Goal: Communication & Community: Participate in discussion

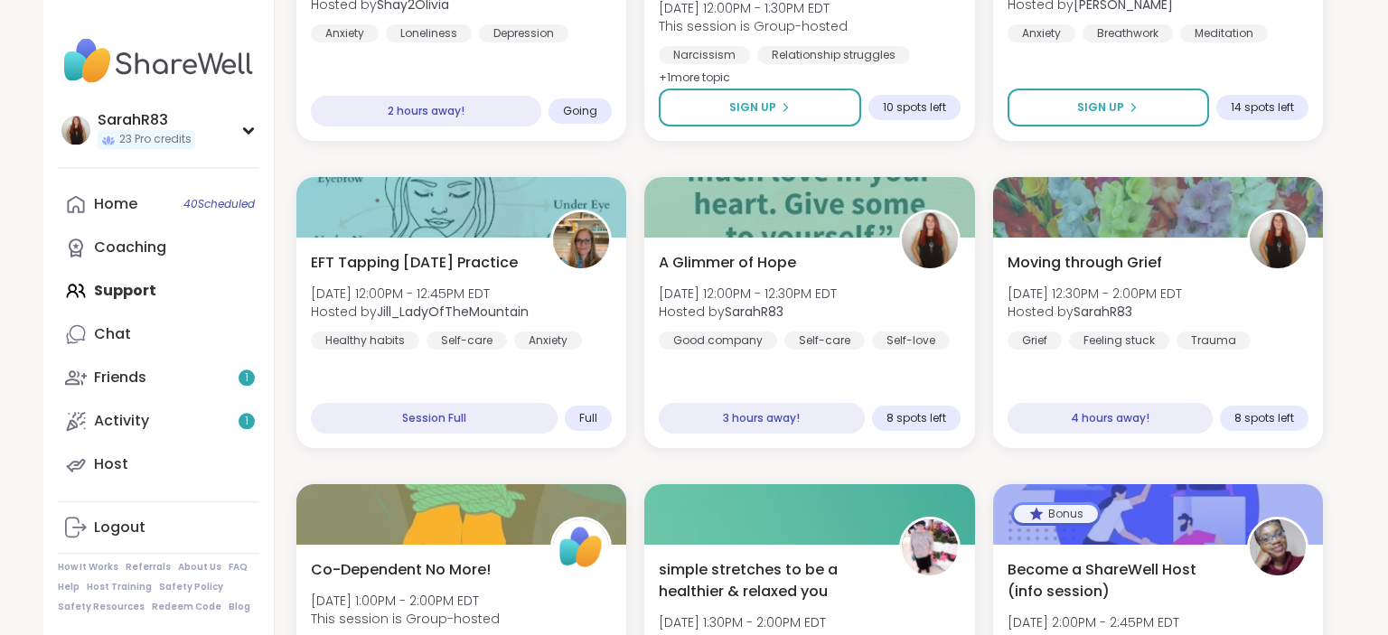
scroll to position [1128, 0]
click at [137, 207] on link "Home 40 Scheduled" at bounding box center [159, 204] width 202 height 43
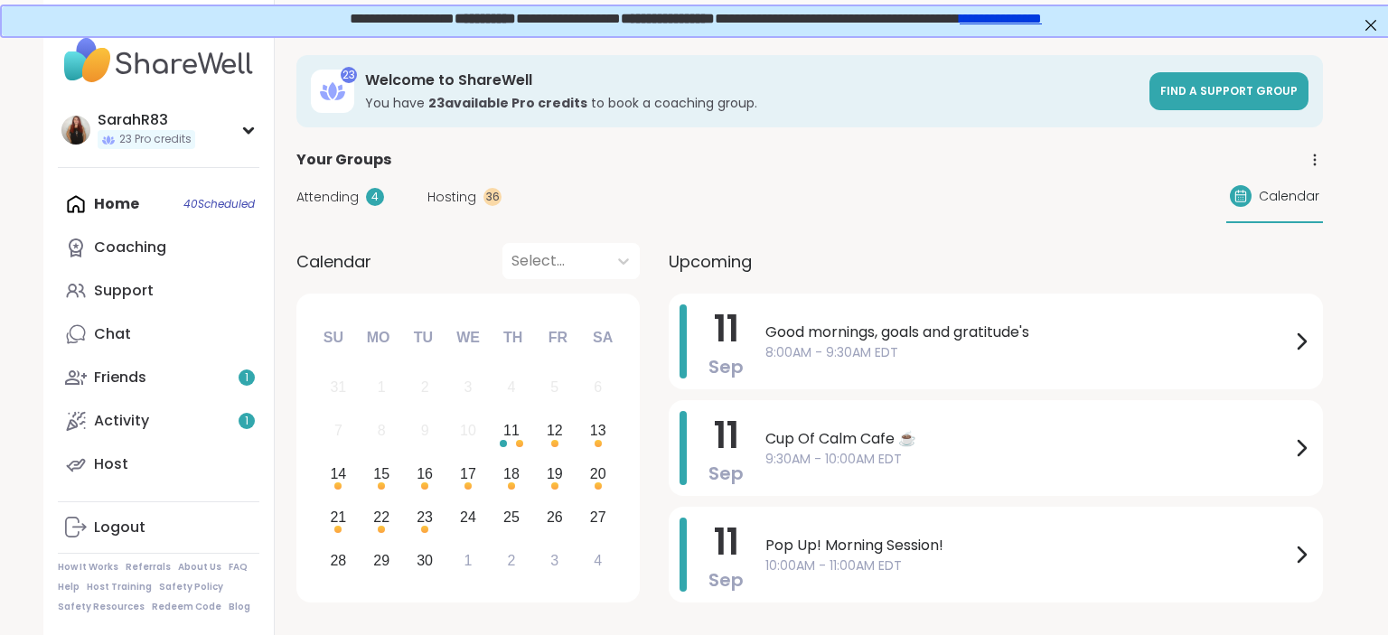
click at [777, 336] on span "Good mornings, goals and gratitude's" at bounding box center [1027, 333] width 525 height 22
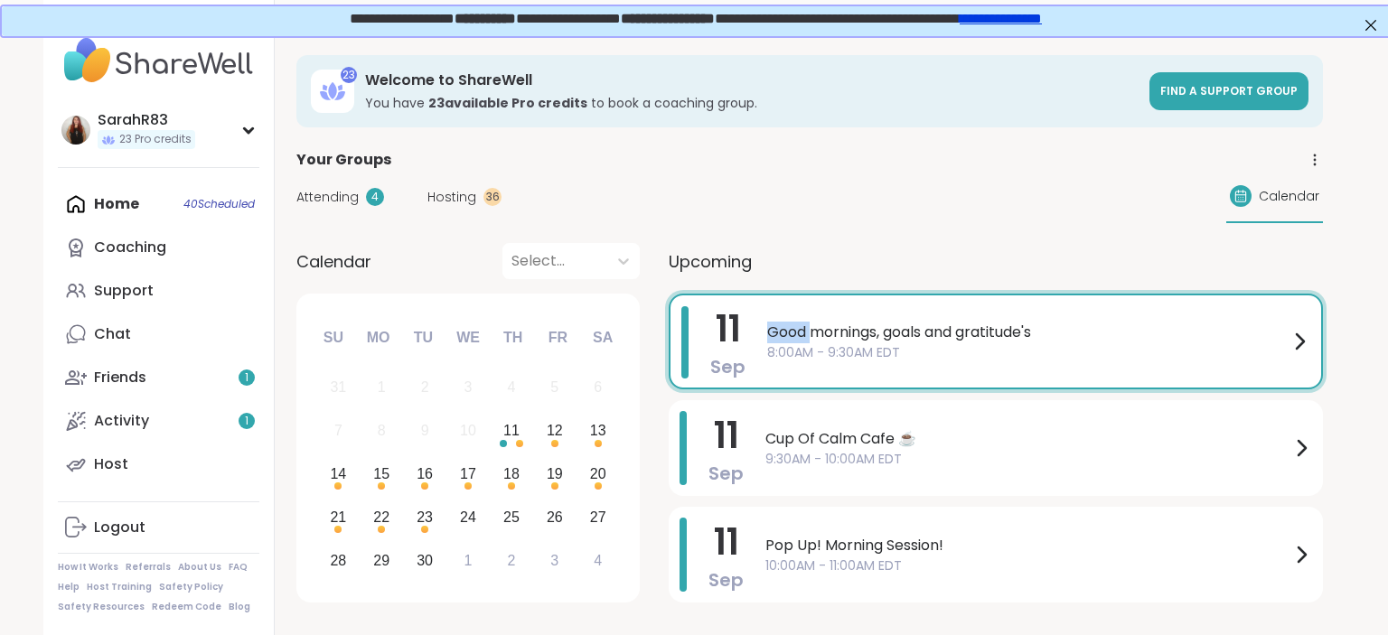
click at [777, 336] on span "Good mornings, goals and gratitude's" at bounding box center [1027, 333] width 521 height 22
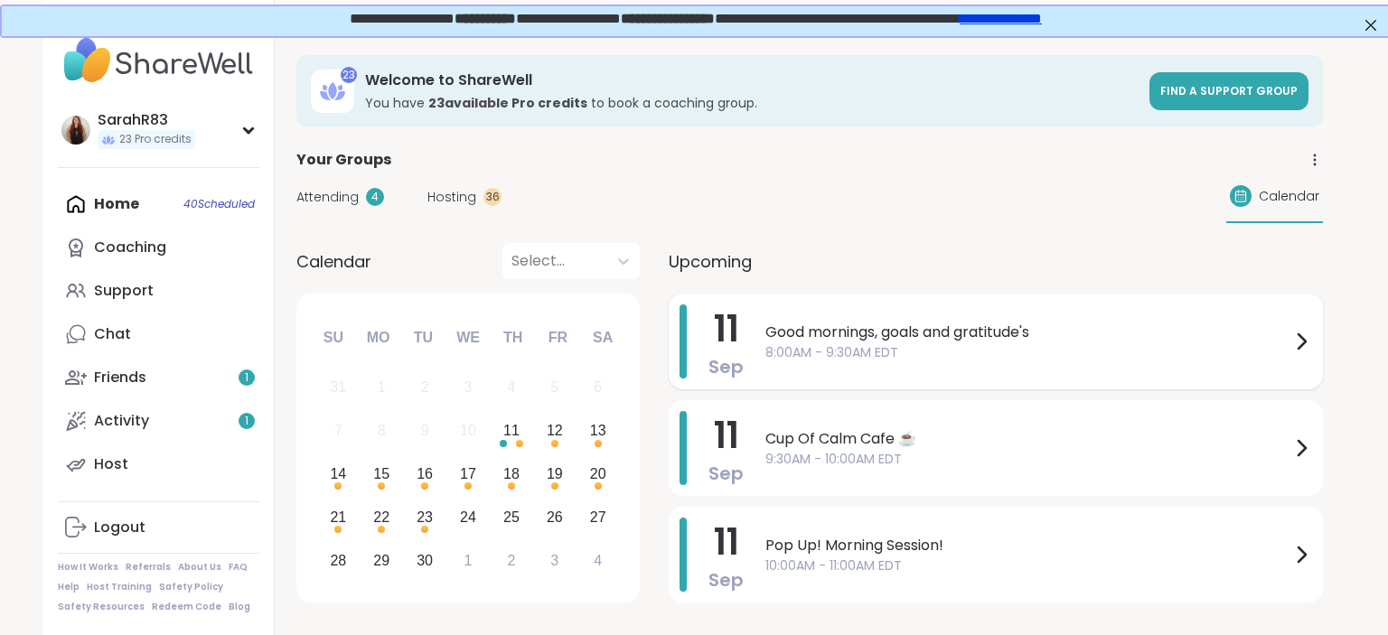
click at [960, 349] on span "8:00AM - 9:30AM EDT" at bounding box center [1027, 352] width 525 height 19
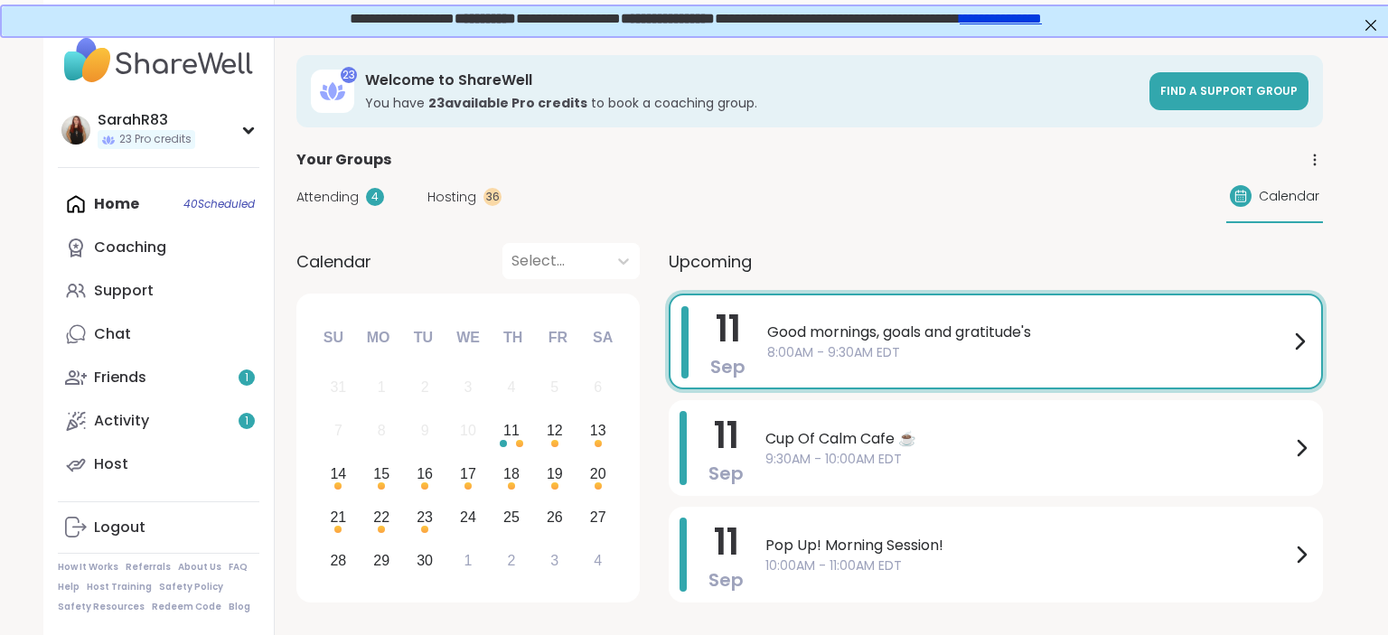
click at [960, 349] on span "11" at bounding box center [969, 353] width 34 height 33
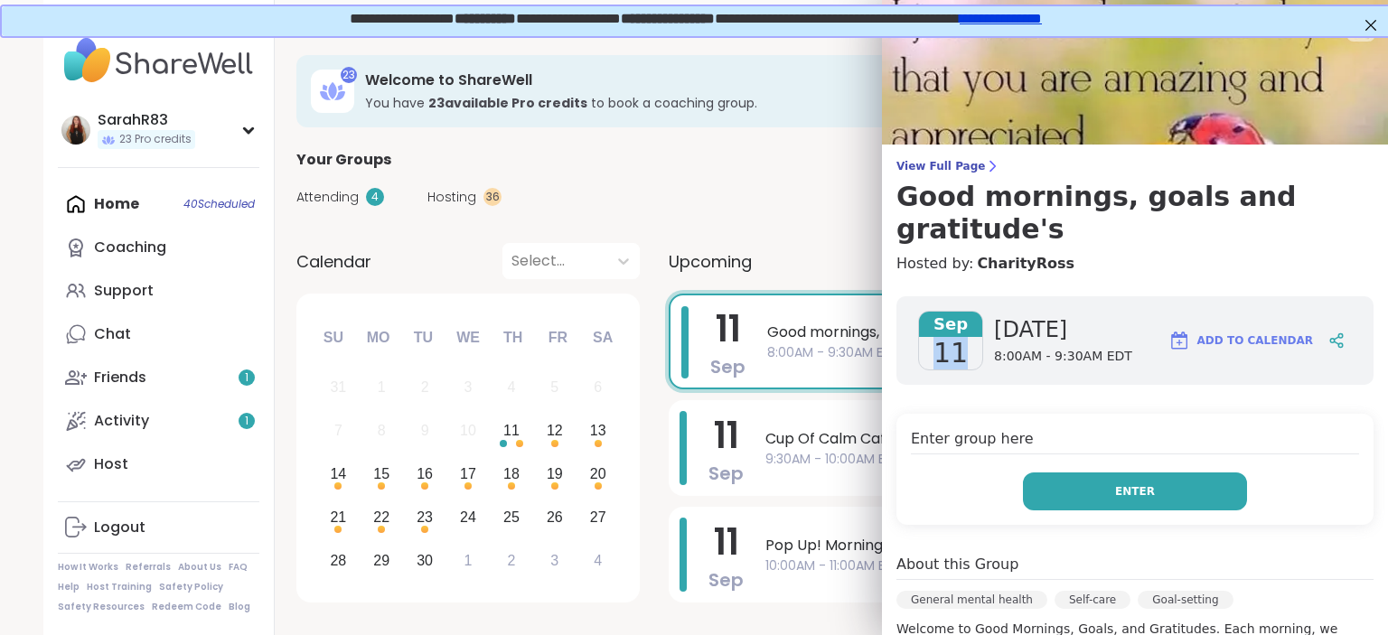
click at [1103, 473] on button "Enter" at bounding box center [1135, 492] width 224 height 38
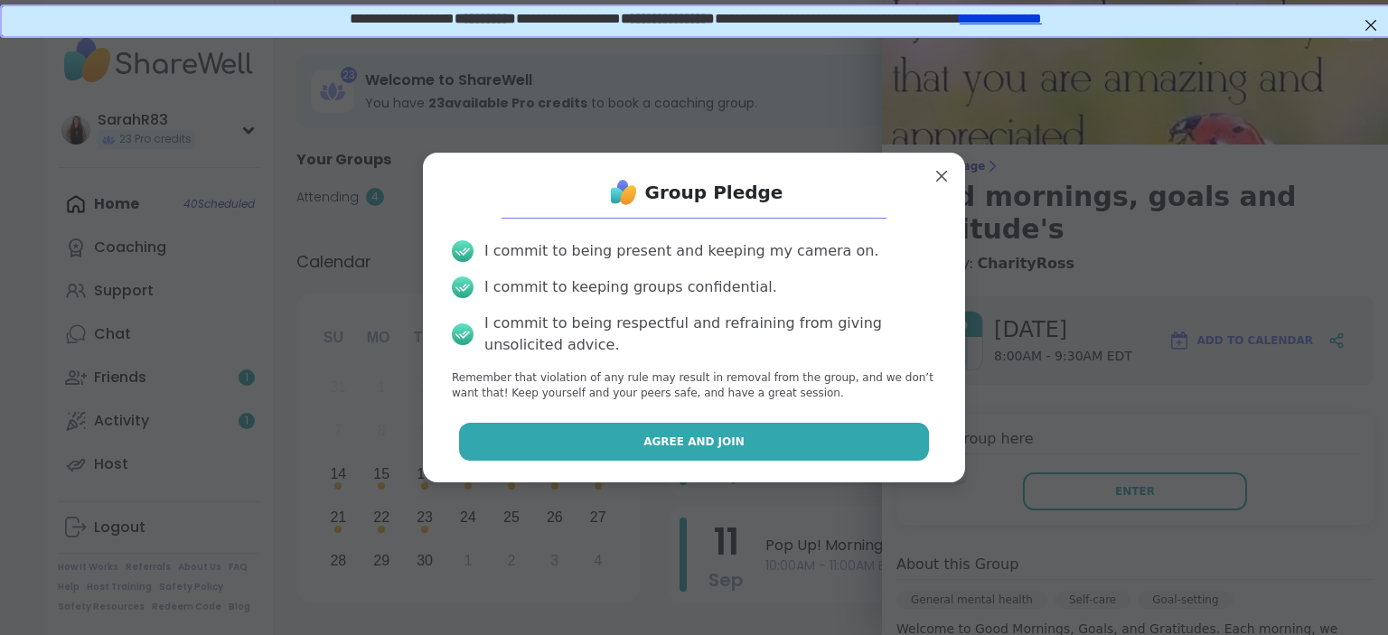
click at [851, 446] on button "Agree and Join" at bounding box center [694, 442] width 471 height 38
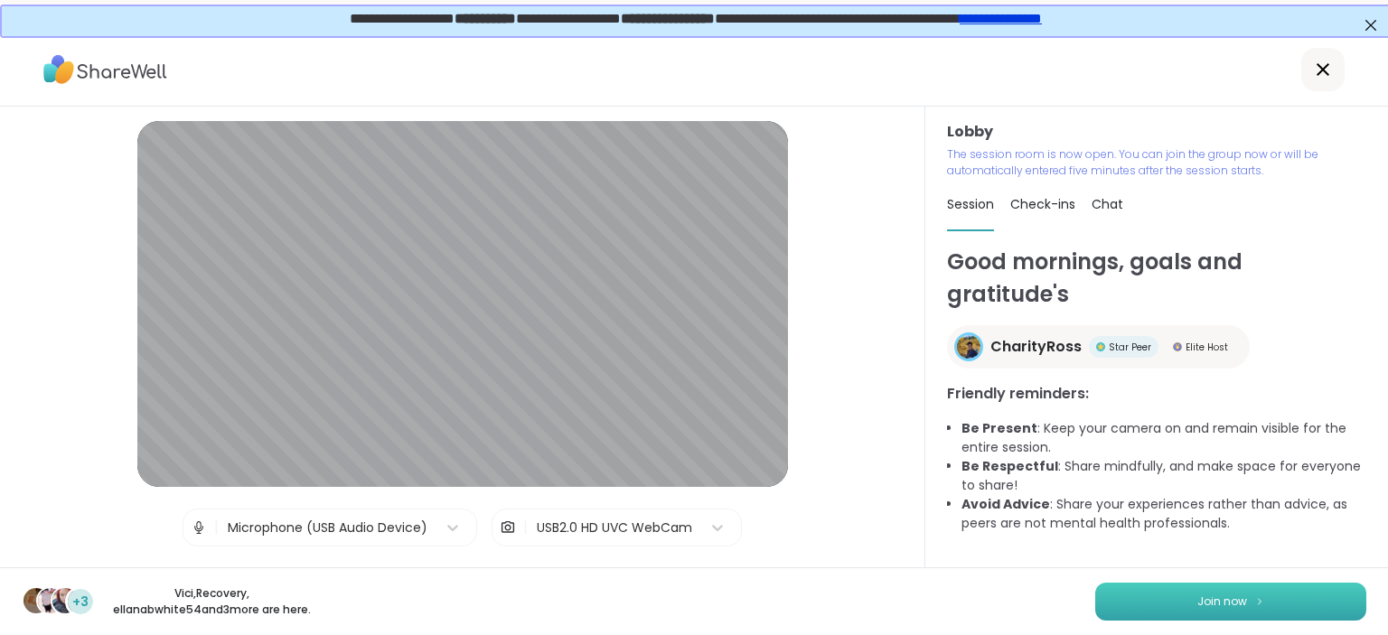
click at [1189, 606] on button "Join now" at bounding box center [1230, 602] width 271 height 38
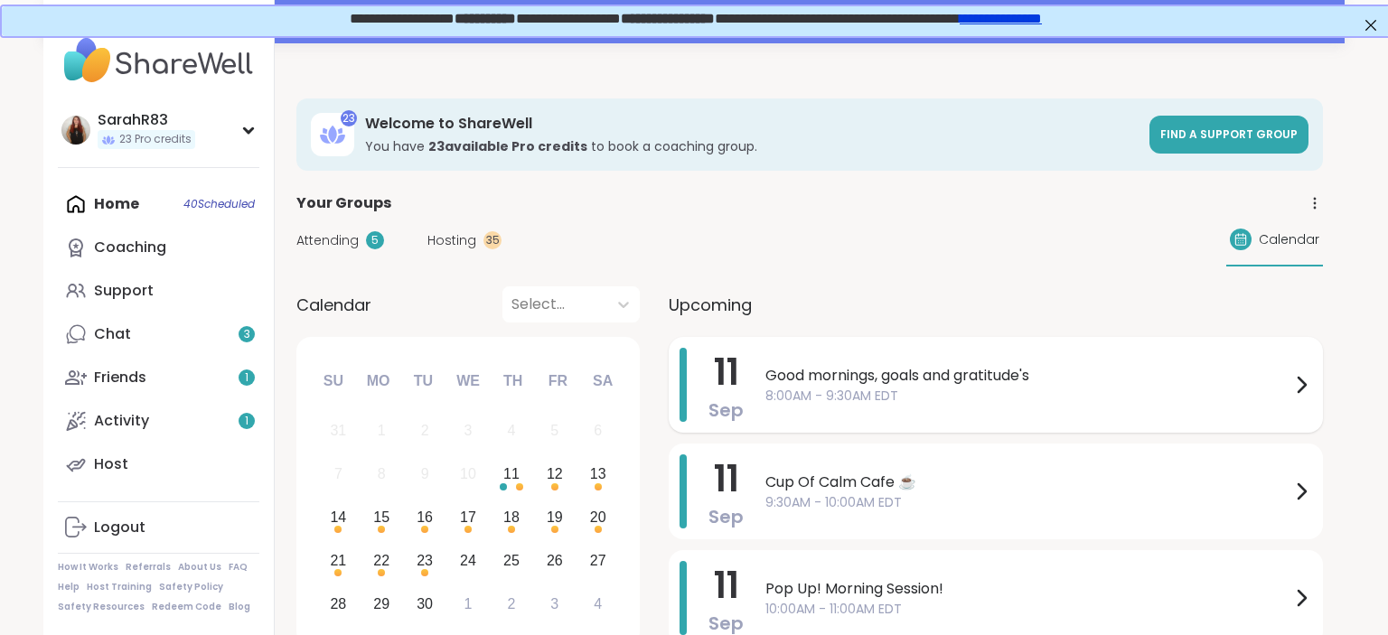
click at [1018, 399] on span "8:00AM - 9:30AM EDT" at bounding box center [1027, 396] width 525 height 19
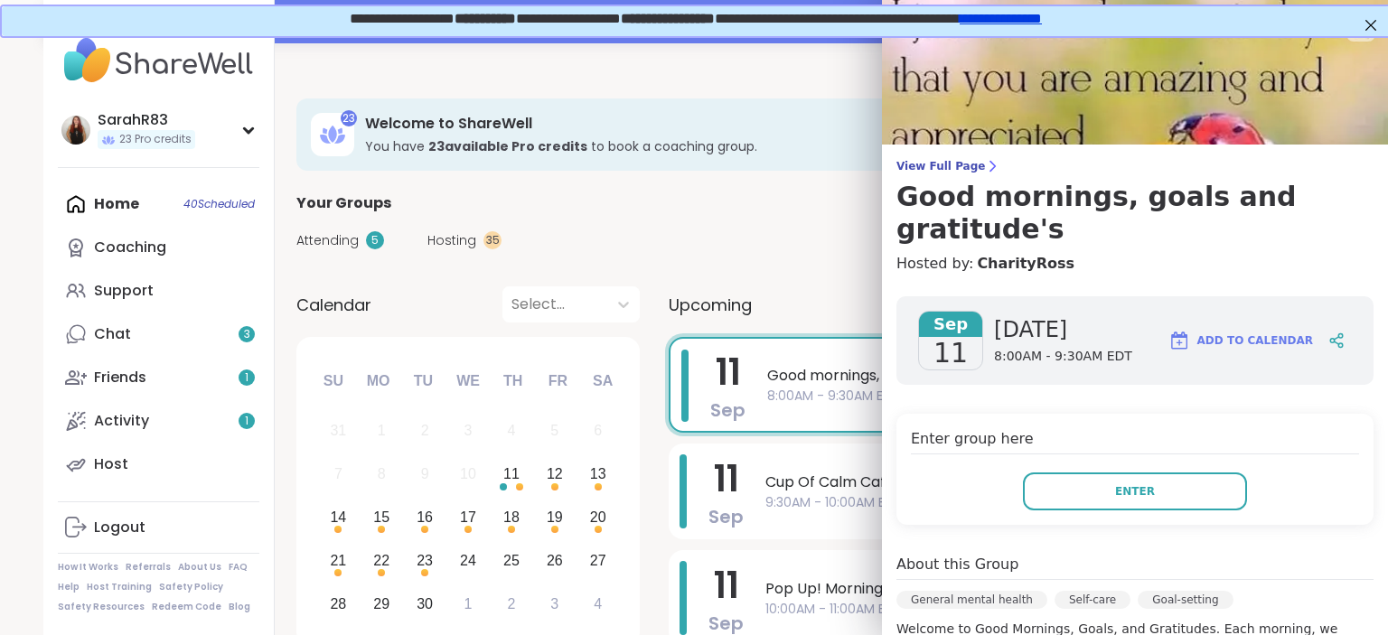
click at [1018, 428] on h4 "Enter group here" at bounding box center [1135, 441] width 448 height 26
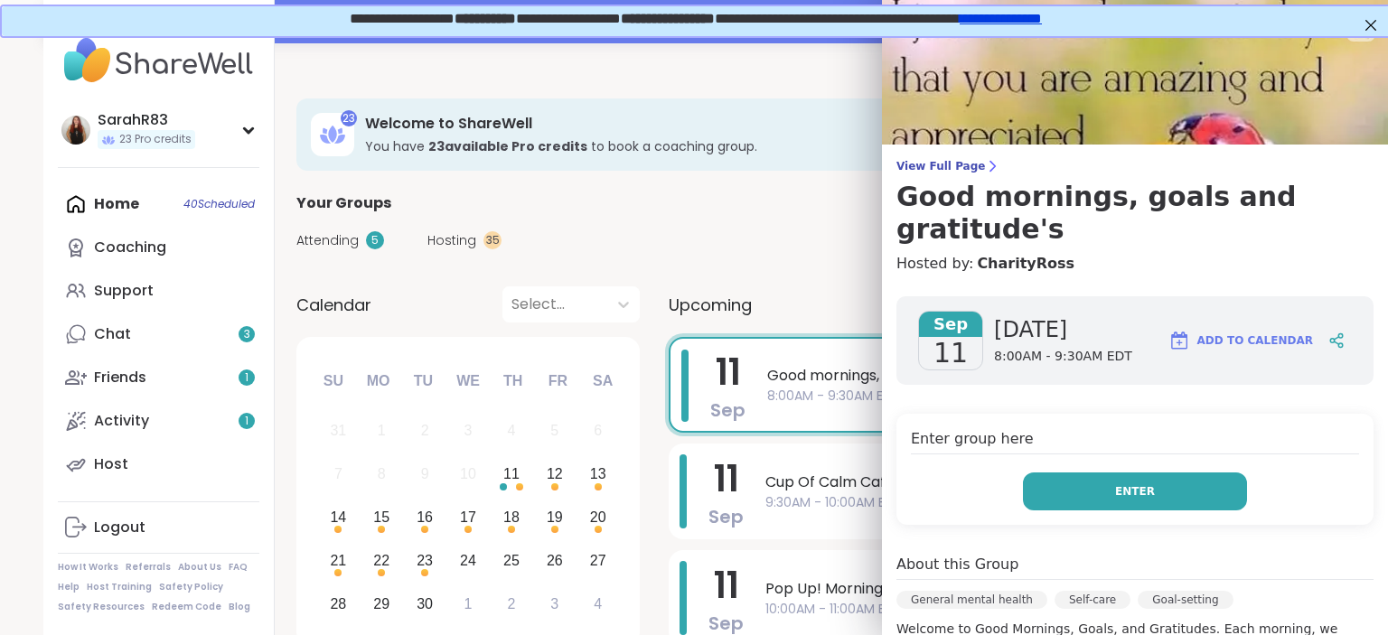
click at [1085, 473] on button "Enter" at bounding box center [1135, 492] width 224 height 38
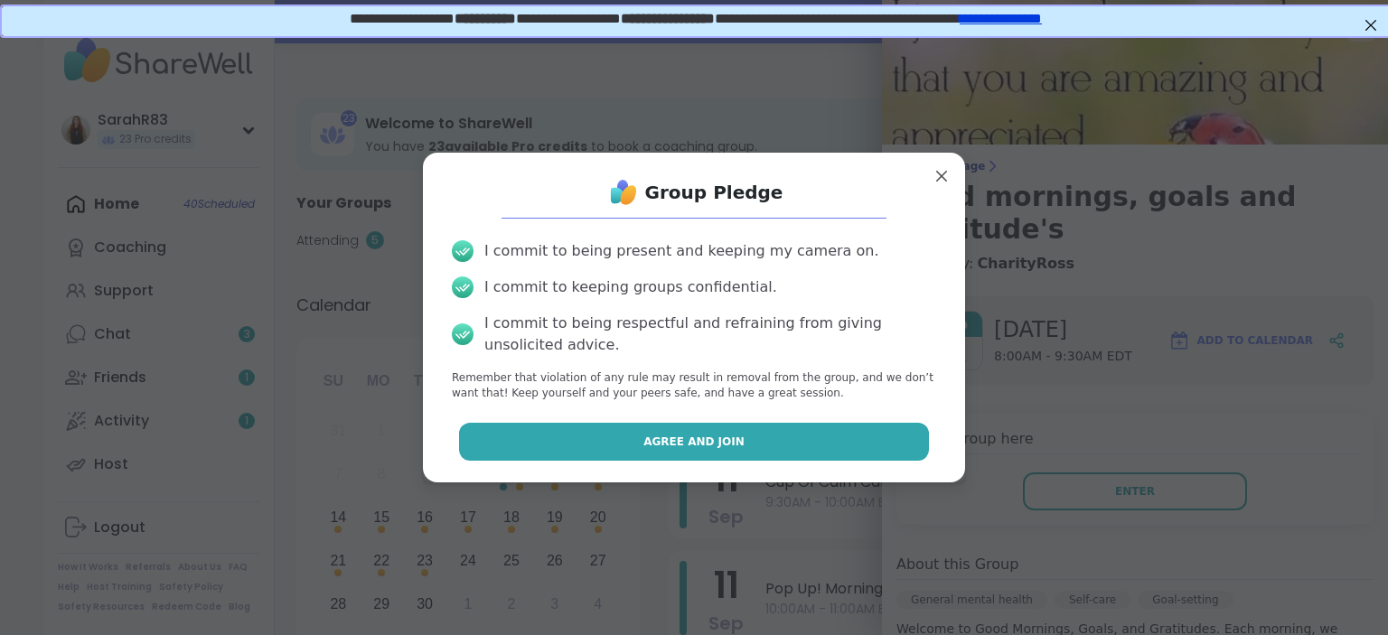
click at [849, 432] on button "Agree and Join" at bounding box center [694, 442] width 471 height 38
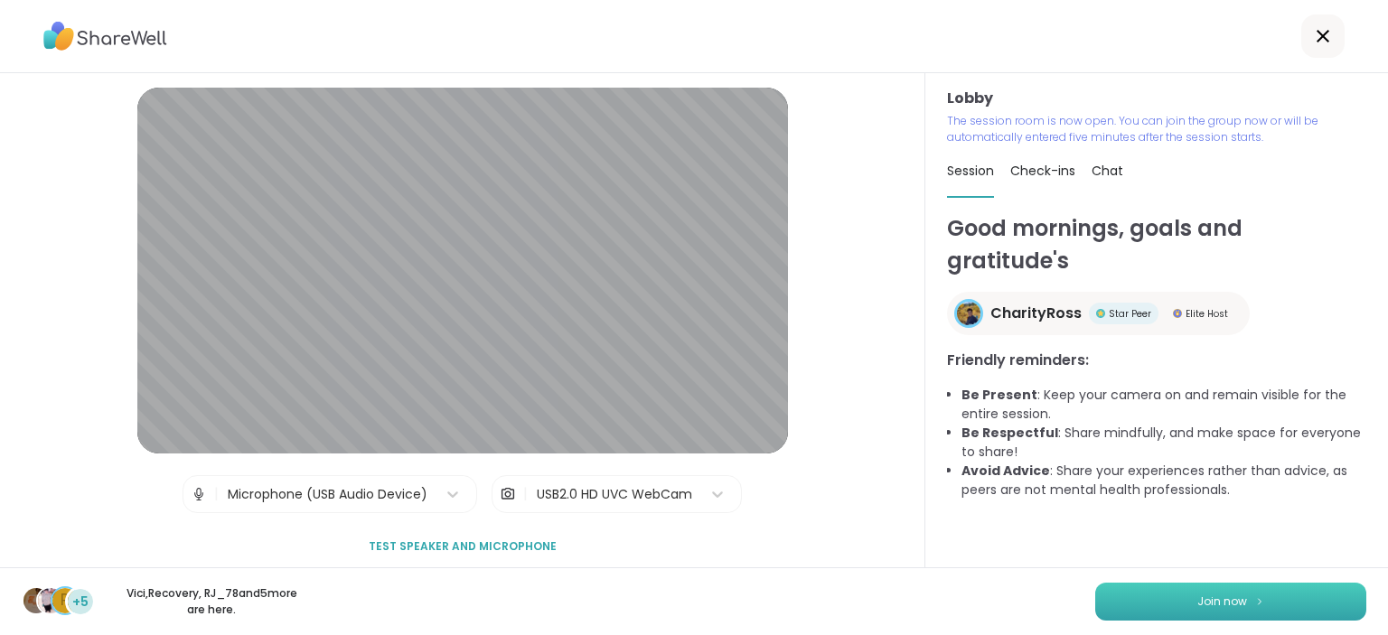
click at [1133, 615] on button "Join now" at bounding box center [1230, 602] width 271 height 38
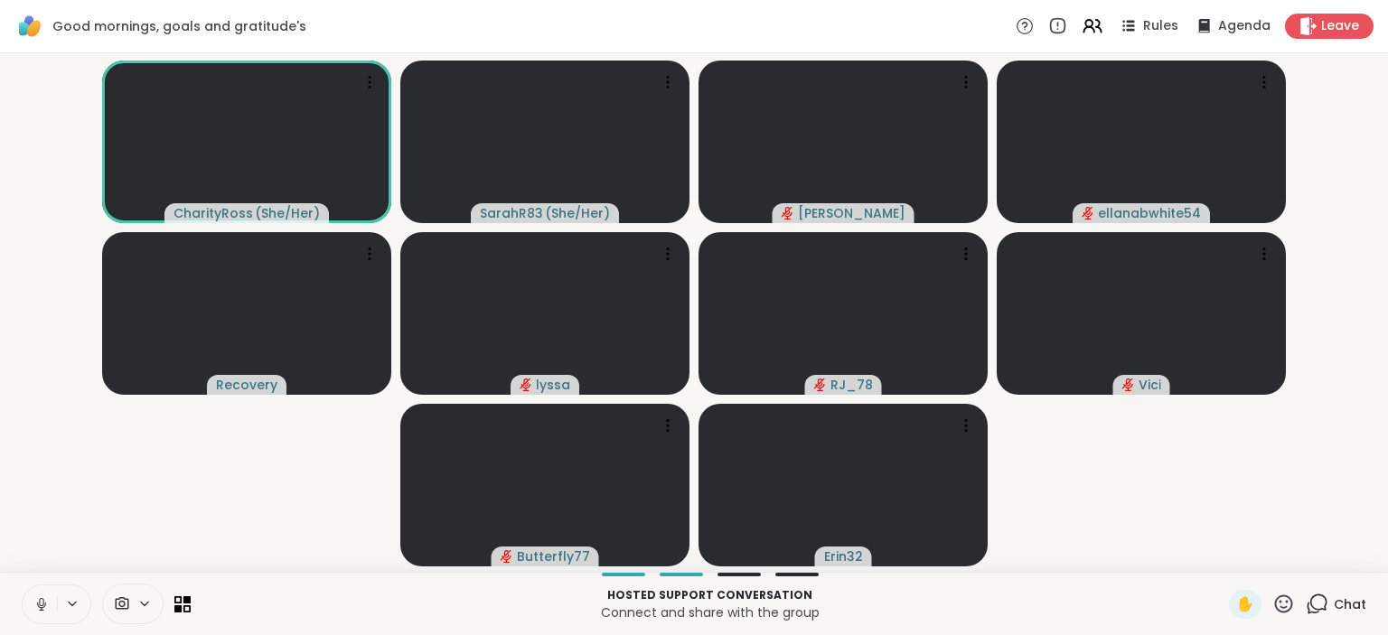
click at [47, 609] on icon at bounding box center [41, 604] width 16 height 16
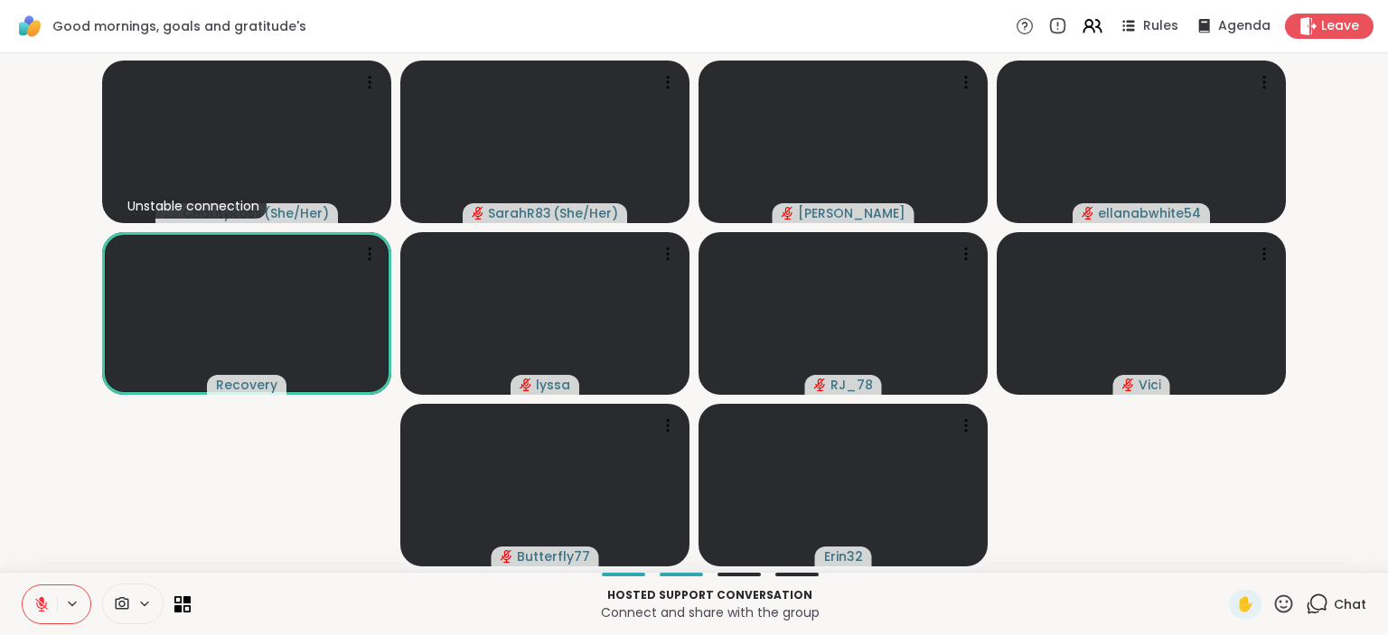
click at [40, 598] on icon at bounding box center [41, 604] width 16 height 16
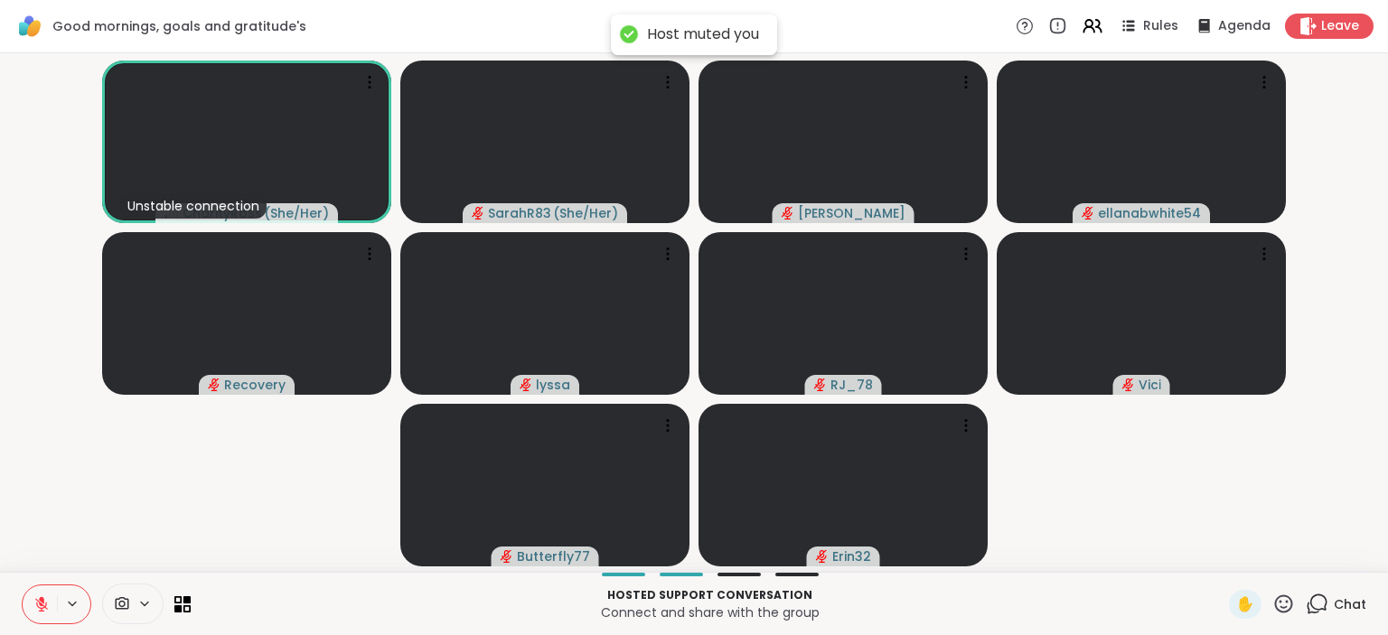
click at [38, 597] on icon at bounding box center [41, 604] width 16 height 16
click at [42, 598] on icon at bounding box center [41, 602] width 5 height 8
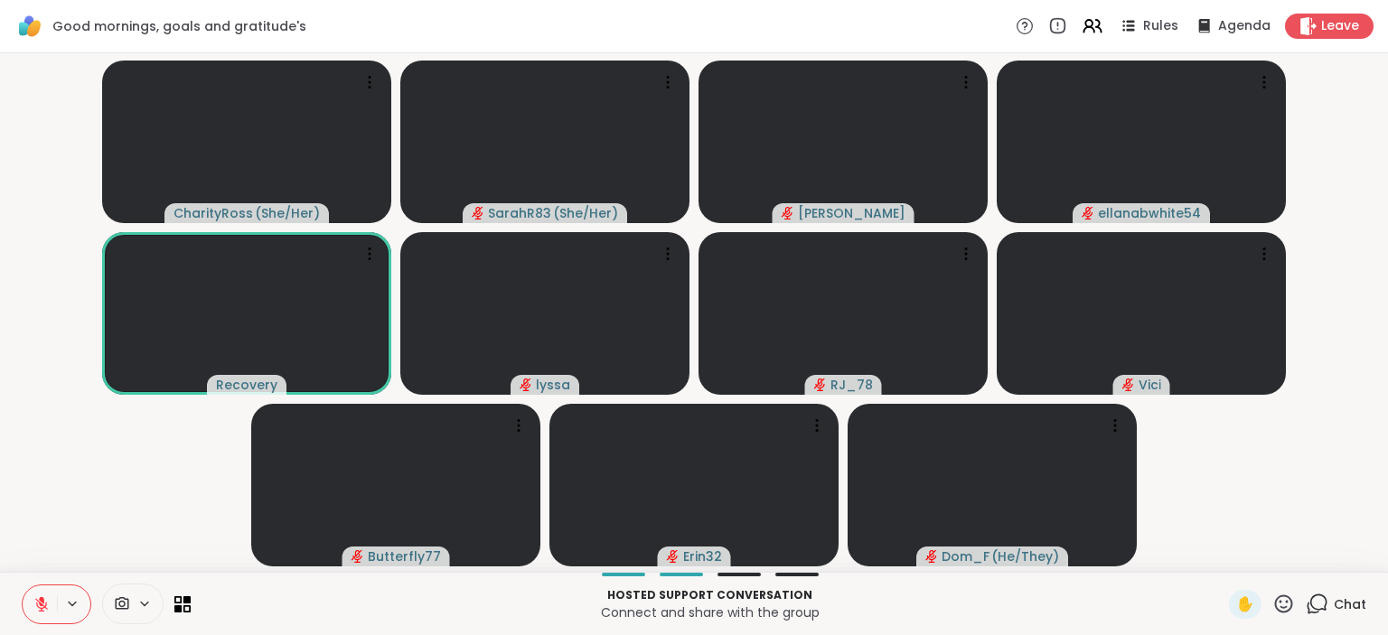
click at [40, 600] on icon at bounding box center [41, 599] width 5 height 7
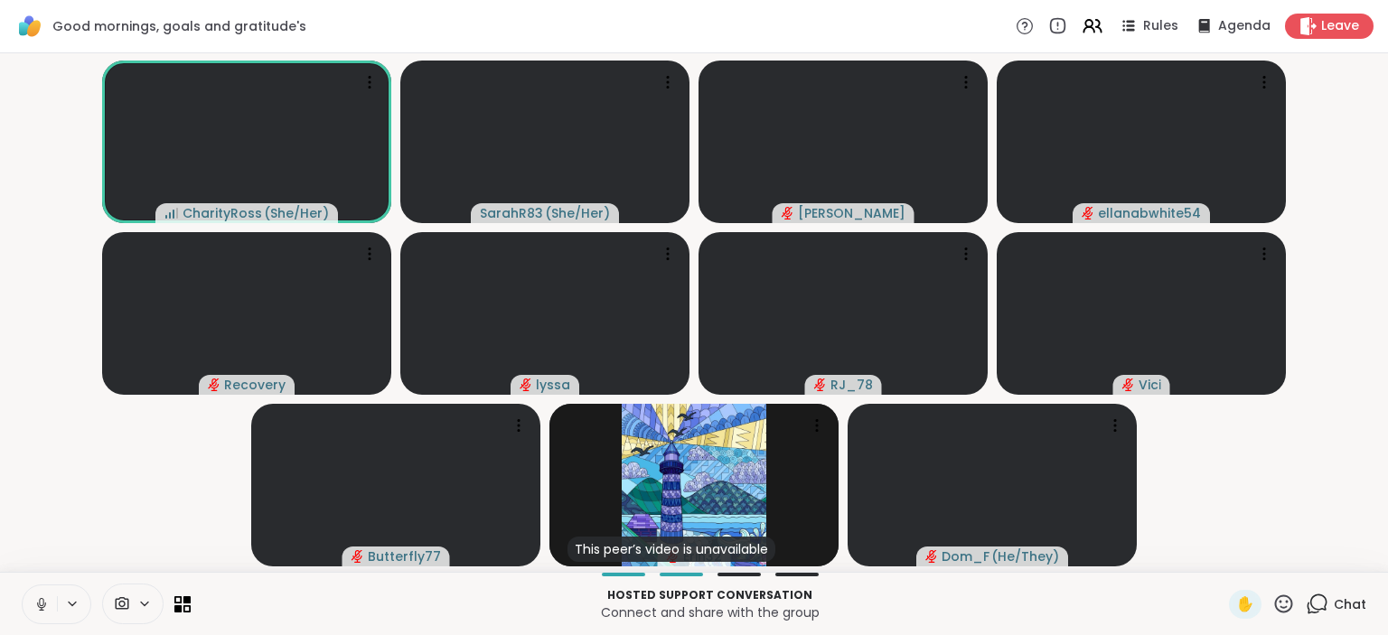
click at [49, 608] on icon at bounding box center [41, 604] width 16 height 16
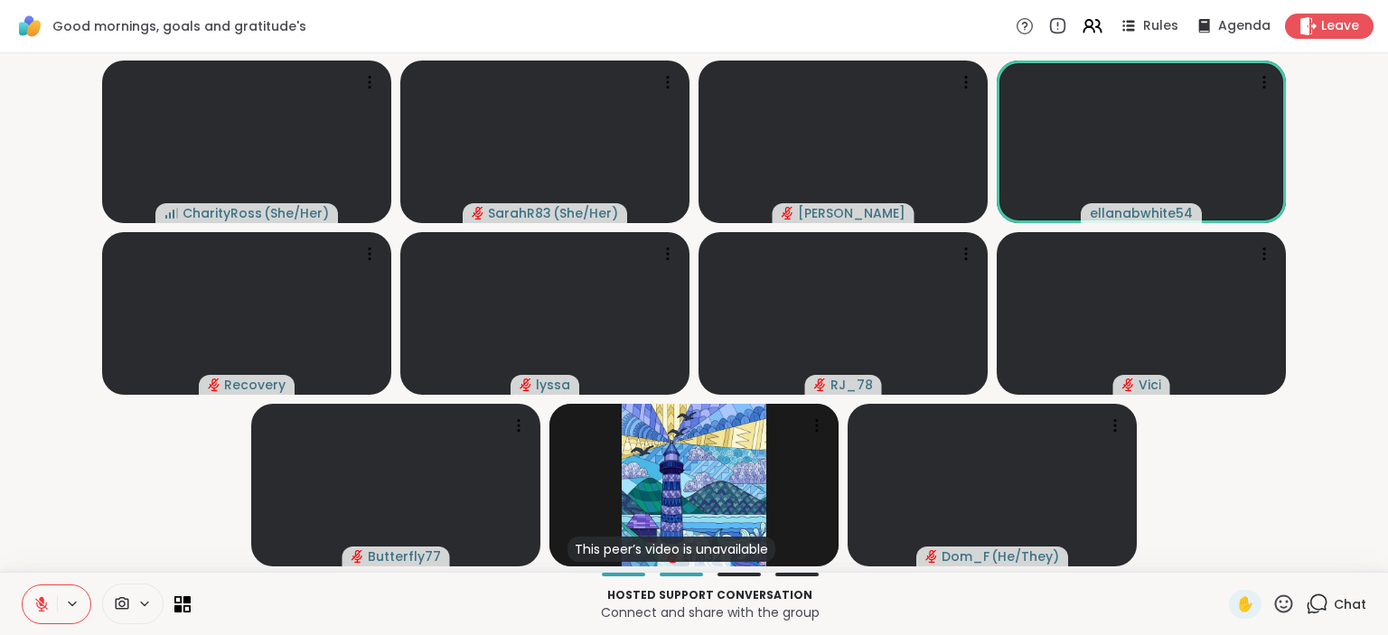
click at [44, 606] on icon at bounding box center [41, 604] width 13 height 13
click at [44, 606] on icon at bounding box center [41, 604] width 9 height 5
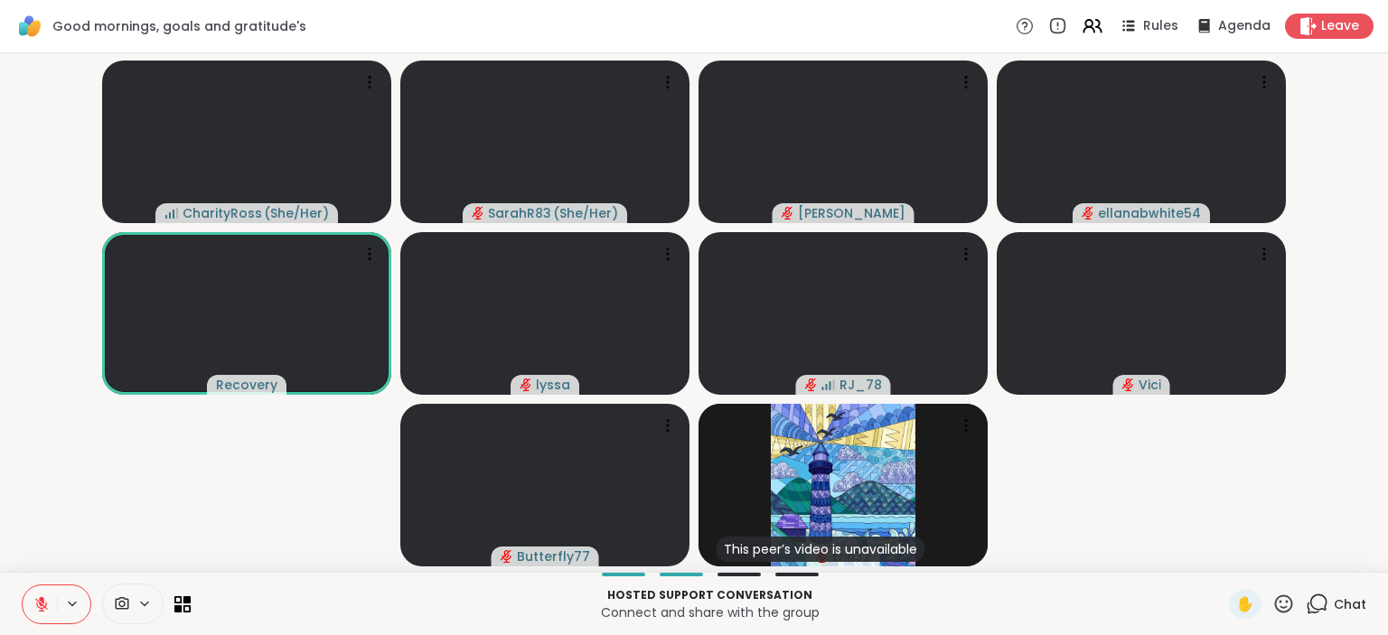
click at [33, 611] on icon at bounding box center [41, 604] width 16 height 16
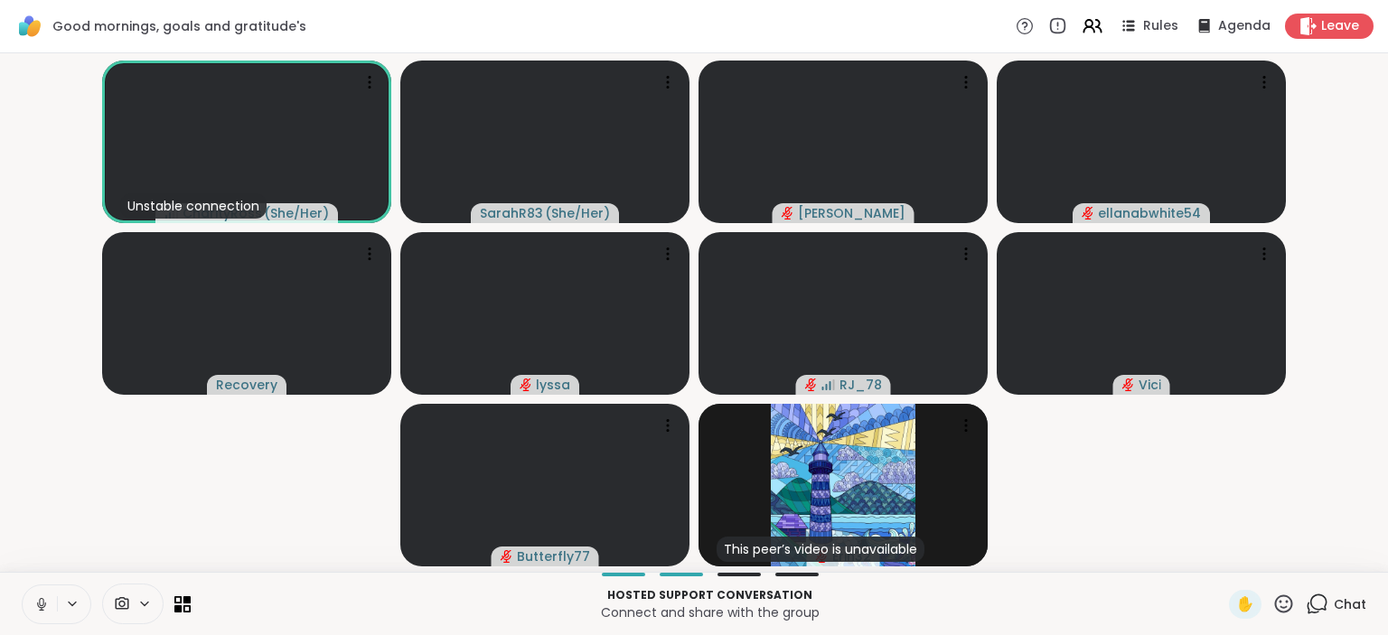
click at [48, 605] on icon at bounding box center [41, 604] width 16 height 16
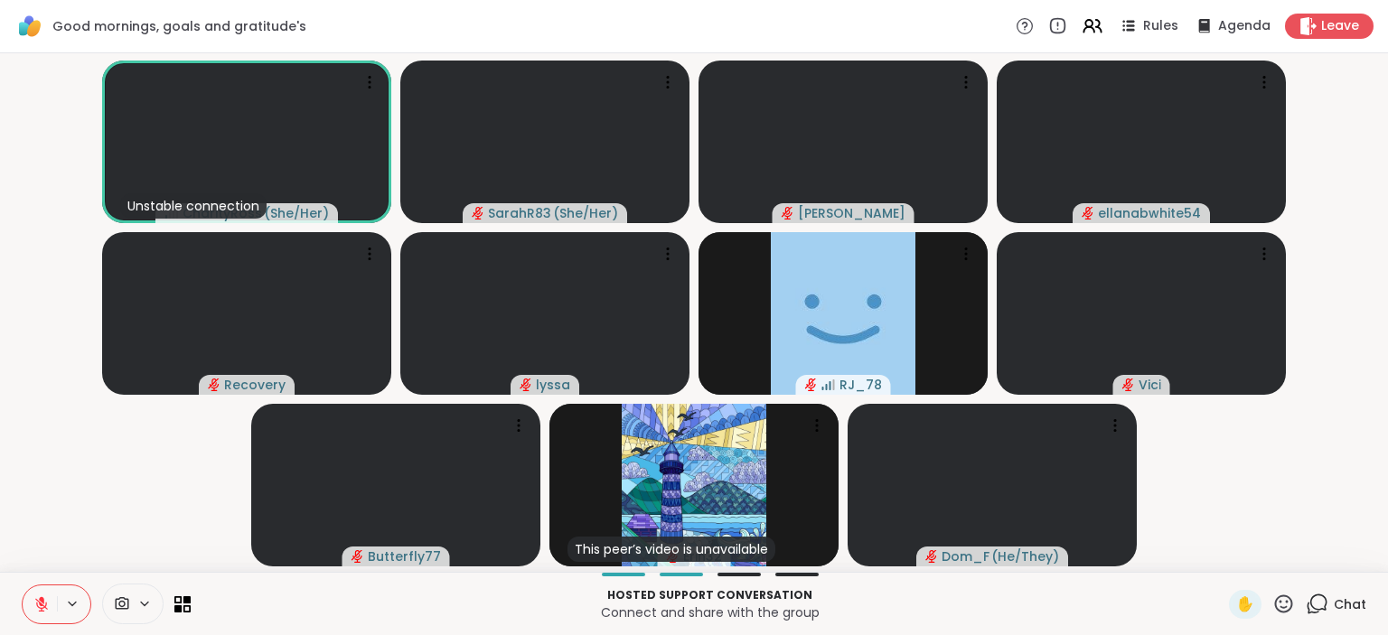
click at [23, 517] on video-player-container "Unstable connection CharityRoss ( She/Her ) SarahR83 ( She/Her ) dodi ellanabwh…" at bounding box center [694, 313] width 1366 height 504
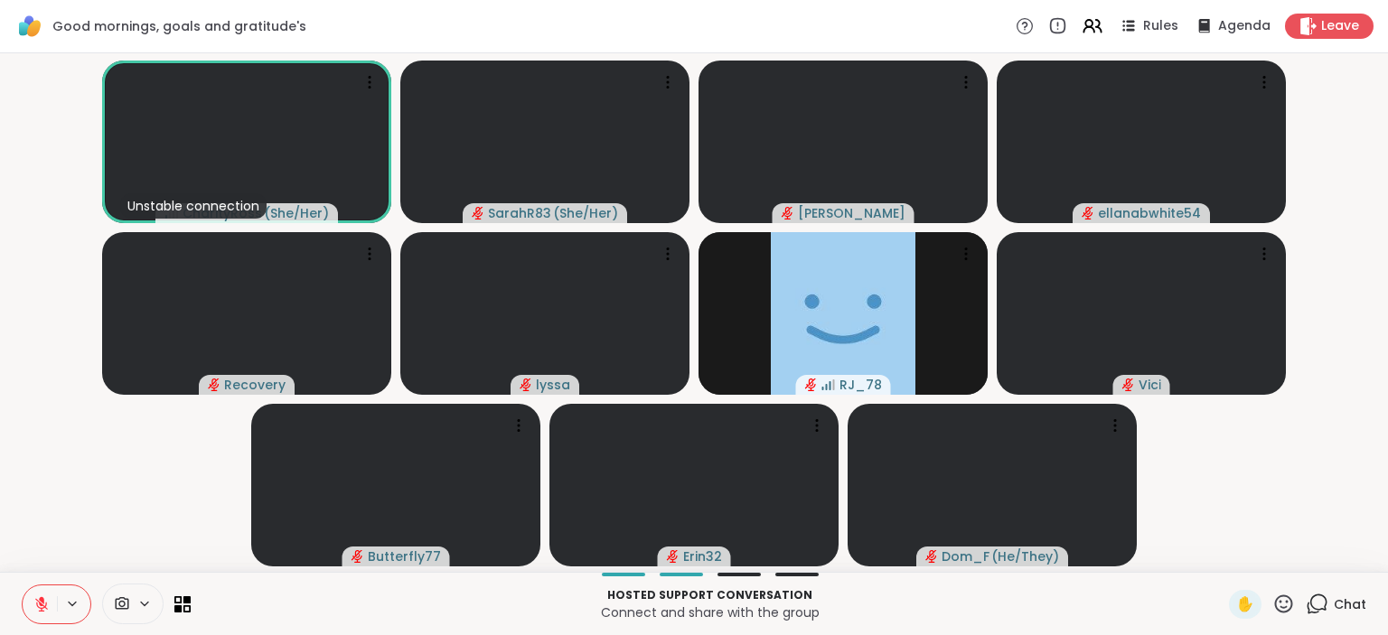
click at [1328, 610] on icon at bounding box center [1318, 603] width 17 height 16
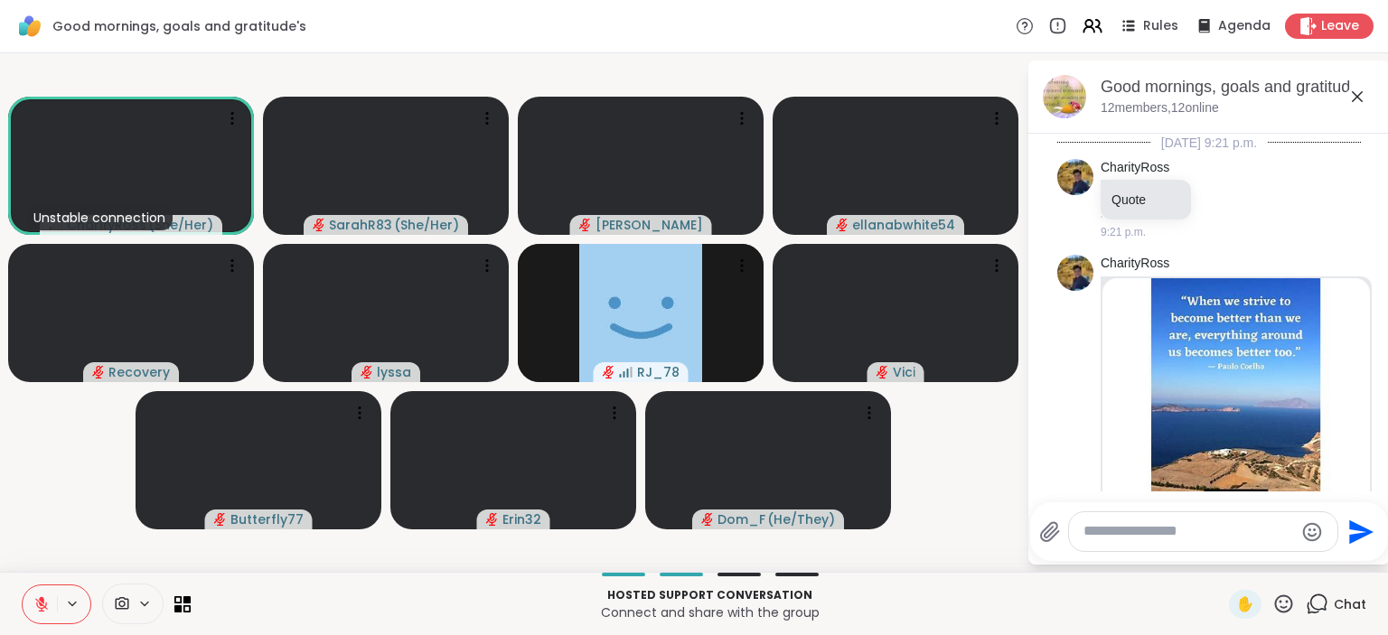
scroll to position [1418, 0]
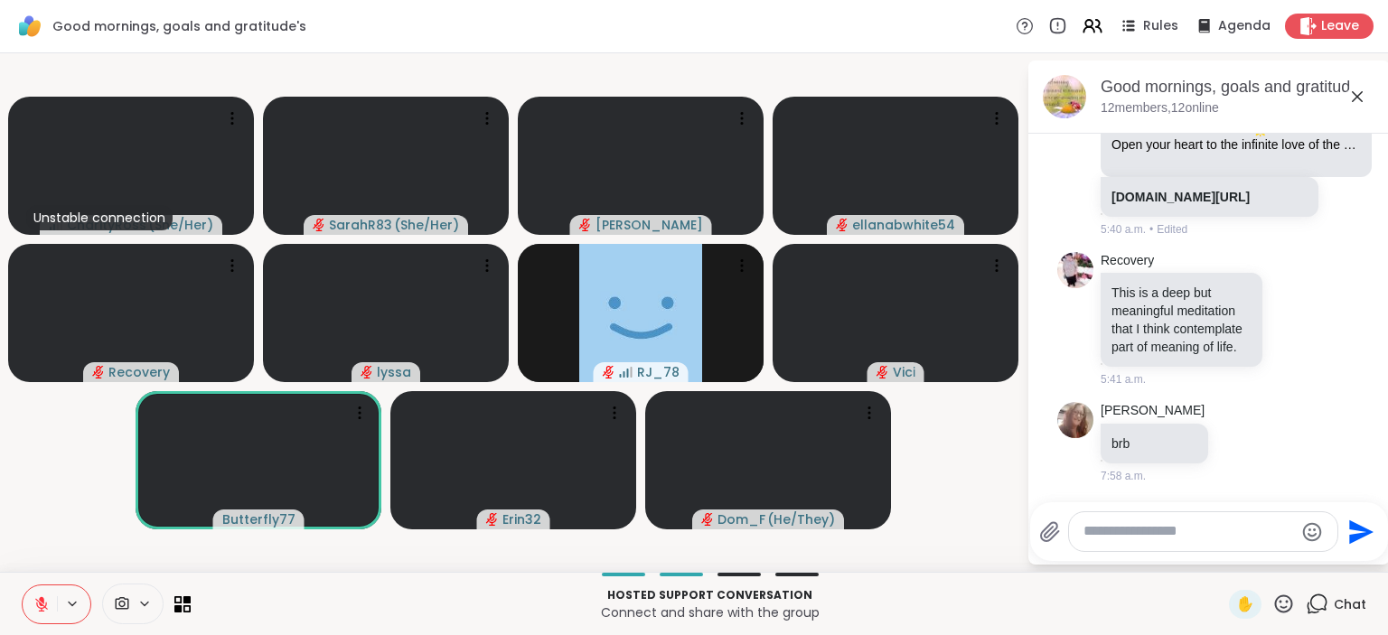
click at [42, 596] on button at bounding box center [40, 605] width 34 height 38
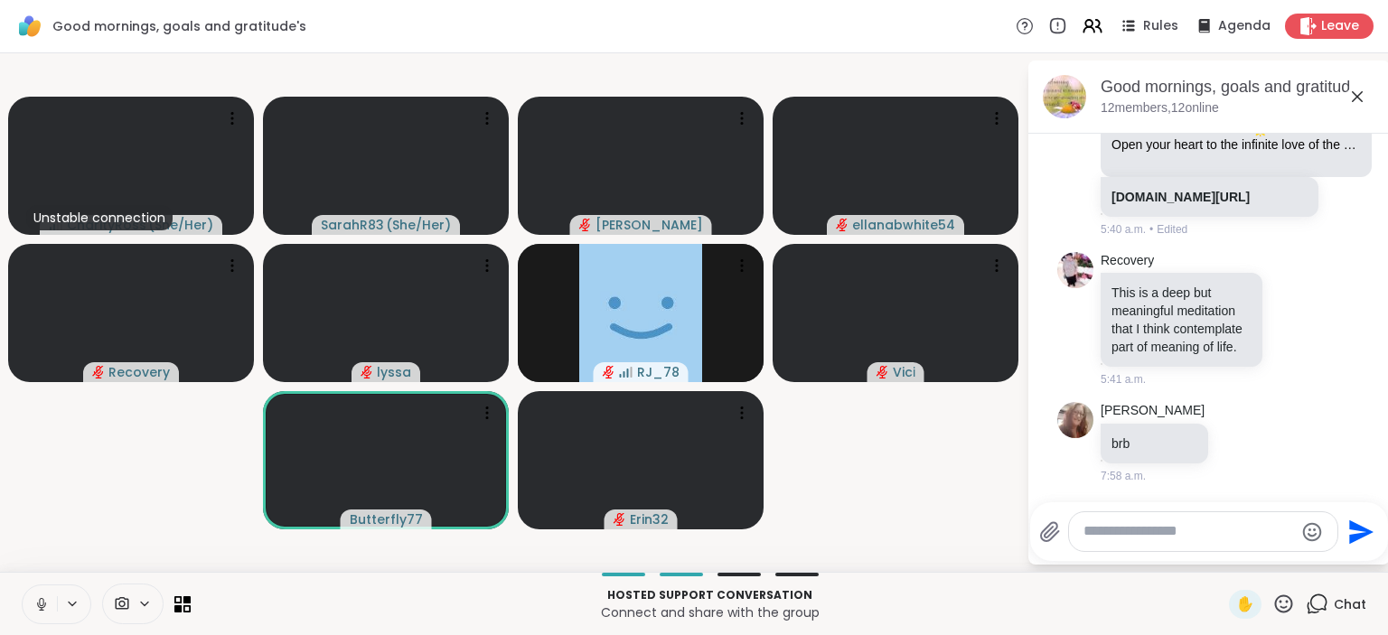
click at [41, 605] on icon at bounding box center [41, 604] width 16 height 16
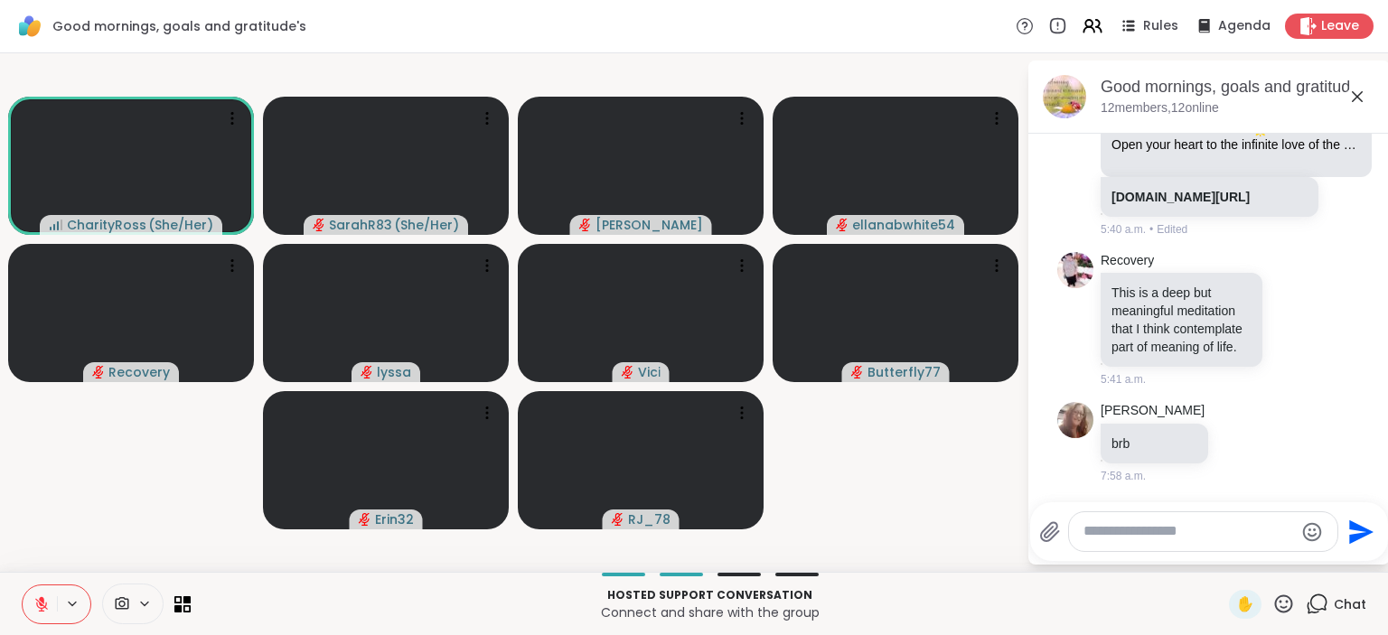
click at [39, 604] on icon at bounding box center [41, 604] width 13 height 13
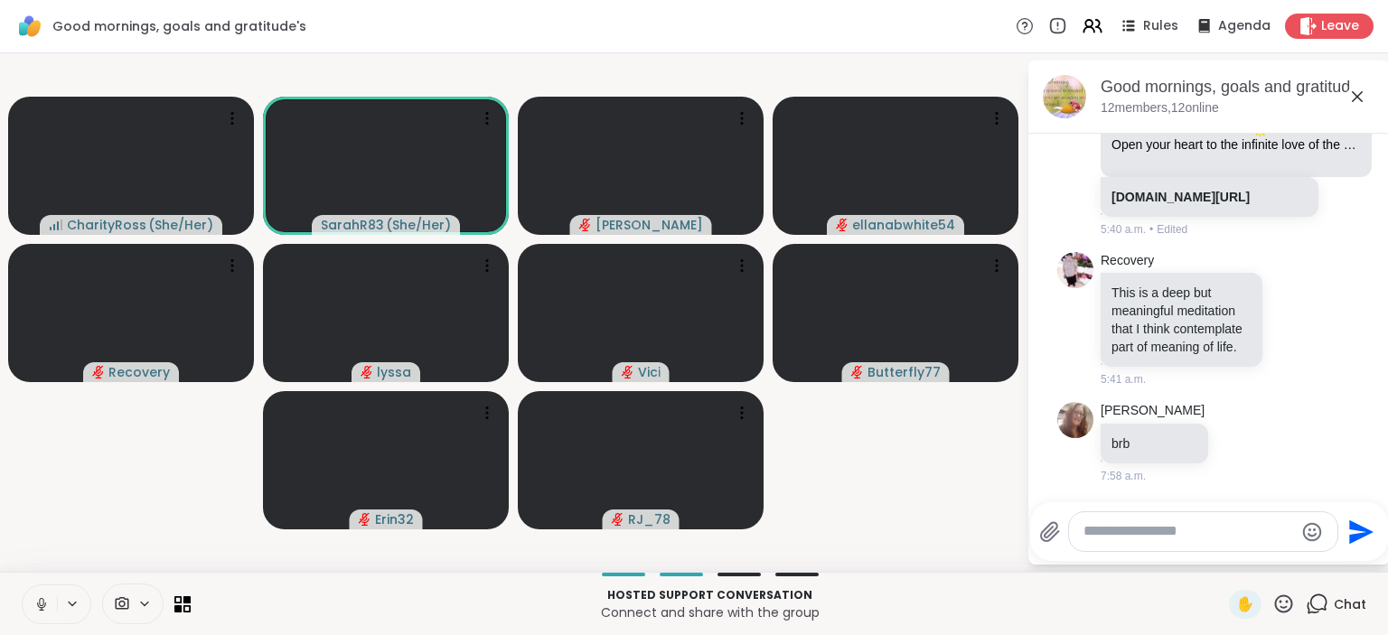
scroll to position [1533, 0]
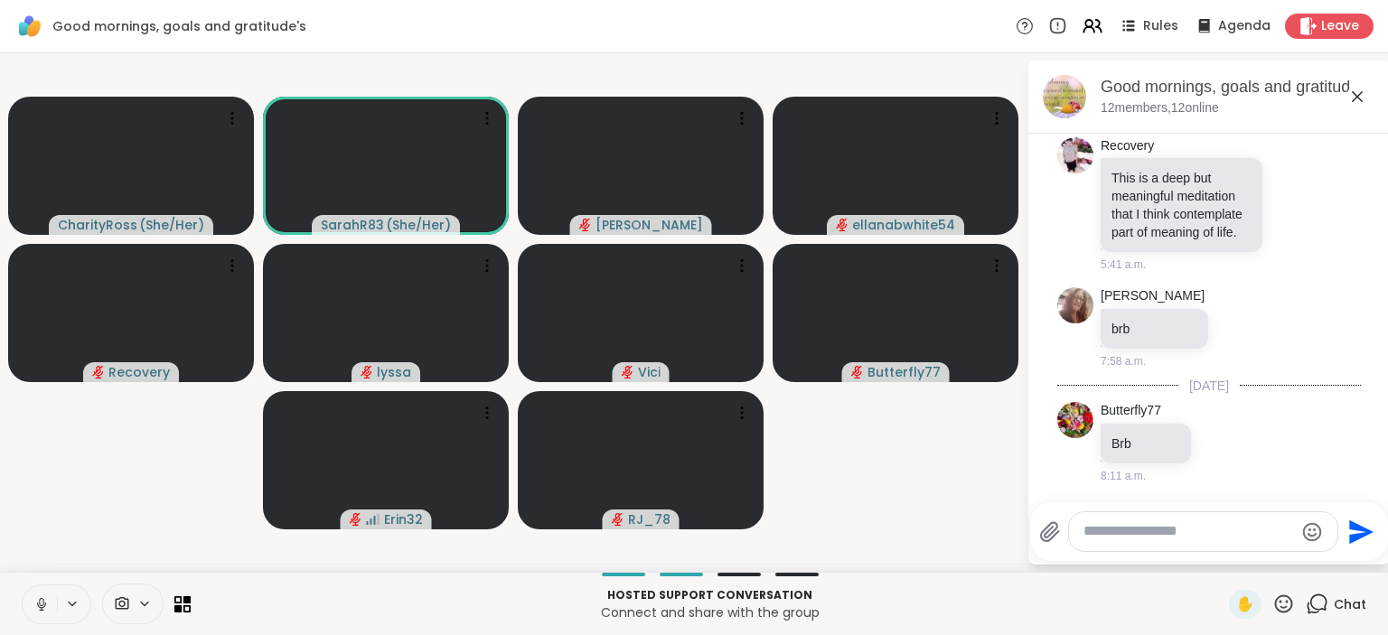
click at [43, 602] on icon at bounding box center [41, 602] width 5 height 8
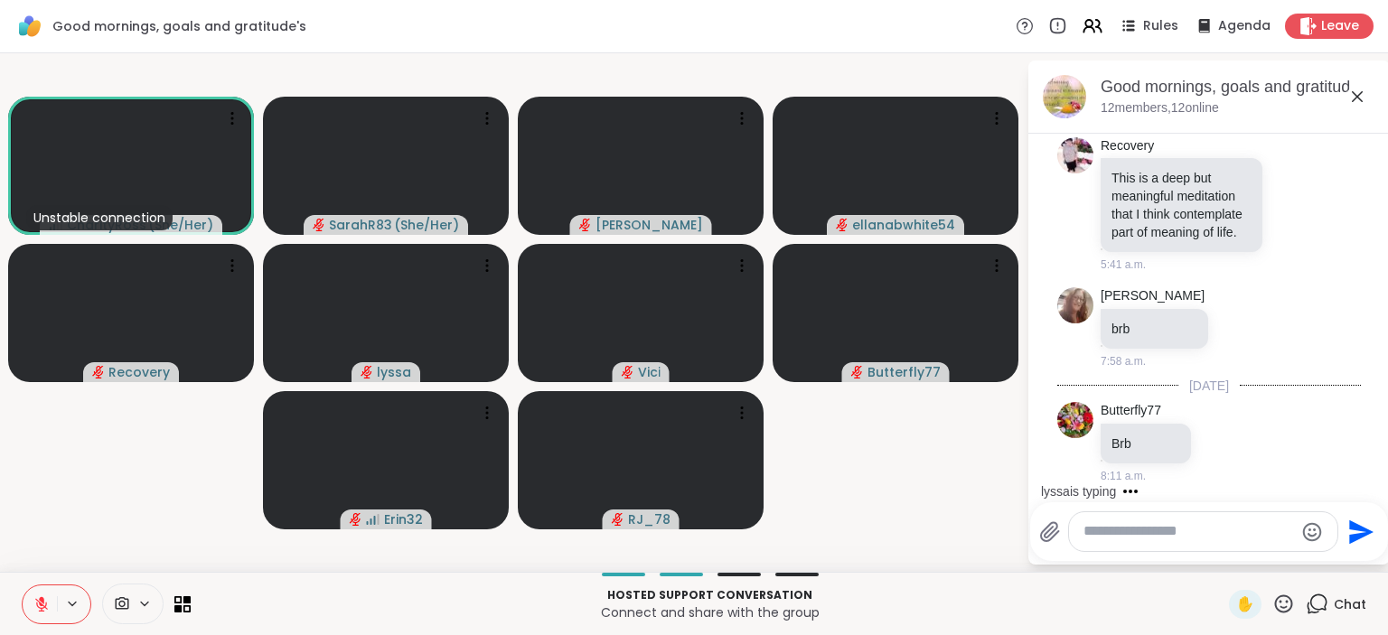
scroll to position [2075, 0]
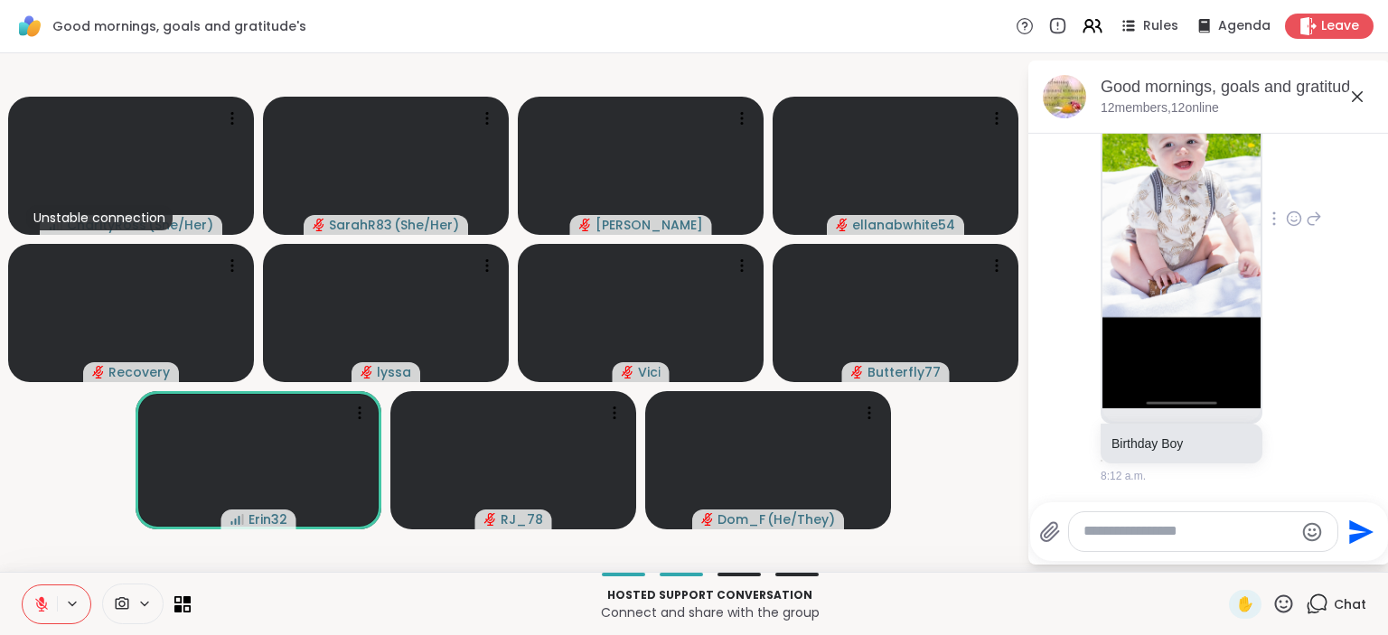
click at [1294, 221] on icon at bounding box center [1294, 219] width 16 height 18
click at [1293, 189] on div "Select Reaction: Heart" at bounding box center [1294, 190] width 16 height 16
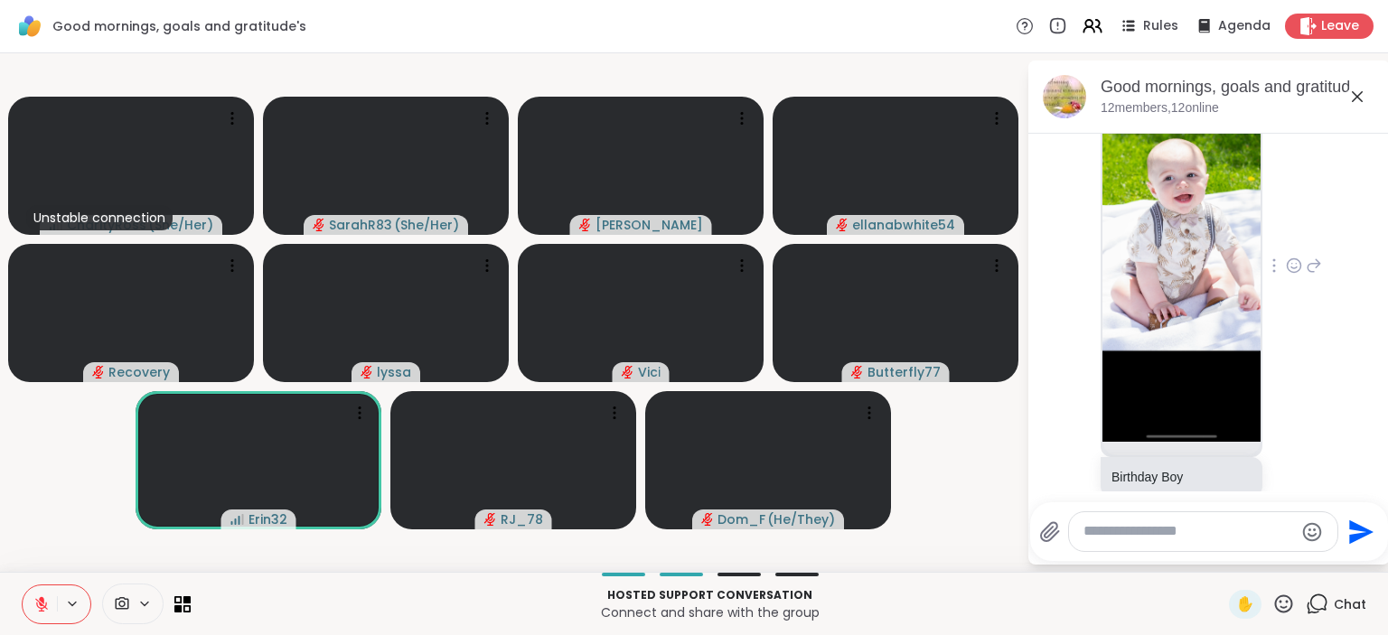
scroll to position [2101, 0]
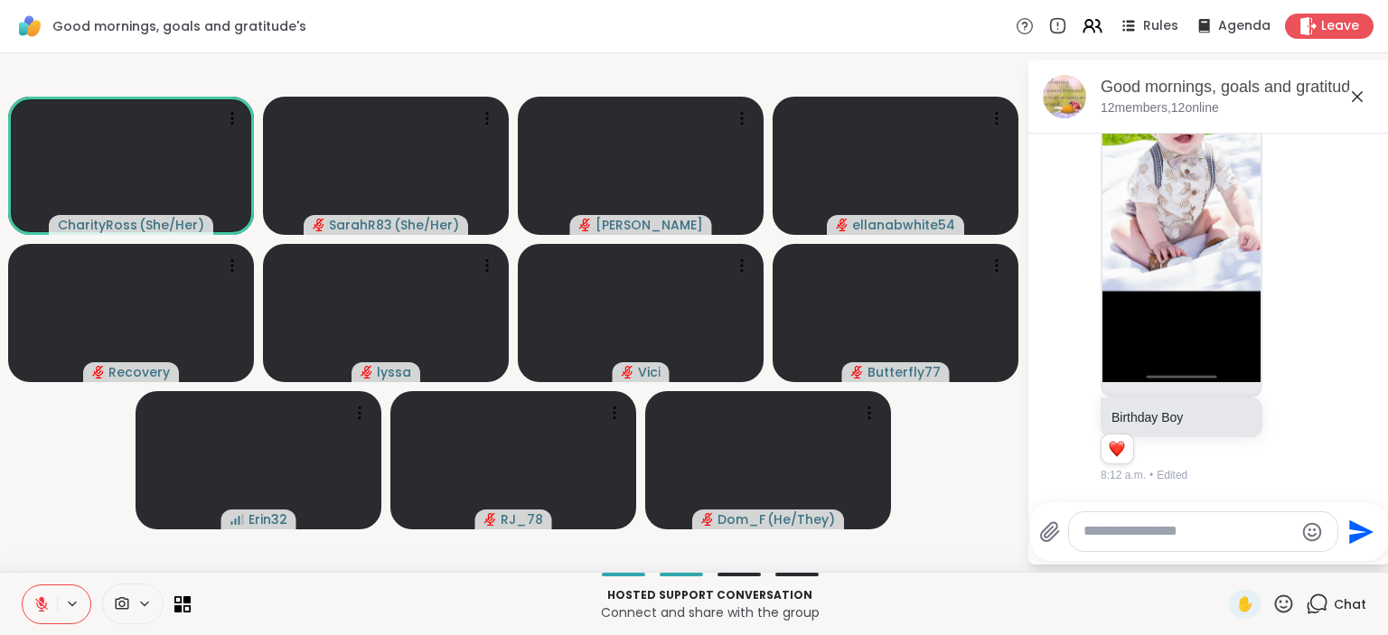
click at [1145, 537] on textarea "Type your message" at bounding box center [1189, 531] width 211 height 19
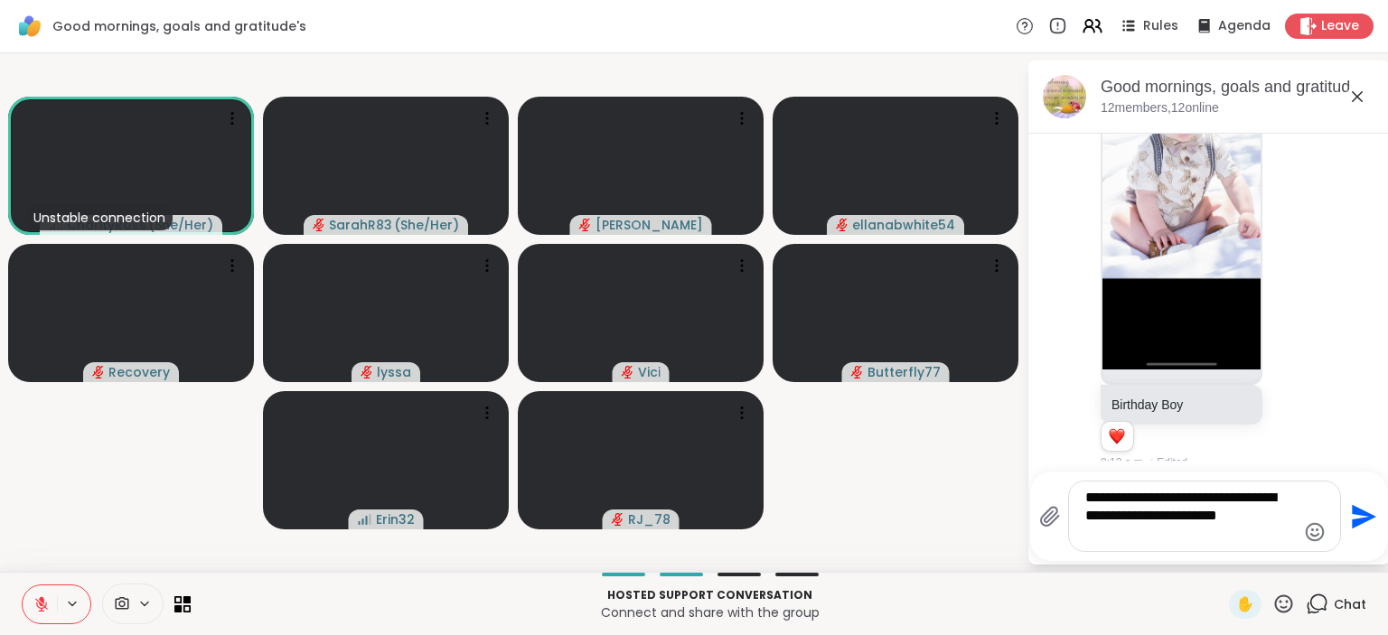
type textarea "**********"
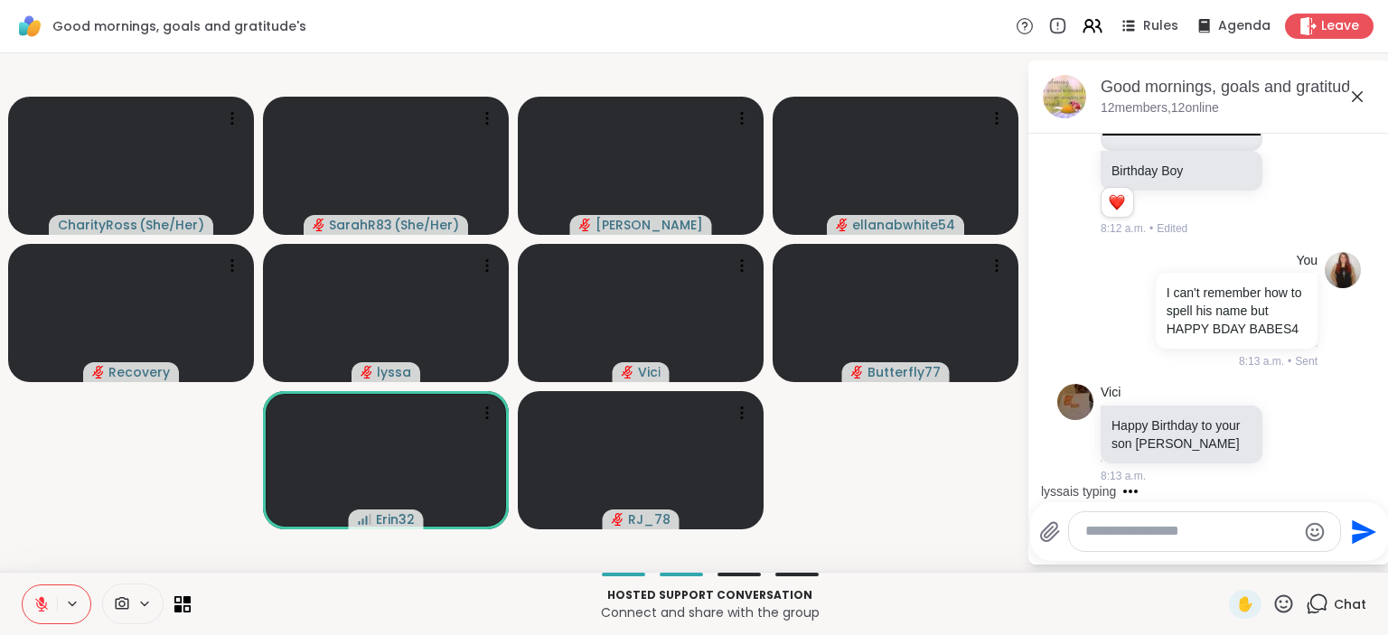
scroll to position [2891, 0]
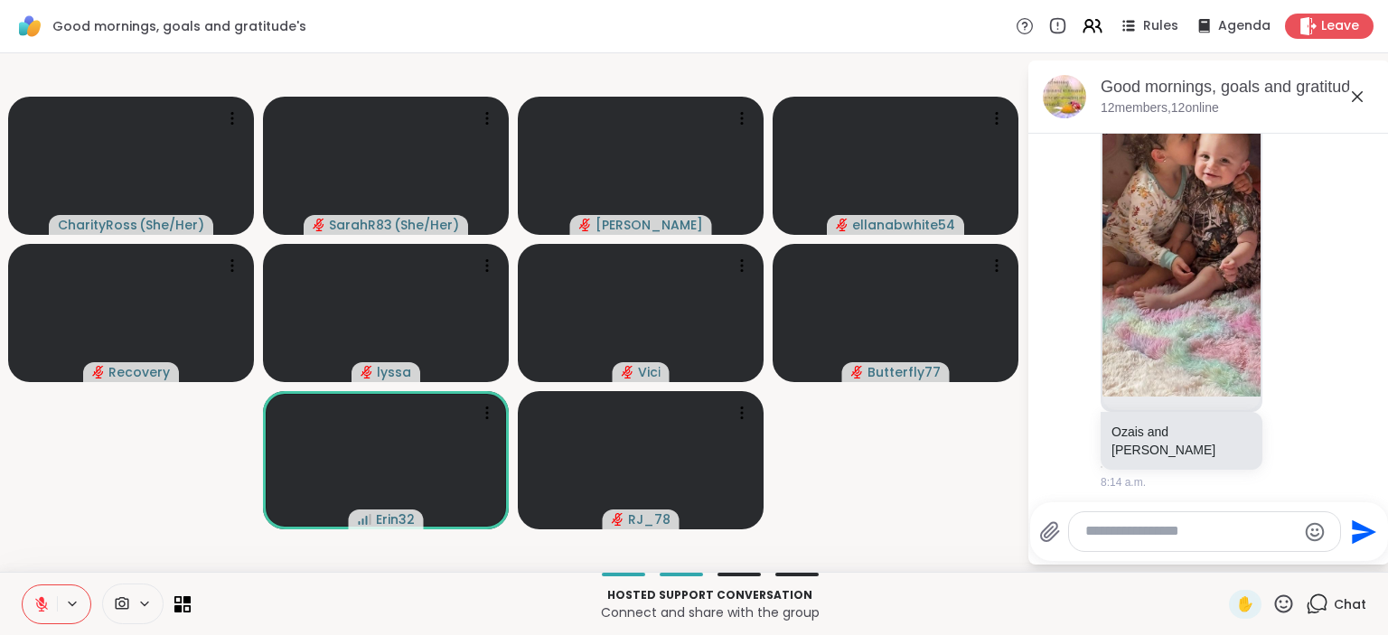
click at [42, 606] on icon at bounding box center [41, 604] width 16 height 16
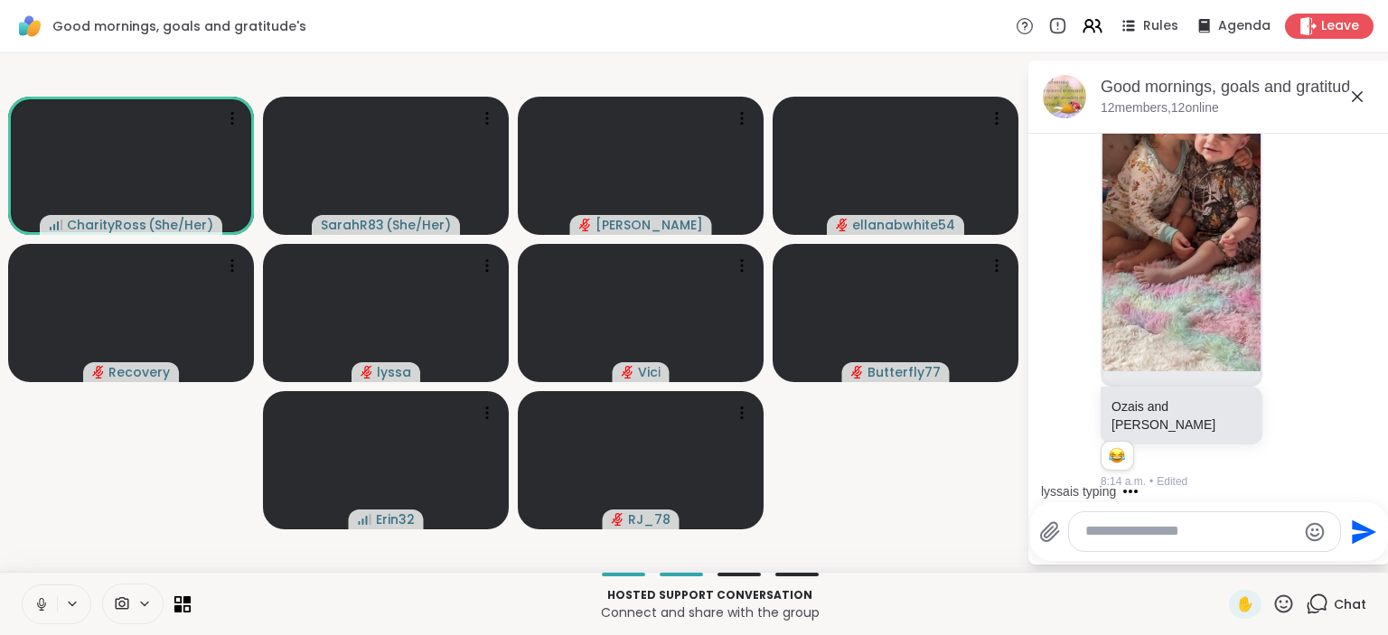
scroll to position [3169, 0]
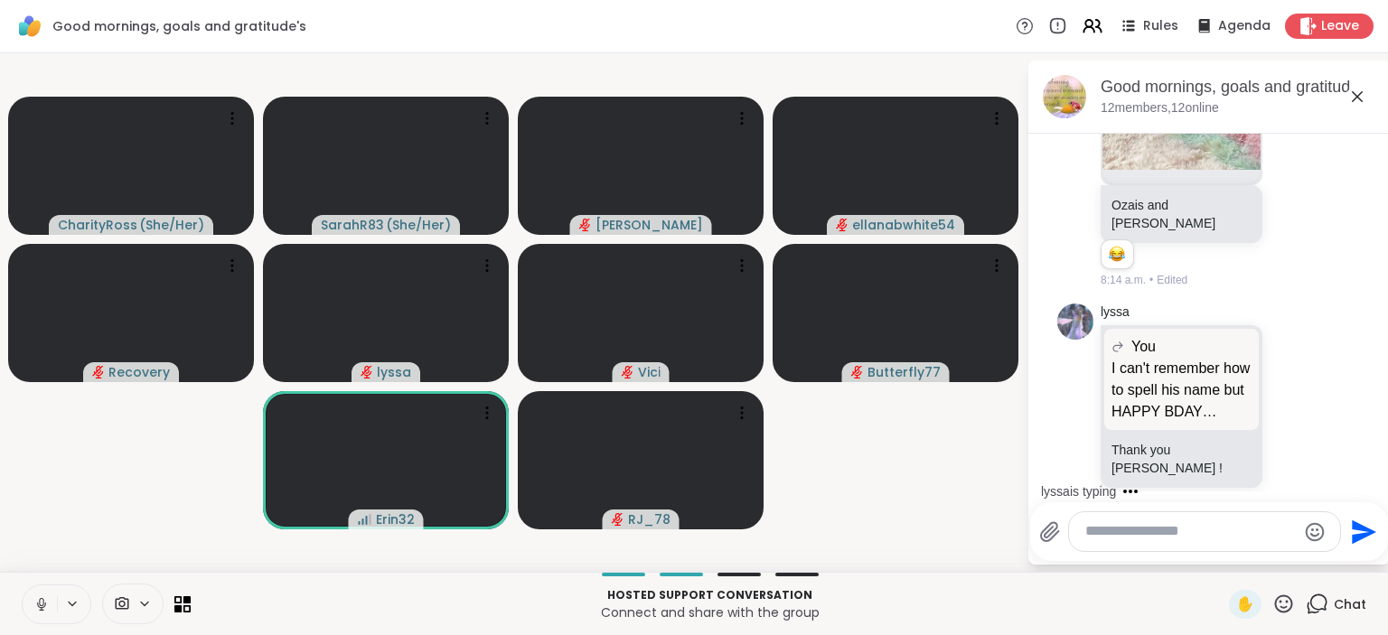
click at [42, 602] on icon at bounding box center [41, 604] width 16 height 16
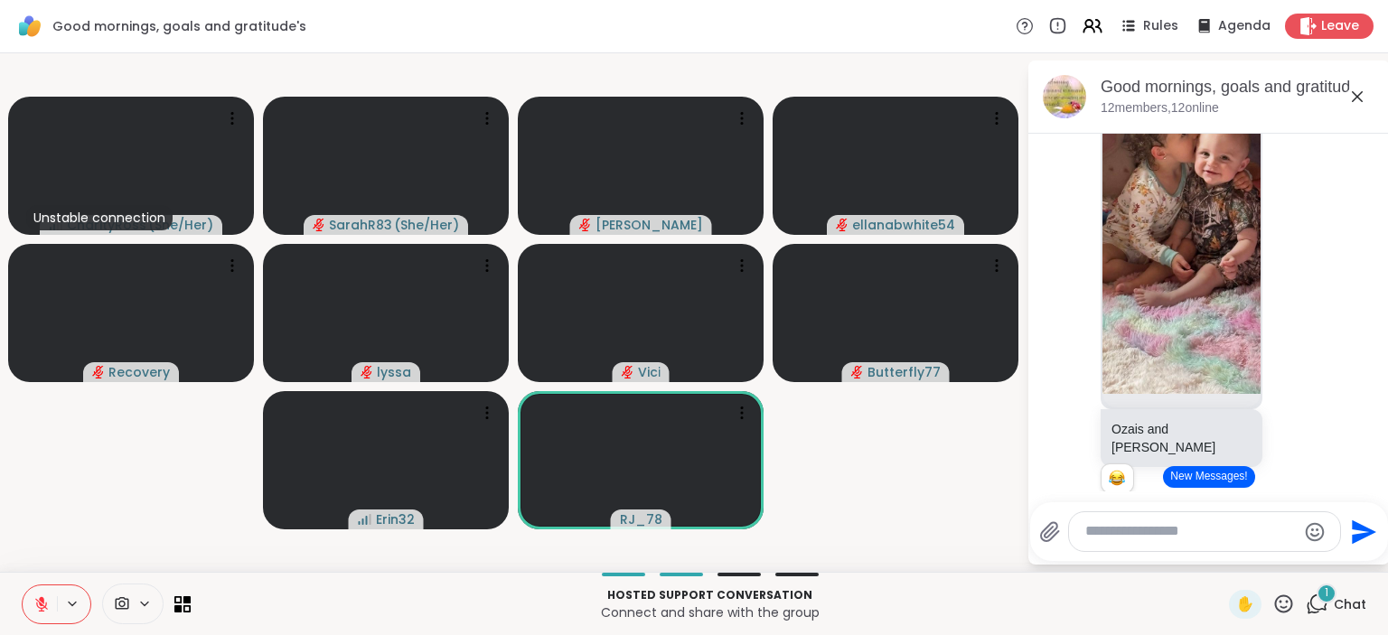
scroll to position [2944, 0]
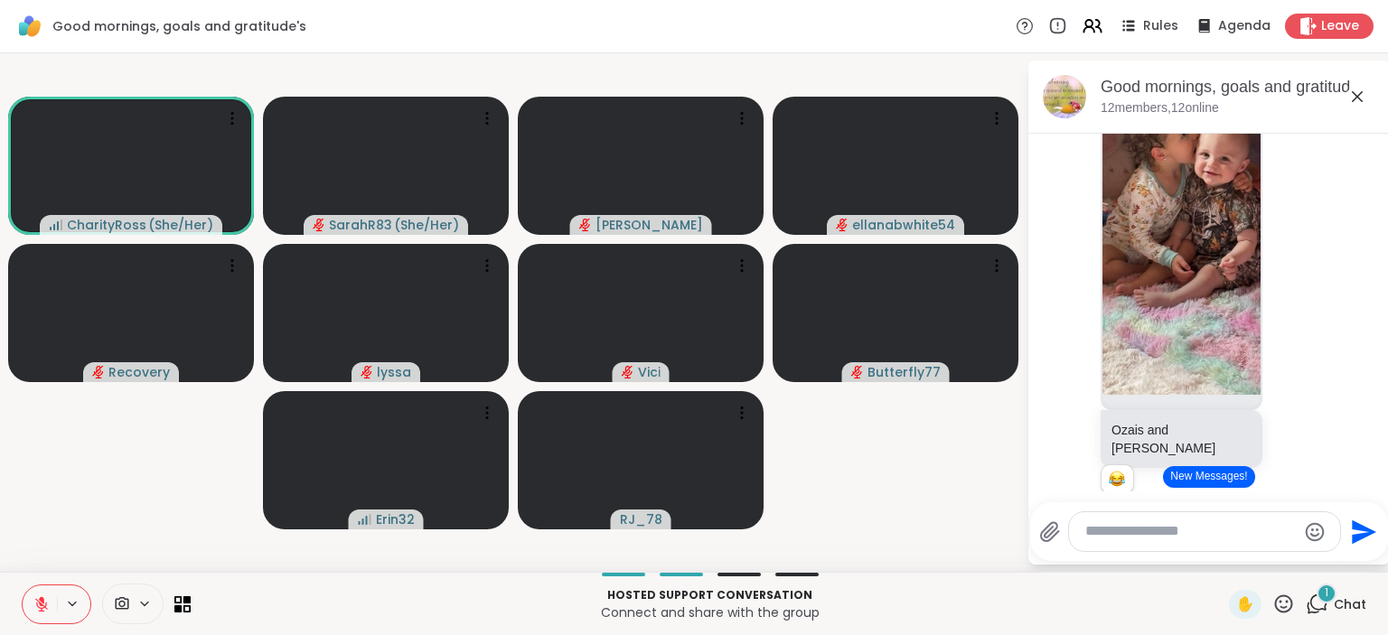
click at [42, 604] on icon at bounding box center [41, 604] width 16 height 16
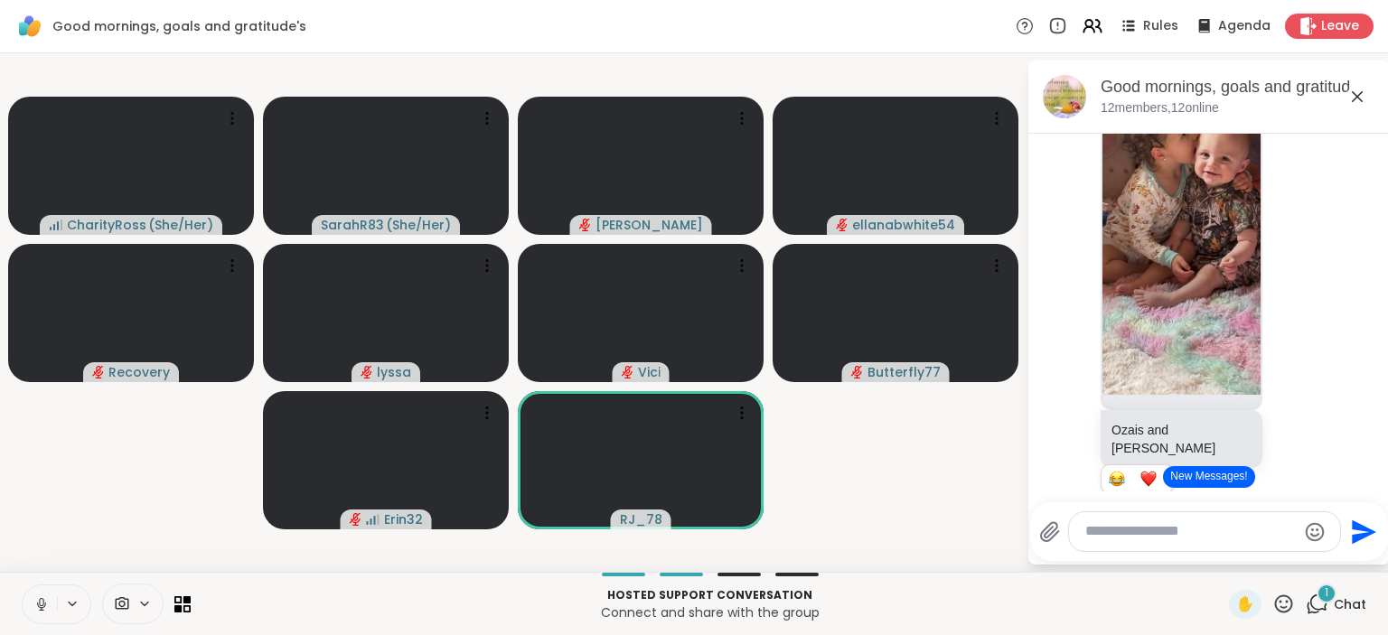
click at [42, 600] on icon at bounding box center [41, 604] width 16 height 16
click at [108, 483] on video-player-container "CharityRoss ( She/Her ) SarahR83 ( She/Her ) dodi ellanabwhite54 Recovery lyssa…" at bounding box center [513, 313] width 1005 height 504
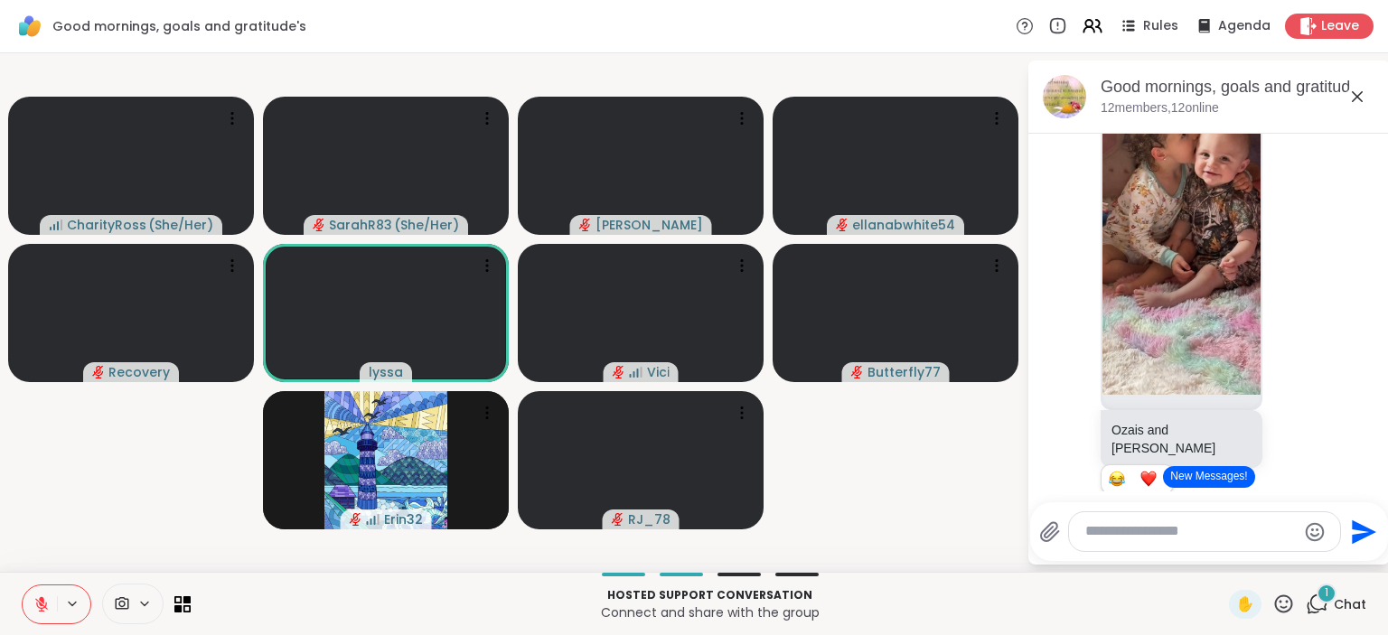
click at [45, 608] on icon at bounding box center [41, 604] width 13 height 13
click at [45, 608] on icon at bounding box center [41, 604] width 16 height 16
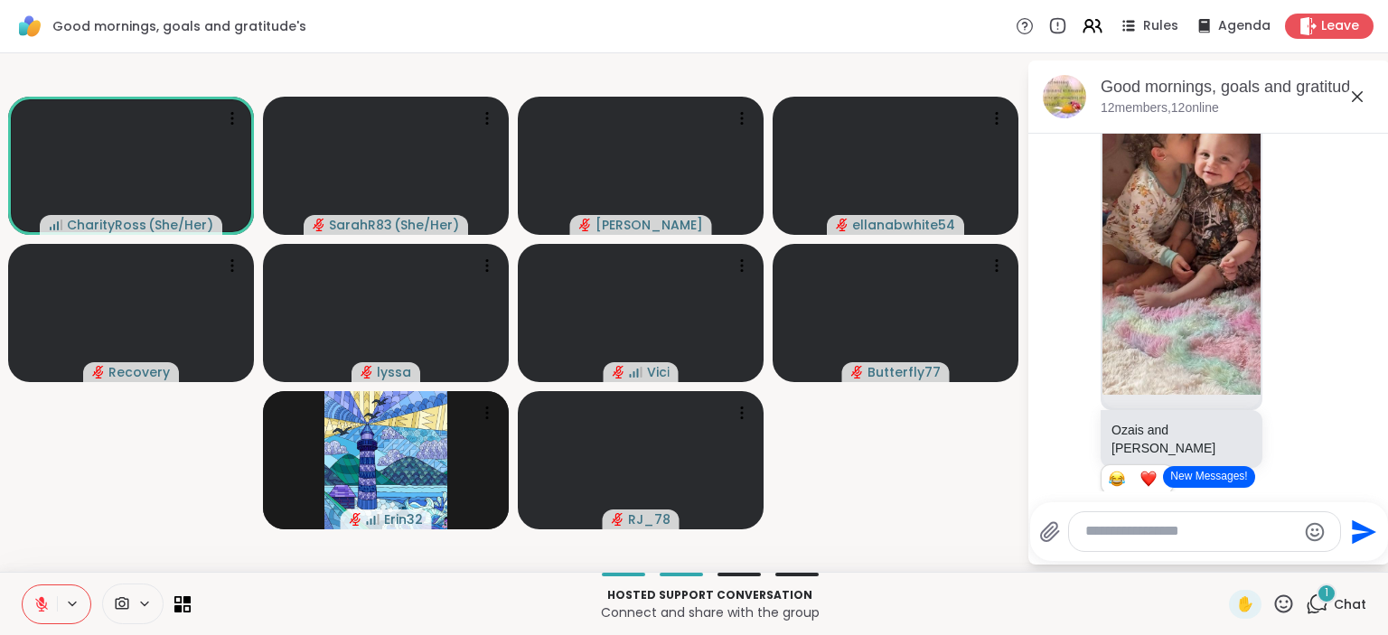
click at [45, 605] on icon at bounding box center [41, 604] width 16 height 16
click at [38, 610] on icon at bounding box center [41, 604] width 16 height 16
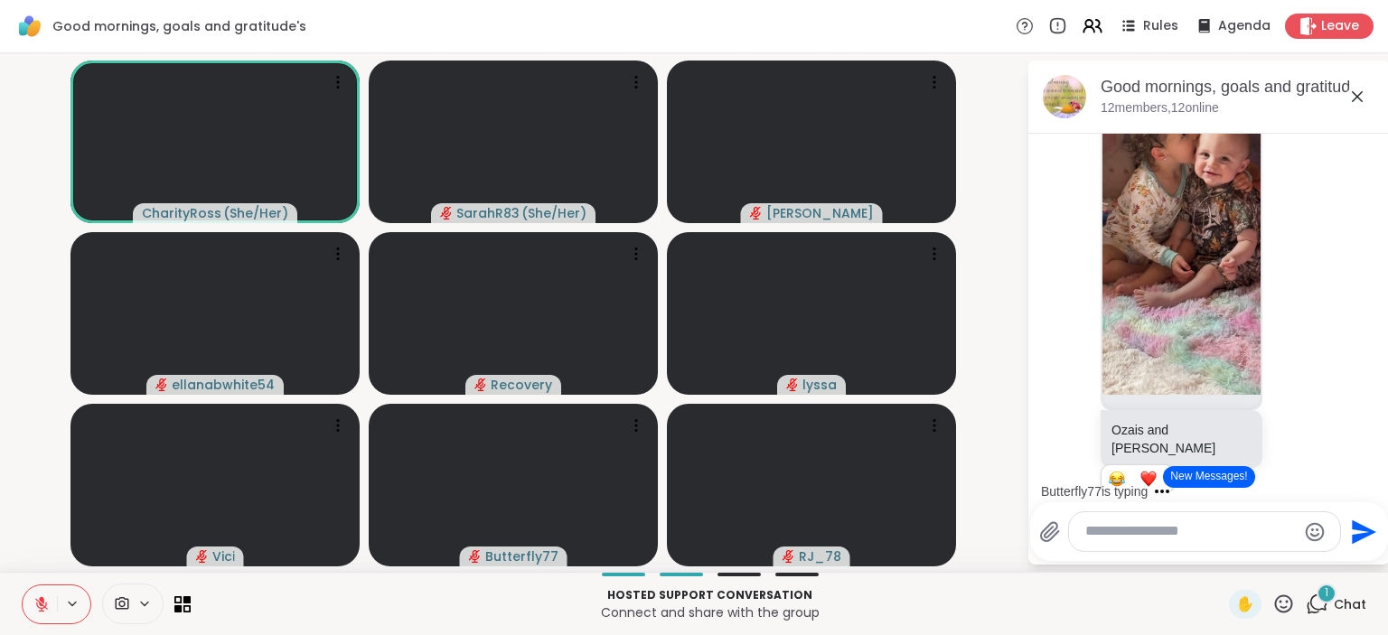
click at [1215, 483] on button "New Messages!" at bounding box center [1208, 477] width 91 height 22
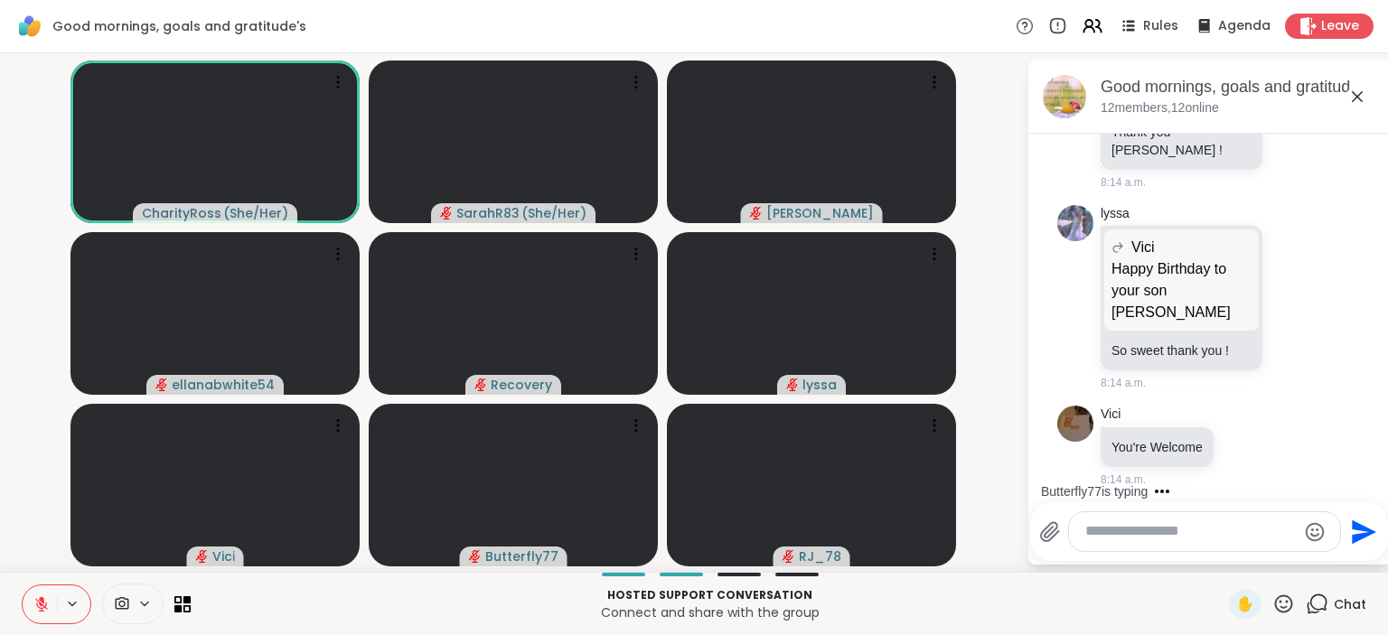
scroll to position [3445, 0]
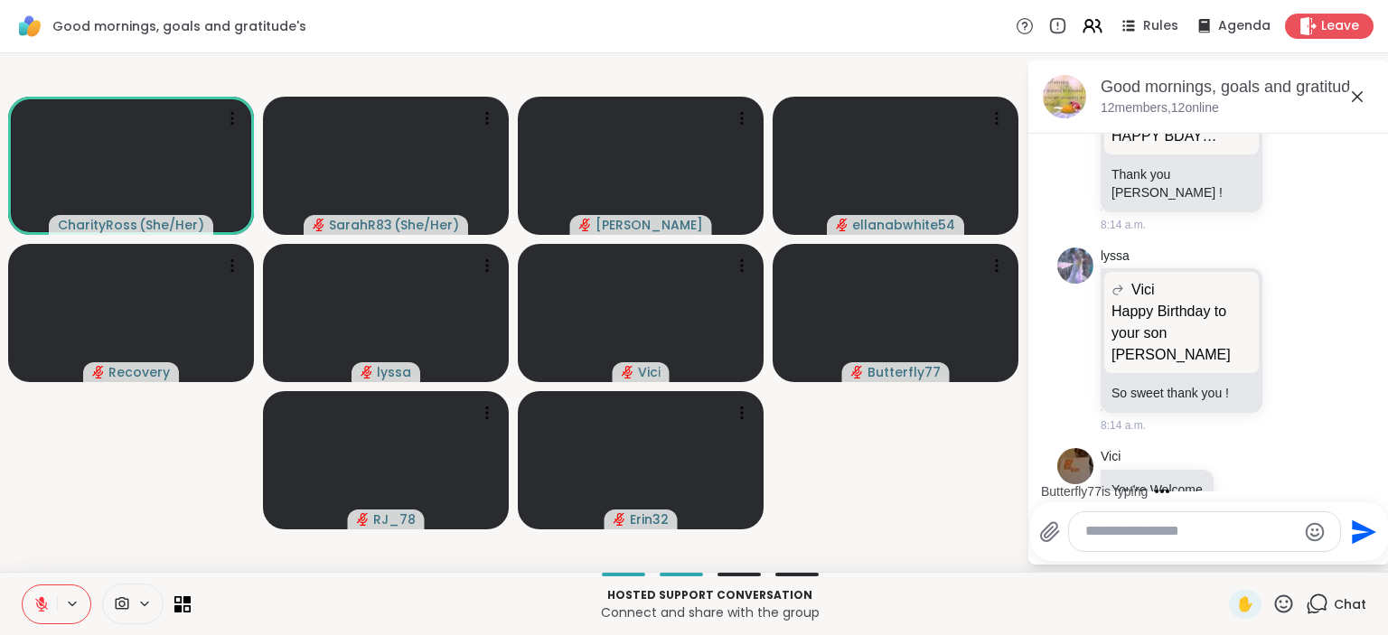
click at [872, 475] on video-player-container "CharityRoss ( She/Her ) SarahR83 ( She/Her ) dodi ellanabwhite54 Recovery lyssa…" at bounding box center [513, 313] width 1005 height 504
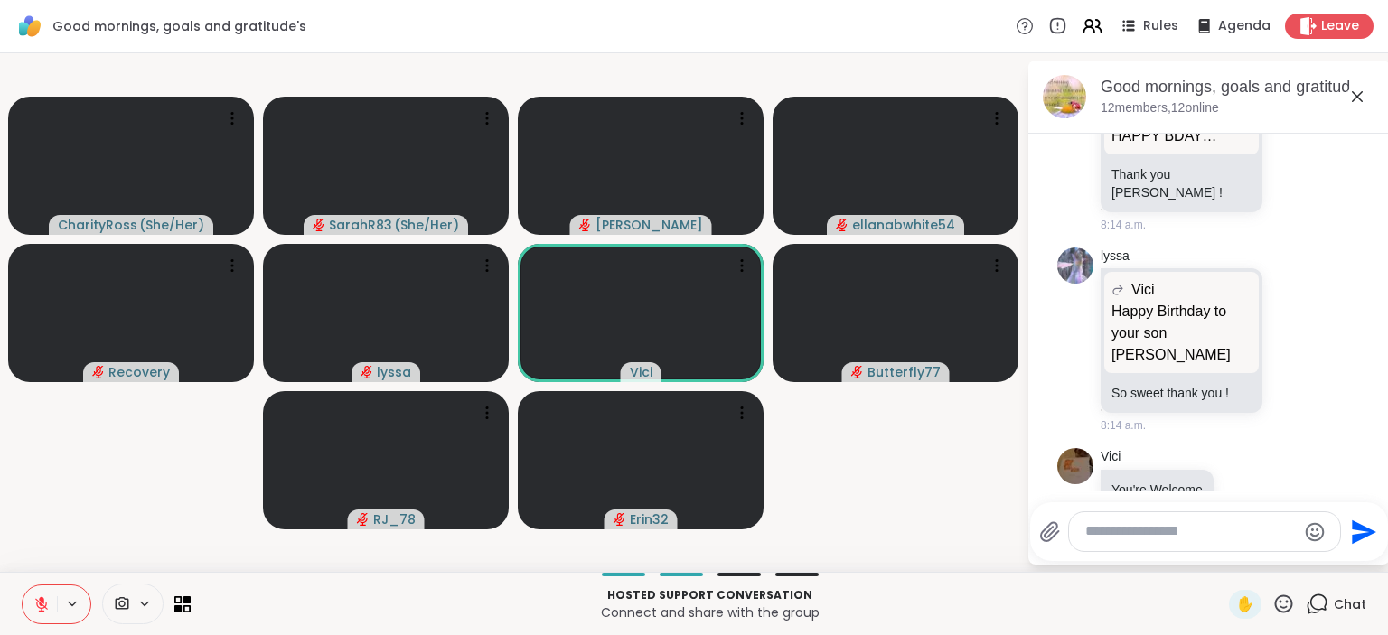
drag, startPoint x: 96, startPoint y: 530, endPoint x: 42, endPoint y: 603, distance: 91.1
click at [42, 572] on div "CharityRoss ( She/Her ) SarahR83 ( She/Her ) dodi ellanabwhite54 Recovery lyssa…" at bounding box center [694, 312] width 1388 height 519
click at [41, 609] on icon at bounding box center [41, 604] width 16 height 16
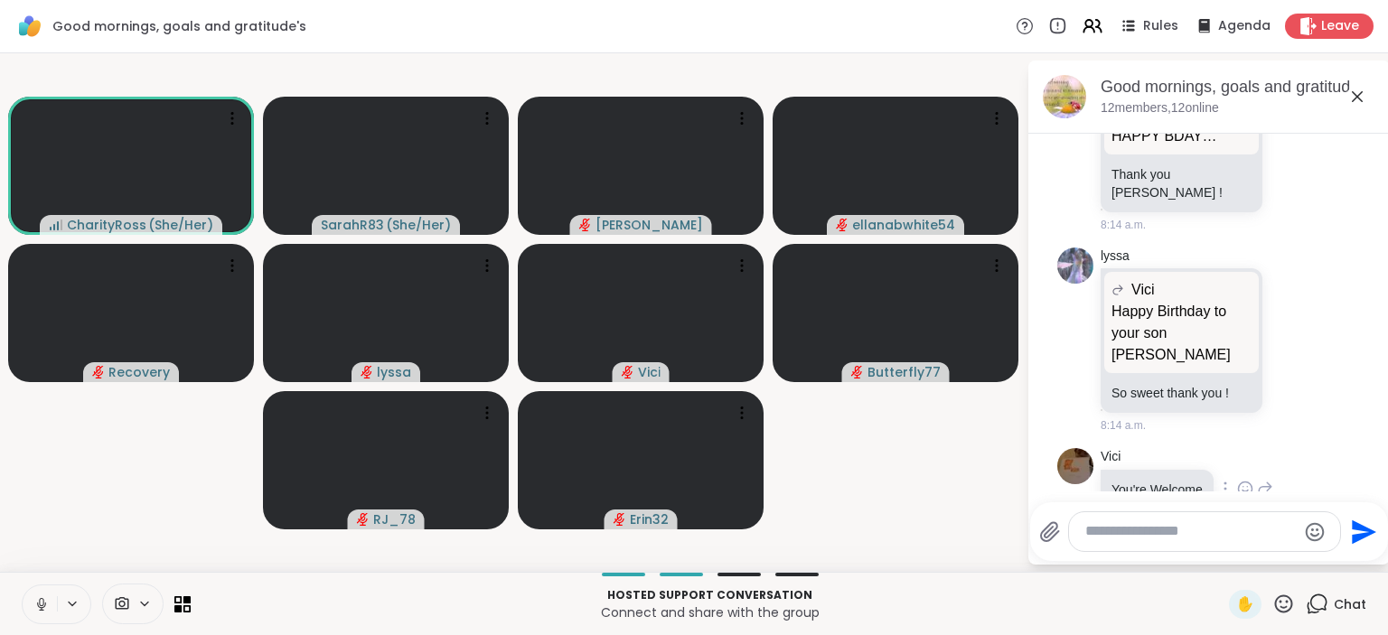
click at [1236, 486] on div "Vici You're Welcome 8:14 a.m." at bounding box center [1209, 489] width 304 height 97
click at [42, 605] on icon at bounding box center [41, 602] width 5 height 8
click at [43, 611] on icon at bounding box center [41, 604] width 13 height 13
click at [1281, 604] on icon at bounding box center [1283, 604] width 23 height 23
click at [1272, 548] on span "👍" at bounding box center [1271, 557] width 18 height 22
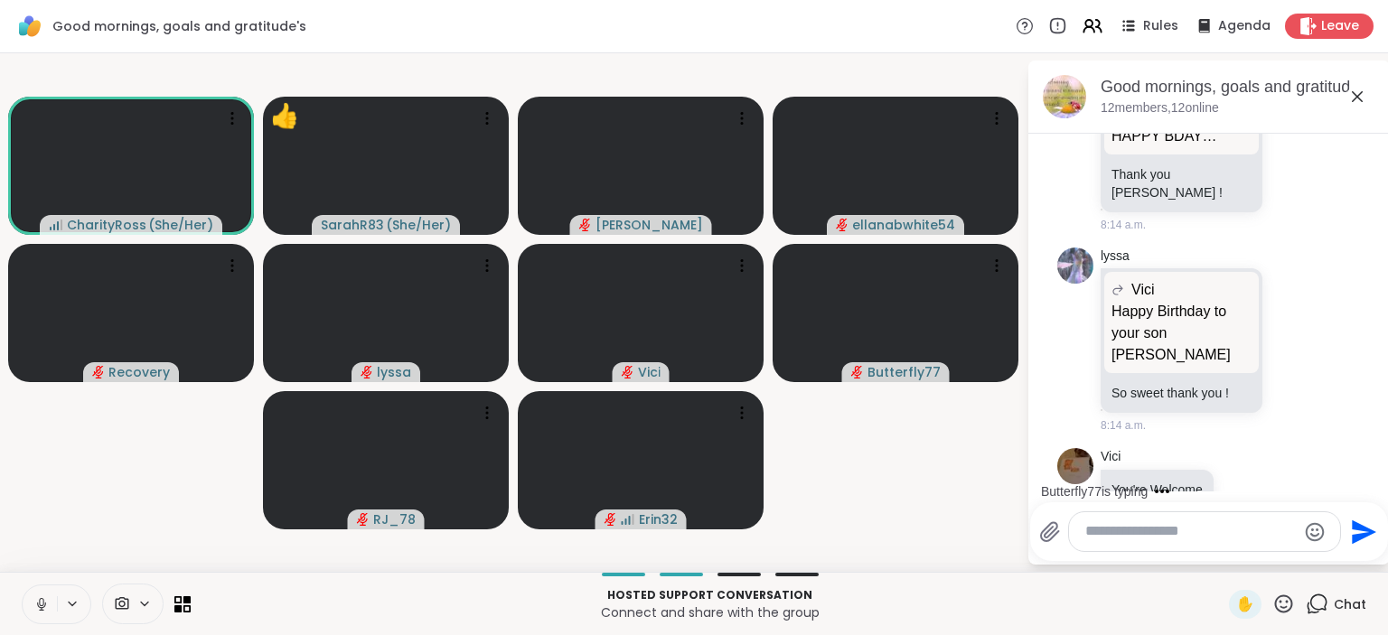
scroll to position [3594, 0]
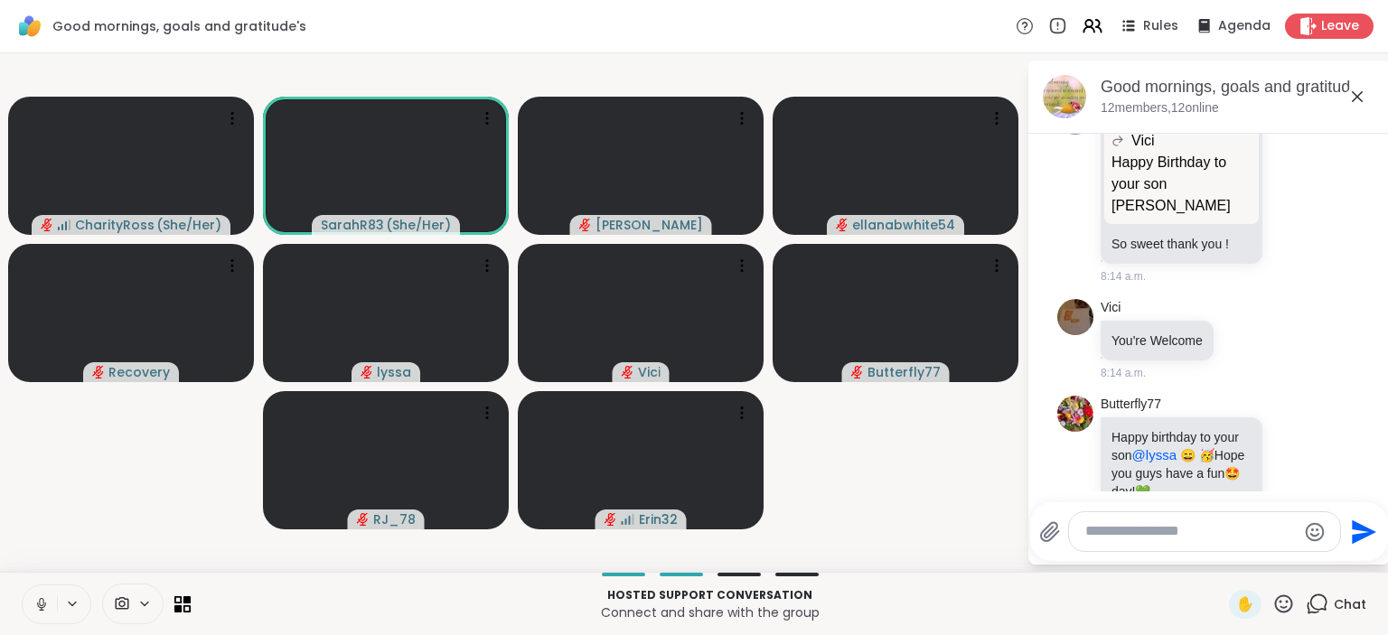
click at [44, 602] on icon at bounding box center [41, 604] width 16 height 16
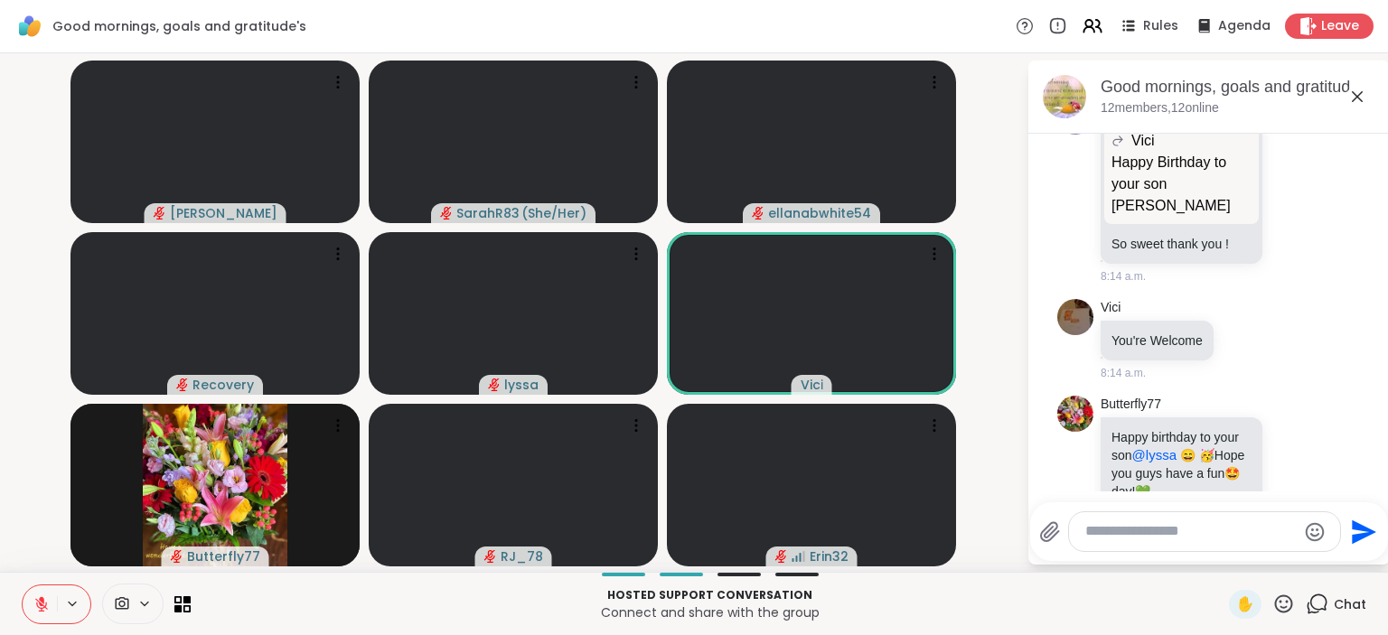
click at [40, 604] on icon at bounding box center [41, 604] width 13 height 13
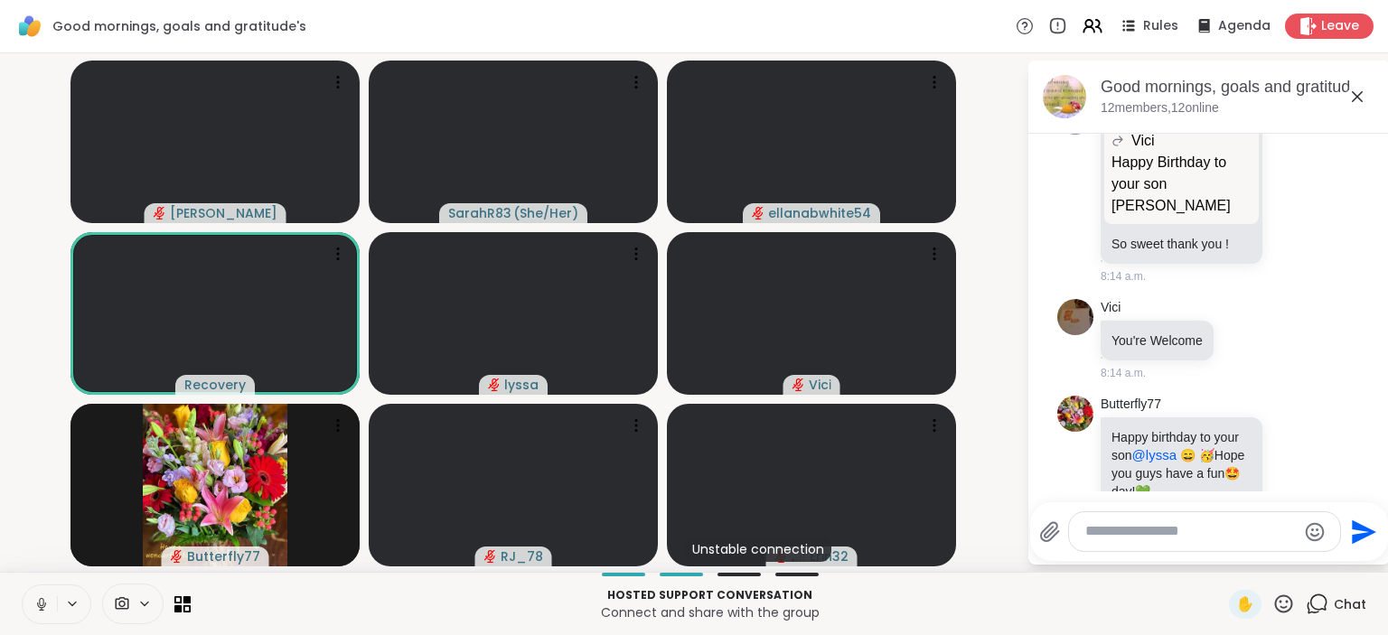
click at [42, 602] on icon at bounding box center [41, 604] width 16 height 16
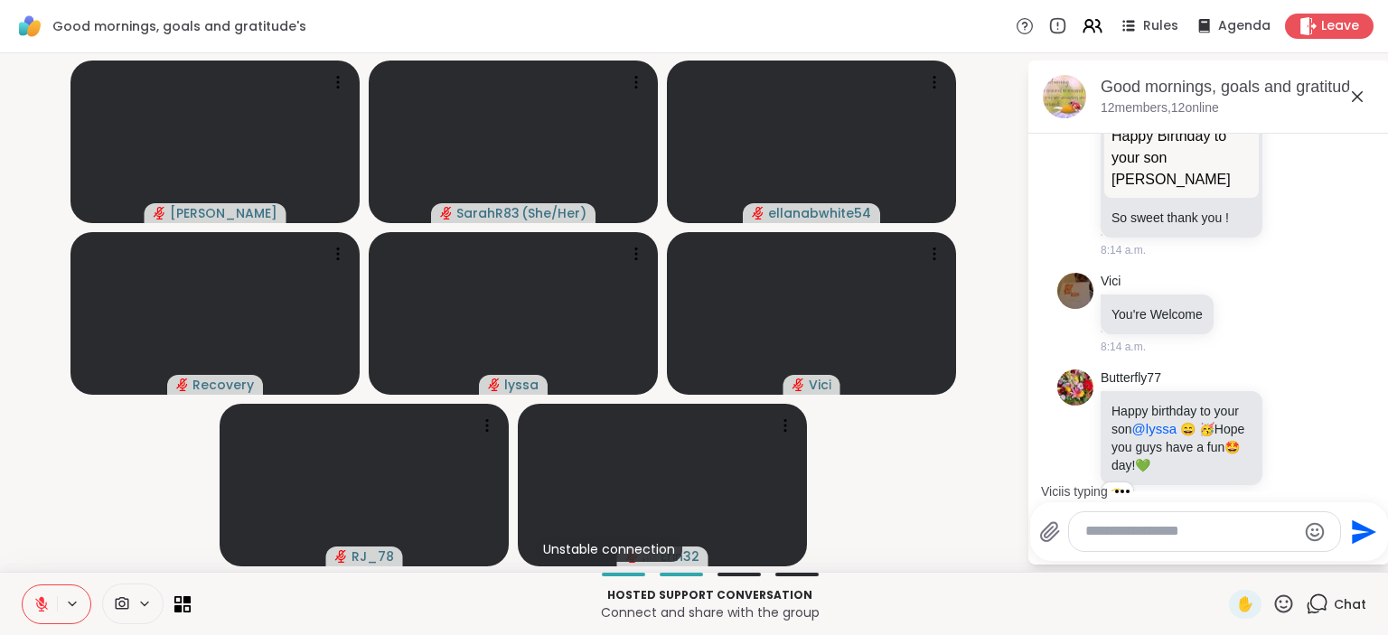
scroll to position [3716, 0]
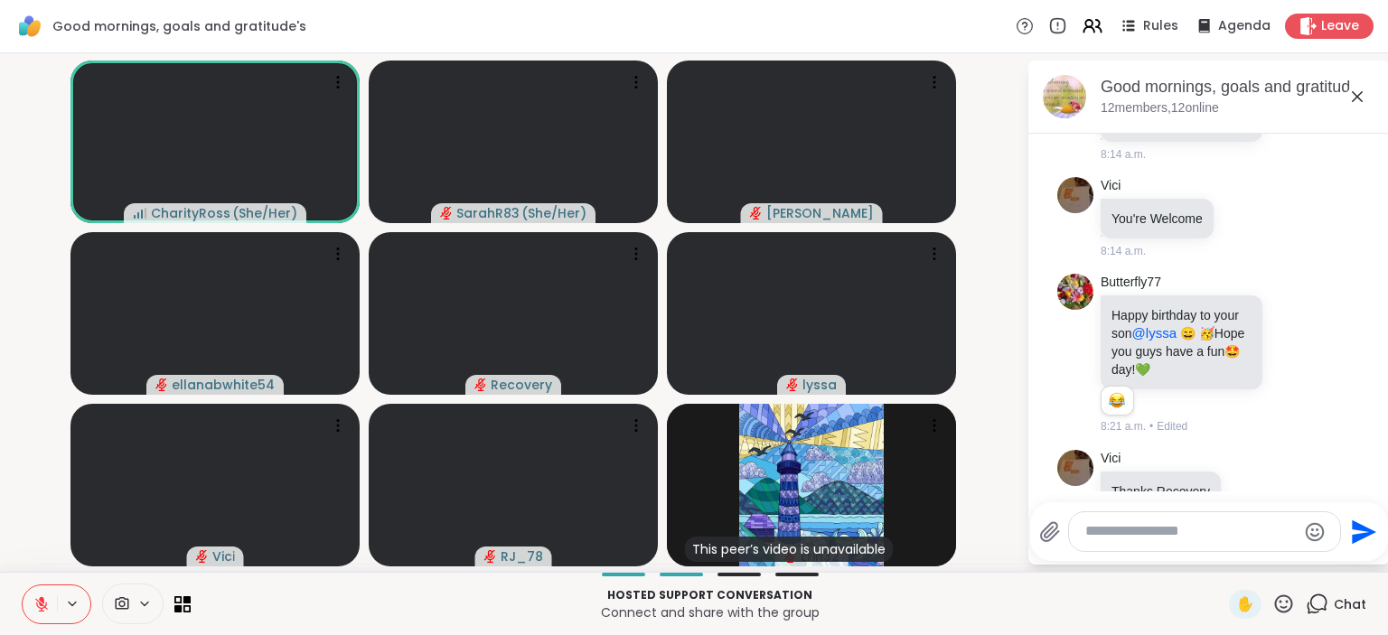
click at [40, 604] on icon at bounding box center [41, 604] width 13 height 13
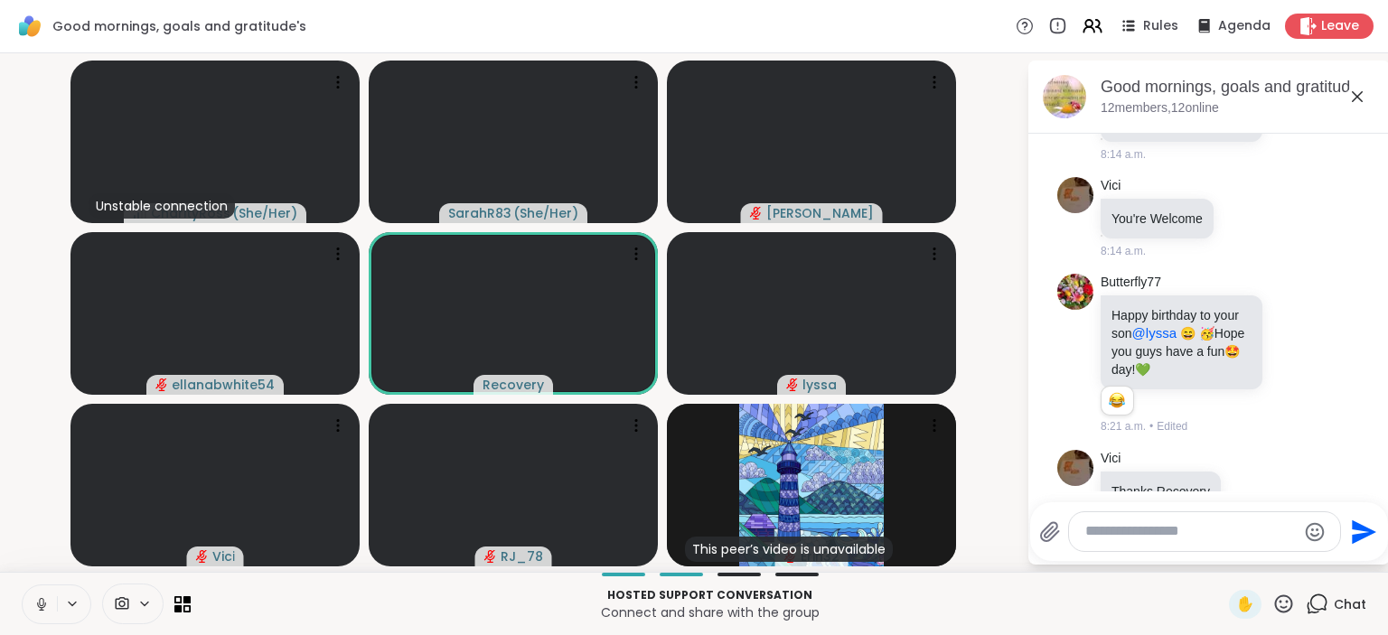
click at [40, 604] on icon at bounding box center [41, 602] width 5 height 8
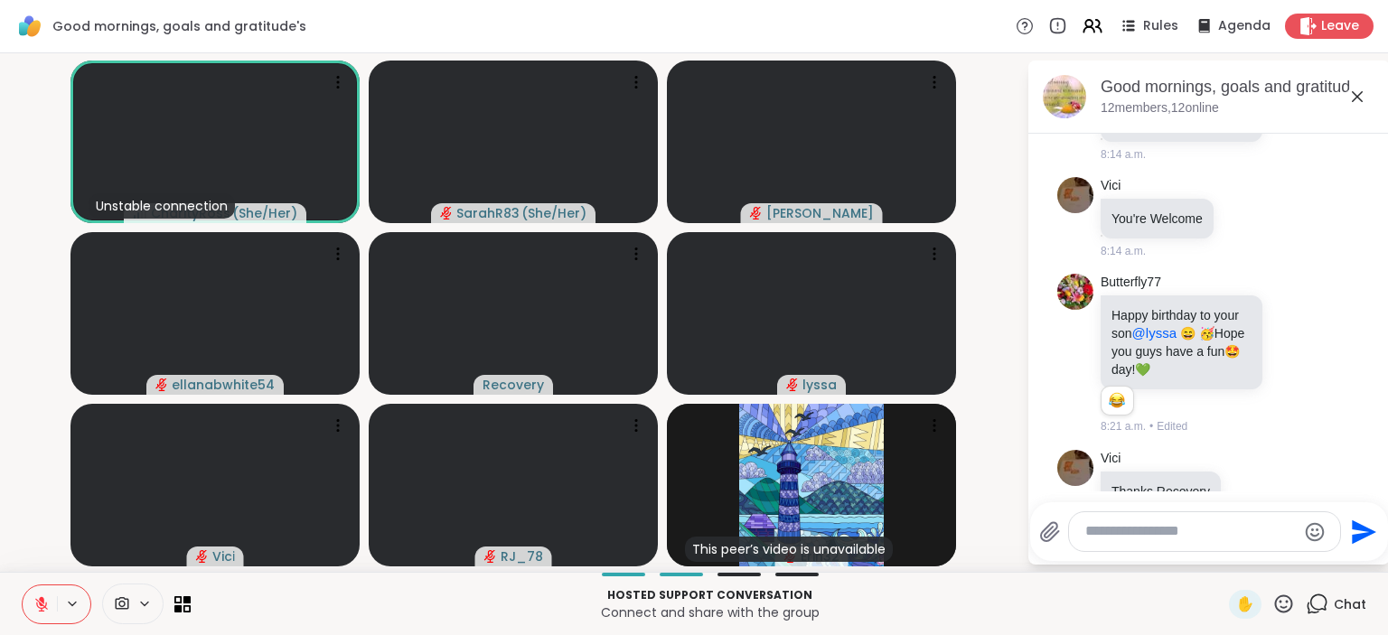
click at [40, 604] on icon at bounding box center [41, 604] width 13 height 13
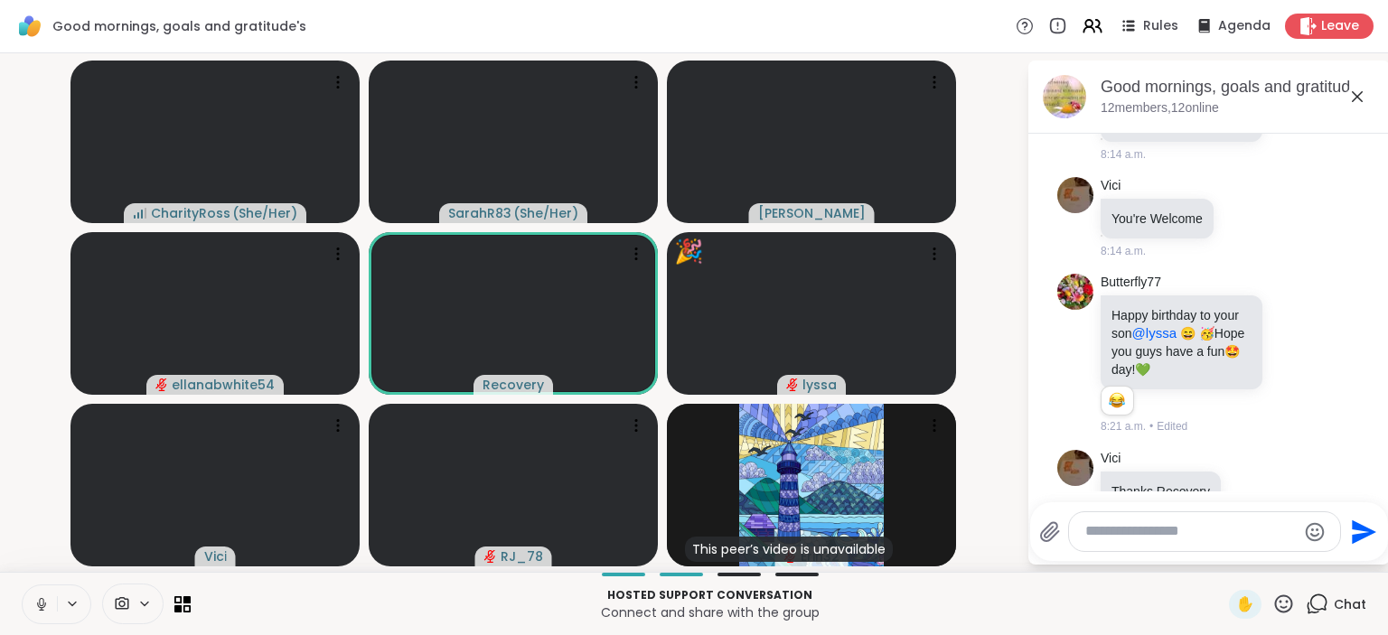
click at [37, 621] on button at bounding box center [40, 605] width 34 height 38
click at [37, 614] on button at bounding box center [40, 605] width 34 height 38
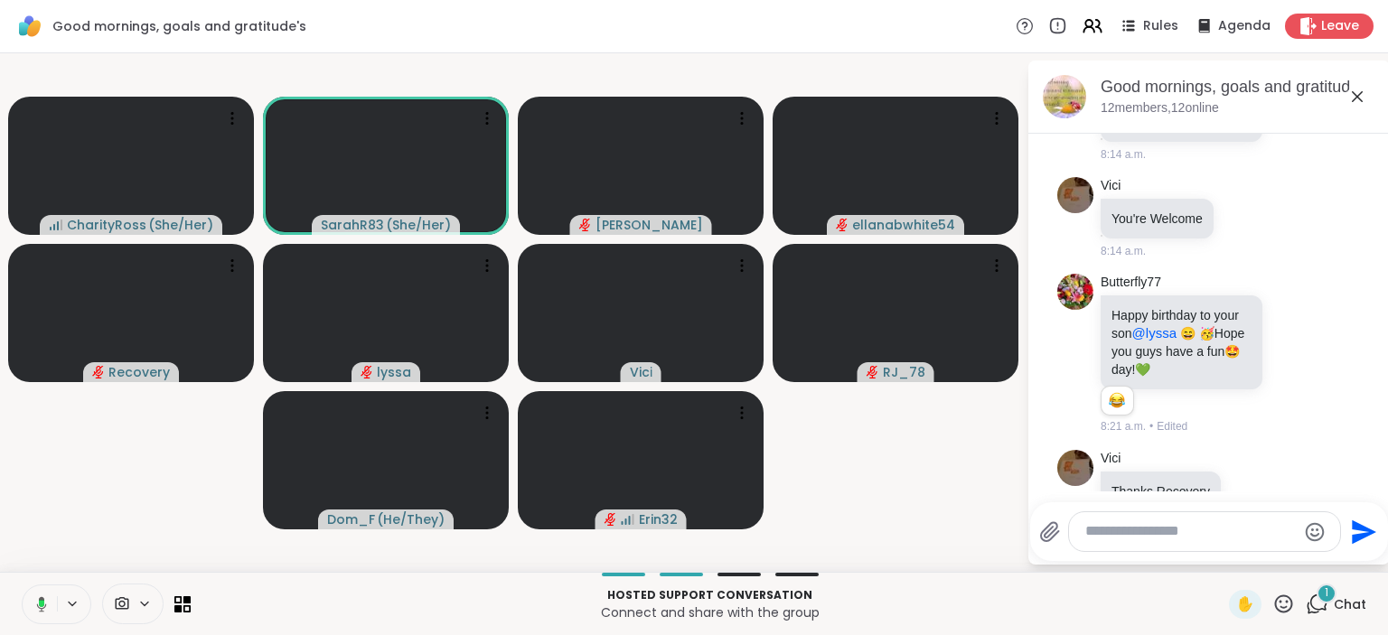
scroll to position [3867, 0]
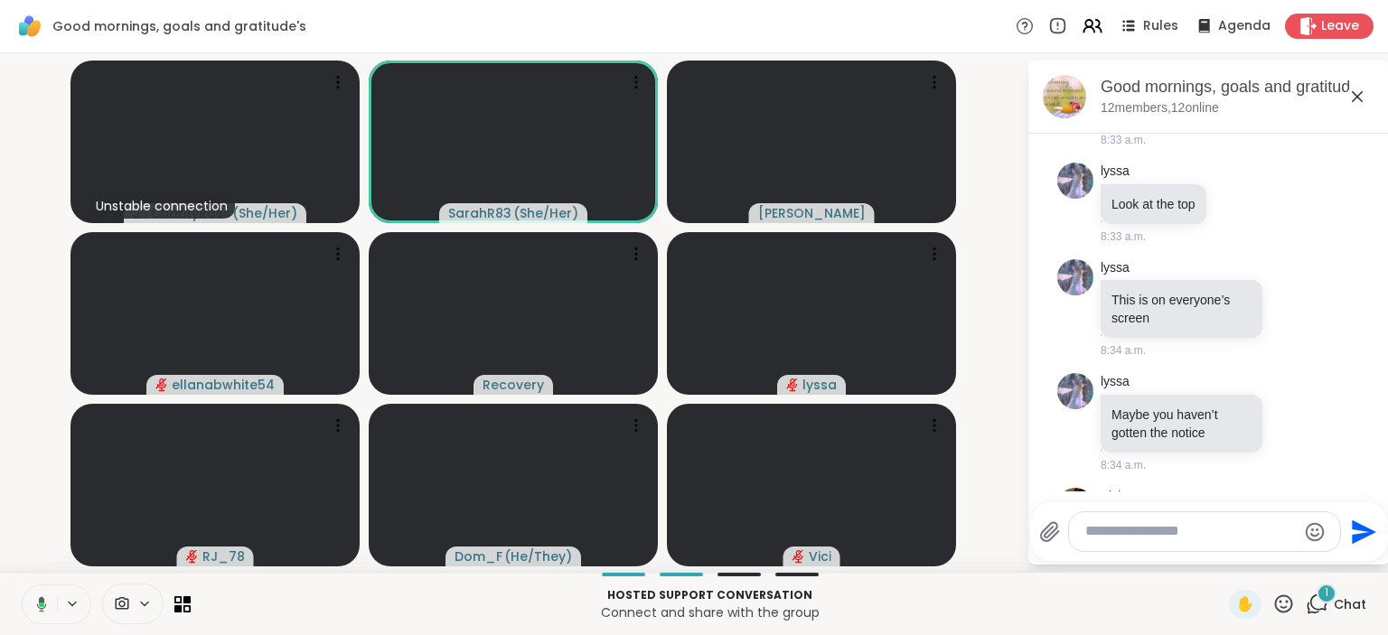
scroll to position [5242, 0]
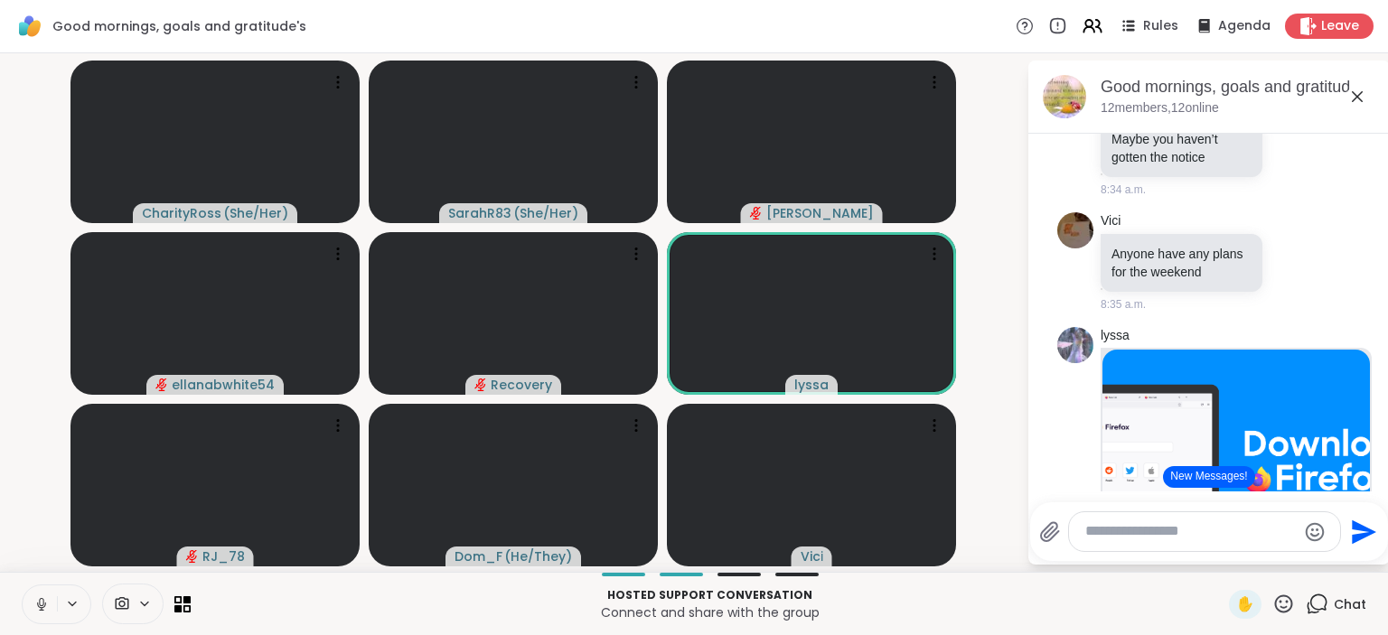
click at [35, 601] on icon at bounding box center [41, 604] width 16 height 16
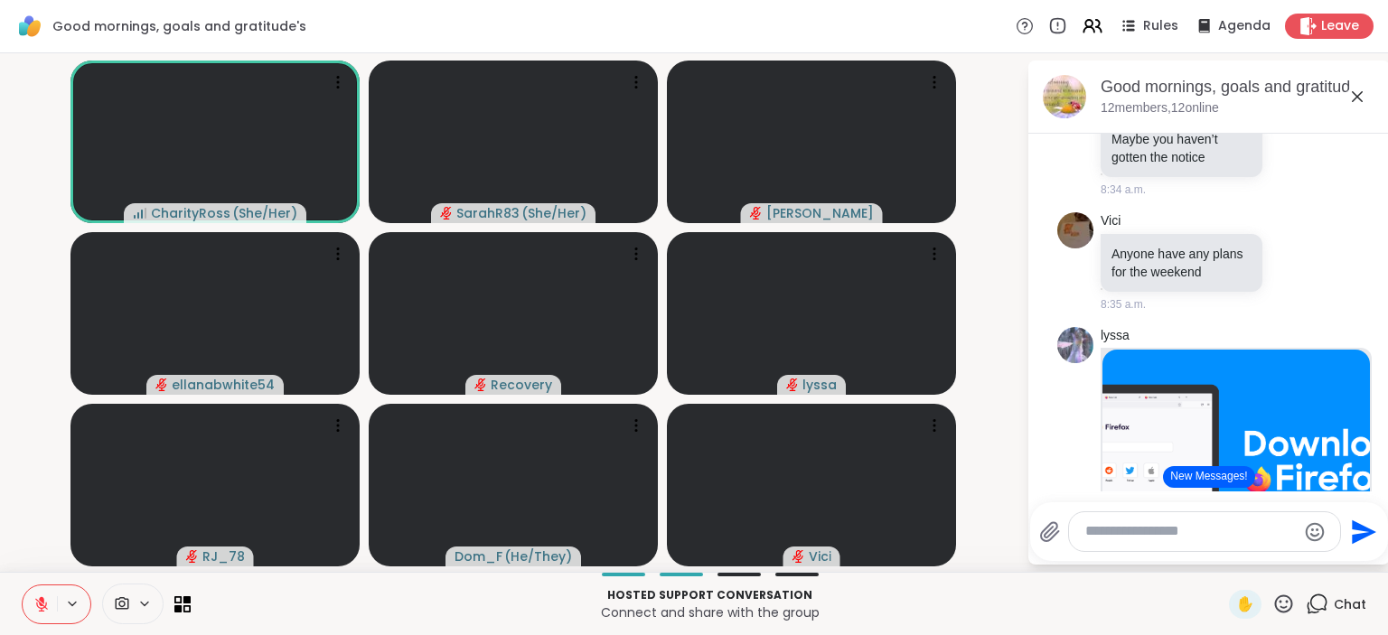
click at [35, 601] on icon at bounding box center [41, 604] width 16 height 16
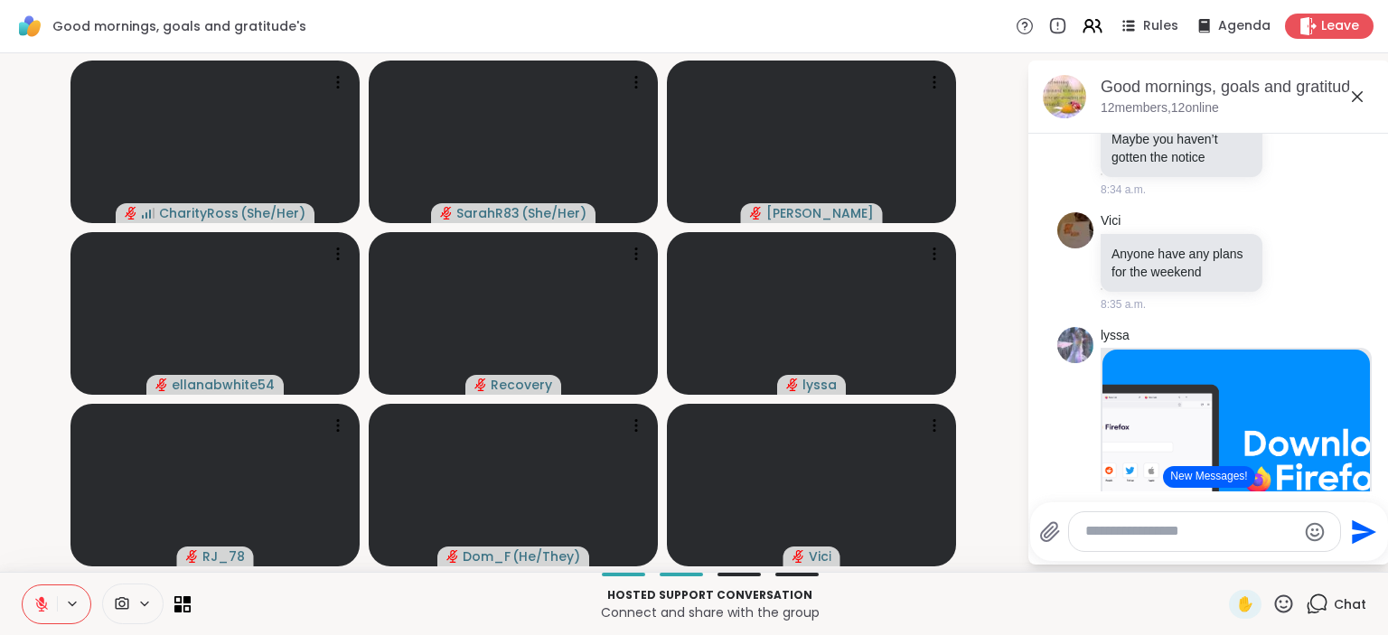
click at [43, 605] on icon at bounding box center [41, 604] width 16 height 16
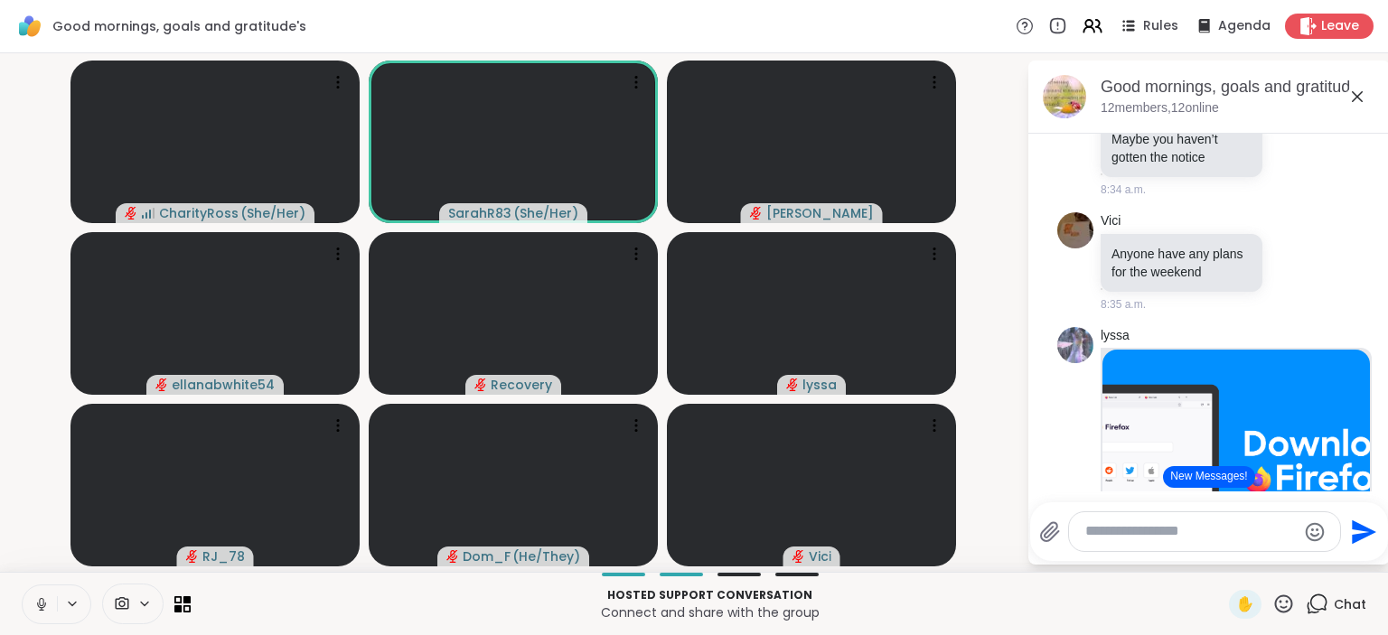
click at [39, 606] on icon at bounding box center [41, 604] width 9 height 5
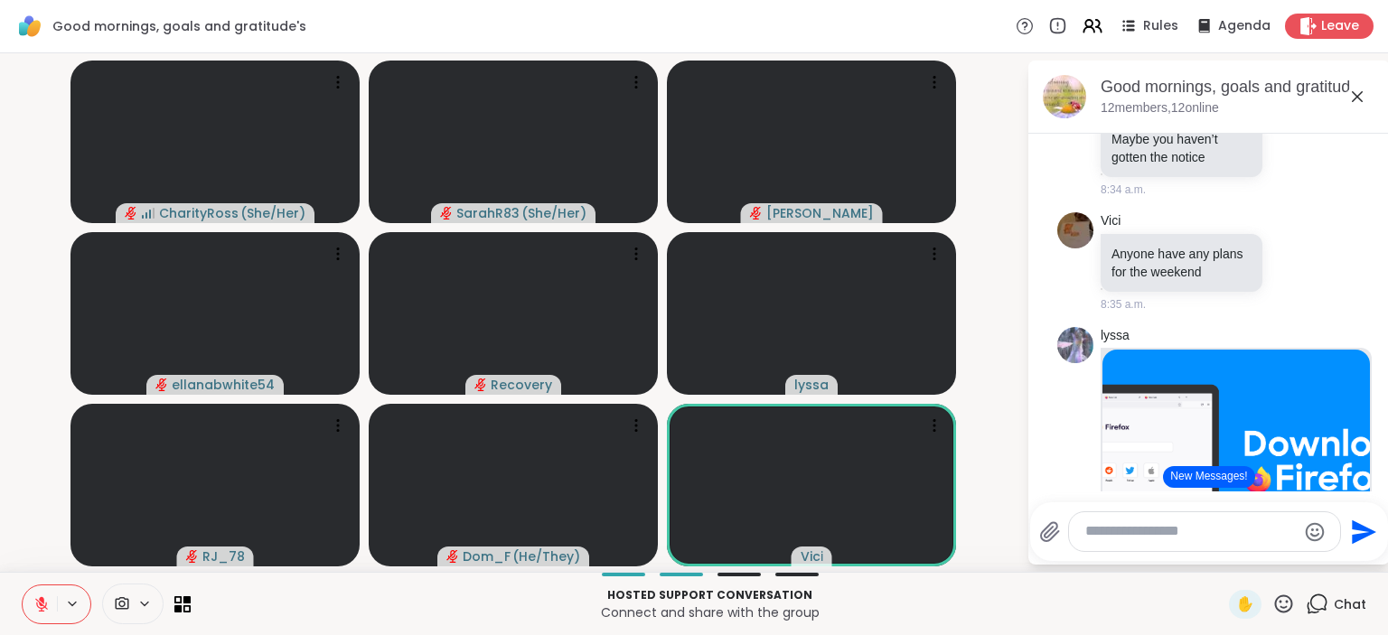
click at [35, 600] on icon at bounding box center [41, 604] width 16 height 16
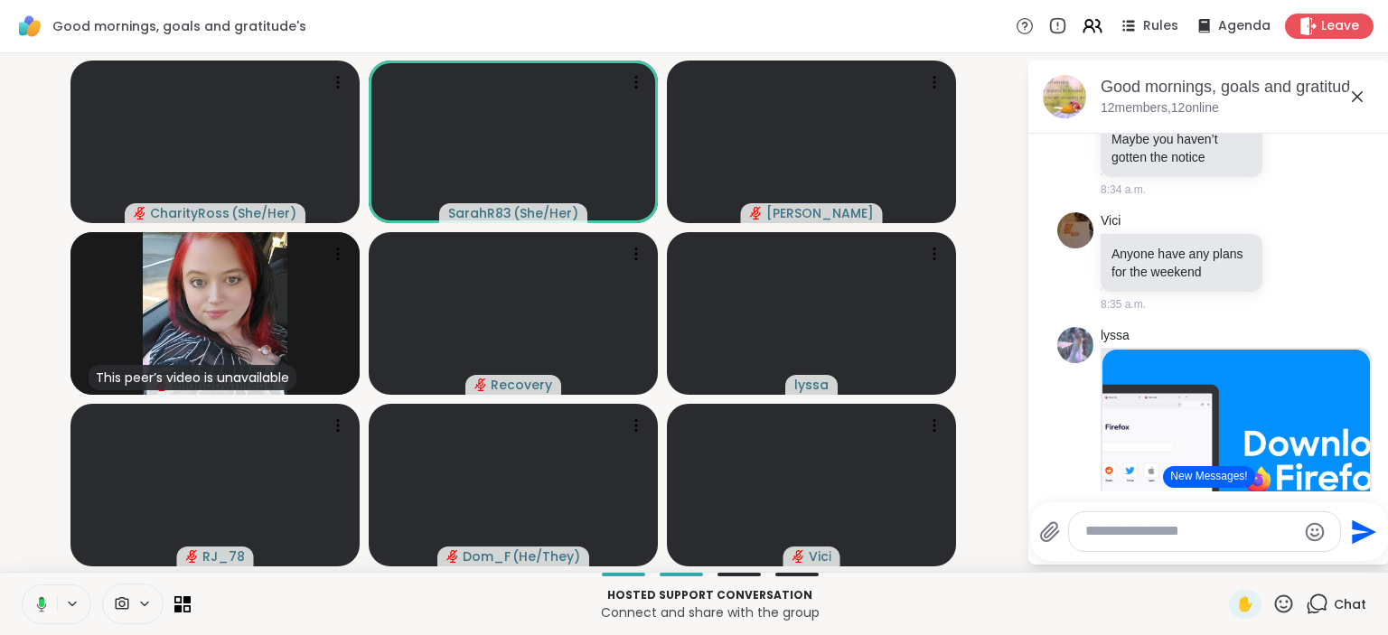
click at [1100, 533] on textarea "Type your message" at bounding box center [1190, 531] width 211 height 19
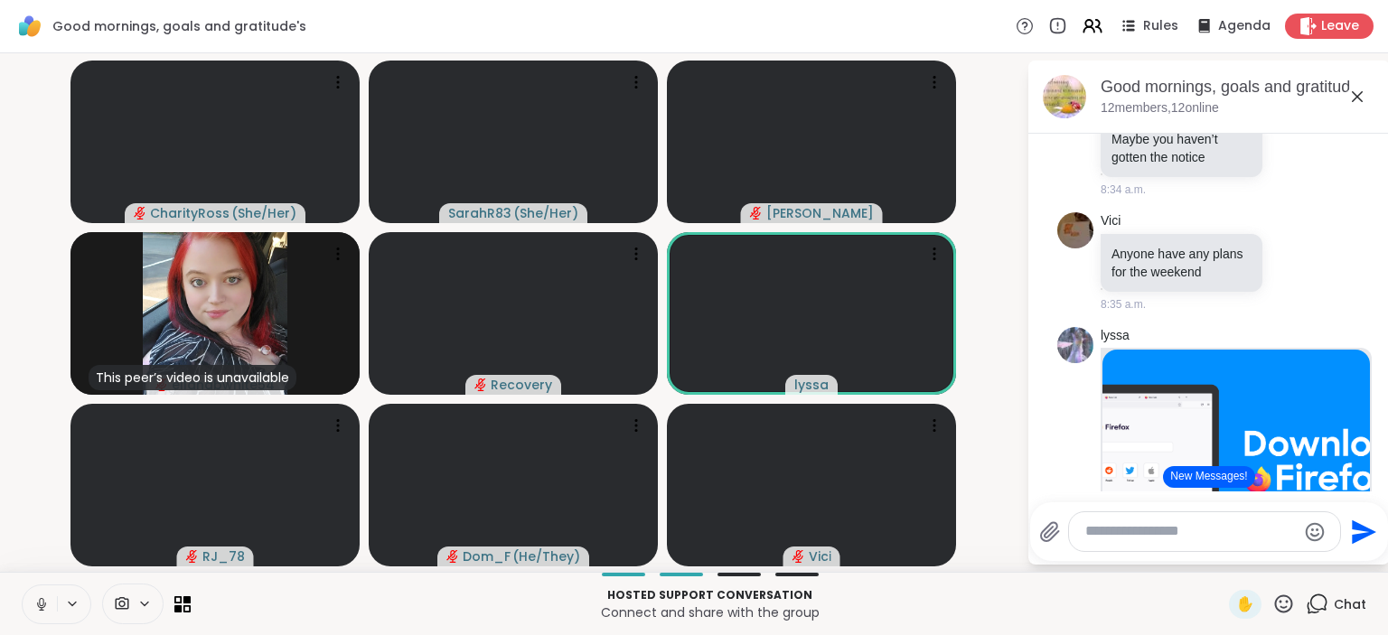
paste textarea "**********"
type textarea "**********"
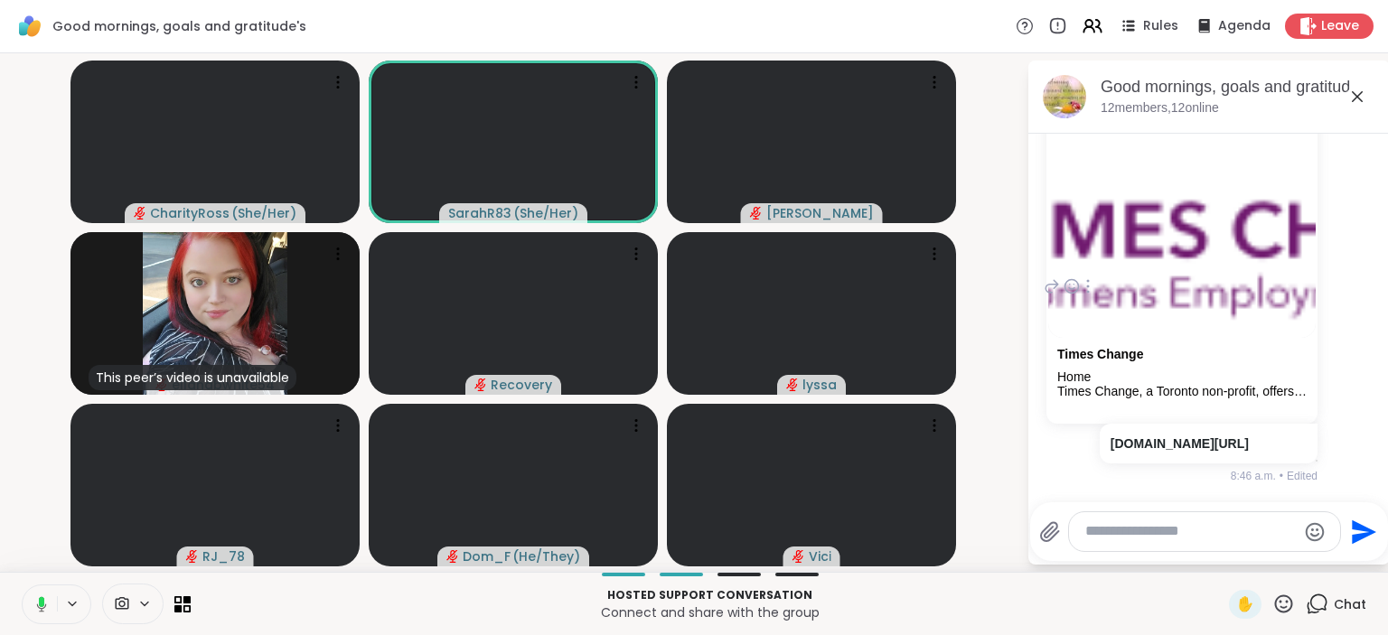
scroll to position [6051, 0]
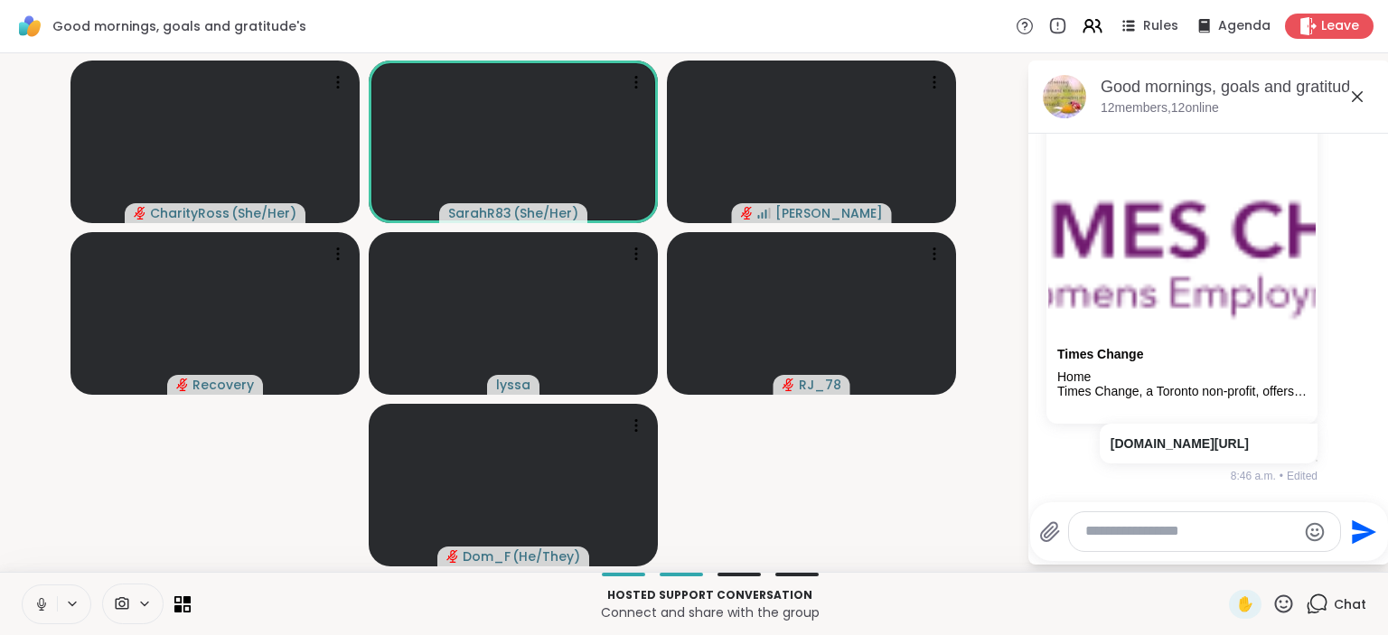
click at [981, 451] on video-player-container "CharityRoss ( She/Her ) SarahR83 ( She/Her ) dodi Recovery lyssa RJ_78 Dom_F ( …" at bounding box center [513, 313] width 1005 height 504
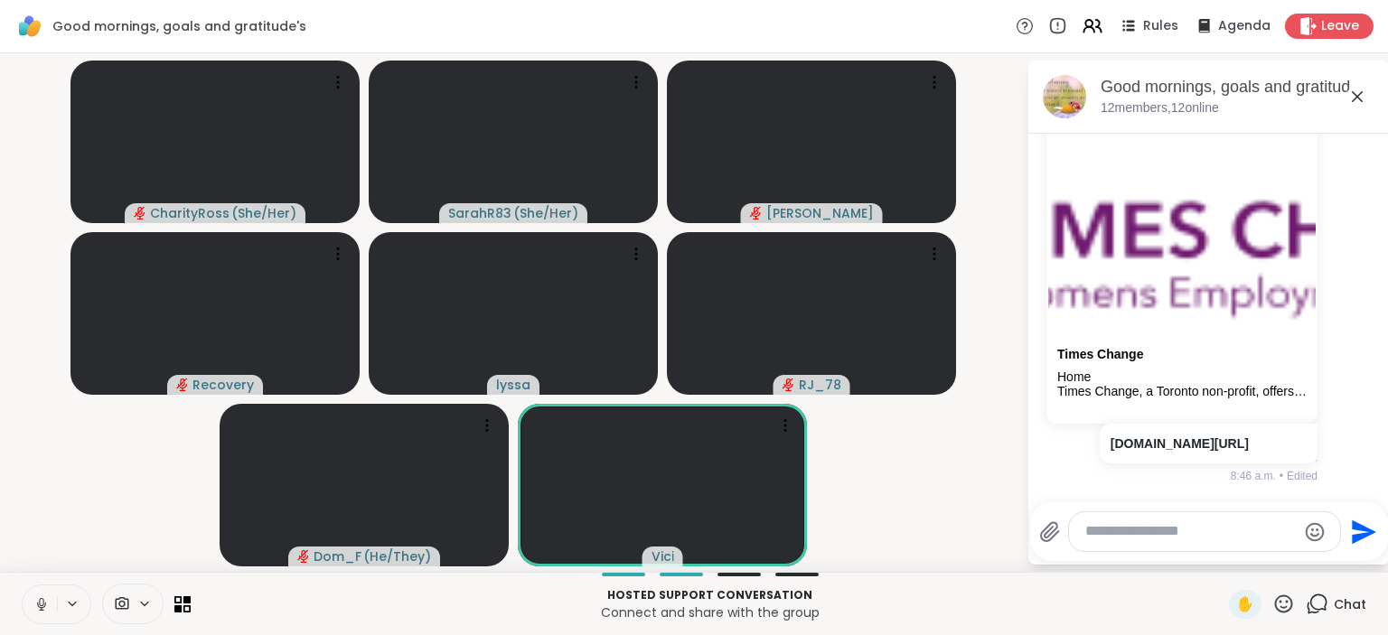
click at [1356, 95] on icon at bounding box center [1357, 96] width 11 height 11
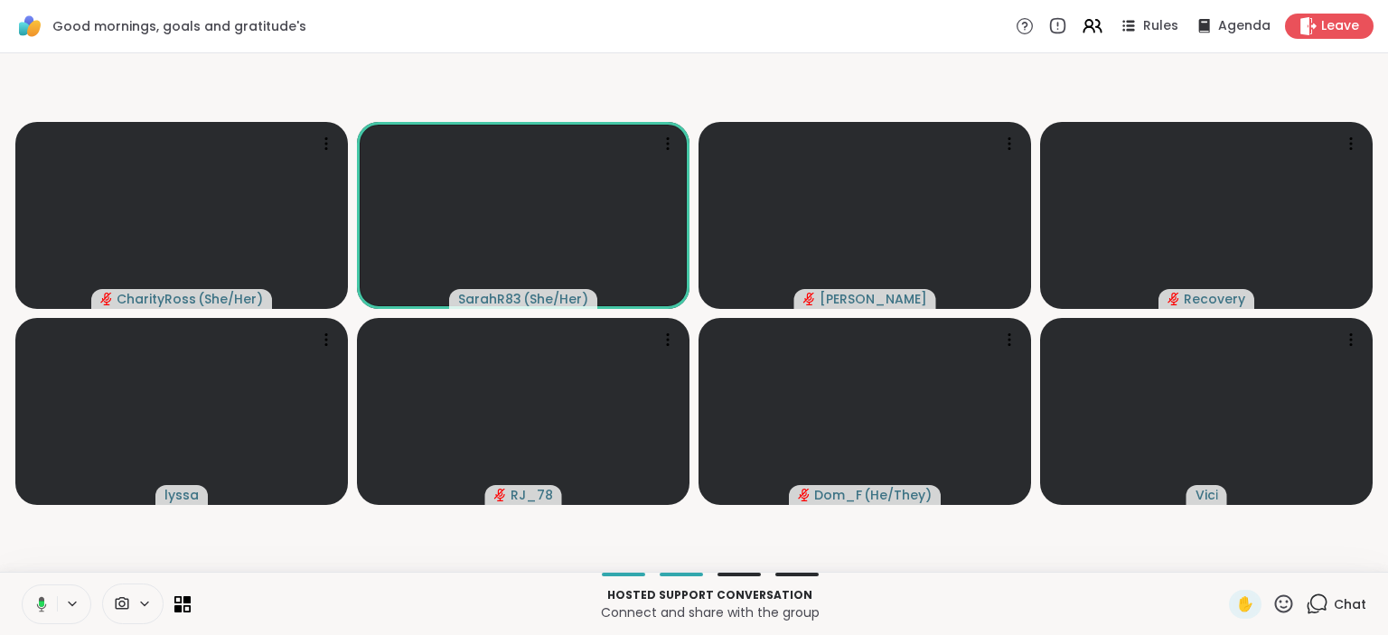
click at [1326, 600] on icon at bounding box center [1317, 604] width 23 height 23
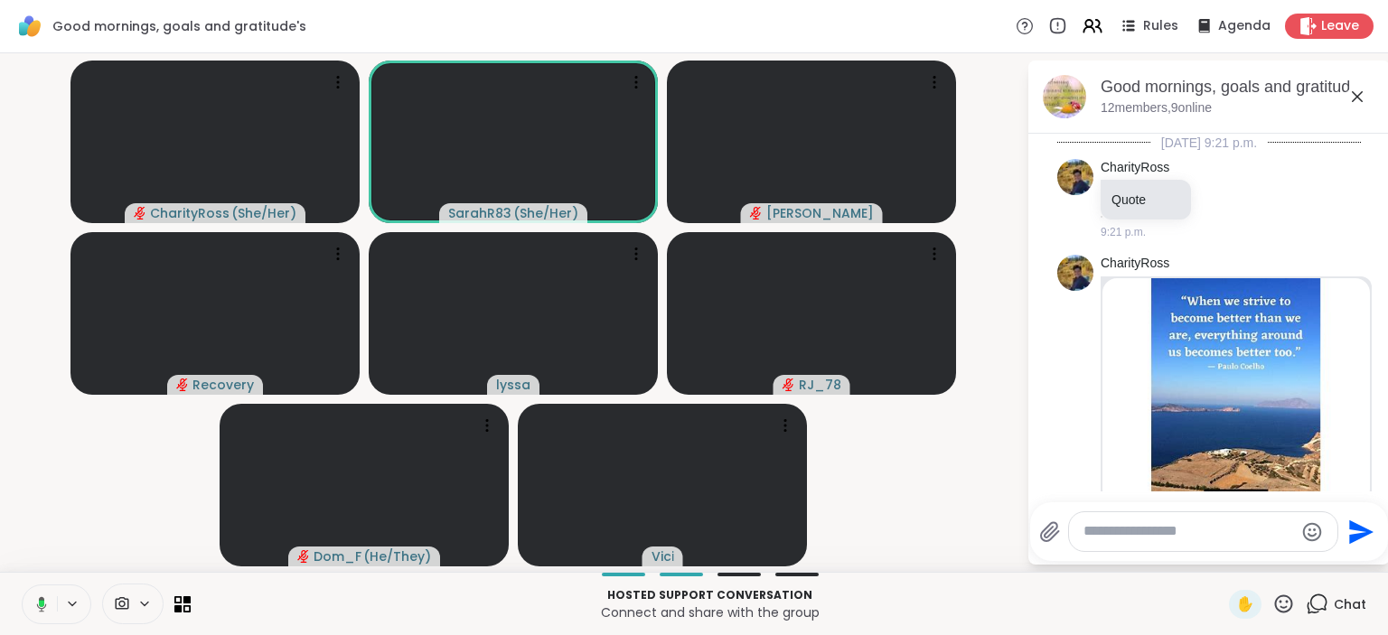
scroll to position [6033, 0]
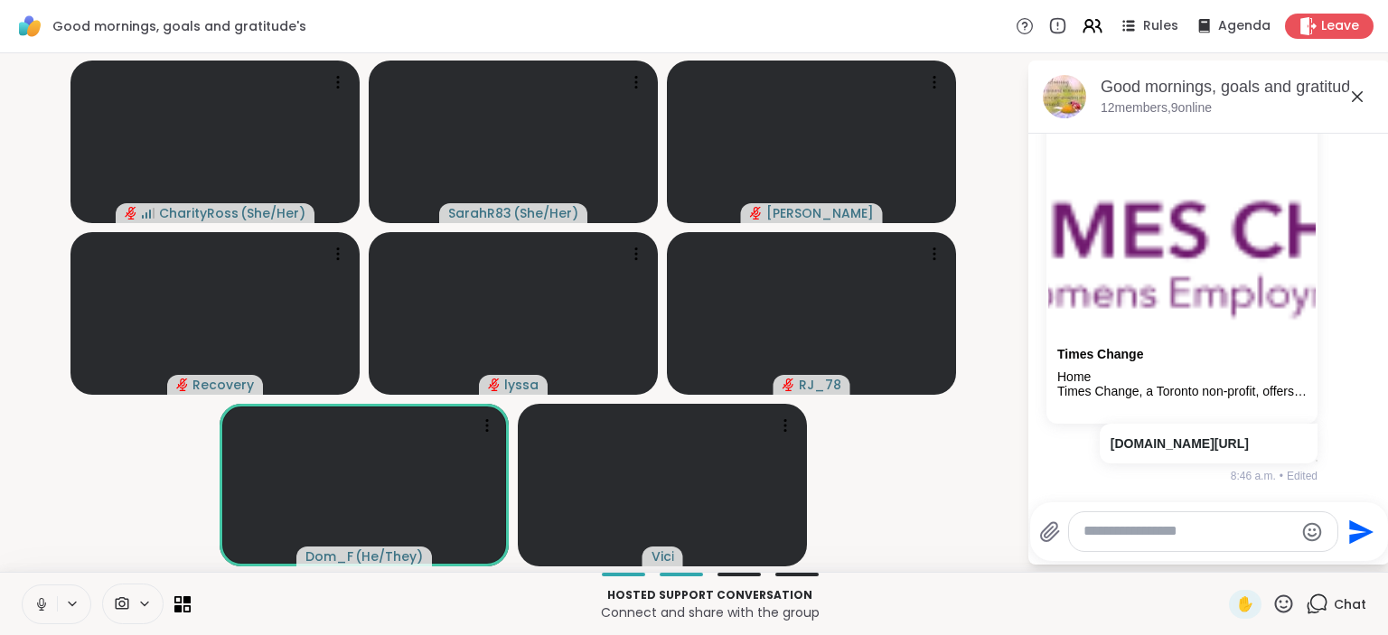
click at [42, 608] on icon at bounding box center [41, 609] width 1 height 4
click at [45, 611] on icon at bounding box center [41, 604] width 16 height 16
click at [46, 605] on icon at bounding box center [41, 604] width 16 height 16
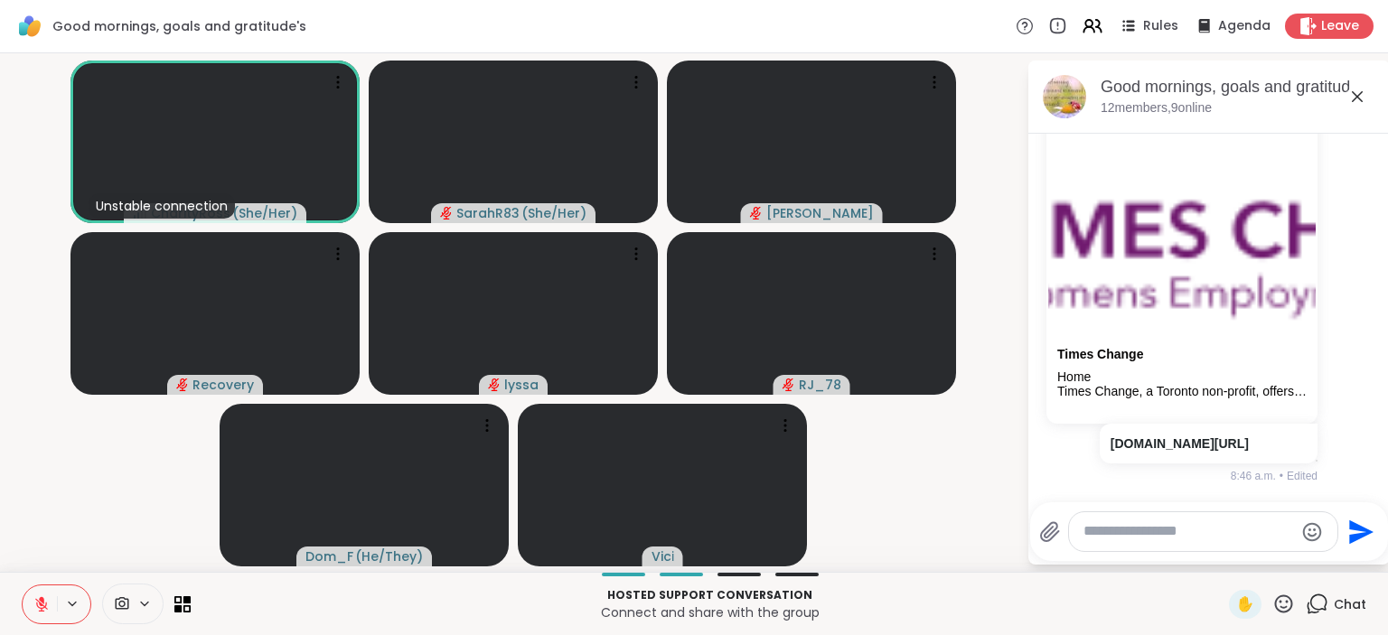
click at [38, 602] on icon at bounding box center [41, 604] width 16 height 16
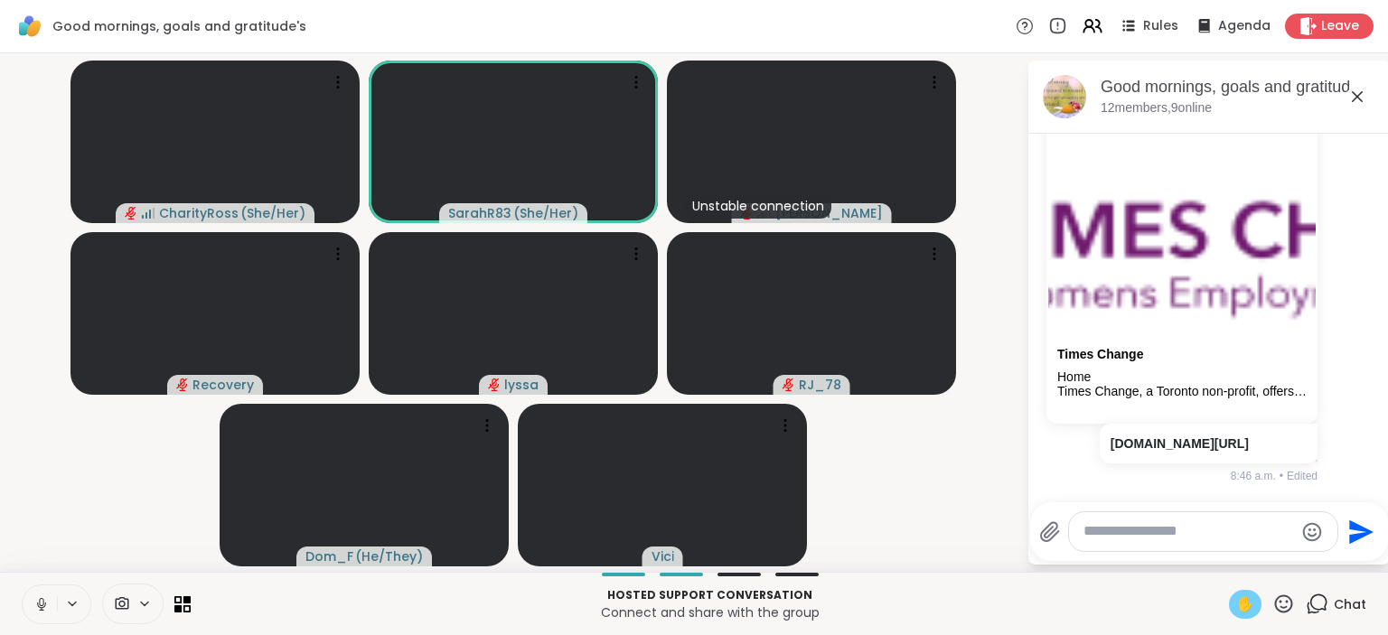
click at [1253, 611] on span "✋" at bounding box center [1245, 605] width 18 height 22
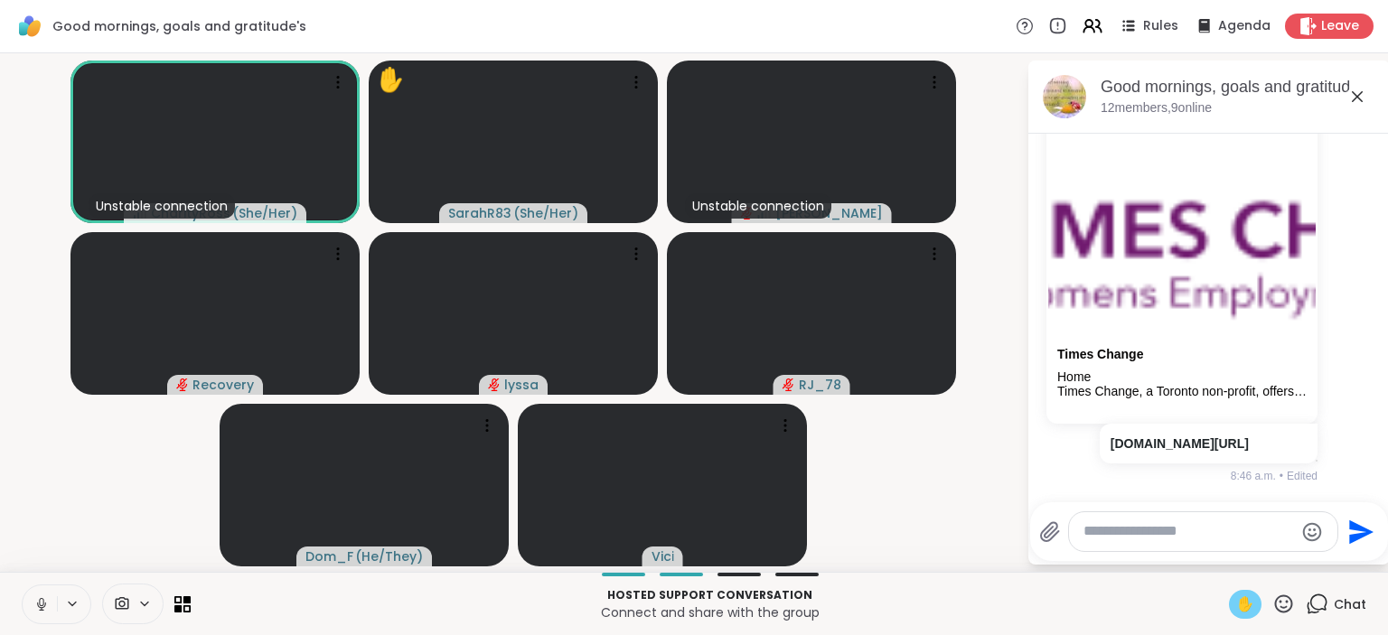
click at [46, 600] on icon at bounding box center [41, 604] width 16 height 16
click at [1253, 607] on span "✋" at bounding box center [1245, 605] width 18 height 22
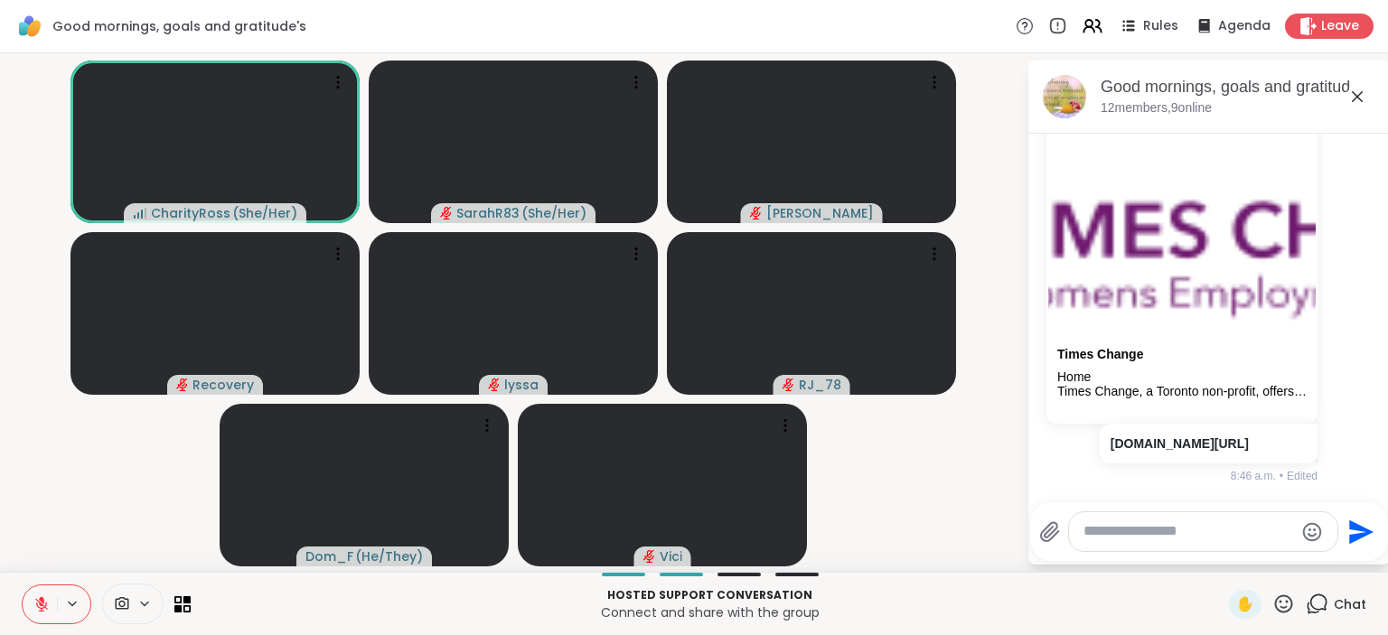
click at [34, 613] on icon at bounding box center [41, 604] width 16 height 16
click at [34, 611] on icon at bounding box center [41, 604] width 16 height 16
click at [1117, 536] on textarea "Type your message" at bounding box center [1189, 531] width 211 height 19
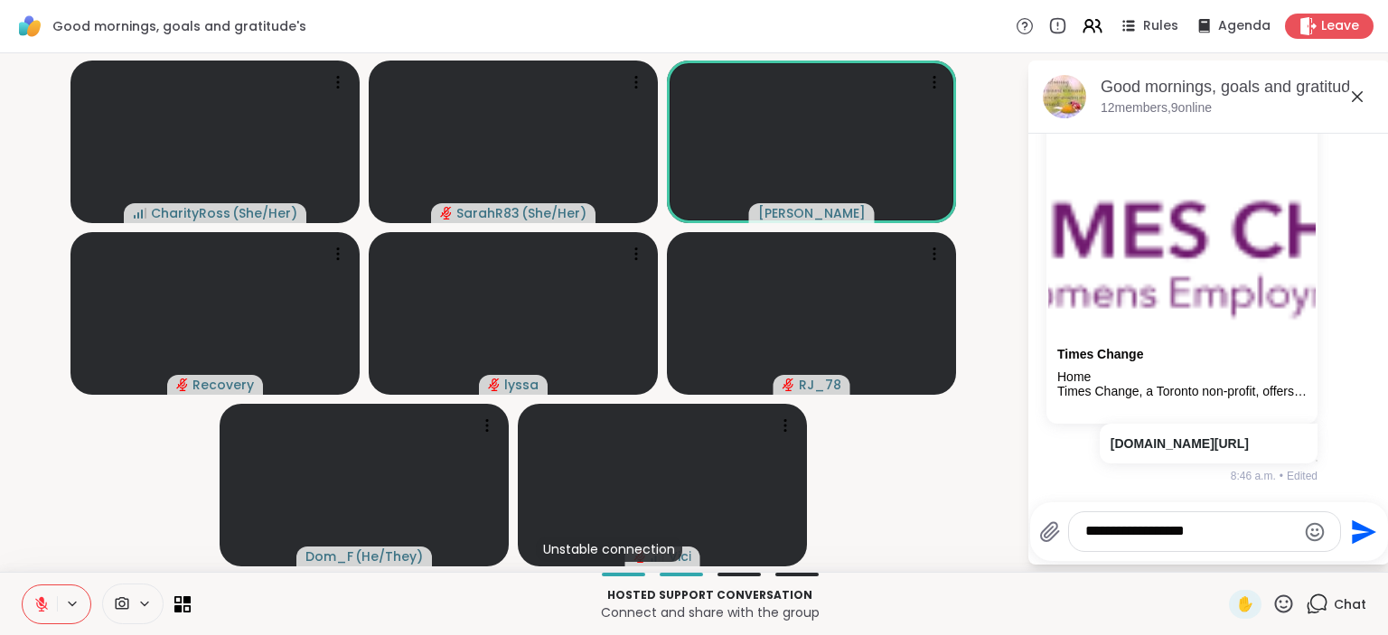
type textarea "**********"
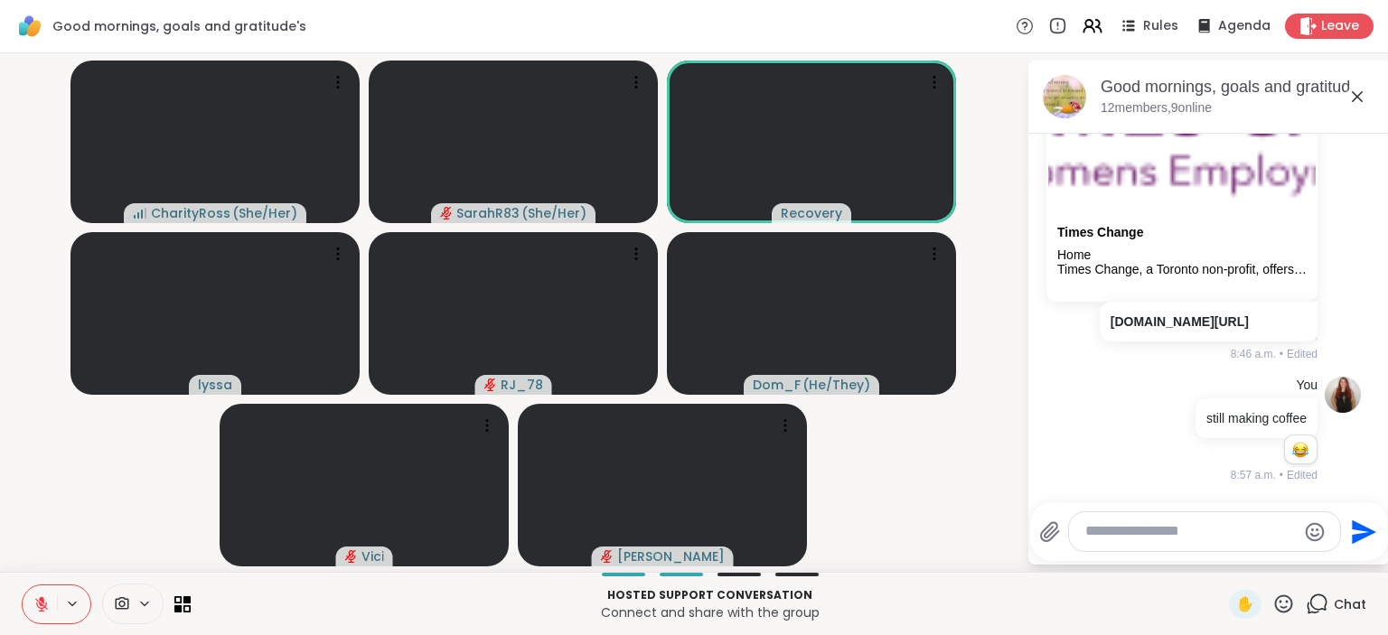
scroll to position [6155, 0]
click at [1245, 605] on span "✋" at bounding box center [1245, 605] width 18 height 22
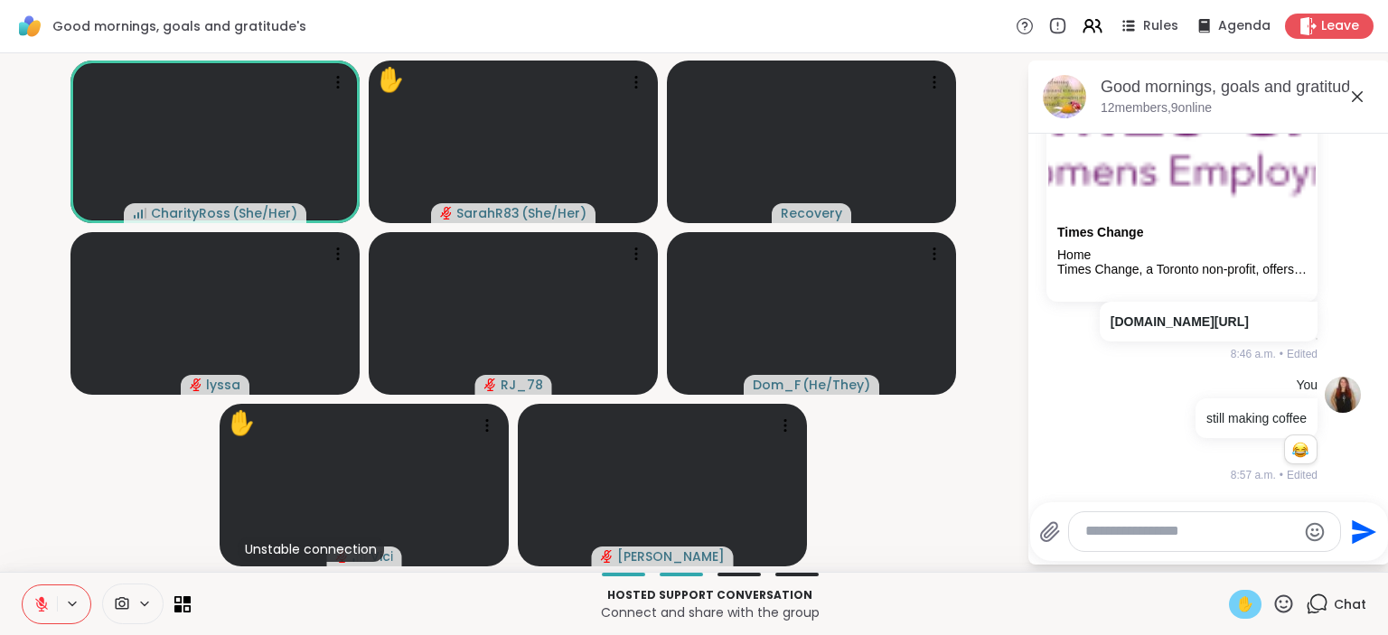
click at [1360, 96] on icon at bounding box center [1358, 97] width 22 height 22
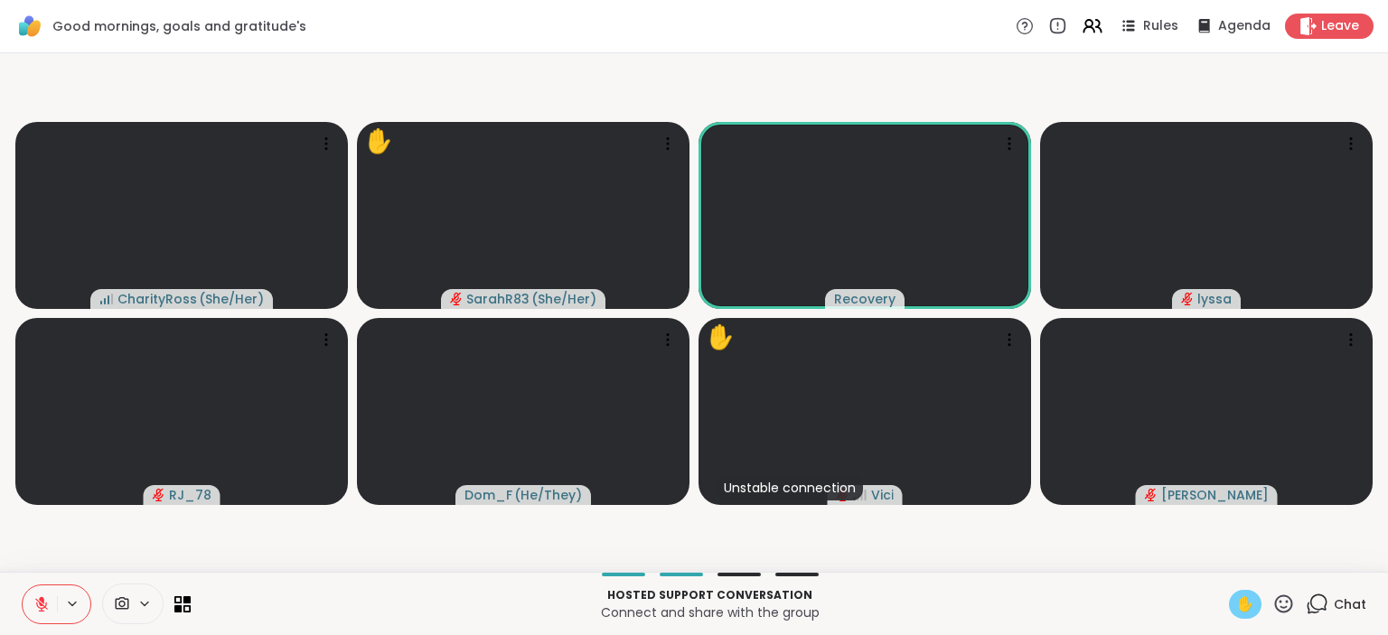
click at [1325, 609] on icon at bounding box center [1317, 604] width 23 height 23
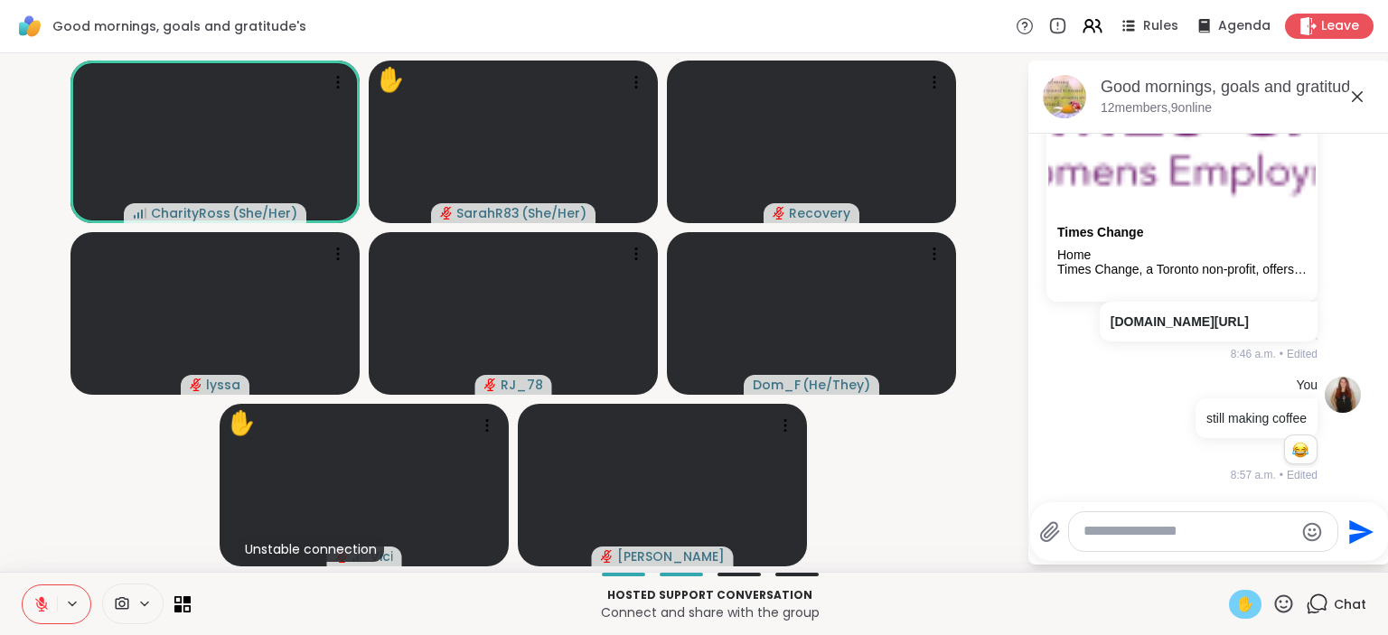
click at [45, 605] on icon at bounding box center [41, 604] width 16 height 16
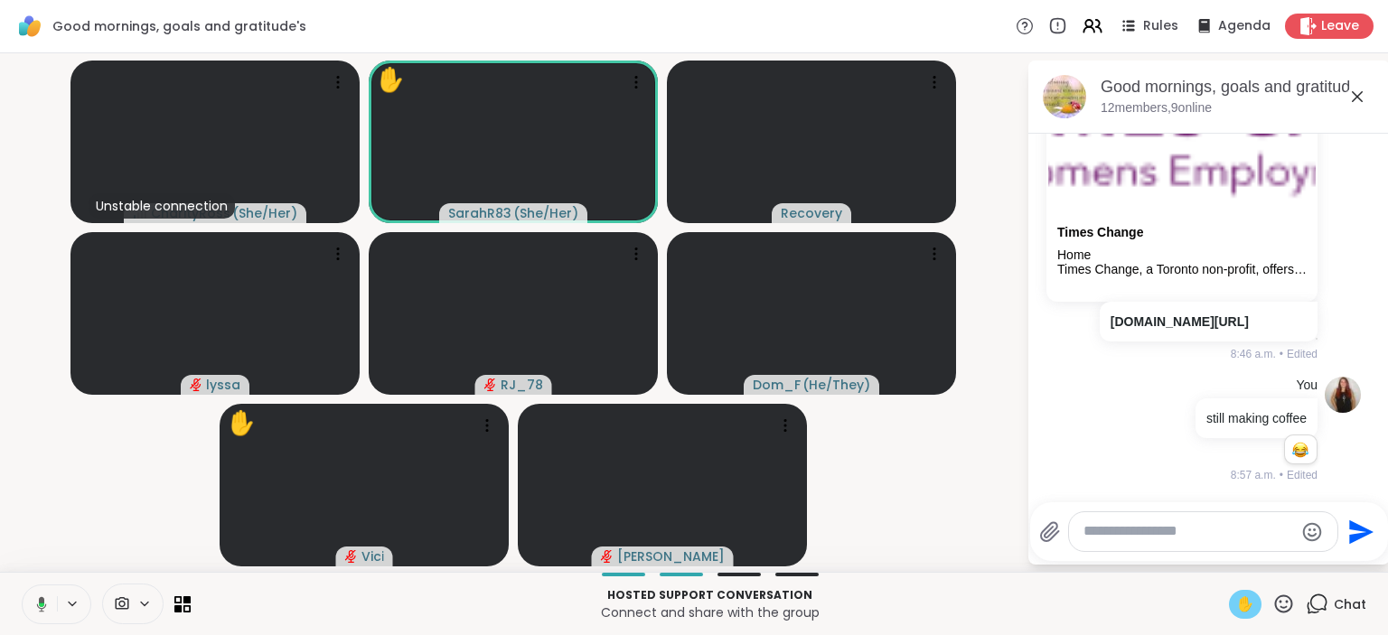
click at [42, 605] on icon at bounding box center [41, 605] width 5 height 5
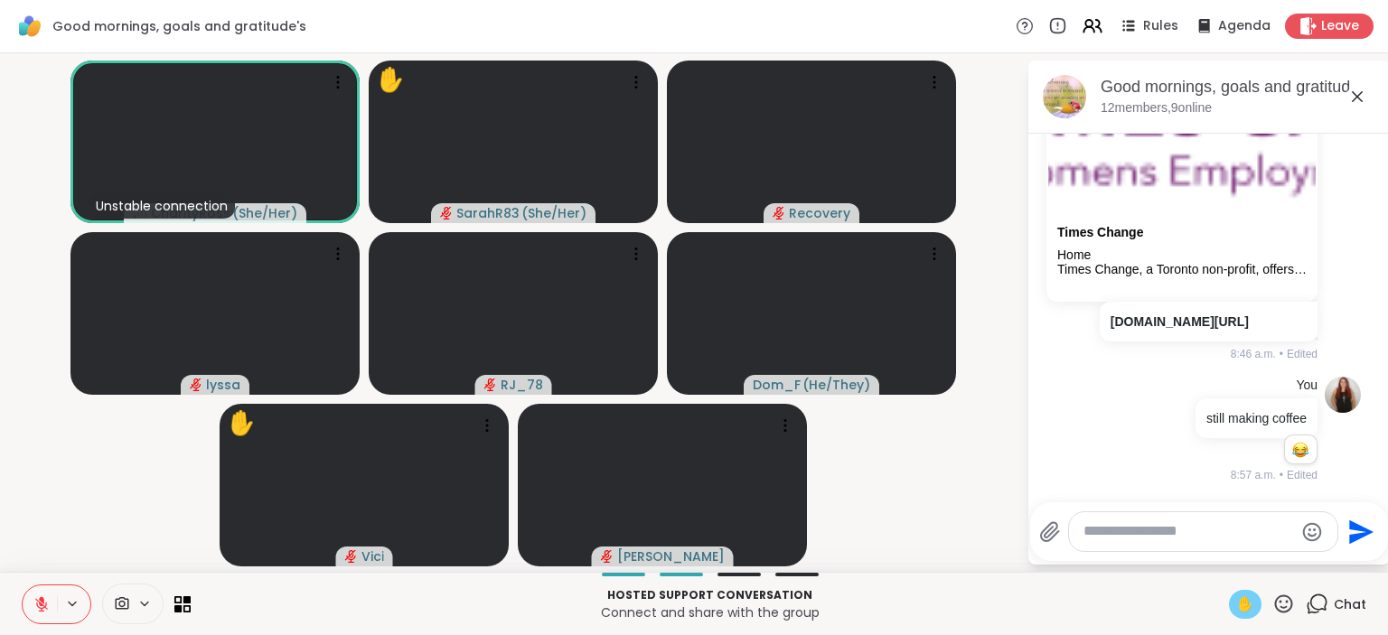
click at [1243, 612] on span "✋" at bounding box center [1245, 605] width 18 height 22
click at [42, 605] on icon at bounding box center [41, 604] width 13 height 13
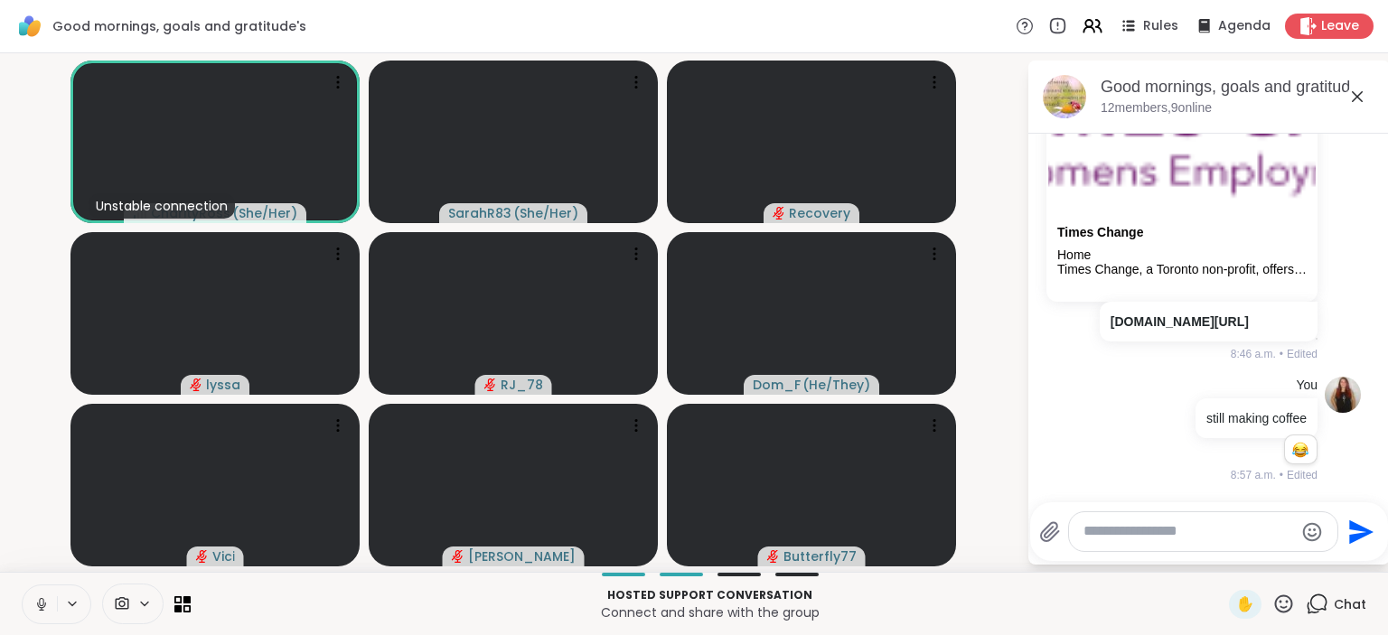
click at [1342, 607] on span "Chat" at bounding box center [1350, 605] width 33 height 18
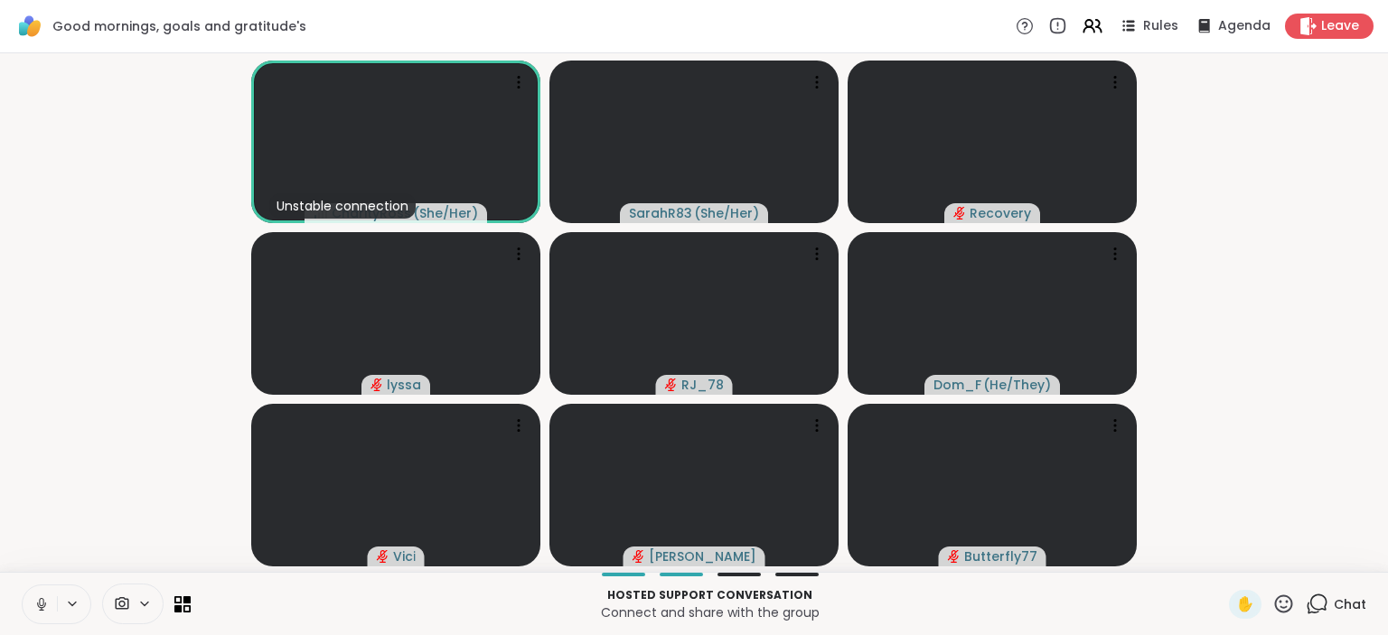
click at [1342, 608] on span "Chat" at bounding box center [1350, 605] width 33 height 18
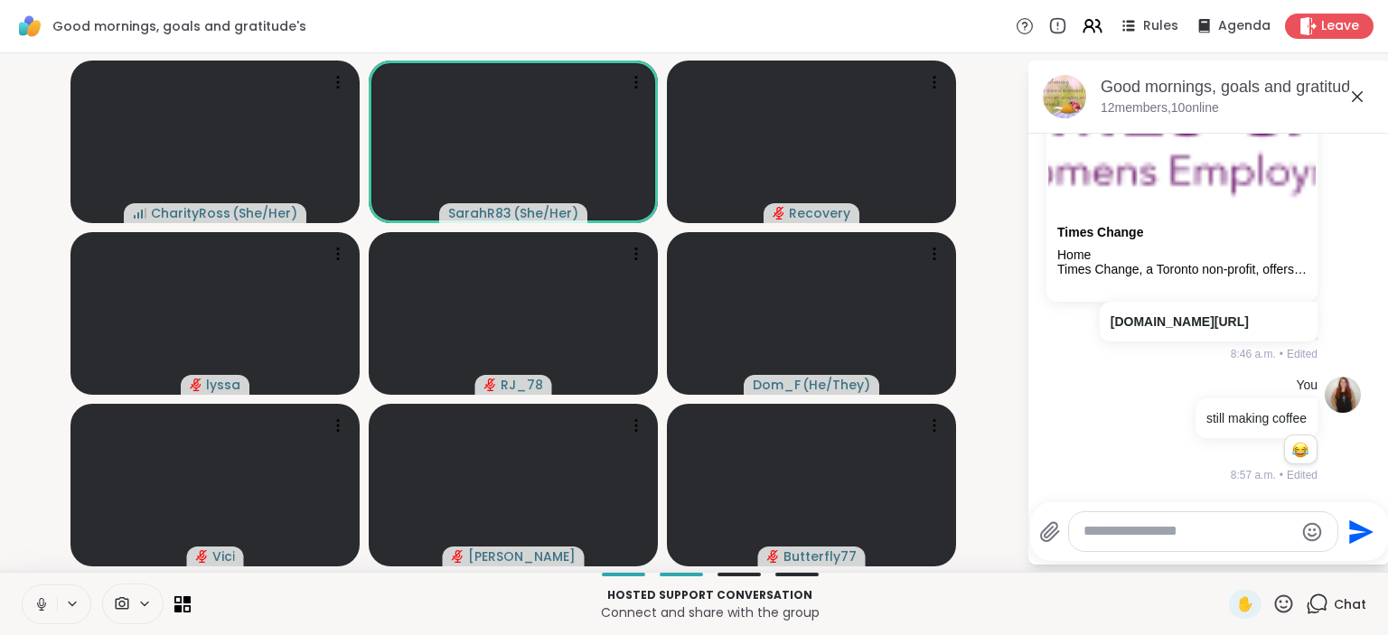
click at [37, 609] on icon at bounding box center [41, 604] width 16 height 16
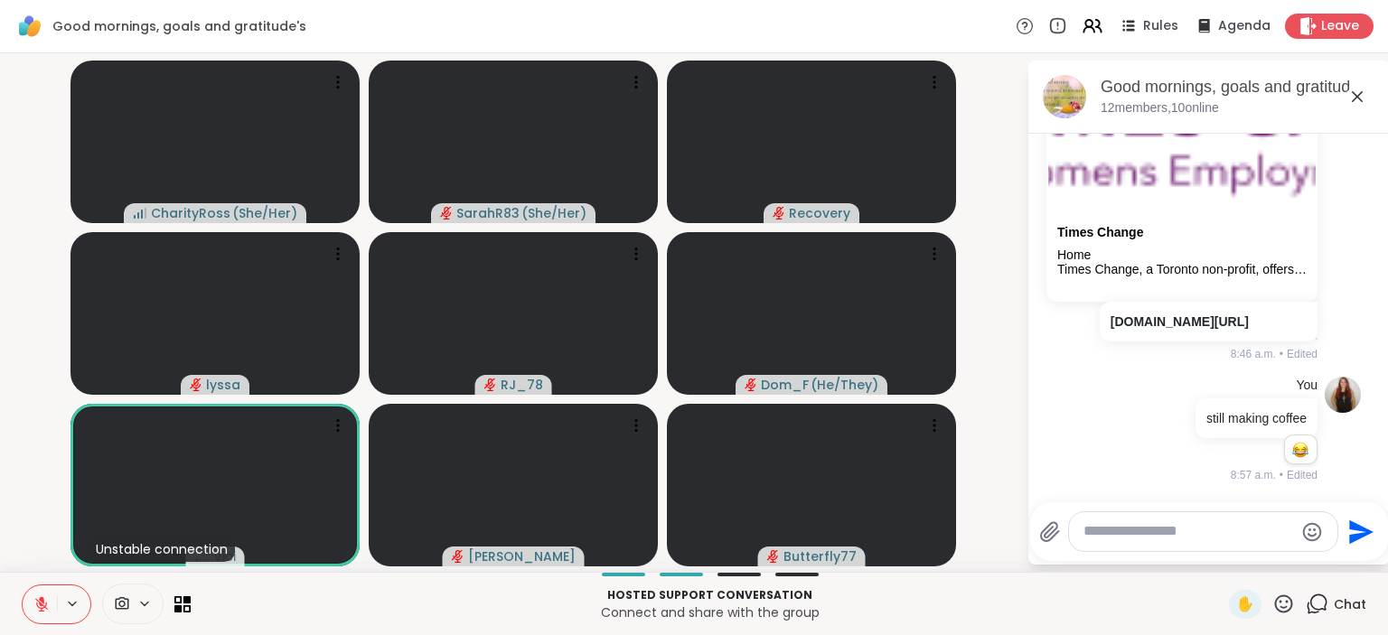
click at [42, 600] on icon at bounding box center [41, 599] width 5 height 7
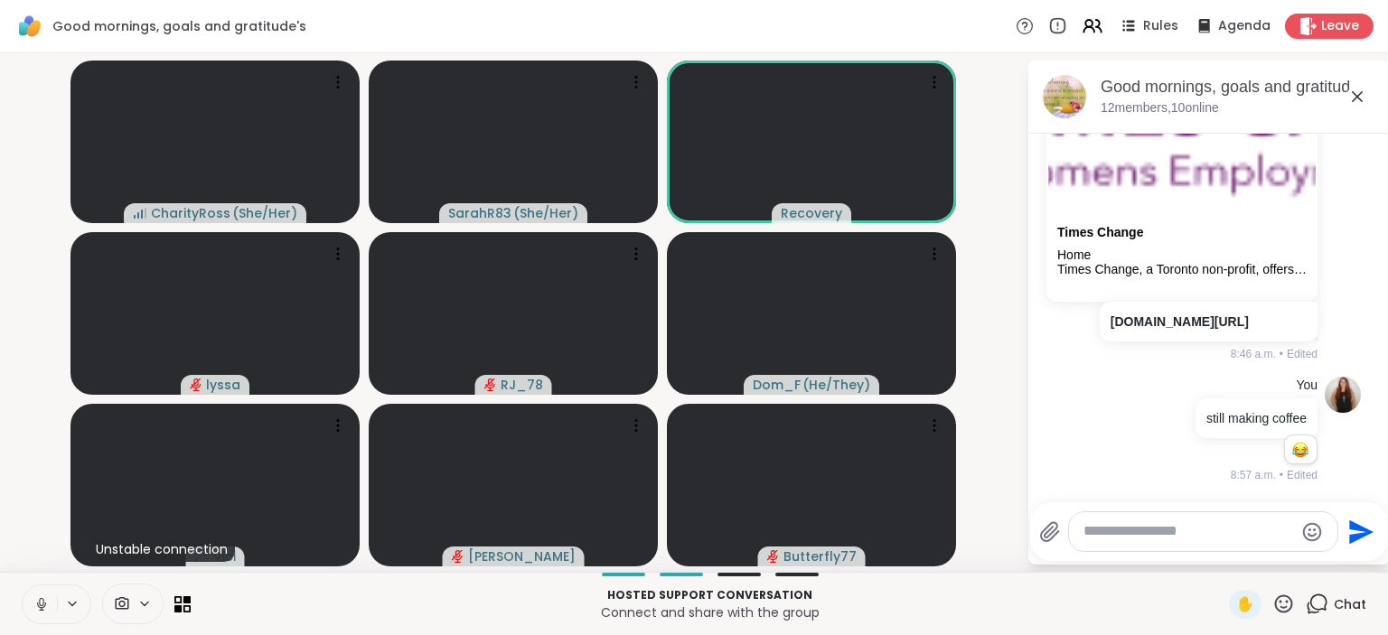
click at [41, 605] on icon at bounding box center [41, 602] width 5 height 8
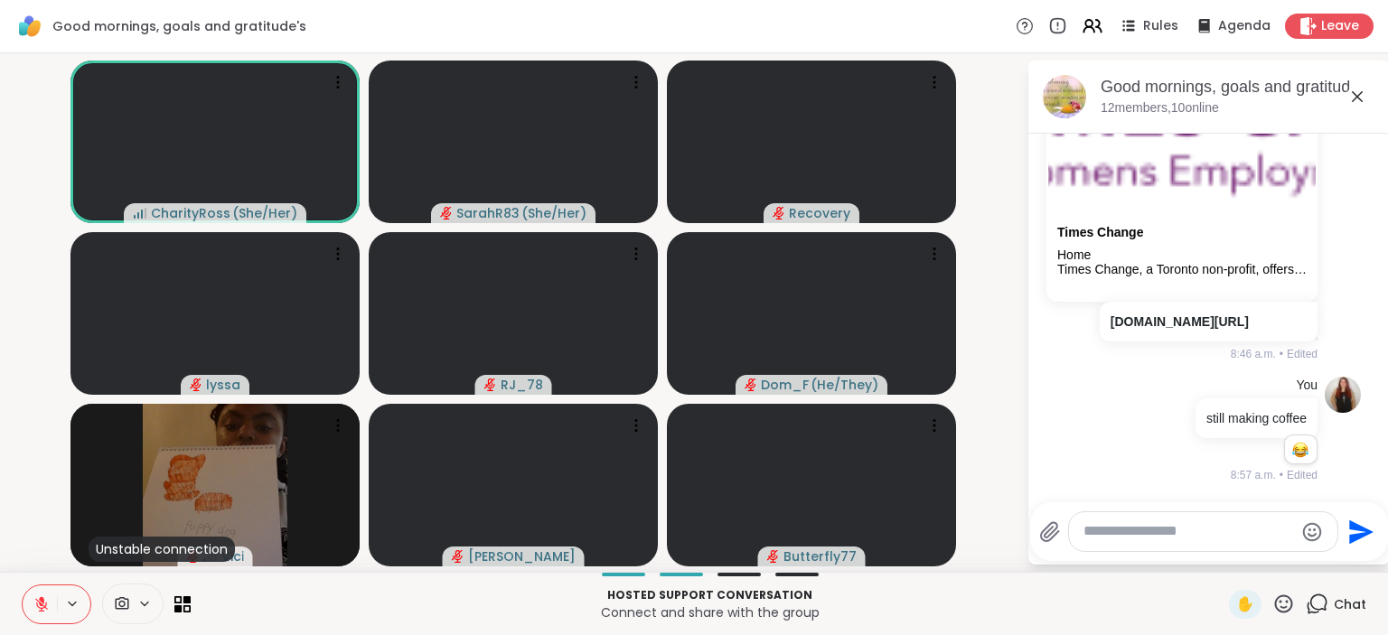
click at [45, 605] on icon at bounding box center [41, 604] width 16 height 16
click at [45, 605] on icon at bounding box center [39, 604] width 16 height 16
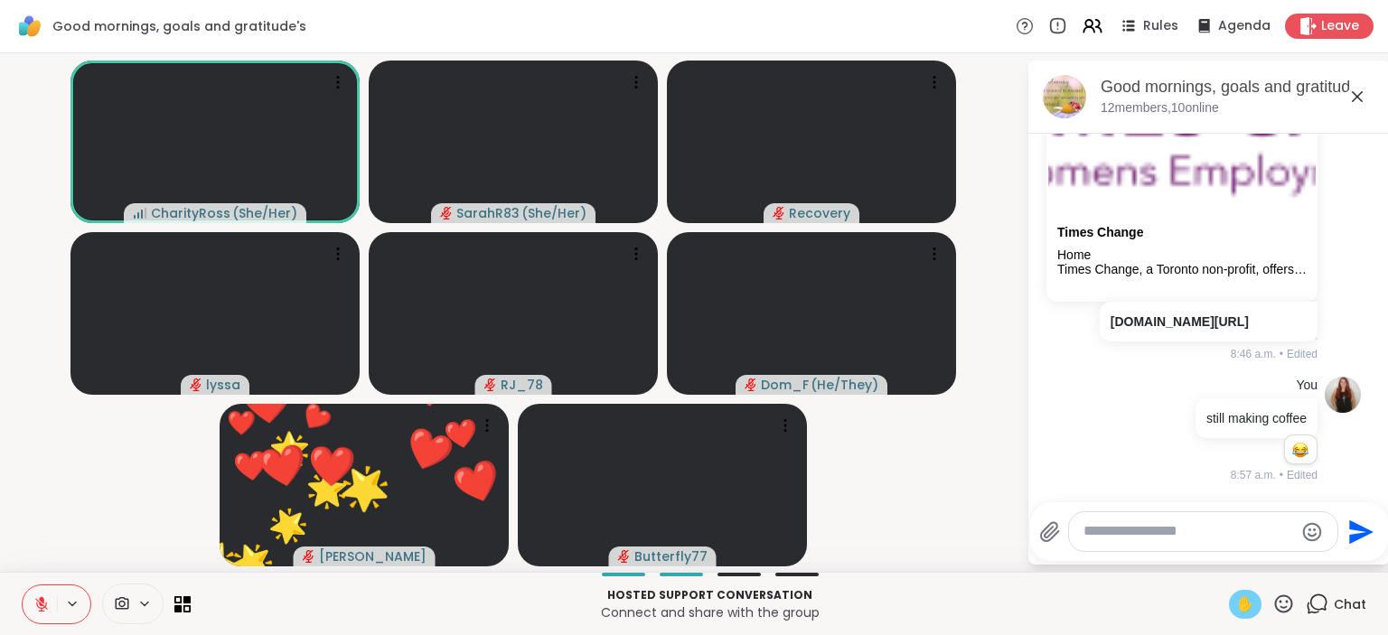
click at [1243, 609] on span "✋" at bounding box center [1245, 605] width 18 height 22
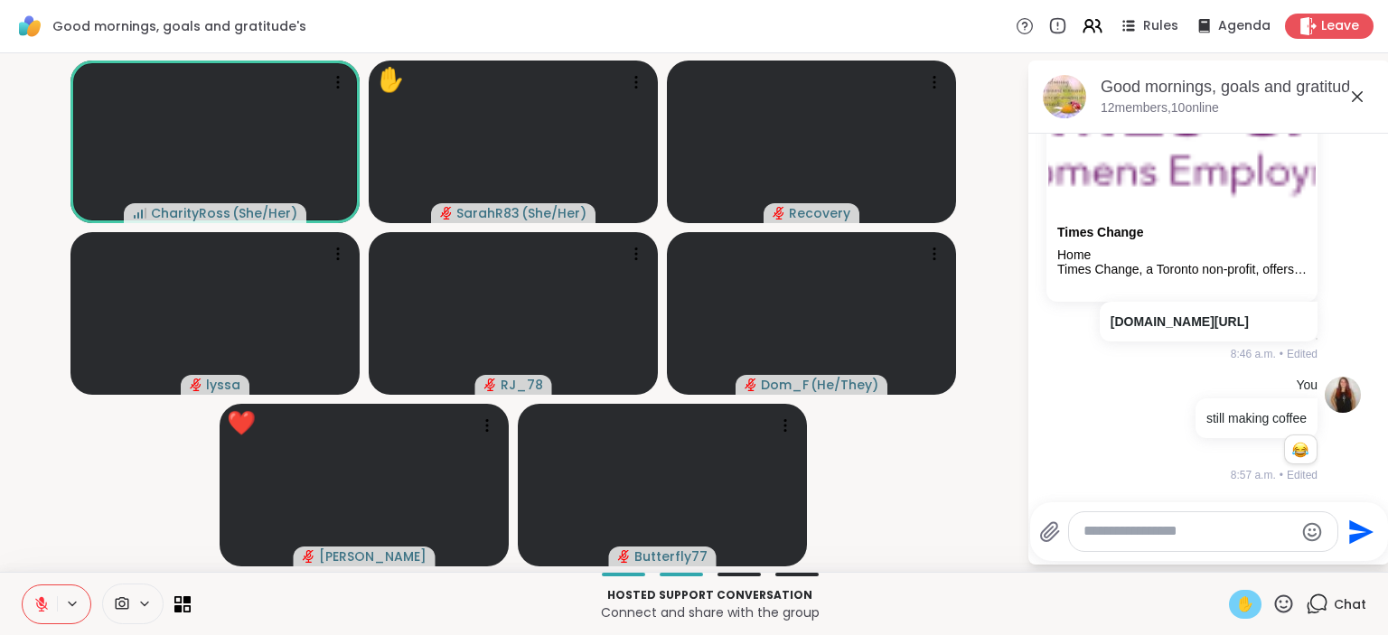
click at [1284, 606] on icon at bounding box center [1283, 604] width 23 height 23
click at [1222, 559] on span "❤️" at bounding box center [1231, 557] width 18 height 22
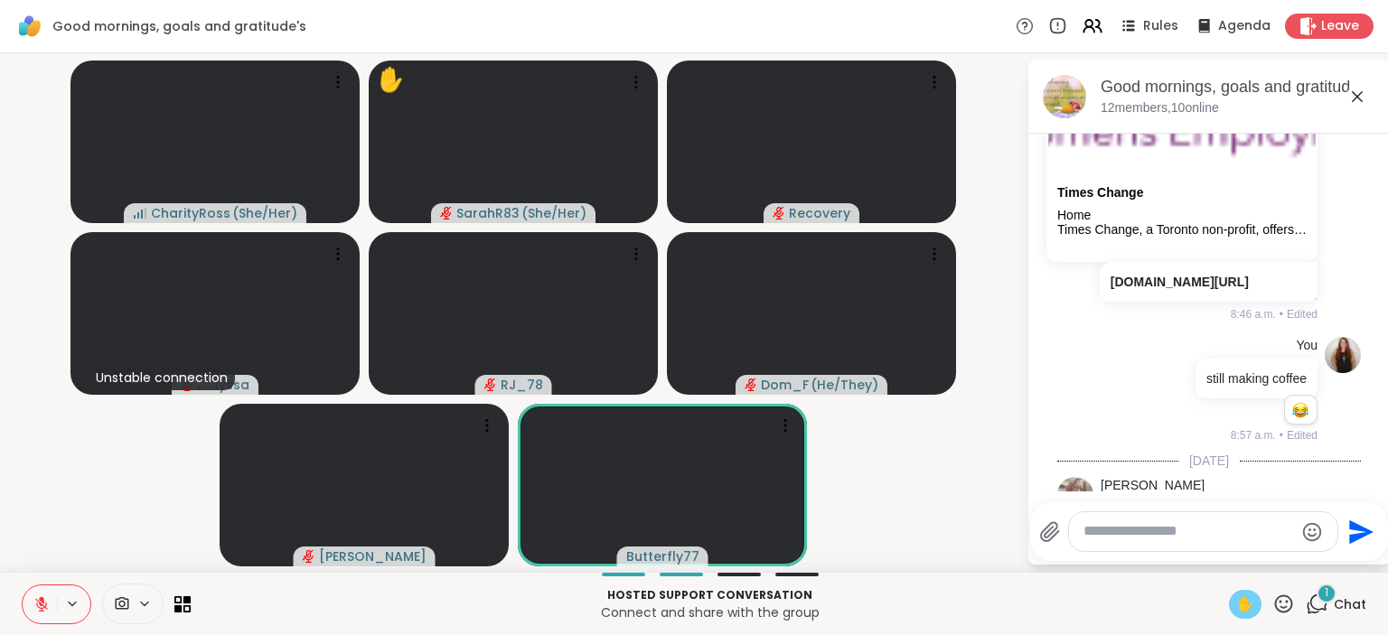
scroll to position [6268, 0]
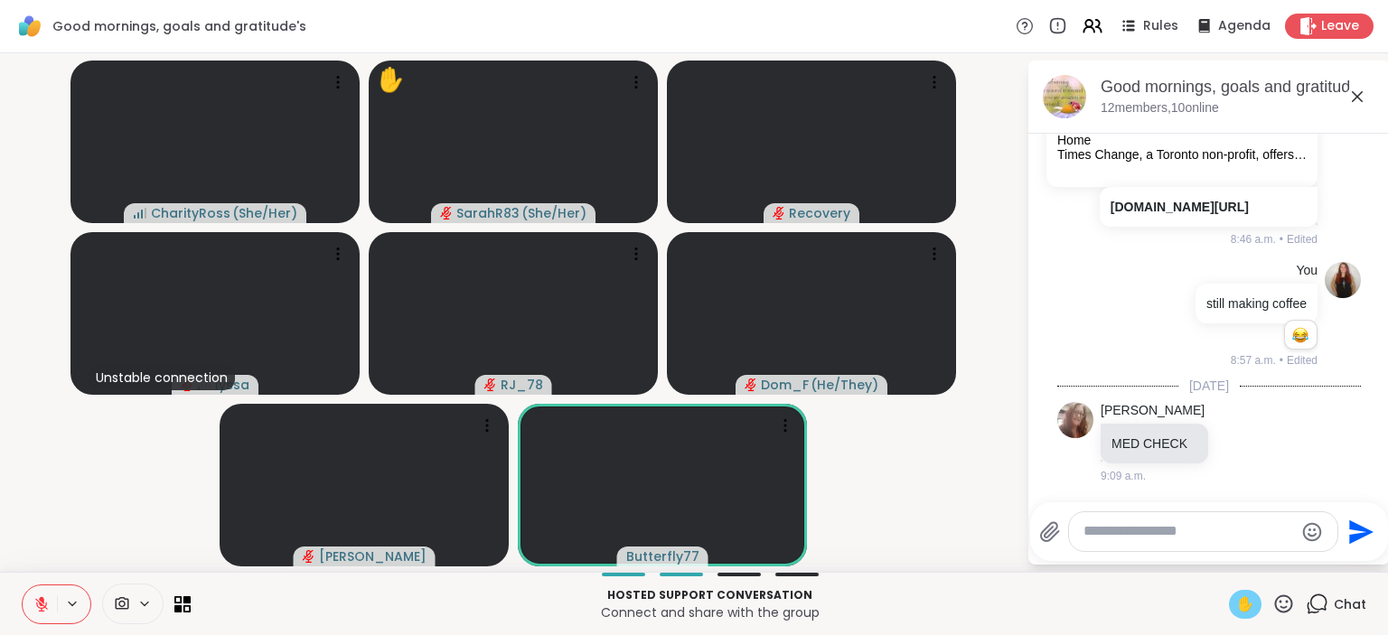
click at [39, 605] on icon at bounding box center [41, 604] width 16 height 16
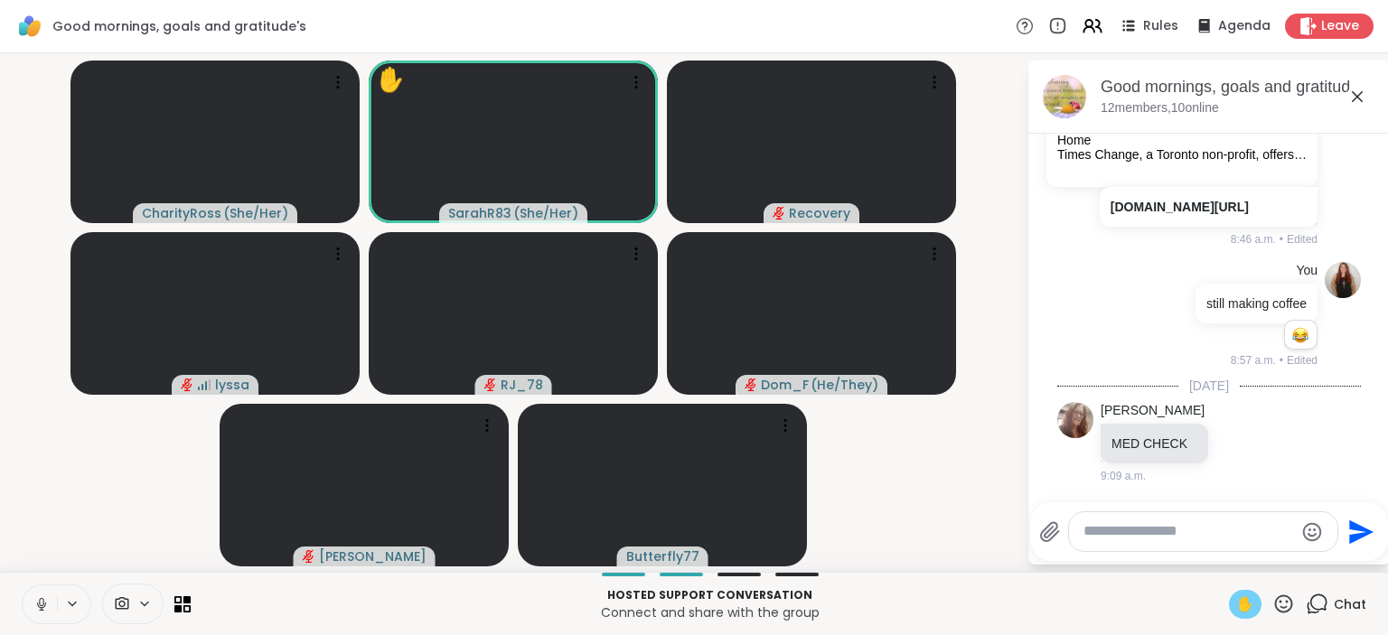
click at [39, 605] on icon at bounding box center [41, 604] width 16 height 16
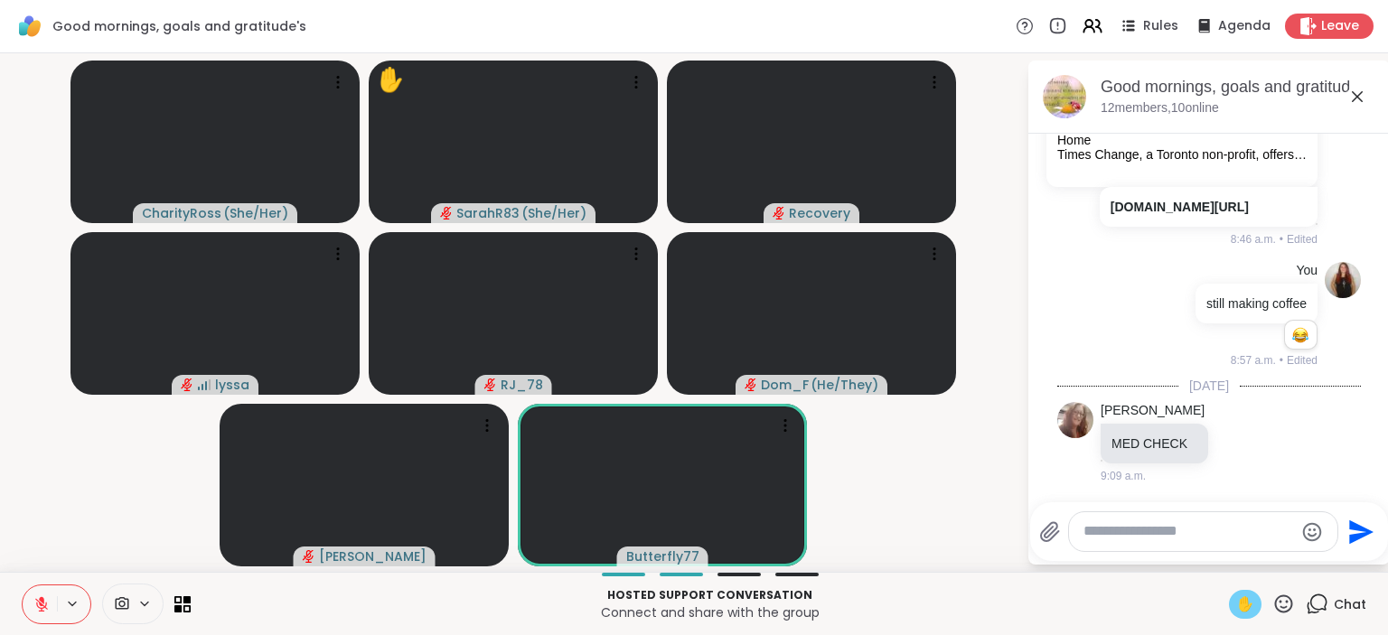
click at [1244, 610] on span "✋" at bounding box center [1245, 605] width 18 height 22
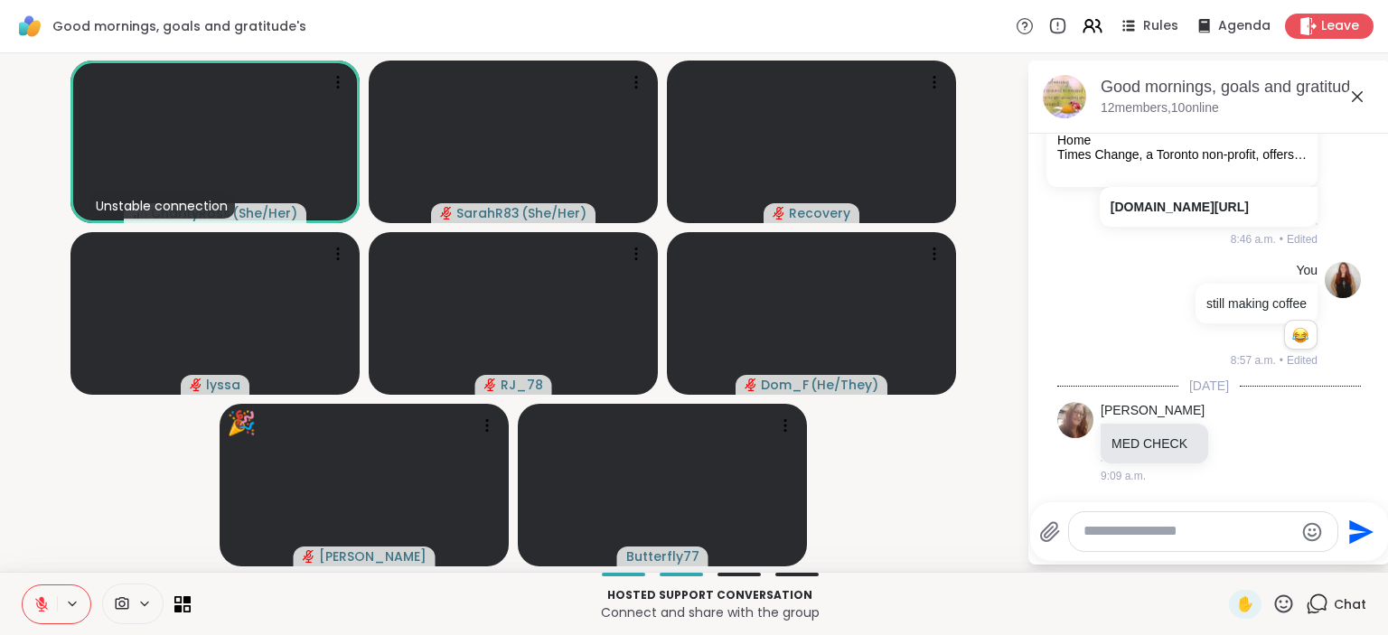
click at [42, 611] on icon at bounding box center [41, 604] width 13 height 13
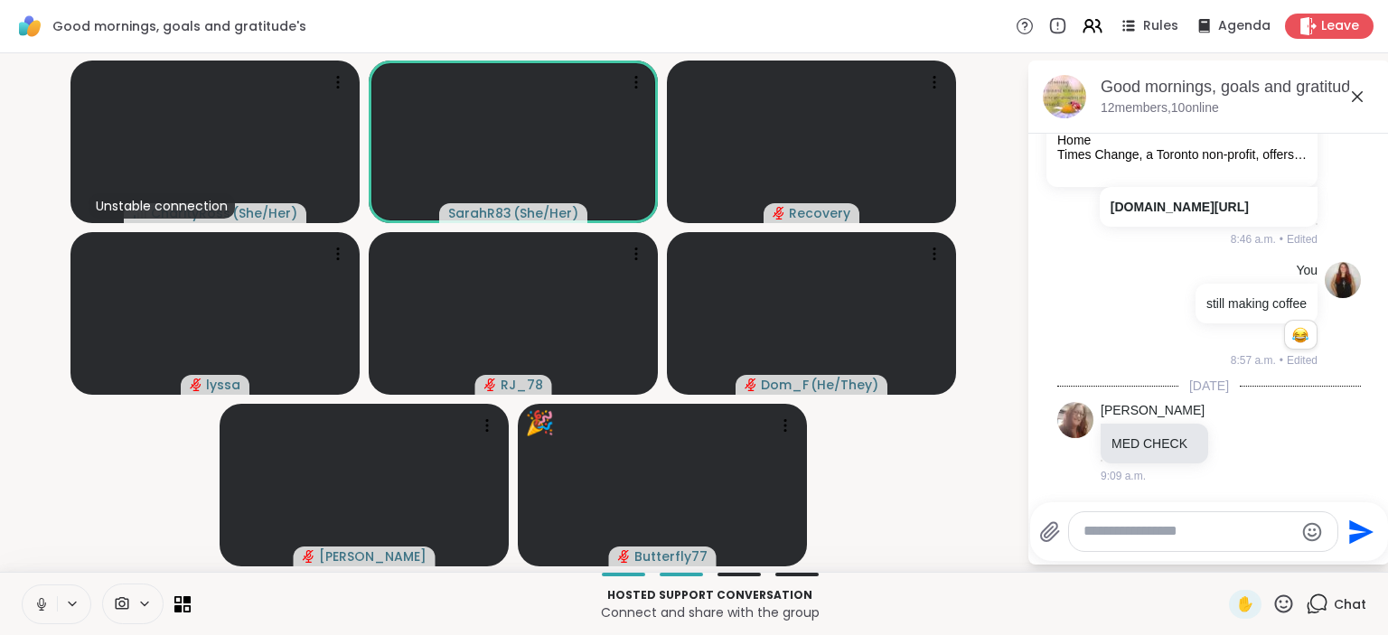
click at [39, 604] on icon at bounding box center [41, 602] width 5 height 8
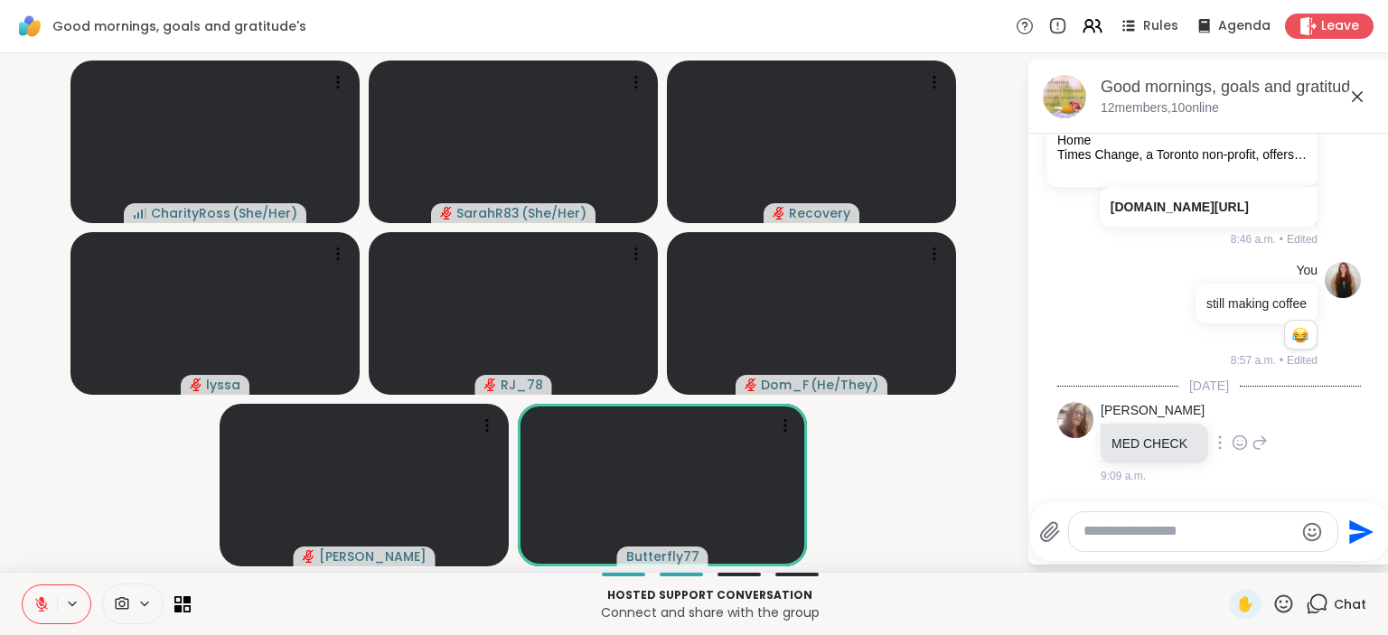
click at [1232, 447] on icon at bounding box center [1240, 443] width 16 height 18
click at [1232, 419] on div "Select Reaction: Heart" at bounding box center [1240, 414] width 16 height 16
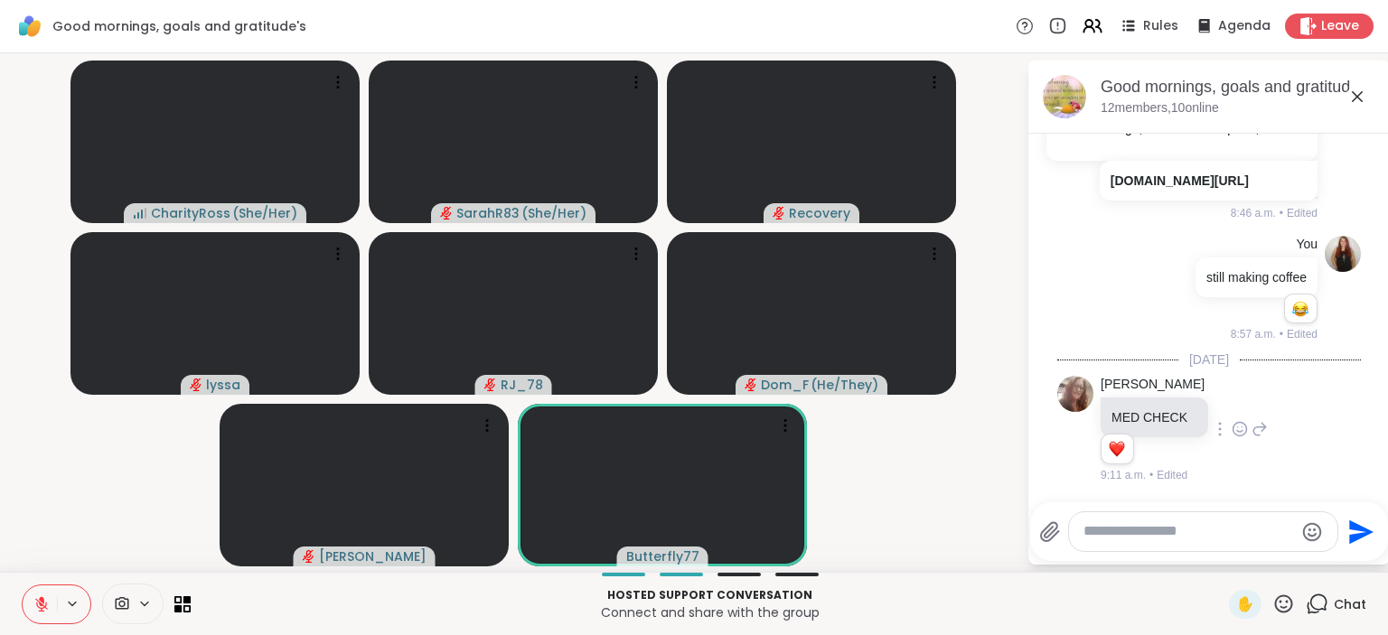
scroll to position [6294, 0]
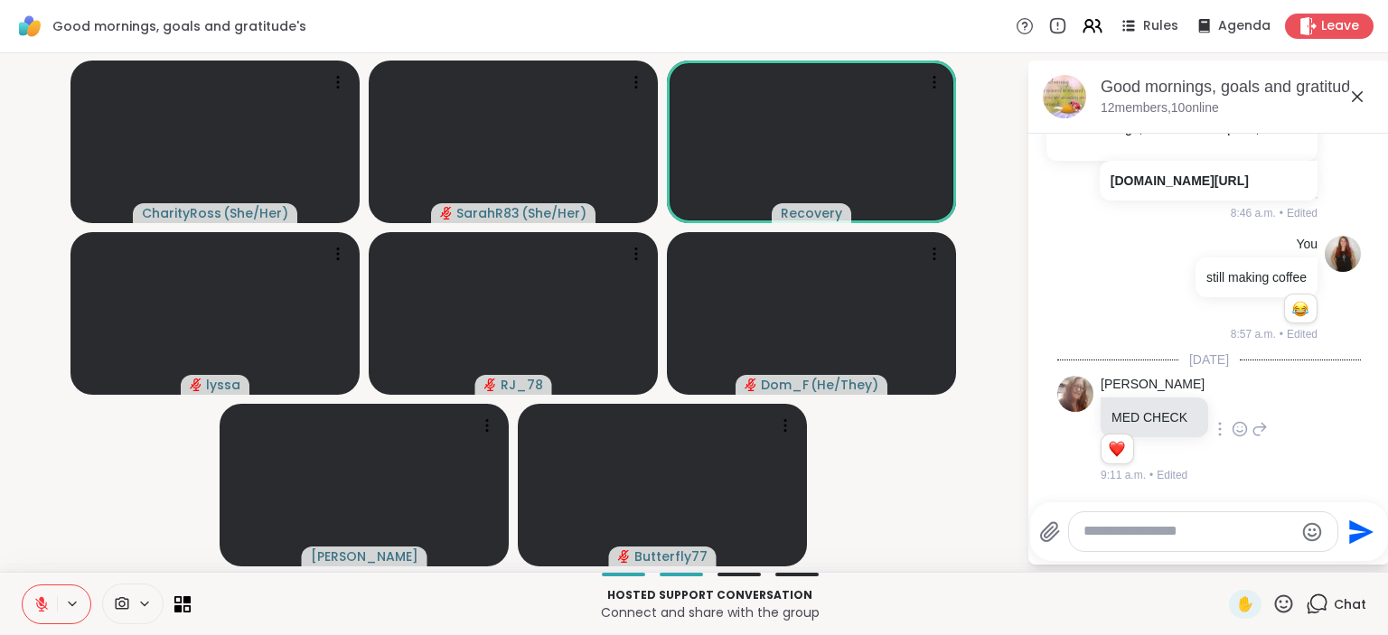
click at [40, 603] on icon at bounding box center [41, 604] width 13 height 13
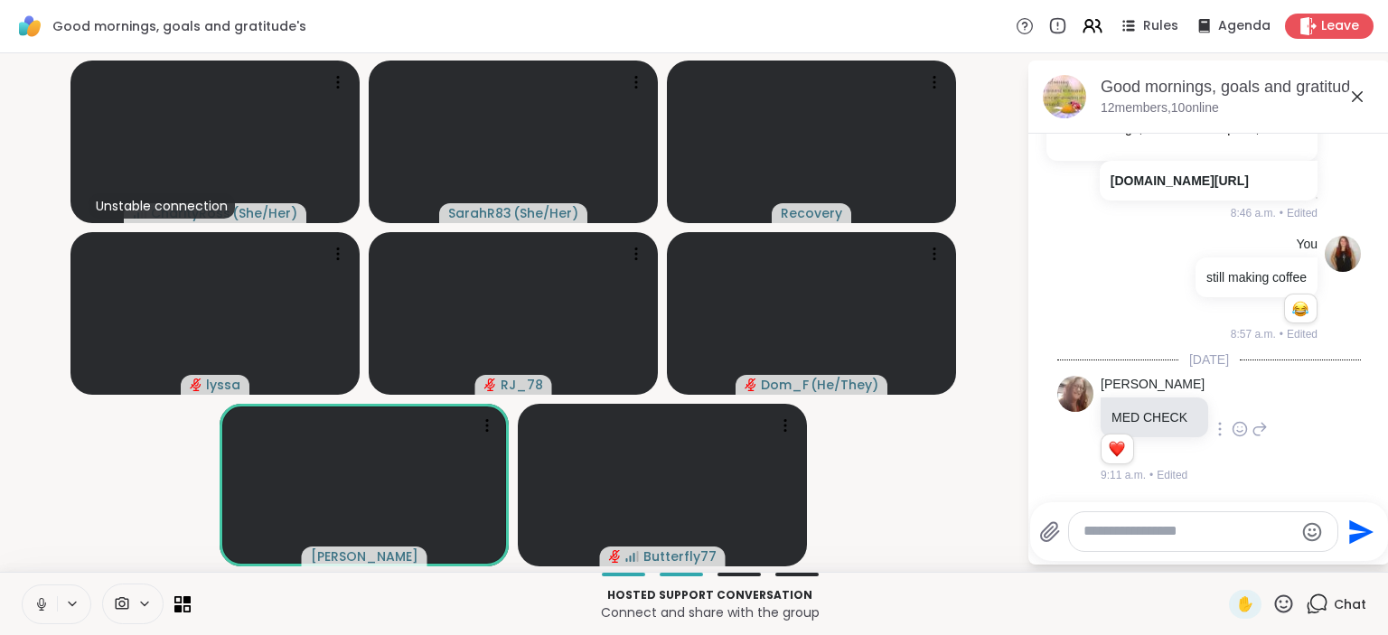
click at [40, 597] on icon at bounding box center [41, 604] width 16 height 16
click at [42, 596] on button at bounding box center [40, 605] width 34 height 38
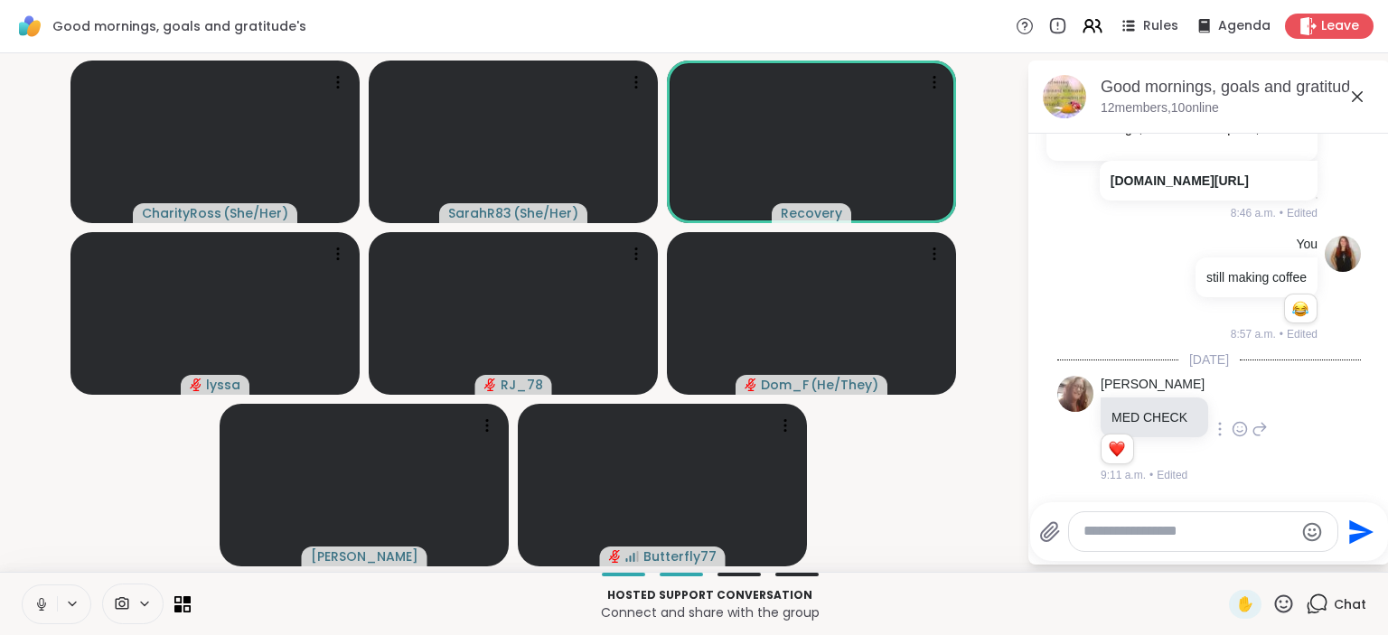
click at [45, 609] on icon at bounding box center [41, 604] width 16 height 16
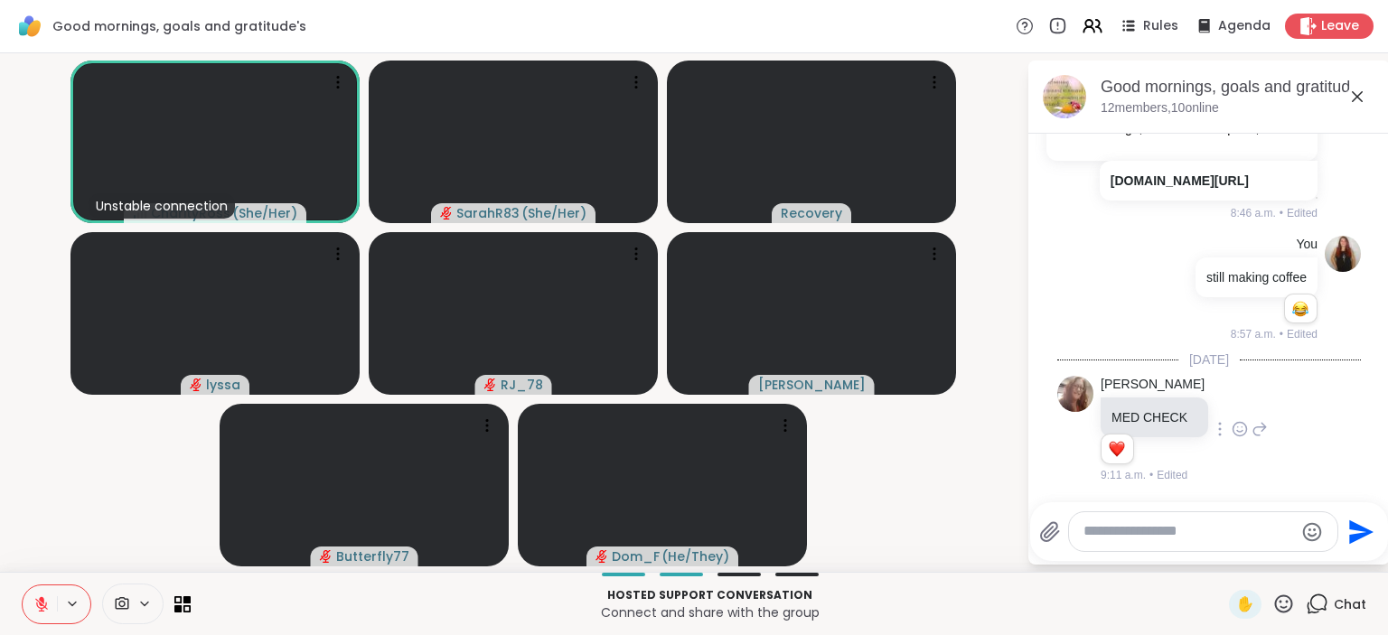
click at [38, 613] on button at bounding box center [40, 605] width 34 height 38
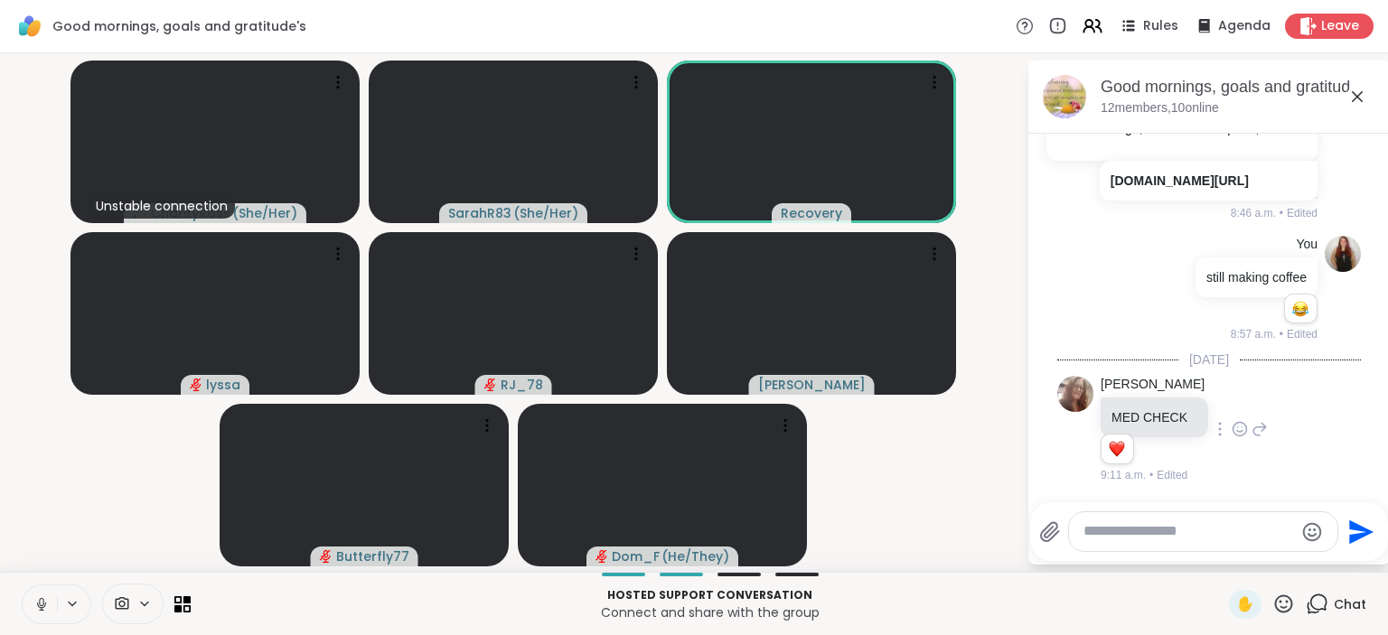
click at [42, 605] on icon at bounding box center [41, 602] width 5 height 8
click at [43, 607] on icon at bounding box center [41, 604] width 16 height 16
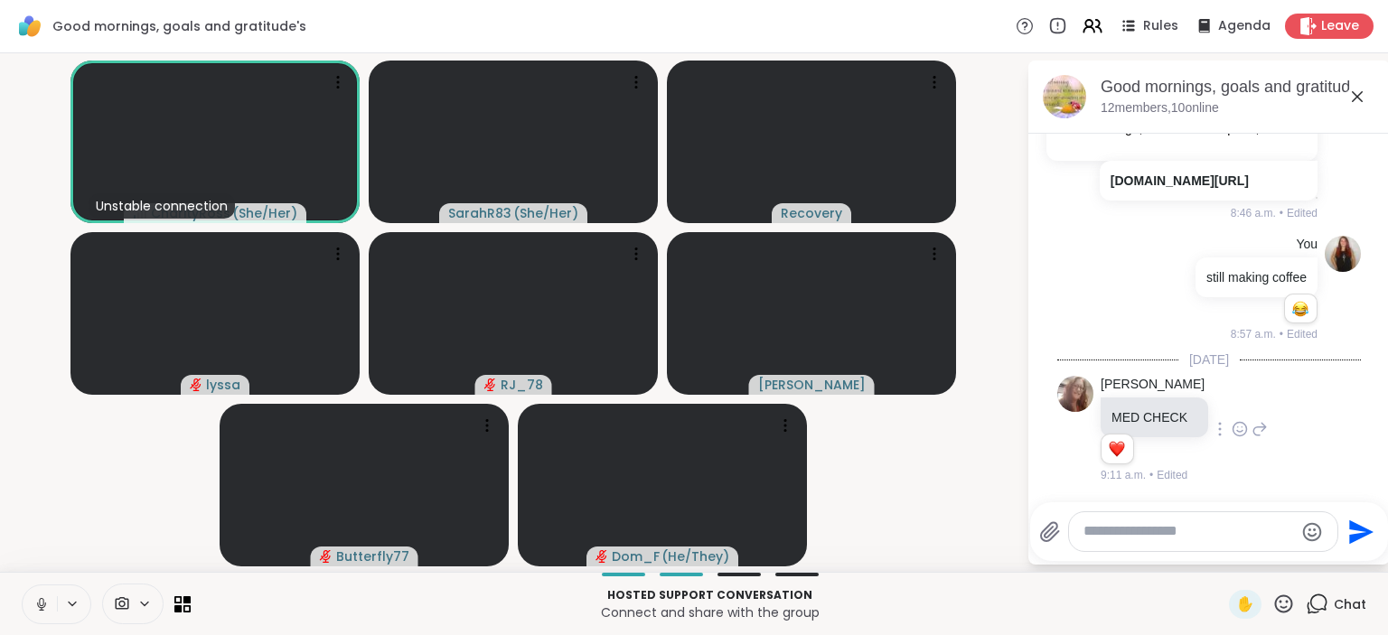
click at [42, 607] on icon at bounding box center [41, 604] width 16 height 16
click at [41, 605] on icon at bounding box center [41, 604] width 13 height 13
click at [42, 605] on icon at bounding box center [41, 602] width 5 height 8
click at [1172, 532] on textarea "Type your message" at bounding box center [1189, 531] width 211 height 19
paste textarea "**********"
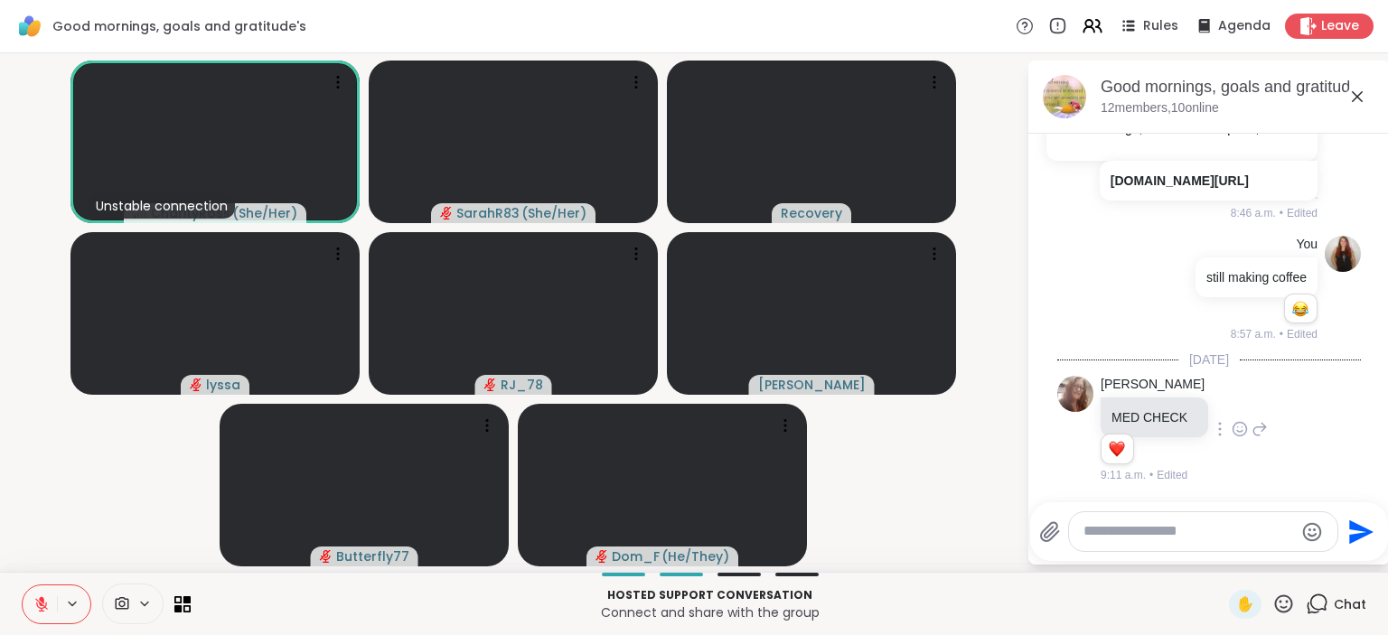
type textarea "**********"
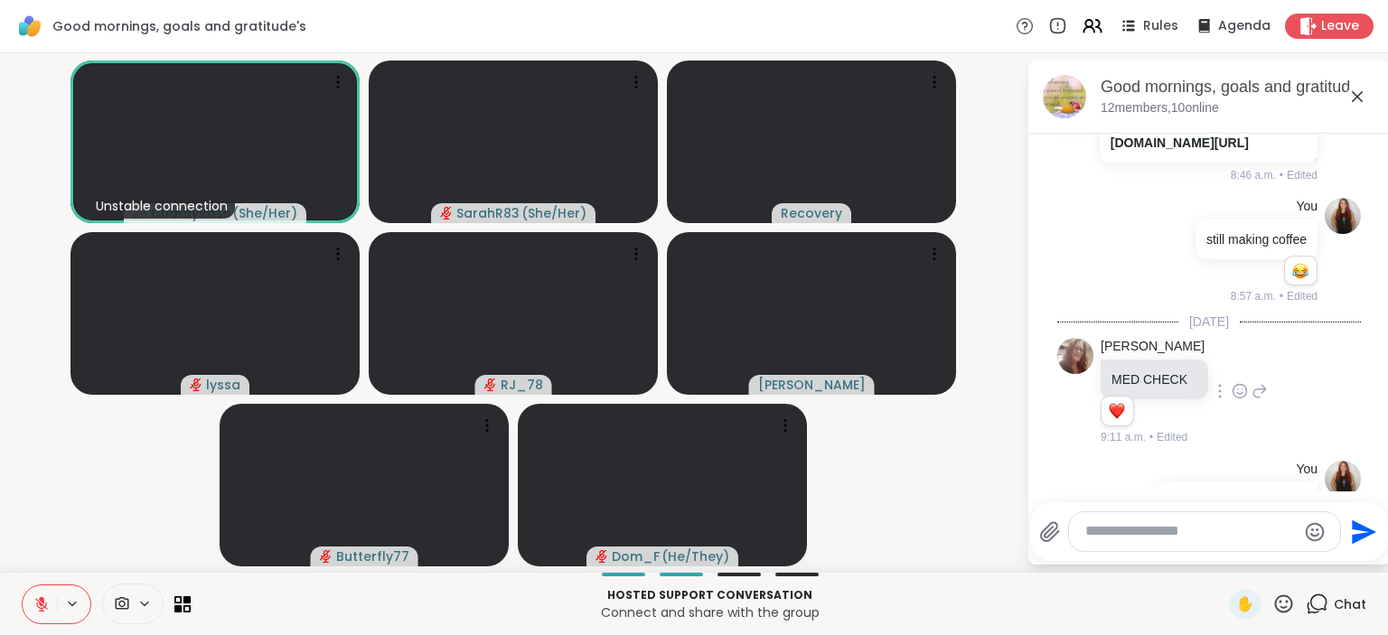
scroll to position [6536, 0]
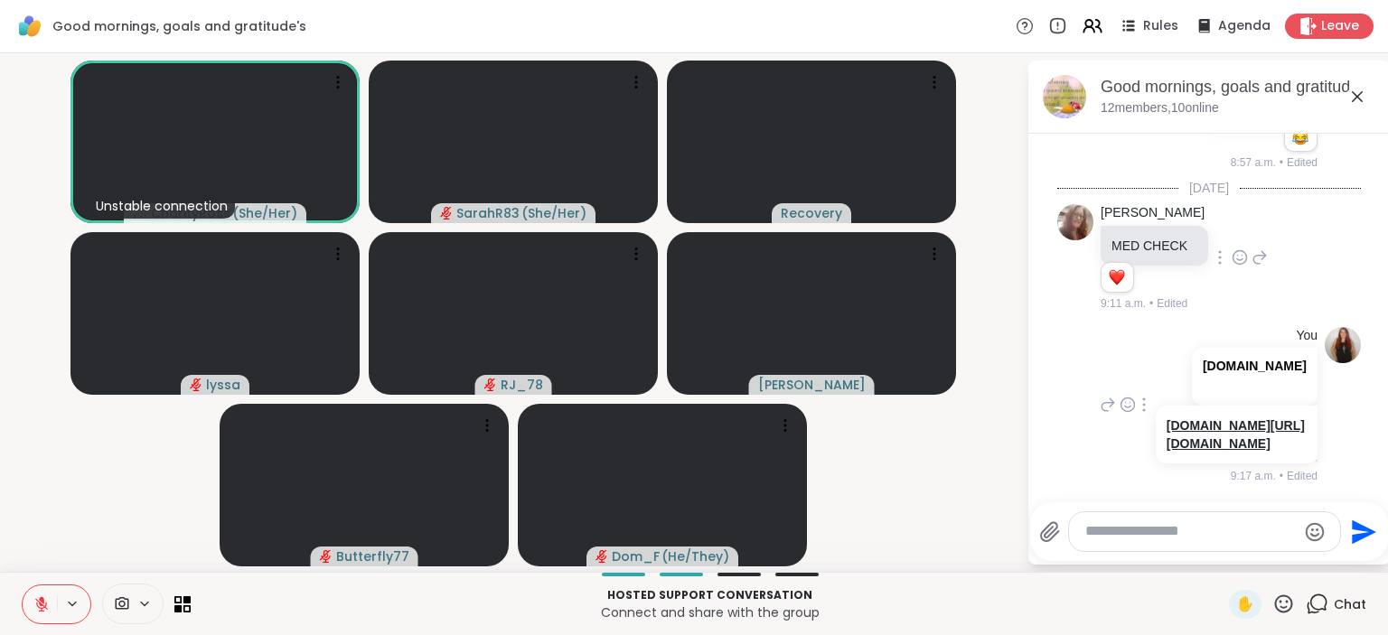
click at [1219, 451] on link "[DOMAIN_NAME][URL][DOMAIN_NAME]" at bounding box center [1236, 434] width 138 height 33
click at [1130, 542] on div at bounding box center [1204, 531] width 271 height 39
click at [1127, 525] on textarea "Type your message" at bounding box center [1190, 531] width 211 height 19
type textarea "**********"
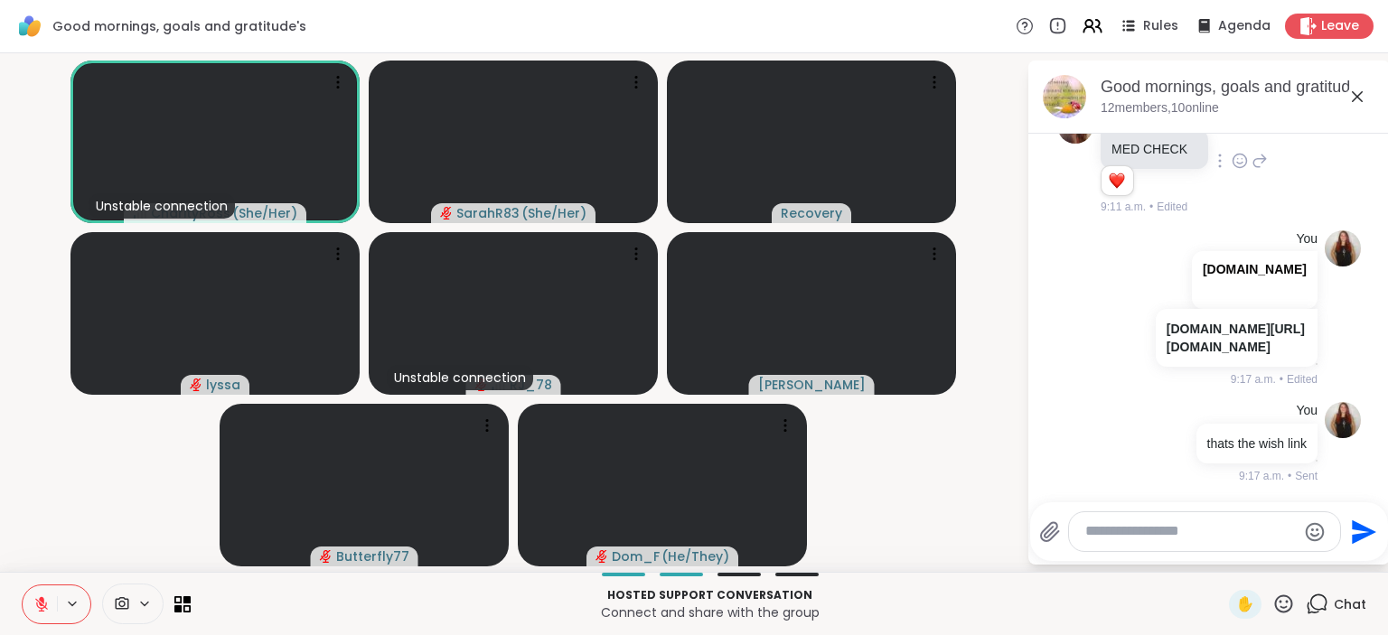
click at [1354, 606] on span "Chat" at bounding box center [1350, 605] width 33 height 18
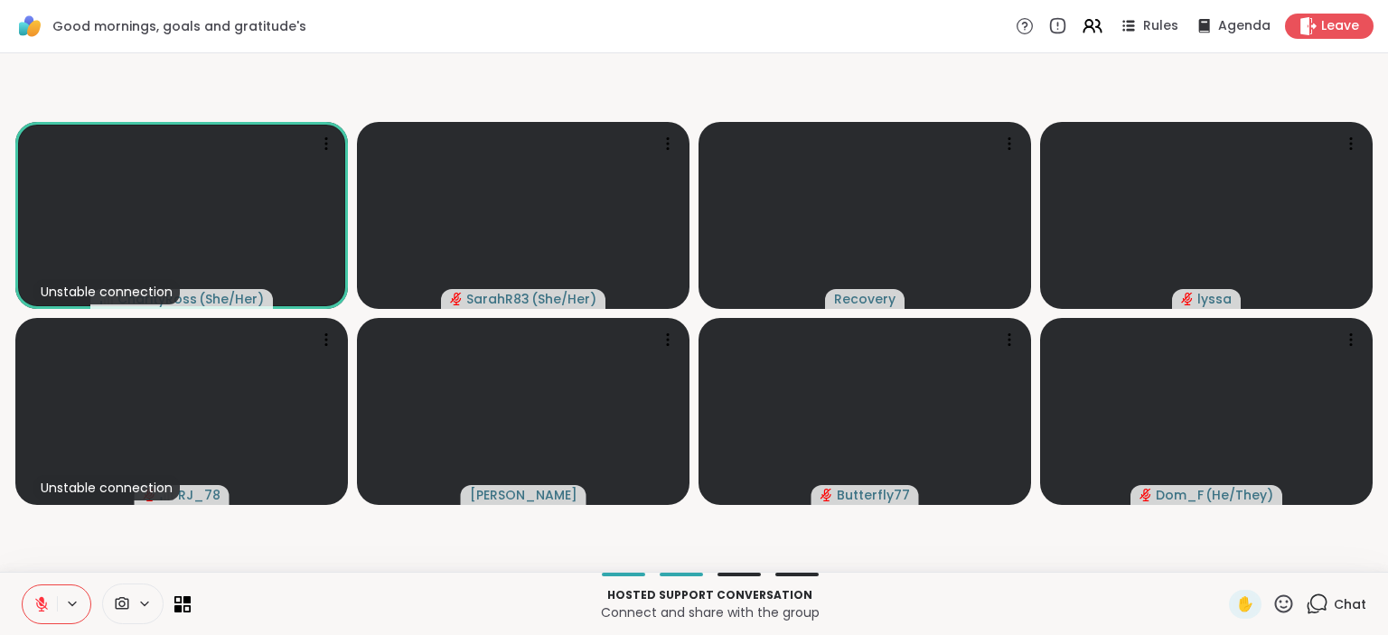
click at [1354, 606] on span "Chat" at bounding box center [1350, 605] width 33 height 18
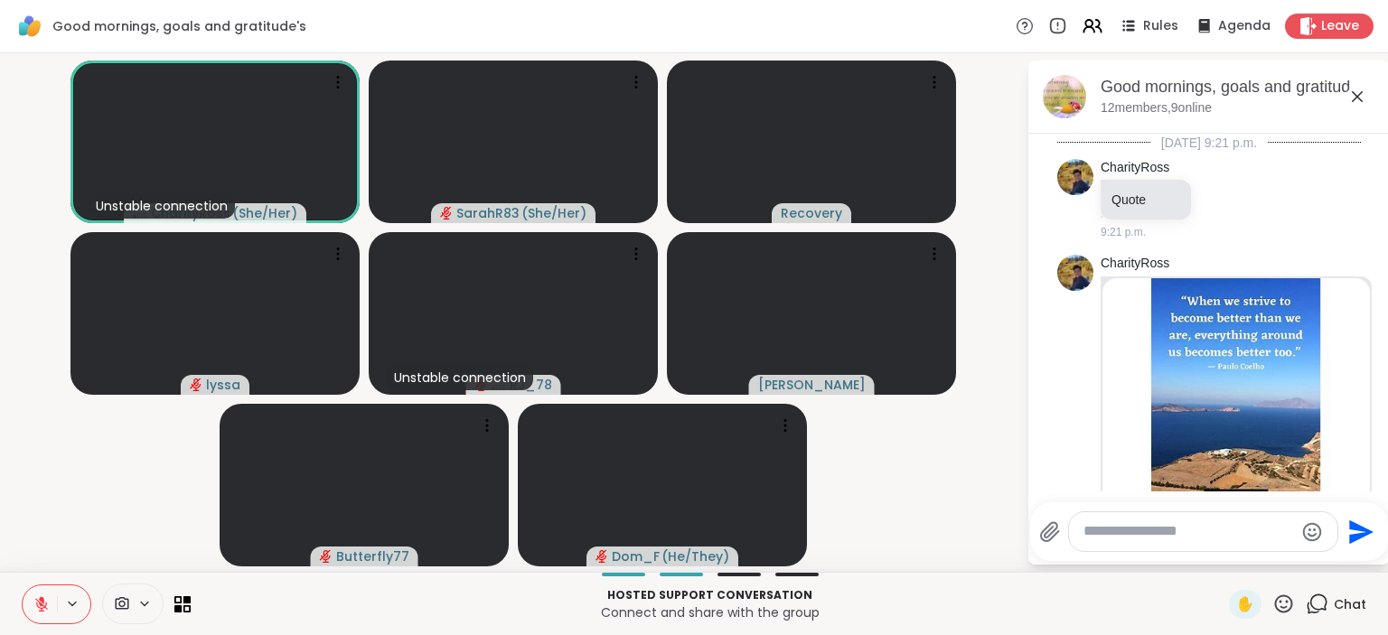
scroll to position [6670, 0]
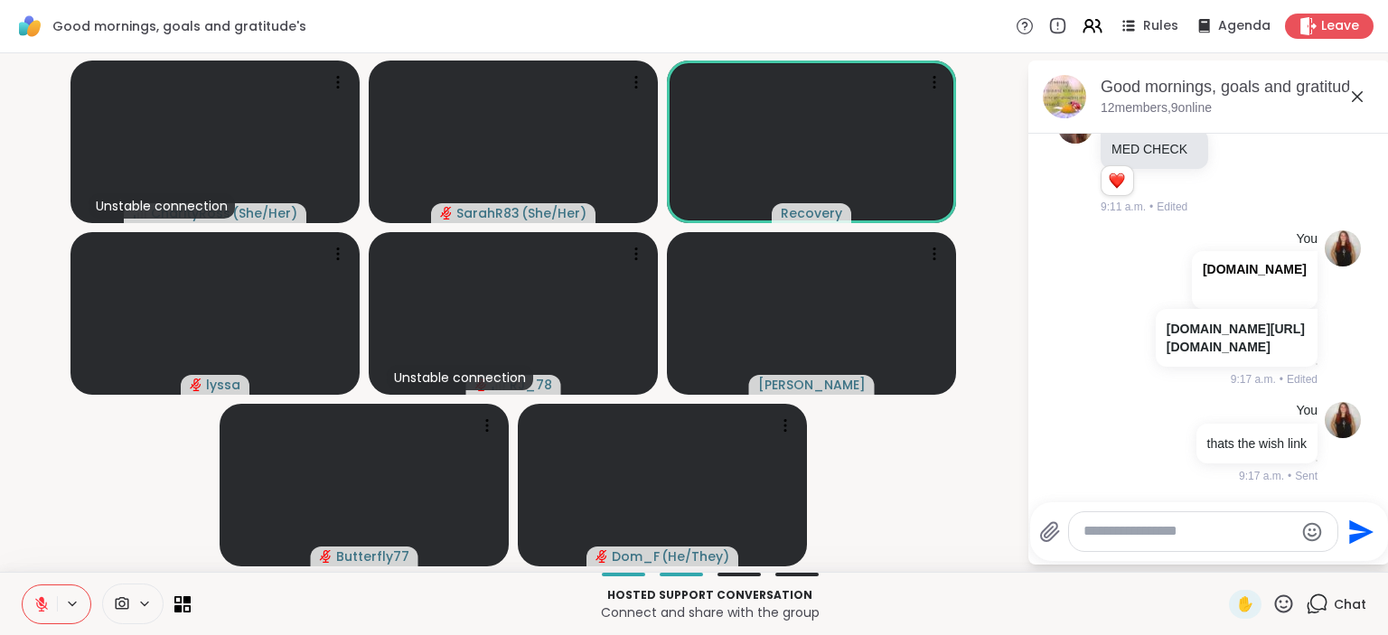
click at [1154, 537] on textarea "Type your message" at bounding box center [1189, 531] width 211 height 19
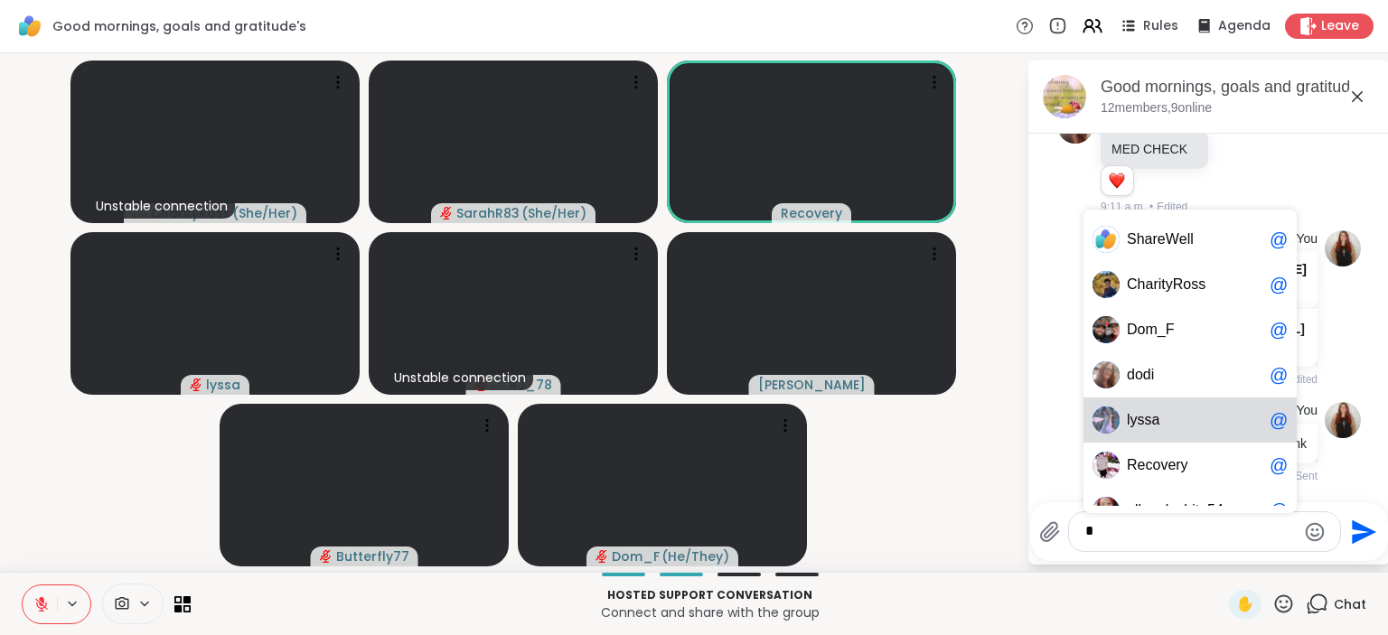
click at [1231, 436] on div "l y s s a @" at bounding box center [1190, 420] width 213 height 45
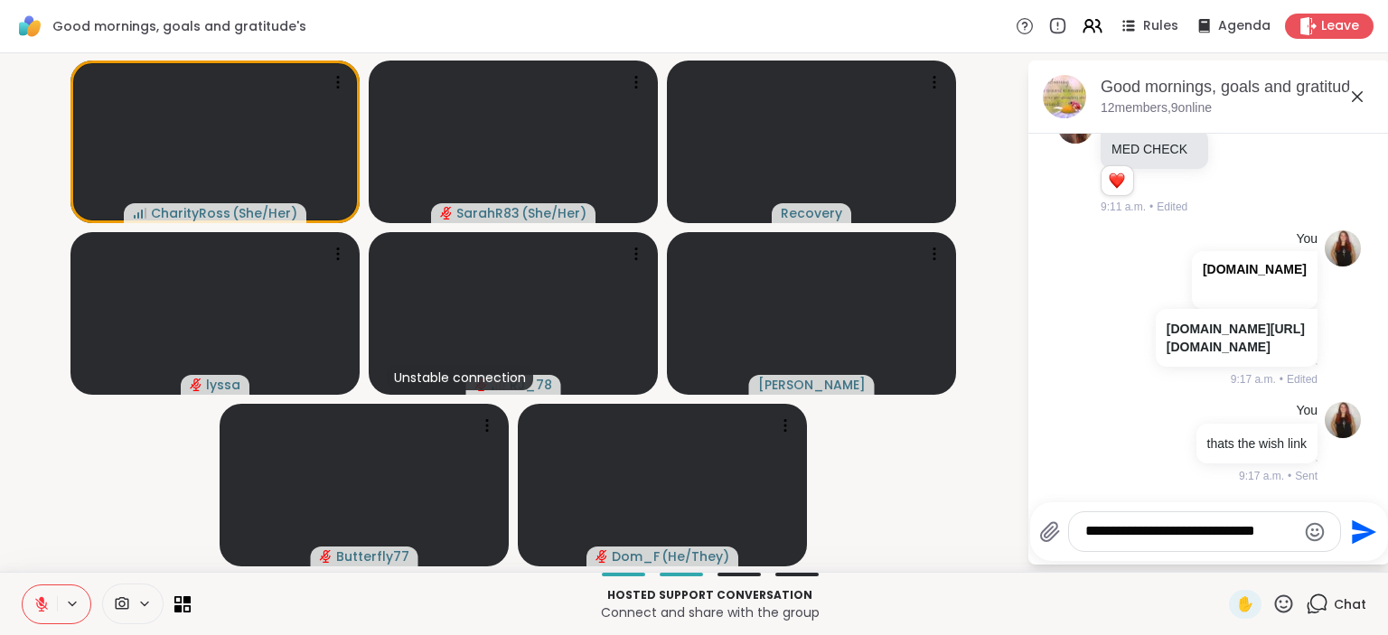
type textarea "**********"
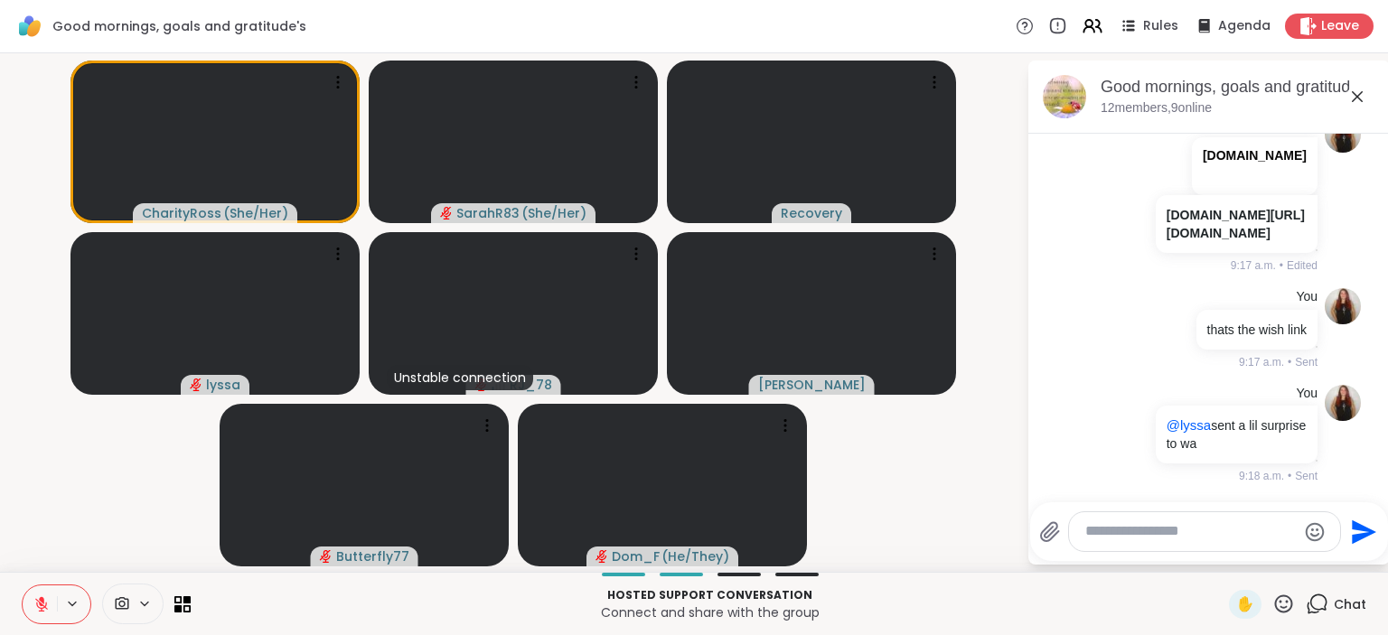
scroll to position [6785, 0]
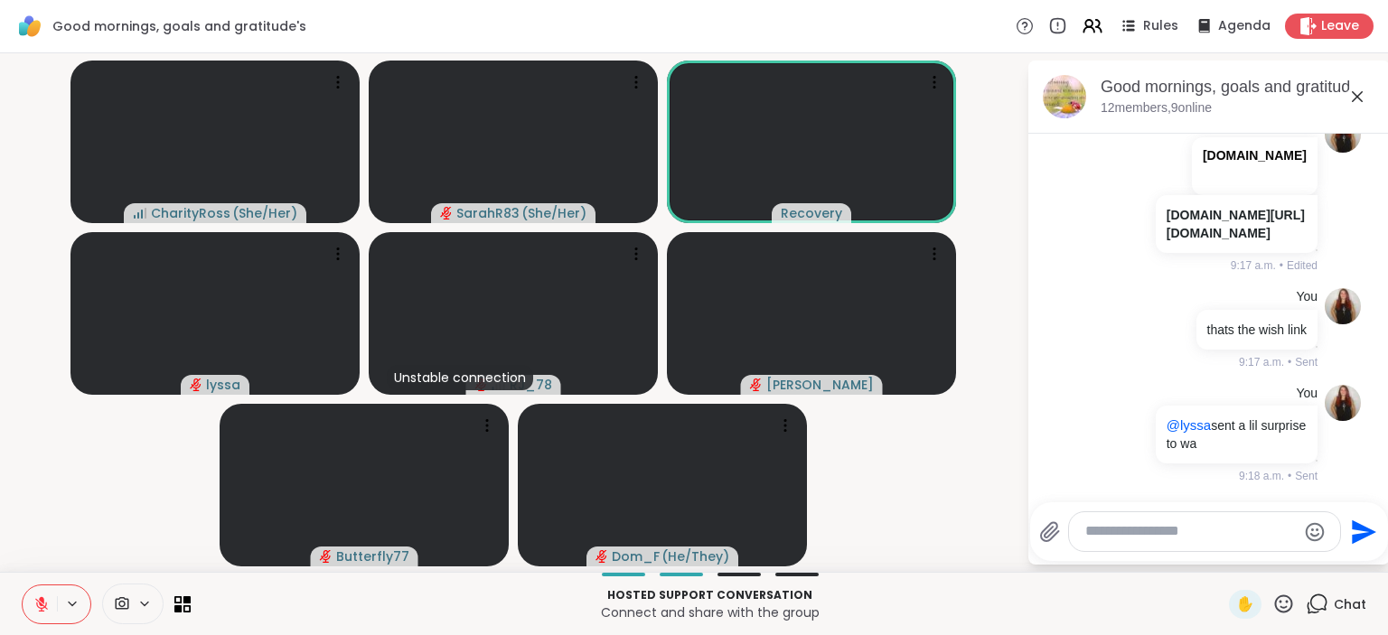
click at [47, 591] on button at bounding box center [40, 605] width 34 height 38
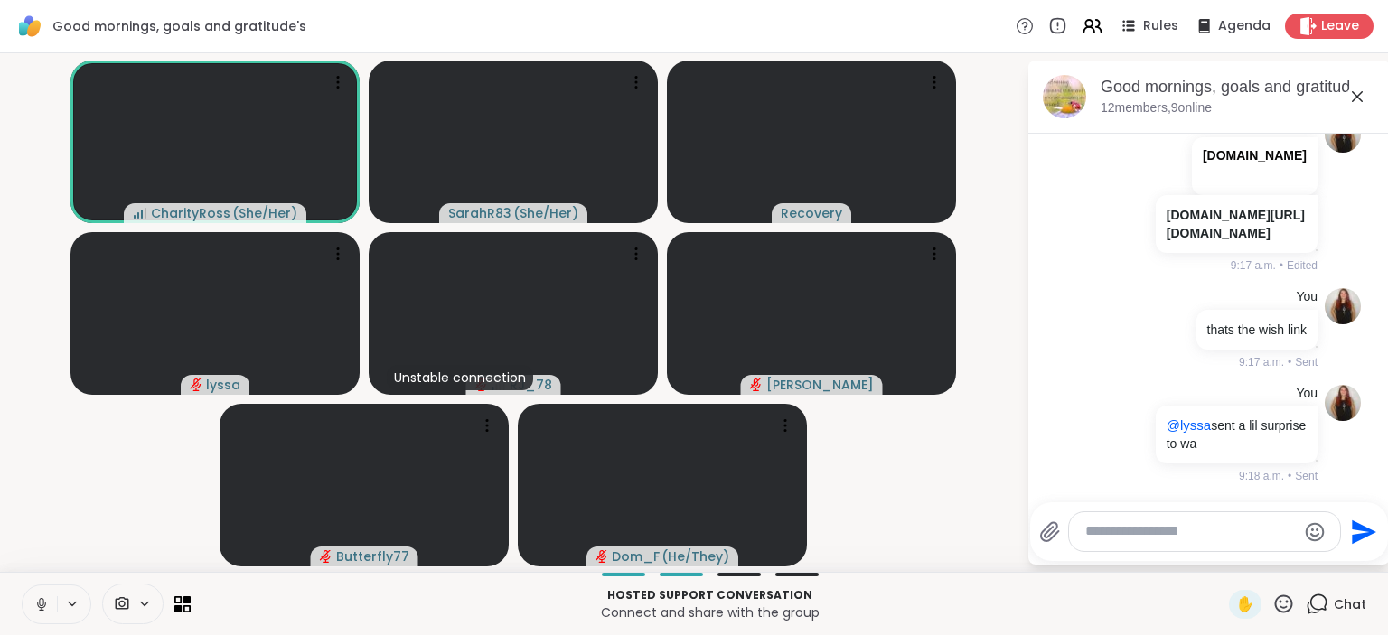
click at [41, 602] on icon at bounding box center [41, 604] width 16 height 16
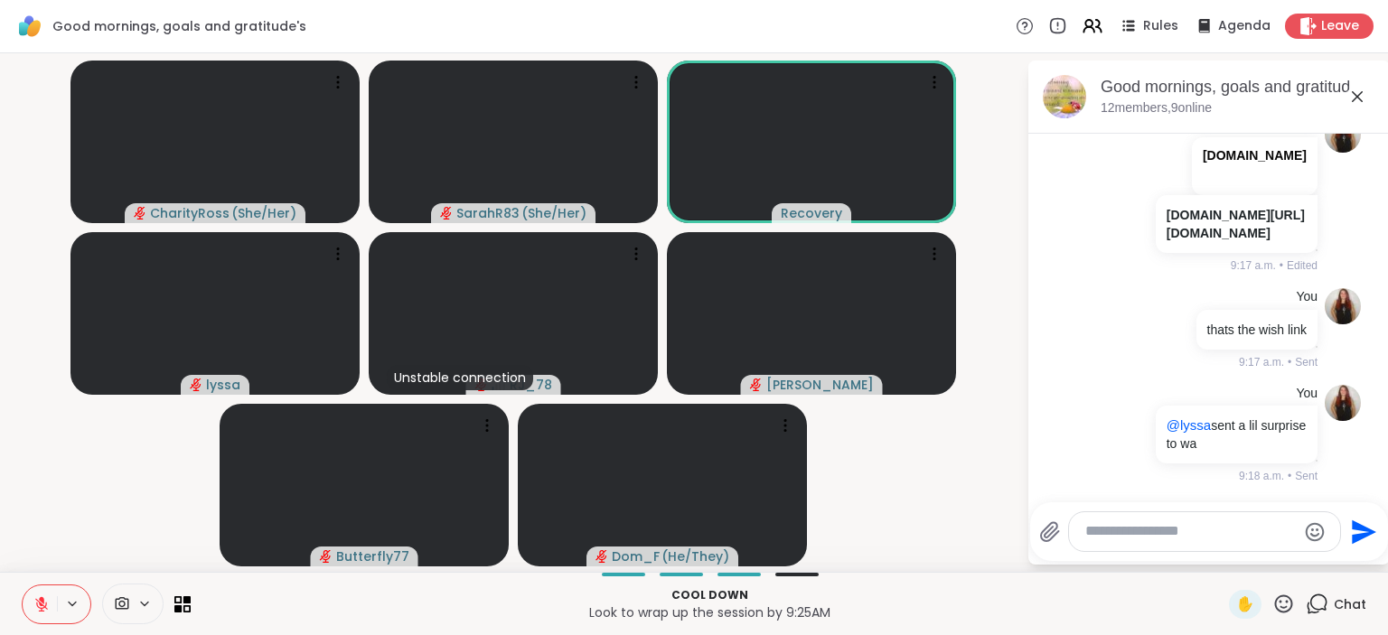
click at [41, 602] on icon at bounding box center [41, 604] width 16 height 16
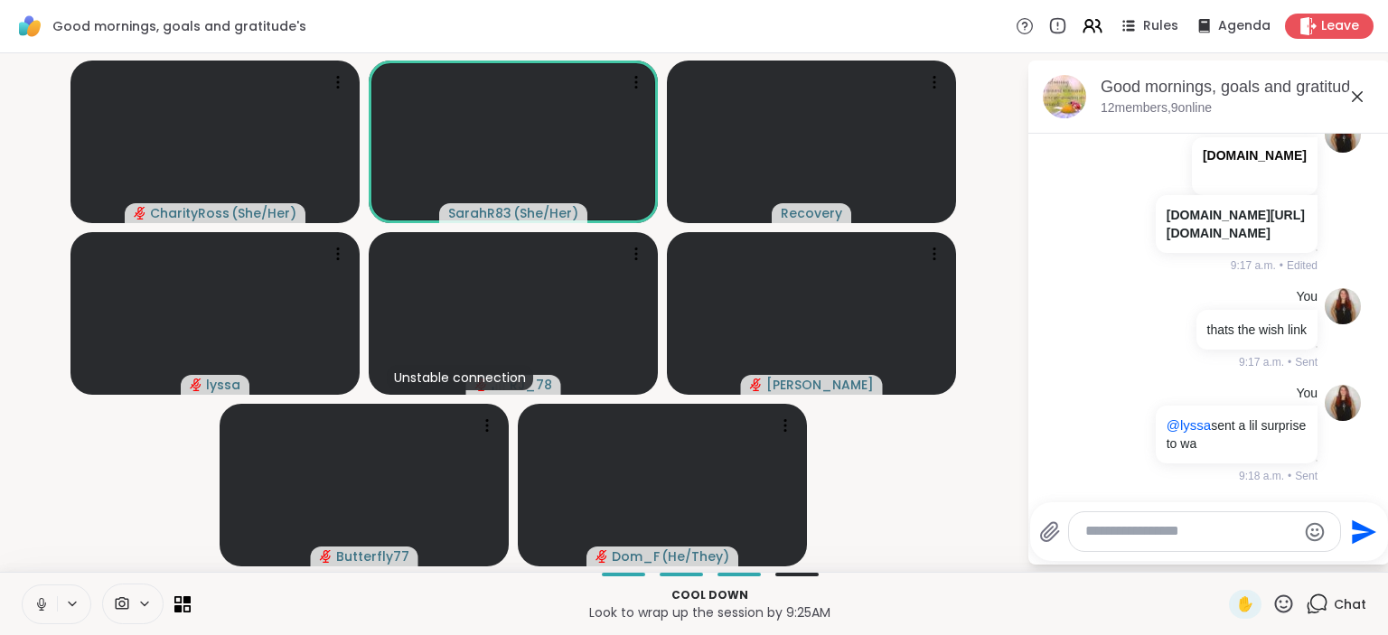
click at [41, 602] on icon at bounding box center [41, 604] width 16 height 16
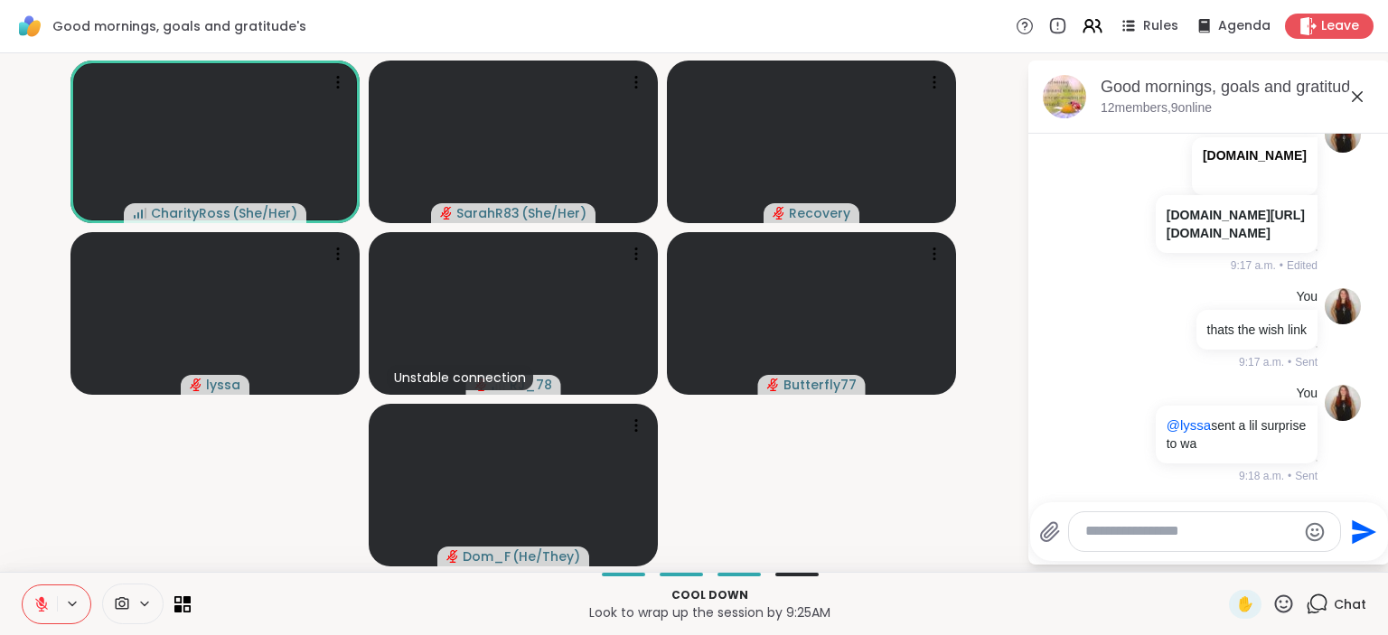
click at [37, 607] on icon at bounding box center [41, 604] width 16 height 16
click at [49, 598] on icon at bounding box center [41, 604] width 16 height 16
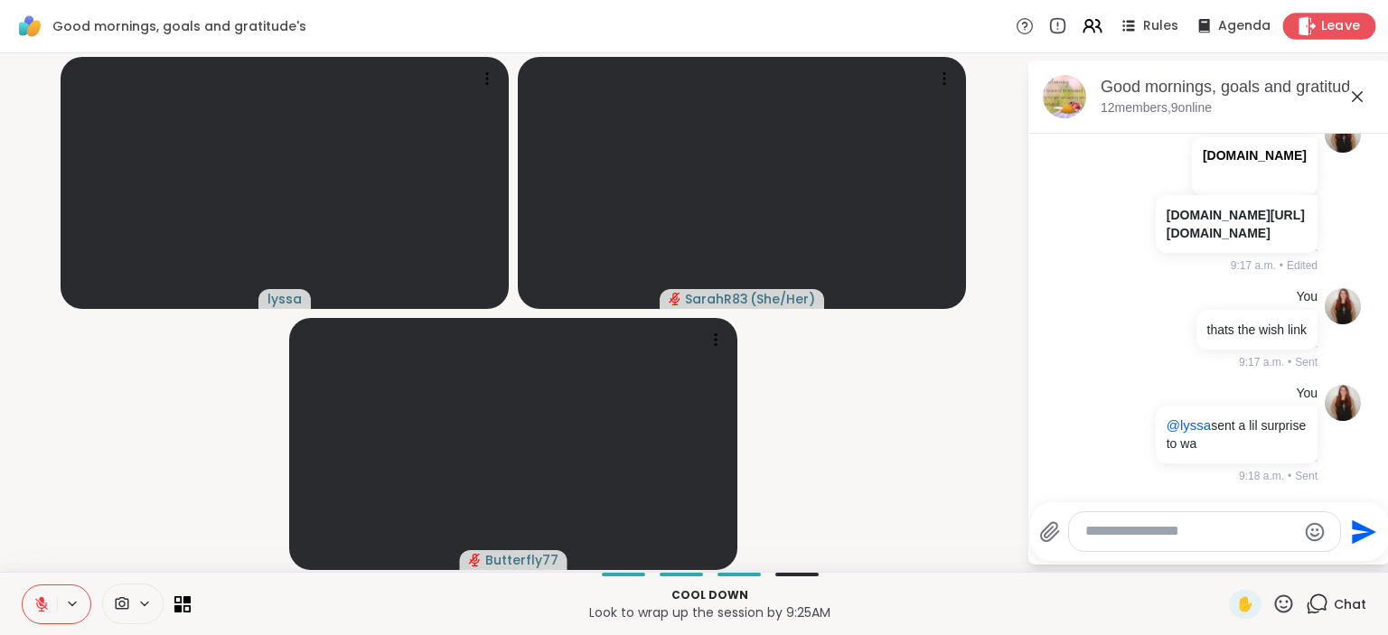
click at [1339, 31] on span "Leave" at bounding box center [1341, 26] width 40 height 19
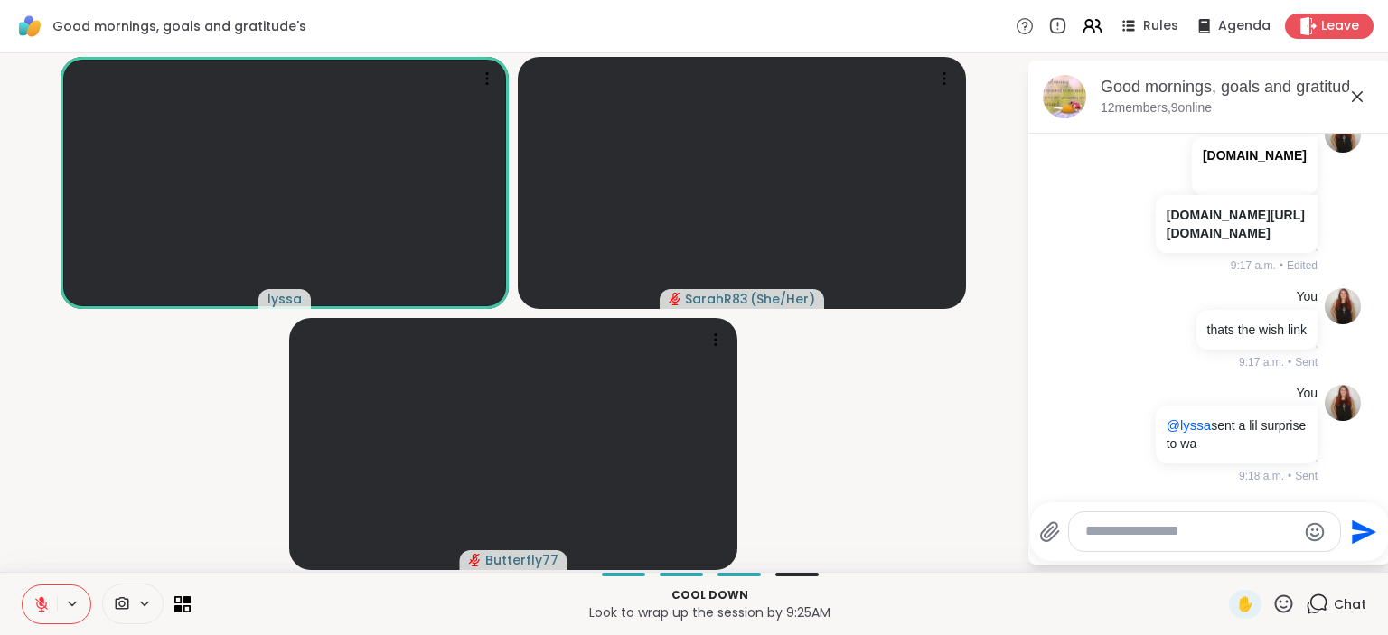
click at [45, 608] on icon at bounding box center [41, 604] width 13 height 13
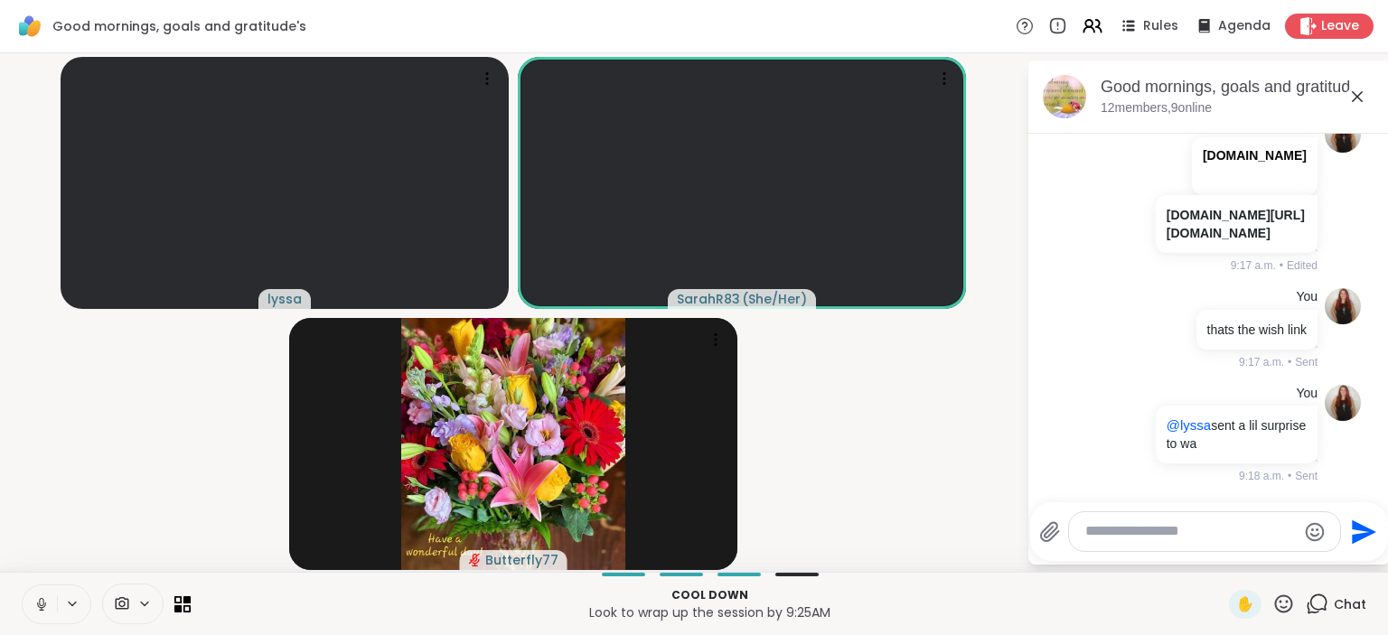
click at [89, 519] on video-player-container "lyssa SarahR83 ( She/Her ) Butterfly77" at bounding box center [513, 313] width 1005 height 504
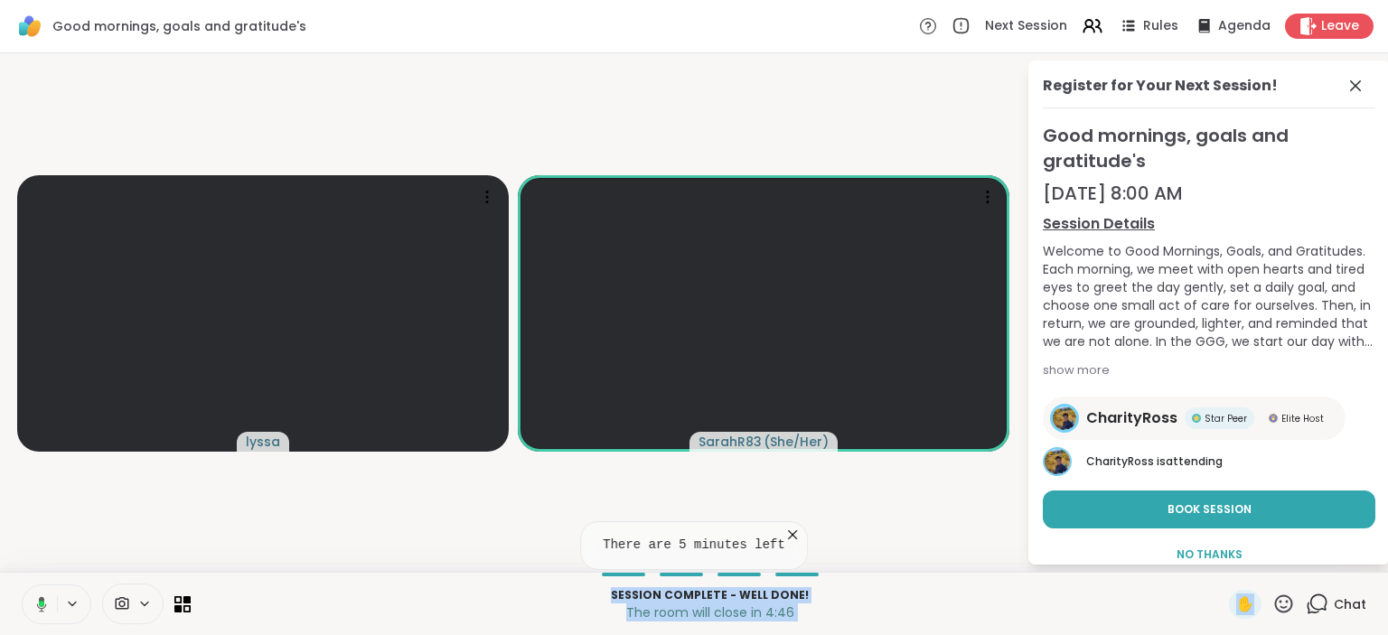
drag, startPoint x: 89, startPoint y: 519, endPoint x: 1272, endPoint y: 656, distance: 1190.0
click at [1272, 572] on div "lyssa SarahR83 ( She/Her ) Register for Your Next Session! Good mornings, goals…" at bounding box center [694, 312] width 1388 height 519
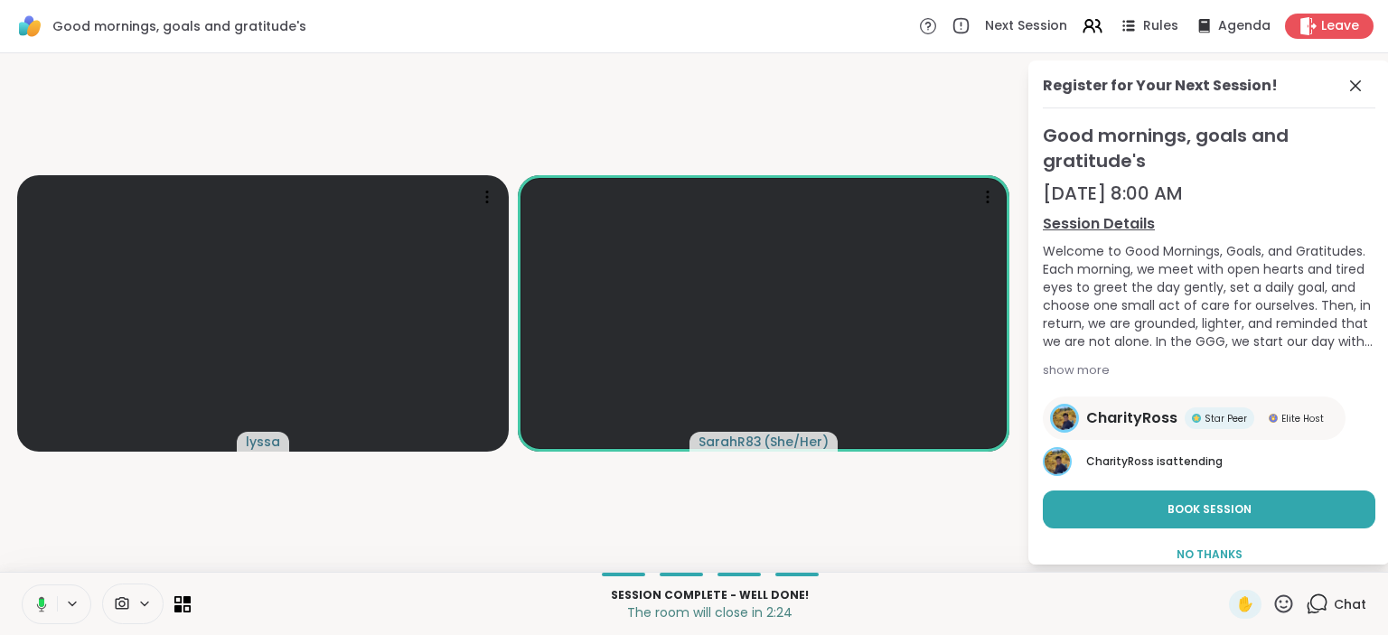
click at [978, 526] on video-player-container "lyssa SarahR83 ( She/Her )" at bounding box center [513, 313] width 1005 height 504
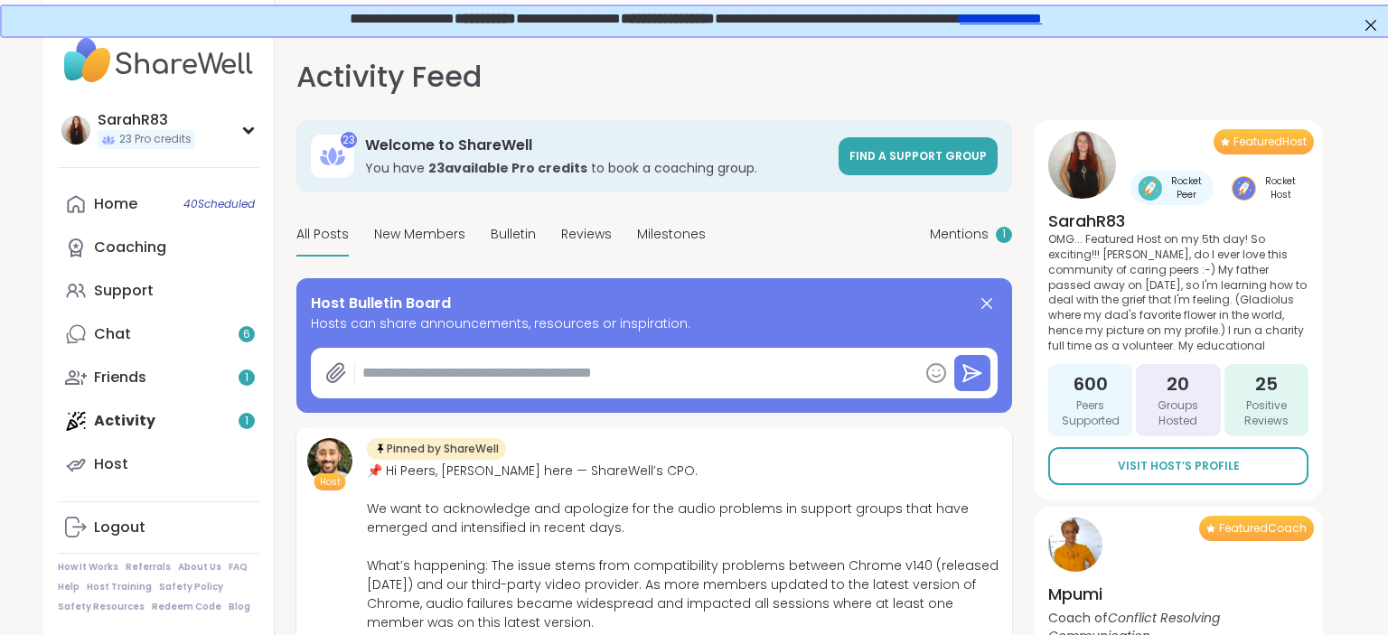
type textarea "*"
click at [165, 206] on link "Home 40 Scheduled" at bounding box center [159, 204] width 202 height 43
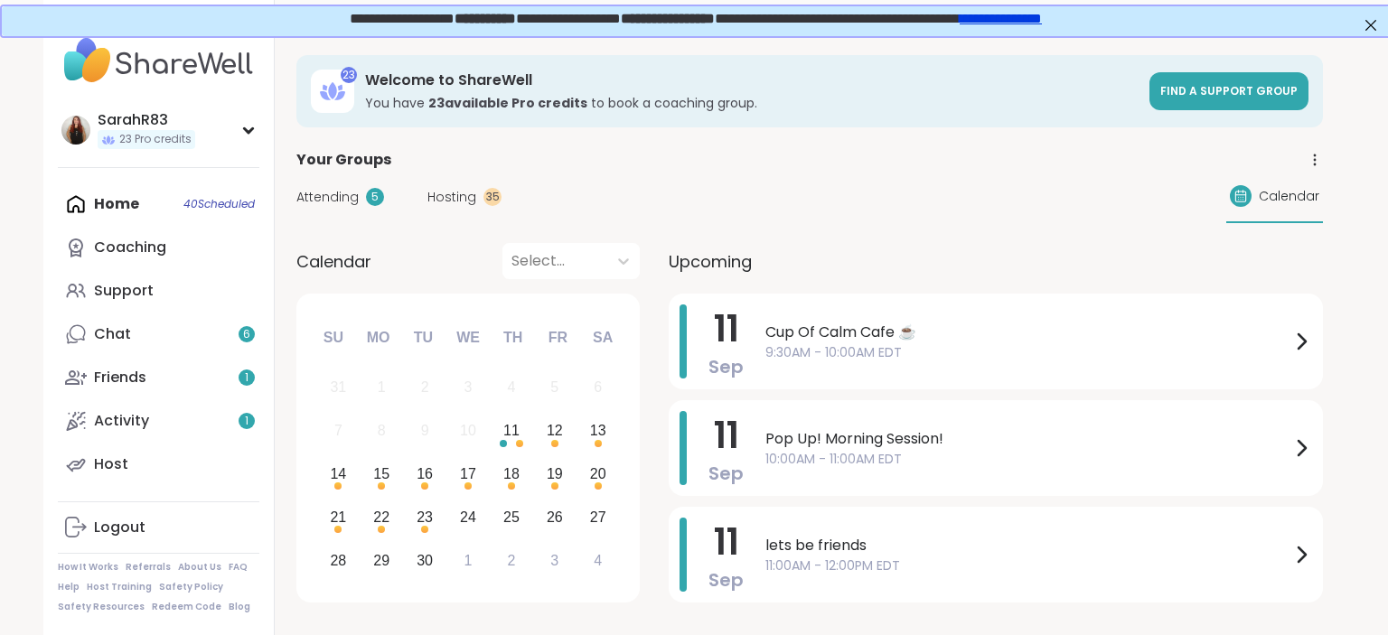
click at [788, 356] on span "9:30AM - 10:00AM EDT" at bounding box center [1027, 352] width 525 height 19
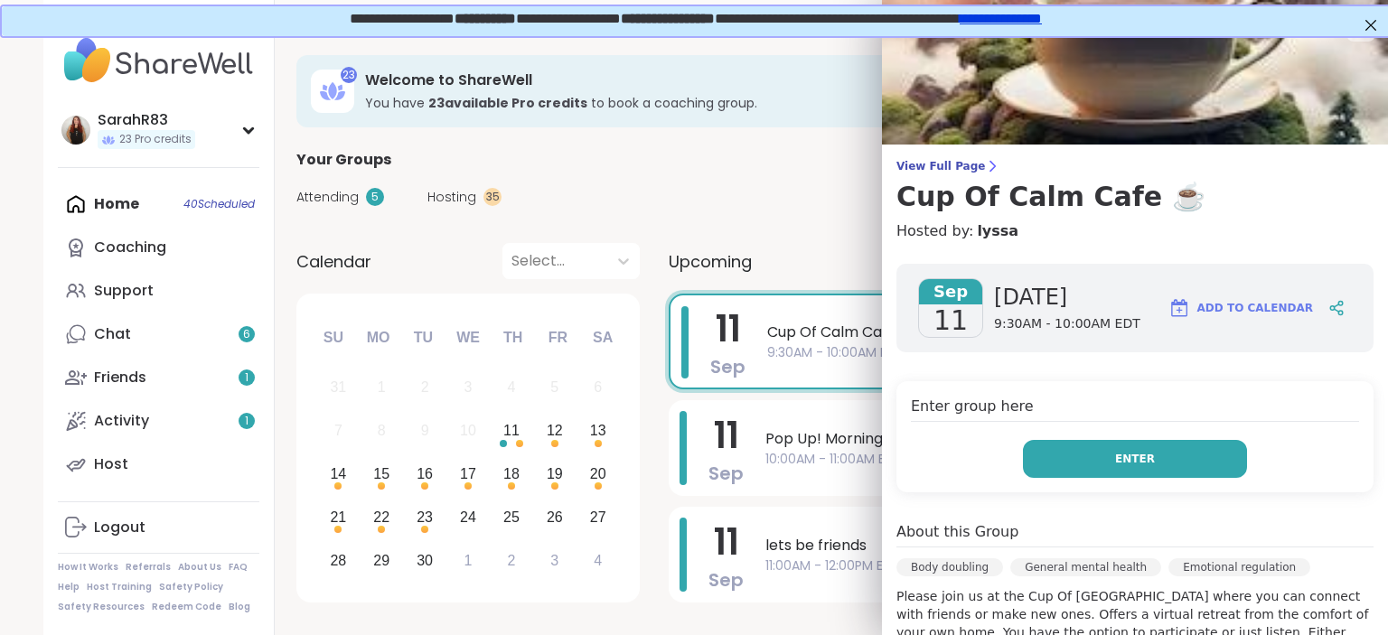
click at [1114, 465] on button "Enter" at bounding box center [1135, 459] width 224 height 38
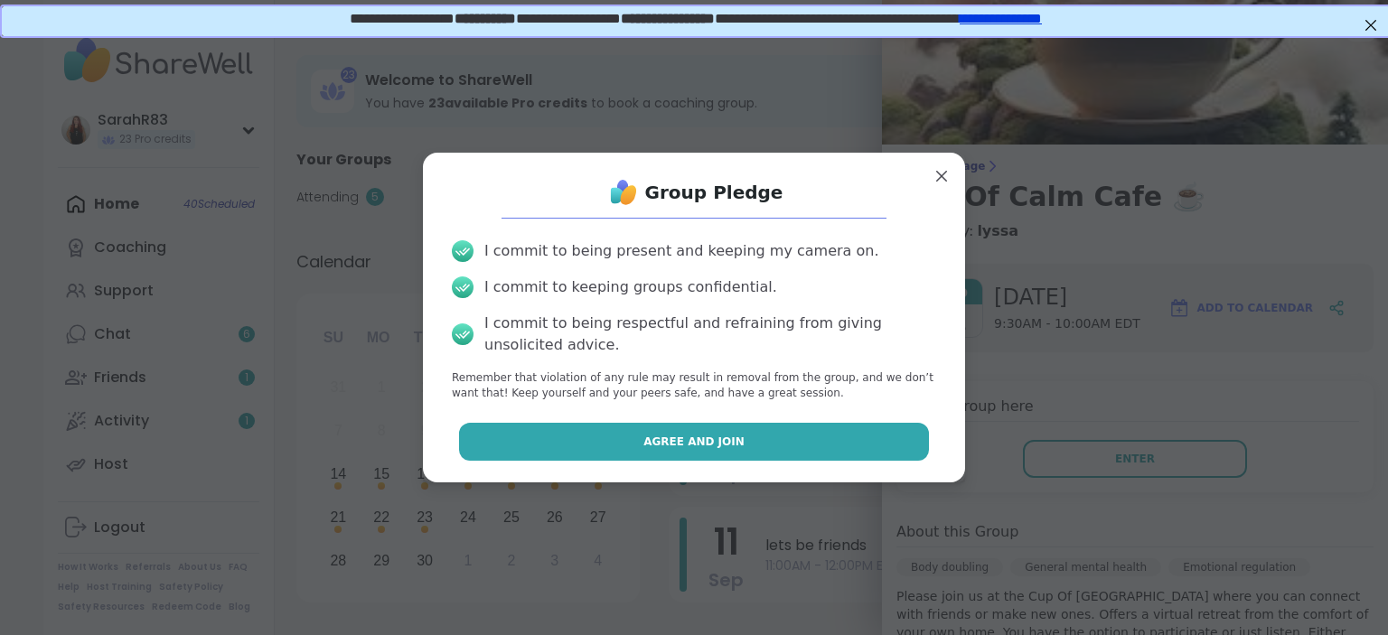
click at [912, 444] on button "Agree and Join" at bounding box center [694, 442] width 471 height 38
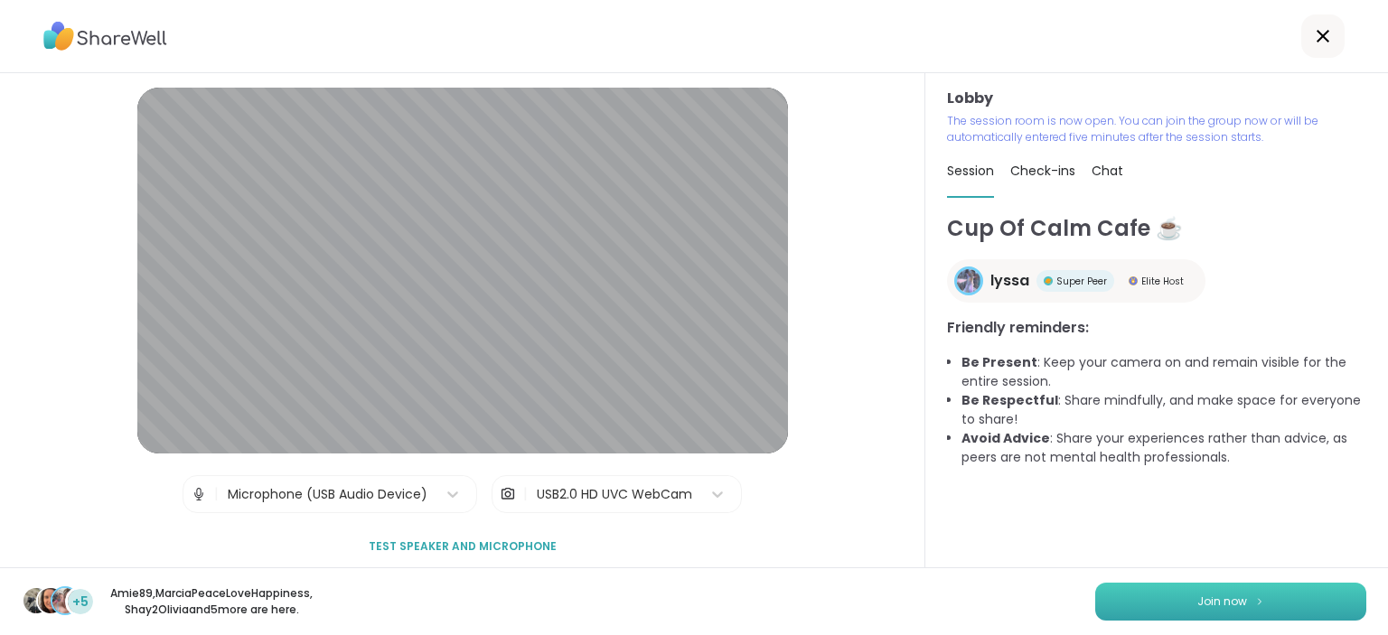
click at [1191, 602] on button "Join now" at bounding box center [1230, 602] width 271 height 38
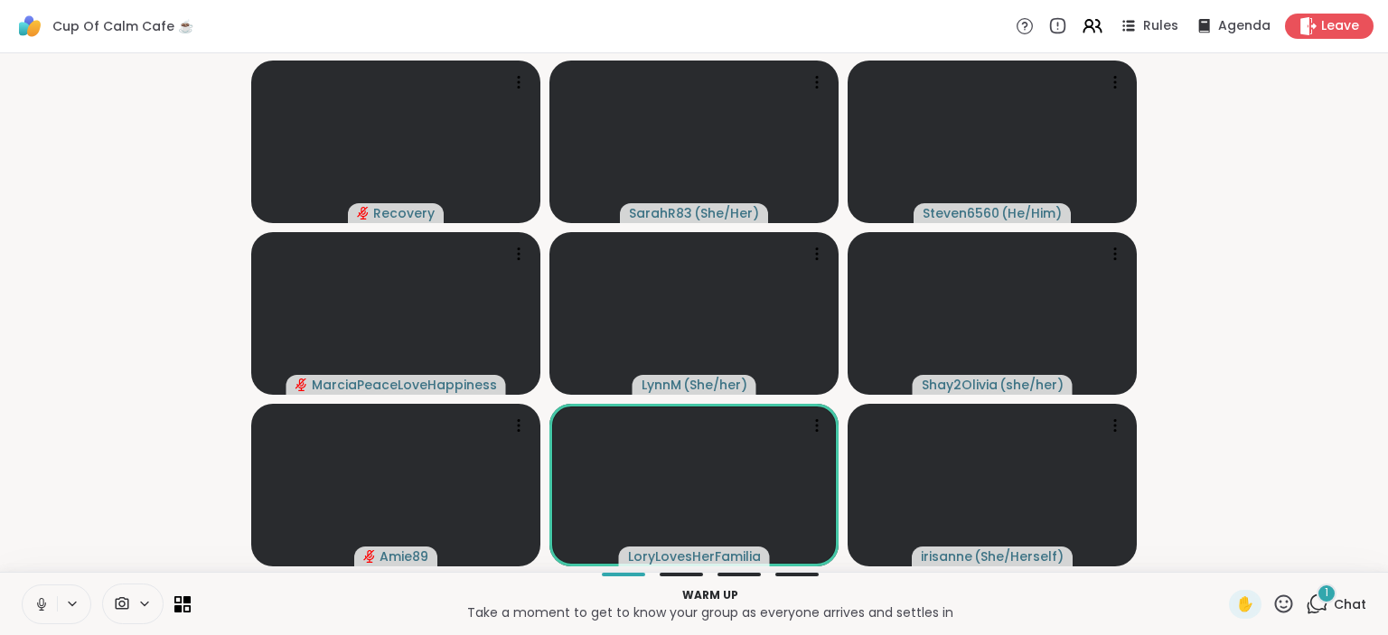
click at [40, 607] on icon at bounding box center [41, 604] width 9 height 5
click at [40, 608] on icon at bounding box center [41, 604] width 13 height 13
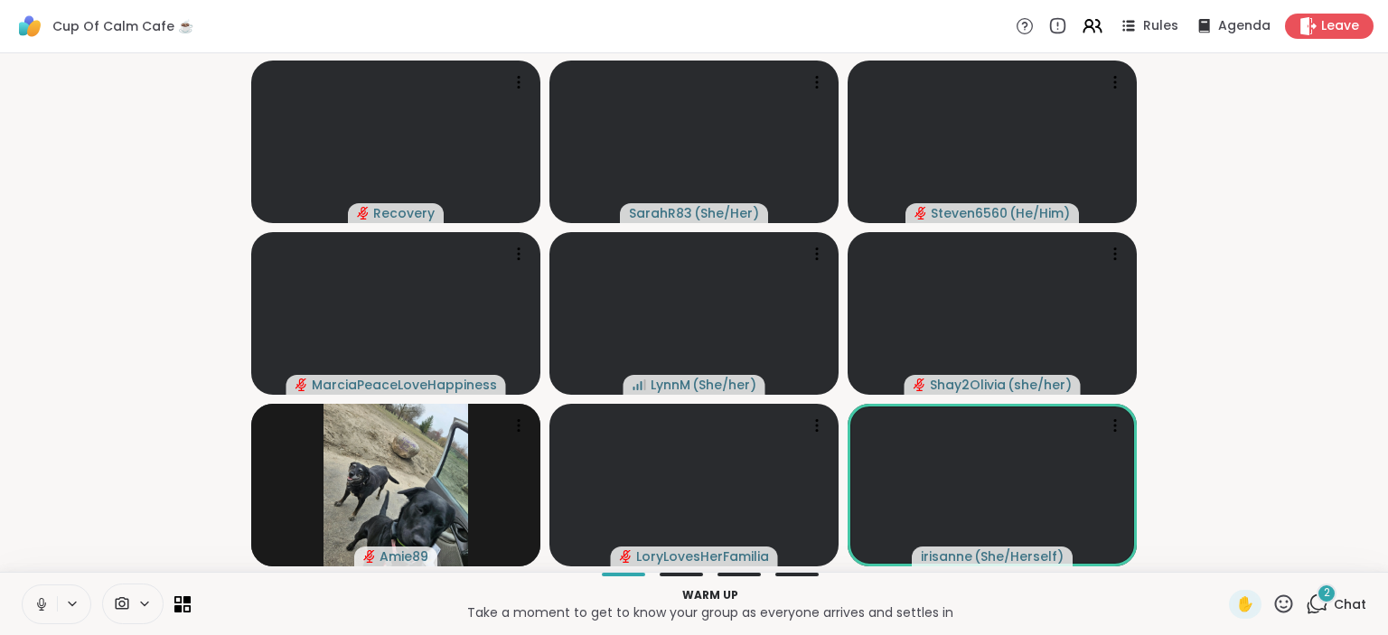
click at [1317, 612] on icon at bounding box center [1317, 604] width 23 height 23
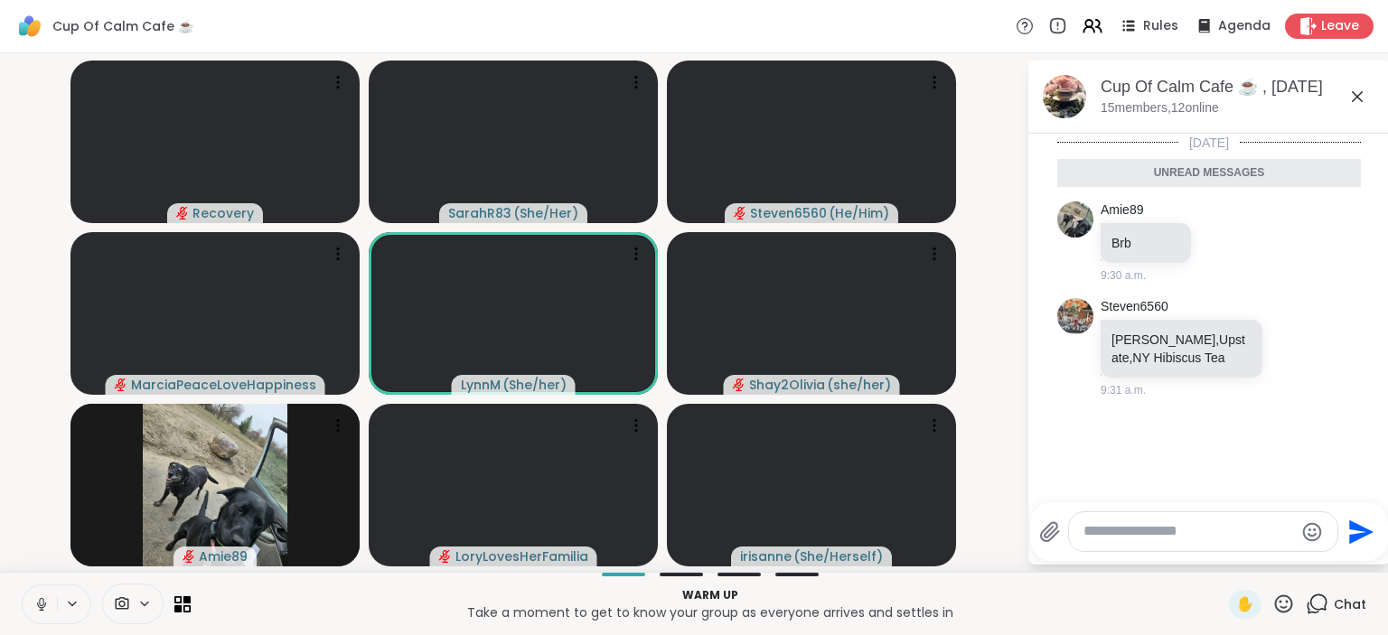
click at [1181, 537] on textarea "Type your message" at bounding box center [1189, 531] width 211 height 19
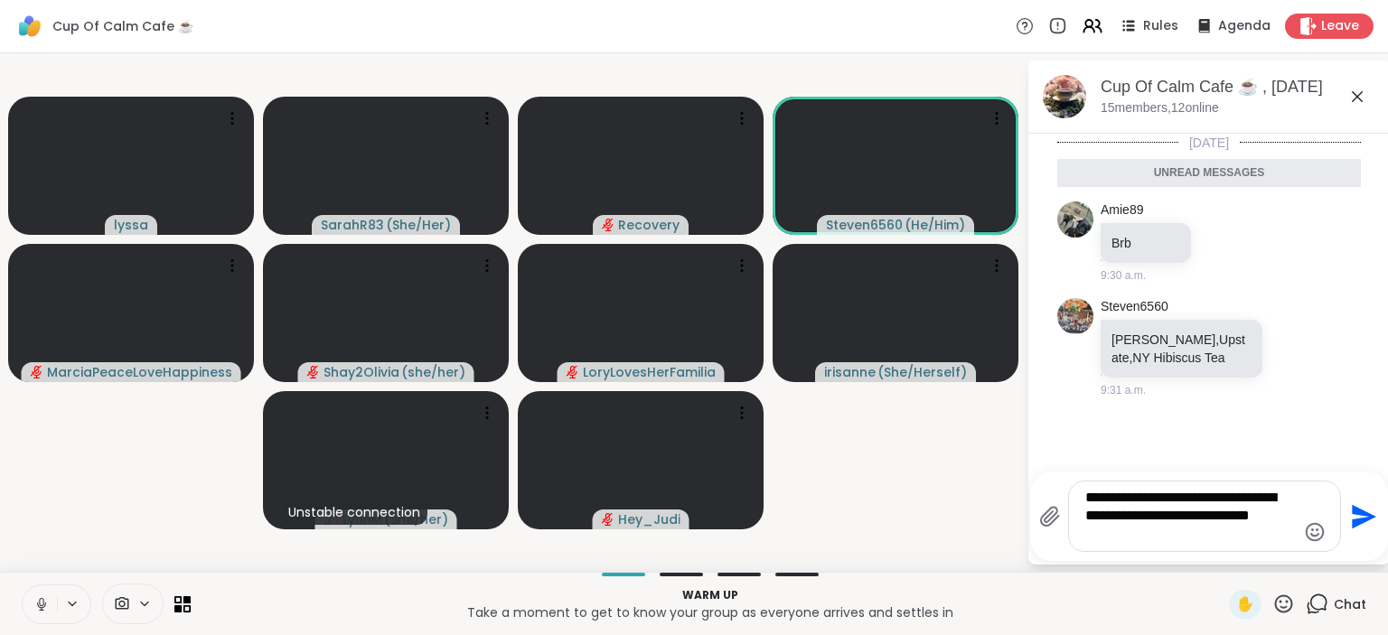
type textarea "**********"
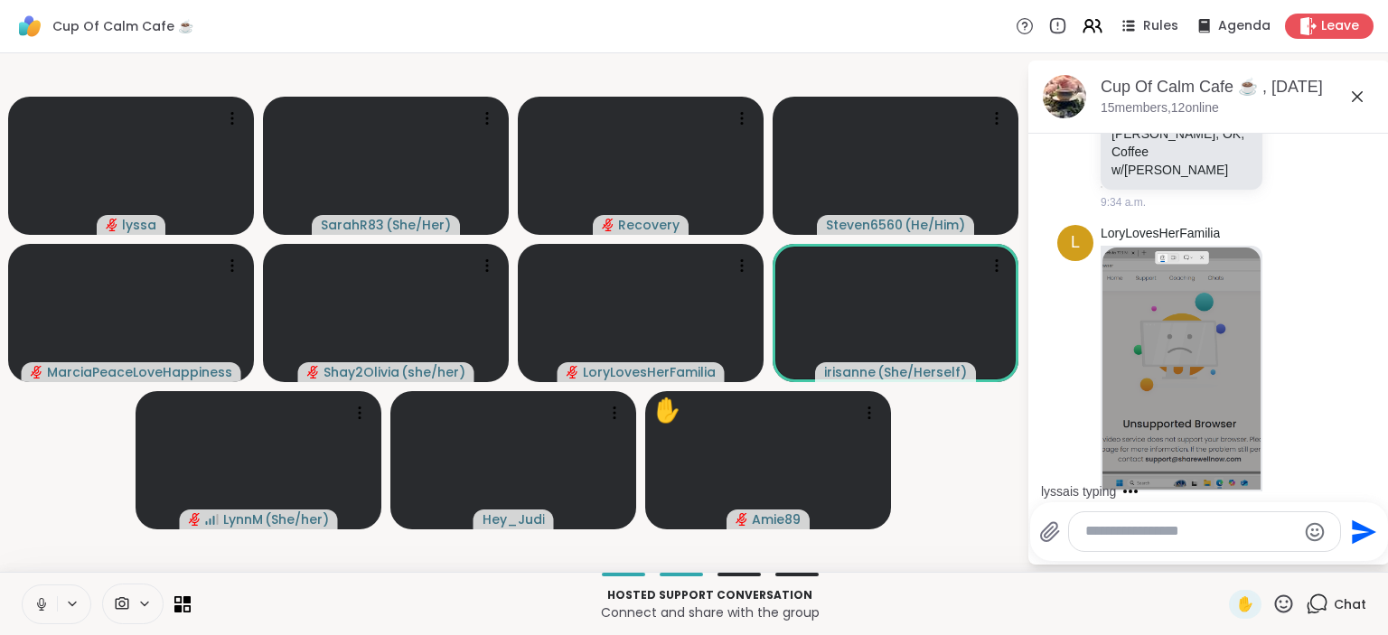
scroll to position [638, 0]
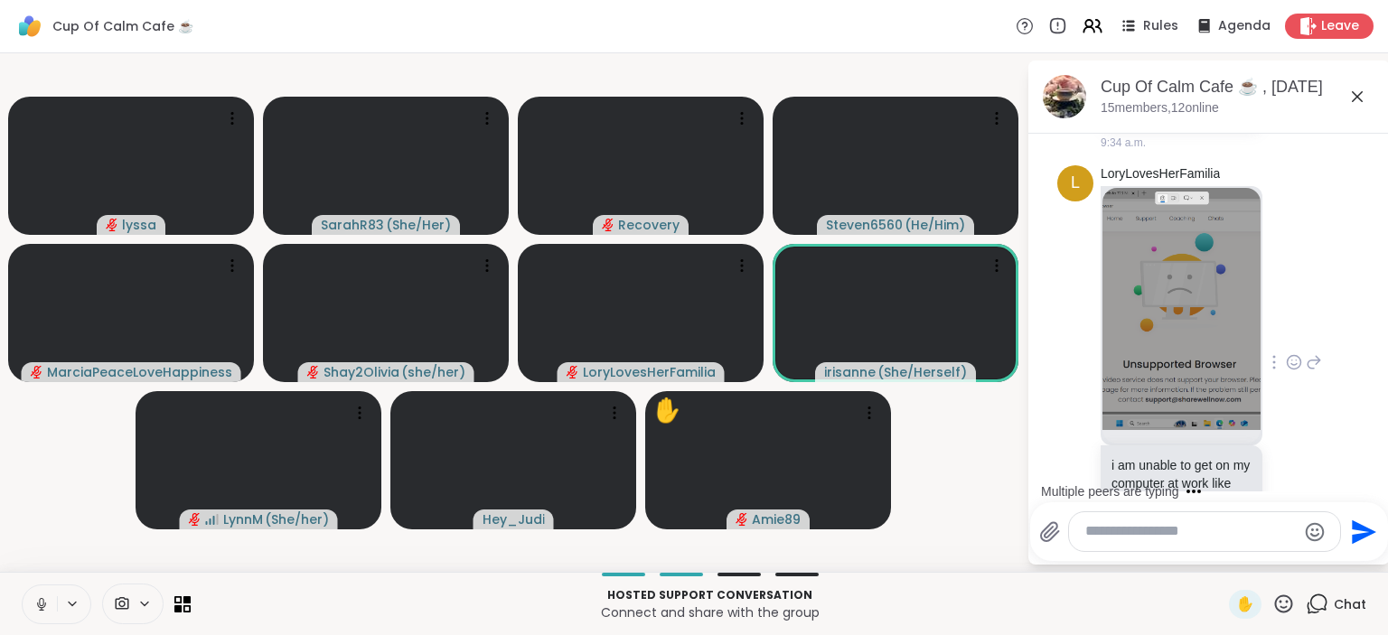
click at [1310, 352] on icon at bounding box center [1314, 363] width 16 height 22
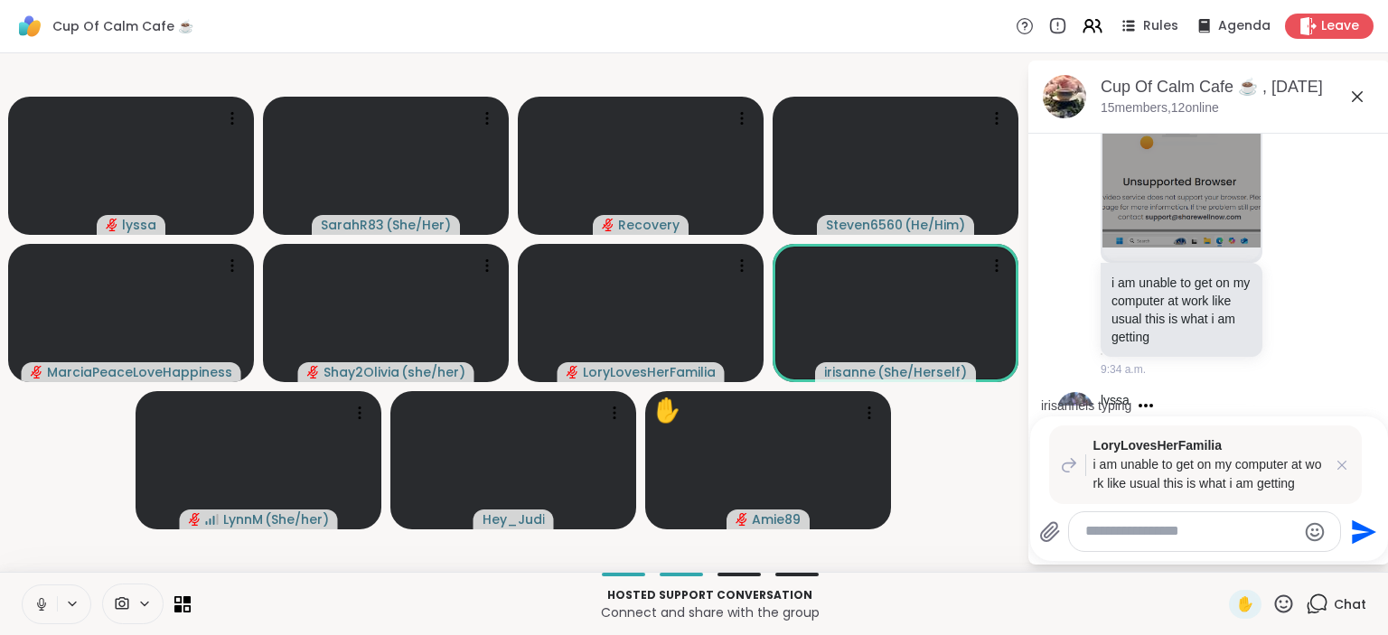
scroll to position [934, 0]
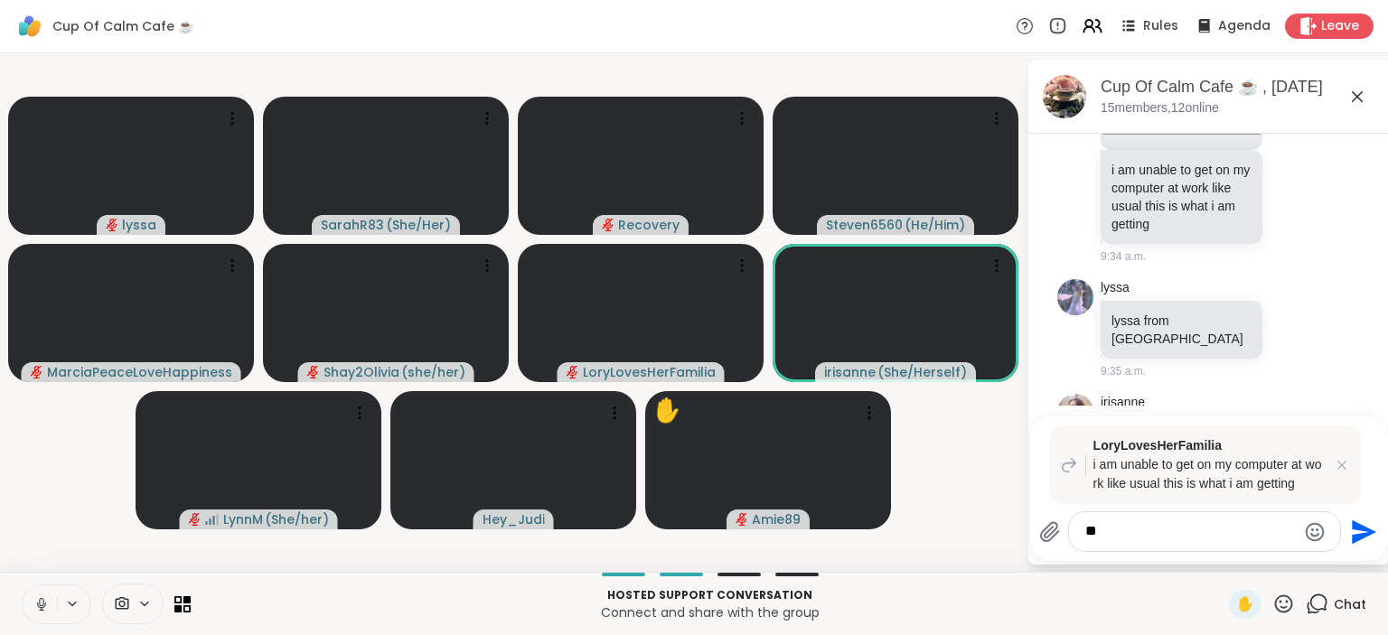
type textarea "*"
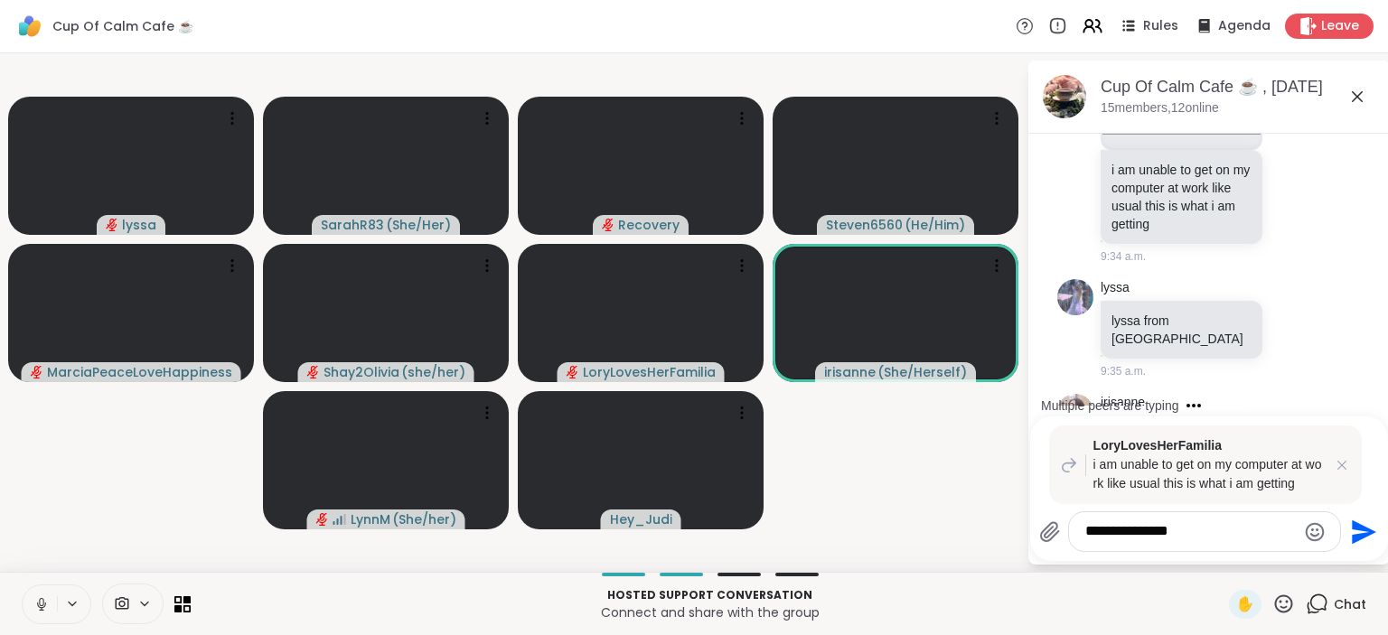
type textarea "**********"
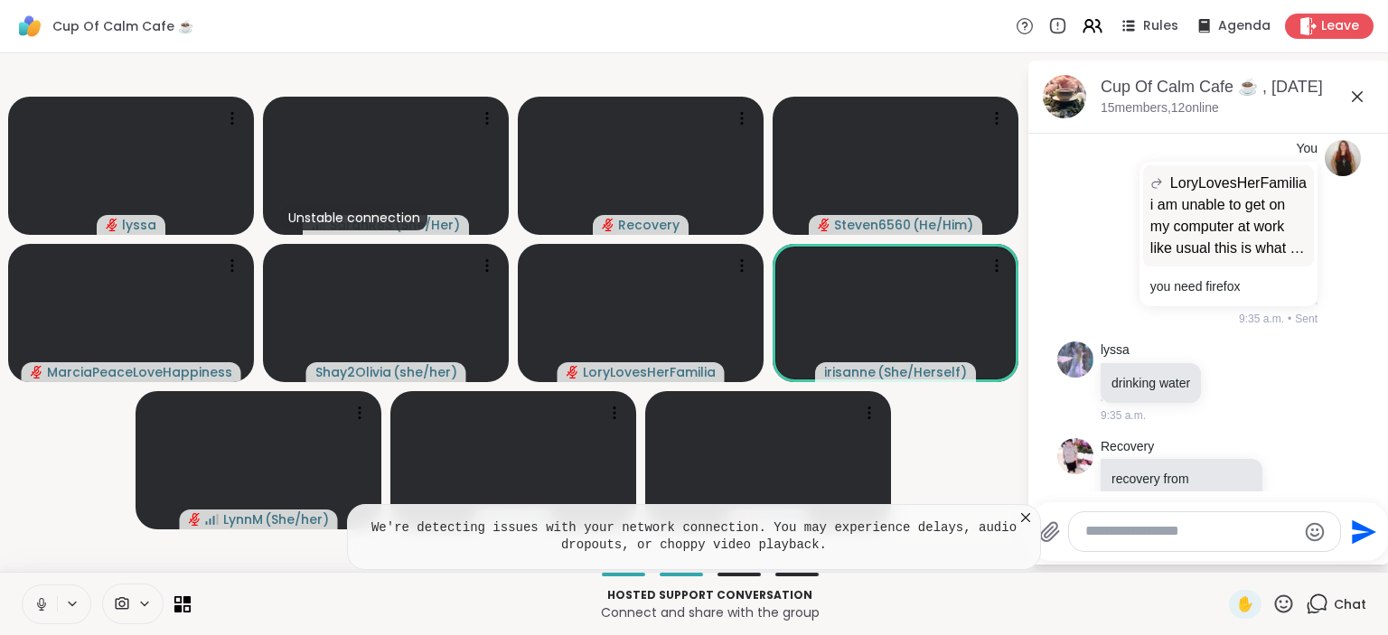
scroll to position [1277, 0]
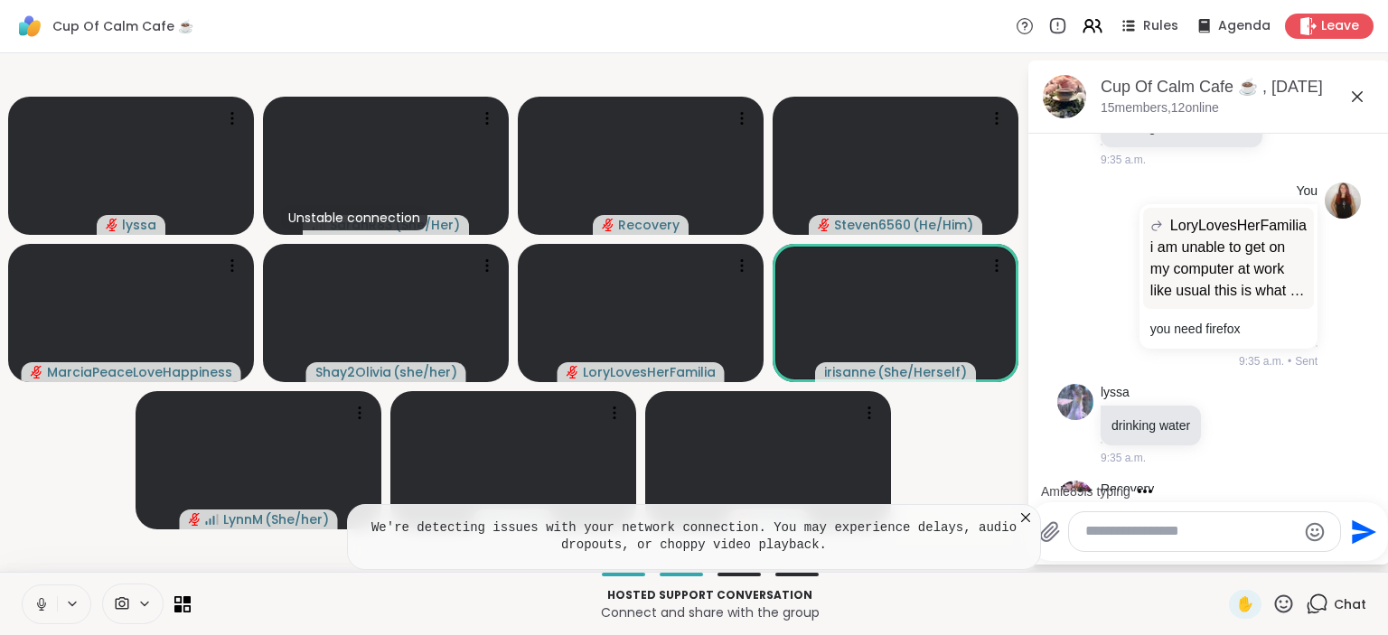
click at [1133, 540] on textarea "Type your message" at bounding box center [1190, 531] width 211 height 19
paste textarea "**********"
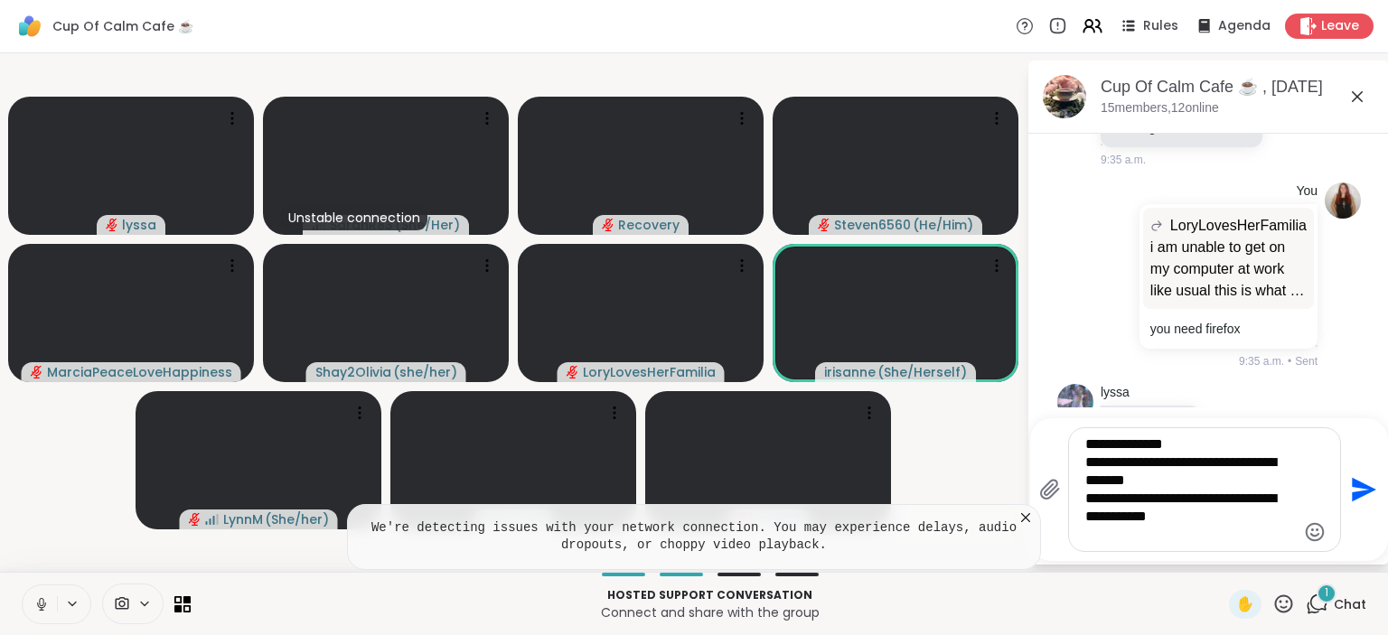
click at [1209, 482] on textarea "**********" at bounding box center [1190, 490] width 211 height 108
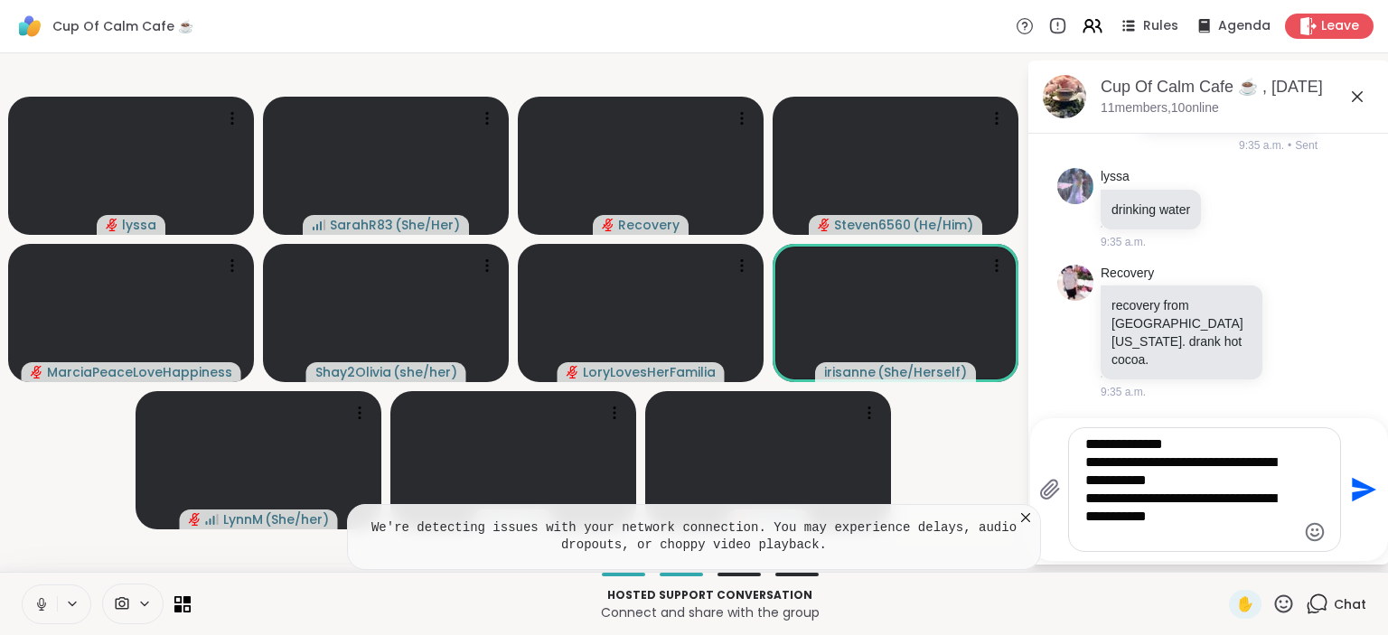
type textarea "**********"
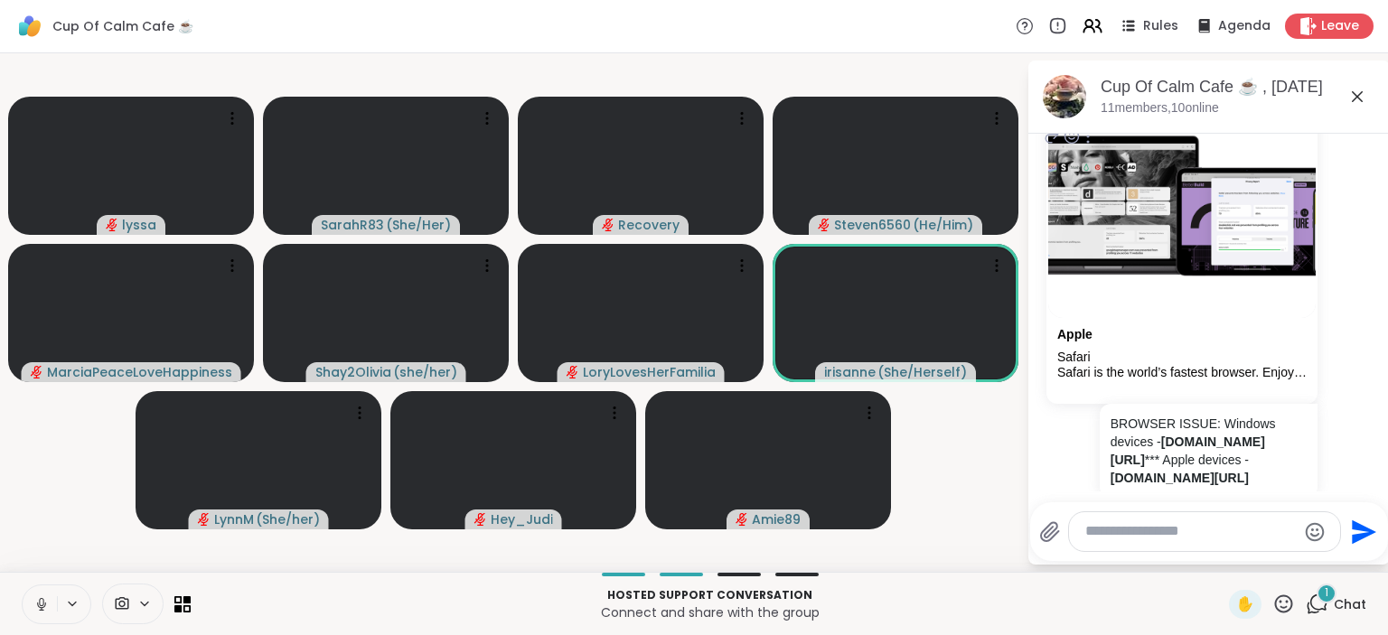
scroll to position [2482, 0]
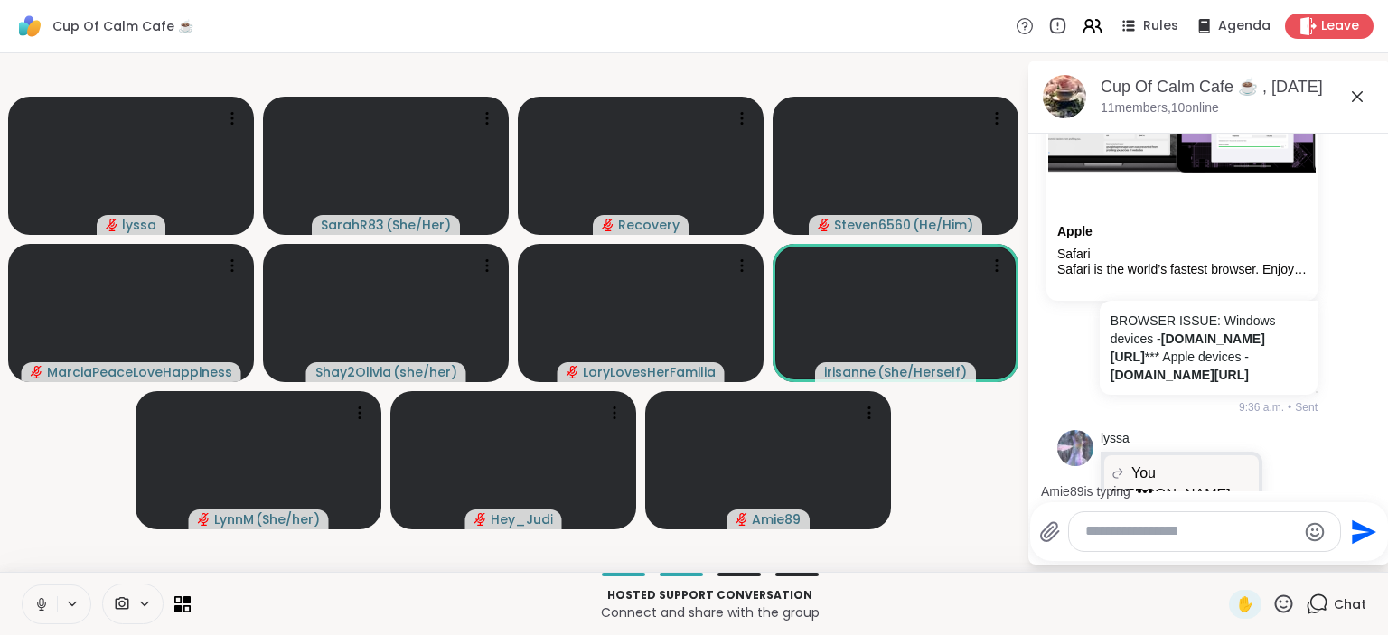
click at [1299, 532] on icon at bounding box center [1294, 541] width 16 height 18
click at [1155, 504] on div "Select Reaction: Heart" at bounding box center [1150, 512] width 16 height 16
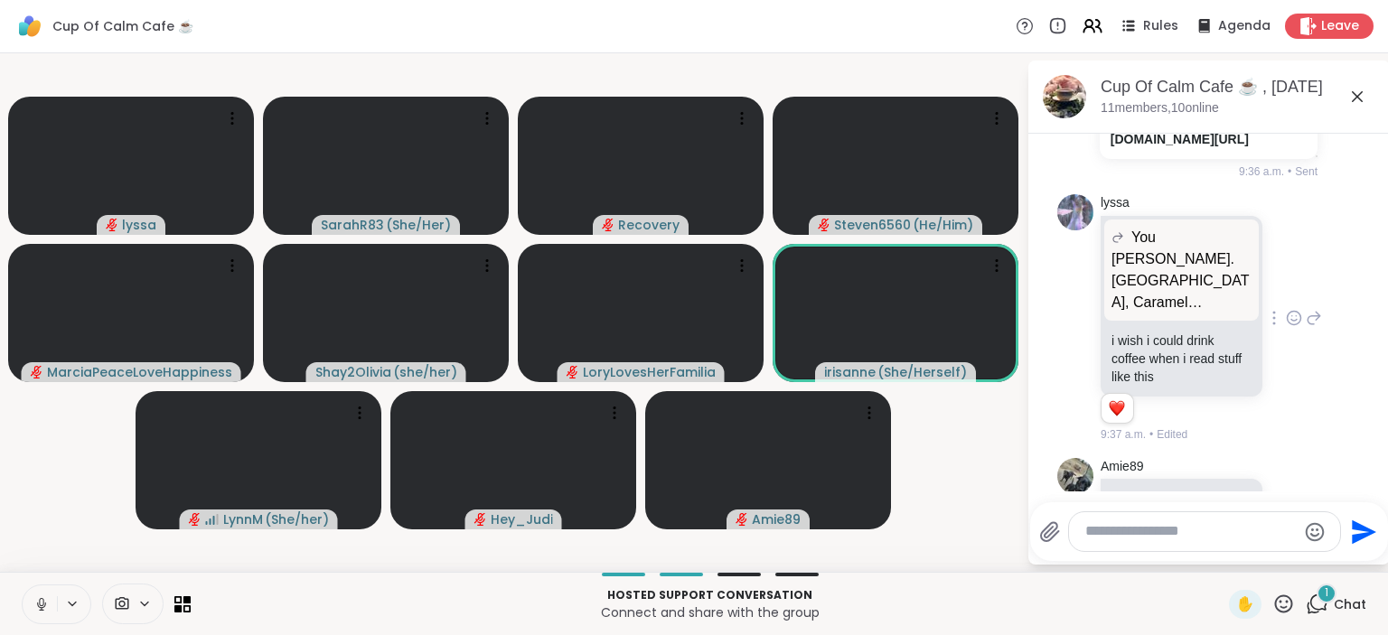
scroll to position [2832, 0]
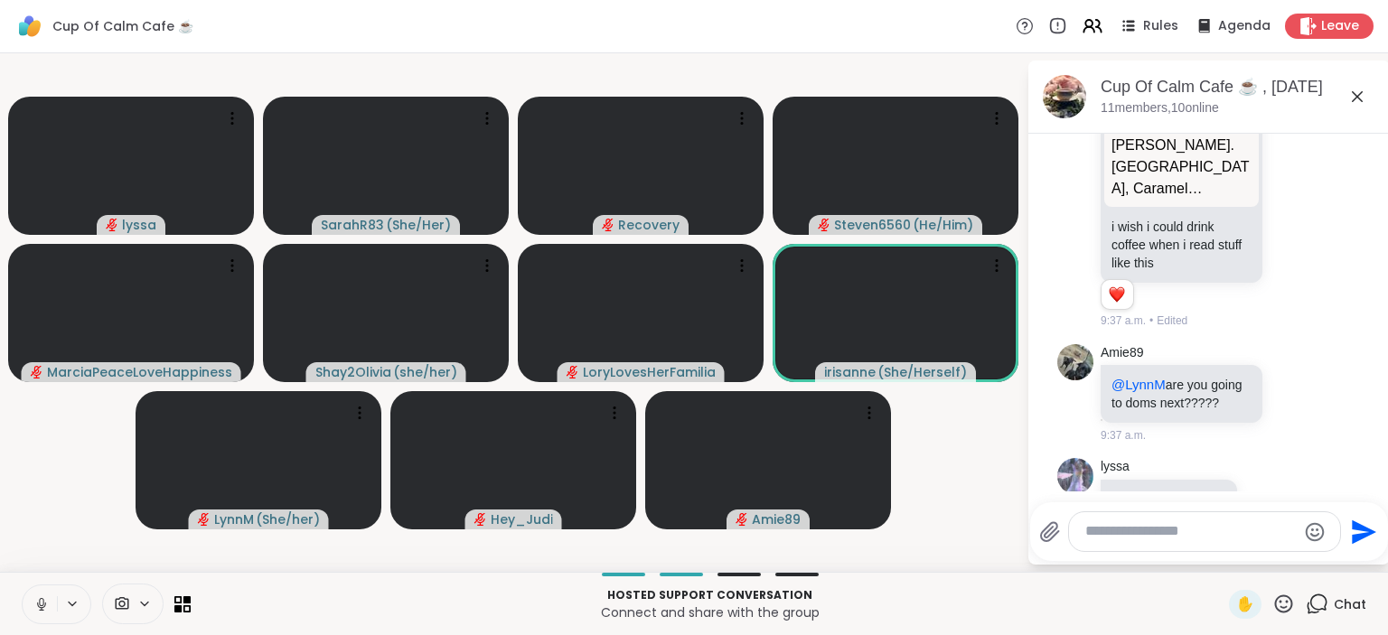
click at [36, 609] on icon at bounding box center [41, 604] width 16 height 16
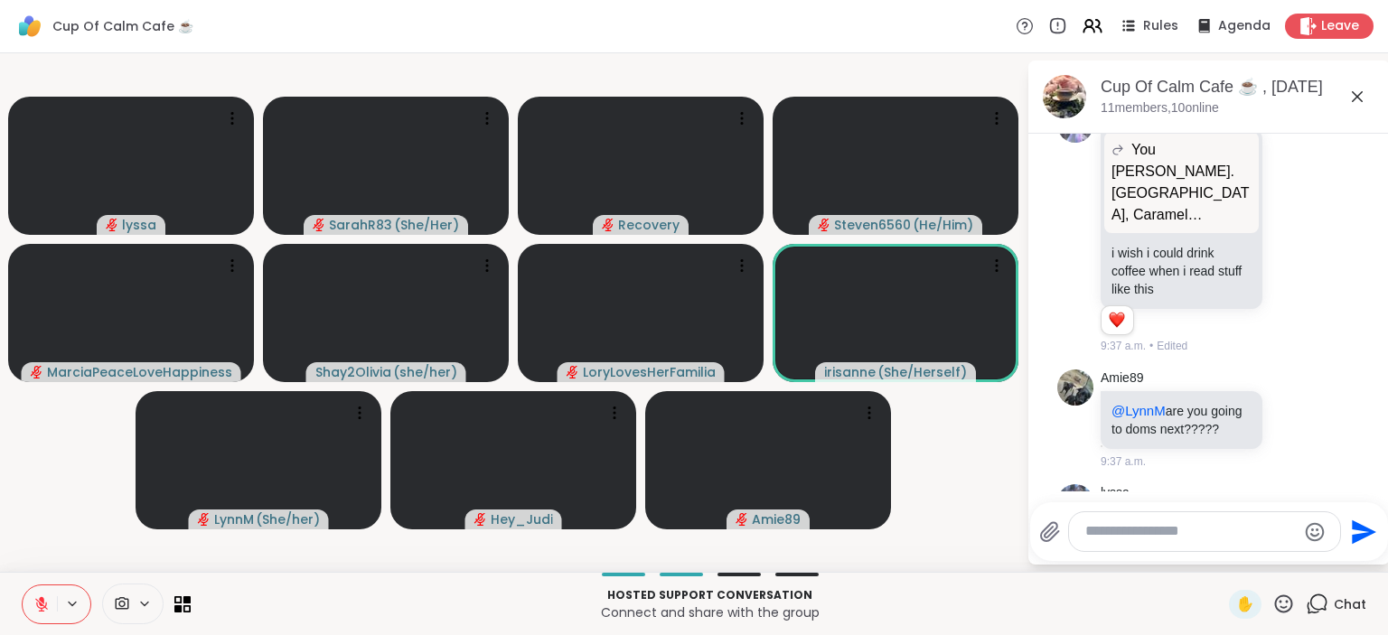
scroll to position [2858, 0]
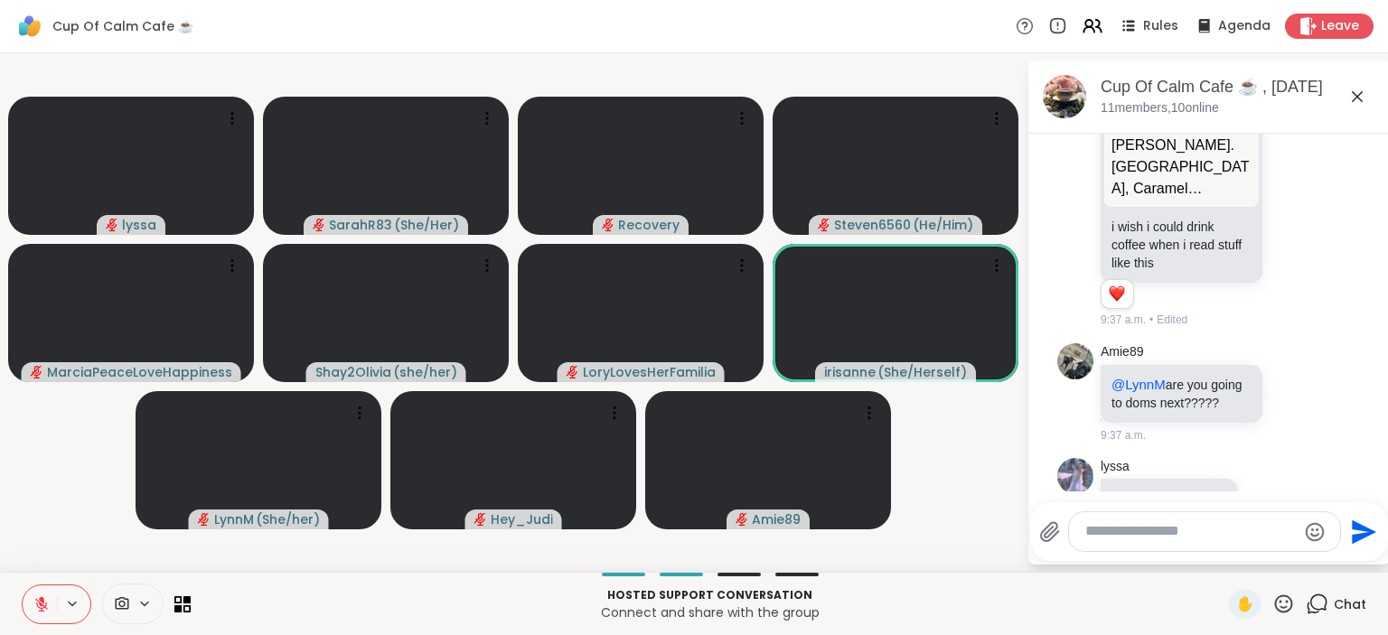
click at [1139, 544] on div at bounding box center [1204, 531] width 271 height 39
click at [1133, 536] on textarea "Type your message" at bounding box center [1190, 531] width 211 height 19
paste textarea "**********"
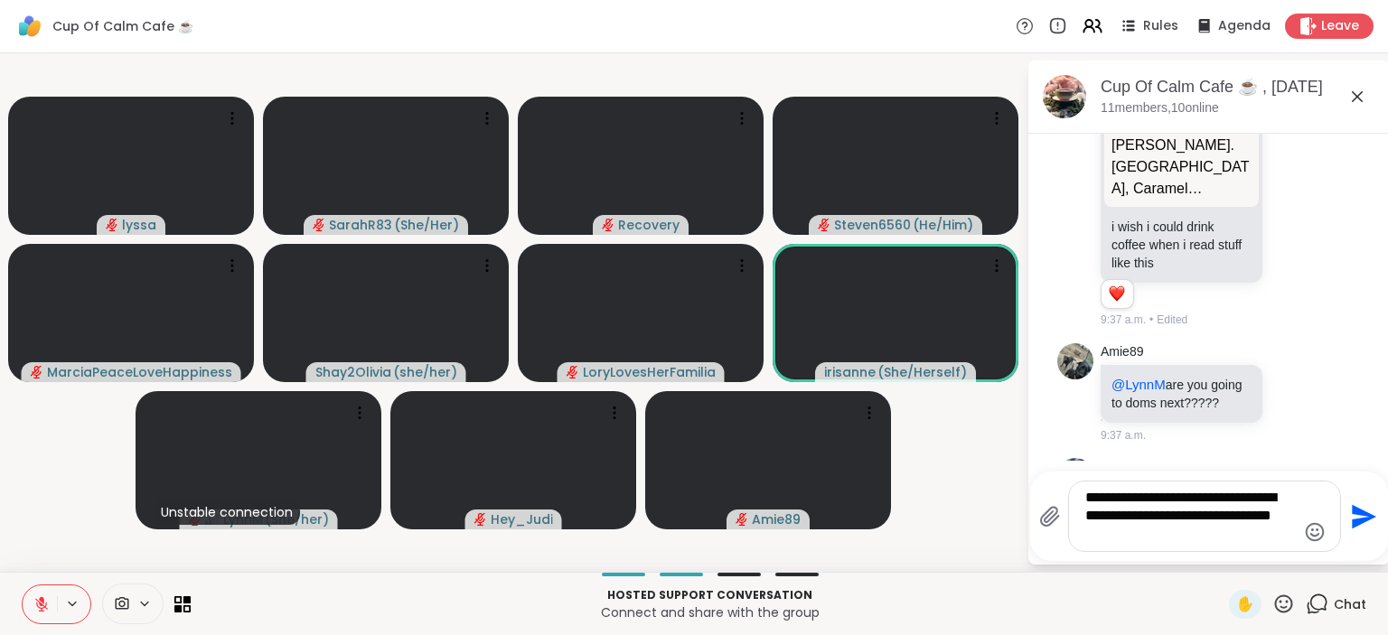
type textarea "**********"
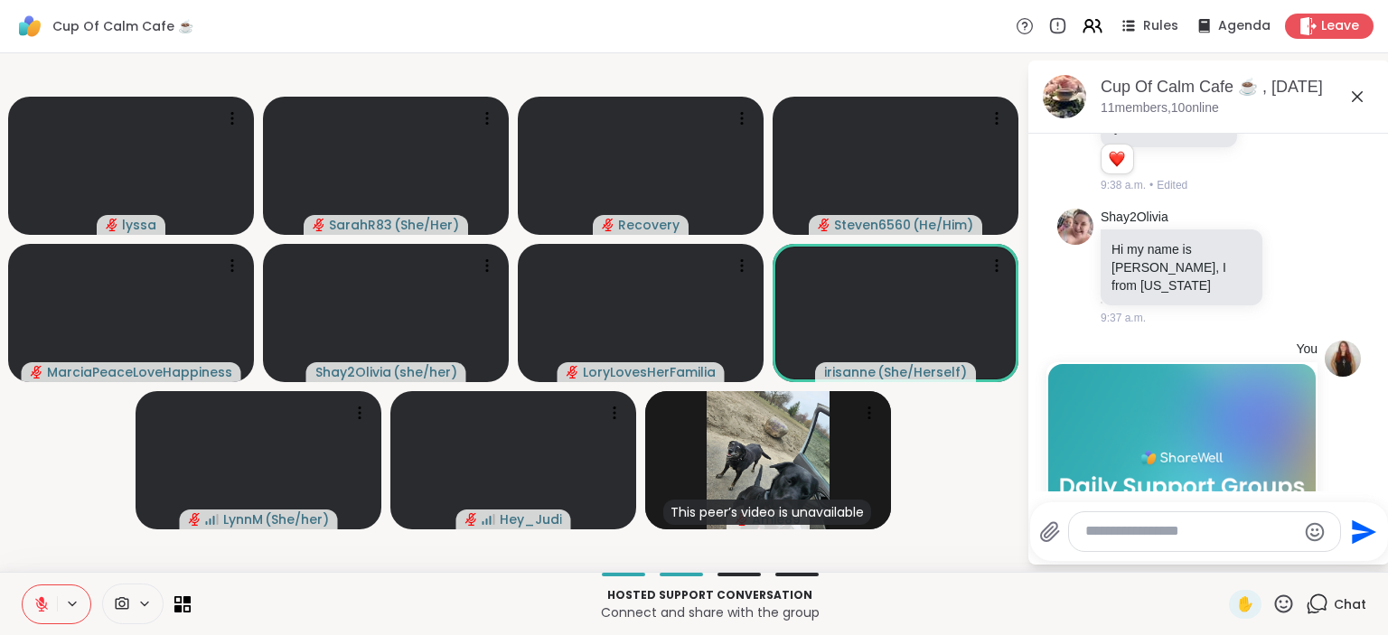
scroll to position [3311, 0]
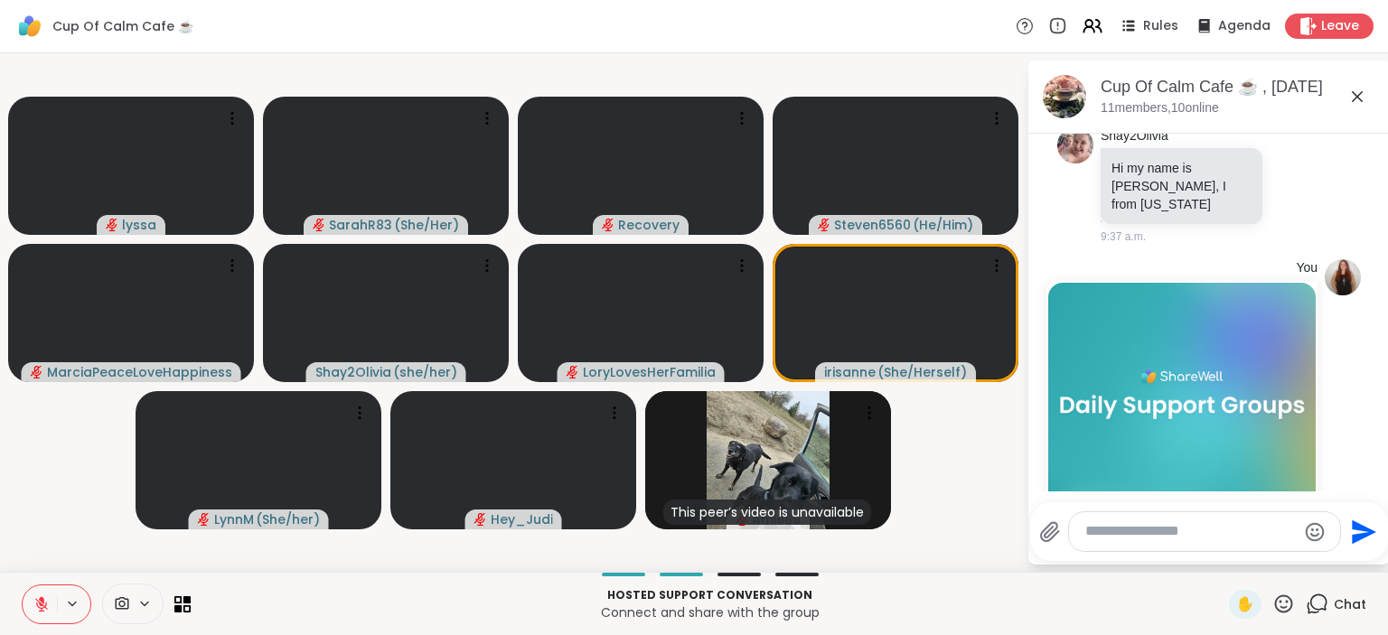
click at [49, 598] on icon at bounding box center [41, 604] width 16 height 16
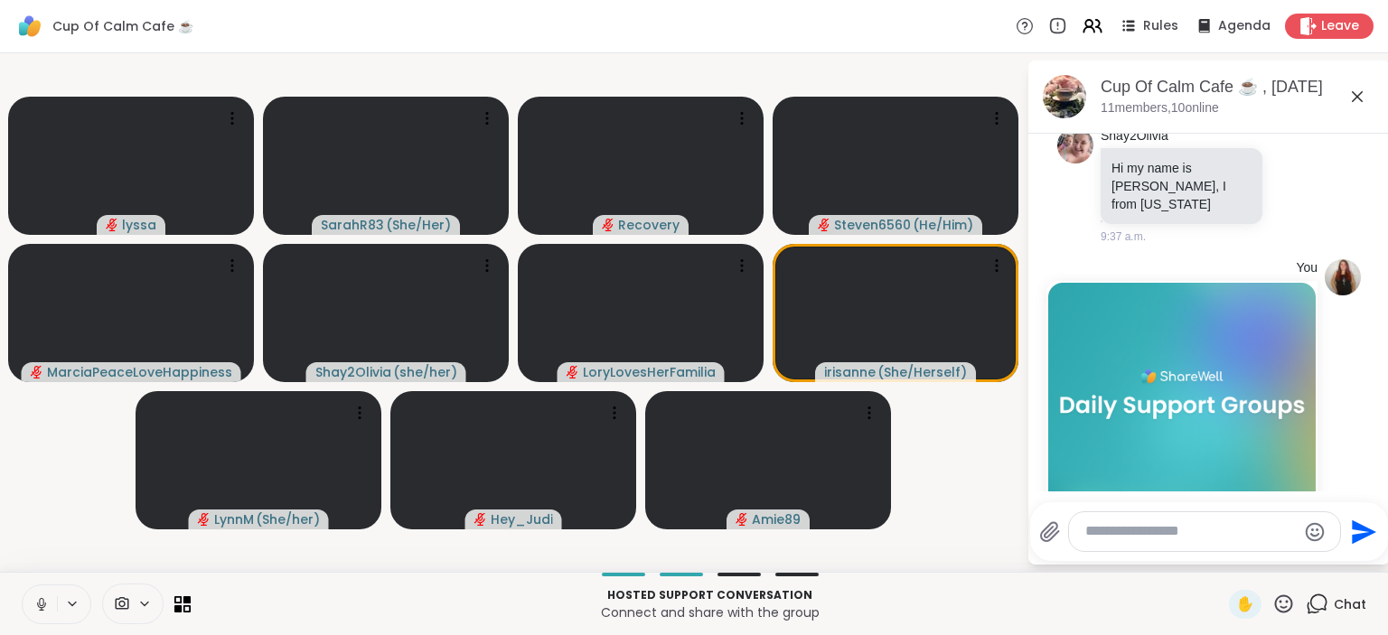
click at [1118, 537] on textarea "Type your message" at bounding box center [1190, 531] width 211 height 19
type textarea "**********"
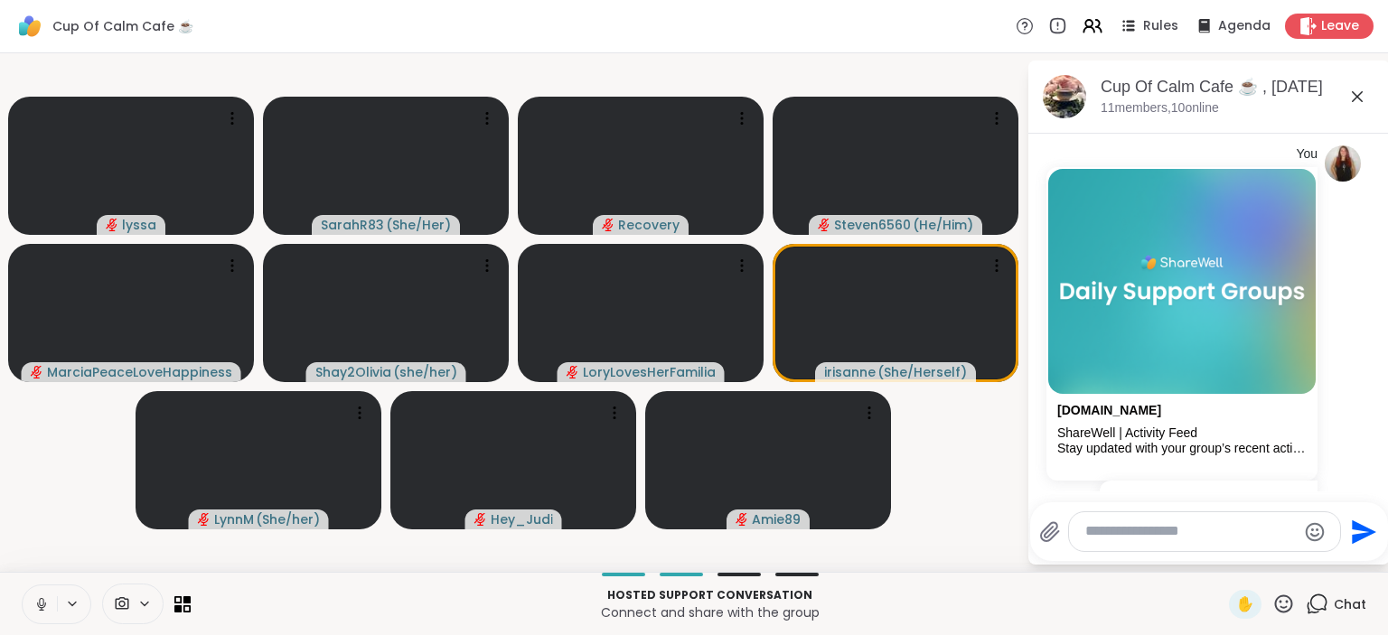
click at [43, 601] on icon at bounding box center [41, 602] width 5 height 8
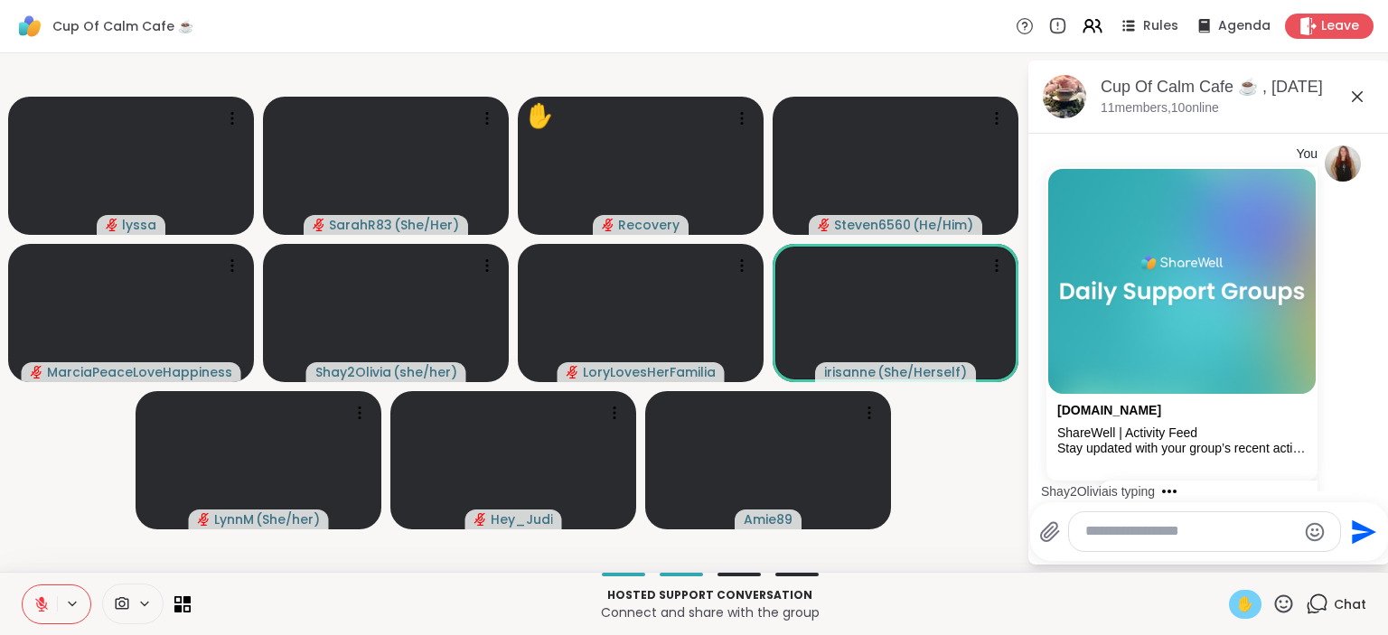
click at [1251, 604] on span "✋" at bounding box center [1245, 605] width 18 height 22
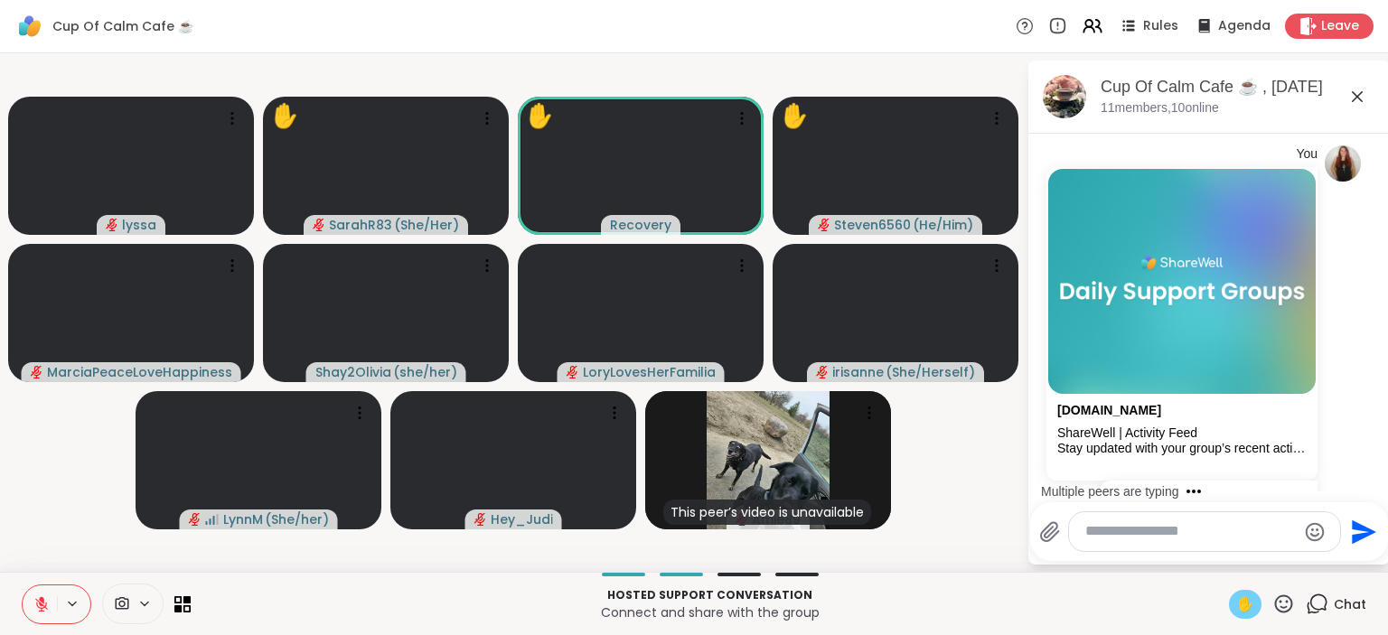
click at [1099, 533] on textarea "Type your message" at bounding box center [1190, 531] width 211 height 19
drag, startPoint x: 1231, startPoint y: 450, endPoint x: 1167, endPoint y: 428, distance: 67.7
click at [1167, 605] on p "Values, Strenghts and Qualities" at bounding box center [1237, 623] width 140 height 36
copy p "Values, Strenghts and Qualities"
click at [1206, 533] on textarea "**********" at bounding box center [1190, 531] width 211 height 19
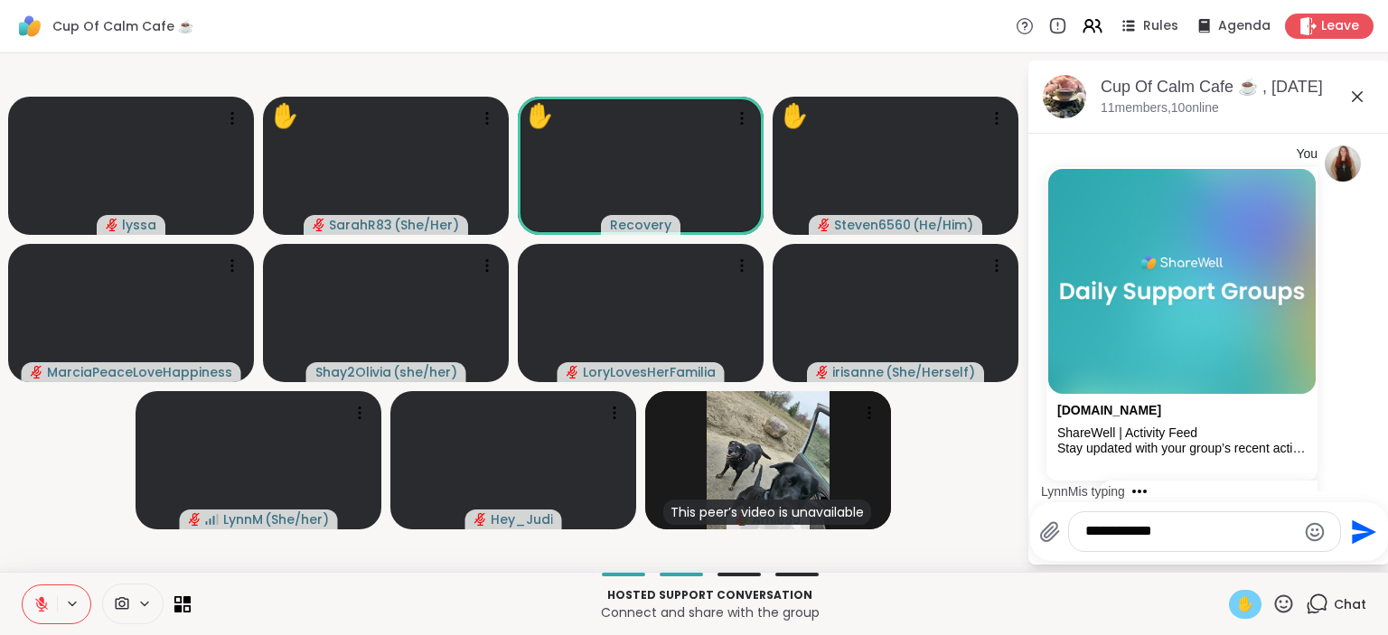
paste textarea "**********"
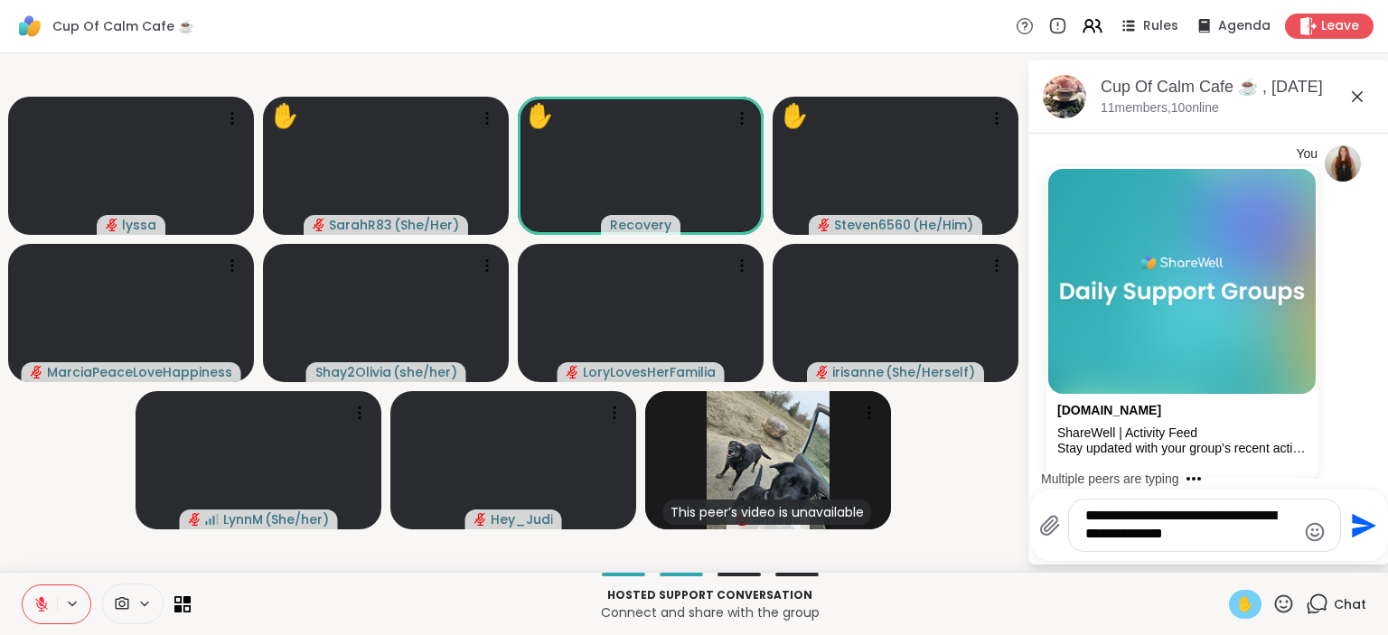
scroll to position [3660, 0]
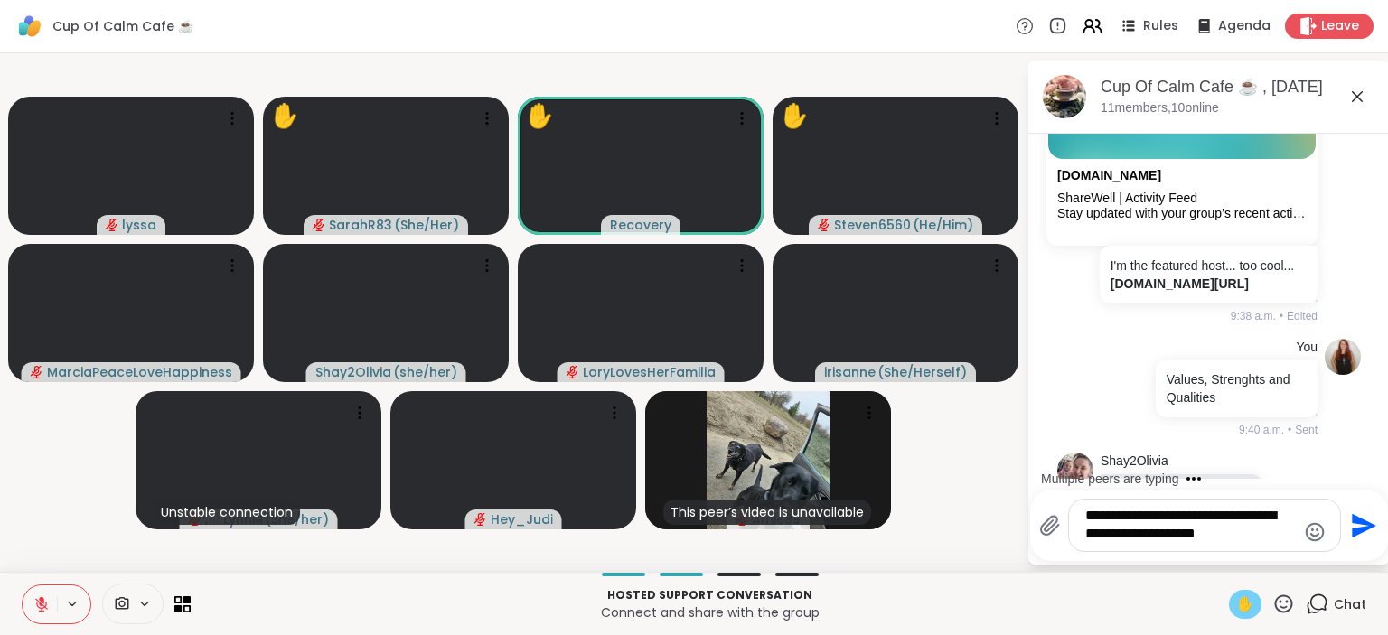
click at [1291, 548] on icon at bounding box center [1294, 557] width 16 height 18
click at [1151, 520] on div "Select Reaction: Heart" at bounding box center [1150, 528] width 16 height 16
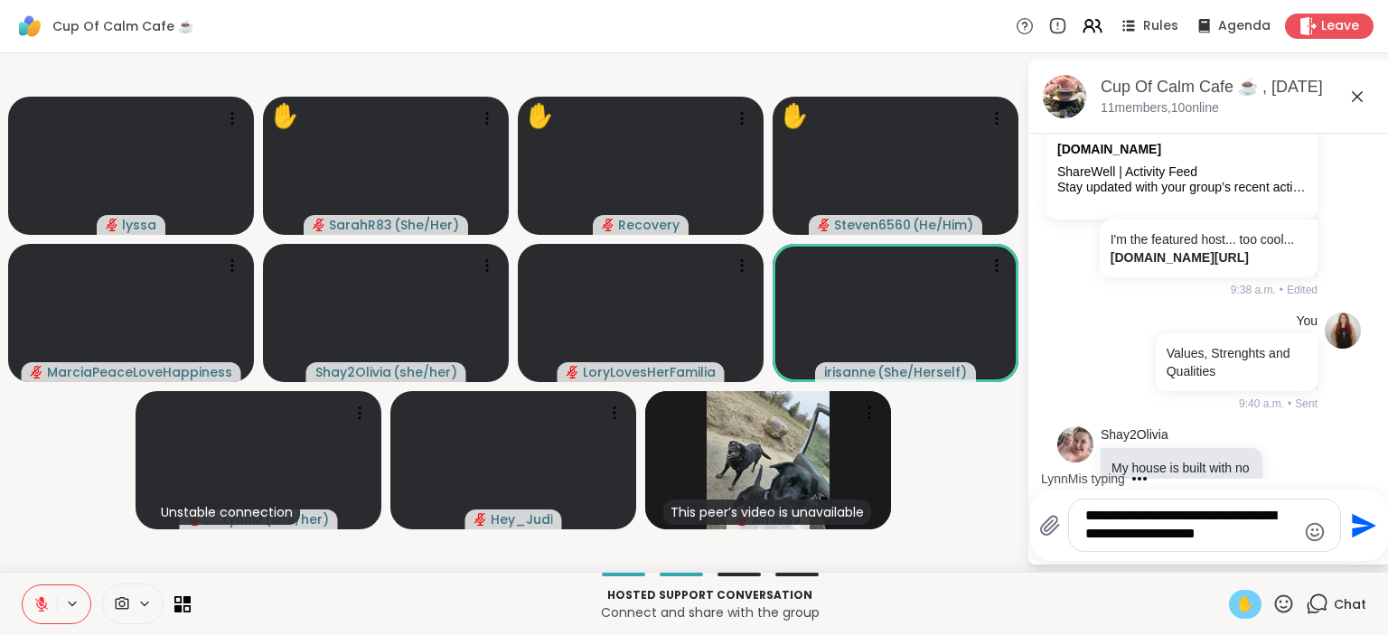
click at [37, 609] on icon at bounding box center [41, 604] width 16 height 16
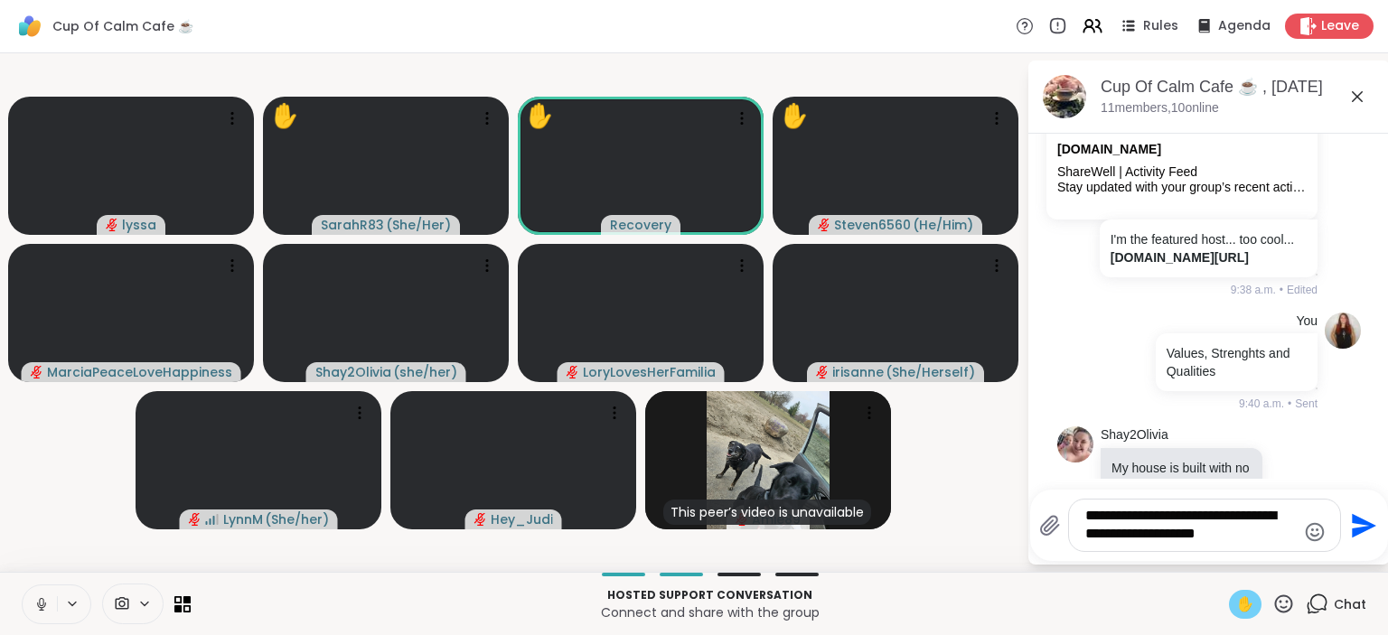
scroll to position [3853, 0]
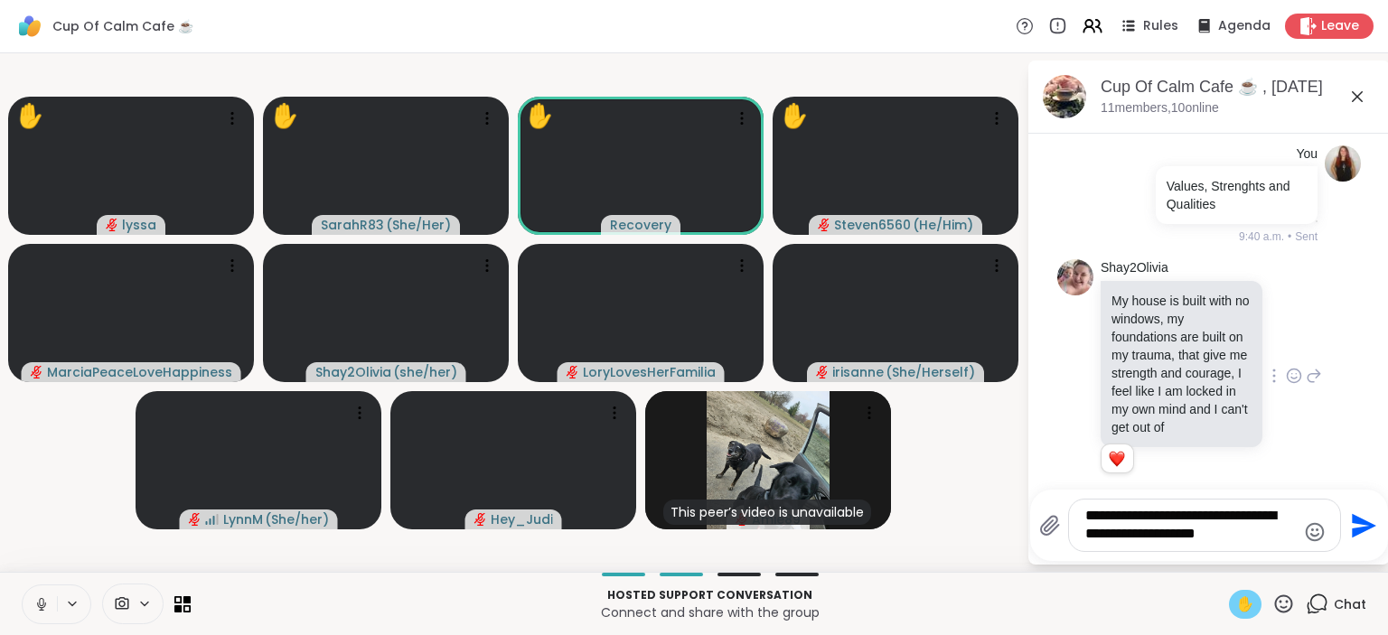
click at [1290, 576] on icon at bounding box center [1294, 585] width 16 height 18
click at [1156, 548] on div "Select Reaction: Heart" at bounding box center [1150, 556] width 16 height 16
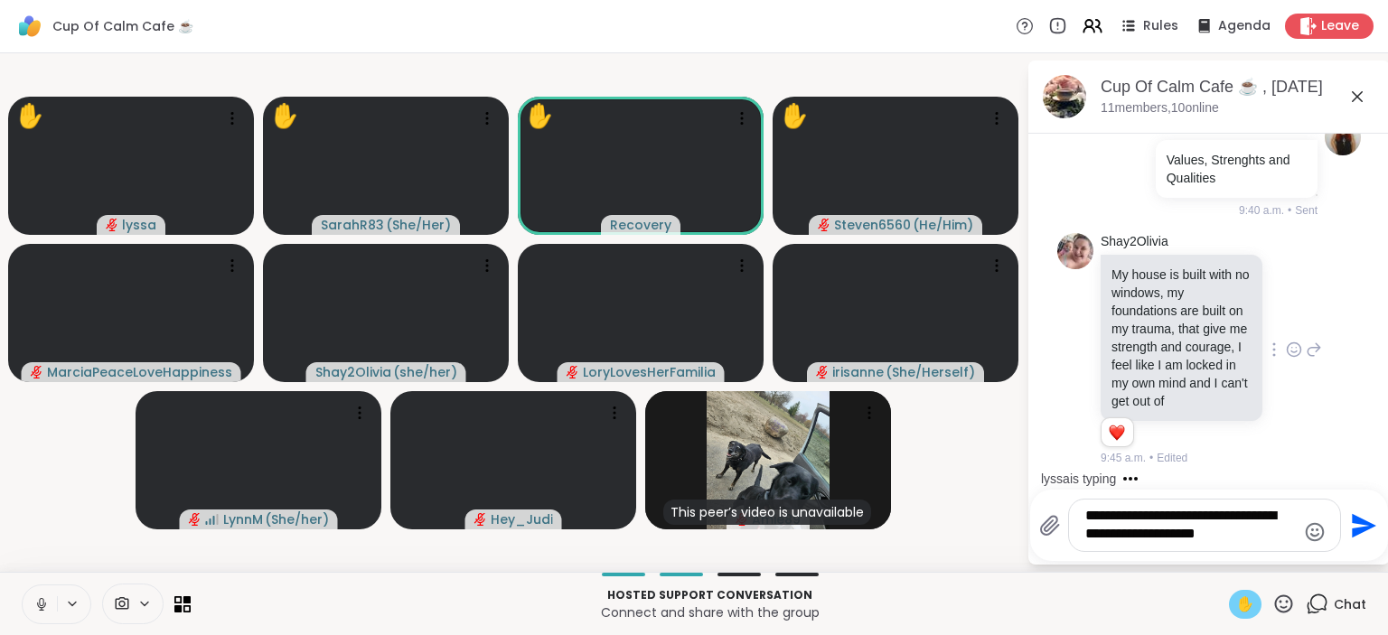
click at [1243, 535] on textarea "**********" at bounding box center [1190, 525] width 211 height 37
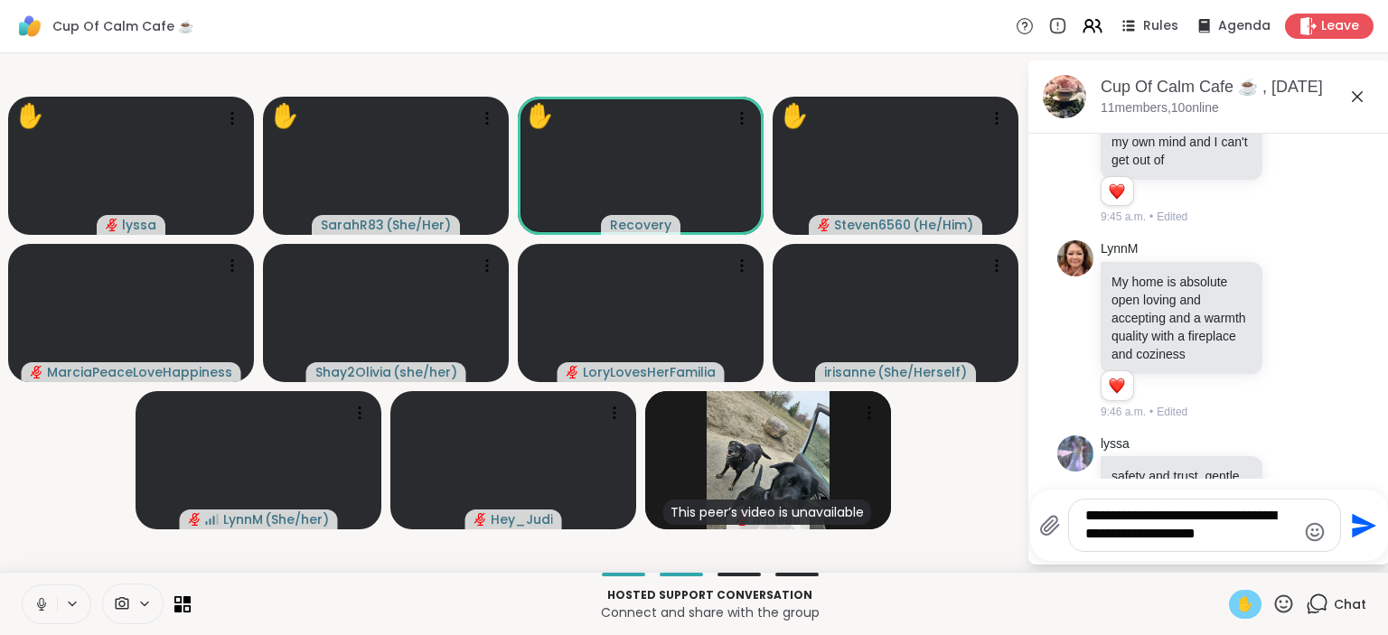
click at [1291, 540] on icon at bounding box center [1295, 547] width 14 height 14
click at [1148, 511] on div "Select Reaction: Heart" at bounding box center [1150, 519] width 16 height 16
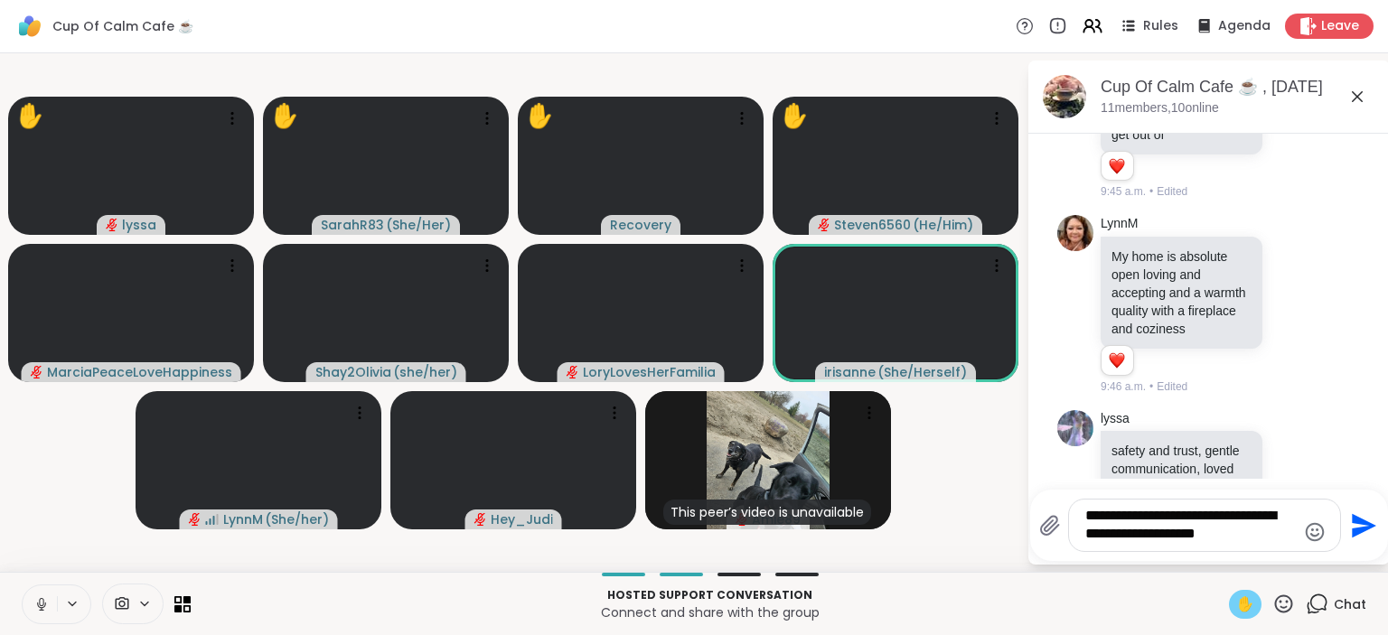
click at [1245, 533] on textarea "**********" at bounding box center [1190, 525] width 211 height 37
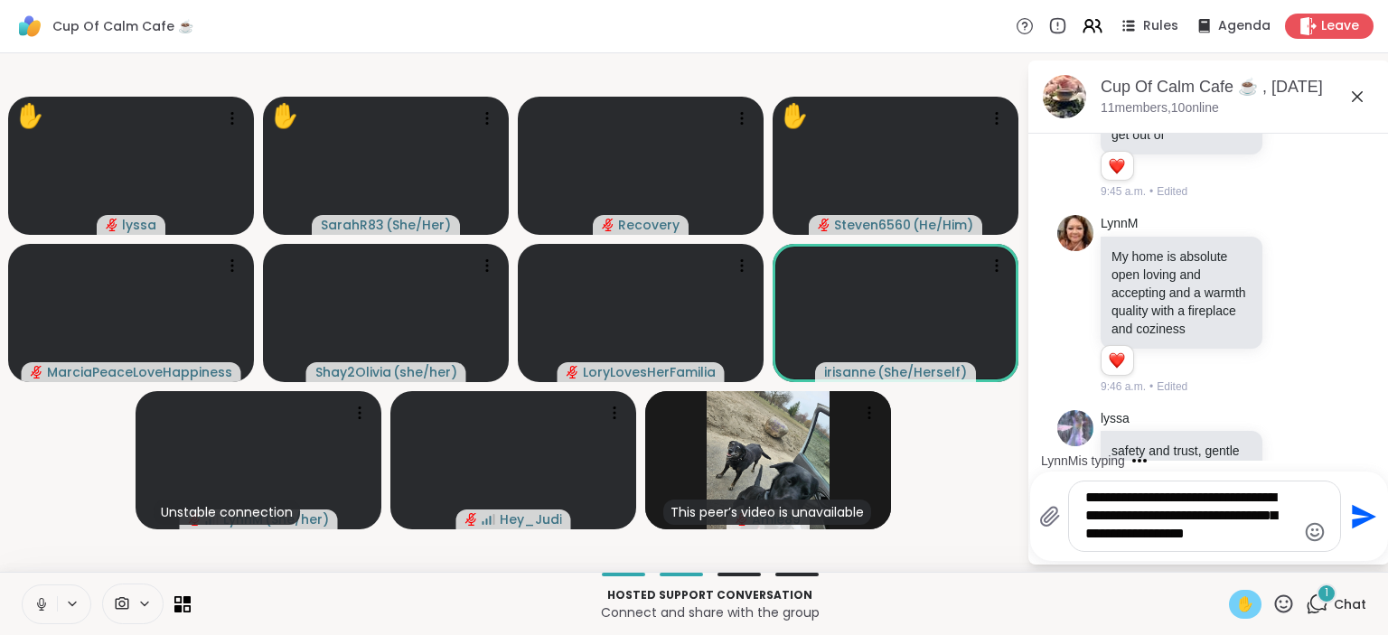
scroll to position [4260, 0]
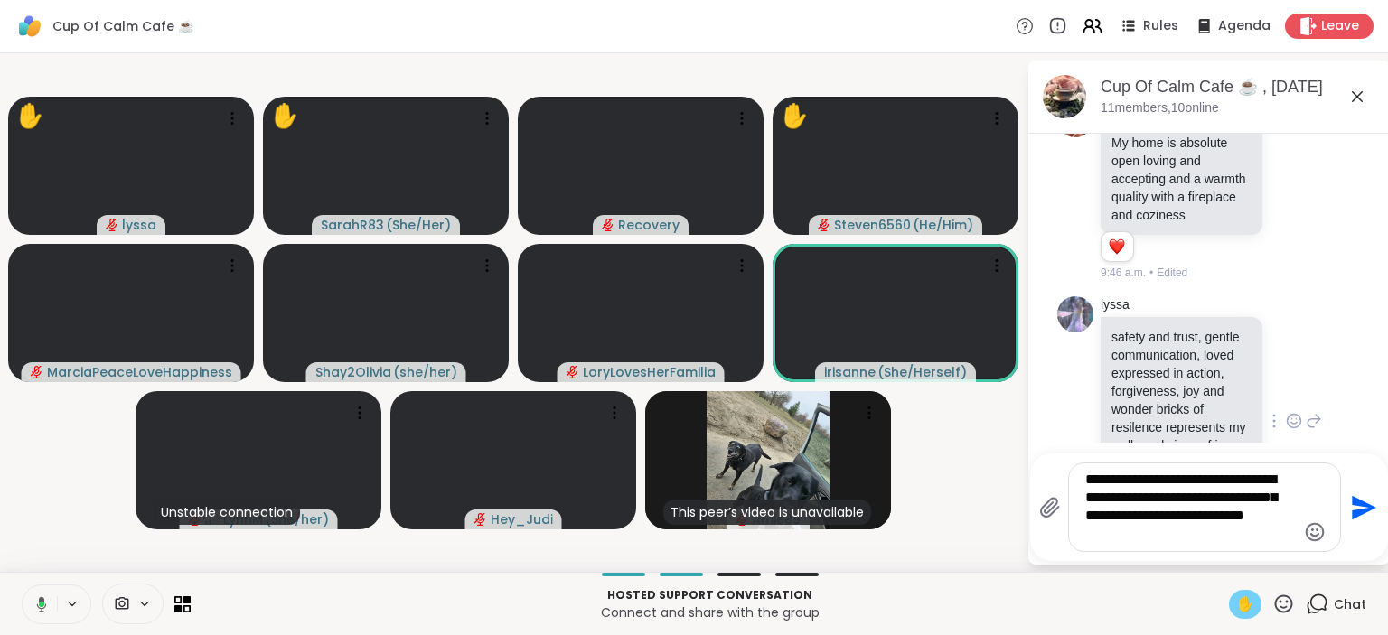
type textarea "**********"
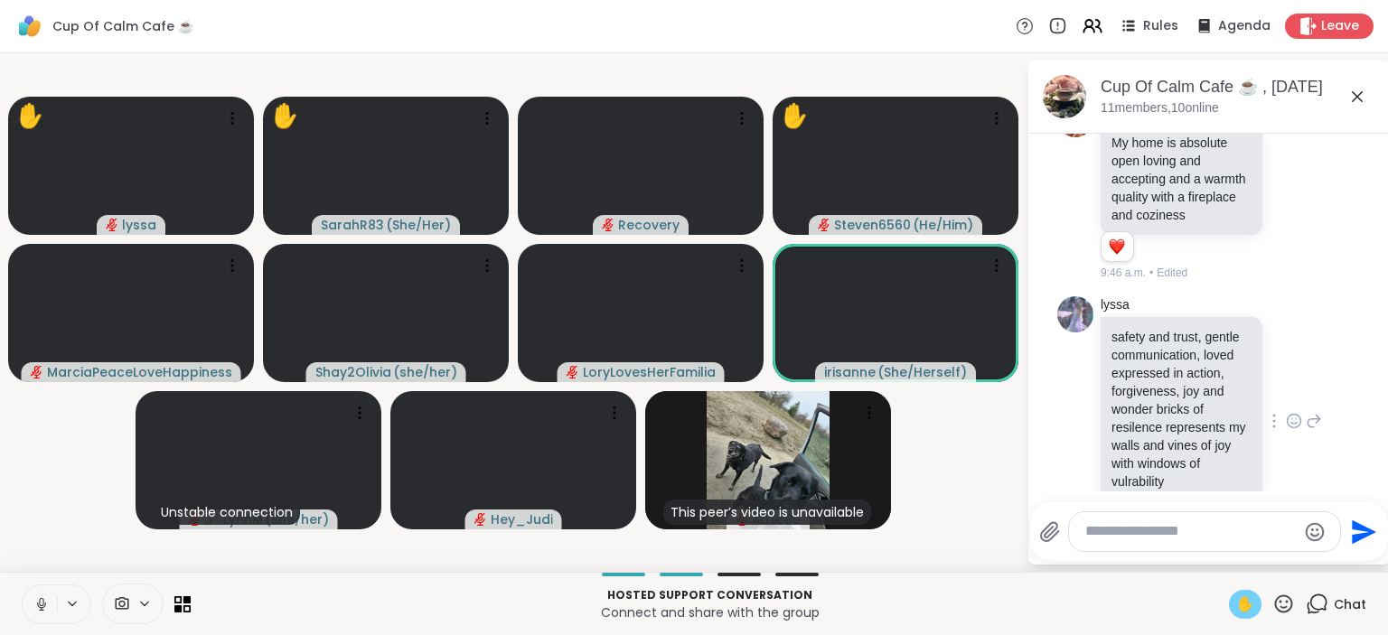
scroll to position [4398, 0]
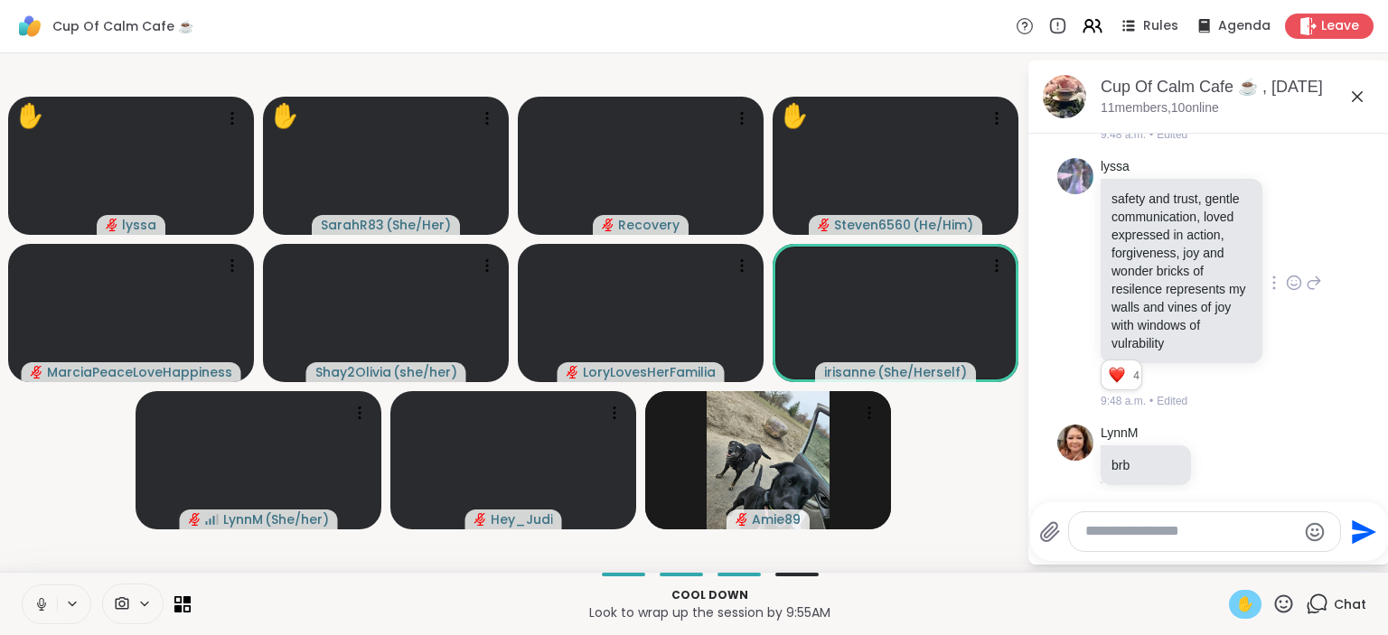
click at [1249, 598] on span "✋" at bounding box center [1245, 605] width 18 height 22
click at [46, 595] on button at bounding box center [38, 605] width 37 height 38
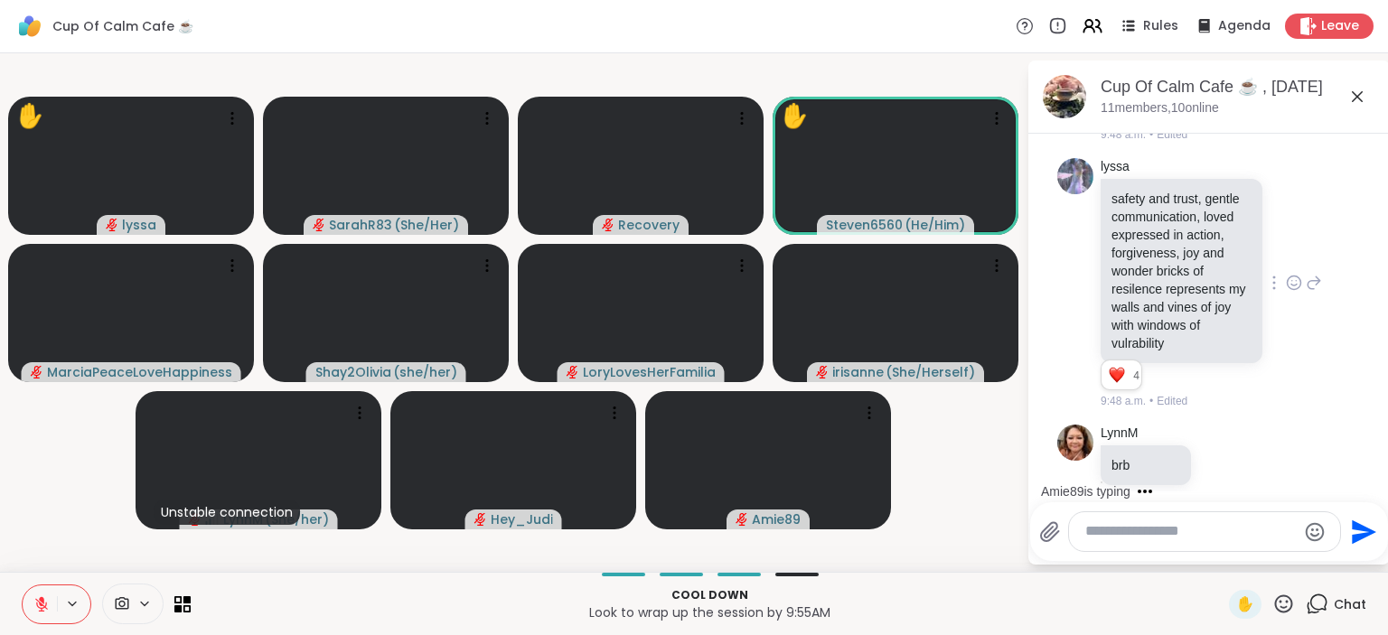
scroll to position [4592, 0]
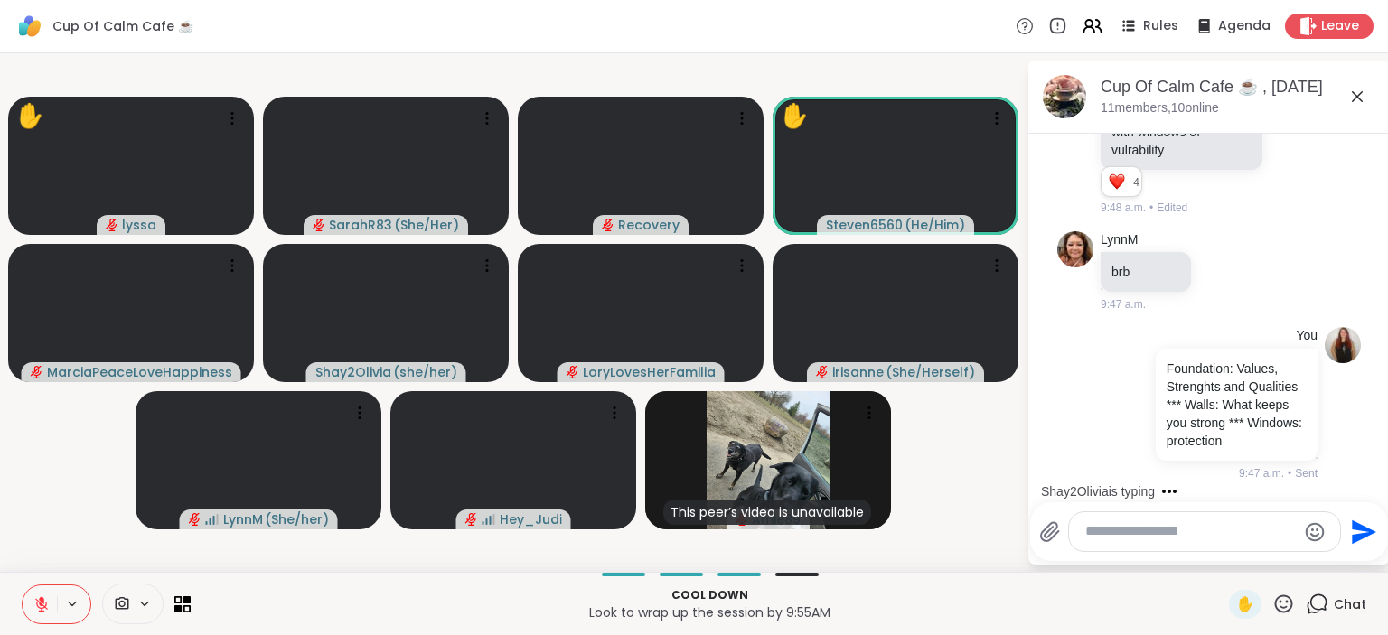
click at [1118, 533] on textarea "Type your message" at bounding box center [1190, 531] width 211 height 19
type textarea "*"
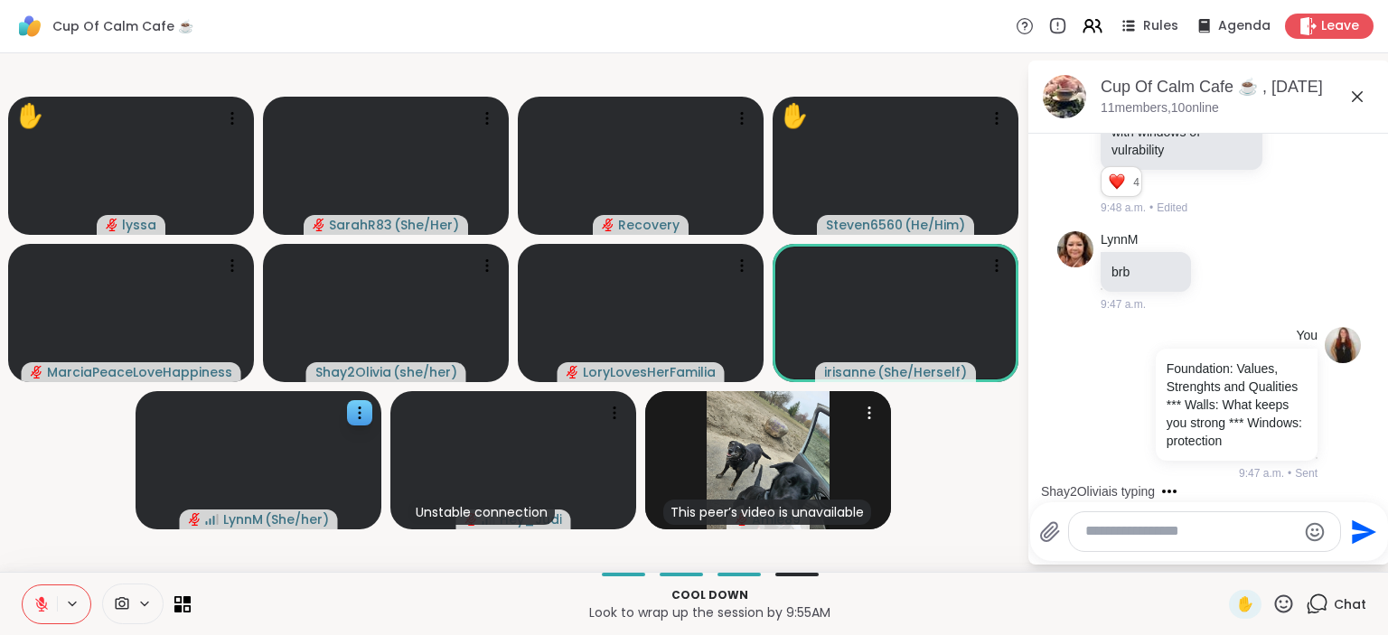
scroll to position [4847, 0]
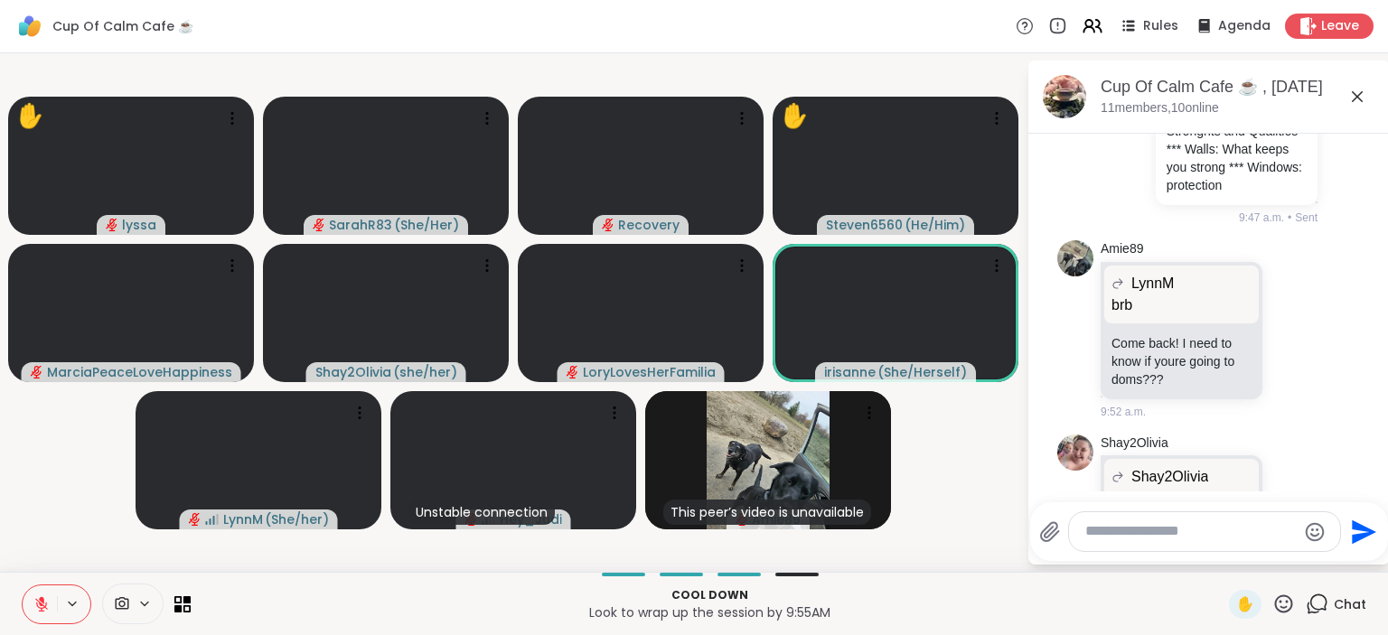
click at [39, 602] on icon at bounding box center [41, 604] width 13 height 13
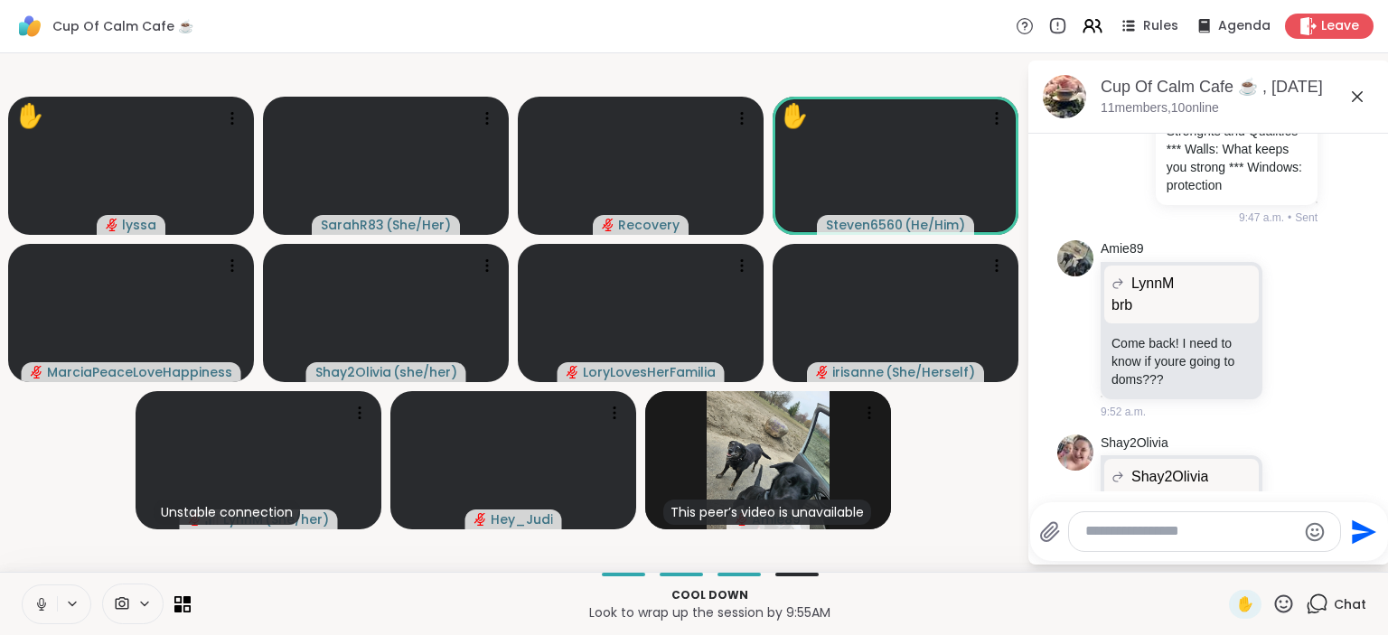
click at [1294, 545] on icon at bounding box center [1294, 554] width 16 height 18
click at [1188, 517] on div "Select Reaction: Sad" at bounding box center [1190, 525] width 16 height 16
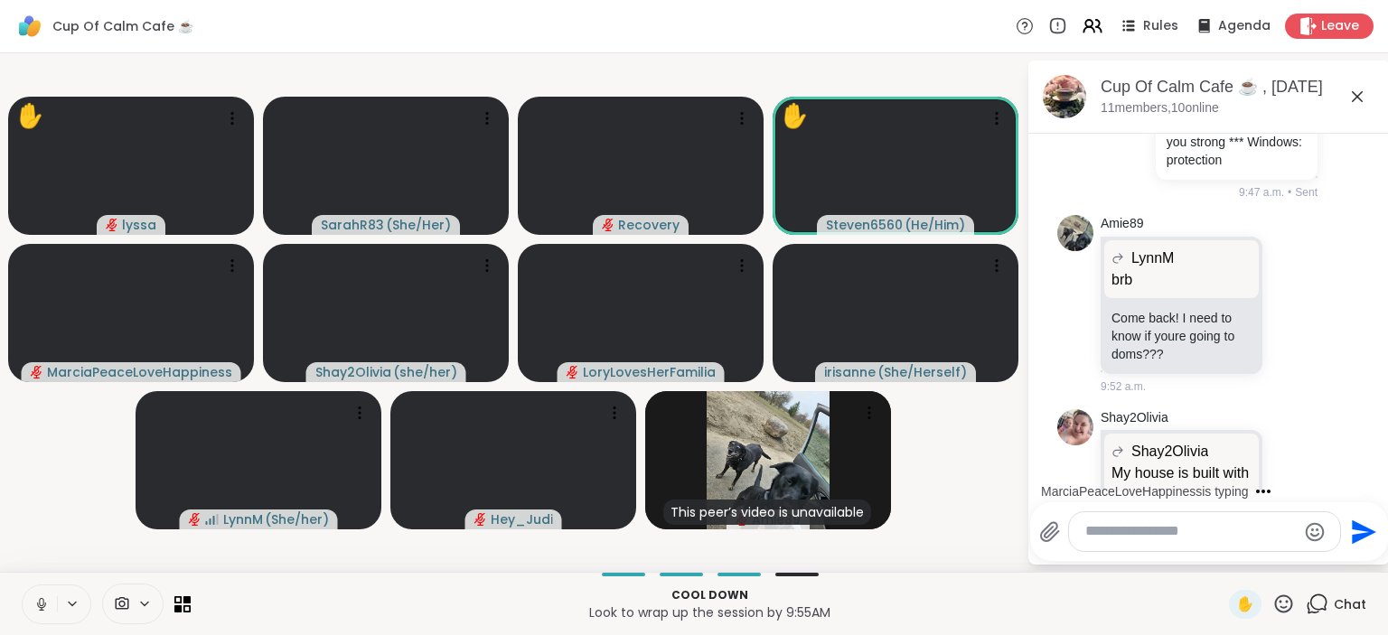
click at [39, 601] on icon at bounding box center [41, 602] width 5 height 8
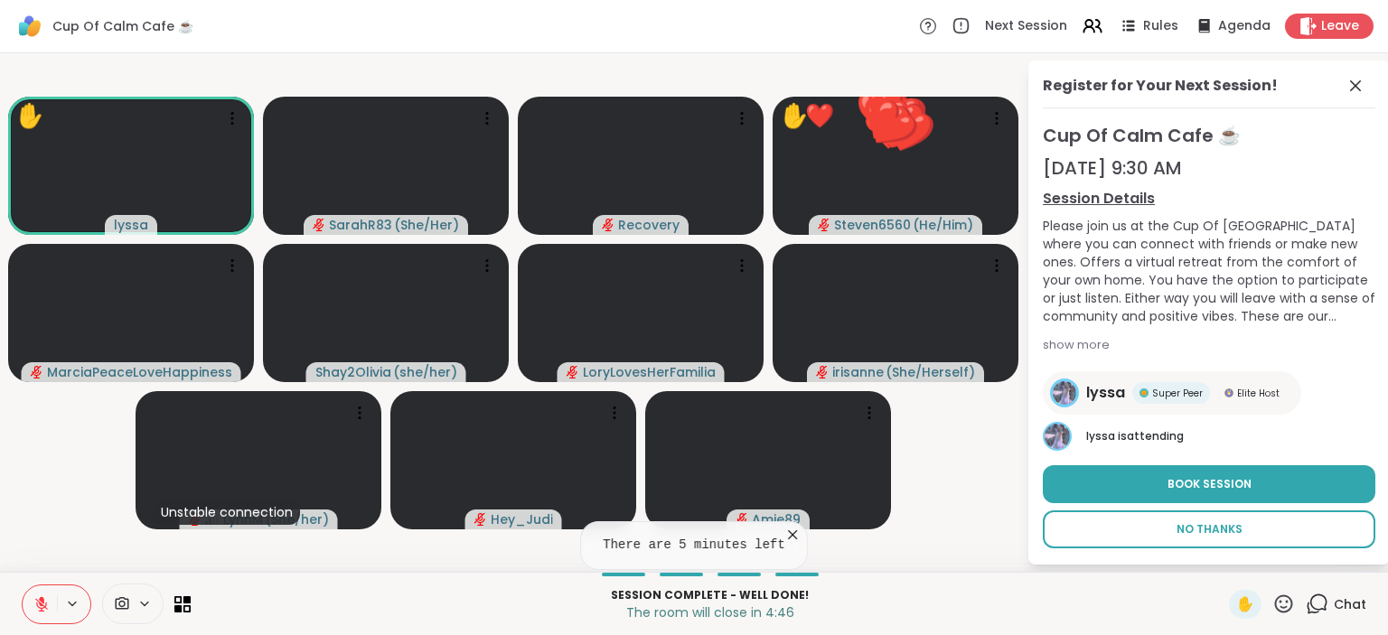
click at [1208, 531] on span "No Thanks" at bounding box center [1210, 529] width 66 height 16
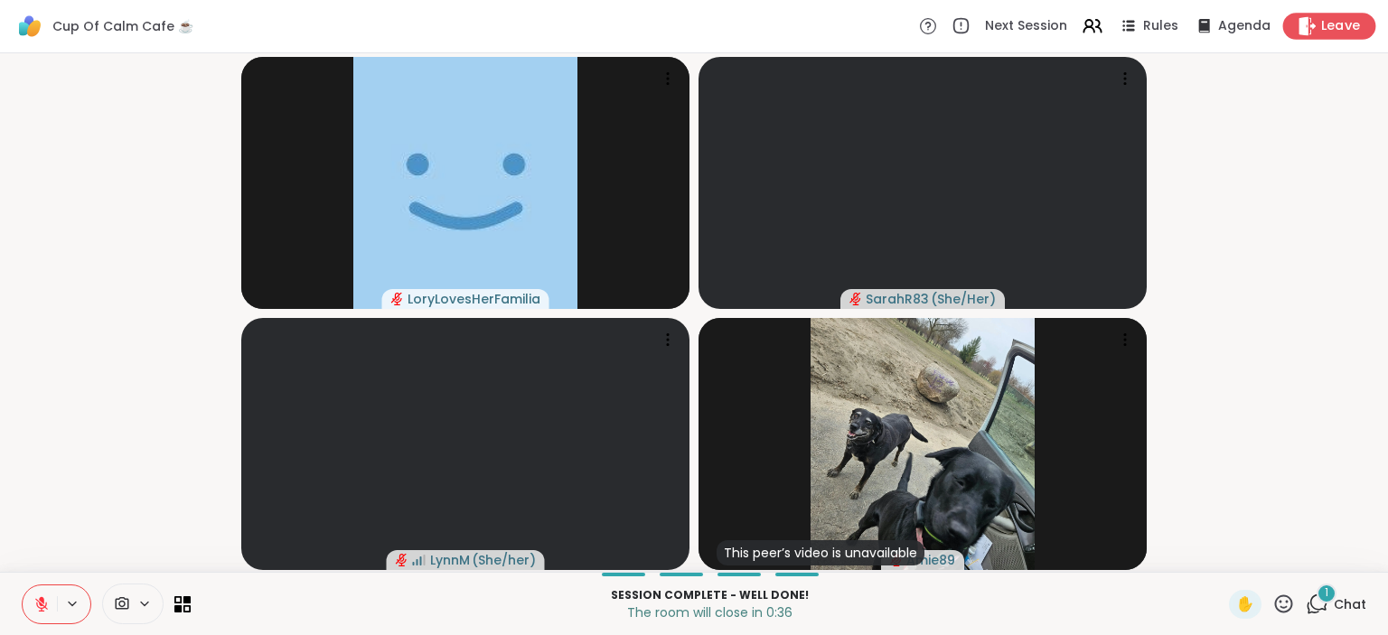
click at [1337, 27] on span "Leave" at bounding box center [1341, 26] width 40 height 19
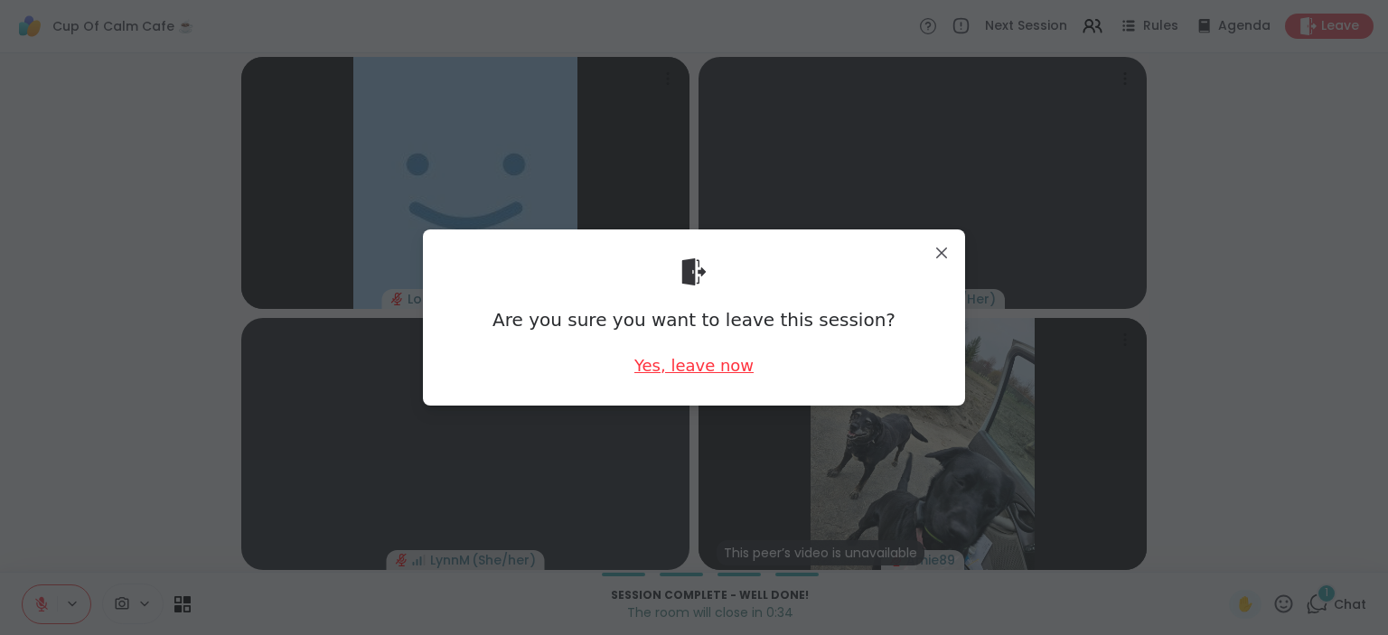
click at [737, 366] on div "Yes, leave now" at bounding box center [693, 365] width 119 height 23
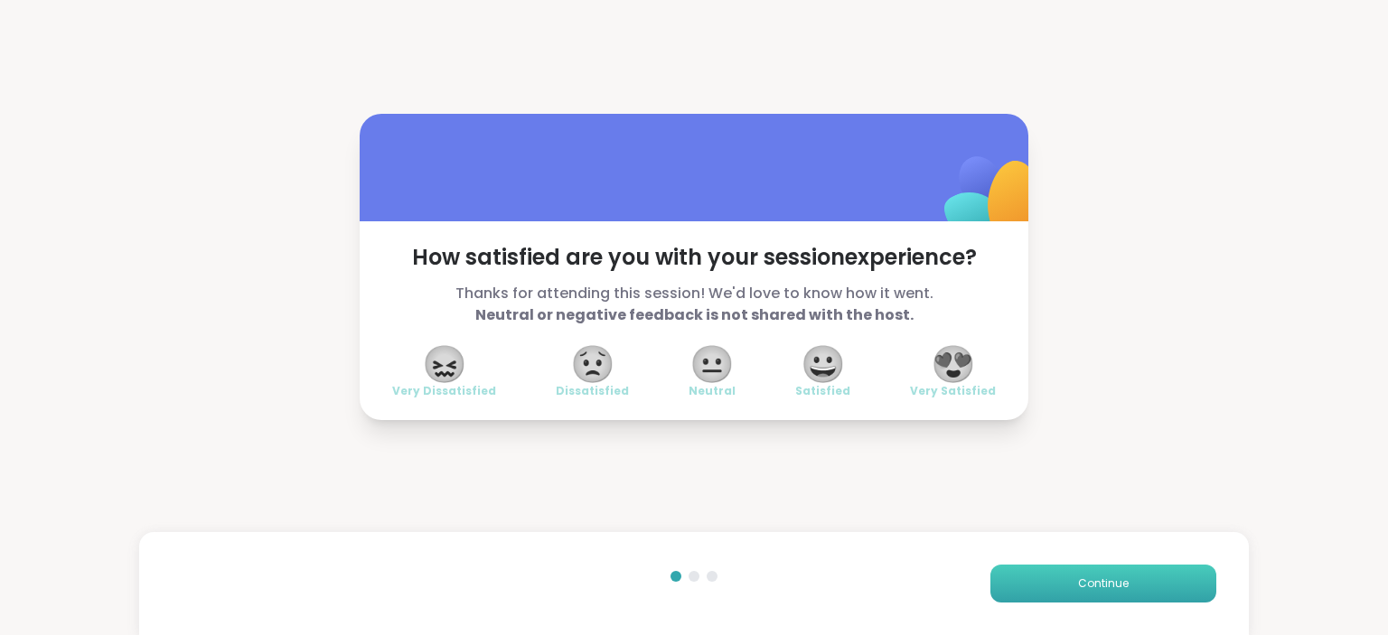
click at [1126, 586] on span "Continue" at bounding box center [1103, 584] width 51 height 16
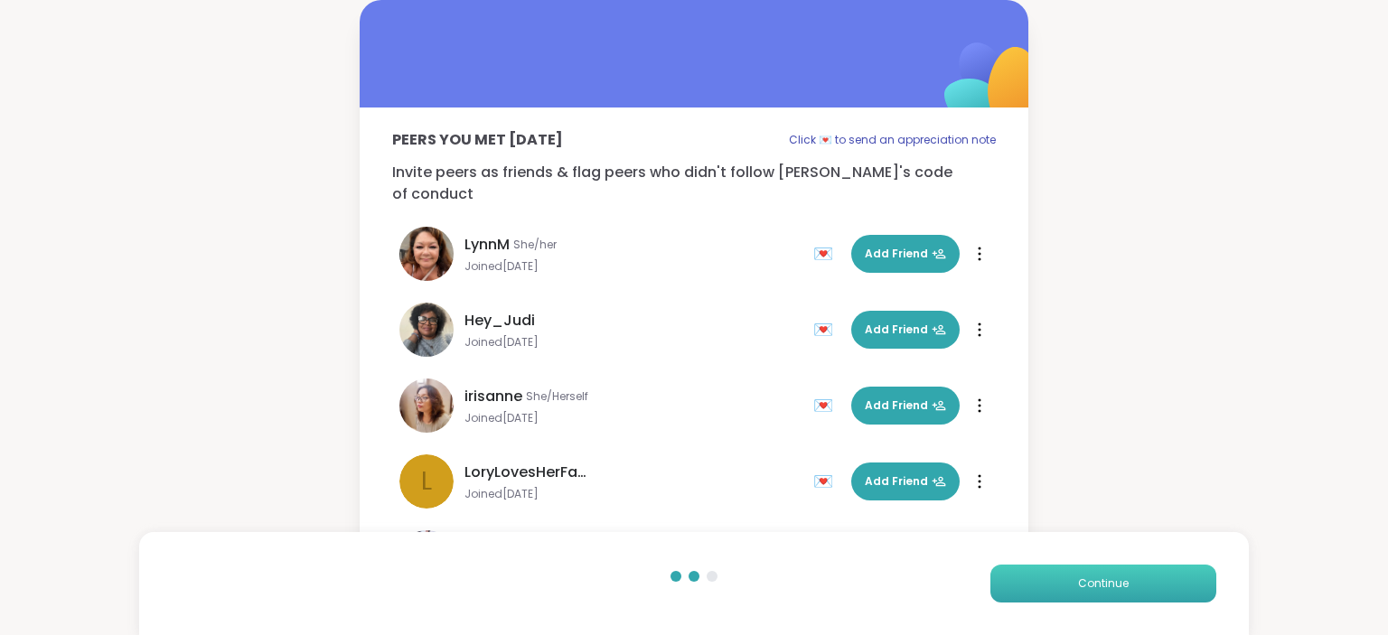
click at [1126, 586] on span "Continue" at bounding box center [1103, 584] width 51 height 16
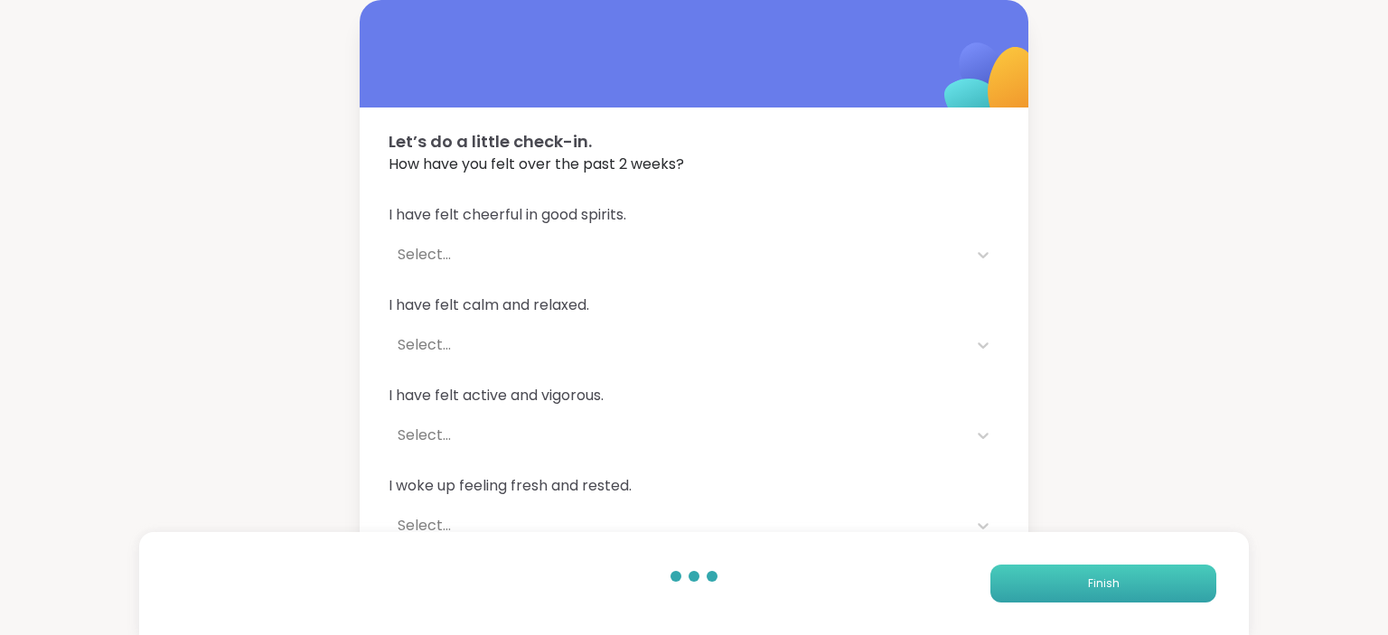
click at [1126, 586] on button "Finish" at bounding box center [1103, 584] width 226 height 38
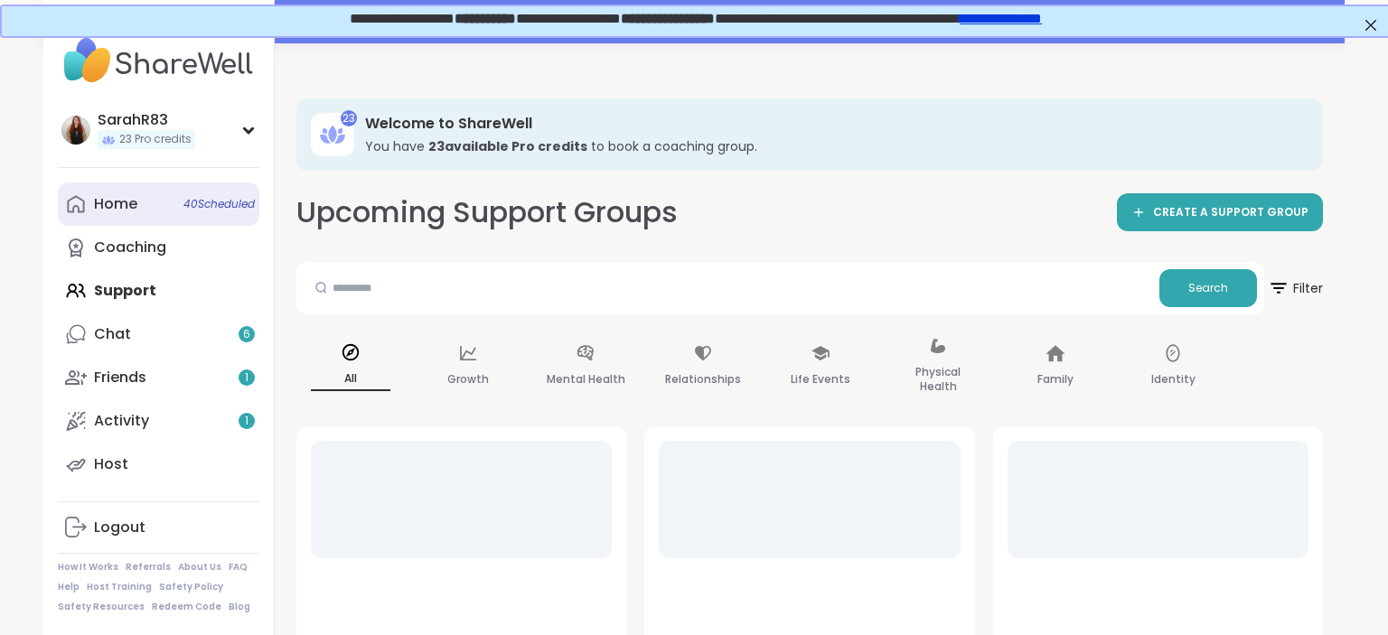
click at [149, 215] on link "Home 40 Scheduled" at bounding box center [159, 204] width 202 height 43
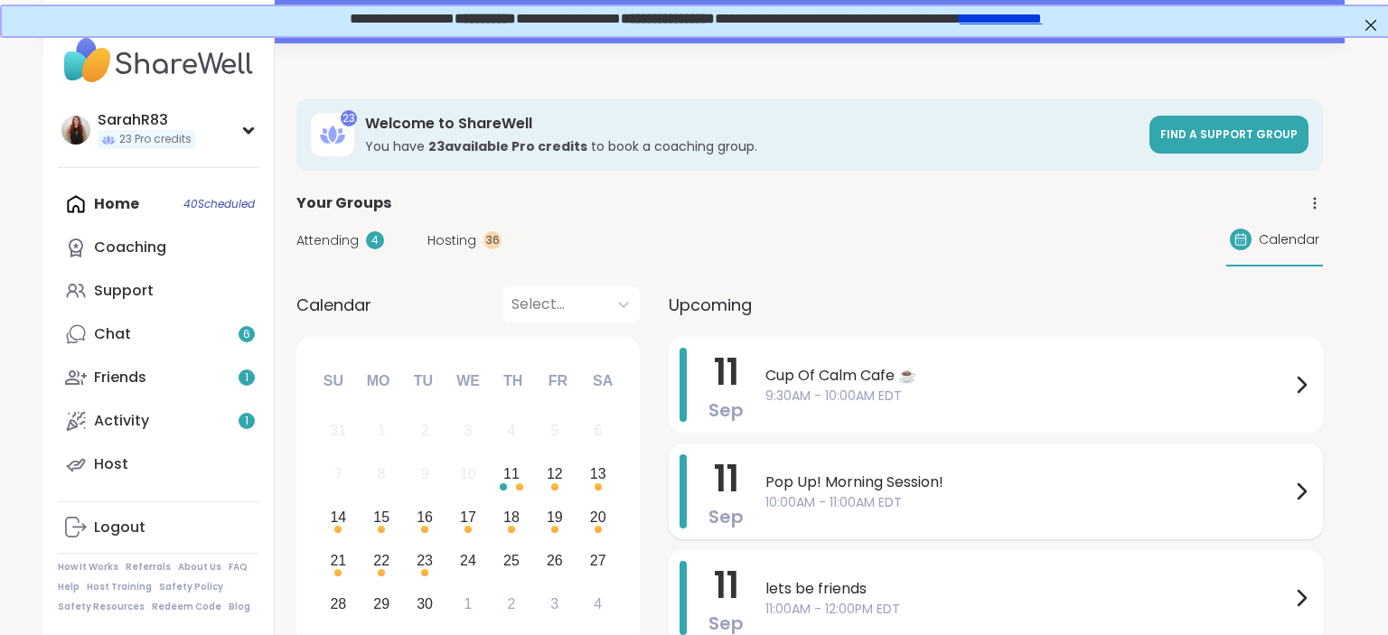
click at [867, 472] on span "Pop Up! Morning Session!" at bounding box center [1027, 483] width 525 height 22
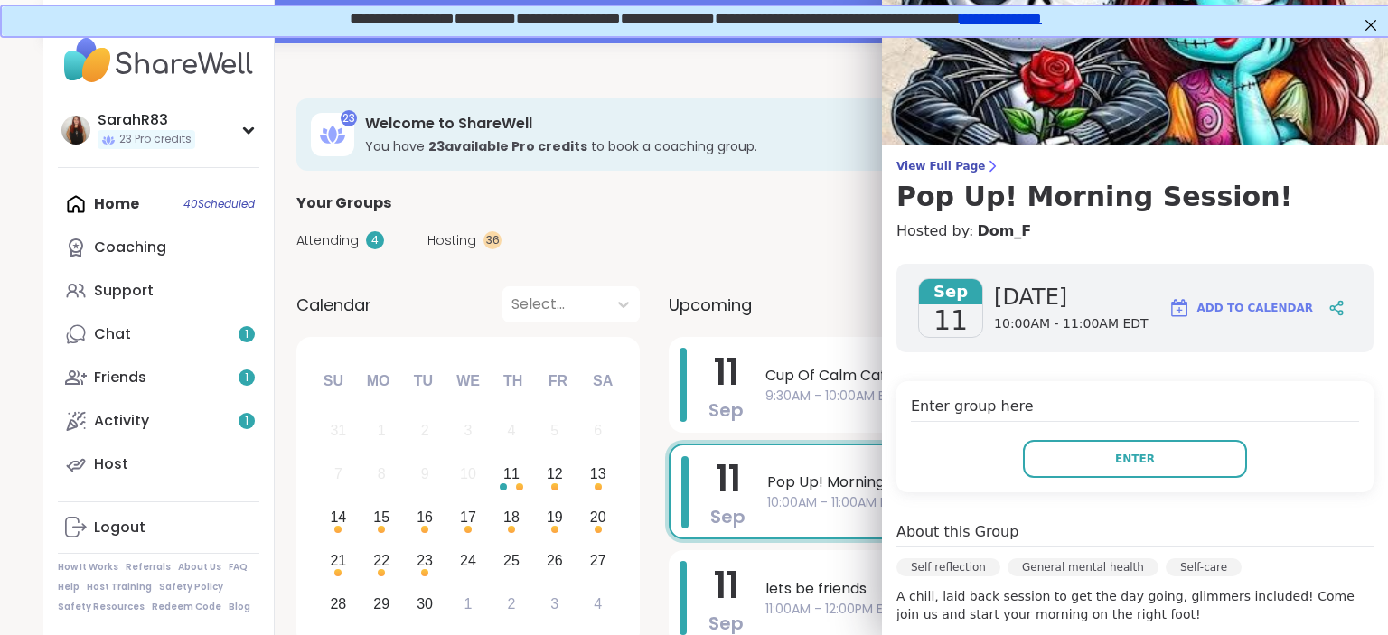
click at [775, 253] on div "Attending 4 Hosting 36 Calendar" at bounding box center [809, 240] width 1027 height 52
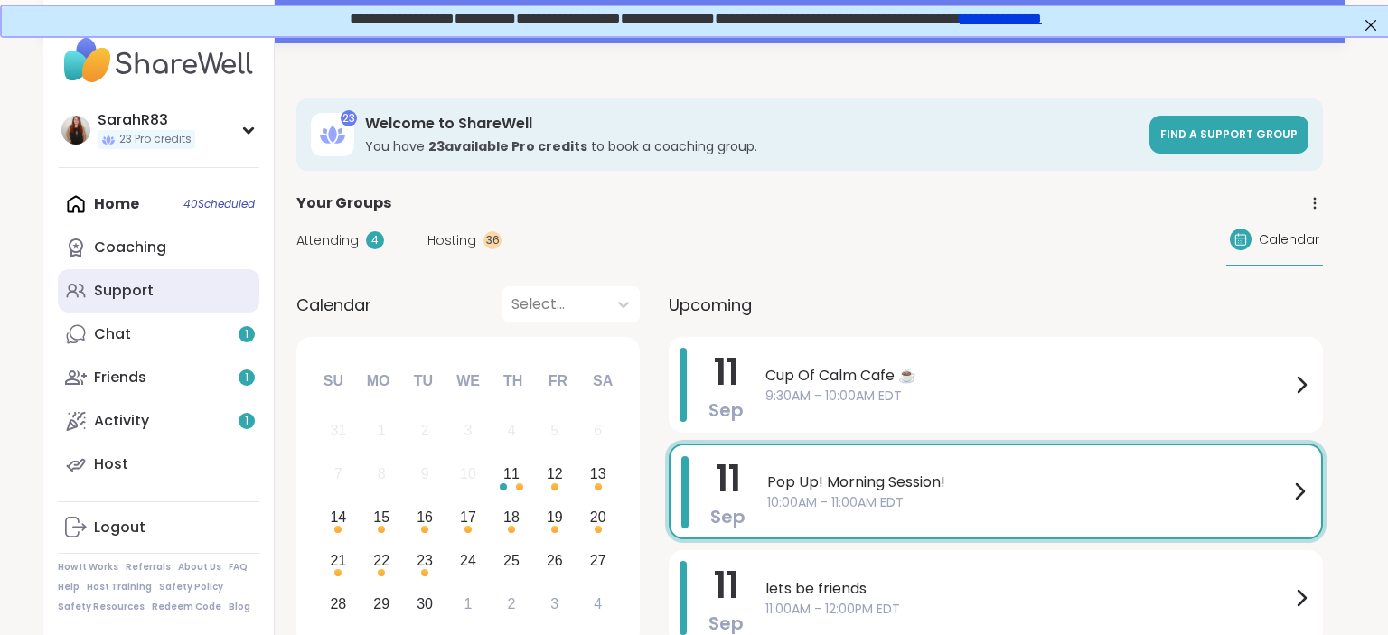
click at [168, 299] on link "Support" at bounding box center [159, 290] width 202 height 43
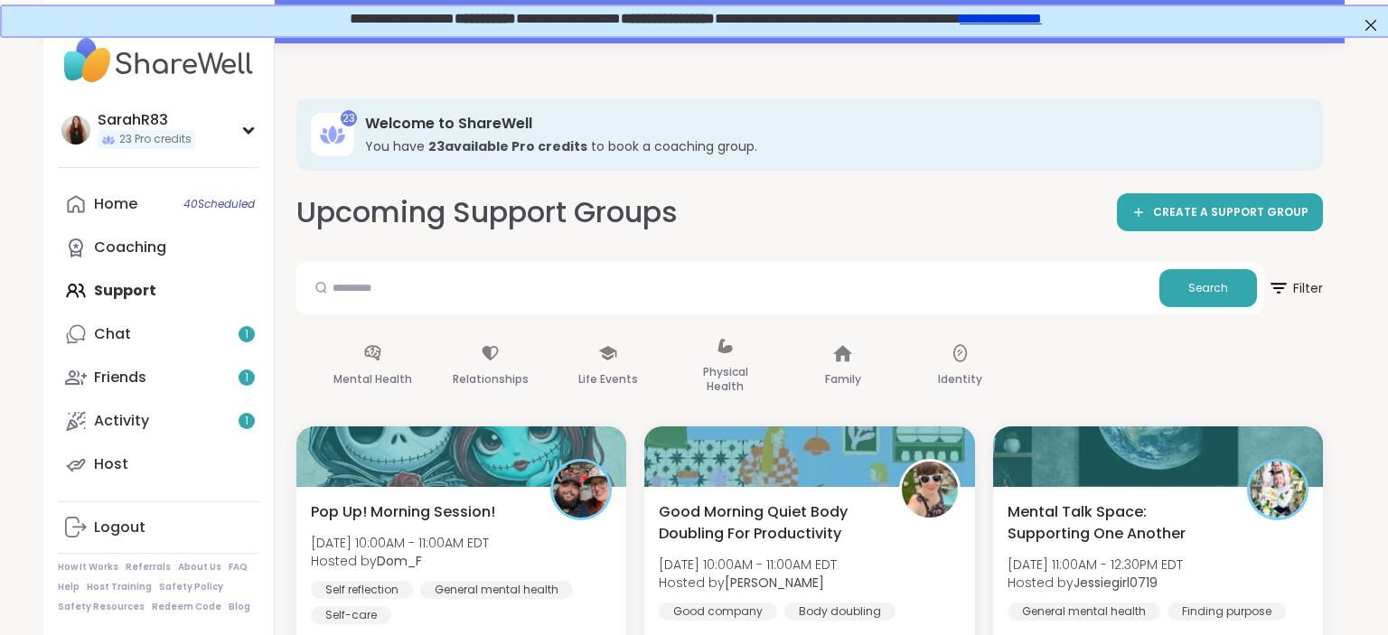
drag, startPoint x: 530, startPoint y: 392, endPoint x: 224, endPoint y: 384, distance: 306.5
click at [224, 384] on div "All Growth Mental Health Relationships Life Events Physical Health Family Ident…" at bounding box center [597, 367] width 1027 height 90
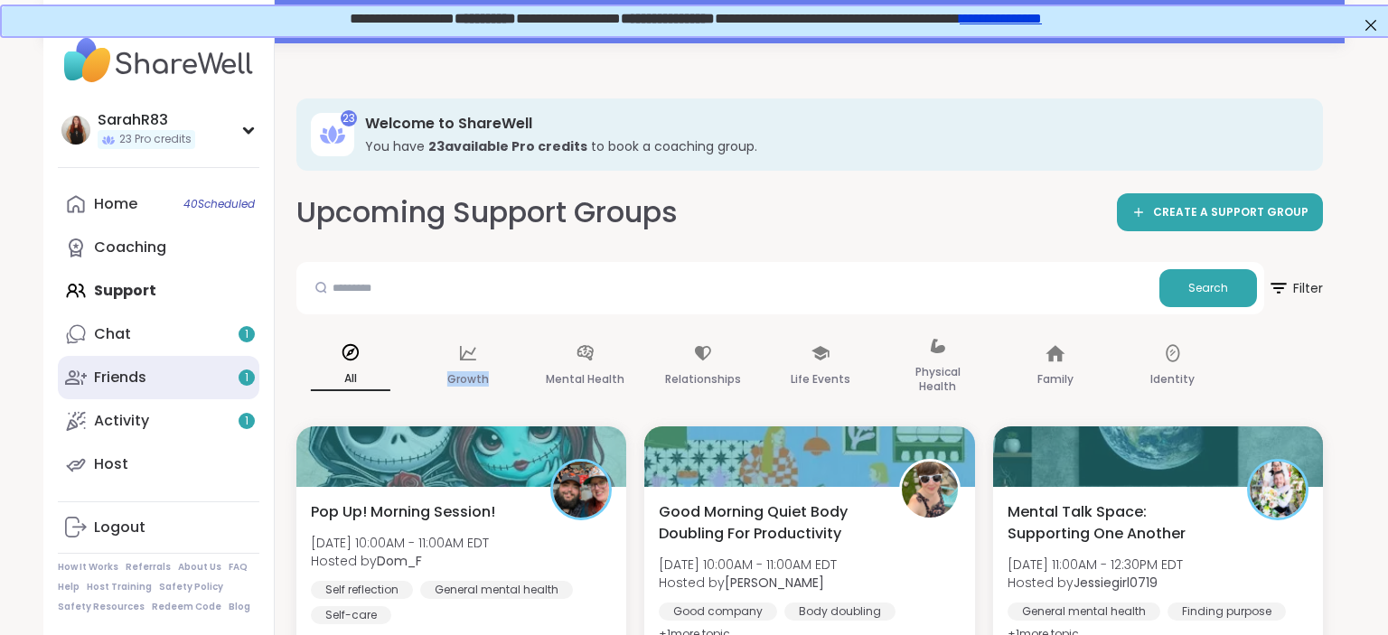
click at [156, 378] on link "Friends 1" at bounding box center [159, 377] width 202 height 43
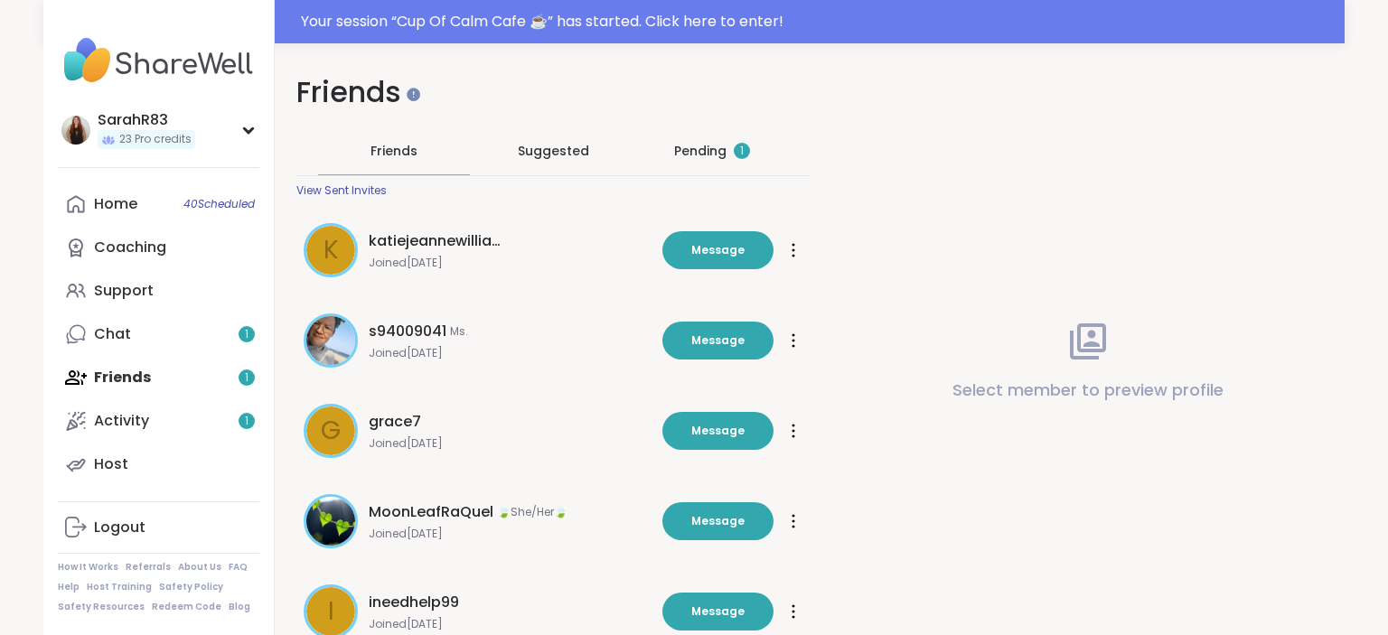
click at [718, 157] on div "Pending 1" at bounding box center [712, 151] width 76 height 18
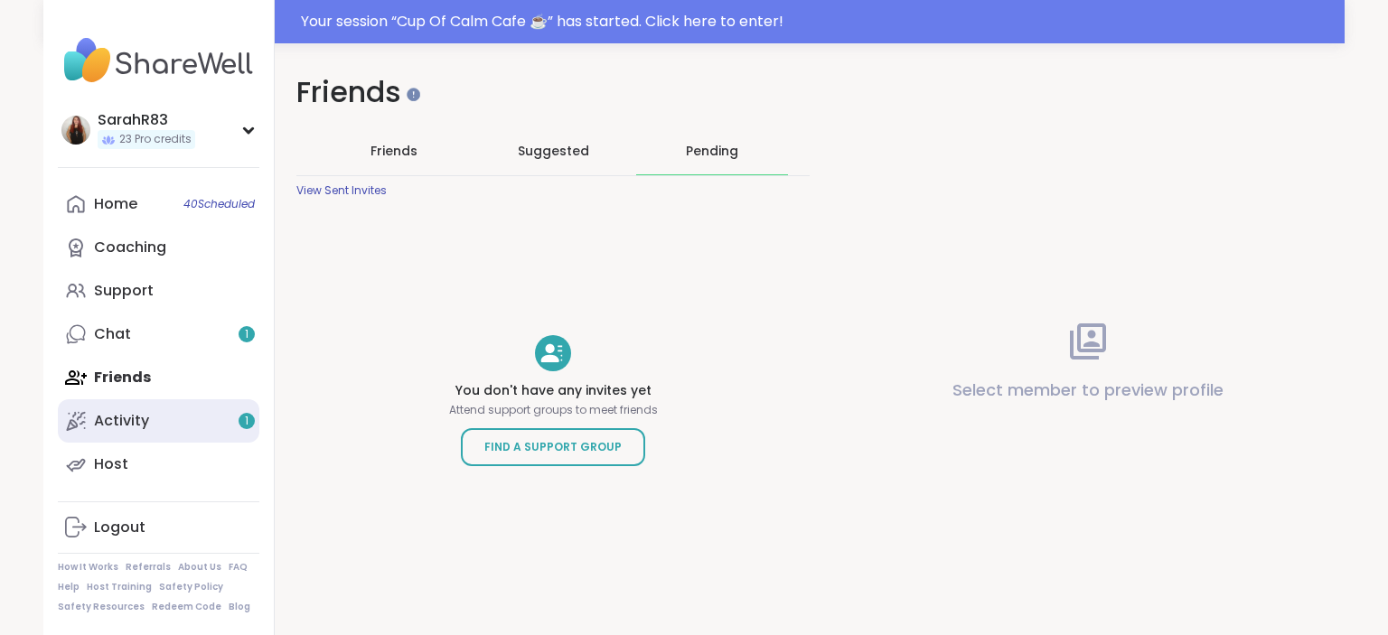
click at [162, 418] on link "Activity 1" at bounding box center [159, 420] width 202 height 43
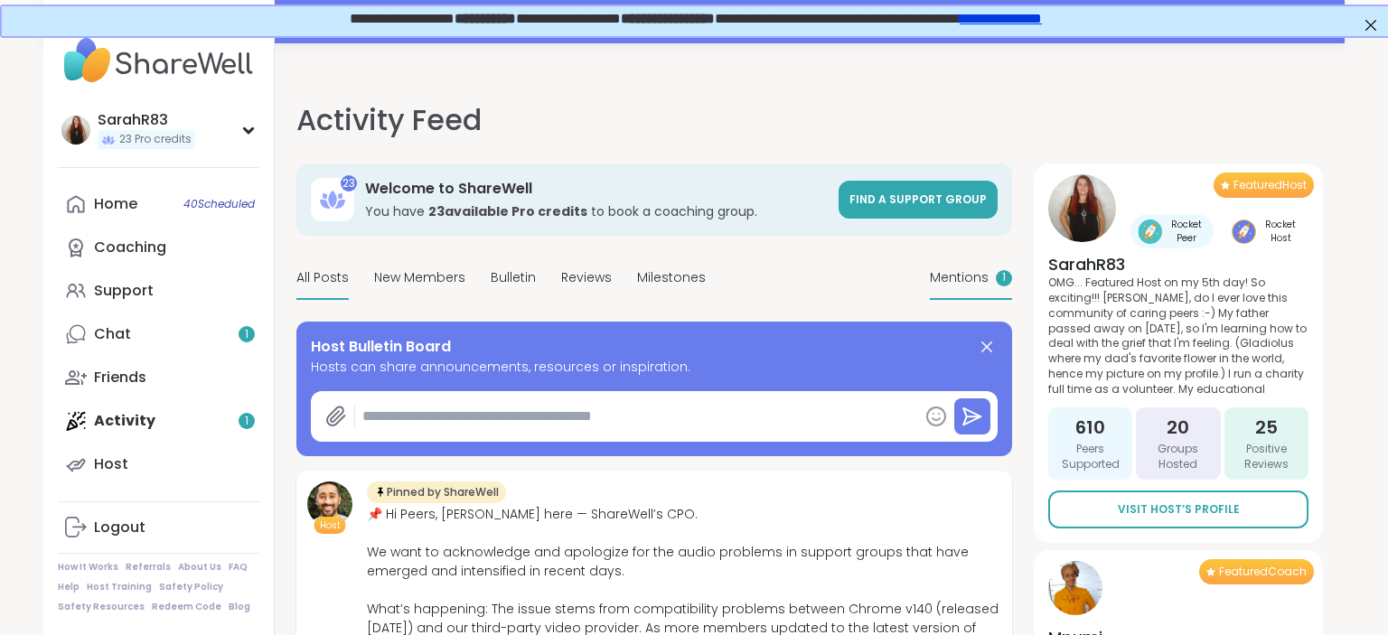
click at [967, 276] on span "Mentions" at bounding box center [959, 277] width 59 height 19
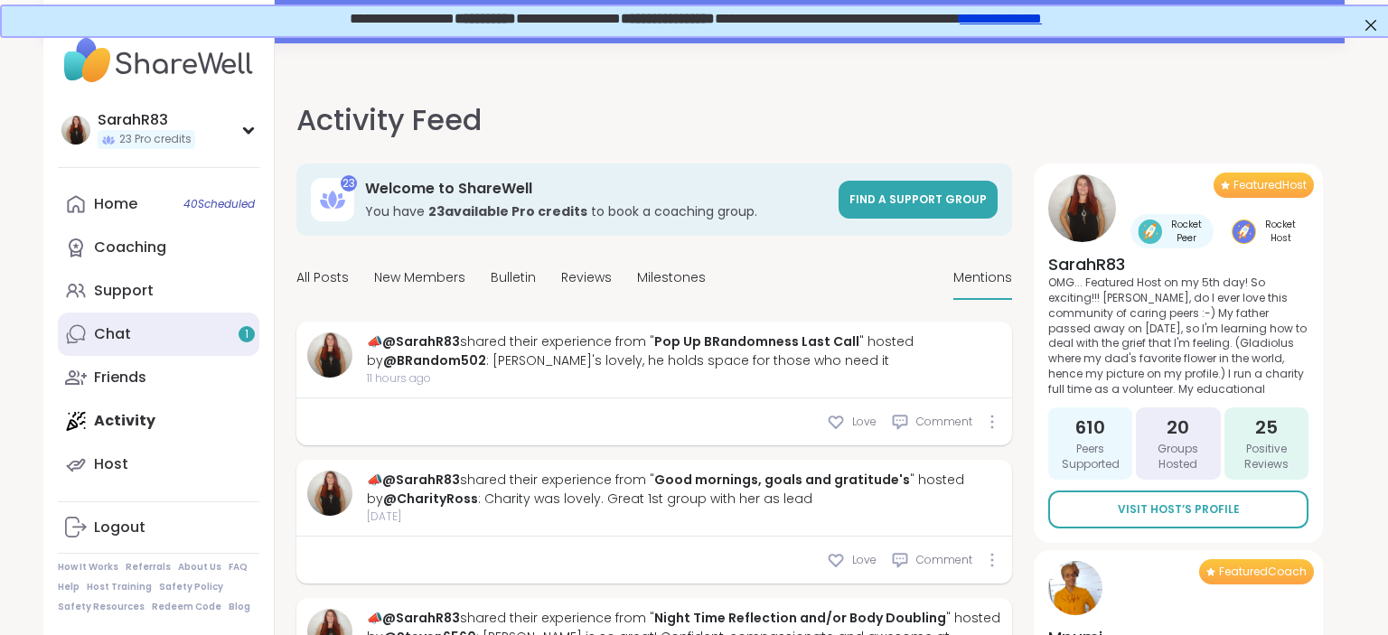
click at [200, 327] on link "Chat 1" at bounding box center [159, 334] width 202 height 43
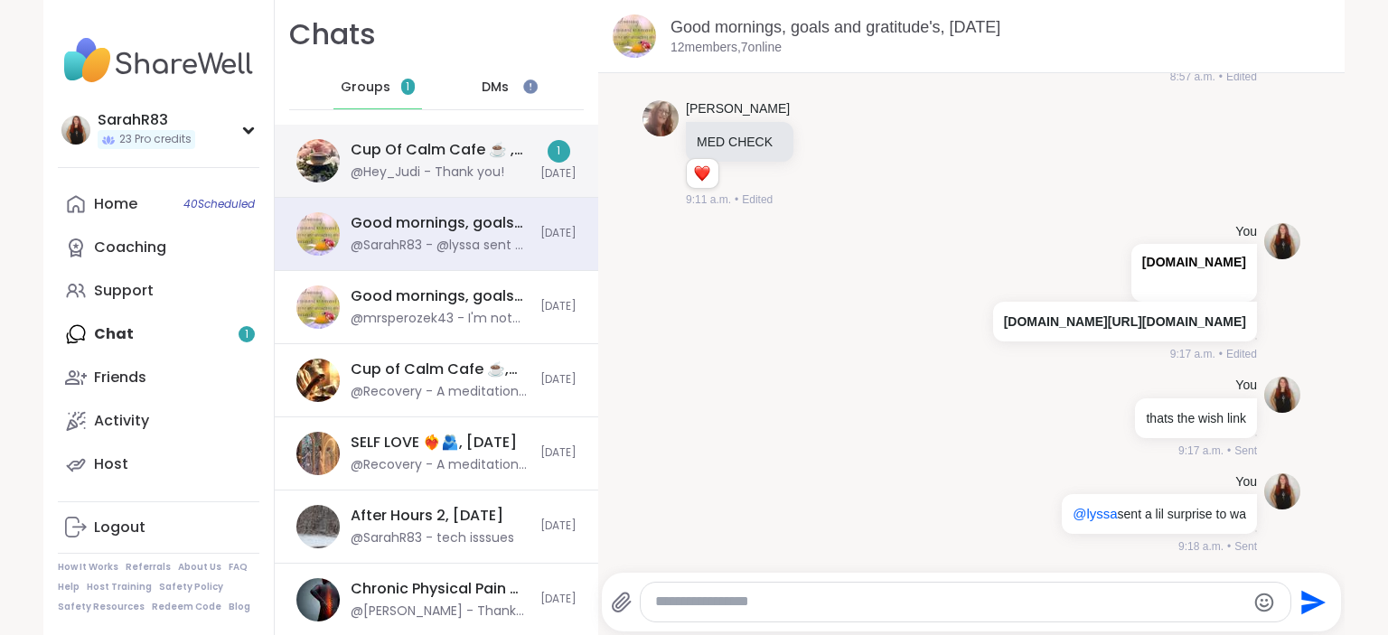
click at [413, 165] on div "@Hey_Judi - Thank you!" at bounding box center [428, 173] width 154 height 18
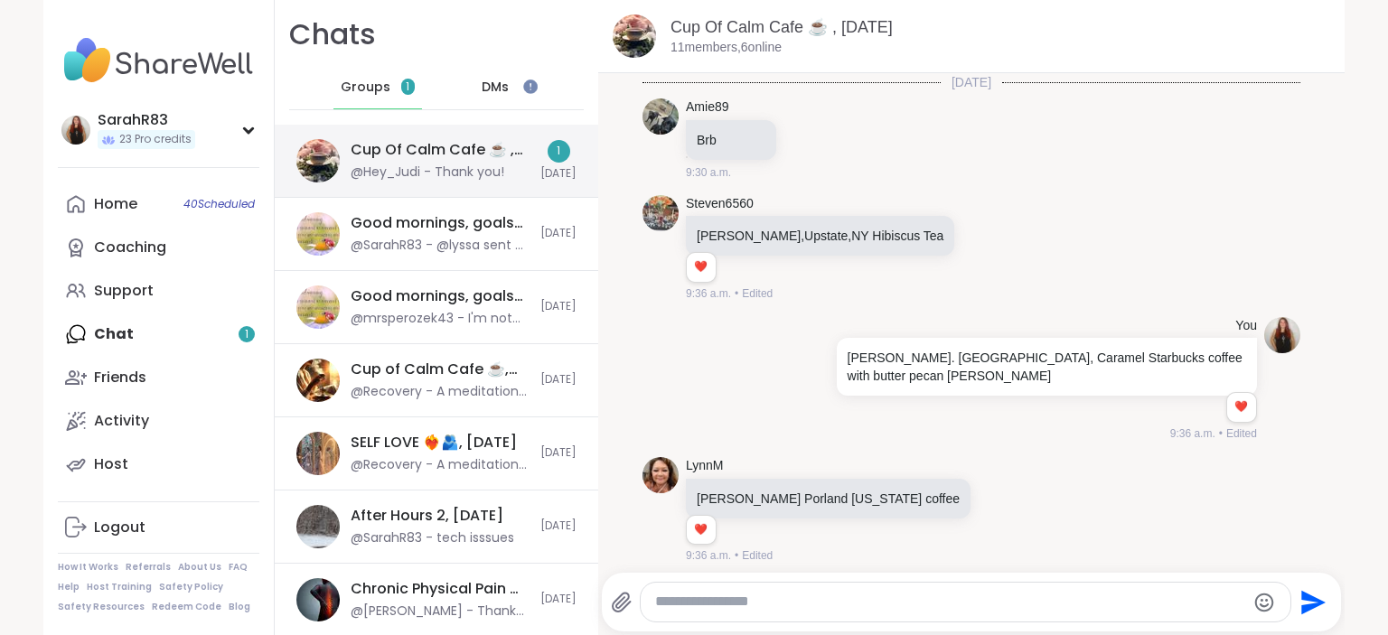
scroll to position [4359, 0]
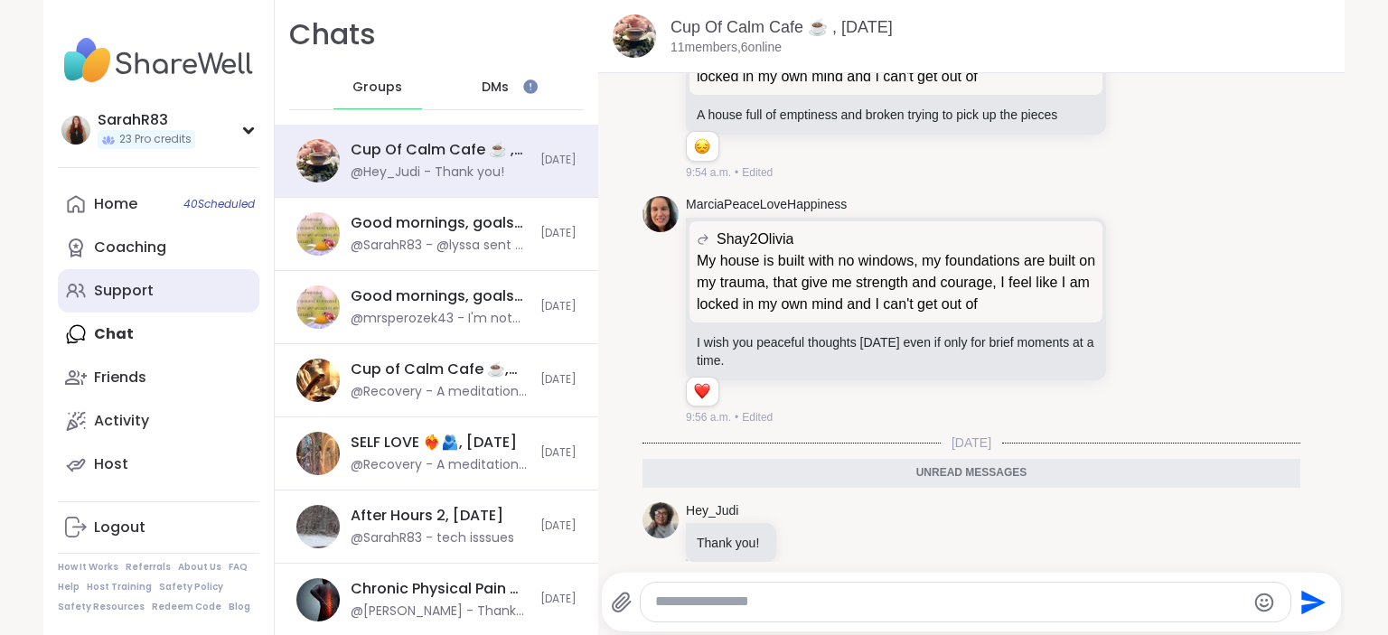
click at [175, 291] on link "Support" at bounding box center [159, 290] width 202 height 43
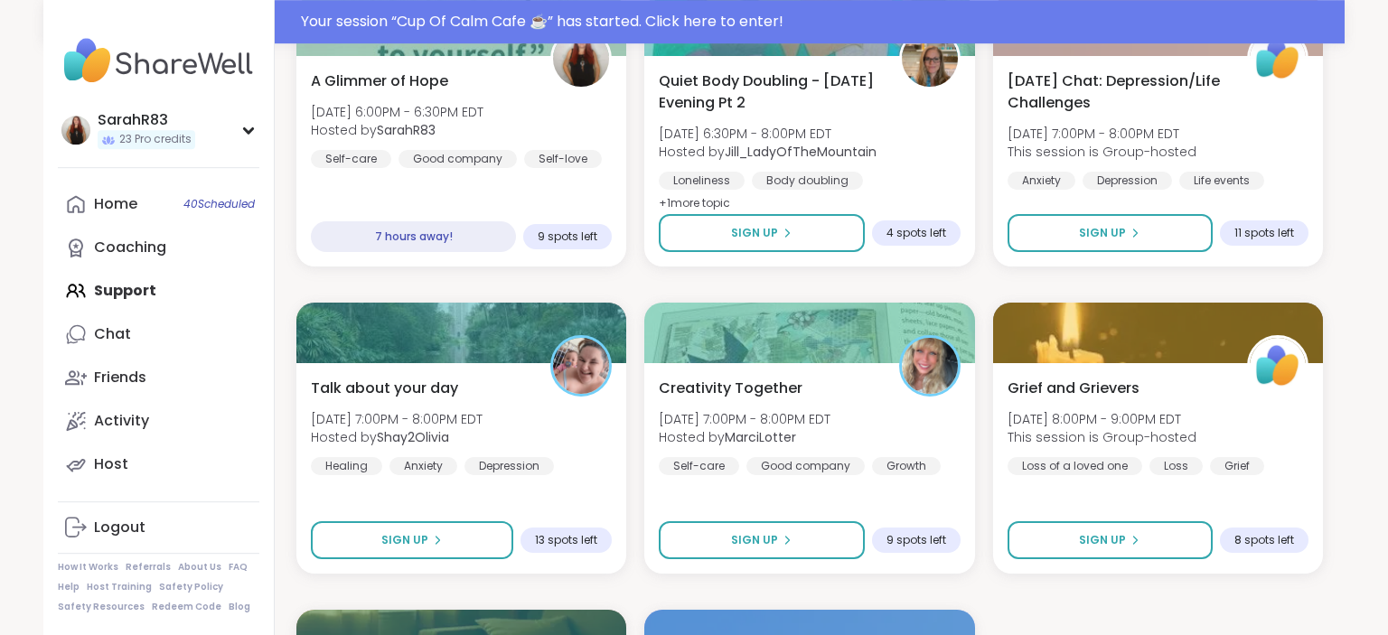
scroll to position [3198, 0]
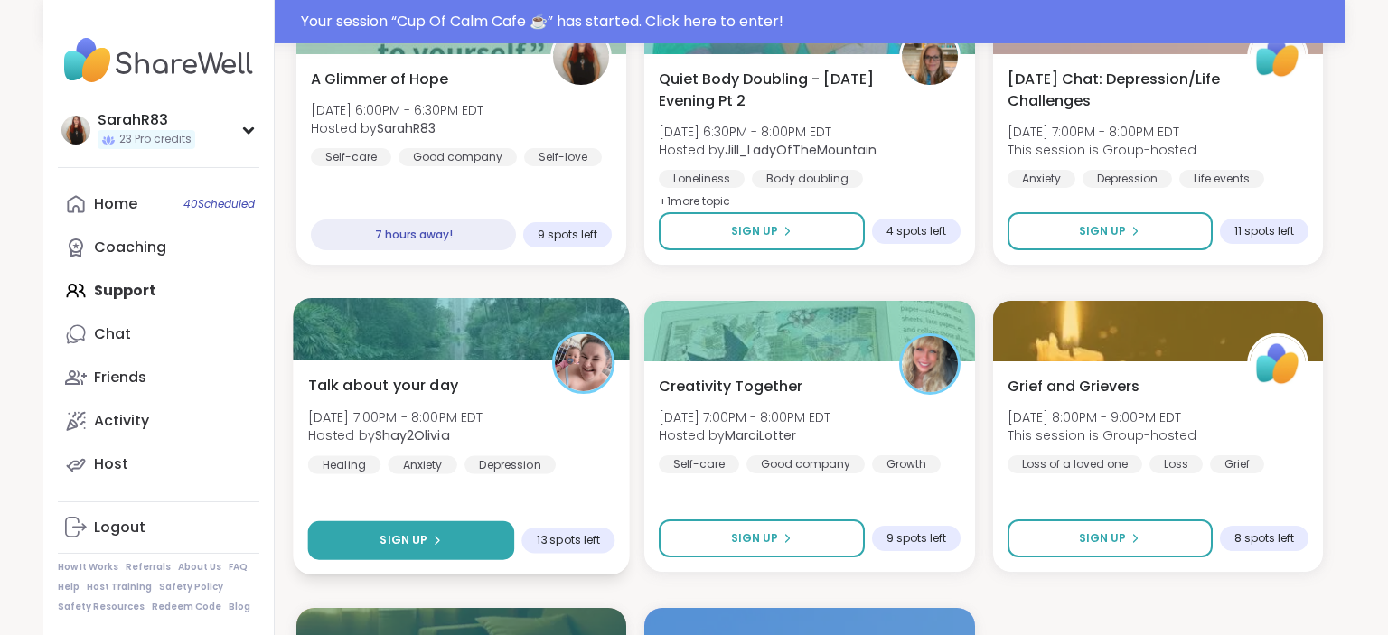
click at [469, 532] on button "Sign Up" at bounding box center [411, 540] width 207 height 39
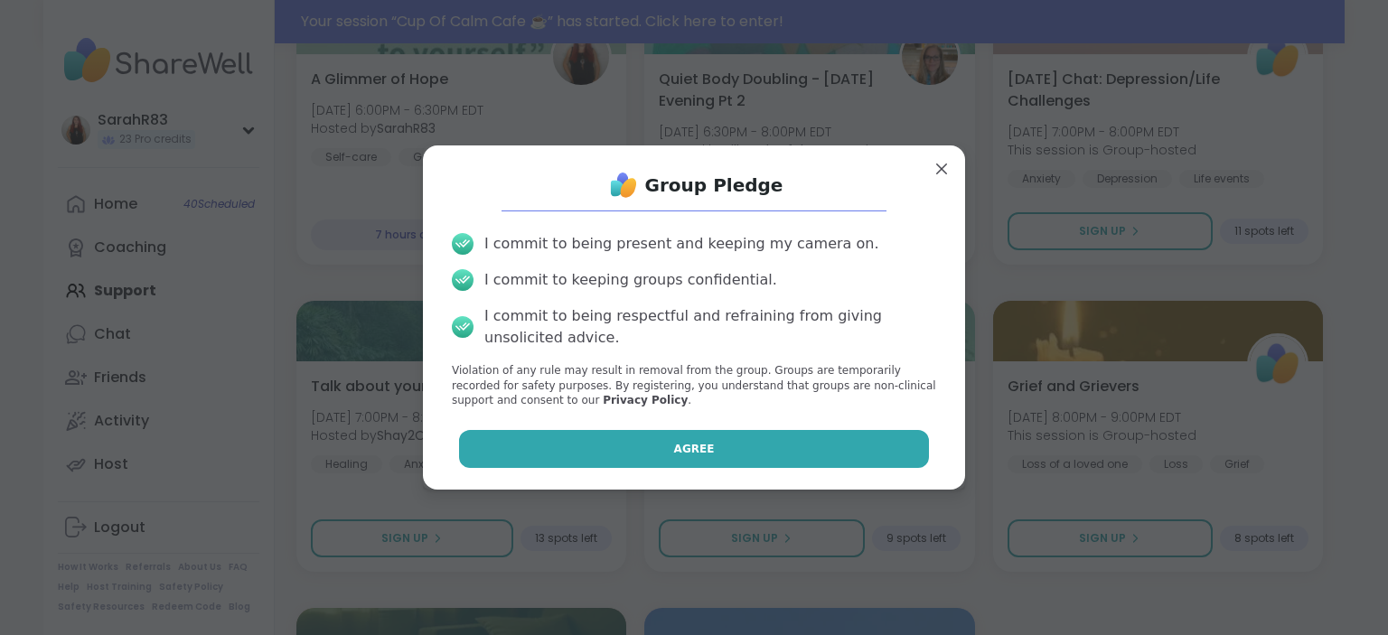
click at [609, 438] on button "Agree" at bounding box center [694, 449] width 471 height 38
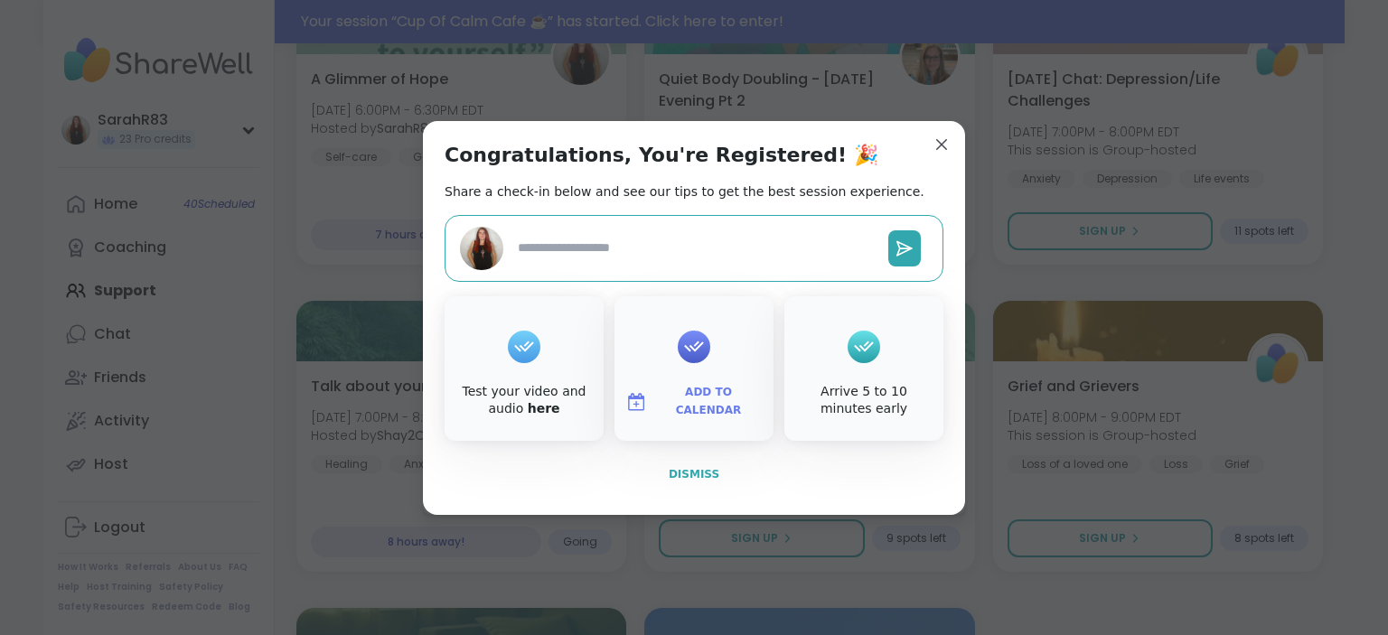
click at [680, 471] on span "Dismiss" at bounding box center [694, 474] width 51 height 13
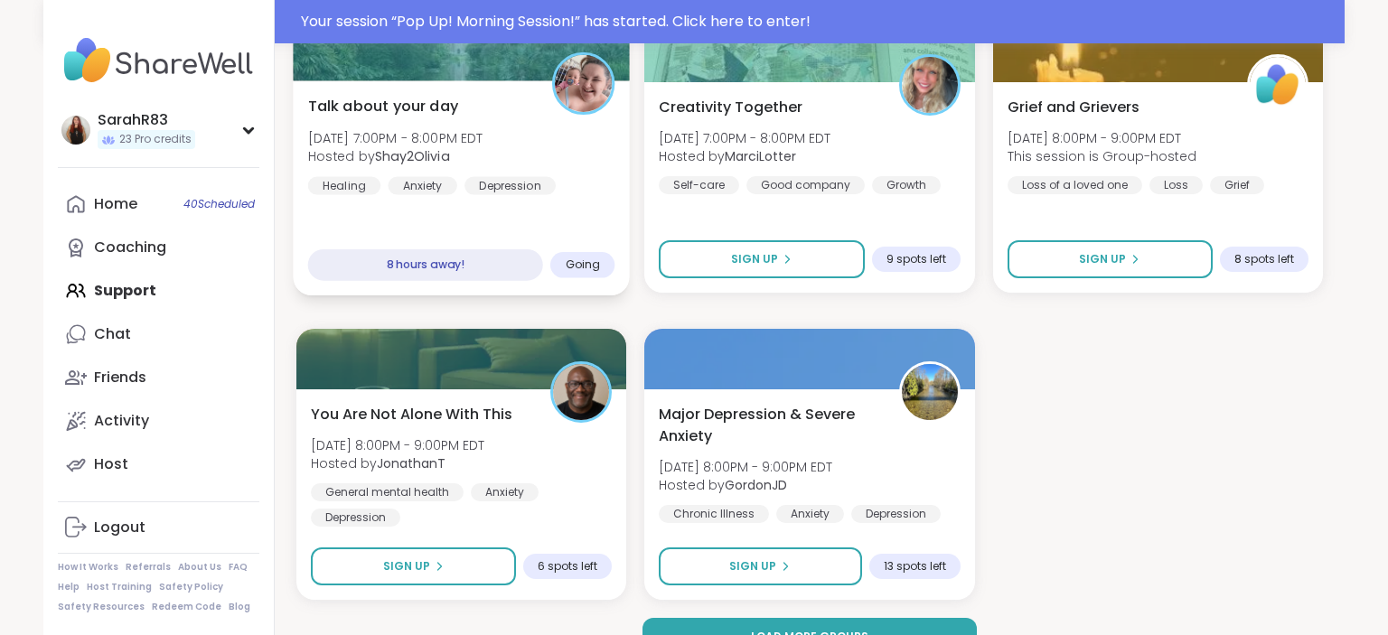
scroll to position [3514, 0]
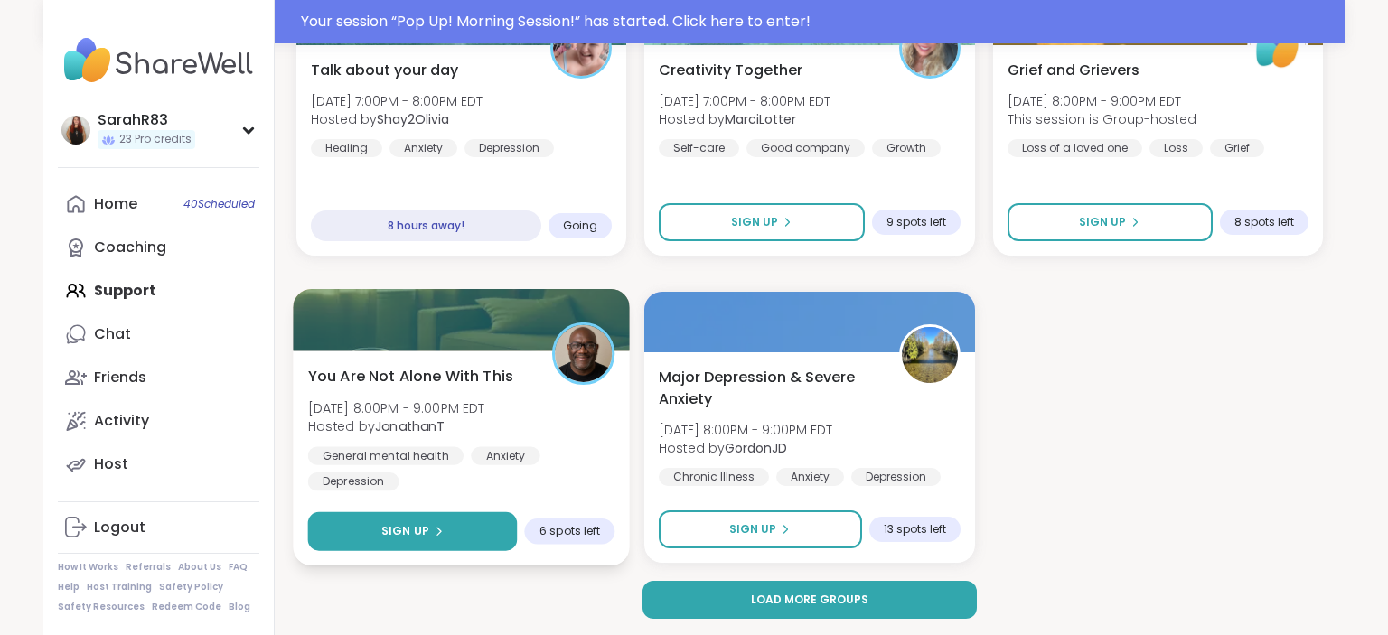
click at [465, 537] on button "Sign Up" at bounding box center [413, 531] width 210 height 39
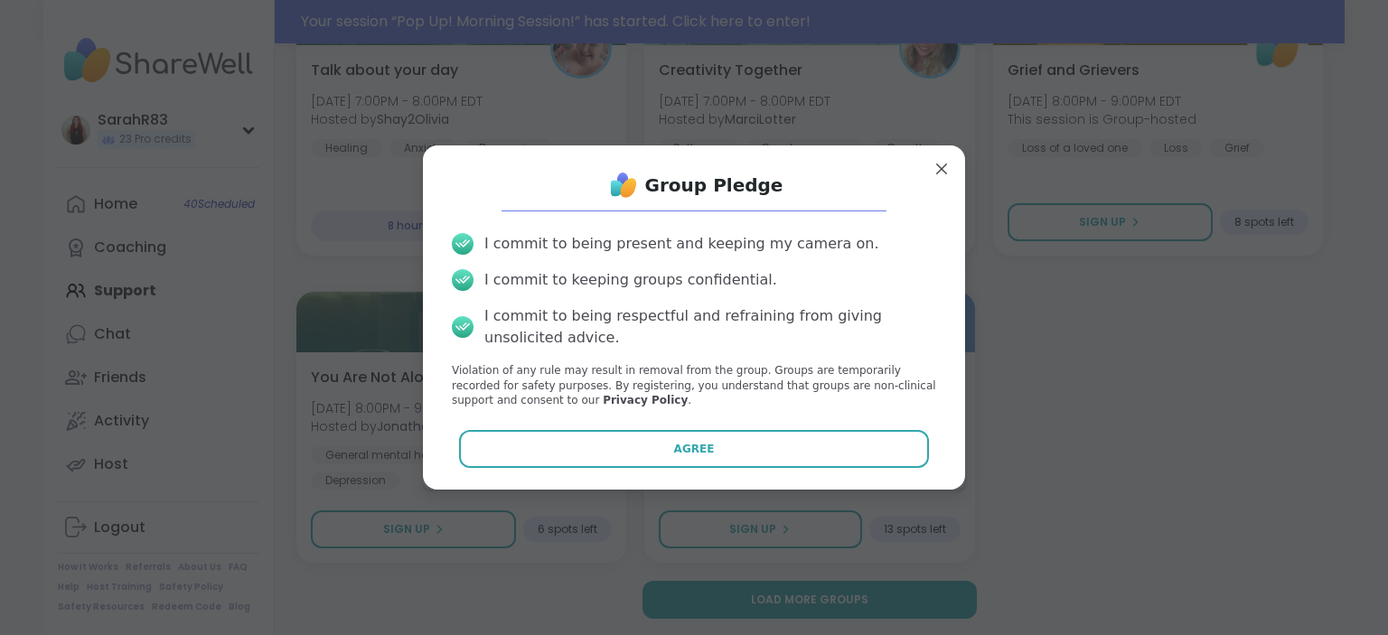
click at [624, 474] on div "Group Pledge I commit to being present and keeping my camera on. I commit to ke…" at bounding box center [693, 317] width 513 height 315
click at [620, 472] on div "Group Pledge I commit to being present and keeping my camera on. I commit to ke…" at bounding box center [693, 317] width 513 height 315
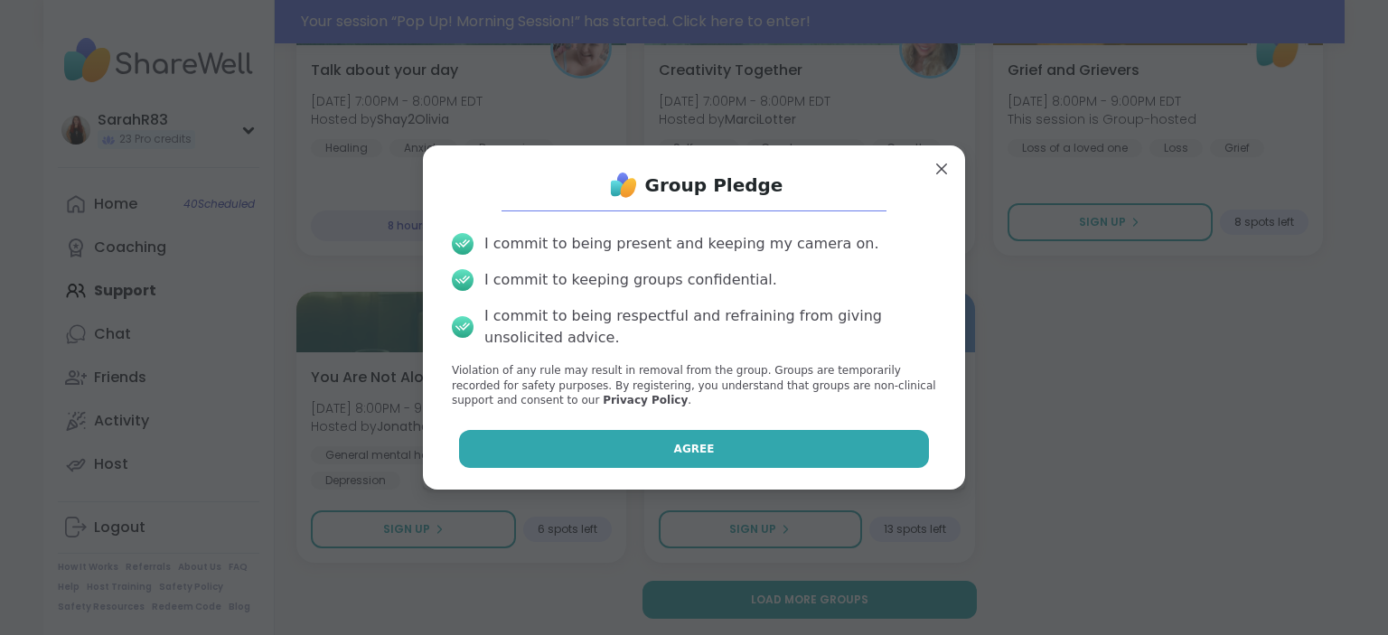
click at [618, 456] on button "Agree" at bounding box center [694, 449] width 471 height 38
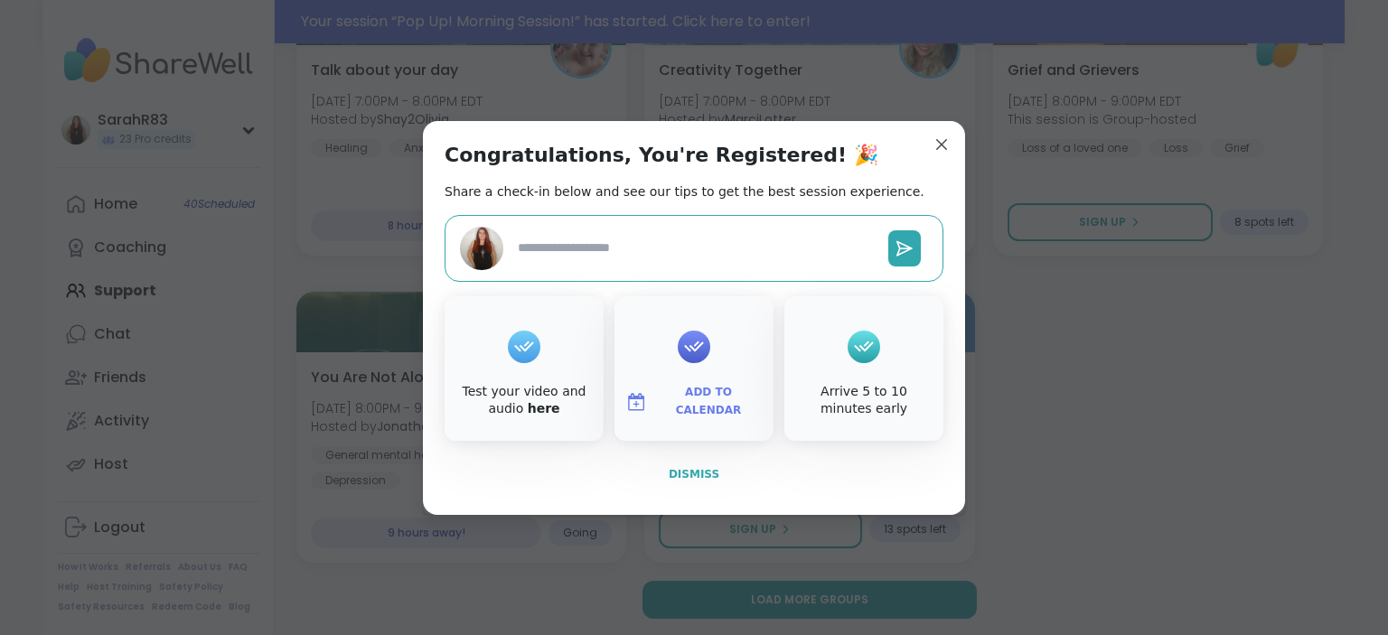
click at [681, 478] on span "Dismiss" at bounding box center [694, 474] width 51 height 13
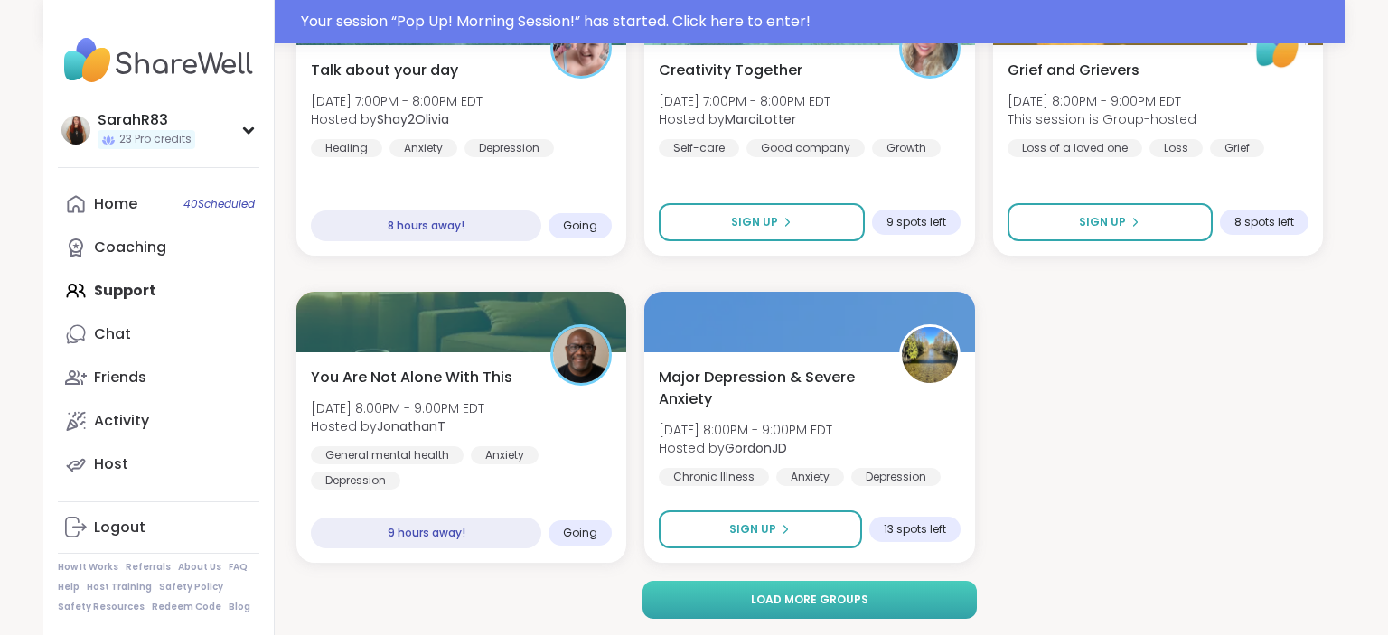
click at [743, 604] on button "Load more groups" at bounding box center [810, 600] width 335 height 38
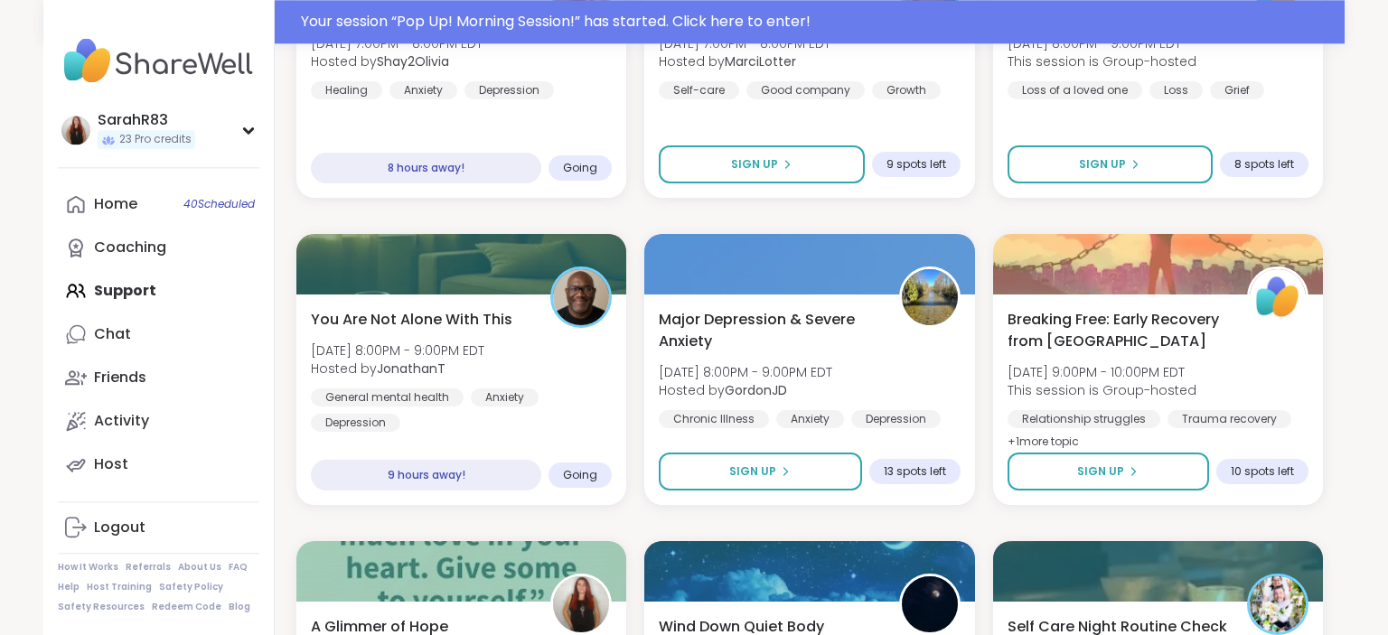
scroll to position [3573, 0]
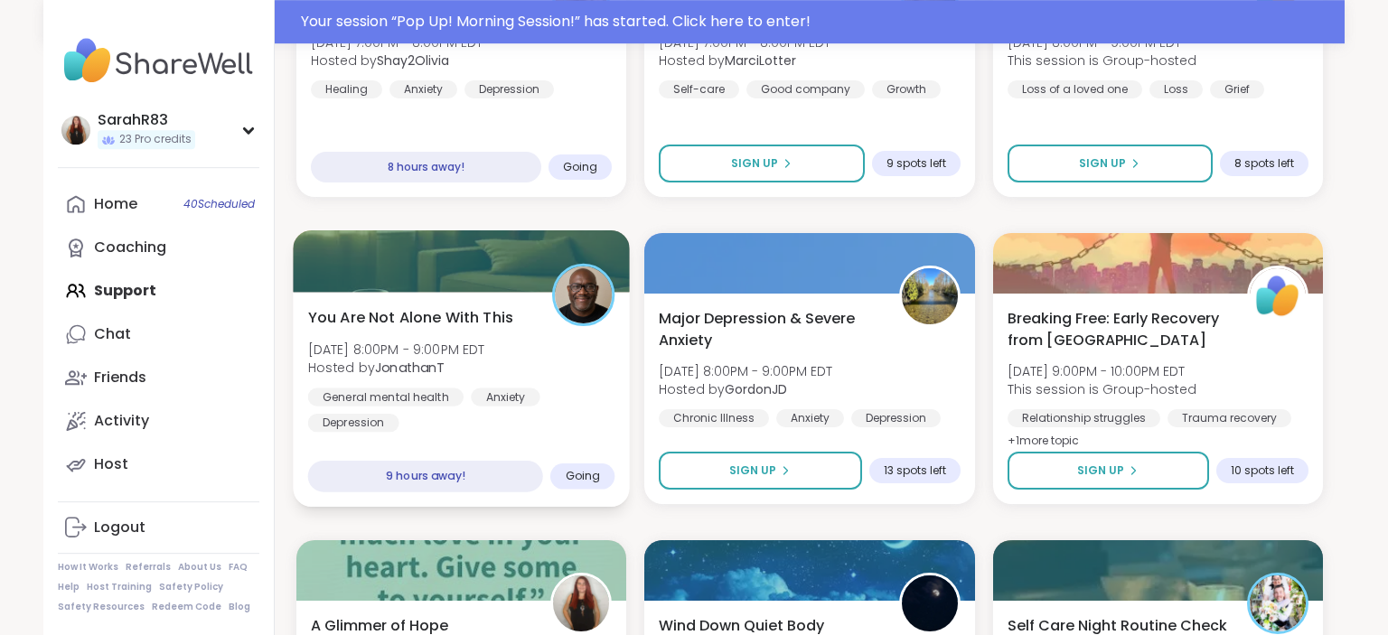
click at [590, 474] on span "Going" at bounding box center [583, 476] width 35 height 14
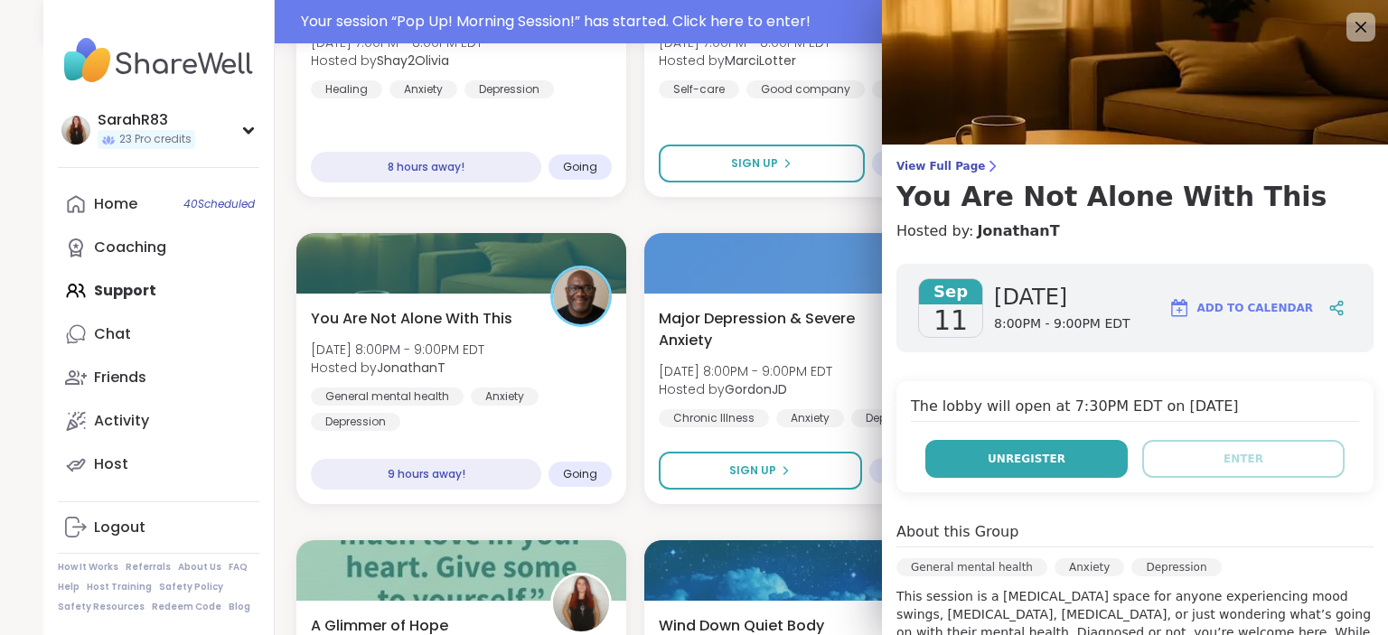
click at [997, 469] on button "Unregister" at bounding box center [1026, 459] width 202 height 38
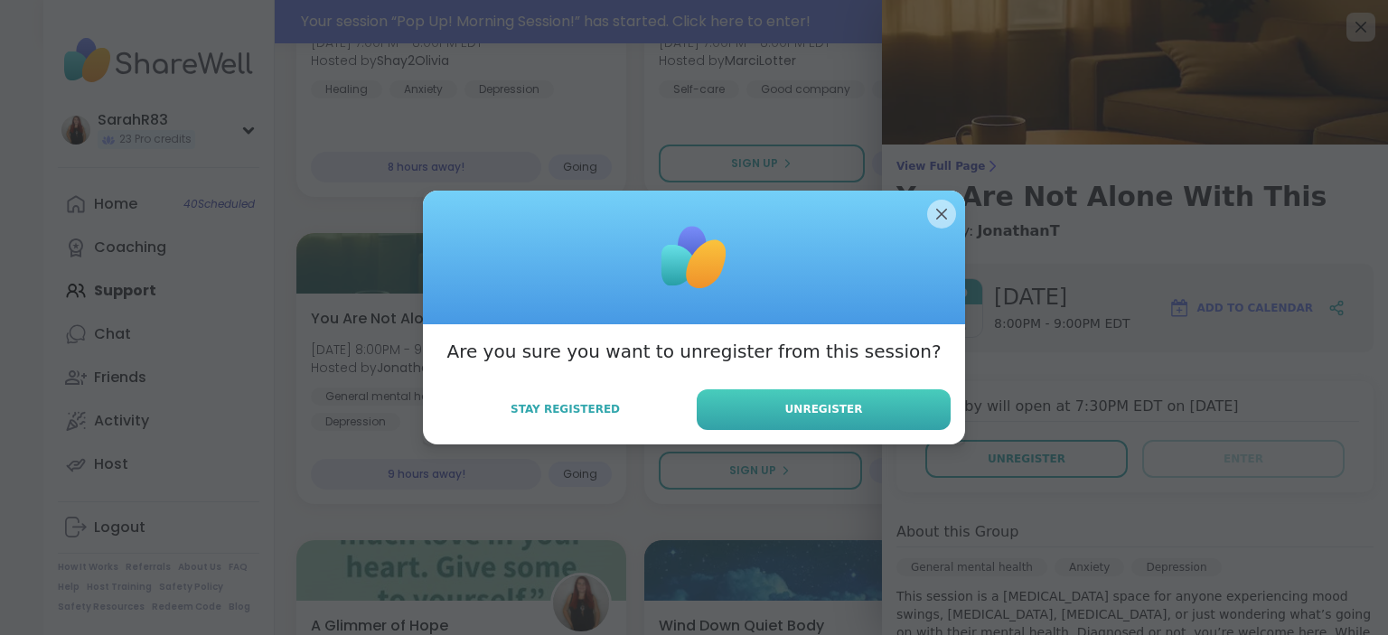
click at [854, 412] on span "Unregister" at bounding box center [824, 409] width 78 height 16
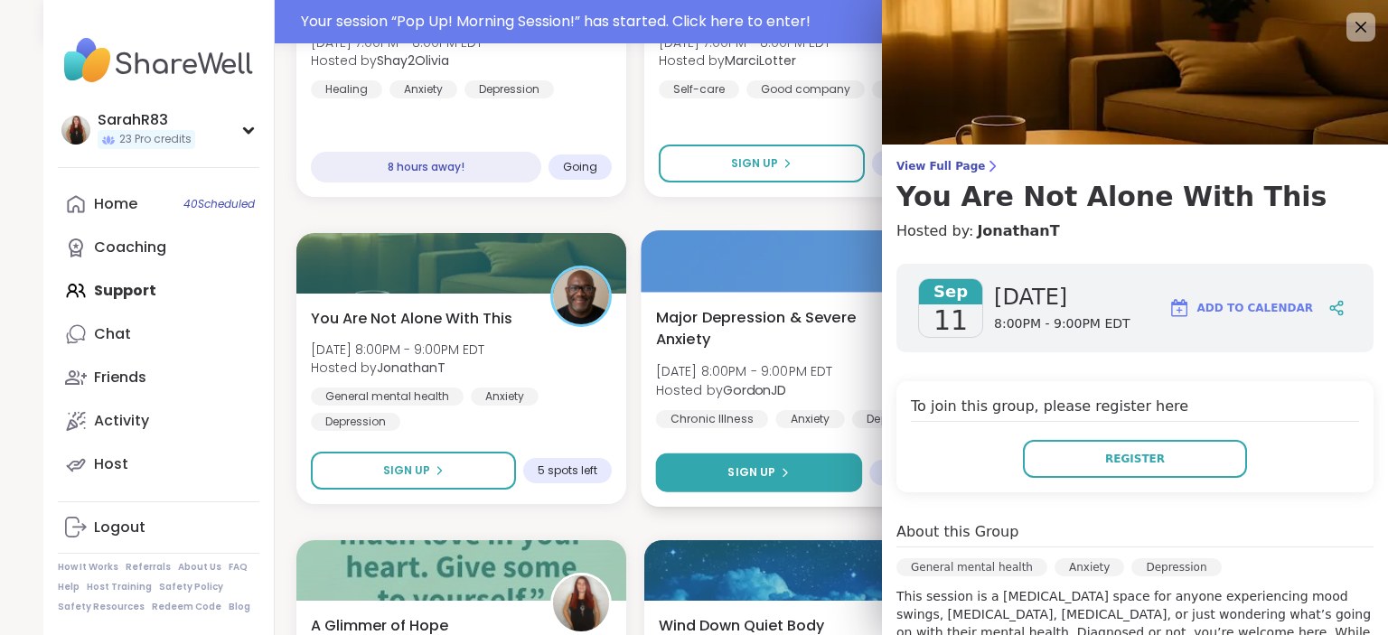
click at [826, 476] on button "Sign Up" at bounding box center [759, 473] width 207 height 39
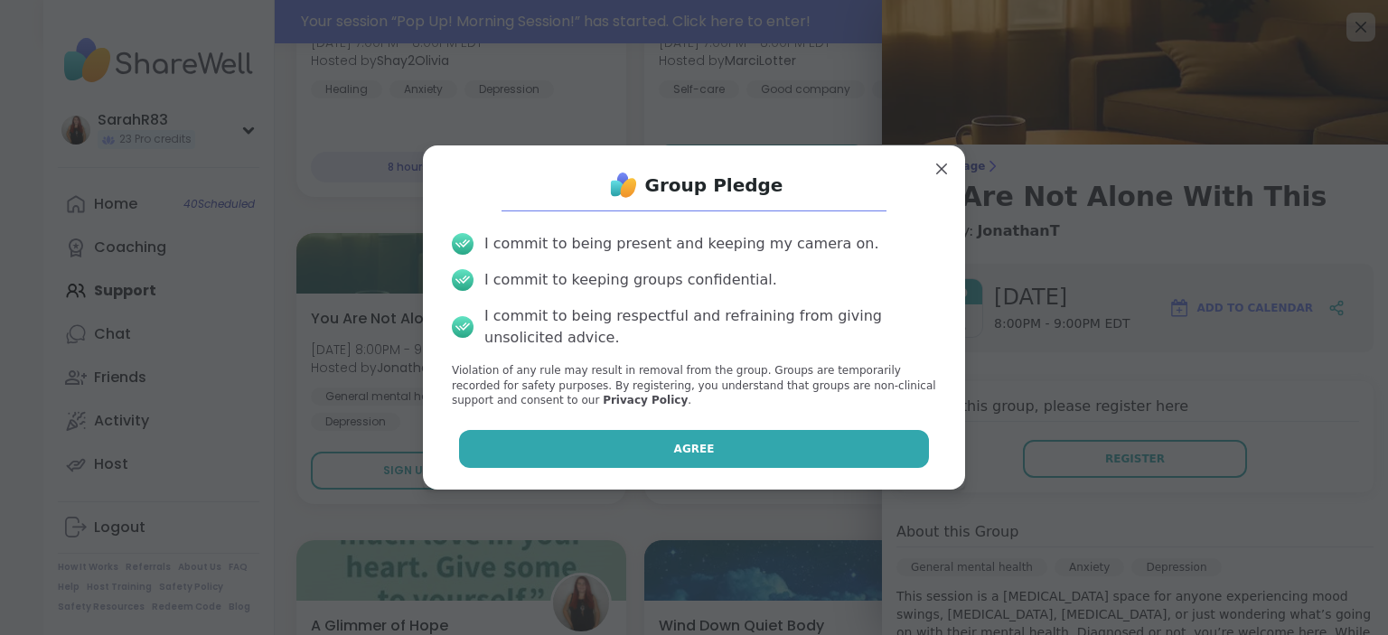
click at [801, 448] on button "Agree" at bounding box center [694, 449] width 471 height 38
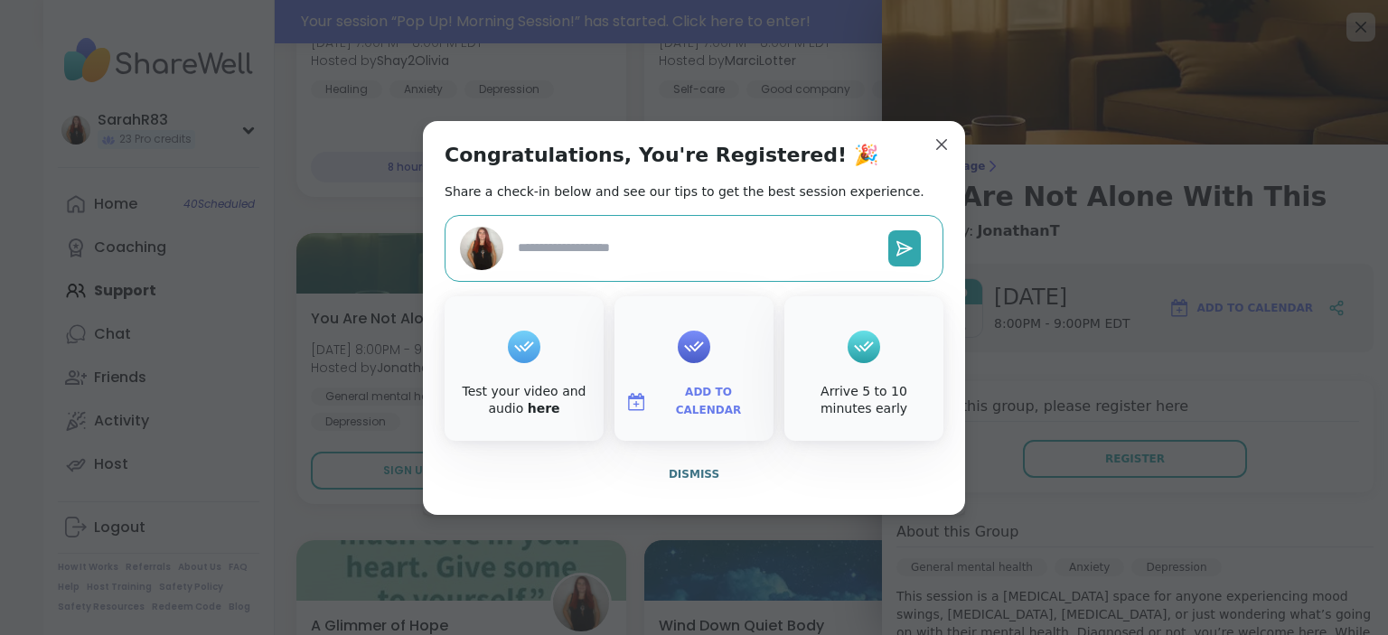
type textarea "*"
click at [713, 474] on span "Dismiss" at bounding box center [694, 474] width 51 height 13
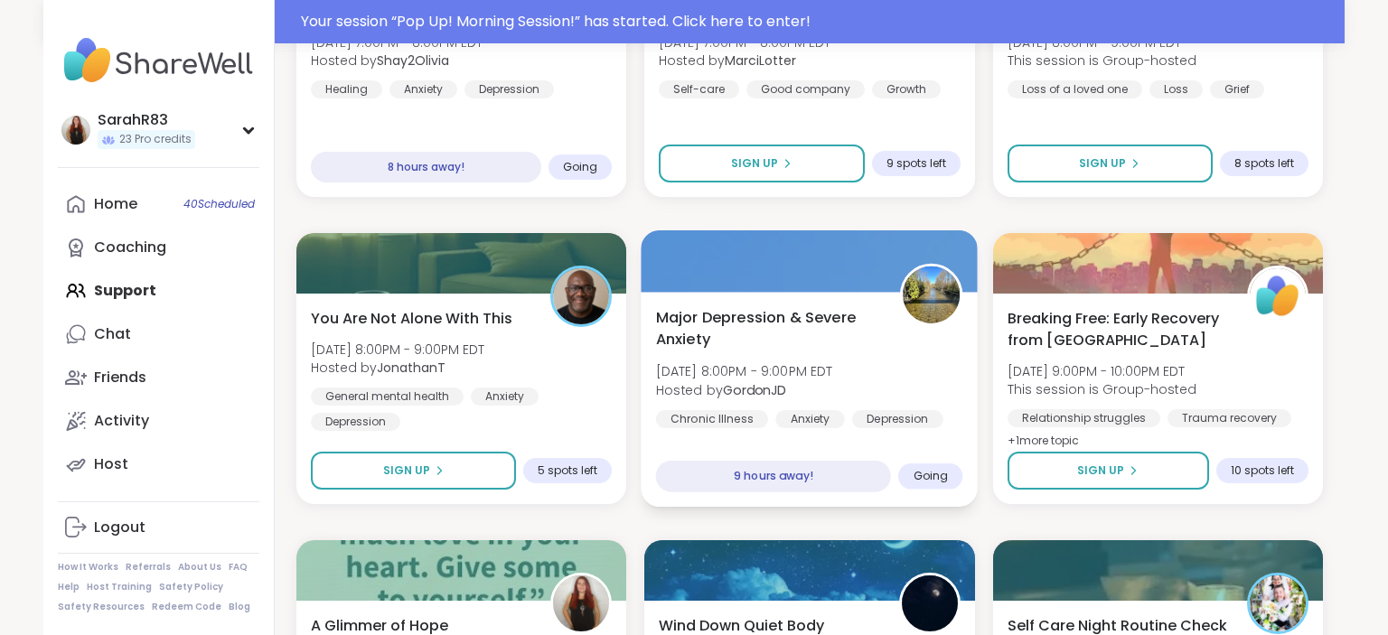
click at [853, 513] on div "Pop Up! Morning Session! Thu, Sep 11 | 10:00AM - 11:00AM EDT Hosted by Dom_F Se…" at bounding box center [809, 522] width 1027 height 7338
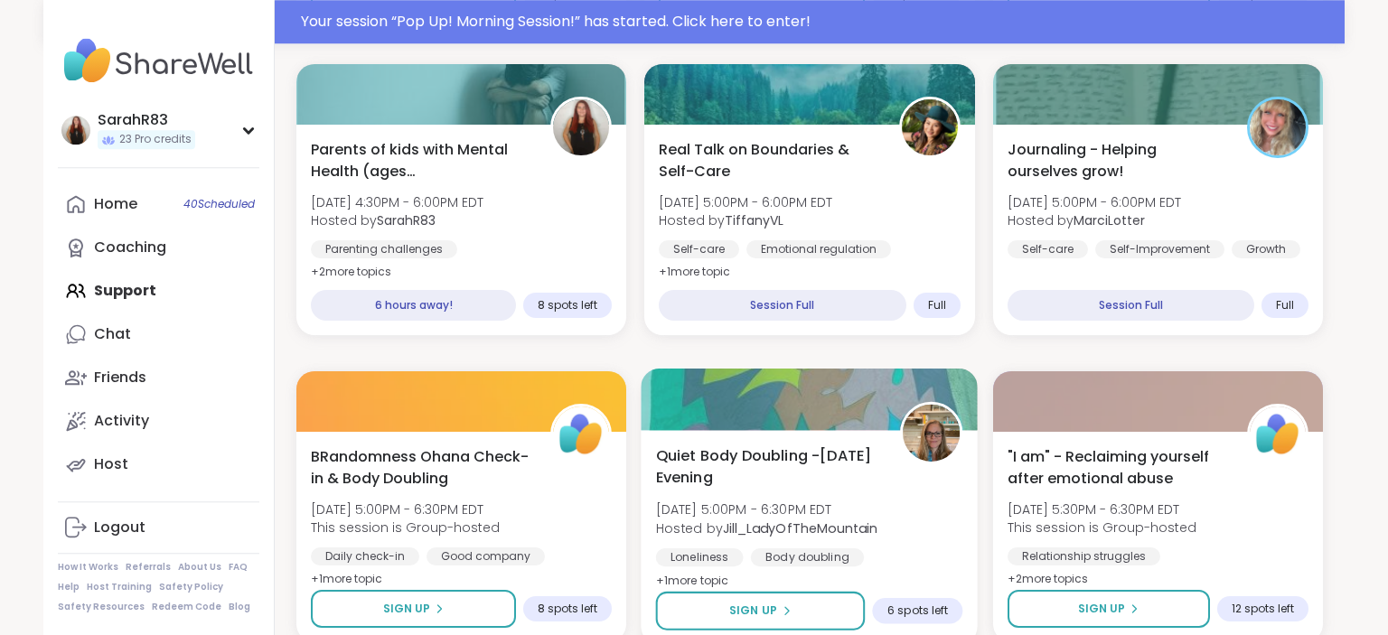
scroll to position [2444, 0]
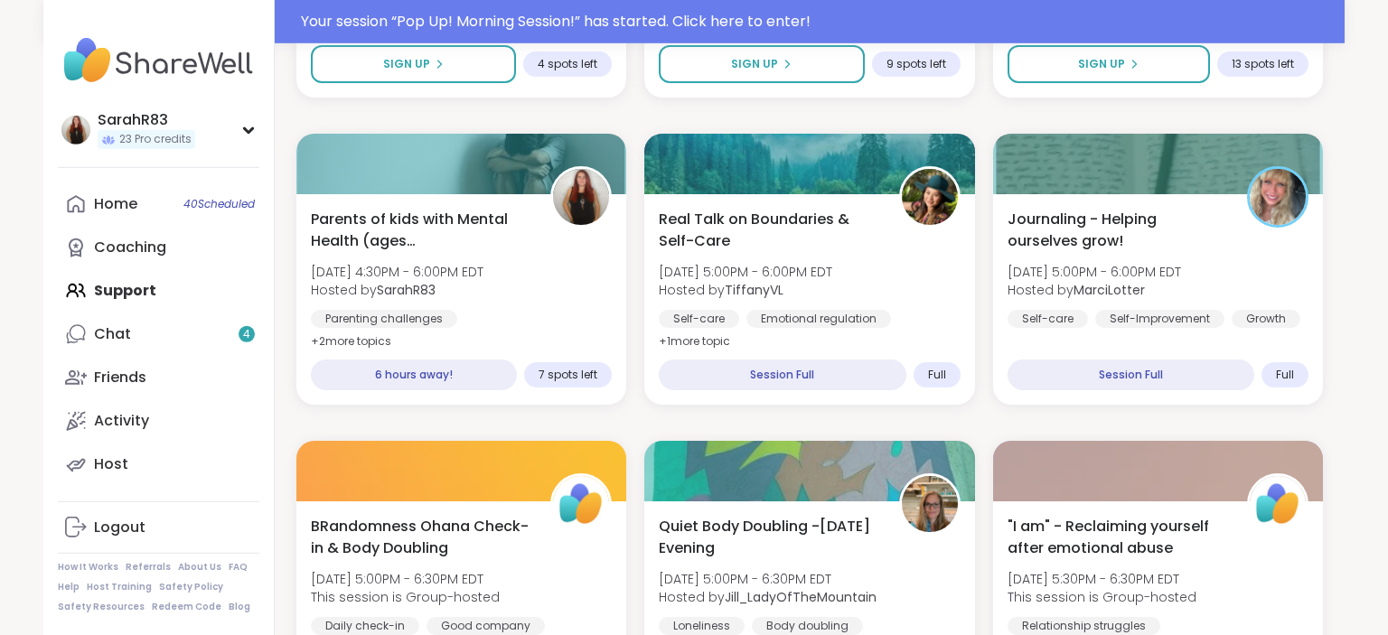
click at [117, 298] on div "Home 40 Scheduled Coaching Support Chat 4 Friends Activity Host" at bounding box center [159, 335] width 202 height 304
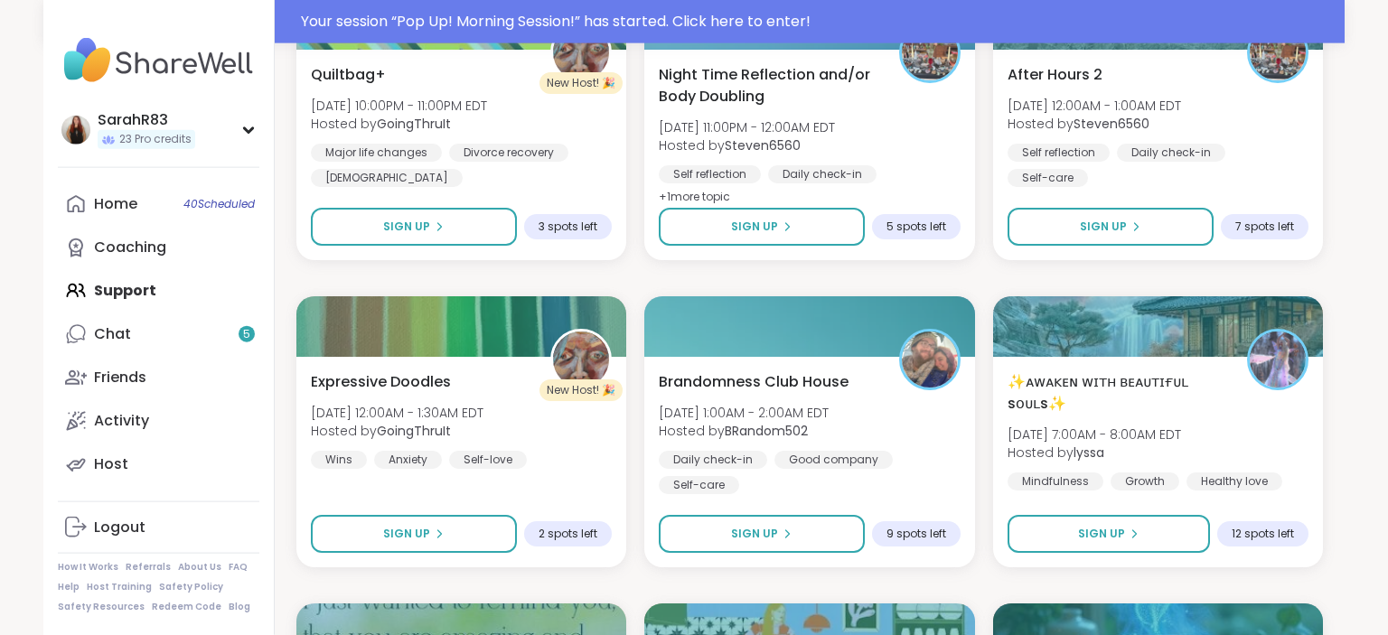
scroll to position [4432, 0]
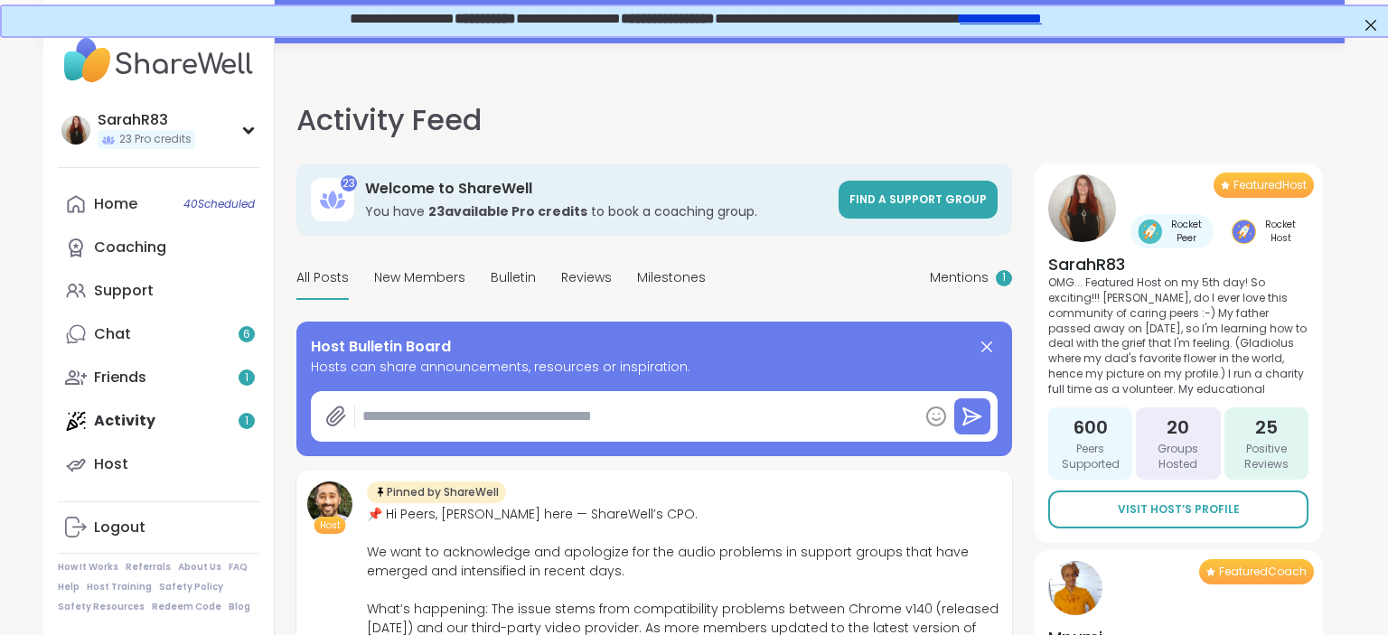
click at [281, 377] on div "Activity Feed Mentions 1 23 Welcome to ShareWell You have 23 available Pro cred…" at bounding box center [810, 405] width 1070 height 657
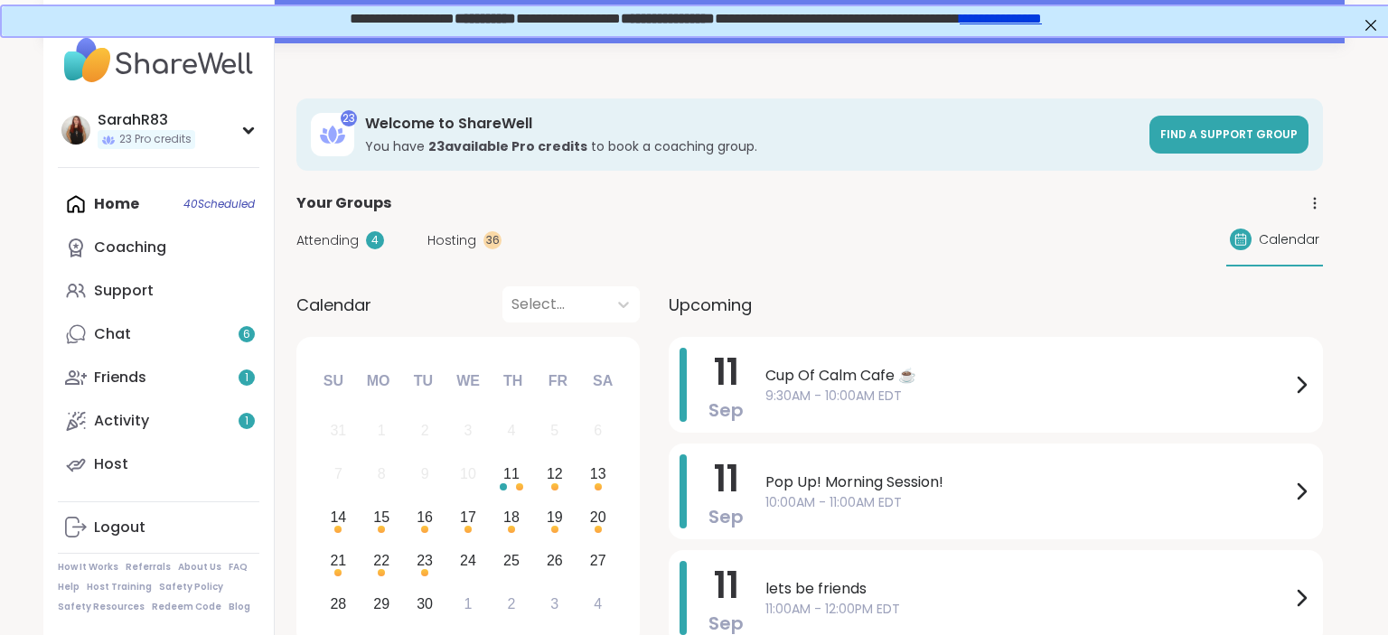
click at [108, 218] on div "Home 40 Scheduled Coaching Support Chat 6 Friends 1 Activity 1 Host" at bounding box center [159, 335] width 202 height 304
click at [112, 204] on div "Home 40 Scheduled Coaching Support Chat 6 Friends 1 Activity 1 Host" at bounding box center [159, 335] width 202 height 304
click at [439, 251] on div "Attending 4 Hosting 36 Calendar" at bounding box center [809, 240] width 1027 height 52
click at [440, 251] on div "Attending 4 Hosting 36 Calendar" at bounding box center [809, 240] width 1027 height 52
click at [444, 243] on span "Hosting" at bounding box center [451, 240] width 49 height 19
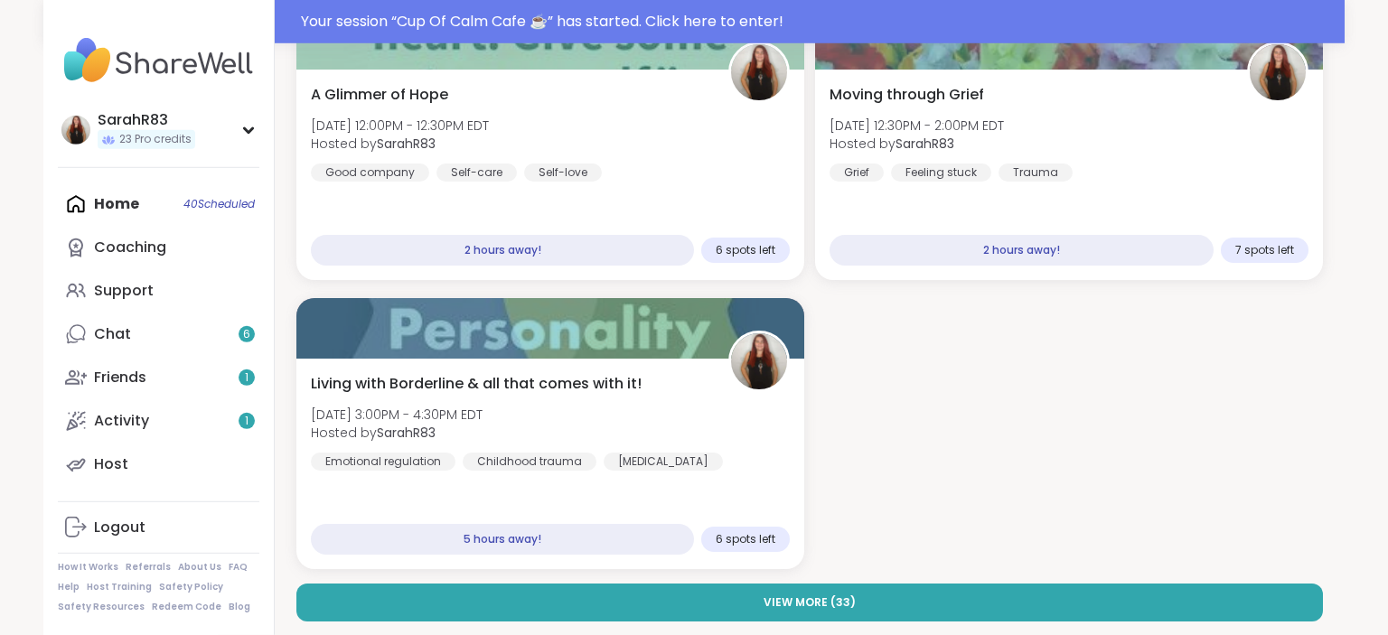
scroll to position [333, 0]
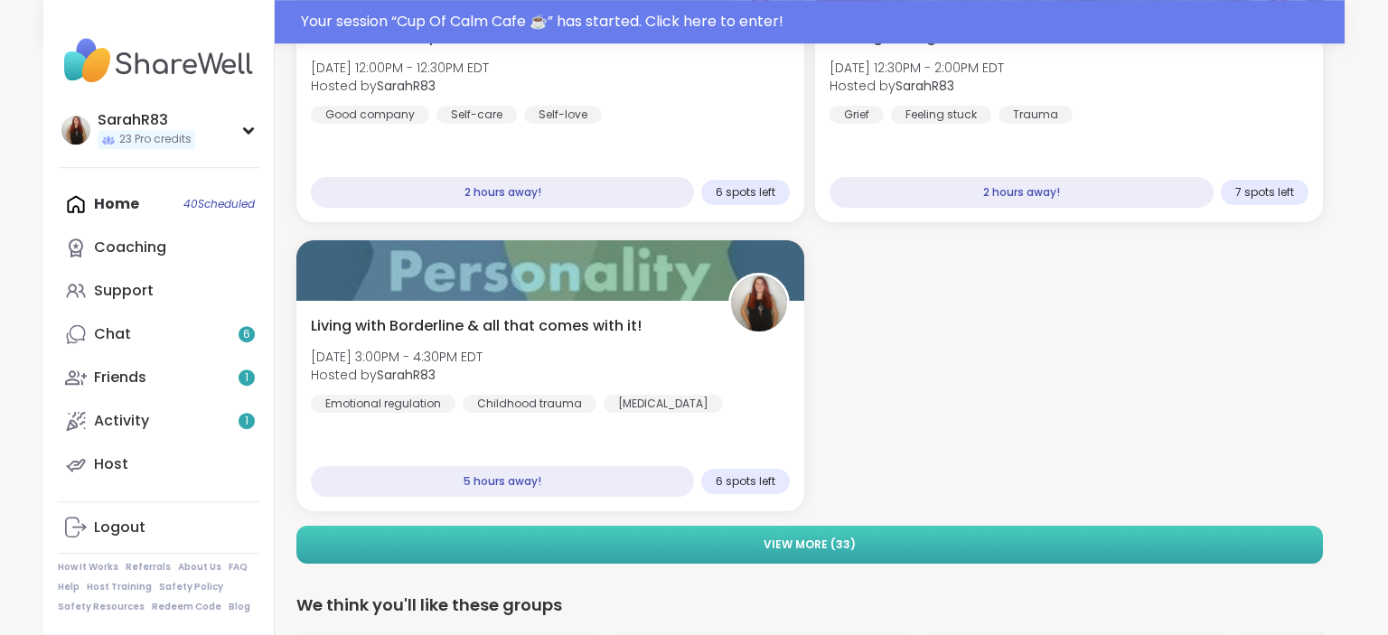
click at [713, 533] on button "View More ( 33 )" at bounding box center [809, 545] width 1027 height 38
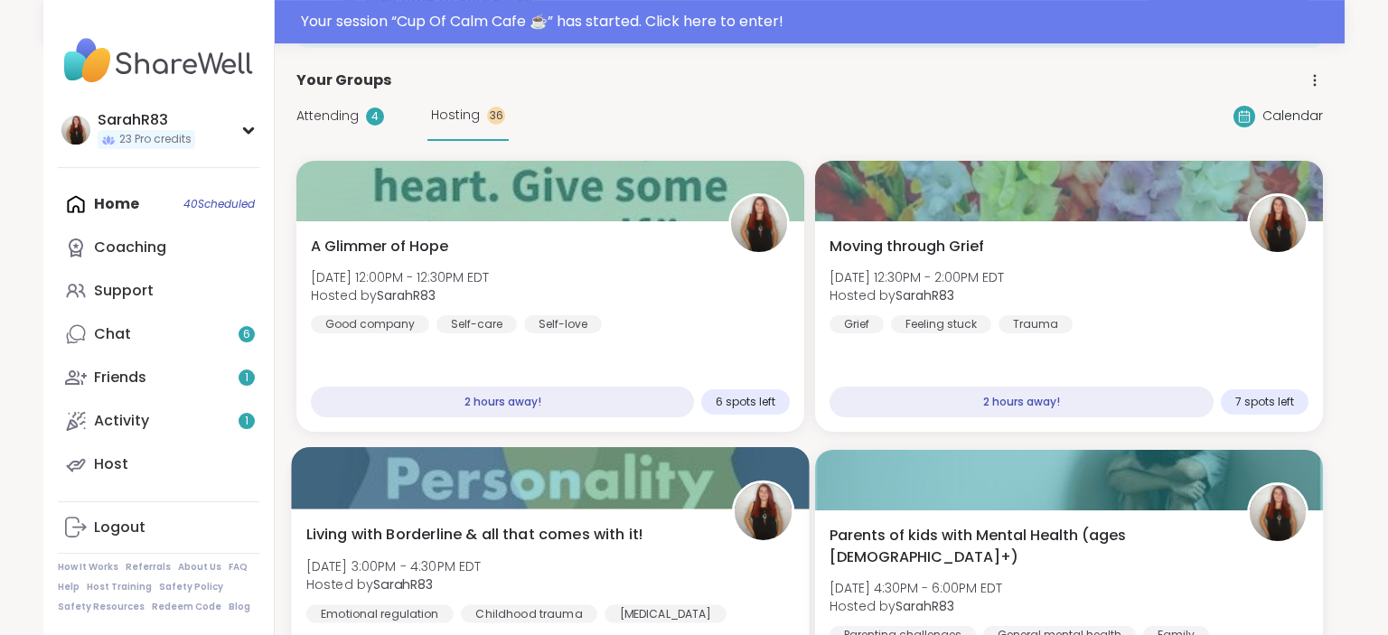
scroll to position [0, 0]
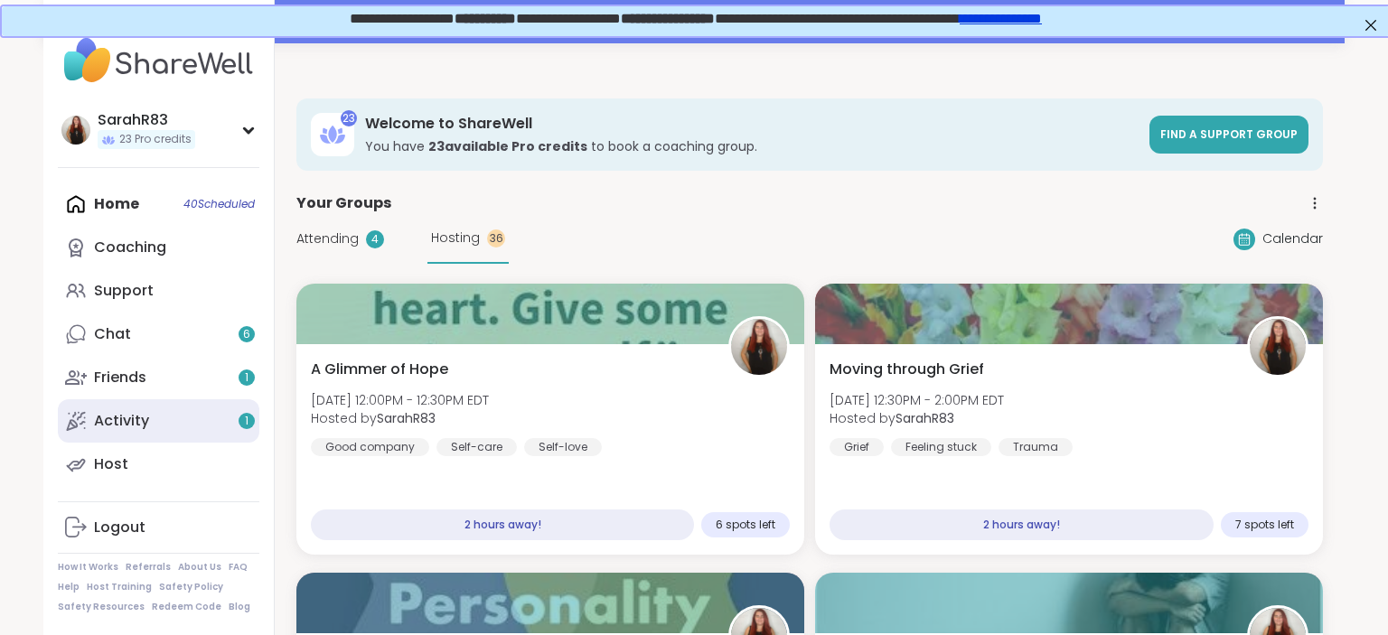
click at [212, 427] on link "Activity 1" at bounding box center [159, 420] width 202 height 43
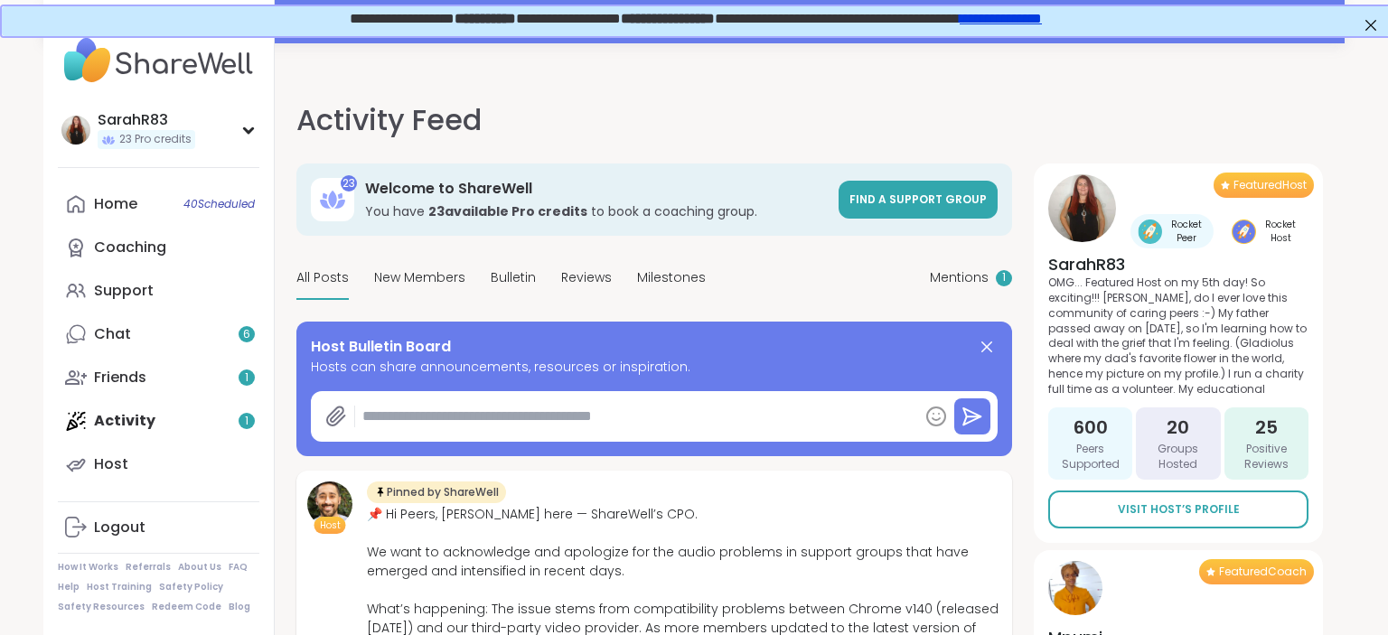
type textarea "*"
click at [973, 270] on span "Mentions" at bounding box center [959, 277] width 59 height 19
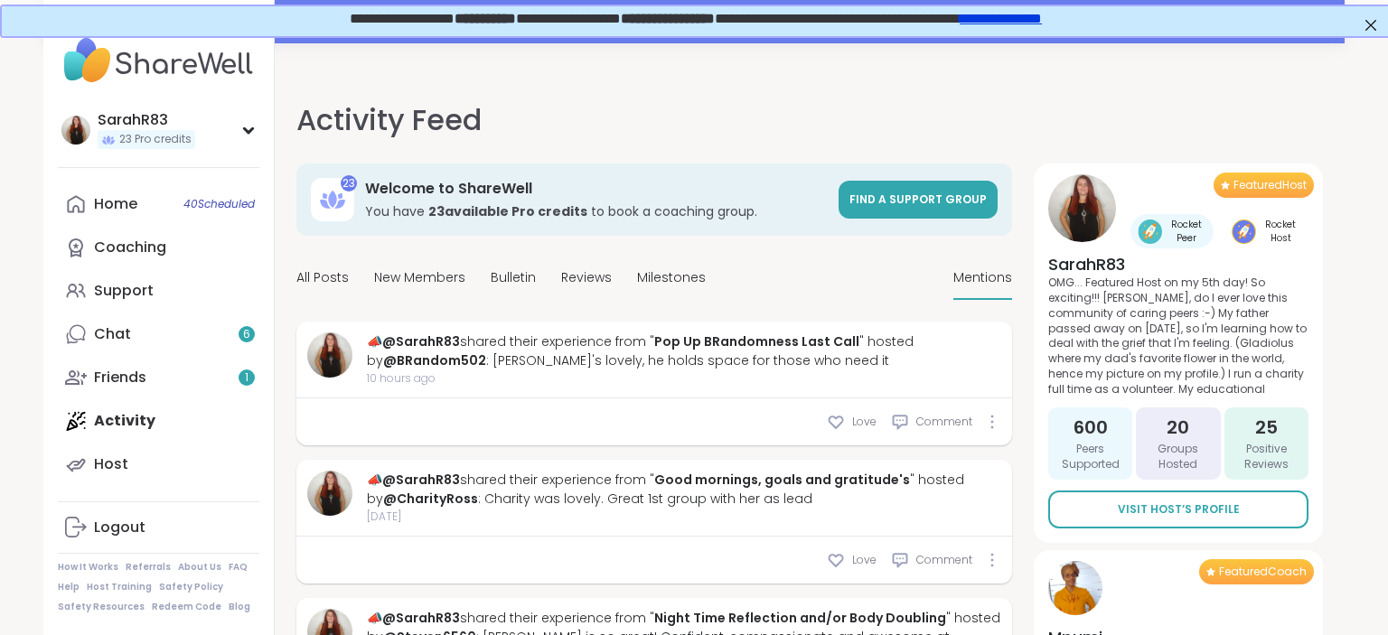
click at [895, 280] on div "All Posts New Members Bulletin Reviews Milestones Mentions" at bounding box center [654, 279] width 716 height 42
click at [220, 380] on link "Friends 1" at bounding box center [159, 377] width 202 height 43
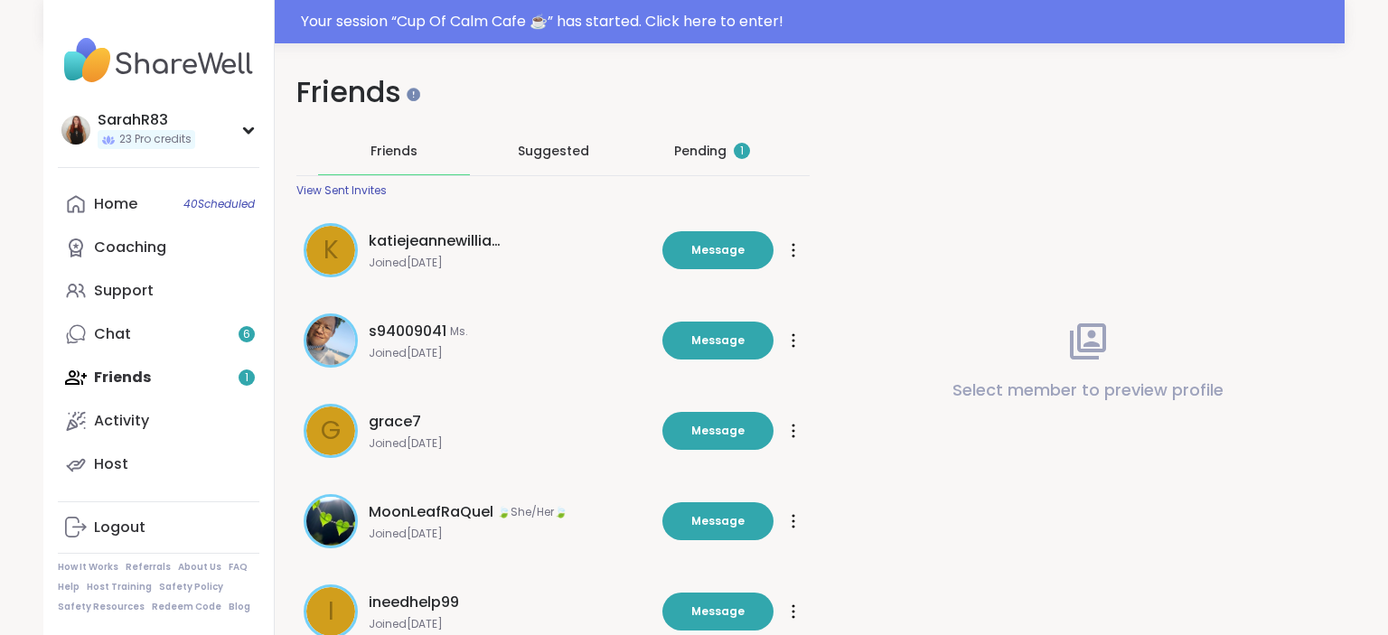
click at [692, 162] on div "Pending 1" at bounding box center [712, 150] width 152 height 47
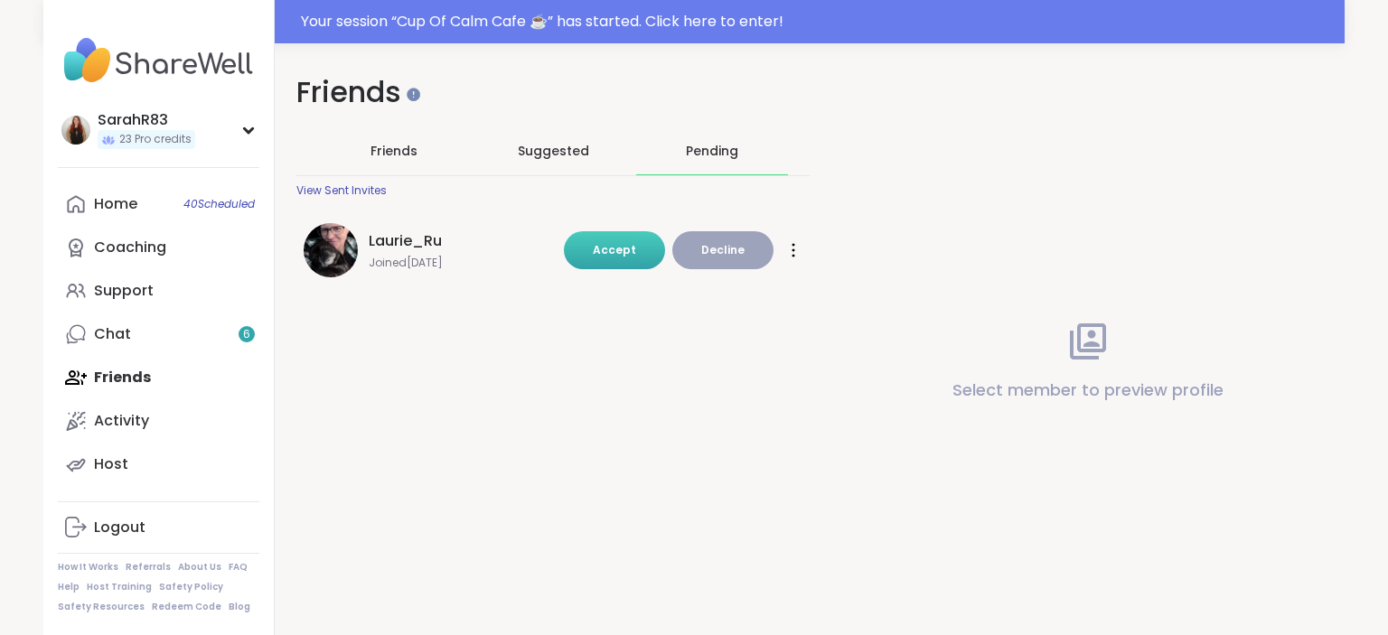
click at [610, 255] on span "Accept" at bounding box center [614, 249] width 43 height 15
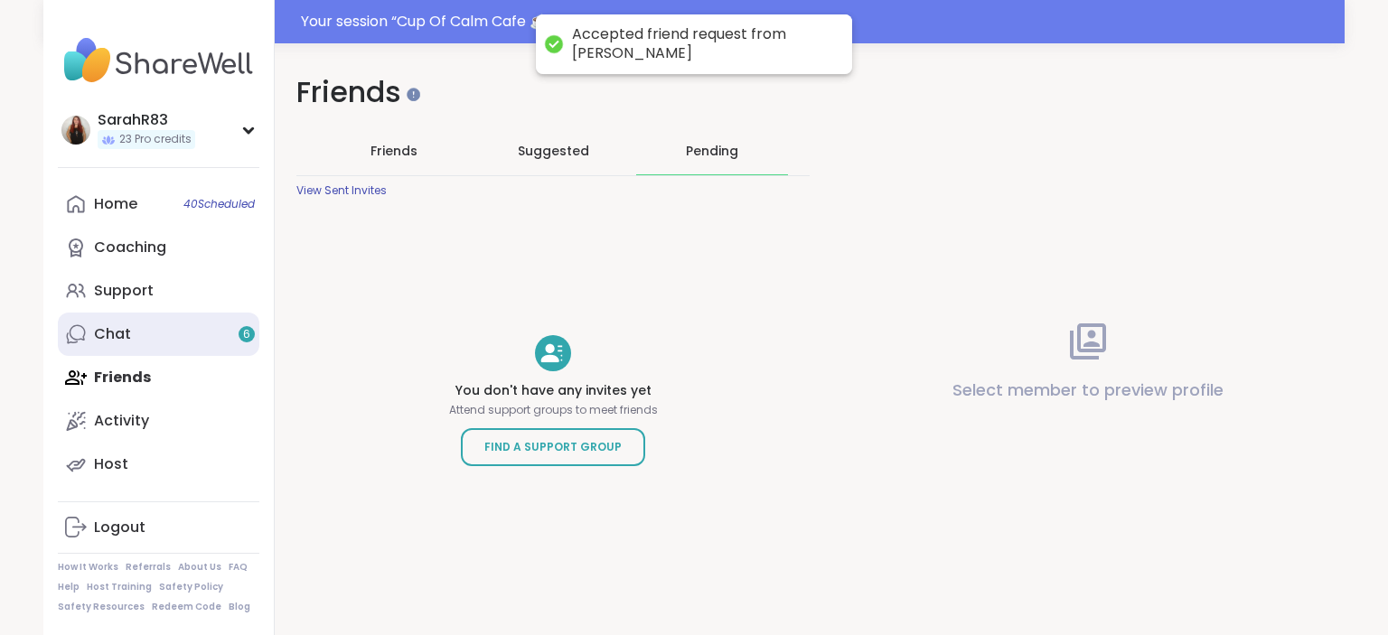
click at [139, 333] on link "Chat 6" at bounding box center [159, 334] width 202 height 43
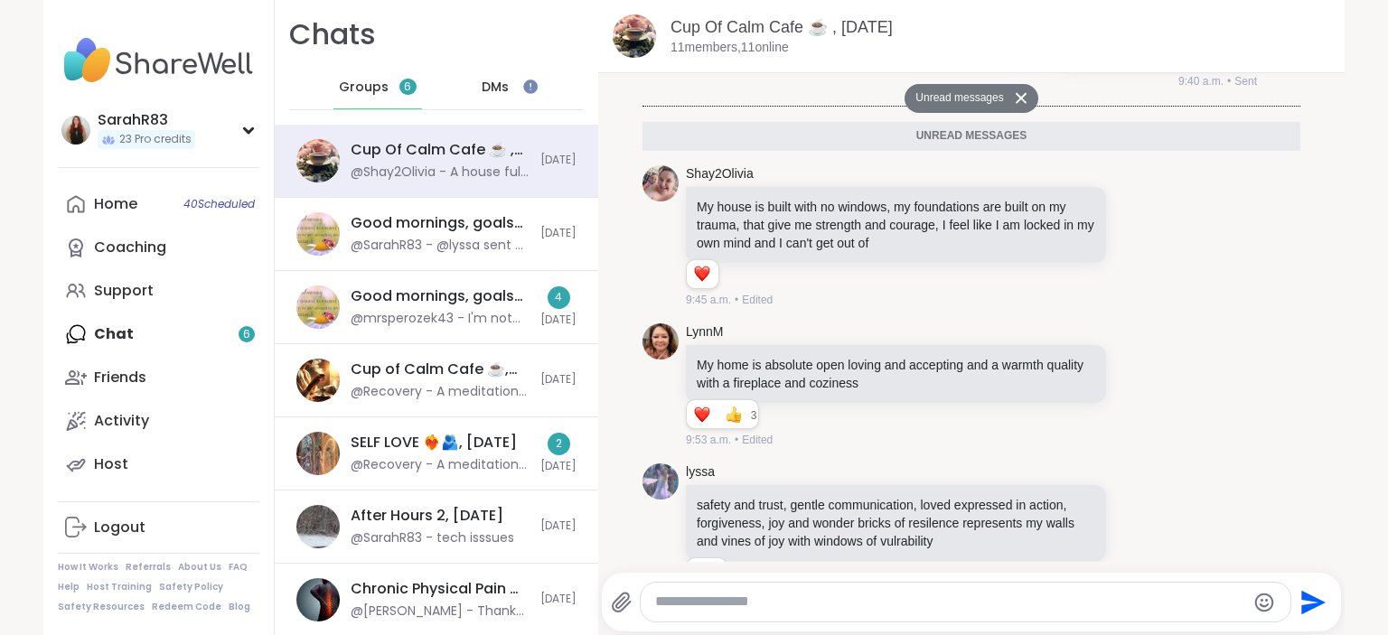
scroll to position [3993, 0]
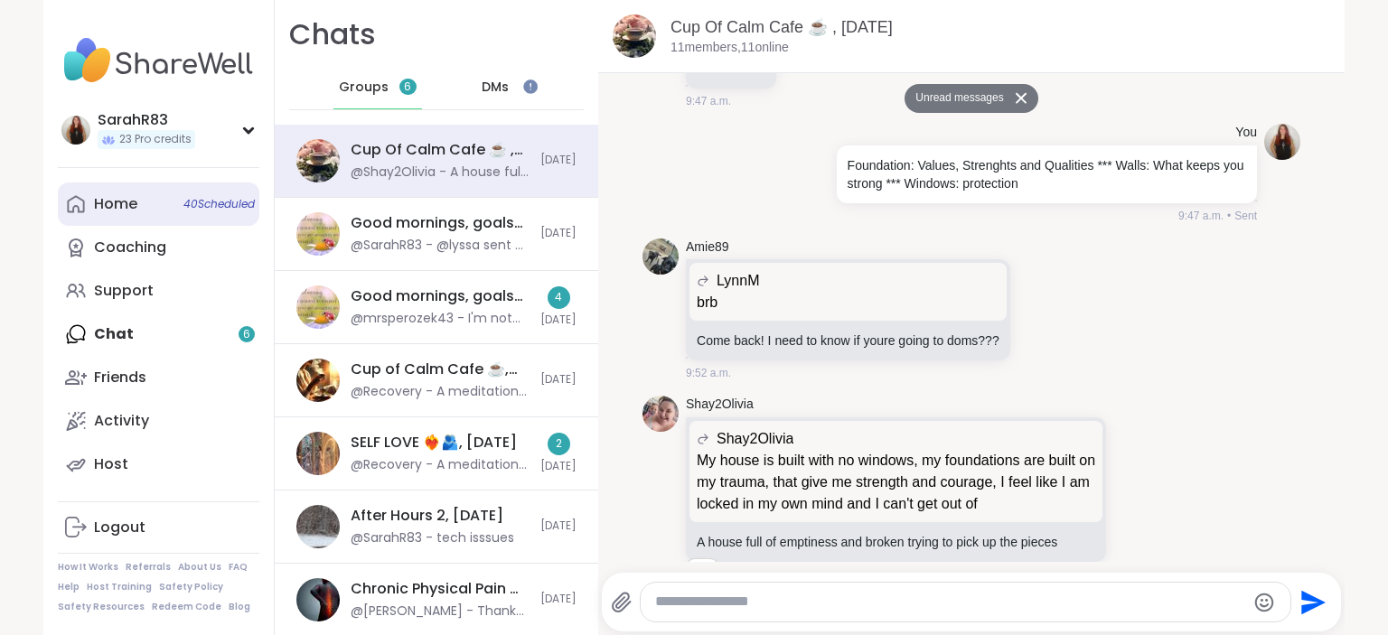
click at [168, 211] on link "Home 40 Scheduled" at bounding box center [159, 204] width 202 height 43
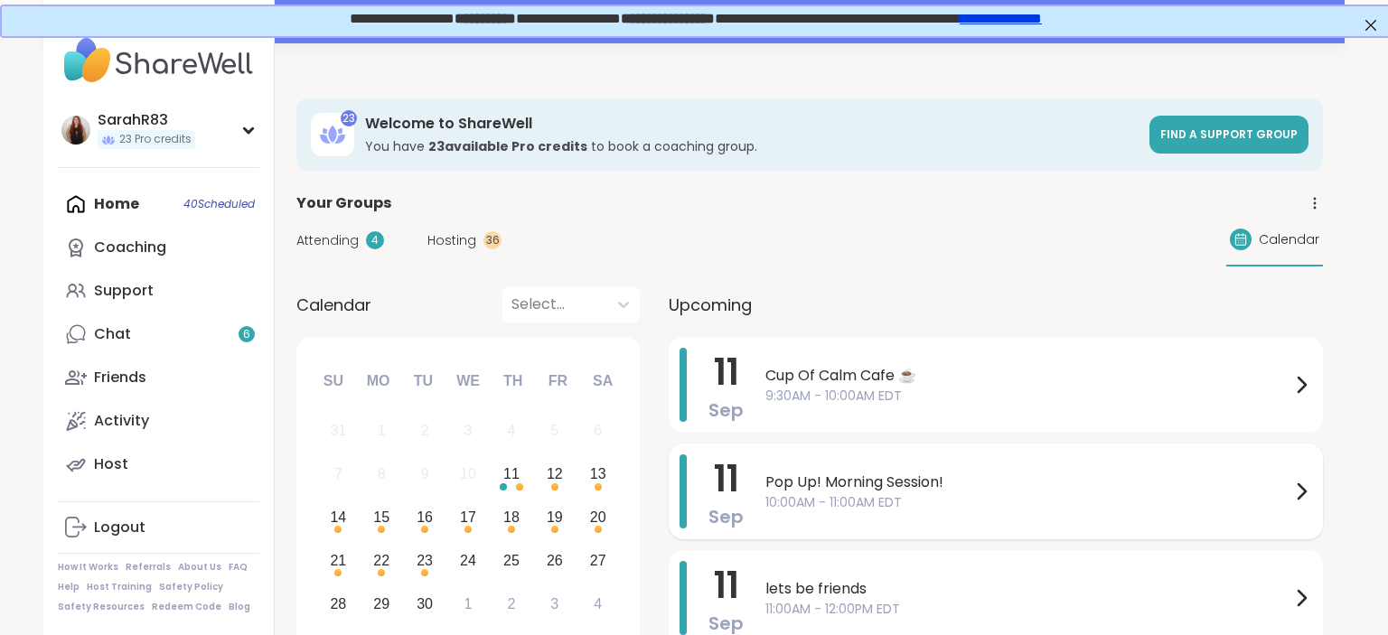
click at [831, 490] on span "Pop Up! Morning Session!" at bounding box center [1027, 483] width 525 height 22
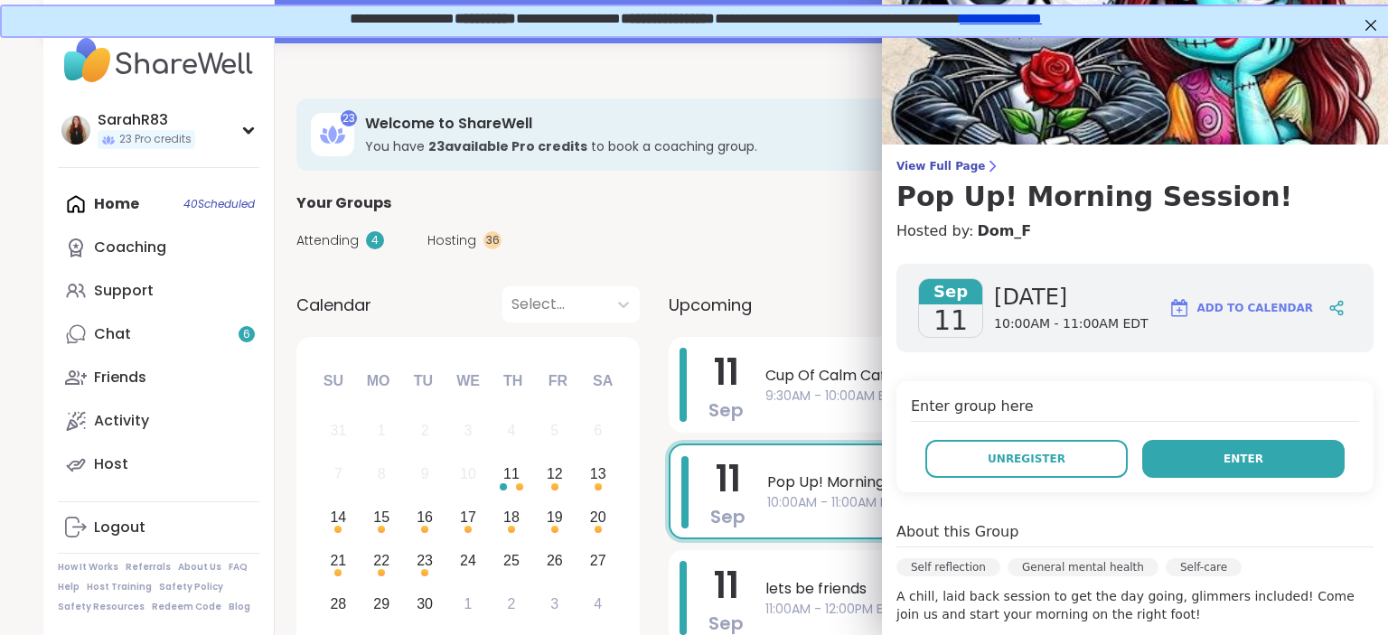
click at [1186, 457] on button "Enter" at bounding box center [1243, 459] width 202 height 38
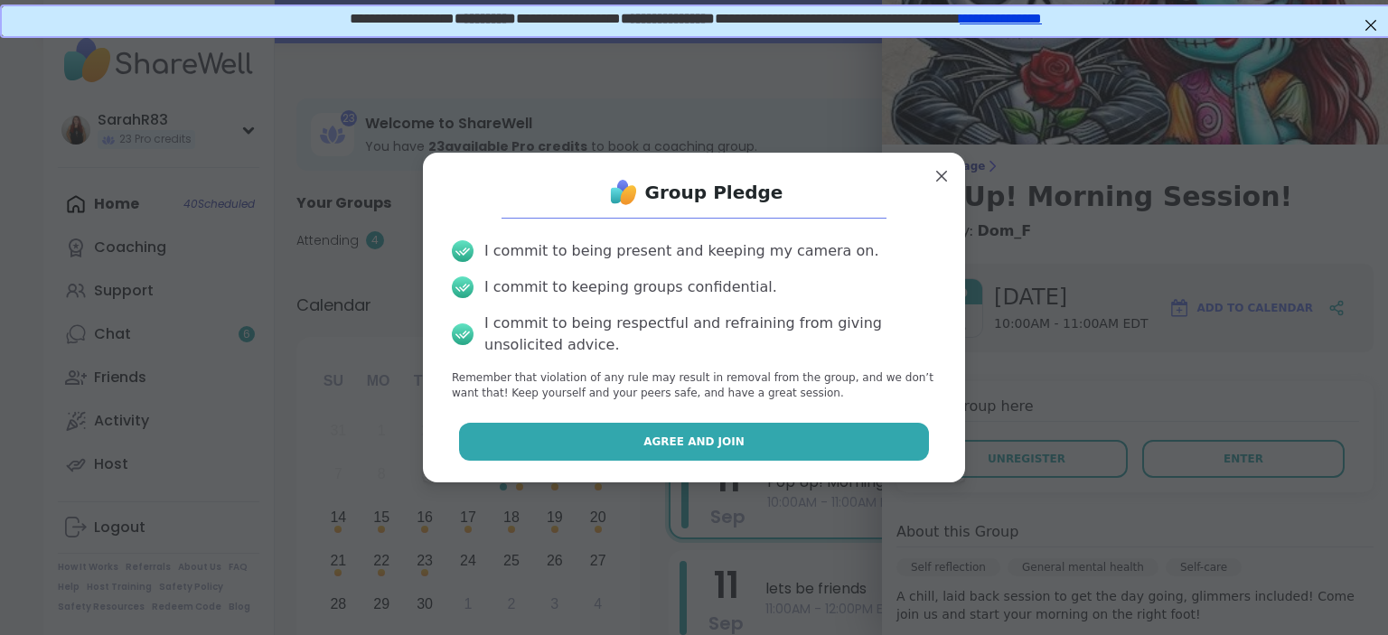
click at [763, 436] on button "Agree and Join" at bounding box center [694, 442] width 471 height 38
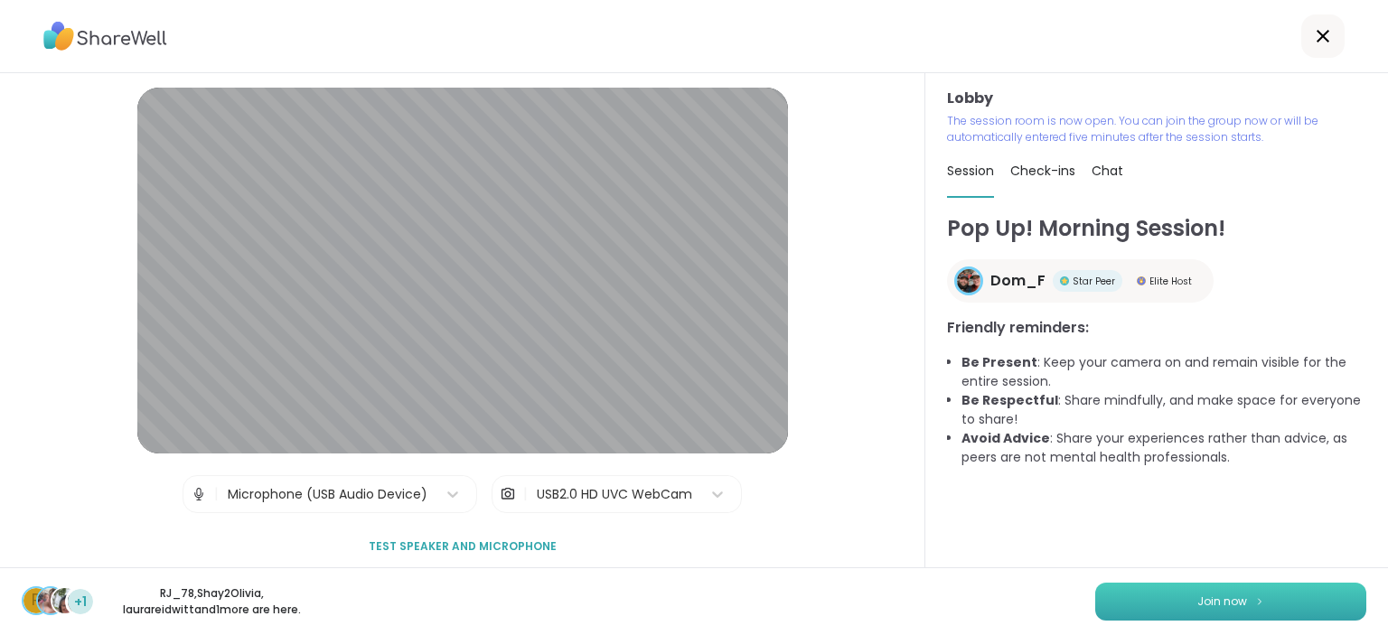
click at [1281, 613] on button "Join now" at bounding box center [1230, 602] width 271 height 38
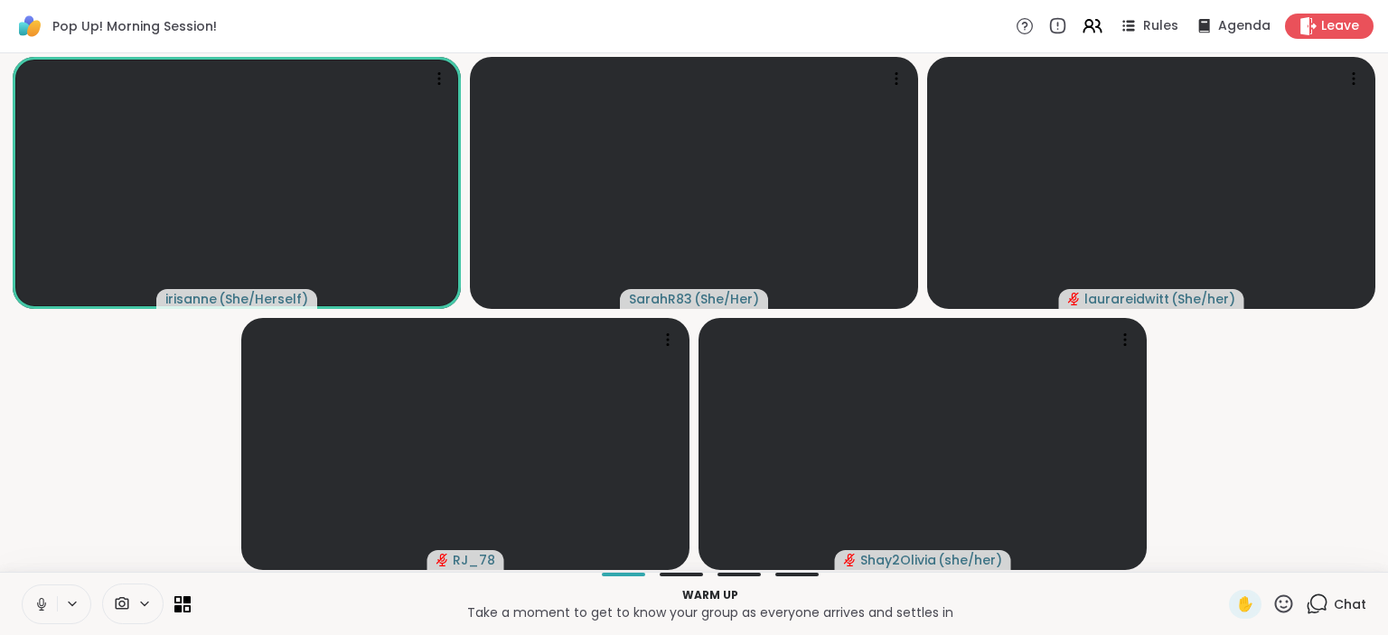
click at [1321, 609] on icon at bounding box center [1317, 604] width 23 height 23
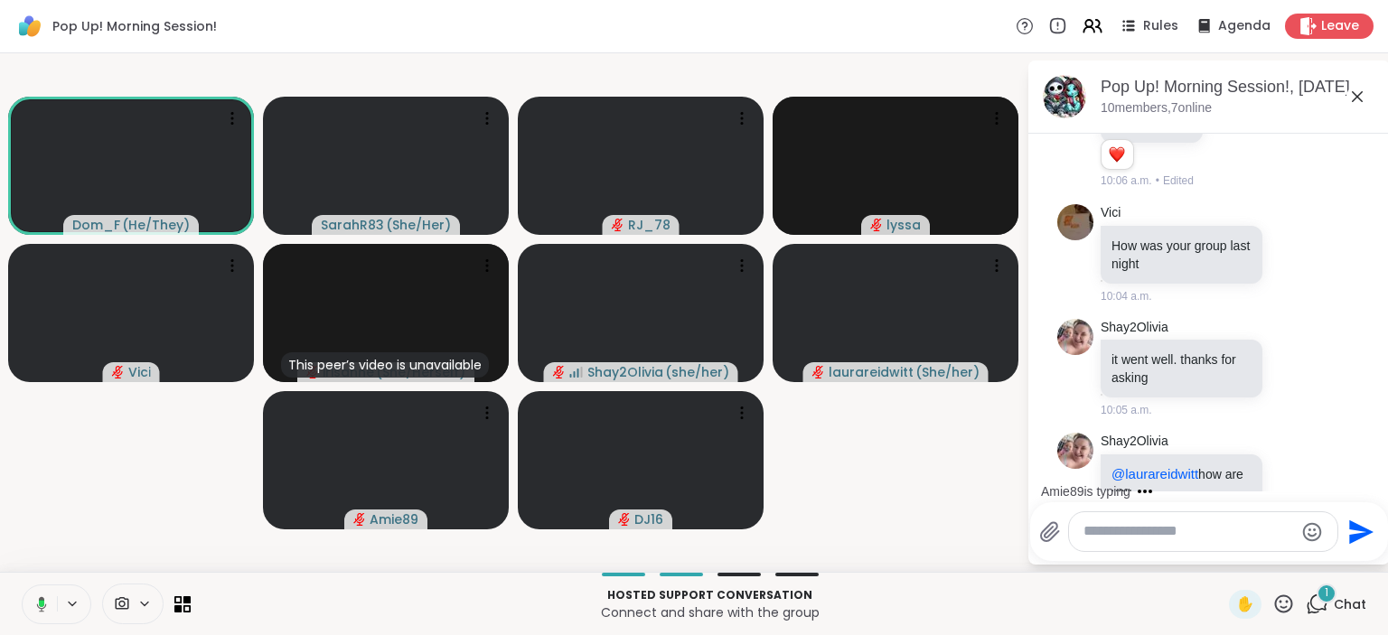
scroll to position [805, 0]
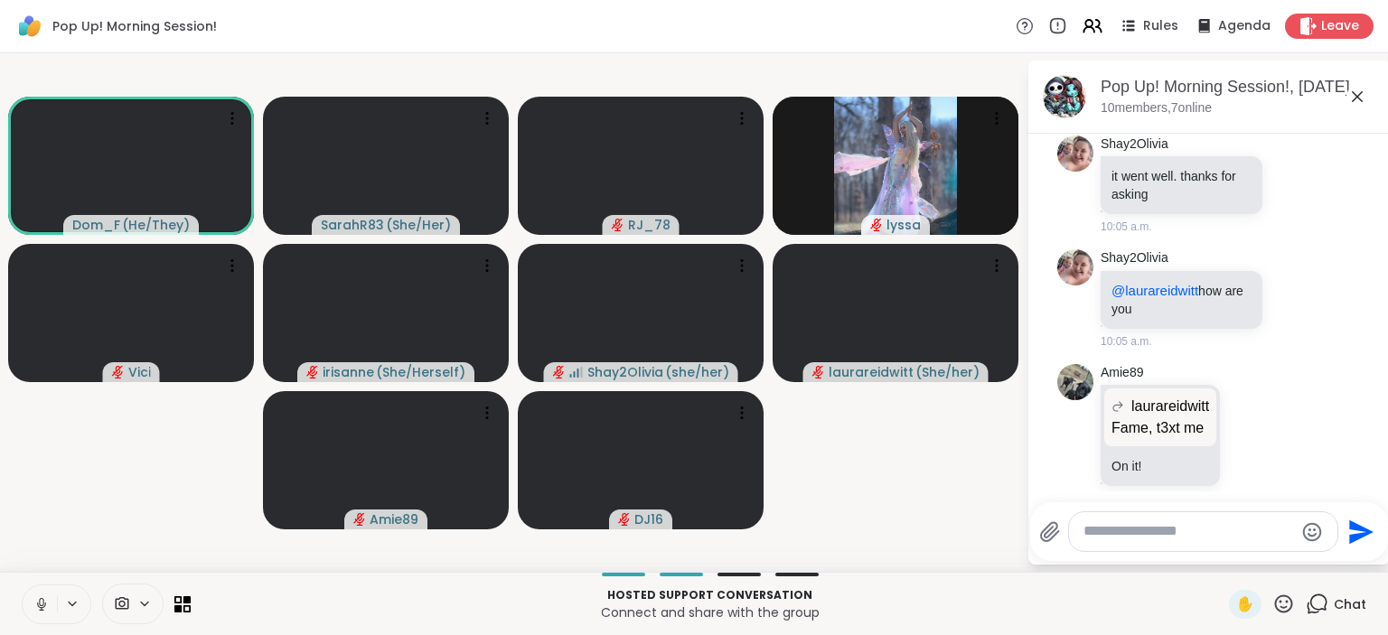
click at [42, 605] on icon at bounding box center [41, 604] width 16 height 16
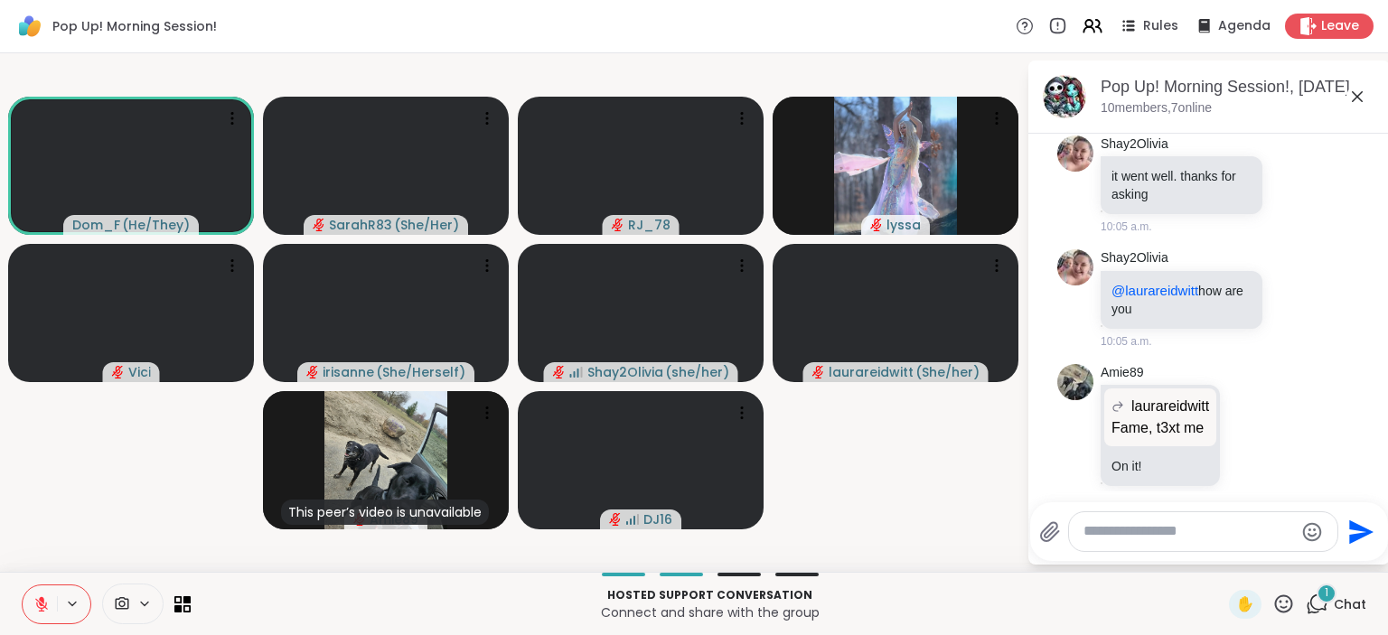
scroll to position [1024, 0]
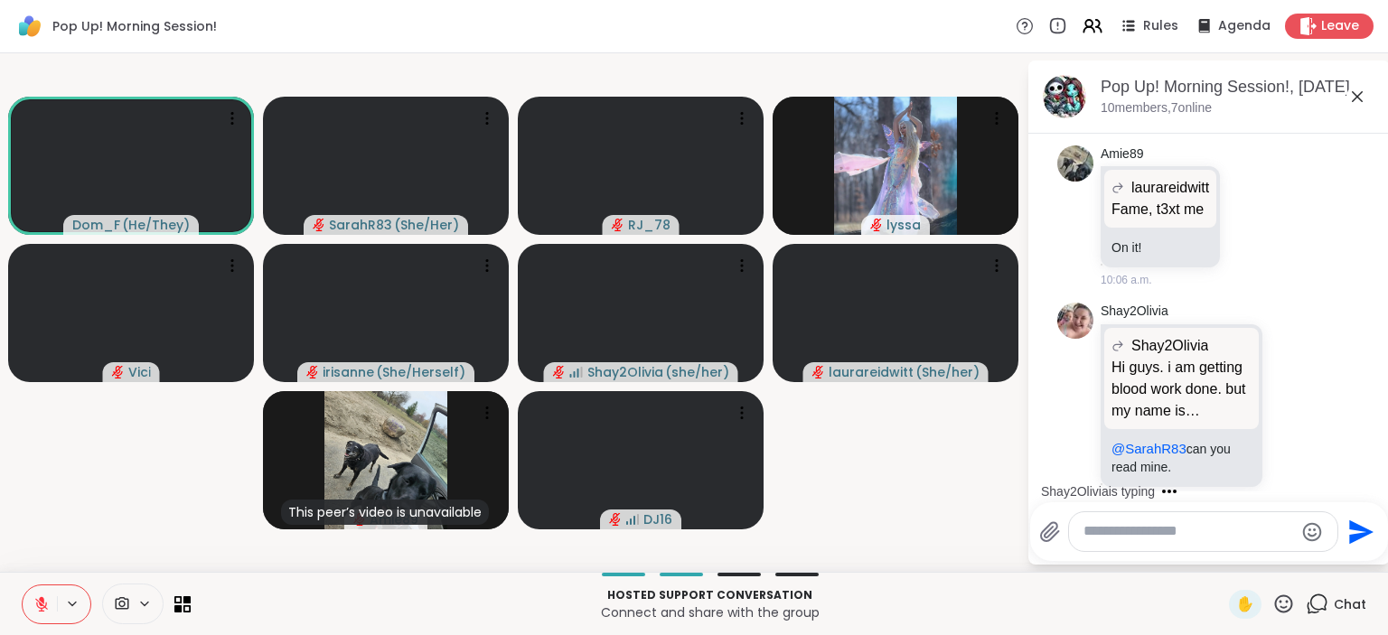
click at [40, 605] on icon at bounding box center [41, 604] width 13 height 13
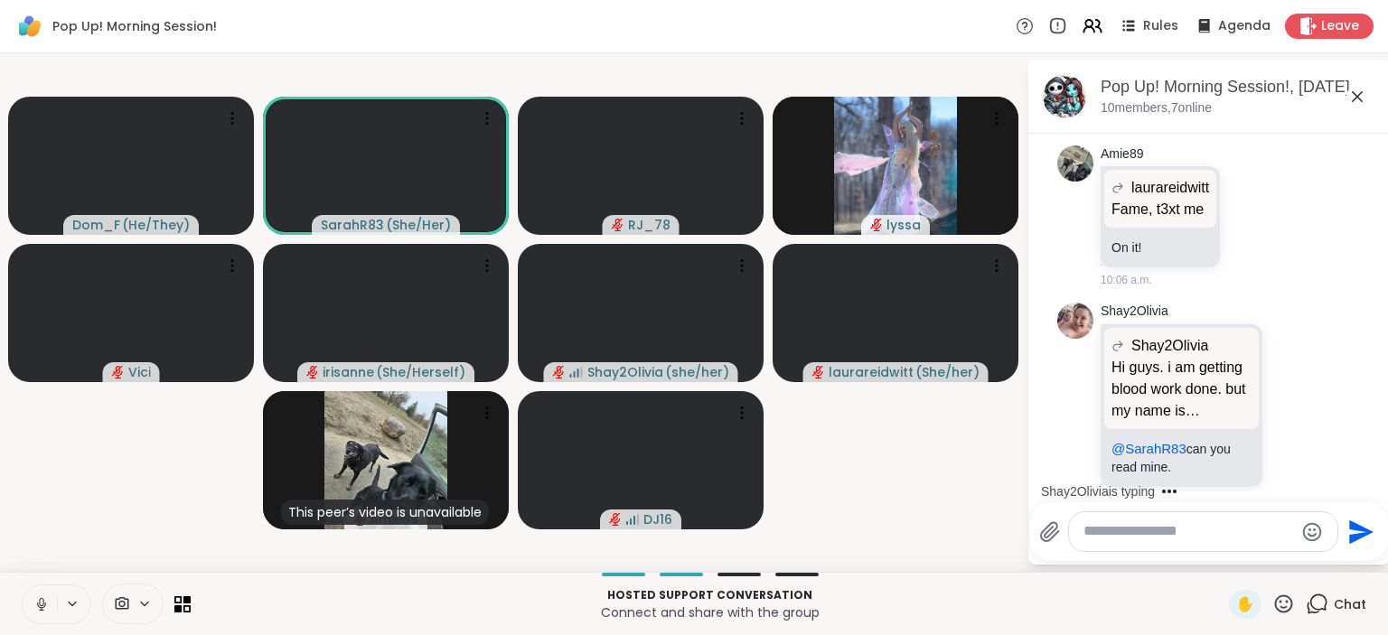
click at [40, 605] on icon at bounding box center [41, 602] width 5 height 8
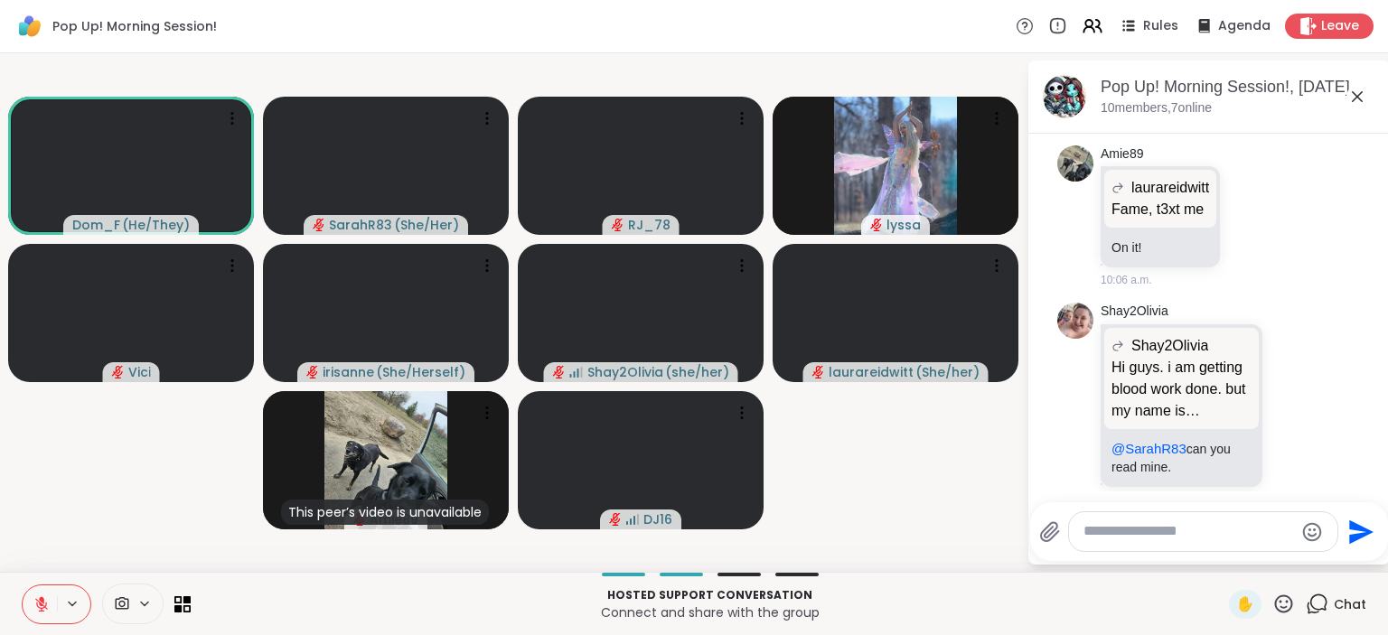
scroll to position [1204, 0]
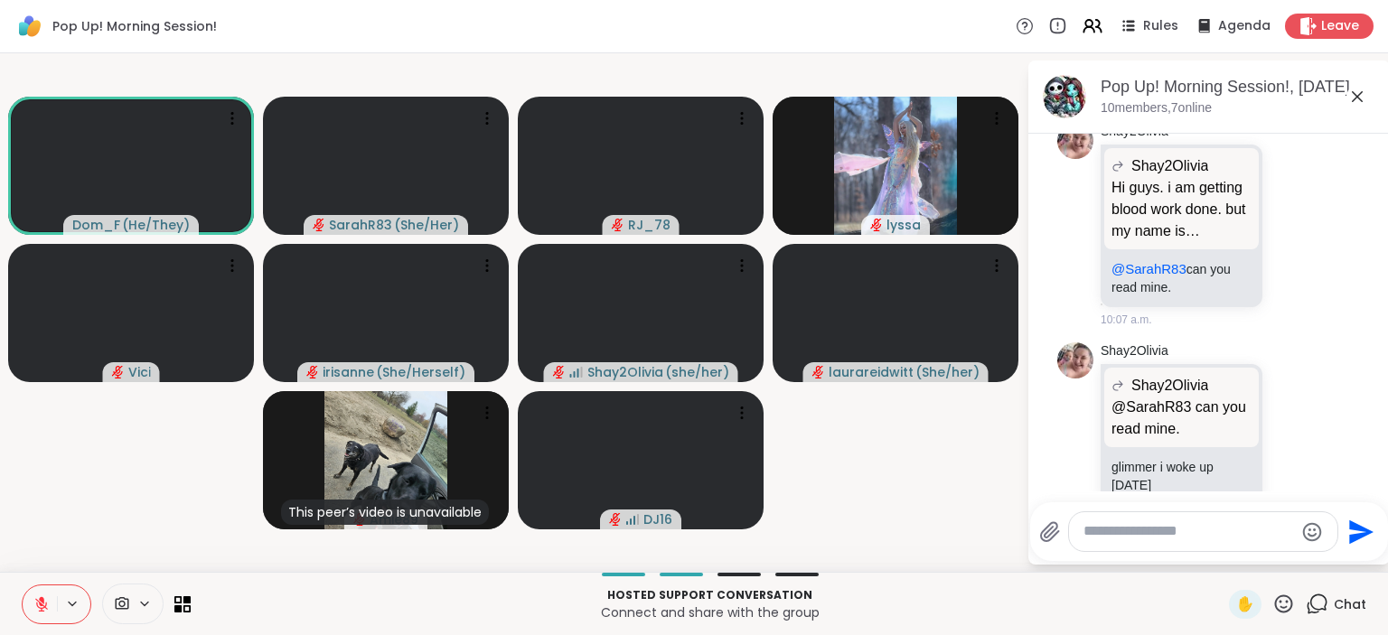
click at [40, 605] on icon at bounding box center [41, 604] width 13 height 13
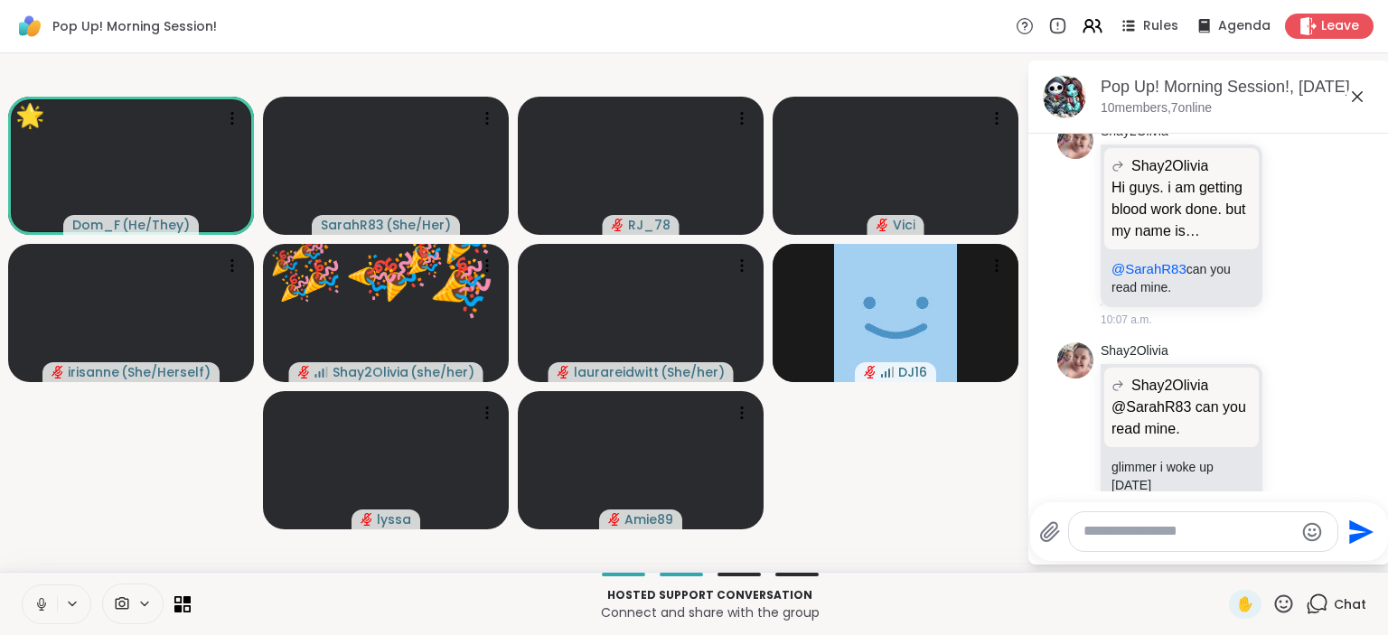
click at [31, 597] on button at bounding box center [40, 605] width 34 height 38
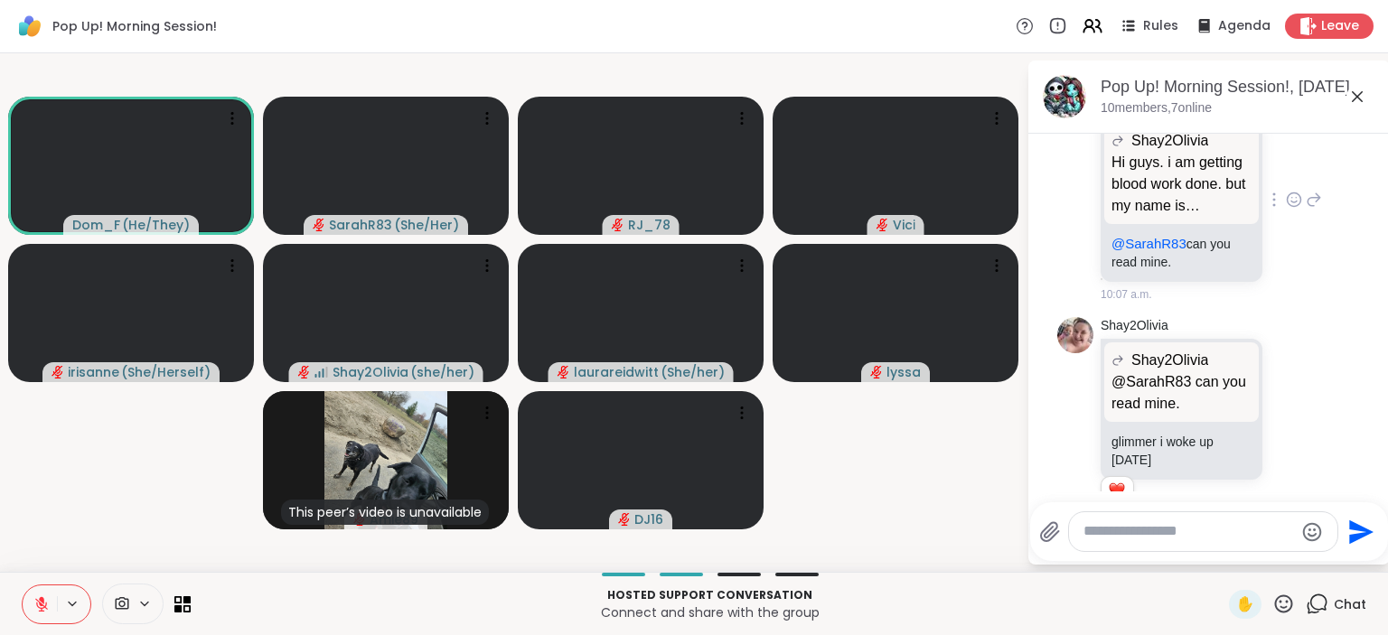
scroll to position [1229, 0]
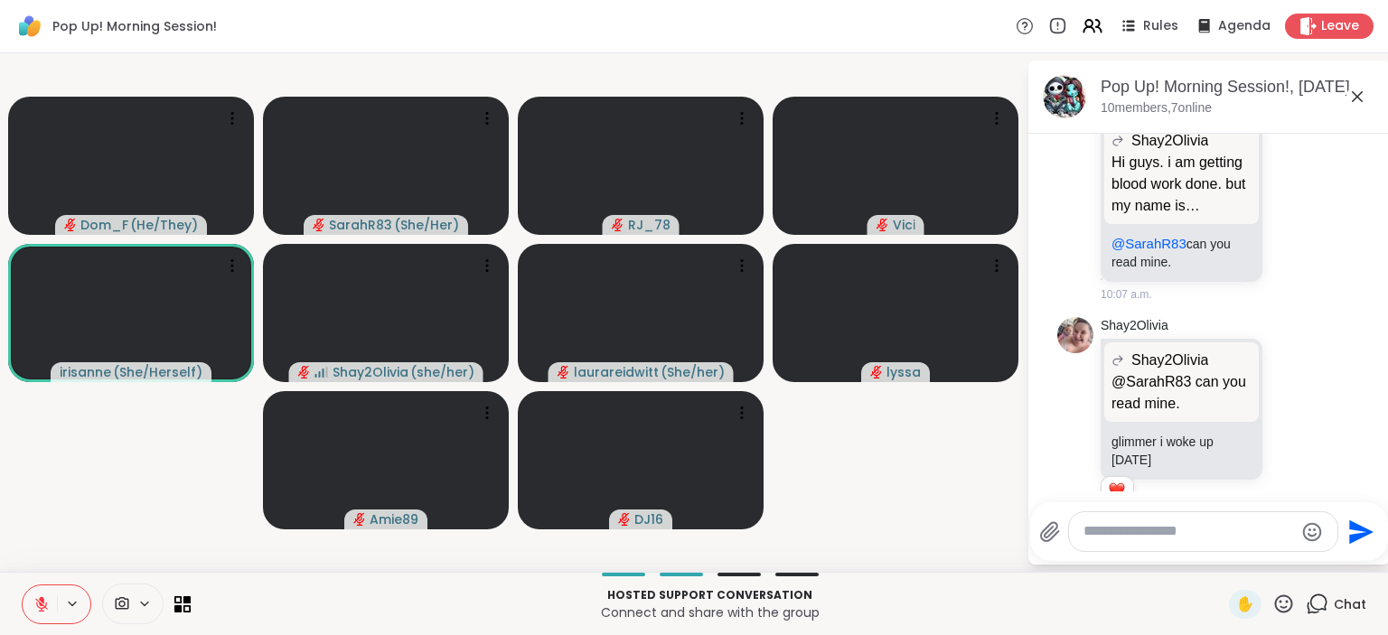
click at [1161, 537] on textarea "Type your message" at bounding box center [1189, 531] width 211 height 19
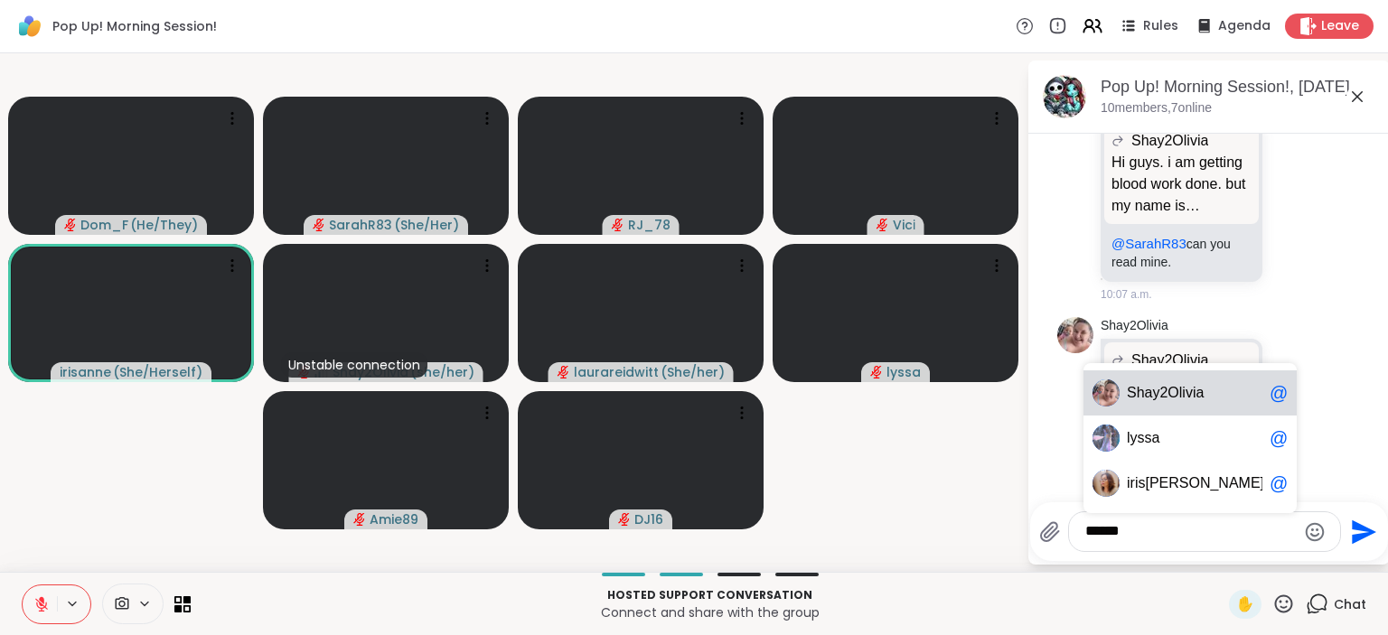
click at [1180, 402] on span "hay2Olivia" at bounding box center [1171, 393] width 68 height 18
type textarea "**********"
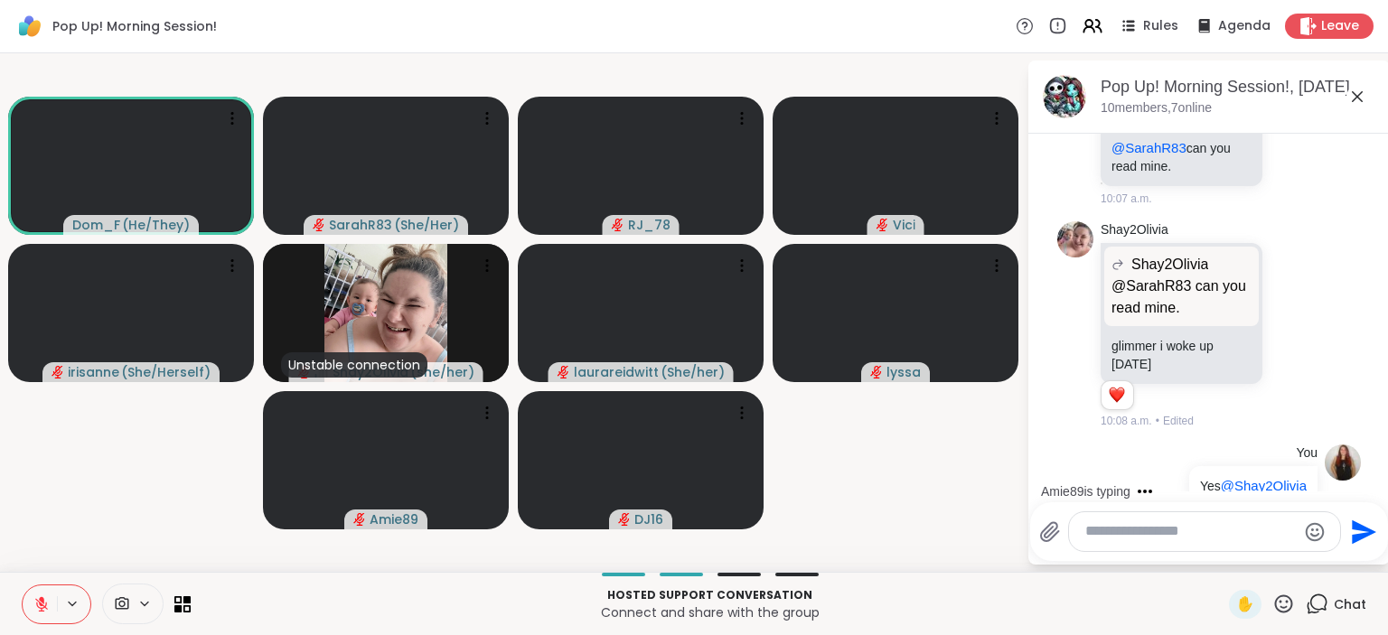
scroll to position [1439, 0]
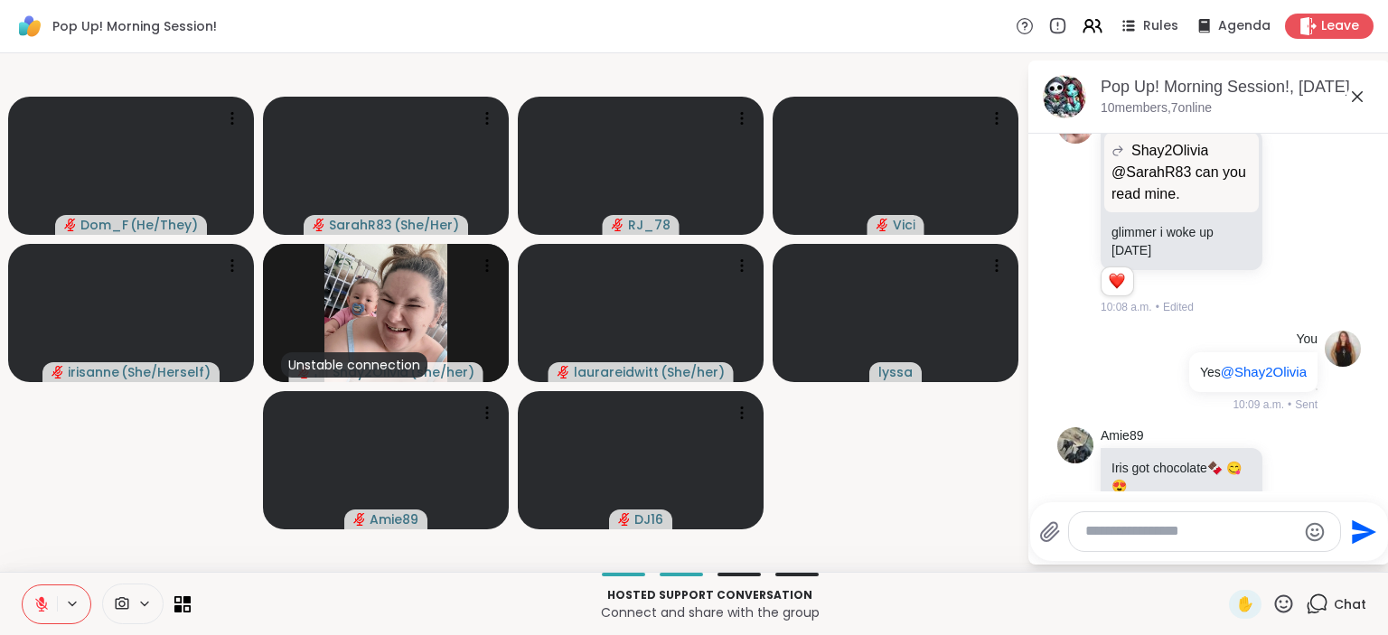
click at [34, 605] on icon at bounding box center [41, 604] width 16 height 16
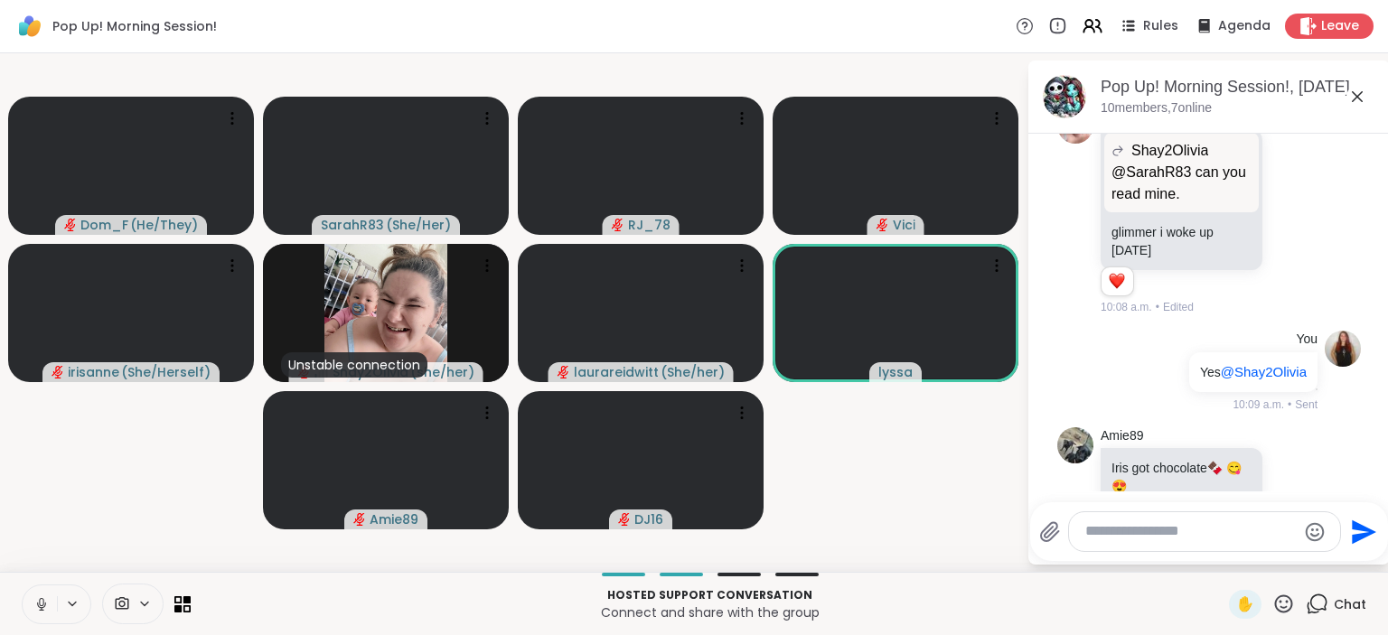
click at [40, 611] on icon at bounding box center [41, 604] width 16 height 16
click at [40, 611] on icon at bounding box center [41, 604] width 13 height 13
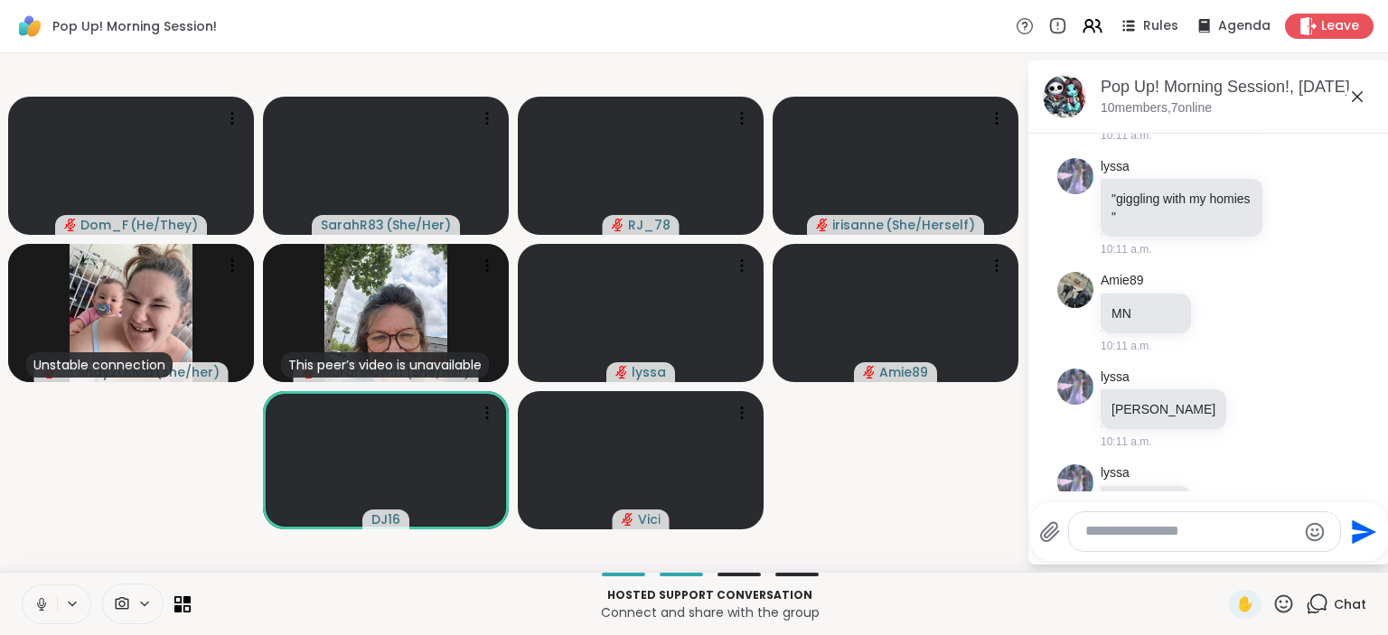
scroll to position [2077, 0]
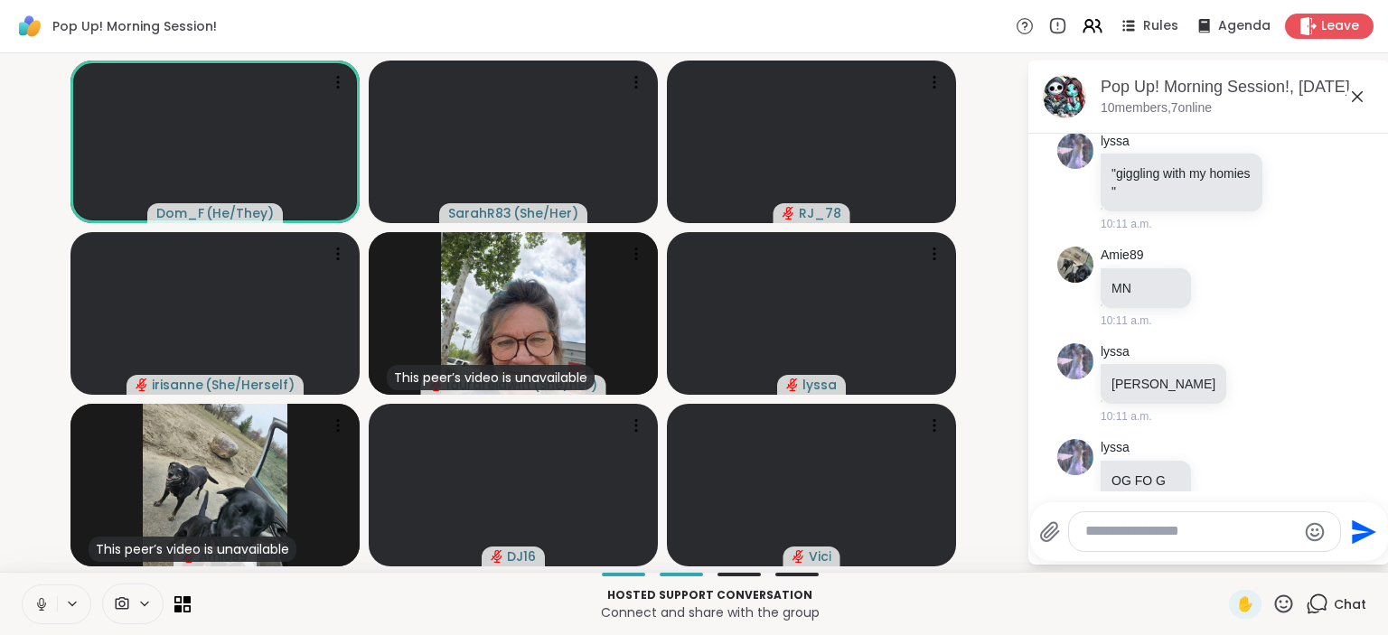
click at [44, 602] on icon at bounding box center [41, 604] width 16 height 16
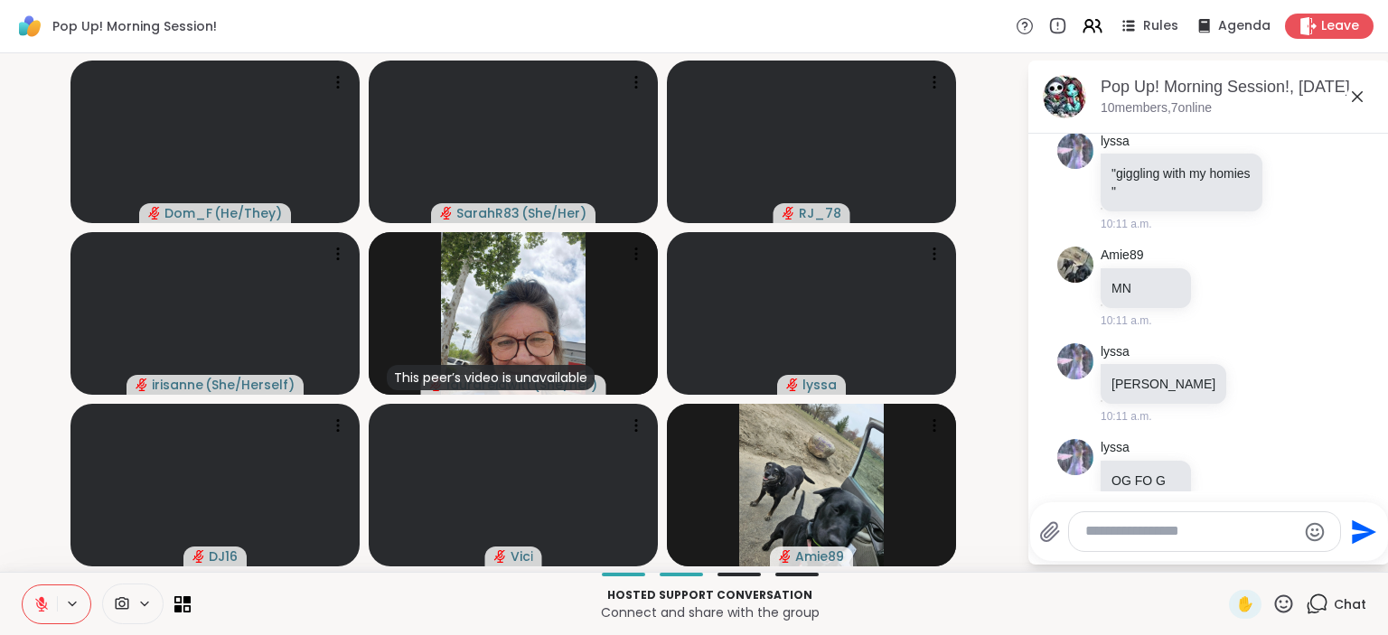
click at [54, 605] on button at bounding box center [40, 605] width 34 height 38
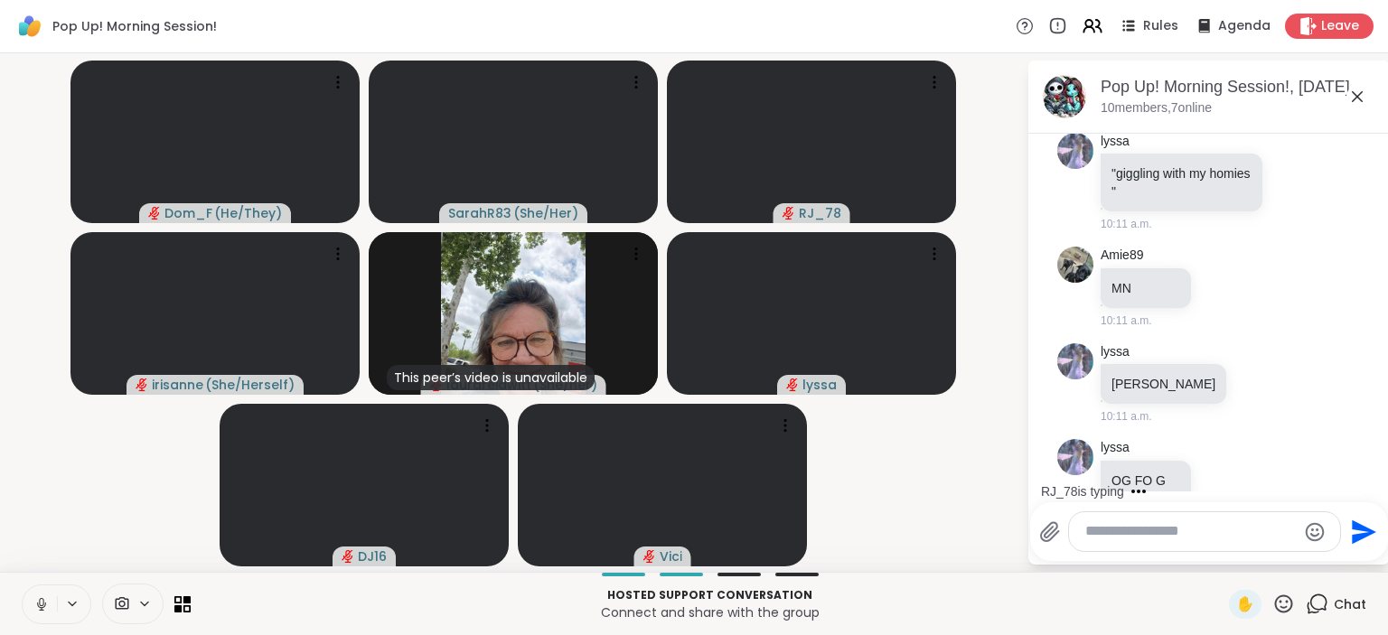
click at [41, 603] on icon at bounding box center [41, 604] width 16 height 16
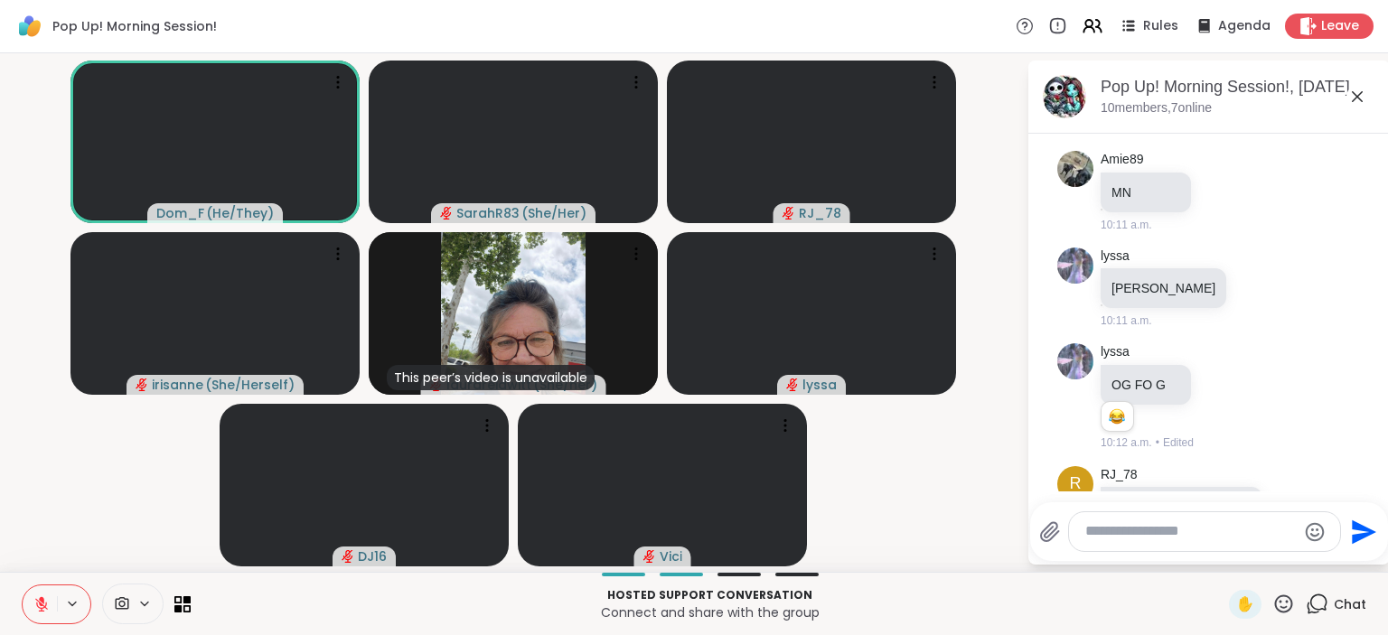
click at [37, 608] on icon at bounding box center [41, 604] width 16 height 16
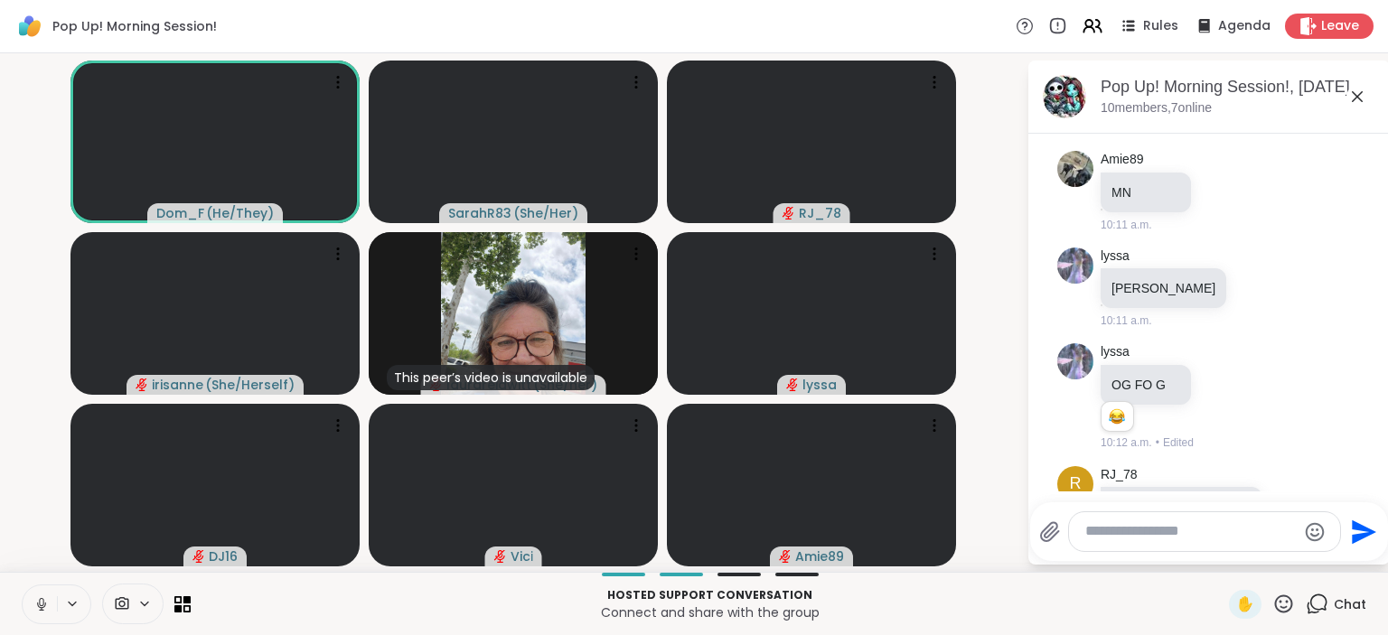
click at [40, 605] on icon at bounding box center [41, 604] width 16 height 16
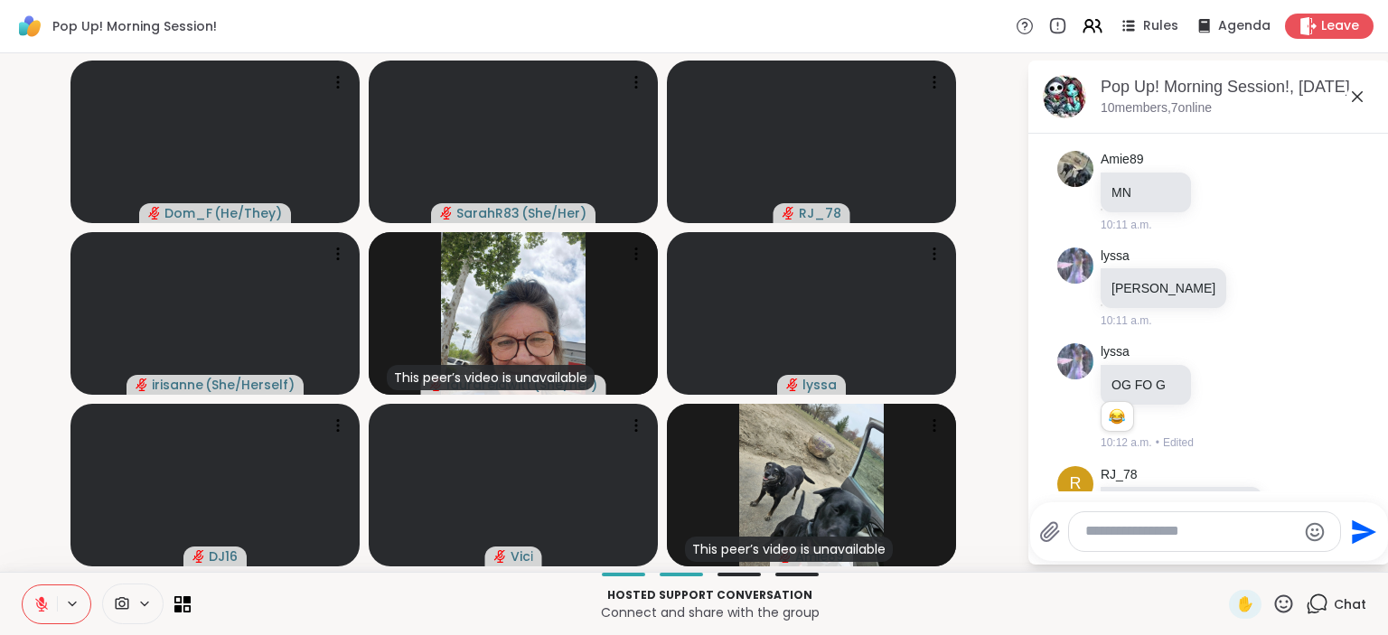
click at [41, 607] on icon at bounding box center [41, 604] width 16 height 16
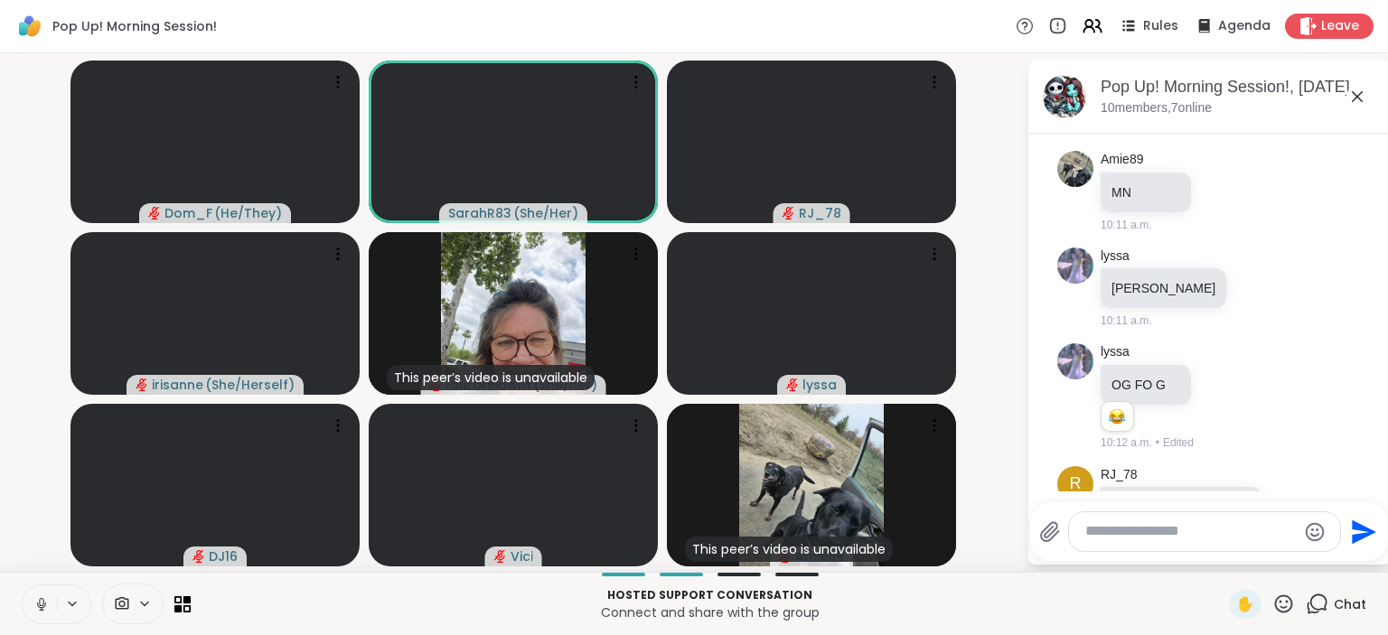
click at [1286, 506] on icon at bounding box center [1294, 515] width 16 height 18
click at [1246, 478] on div "Select Reaction: Thumbs up" at bounding box center [1254, 486] width 16 height 16
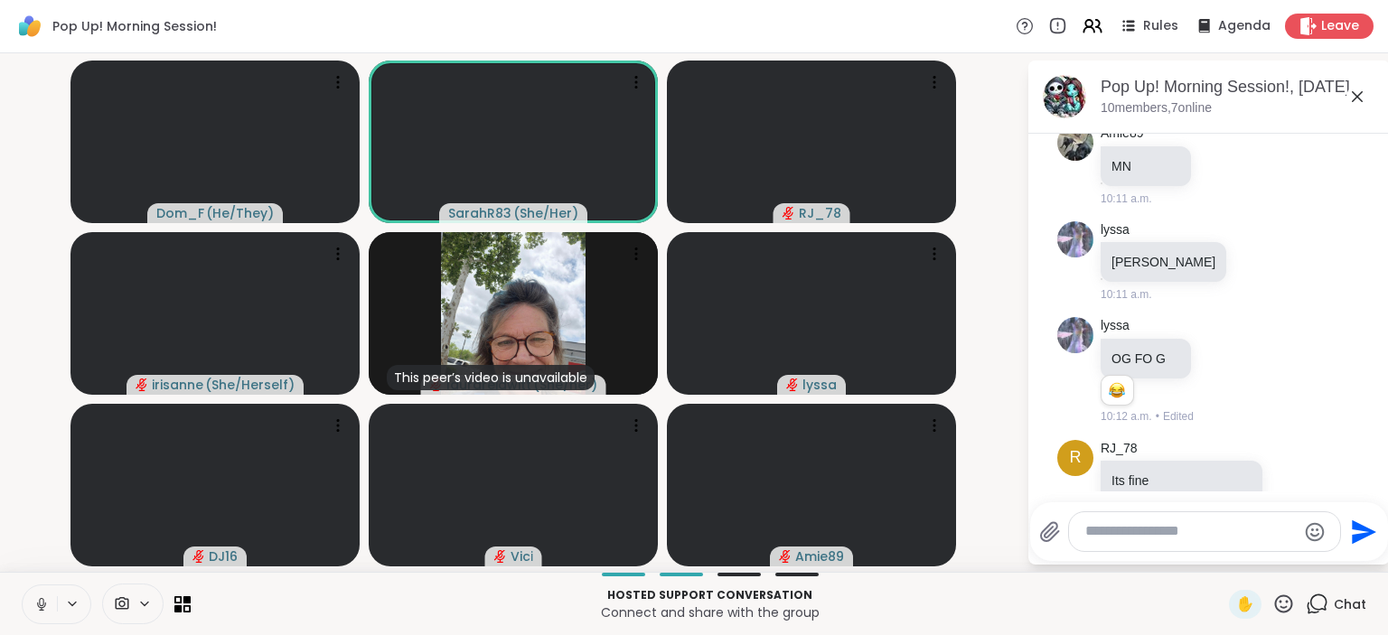
click at [42, 598] on icon at bounding box center [41, 604] width 16 height 16
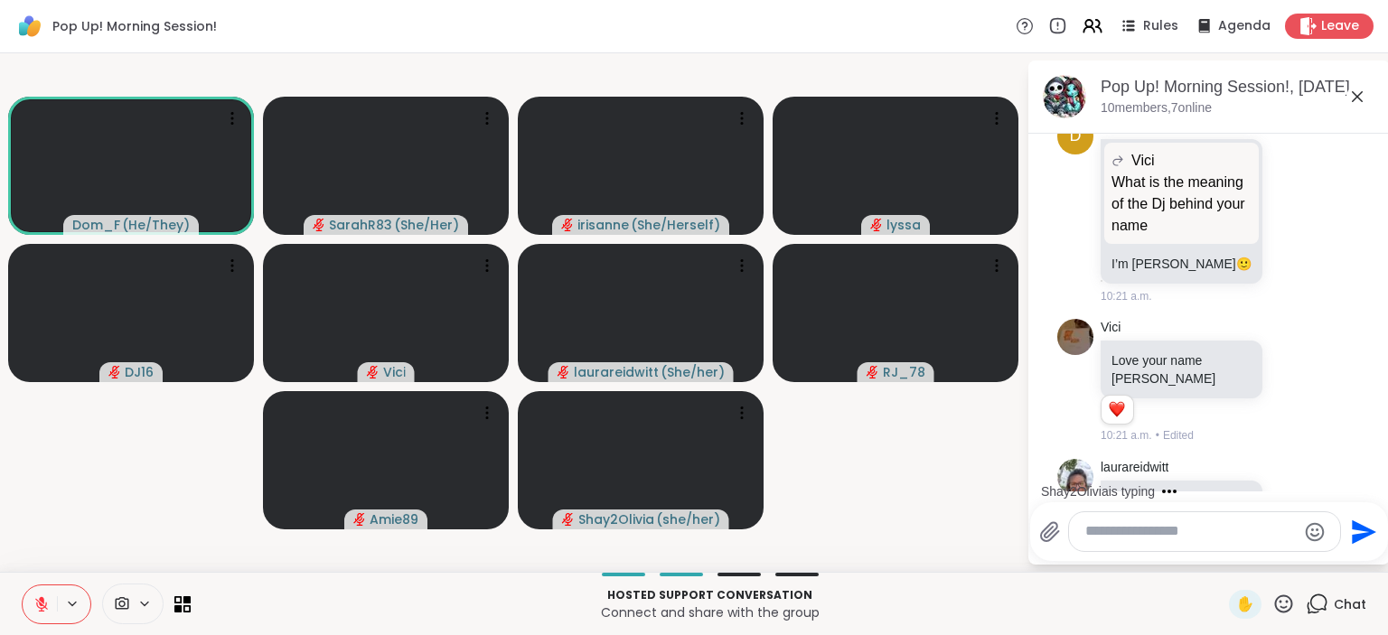
scroll to position [3134, 0]
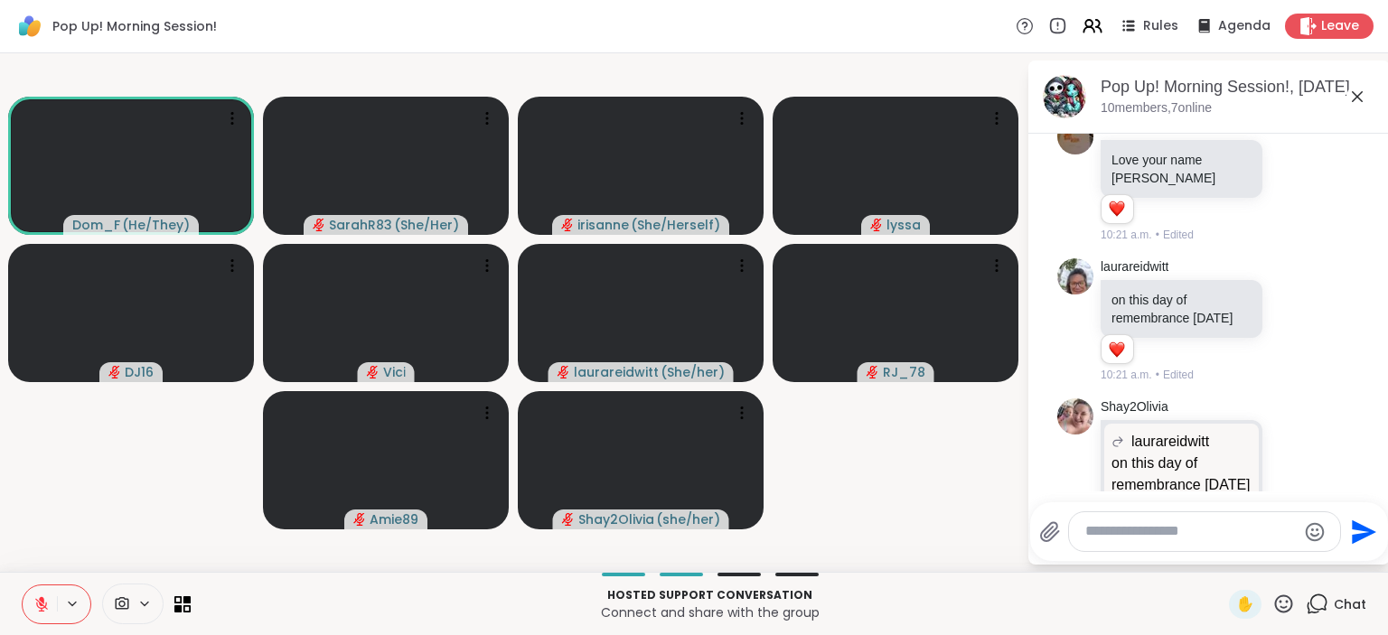
click at [43, 602] on icon at bounding box center [41, 599] width 5 height 7
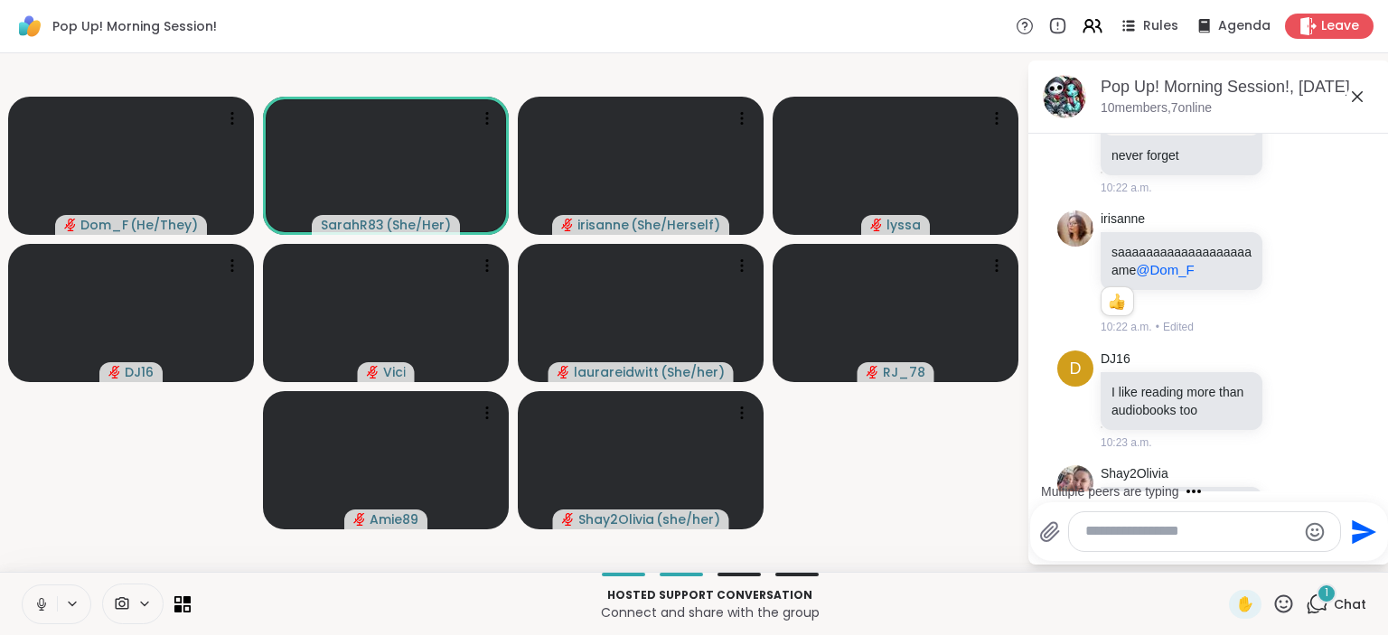
scroll to position [3722, 0]
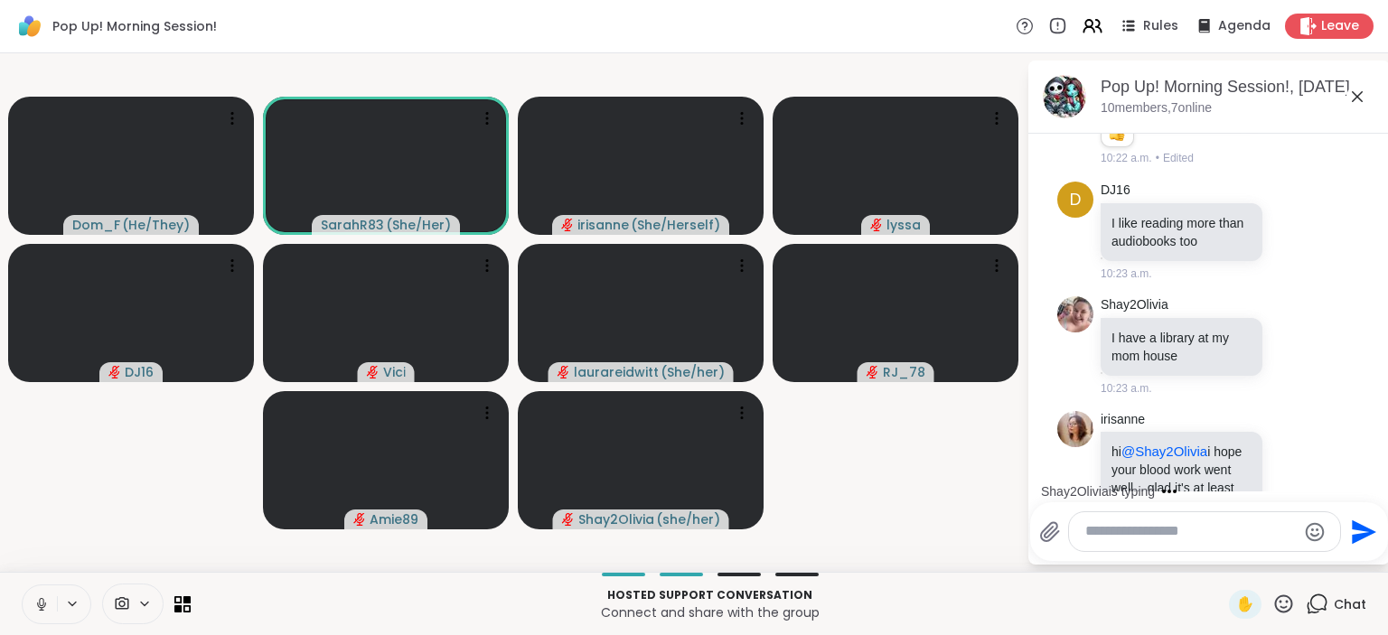
click at [38, 607] on icon at bounding box center [41, 604] width 16 height 16
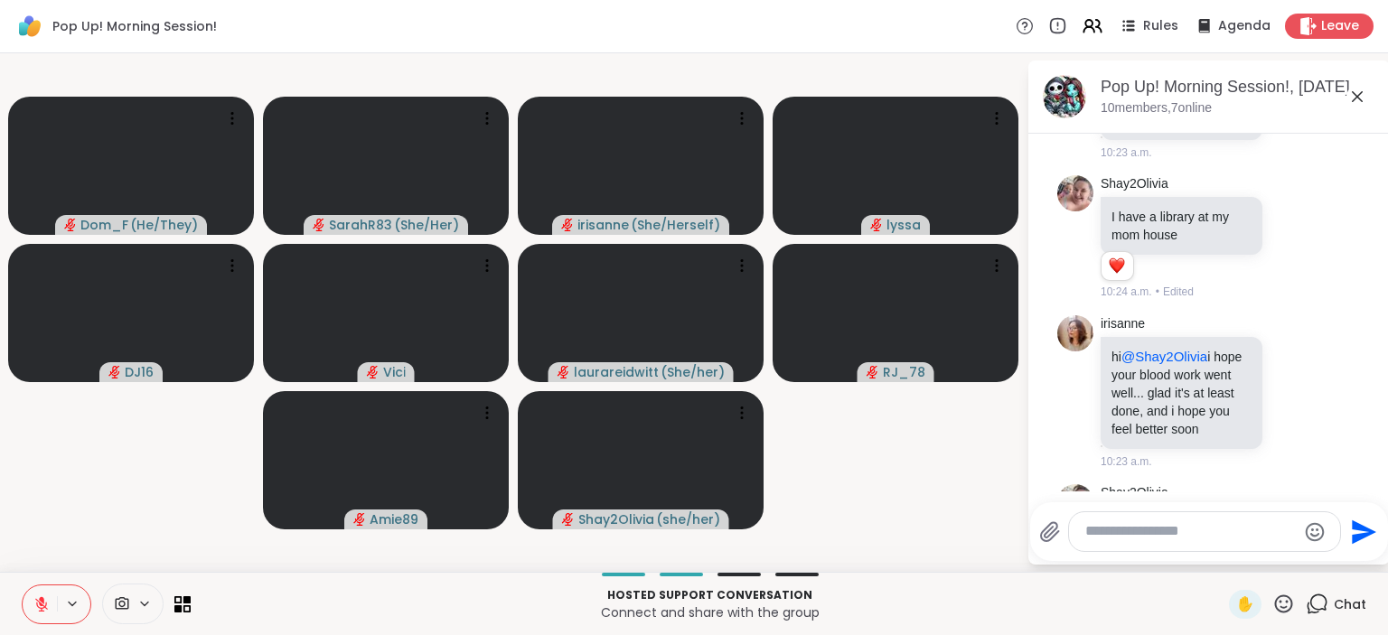
scroll to position [3870, 0]
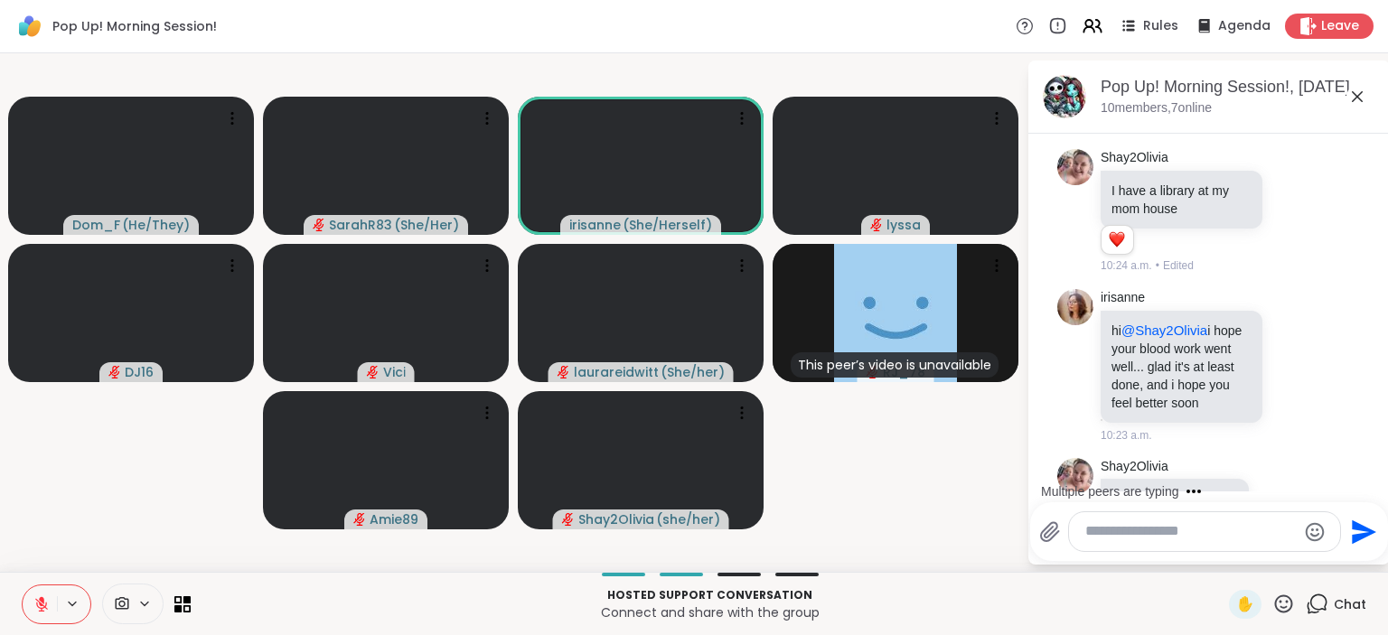
click at [1102, 539] on textarea "Type your message" at bounding box center [1190, 531] width 211 height 19
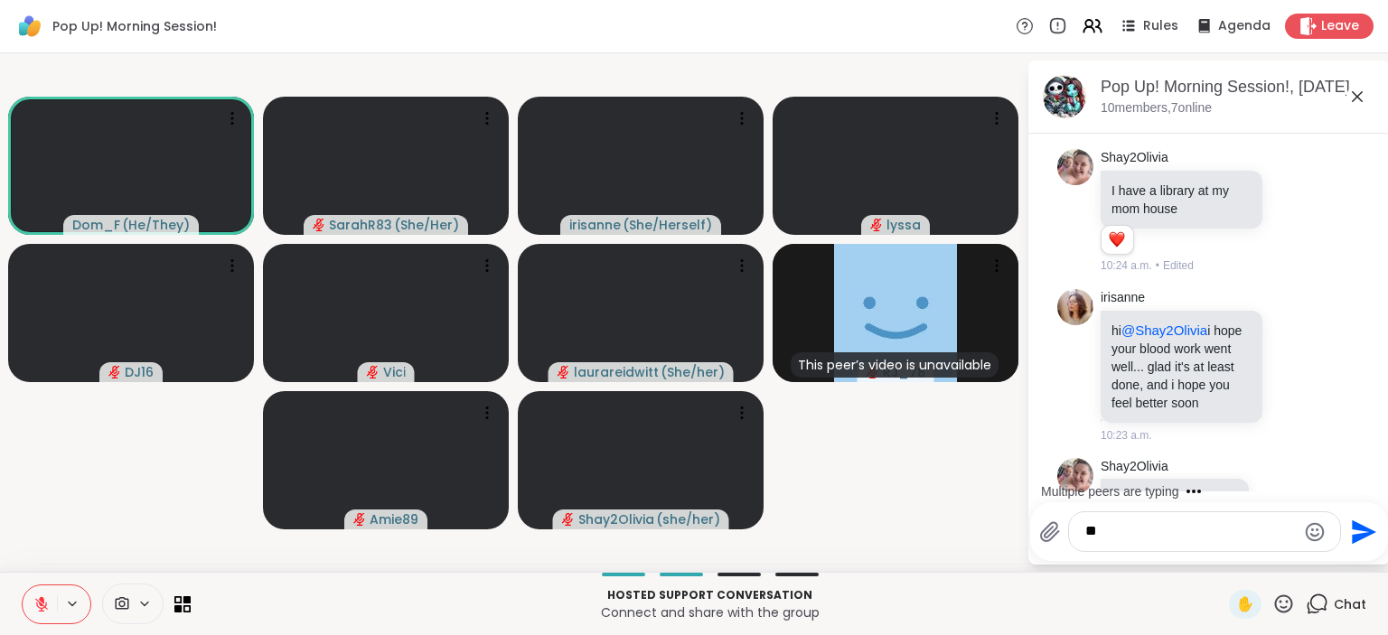
type textarea "*"
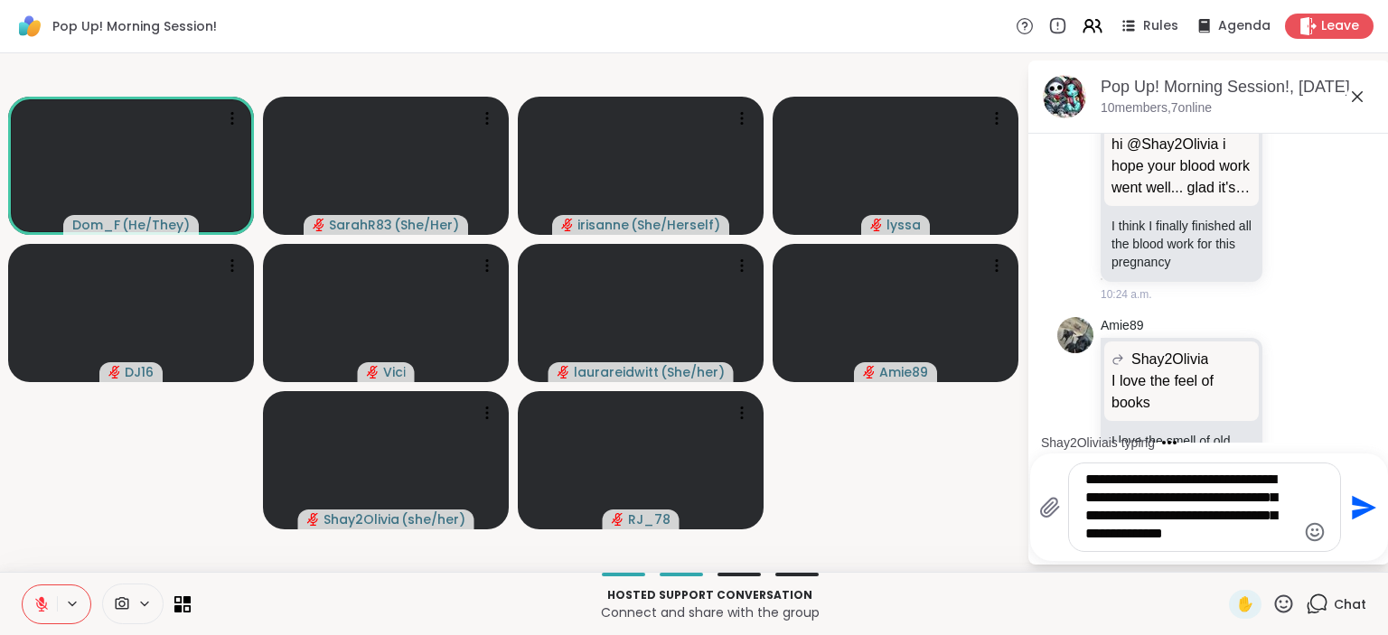
scroll to position [4625, 0]
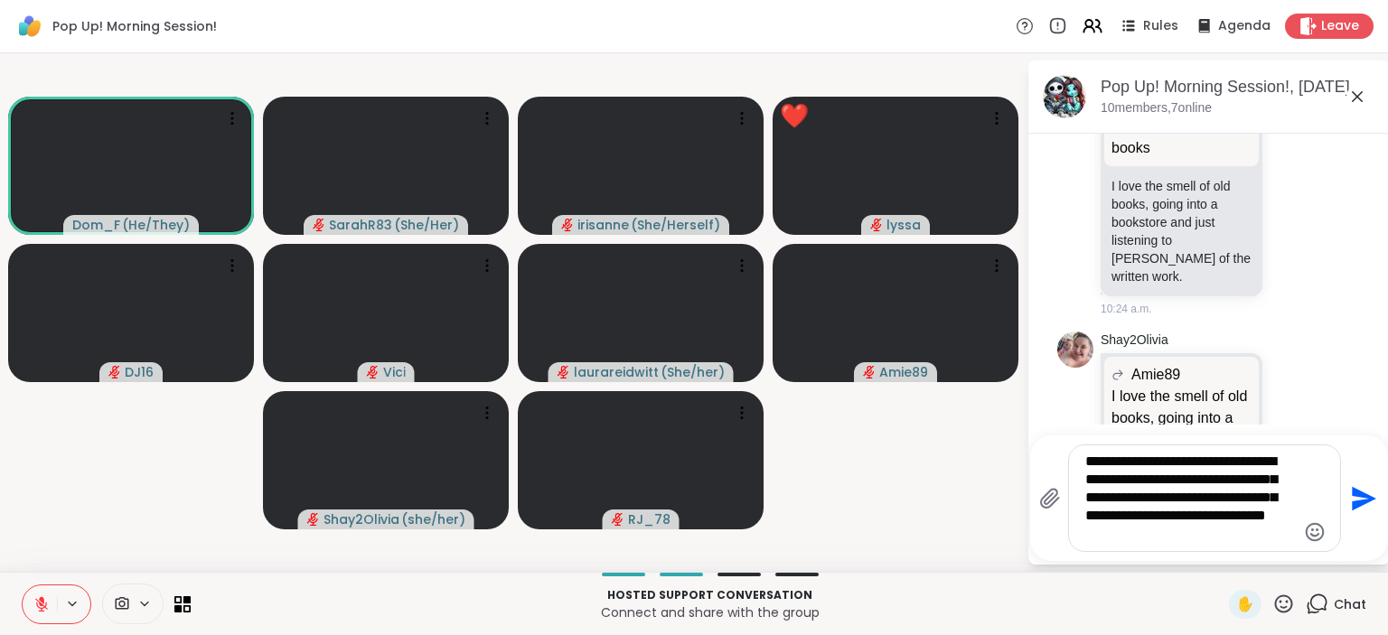
type textarea "**********"
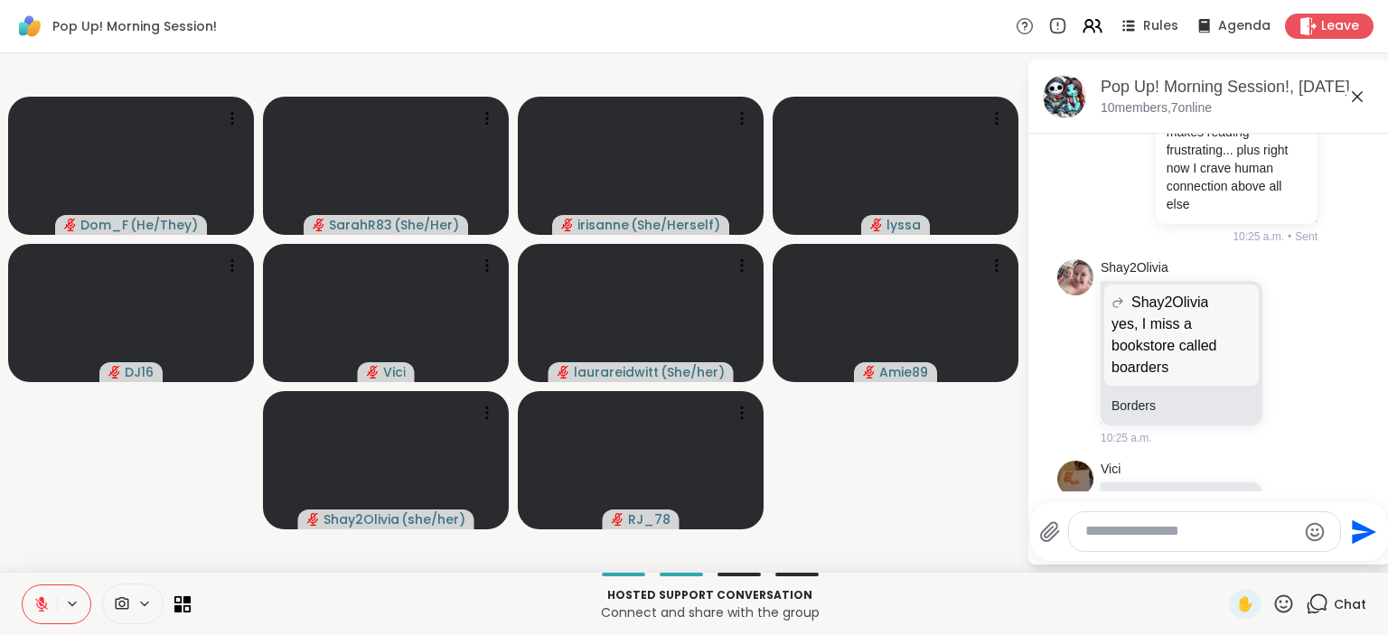
scroll to position [5097, 0]
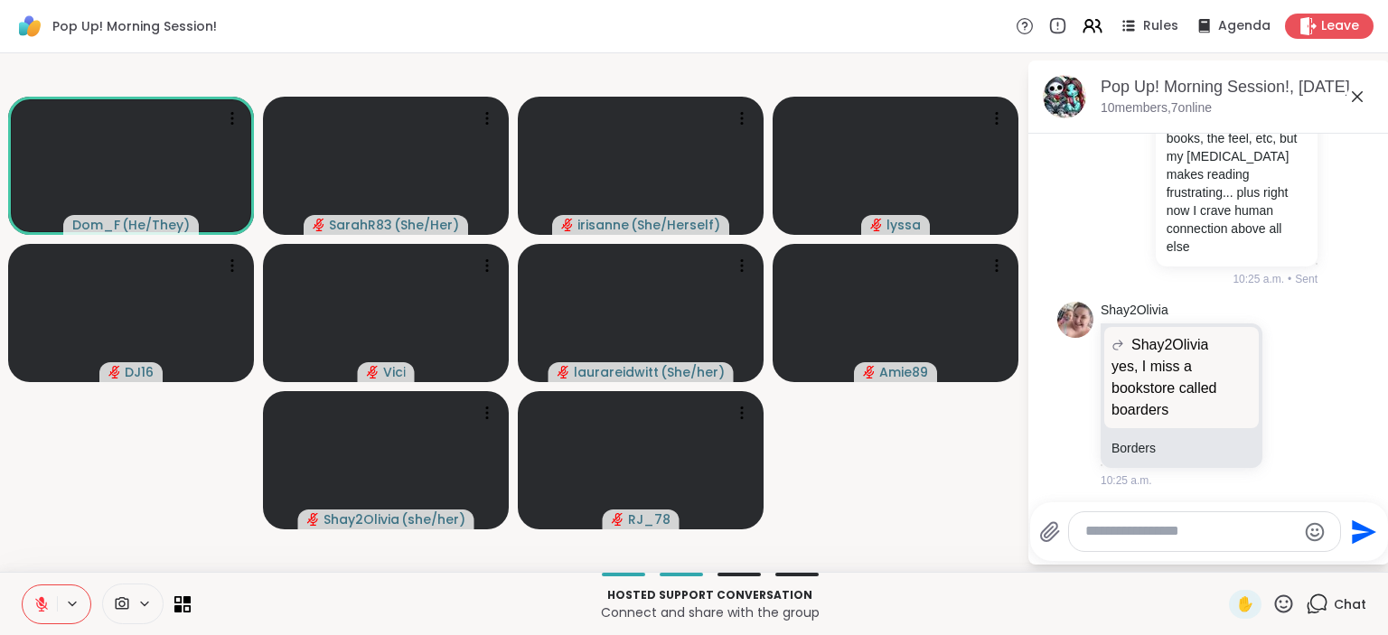
click at [49, 603] on icon at bounding box center [41, 604] width 16 height 16
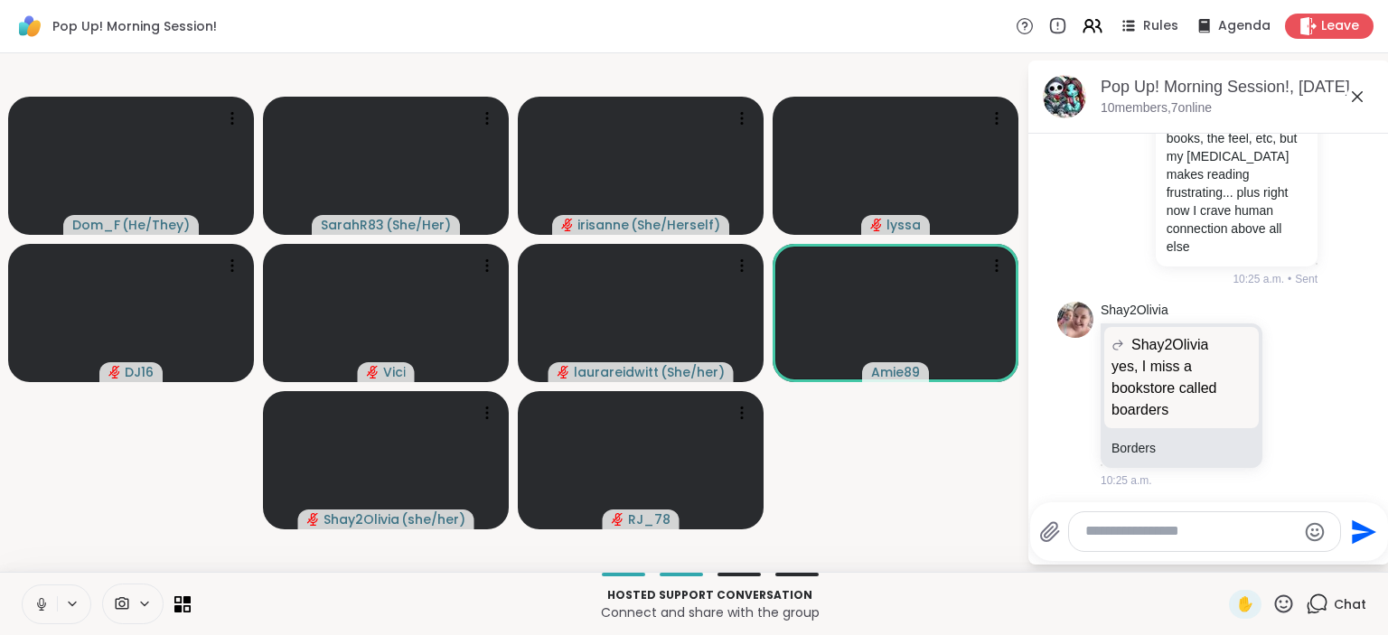
click at [49, 603] on icon at bounding box center [41, 604] width 16 height 16
click at [974, 594] on p "Hosted support conversation" at bounding box center [710, 595] width 1017 height 16
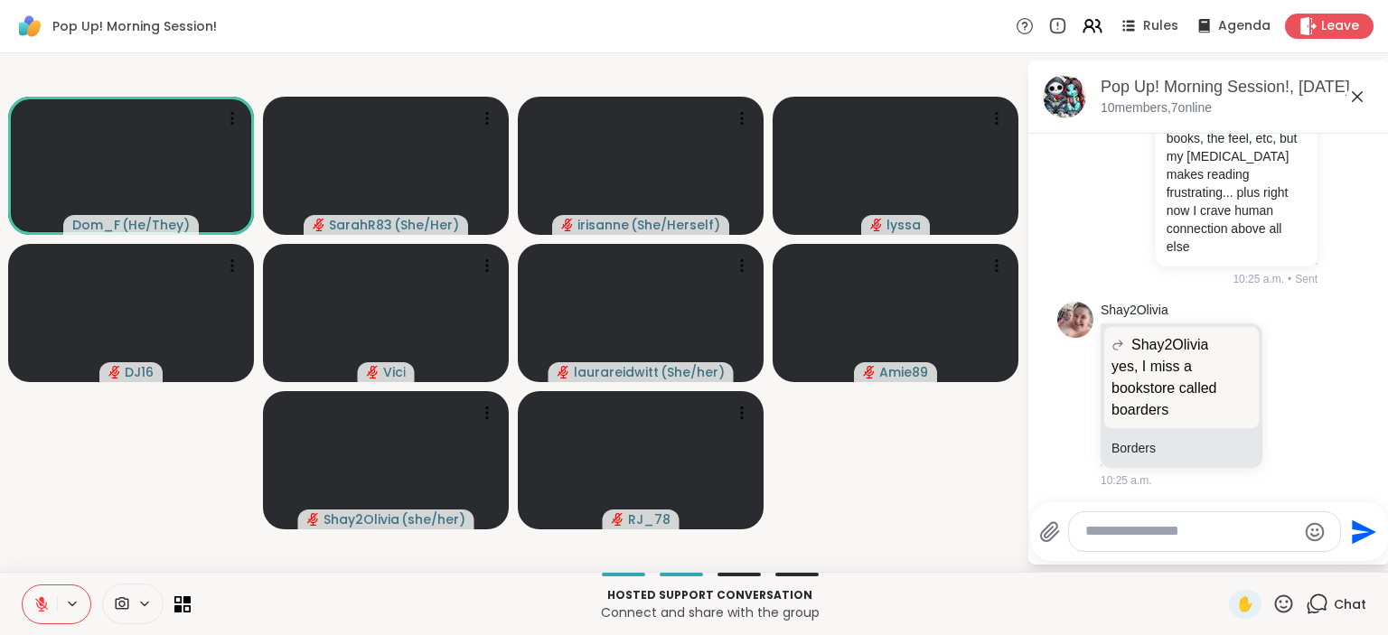
click at [49, 593] on button at bounding box center [40, 605] width 34 height 38
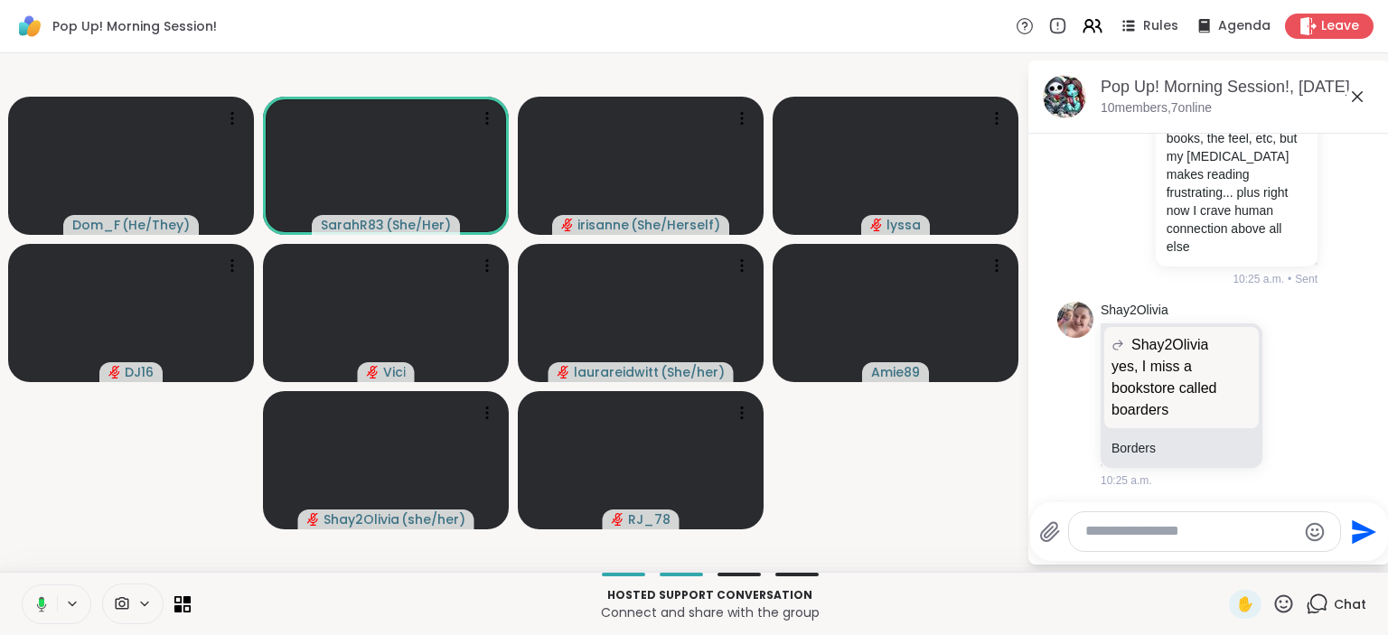
click at [42, 599] on rect at bounding box center [41, 603] width 5 height 8
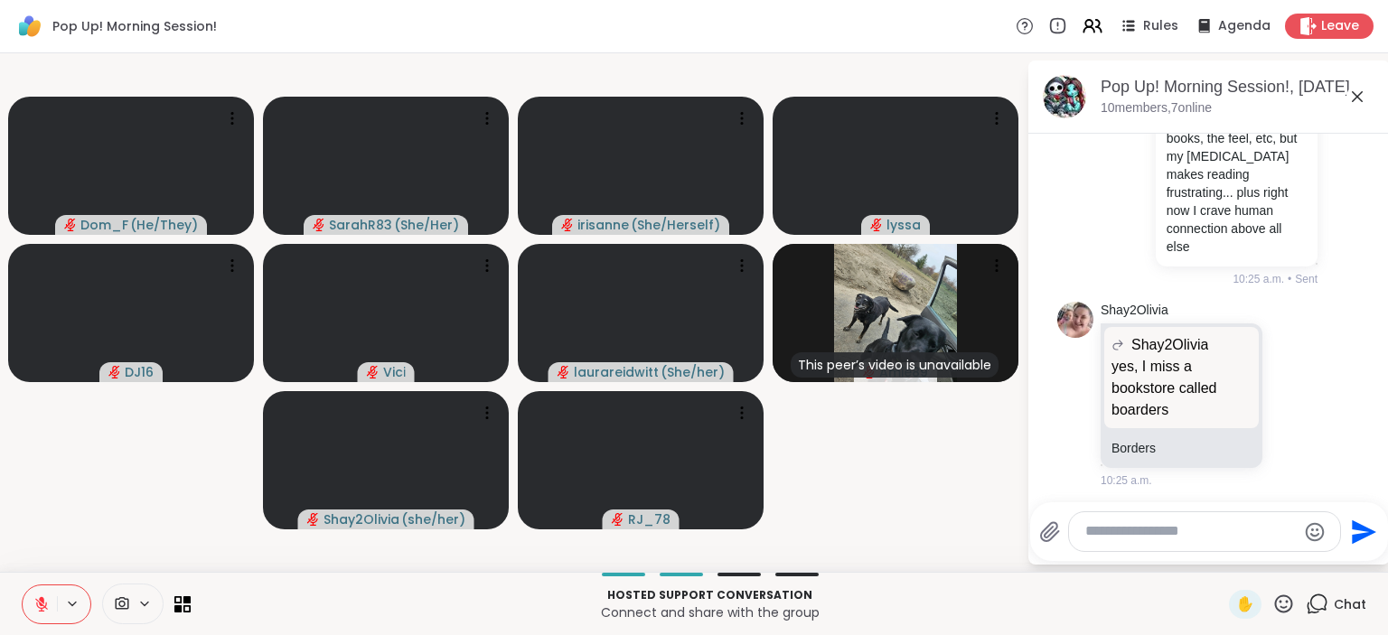
click at [1223, 527] on textarea "Type your message" at bounding box center [1190, 531] width 211 height 19
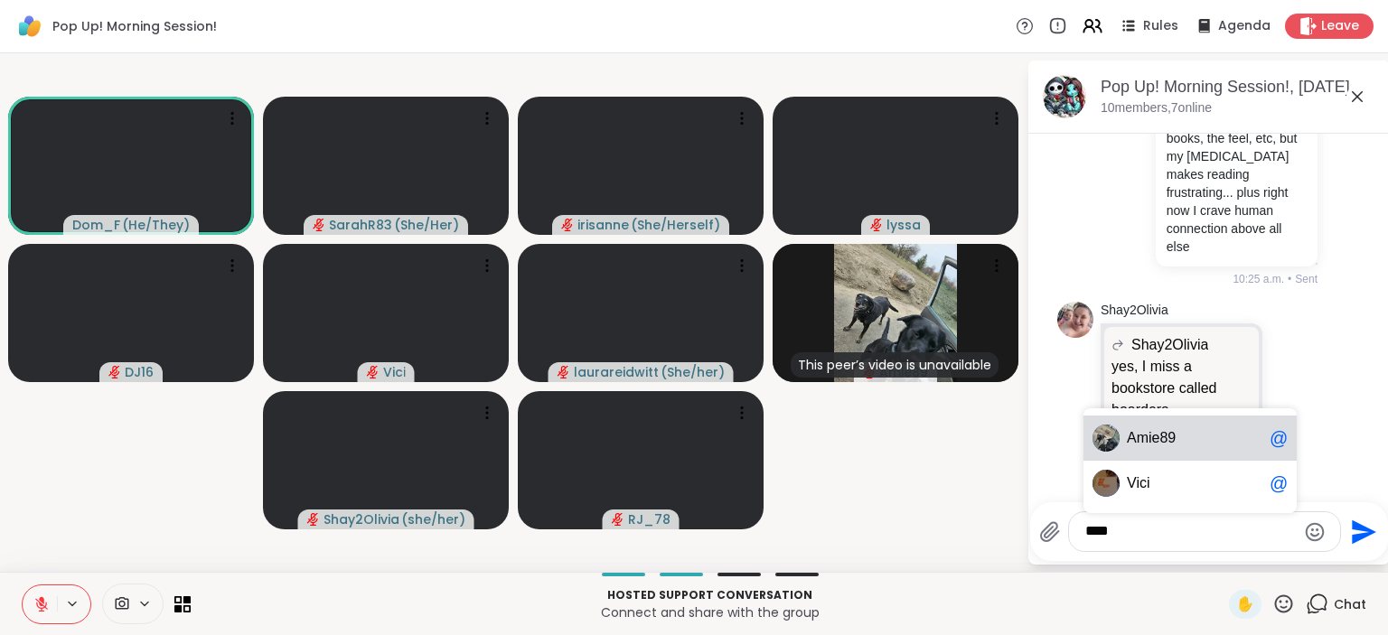
click at [1217, 441] on span "Ami e89" at bounding box center [1195, 438] width 136 height 18
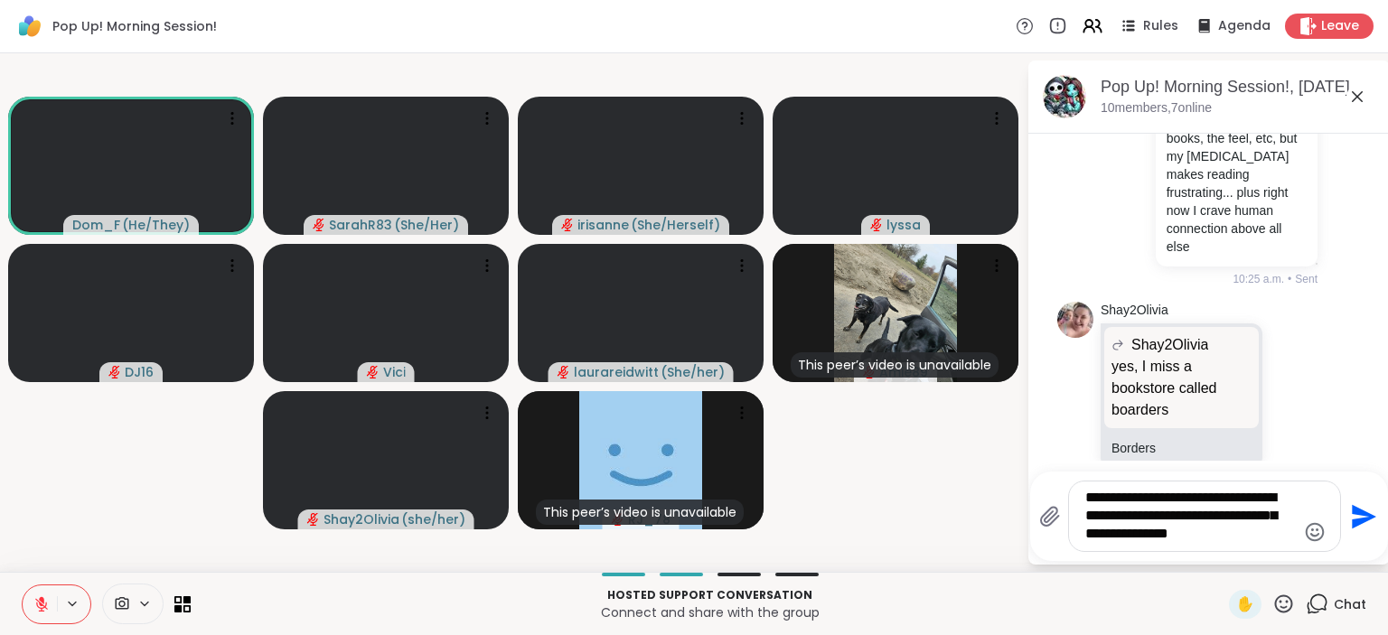
type textarea "**********"
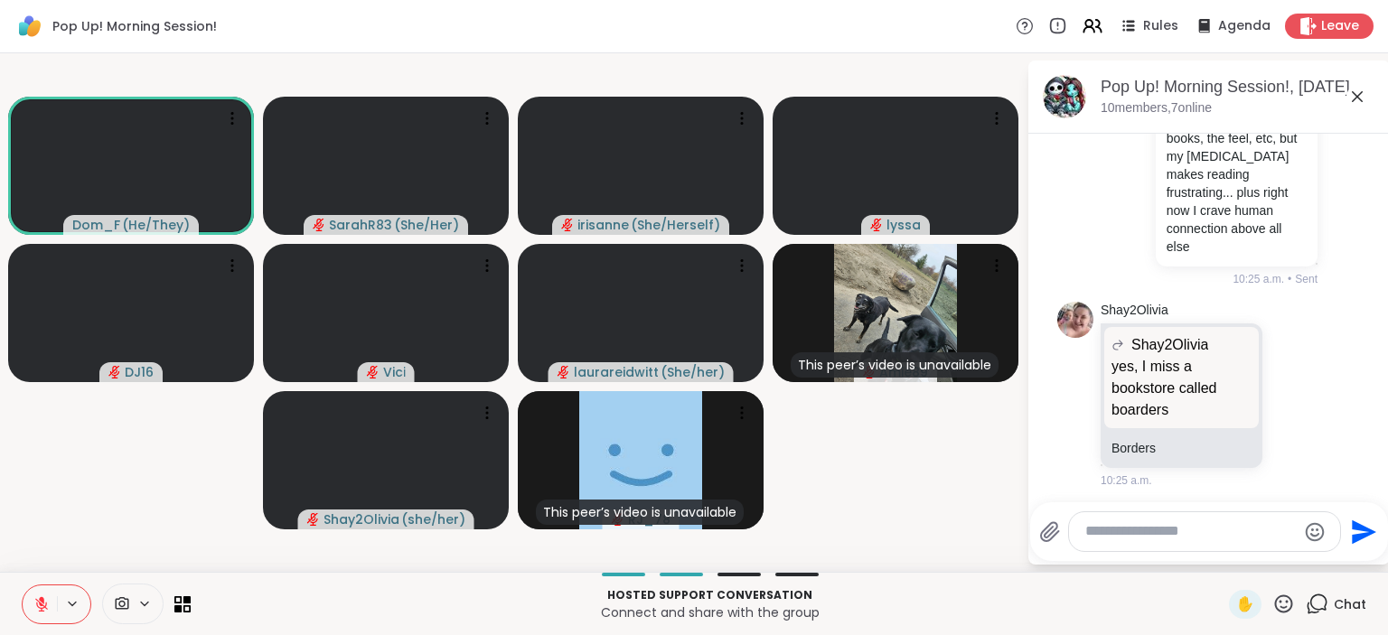
scroll to position [5246, 0]
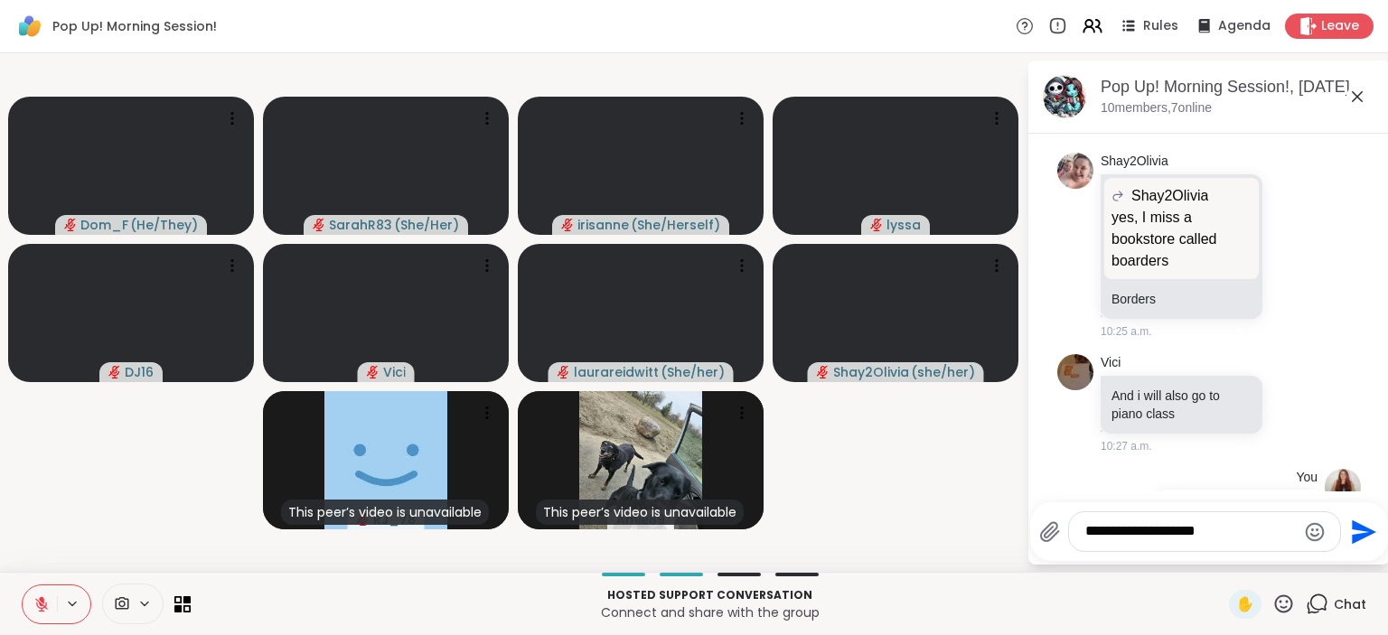
click at [57, 599] on button at bounding box center [73, 603] width 33 height 15
click at [49, 606] on icon at bounding box center [41, 604] width 16 height 16
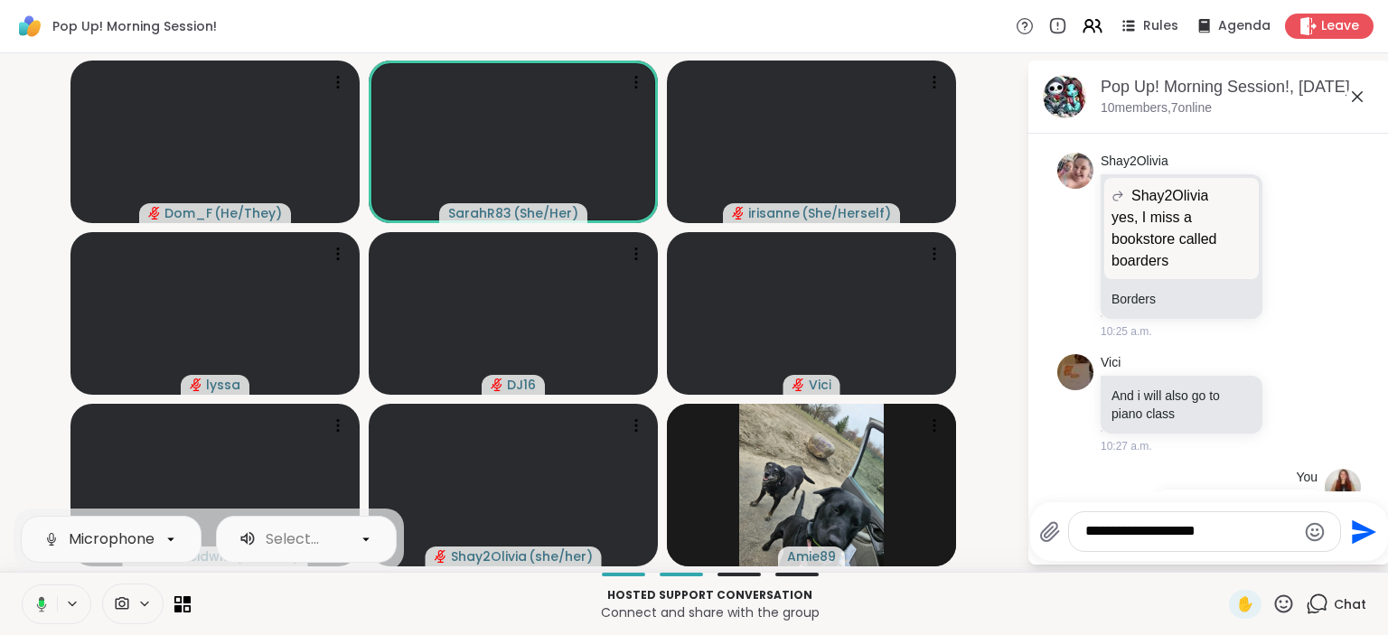
click at [31, 593] on button at bounding box center [38, 605] width 37 height 38
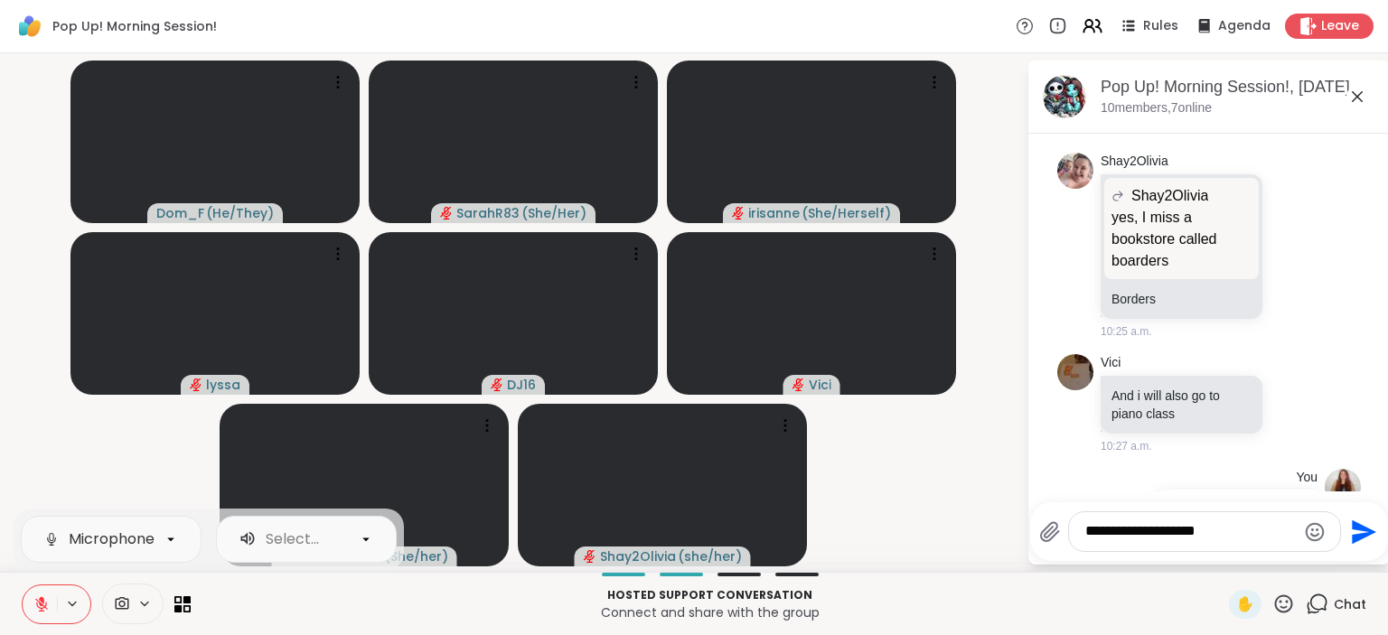
click at [1220, 523] on textarea "**********" at bounding box center [1190, 531] width 211 height 19
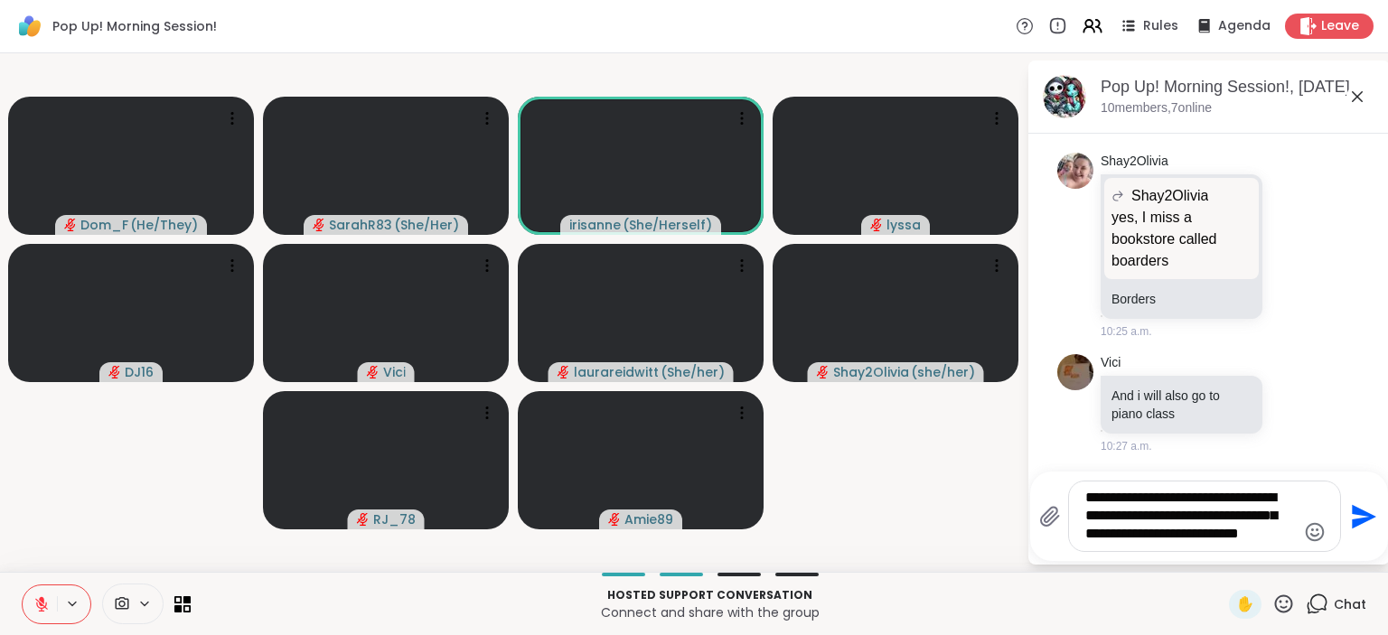
type textarea "**********"
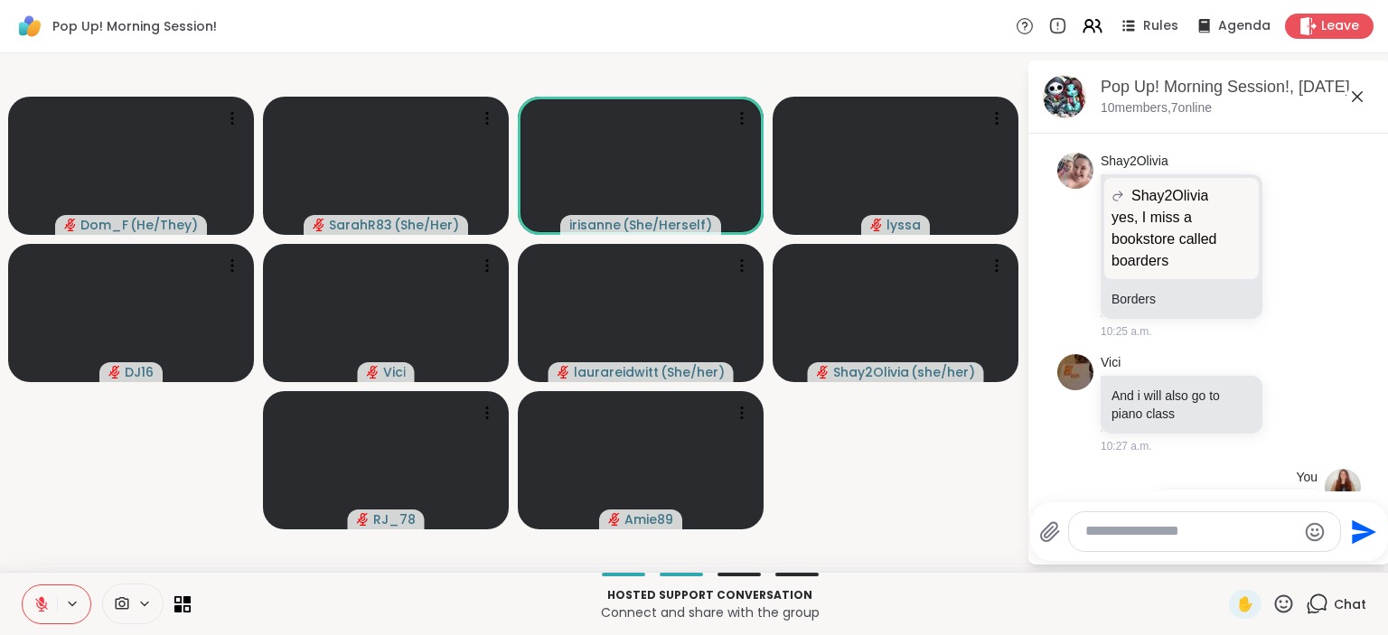
scroll to position [5397, 0]
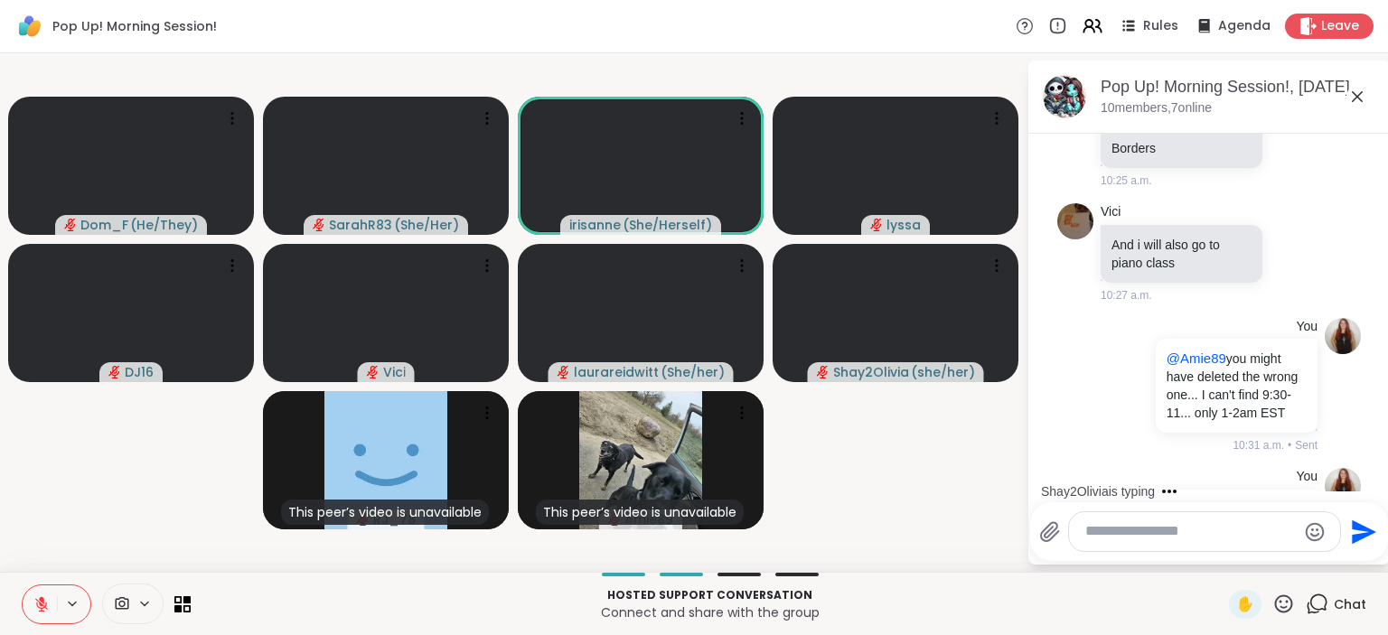
click at [1279, 615] on icon at bounding box center [1283, 604] width 23 height 23
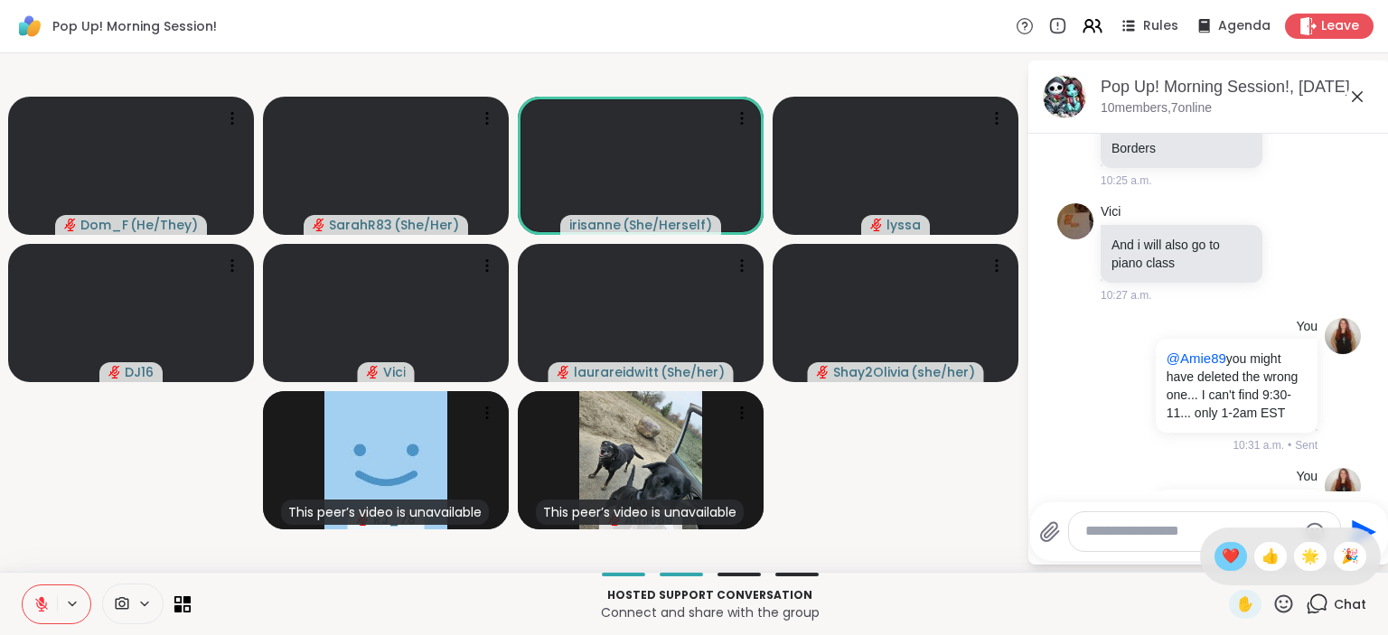
click at [1233, 561] on span "❤️" at bounding box center [1231, 557] width 18 height 22
click at [35, 603] on icon at bounding box center [41, 604] width 16 height 16
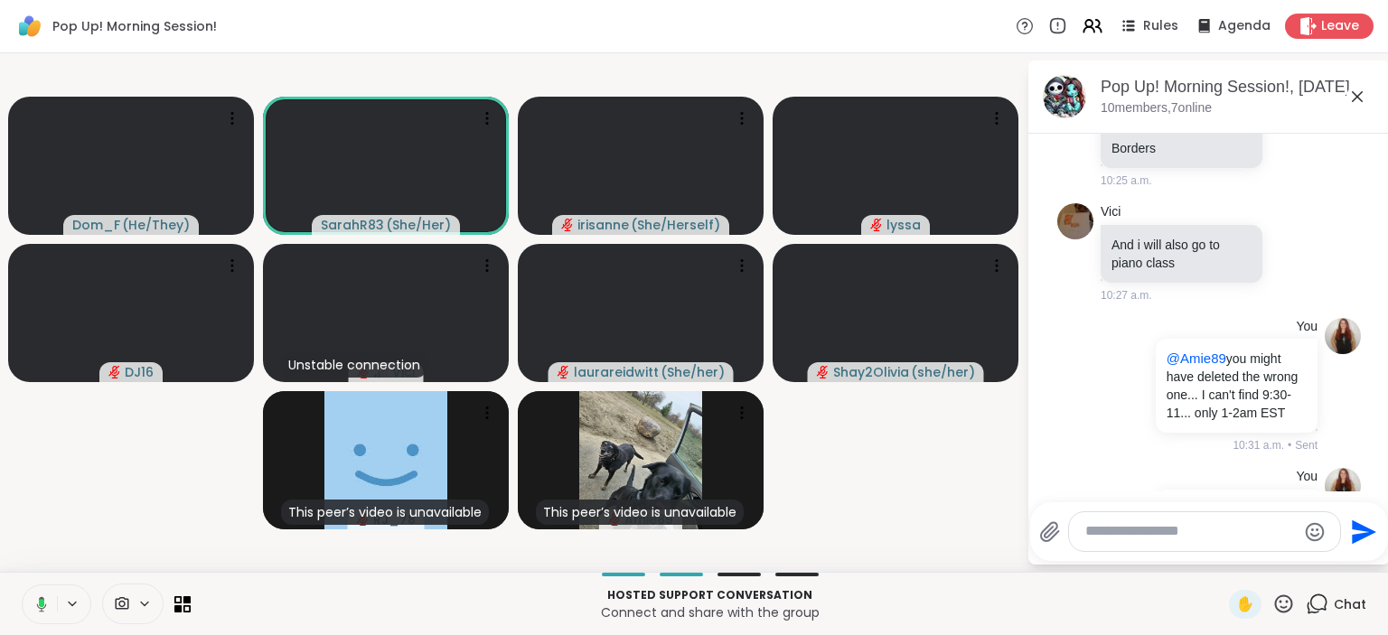
scroll to position [5422, 0]
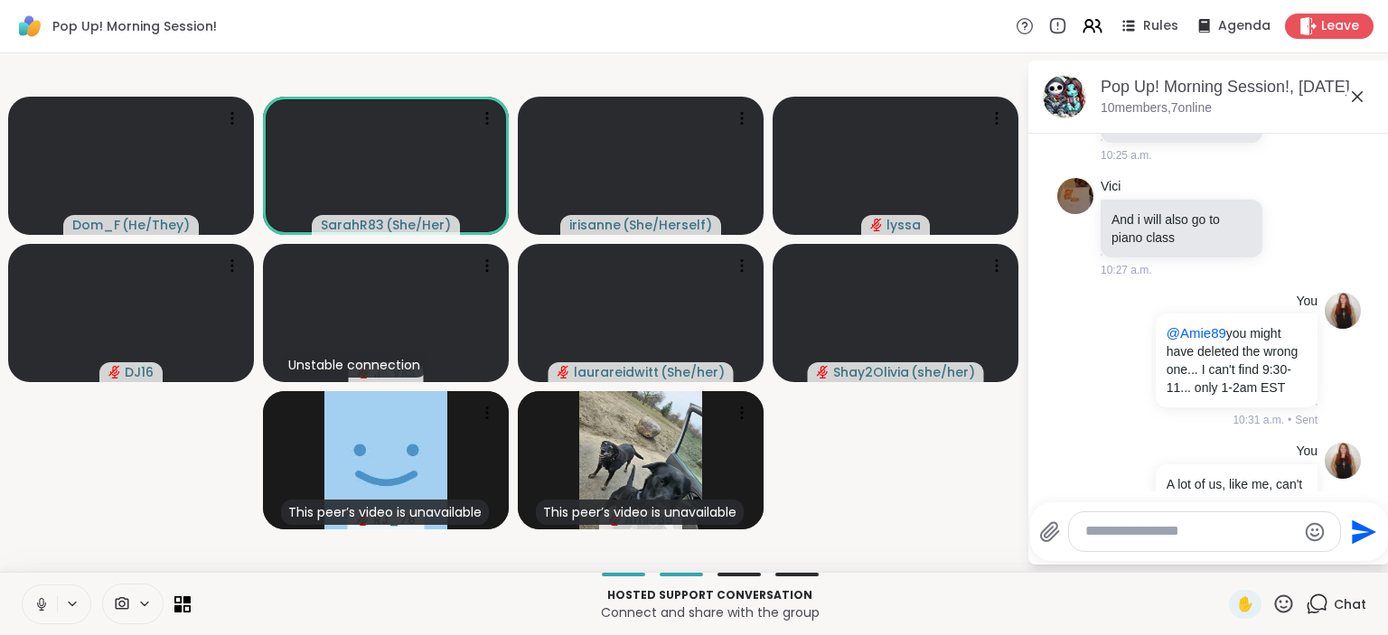
click at [40, 609] on icon at bounding box center [41, 604] width 16 height 16
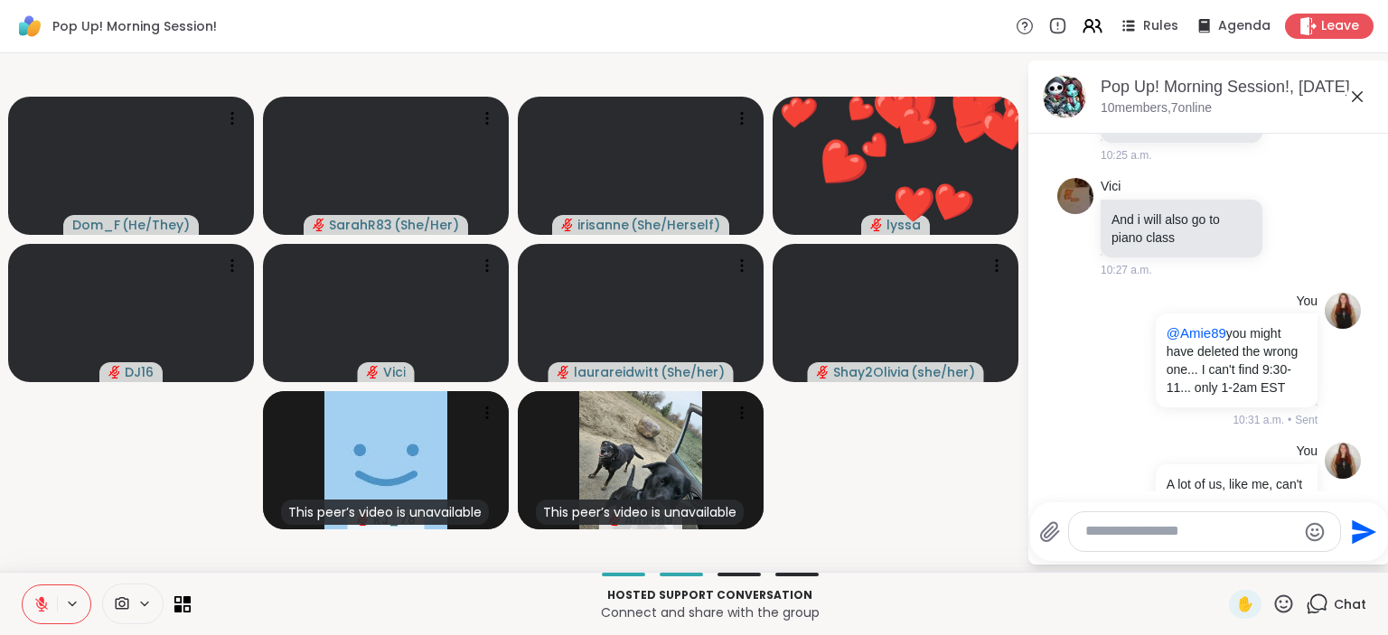
click at [41, 595] on button at bounding box center [40, 605] width 34 height 38
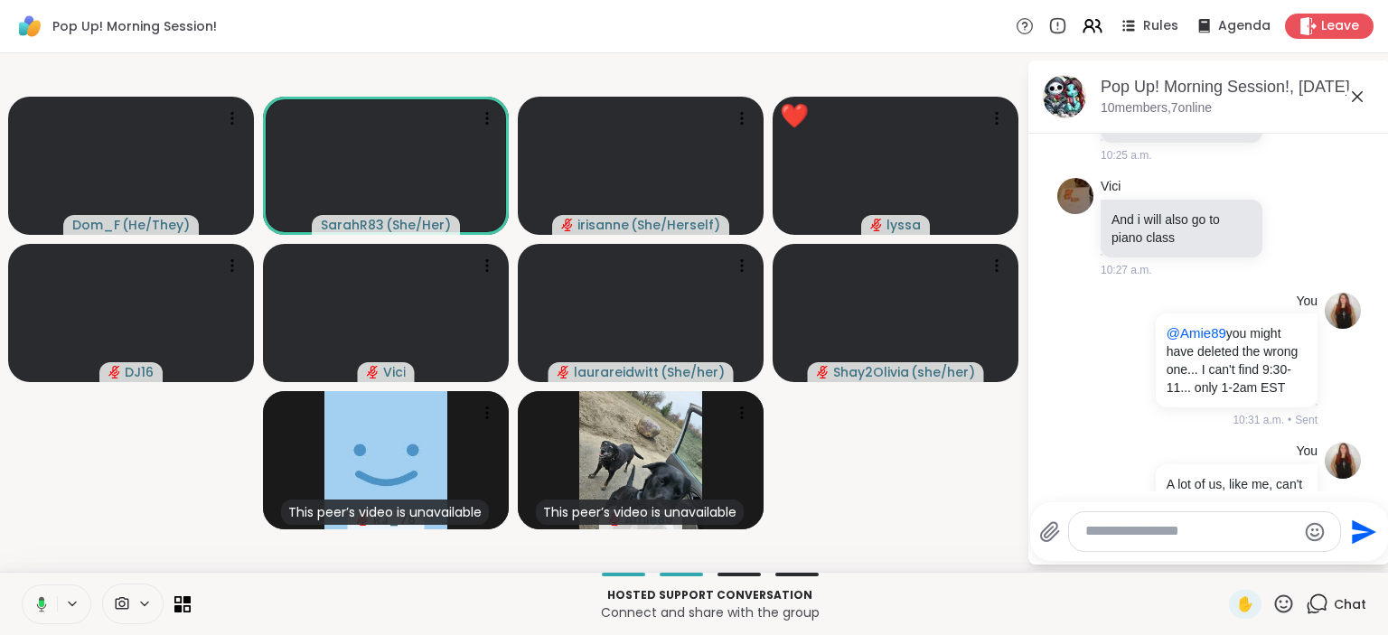
click at [39, 604] on icon at bounding box center [41, 603] width 5 height 7
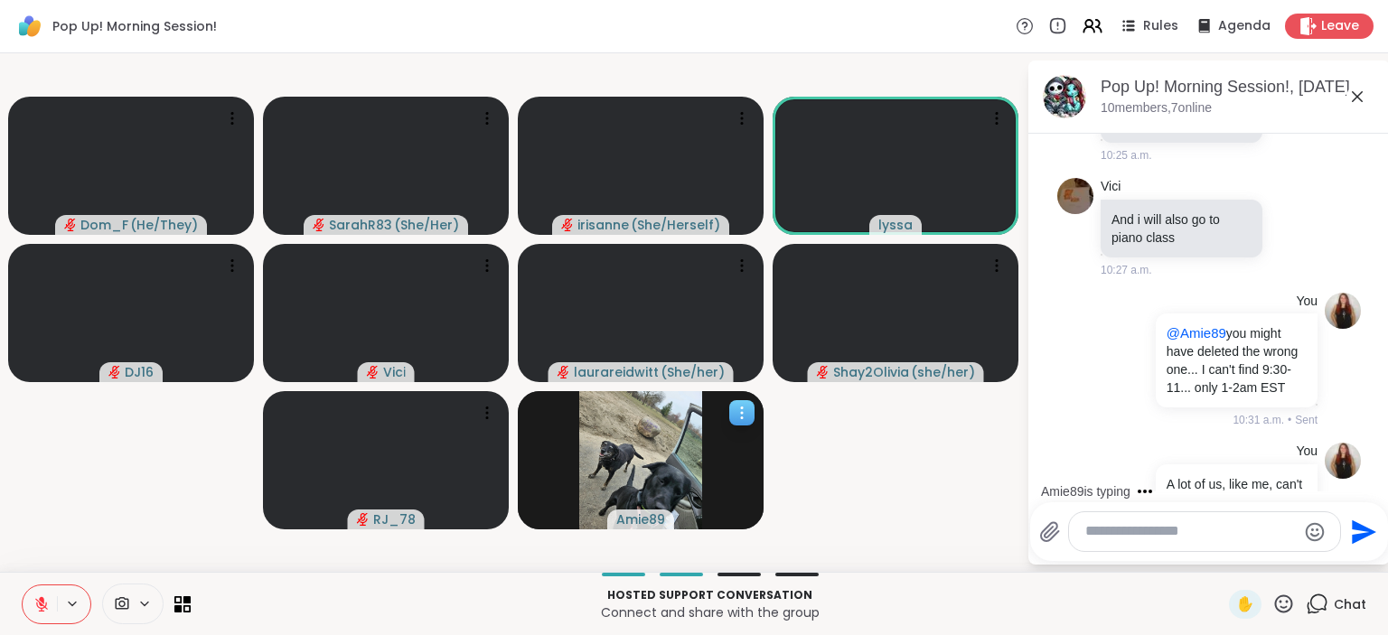
click at [643, 517] on span "Amie89" at bounding box center [640, 520] width 49 height 18
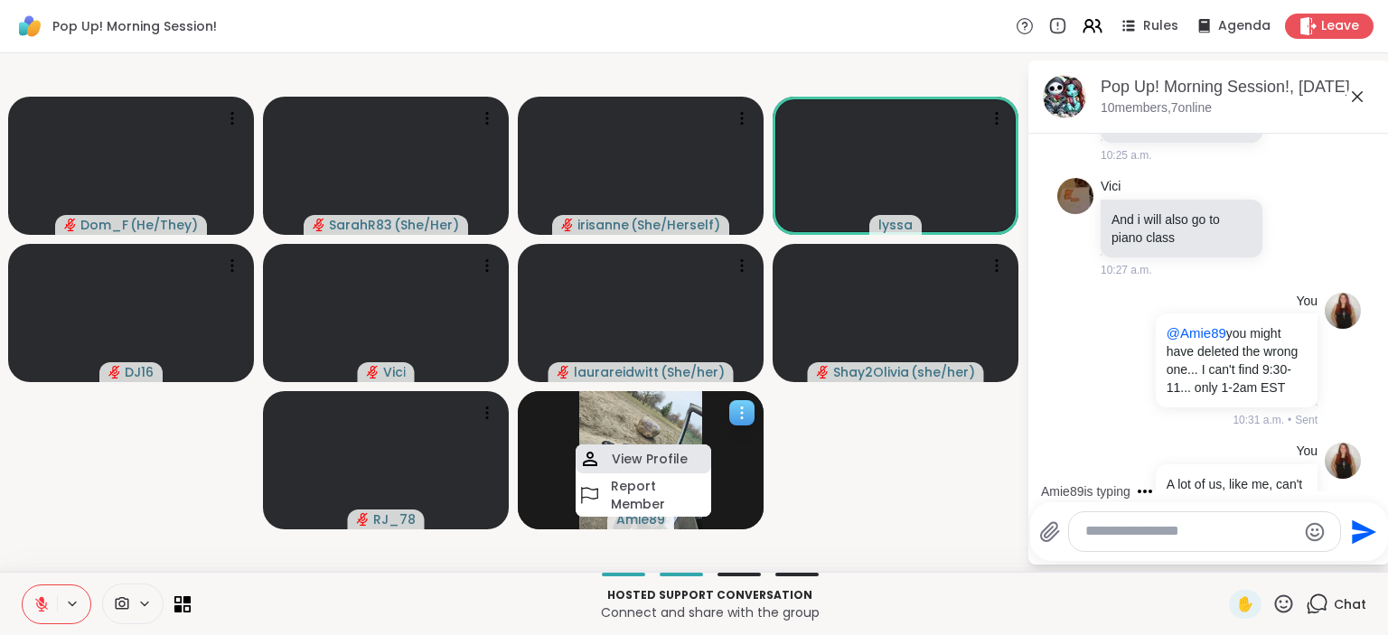
click at [645, 457] on h4 "View Profile" at bounding box center [650, 459] width 76 height 18
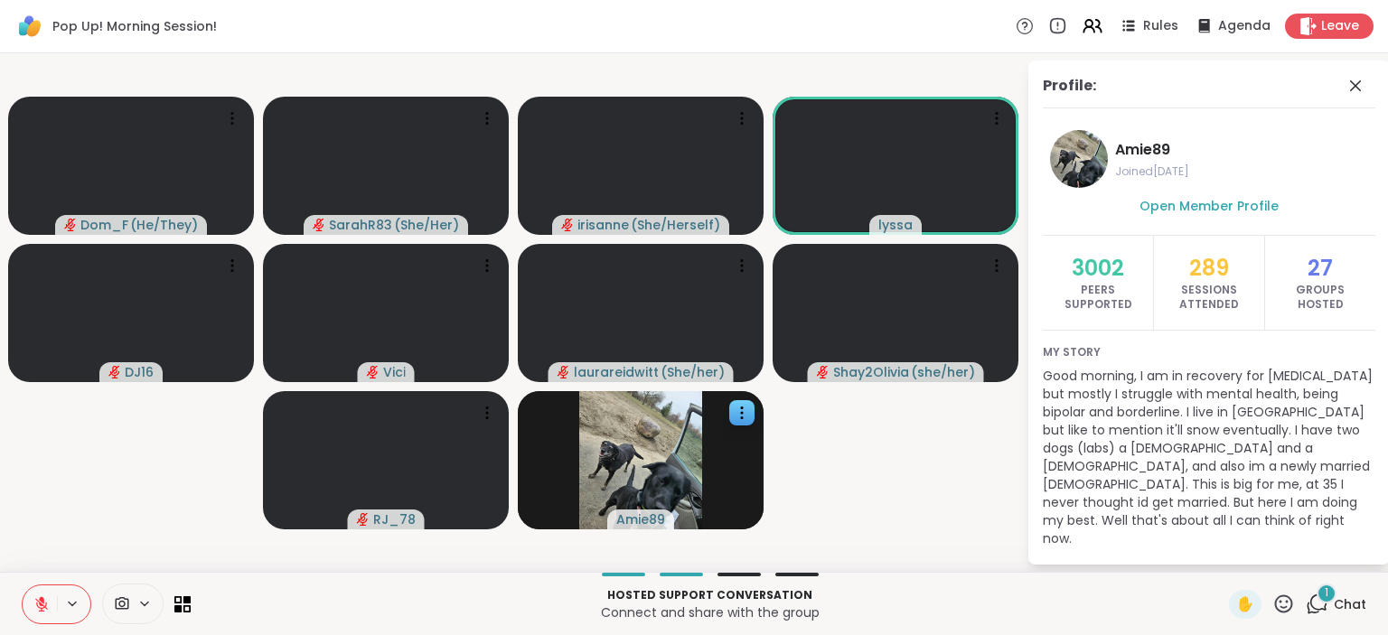
click at [1256, 194] on div "Amie89 Joined Aug 2025 Open Member Profile 3002 Peers Supported 289 Sessions At…" at bounding box center [1209, 342] width 333 height 439
click at [1263, 212] on span "Open Member Profile" at bounding box center [1209, 206] width 139 height 18
click at [37, 598] on icon at bounding box center [41, 604] width 16 height 16
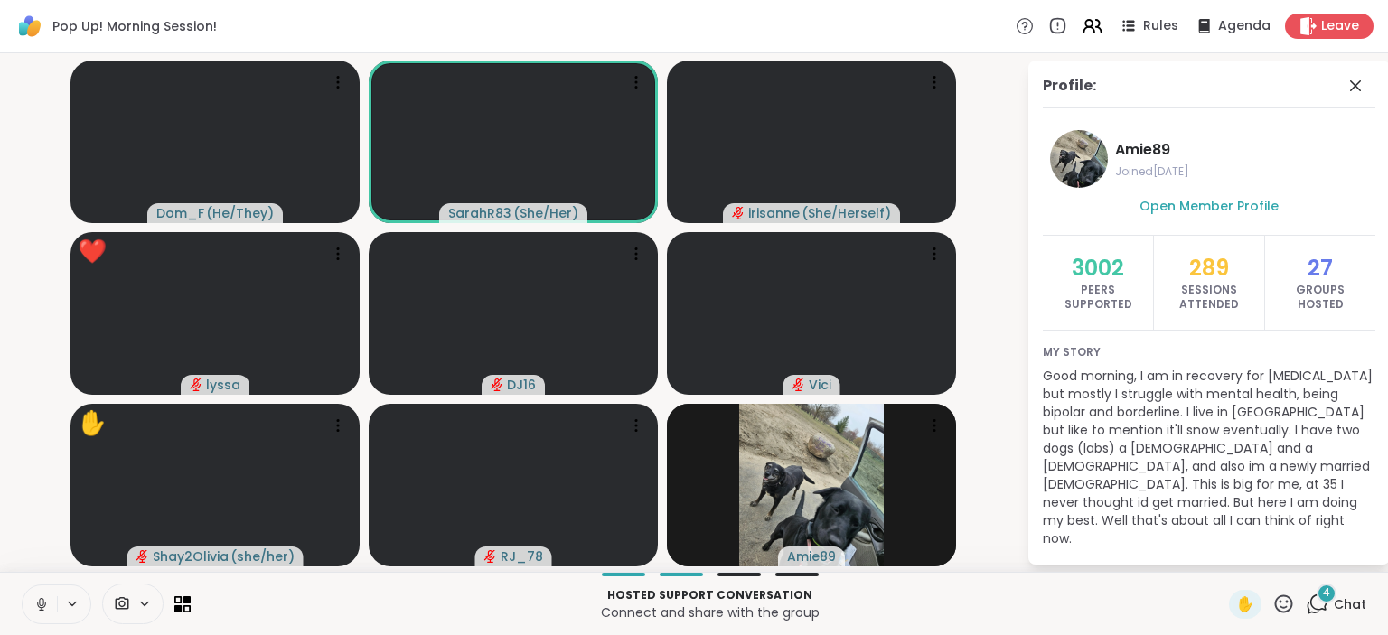
click at [56, 595] on button at bounding box center [40, 605] width 34 height 38
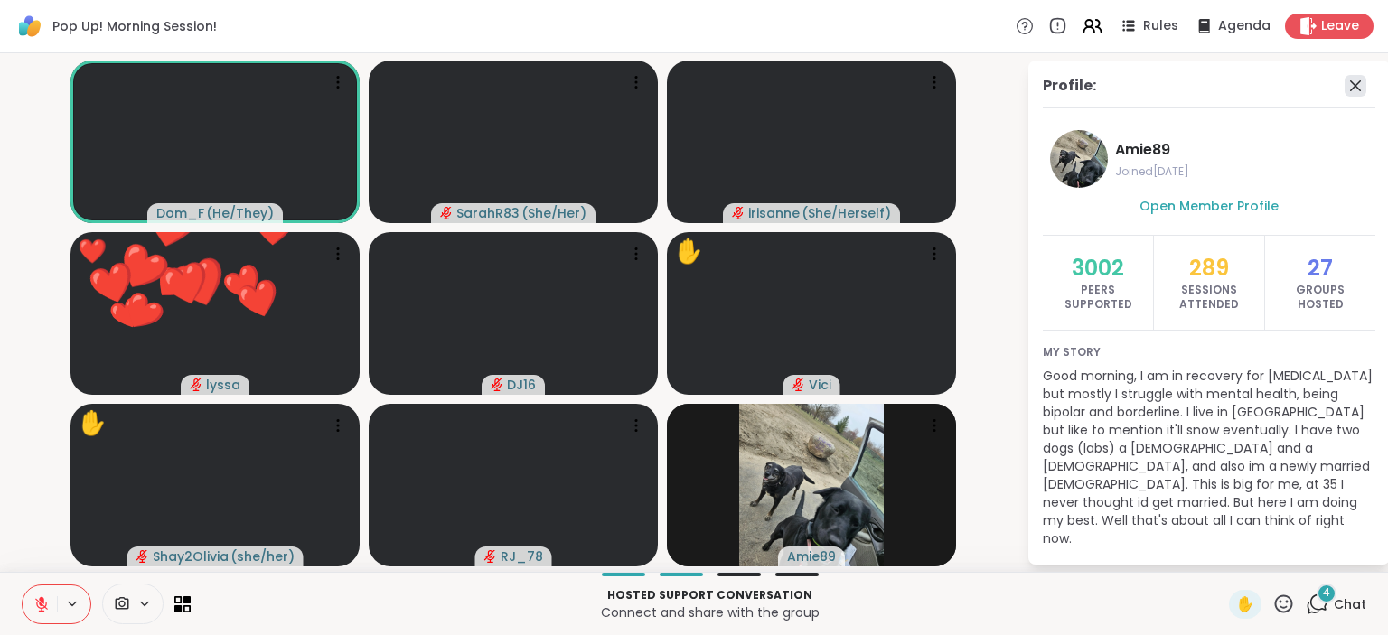
click at [1354, 81] on icon at bounding box center [1356, 86] width 22 height 22
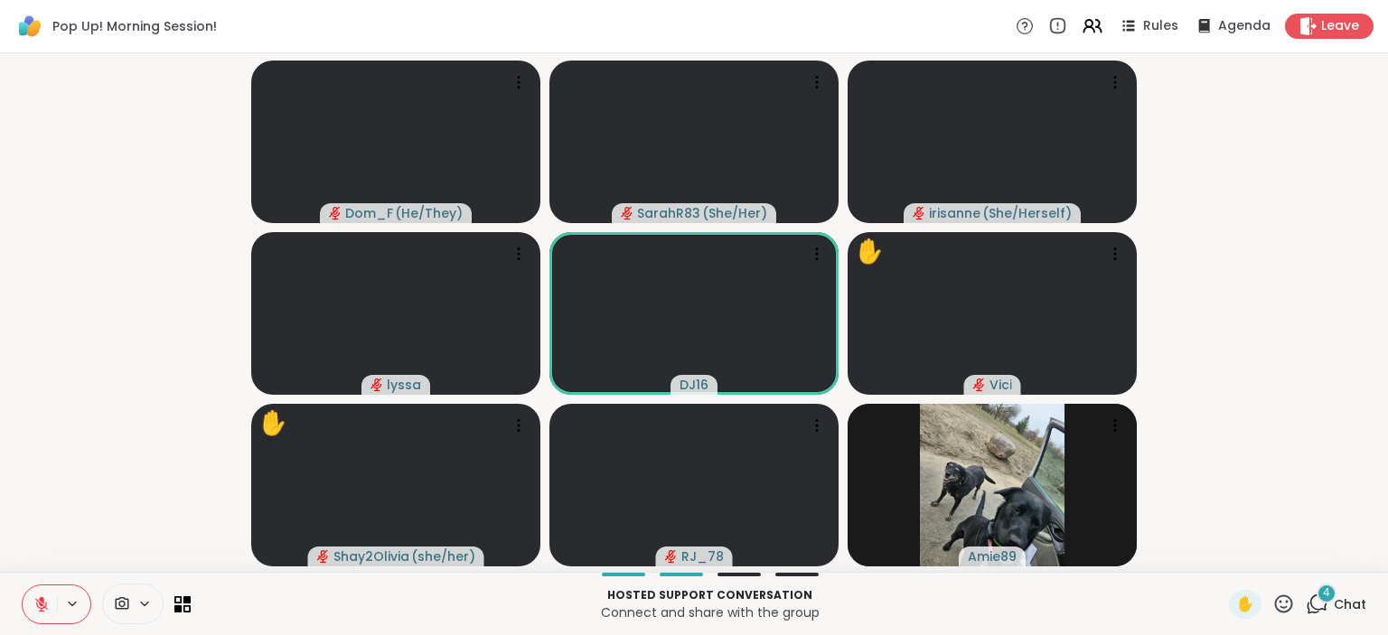
click at [1318, 612] on icon at bounding box center [1317, 604] width 23 height 23
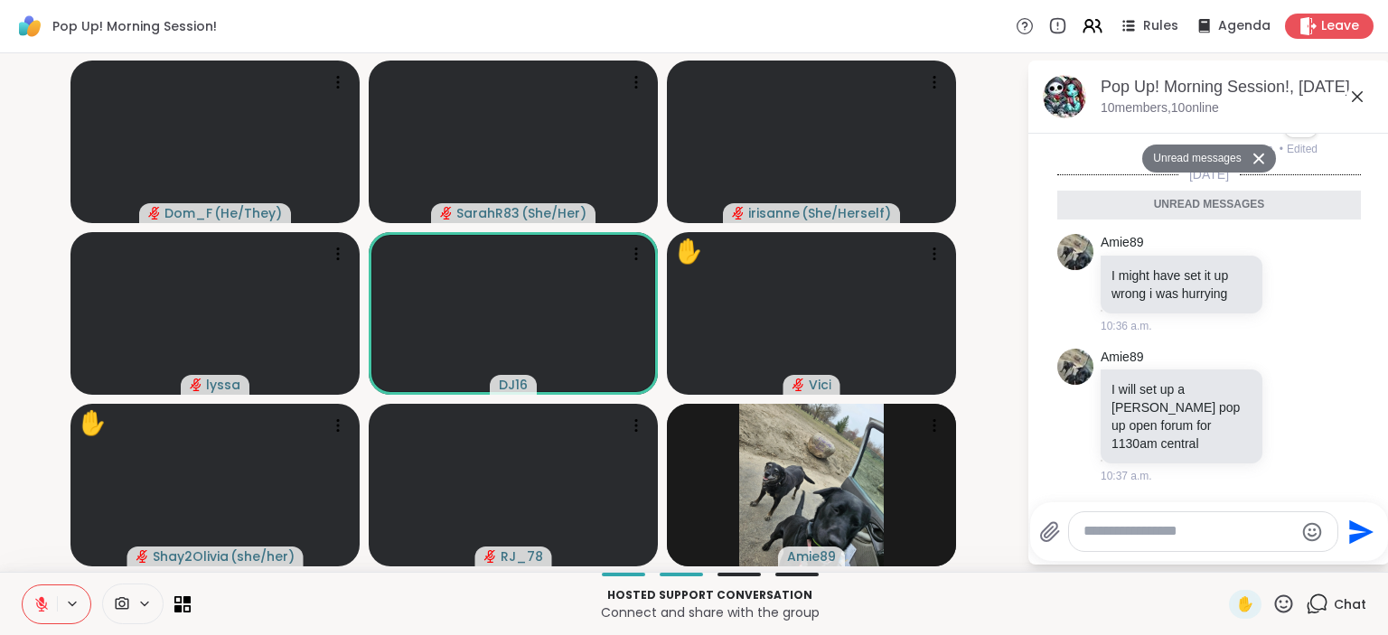
scroll to position [5769, 0]
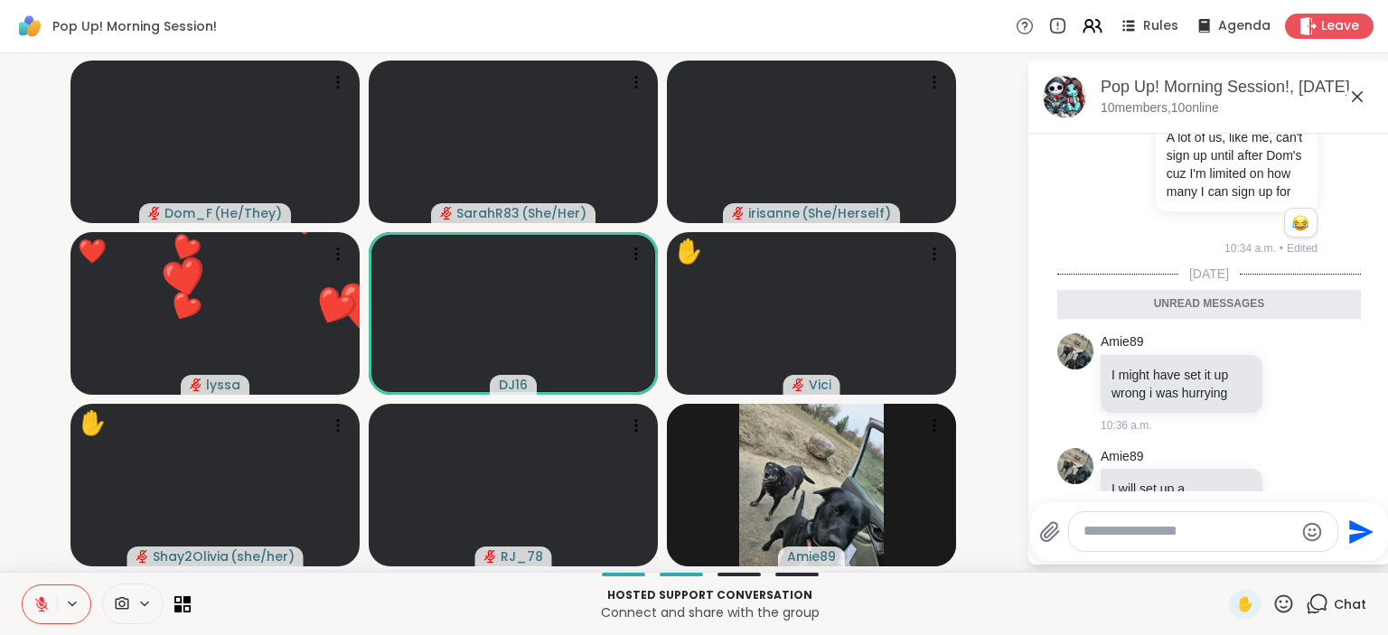
click at [1311, 509] on icon at bounding box center [1315, 515] width 13 height 13
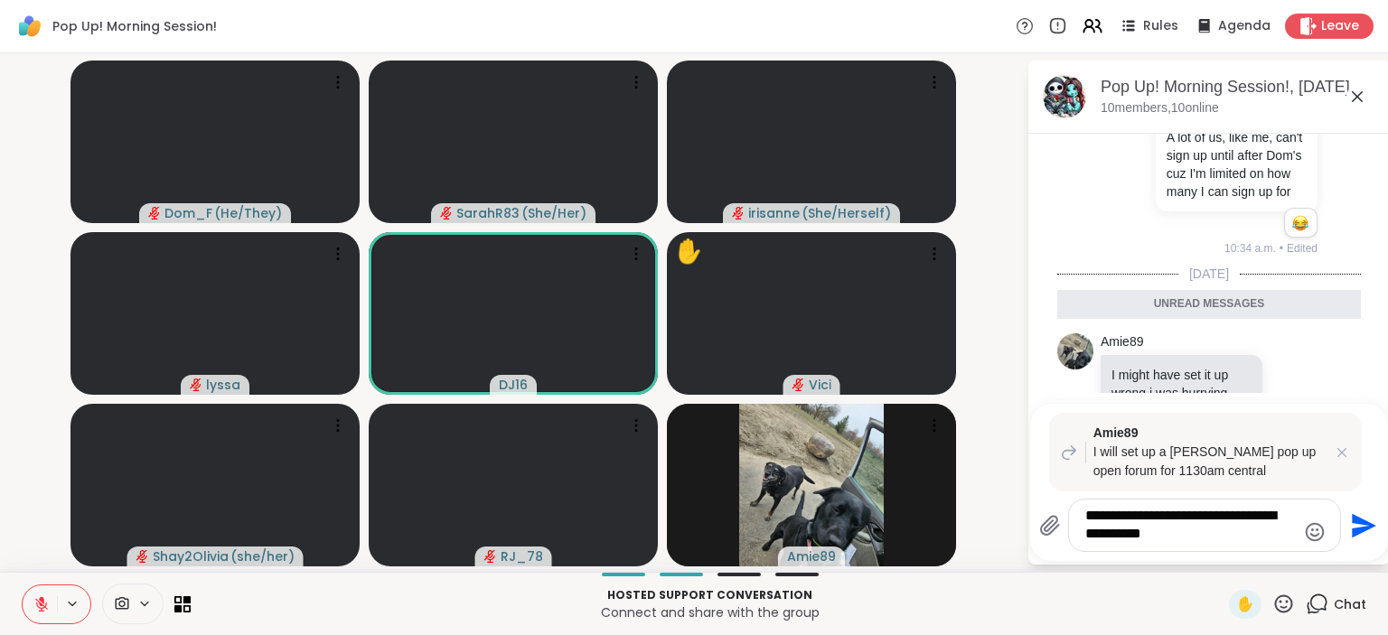
type textarea "**********"
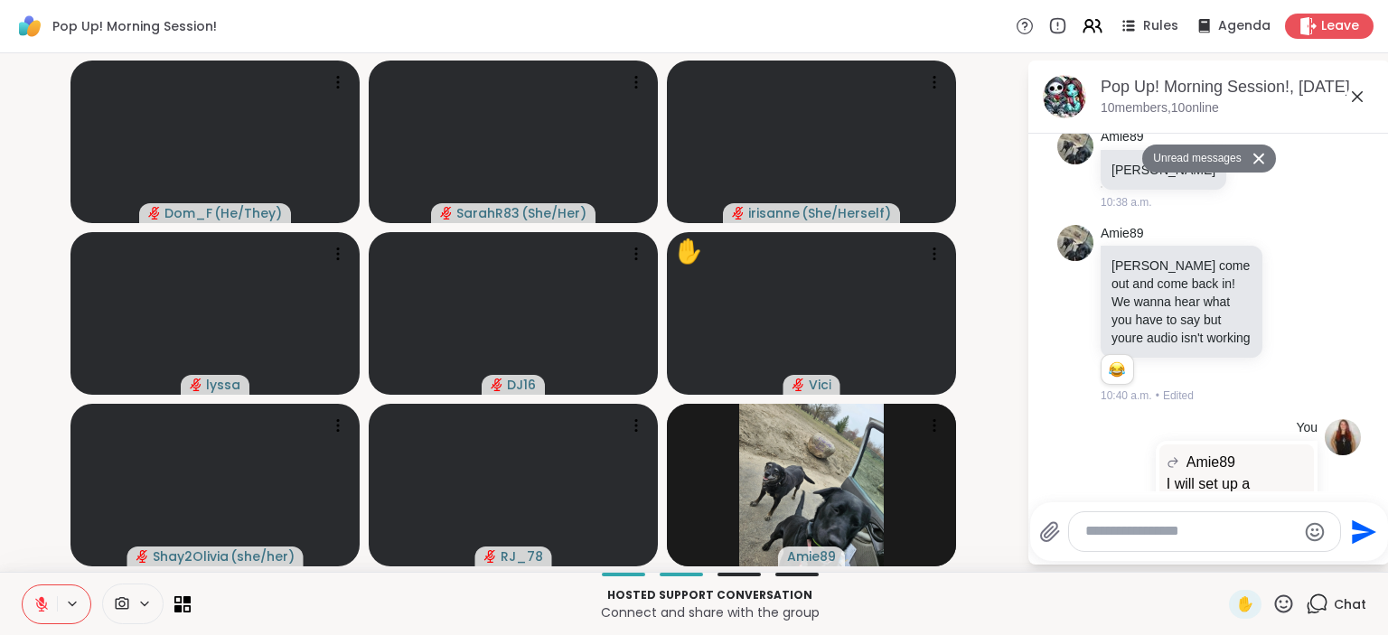
scroll to position [6196, 0]
click at [33, 601] on button at bounding box center [40, 605] width 34 height 38
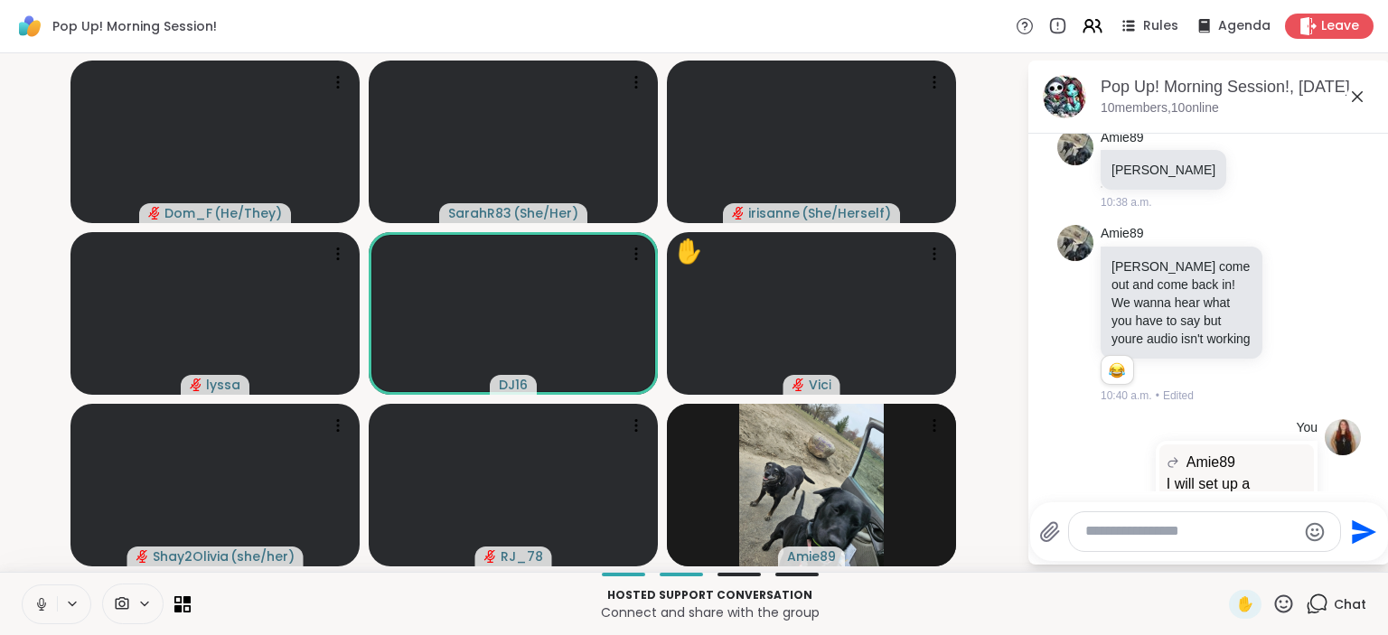
click at [33, 601] on button at bounding box center [40, 605] width 34 height 38
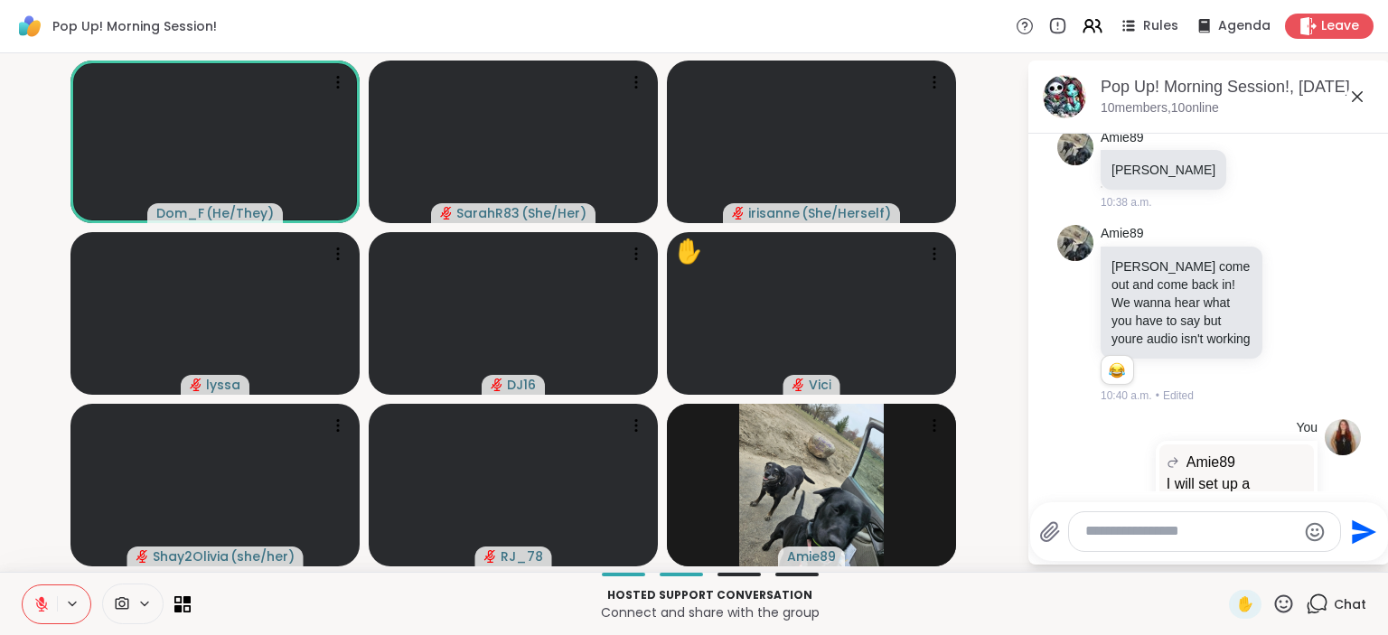
drag, startPoint x: 33, startPoint y: 601, endPoint x: 43, endPoint y: 600, distance: 10.9
click at [43, 600] on button at bounding box center [40, 605] width 34 height 38
click at [43, 600] on icon at bounding box center [41, 602] width 5 height 8
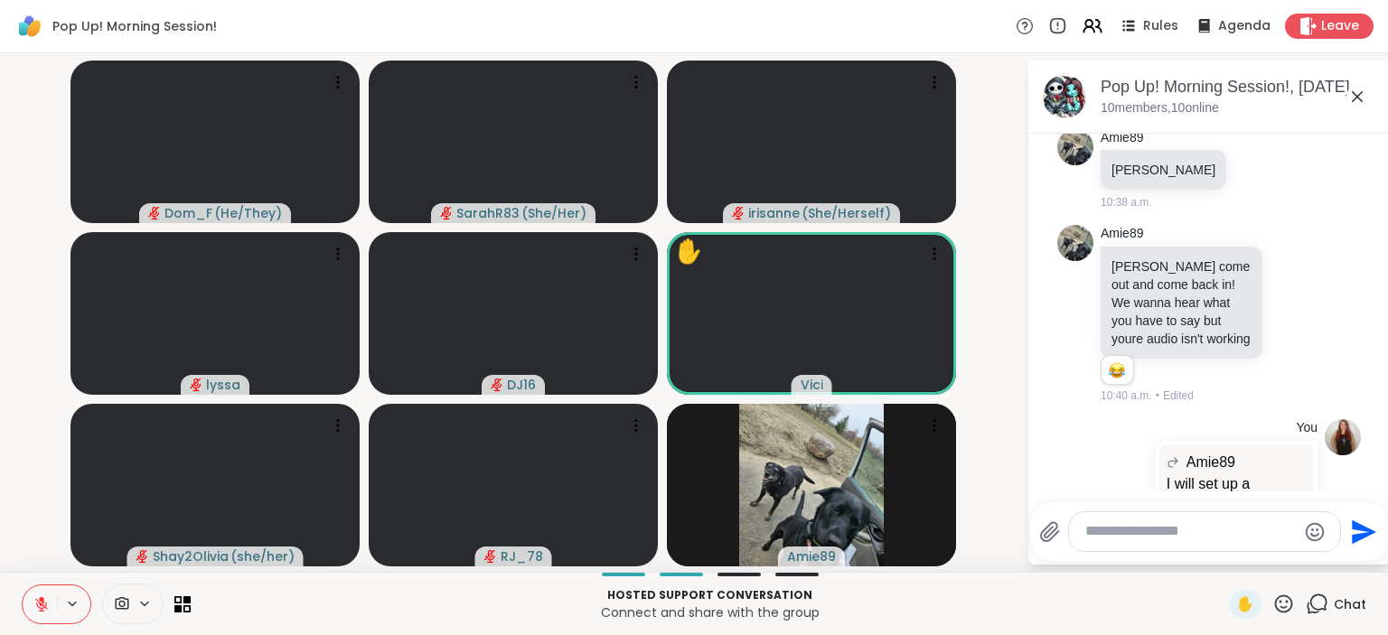
click at [1106, 530] on textarea "Type your message" at bounding box center [1190, 531] width 211 height 19
type textarea "**********"
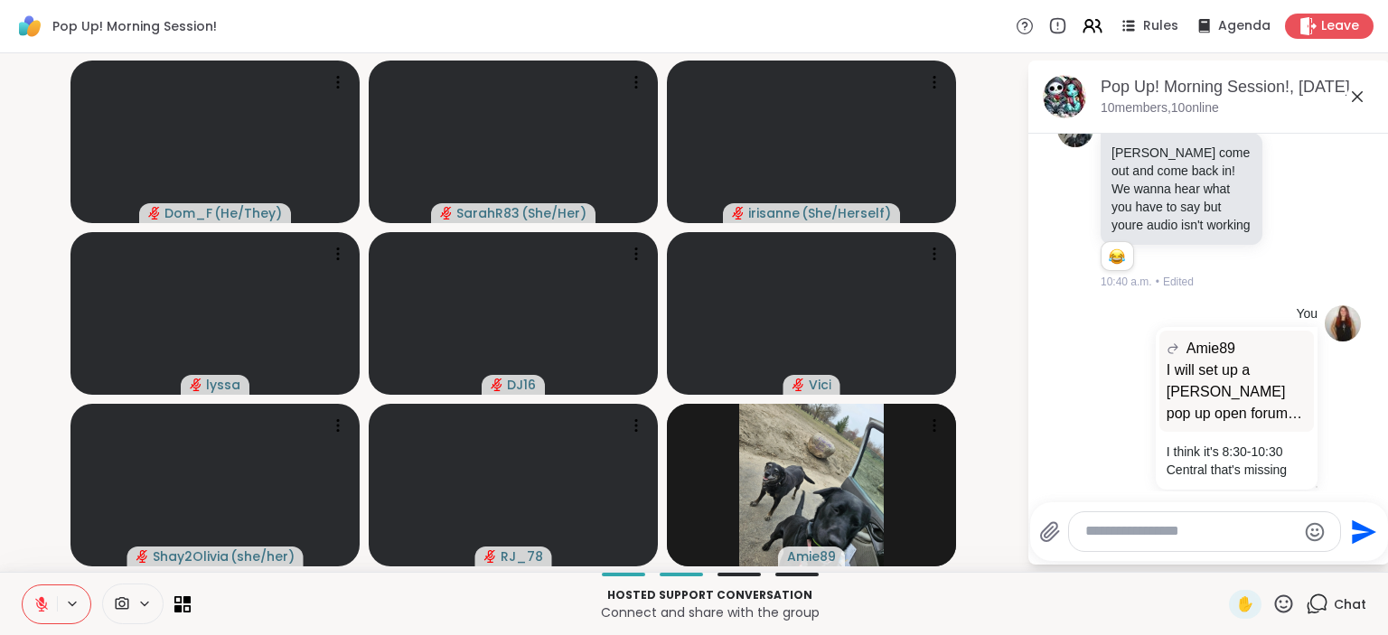
click at [45, 608] on icon at bounding box center [41, 604] width 13 height 13
click at [46, 610] on icon at bounding box center [41, 604] width 16 height 16
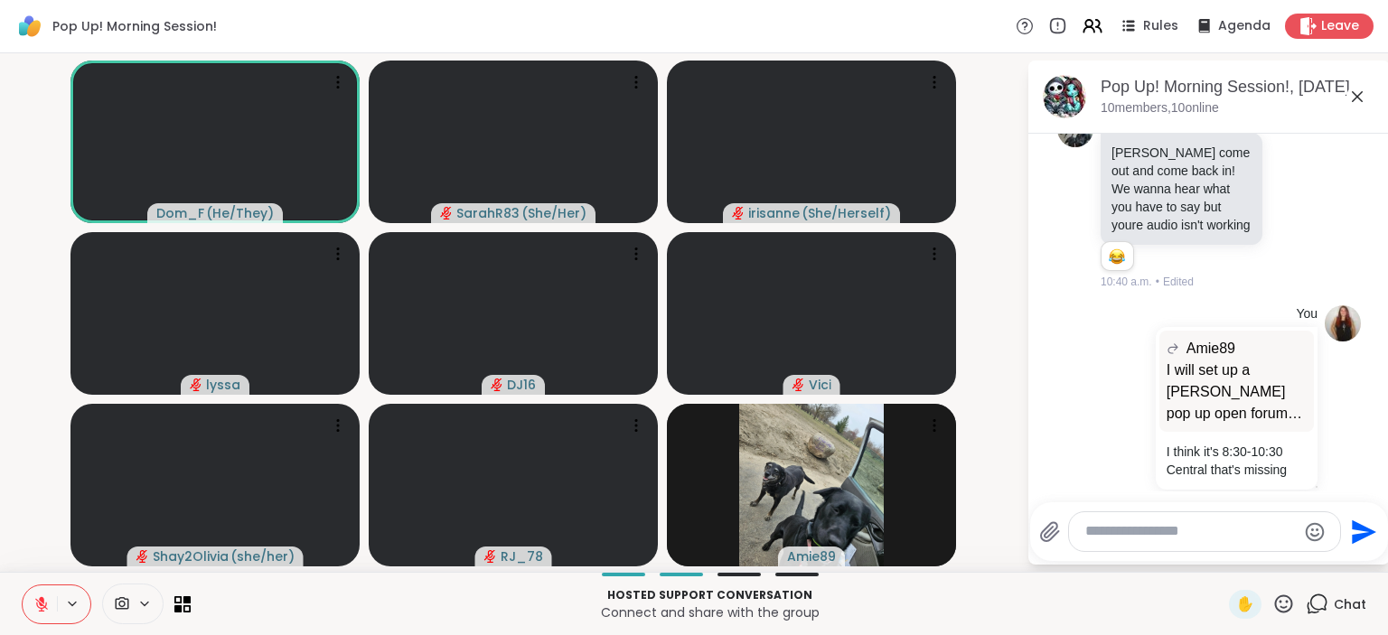
click at [45, 604] on icon at bounding box center [41, 604] width 13 height 13
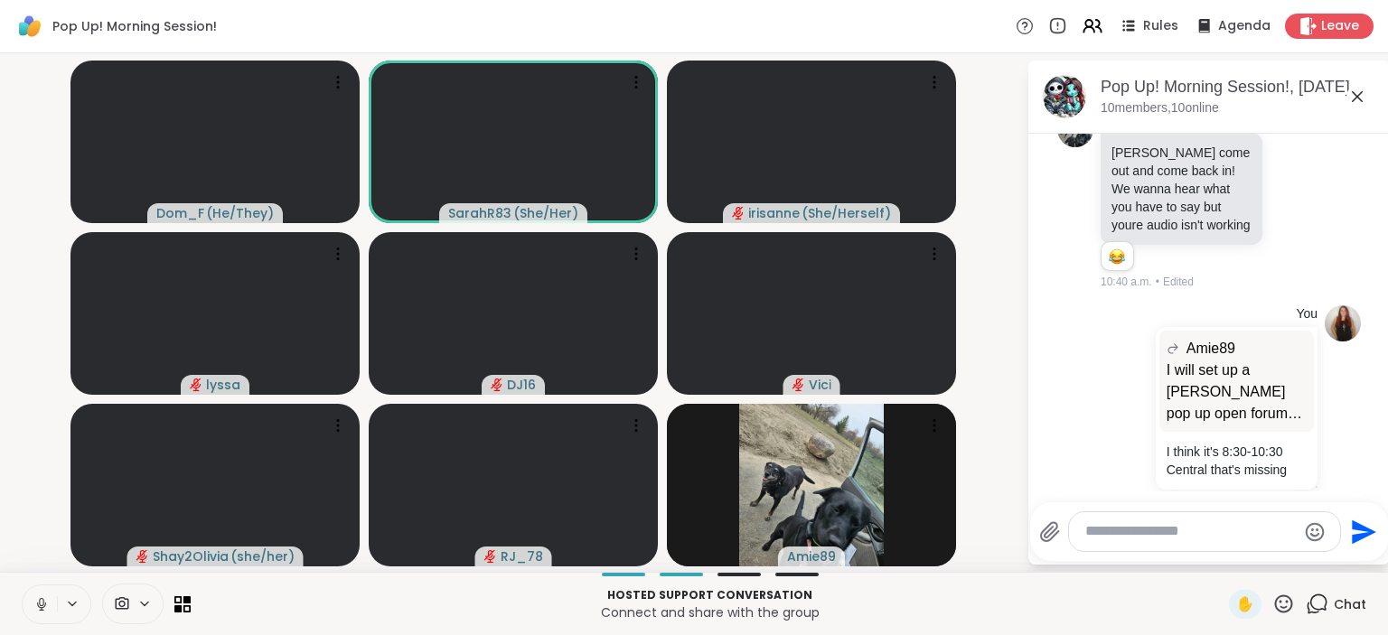
click at [45, 604] on icon at bounding box center [41, 604] width 9 height 5
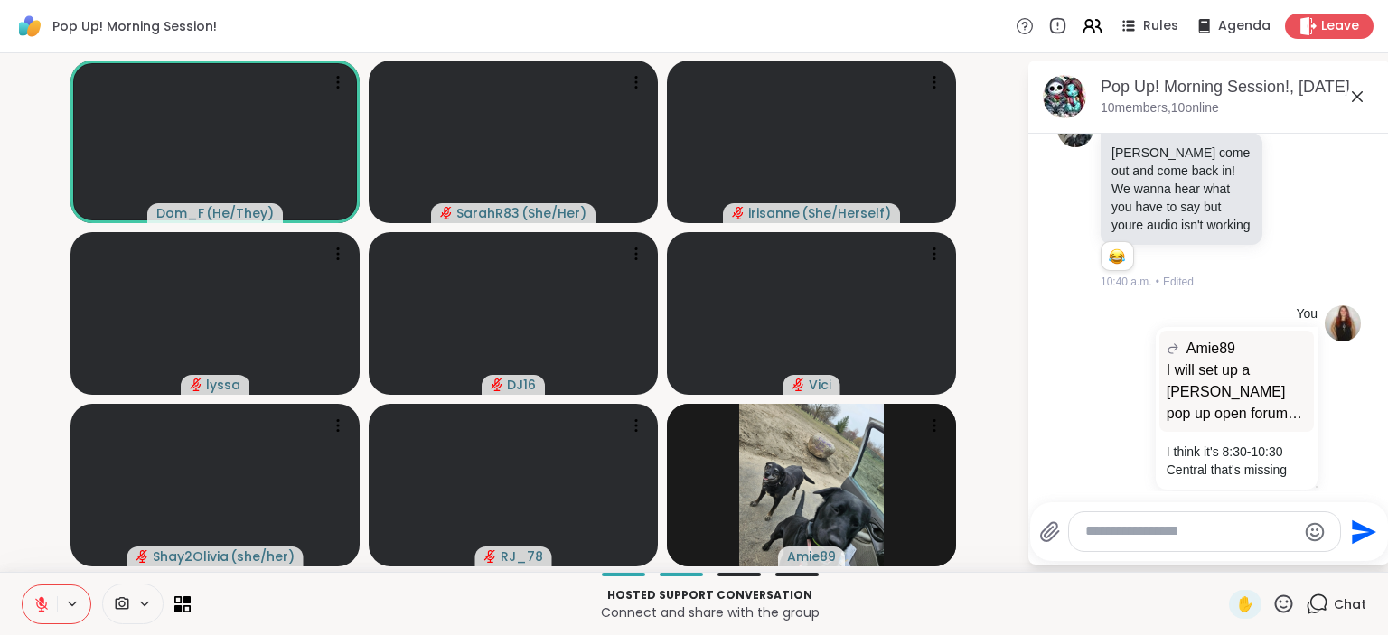
click at [42, 604] on icon at bounding box center [41, 604] width 13 height 13
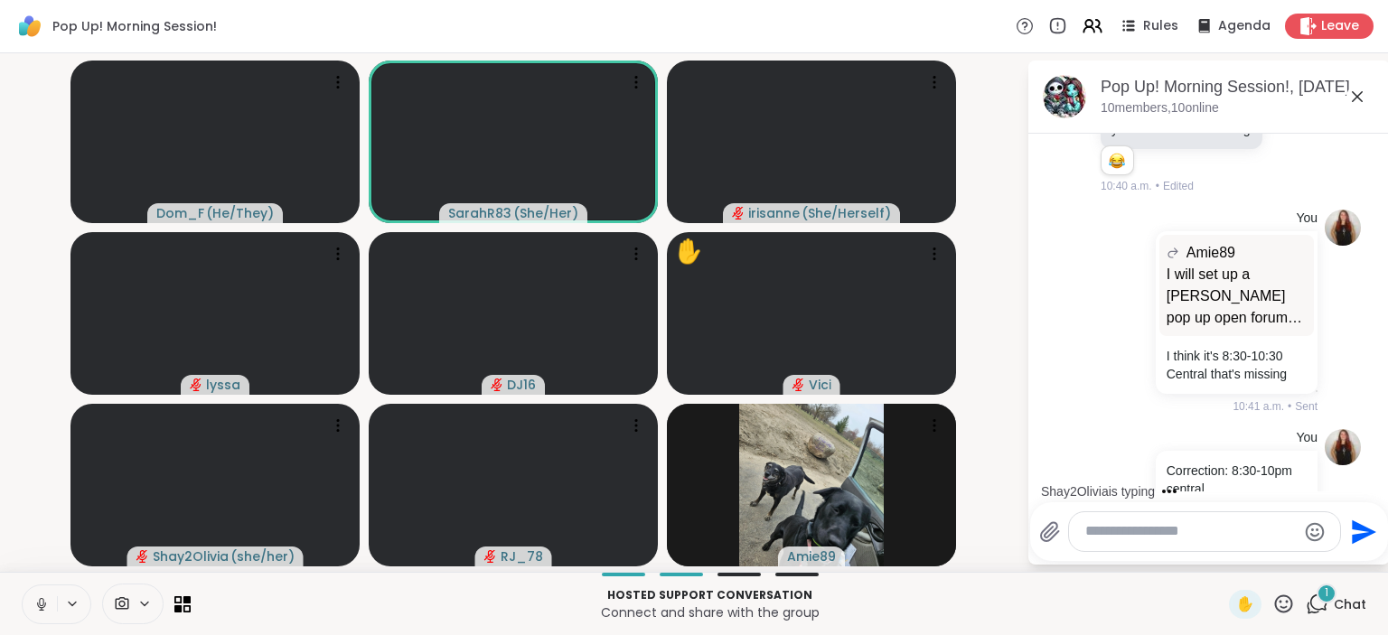
scroll to position [6520, 0]
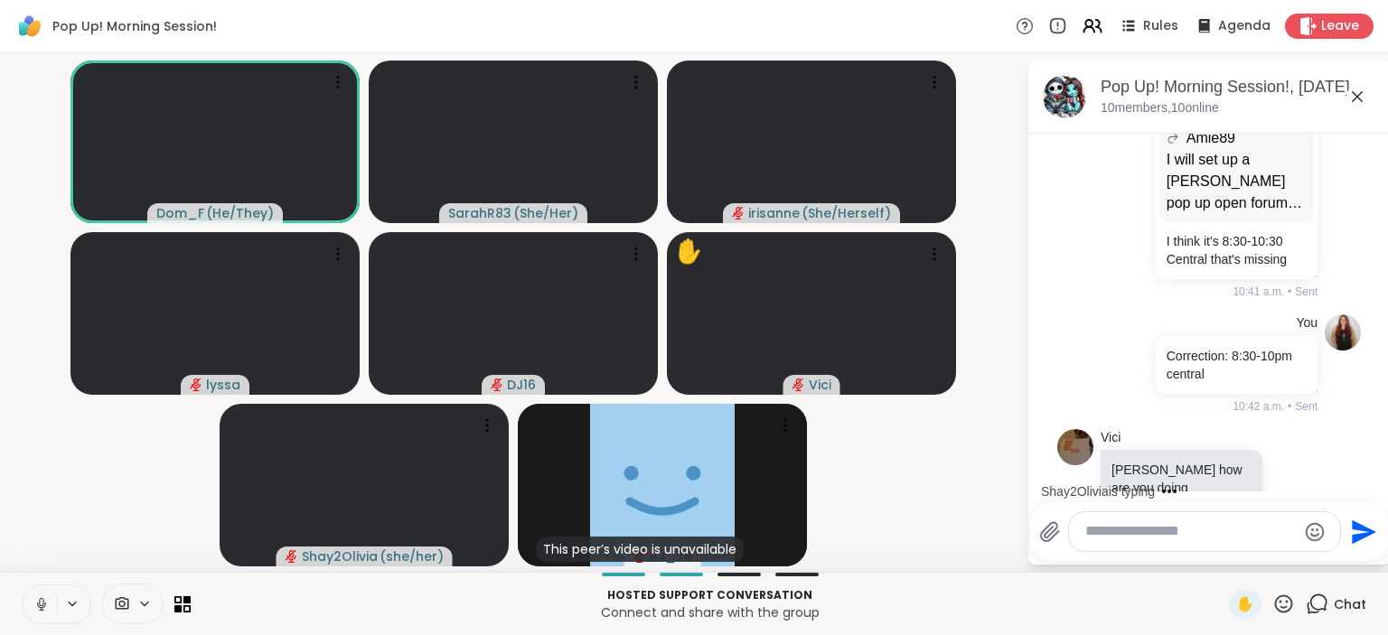
click at [43, 598] on icon at bounding box center [41, 604] width 16 height 16
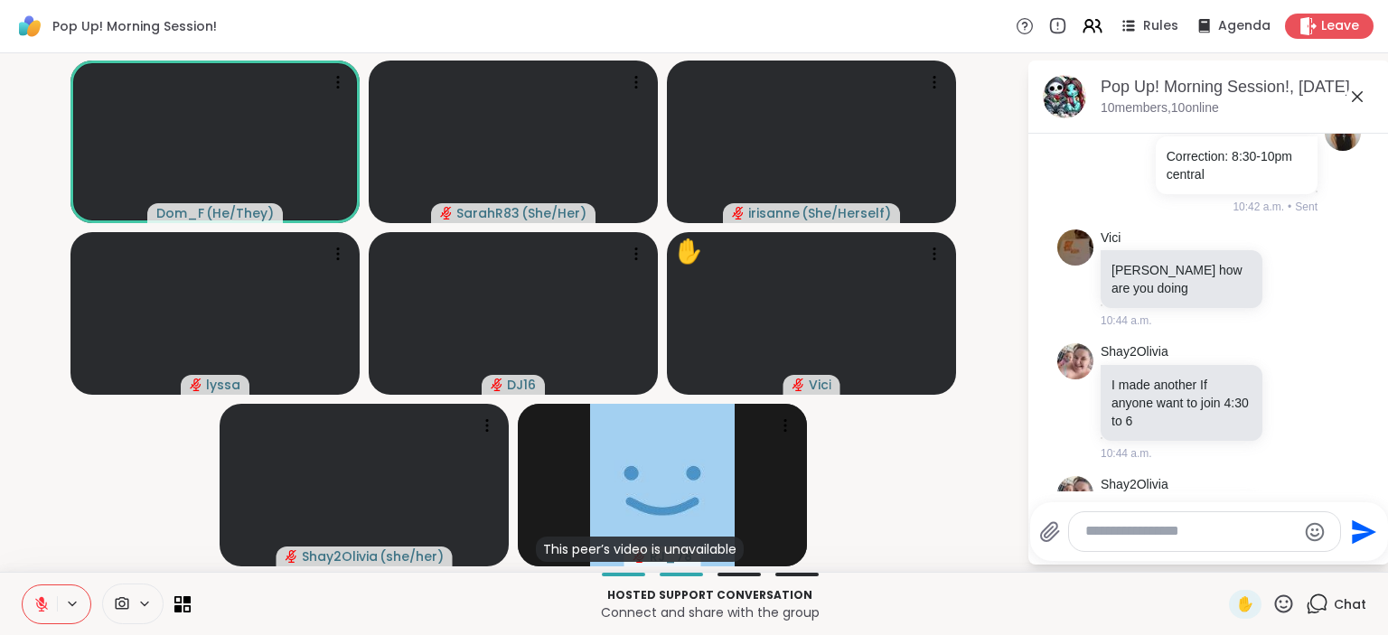
click at [1316, 612] on icon at bounding box center [1317, 604] width 23 height 23
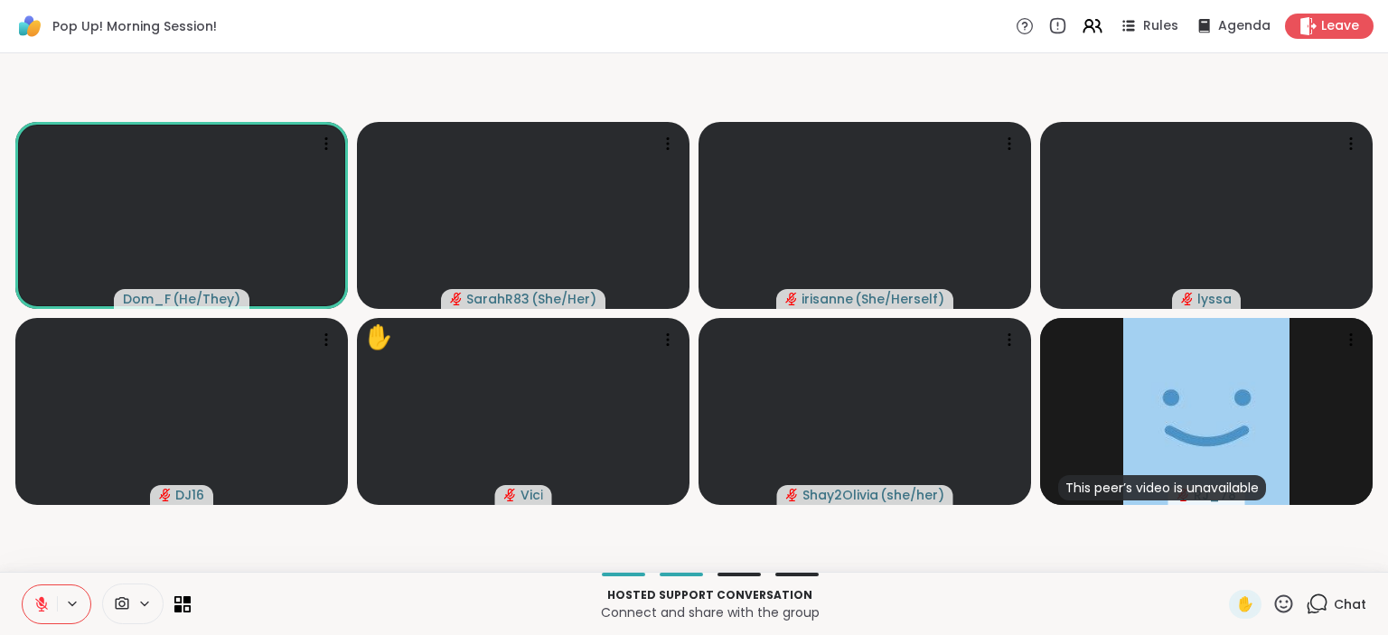
click at [1316, 615] on icon at bounding box center [1317, 604] width 23 height 23
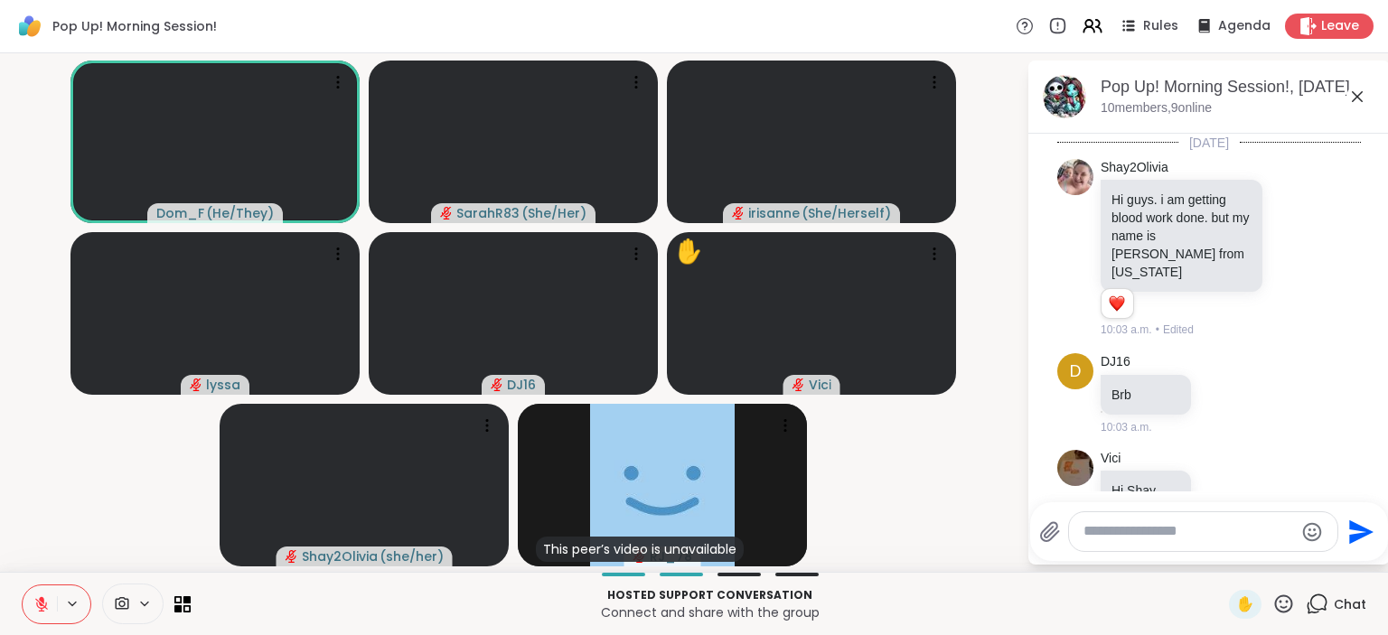
scroll to position [6702, 0]
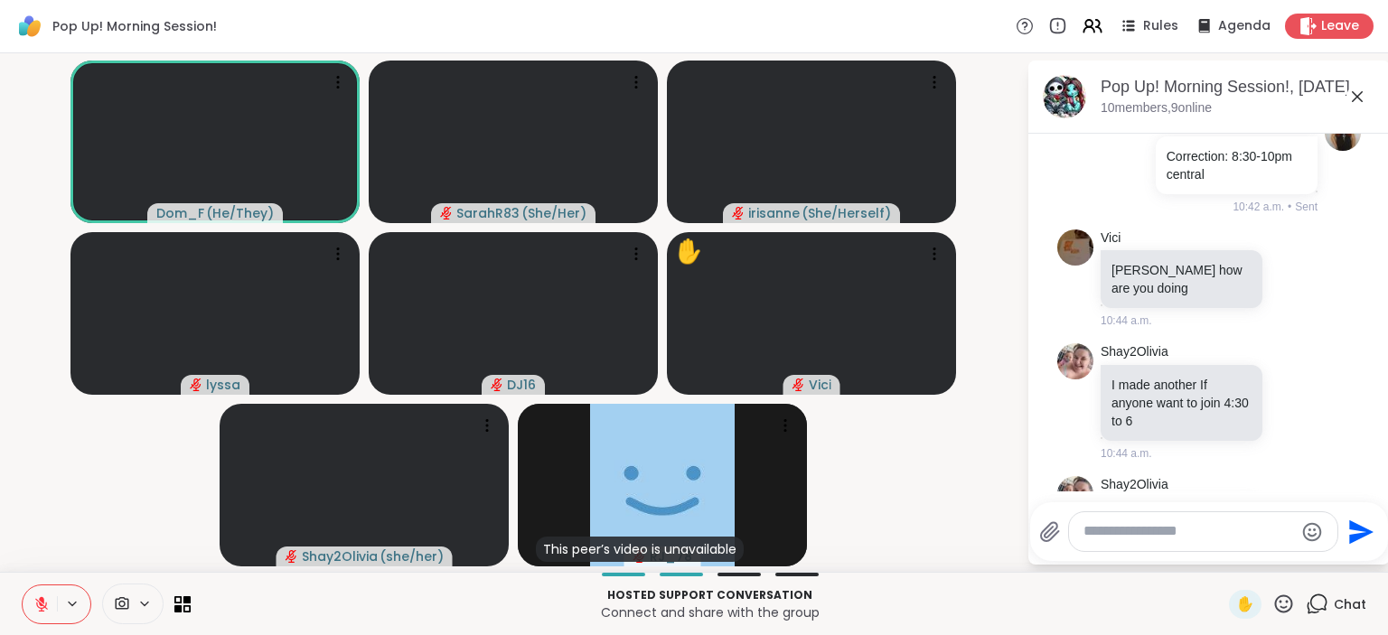
click at [32, 611] on button at bounding box center [40, 605] width 34 height 38
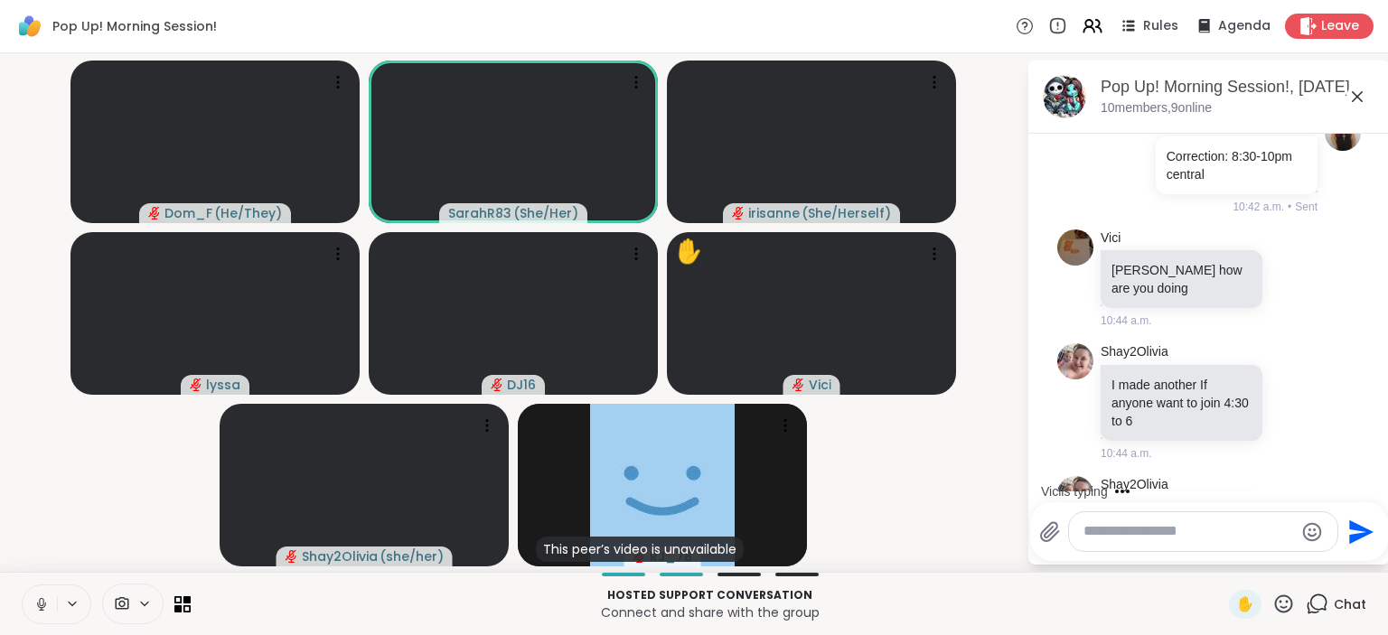
scroll to position [6817, 0]
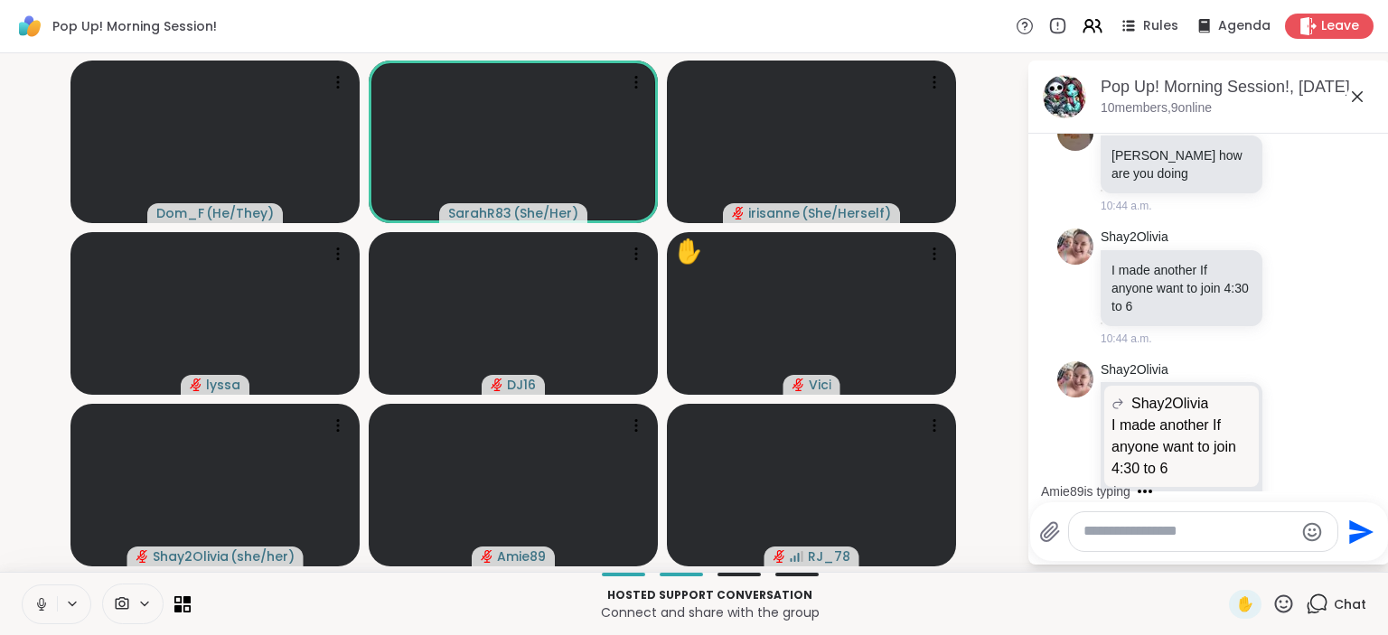
click at [40, 613] on icon at bounding box center [41, 604] width 16 height 16
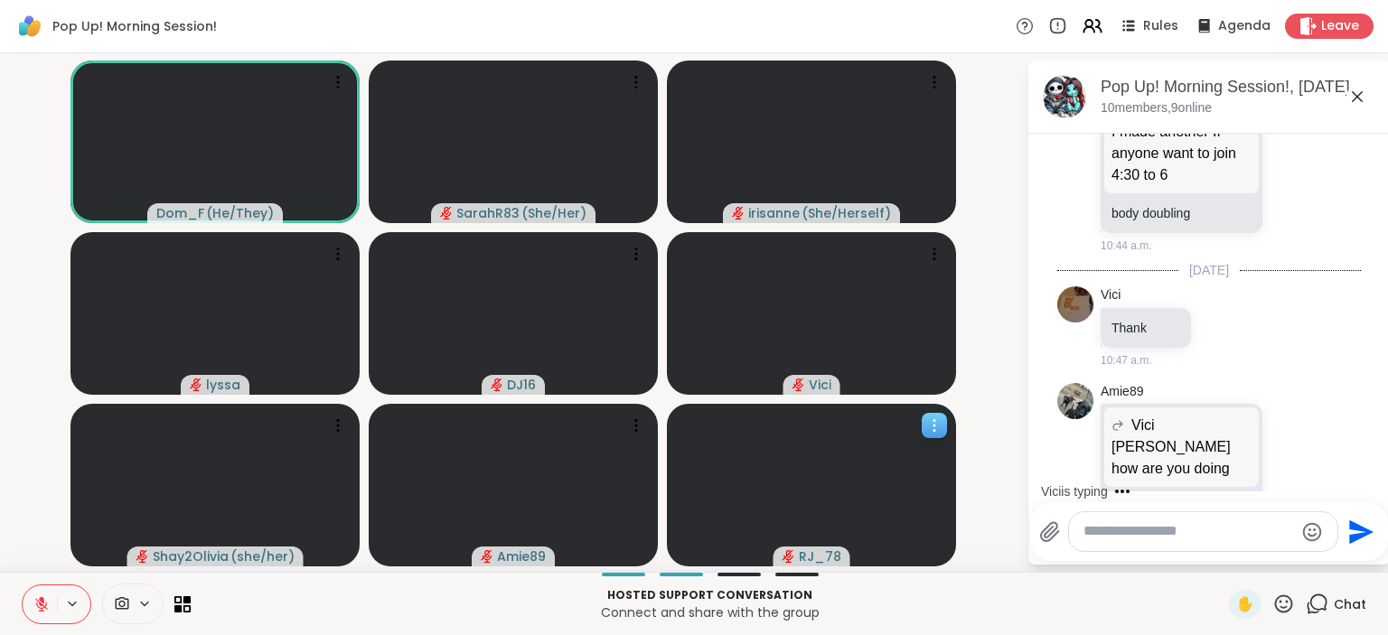
scroll to position [7205, 0]
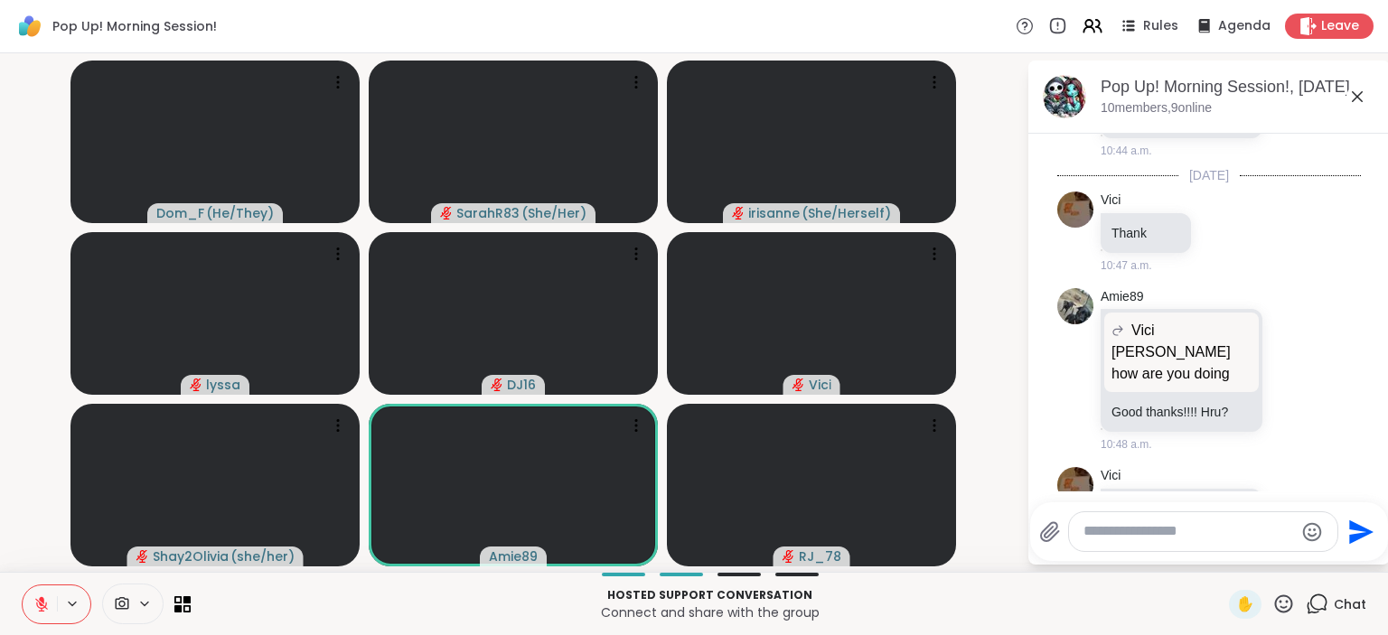
click at [1347, 611] on span "Chat" at bounding box center [1350, 605] width 33 height 18
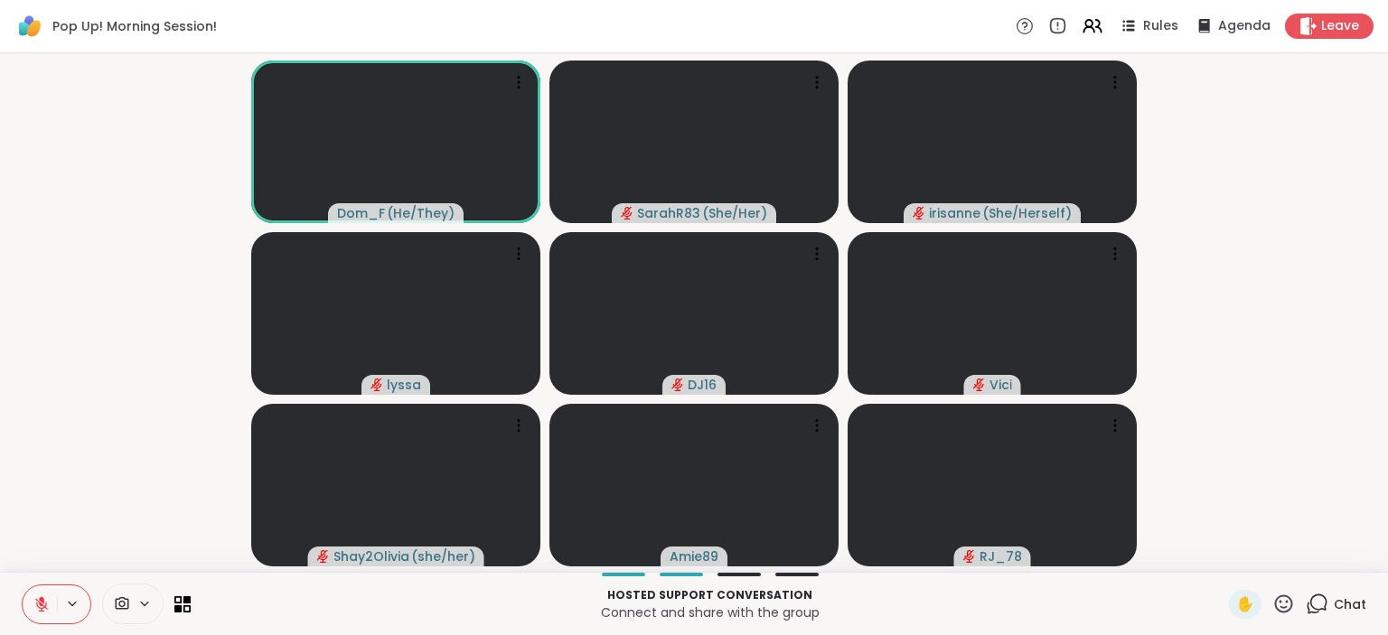
click at [1347, 611] on span "Chat" at bounding box center [1350, 605] width 33 height 18
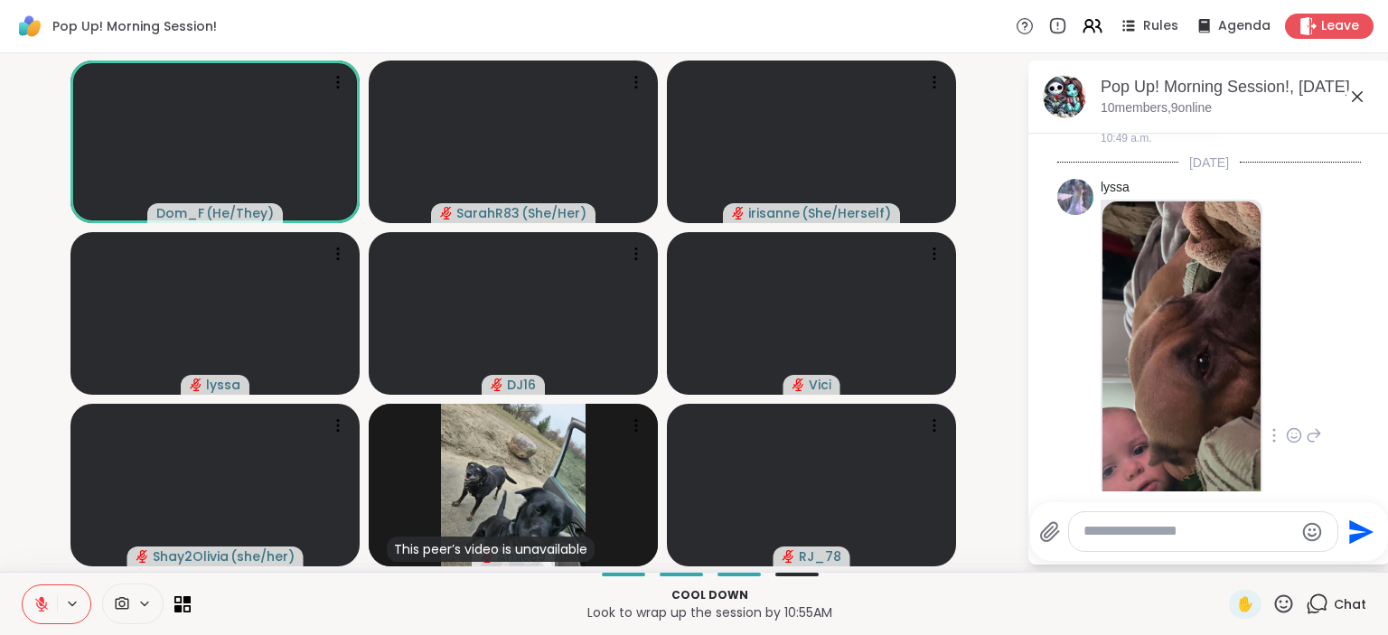
scroll to position [7831, 0]
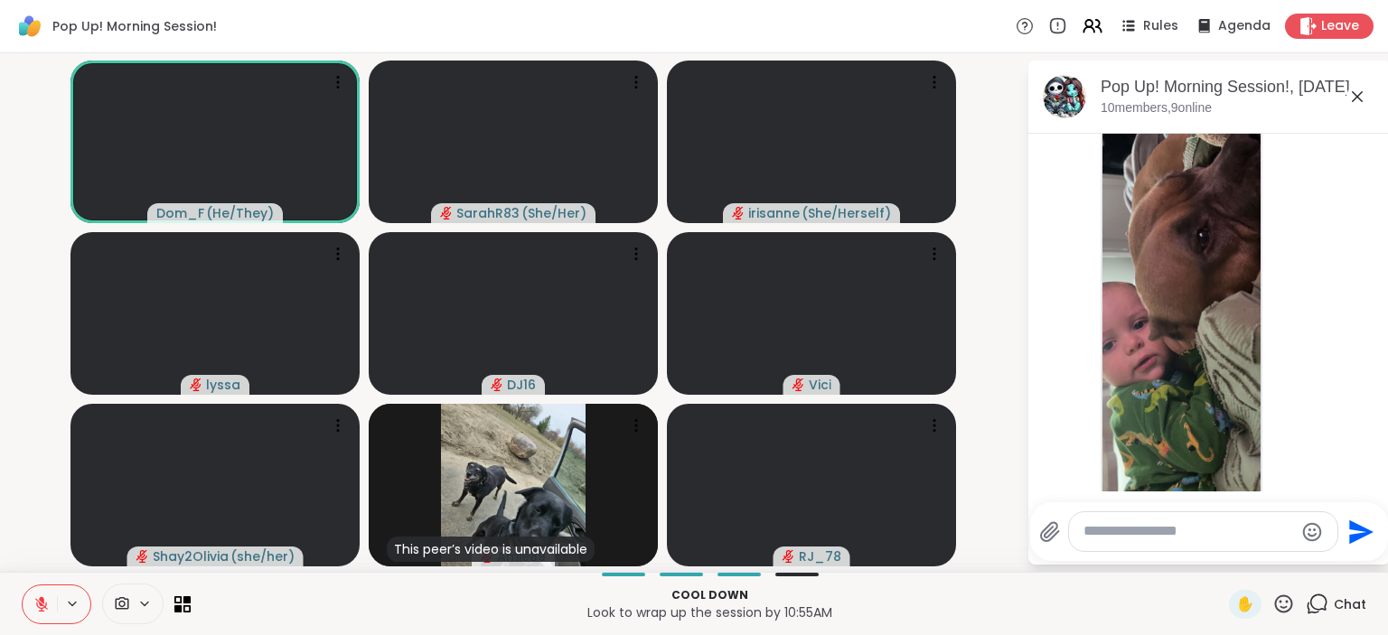
click at [1306, 621] on icon at bounding box center [1314, 632] width 16 height 22
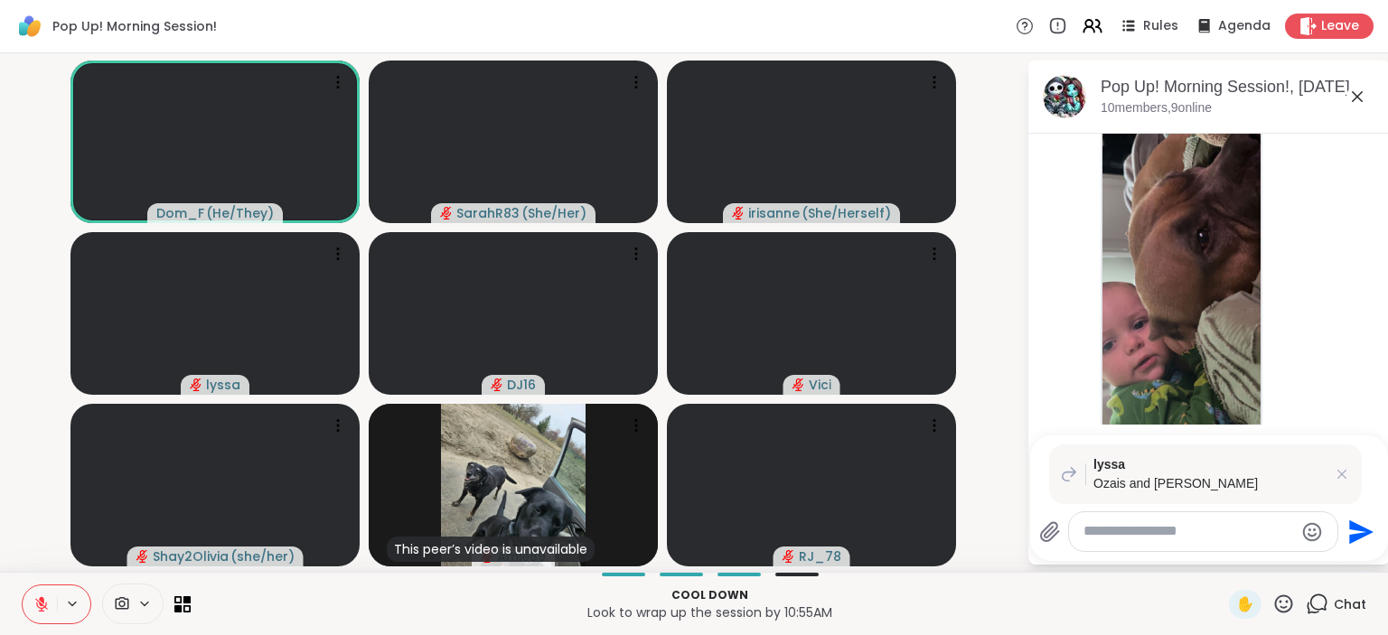
scroll to position [7924, 0]
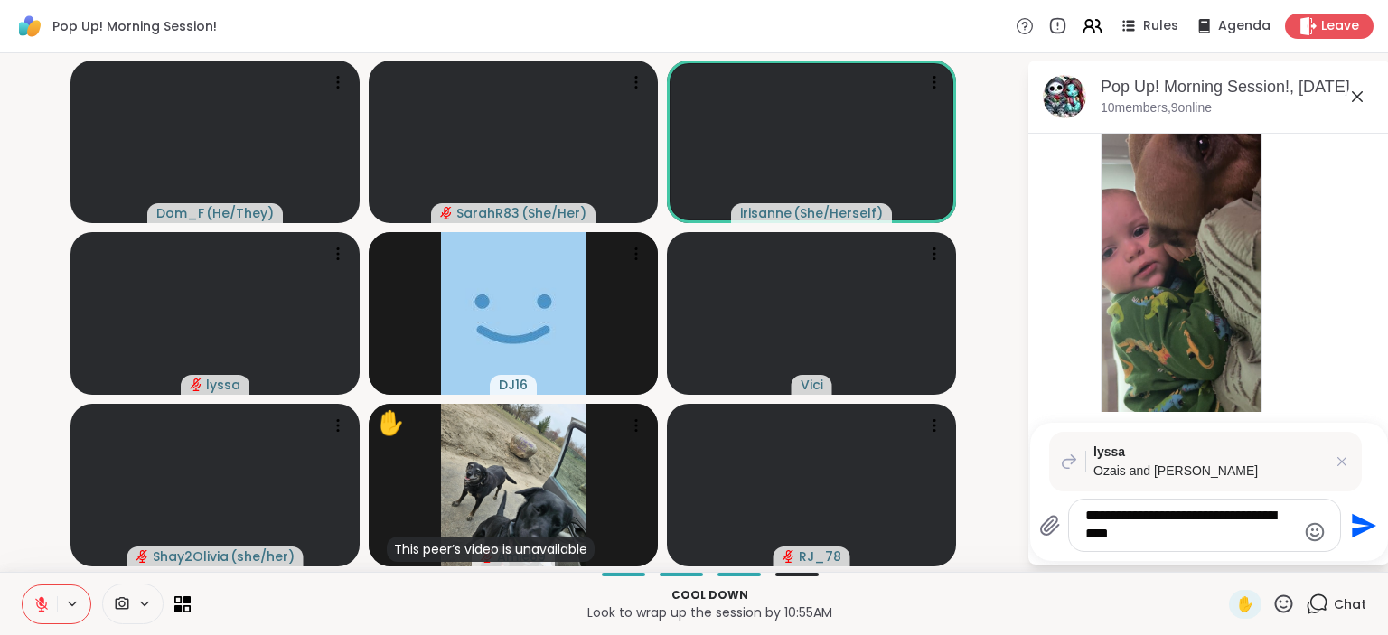
type textarea "**********"
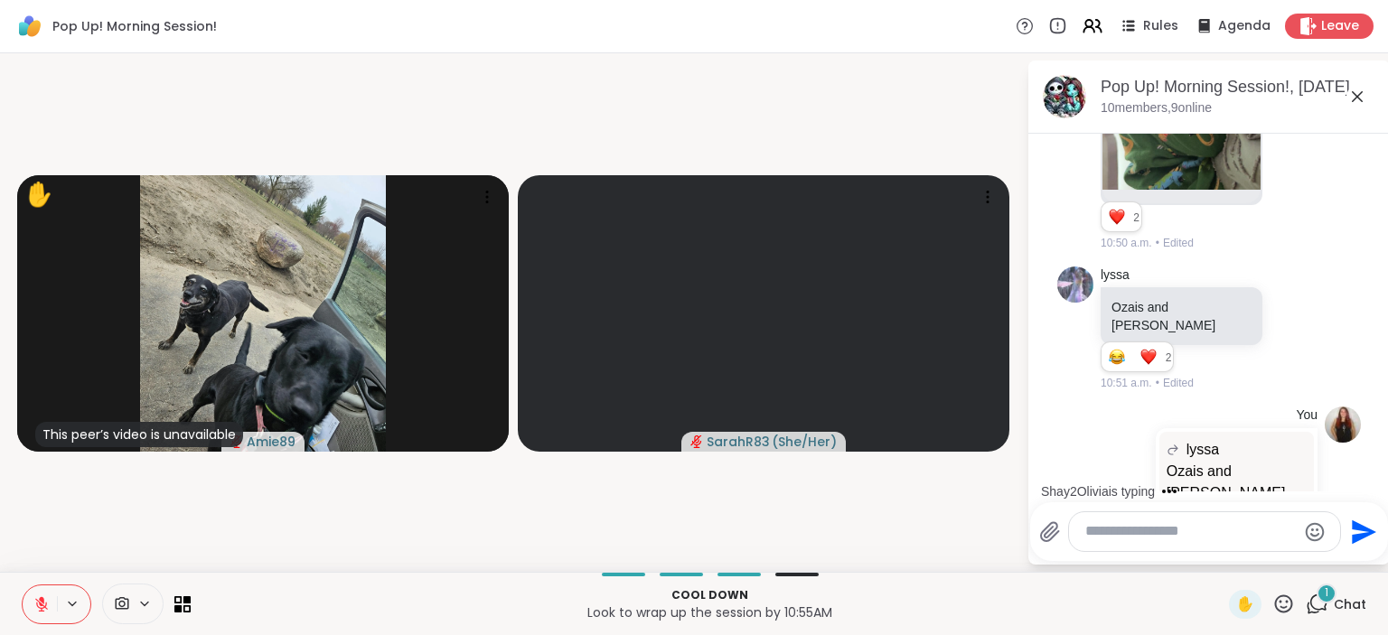
scroll to position [8365, 0]
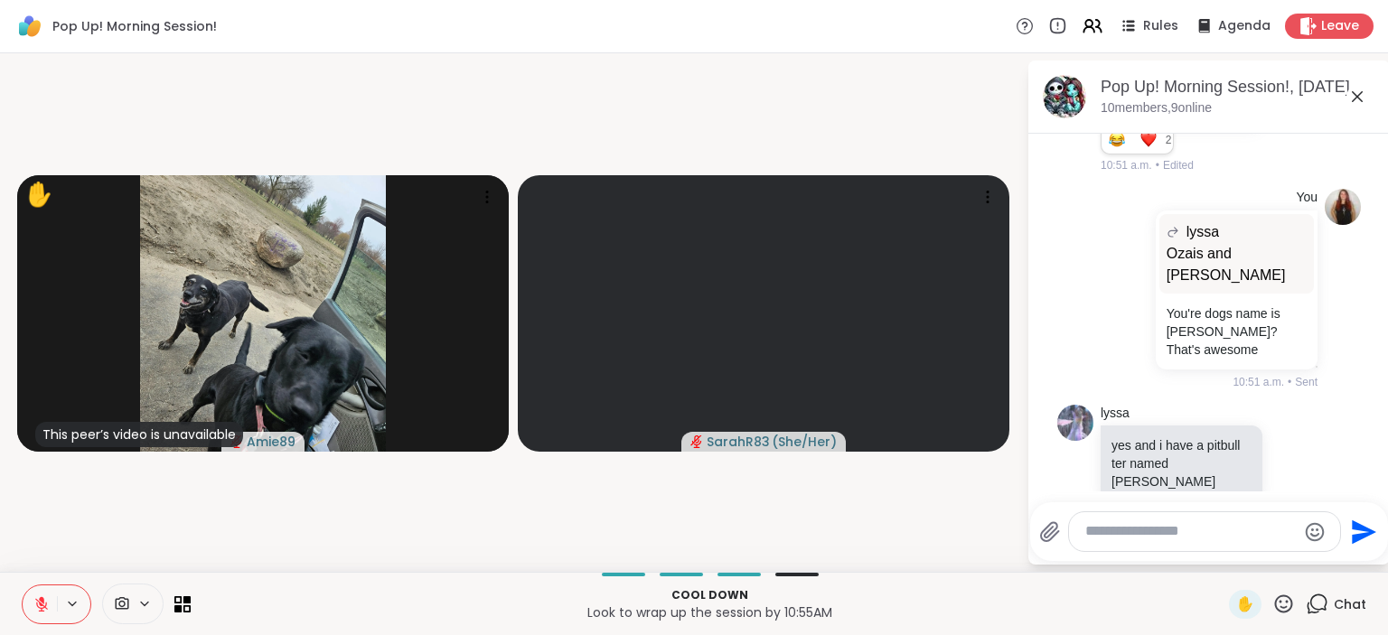
click at [36, 600] on icon at bounding box center [41, 604] width 13 height 13
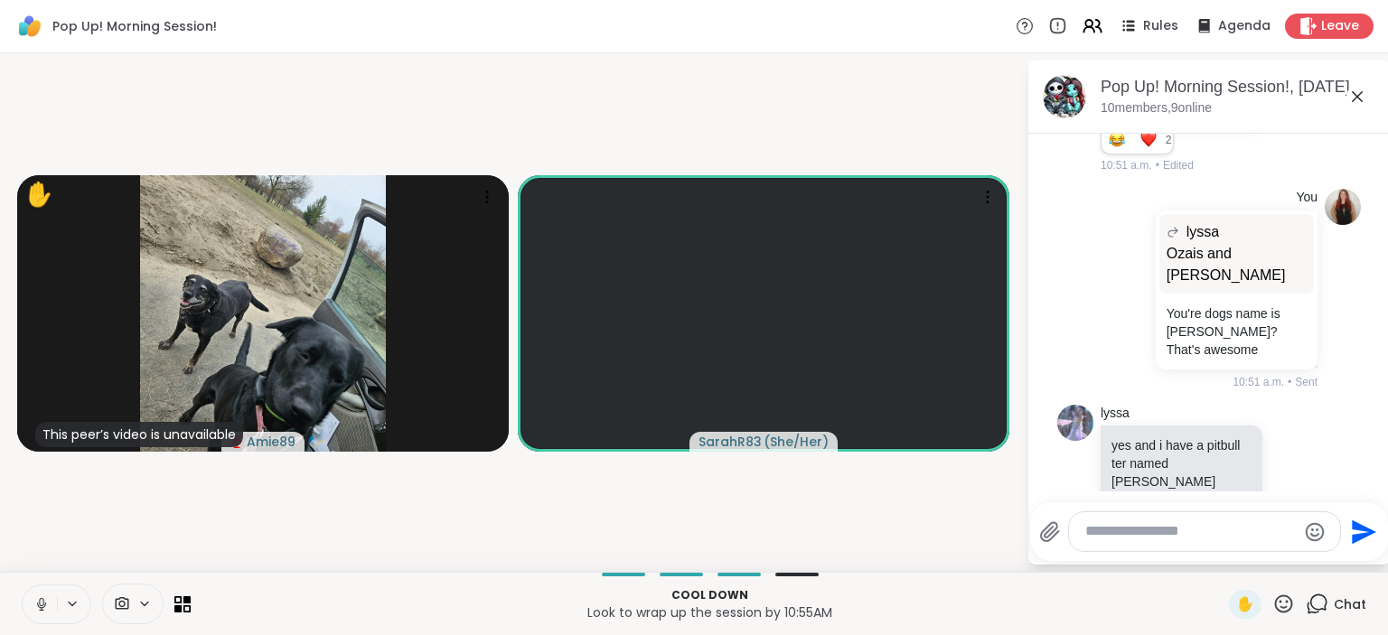
scroll to position [8974, 0]
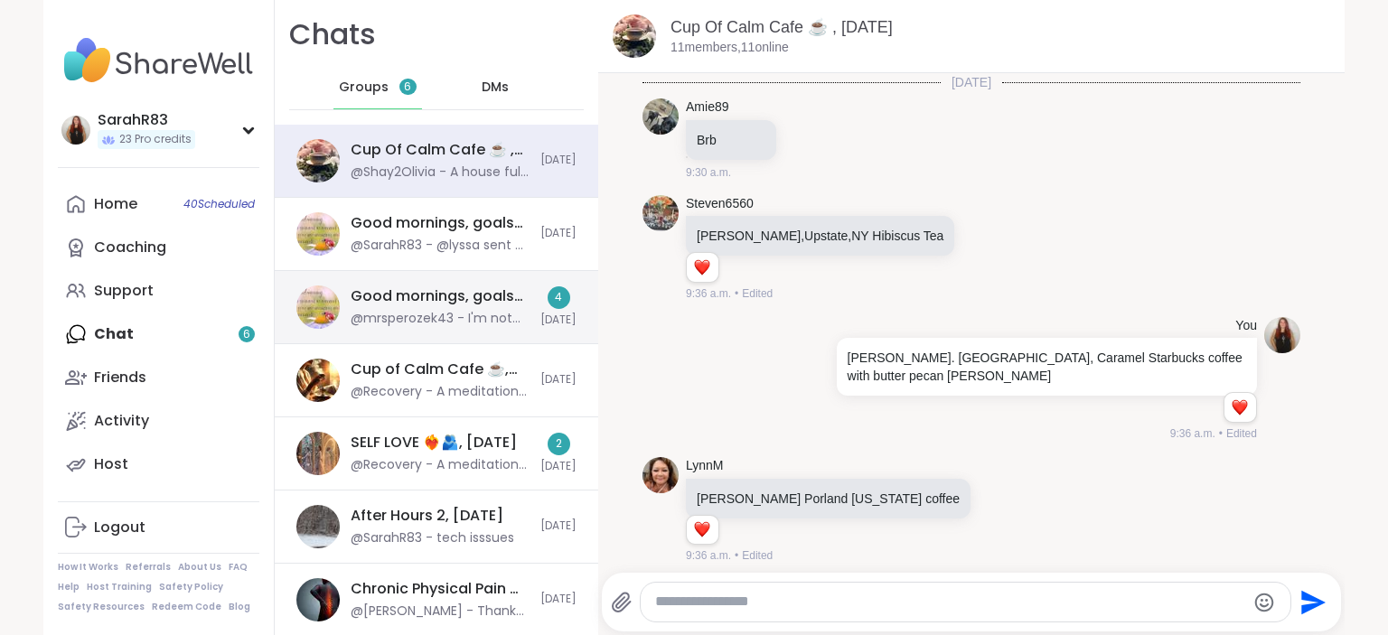
scroll to position [3958, 0]
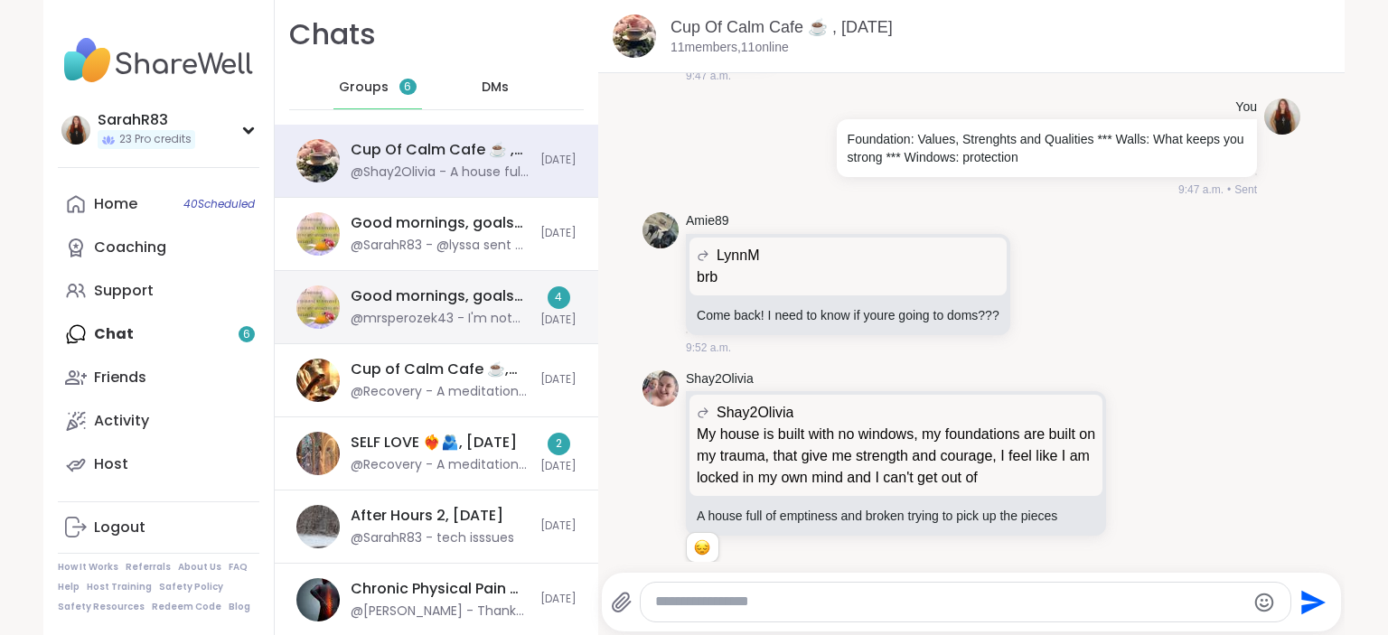
click at [502, 286] on div "Good mornings, goals and gratitude's, [DATE]" at bounding box center [440, 296] width 179 height 20
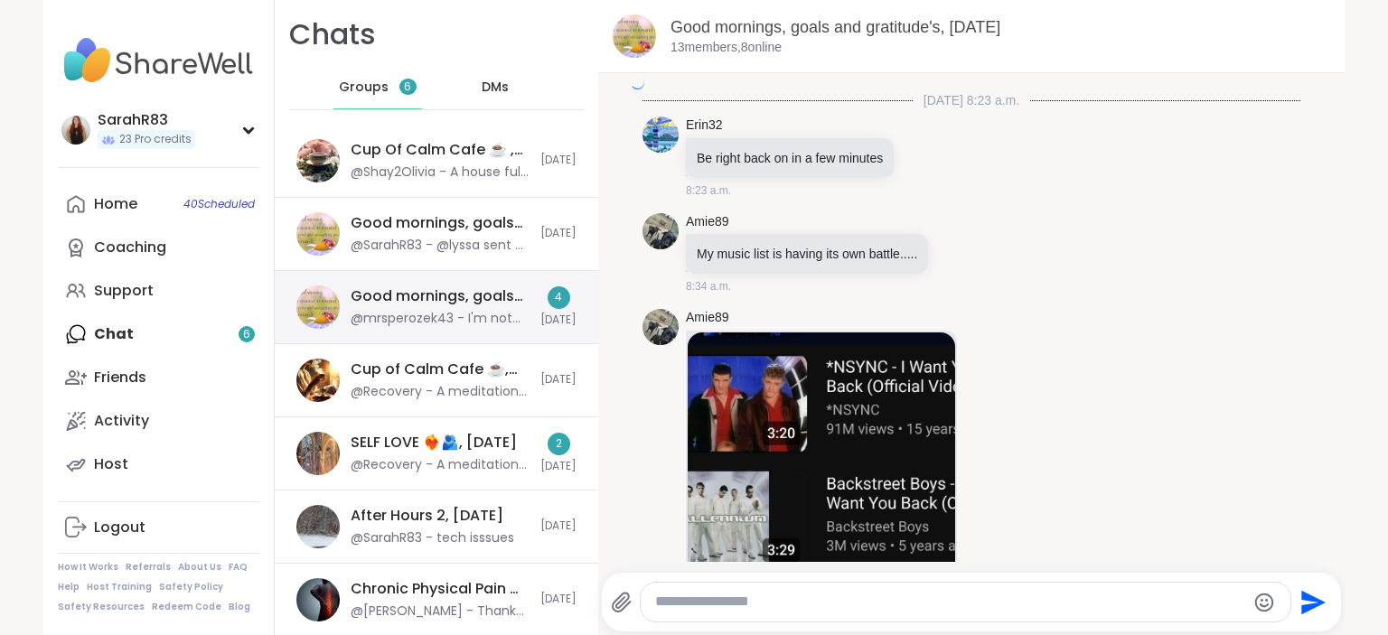
scroll to position [5168, 0]
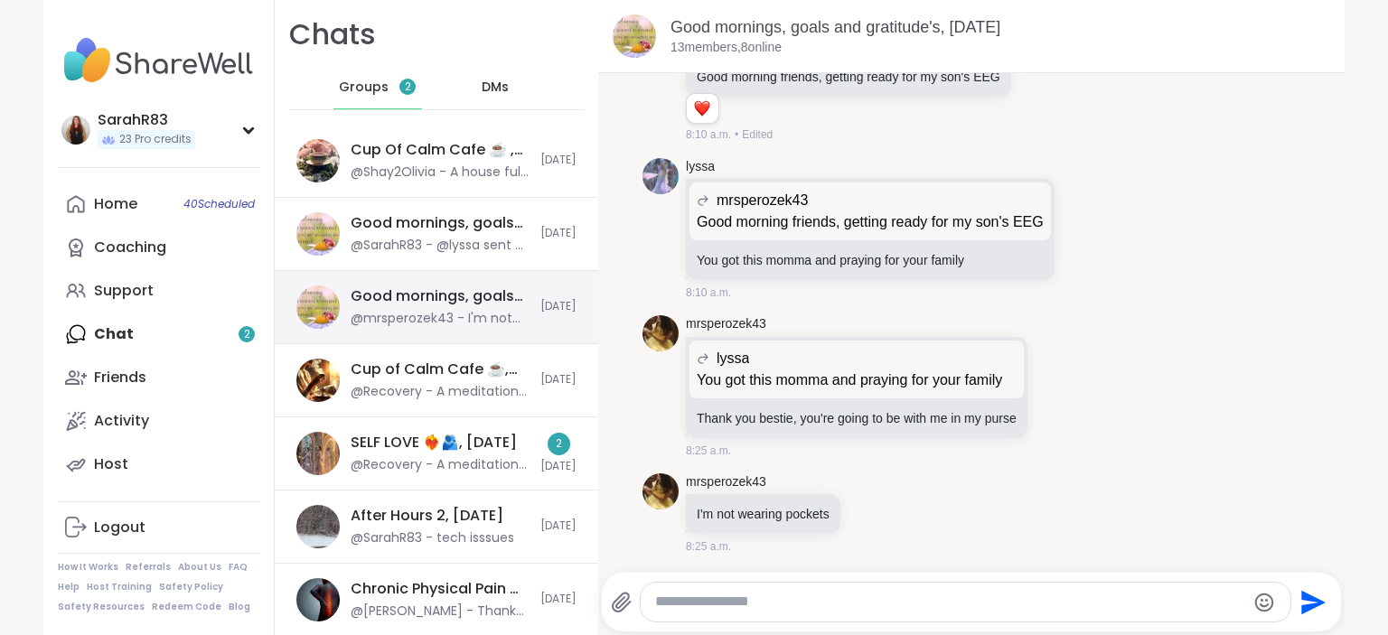
click at [511, 302] on div "Good mornings, goals and gratitude's, [DATE]" at bounding box center [440, 296] width 179 height 20
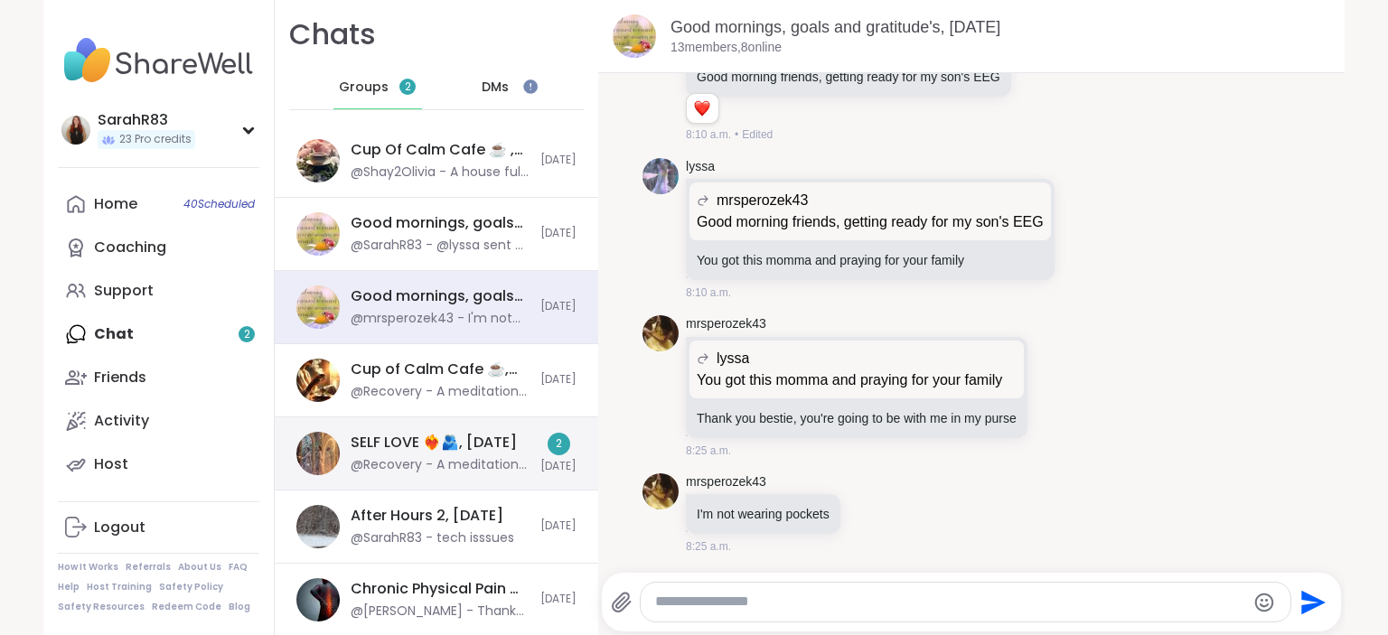
click at [361, 439] on div "SELF LOVE ❤️‍🔥🫂, [DATE]" at bounding box center [434, 443] width 166 height 20
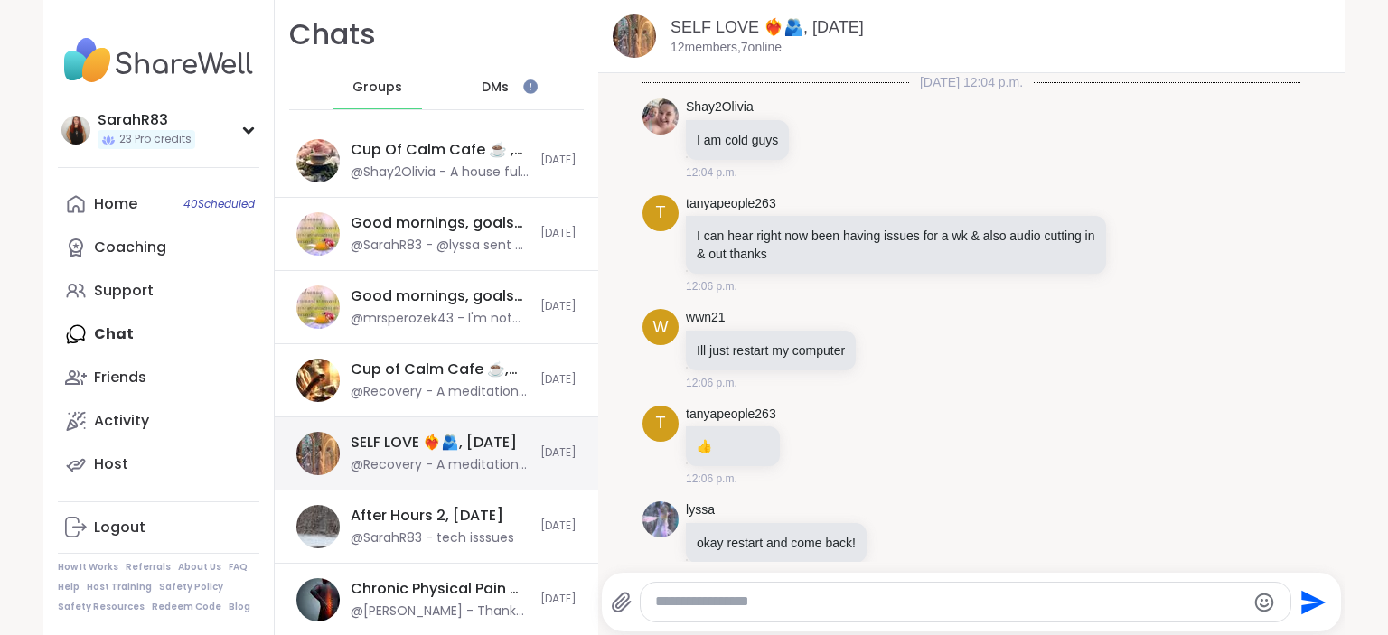
drag, startPoint x: 361, startPoint y: 439, endPoint x: 327, endPoint y: 400, distance: 51.3
click at [351, 433] on div "SELF LOVE ❤️‍🔥🫂, [DATE]" at bounding box center [434, 443] width 166 height 20
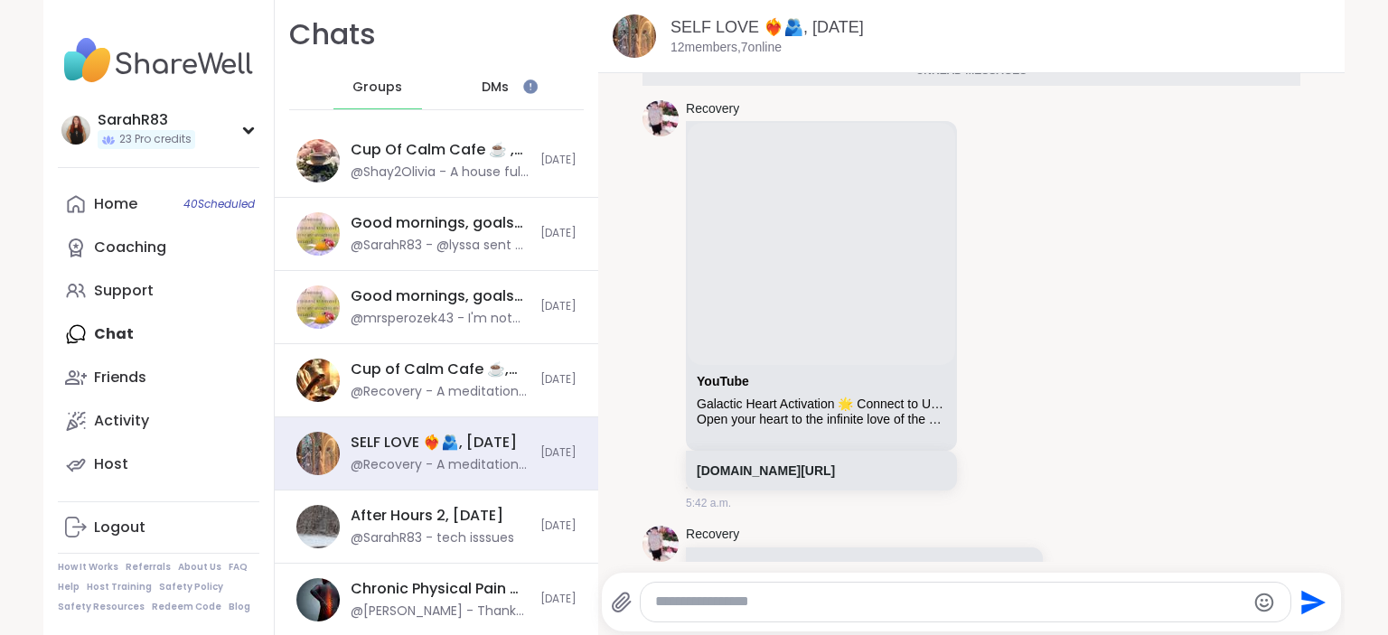
click at [503, 92] on span "DMs" at bounding box center [495, 88] width 27 height 18
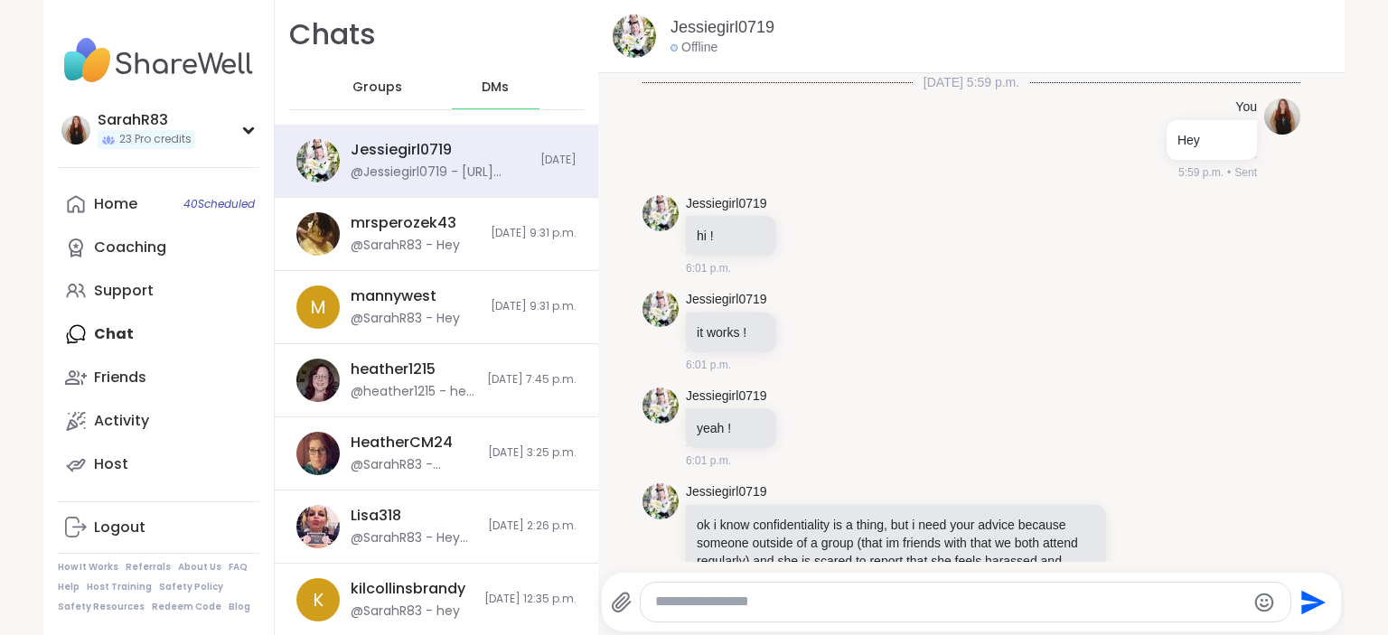
scroll to position [4905, 0]
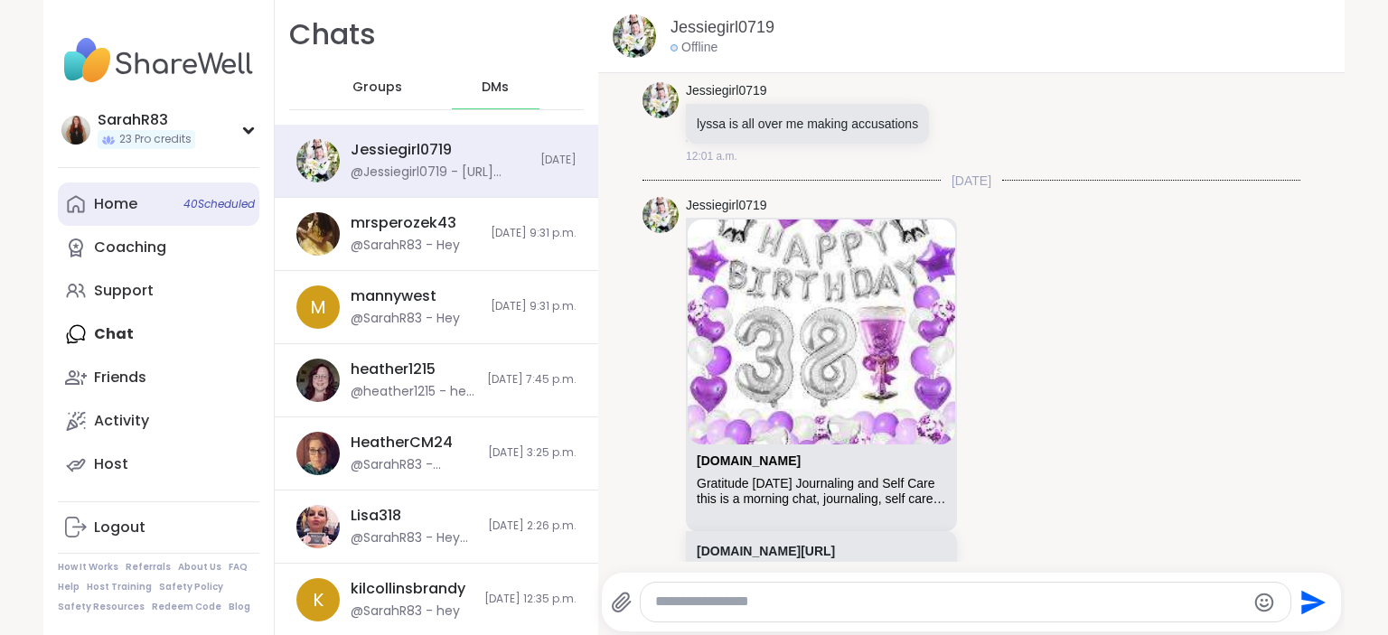
click at [123, 210] on div "Home 40 Scheduled" at bounding box center [115, 204] width 43 height 20
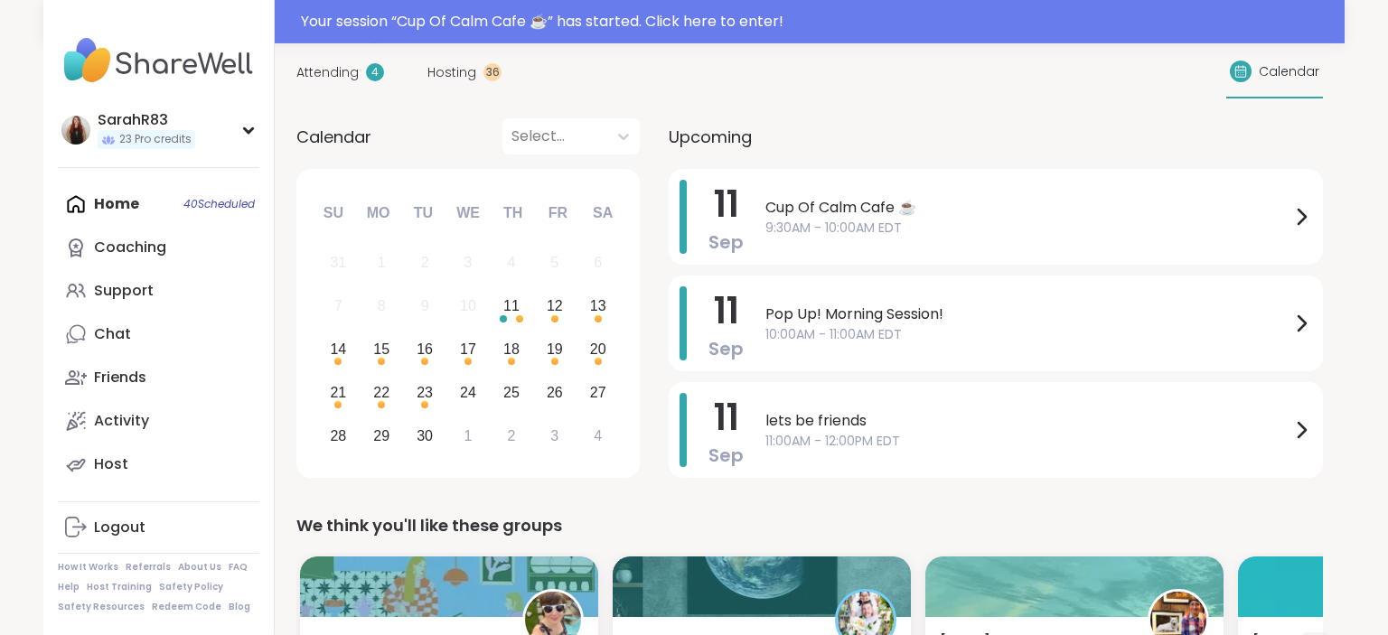
scroll to position [167, 0]
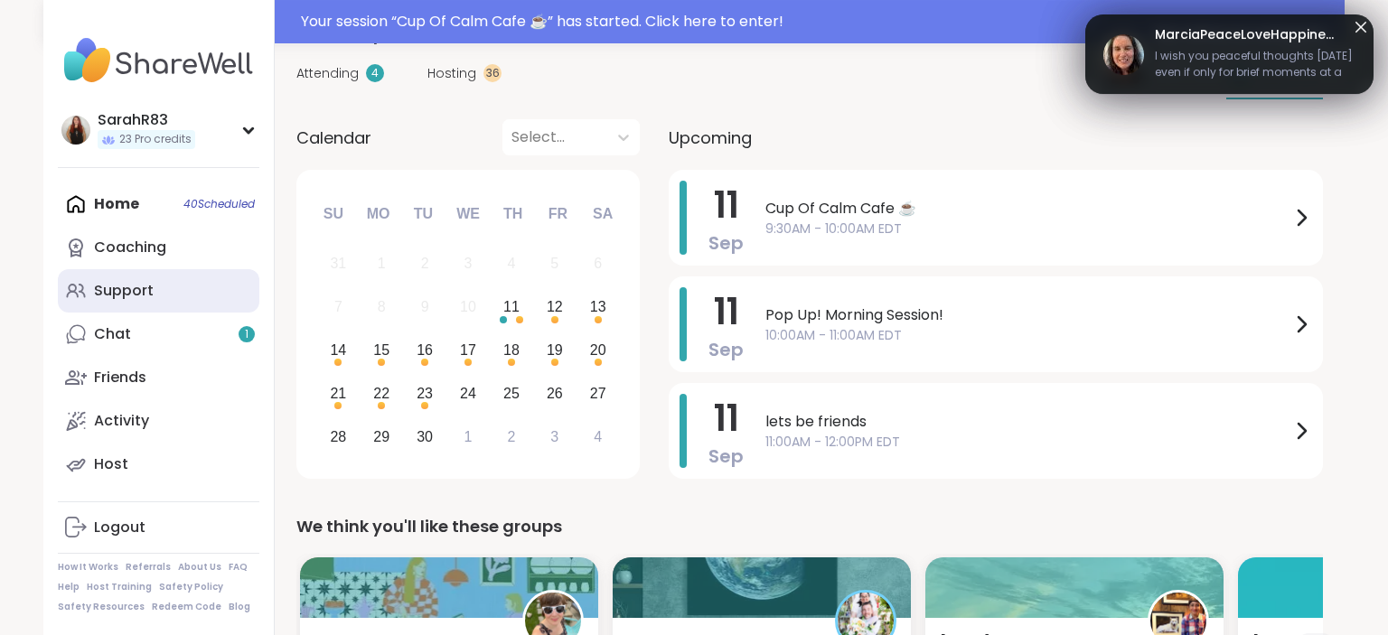
click at [118, 292] on div "Support" at bounding box center [124, 291] width 60 height 20
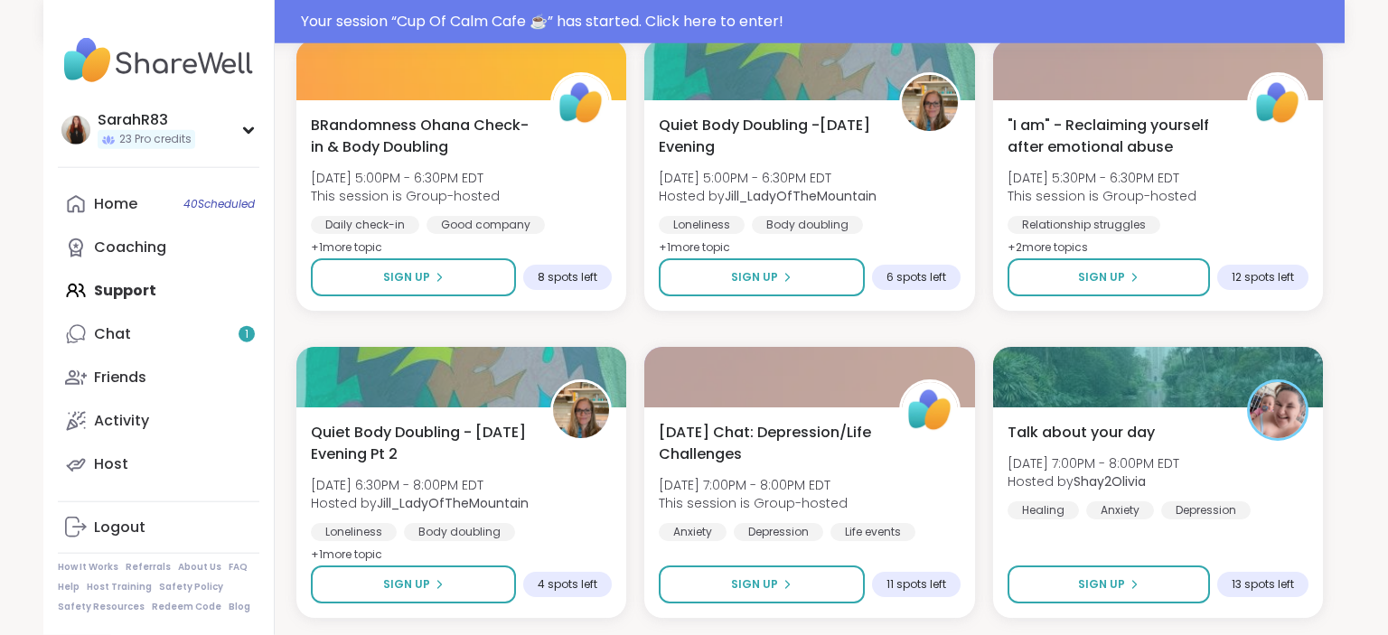
scroll to position [3151, 0]
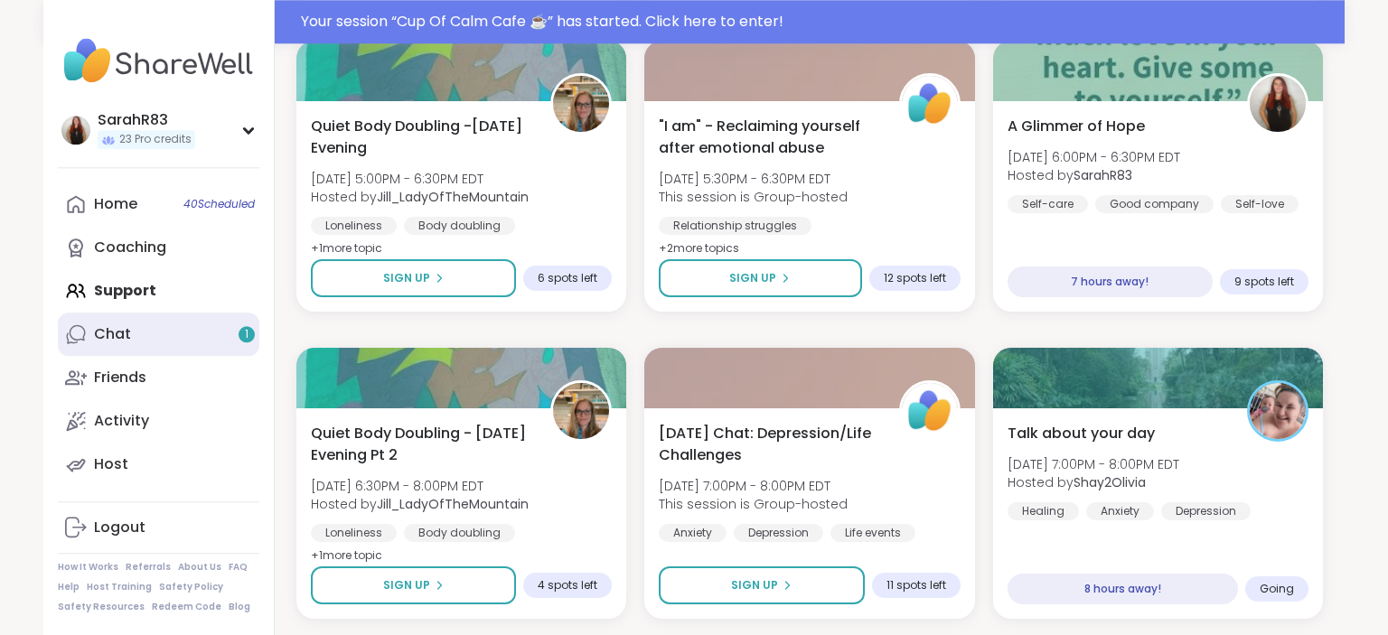
click at [129, 330] on div "Chat 1" at bounding box center [112, 334] width 37 height 20
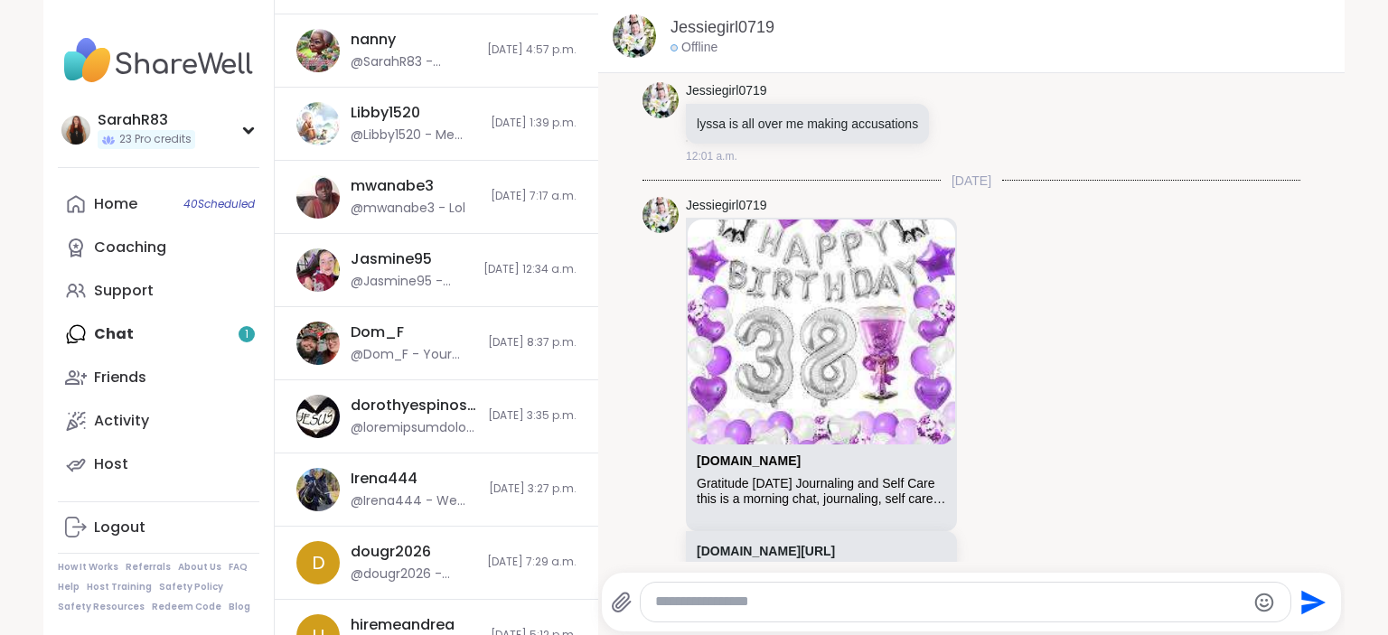
scroll to position [1135, 0]
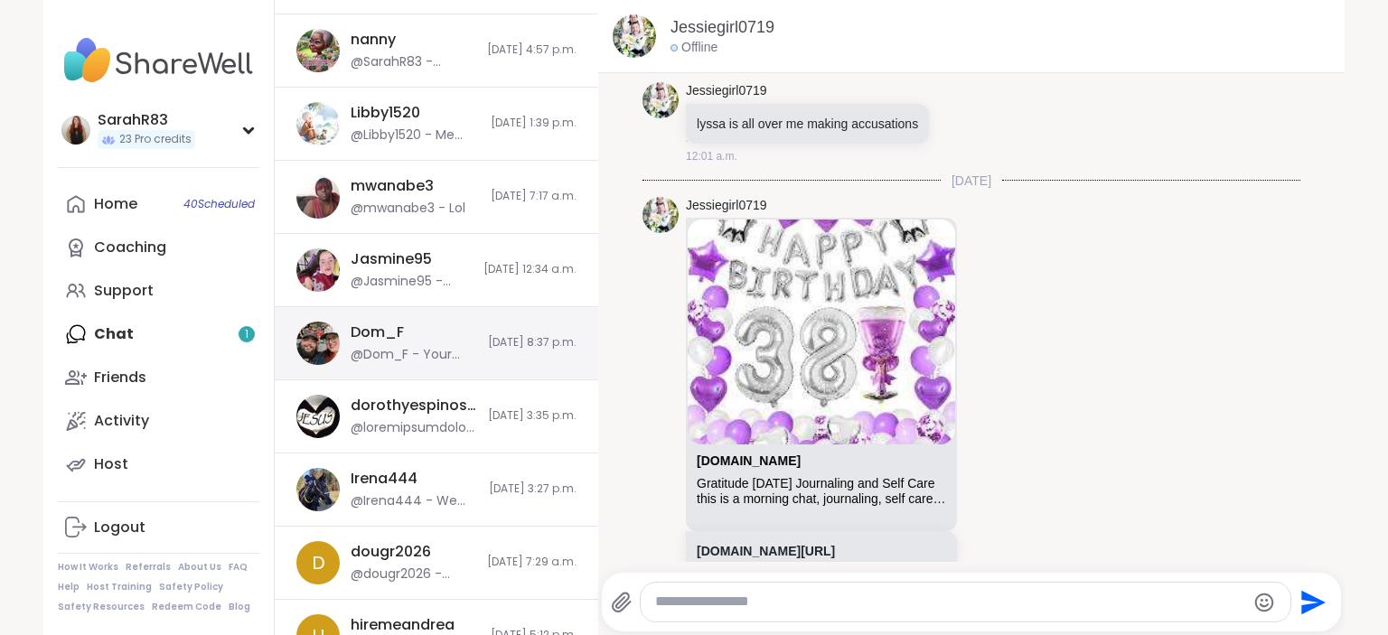
click at [398, 342] on div "Dom_F @Dom_F - Your very welcome Hun, it was wonderful meeting you today 🥰" at bounding box center [414, 344] width 127 height 42
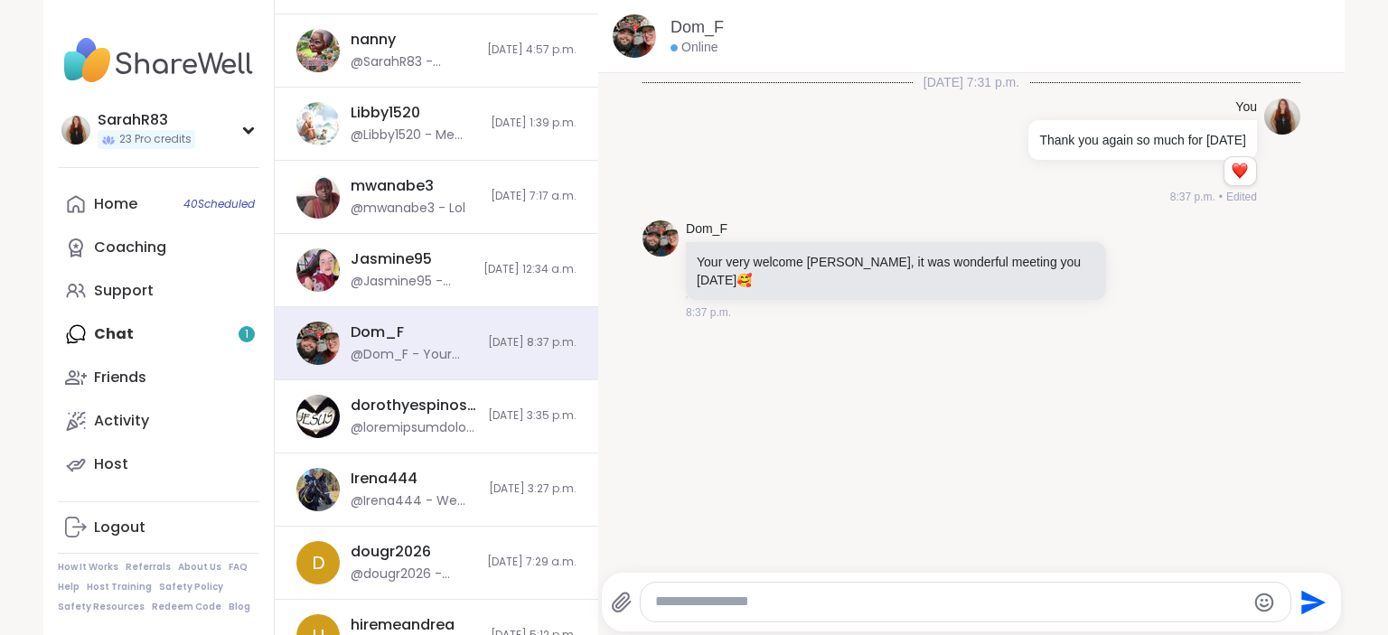
click at [732, 609] on textarea "Type your message" at bounding box center [950, 602] width 590 height 19
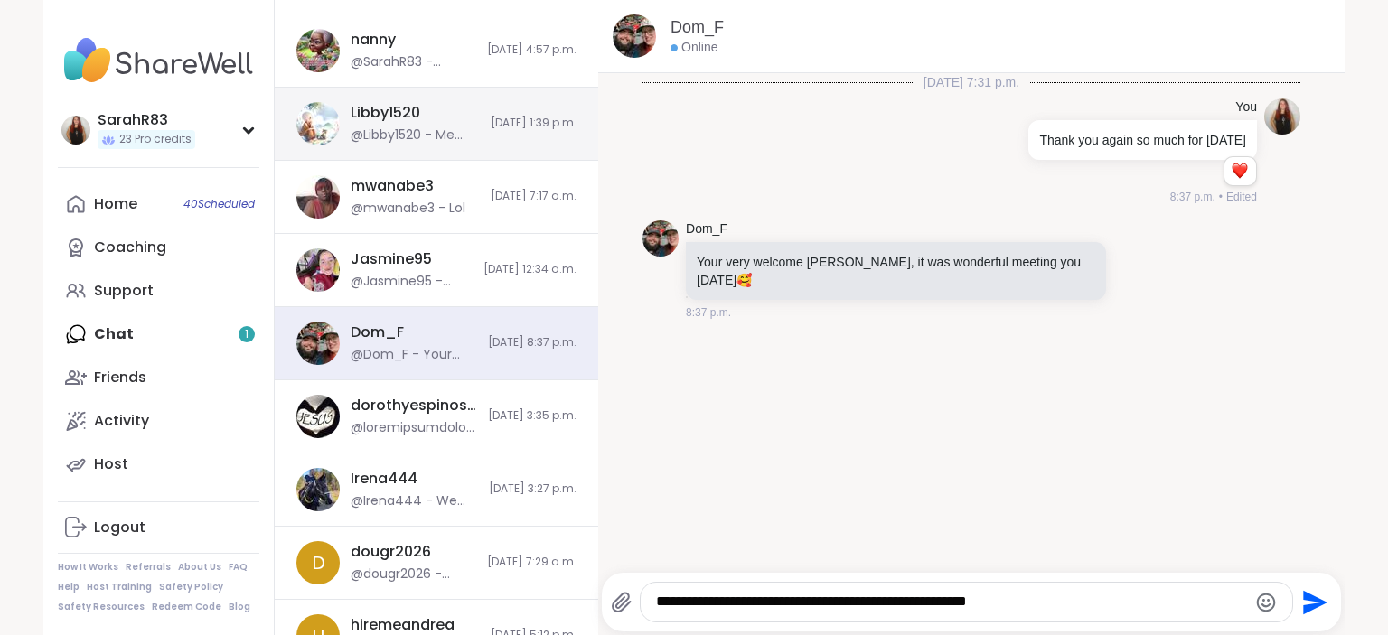
type textarea "**********"
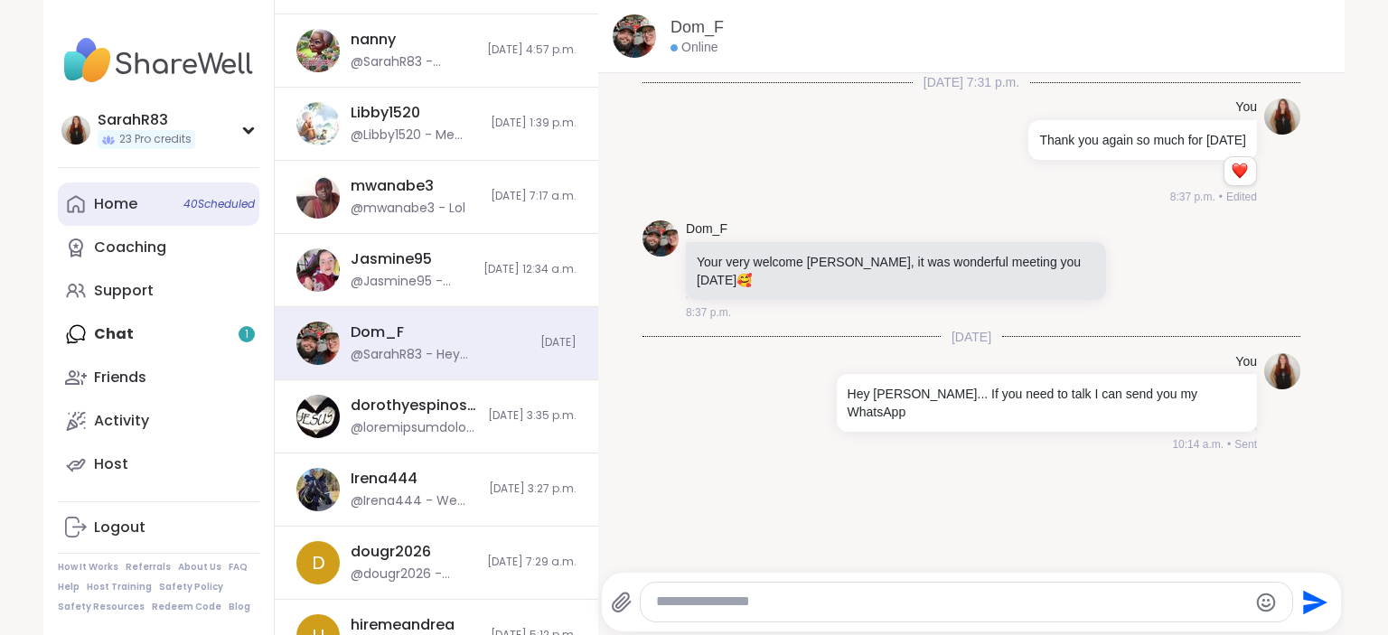
click at [132, 206] on div "Home 40 Scheduled" at bounding box center [115, 204] width 43 height 20
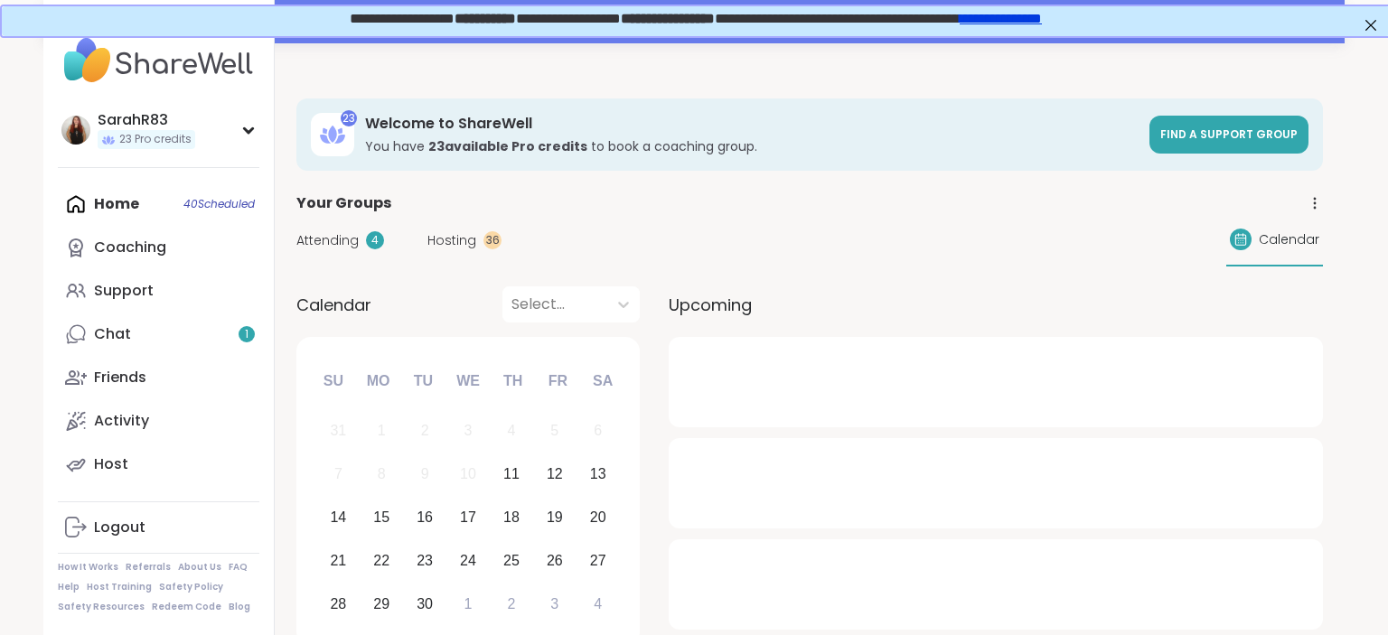
click at [1300, 241] on span "Calendar" at bounding box center [1289, 239] width 61 height 19
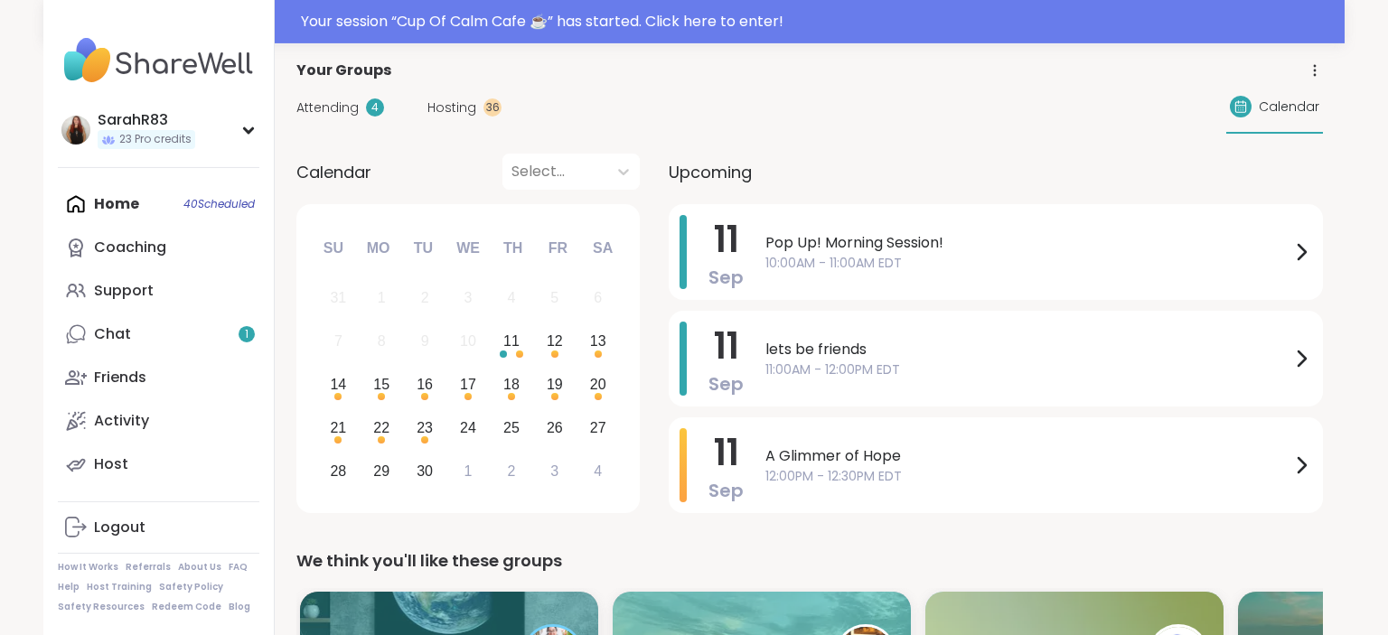
scroll to position [134, 0]
click at [560, 336] on div "12" at bounding box center [555, 340] width 16 height 24
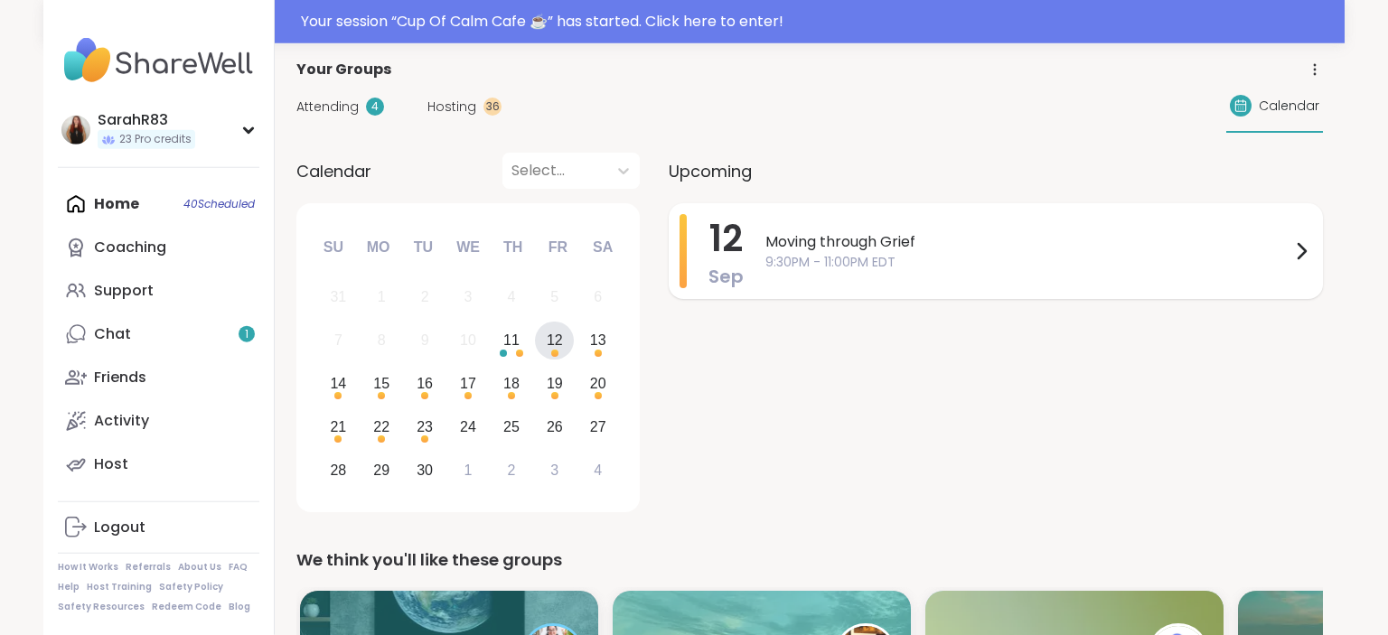
click at [931, 232] on span "Moving through Grief" at bounding box center [1027, 242] width 525 height 22
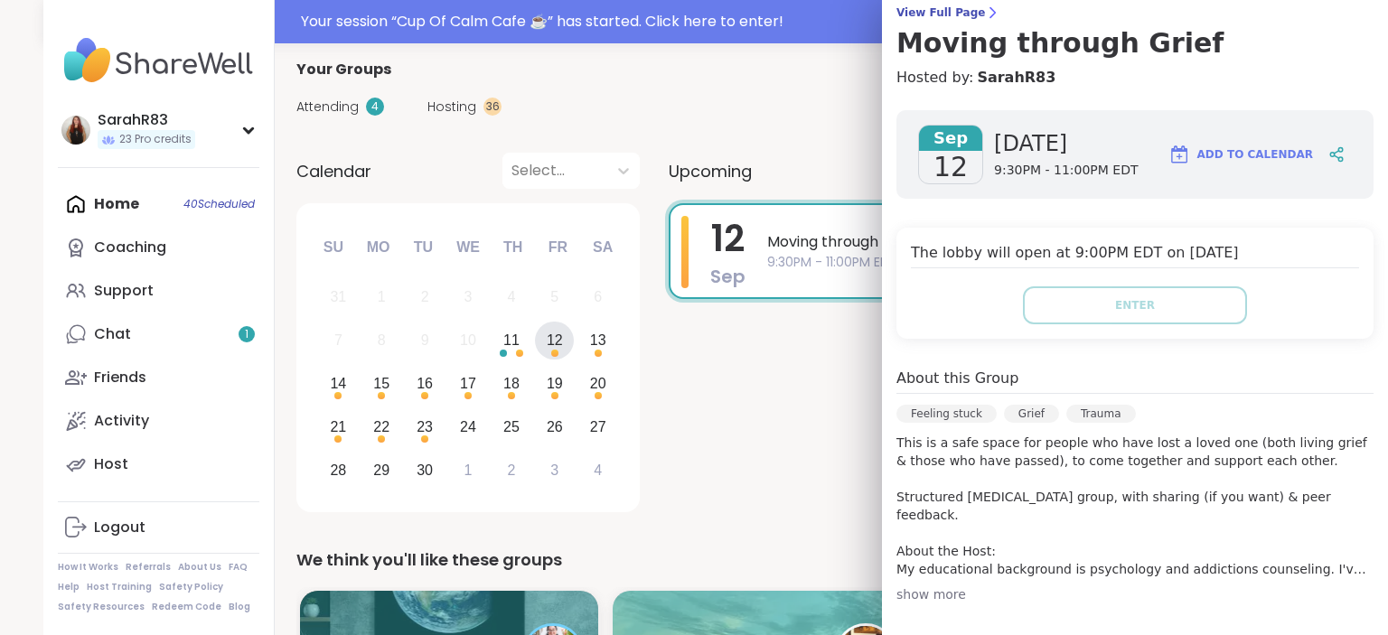
scroll to position [0, 0]
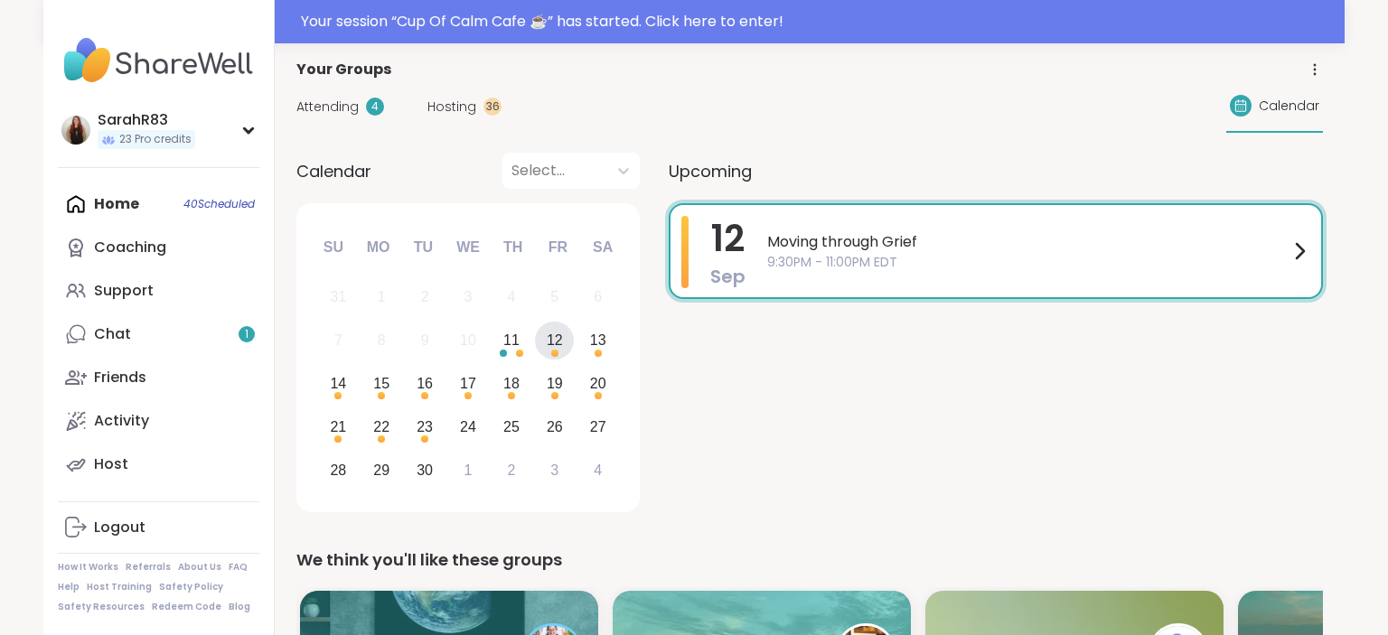
click at [831, 503] on div "12 Sep Moving through Grief 9:30PM - 11:00PM EDT" at bounding box center [996, 360] width 654 height 315
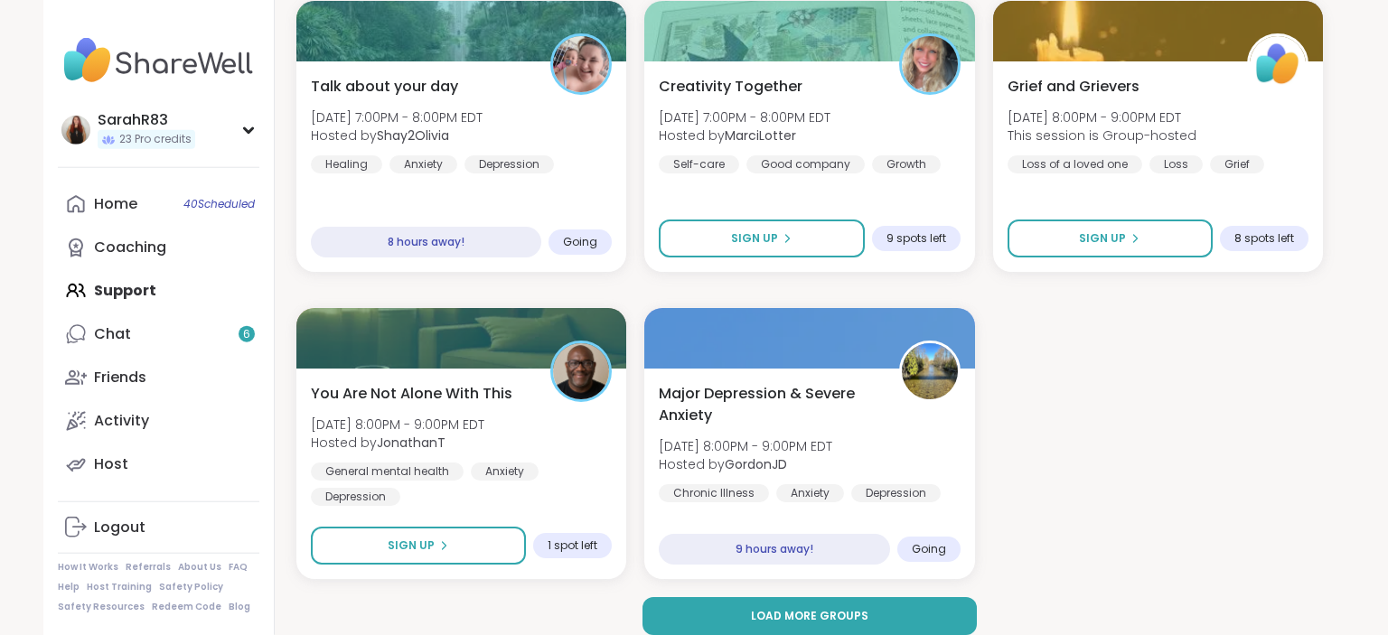
scroll to position [3471, 0]
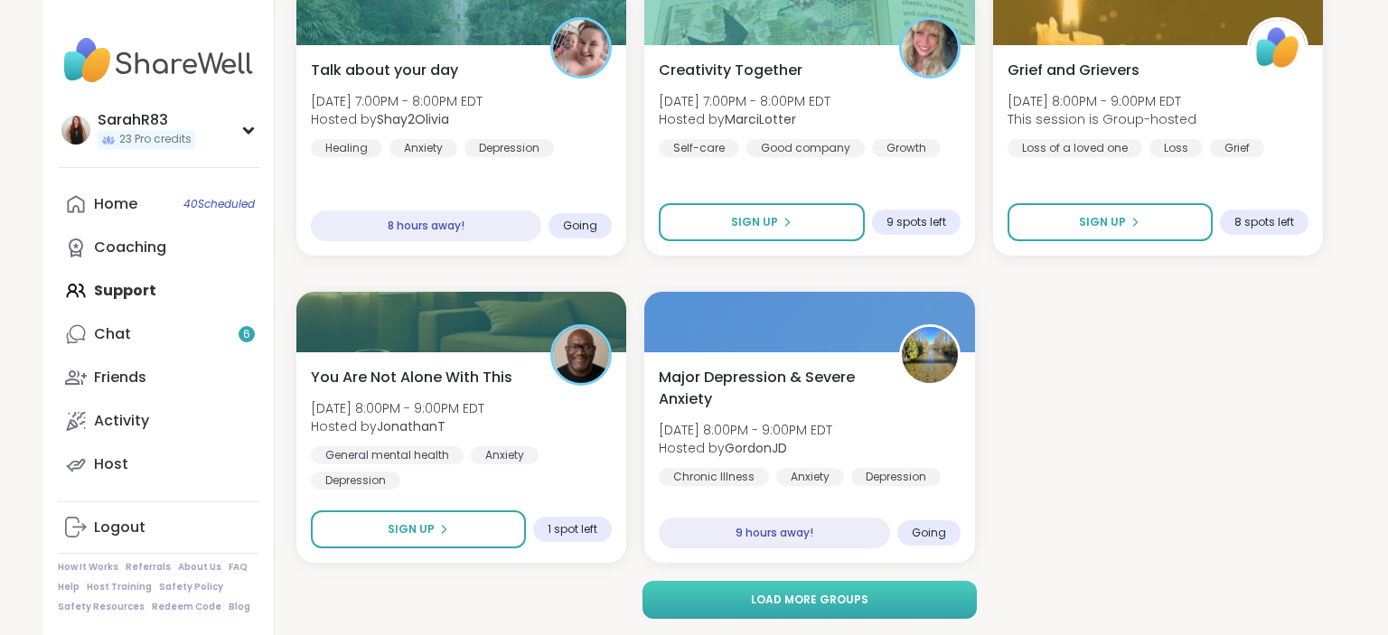
click at [695, 591] on button "Load more groups" at bounding box center [810, 600] width 335 height 38
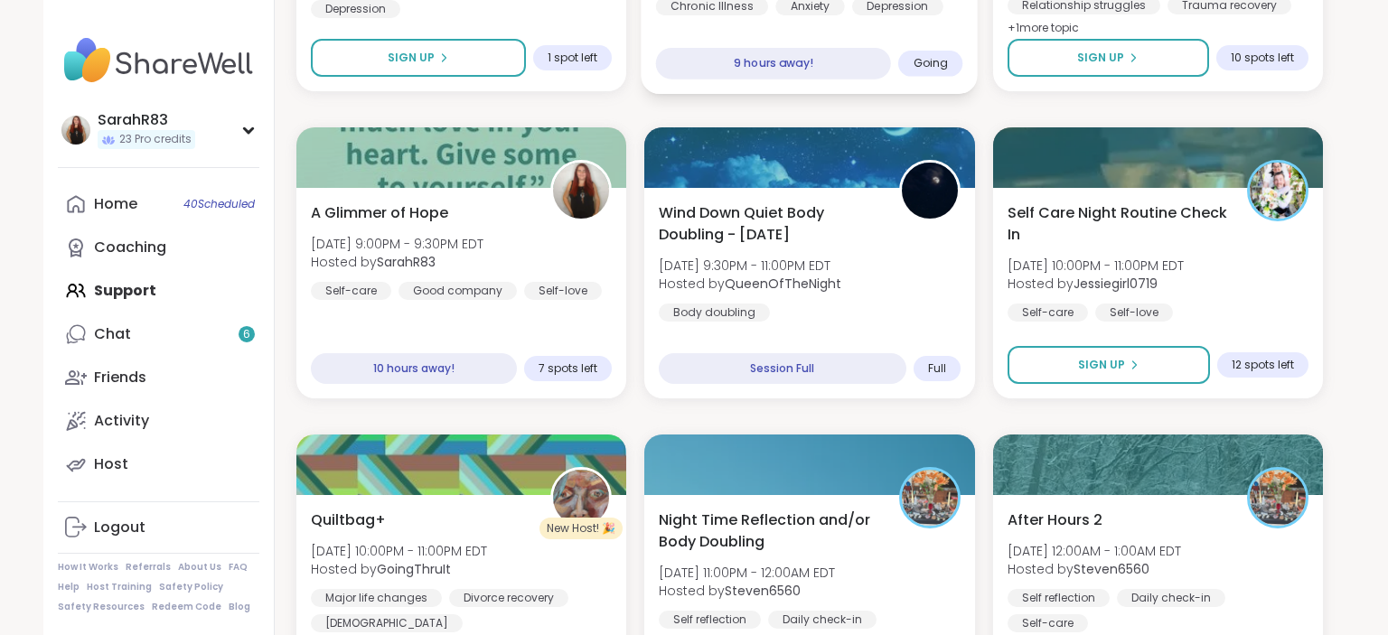
scroll to position [3945, 0]
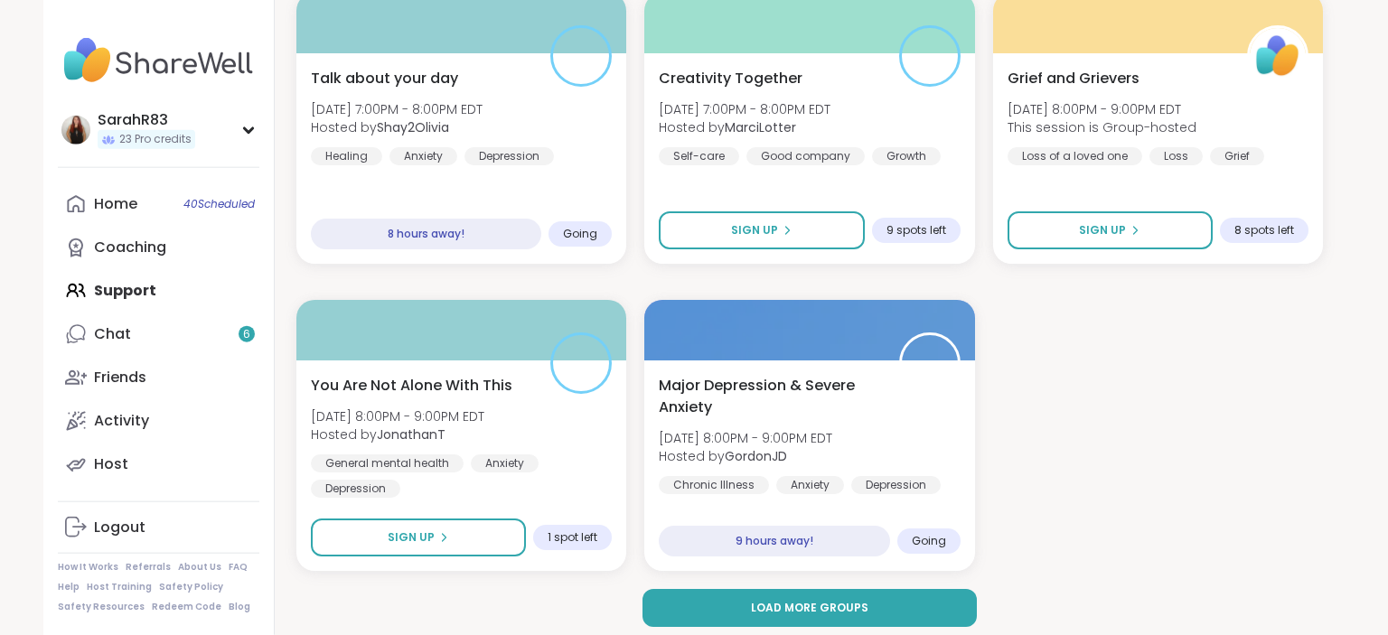
scroll to position [3460, 0]
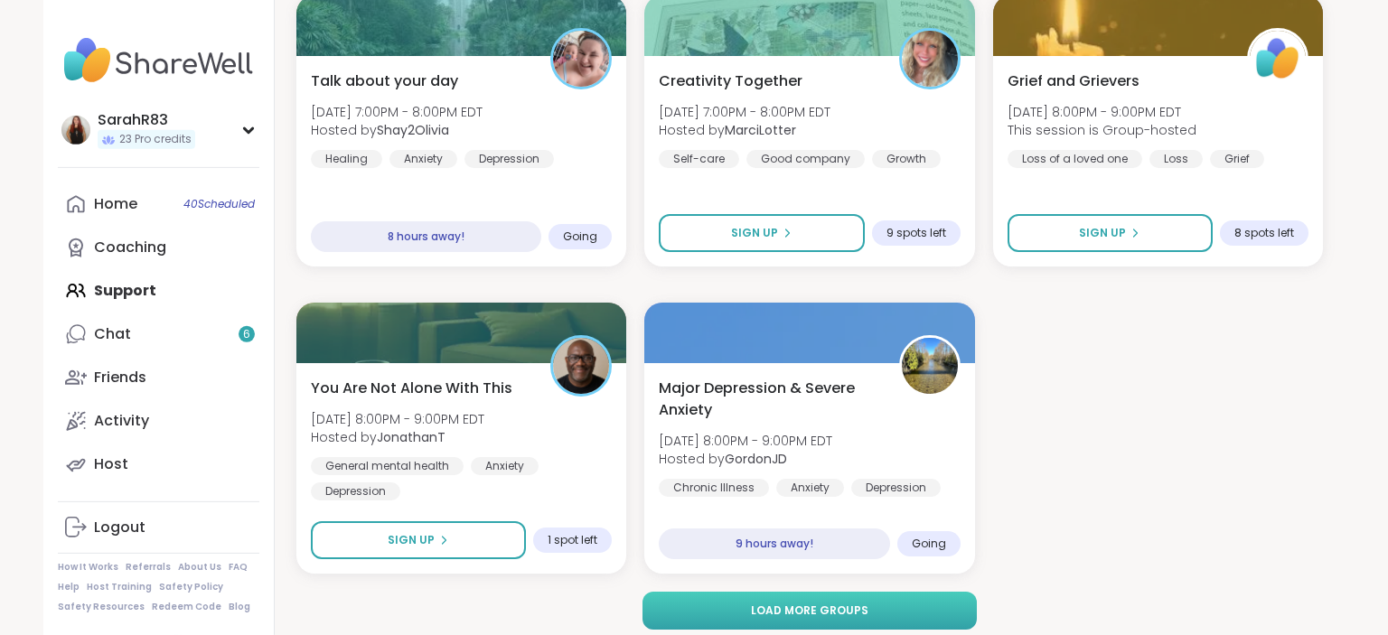
click at [711, 616] on button "Load more groups" at bounding box center [810, 611] width 335 height 38
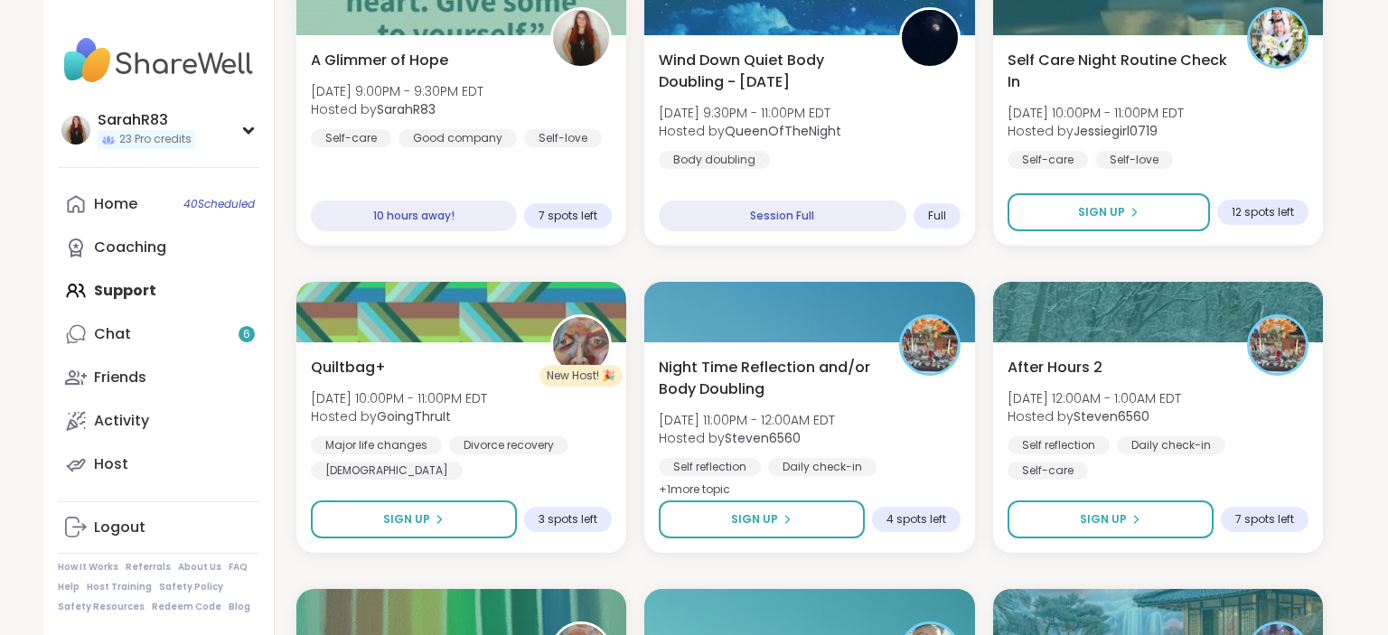
scroll to position [4097, 0]
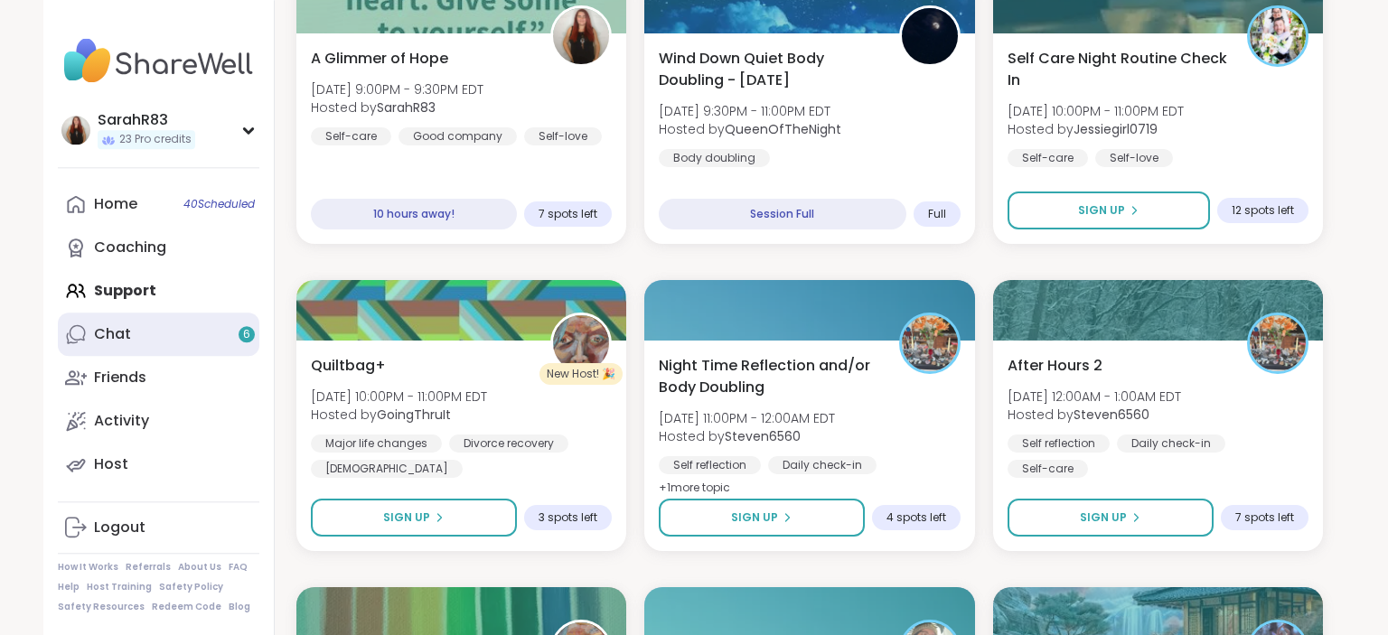
click at [150, 338] on link "Chat 6" at bounding box center [159, 334] width 202 height 43
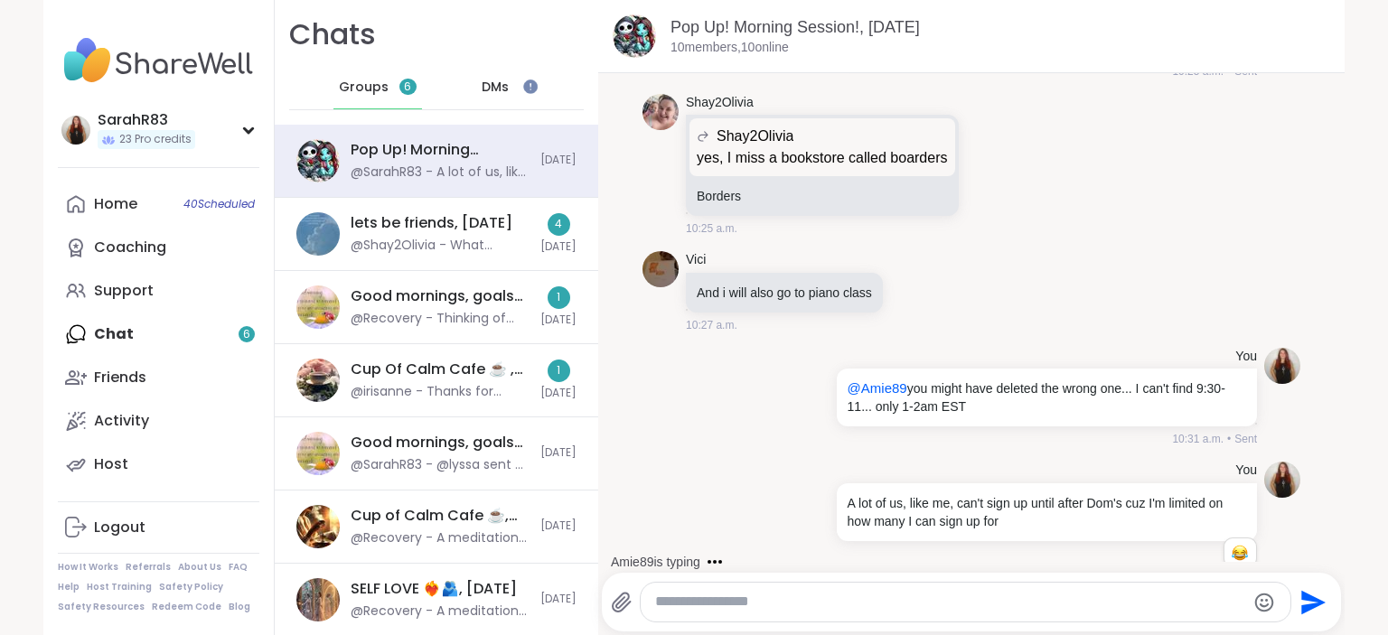
click at [522, 96] on div "DMs" at bounding box center [496, 87] width 89 height 43
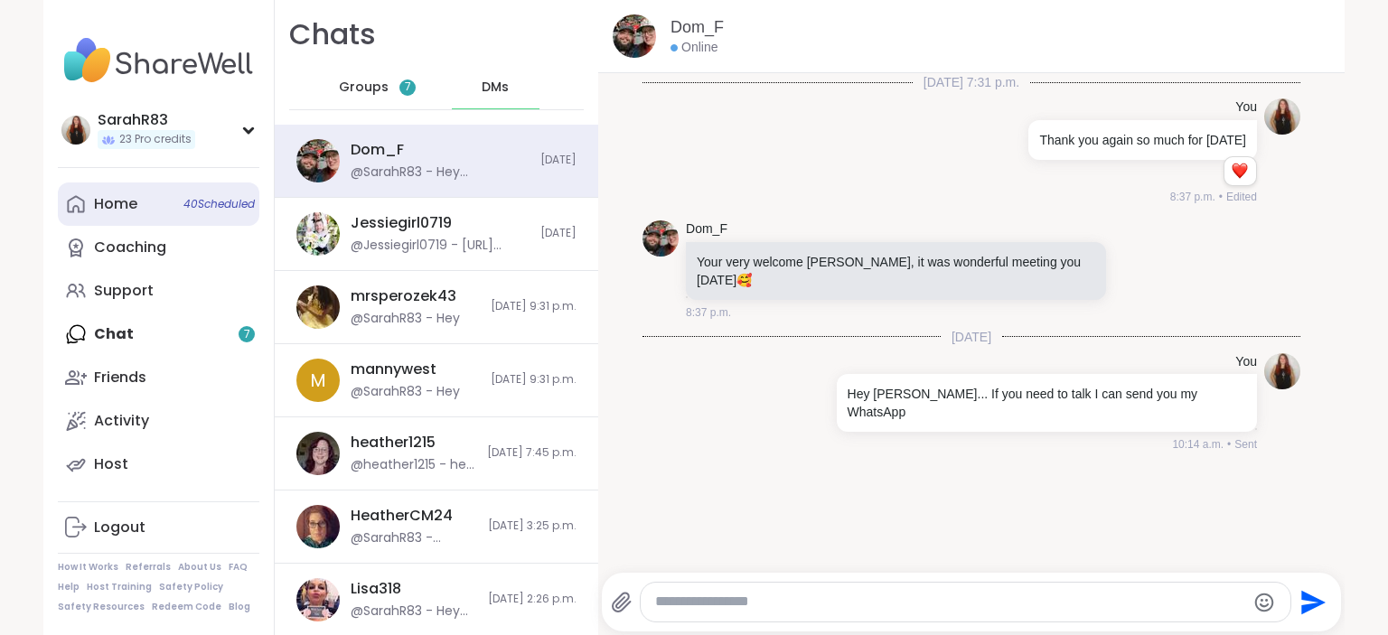
click at [144, 203] on link "Home 40 Scheduled" at bounding box center [159, 204] width 202 height 43
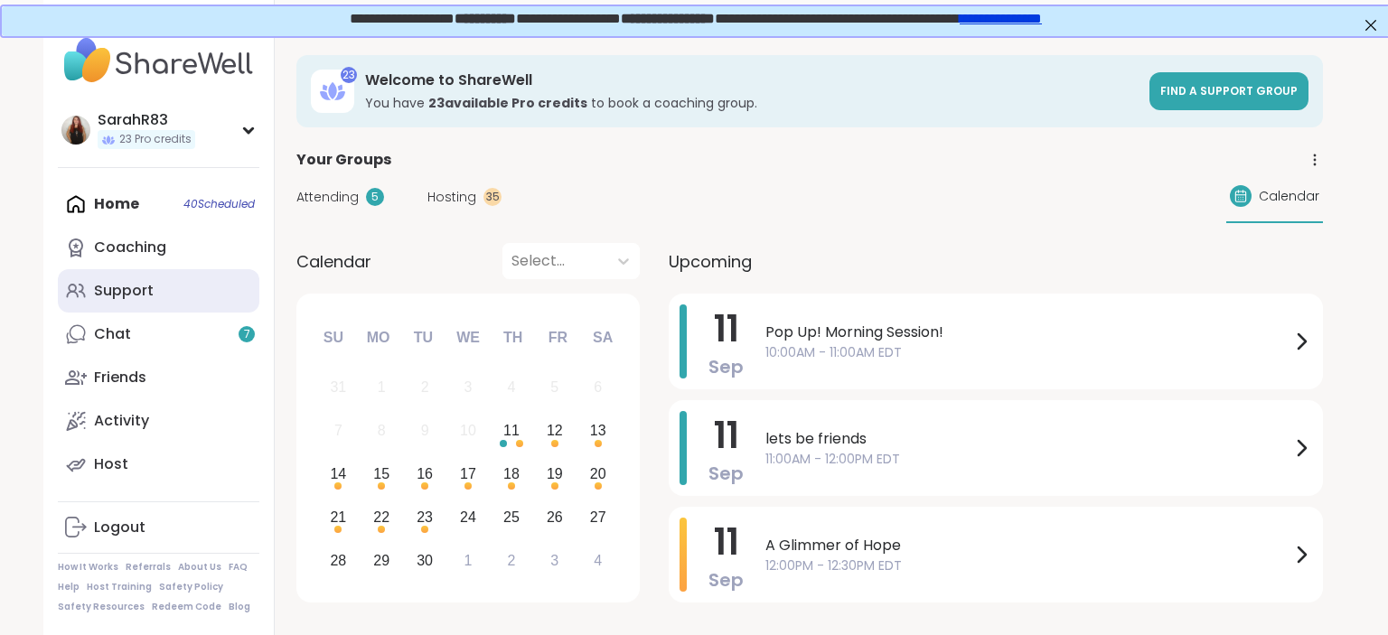
click at [180, 300] on link "Support" at bounding box center [159, 290] width 202 height 43
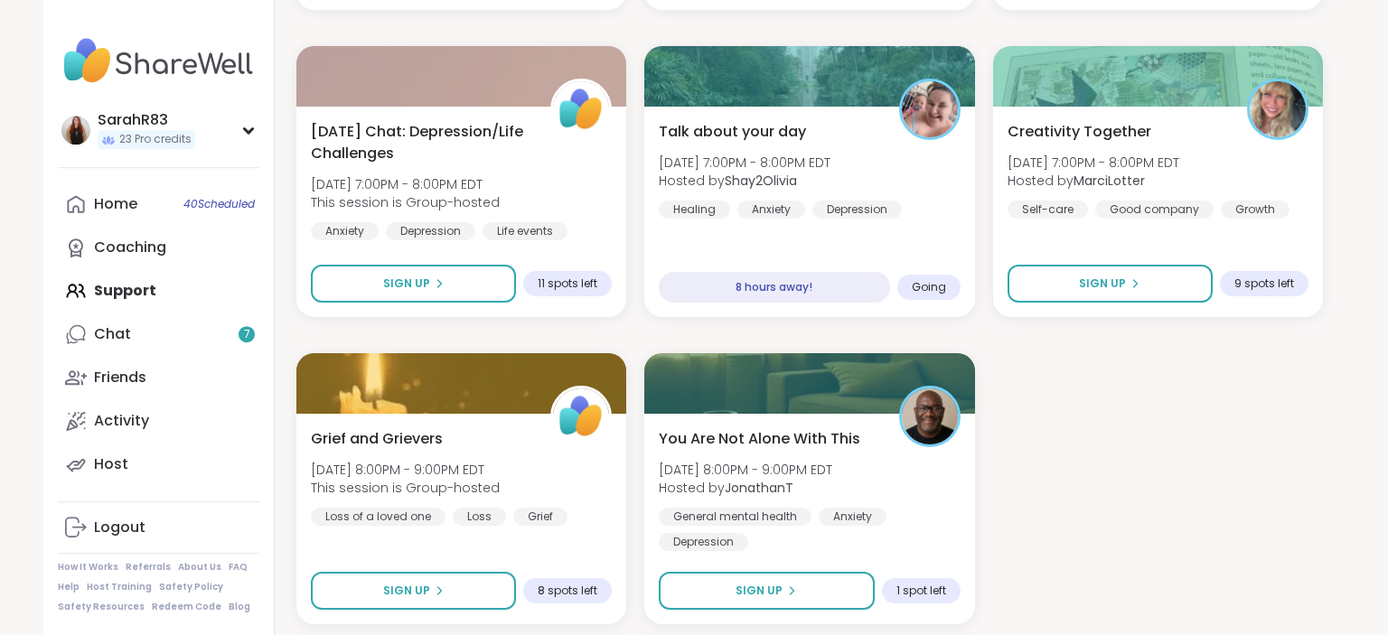
scroll to position [3471, 0]
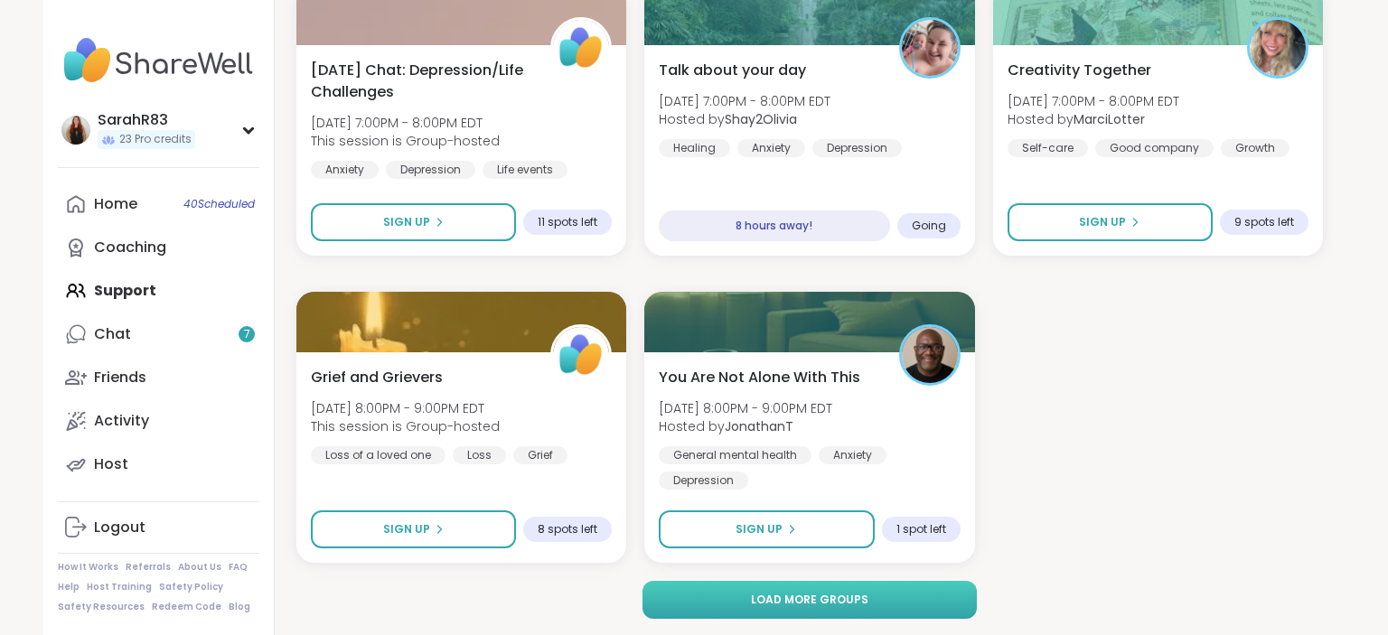
click at [807, 595] on span "Load more groups" at bounding box center [809, 600] width 117 height 16
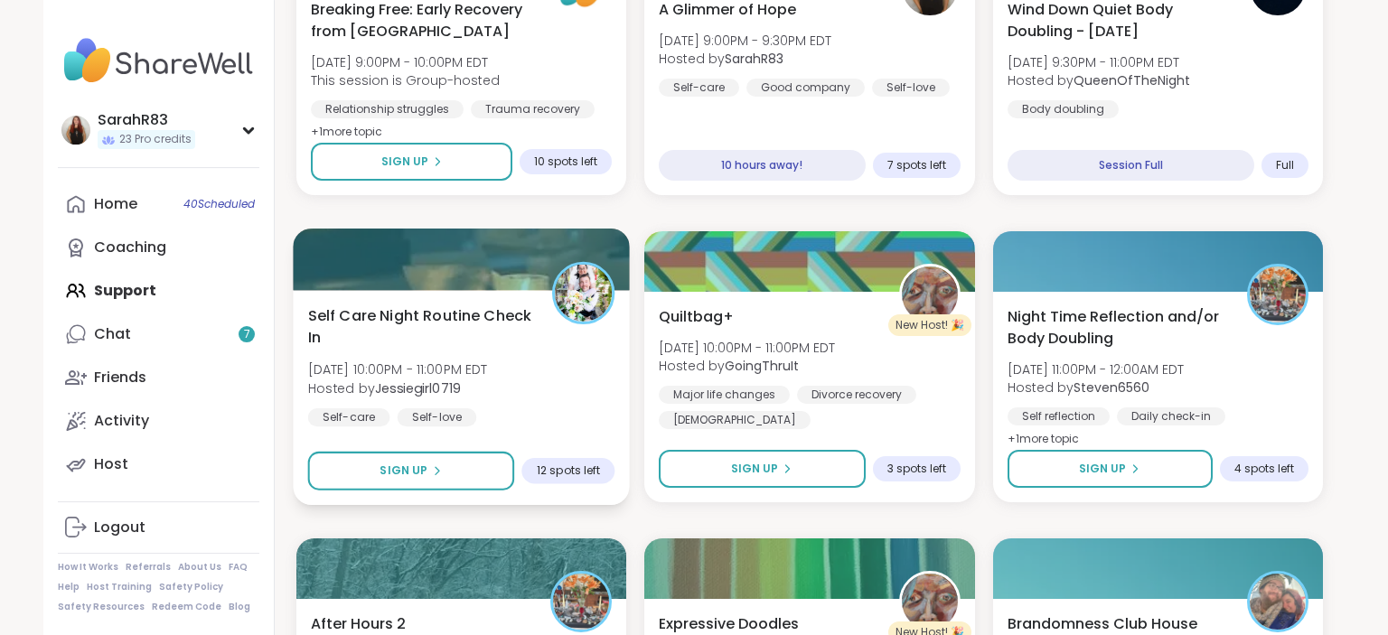
scroll to position [4143, 0]
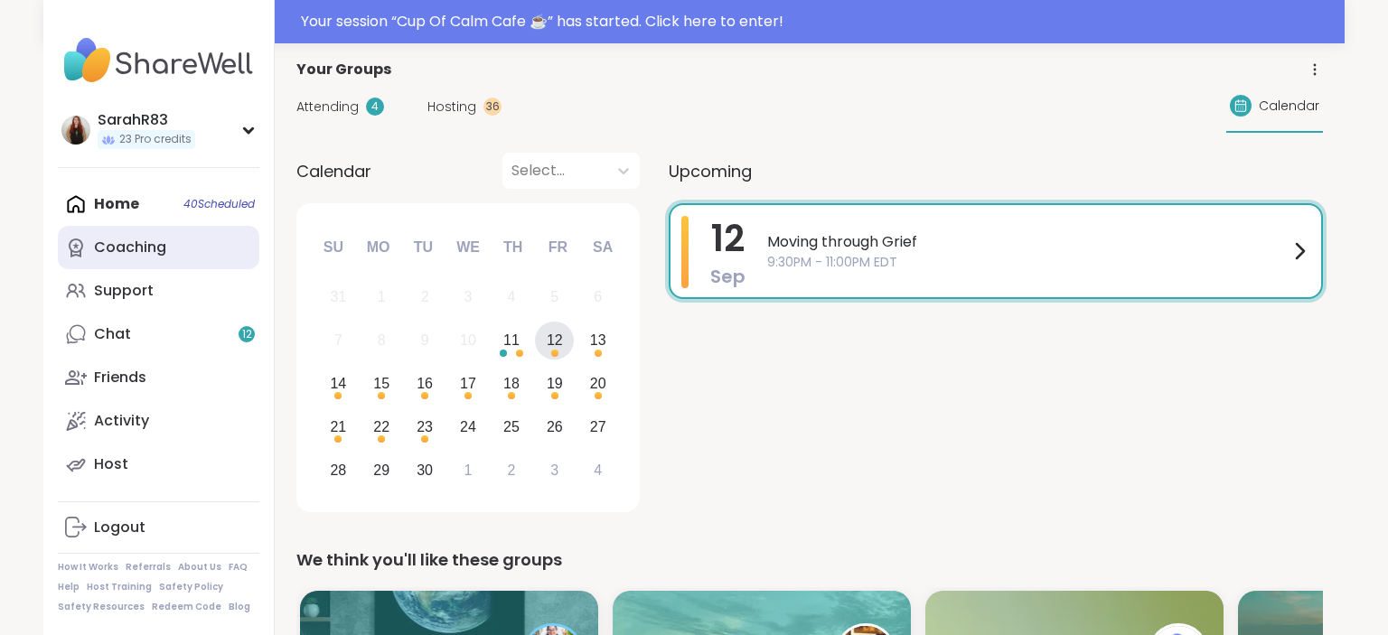
click at [134, 244] on div "Coaching" at bounding box center [130, 248] width 72 height 20
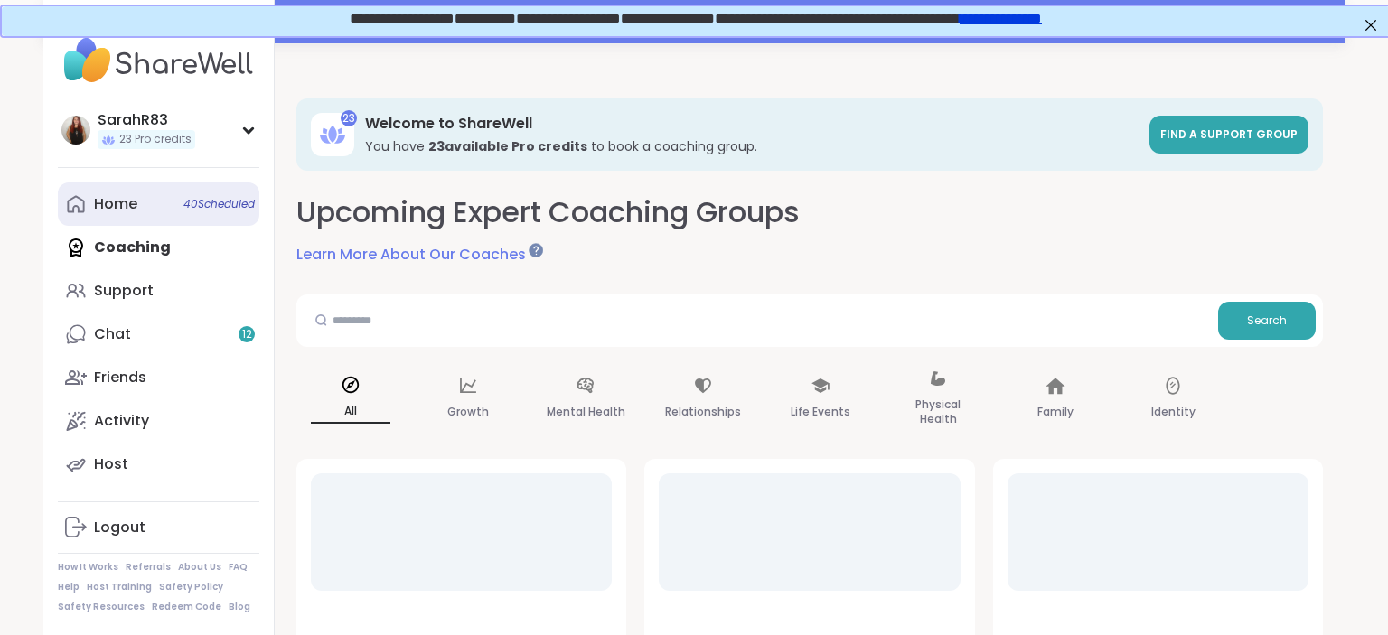
click at [136, 209] on div "Home 40 Scheduled" at bounding box center [115, 204] width 43 height 20
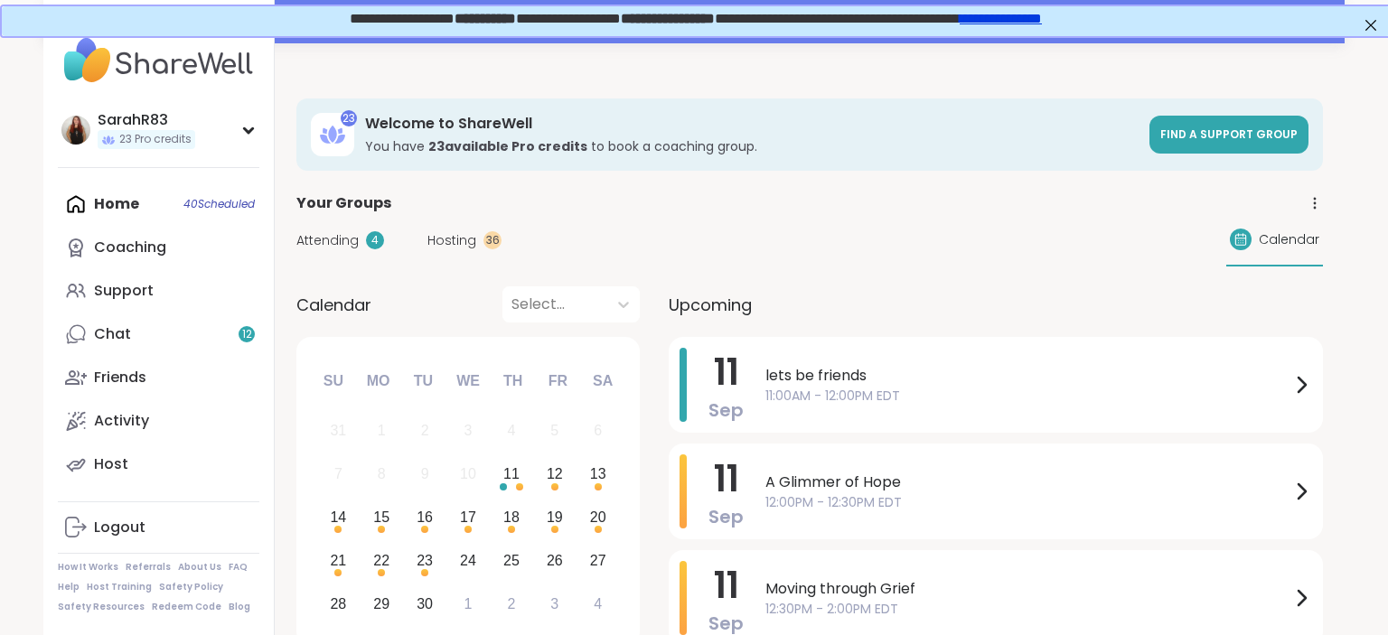
click at [737, 378] on span "11" at bounding box center [726, 372] width 25 height 51
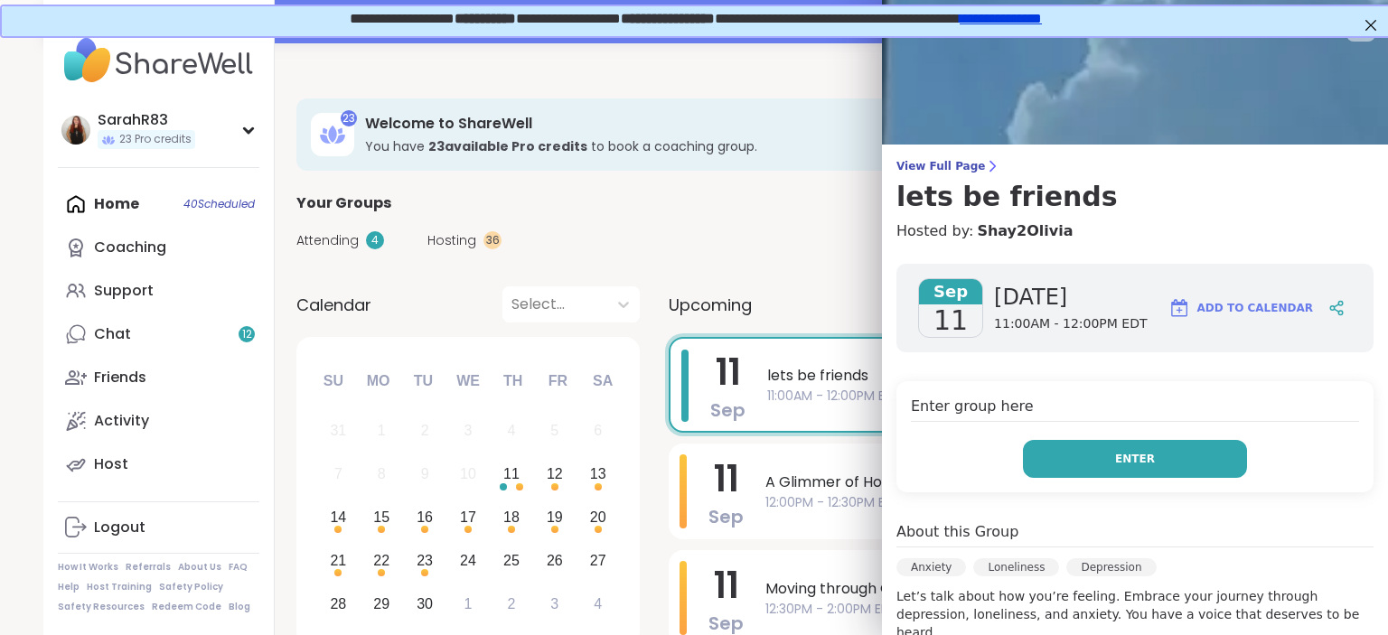
click at [1103, 473] on button "Enter" at bounding box center [1135, 459] width 224 height 38
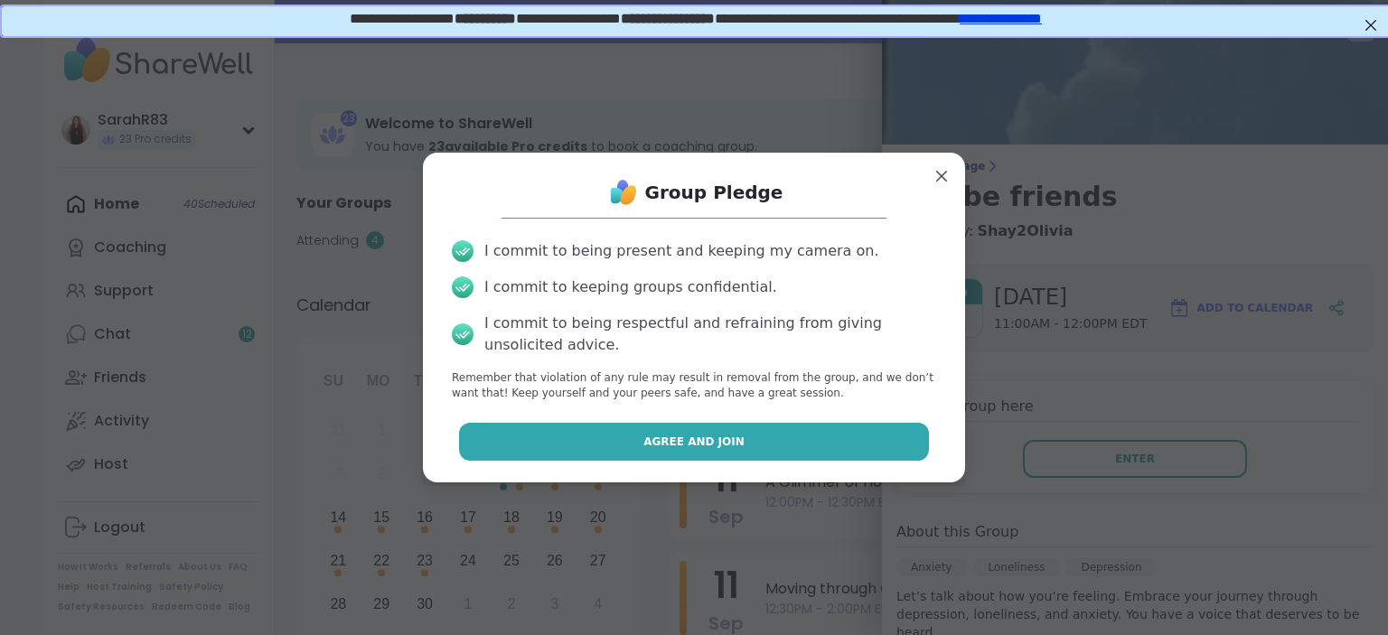
click at [902, 440] on button "Agree and Join" at bounding box center [694, 442] width 471 height 38
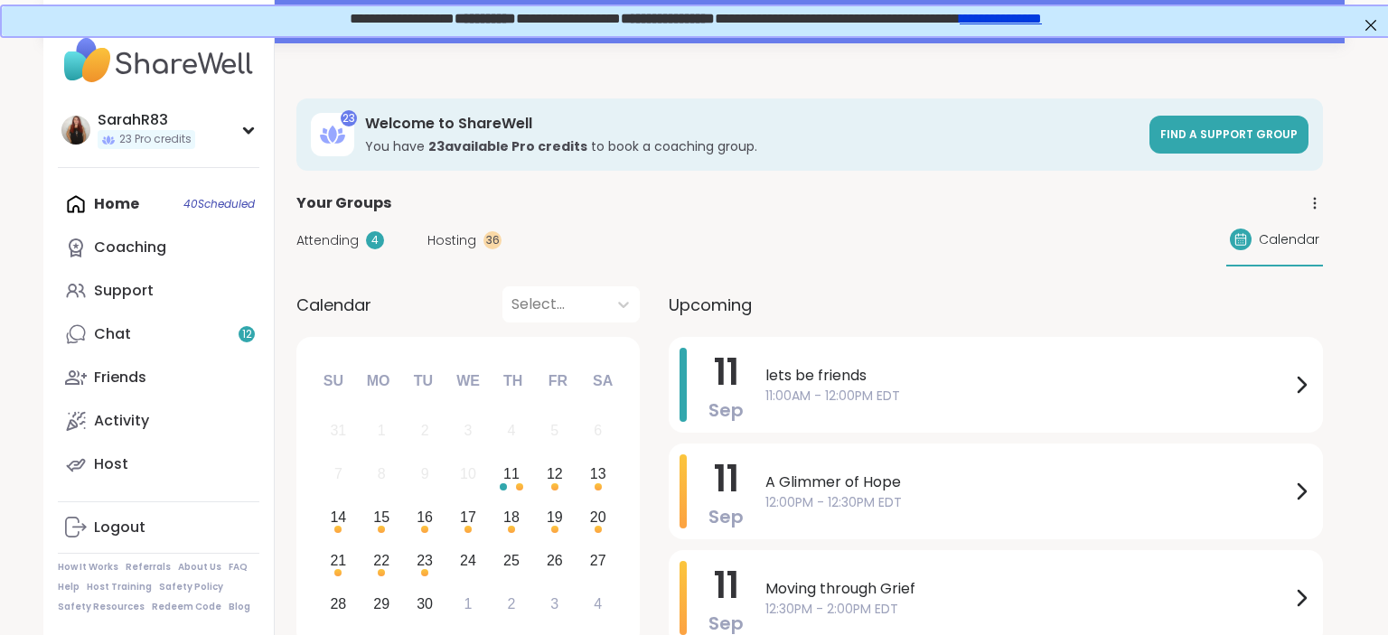
click at [856, 362] on div "lets be friends 11:00AM - 12:00PM EDT" at bounding box center [1038, 385] width 547 height 74
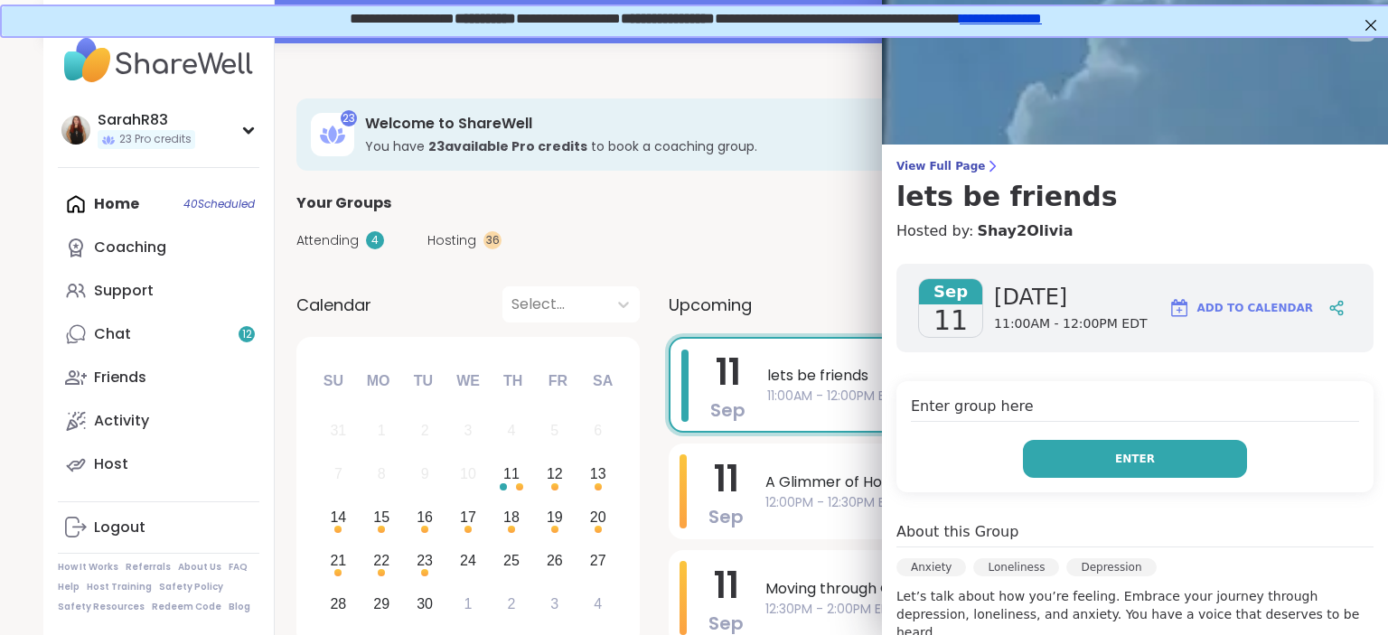
click at [1177, 455] on button "Enter" at bounding box center [1135, 459] width 224 height 38
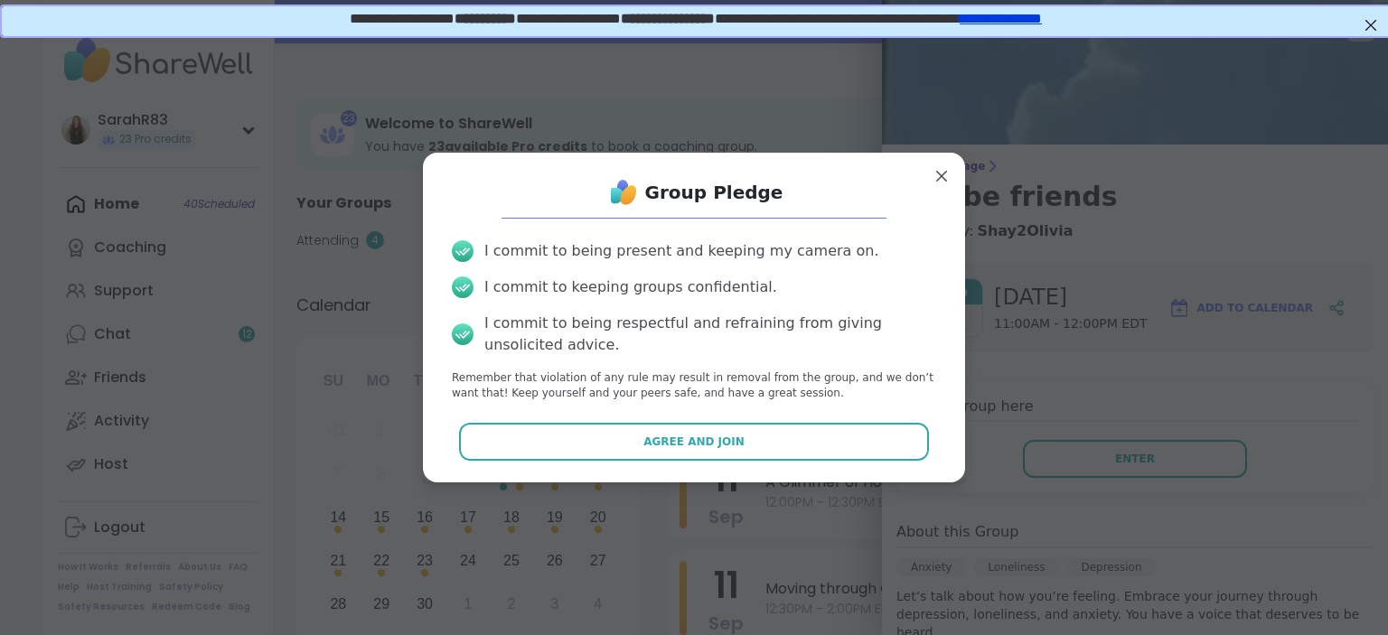
click at [831, 462] on div "Group Pledge I commit to being present and keeping my camera on. I commit to ke…" at bounding box center [693, 317] width 513 height 300
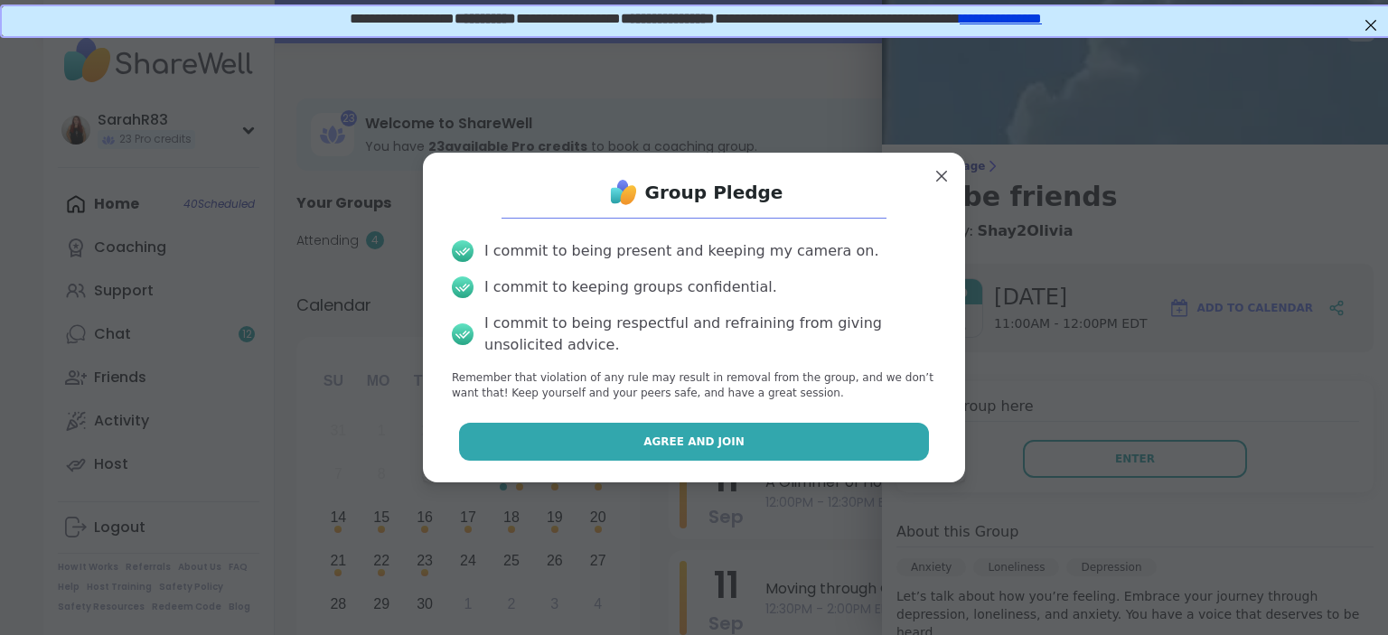
click at [831, 444] on button "Agree and Join" at bounding box center [694, 442] width 471 height 38
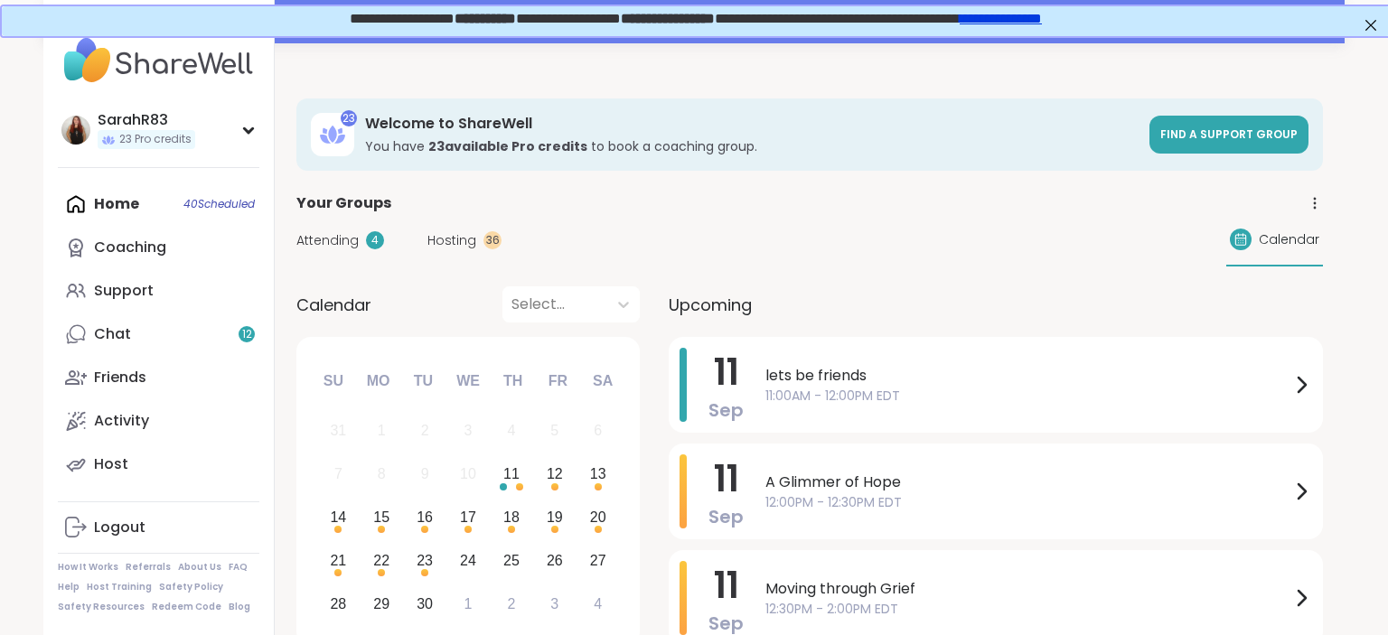
click at [875, 382] on span "lets be friends" at bounding box center [1027, 376] width 525 height 22
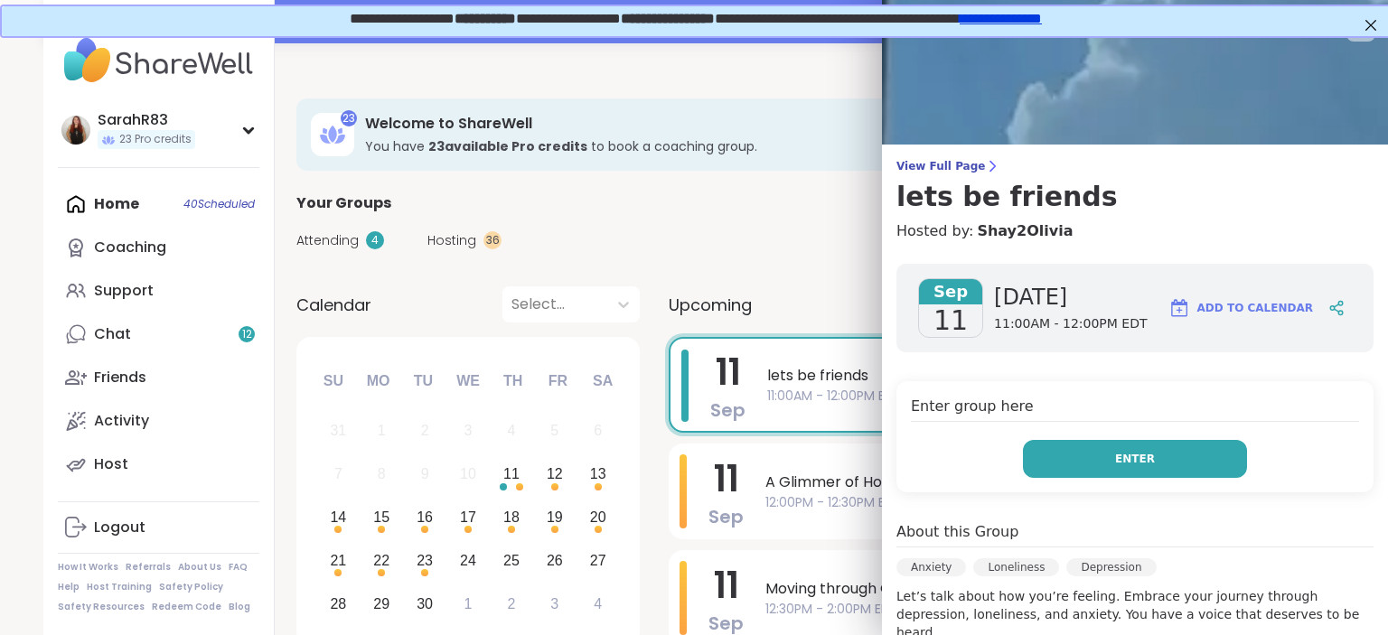
click at [1083, 449] on button "Enter" at bounding box center [1135, 459] width 224 height 38
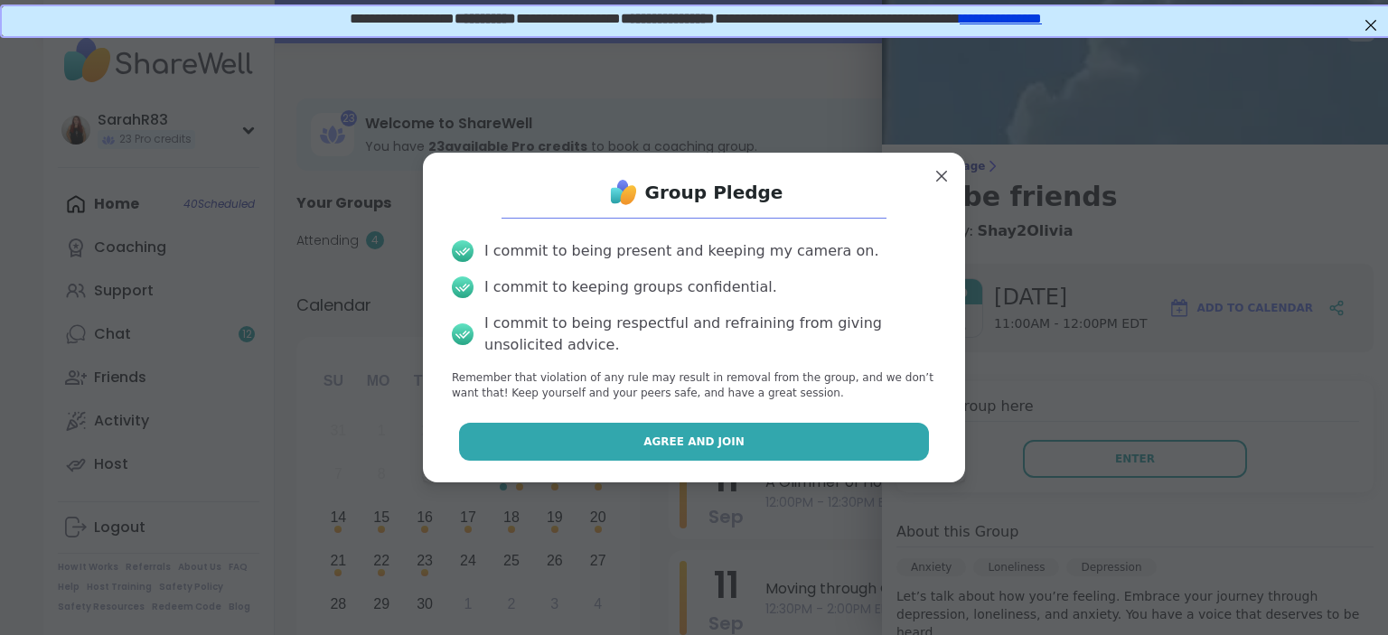
click at [928, 448] on button "Agree and Join" at bounding box center [694, 442] width 471 height 38
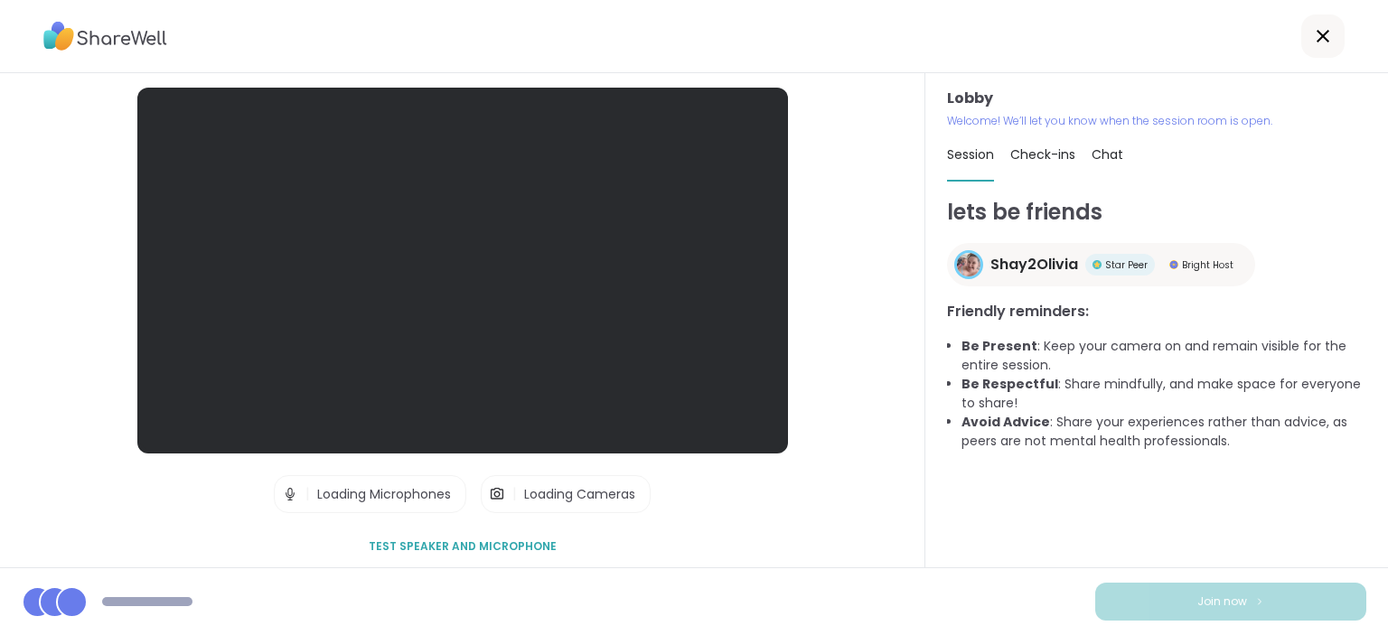
drag, startPoint x: 928, startPoint y: 448, endPoint x: 855, endPoint y: 477, distance: 78.7
click at [855, 477] on div "Lobby | Loading Microphones | Loading Cameras Test speaker and microphone" at bounding box center [462, 320] width 925 height 494
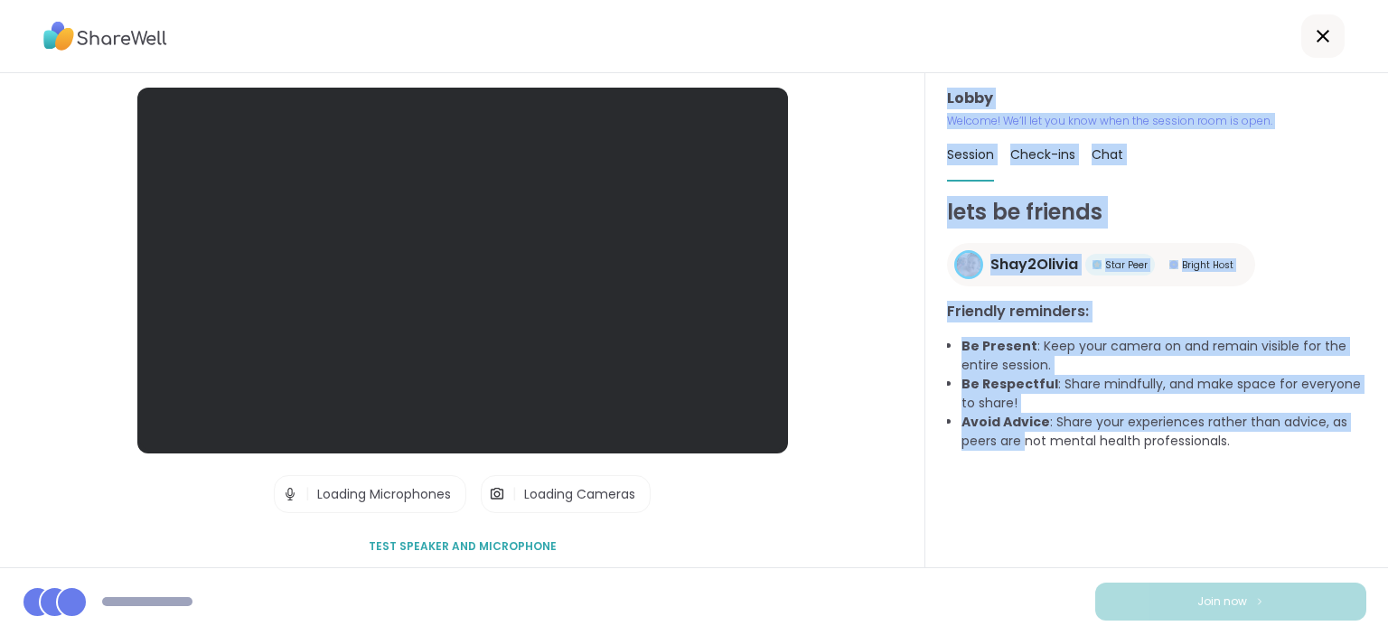
drag, startPoint x: 855, startPoint y: 477, endPoint x: 1142, endPoint y: 618, distance: 320.1
click at [925, 568] on div "Lobby | Loading Microphones | Loading Cameras Test speaker and microphone" at bounding box center [462, 320] width 925 height 494
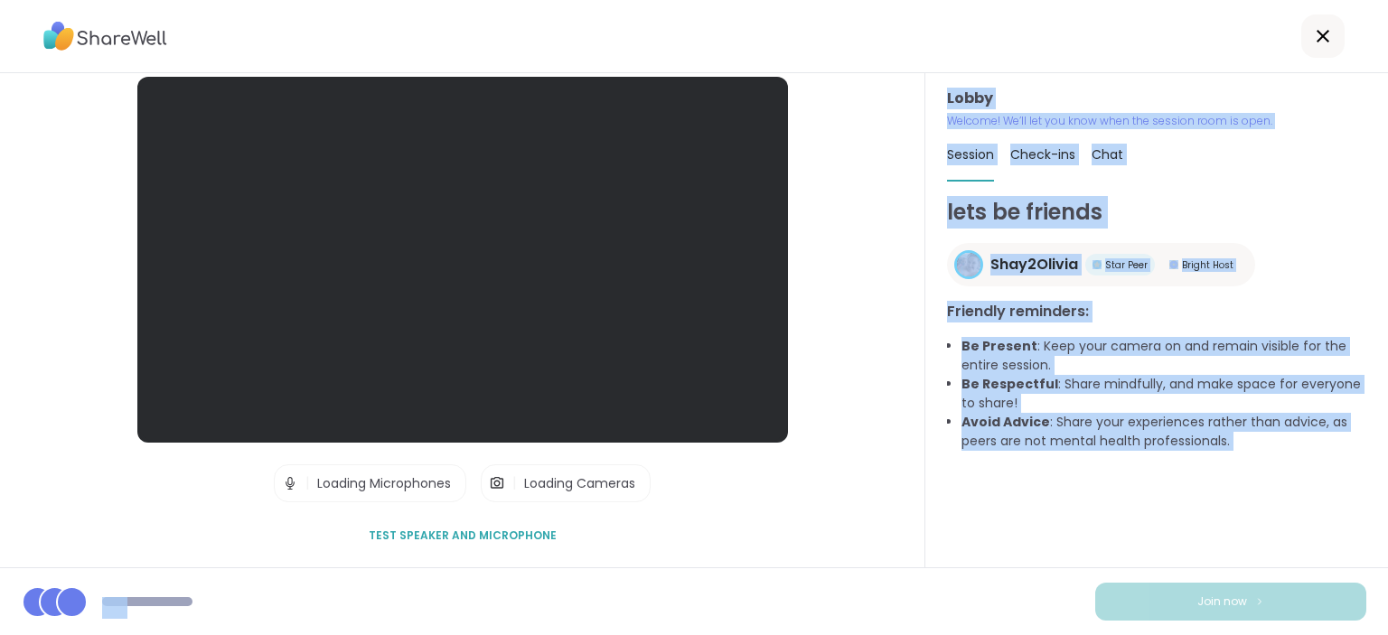
click at [1175, 559] on div "lets be friends Shay2Olivia Star Peer Bright Host Friendly reminders: Be Presen…" at bounding box center [1156, 381] width 419 height 371
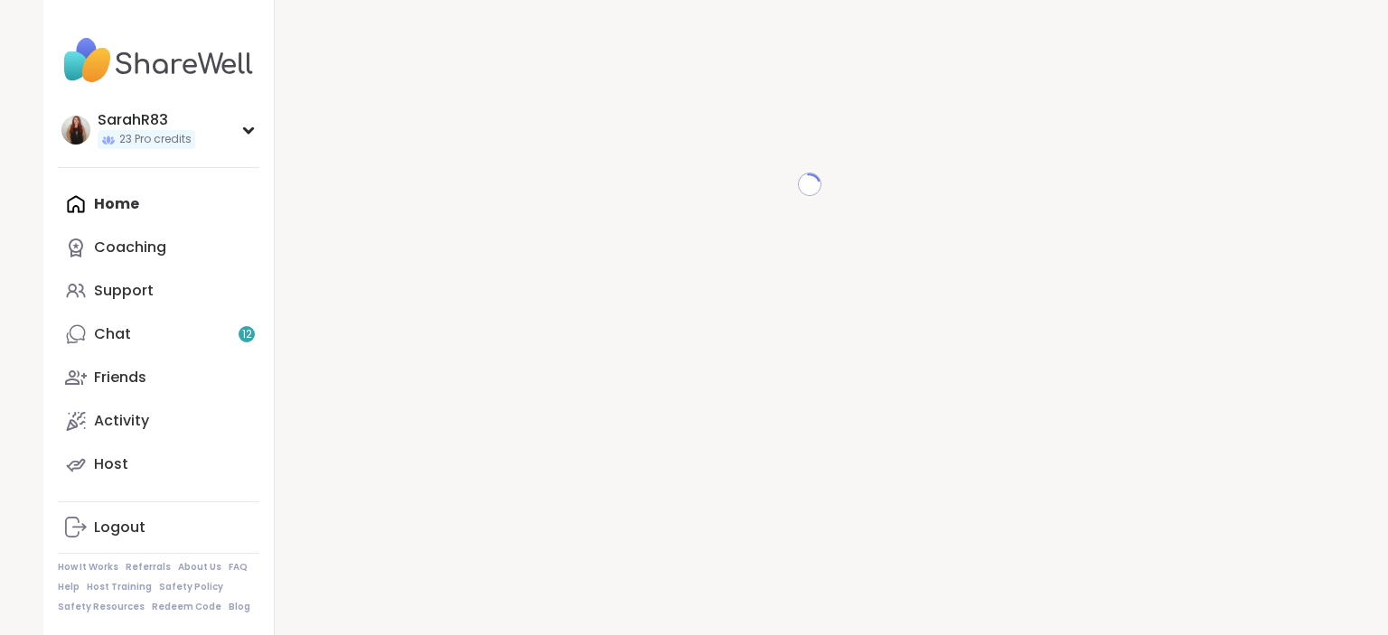
click at [872, 374] on div "Loading..." at bounding box center [810, 317] width 1070 height 635
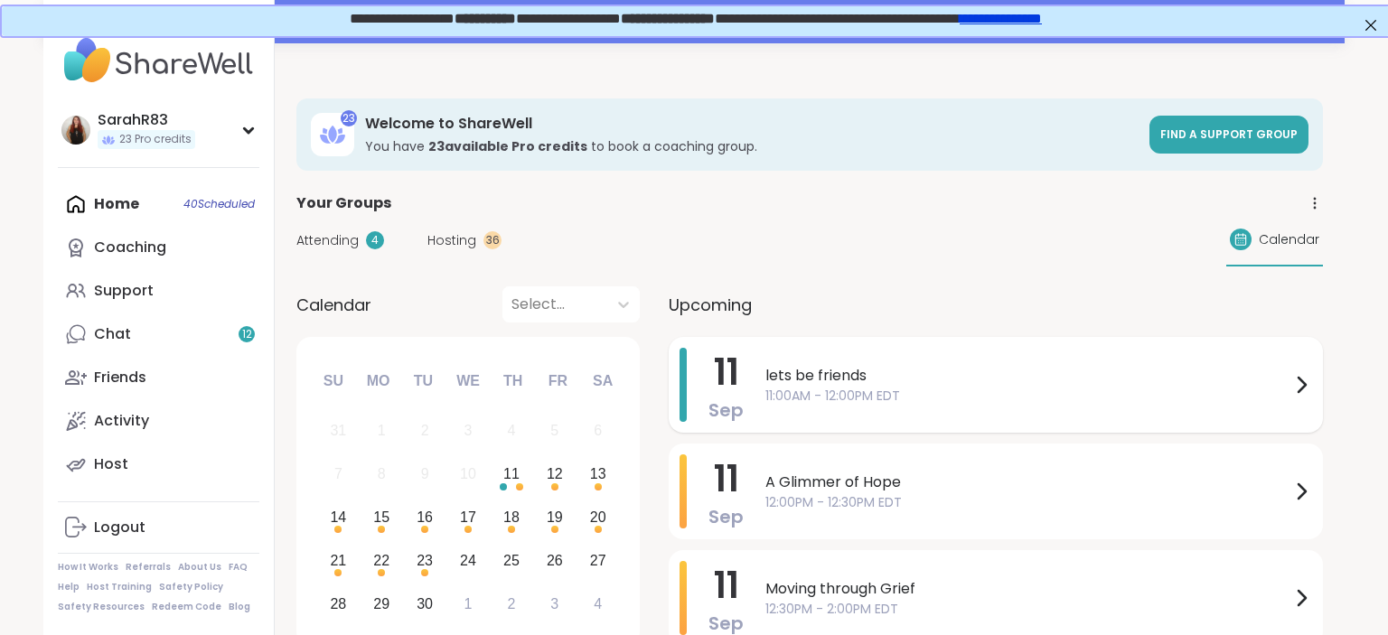
click at [860, 397] on span "11:00AM - 12:00PM EDT" at bounding box center [1027, 396] width 525 height 19
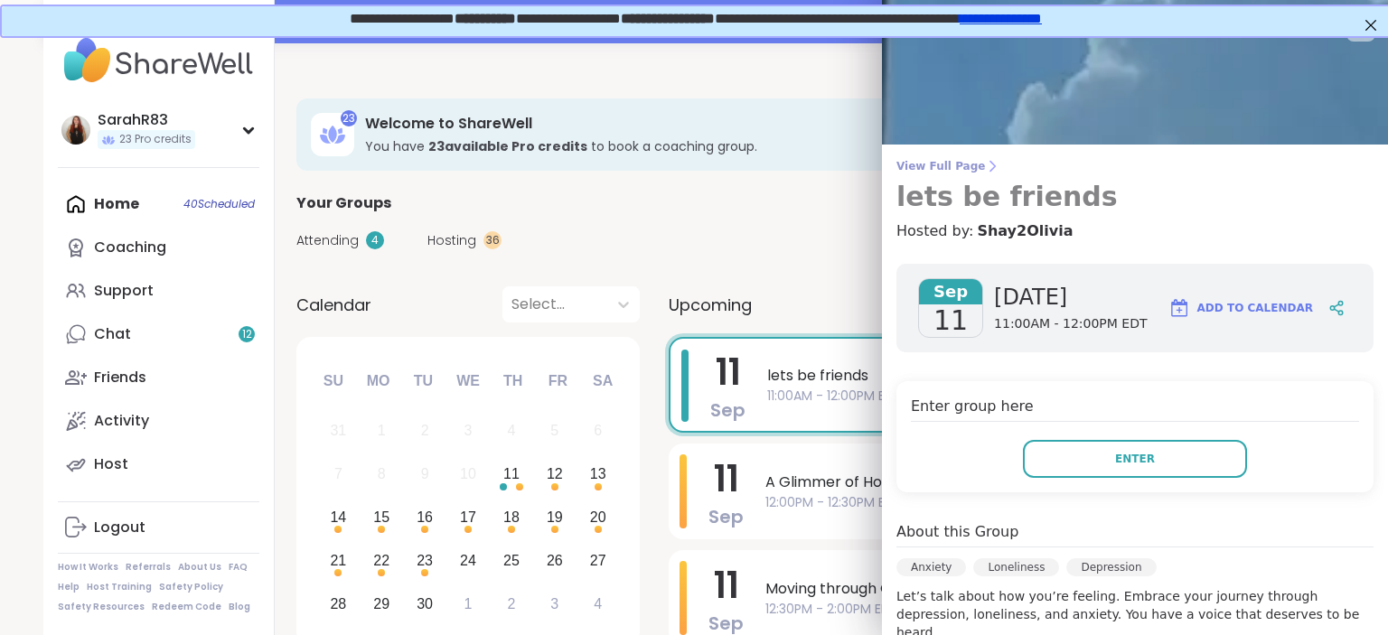
click at [930, 169] on span "View Full Page" at bounding box center [1134, 166] width 477 height 14
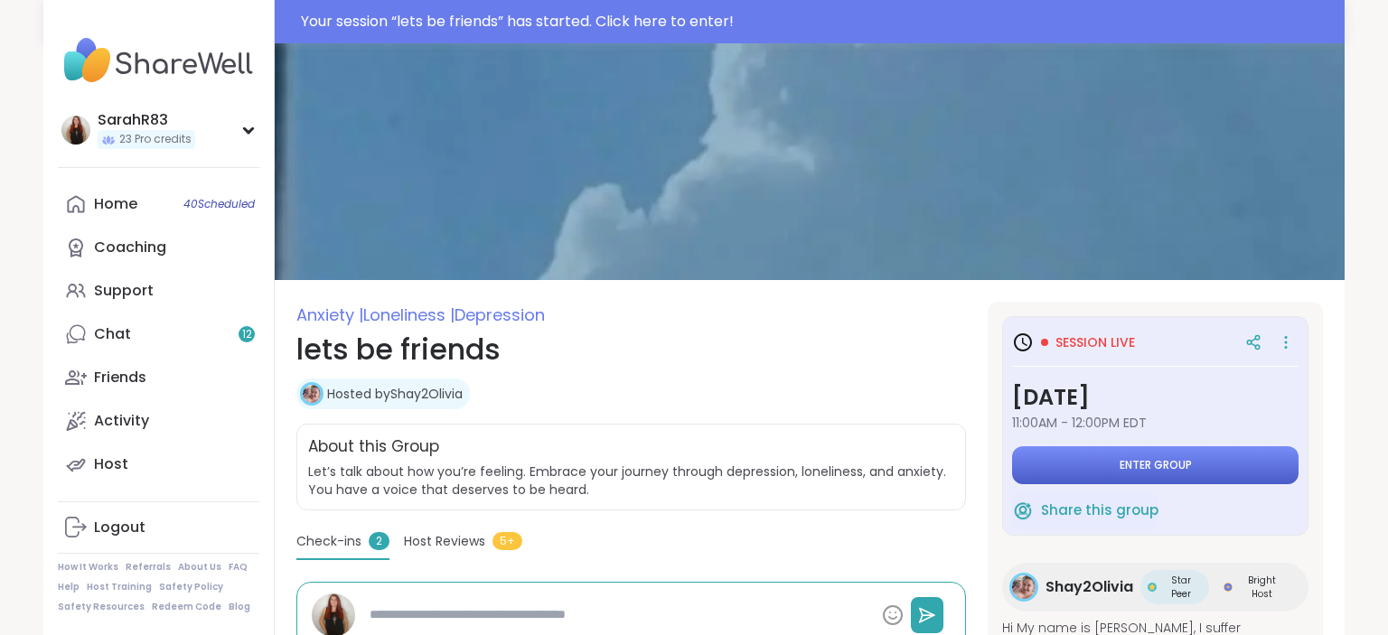
click at [1076, 479] on button "Enter group" at bounding box center [1155, 465] width 286 height 38
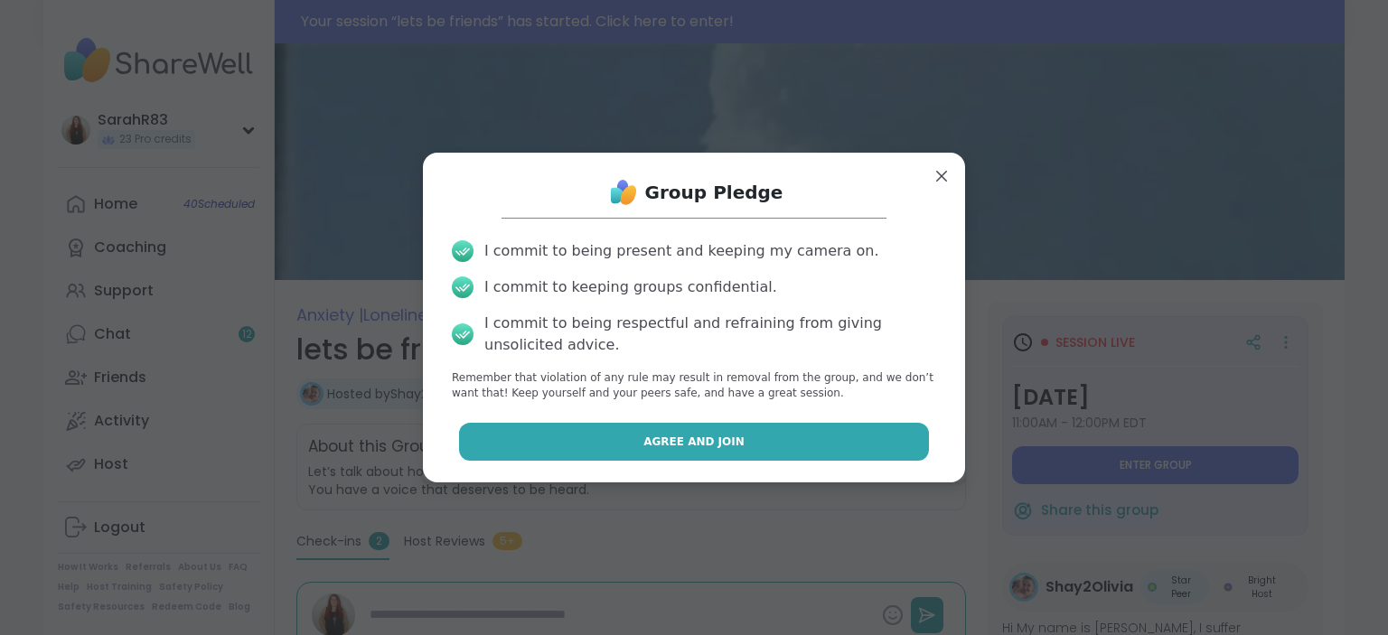
click at [843, 447] on button "Agree and Join" at bounding box center [694, 442] width 471 height 38
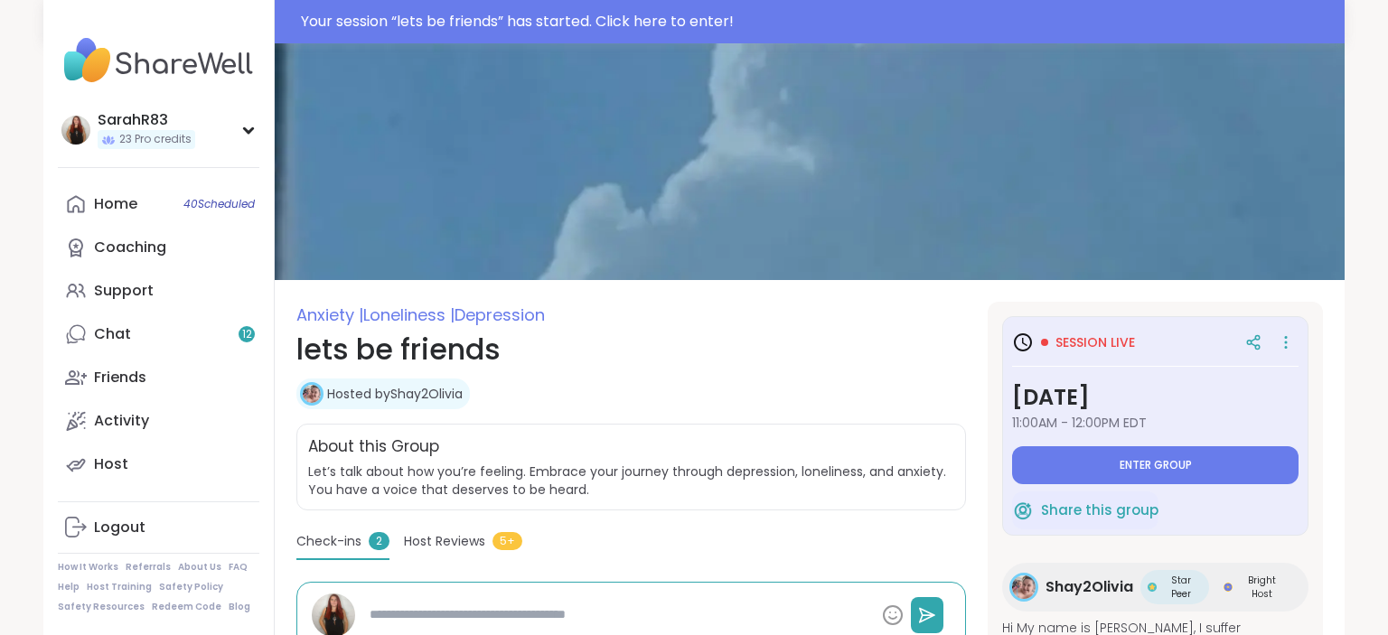
type textarea "*"
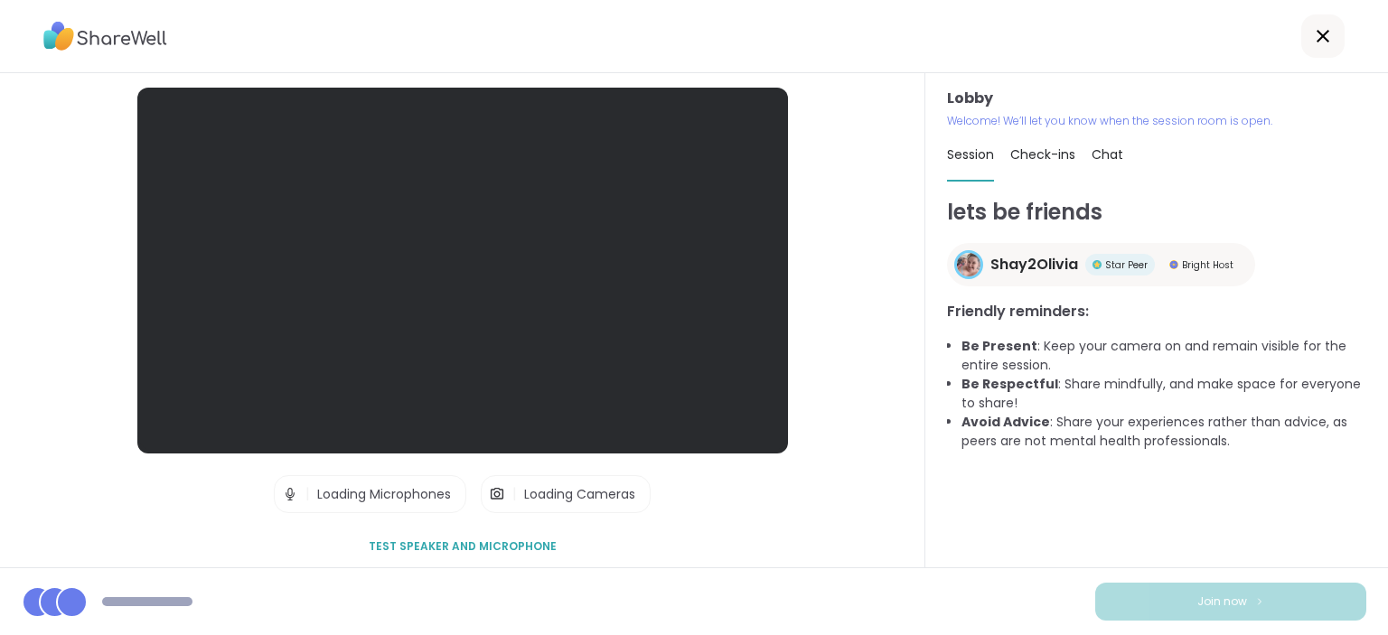
click at [469, 547] on span "Test speaker and microphone" at bounding box center [463, 547] width 188 height 16
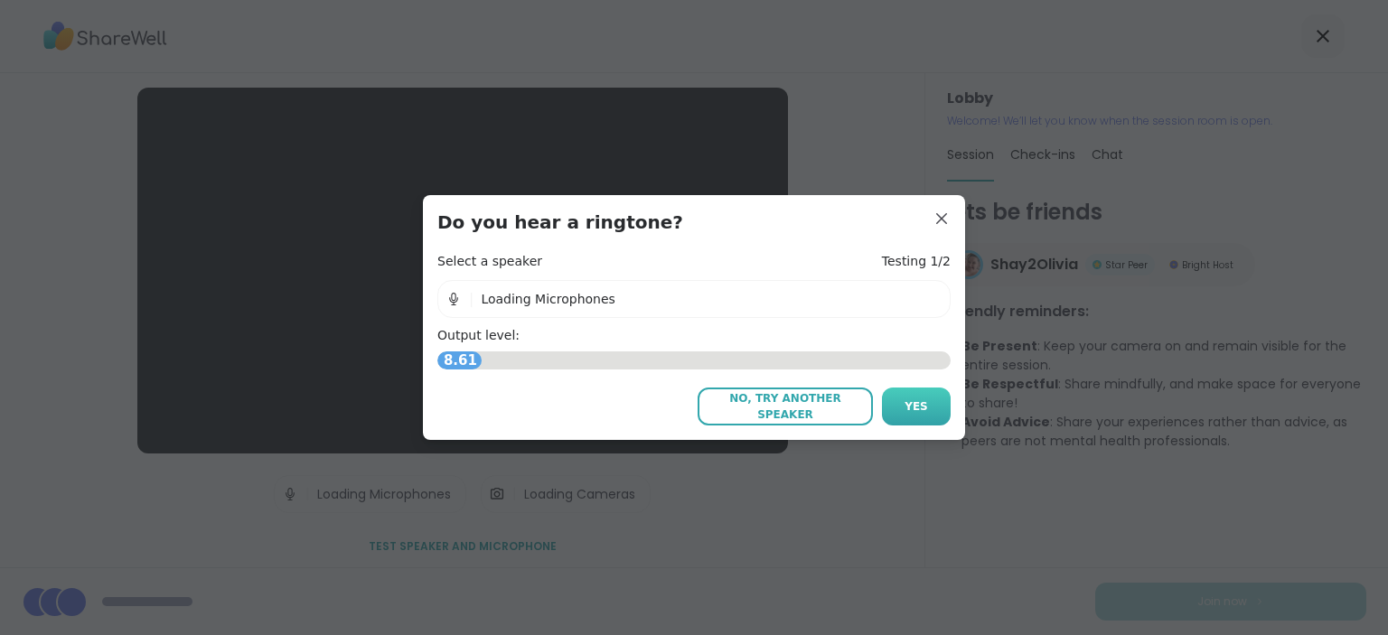
click at [896, 415] on button "Yes" at bounding box center [916, 407] width 69 height 38
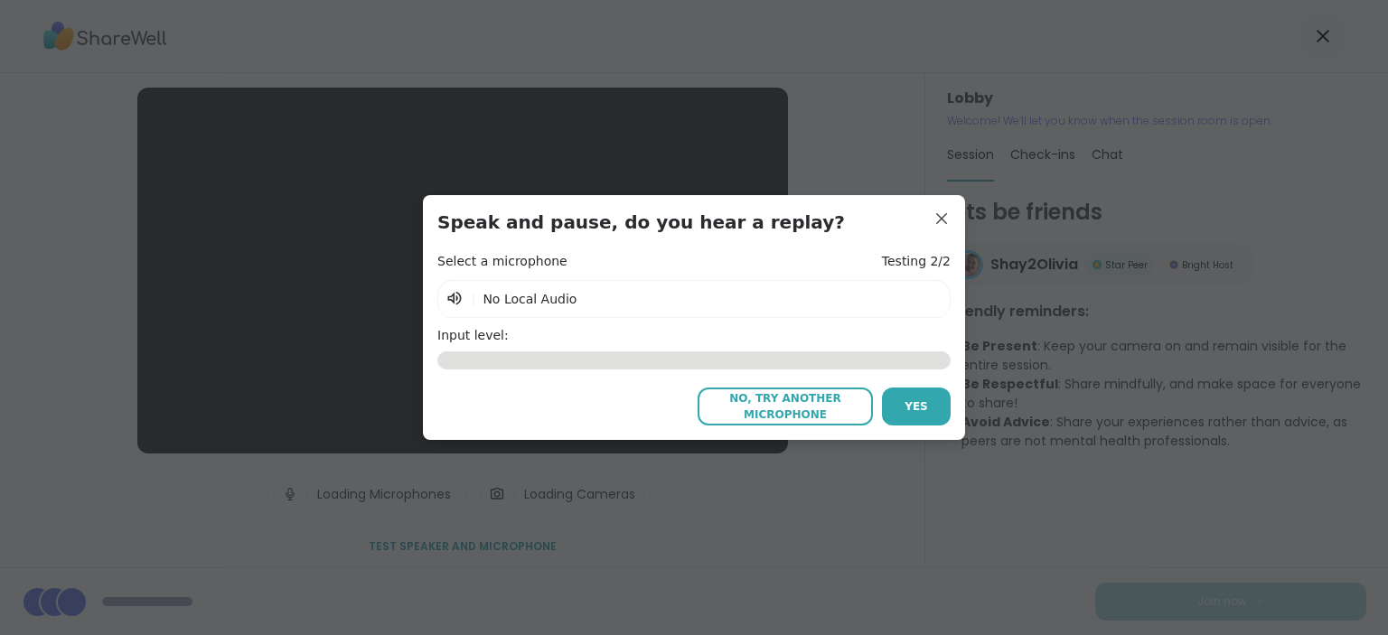
click at [522, 297] on span "No Local Audio" at bounding box center [530, 299] width 94 height 14
click at [801, 414] on span "No, try another microphone" at bounding box center [785, 406] width 157 height 33
click at [789, 405] on span "No, try another microphone" at bounding box center [785, 406] width 157 height 33
click at [908, 403] on span "Yes" at bounding box center [916, 407] width 23 height 16
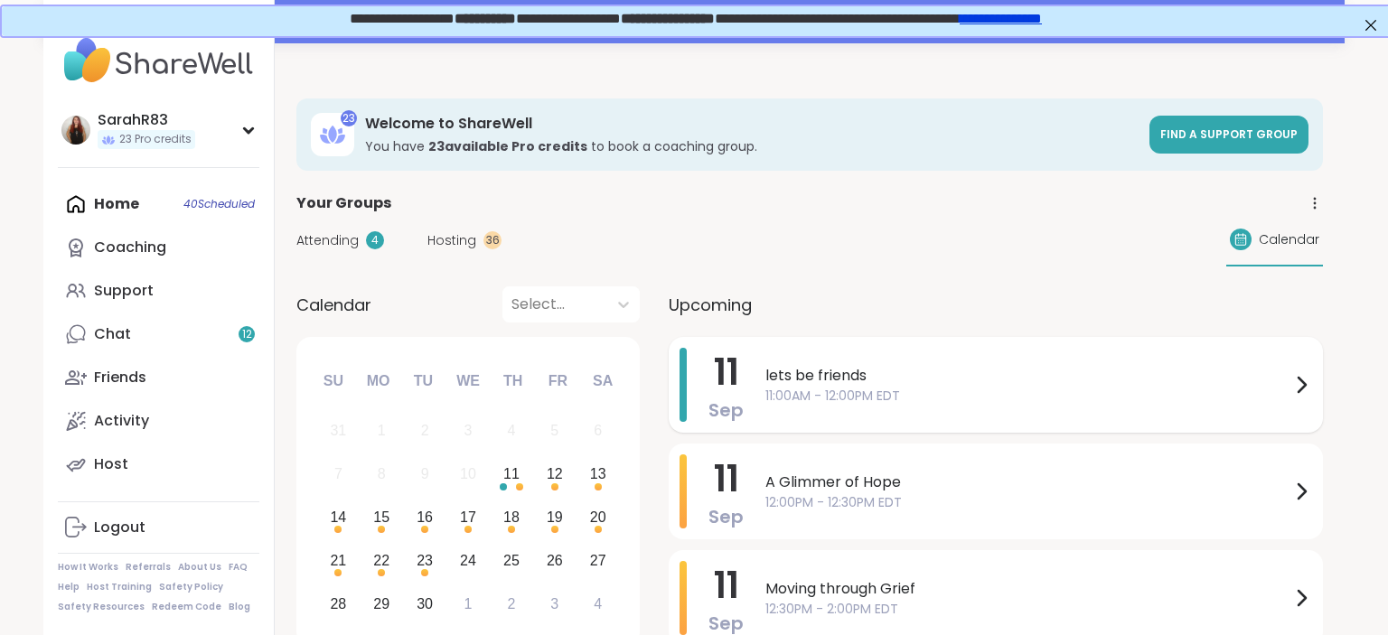
click at [860, 396] on span "11:00AM - 12:00PM EDT" at bounding box center [1027, 396] width 525 height 19
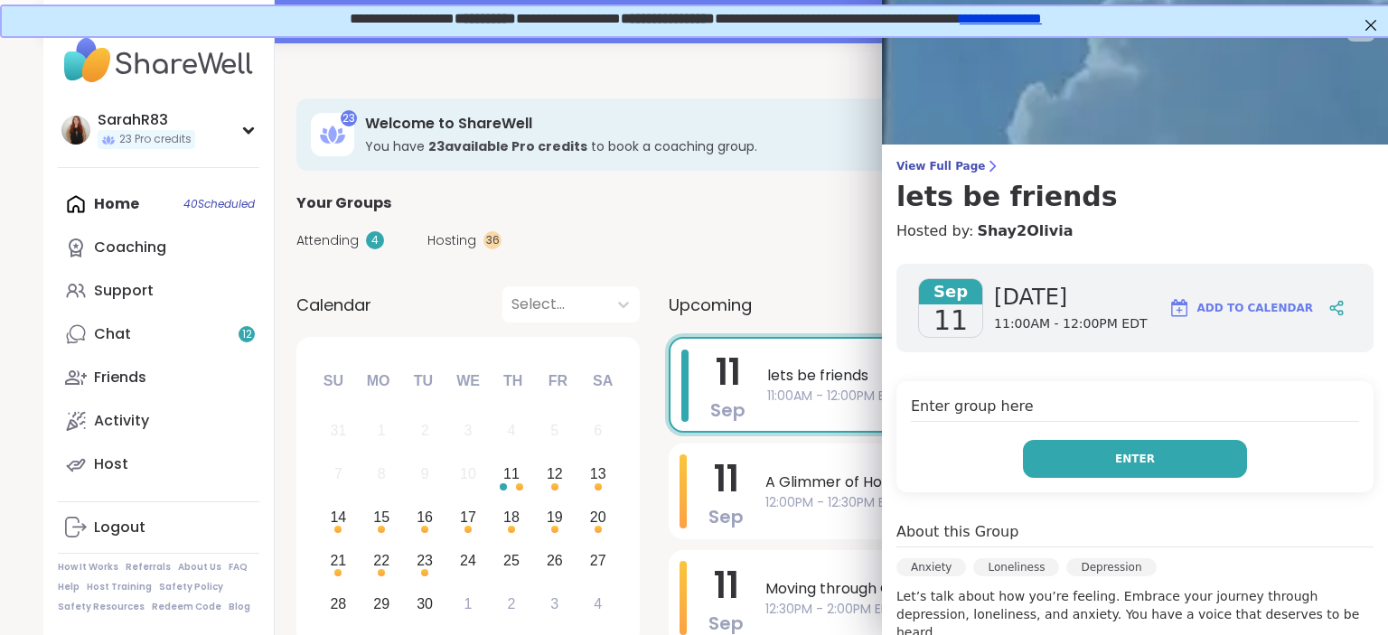
click at [1053, 454] on button "Enter" at bounding box center [1135, 459] width 224 height 38
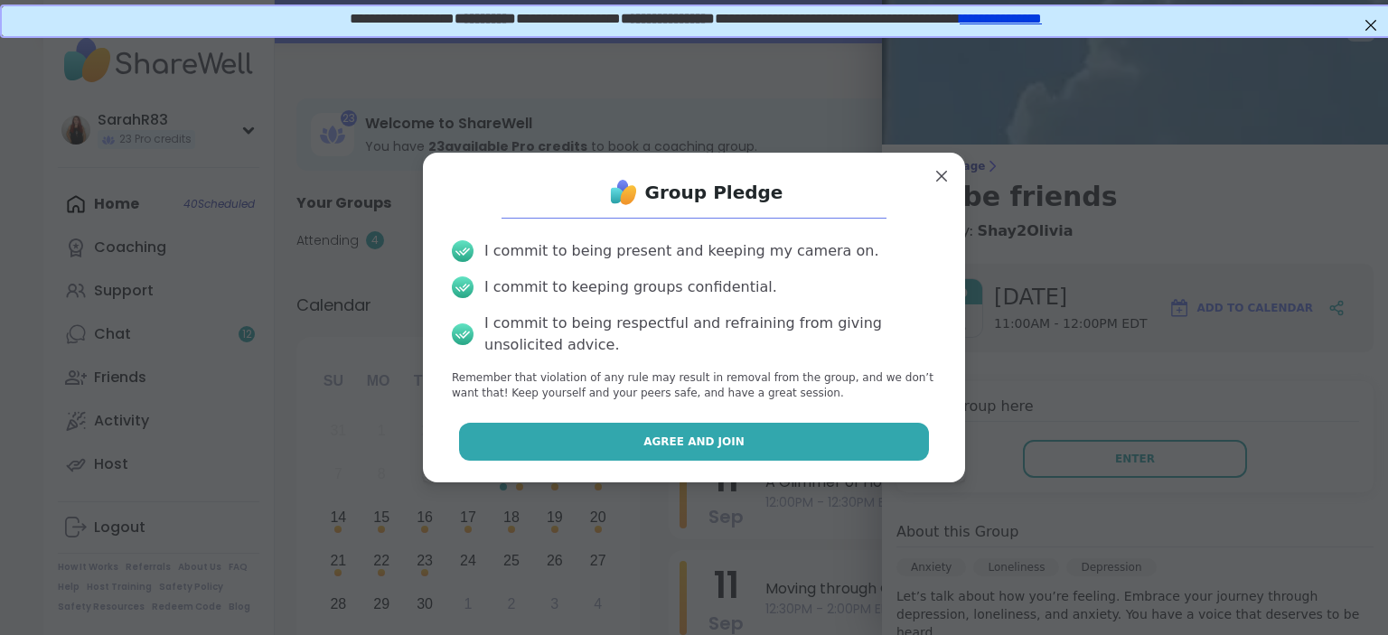
click at [786, 435] on button "Agree and Join" at bounding box center [694, 442] width 471 height 38
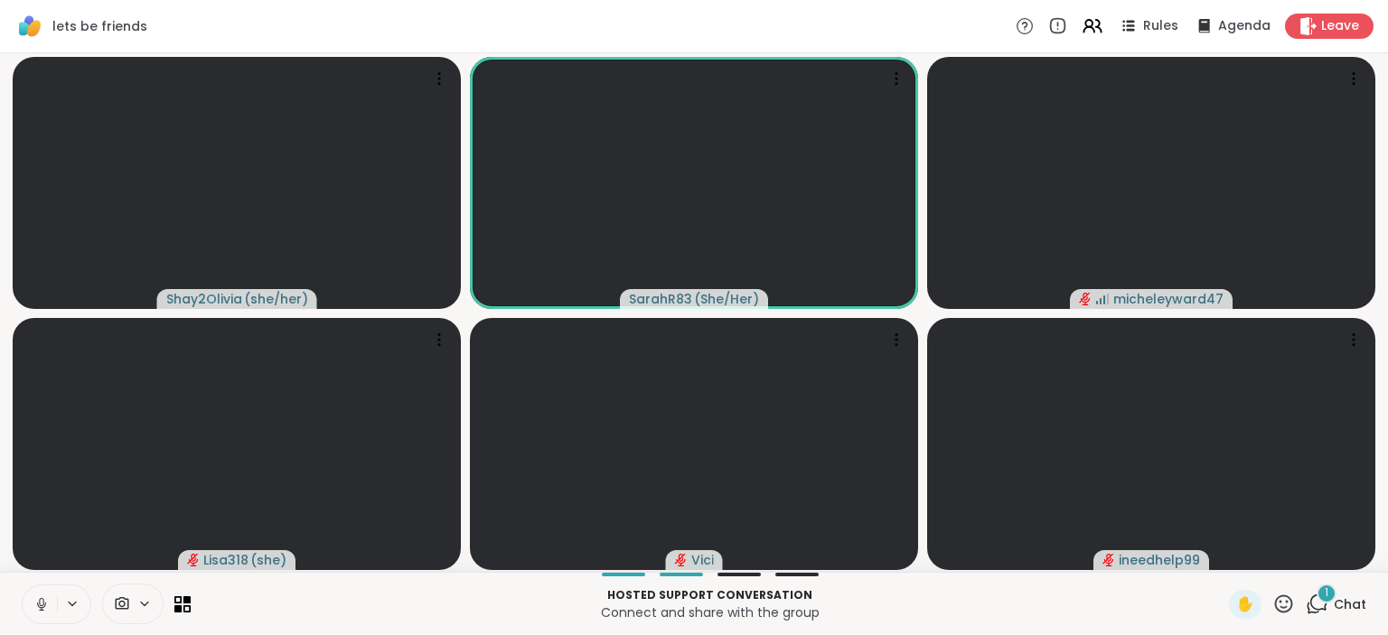
click at [1318, 604] on icon at bounding box center [1317, 604] width 23 height 23
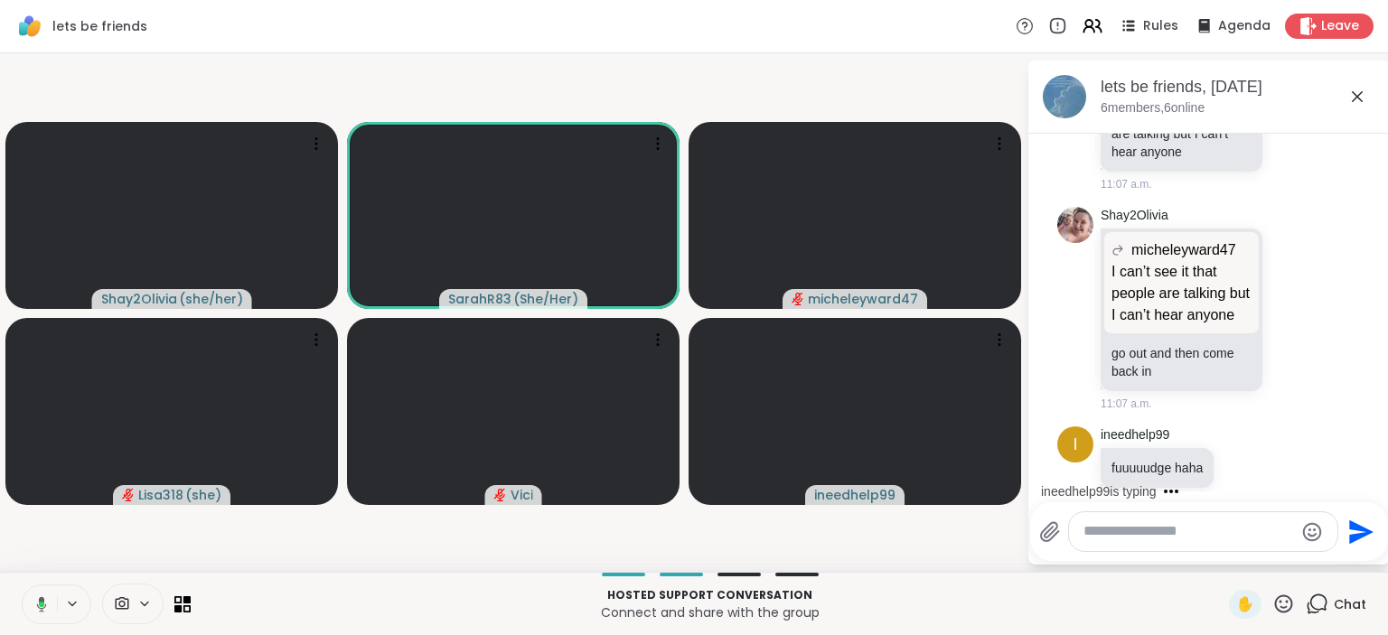
scroll to position [1769, 0]
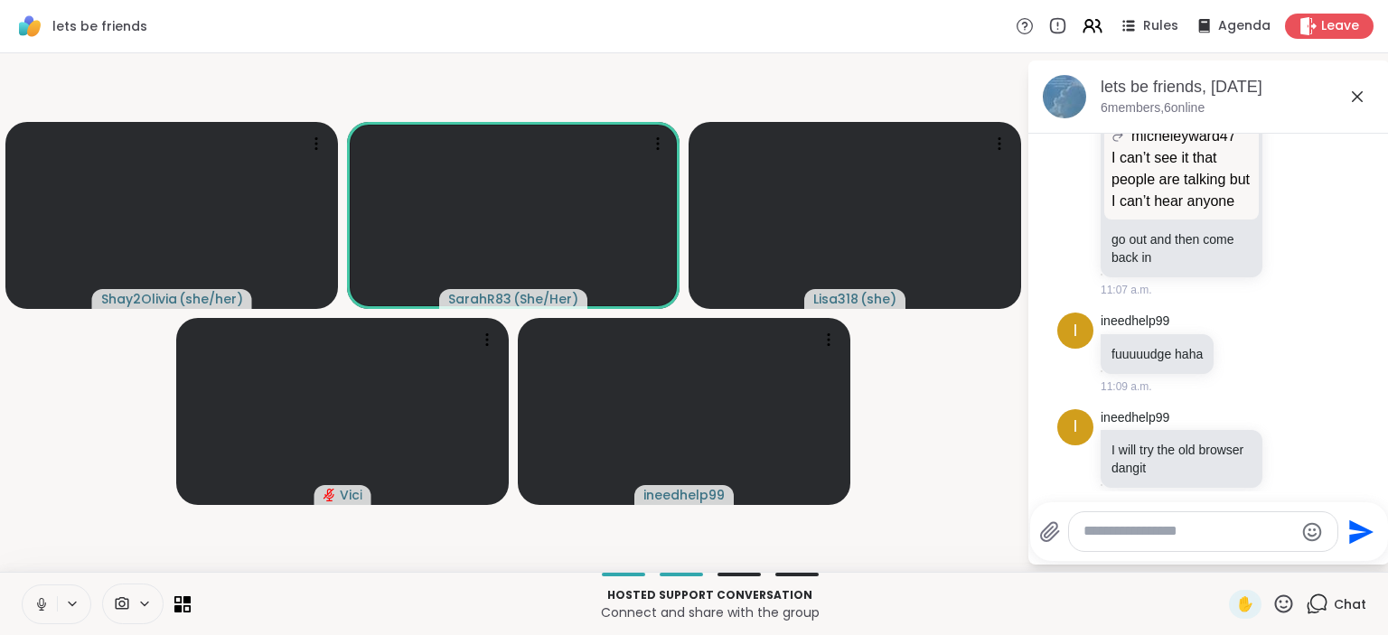
click at [971, 502] on video-player-container "Shay2Olivia ( she/her ) SarahR83 ( She/Her ) Lisa318 ( she ) [PERSON_NAME] inee…" at bounding box center [513, 313] width 1005 height 504
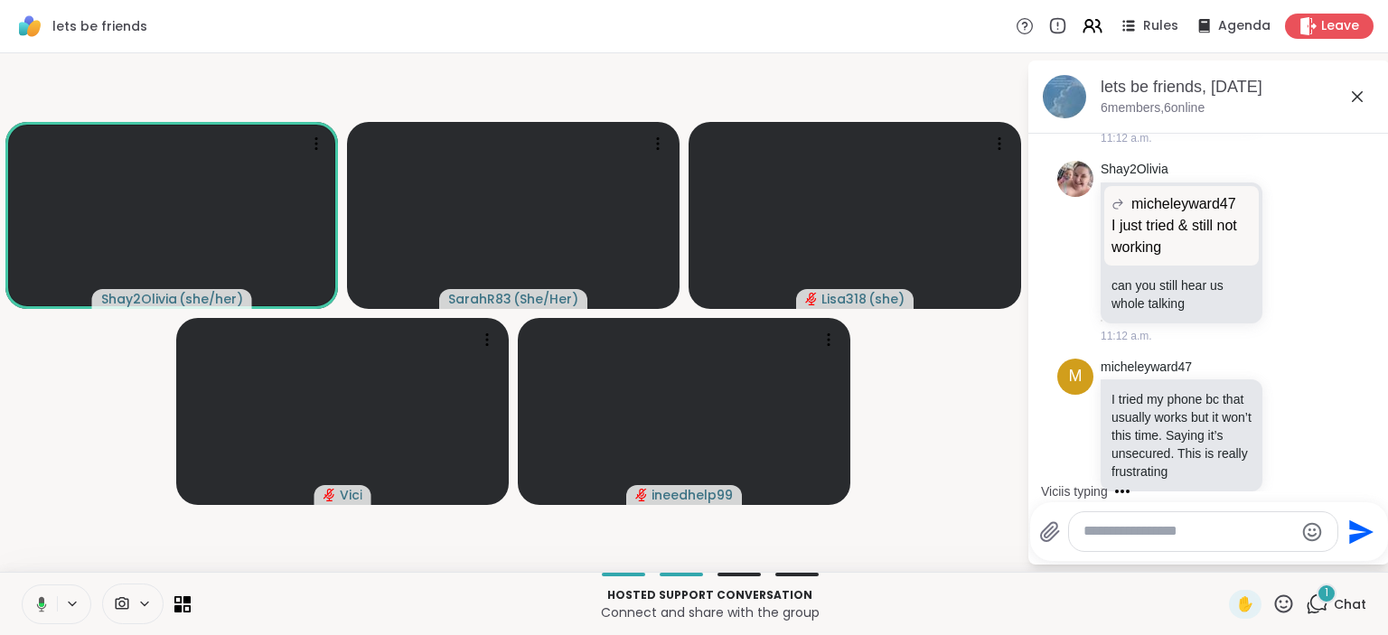
scroll to position [3156, 0]
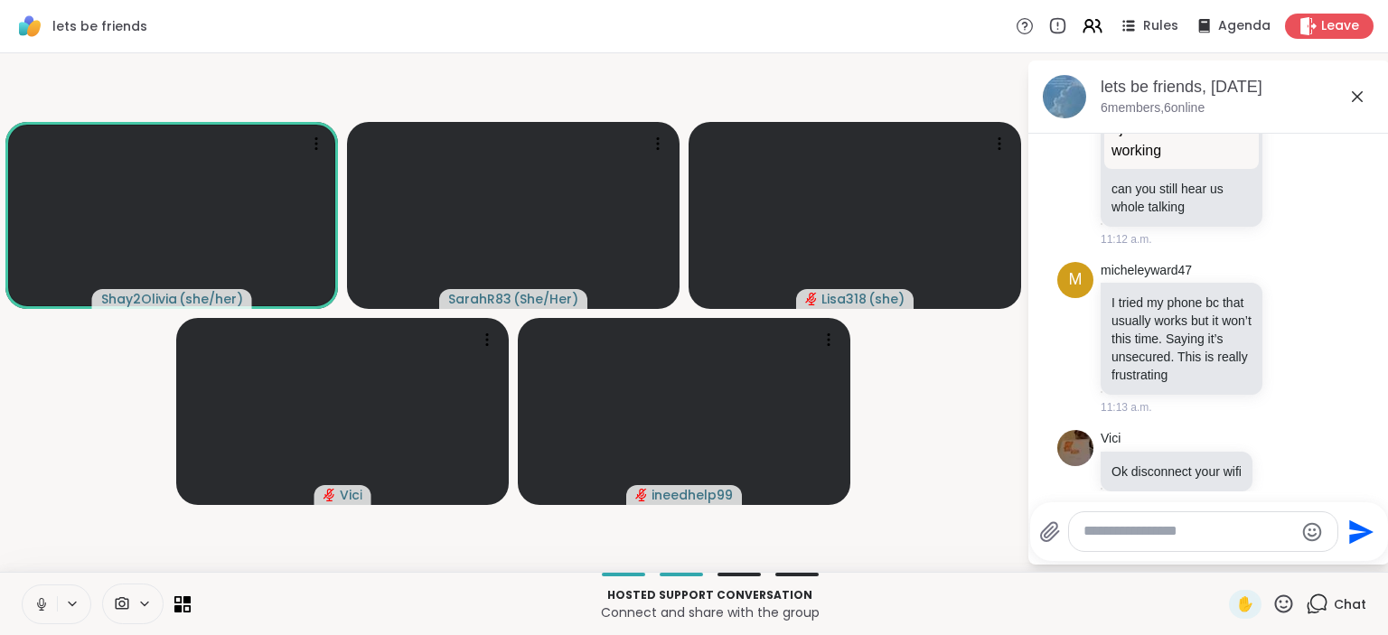
click at [1115, 521] on div at bounding box center [1203, 531] width 268 height 39
click at [1120, 534] on textarea "Type your message" at bounding box center [1189, 531] width 211 height 19
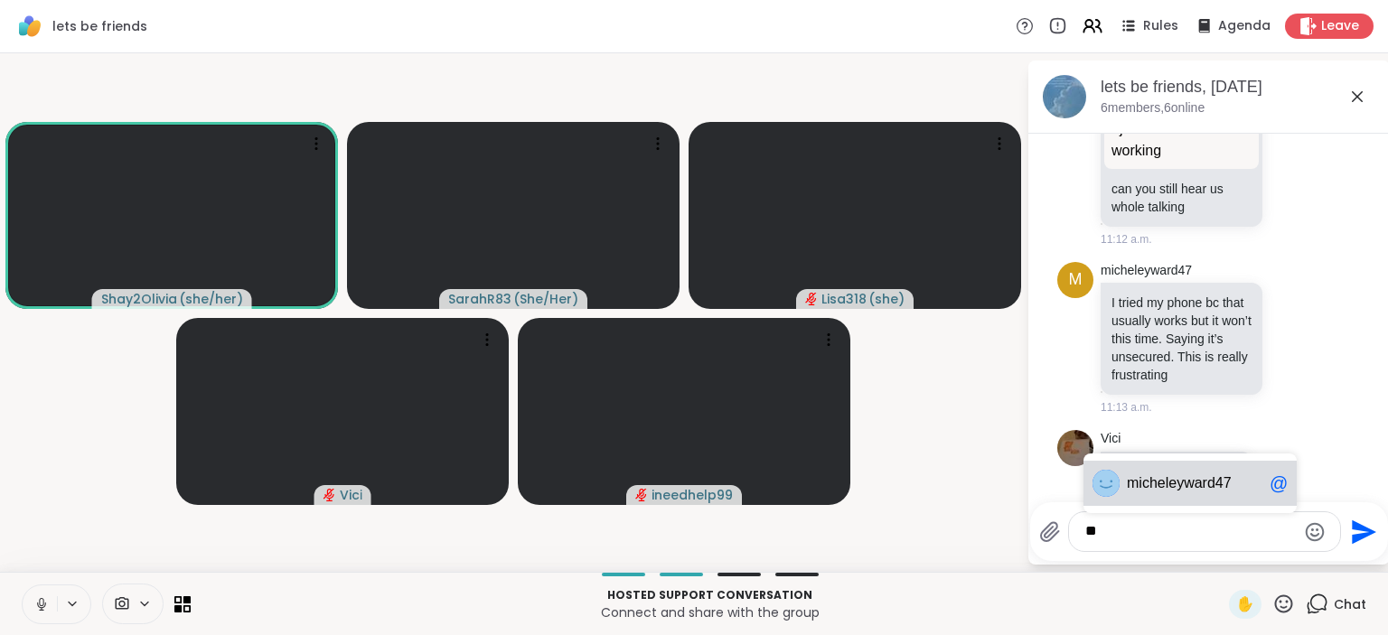
click at [1145, 504] on div "m icheleyward47 @" at bounding box center [1190, 483] width 213 height 45
click at [1140, 555] on div "**********" at bounding box center [1209, 531] width 358 height 59
click at [1216, 540] on textarea "**********" at bounding box center [1190, 531] width 211 height 19
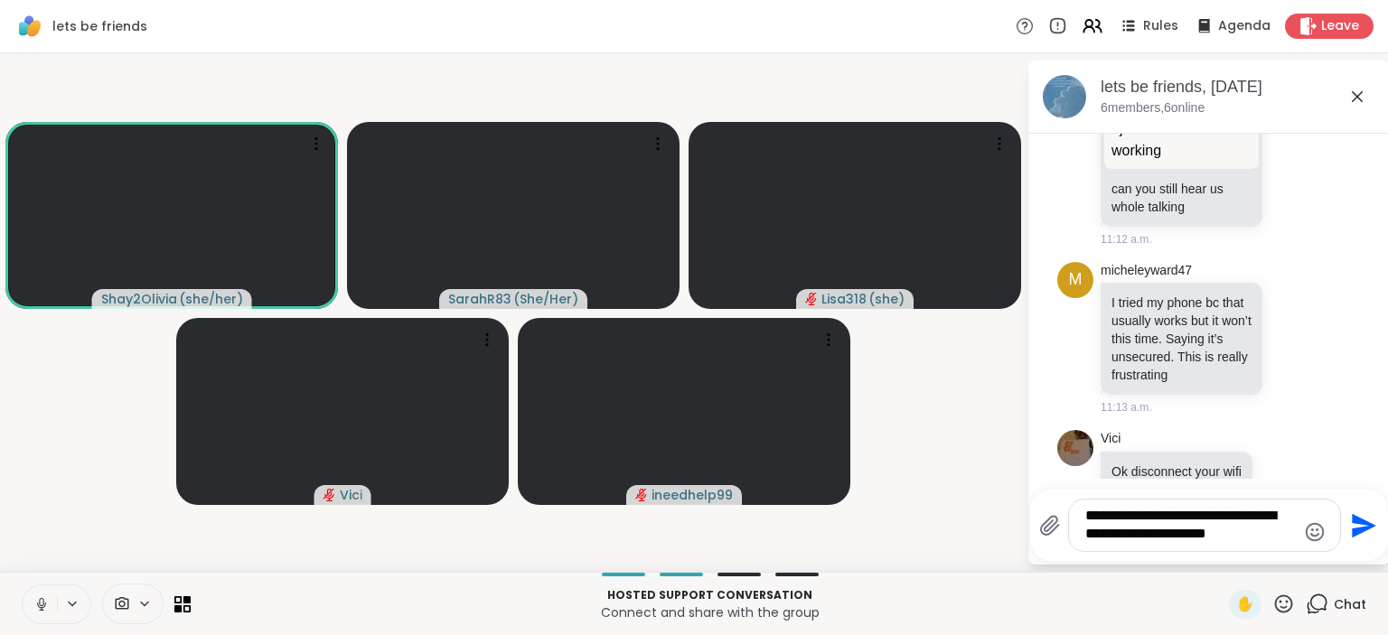
type textarea "**********"
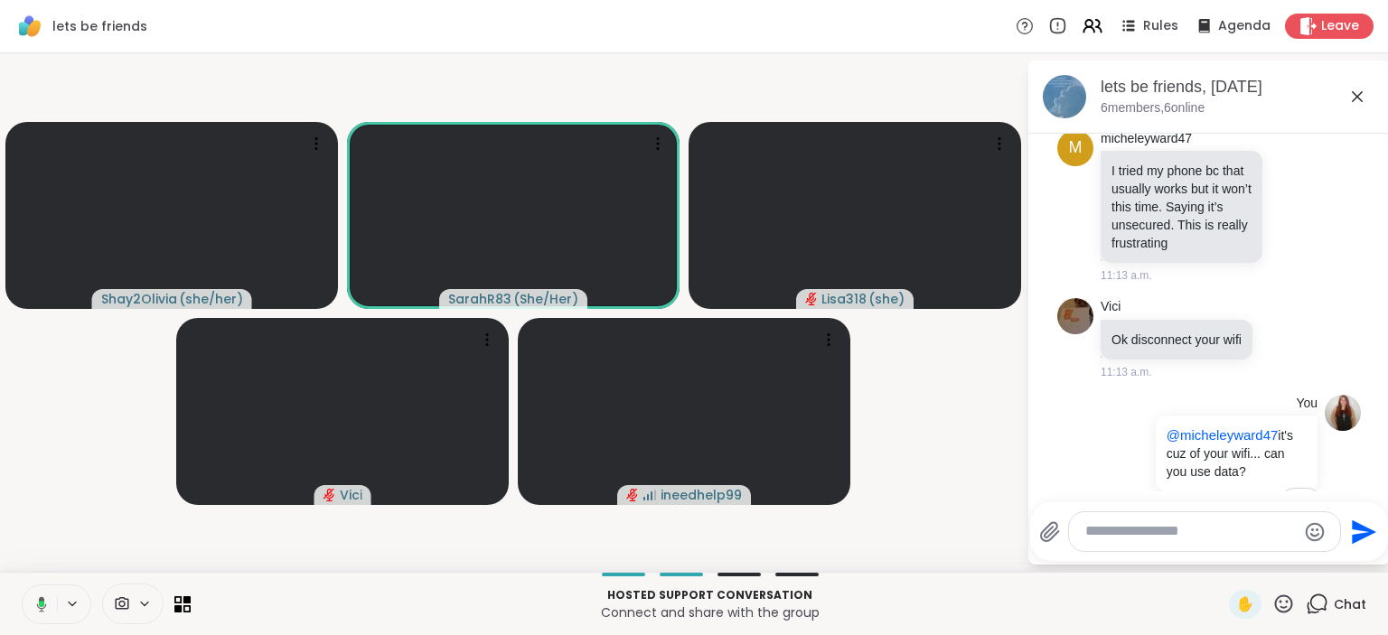
scroll to position [3313, 0]
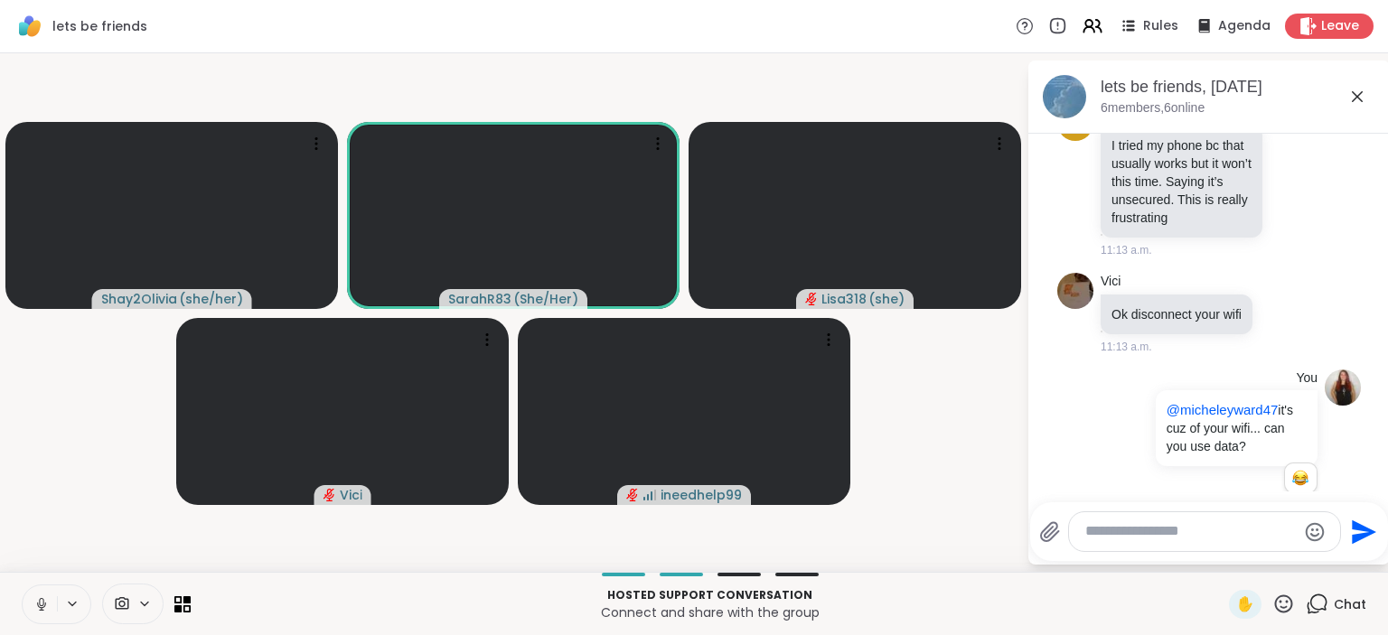
paste textarea "**********"
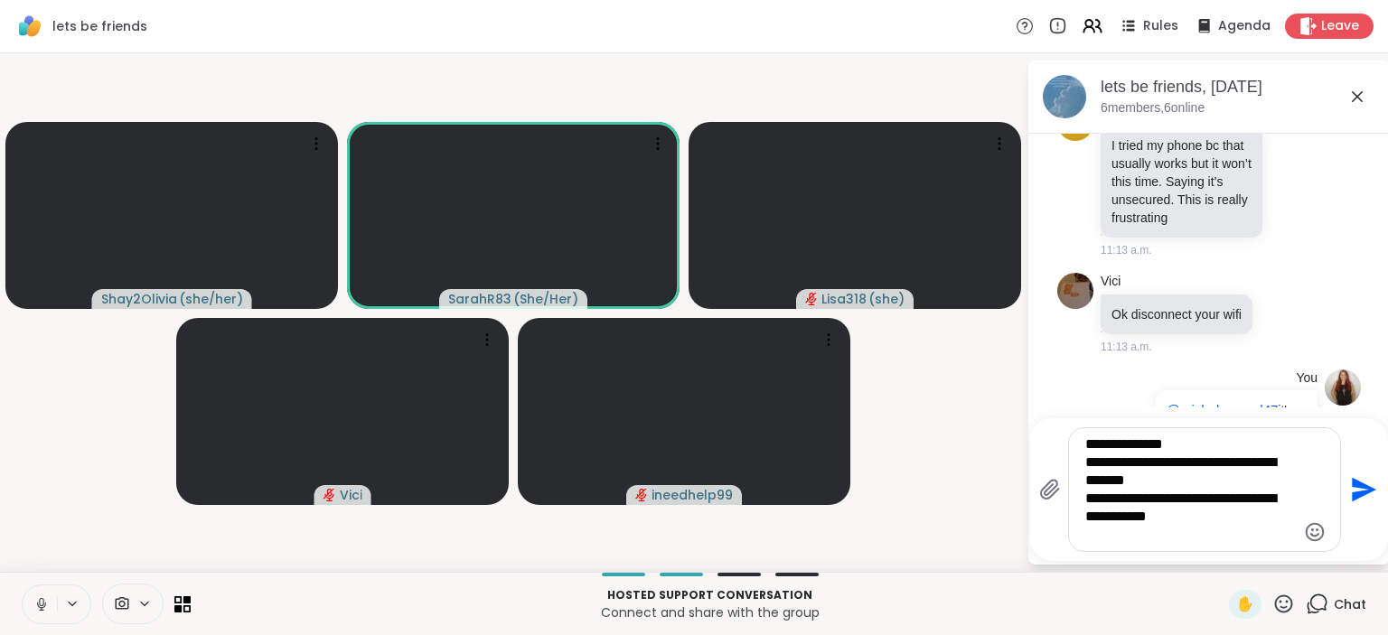
click at [1215, 493] on textarea "**********" at bounding box center [1190, 490] width 211 height 108
click at [1216, 488] on textarea "**********" at bounding box center [1190, 490] width 211 height 108
type textarea "**********"
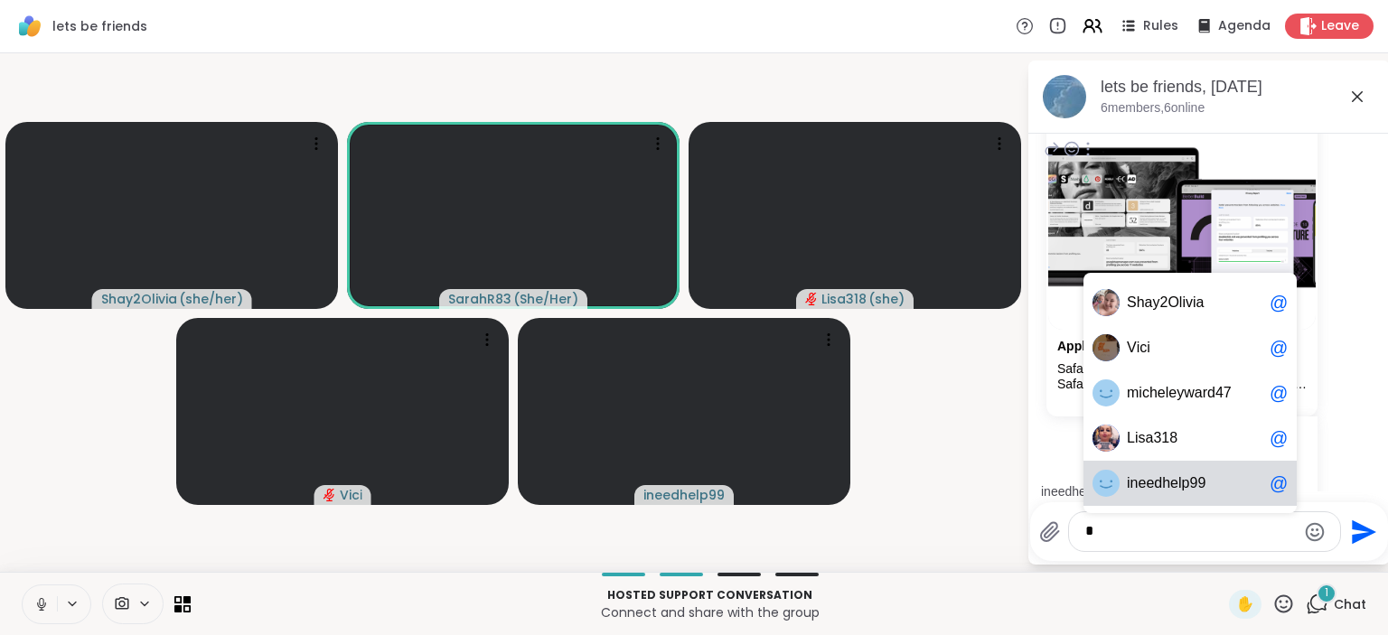
scroll to position [4186, 0]
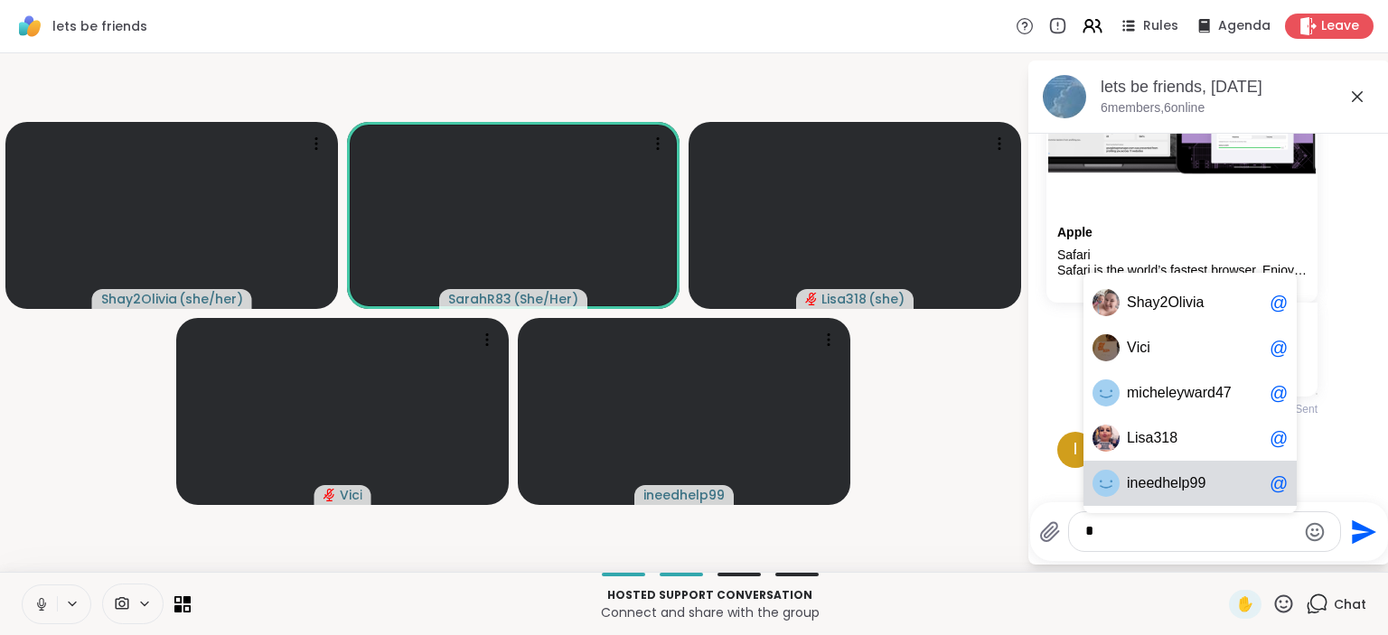
click at [1187, 493] on div "i n e e d h e l p 9 9 @" at bounding box center [1190, 483] width 213 height 45
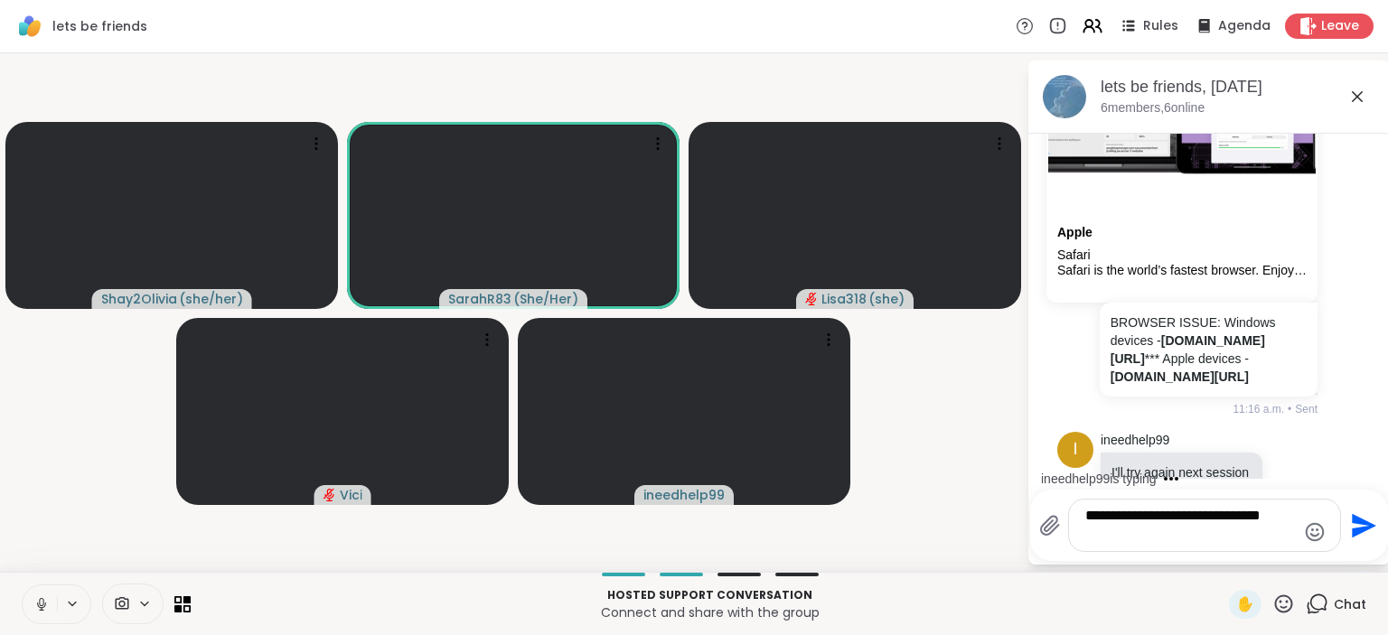
scroll to position [4294, 0]
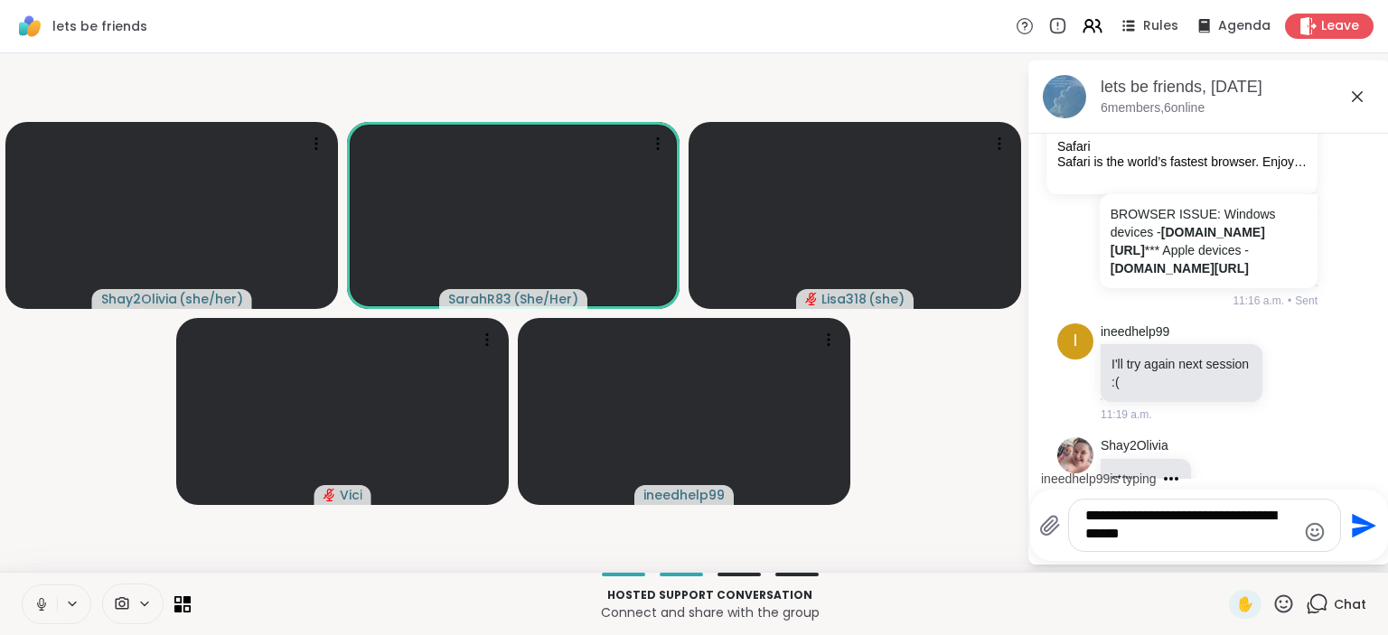
type textarea "**********"
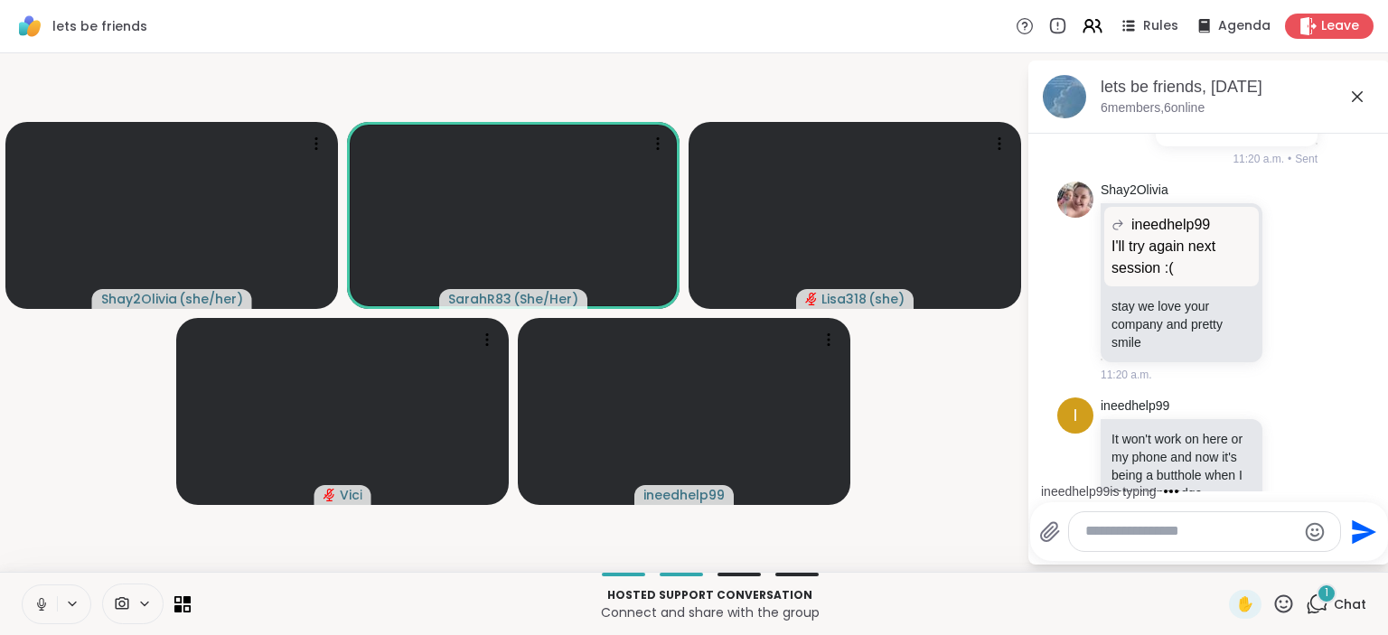
scroll to position [4875, 0]
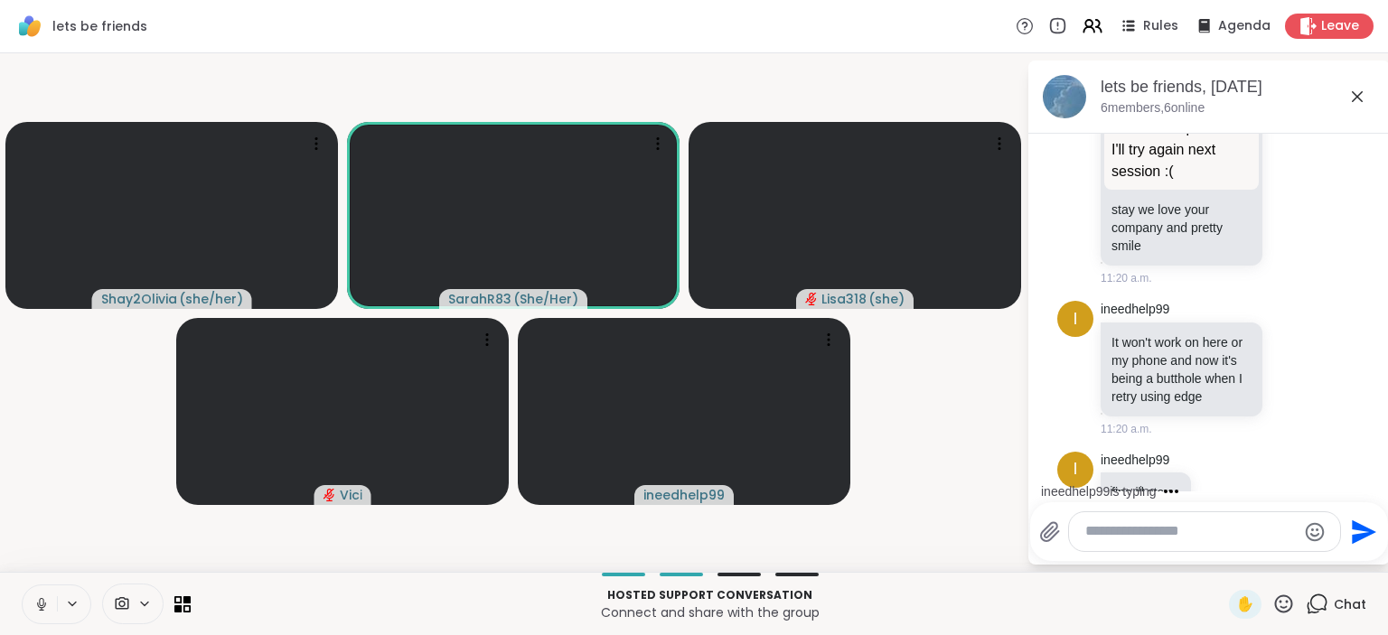
click at [1184, 540] on textarea "Type your message" at bounding box center [1190, 531] width 211 height 19
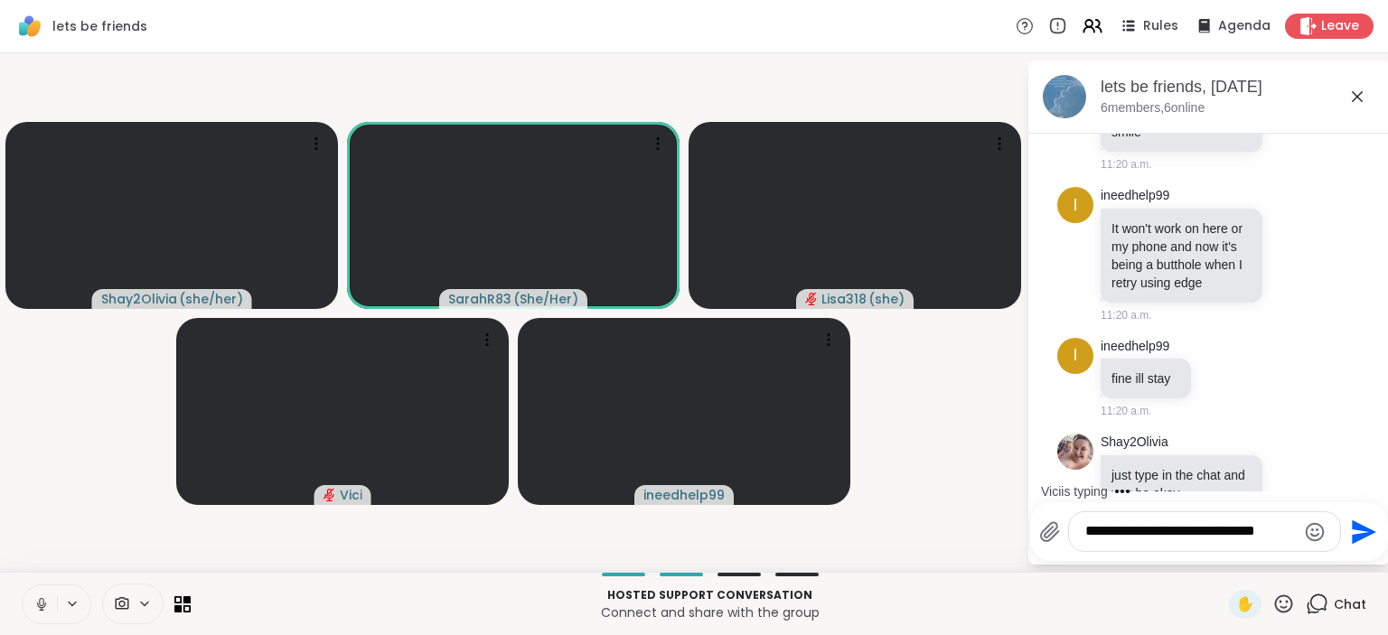
scroll to position [5104, 0]
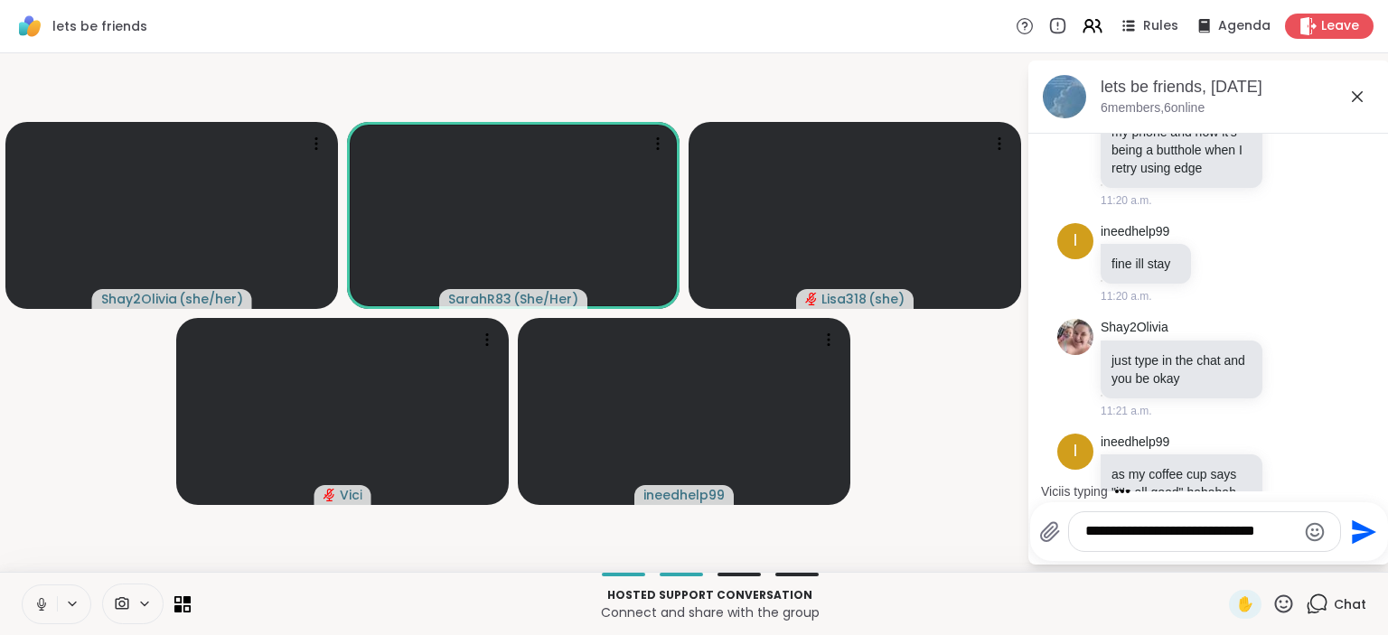
type textarea "**********"
type textarea "*"
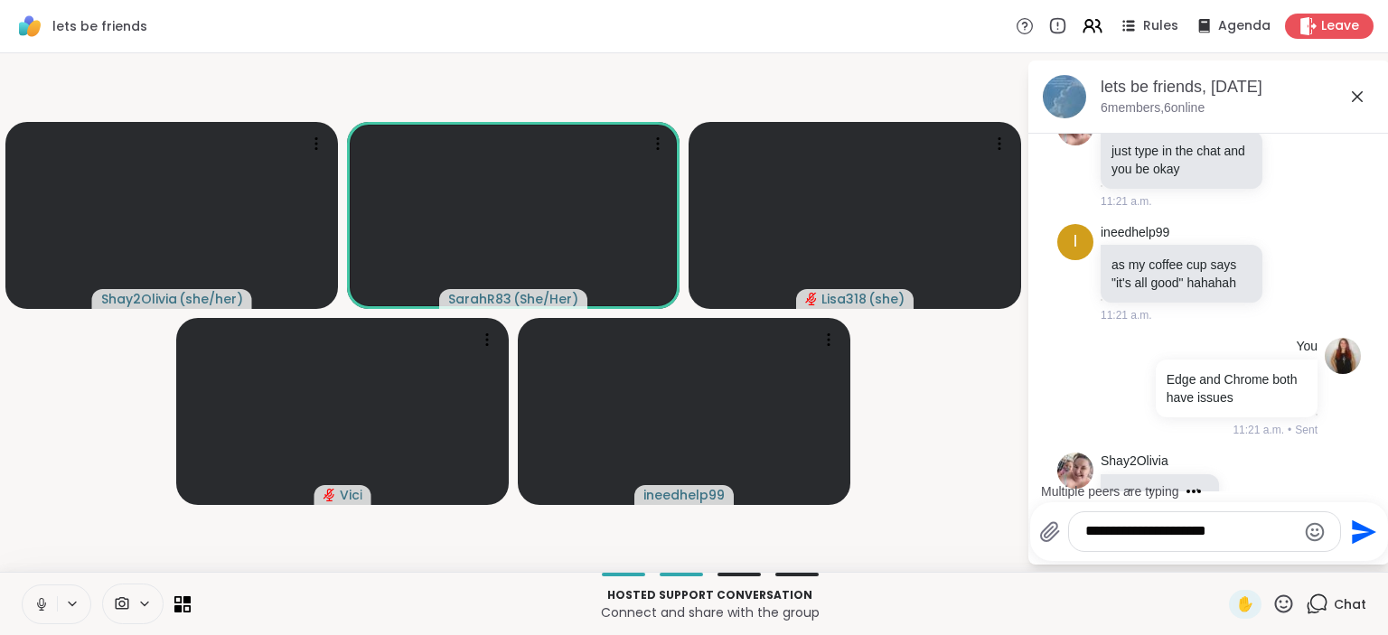
scroll to position [5410, 0]
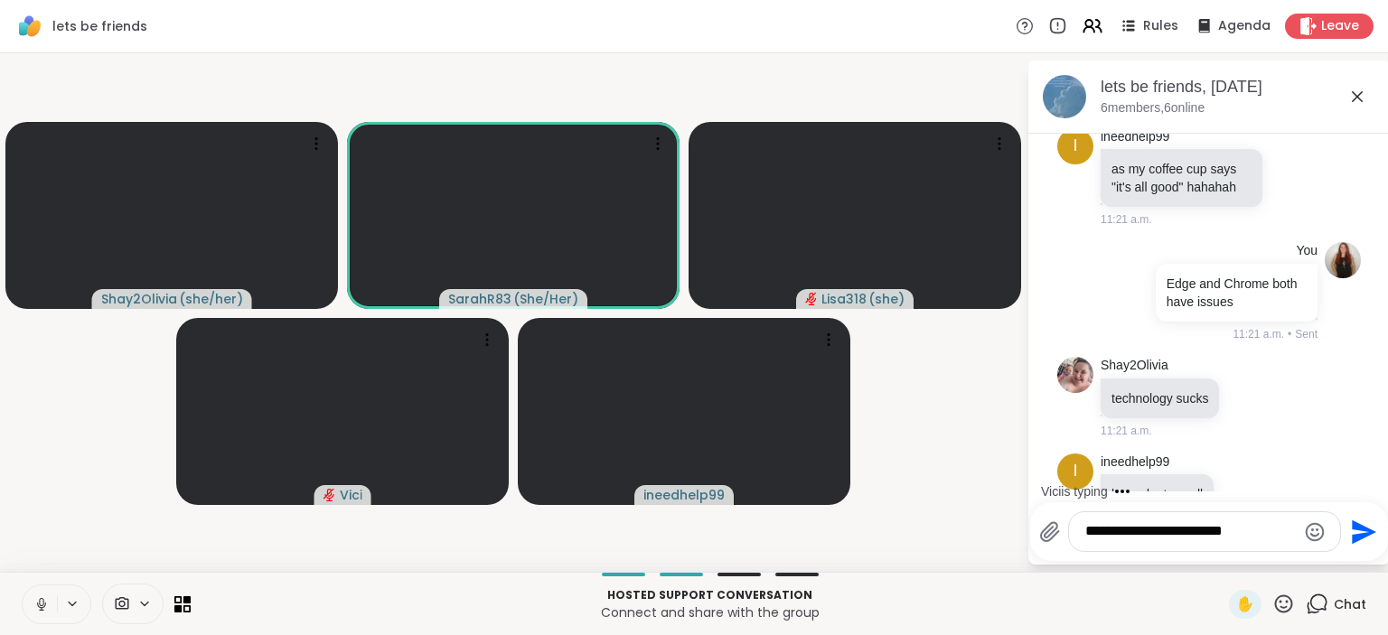
type textarea "**********"
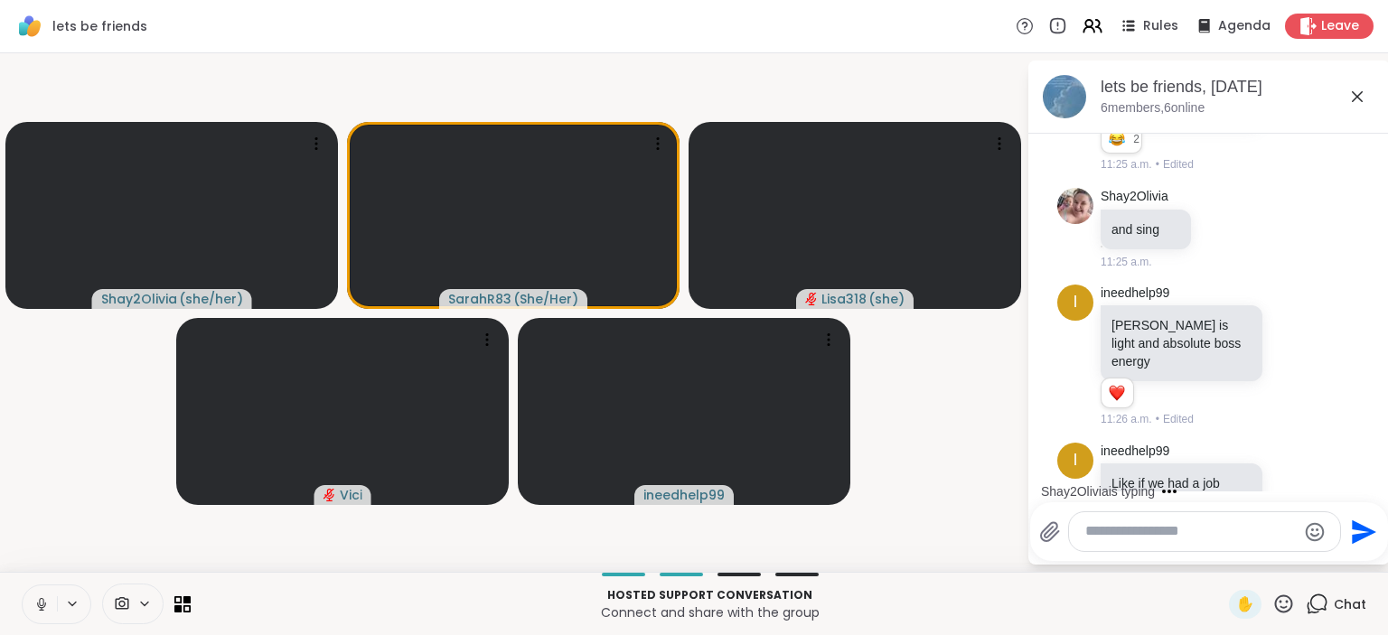
scroll to position [7872, 0]
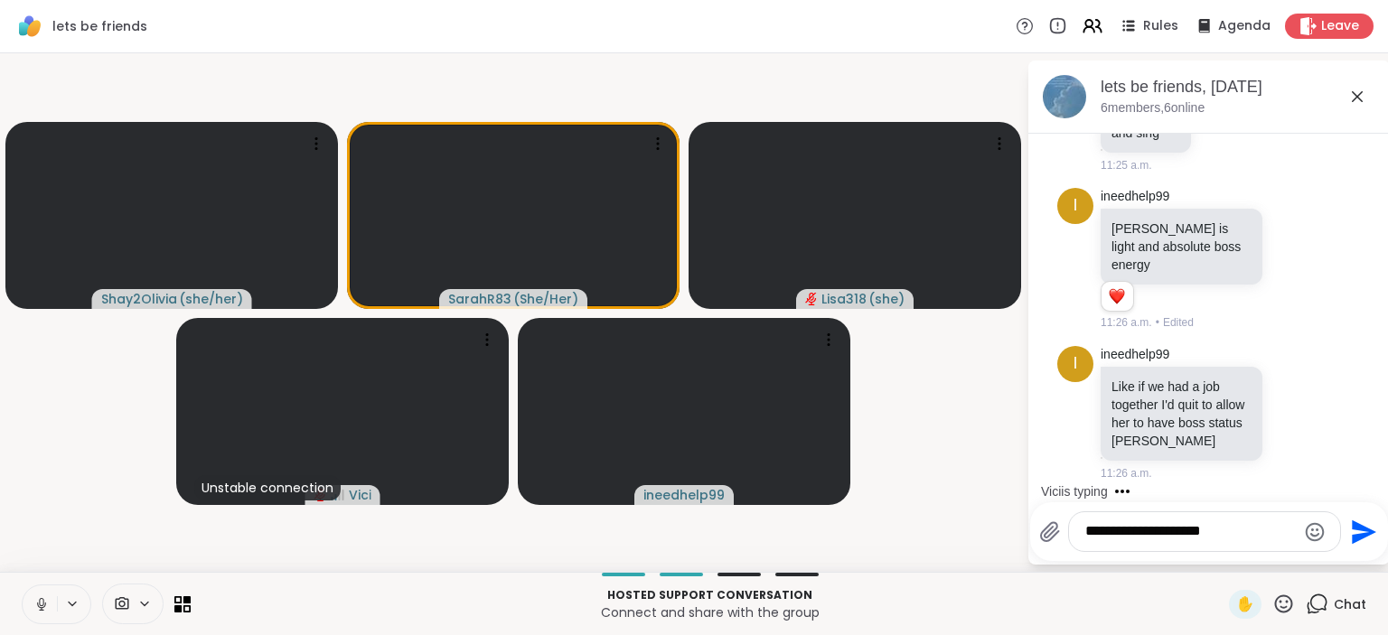
type textarea "**********"
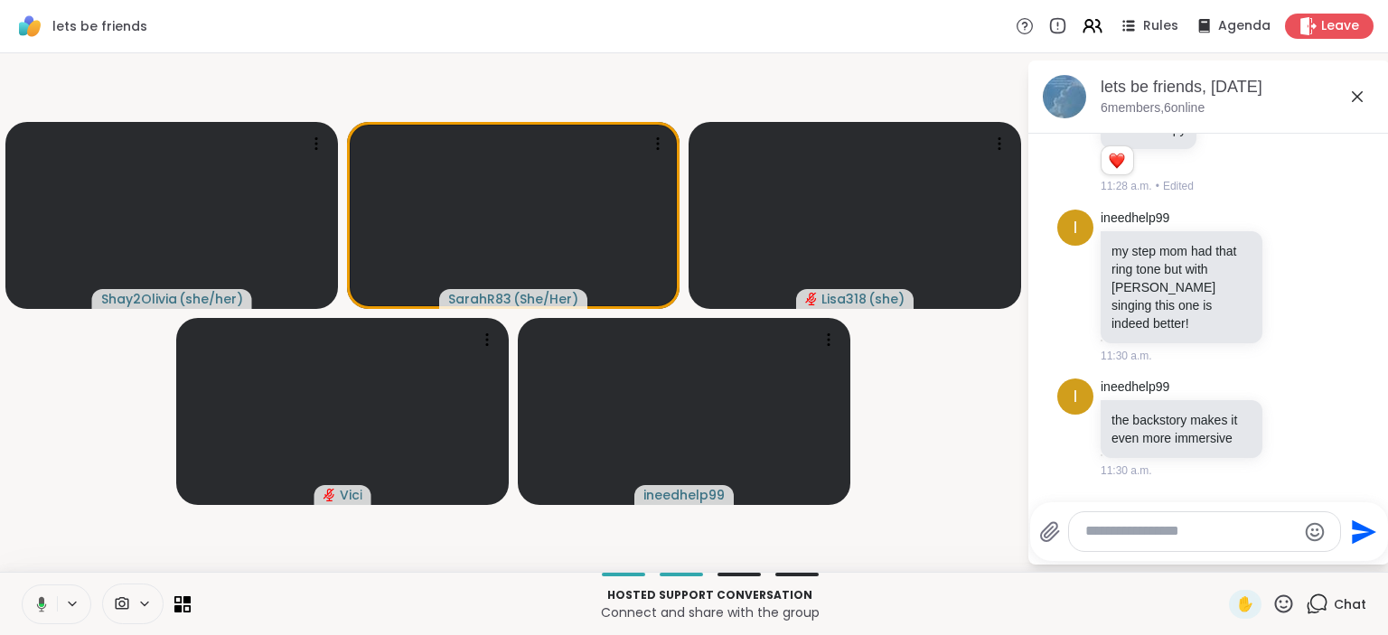
scroll to position [9203, 0]
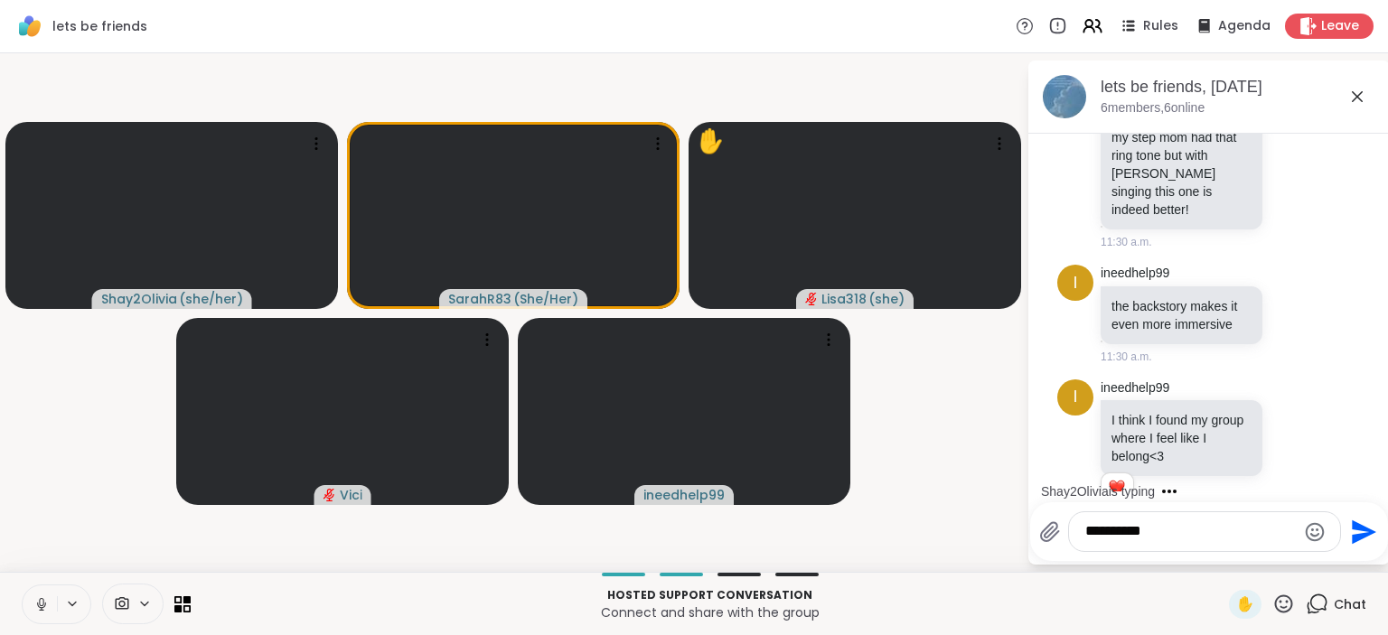
type textarea "**********"
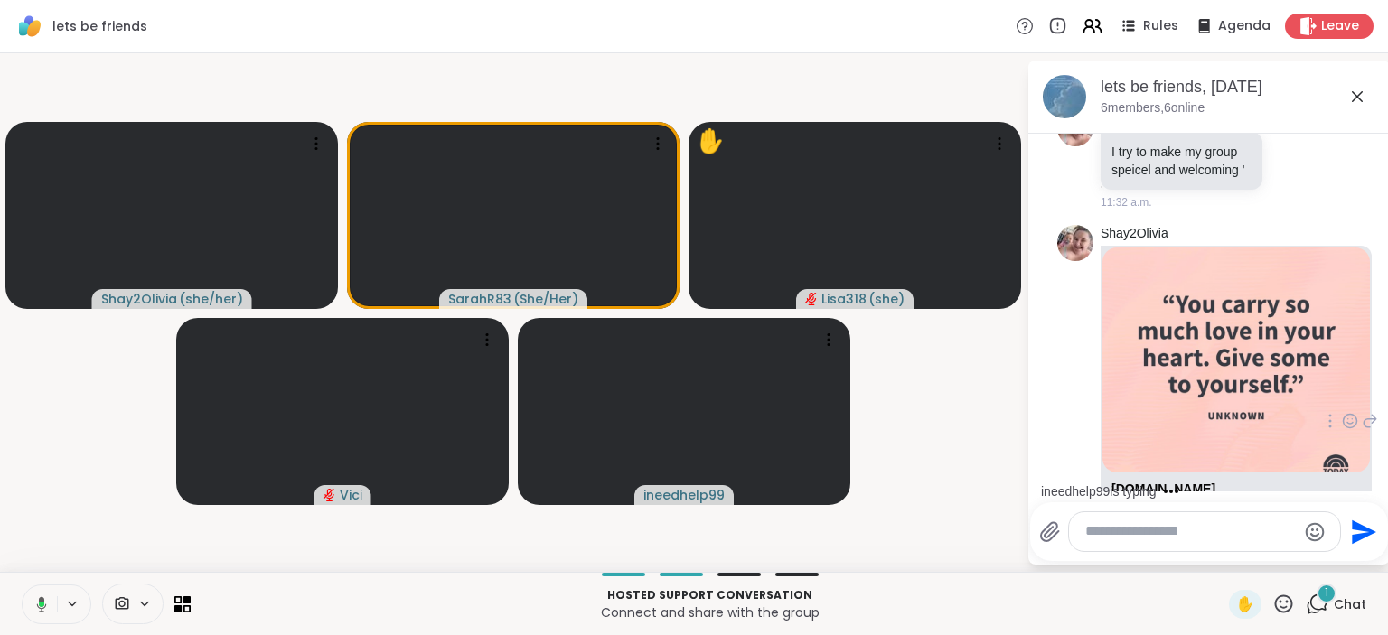
scroll to position [9991, 0]
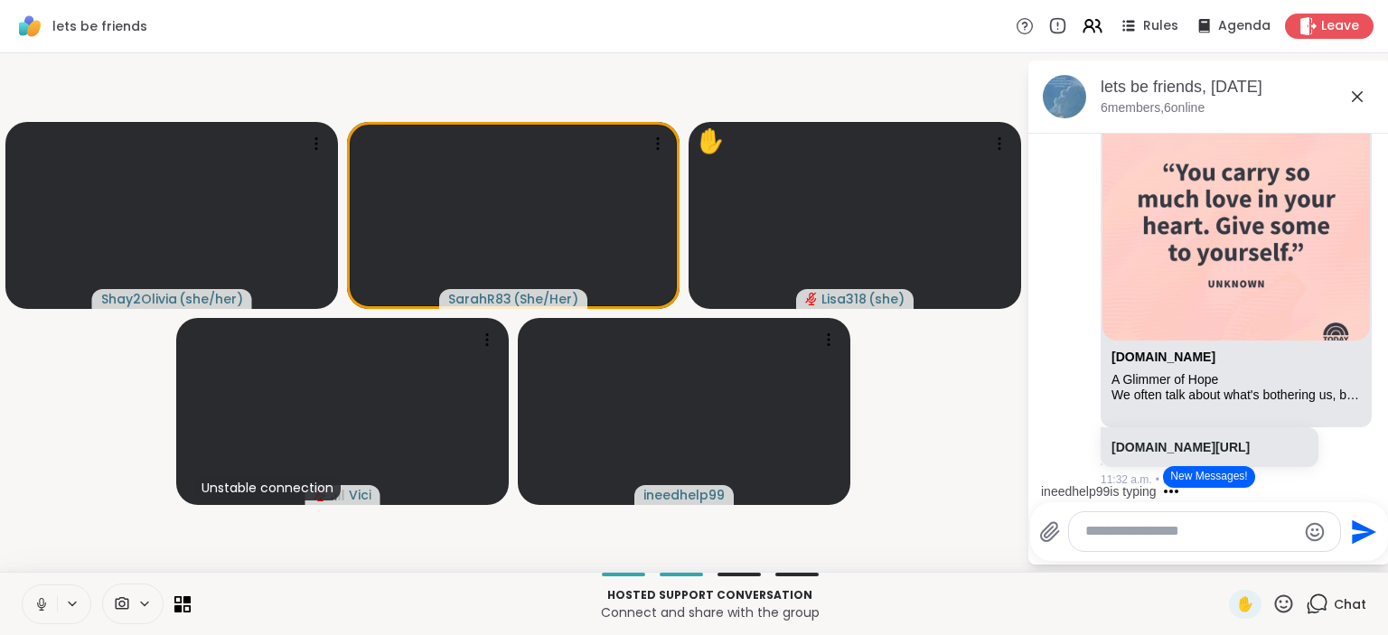
click at [1186, 482] on button "New Messages!" at bounding box center [1208, 477] width 91 height 22
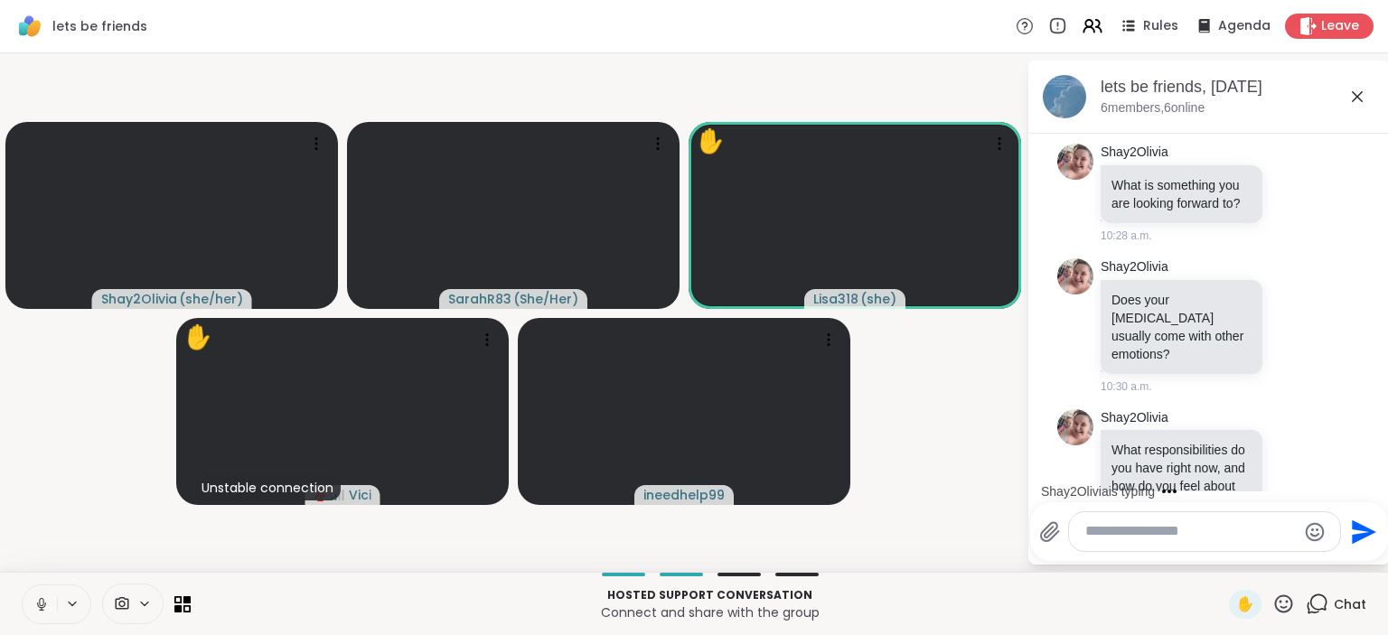
scroll to position [191, 0]
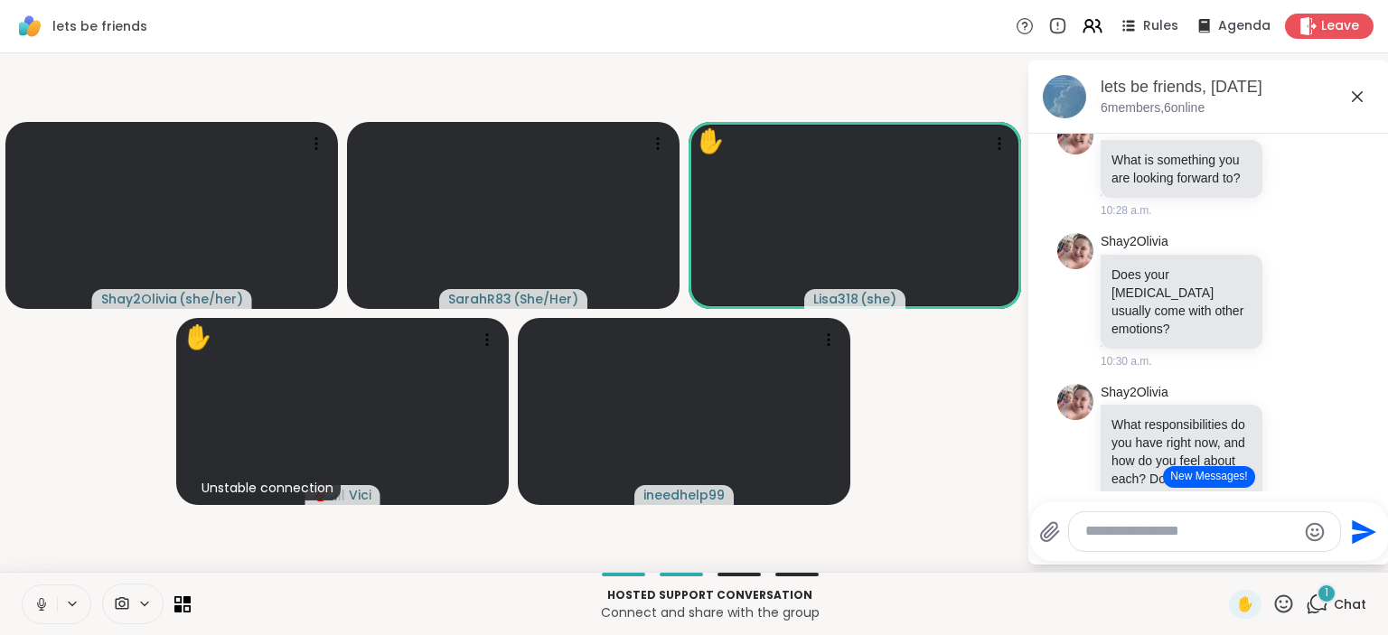
click at [1262, 405] on div "What responsibilities do you have right now, and how do you feel about each? Do…" at bounding box center [1182, 479] width 162 height 148
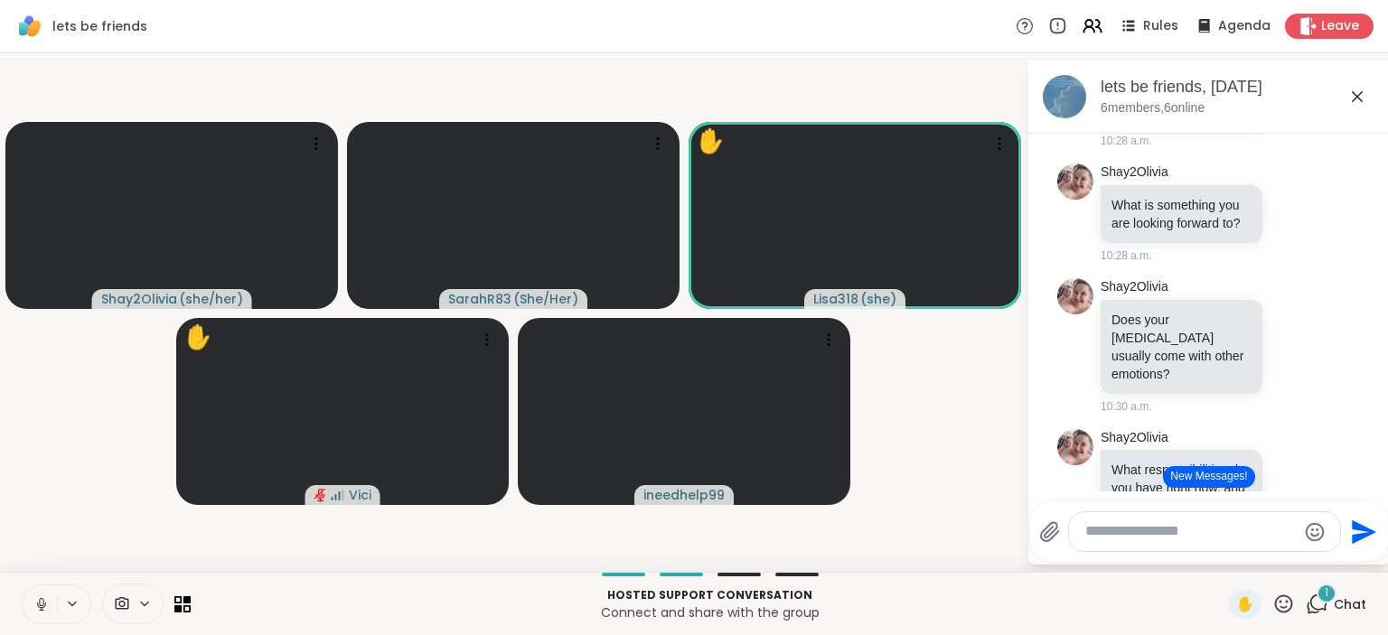
scroll to position [139, 0]
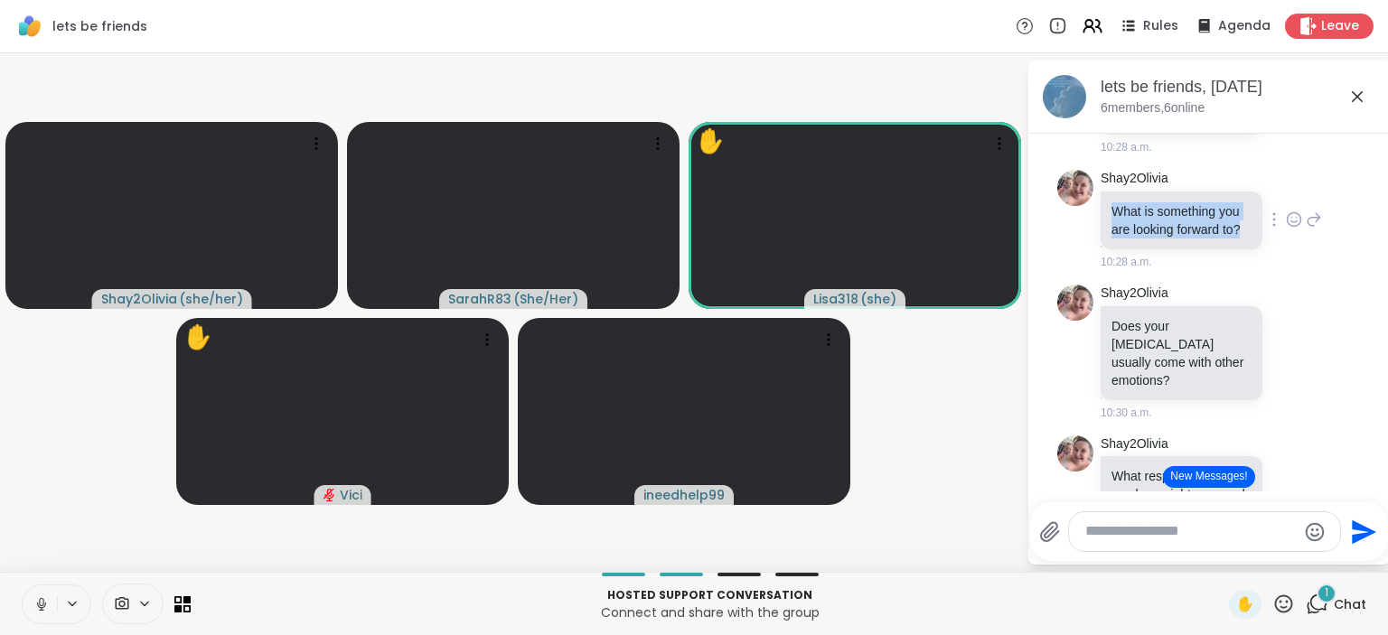
drag, startPoint x: 1242, startPoint y: 231, endPoint x: 1108, endPoint y: 216, distance: 134.6
click at [1108, 217] on div "What is something you are looking forward to?" at bounding box center [1182, 221] width 162 height 58
copy p "What is something you are looking forward to?"
click at [1122, 539] on textarea "Type your message" at bounding box center [1190, 531] width 211 height 19
paste textarea "**********"
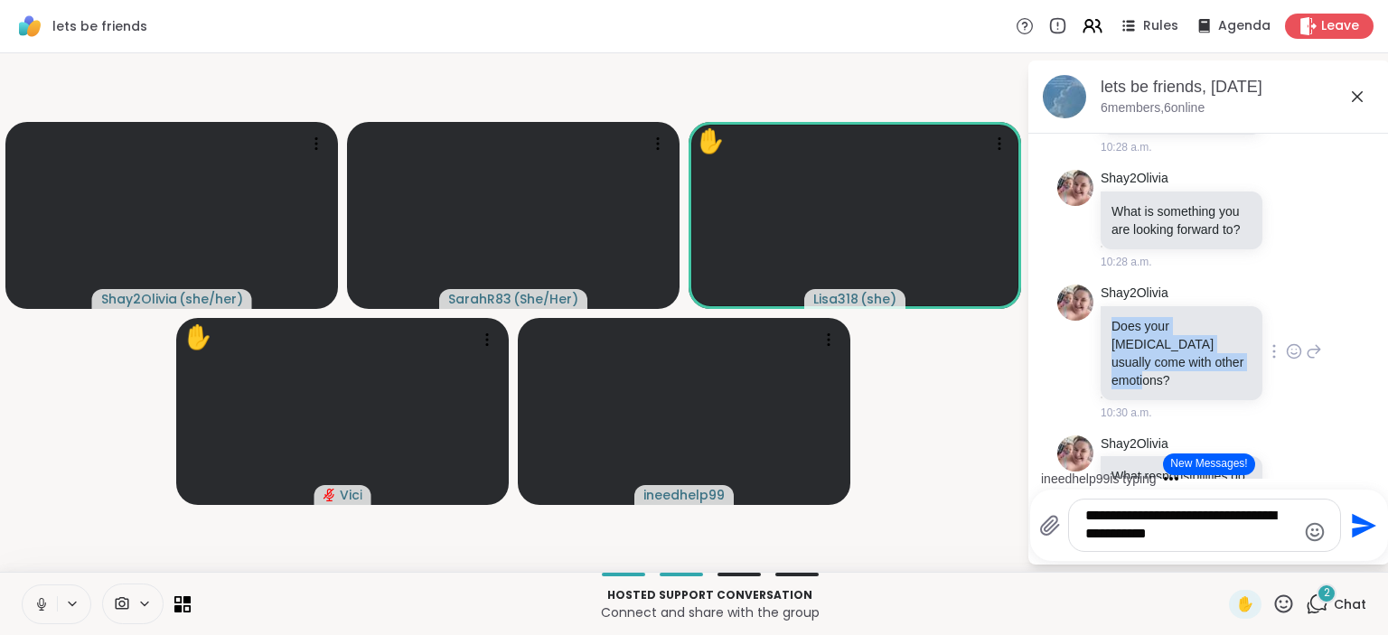
drag, startPoint x: 1187, startPoint y: 362, endPoint x: 1111, endPoint y: 324, distance: 86.1
click at [1111, 324] on div "Does your [MEDICAL_DATA] usually come with other emotions?" at bounding box center [1182, 353] width 162 height 94
copy p "Does your [MEDICAL_DATA] usually come with other emotions?"
click at [1219, 538] on textarea "**********" at bounding box center [1190, 525] width 211 height 37
paste textarea "**********"
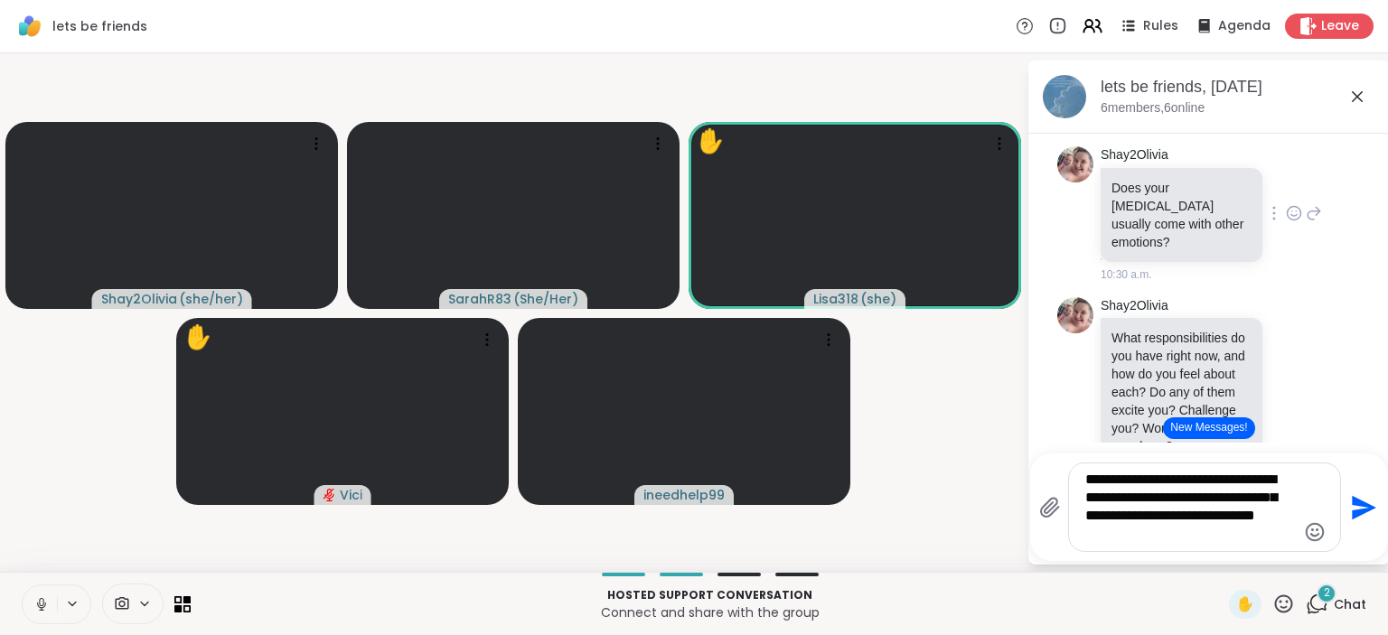
scroll to position [307, 0]
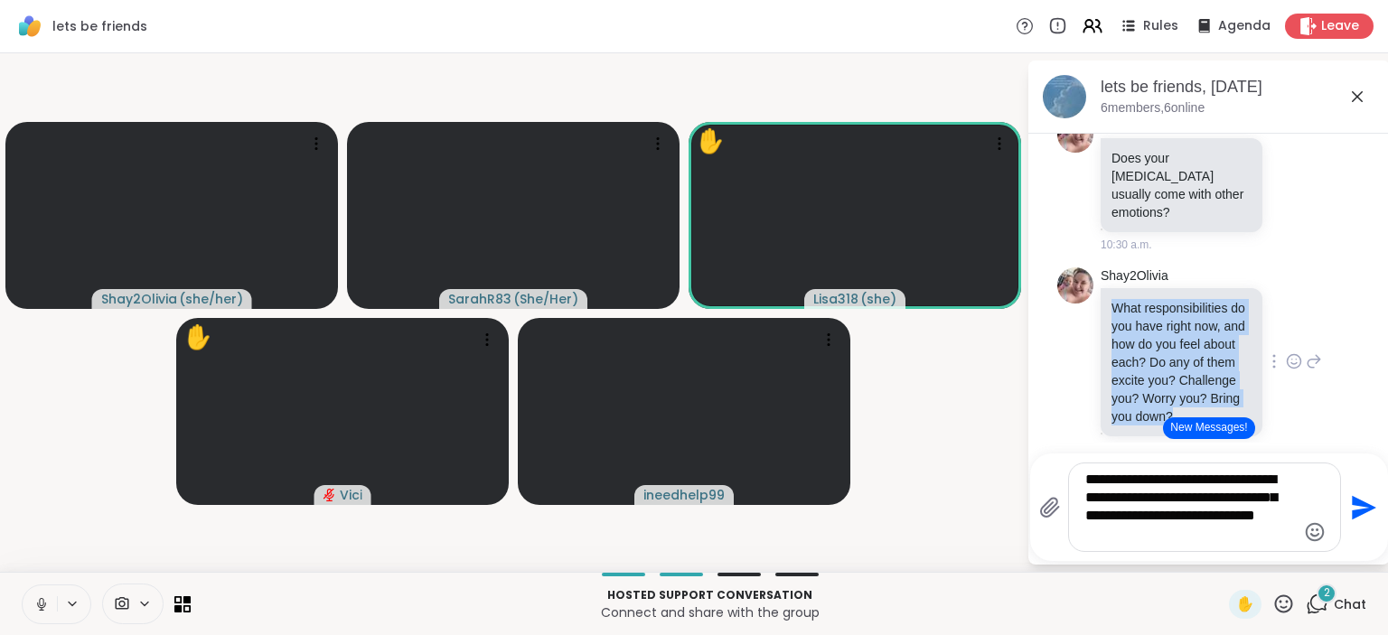
drag, startPoint x: 1178, startPoint y: 397, endPoint x: 1111, endPoint y: 287, distance: 128.6
click at [1111, 288] on div "What responsibilities do you have right now, and how do you feel about each? Do…" at bounding box center [1182, 362] width 162 height 148
copy p "What responsibilities do you have right now, and how do you feel about each? Do…"
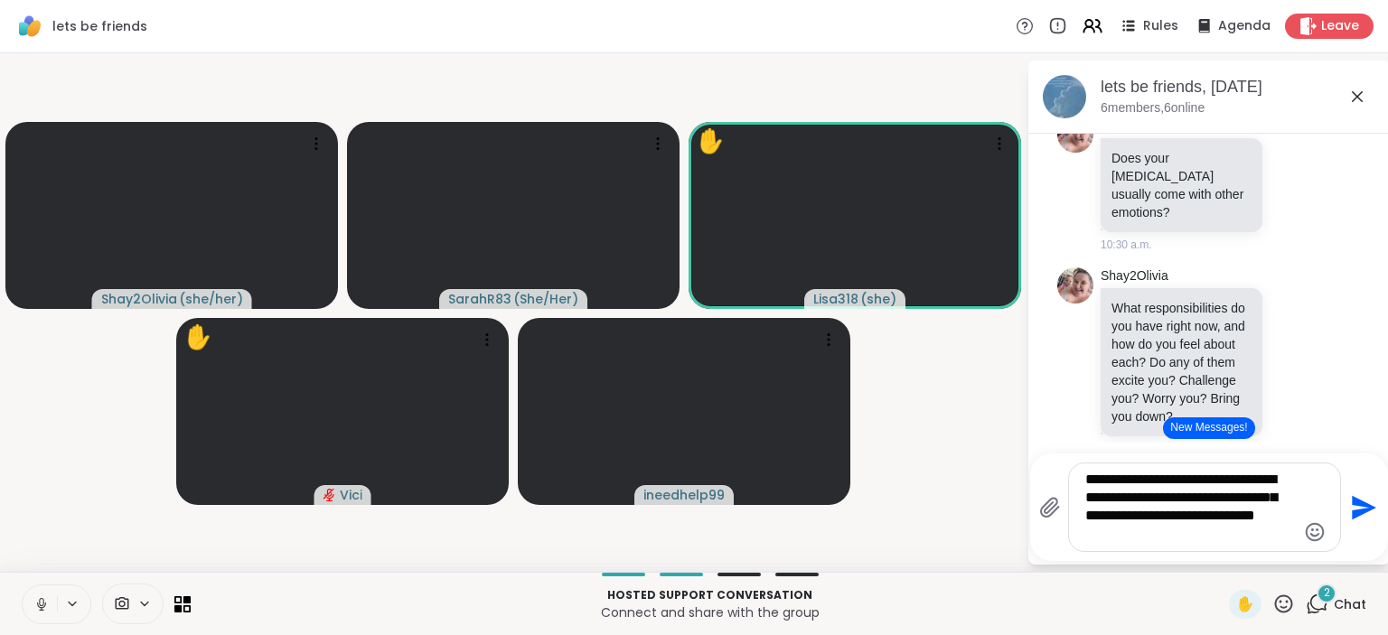
click at [1194, 537] on textarea "**********" at bounding box center [1190, 507] width 211 height 73
paste textarea "**********"
type textarea "**********"
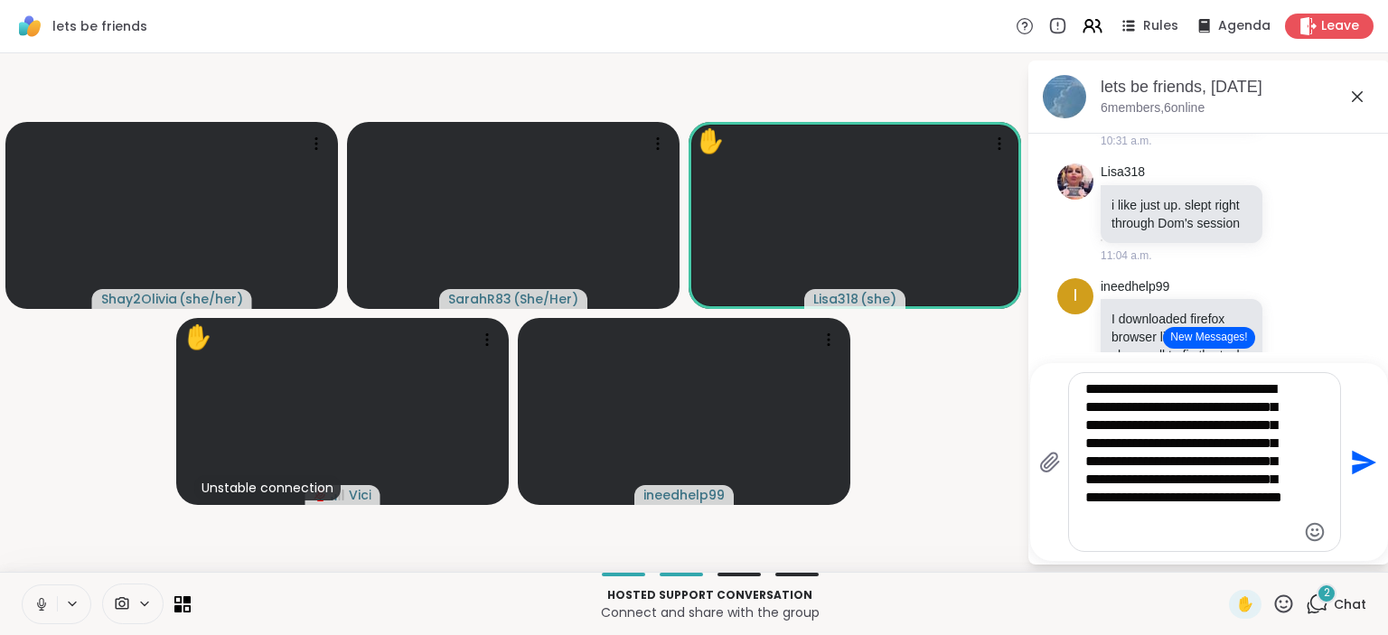
scroll to position [614, 0]
click at [1373, 462] on icon "Send" at bounding box center [1361, 462] width 29 height 29
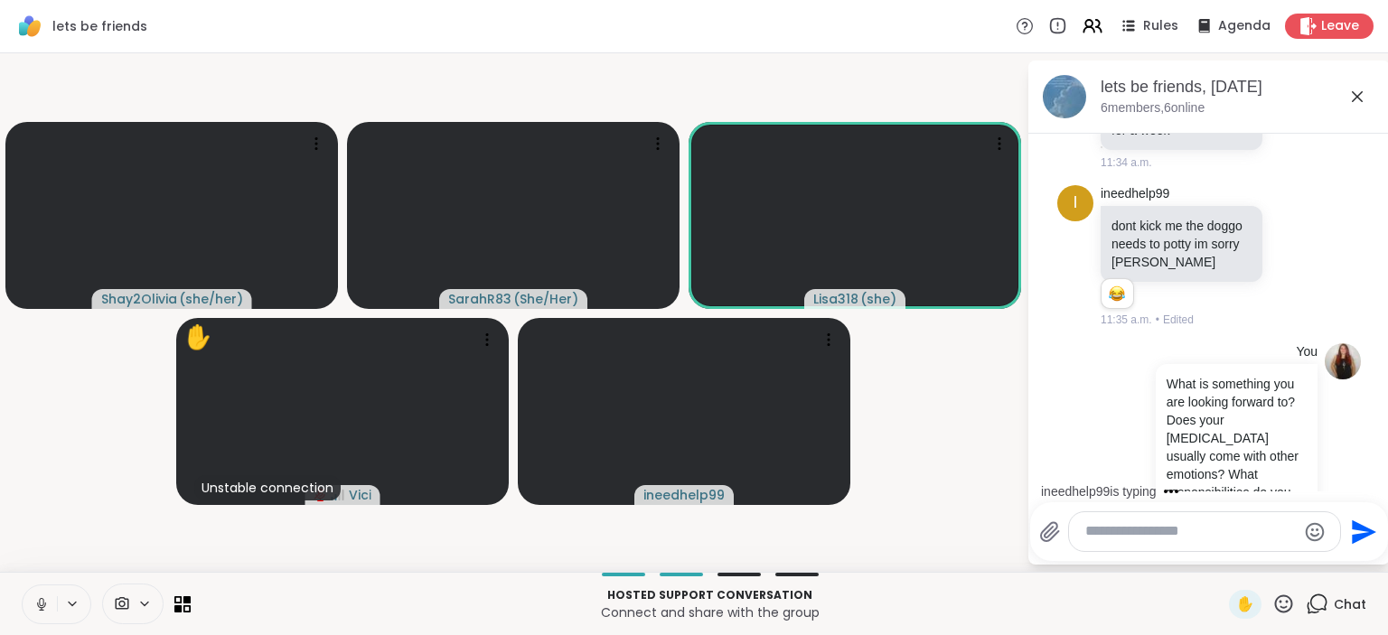
scroll to position [11747, 0]
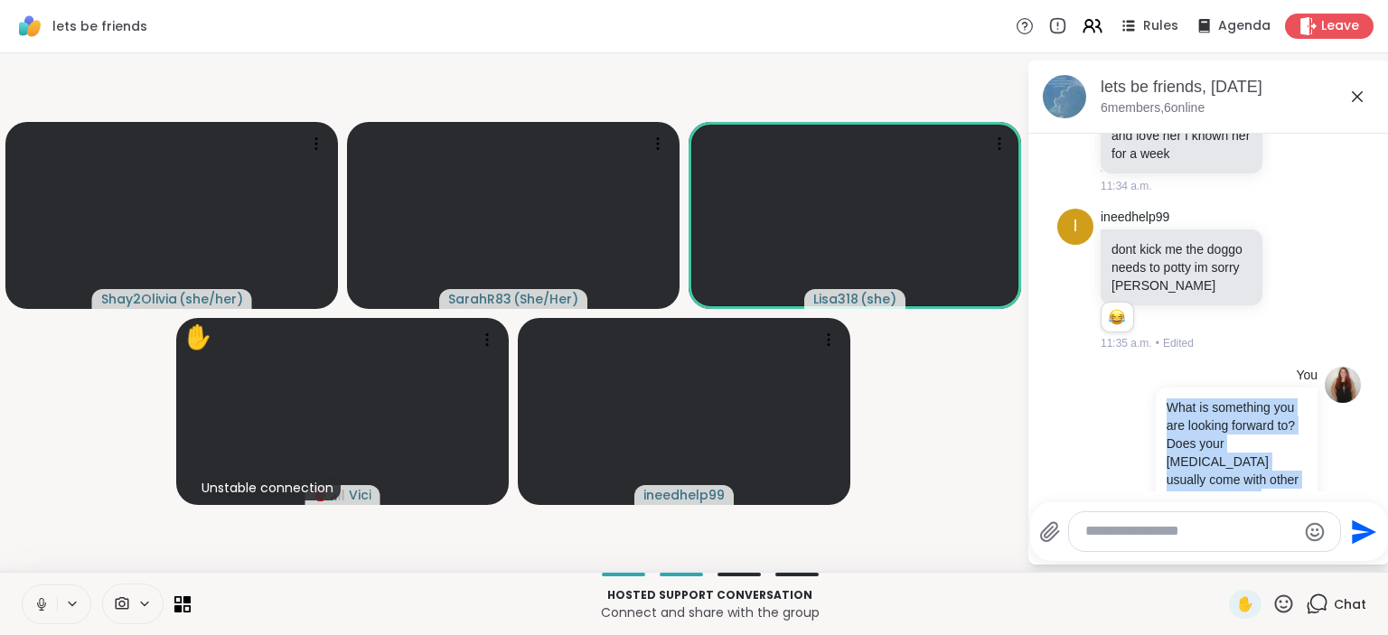
drag, startPoint x: 1214, startPoint y: 431, endPoint x: 1152, endPoint y: 223, distance: 216.7
click at [1152, 388] on div "What is something you are looking forward to? Does your [MEDICAL_DATA] usually …" at bounding box center [1234, 516] width 165 height 257
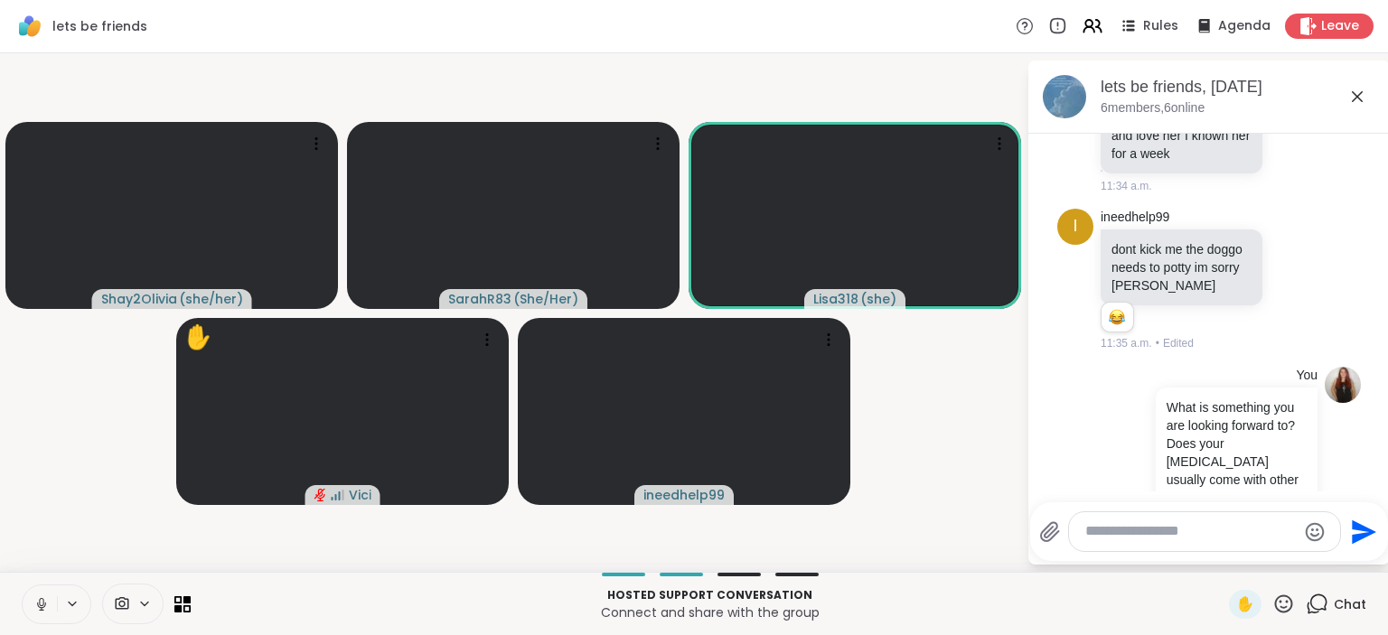
click at [1154, 388] on div "What is something you are looking forward to? Does your [MEDICAL_DATA] usually …" at bounding box center [1234, 516] width 165 height 257
click at [1133, 521] on icon at bounding box center [1128, 528] width 14 height 14
click at [1187, 481] on button "Select Reaction: Heart" at bounding box center [1199, 499] width 36 height 36
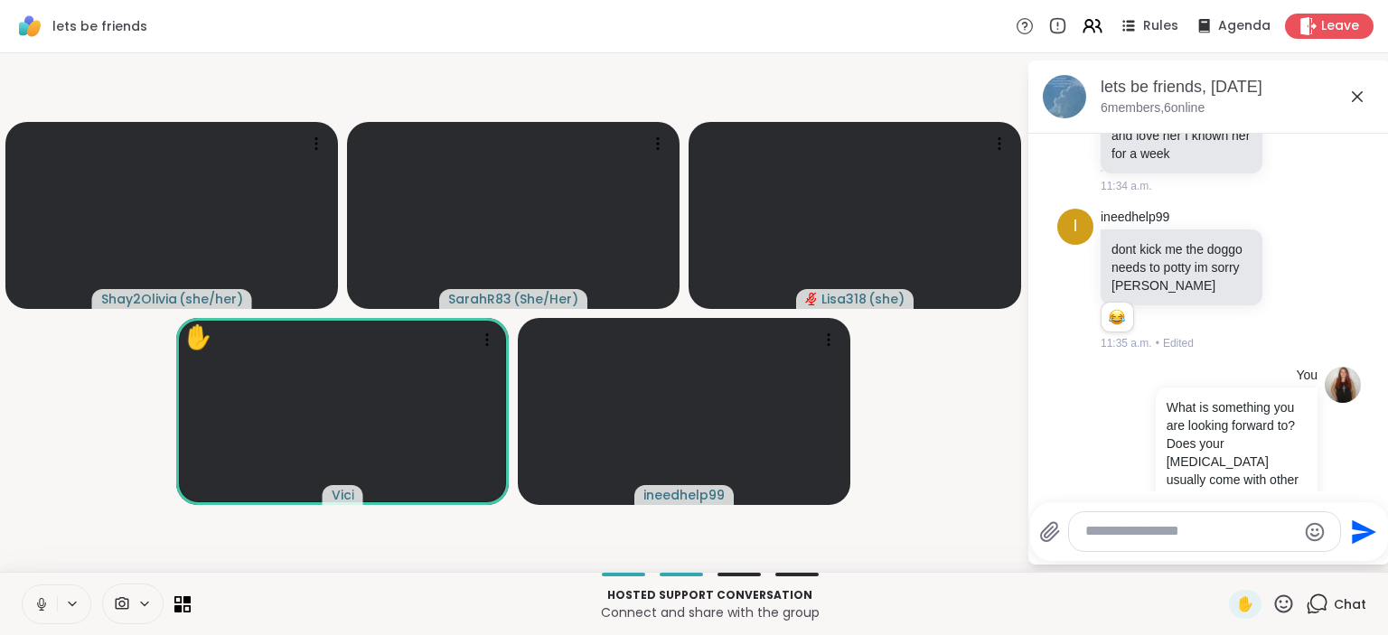
click at [931, 483] on video-player-container "Shay2Olivia ( she/her ) SarahR83 ( She/Her ) Lisa318 ( she ) ✋ [PERSON_NAME] in…" at bounding box center [513, 313] width 1005 height 504
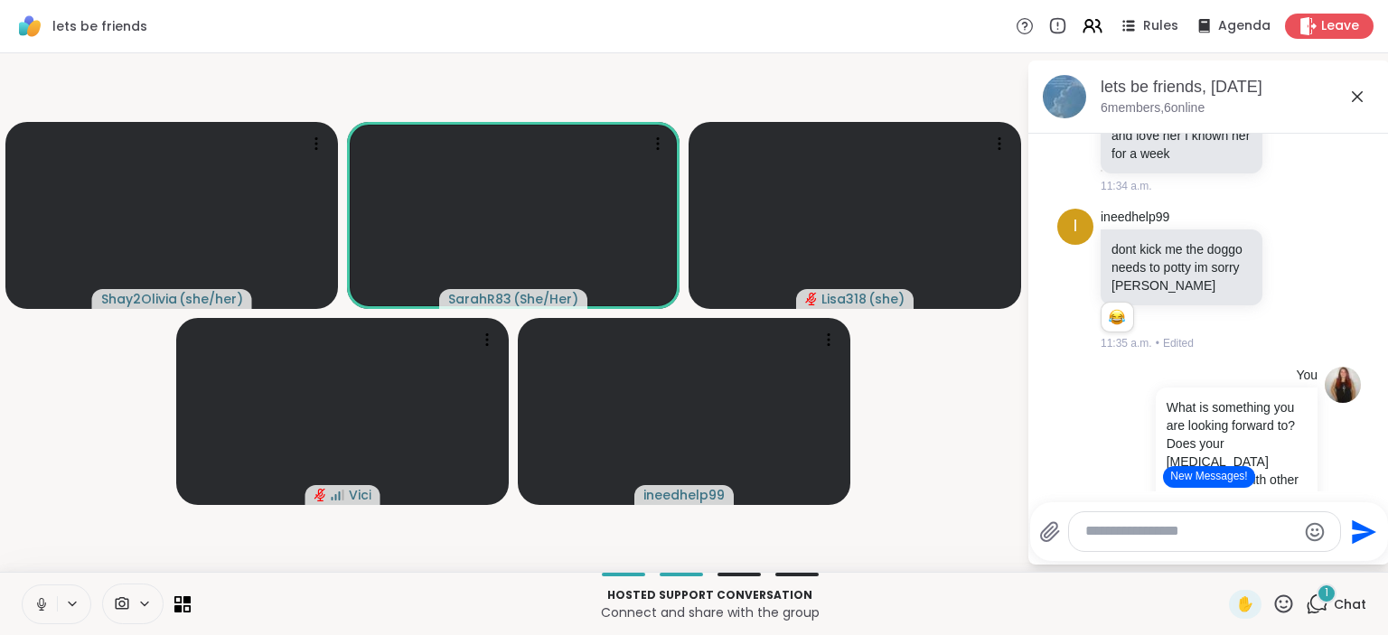
click at [1192, 479] on button "New Messages!" at bounding box center [1208, 477] width 91 height 22
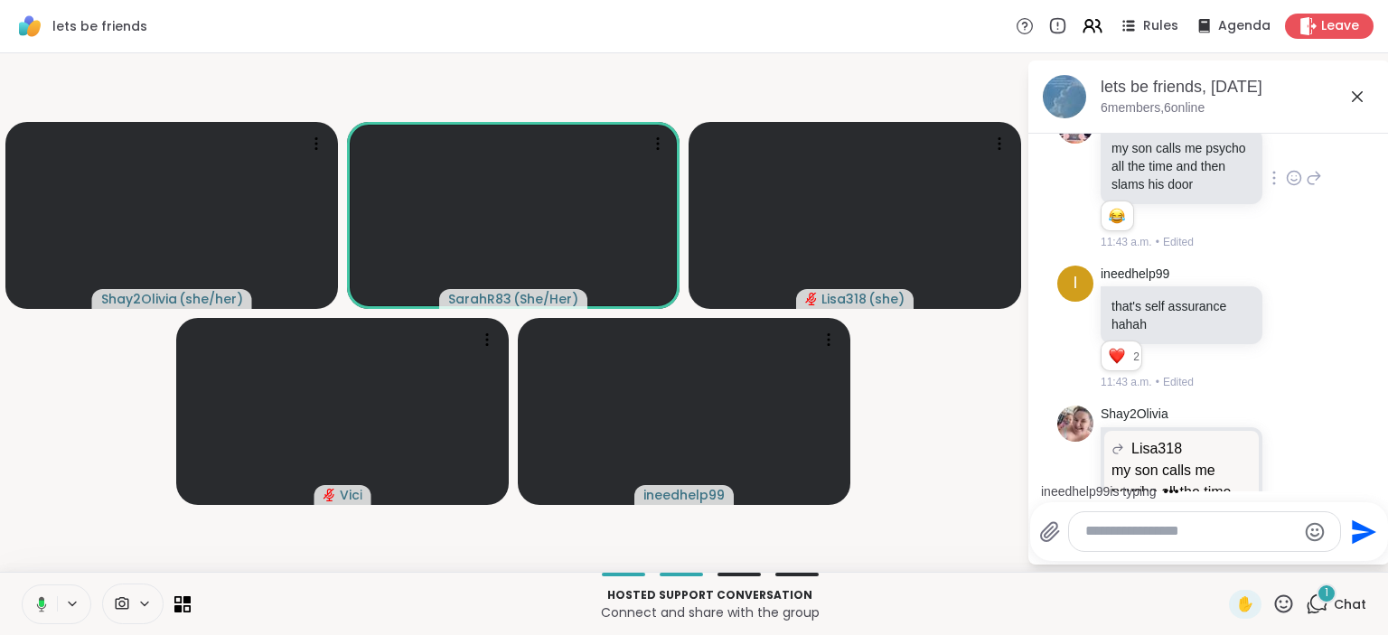
scroll to position [14906, 0]
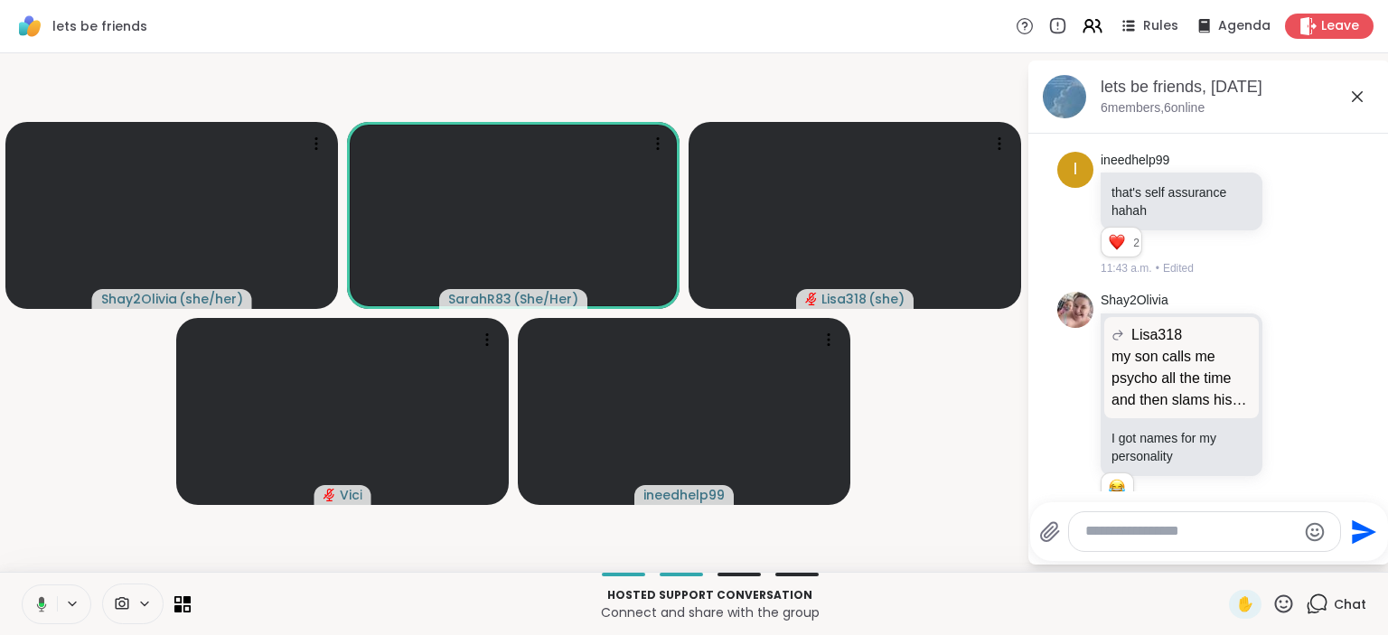
click at [993, 399] on video-player-container "Shay2Olivia ( she/her ) SarahR83 ( She/Her ) Lisa318 ( she ) [PERSON_NAME] inee…" at bounding box center [513, 313] width 1005 height 504
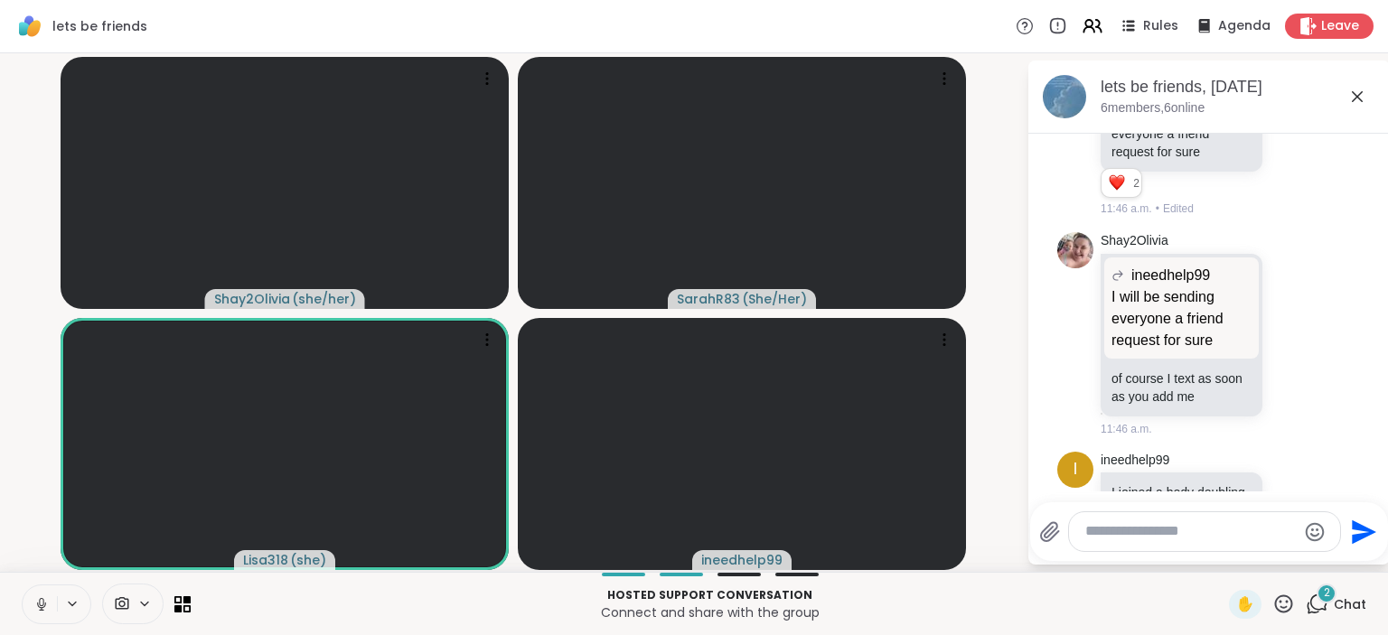
scroll to position [15685, 0]
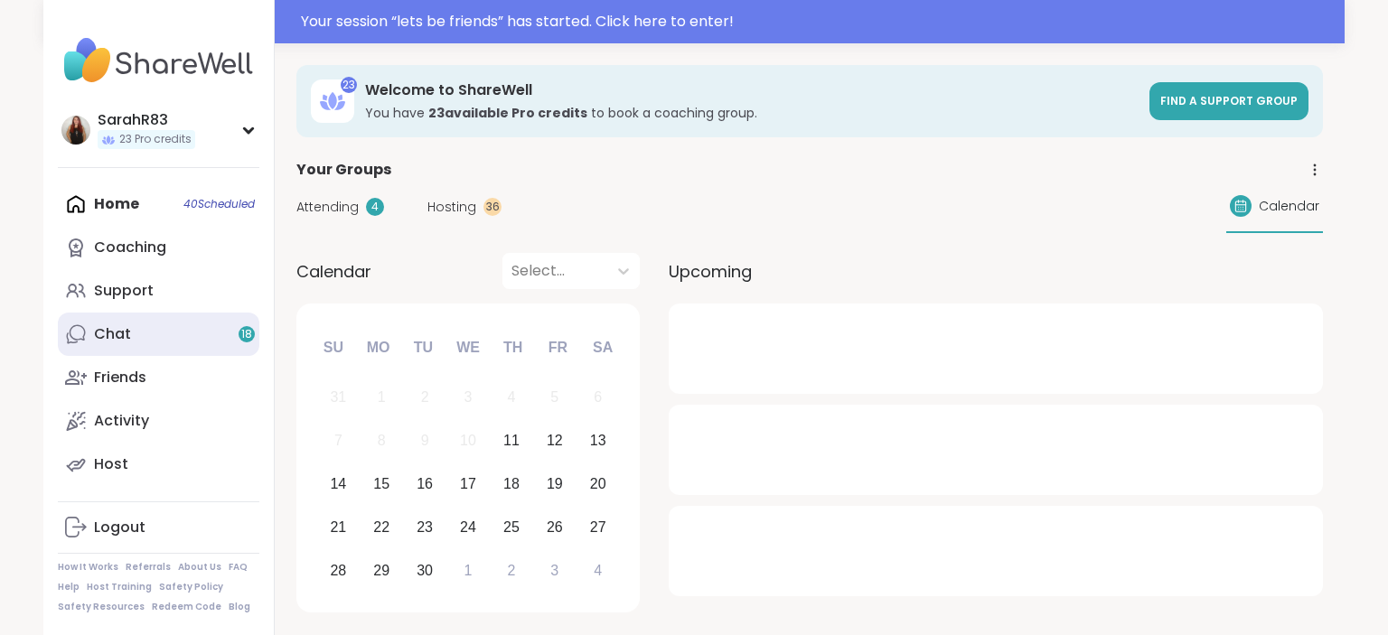
click at [168, 343] on link "Chat 18" at bounding box center [159, 334] width 202 height 43
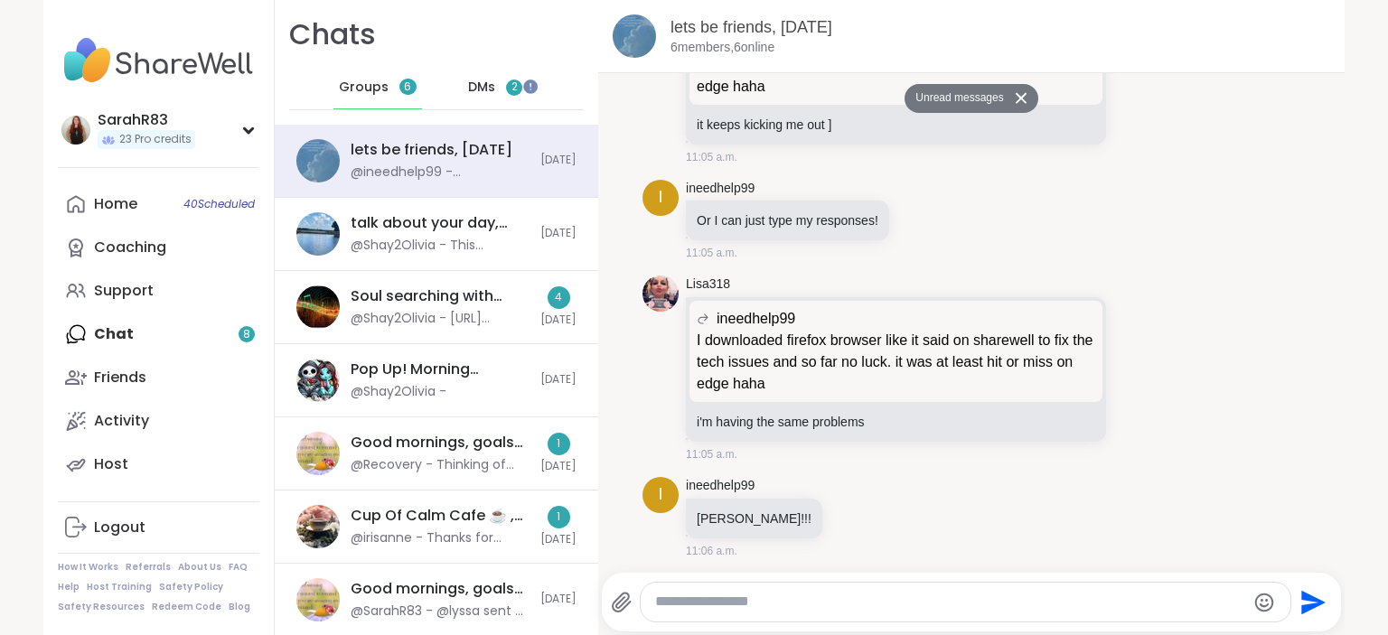
click at [483, 91] on span "DMs" at bounding box center [481, 88] width 27 height 18
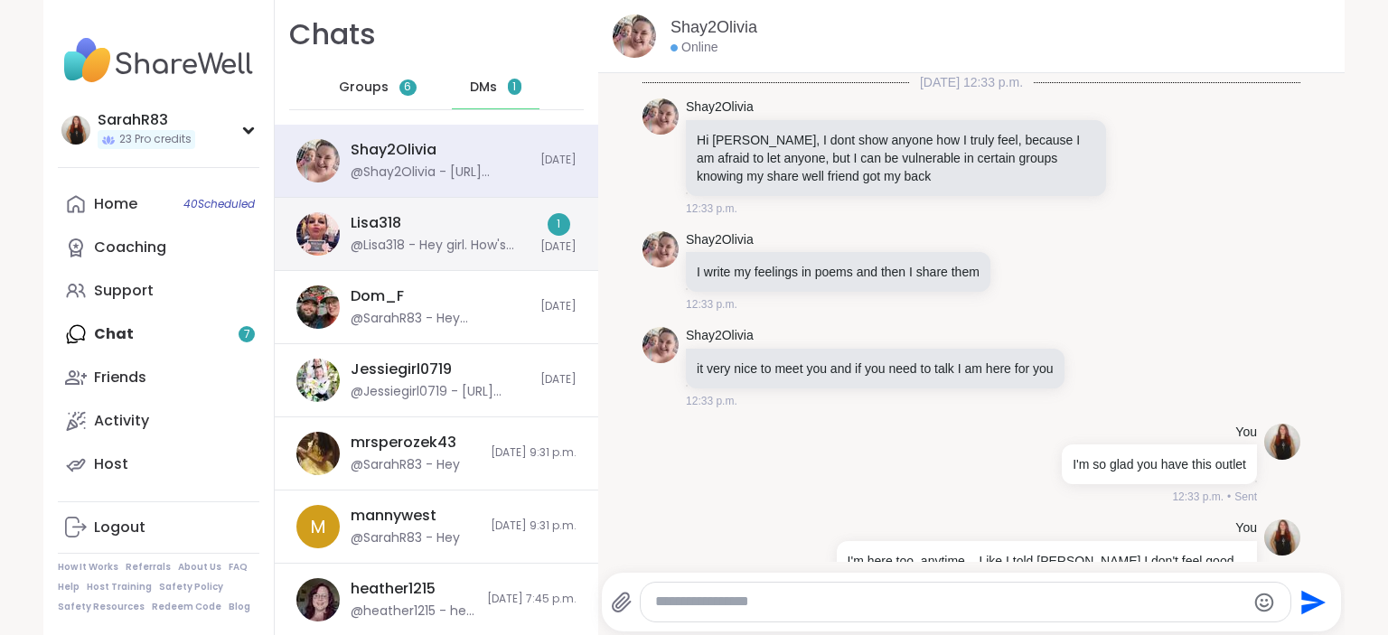
scroll to position [14003, 0]
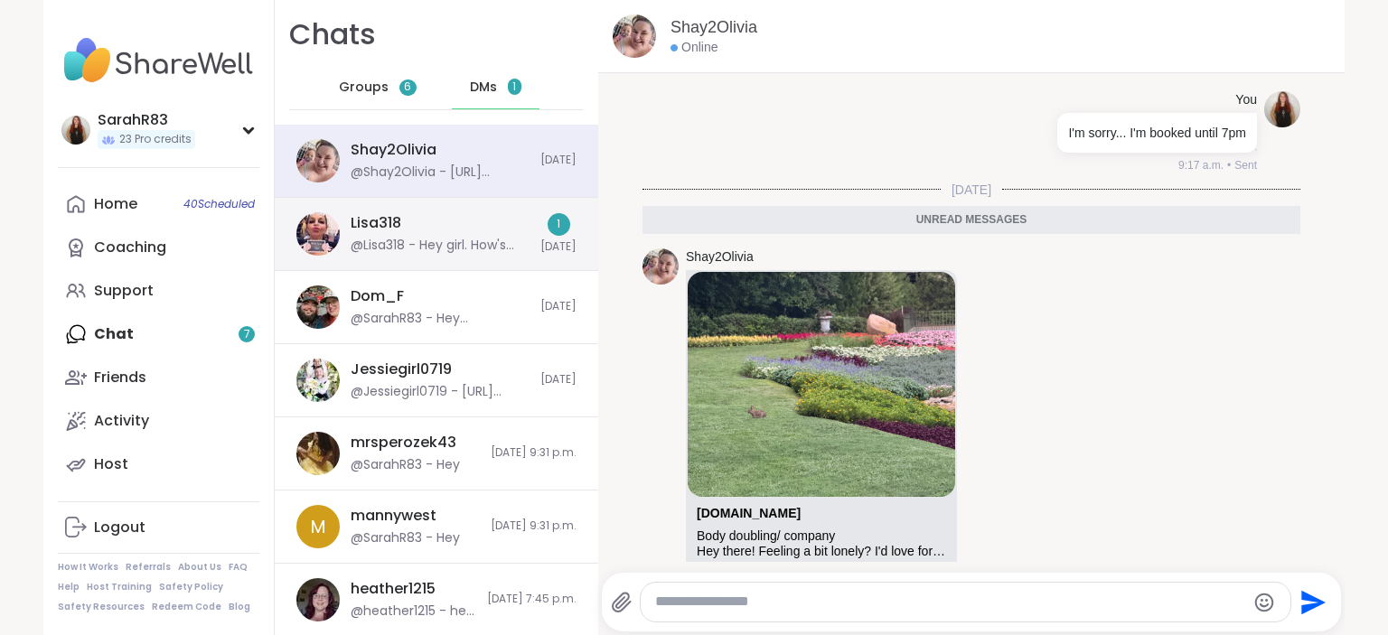
click at [480, 239] on div "@Lisa318 - Hey girl. How's your morning? I just signed up for your group this e…" at bounding box center [440, 246] width 179 height 18
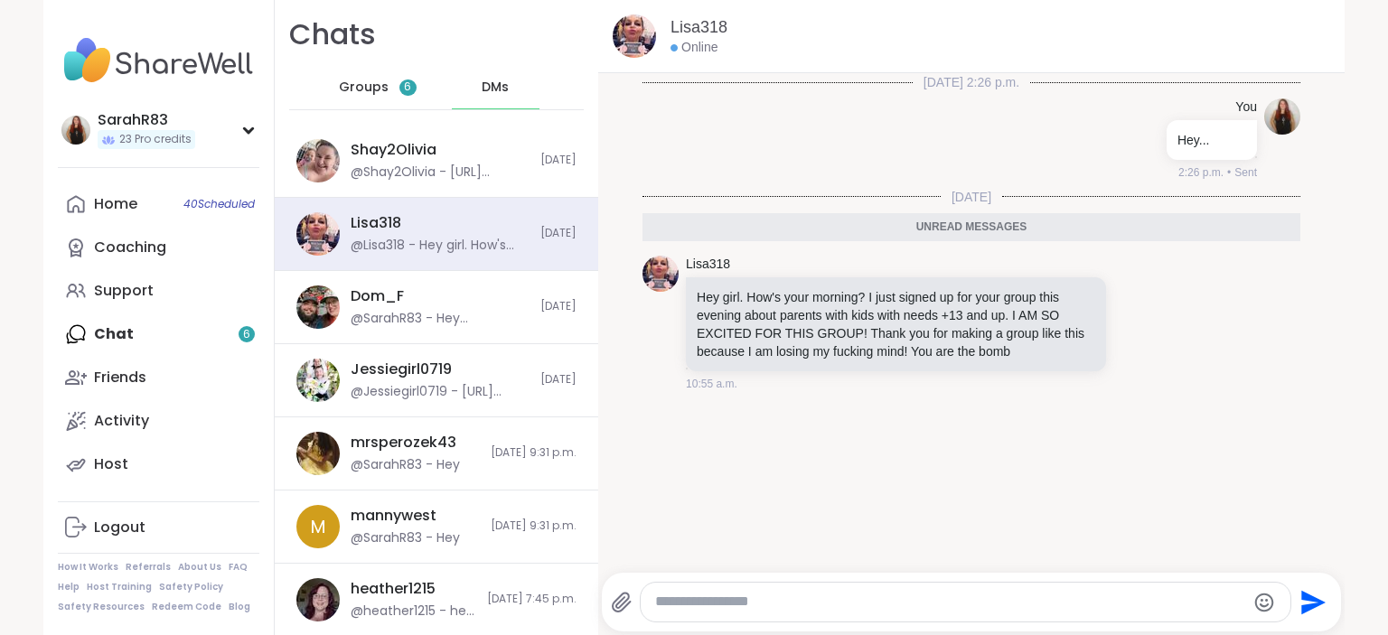
click at [909, 609] on textarea "Type your message" at bounding box center [950, 602] width 590 height 19
type textarea "**********"
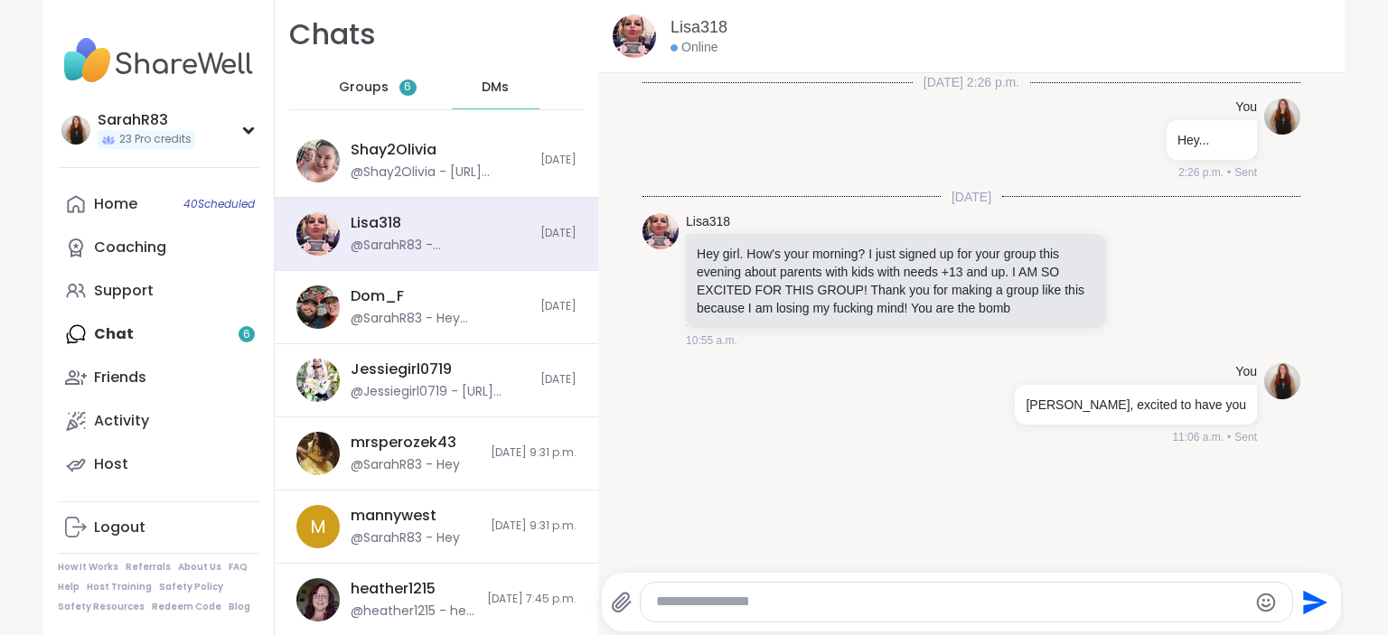
click at [230, 339] on div "Home 40 Scheduled Coaching Support Chat 6 Friends Activity Host" at bounding box center [159, 335] width 202 height 304
click at [379, 86] on span "Groups" at bounding box center [364, 88] width 50 height 18
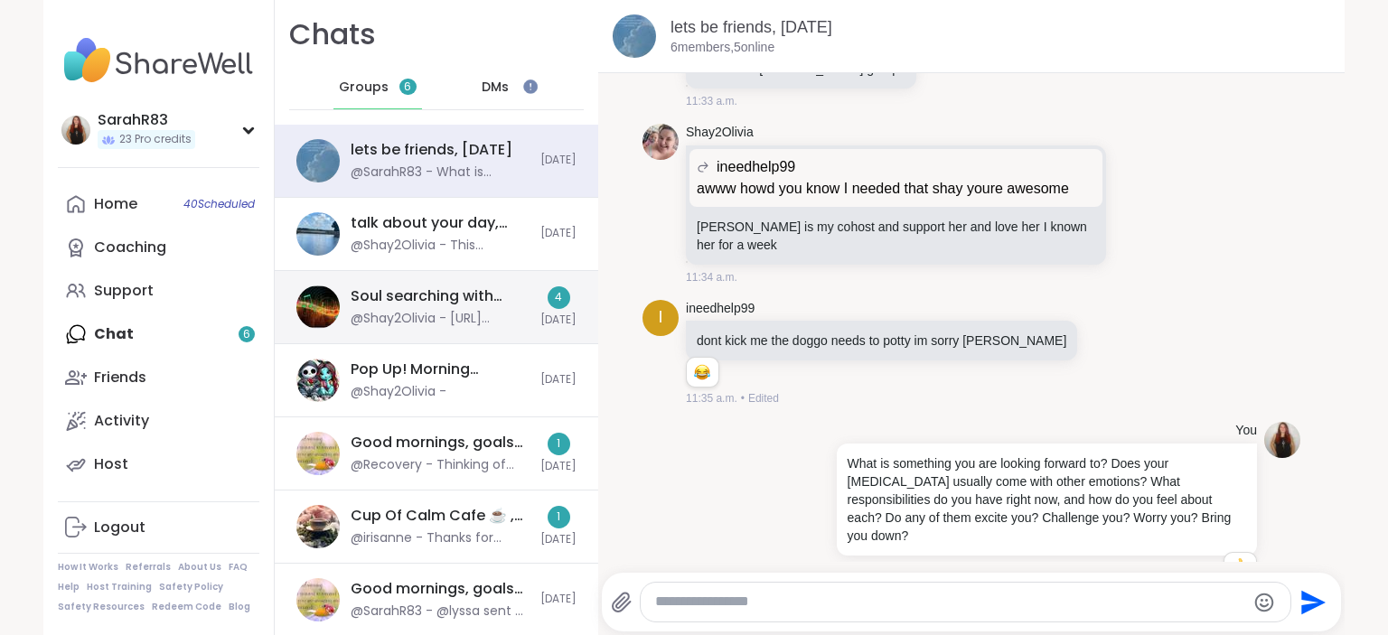
click at [448, 308] on div "Soul searching with music 🎵🎶, [DATE] @Shay2Olivia - [URL][DOMAIN_NAME]" at bounding box center [440, 307] width 179 height 42
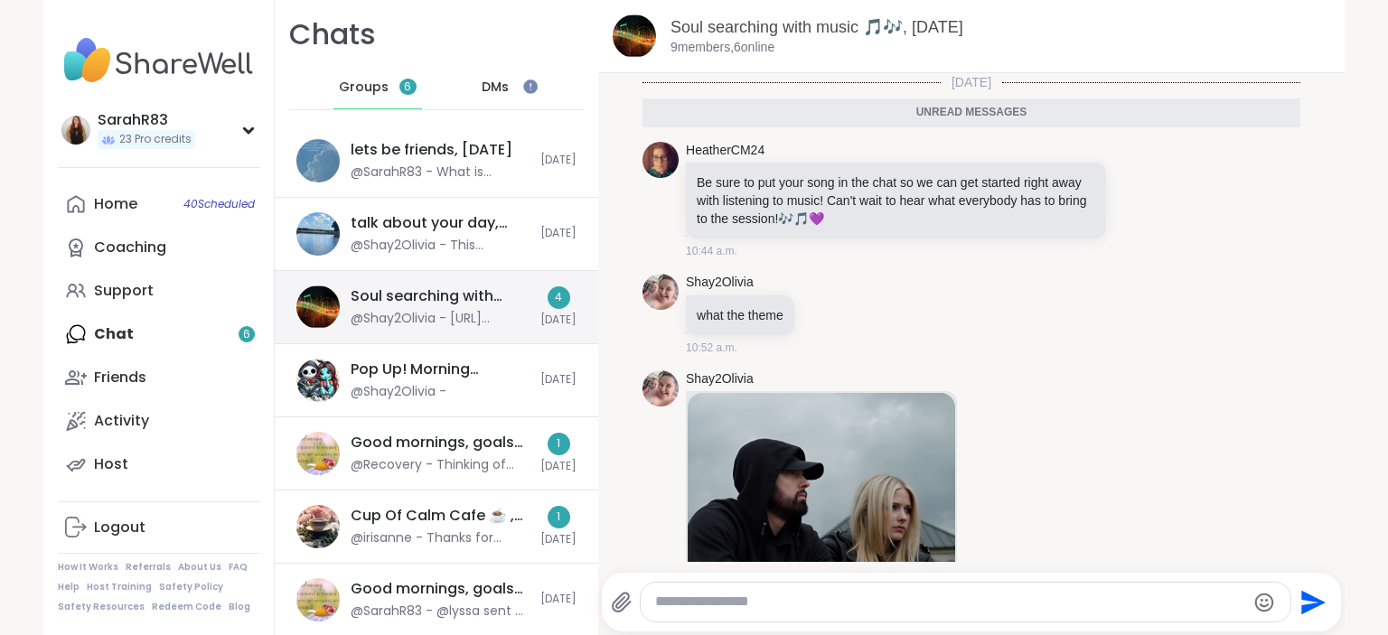
scroll to position [752, 0]
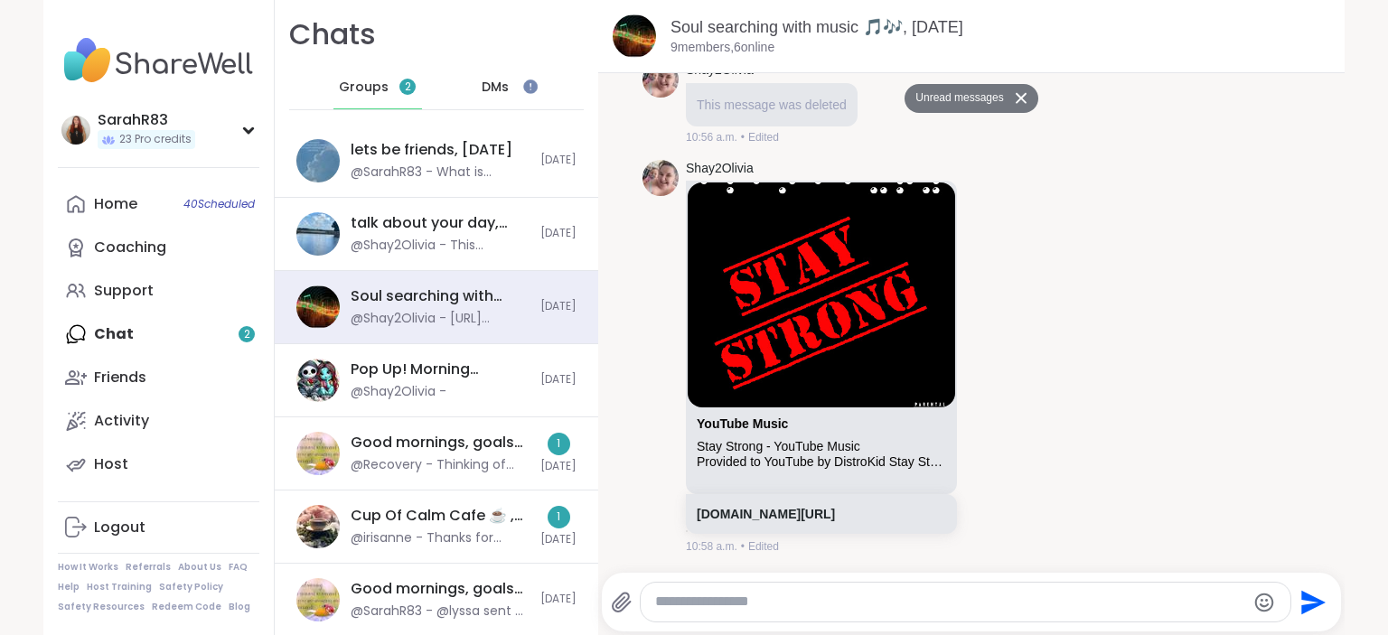
click at [736, 596] on textarea "Type your message" at bounding box center [950, 602] width 590 height 19
paste textarea "**********"
type textarea "**********"
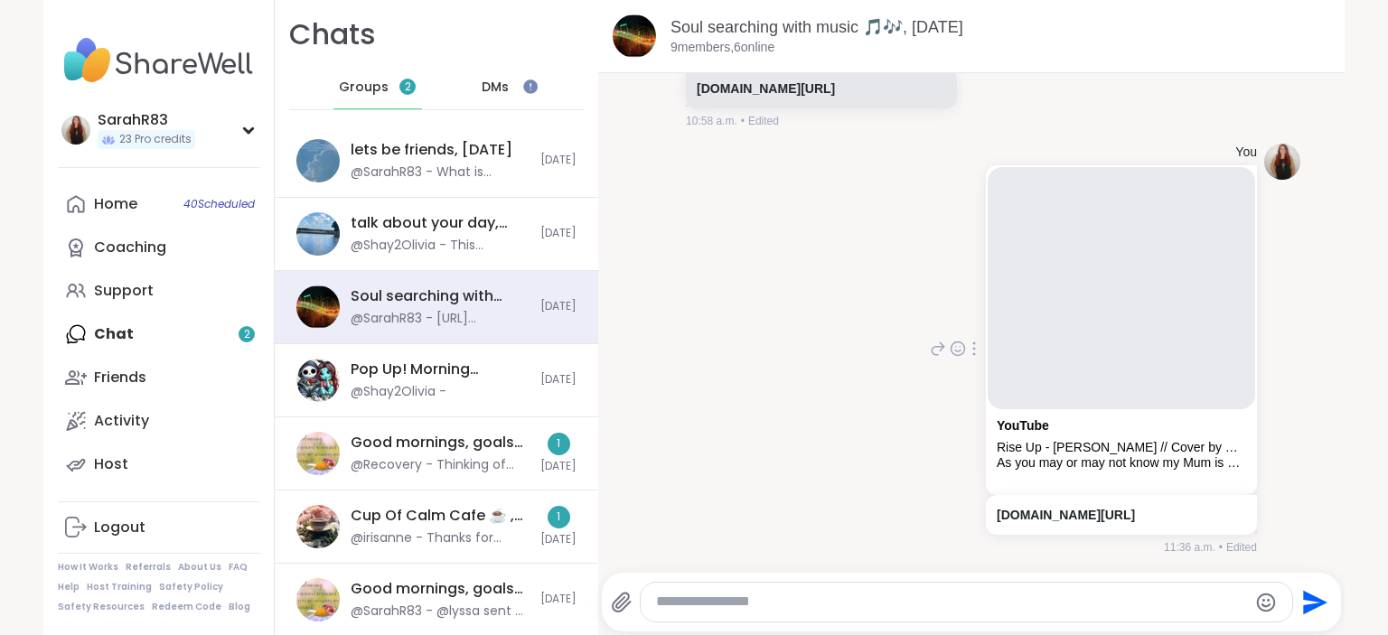
scroll to position [1153, 0]
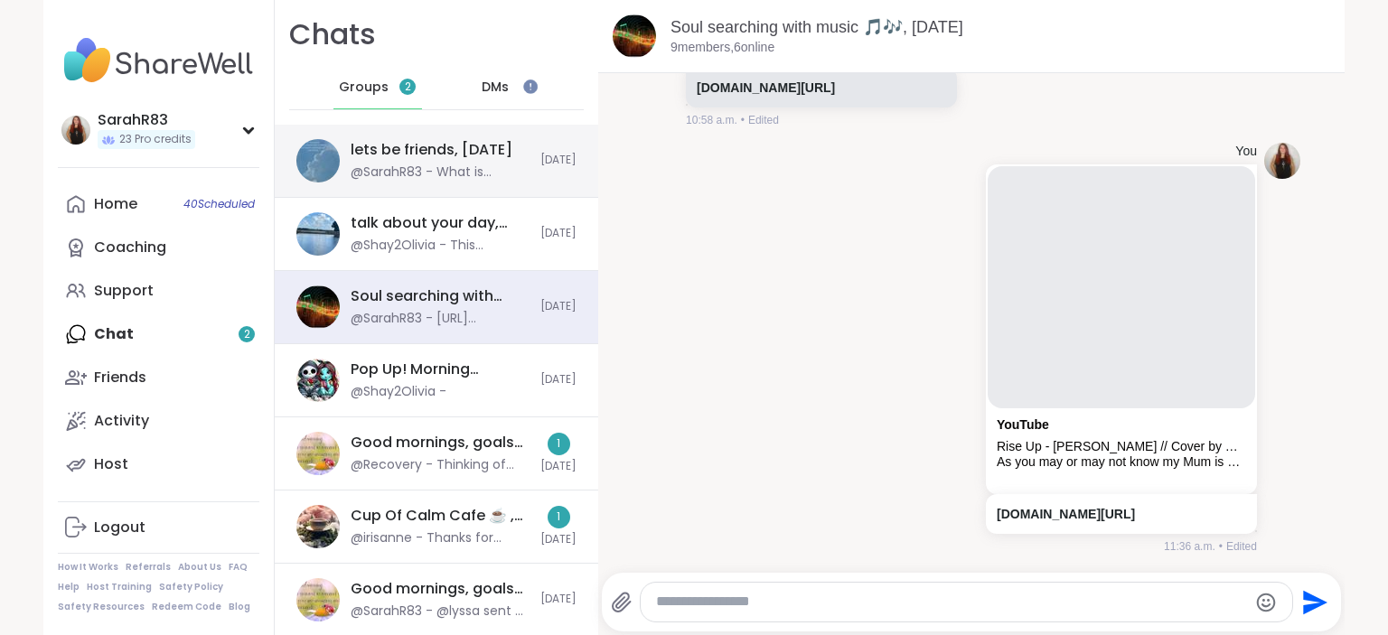
click at [424, 169] on div "@SarahR83 - What is something you are looking forward to? Does your [MEDICAL_DA…" at bounding box center [440, 173] width 179 height 18
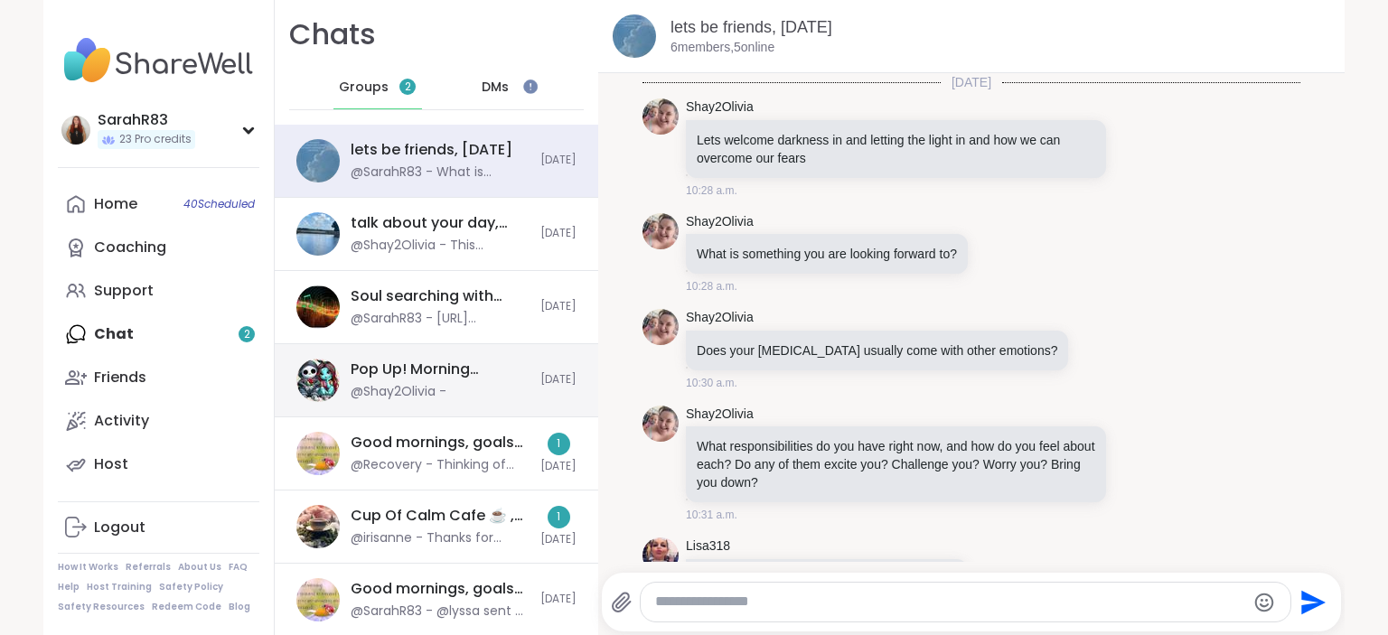
scroll to position [9777, 0]
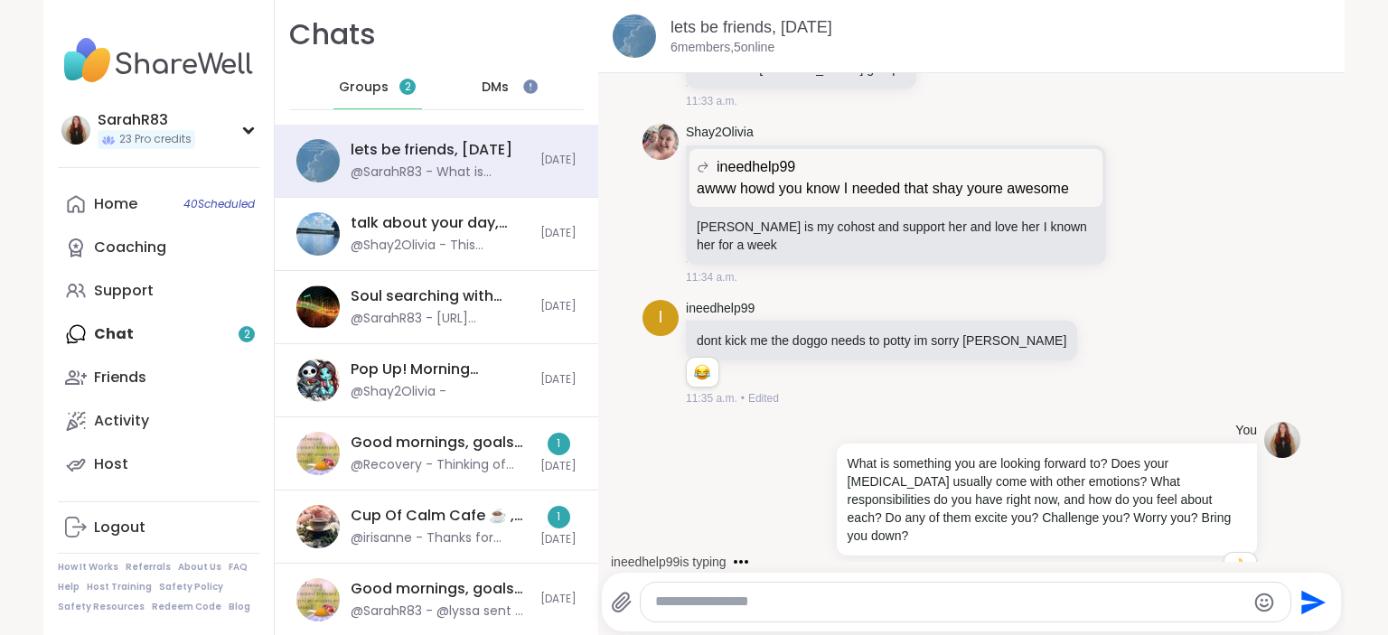
click at [727, 608] on textarea "Type your message" at bounding box center [950, 602] width 590 height 19
paste textarea "**********"
type textarea "**********"
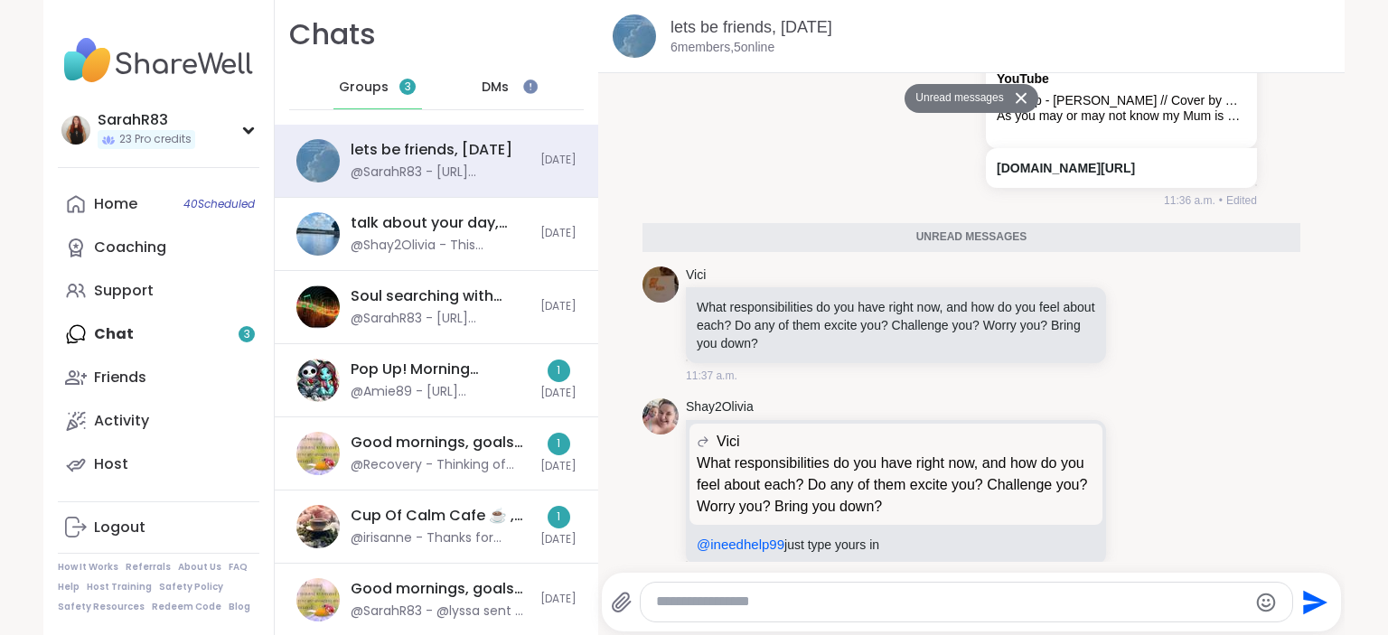
scroll to position [11587, 0]
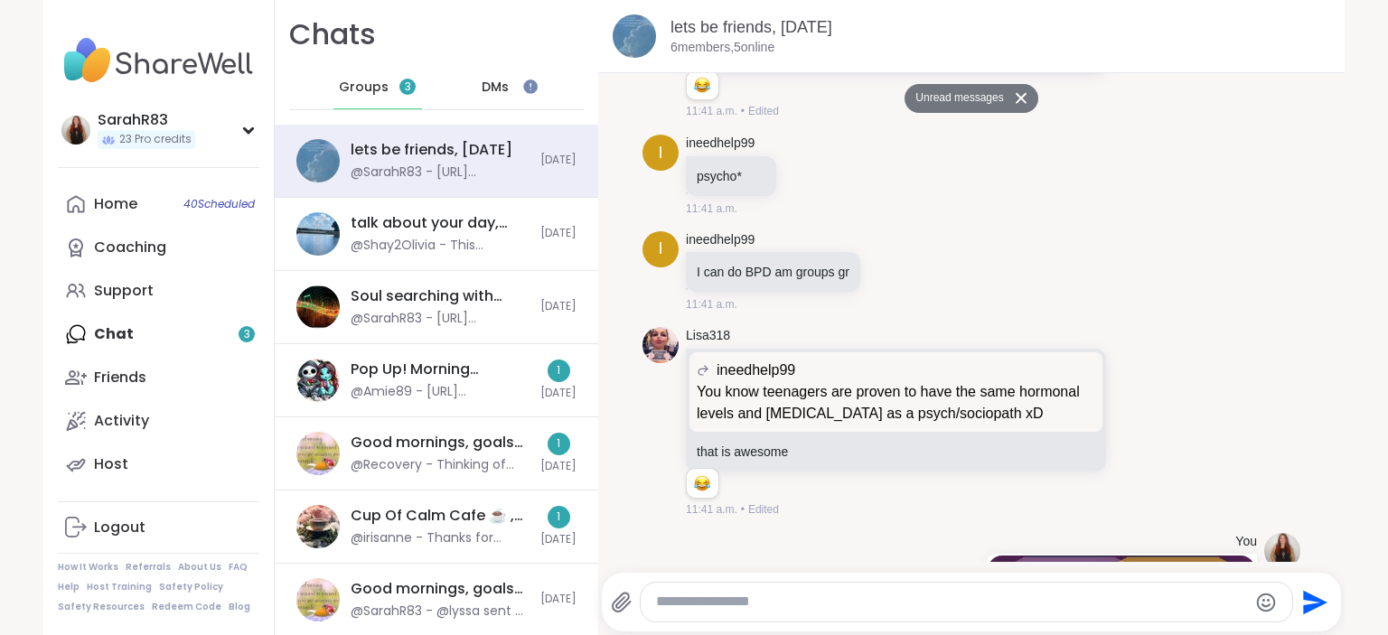
click at [498, 89] on span "DMs" at bounding box center [495, 88] width 27 height 18
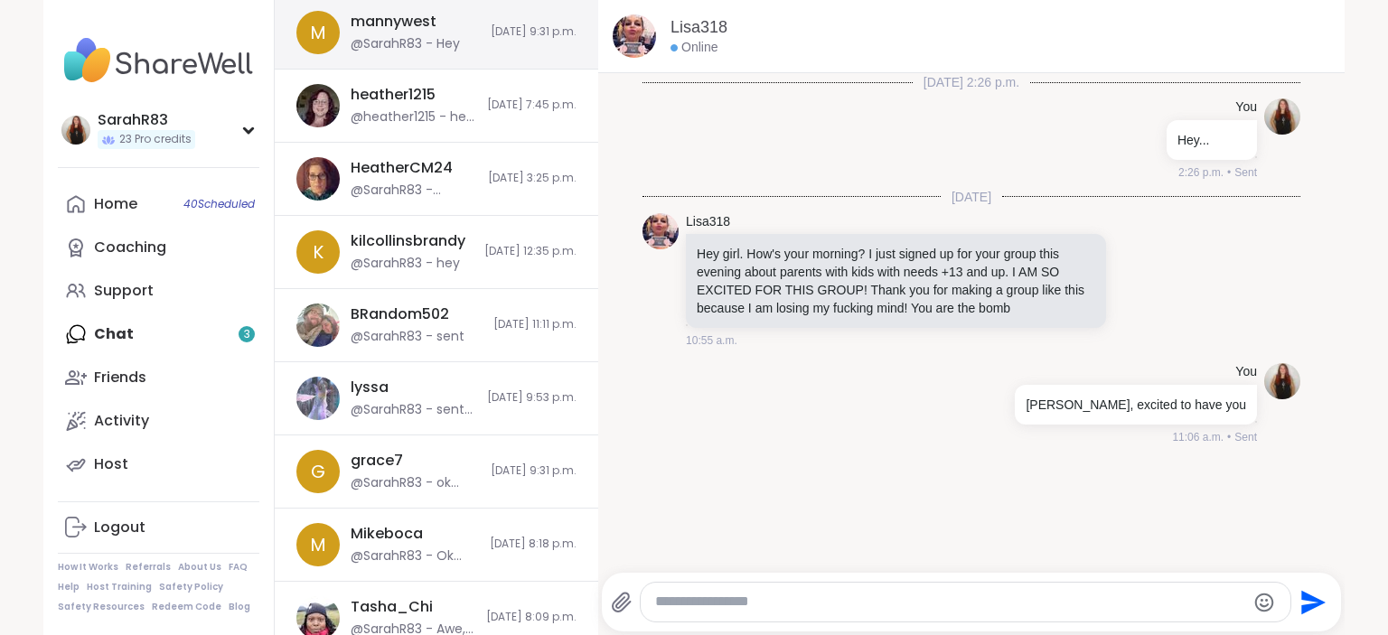
scroll to position [502, 0]
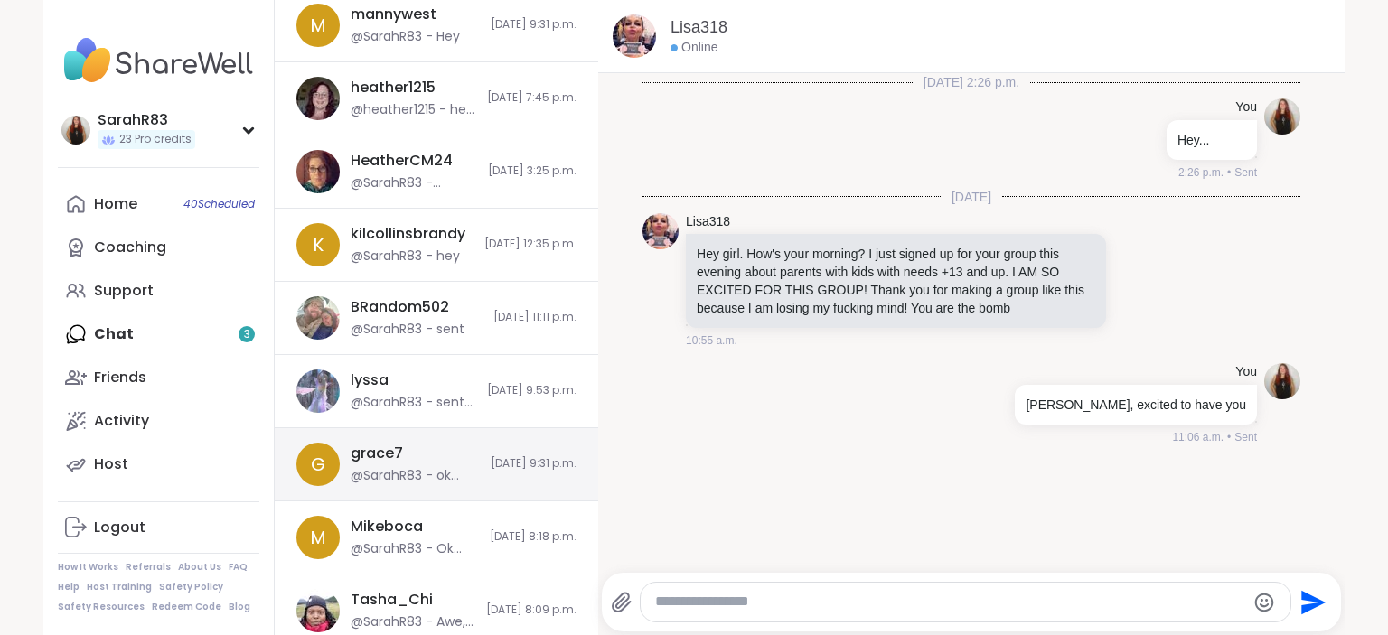
click at [417, 487] on div "g grace7 @SarahR83 - ok cool [DATE] 9:31 p.m." at bounding box center [437, 464] width 324 height 73
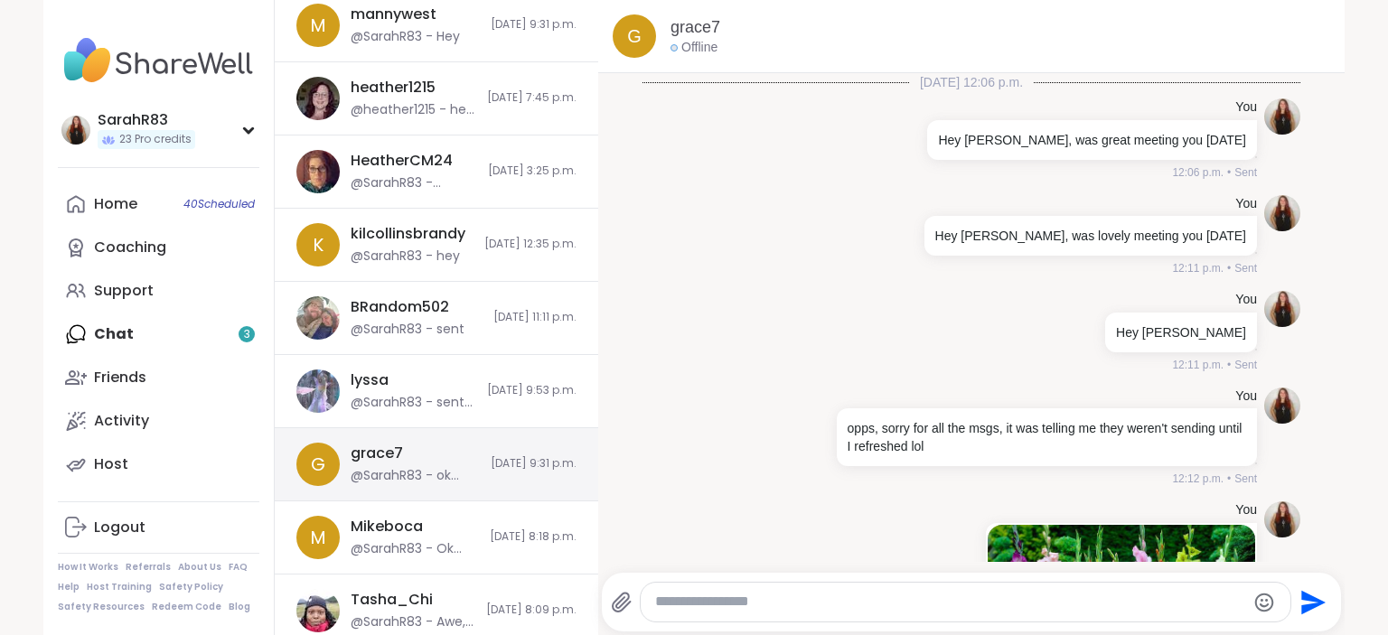
scroll to position [1948, 0]
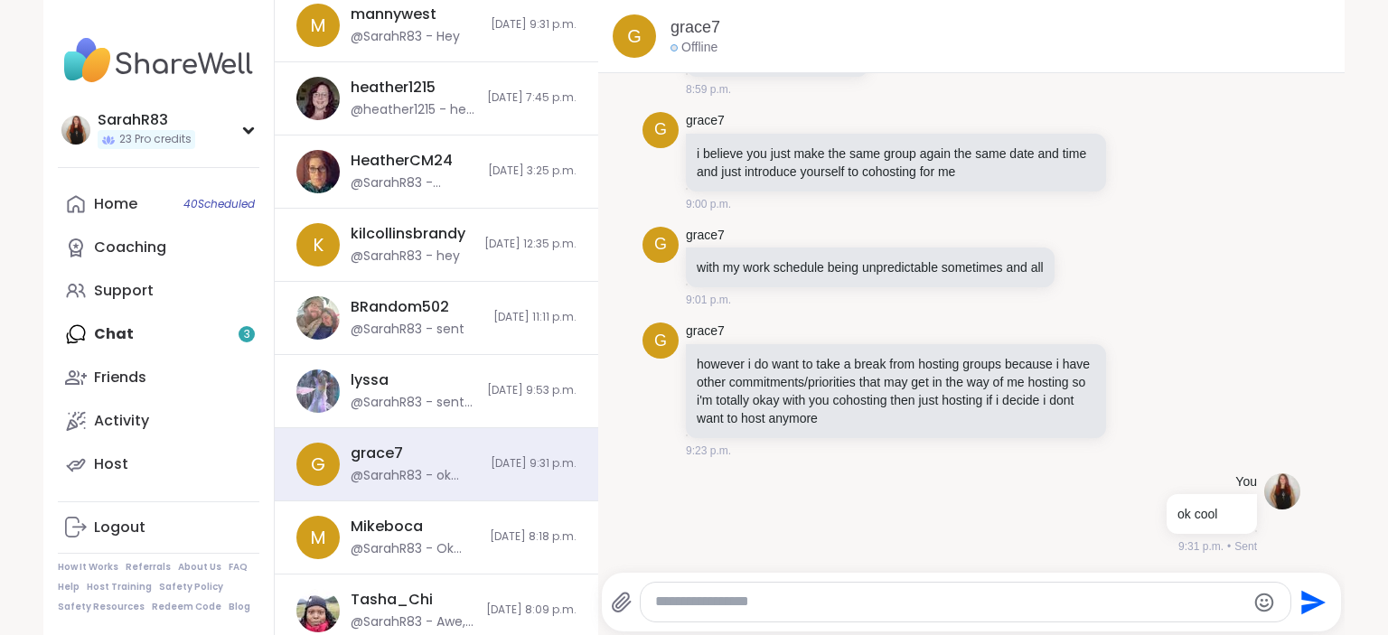
click at [690, 593] on div at bounding box center [966, 602] width 650 height 39
click at [690, 605] on textarea "Type your message" at bounding box center [950, 602] width 590 height 19
type textarea "**********"
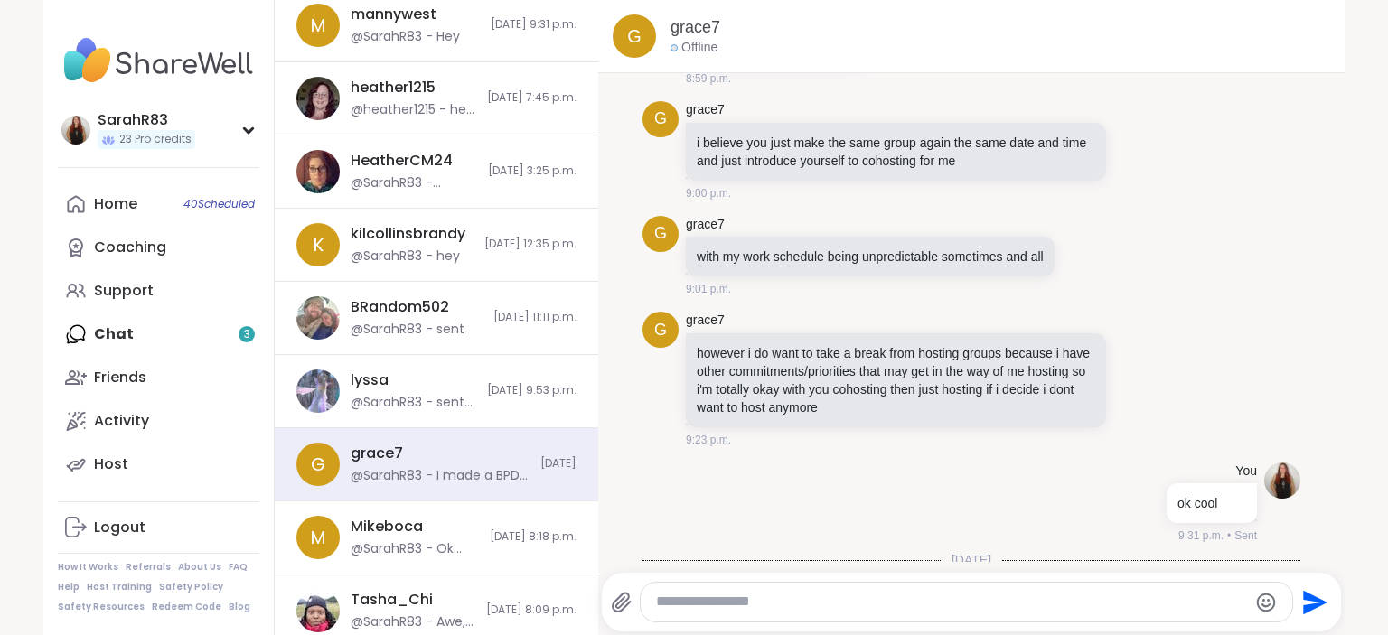
scroll to position [2063, 0]
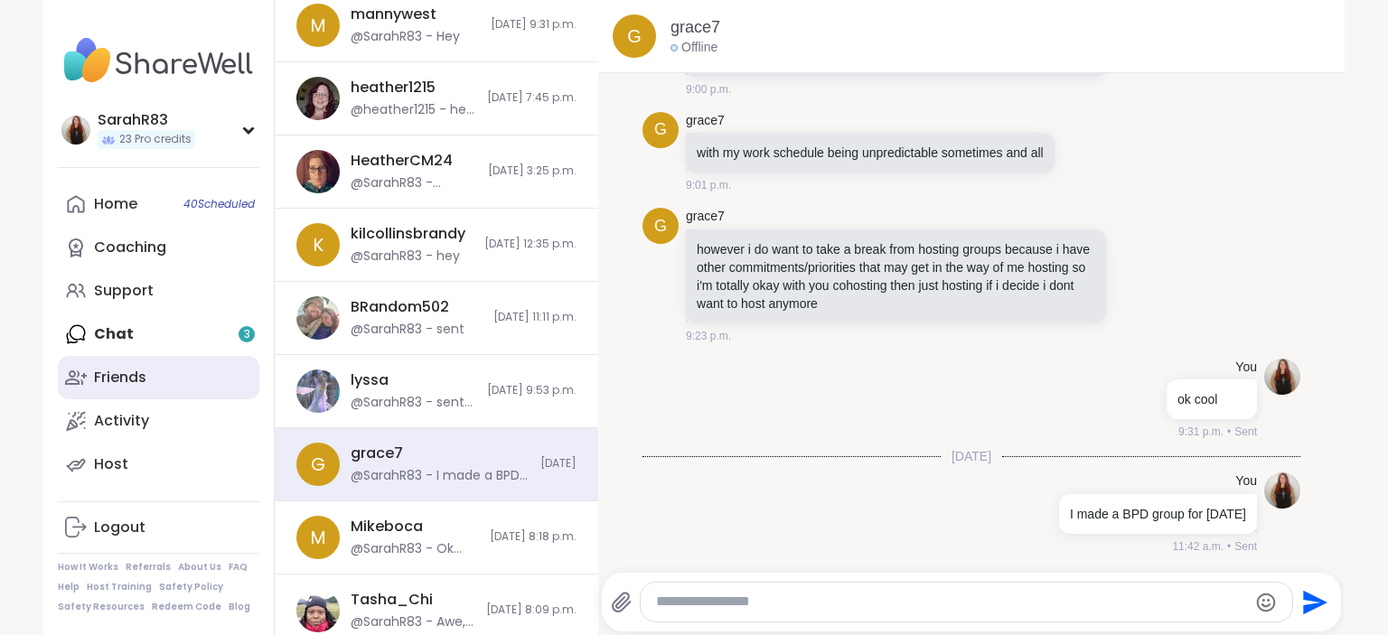
click at [144, 372] on div "Friends" at bounding box center [120, 378] width 52 height 20
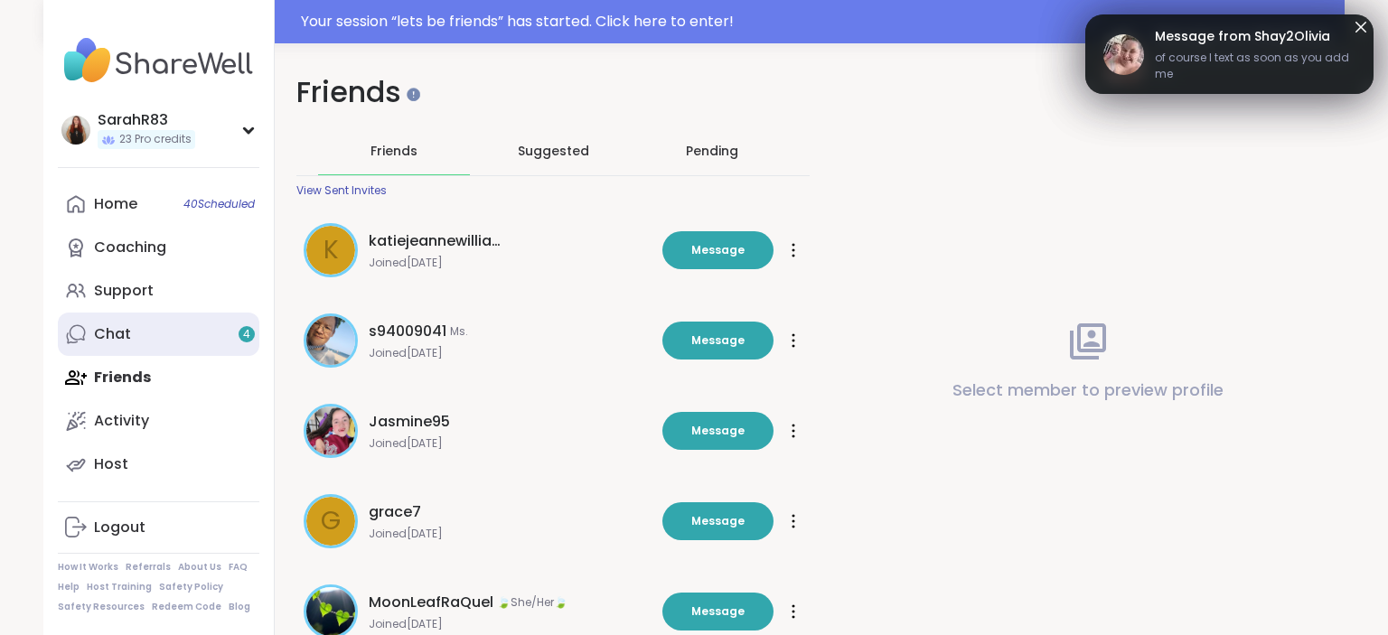
click at [138, 342] on link "Chat 4" at bounding box center [159, 334] width 202 height 43
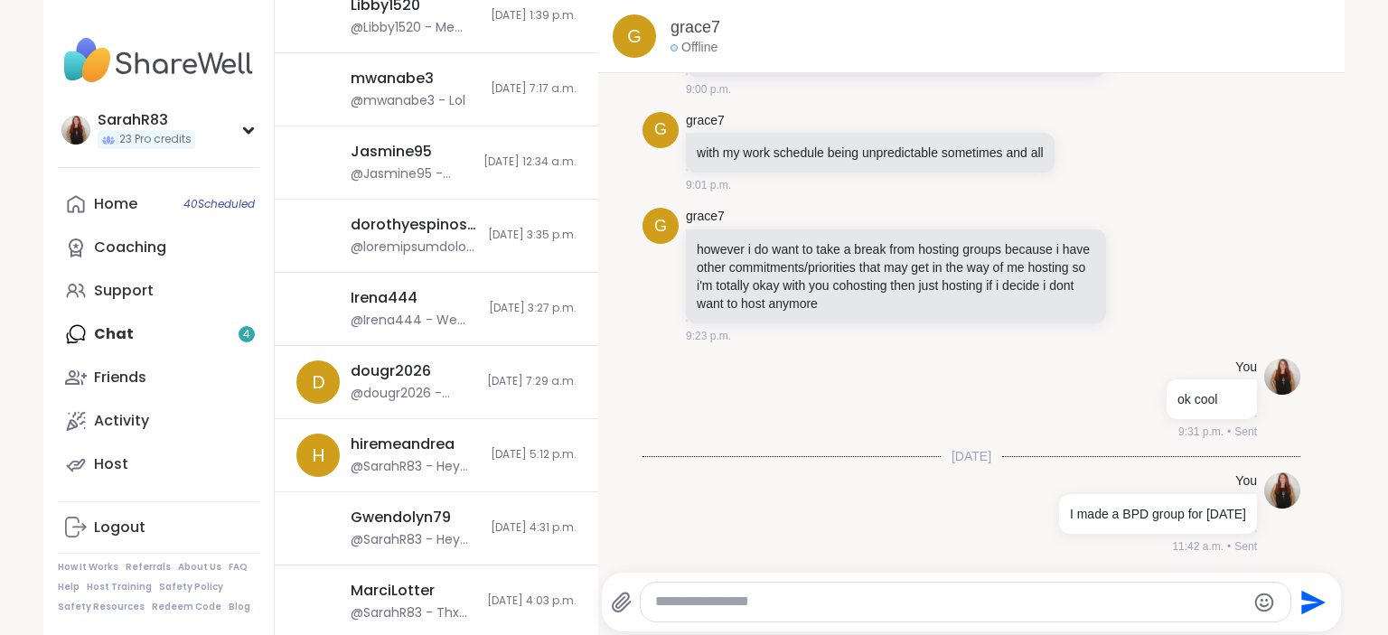
scroll to position [1359, 0]
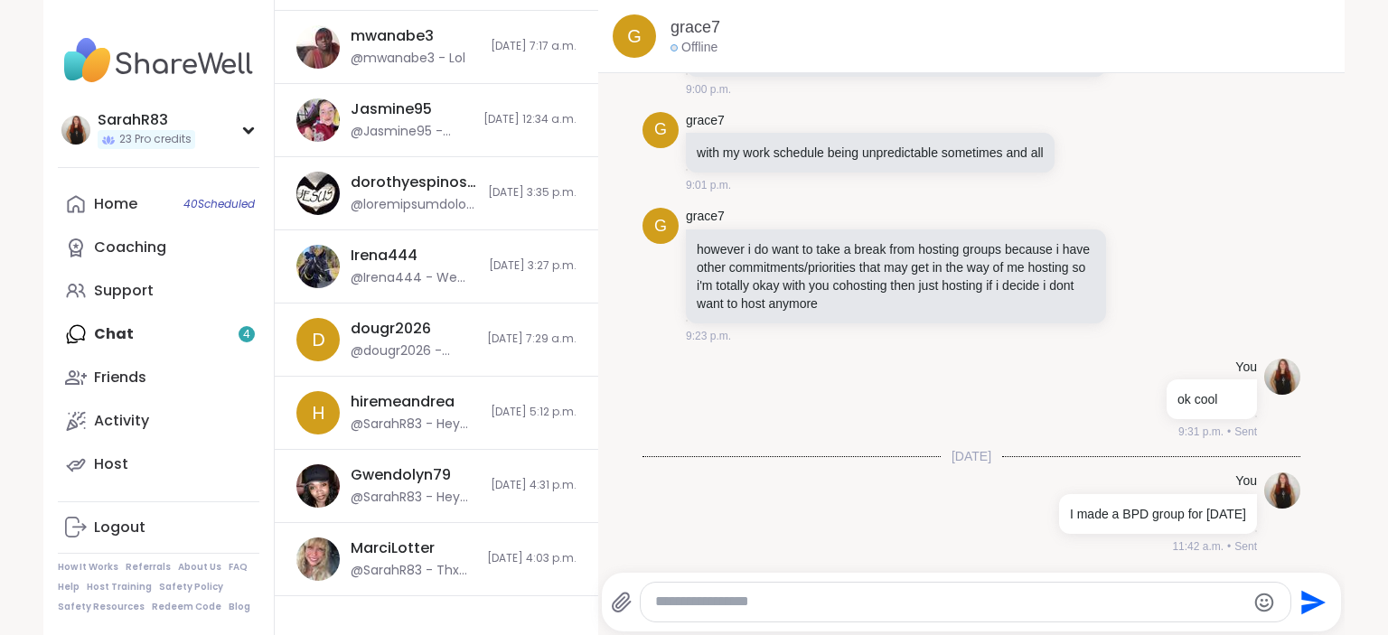
scroll to position [1359, 0]
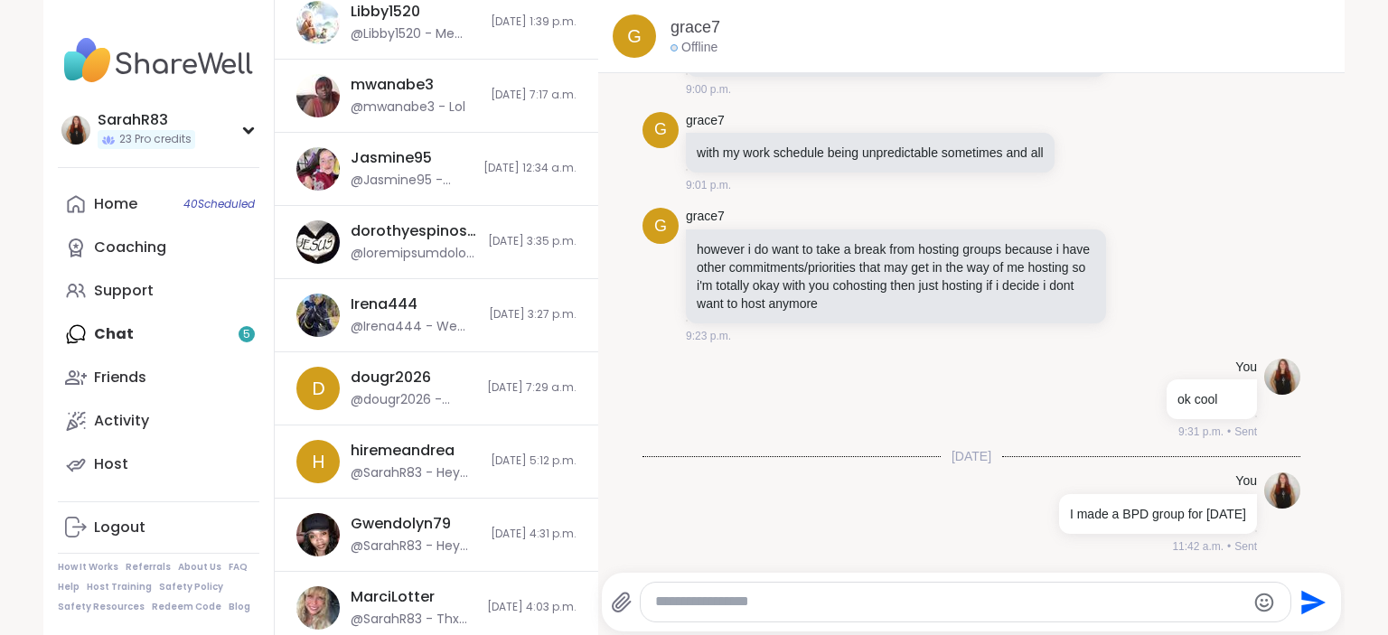
scroll to position [1309, 0]
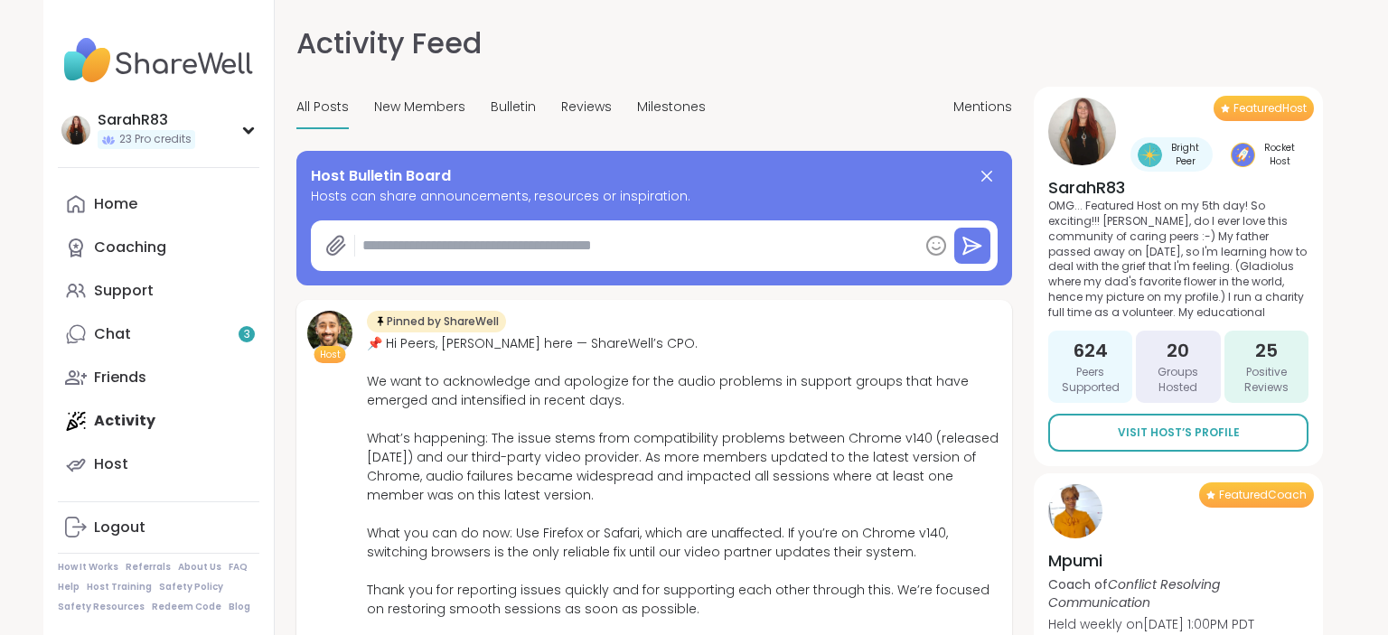
type textarea "*"
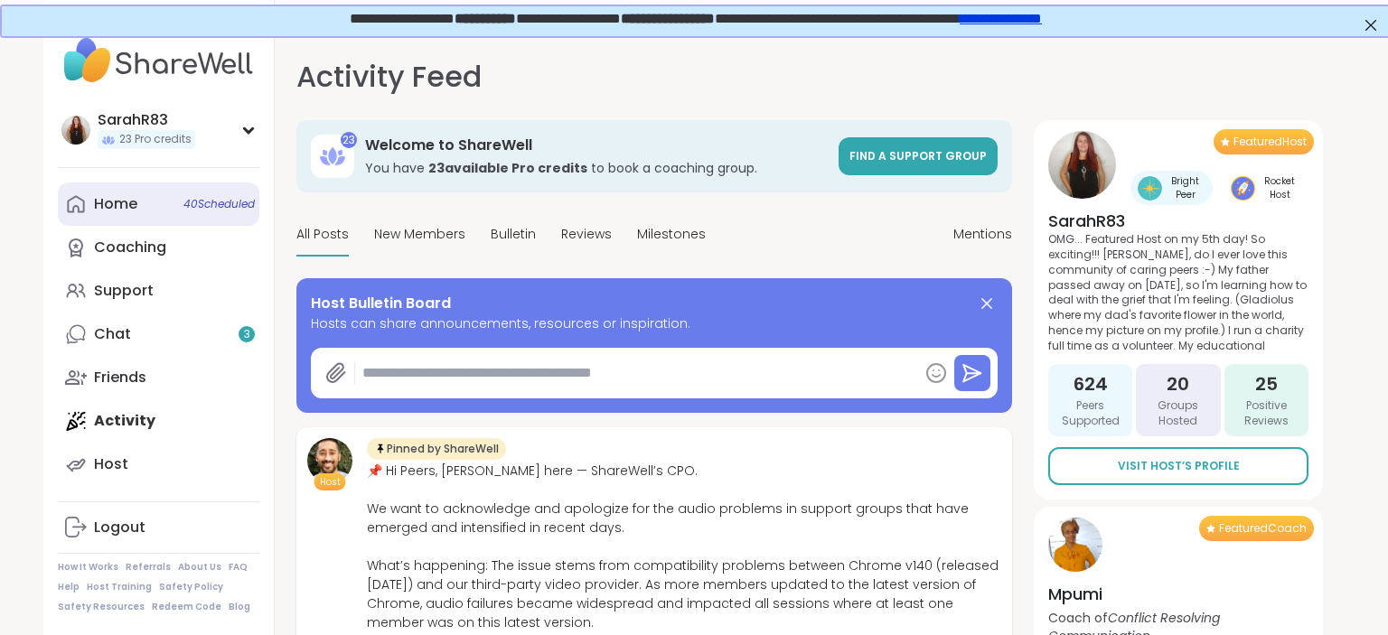
click at [179, 198] on link "Home 40 Scheduled" at bounding box center [159, 204] width 202 height 43
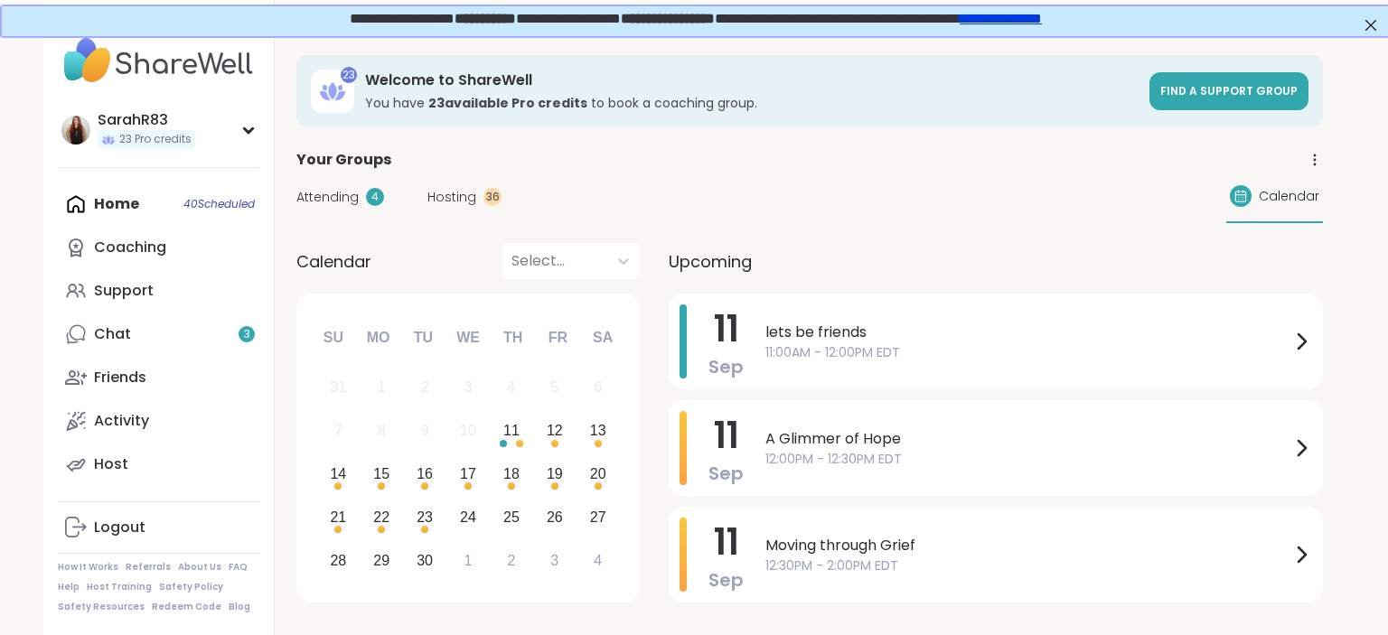
click at [789, 352] on span "11:00AM - 12:00PM EDT" at bounding box center [1027, 352] width 525 height 19
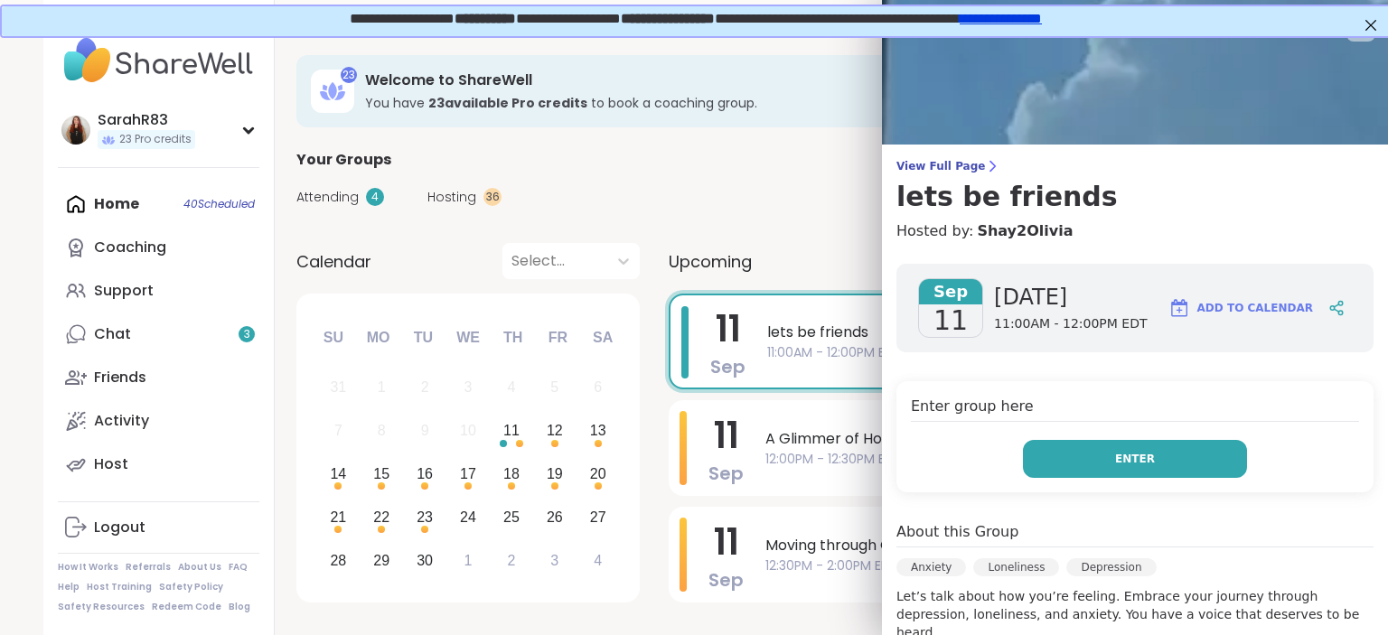
click at [1101, 460] on button "Enter" at bounding box center [1135, 459] width 224 height 38
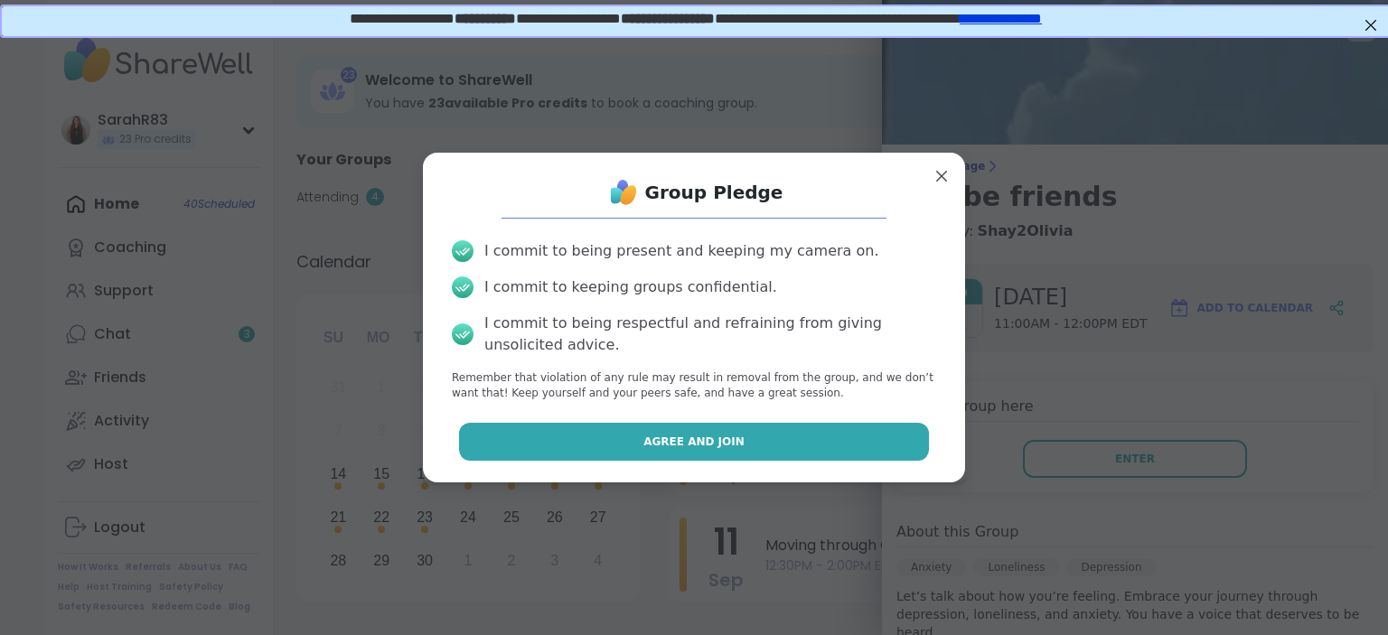
click at [898, 446] on button "Agree and Join" at bounding box center [694, 442] width 471 height 38
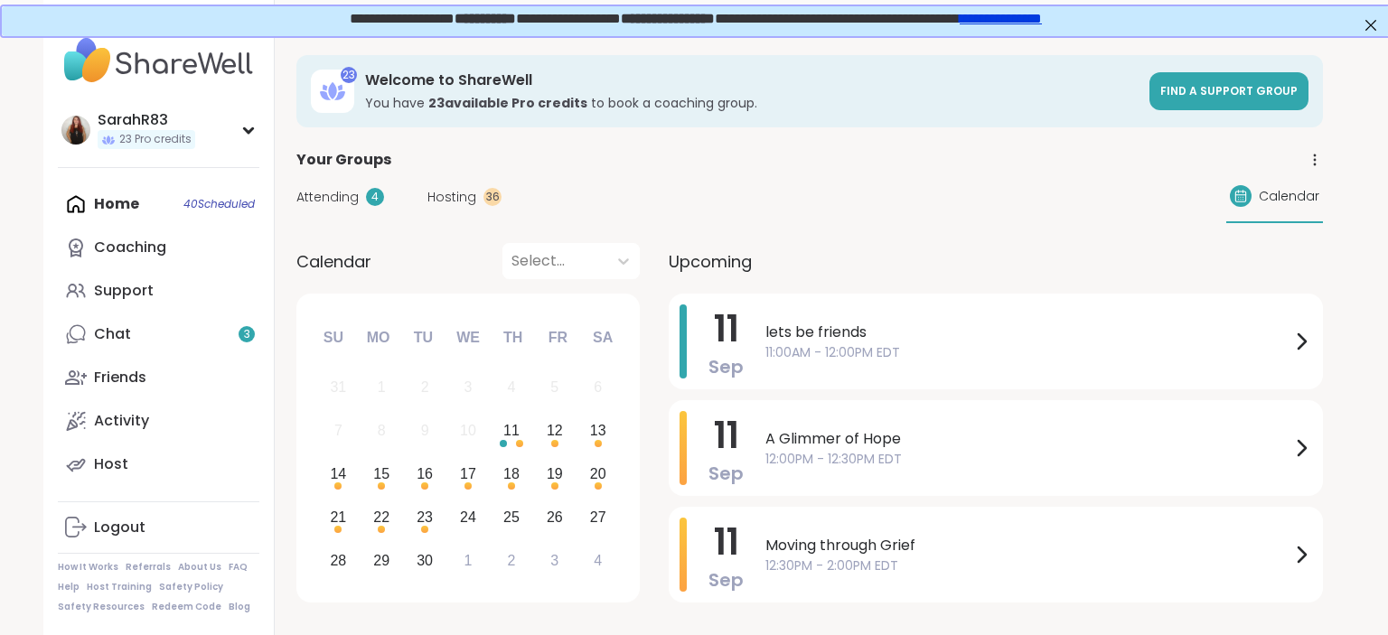
click at [811, 361] on span "11:00AM - 12:00PM EDT" at bounding box center [1027, 352] width 525 height 19
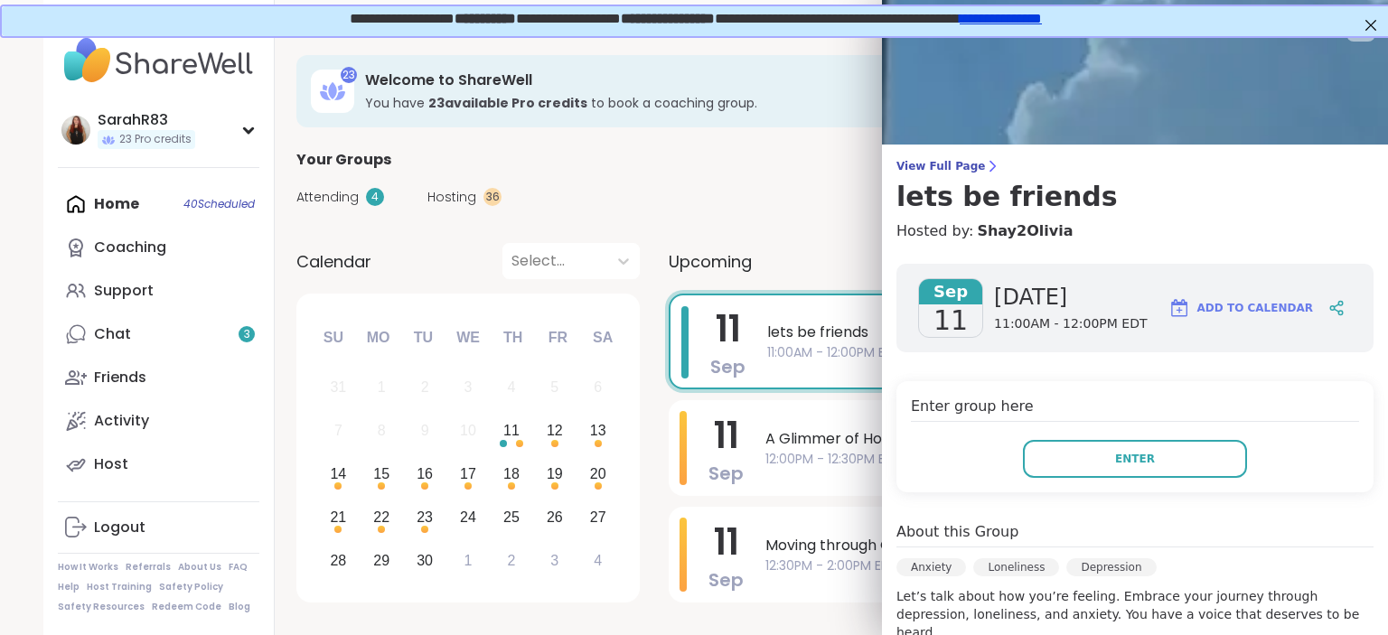
click at [1141, 496] on div "[DATE] [DATE] 11:00AM - 12:00PM EDT Add to Calendar Enter group here Enter Abou…" at bounding box center [1135, 599] width 506 height 701
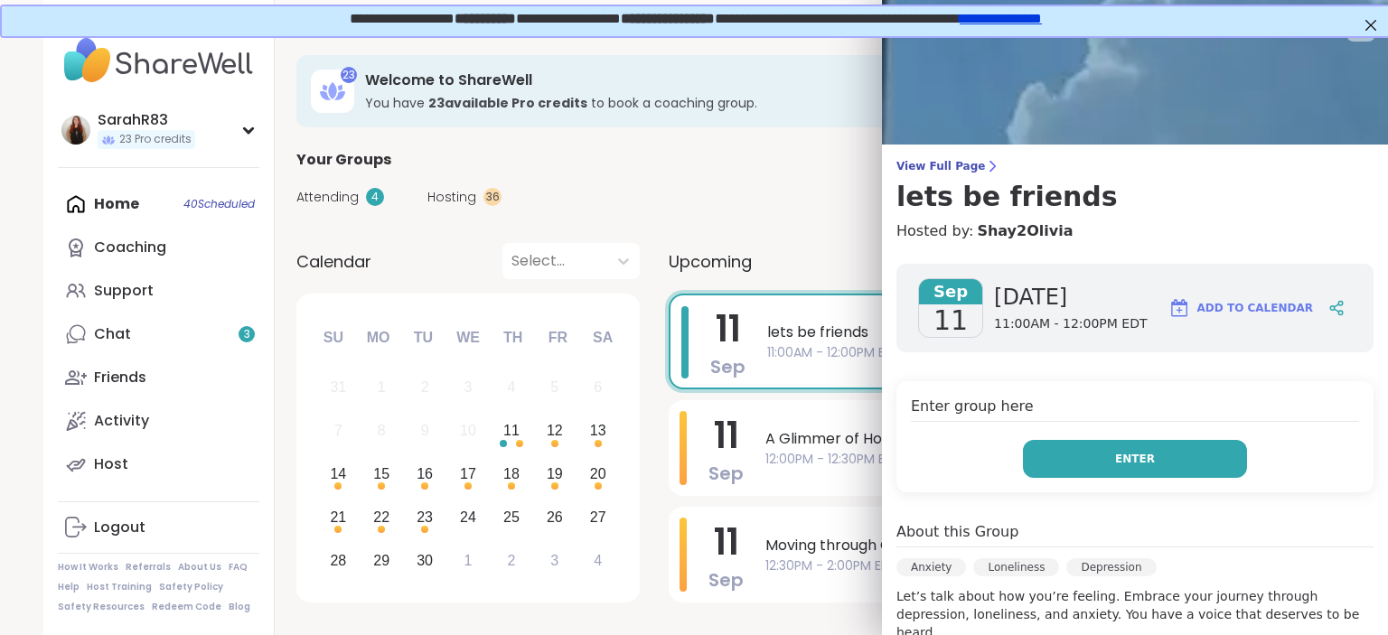
click at [1099, 449] on button "Enter" at bounding box center [1135, 459] width 224 height 38
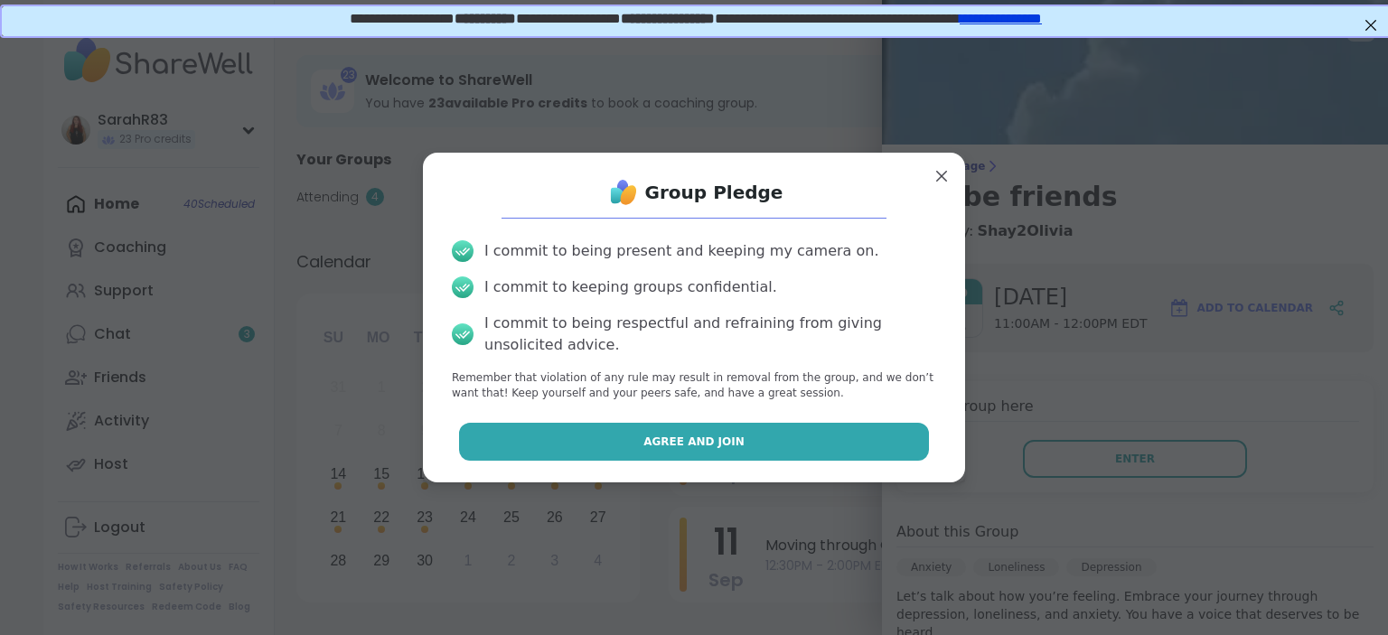
click at [637, 428] on button "Agree and Join" at bounding box center [694, 442] width 471 height 38
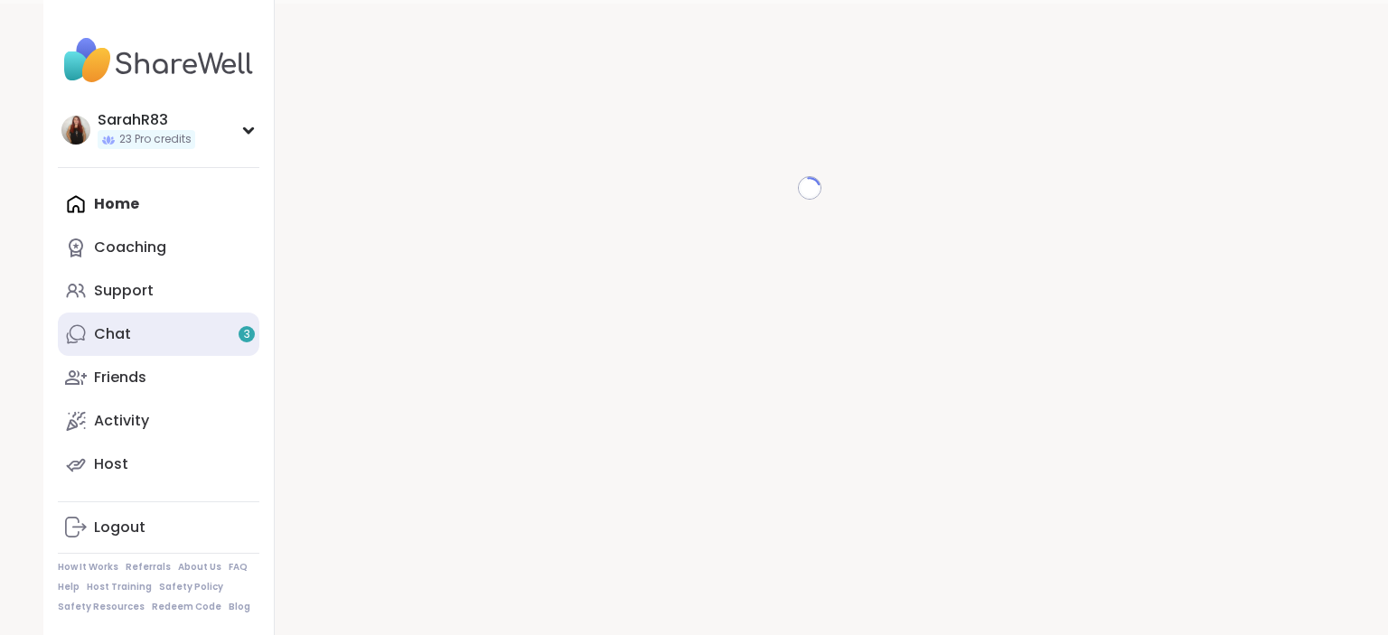
click at [130, 329] on link "Chat 3" at bounding box center [159, 334] width 202 height 43
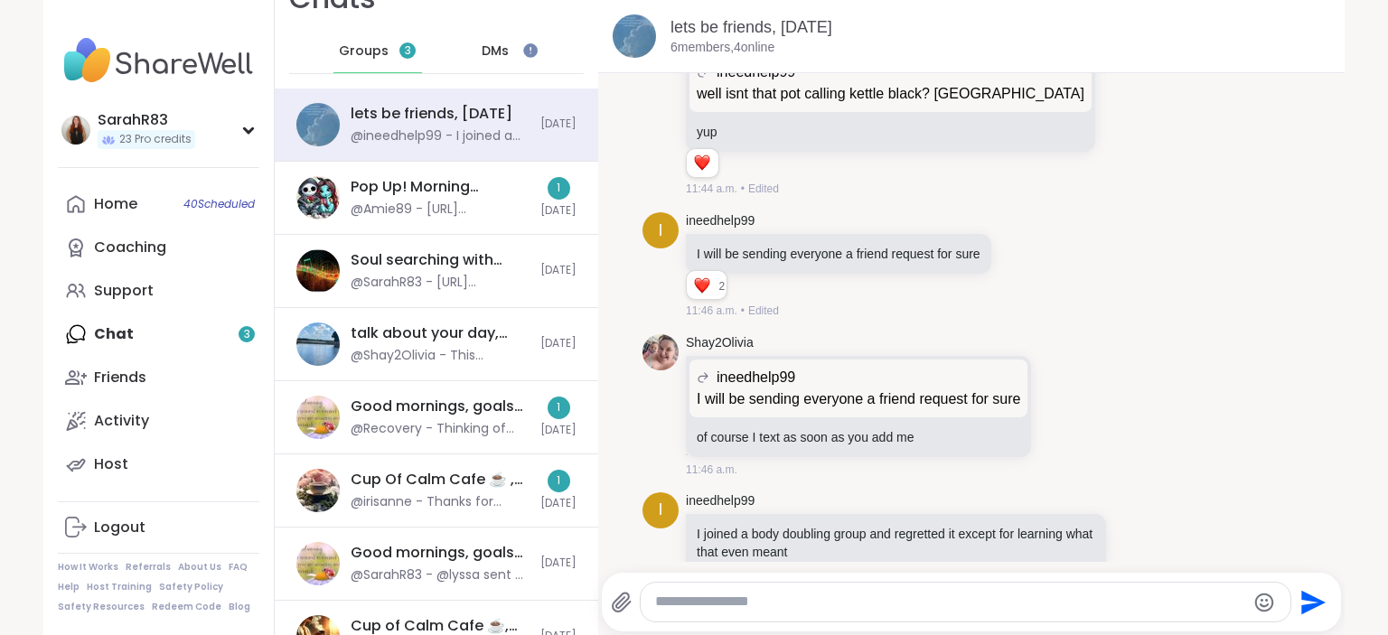
click at [516, 53] on div "DMs" at bounding box center [496, 51] width 89 height 43
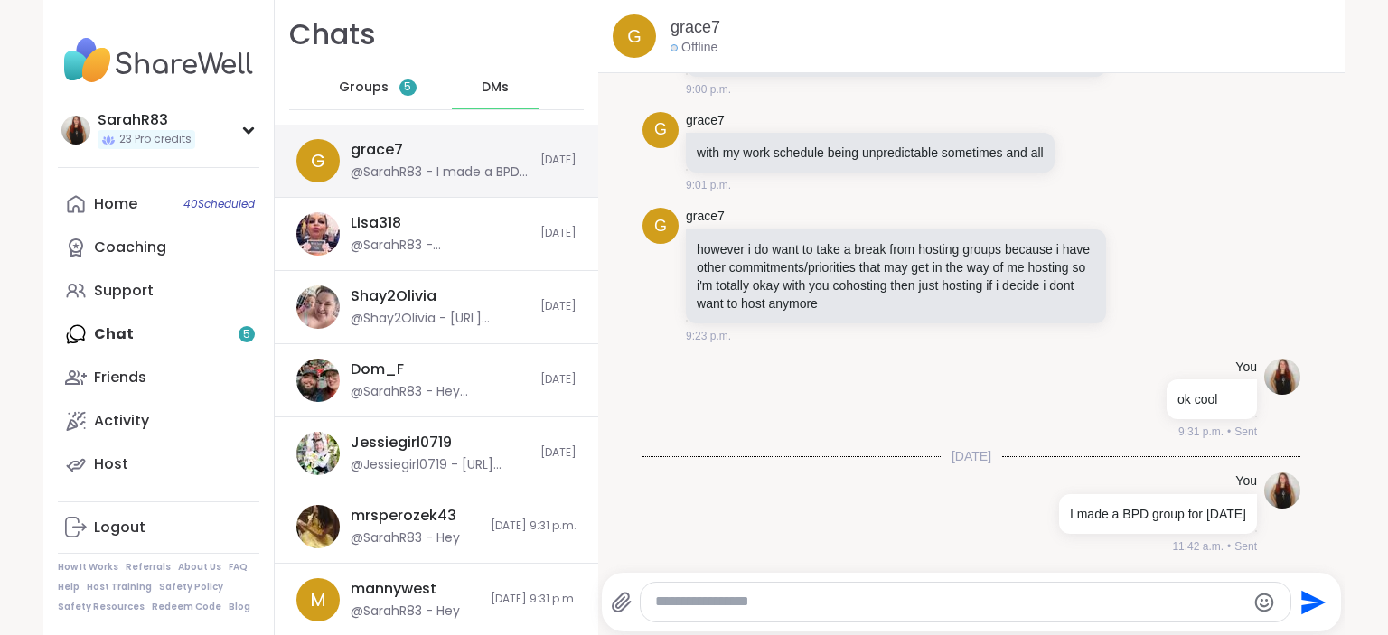
click at [469, 158] on div "grace7 @SarahR83 - I made a BPD group for [DATE]" at bounding box center [440, 161] width 179 height 42
click at [383, 91] on span "Groups" at bounding box center [364, 88] width 50 height 18
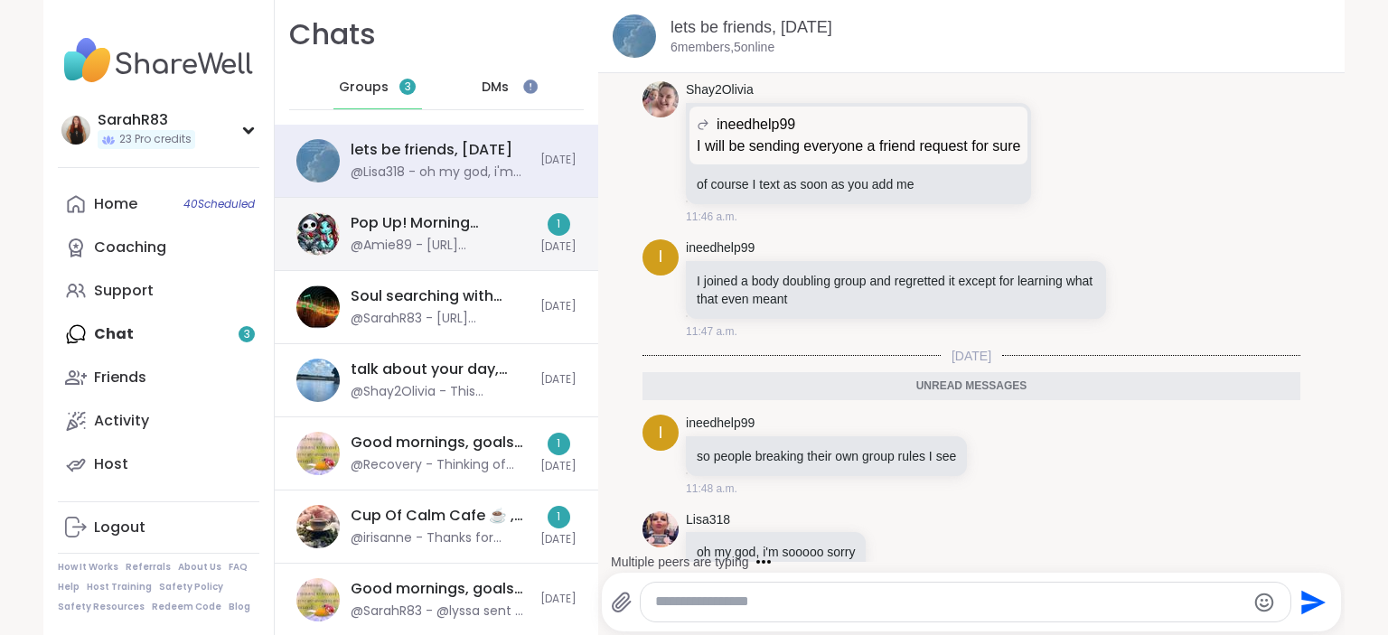
click at [483, 254] on div "@Amie89 - [URL][DOMAIN_NAME]" at bounding box center [440, 246] width 179 height 18
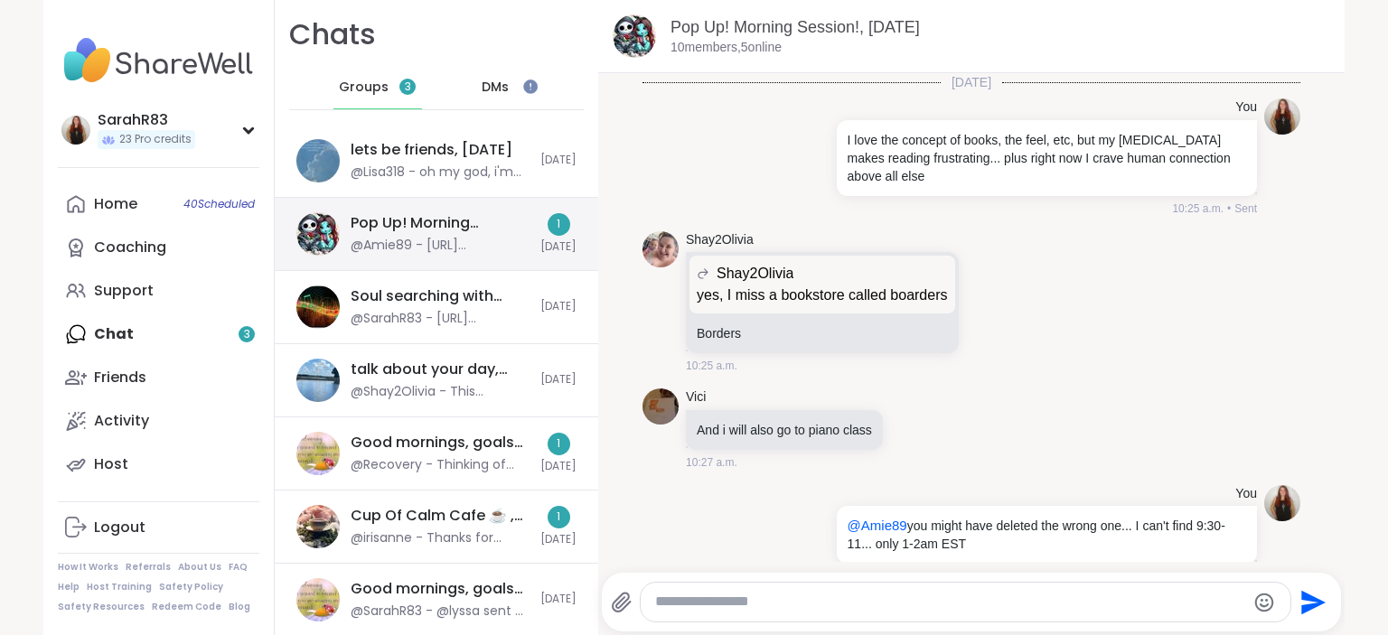
scroll to position [7810, 0]
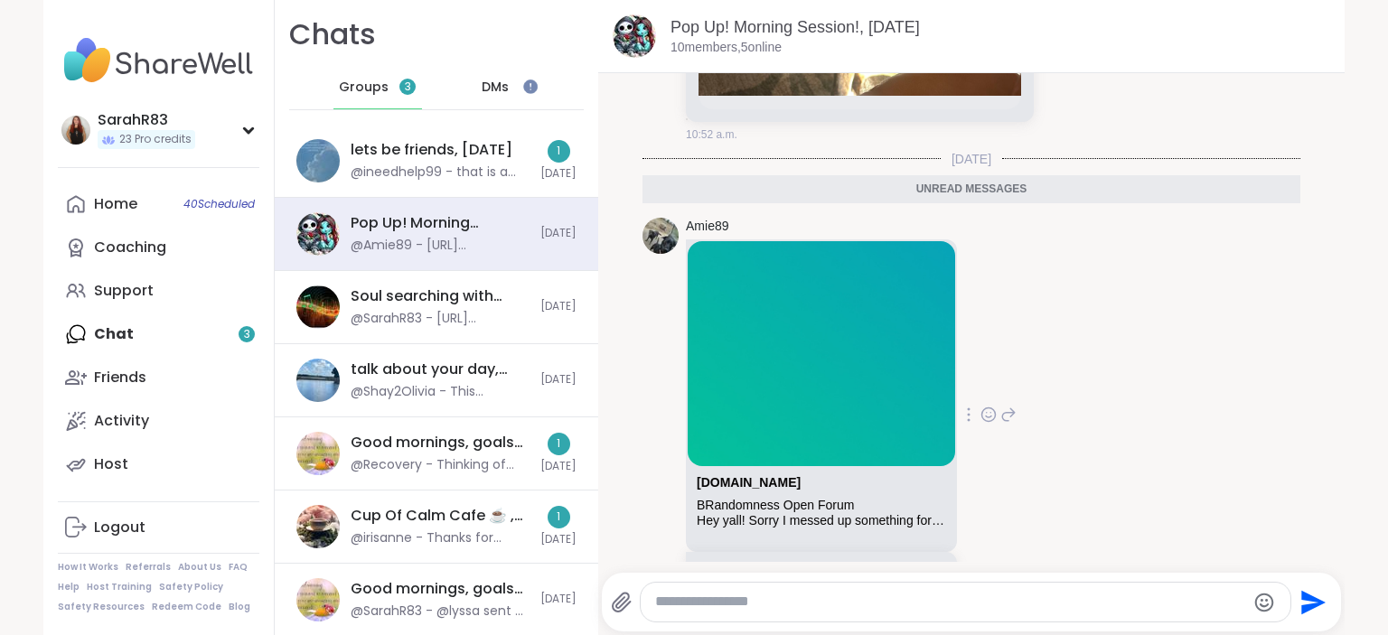
click at [744, 513] on div "Hey yall! Sorry I messed up something for one I tried to set up earlier. Anyway…" at bounding box center [821, 520] width 249 height 15
click at [723, 475] on link "[DOMAIN_NAME]" at bounding box center [749, 482] width 104 height 14
click at [754, 513] on div "Hey yall! Sorry I messed up something for one I tried to set up earlier. Anyway…" at bounding box center [821, 520] width 249 height 15
click at [754, 565] on link "[DOMAIN_NAME][URL]" at bounding box center [766, 572] width 138 height 14
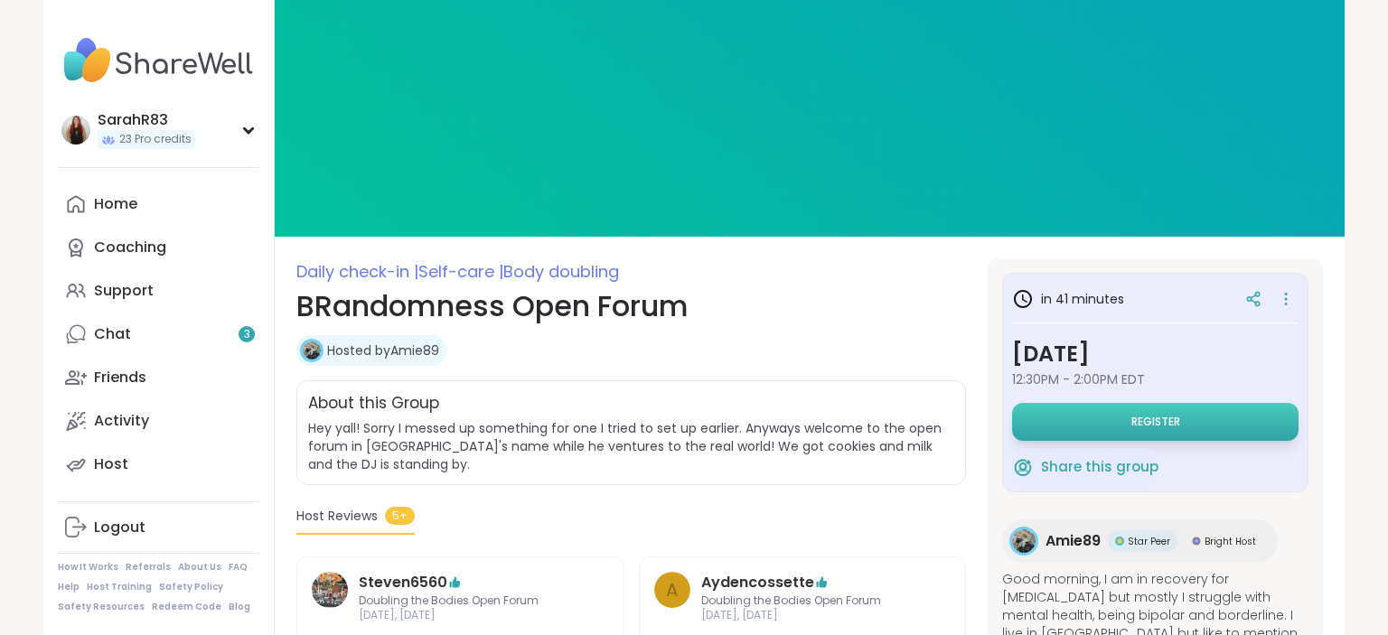
click at [1032, 435] on button "Register" at bounding box center [1155, 422] width 286 height 38
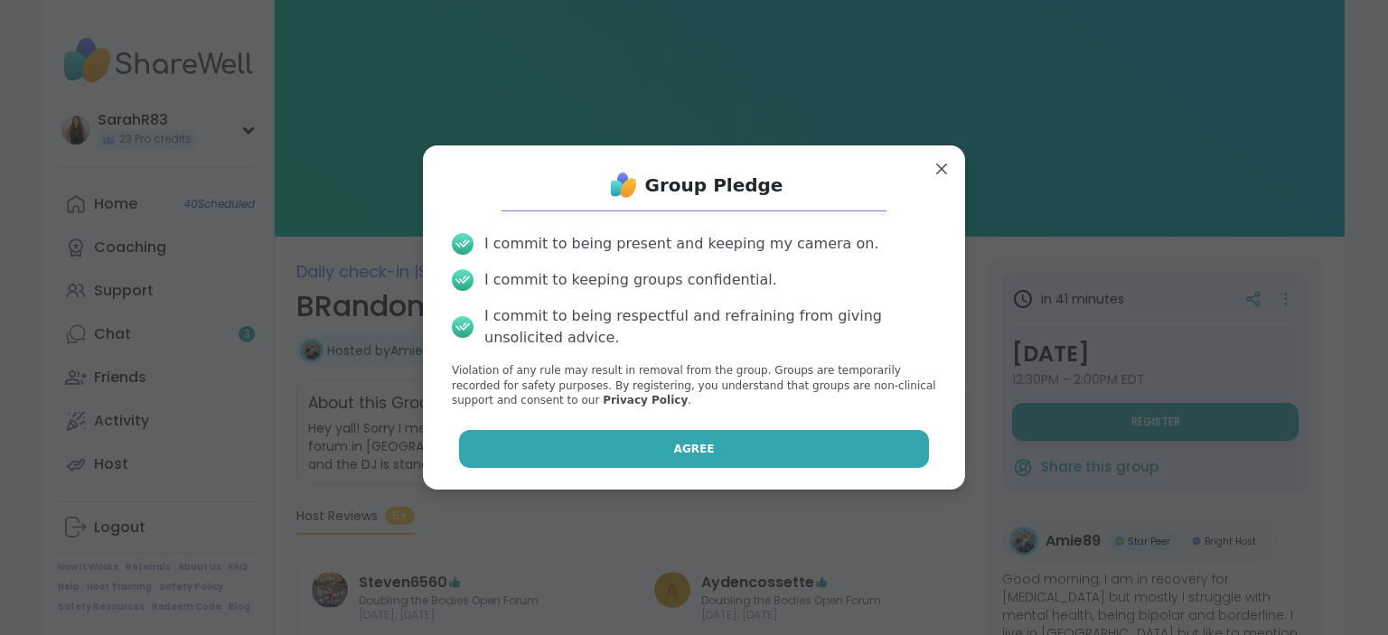
click at [892, 446] on button "Agree" at bounding box center [694, 449] width 471 height 38
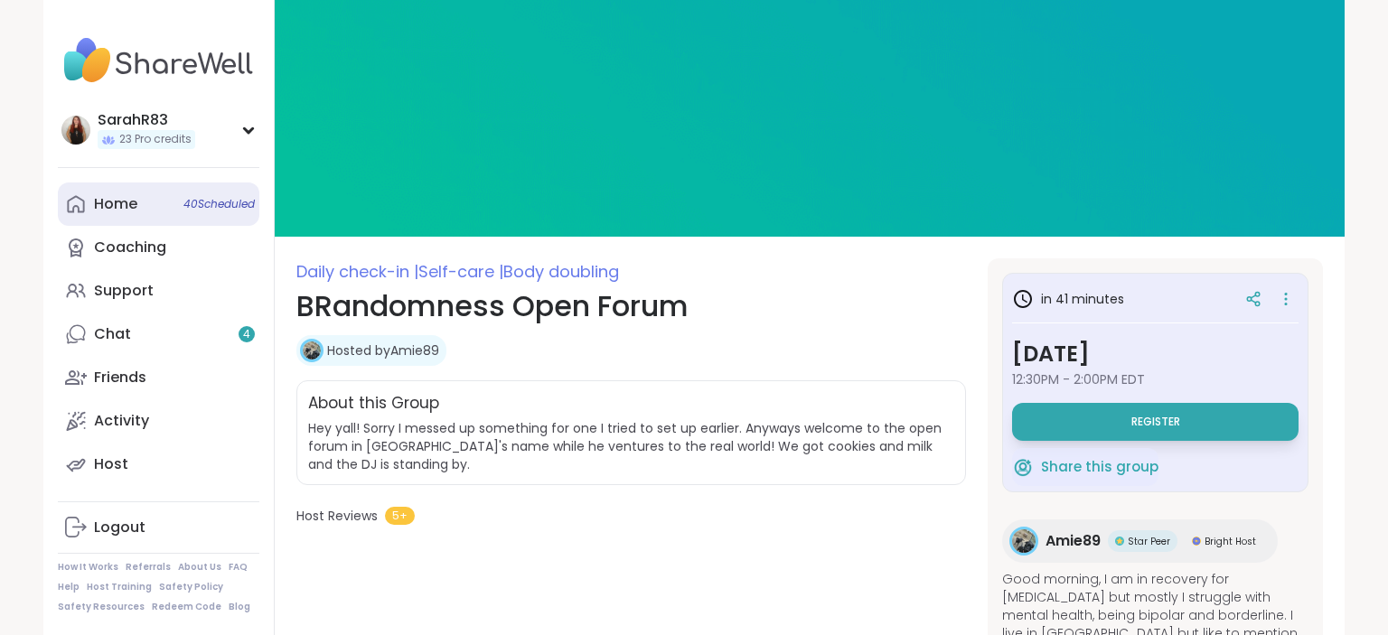
click at [137, 194] on link "Home 40 Scheduled" at bounding box center [159, 204] width 202 height 43
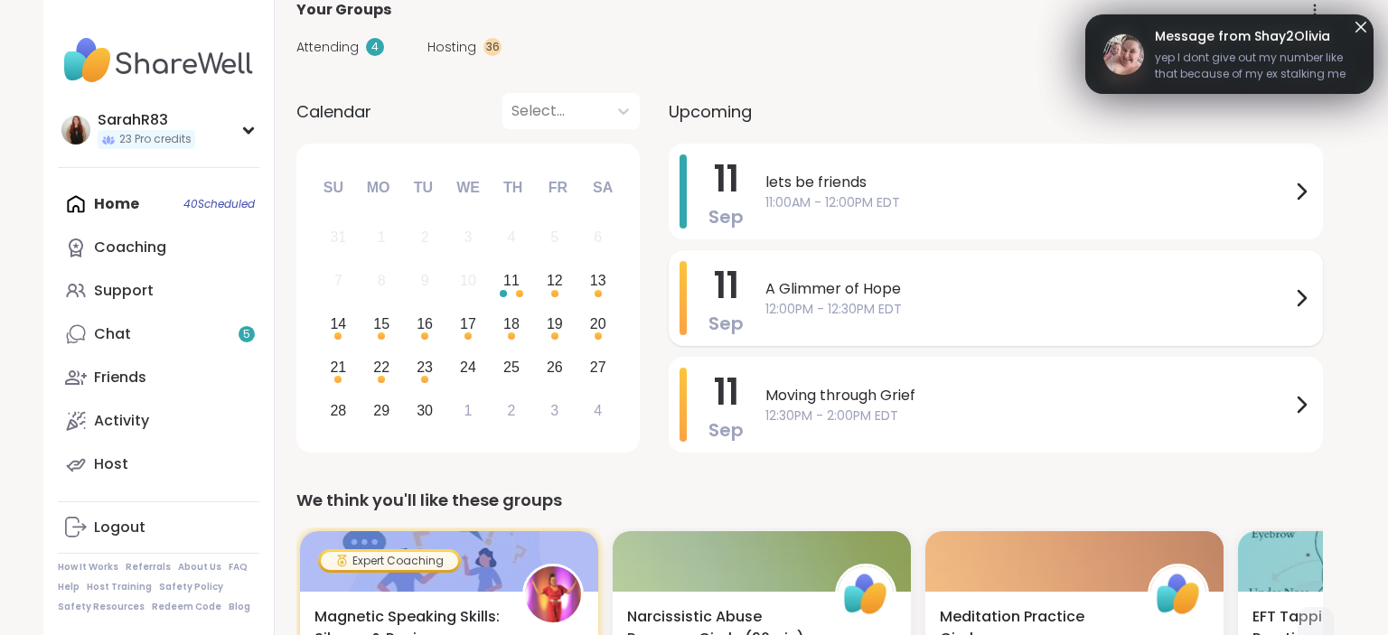
scroll to position [111, 0]
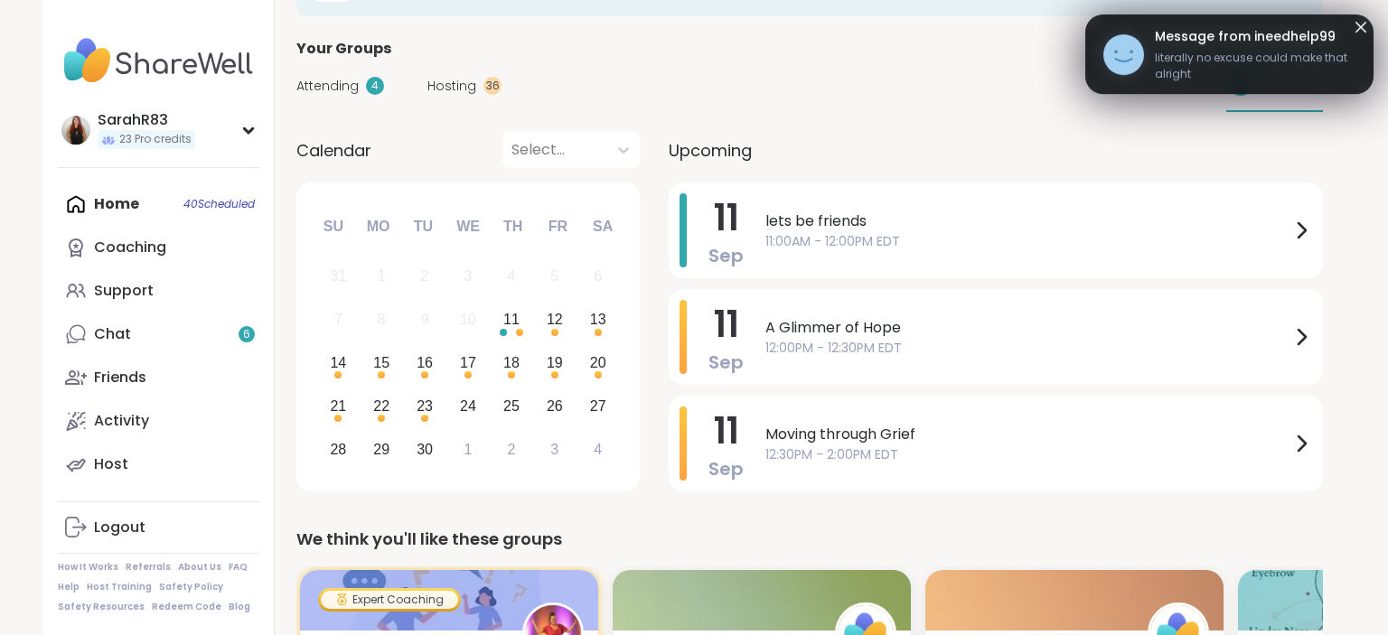
click at [462, 88] on span "Hosting" at bounding box center [451, 86] width 49 height 19
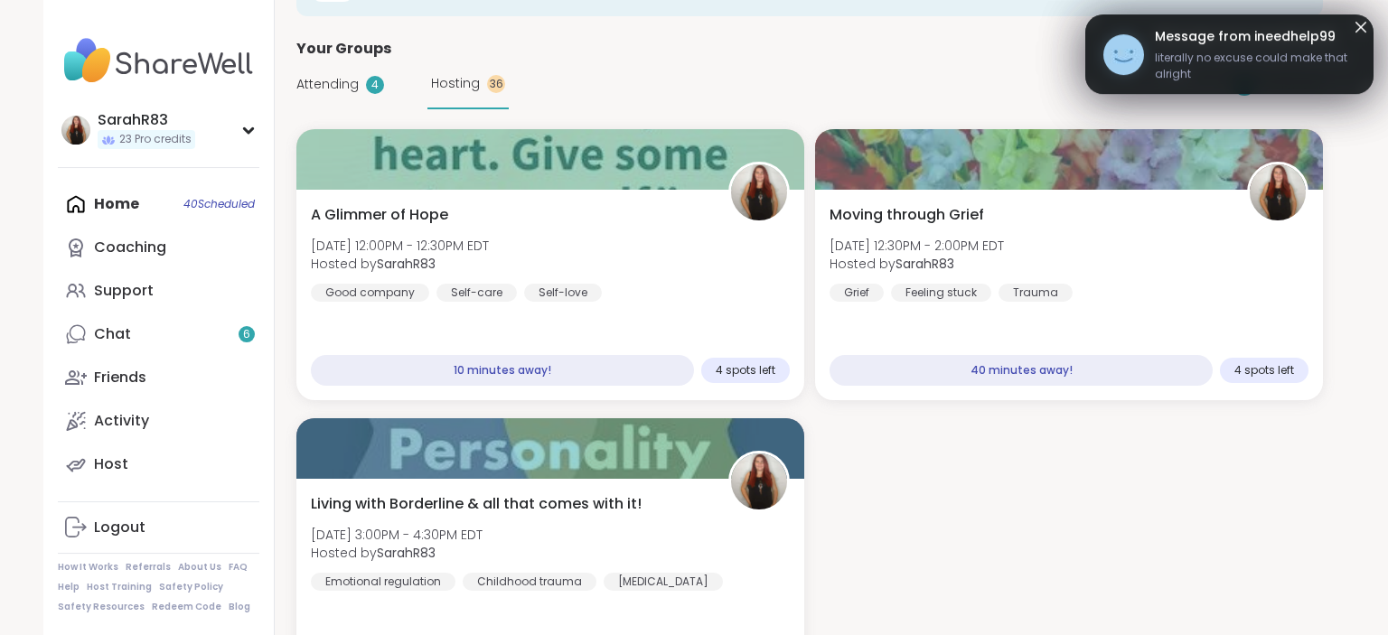
click div "Attending 4"
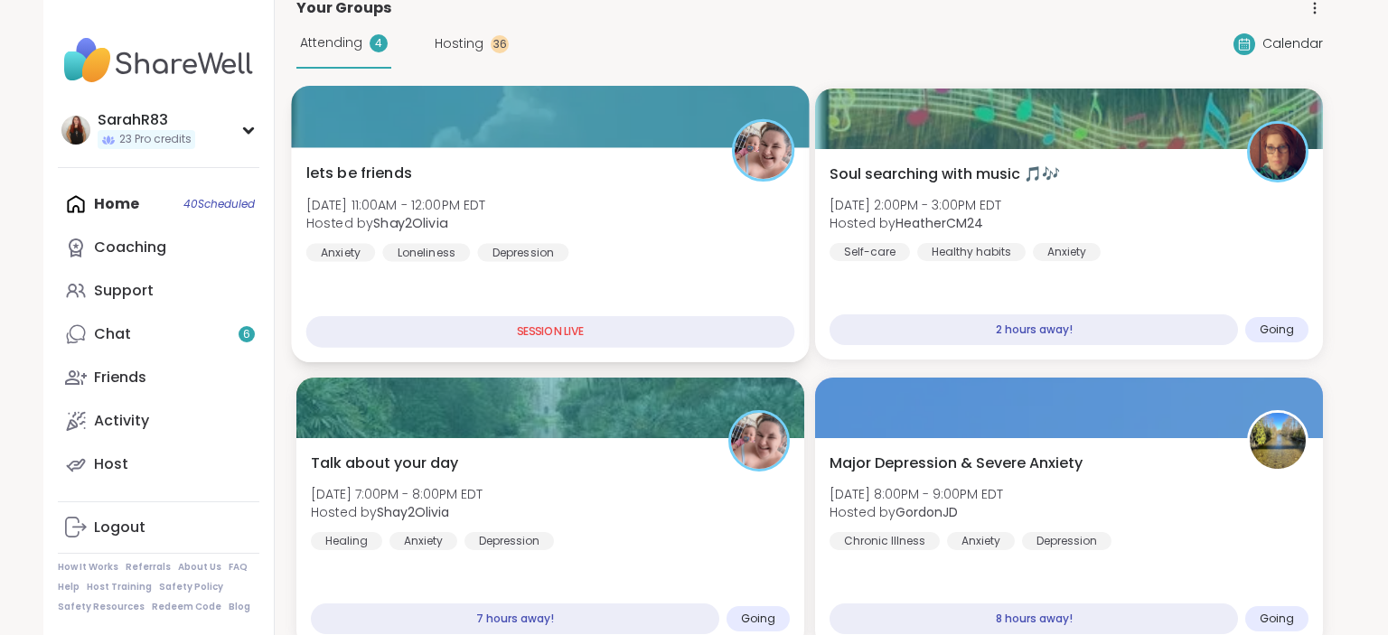
scroll to position [145, 0]
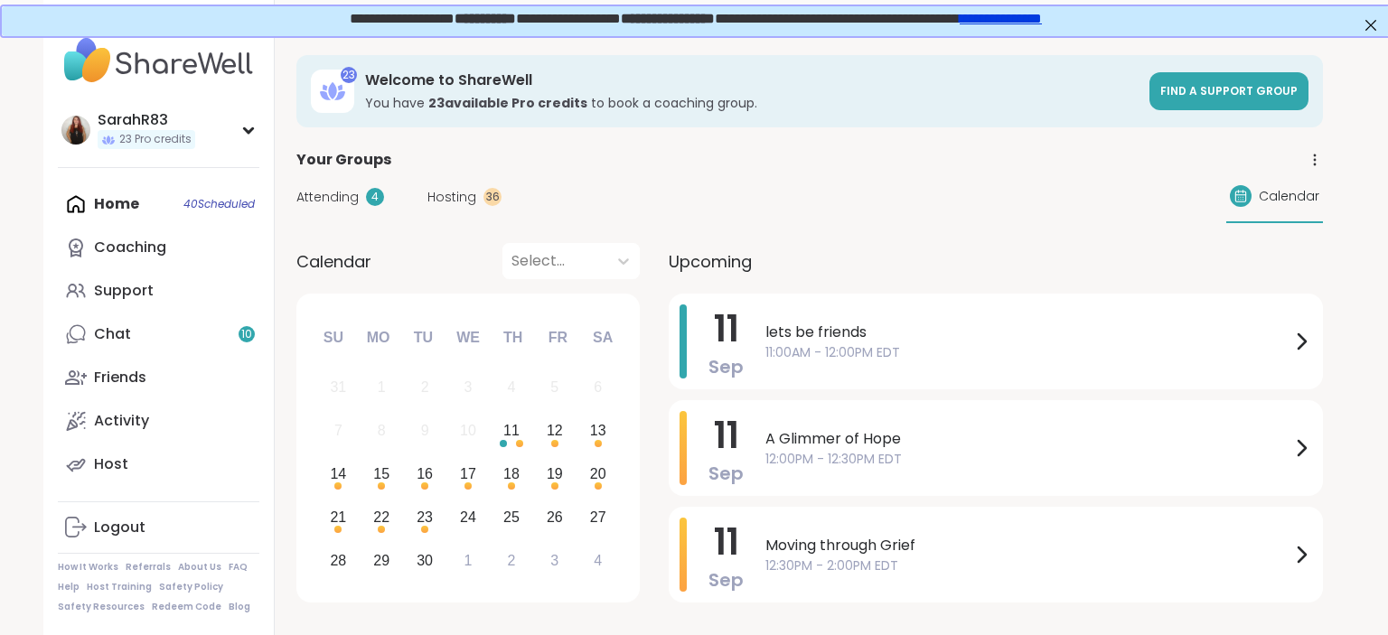
click at [793, 350] on span "11:00AM - 12:00PM EDT" at bounding box center [1027, 352] width 525 height 19
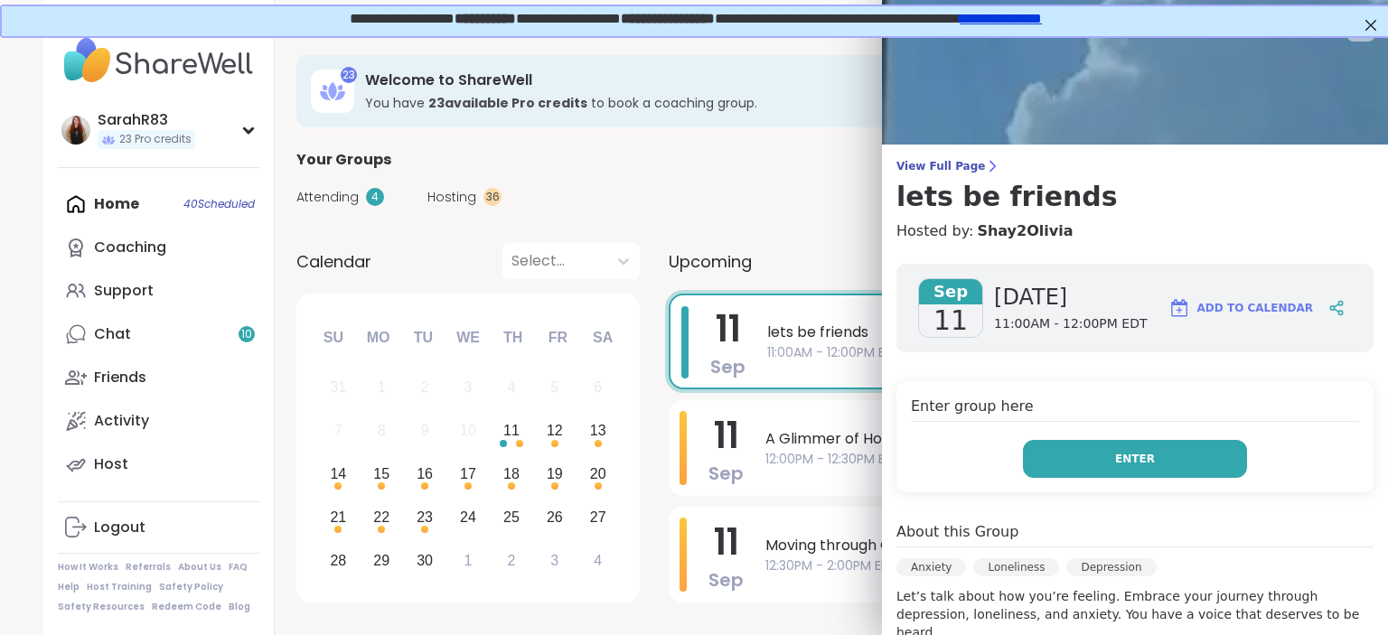
click at [1097, 474] on button "Enter" at bounding box center [1135, 459] width 224 height 38
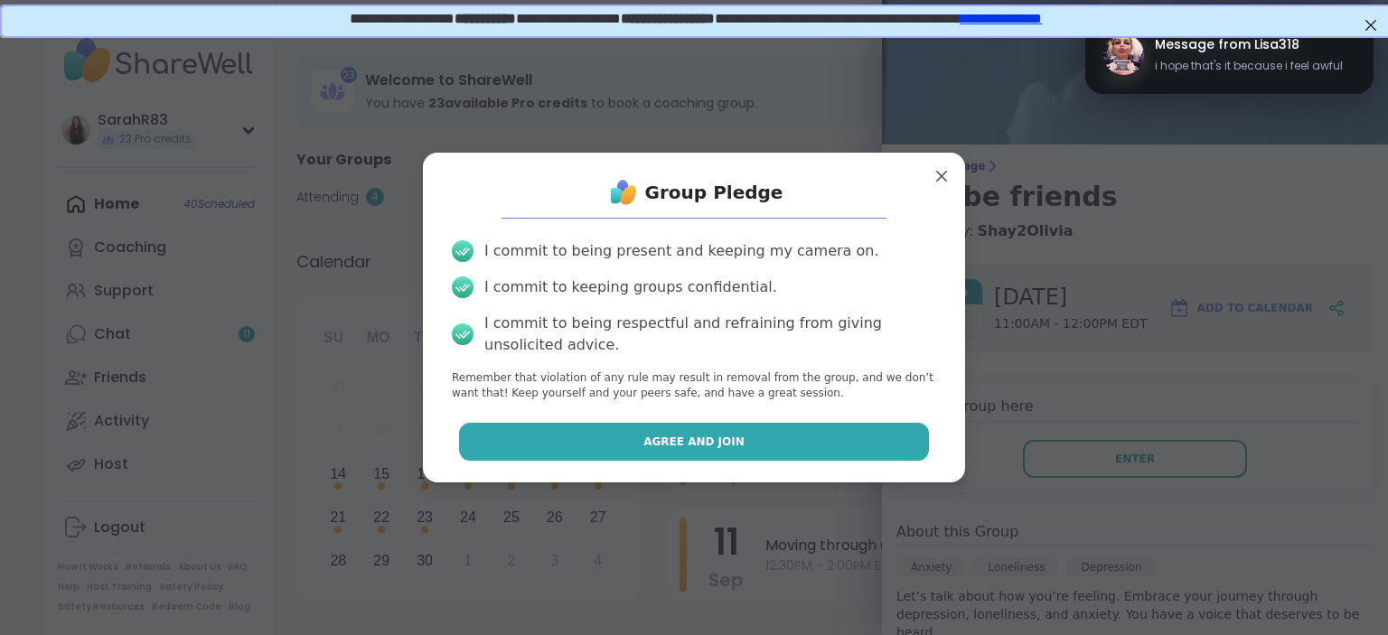
click at [909, 452] on button "Agree and Join" at bounding box center [694, 442] width 471 height 38
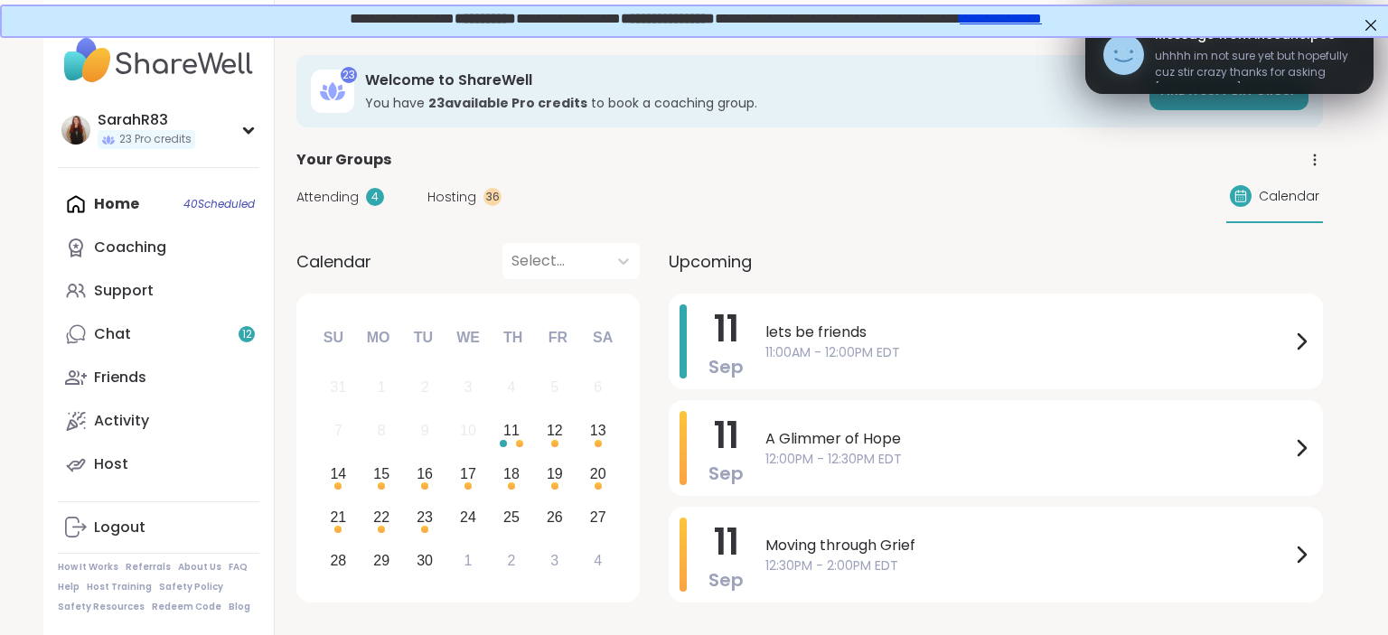
click at [159, 210] on div "Home 40 Scheduled Coaching Support Chat 12 Friends Activity Host" at bounding box center [159, 335] width 202 height 304
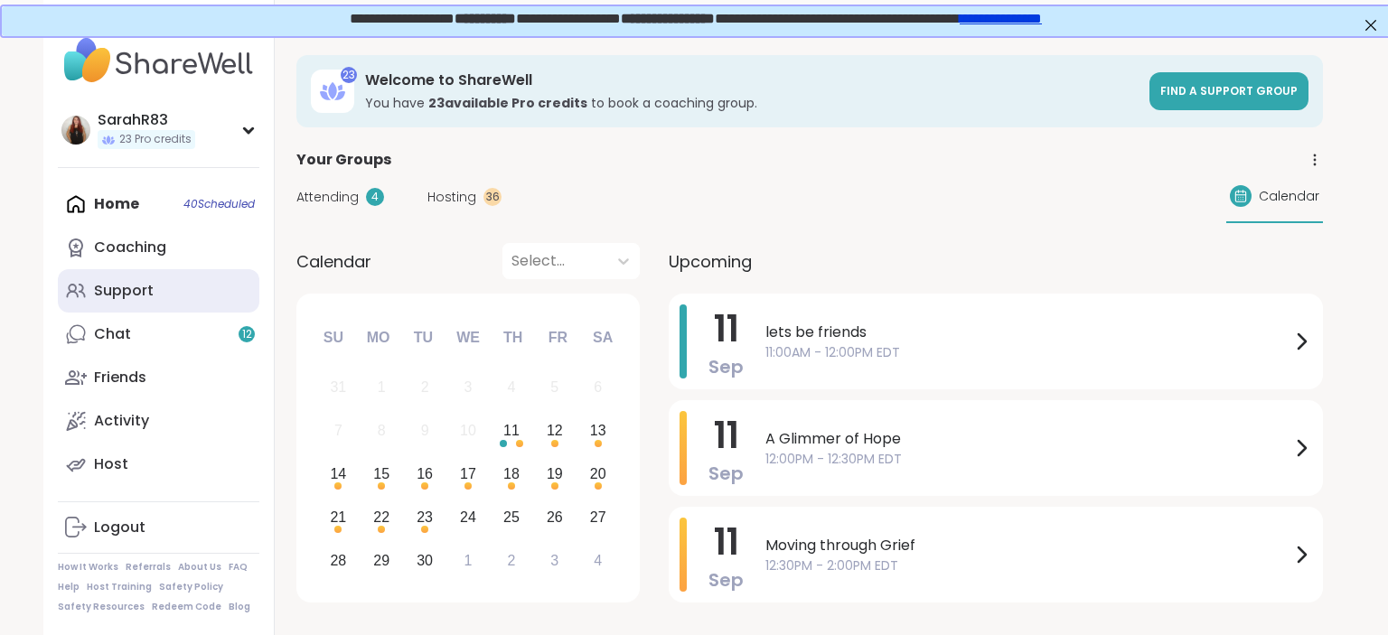
click at [210, 304] on link "Support" at bounding box center [159, 290] width 202 height 43
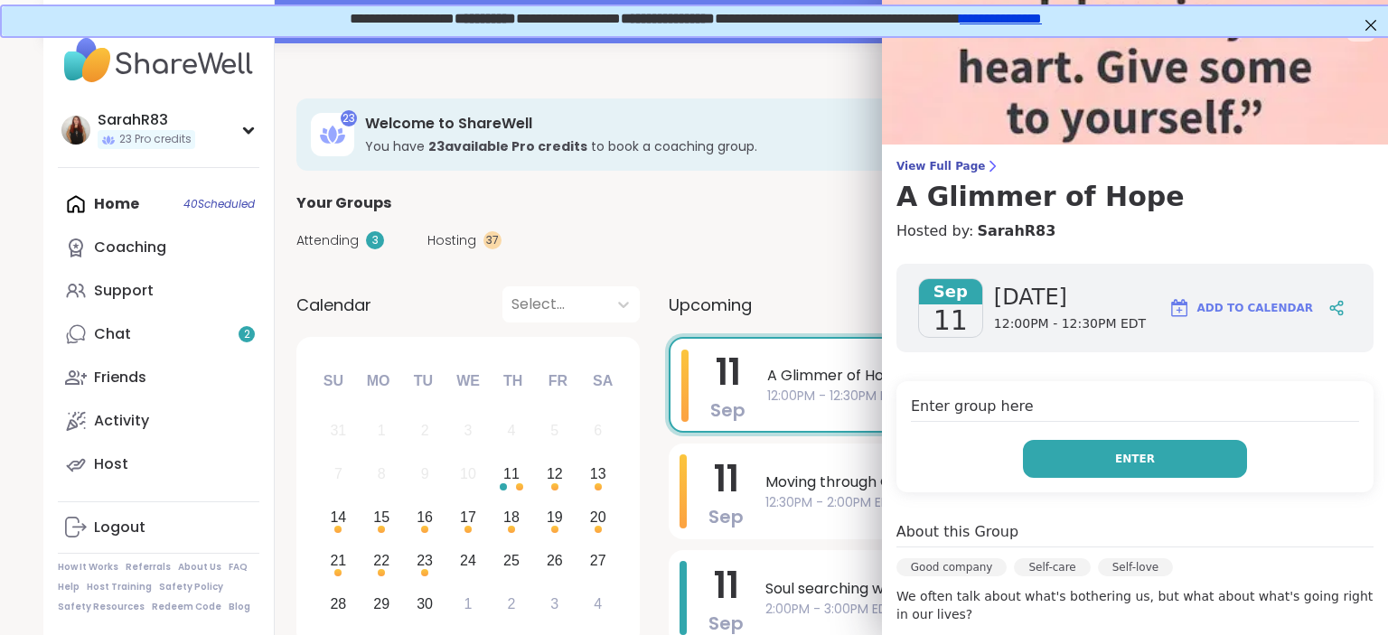
click at [1083, 455] on button "Enter" at bounding box center [1135, 459] width 224 height 38
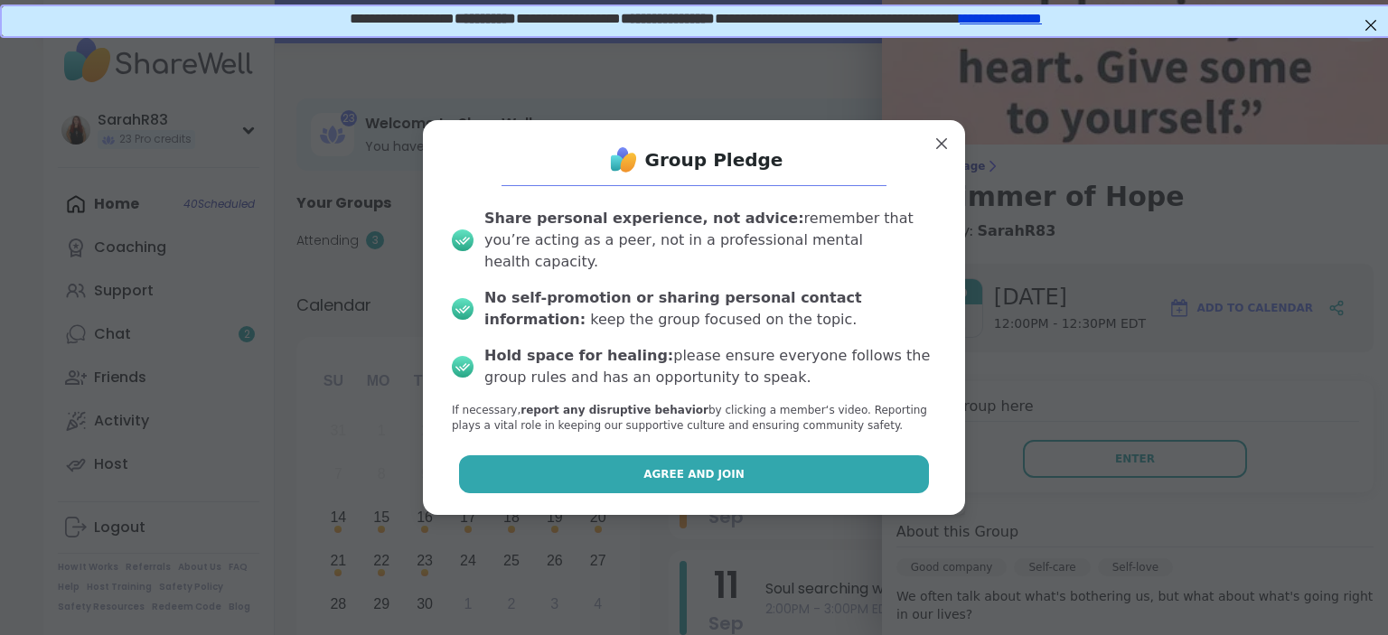
click at [855, 469] on button "Agree and Join" at bounding box center [694, 474] width 471 height 38
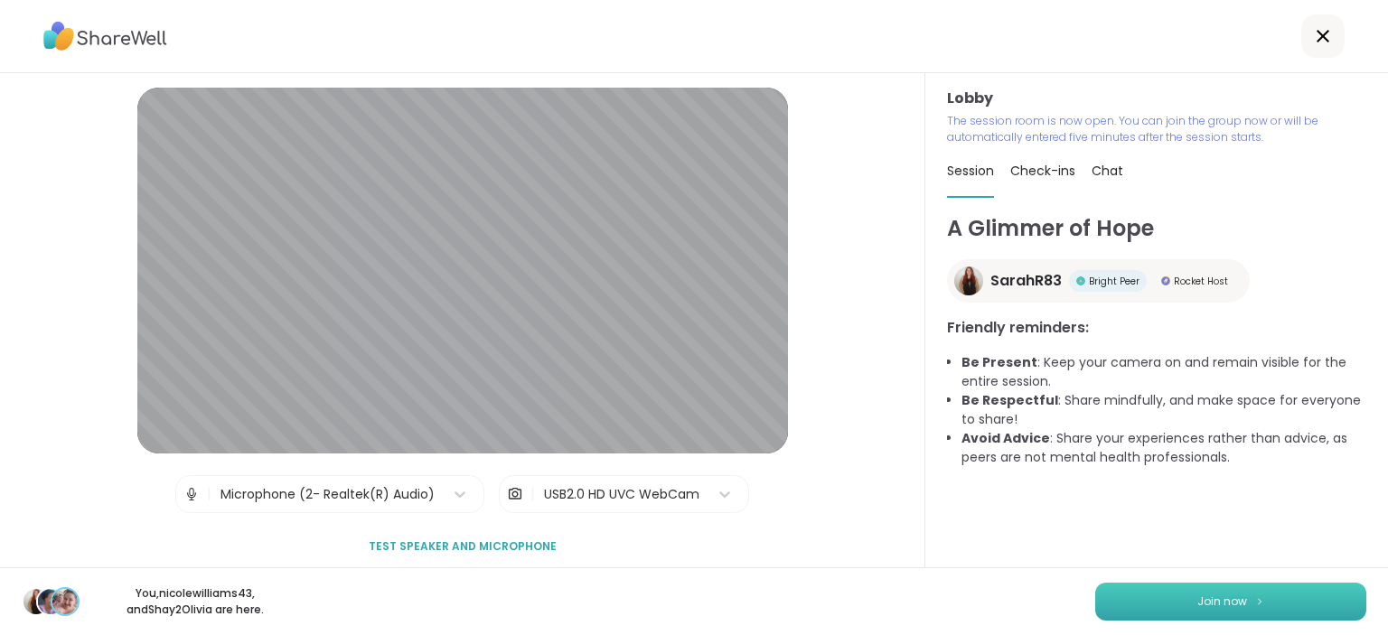
click at [1140, 598] on button "Join now" at bounding box center [1230, 602] width 271 height 38
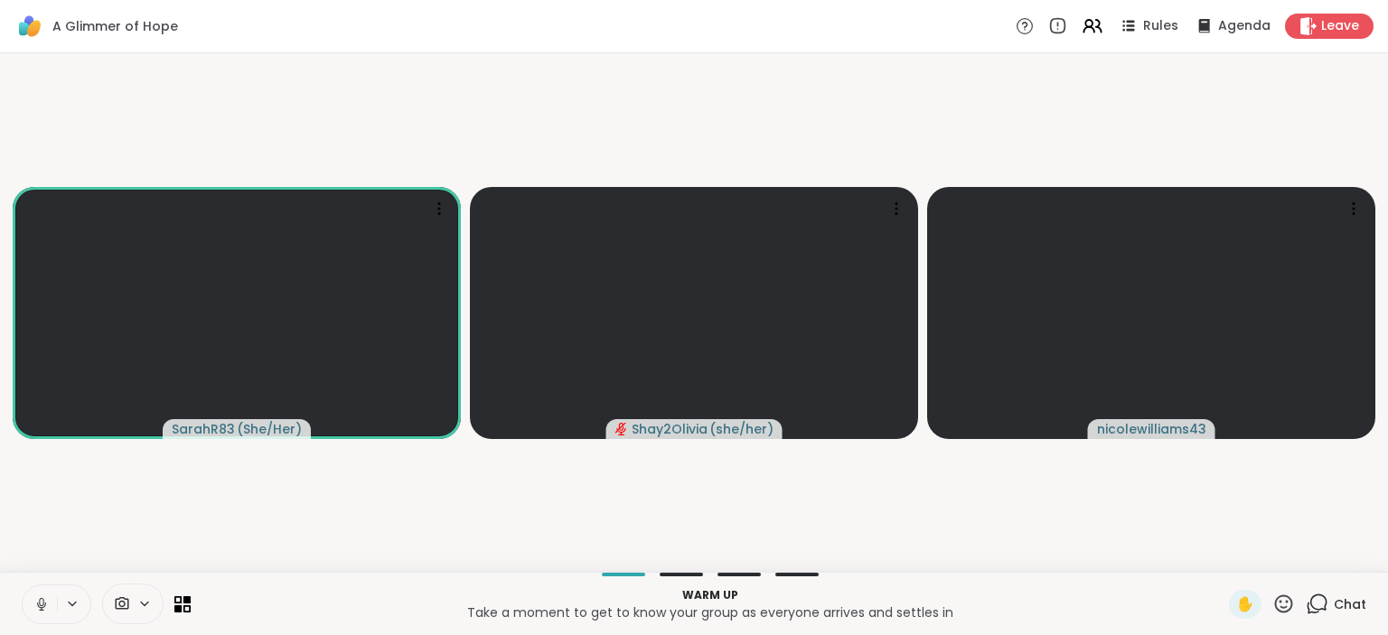
click at [1333, 616] on div "Chat" at bounding box center [1336, 604] width 61 height 29
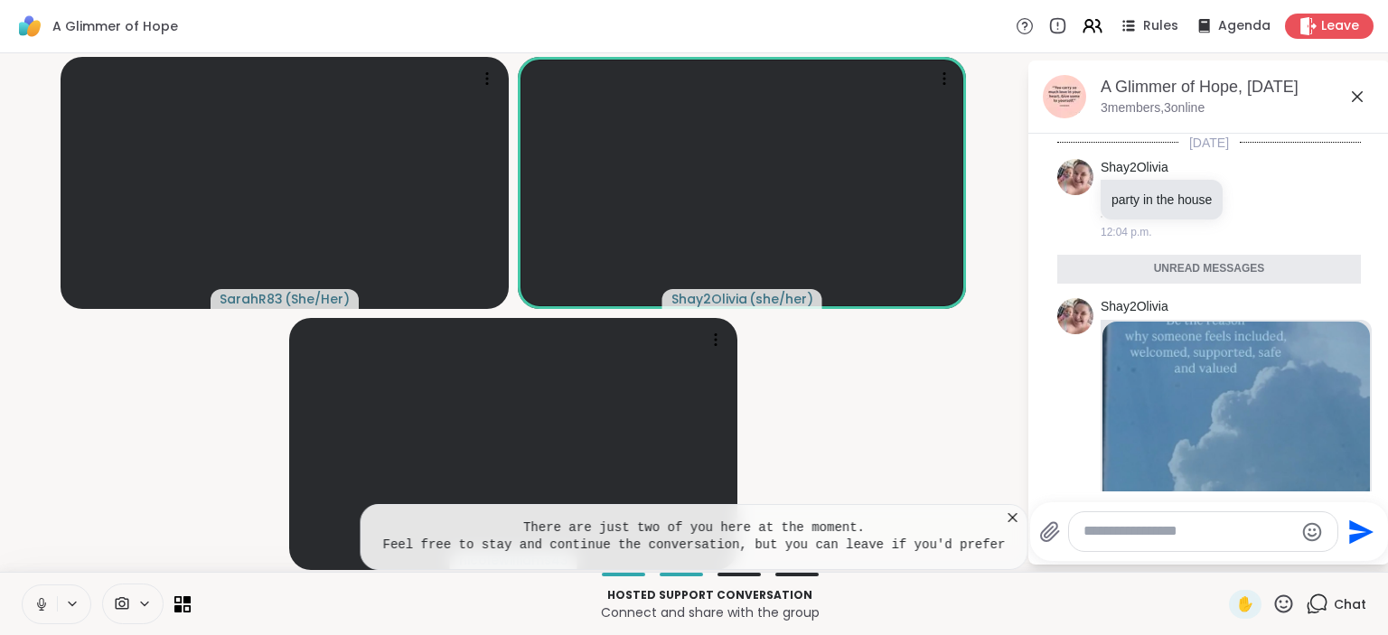
click at [1008, 521] on icon at bounding box center [1012, 517] width 9 height 9
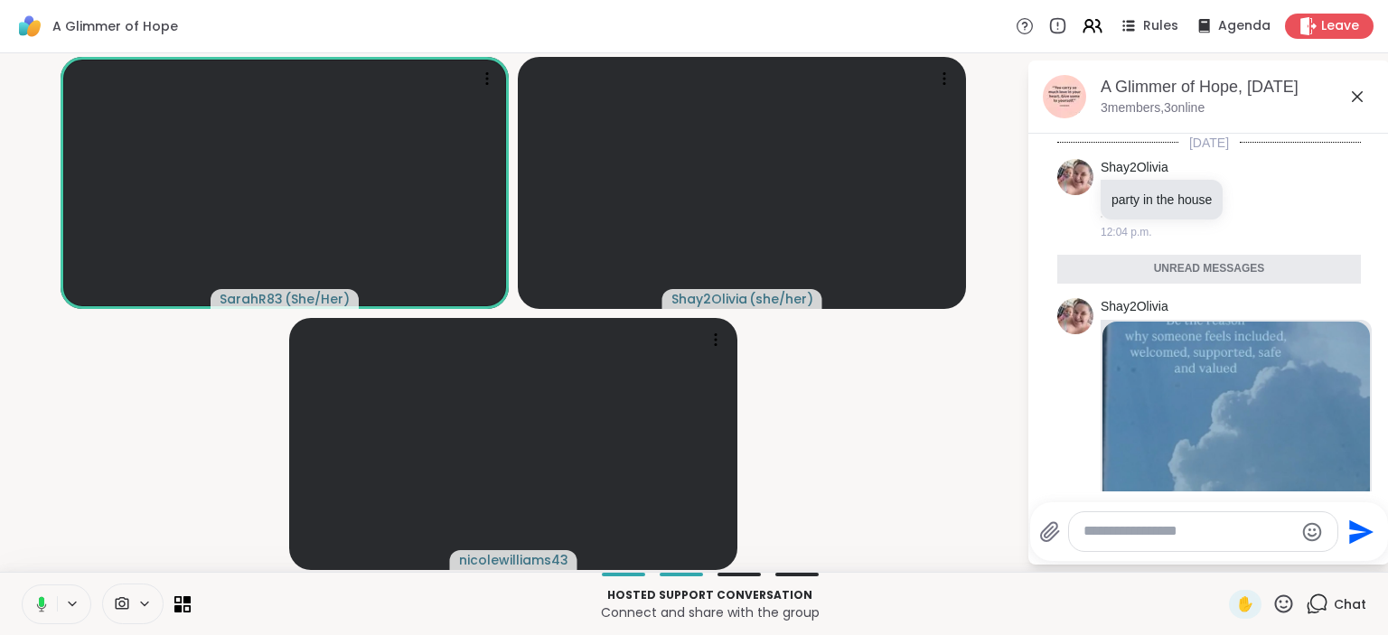
drag, startPoint x: 940, startPoint y: 459, endPoint x: 937, endPoint y: 410, distance: 48.9
click at [937, 410] on video-player-container "SarahR83 ( She/Her ) Shay2Olivia ( she/her ) nicolewilliams43" at bounding box center [513, 313] width 1005 height 504
click at [1161, 21] on span "Rules" at bounding box center [1161, 26] width 37 height 19
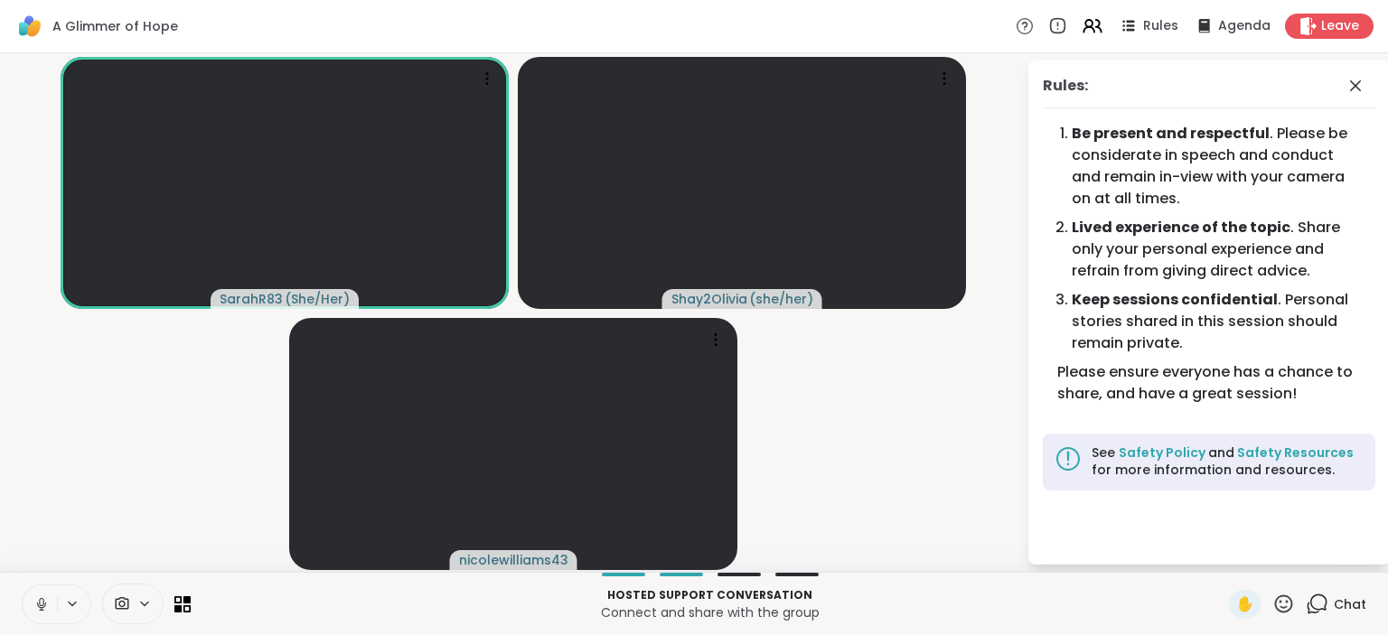
drag, startPoint x: 900, startPoint y: 445, endPoint x: 949, endPoint y: 471, distance: 55.4
click at [949, 471] on video-player-container "SarahR83 ( She/Her ) Shay2Olivia ( she/her ) nicolewilliams43" at bounding box center [513, 313] width 1005 height 504
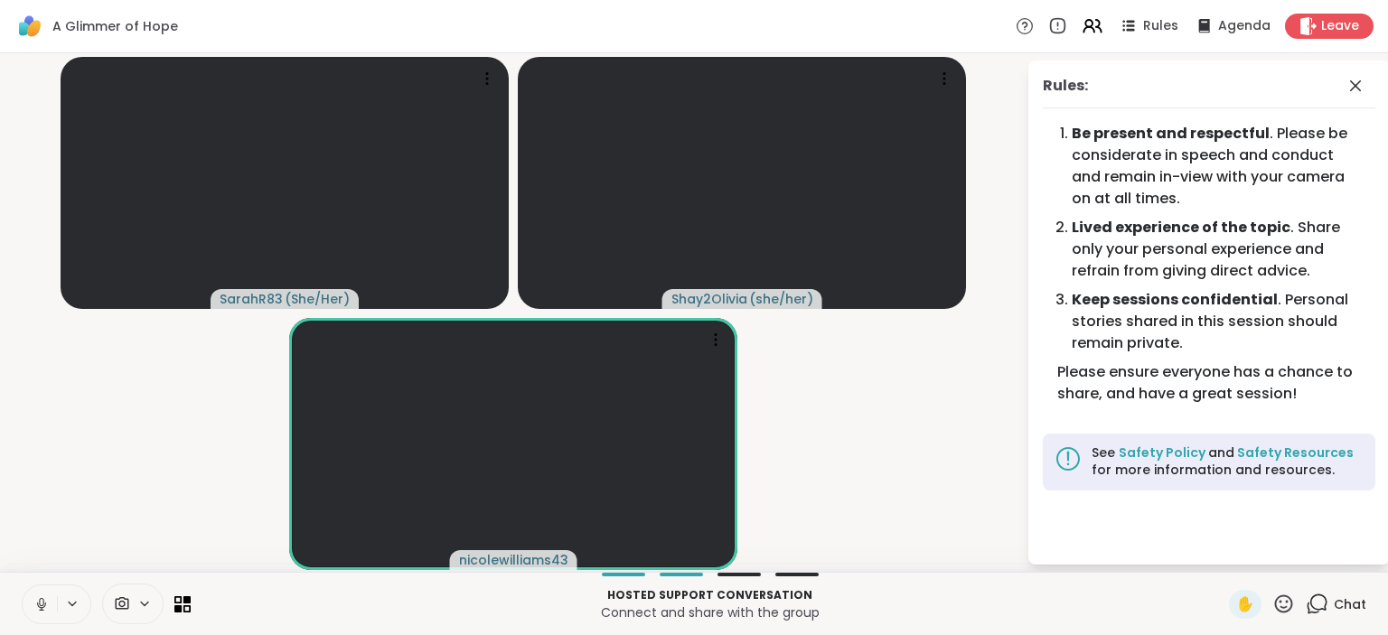
click at [1323, 617] on div "Chat" at bounding box center [1336, 604] width 61 height 29
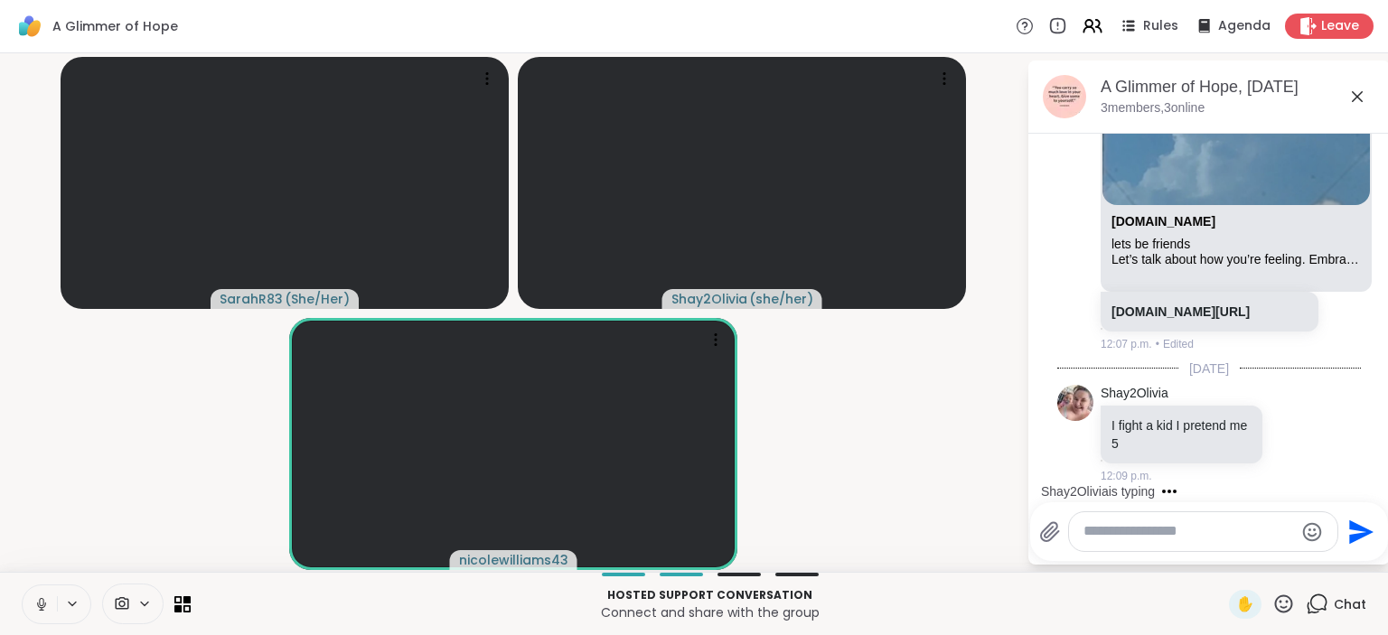
scroll to position [427, 0]
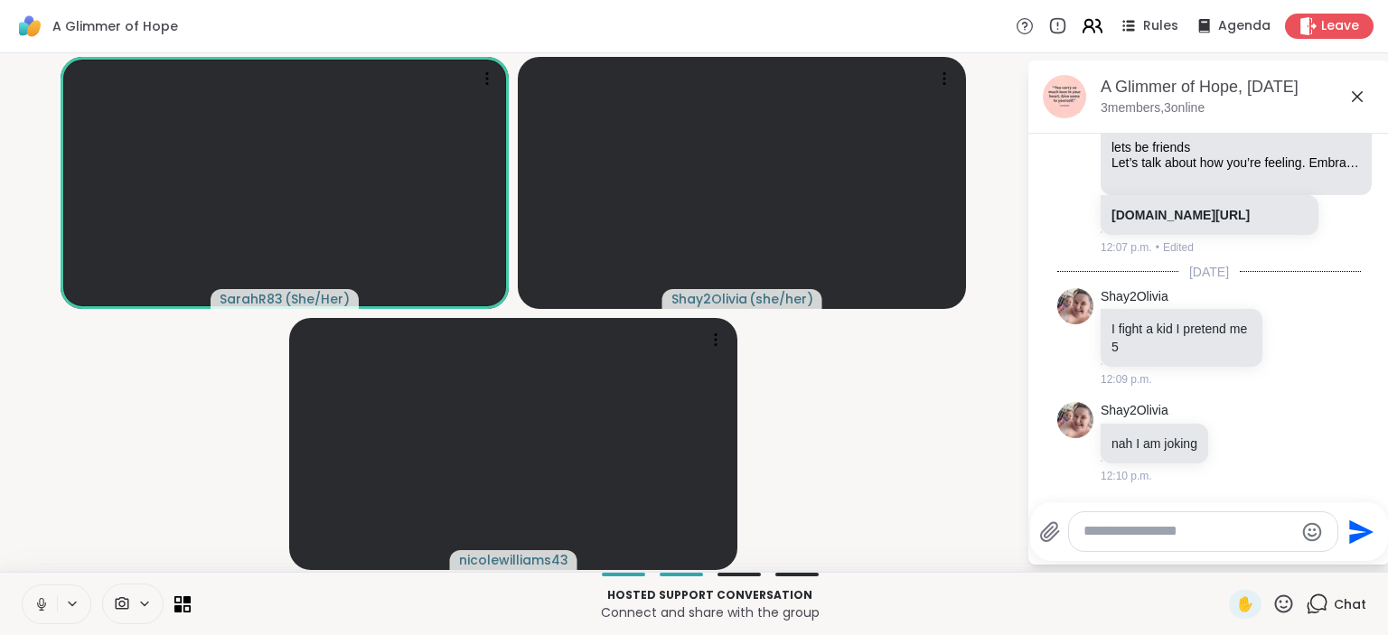
click at [1094, 31] on icon at bounding box center [1089, 29] width 11 height 5
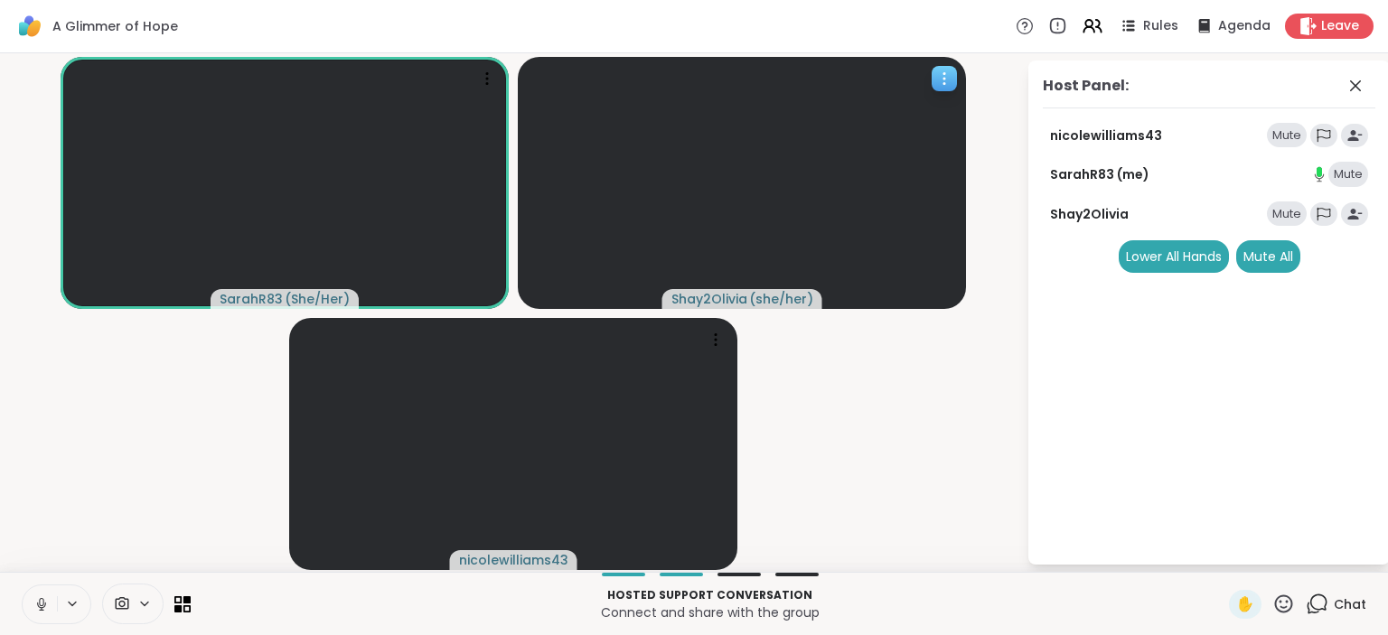
click at [942, 89] on div at bounding box center [944, 78] width 25 height 25
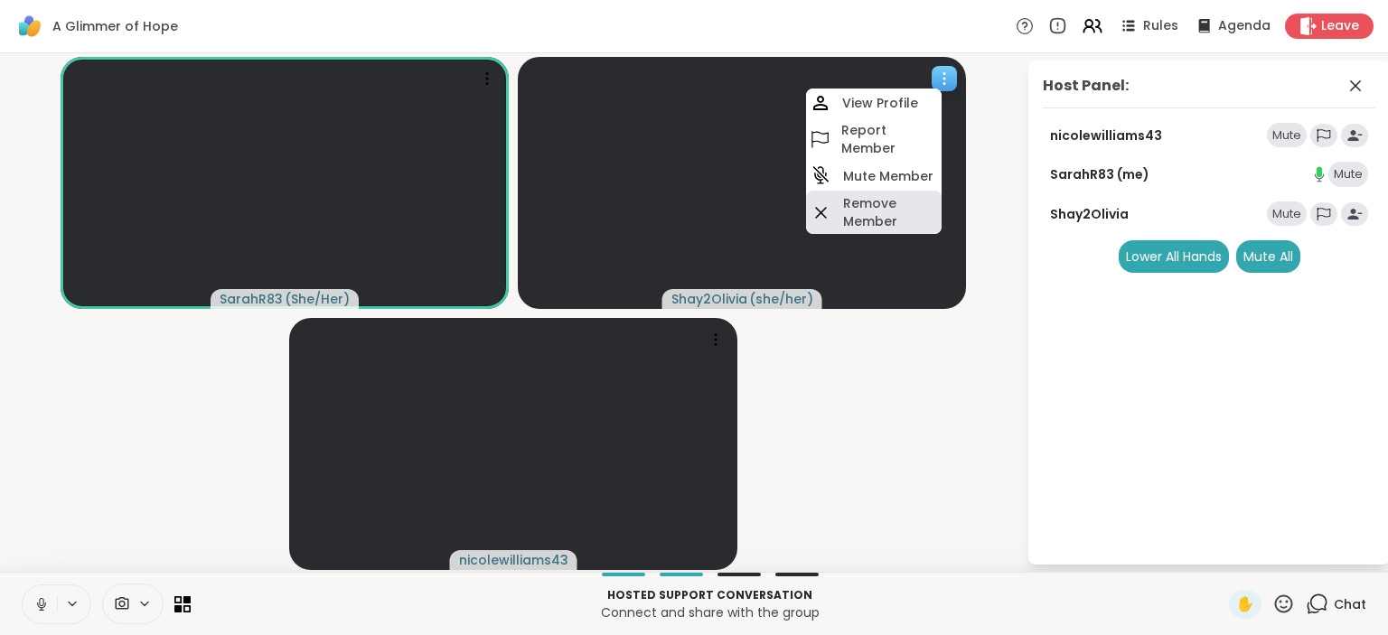
click at [893, 215] on h4 "Remove Member" at bounding box center [890, 212] width 95 height 36
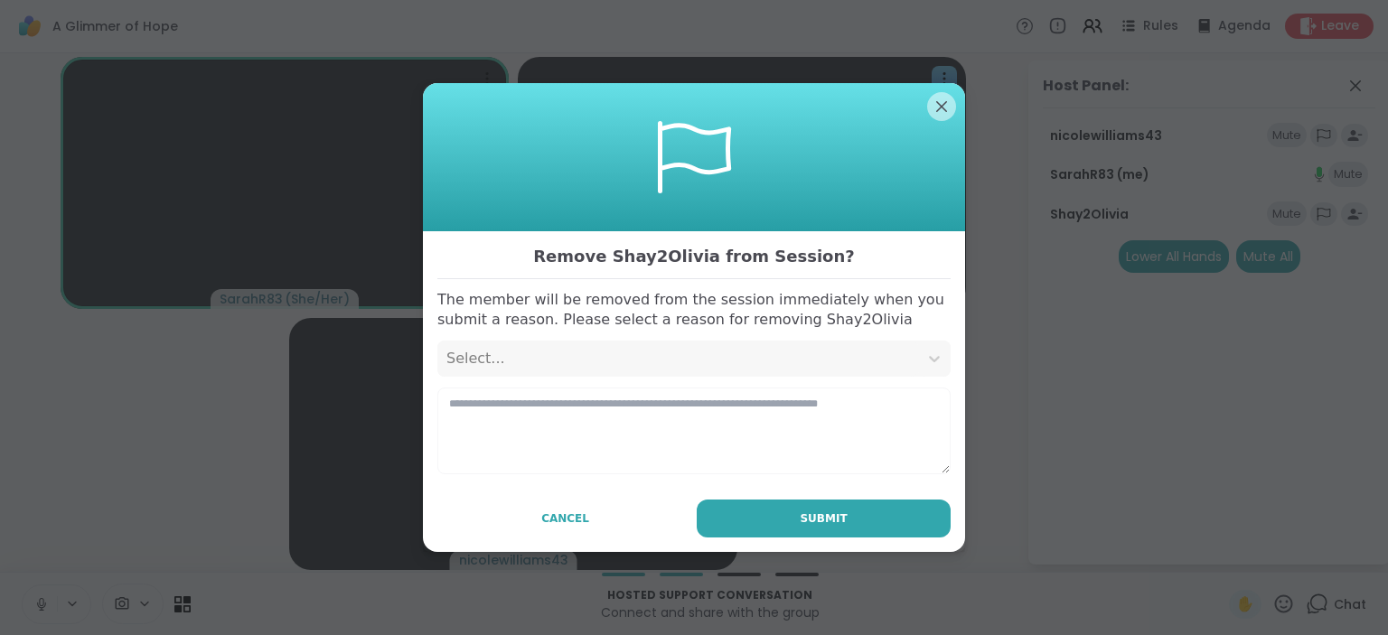
click at [737, 360] on div "Select..." at bounding box center [677, 359] width 463 height 22
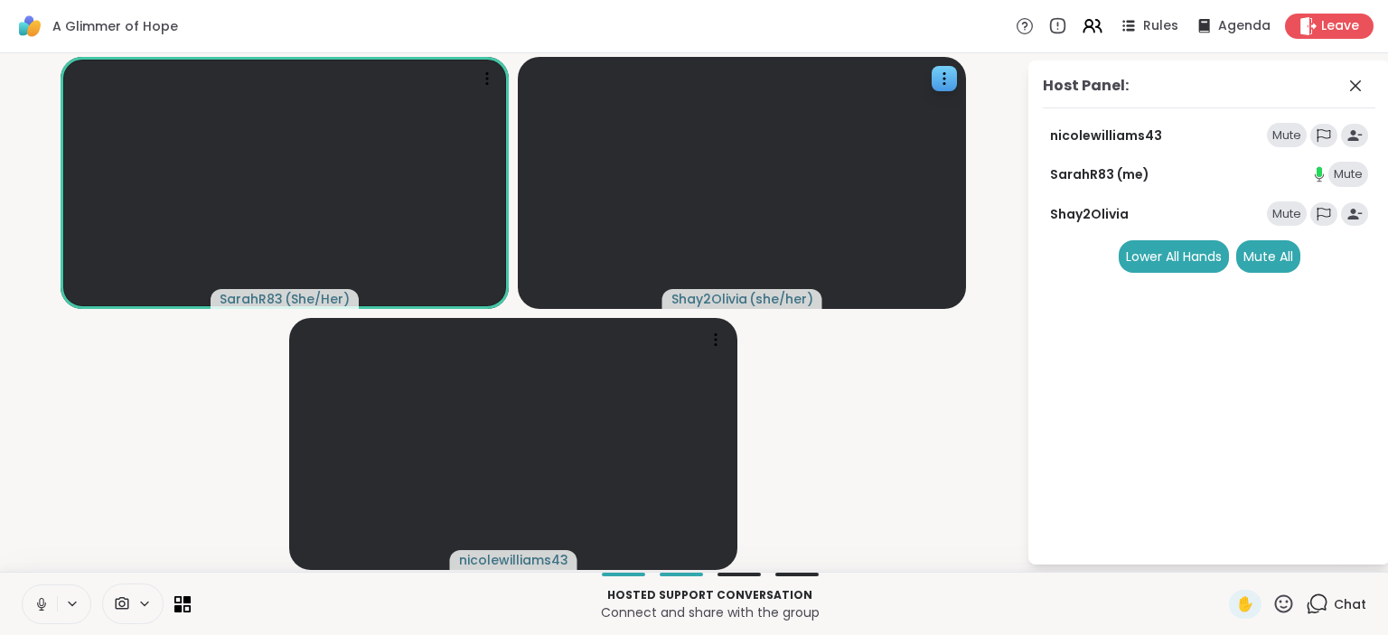
click at [1003, 238] on video-player-container "SarahR83 ( She/Her ) Shay2Olivia ( she/her ) nicolewilliams43" at bounding box center [513, 313] width 1005 height 504
click at [1358, 89] on icon at bounding box center [1355, 85] width 11 height 11
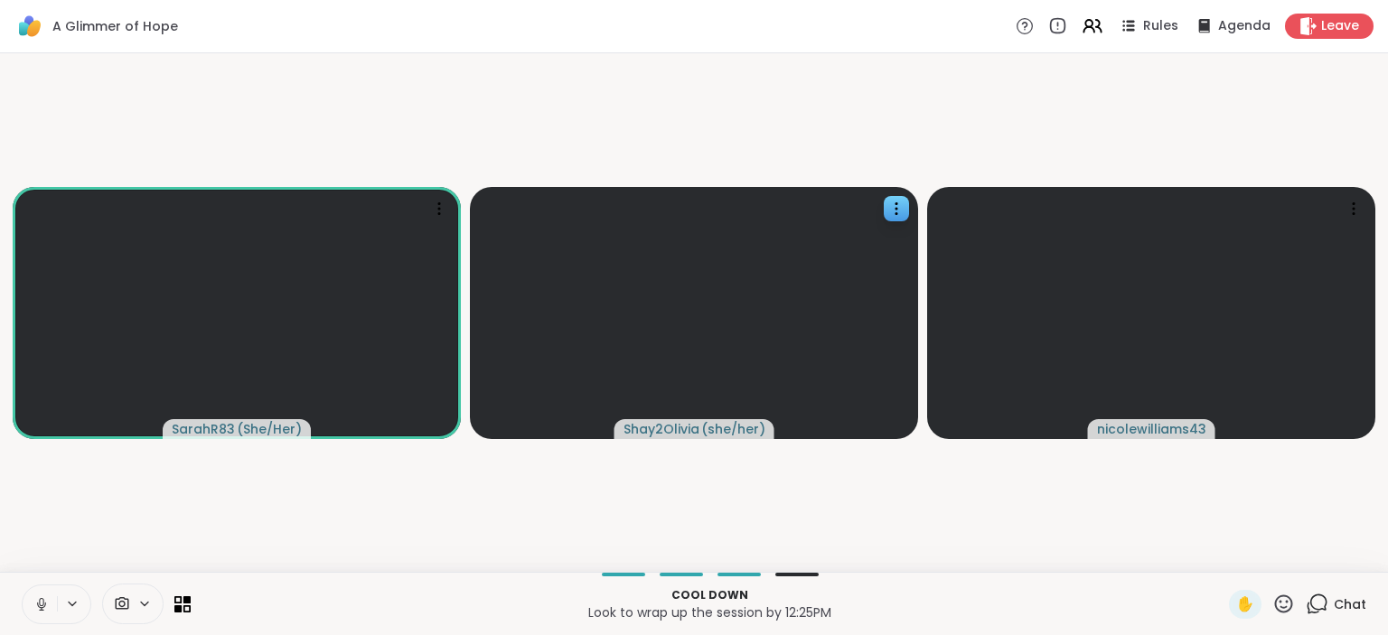
click at [1287, 606] on icon at bounding box center [1283, 604] width 23 height 23
click at [1287, 609] on icon at bounding box center [1284, 604] width 18 height 18
click at [1314, 613] on icon at bounding box center [1317, 604] width 23 height 23
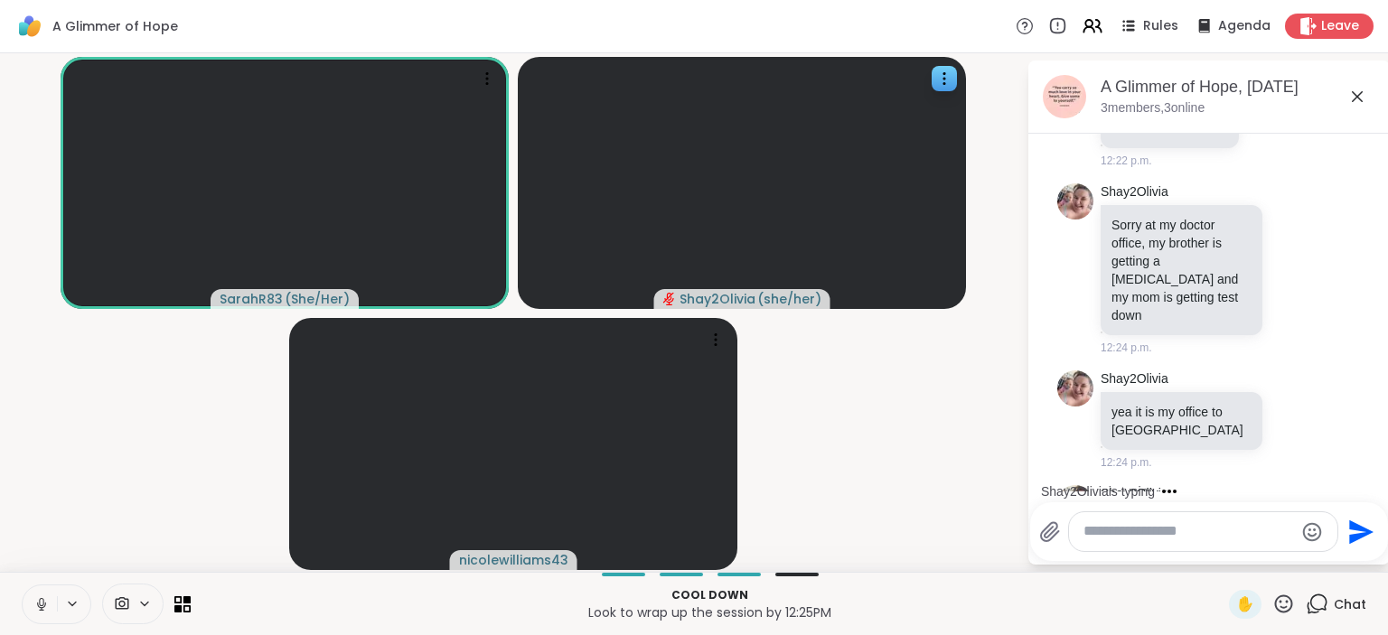
scroll to position [902, 0]
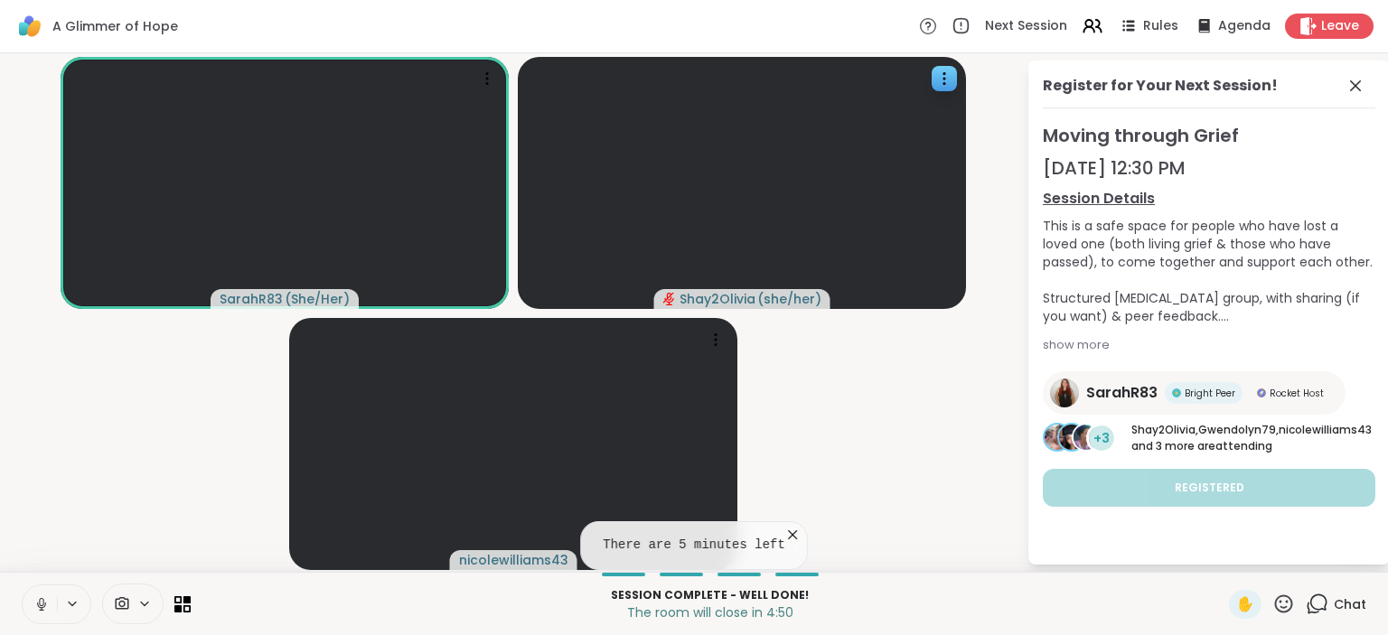
click at [786, 531] on icon at bounding box center [793, 535] width 18 height 18
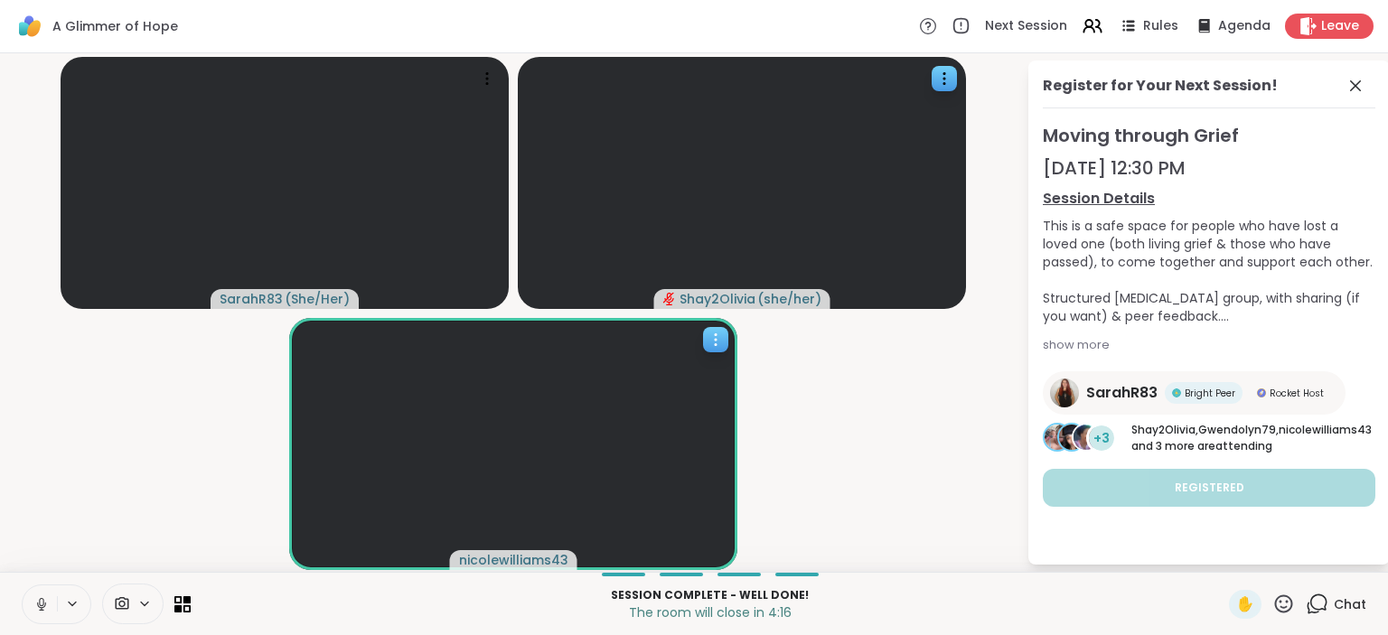
click at [714, 556] on div at bounding box center [513, 444] width 448 height 252
click at [770, 523] on video-player-container "SarahR83 ( She/Her ) Shay2Olivia ( she/her ) nicolewilliams43" at bounding box center [513, 313] width 1005 height 504
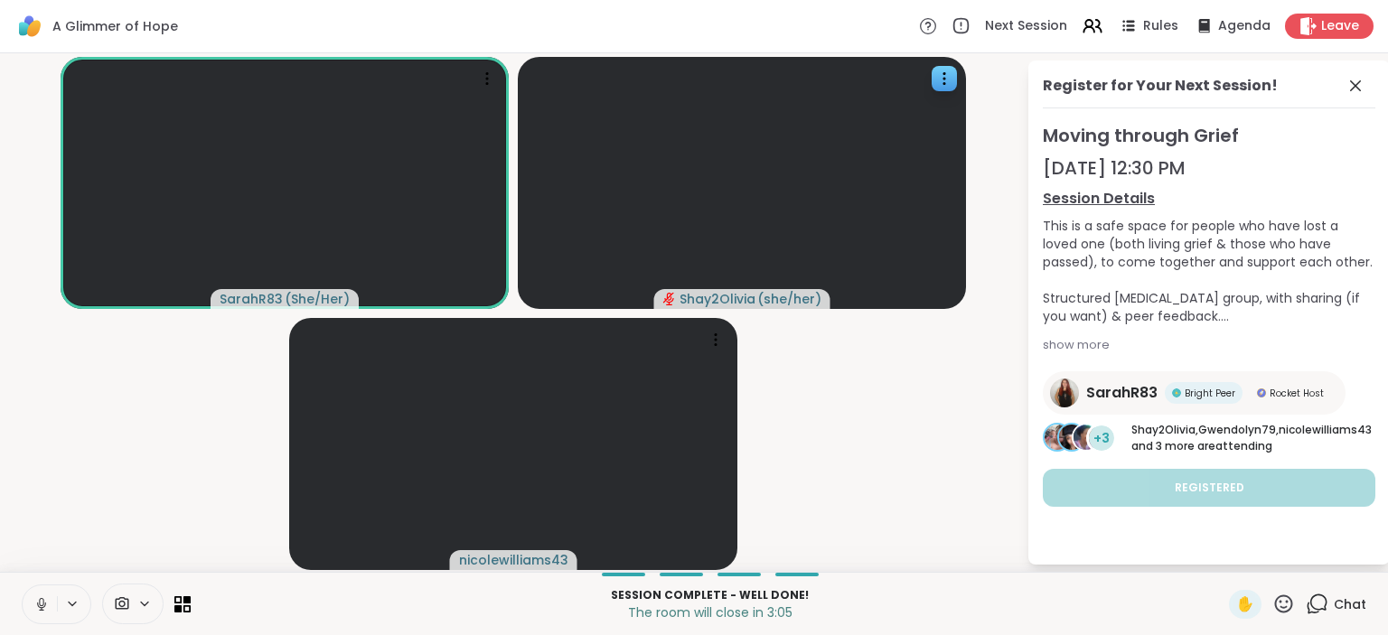
click at [1315, 595] on icon at bounding box center [1317, 604] width 23 height 23
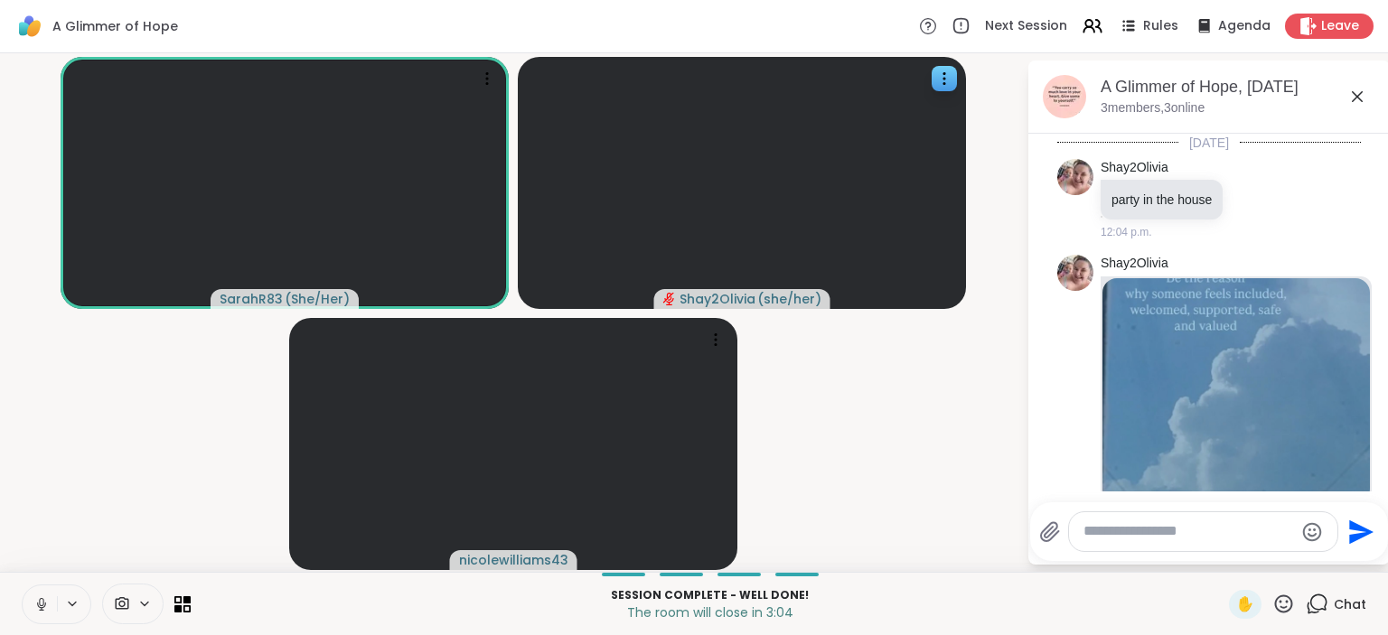
scroll to position [884, 0]
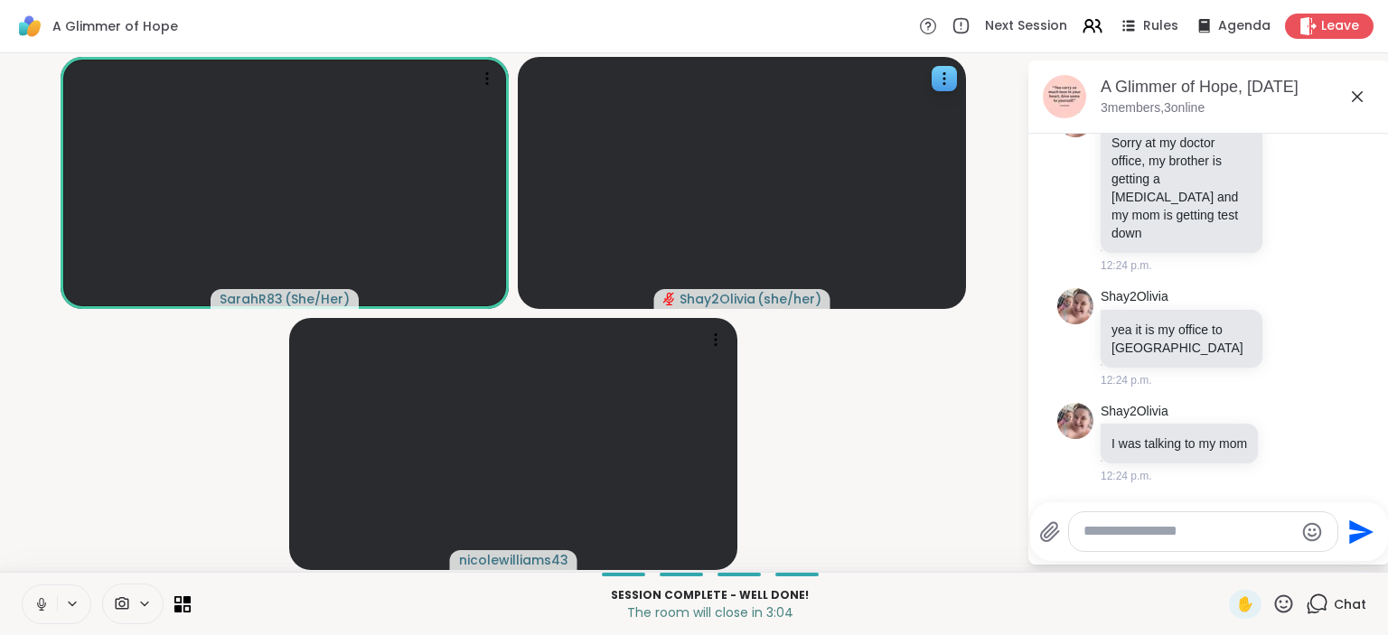
click at [1255, 533] on textarea "Type your message" at bounding box center [1189, 531] width 211 height 19
paste textarea "**********"
type textarea "**********"
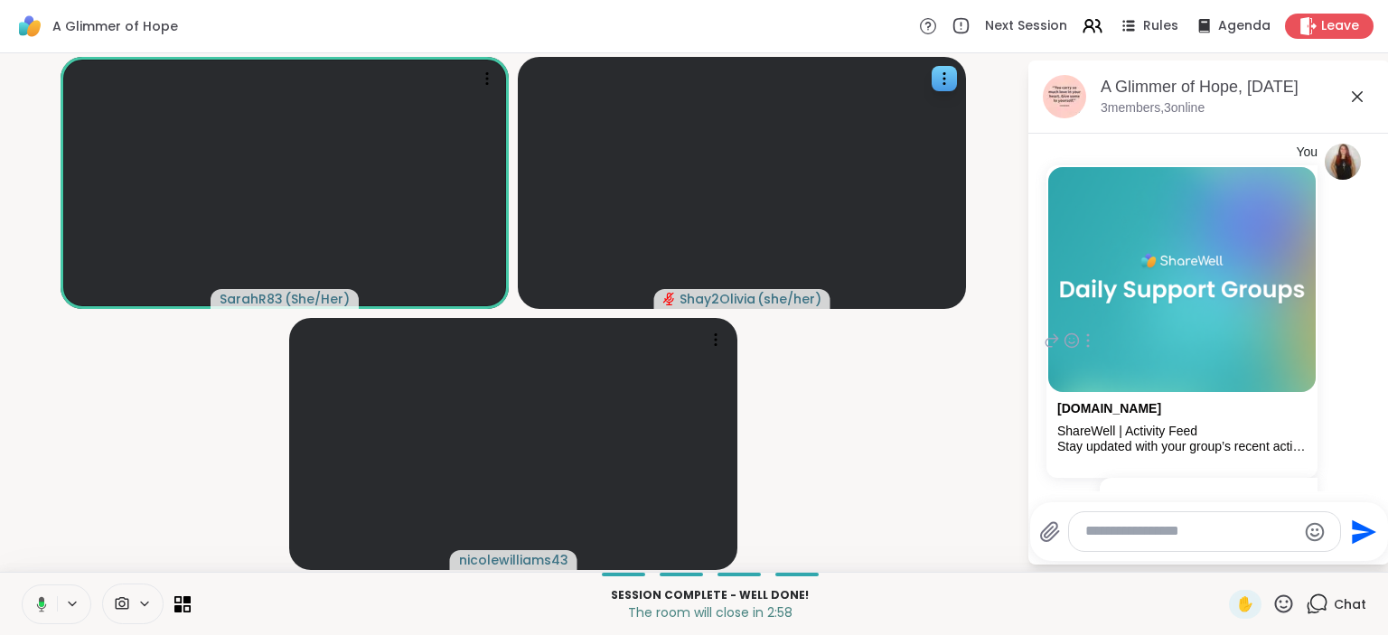
scroll to position [1293, 0]
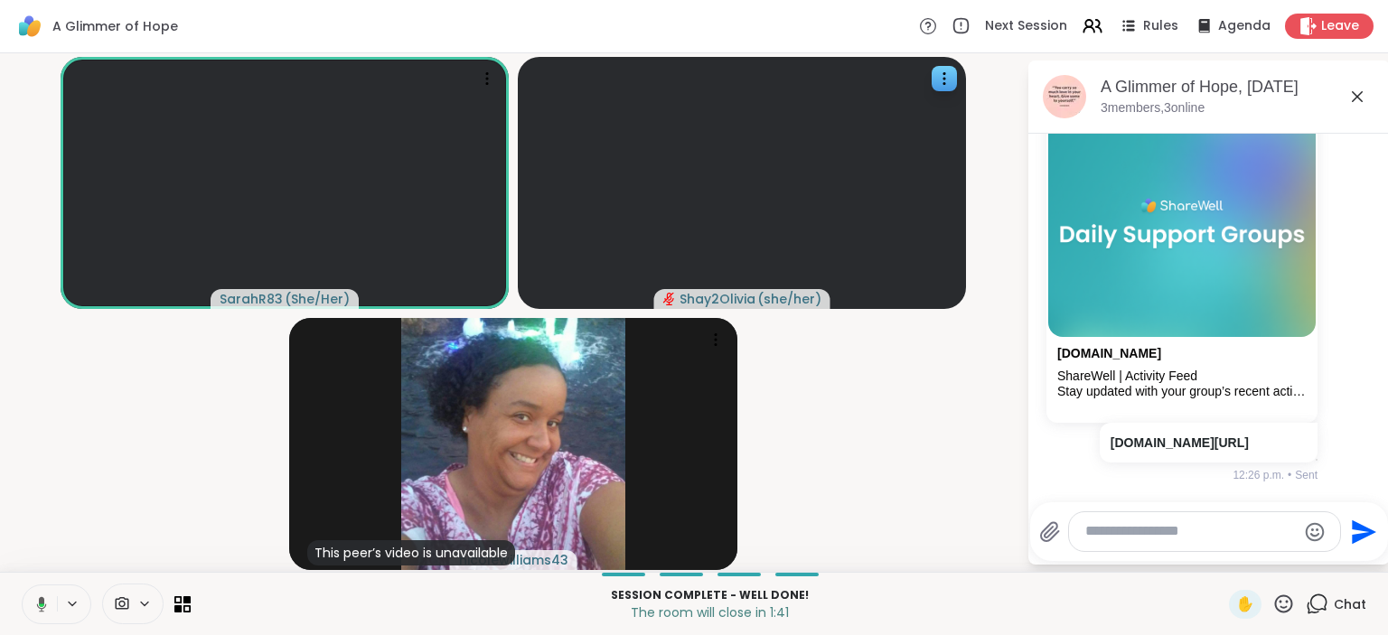
click at [913, 443] on video-player-container "SarahR83 ( She/Her ) Shay2Olivia ( she/her ) This peer’s video is unavailable n…" at bounding box center [513, 313] width 1005 height 504
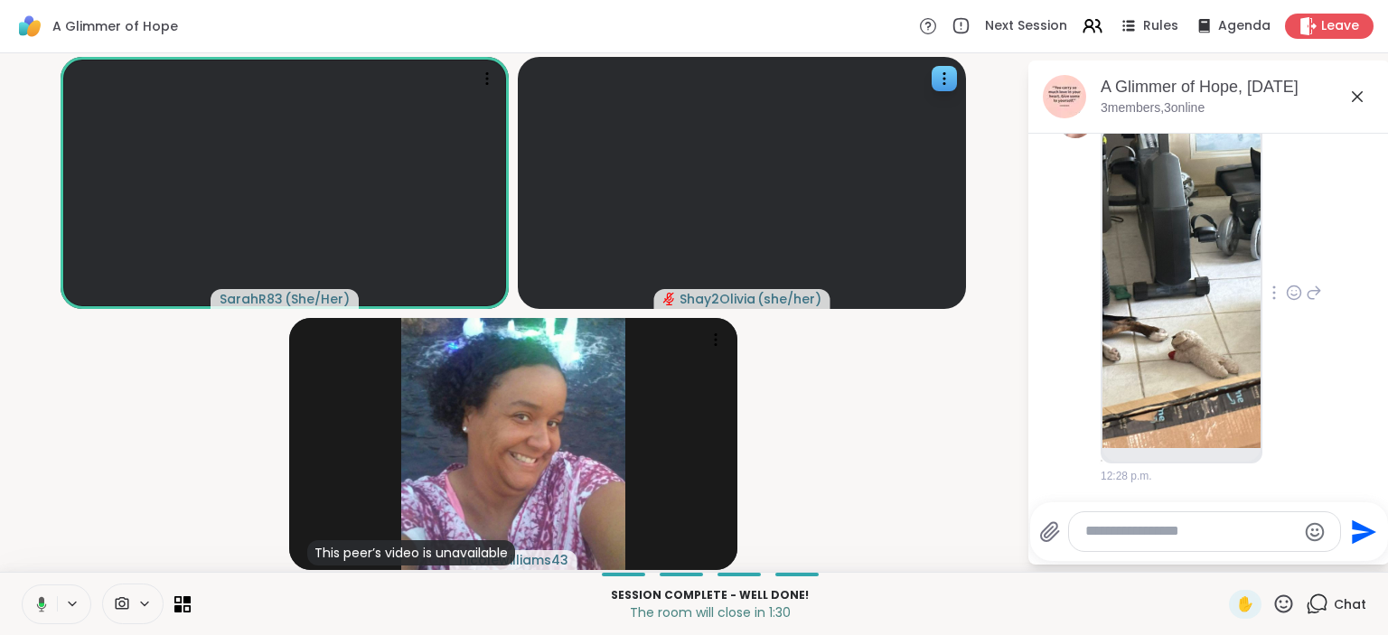
click at [1178, 391] on img at bounding box center [1182, 287] width 158 height 323
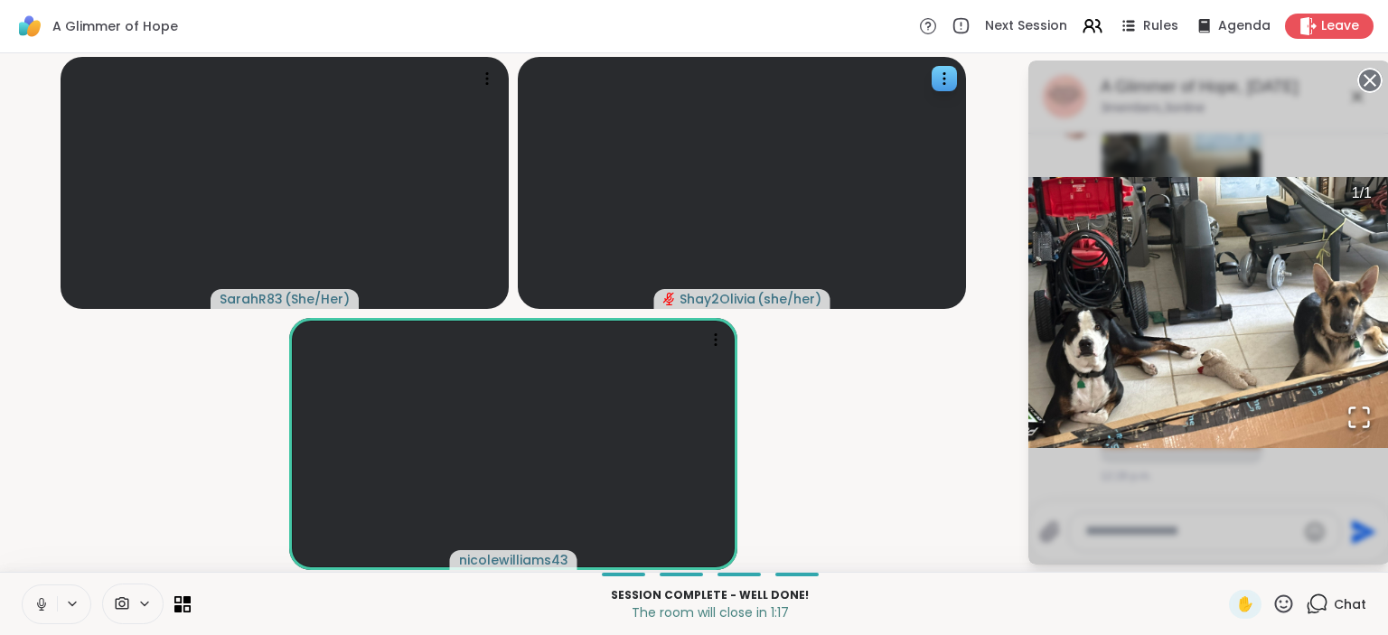
click at [950, 410] on video-player-container "SarahR83 ( She/Her ) Shay2Olivia ( she/her ) nicolewilliams43" at bounding box center [513, 313] width 1005 height 504
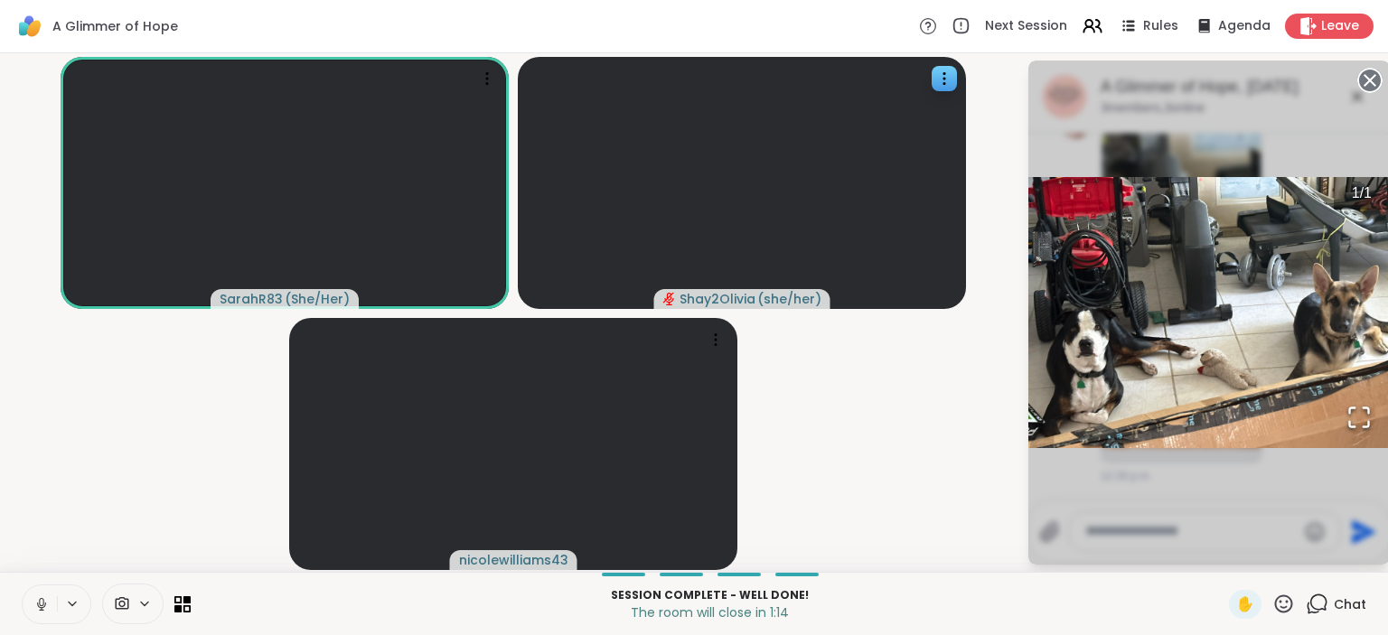
click at [1365, 80] on circle at bounding box center [1370, 81] width 22 height 22
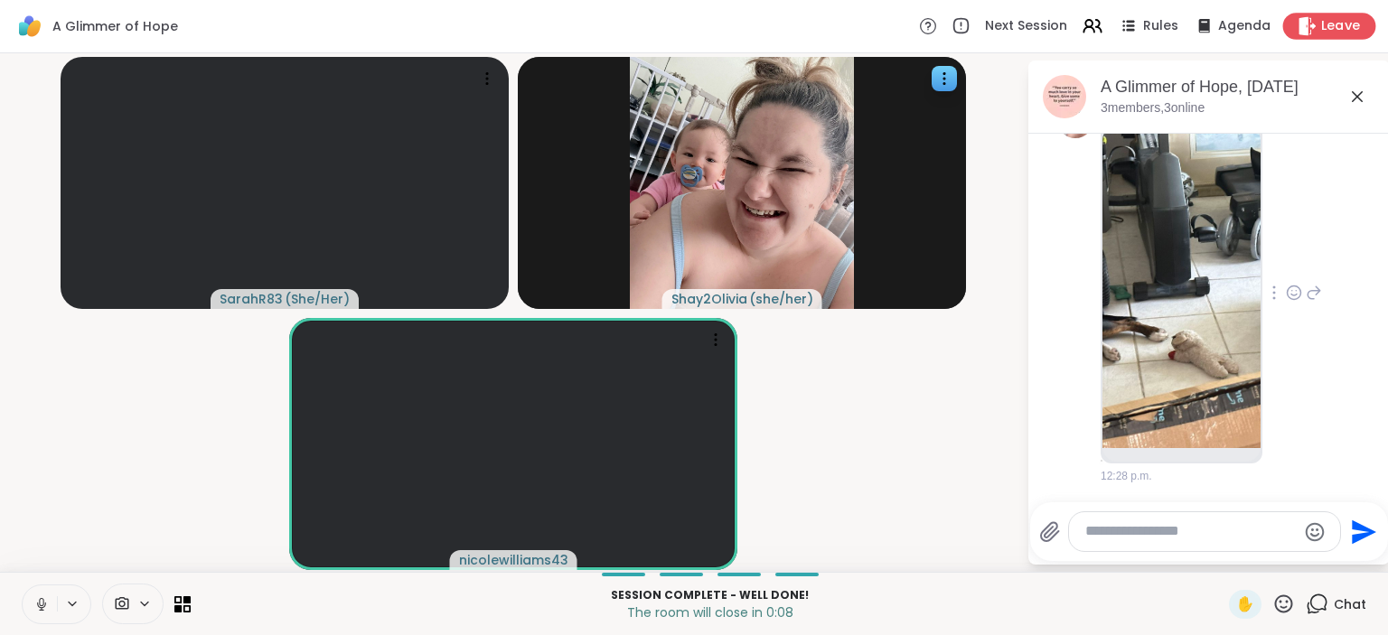
click at [1320, 33] on div "Leave" at bounding box center [1329, 26] width 93 height 26
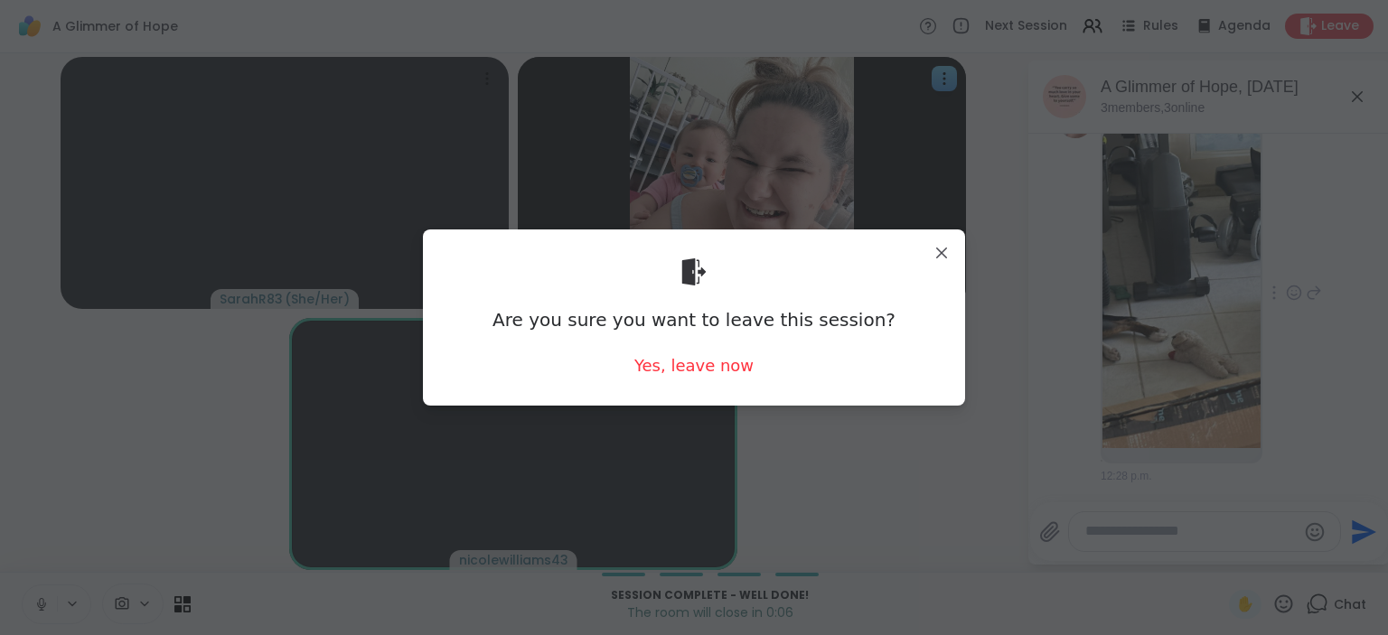
click at [692, 385] on div "Are you sure you want to leave this session? Yes, leave now" at bounding box center [693, 317] width 513 height 147
click at [689, 362] on div "Yes, leave now" at bounding box center [693, 365] width 119 height 23
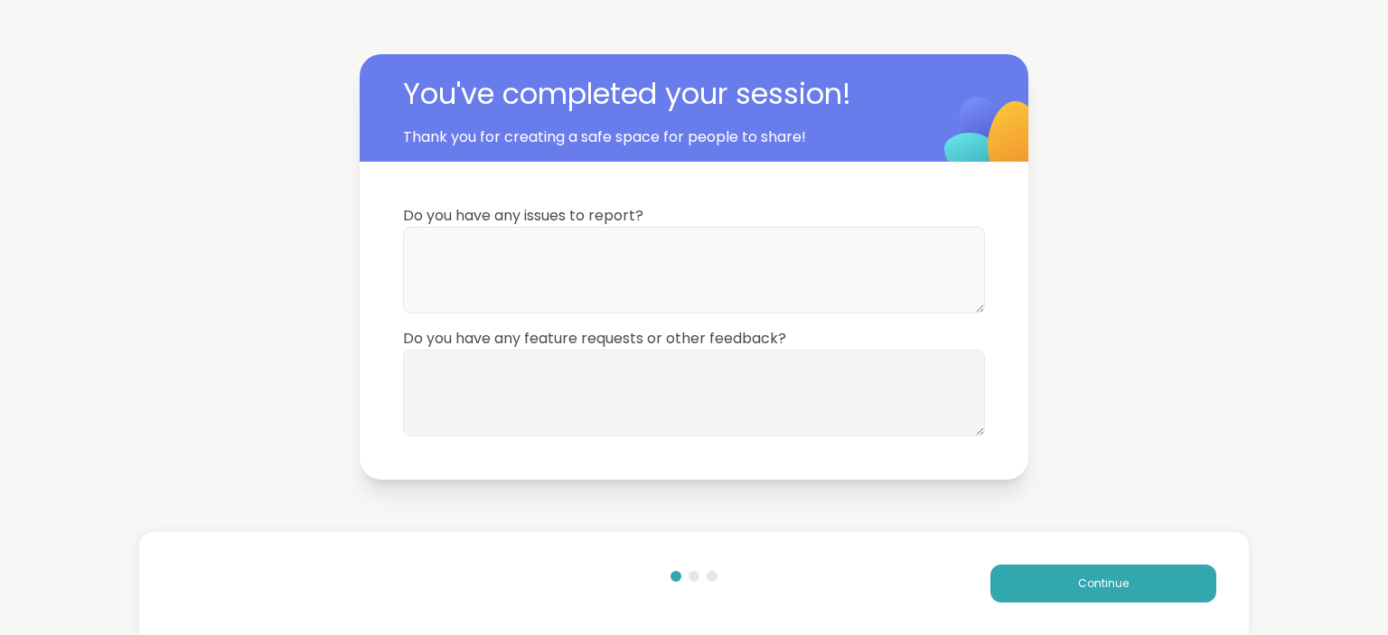
click at [835, 264] on textarea at bounding box center [694, 270] width 582 height 87
type textarea "**"
click at [690, 381] on textarea at bounding box center [694, 393] width 582 height 87
click at [690, 381] on textarea "*" at bounding box center [694, 393] width 582 height 87
type textarea "**"
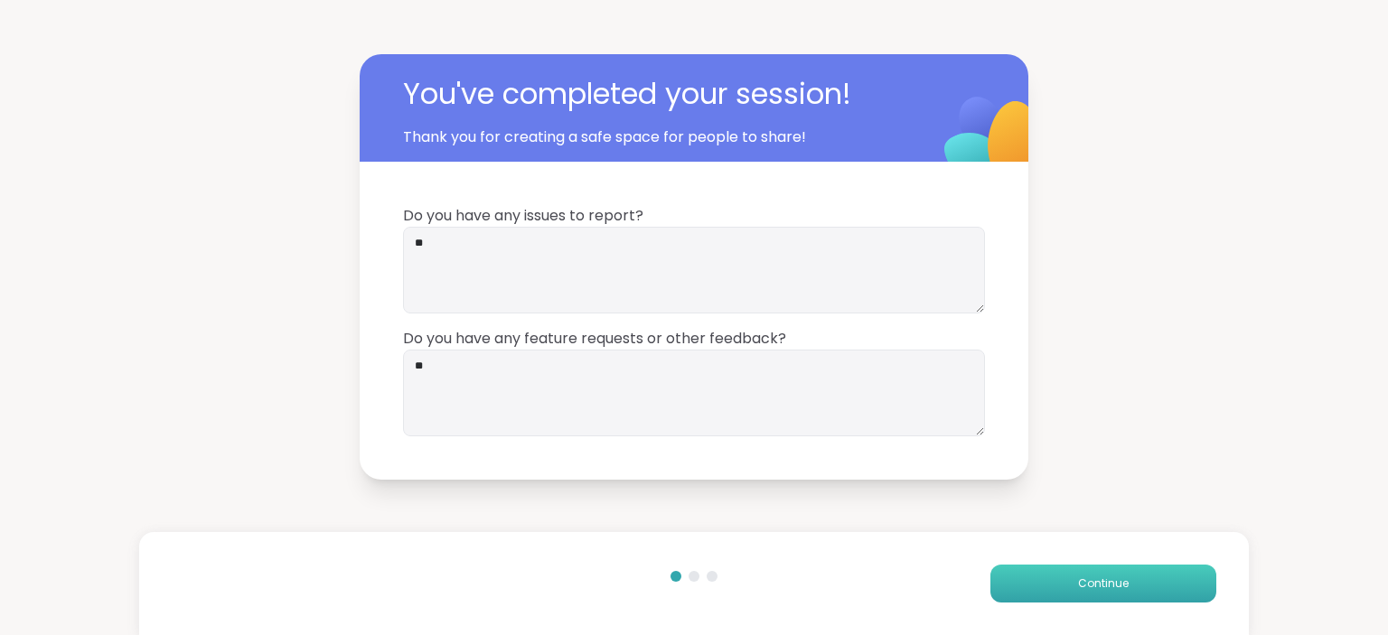
click at [1036, 591] on button "Continue" at bounding box center [1103, 584] width 226 height 38
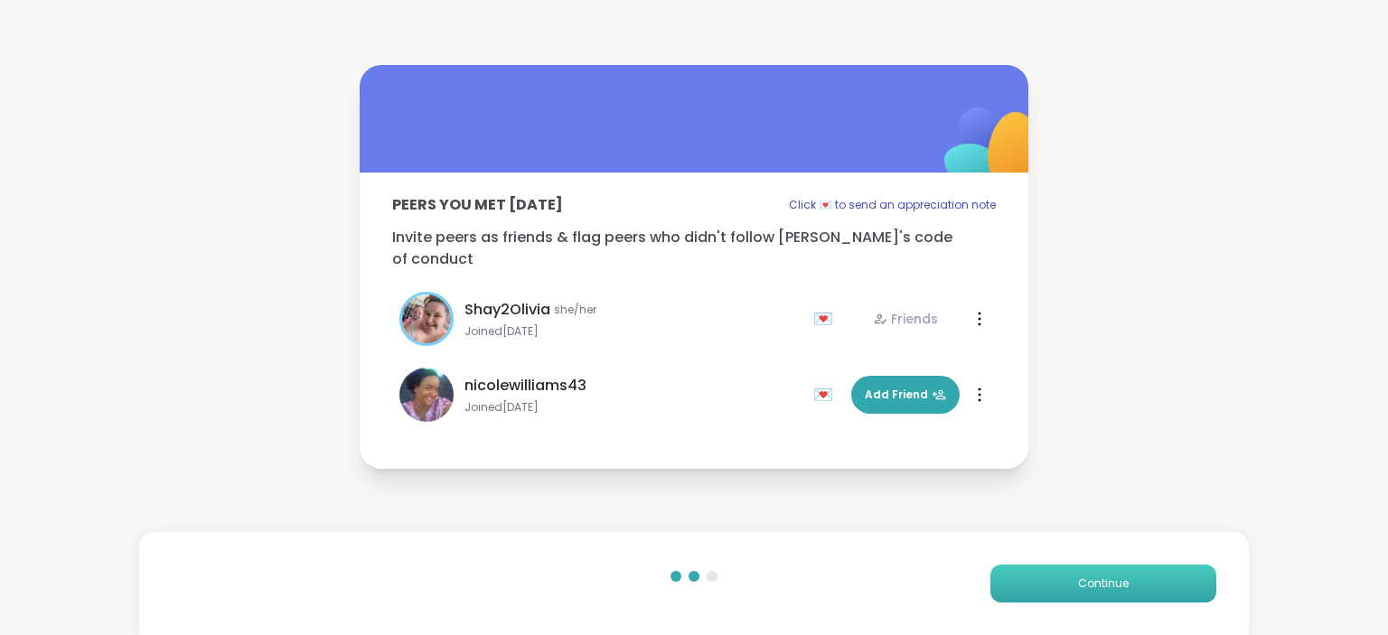
click at [1036, 591] on button "Continue" at bounding box center [1103, 584] width 226 height 38
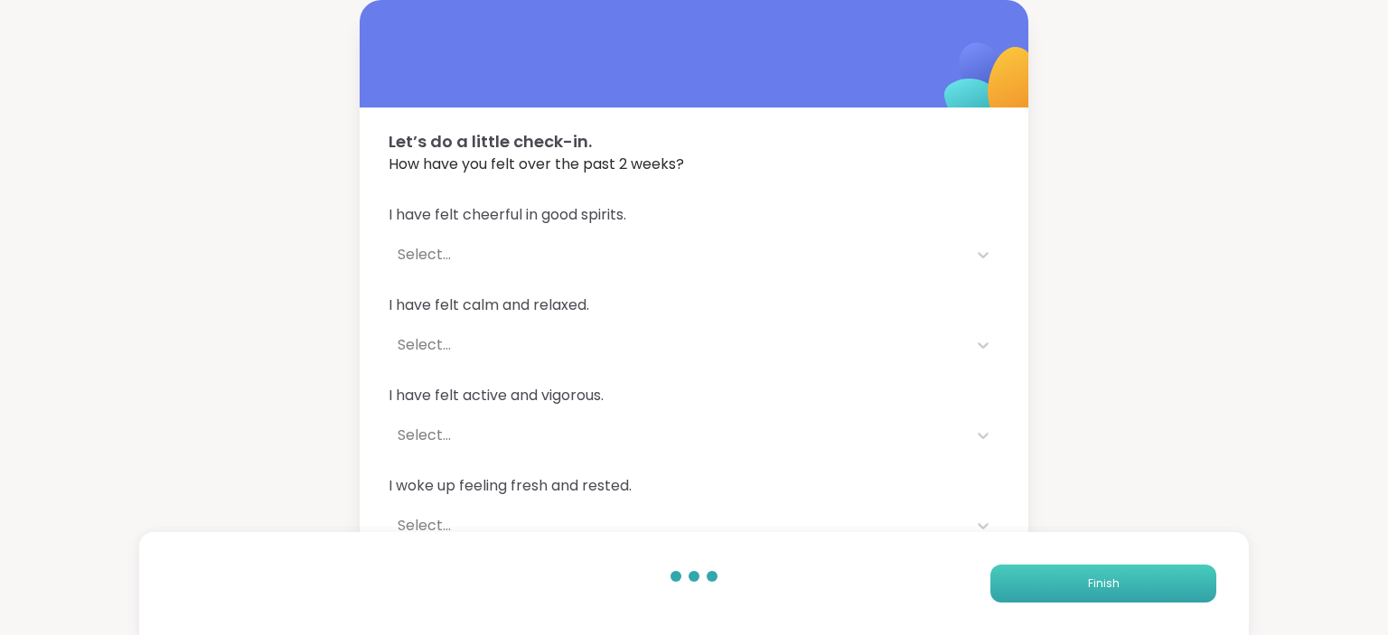
click at [1036, 591] on button "Finish" at bounding box center [1103, 584] width 226 height 38
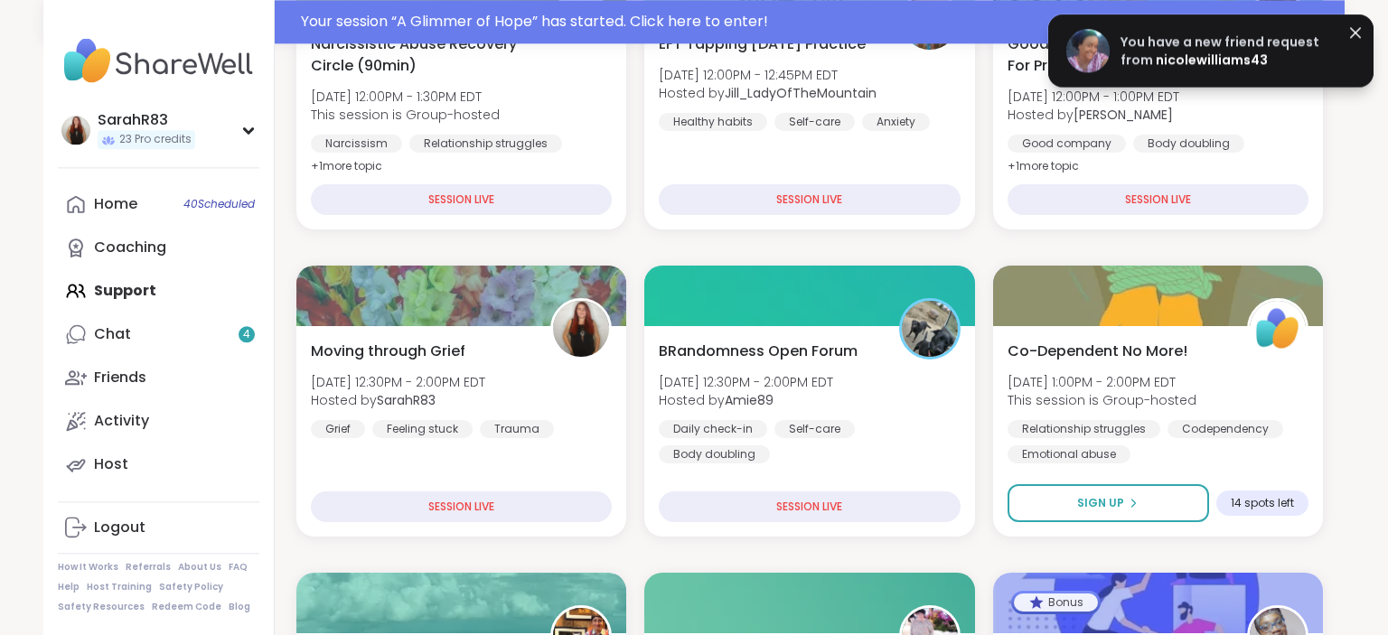
scroll to position [469, 0]
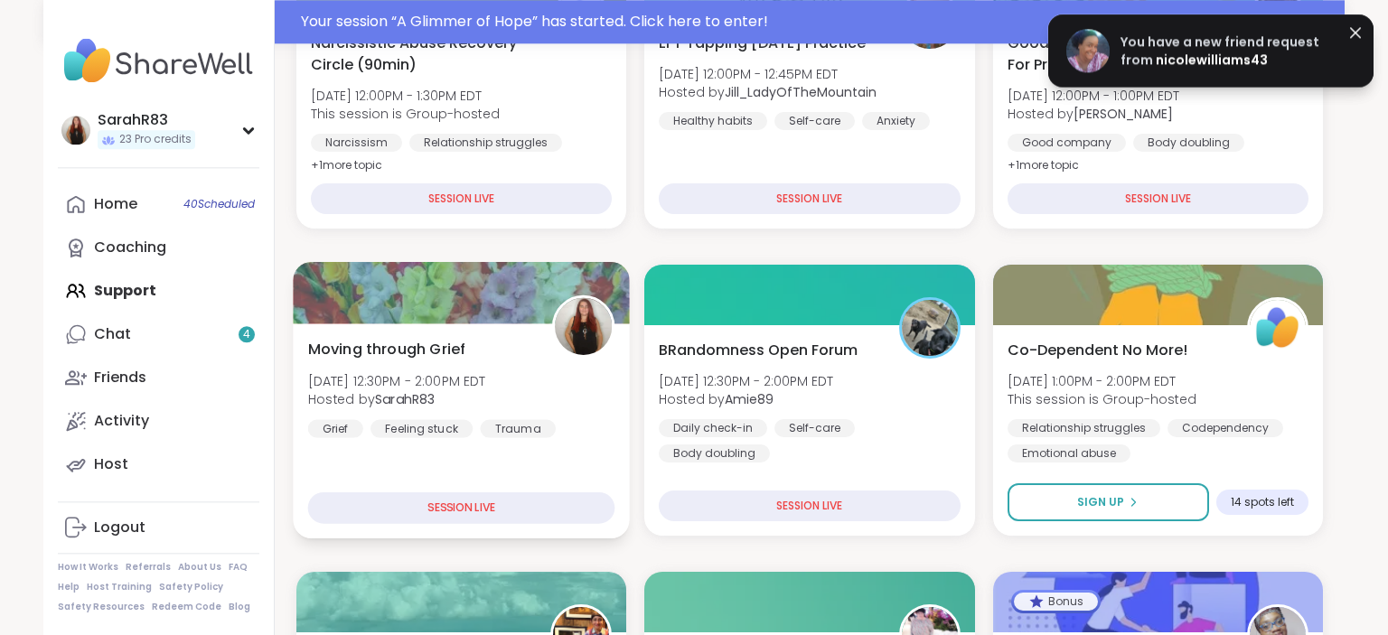
click at [433, 364] on div "Moving through Grief Thu, Sep 11 | 12:30PM - 2:00PM EDT Hosted by SarahR83 Grie…" at bounding box center [461, 387] width 307 height 99
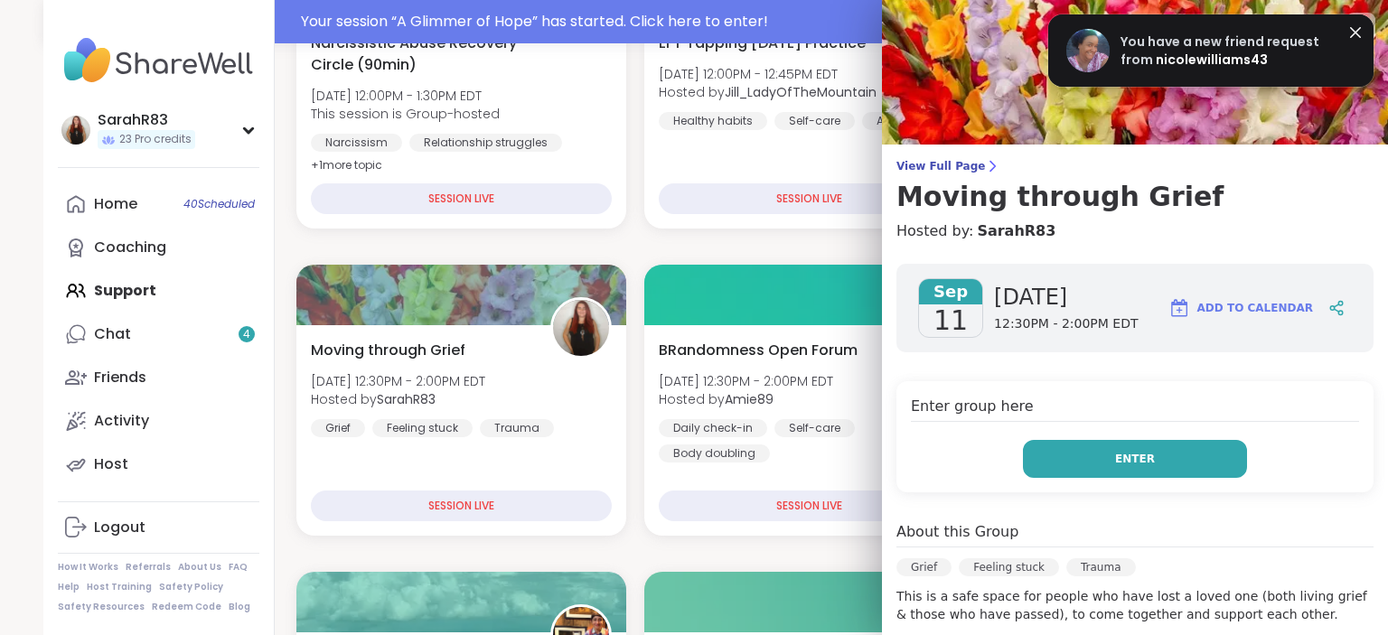
click at [1102, 459] on button "Enter" at bounding box center [1135, 459] width 224 height 38
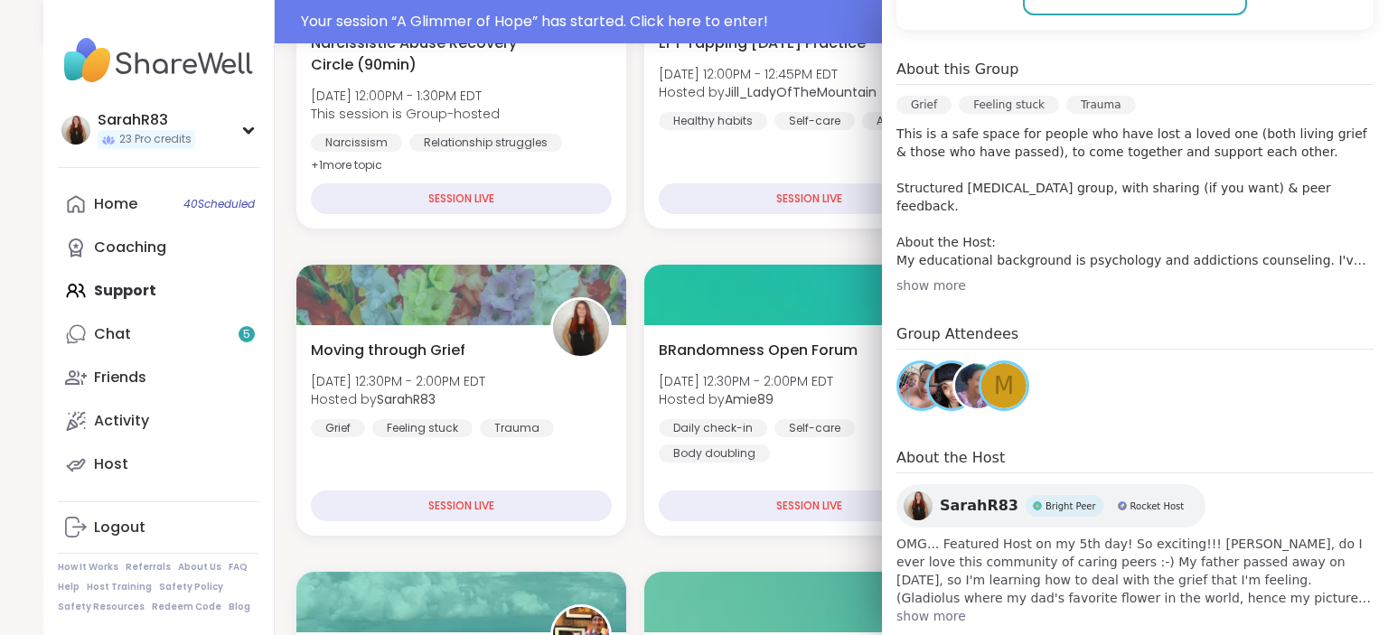
scroll to position [0, 0]
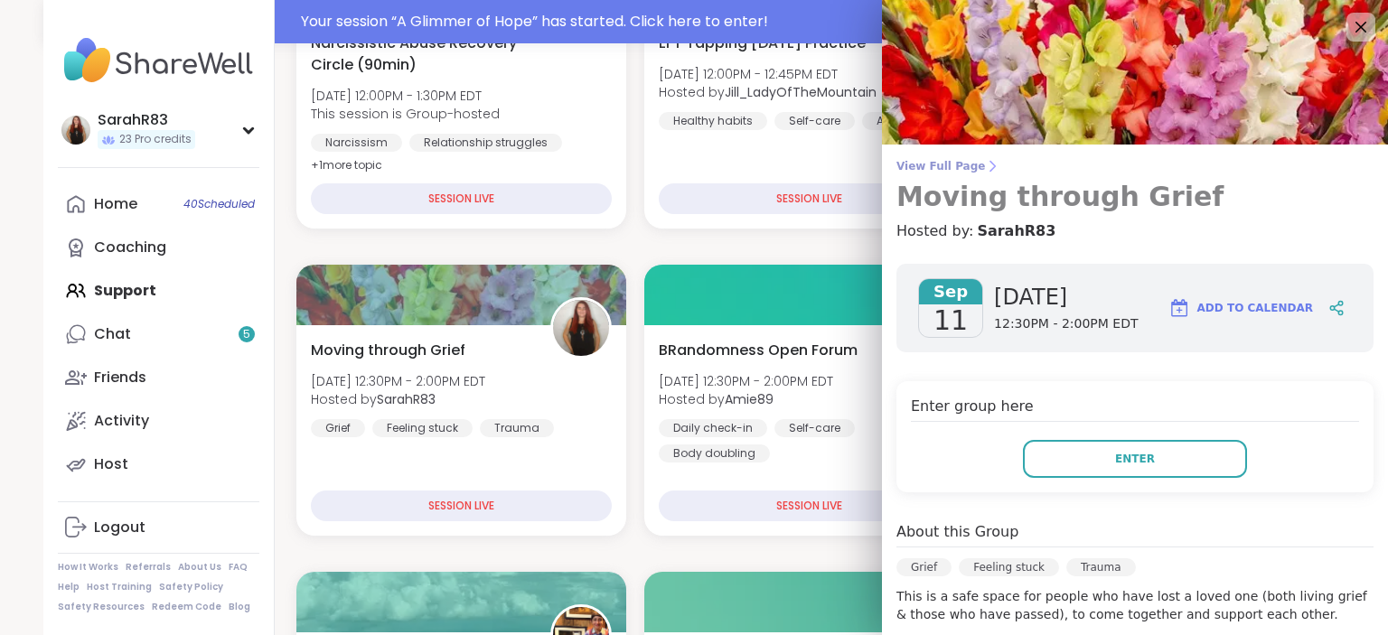
click at [960, 167] on span "View Full Page" at bounding box center [1134, 166] width 477 height 14
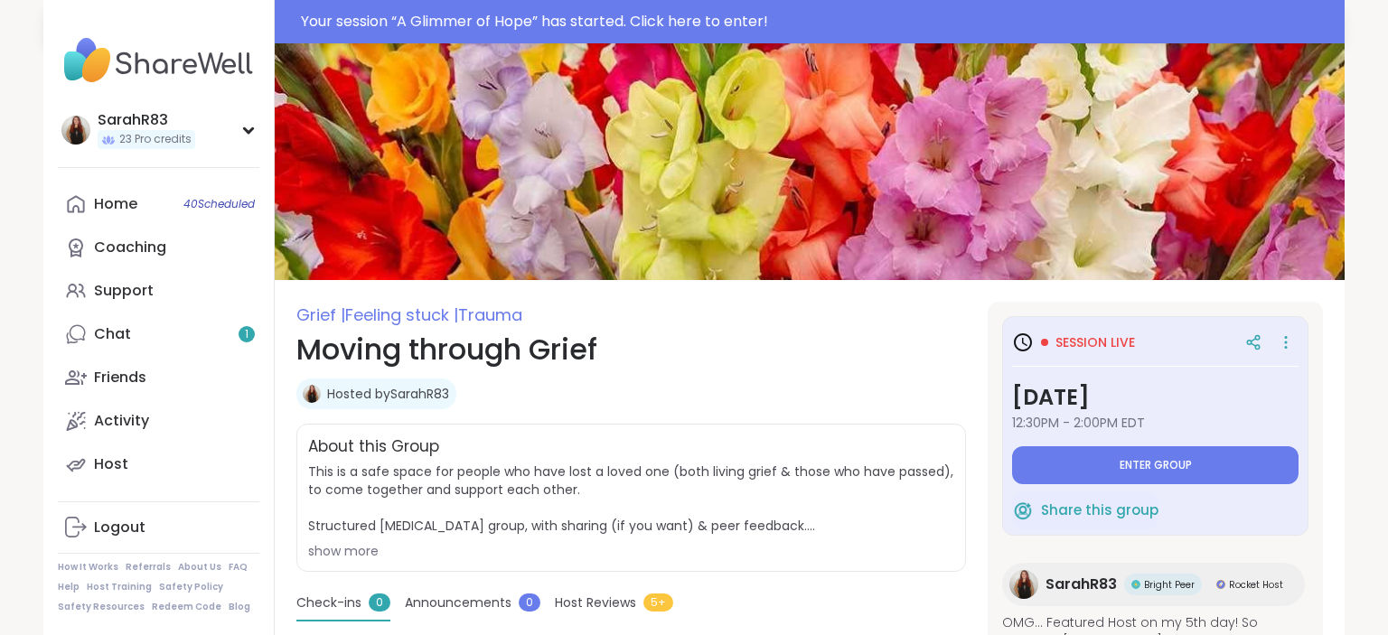
type textarea "*"
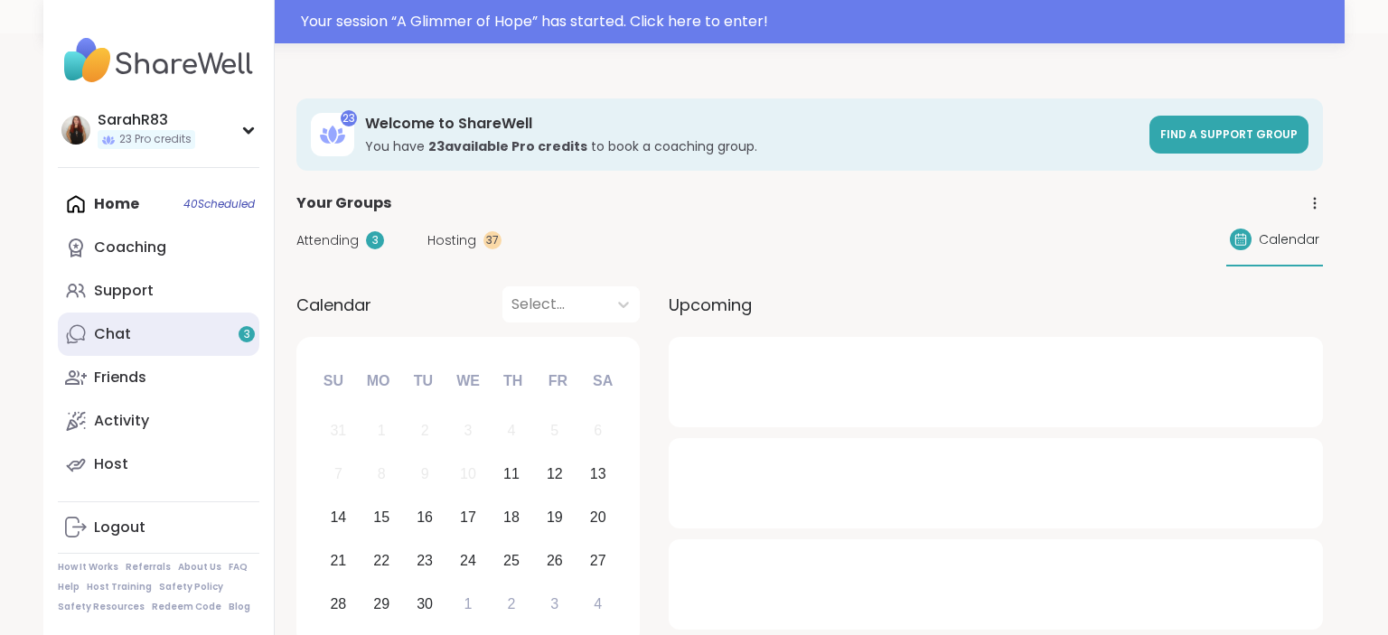
click at [232, 340] on link "Chat 3" at bounding box center [159, 334] width 202 height 43
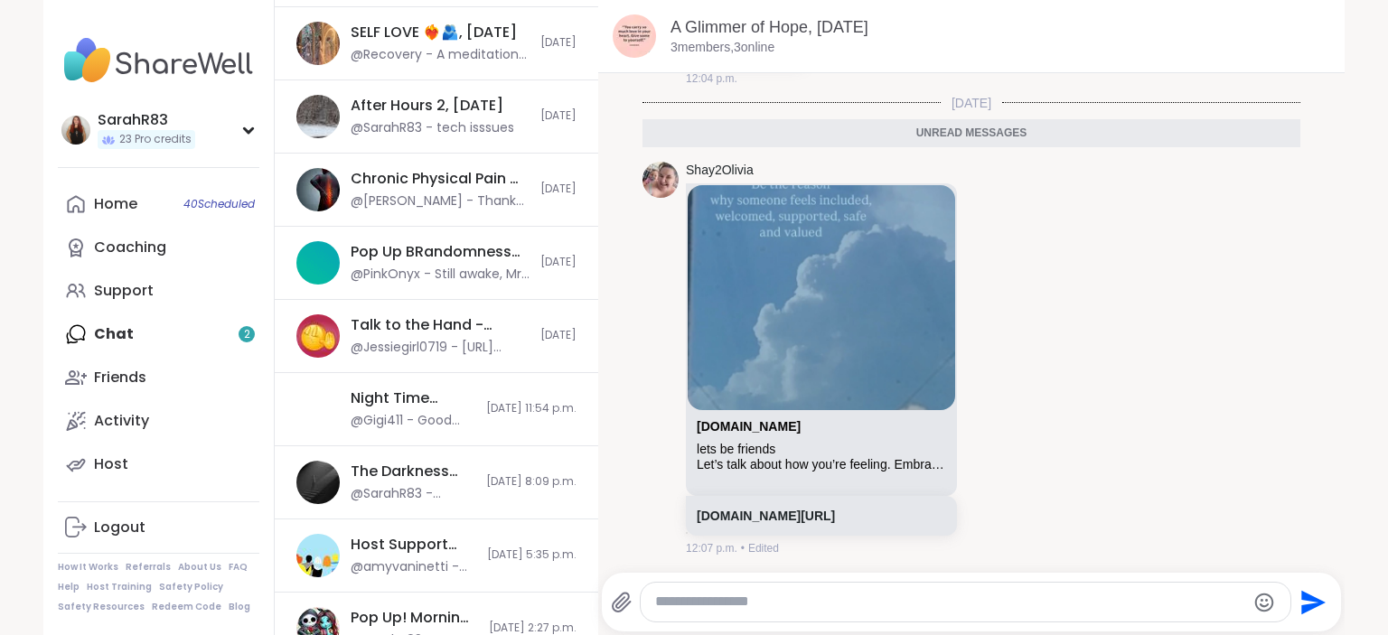
scroll to position [777, 0]
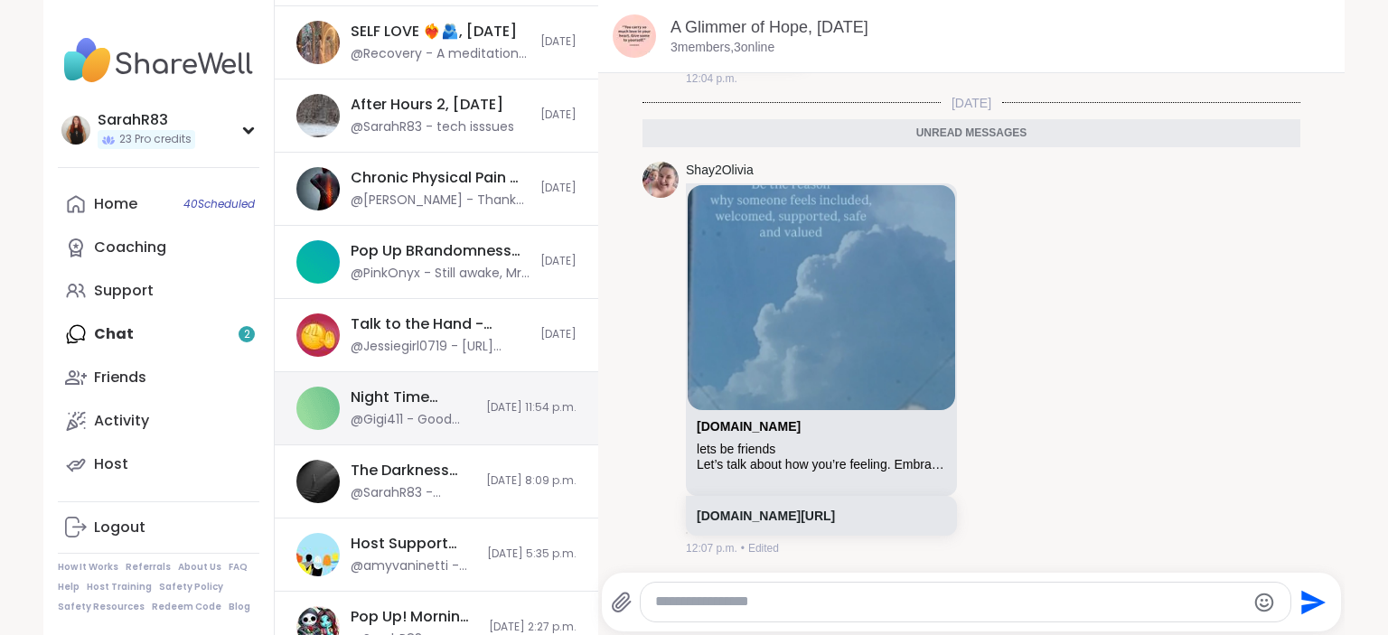
click at [427, 372] on div "Night Time Reflection and/or Body Doubling, [DATE] @Gigi411 - Good meeting ever…" at bounding box center [437, 408] width 324 height 73
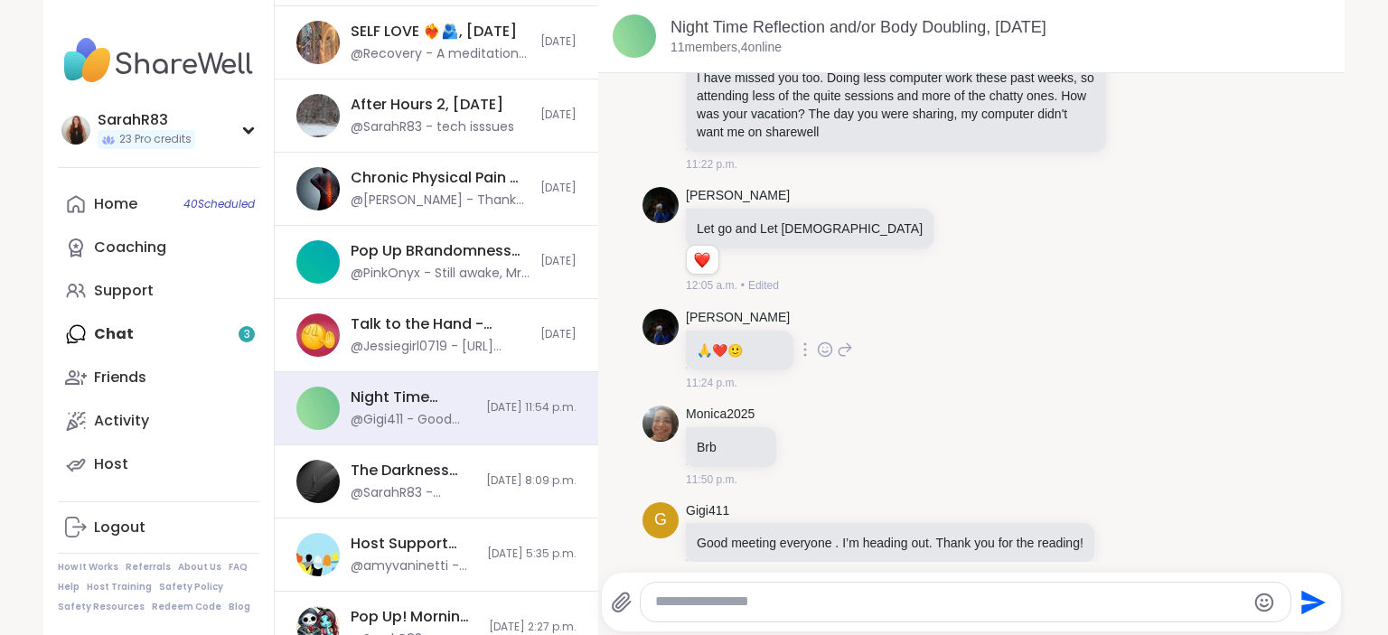
scroll to position [647, 0]
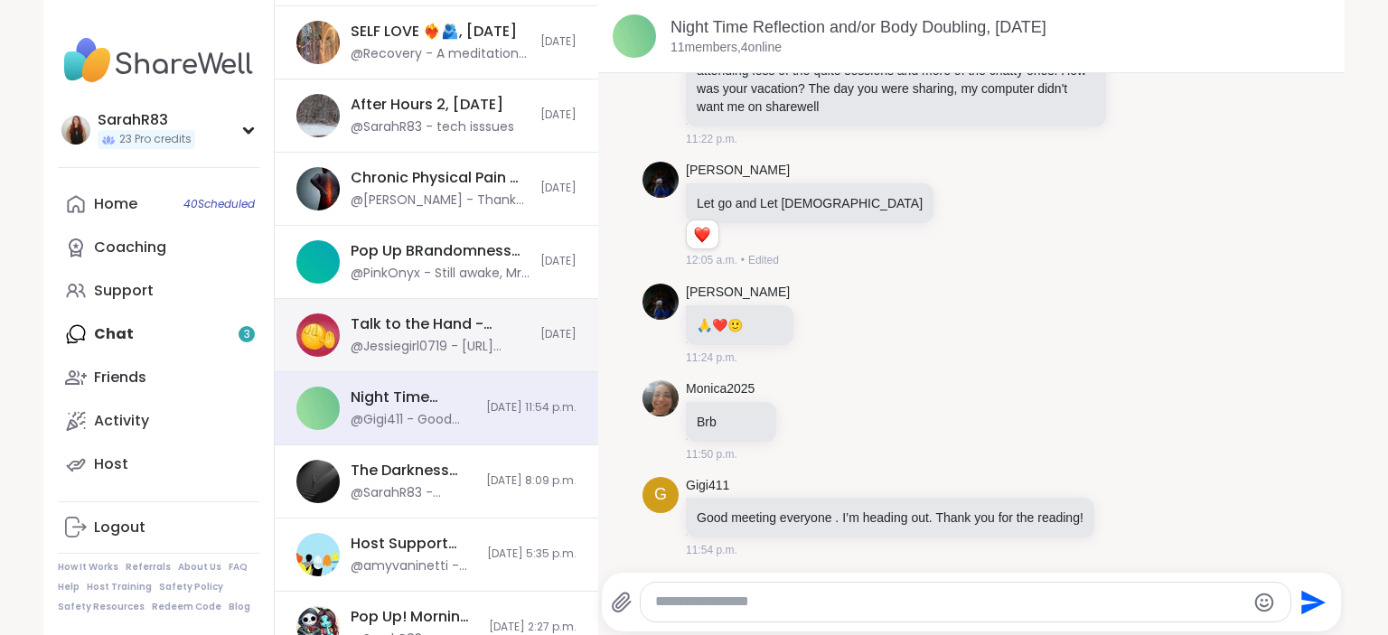
click at [486, 343] on div "@Jessiegirl0719 - [URL][DOMAIN_NAME]" at bounding box center [440, 347] width 179 height 18
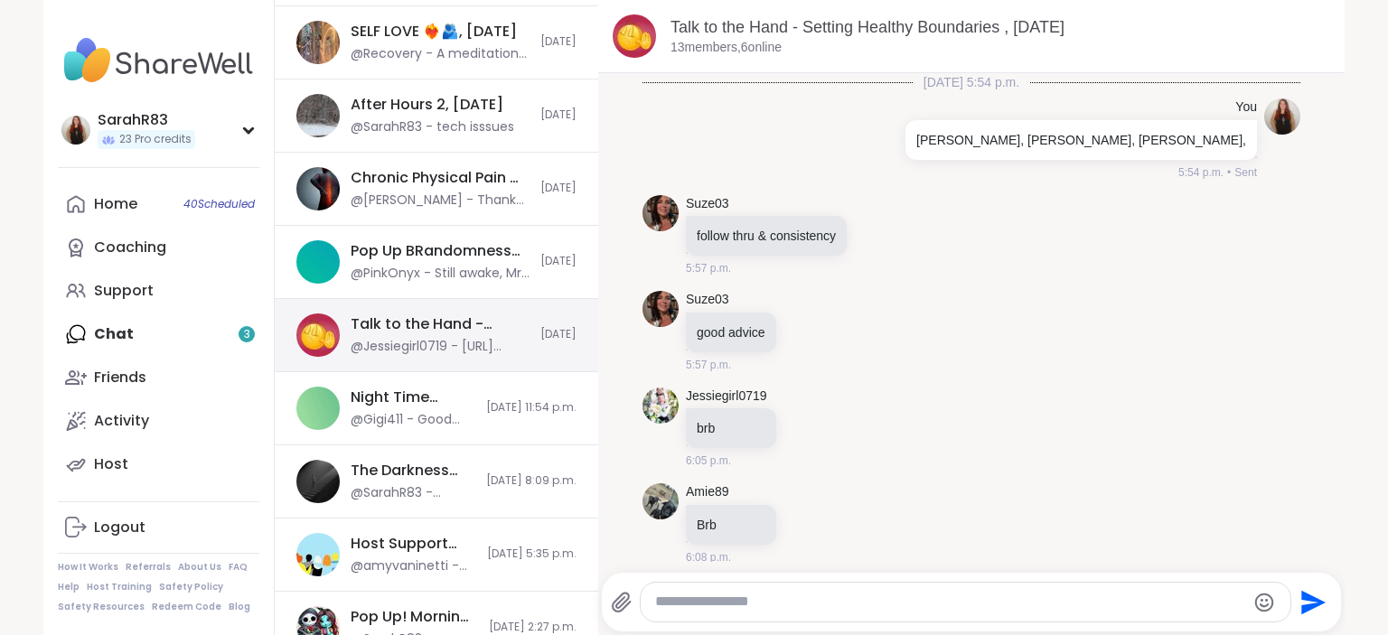
scroll to position [5409, 0]
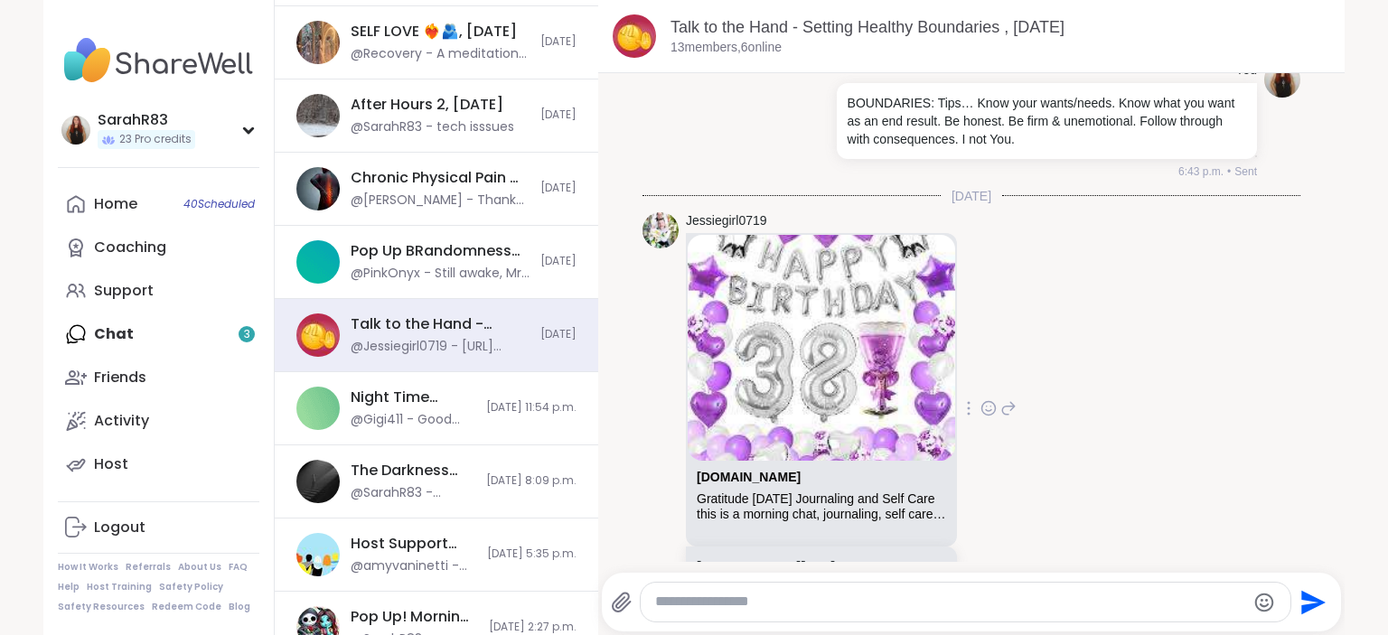
click at [830, 507] on div "this is a morning chat, journaling, self care morning check in session for anyo…" at bounding box center [821, 514] width 249 height 15
click at [835, 559] on link "sharewellnow.com/series/c96eadb4-84c5-4a17-ac07-4a8b49884f6c" at bounding box center [766, 566] width 138 height 14
click at [160, 409] on link "Activity" at bounding box center [159, 420] width 202 height 43
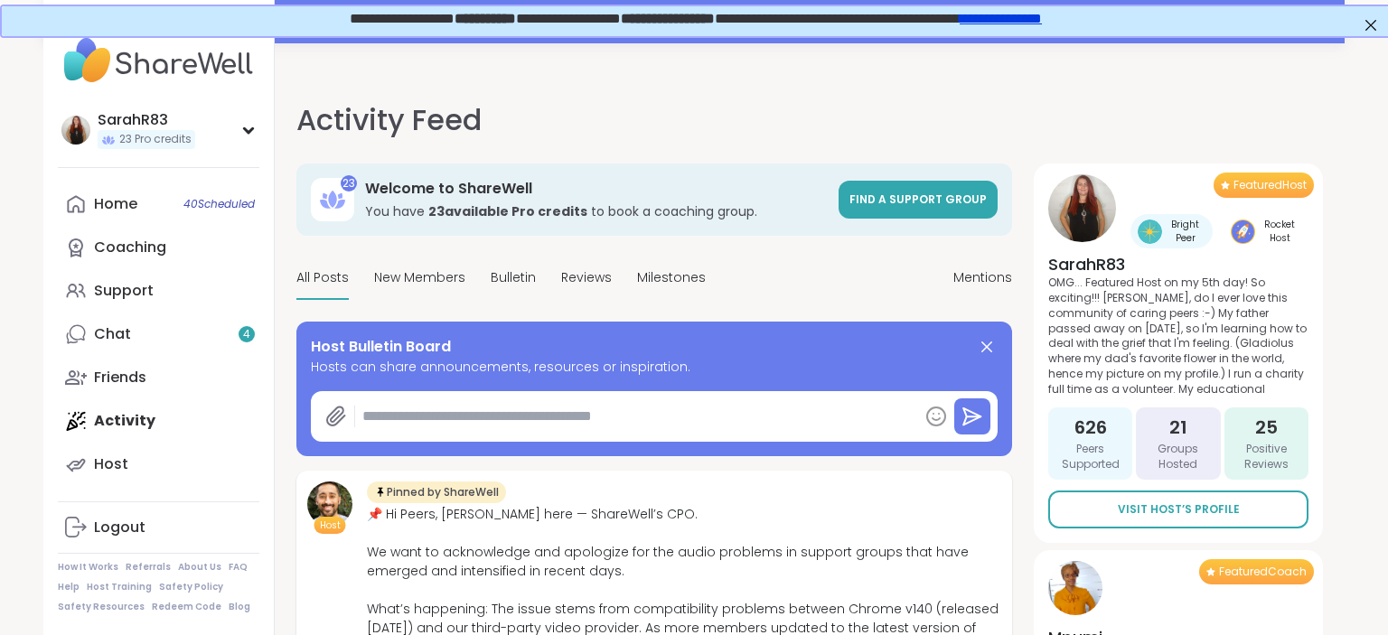
type textarea "*"
click at [140, 213] on link "Home 40 Scheduled" at bounding box center [159, 204] width 202 height 43
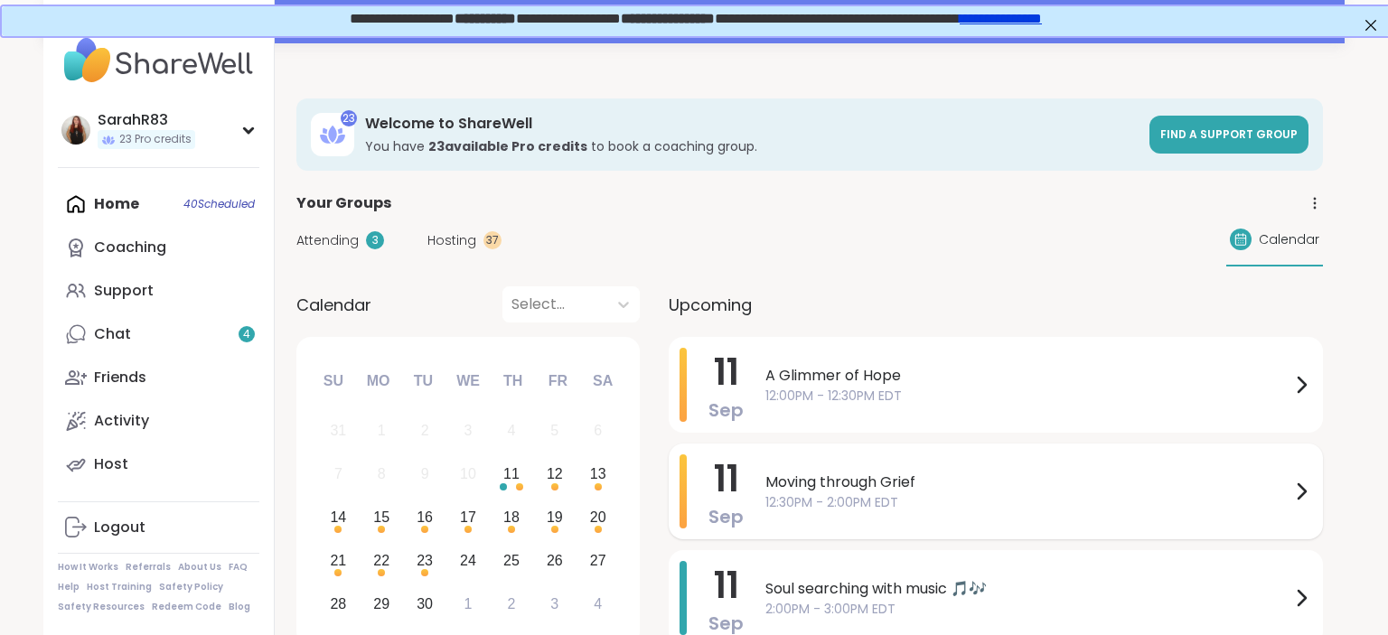
click at [790, 504] on span "12:30PM - 2:00PM EDT" at bounding box center [1027, 502] width 525 height 19
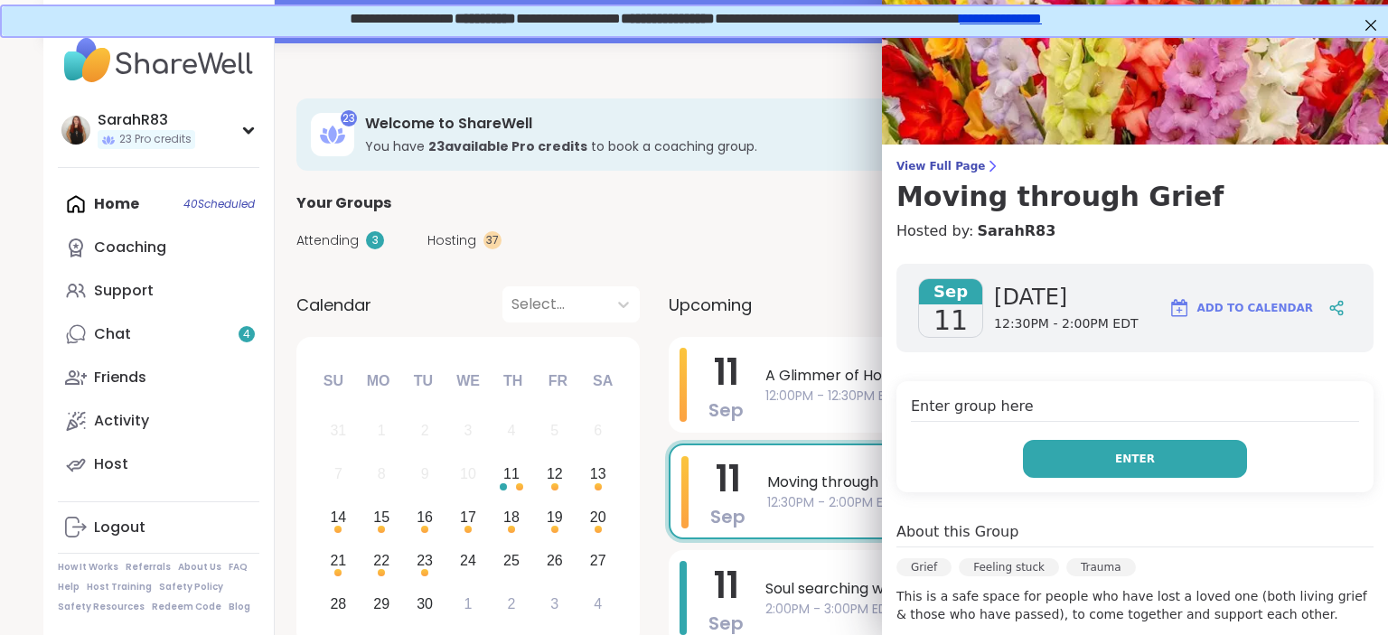
click at [1057, 466] on button "Enter" at bounding box center [1135, 459] width 224 height 38
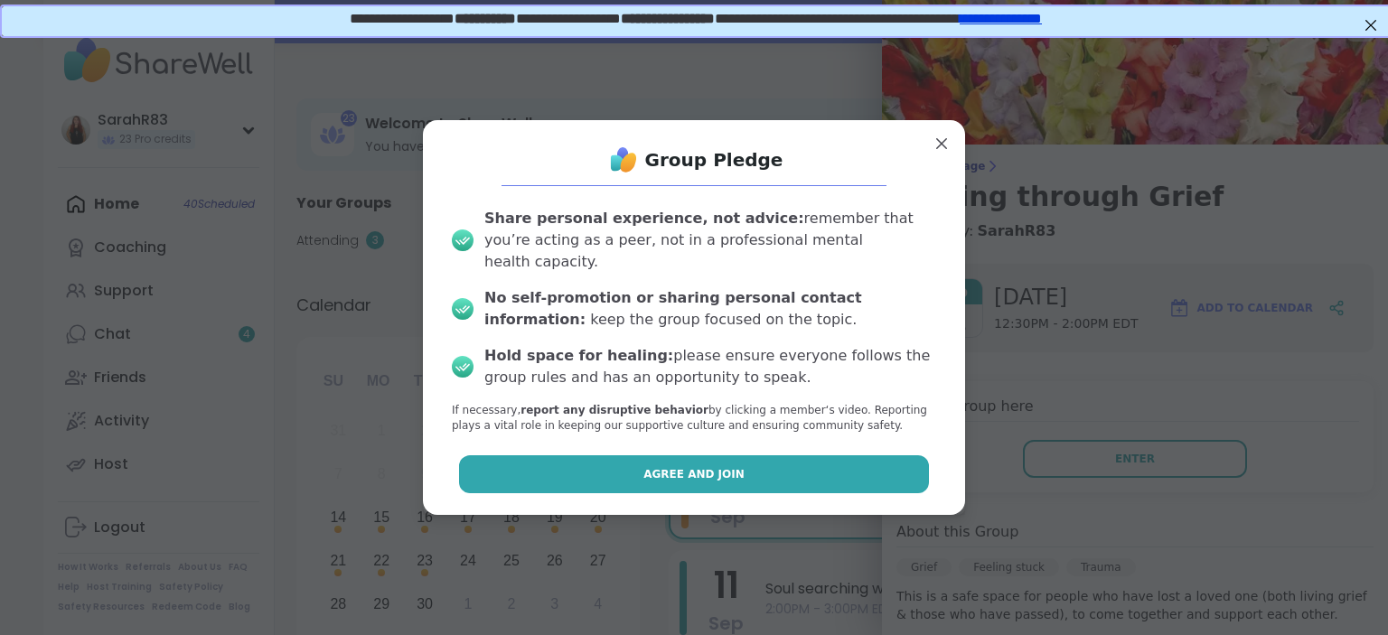
click at [696, 466] on span "Agree and Join" at bounding box center [693, 474] width 101 height 16
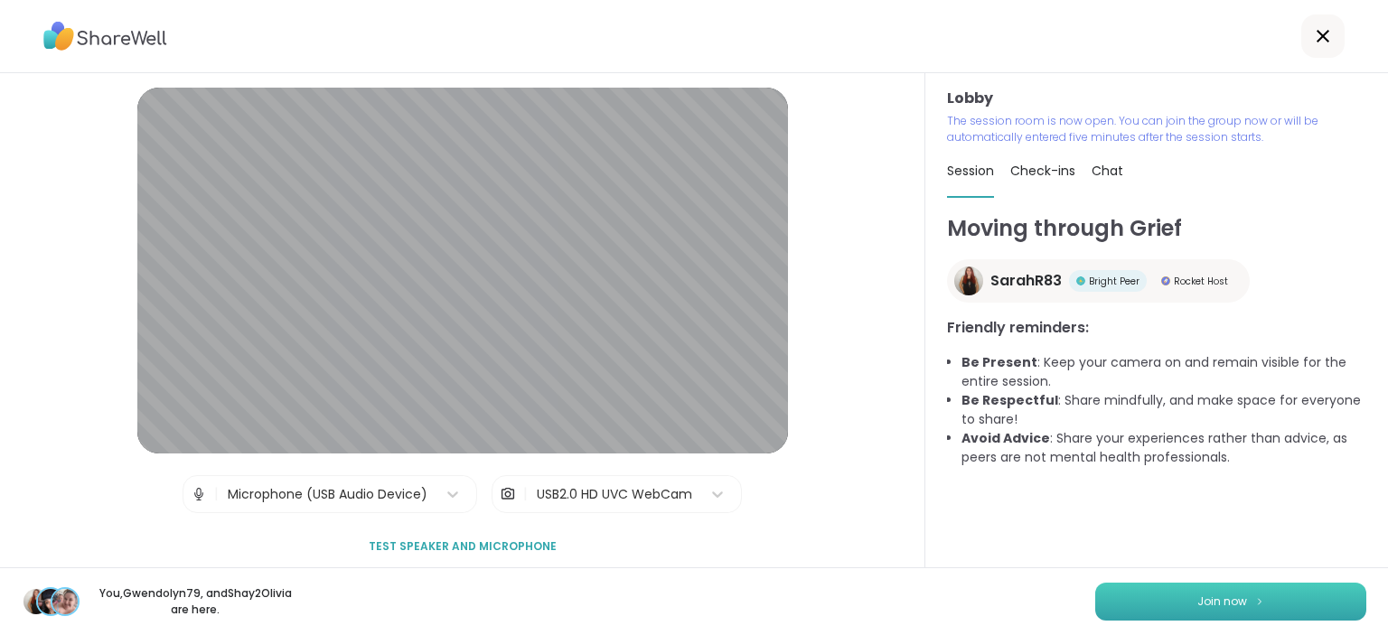
click at [1209, 602] on span "Join now" at bounding box center [1222, 602] width 50 height 16
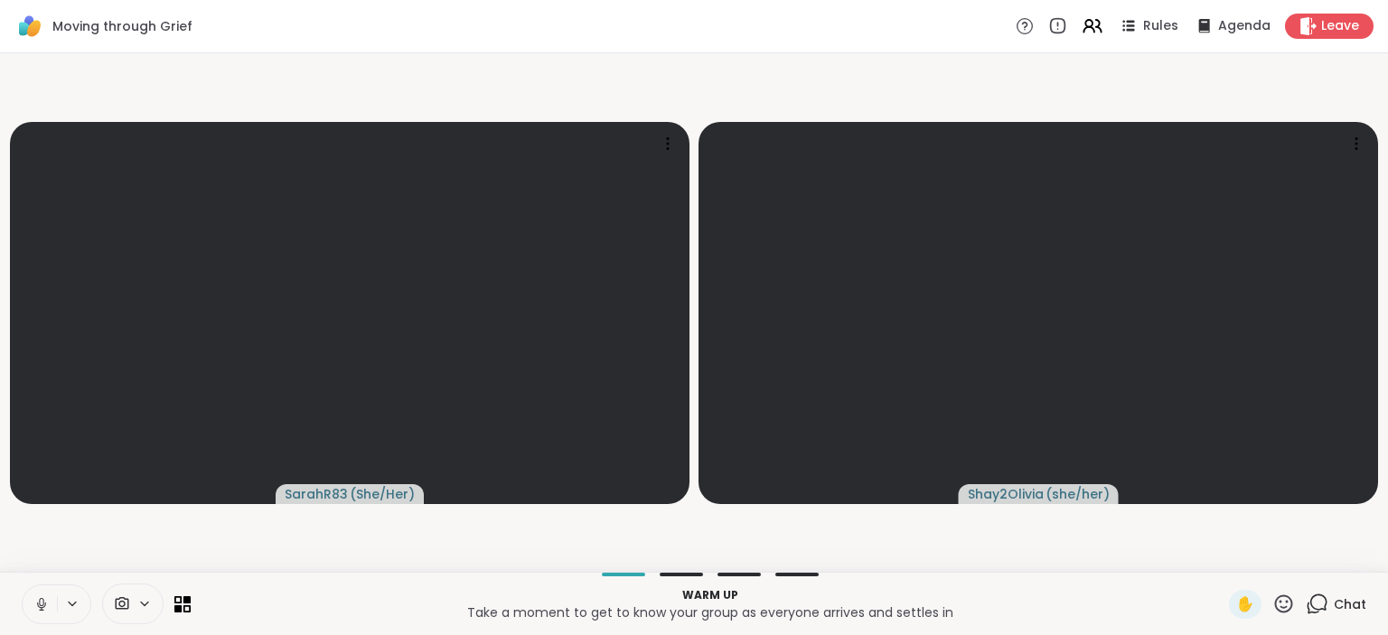
click at [37, 611] on icon at bounding box center [41, 604] width 16 height 16
click at [31, 602] on button at bounding box center [40, 605] width 34 height 38
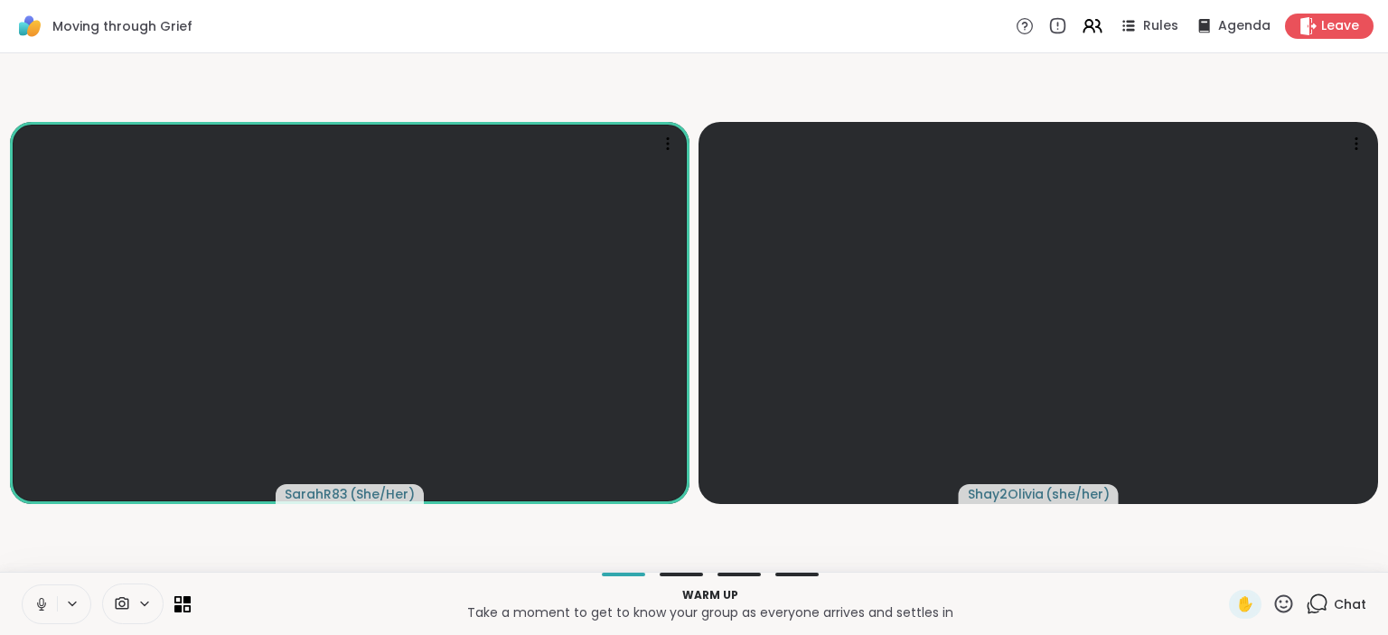
click at [39, 609] on icon at bounding box center [41, 604] width 16 height 16
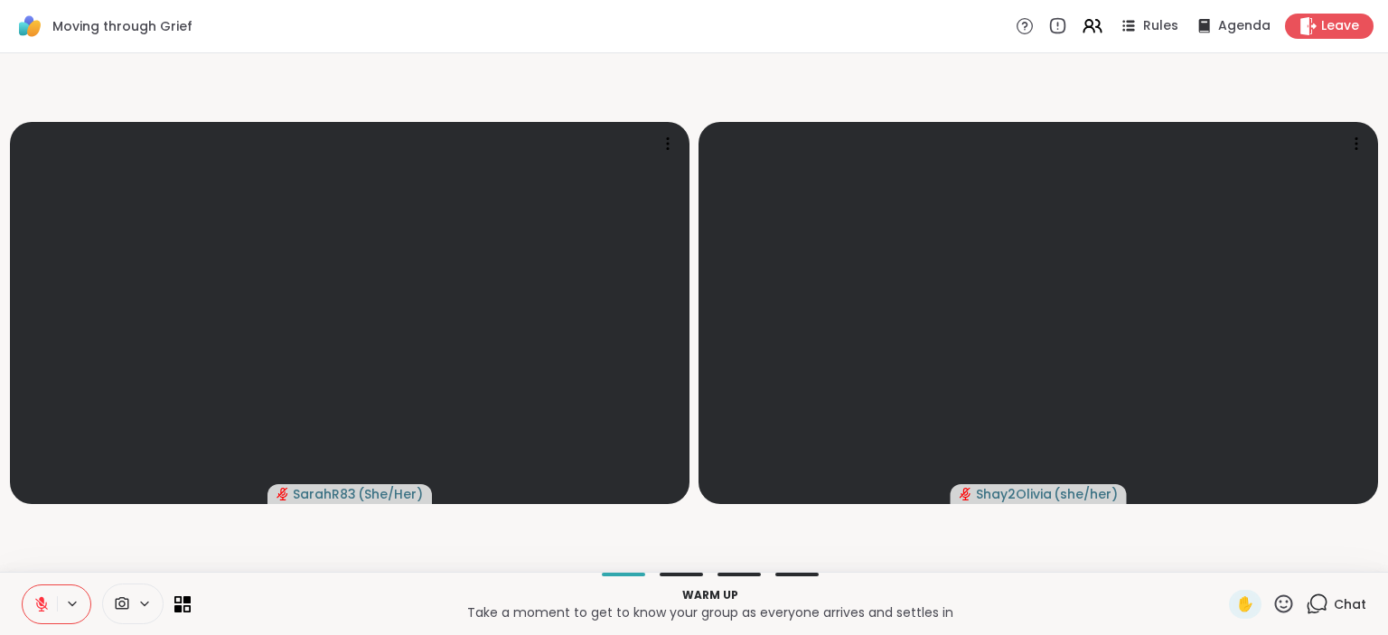
click at [51, 605] on button at bounding box center [40, 605] width 34 height 38
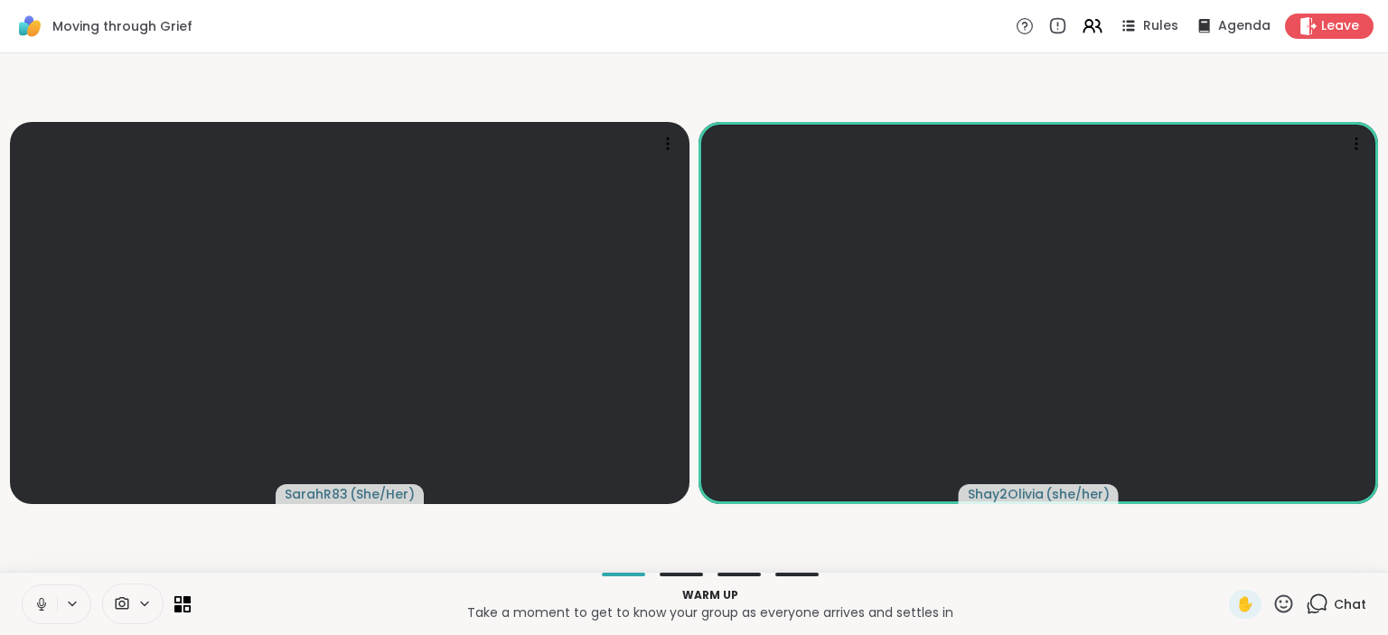
click at [1325, 606] on icon at bounding box center [1317, 604] width 23 height 23
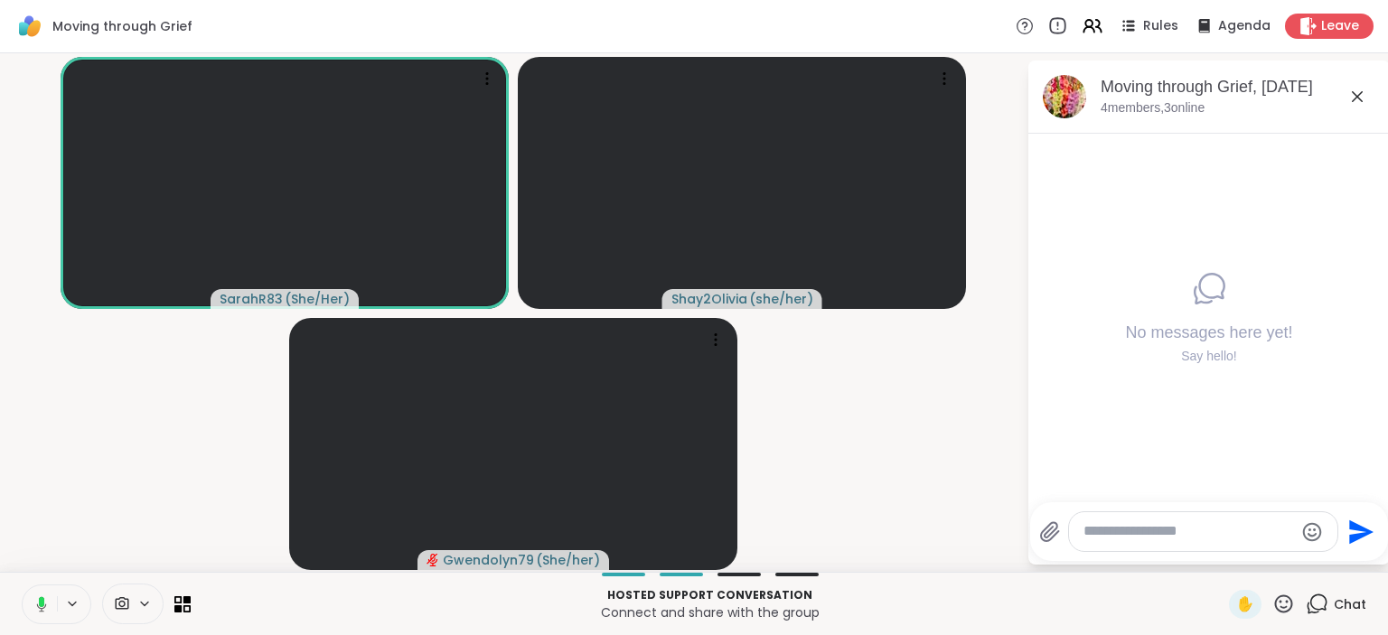
click at [1065, 28] on icon at bounding box center [1057, 26] width 20 height 20
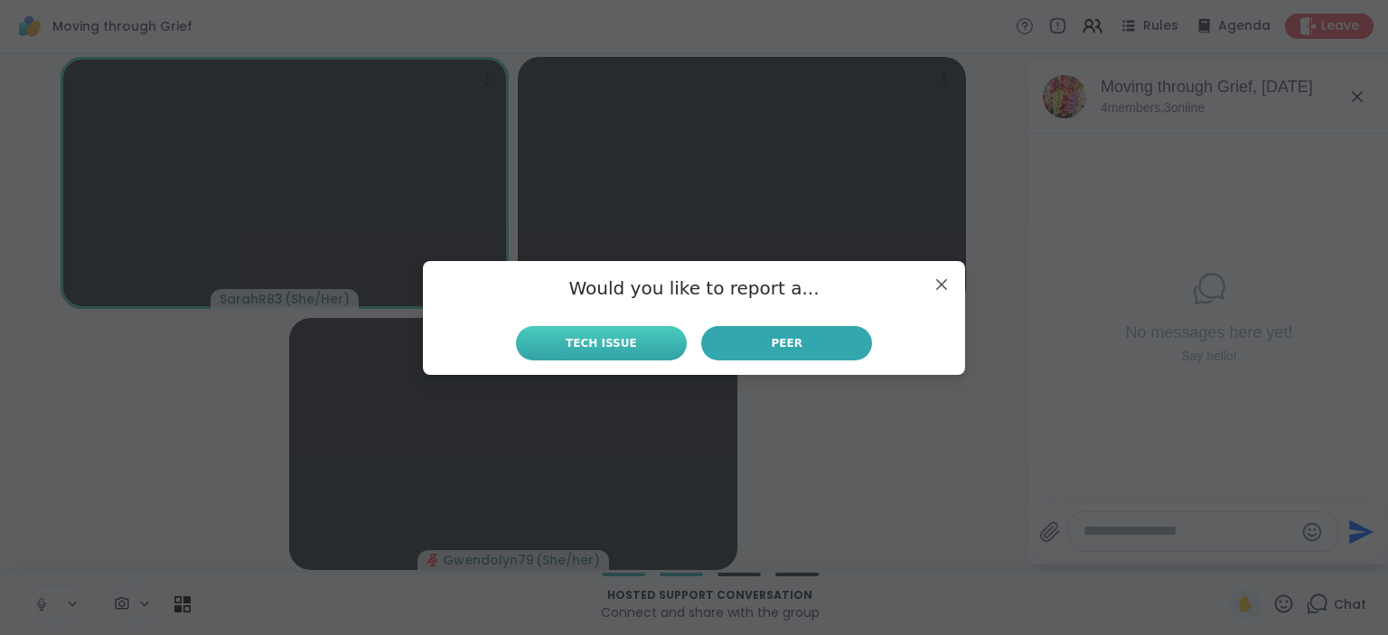
click at [630, 334] on button "Tech Issue" at bounding box center [601, 343] width 171 height 34
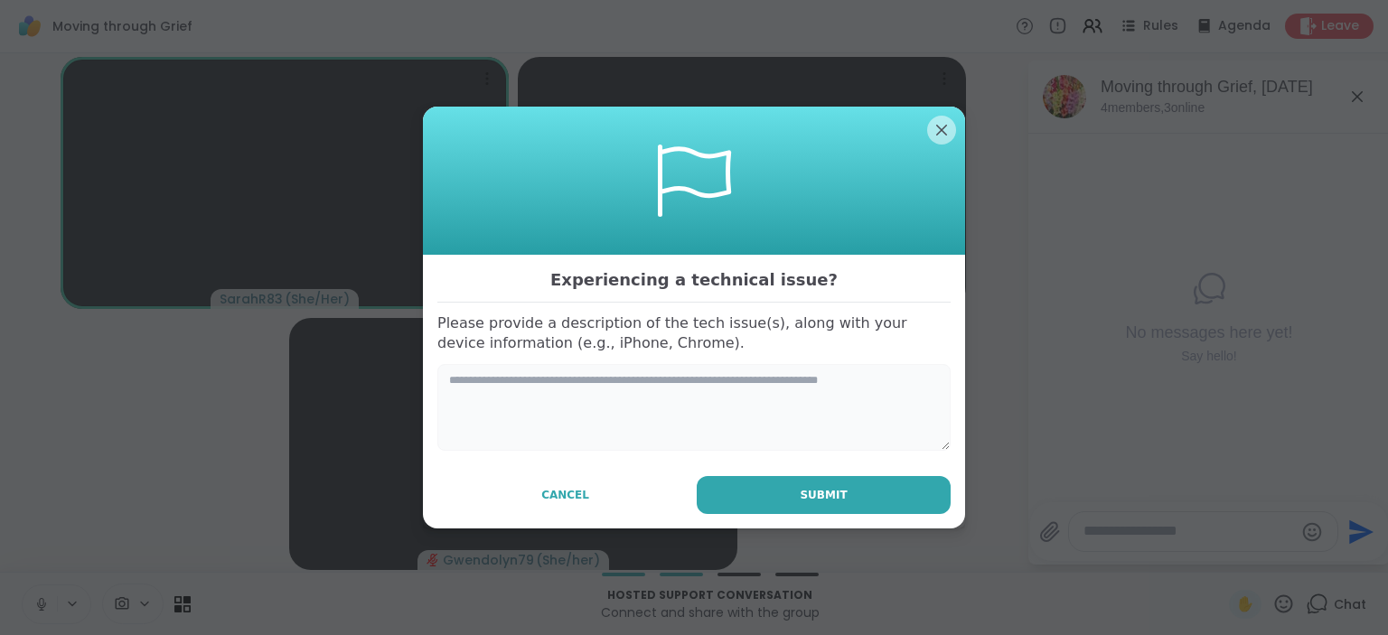
click at [605, 425] on textarea at bounding box center [693, 407] width 513 height 87
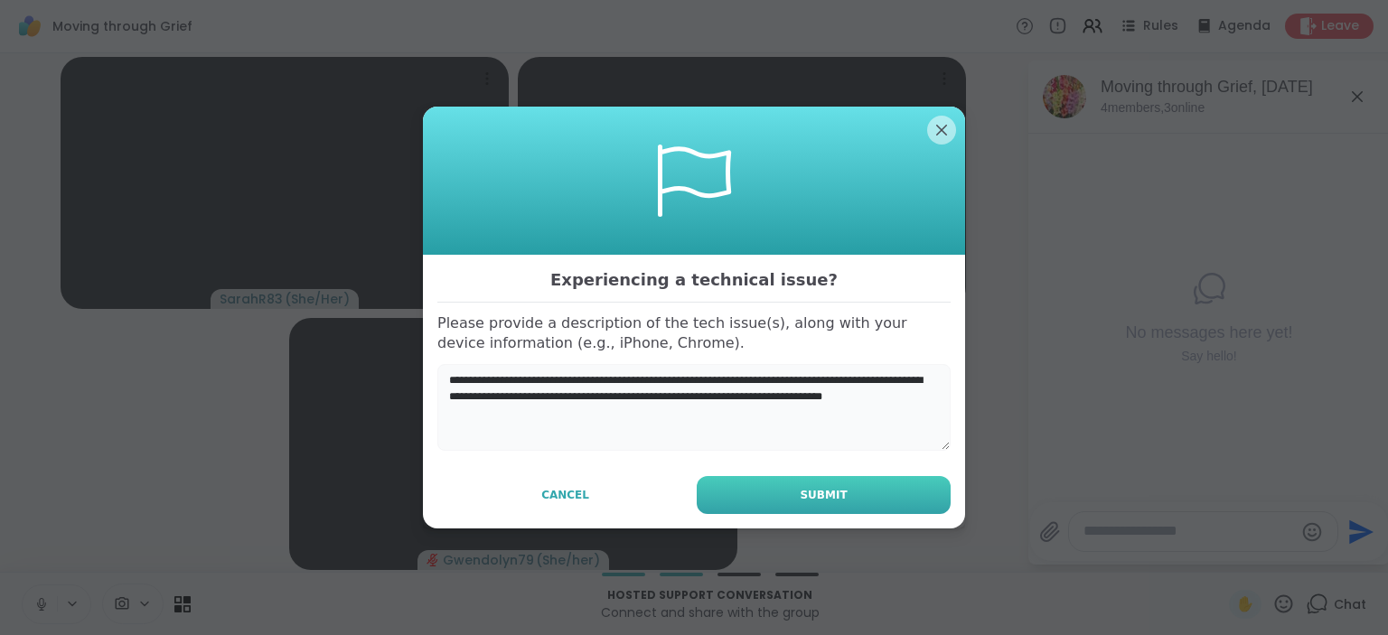
type textarea "**********"
click at [868, 494] on button "Submit" at bounding box center [824, 495] width 254 height 38
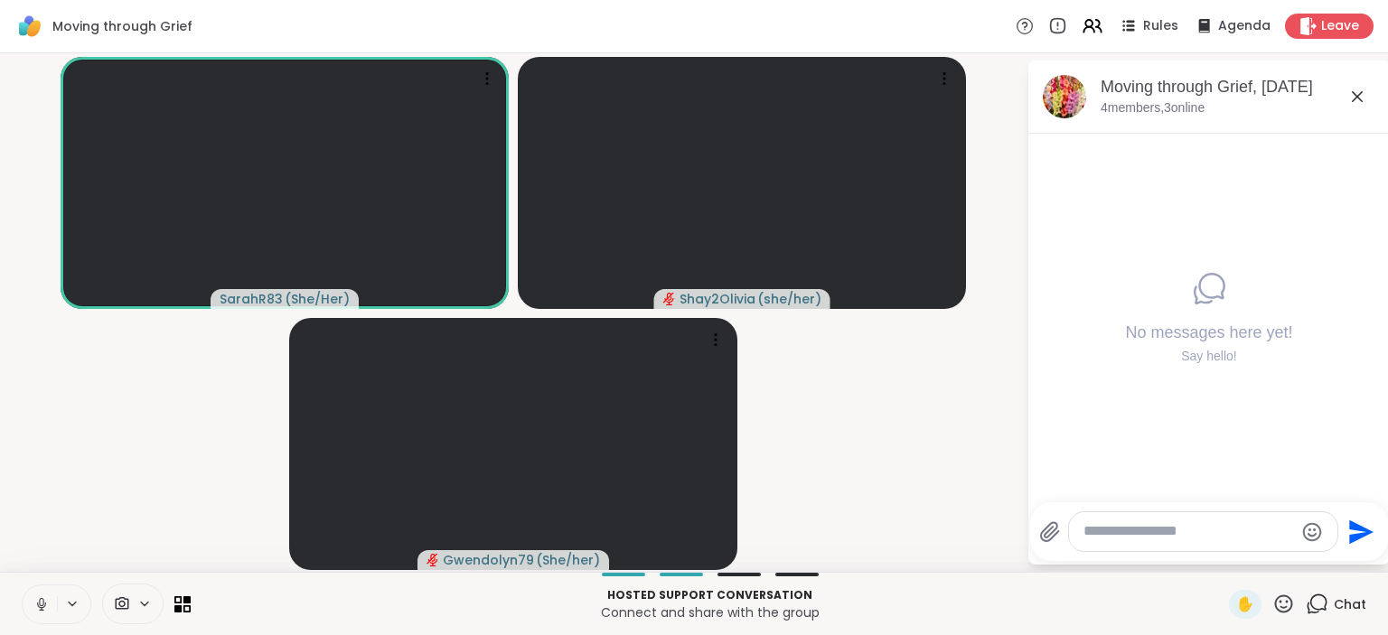
click at [1114, 537] on textarea "Type your message" at bounding box center [1189, 531] width 211 height 19
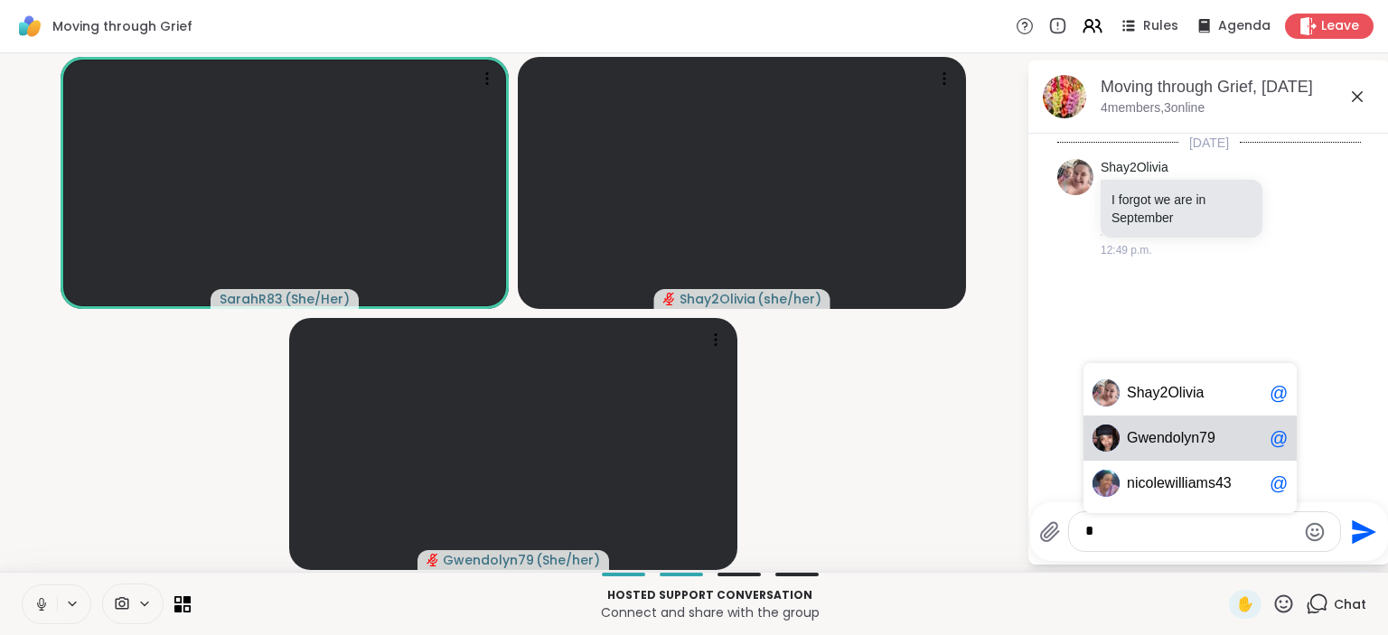
click at [1146, 450] on div "G w e n d o l y n 7 9 @" at bounding box center [1190, 438] width 213 height 45
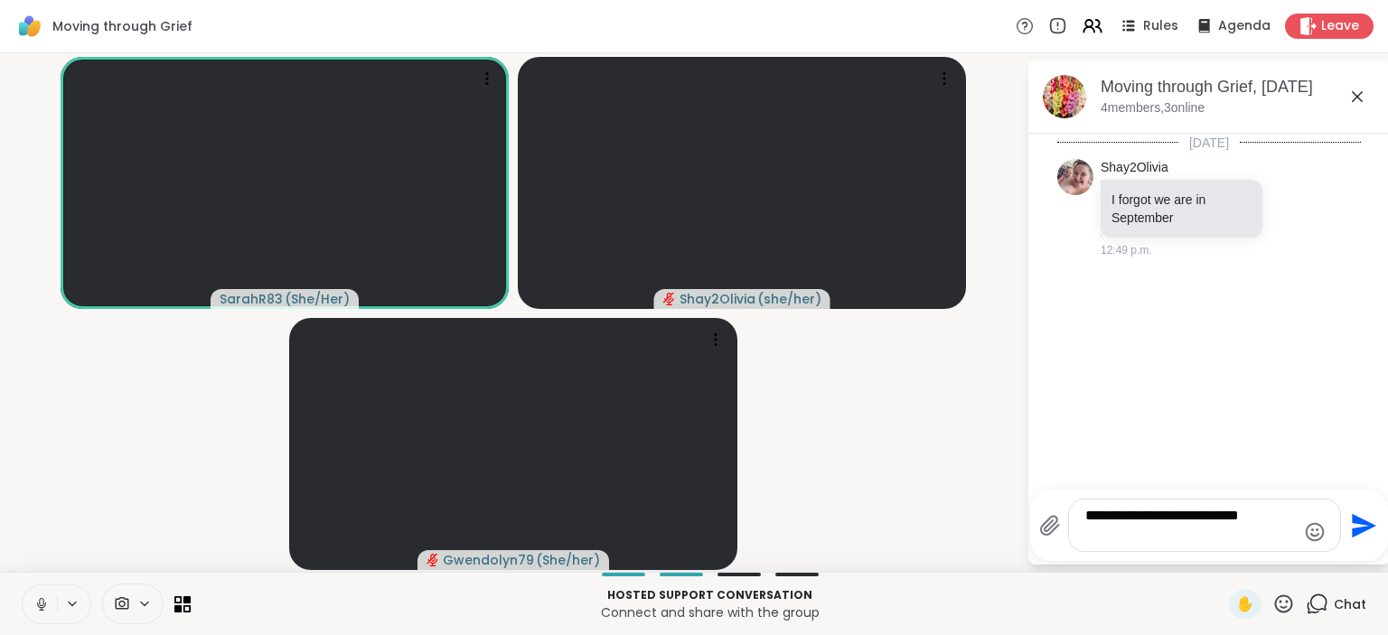
type textarea "**********"
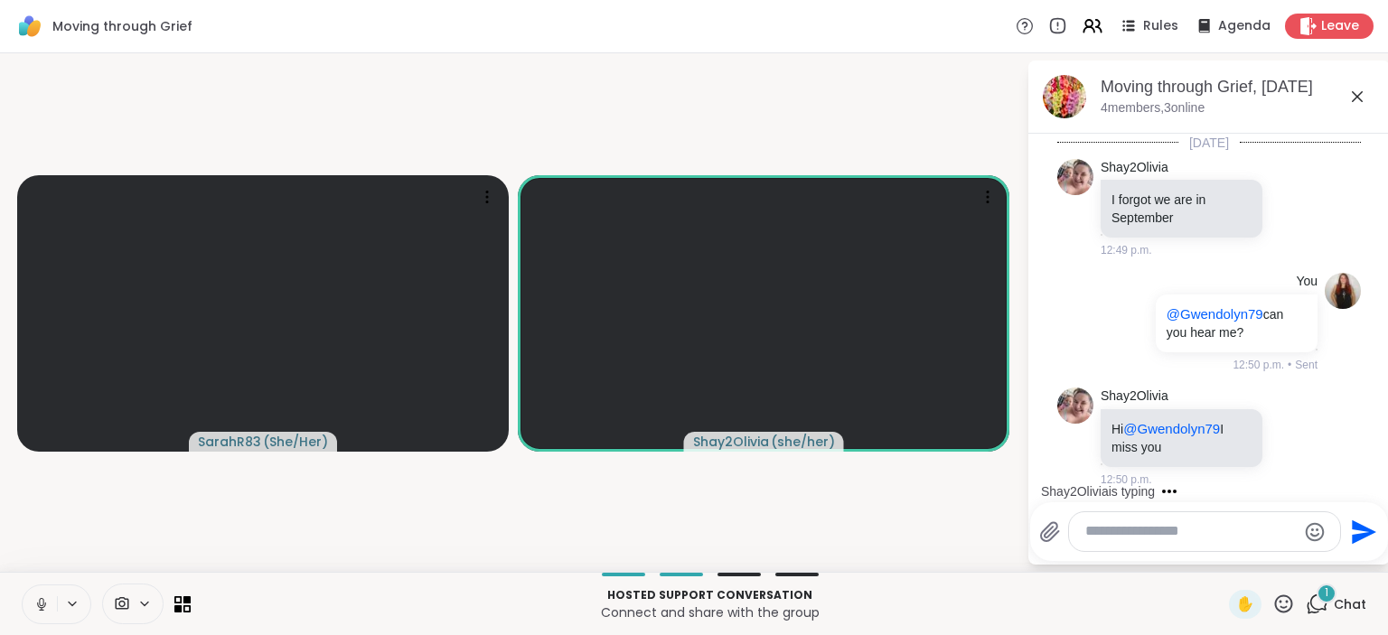
scroll to position [97, 0]
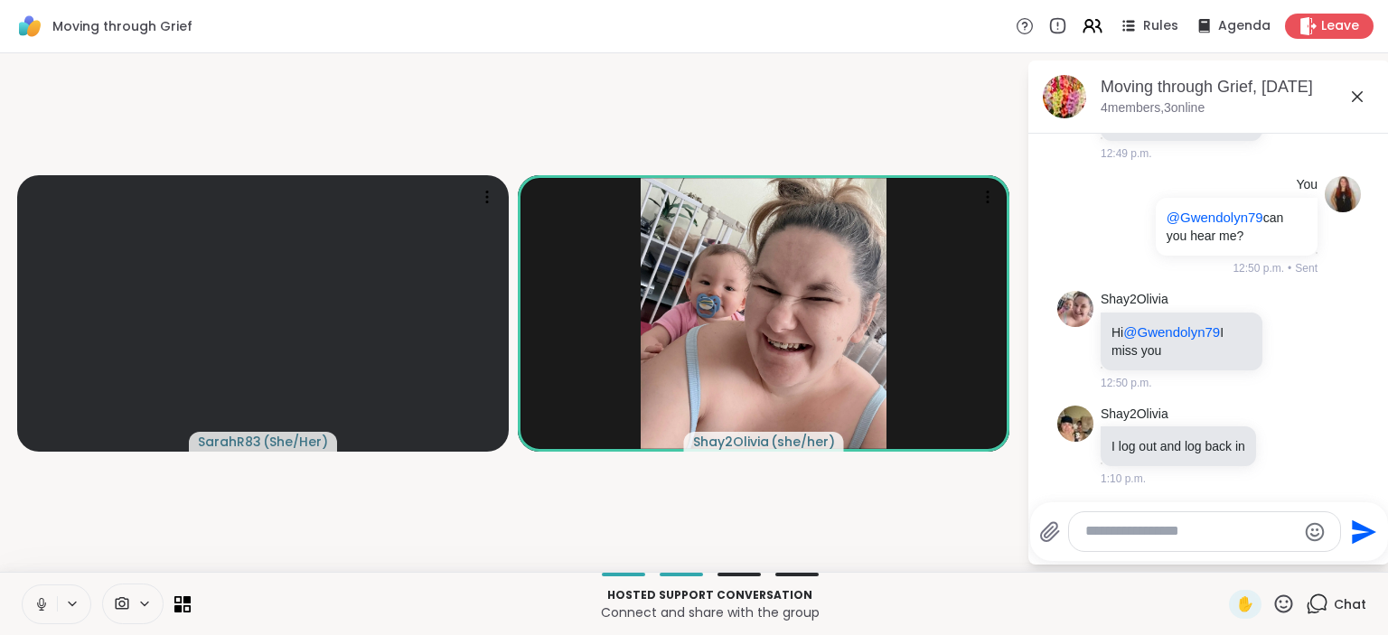
click at [924, 508] on video-player-container "SarahR83 ( She/Her ) Shay2Olivia ( she/her )" at bounding box center [513, 313] width 1005 height 504
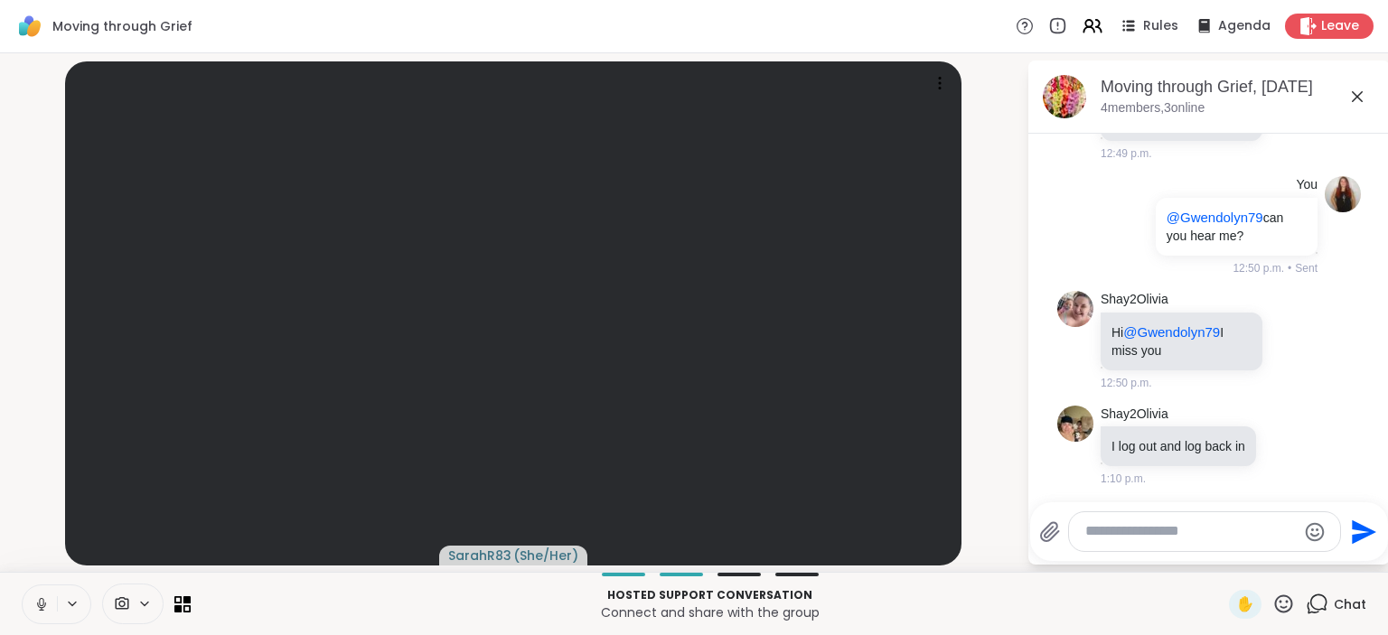
click at [1110, 528] on textarea "Type your message" at bounding box center [1190, 531] width 211 height 19
type textarea "**********"
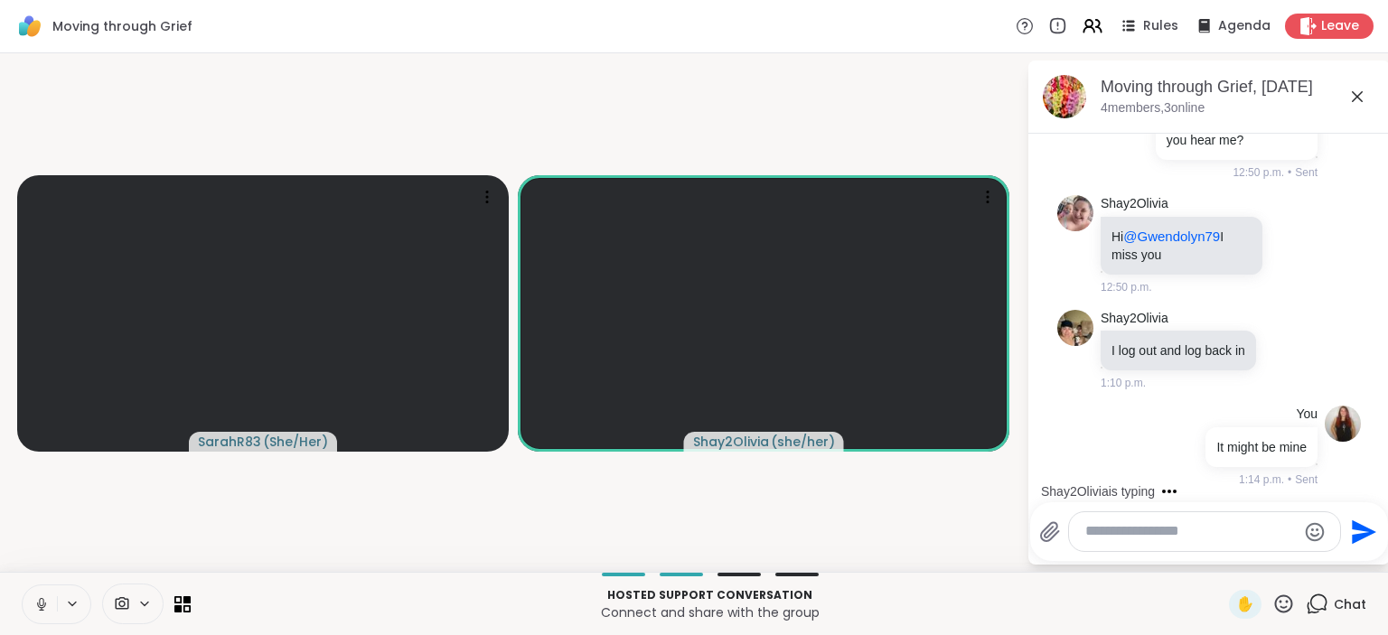
scroll to position [289, 0]
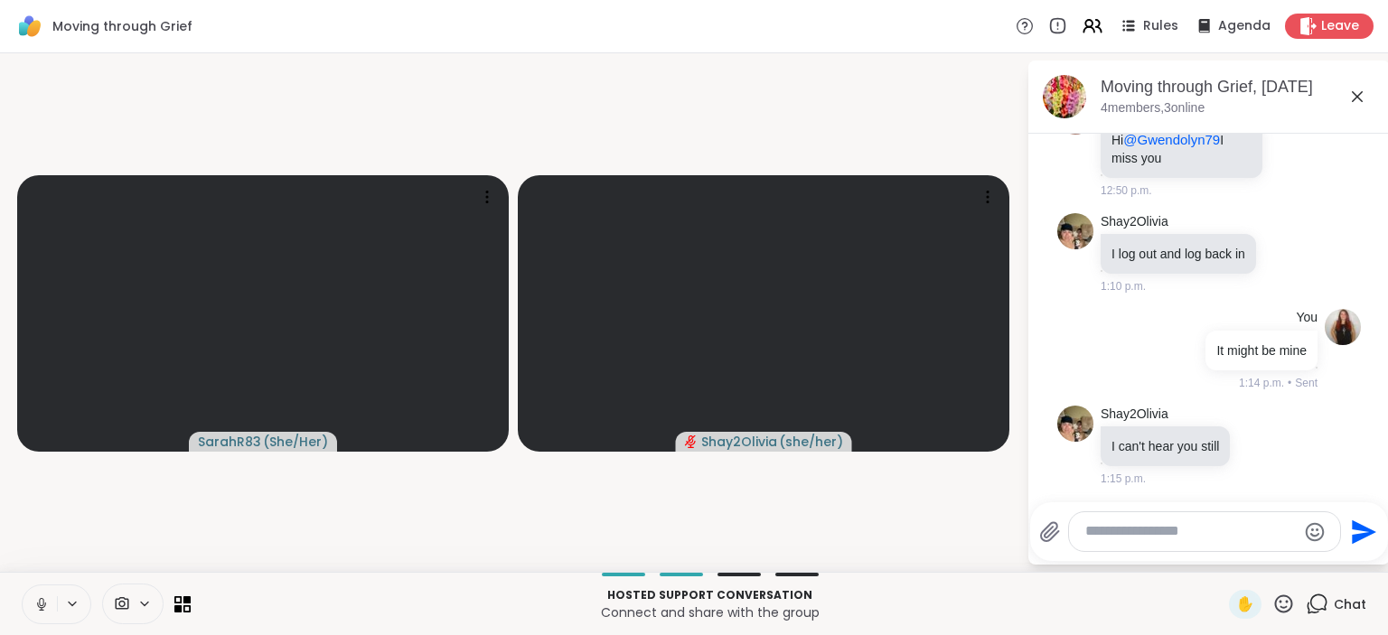
click at [935, 505] on video-player-container "SarahR83 ( She/Her ) Shay2Olivia ( she/her )" at bounding box center [513, 313] width 1005 height 504
click at [934, 522] on video-player-container "SarahR83 ( She/Her ) Shay2Olivia ( she/her )" at bounding box center [513, 313] width 1005 height 504
click at [1151, 527] on textarea "Type your message" at bounding box center [1190, 531] width 211 height 19
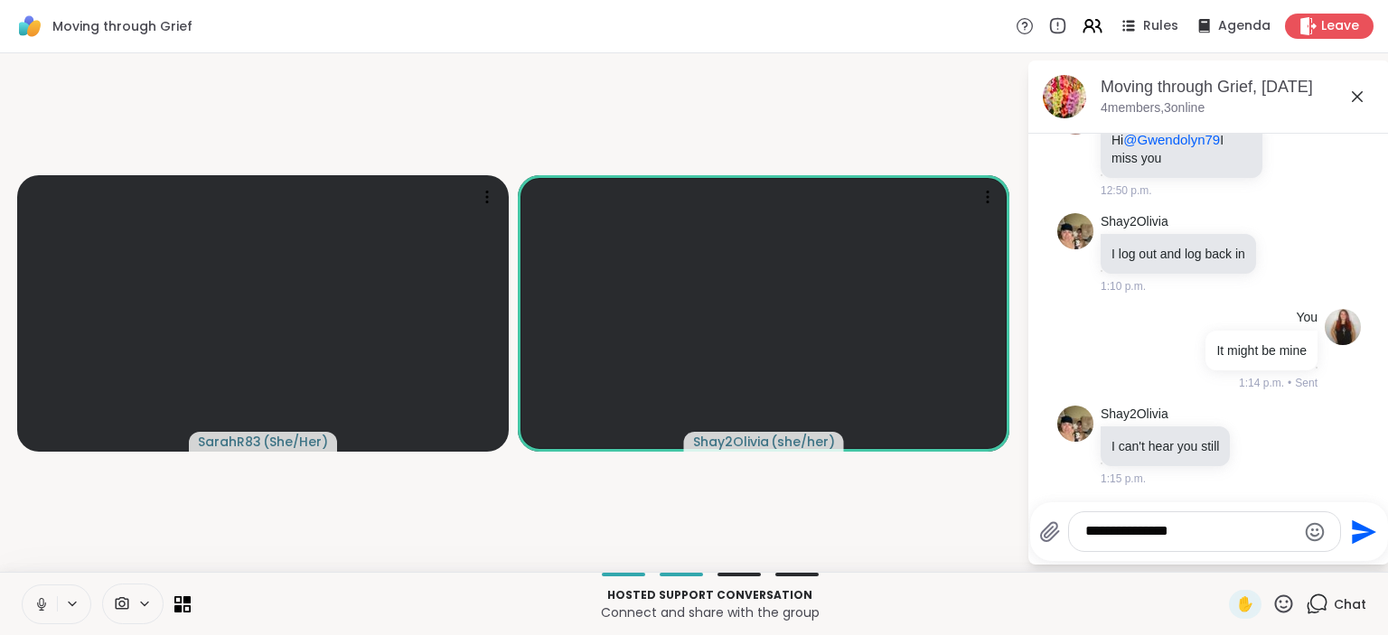
type textarea "**********"
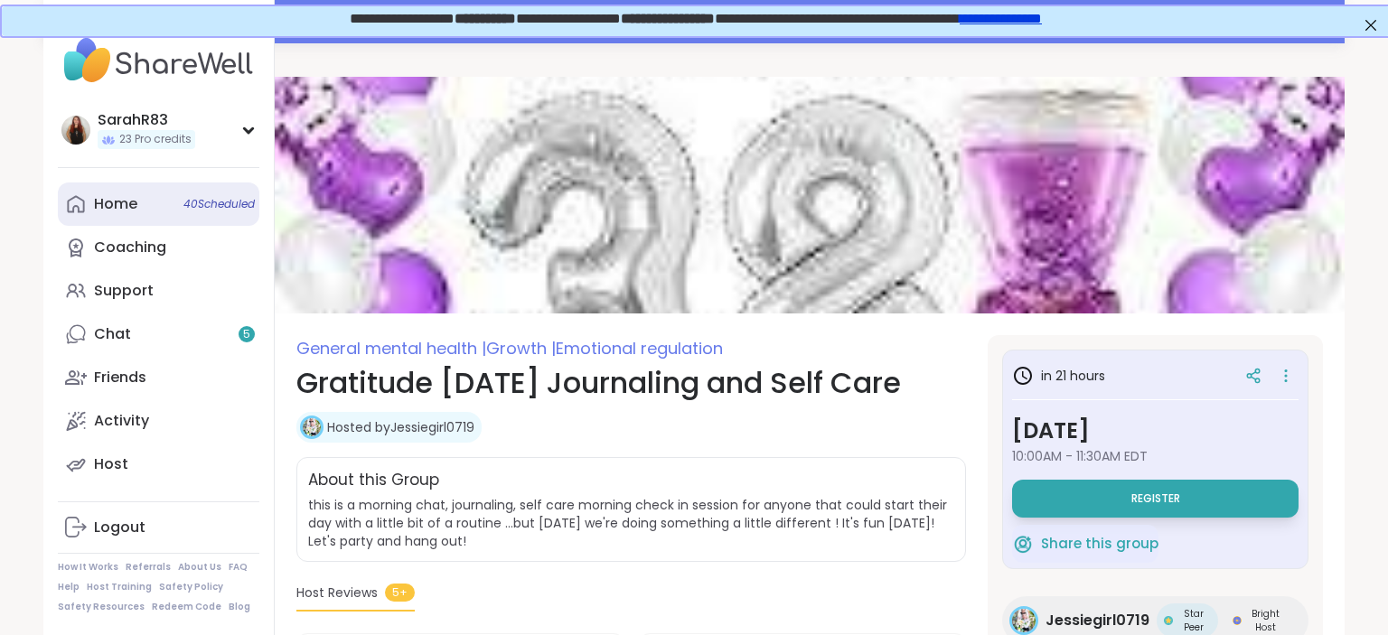
click at [145, 200] on link "Home 40 Scheduled" at bounding box center [159, 204] width 202 height 43
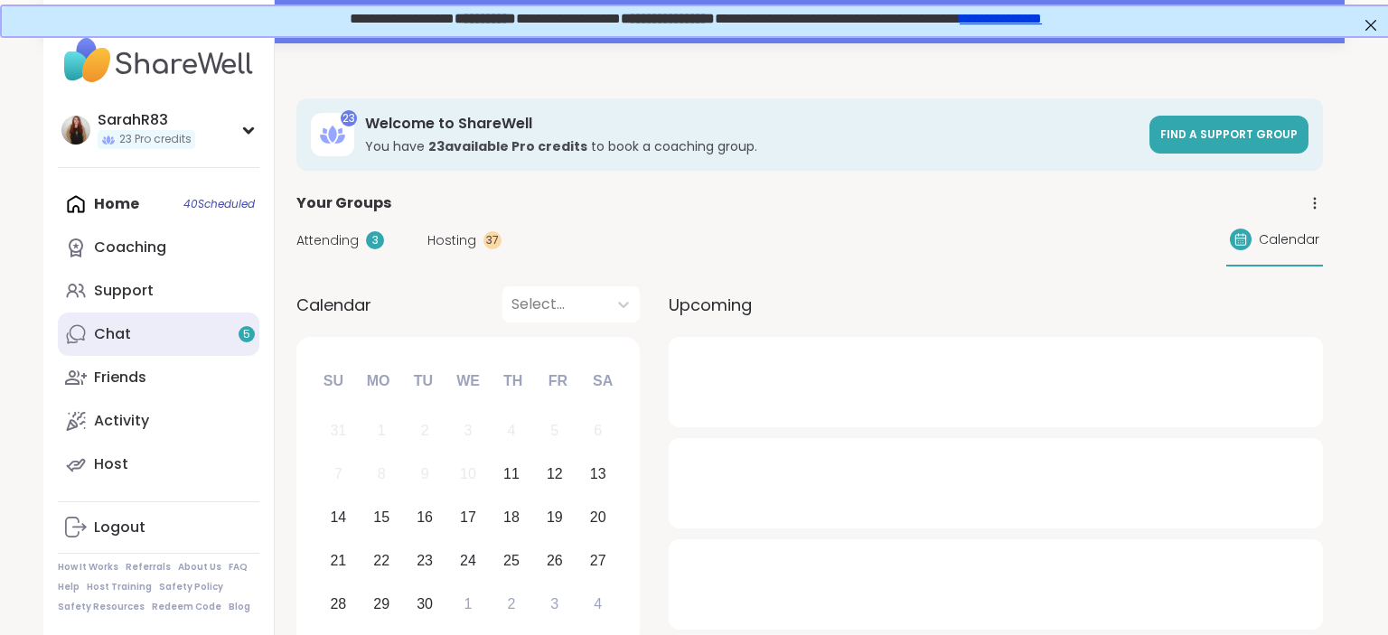
click at [117, 354] on link "Chat 5" at bounding box center [159, 334] width 202 height 43
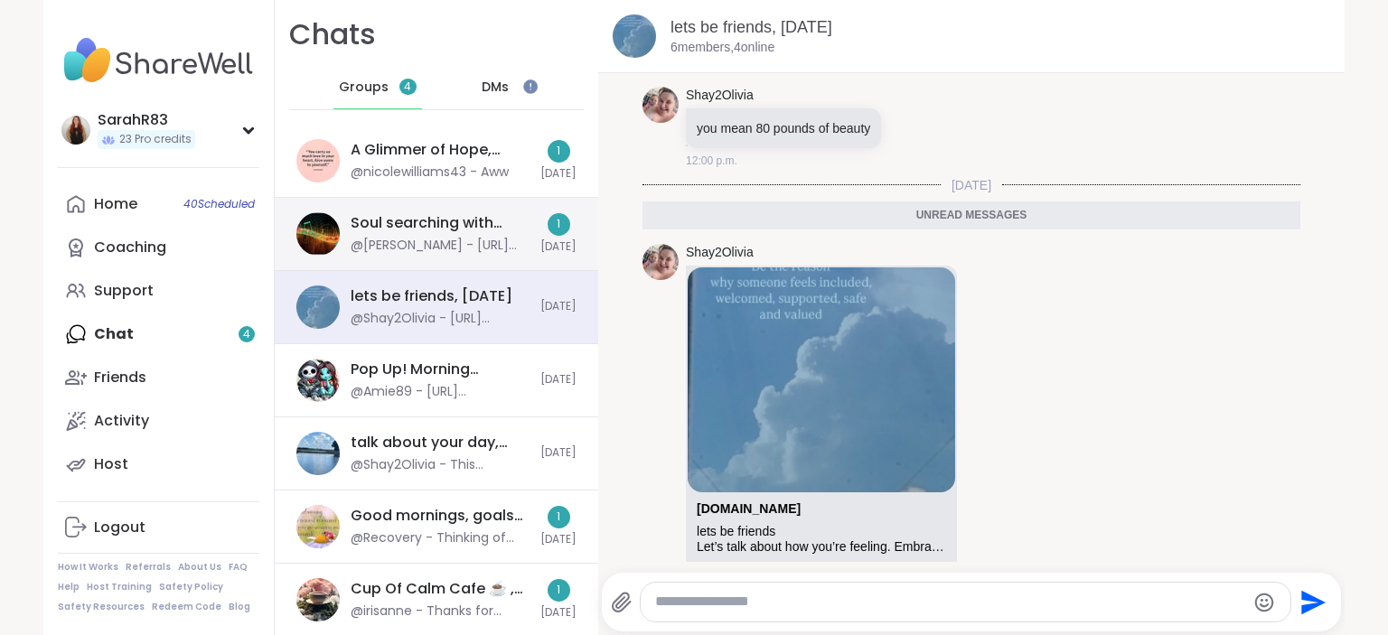
click at [440, 228] on div "Soul searching with music 🎵🎶, [DATE]" at bounding box center [440, 223] width 179 height 20
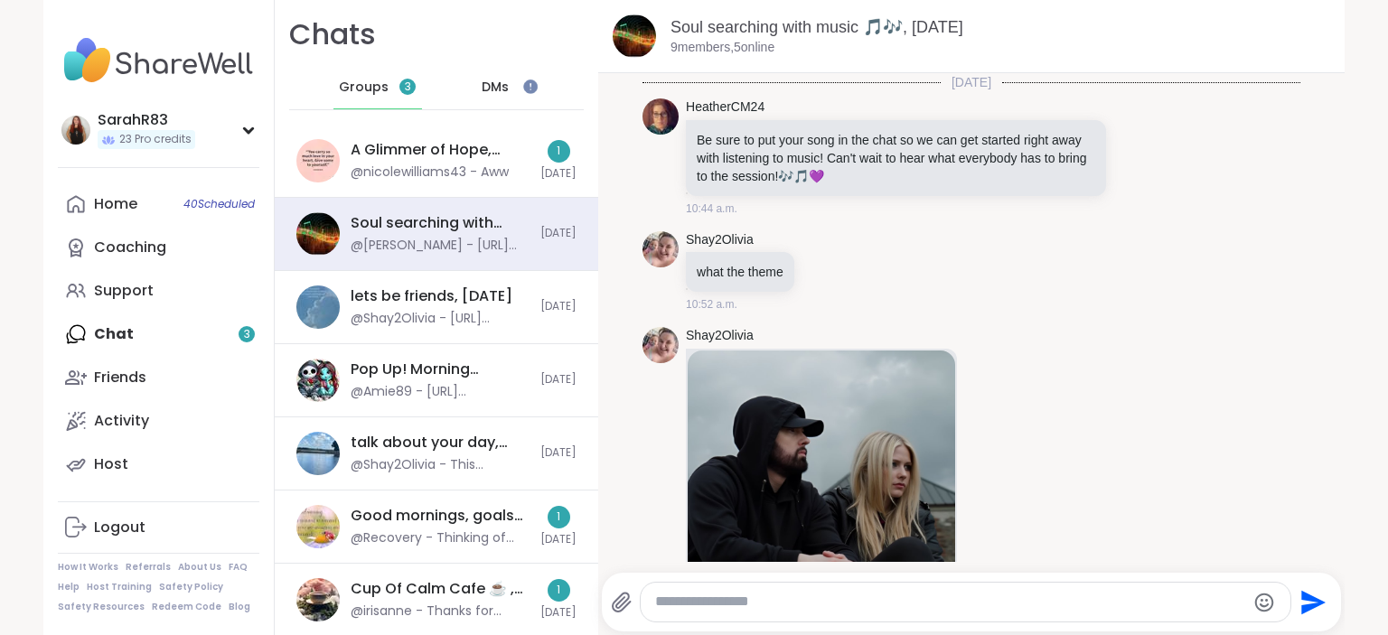
scroll to position [1666, 0]
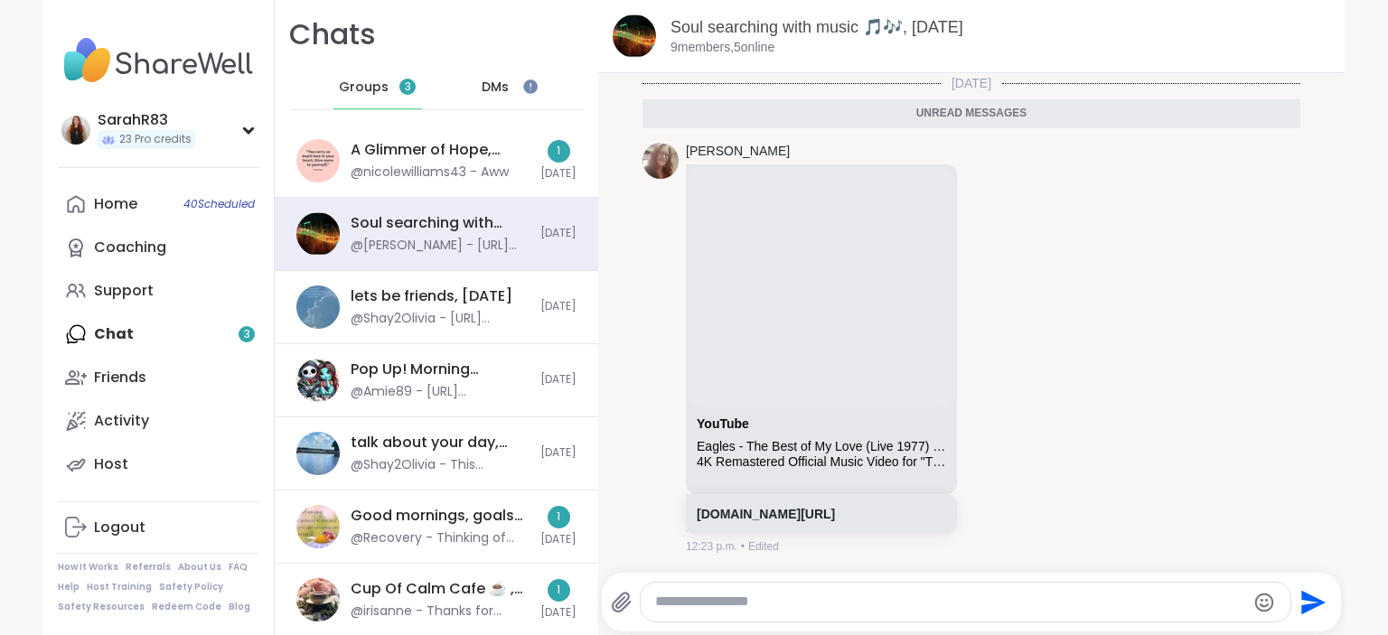
click at [741, 605] on textarea "Type your message" at bounding box center [950, 602] width 590 height 19
paste textarea "**********"
type textarea "**********"
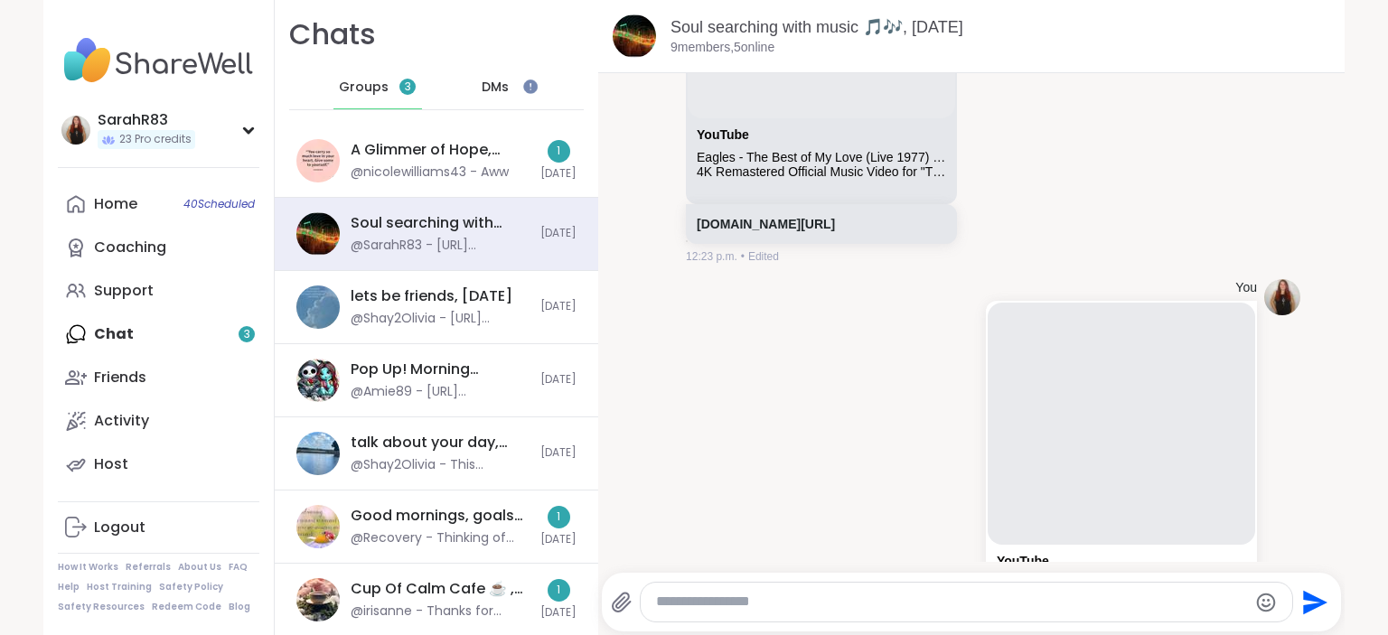
scroll to position [2050, 0]
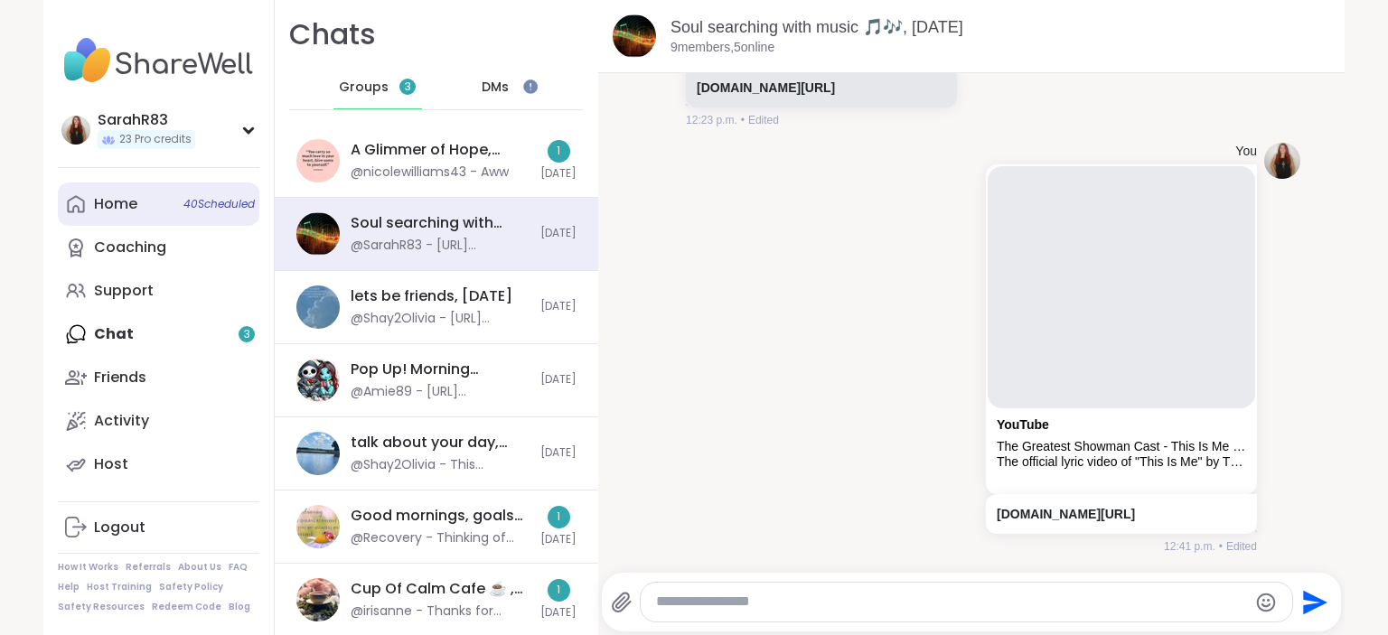
click at [96, 222] on link "Home 40 Scheduled" at bounding box center [159, 204] width 202 height 43
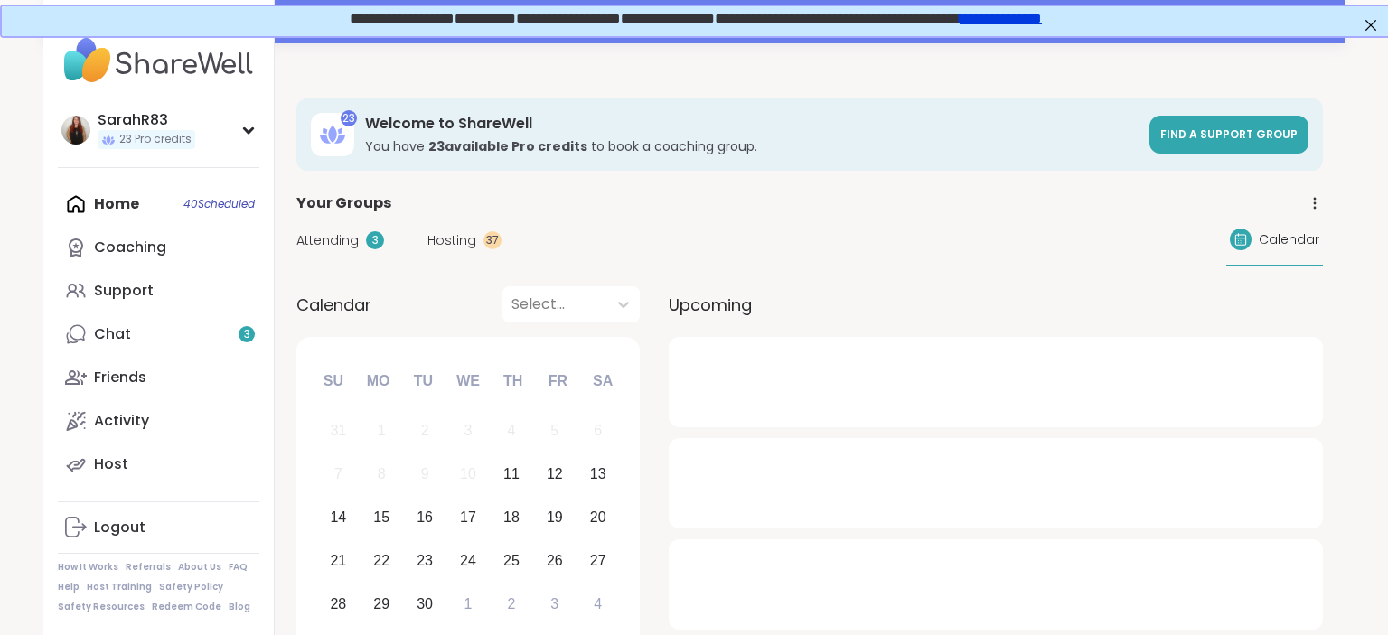
click at [334, 242] on span "Attending" at bounding box center [327, 240] width 62 height 19
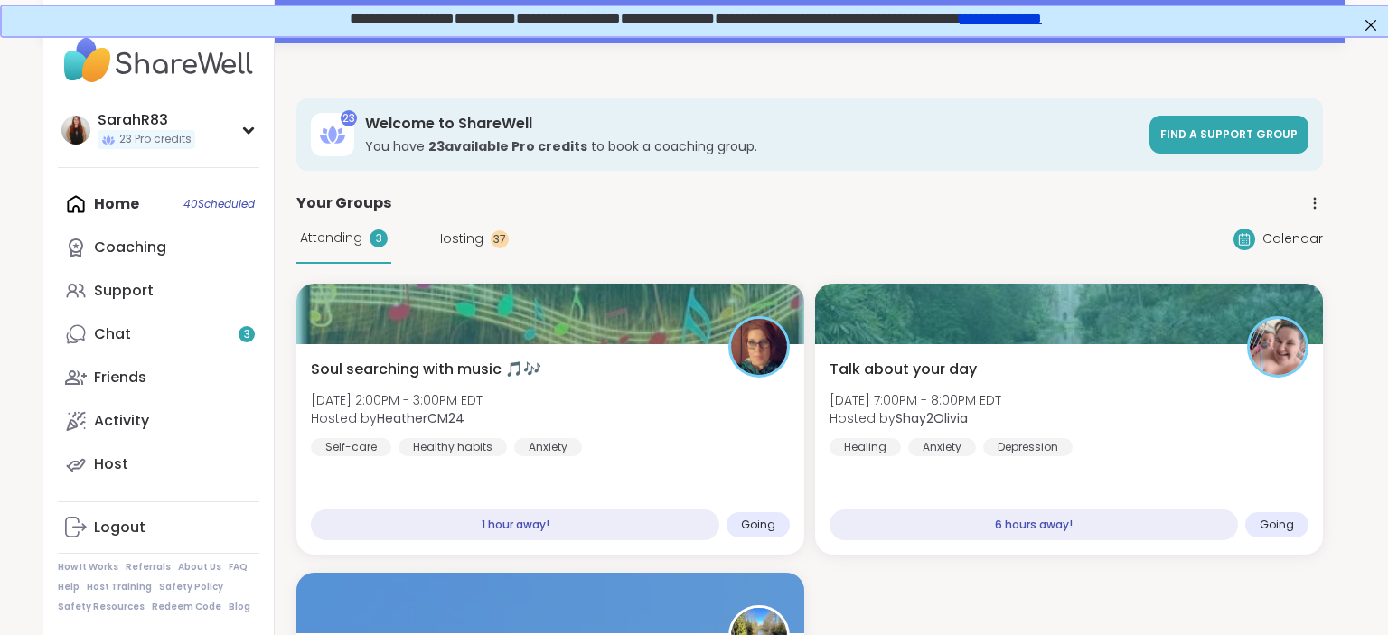
click at [121, 209] on div "Home 40 Scheduled Coaching Support Chat 3 Friends Activity Host" at bounding box center [159, 335] width 202 height 304
click at [125, 294] on div "Support" at bounding box center [124, 291] width 60 height 20
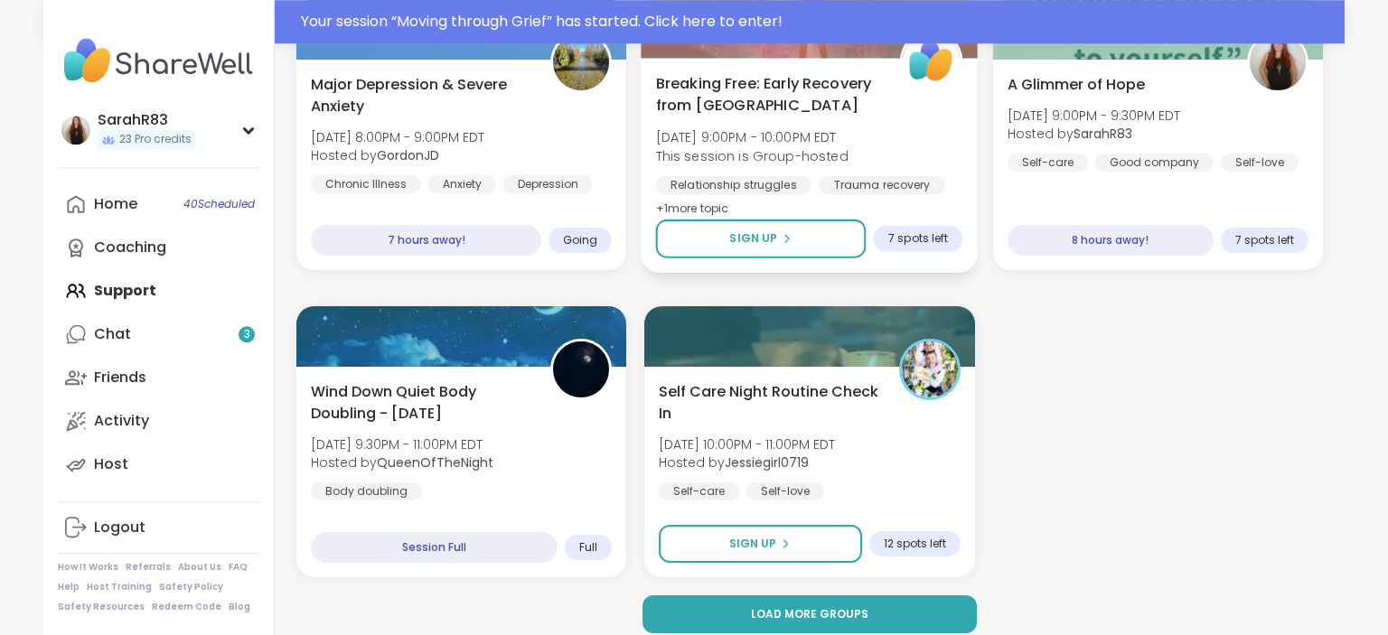
scroll to position [3514, 0]
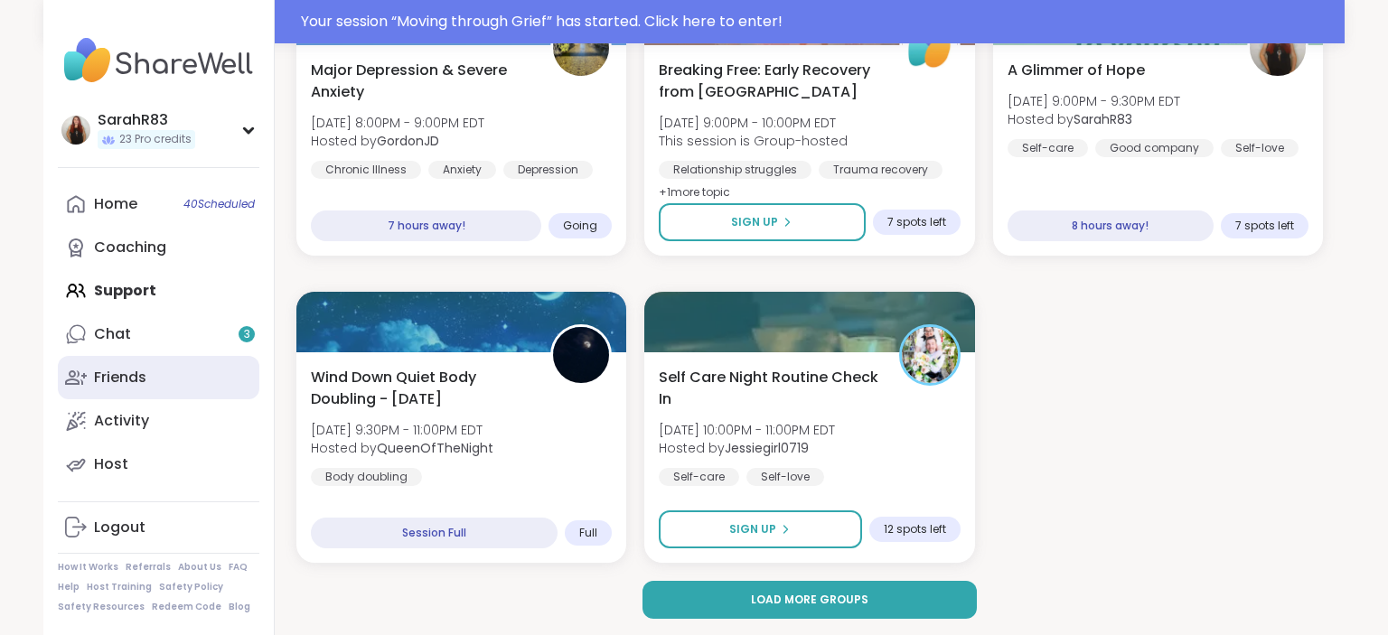
click at [156, 378] on link "Friends" at bounding box center [159, 377] width 202 height 43
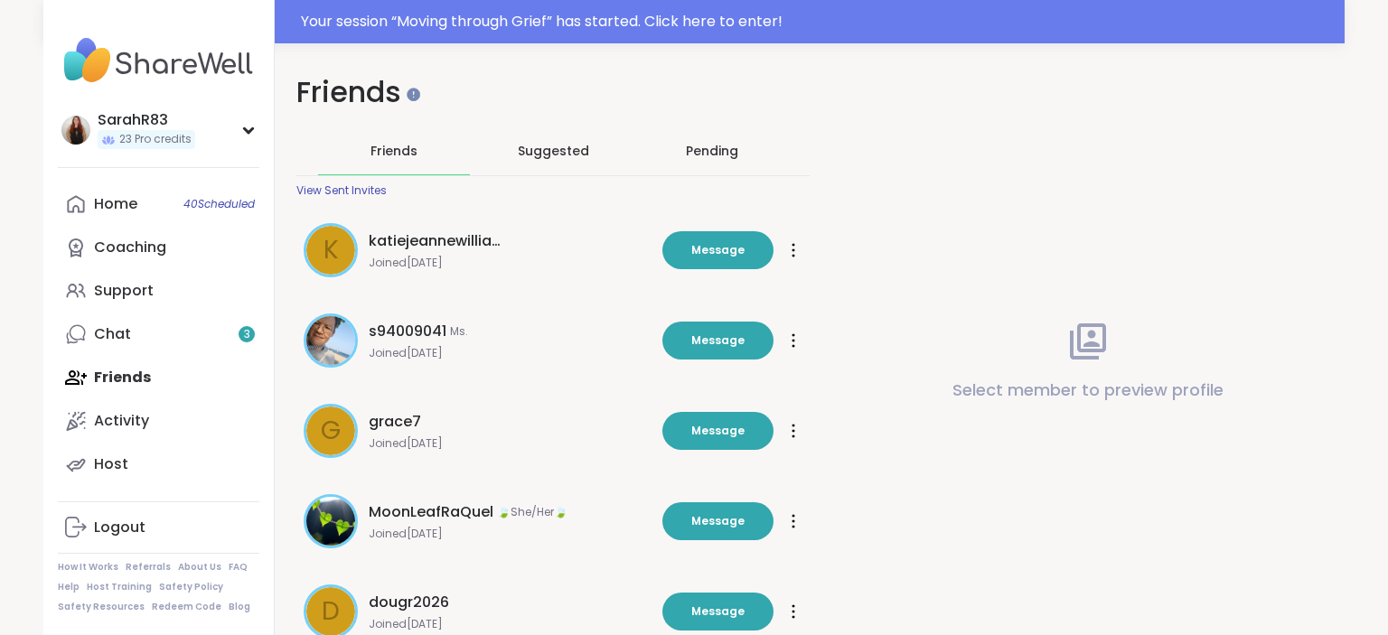
click at [356, 190] on div "View Sent Invites" at bounding box center [341, 190] width 90 height 14
click at [177, 324] on link "Chat 3" at bounding box center [159, 334] width 202 height 43
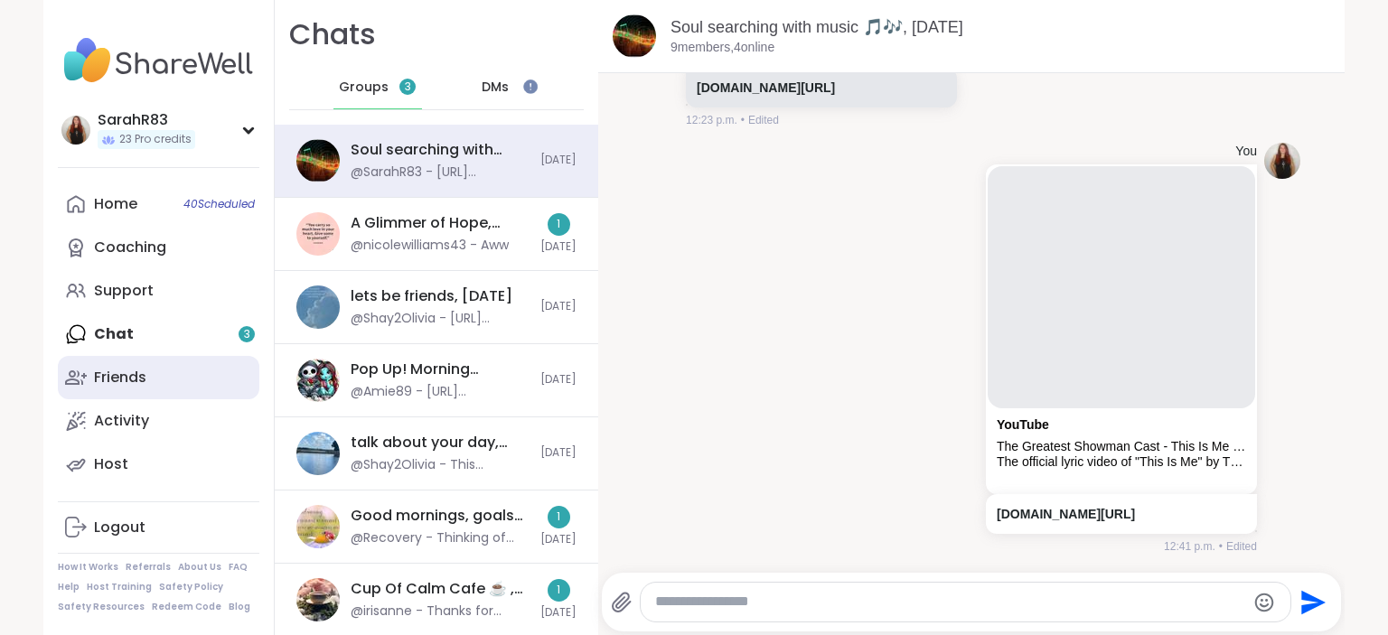
click at [183, 381] on link "Friends" at bounding box center [159, 377] width 202 height 43
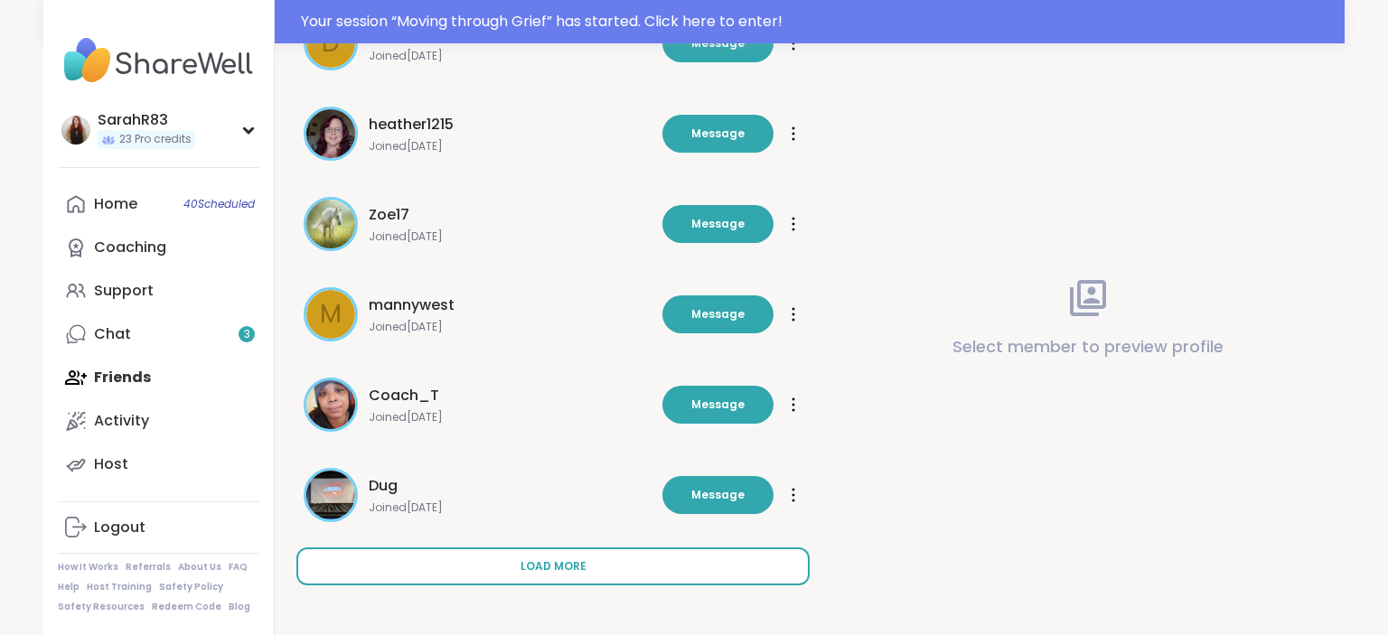
click at [543, 568] on span "Load more" at bounding box center [554, 566] width 66 height 16
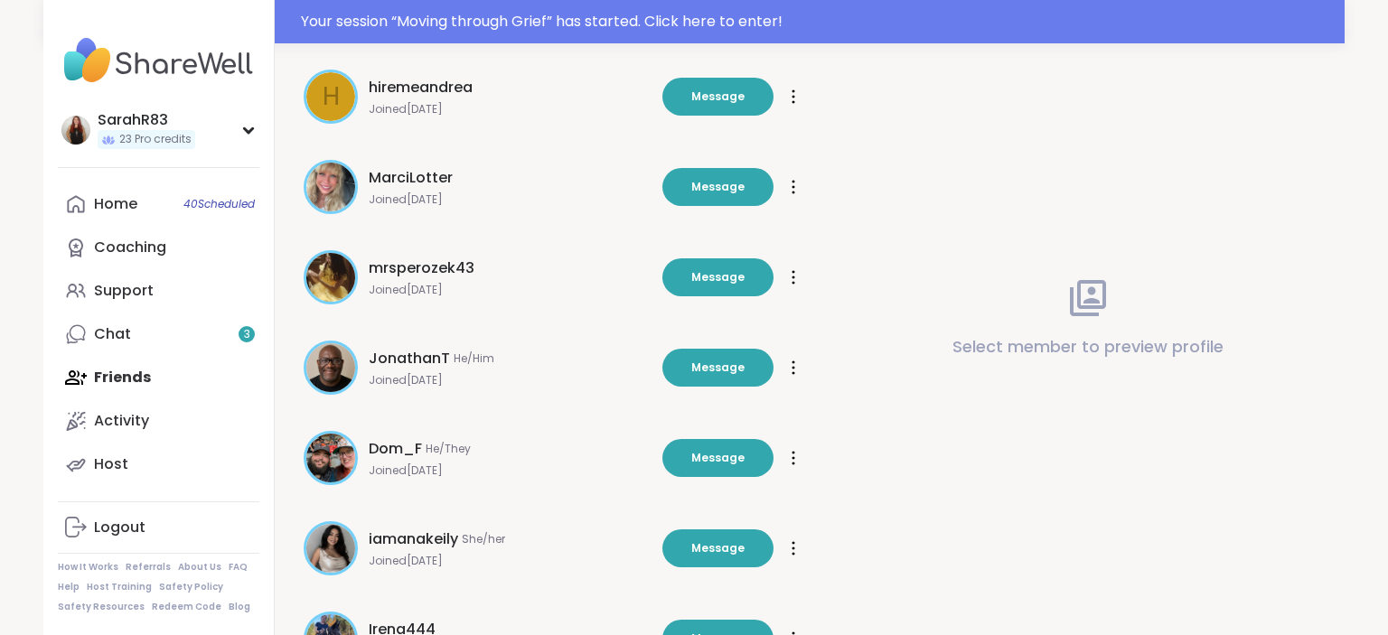
scroll to position [1472, 0]
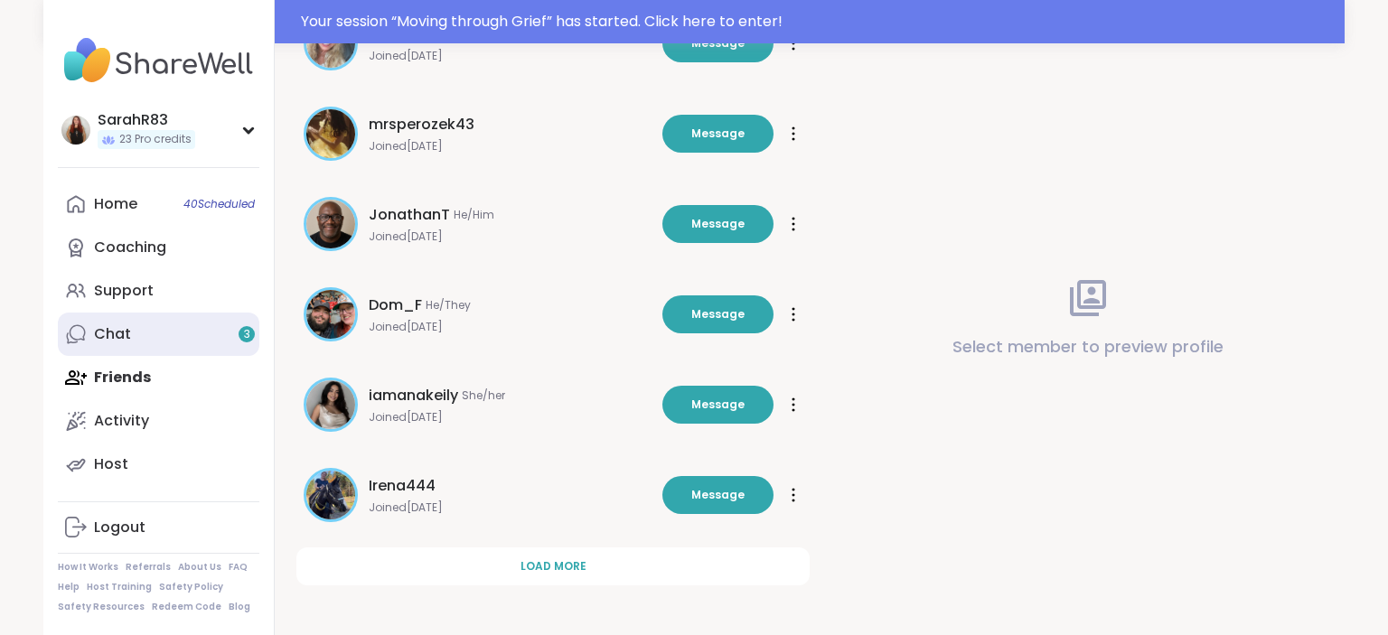
click at [121, 327] on div "Chat 3" at bounding box center [112, 334] width 37 height 20
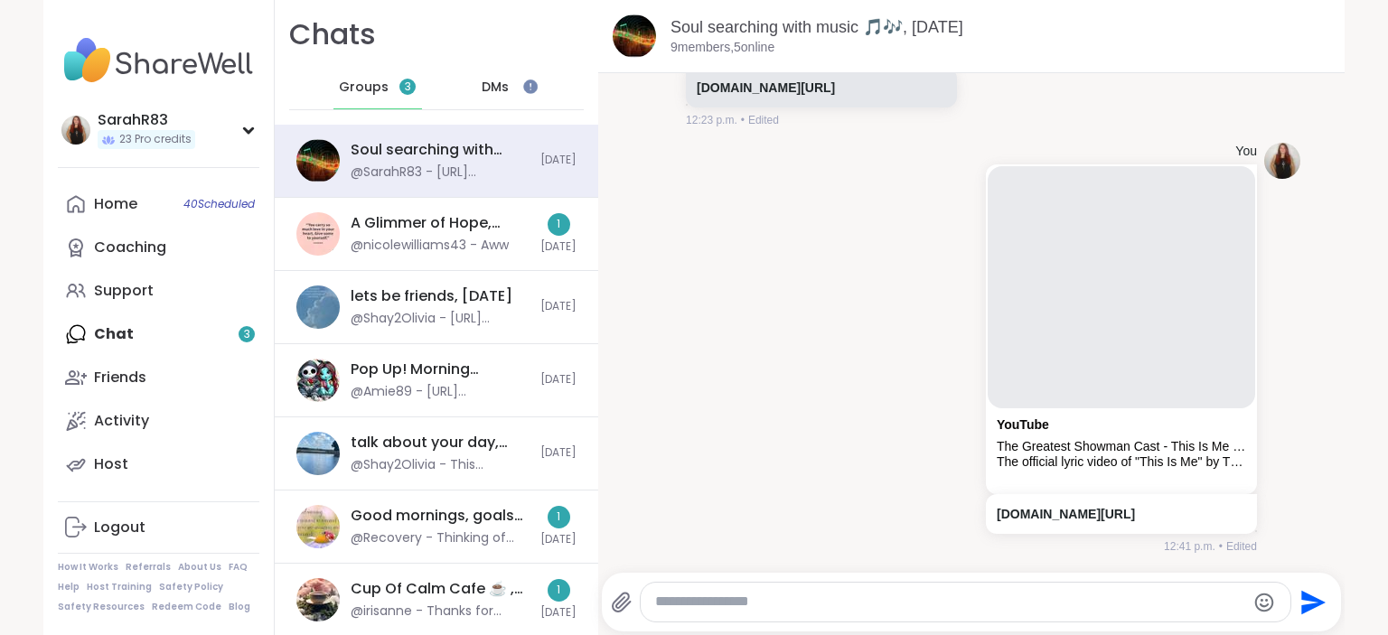
click at [484, 84] on span "DMs" at bounding box center [495, 88] width 27 height 18
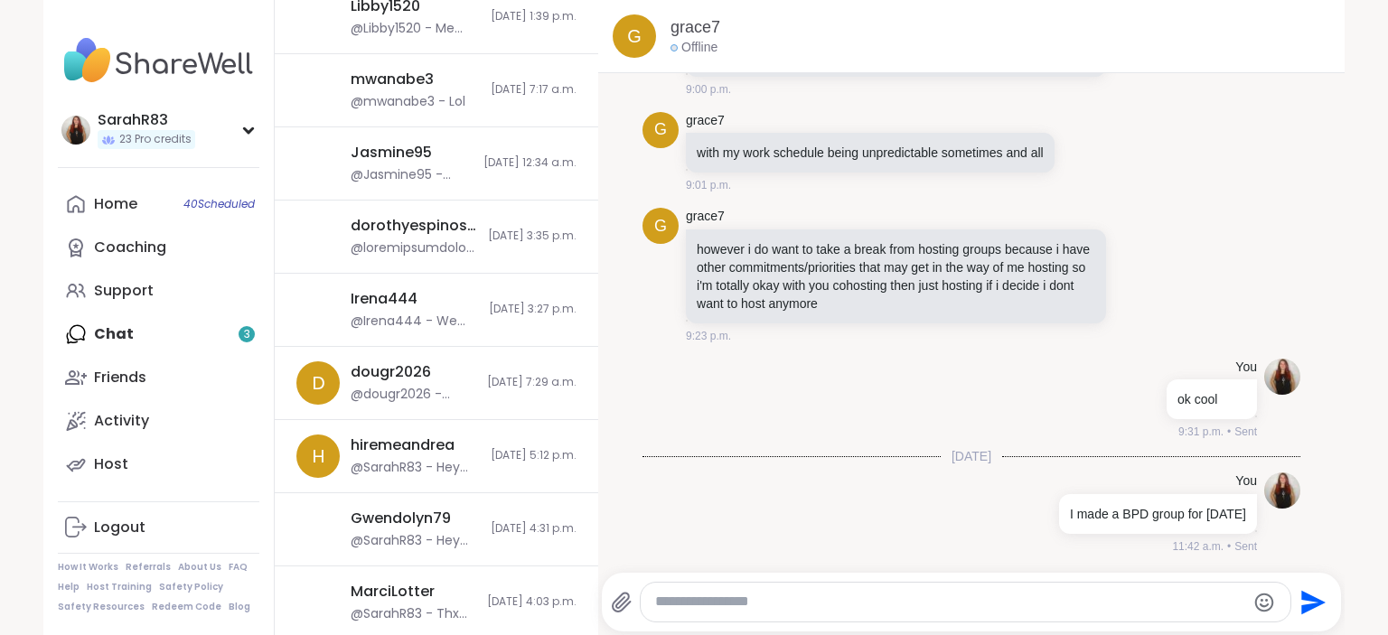
scroll to position [1359, 0]
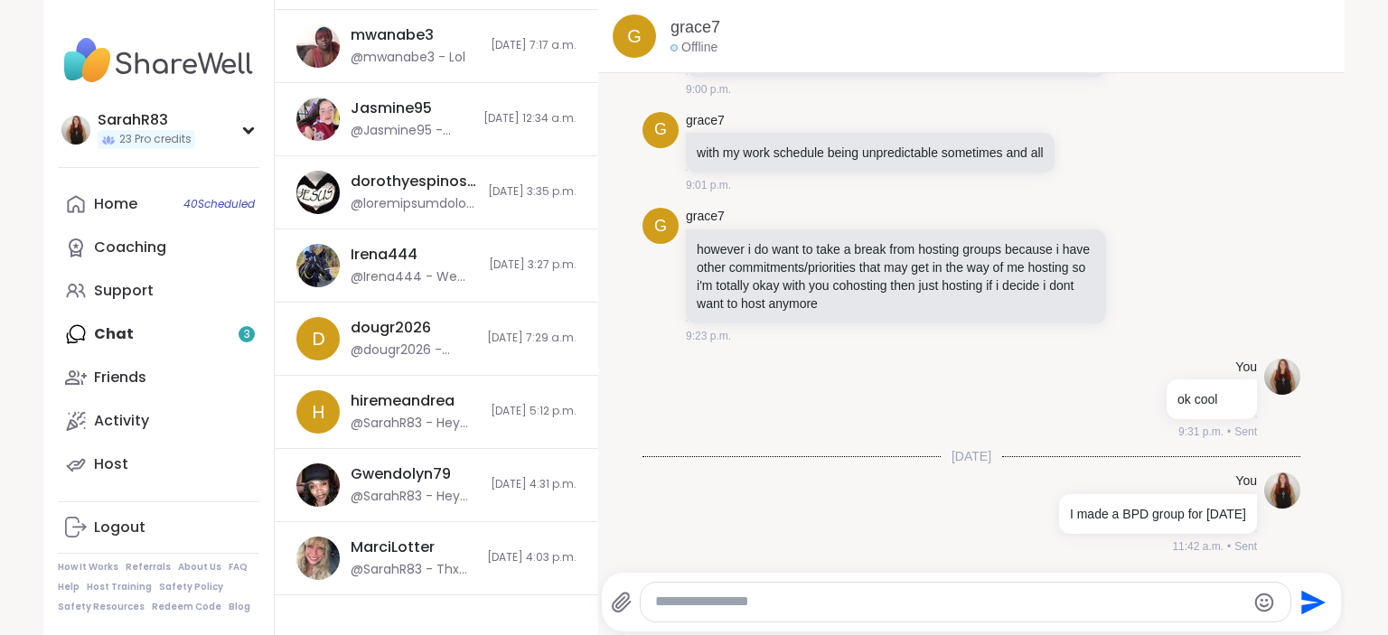
click at [156, 331] on div "Home 40 Scheduled Coaching Support Chat 3 Friends Activity Host" at bounding box center [159, 335] width 202 height 304
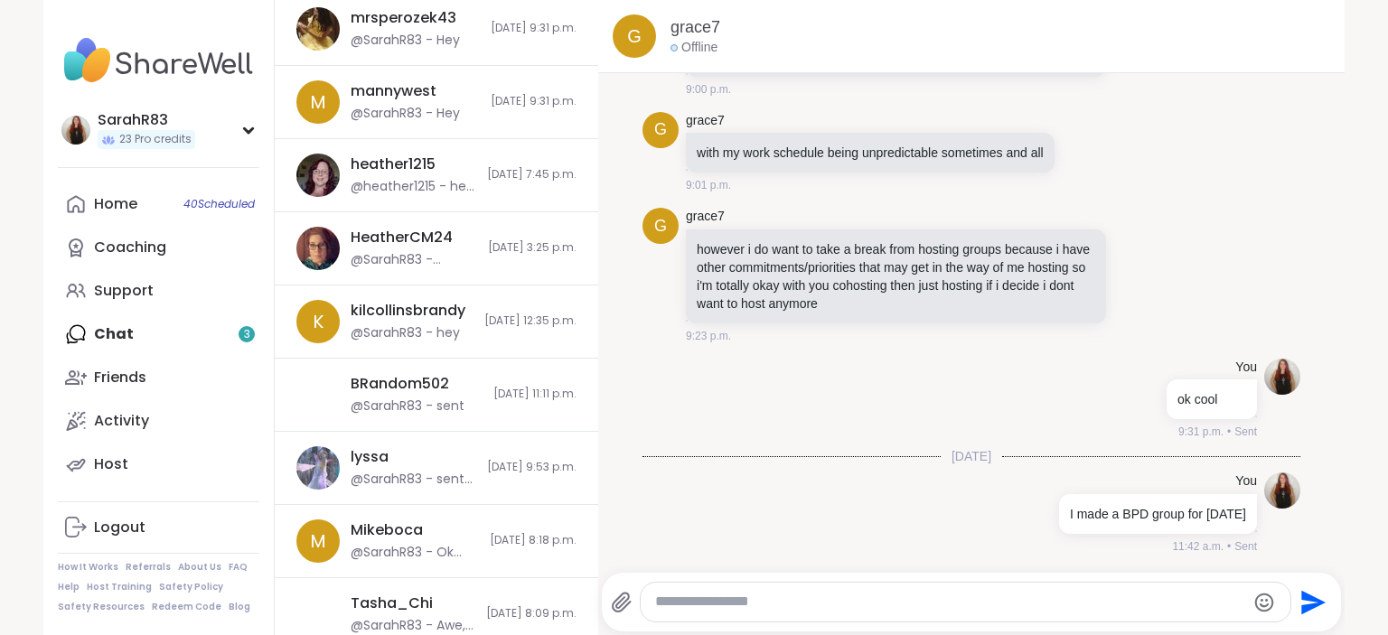
scroll to position [0, 0]
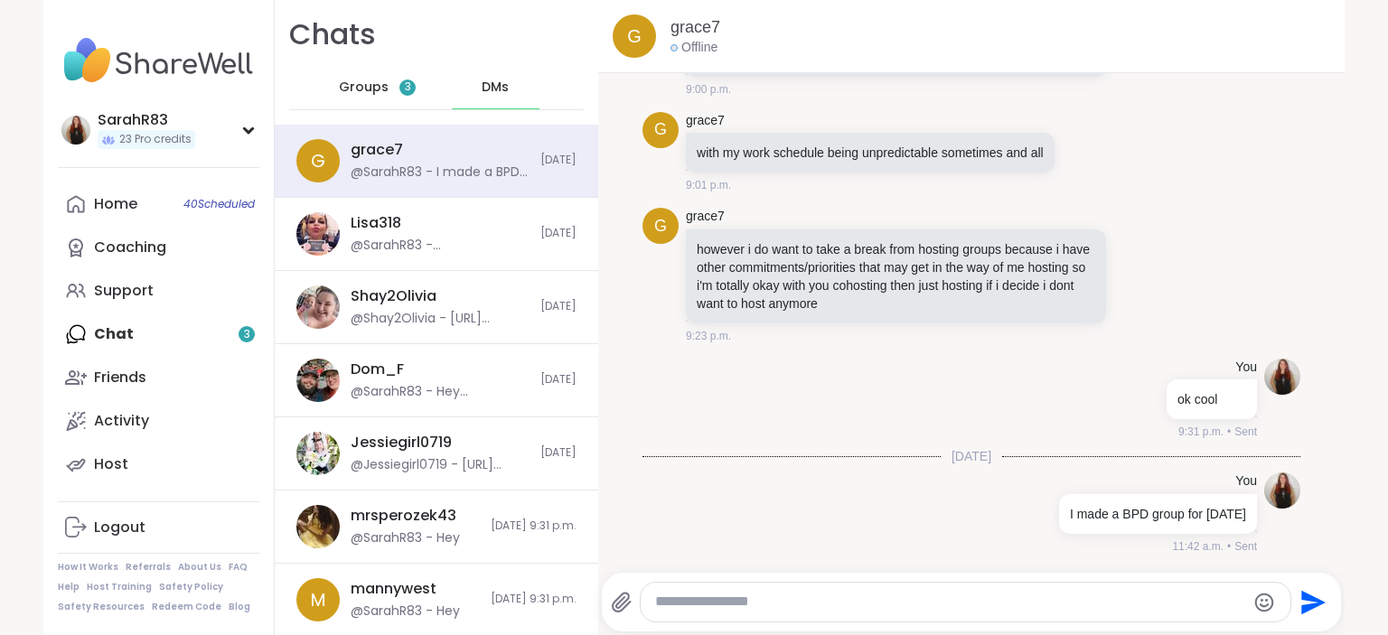
click at [383, 89] on span "Groups" at bounding box center [364, 88] width 50 height 18
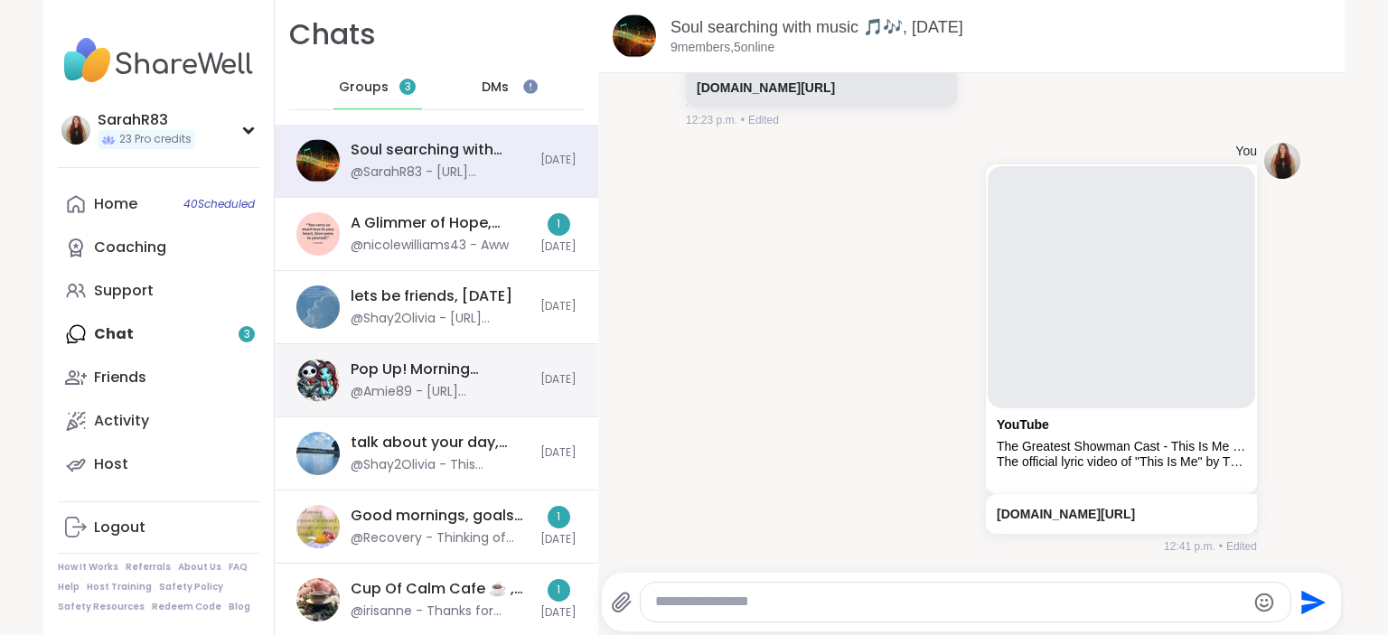
click at [450, 394] on div "@Amie89 - [URL][DOMAIN_NAME]" at bounding box center [440, 392] width 179 height 18
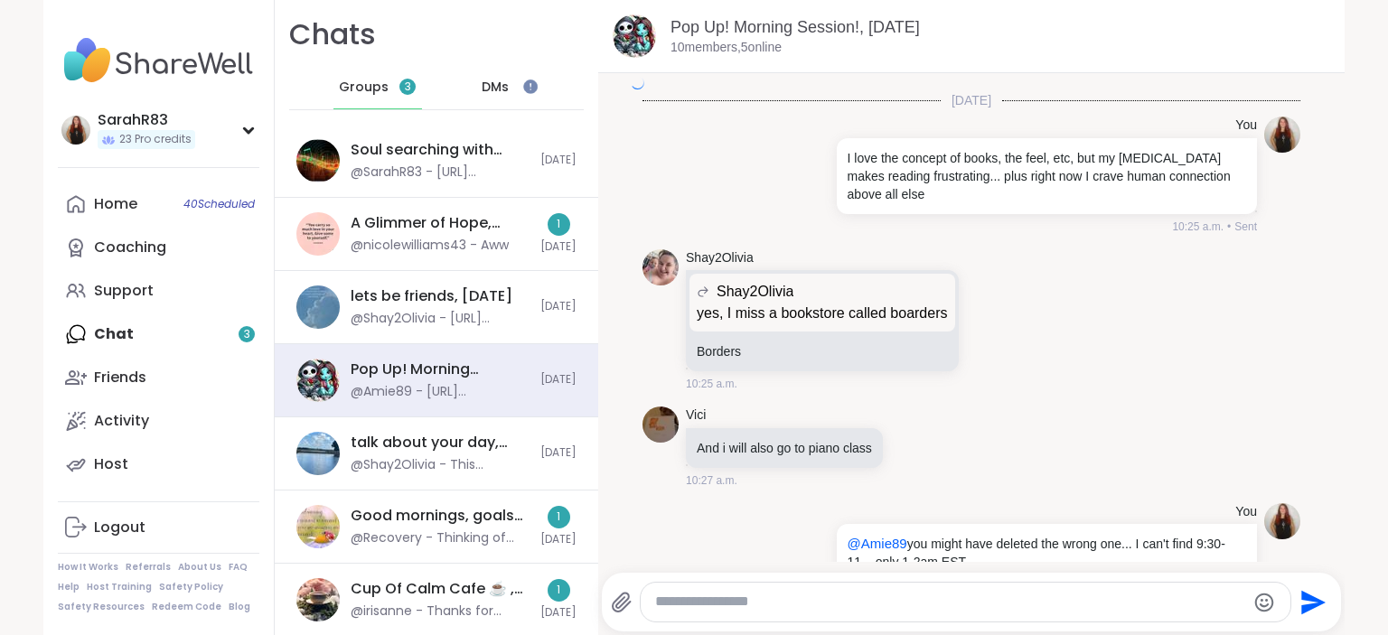
scroll to position [7749, 0]
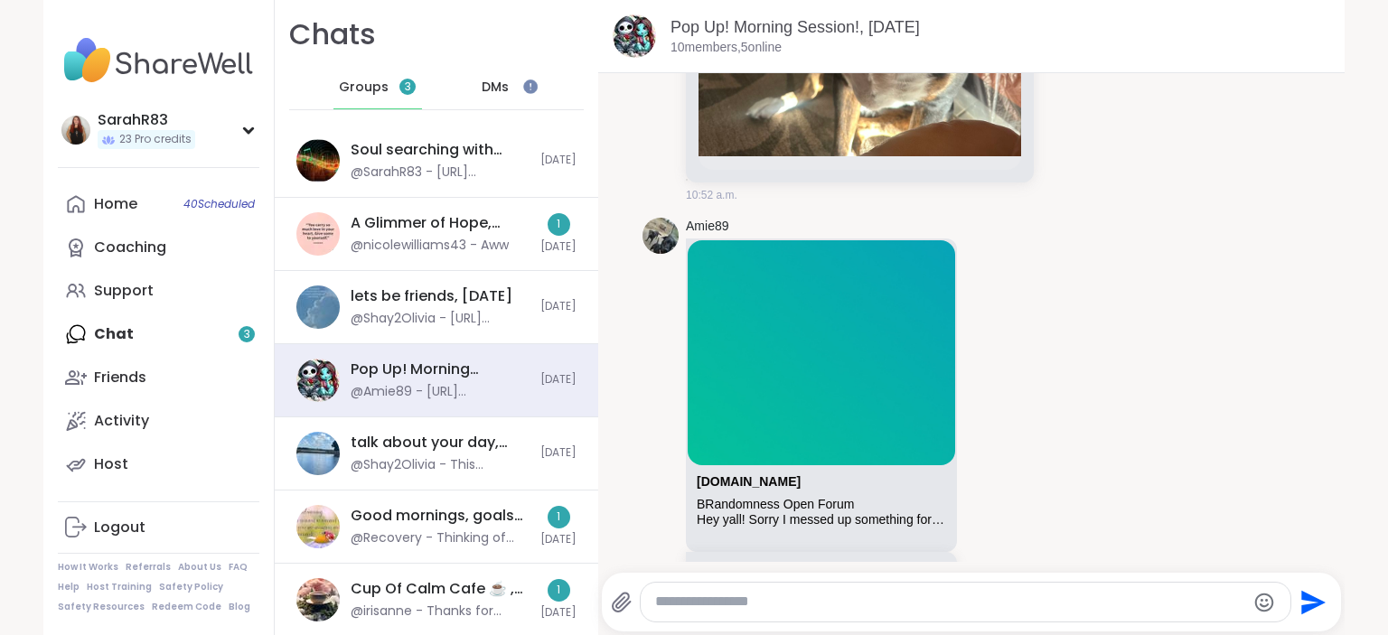
click at [786, 601] on textarea "Type your message" at bounding box center [950, 602] width 590 height 19
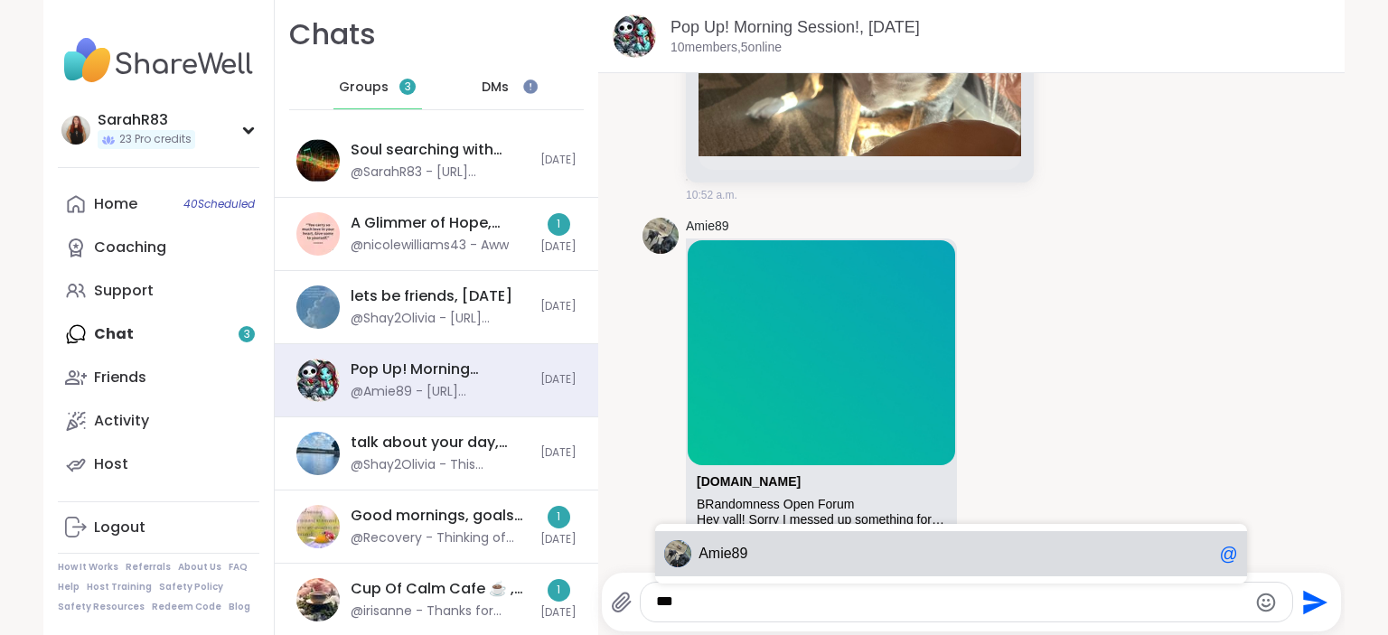
click at [788, 566] on div "Am ie89 @" at bounding box center [951, 553] width 592 height 45
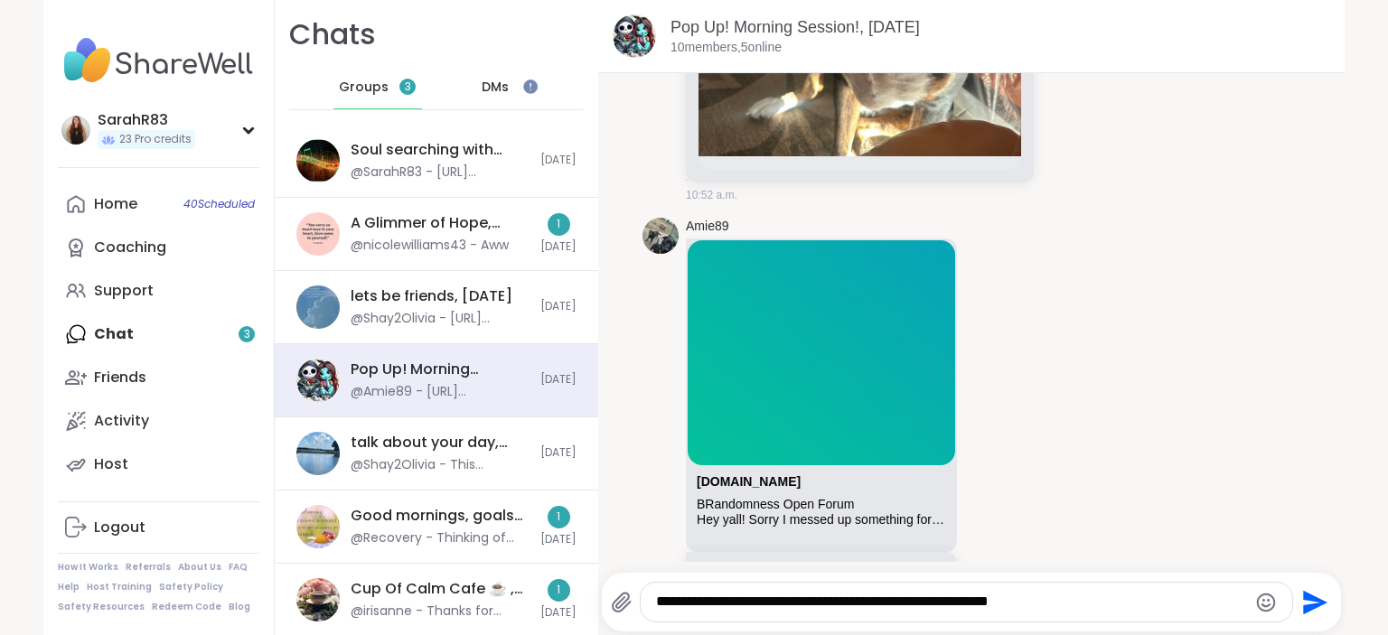
type textarea "**********"
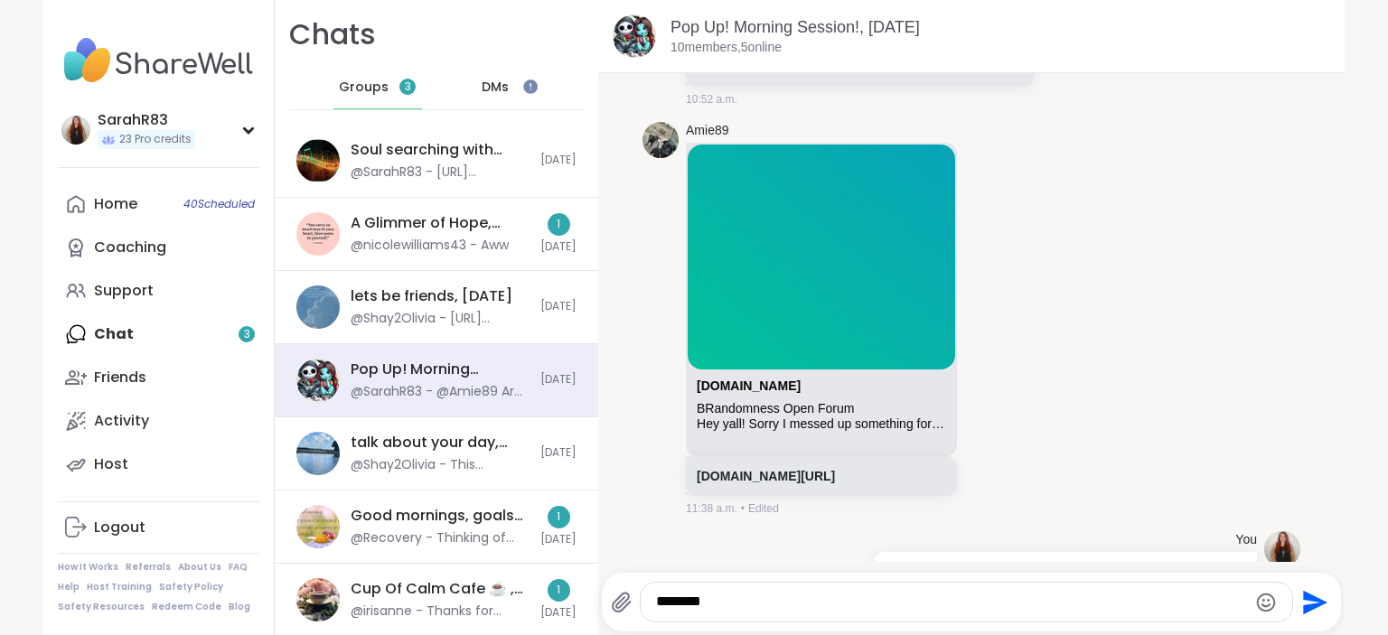
type textarea "*********"
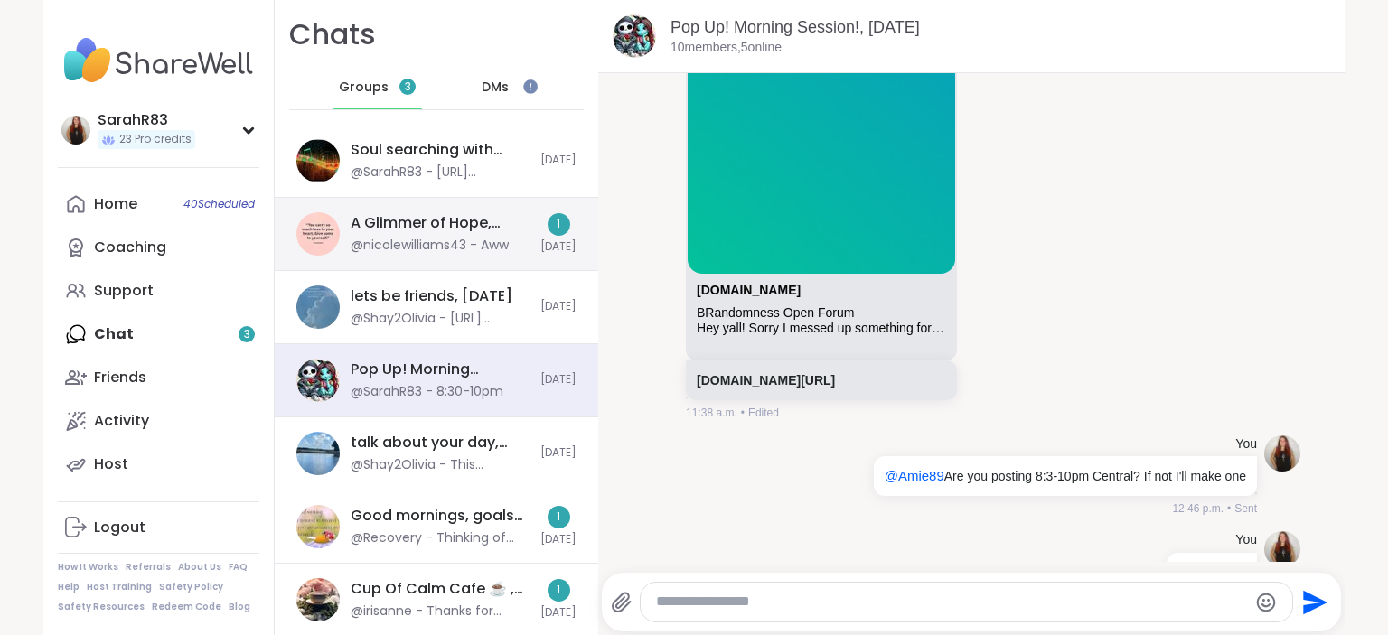
click at [485, 249] on div "@nicolewilliams43 - Aww" at bounding box center [430, 246] width 158 height 18
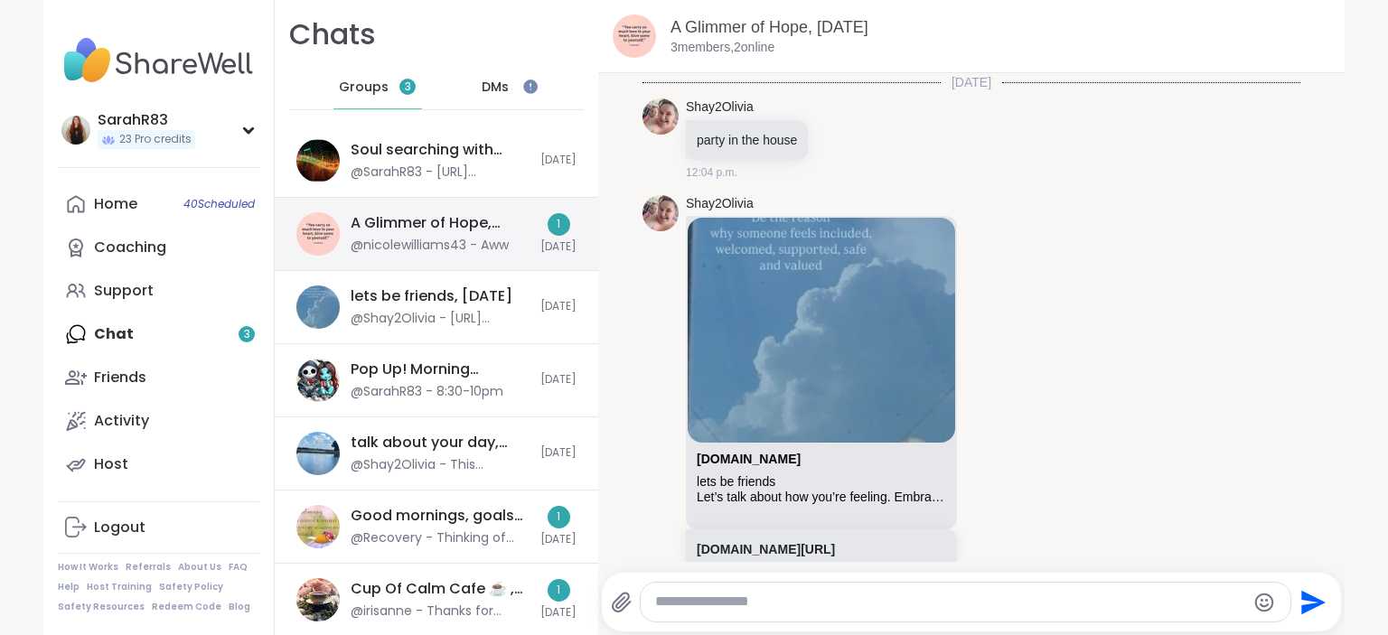
scroll to position [1591, 0]
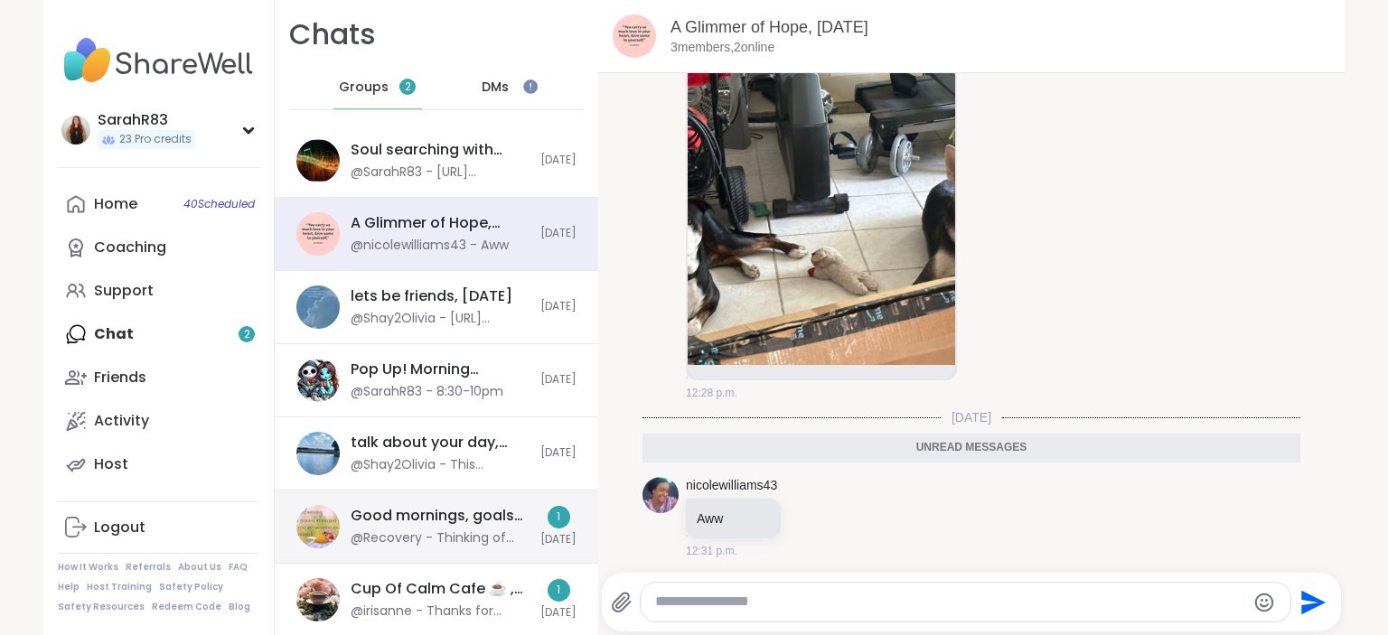
click at [511, 536] on div "@Recovery - Thinking of you @mrsperozek43" at bounding box center [440, 539] width 179 height 18
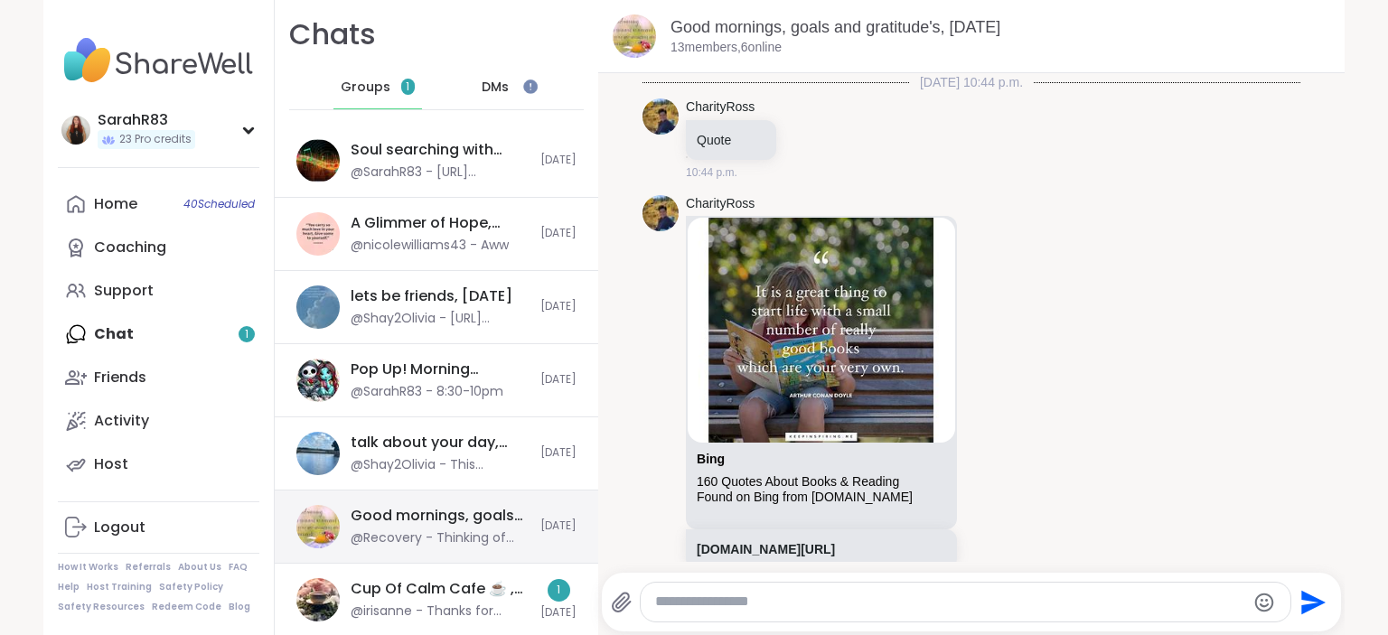
scroll to position [5282, 0]
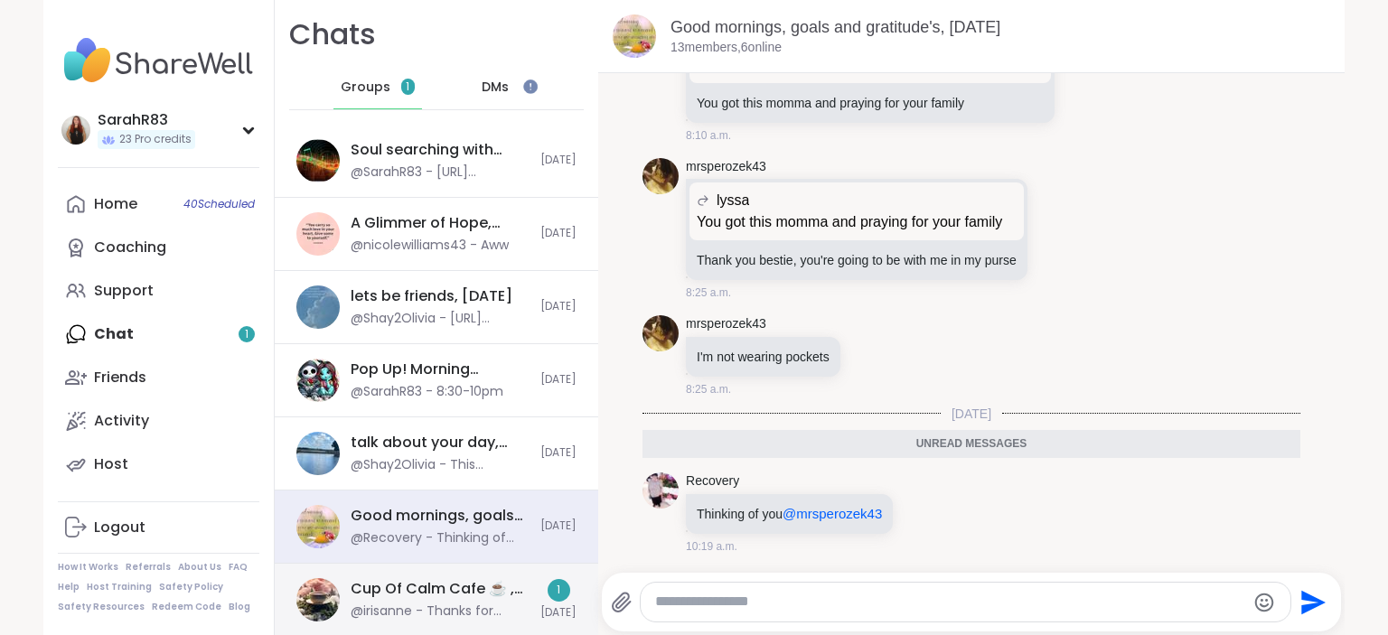
click at [507, 589] on div "Cup Of Calm Cafe ☕️ , [DATE]" at bounding box center [440, 589] width 179 height 20
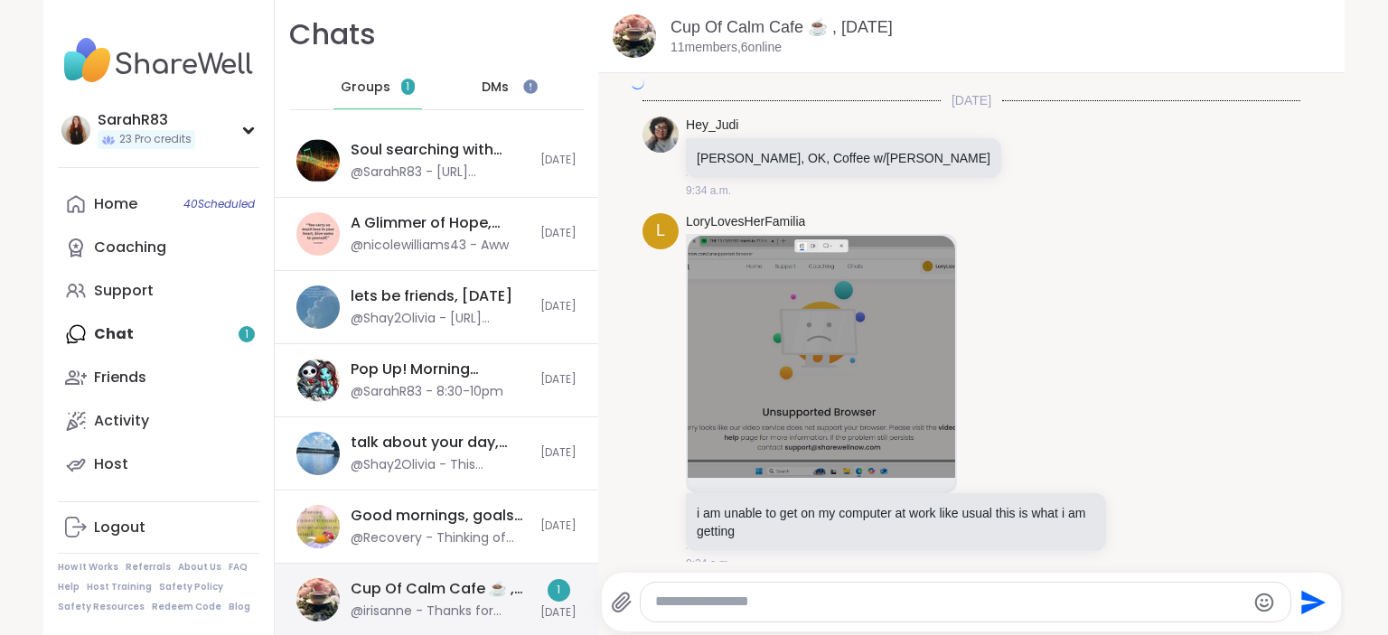
scroll to position [4544, 0]
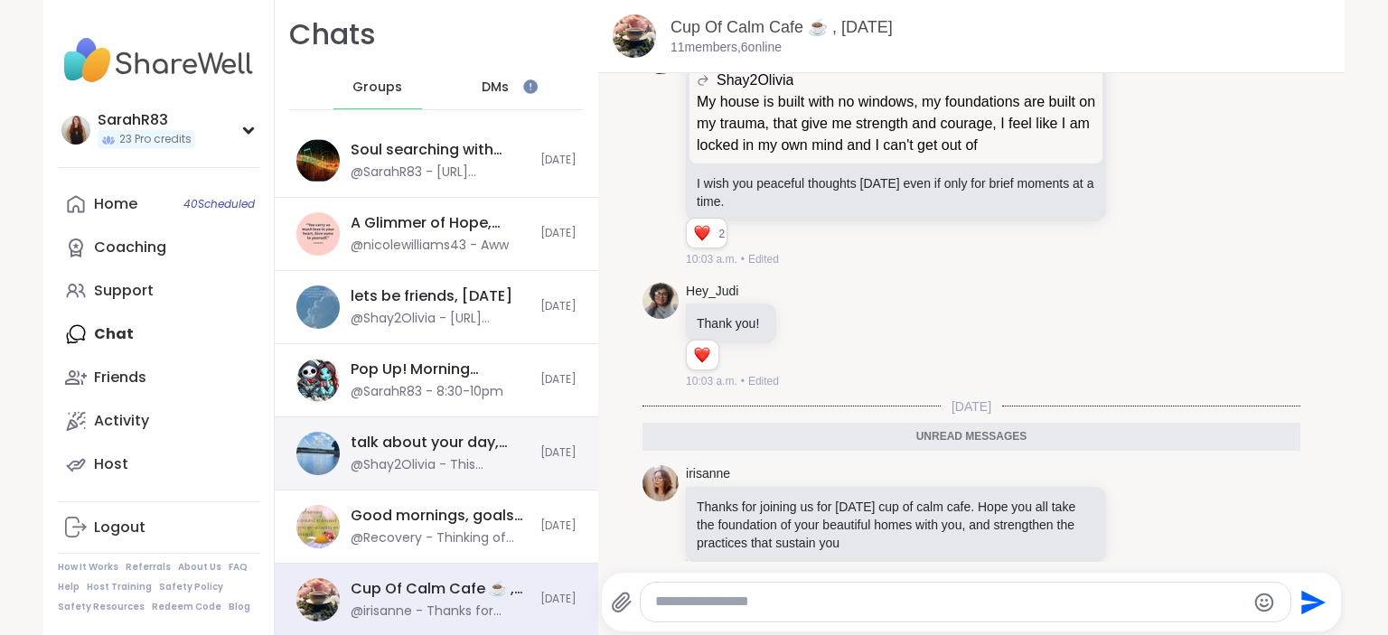
click at [479, 453] on div "talk about your day, [DATE] @Shay2Olivia - This message was deleted." at bounding box center [440, 454] width 179 height 42
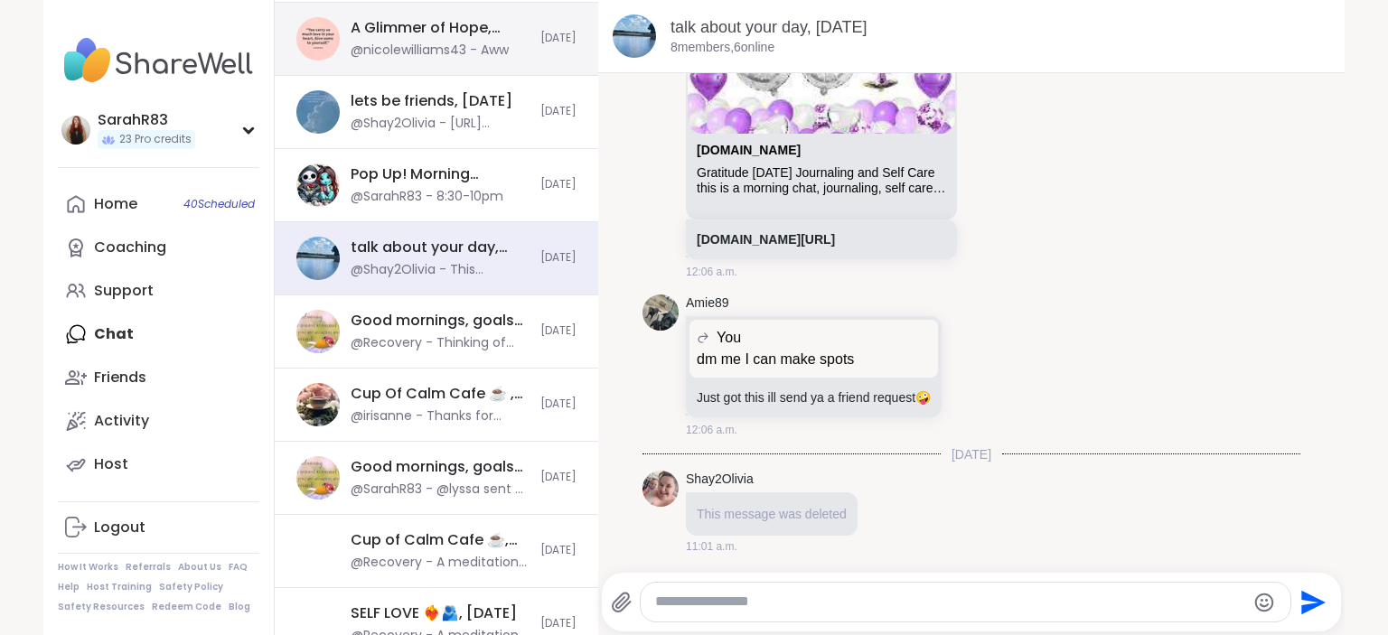
scroll to position [0, 0]
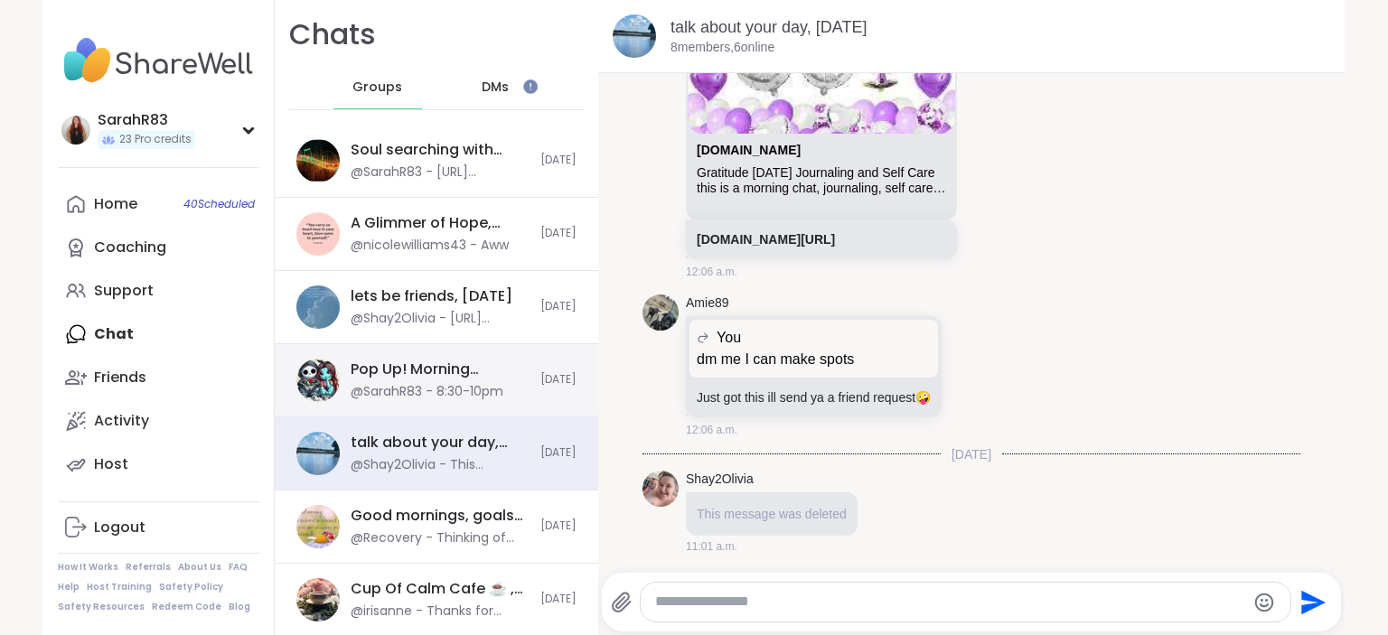
click at [460, 383] on div "@SarahR83 - 8:30-10pm" at bounding box center [427, 392] width 153 height 18
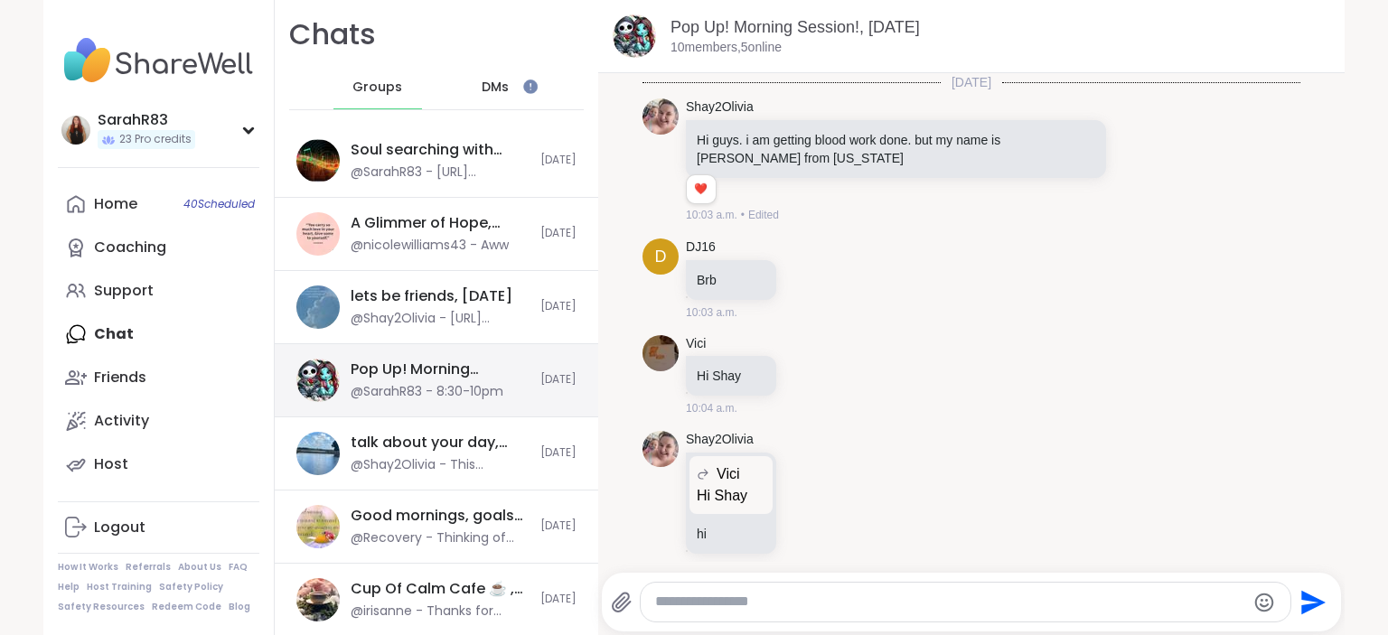
scroll to position [7941, 0]
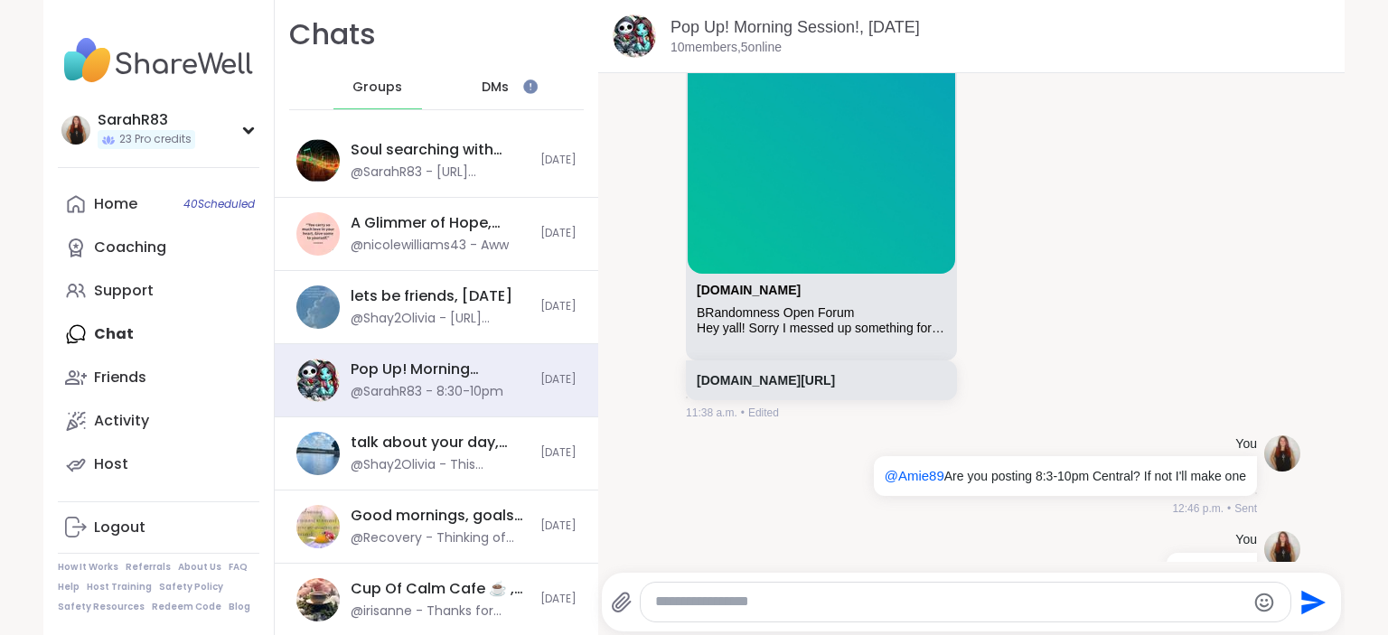
click at [499, 89] on span "DMs" at bounding box center [495, 88] width 27 height 18
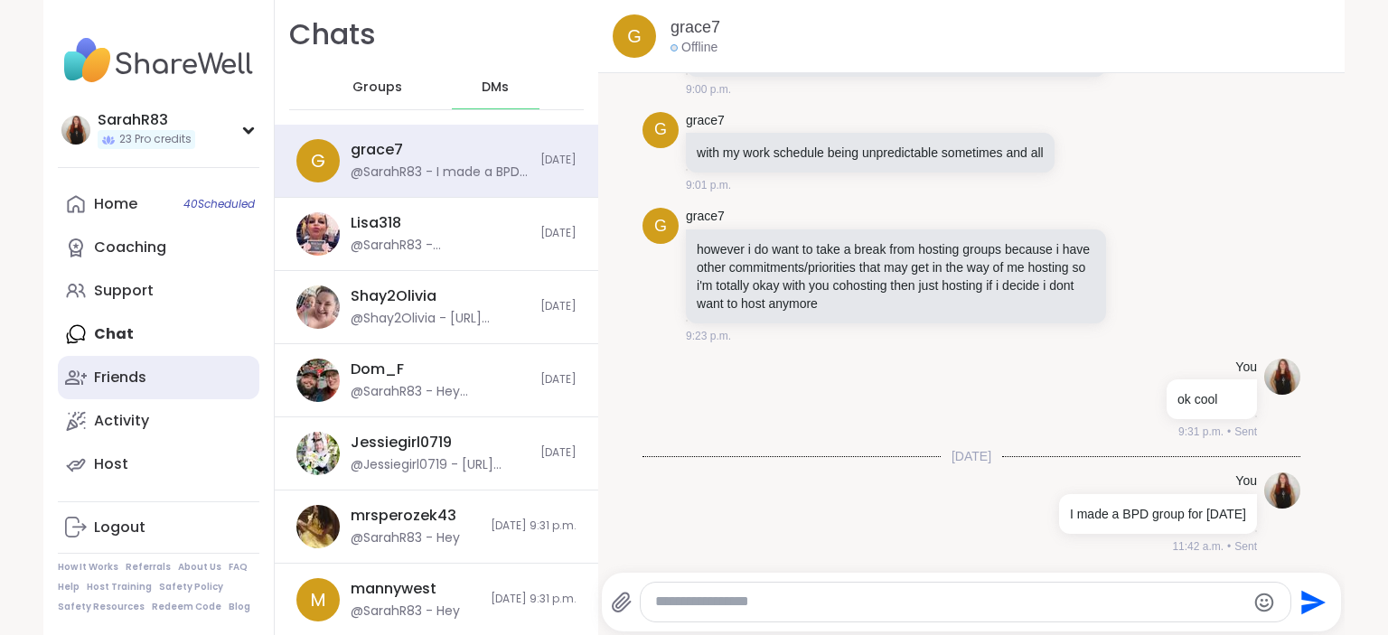
click at [138, 380] on div "Friends" at bounding box center [120, 378] width 52 height 20
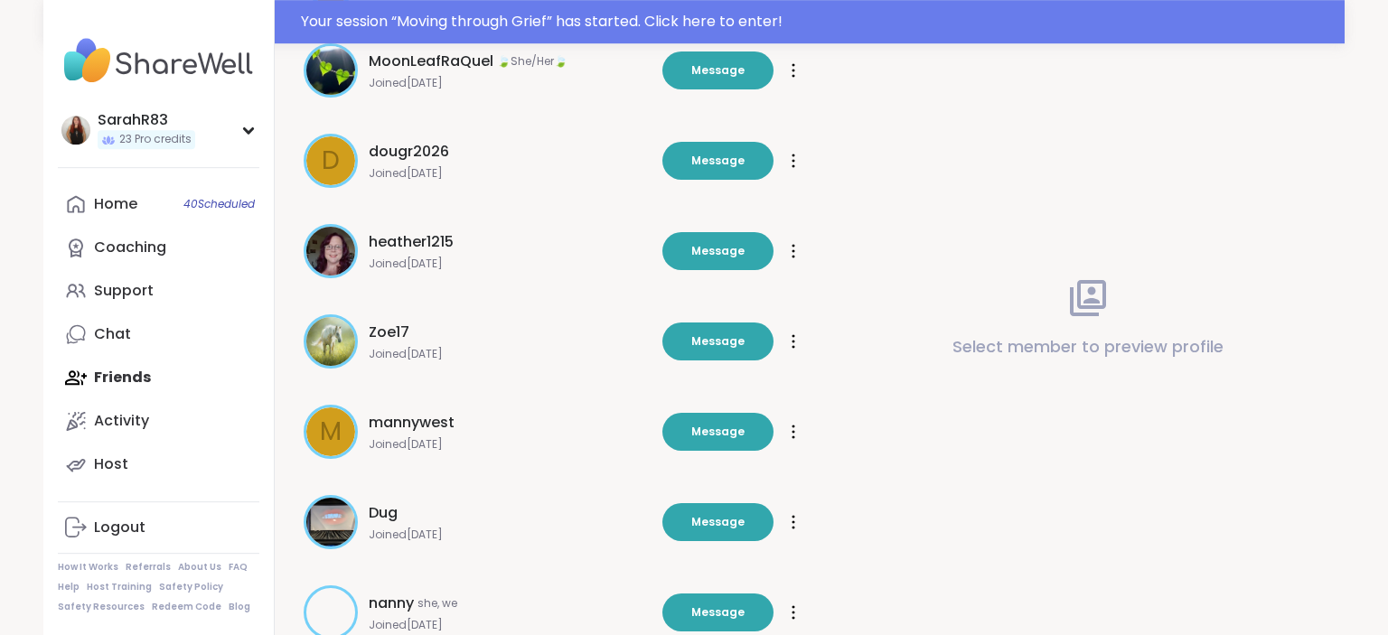
scroll to position [568, 0]
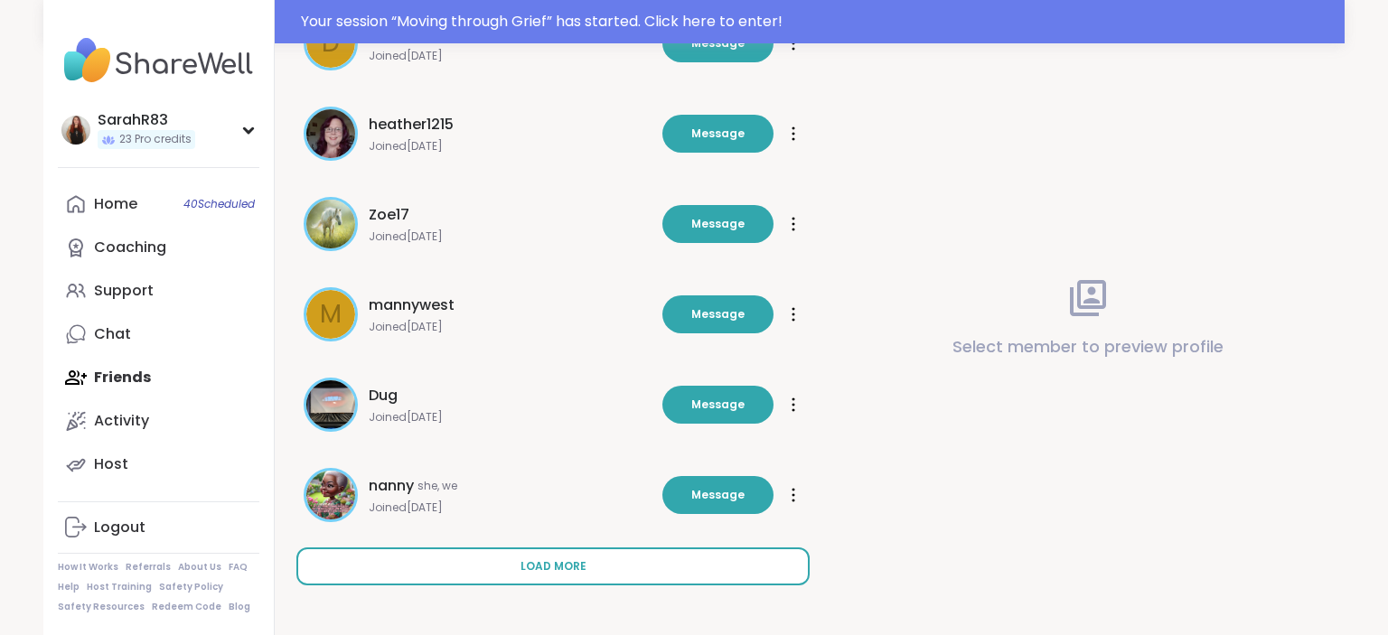
click at [532, 576] on button "Load more" at bounding box center [552, 567] width 513 height 38
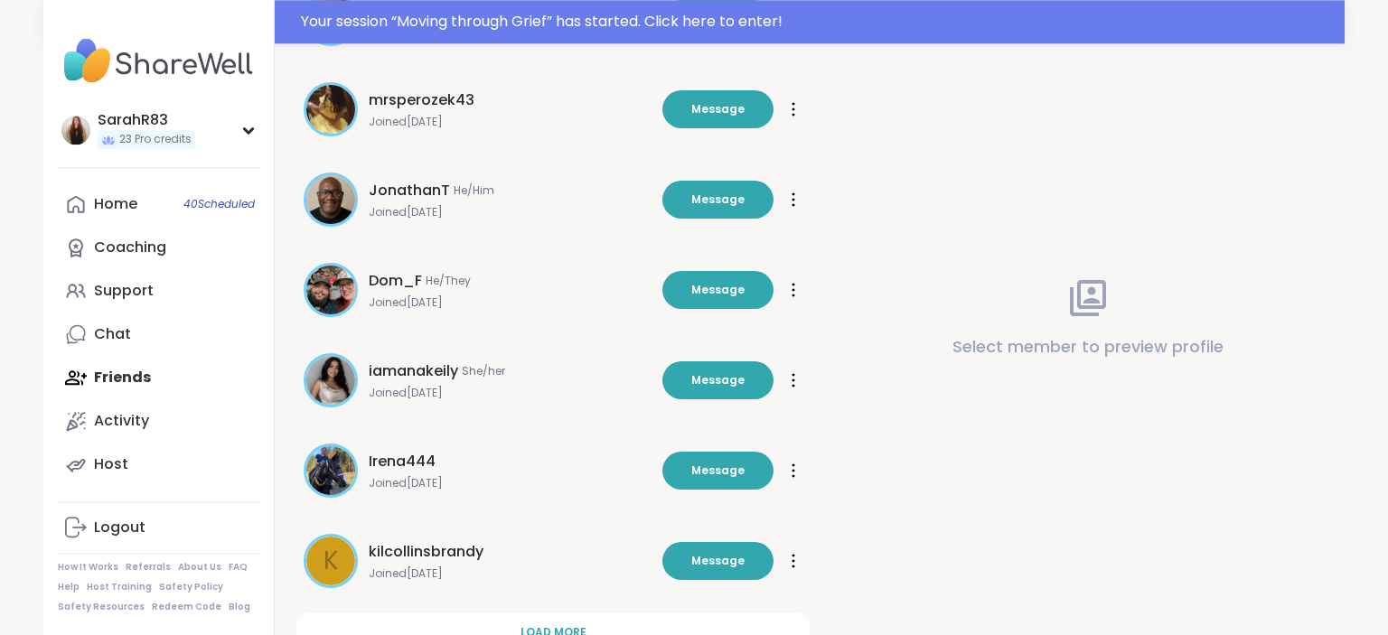
scroll to position [1472, 0]
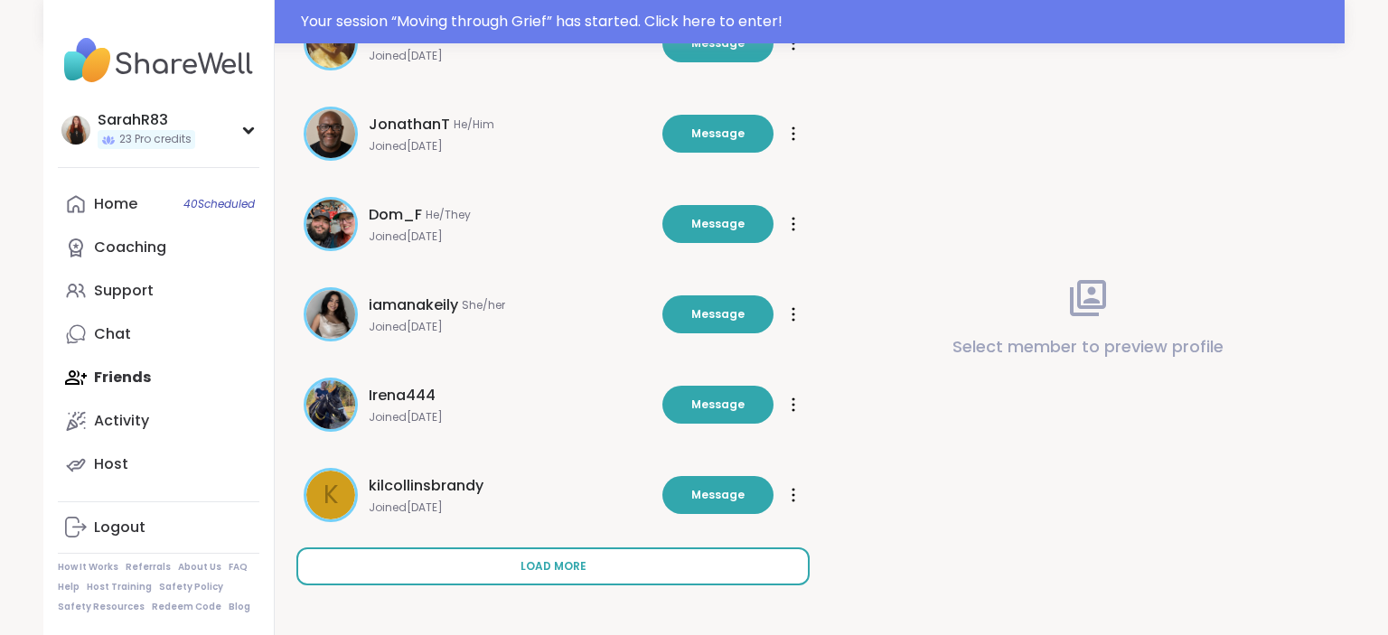
click at [496, 568] on button "Load more" at bounding box center [552, 567] width 513 height 38
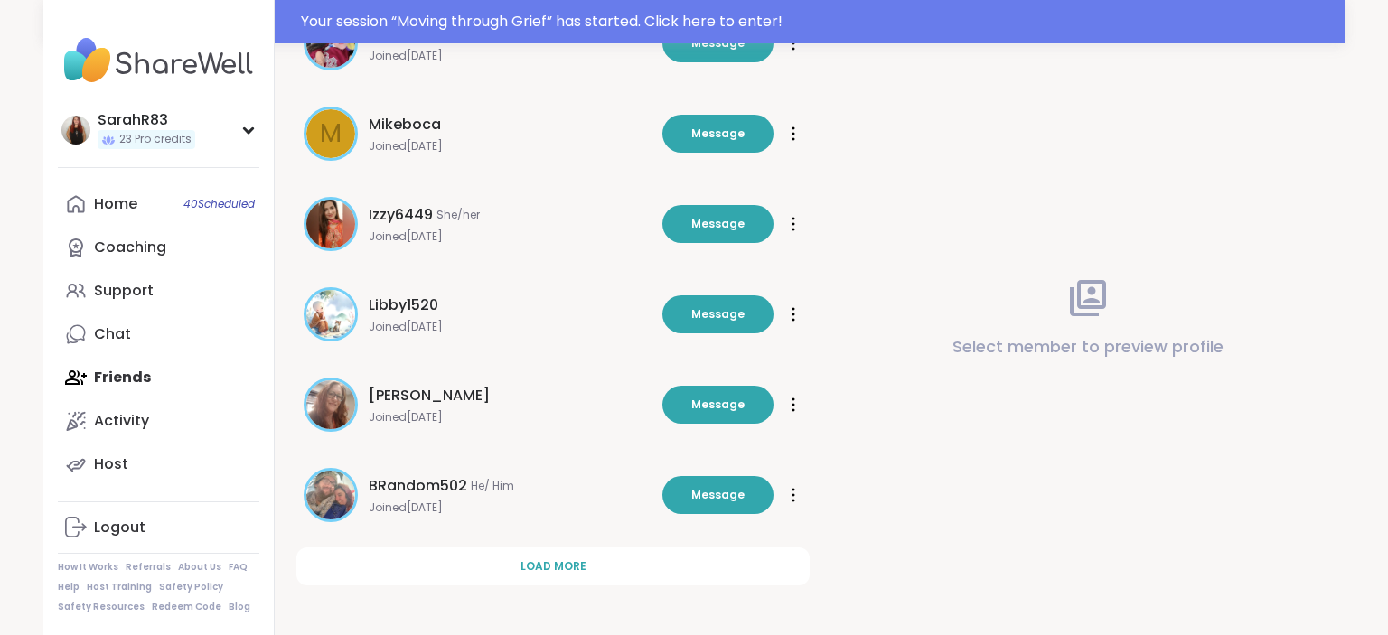
scroll to position [2373, 0]
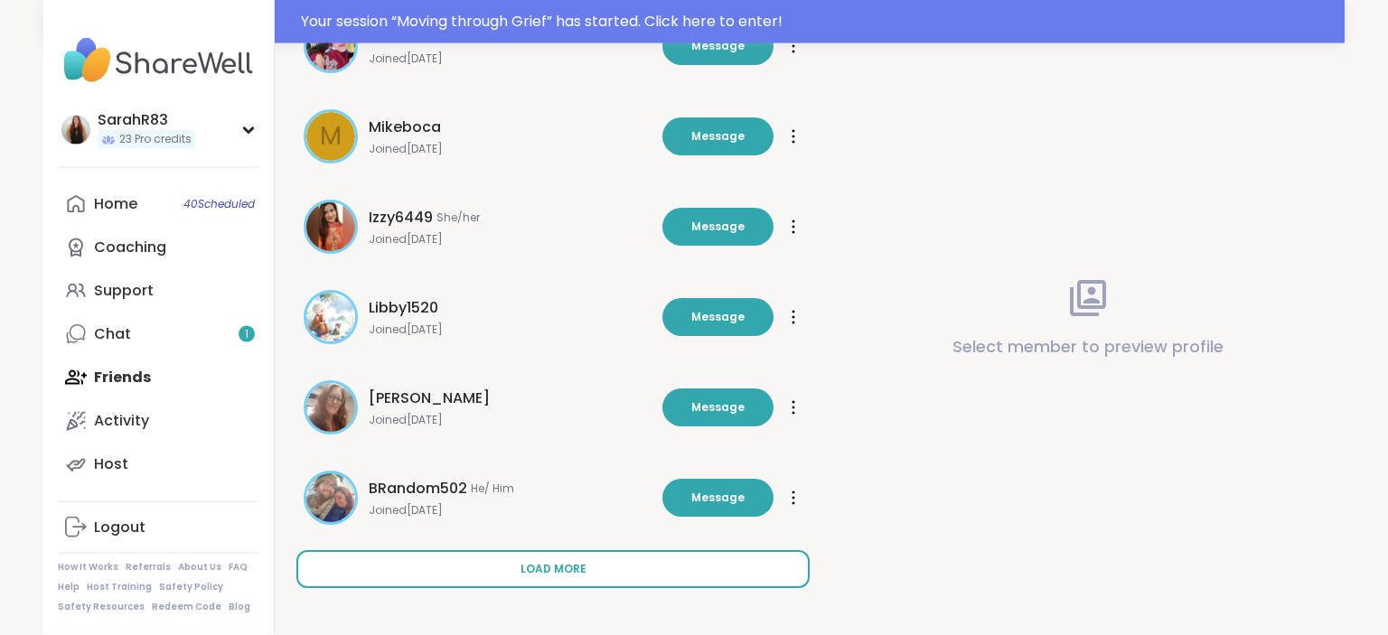
click at [583, 580] on button "Load more" at bounding box center [552, 569] width 513 height 38
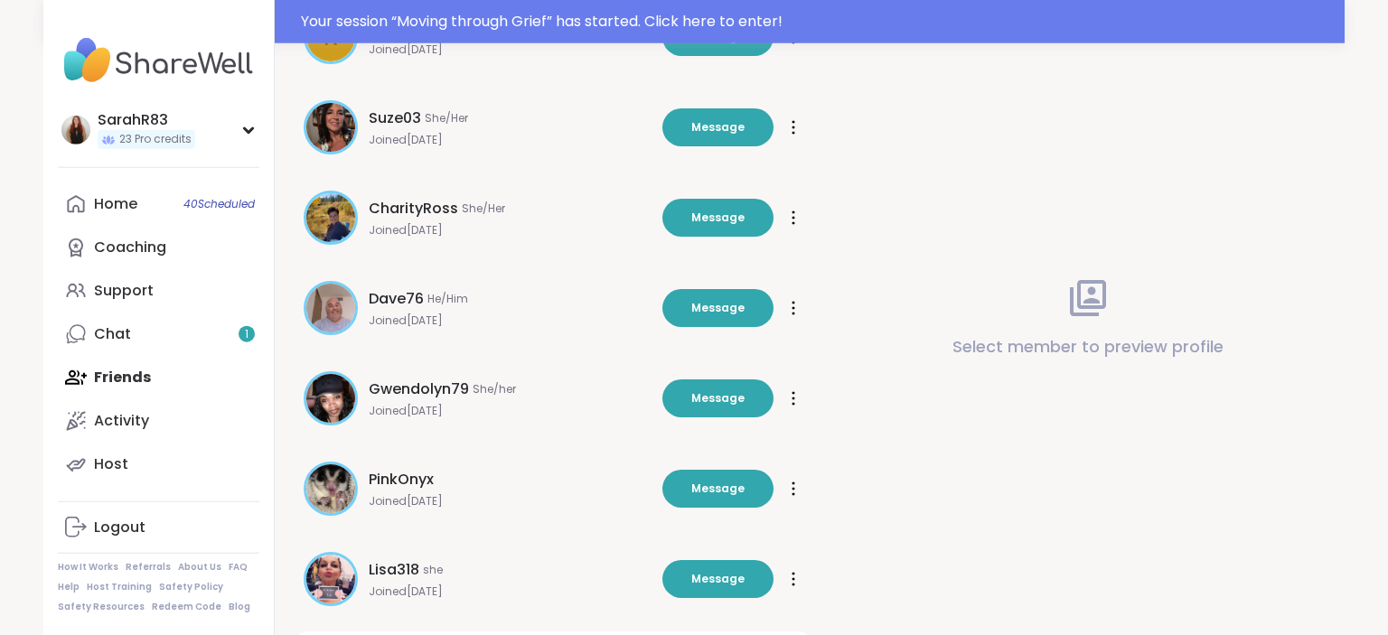
scroll to position [3280, 0]
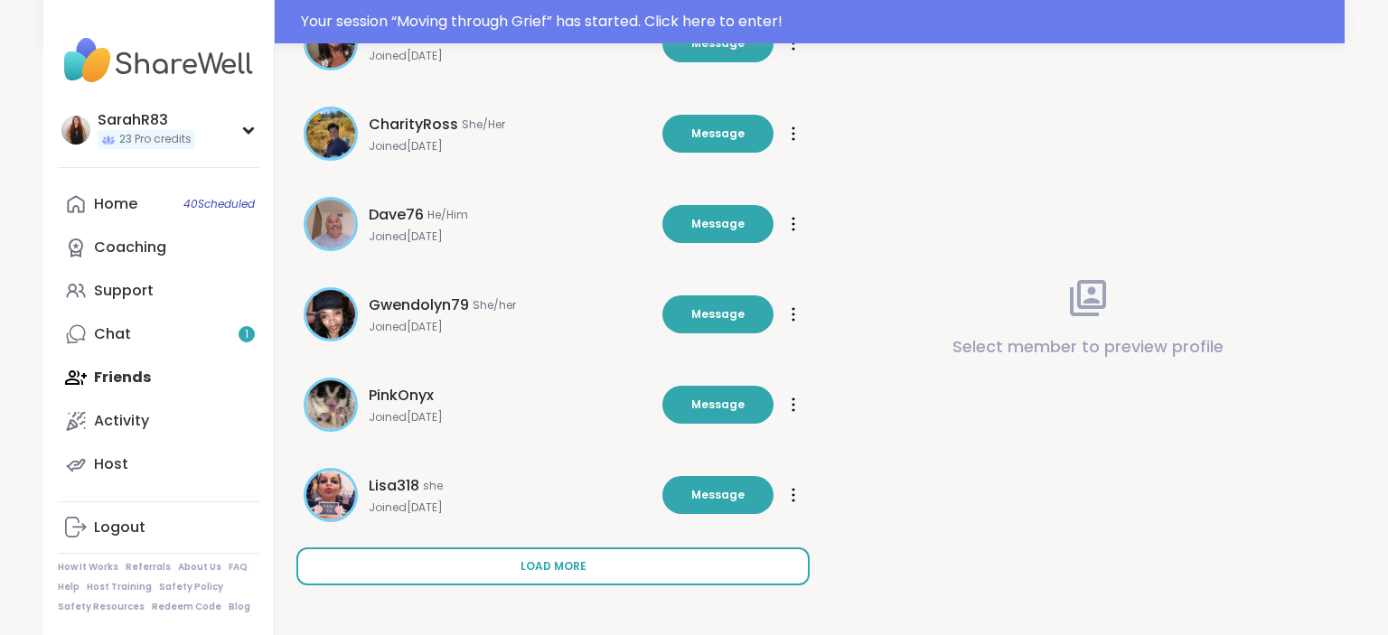
click at [536, 564] on span "Load more" at bounding box center [554, 566] width 66 height 16
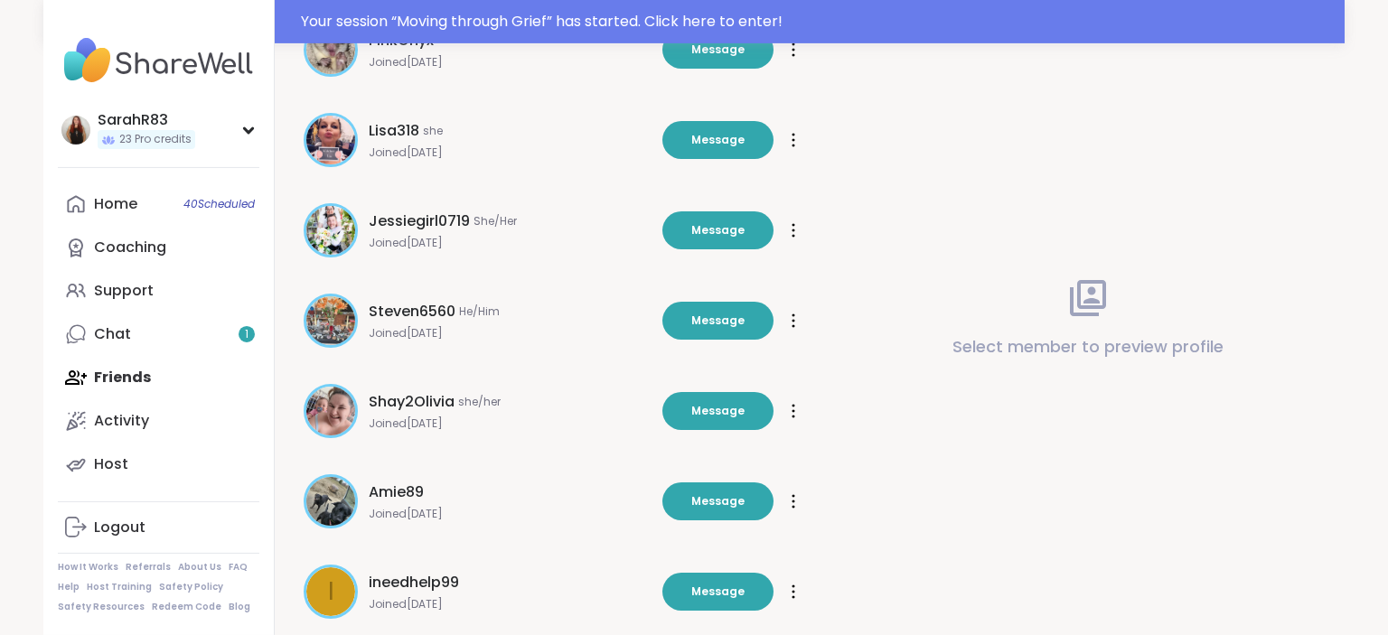
scroll to position [3636, 0]
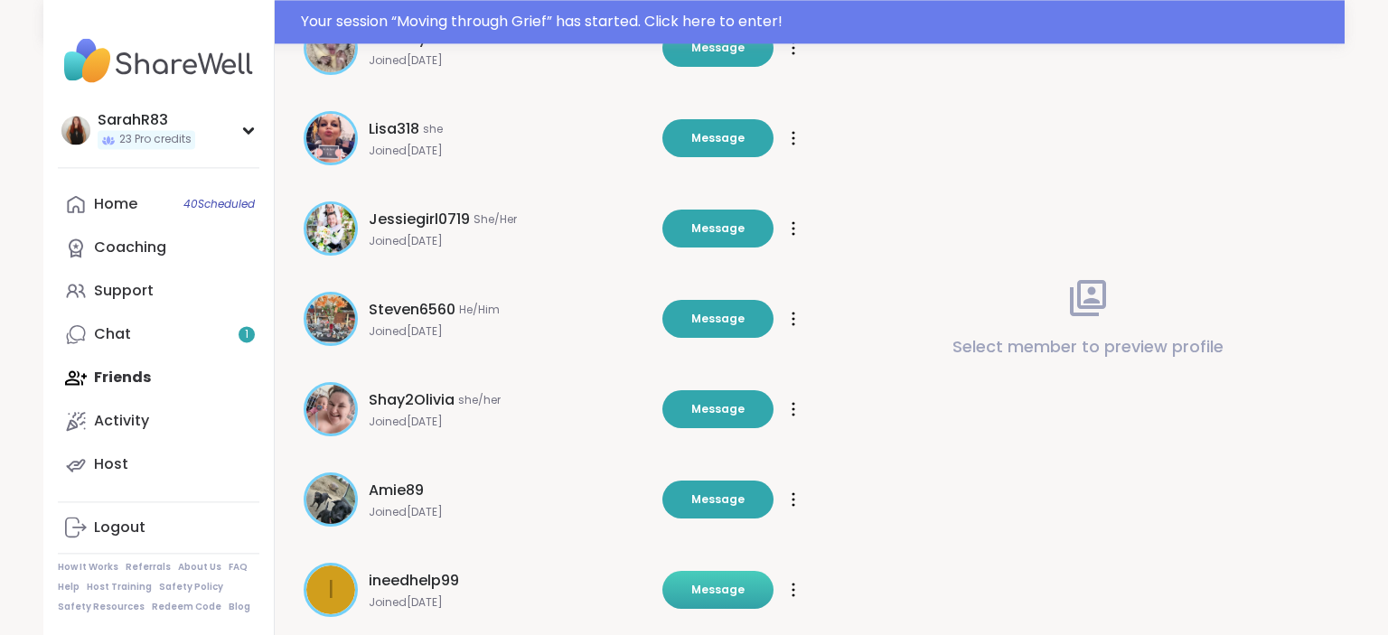
click at [715, 575] on button "Message" at bounding box center [717, 590] width 111 height 38
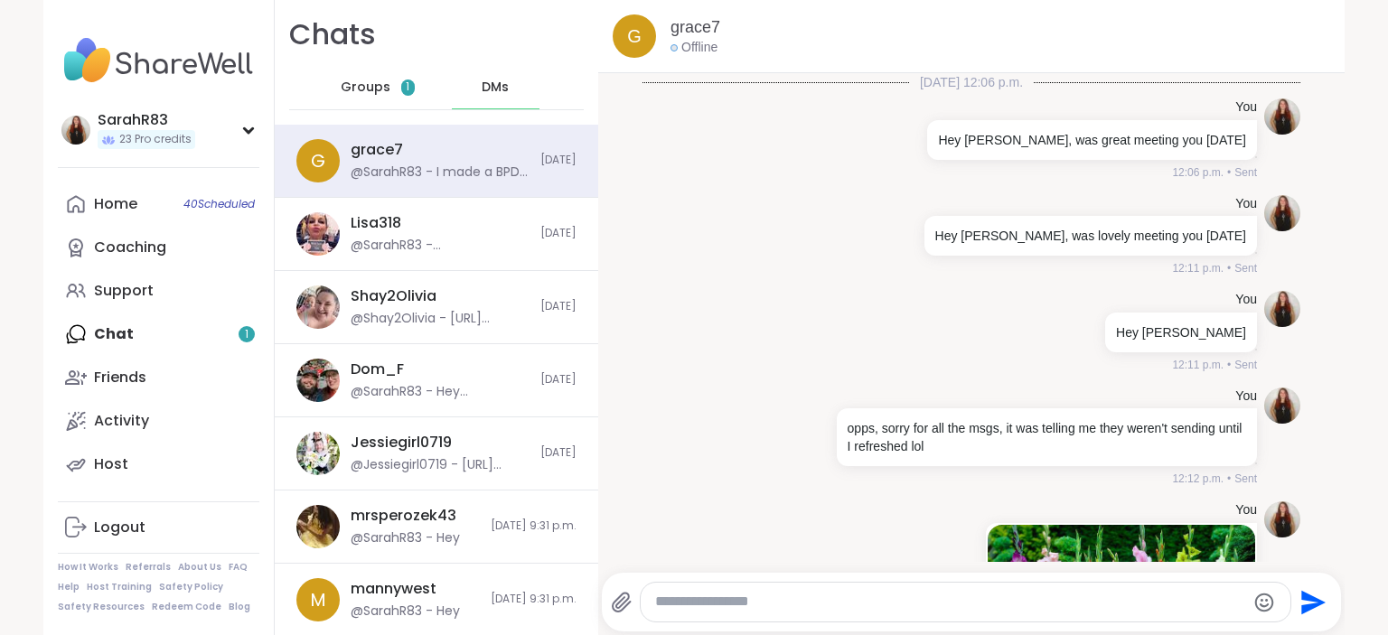
scroll to position [2063, 0]
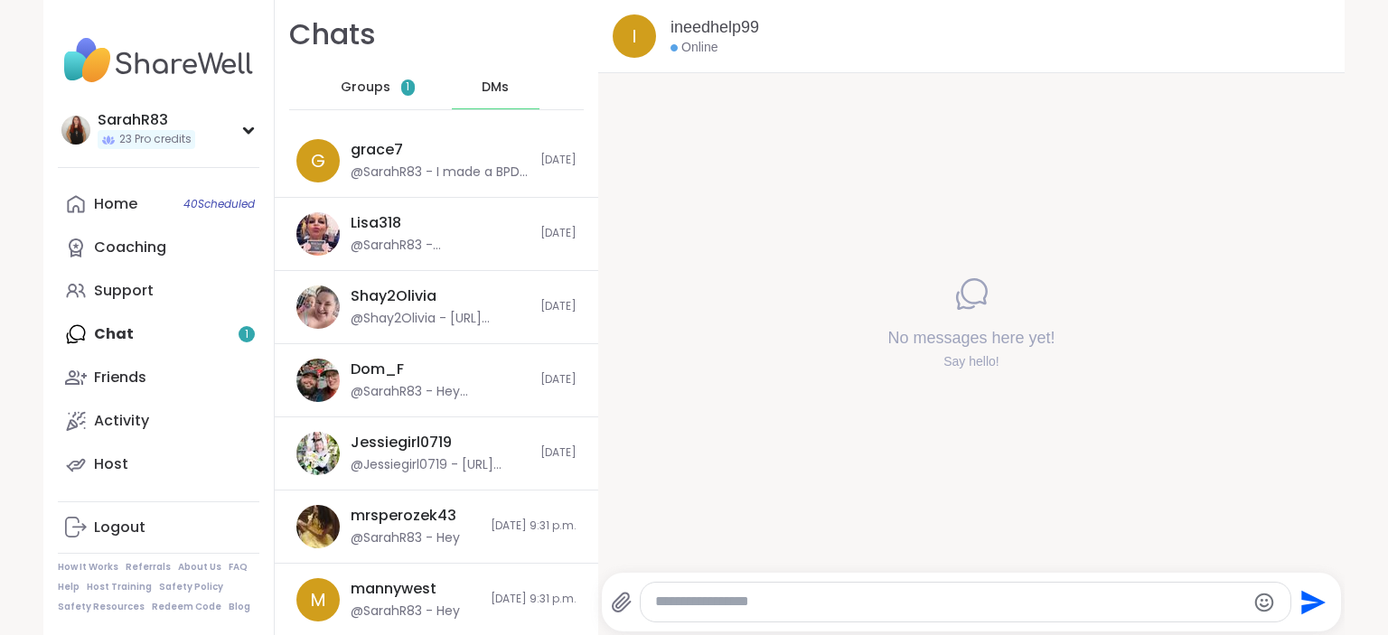
click at [746, 611] on textarea "Type your message" at bounding box center [950, 602] width 590 height 19
type textarea "********"
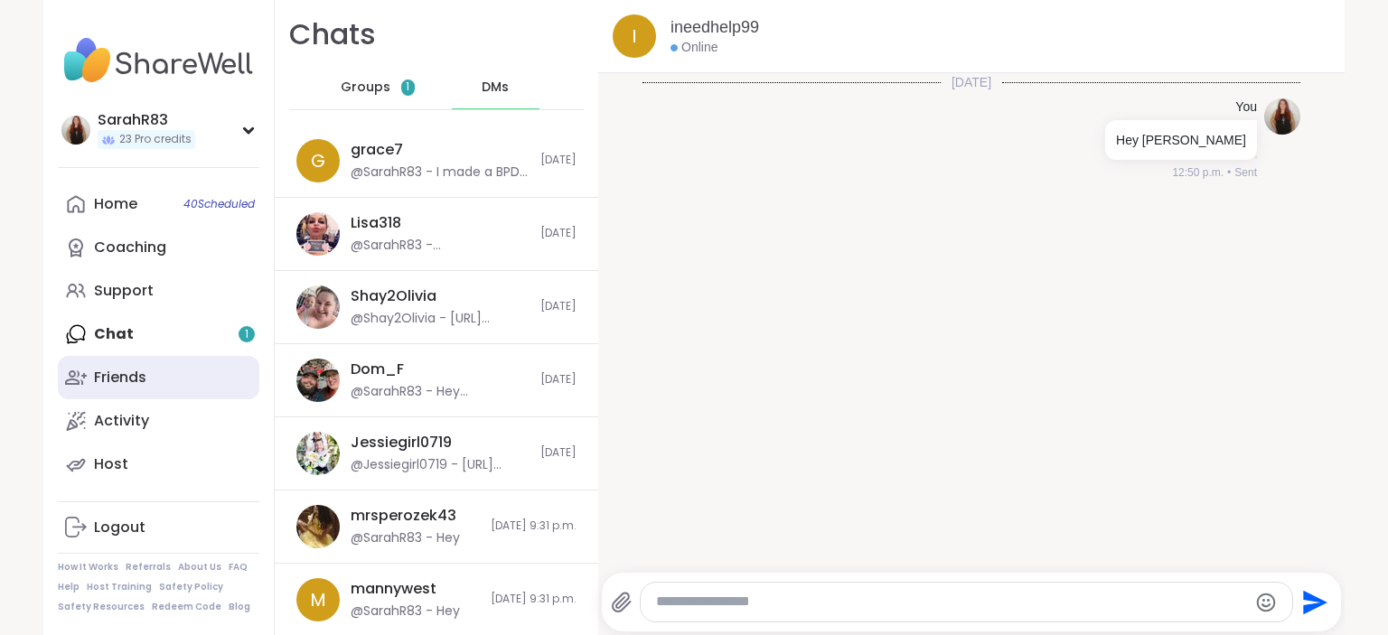
click at [152, 374] on link "Friends" at bounding box center [159, 377] width 202 height 43
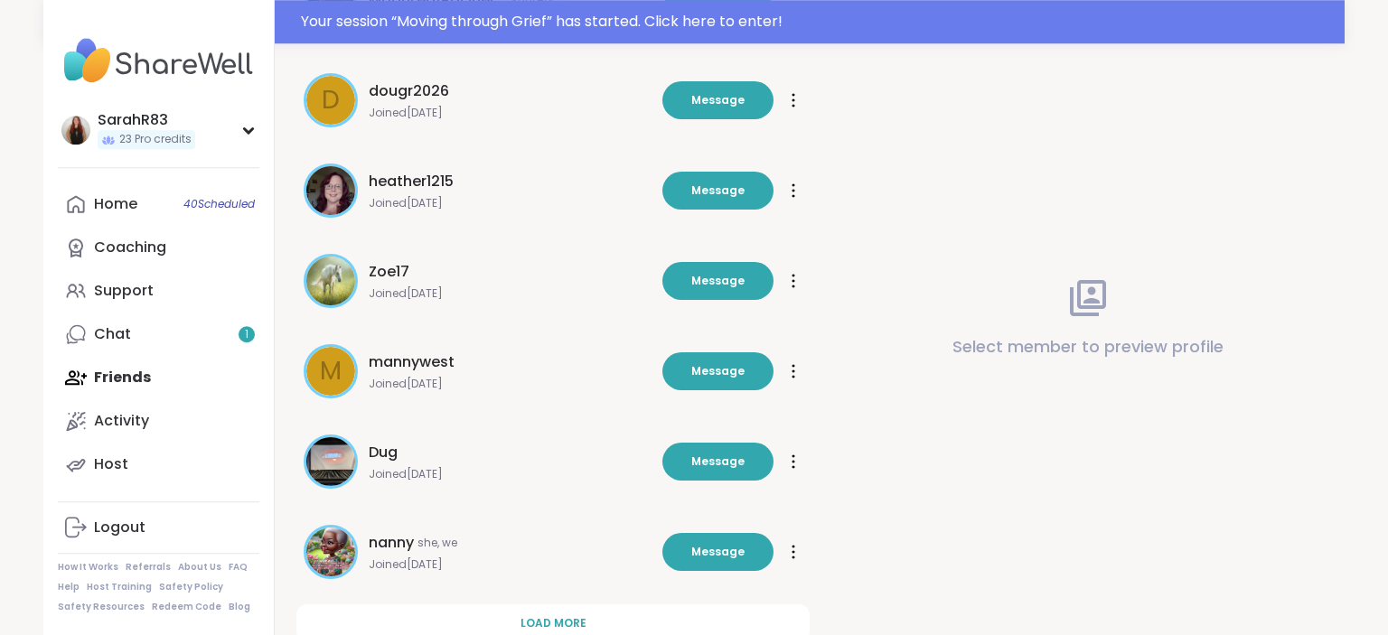
scroll to position [568, 0]
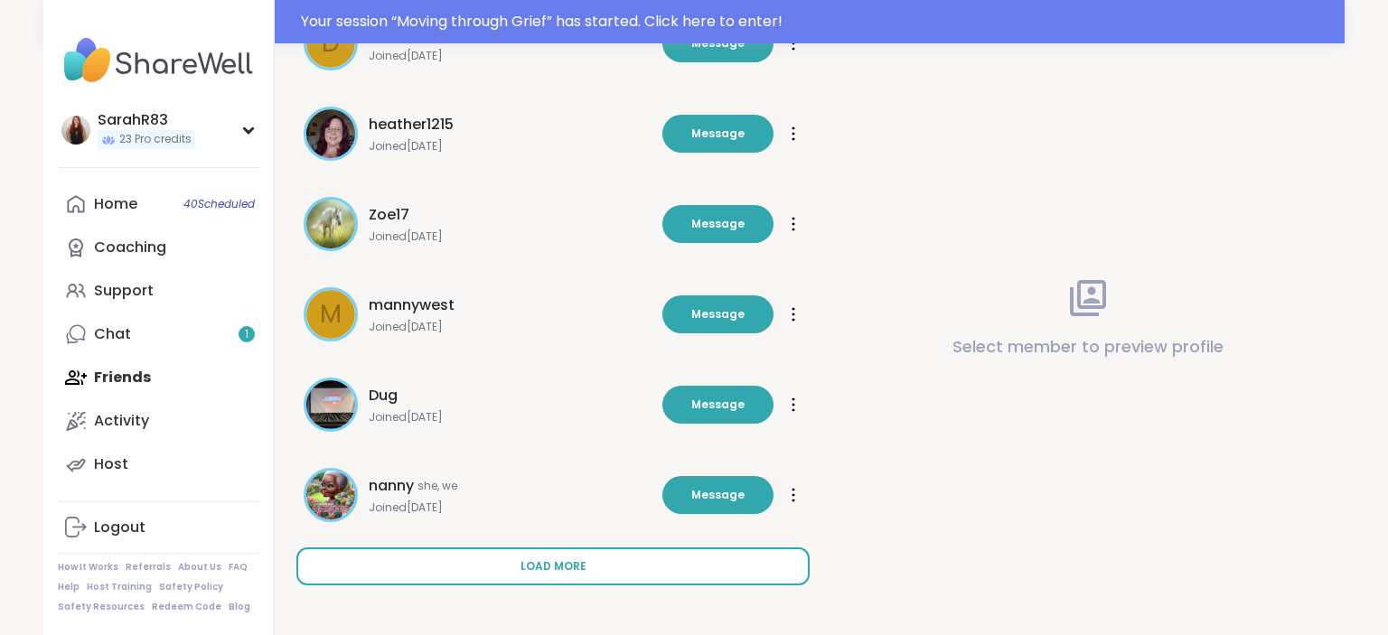
click at [562, 564] on span "Load more" at bounding box center [554, 566] width 66 height 16
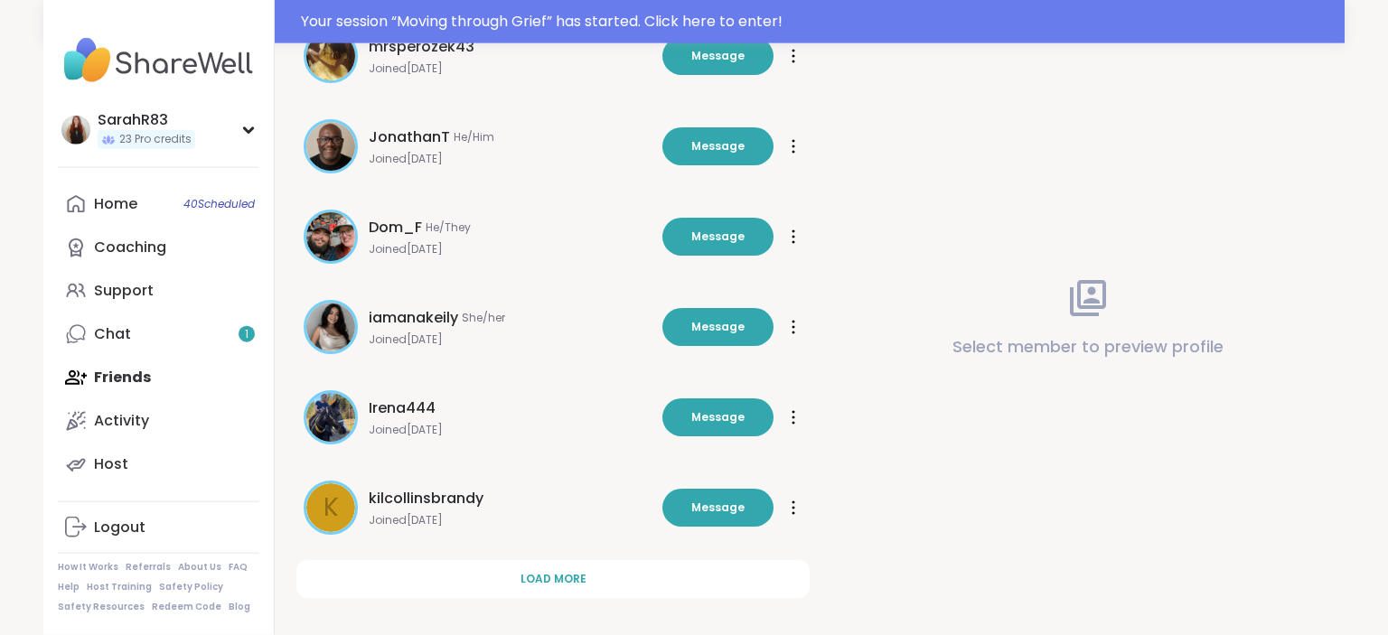
scroll to position [1472, 0]
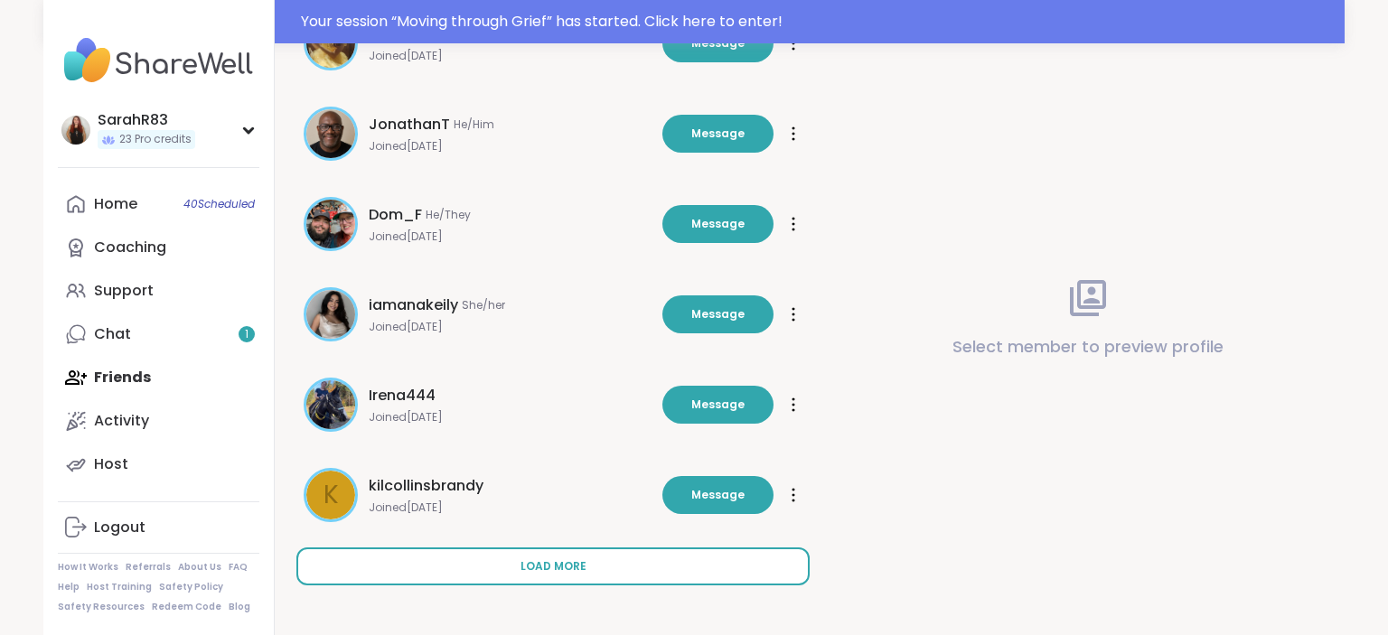
click at [555, 568] on span "Load more" at bounding box center [554, 566] width 66 height 16
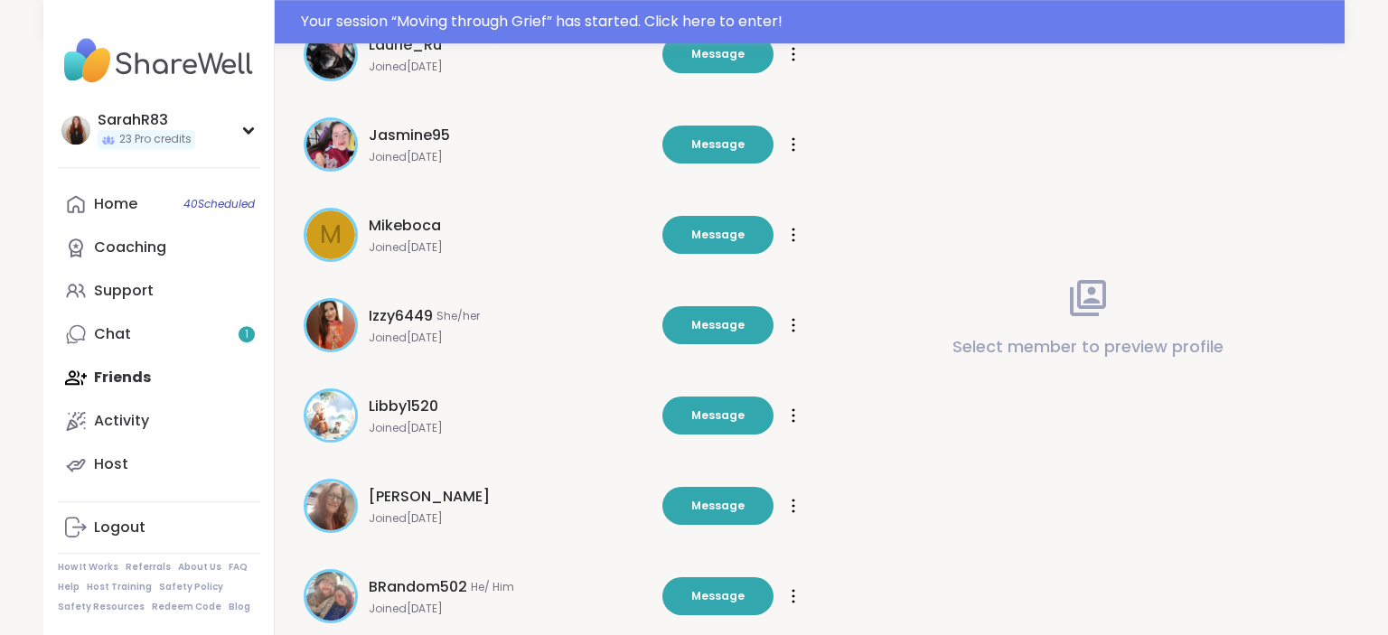
scroll to position [2376, 0]
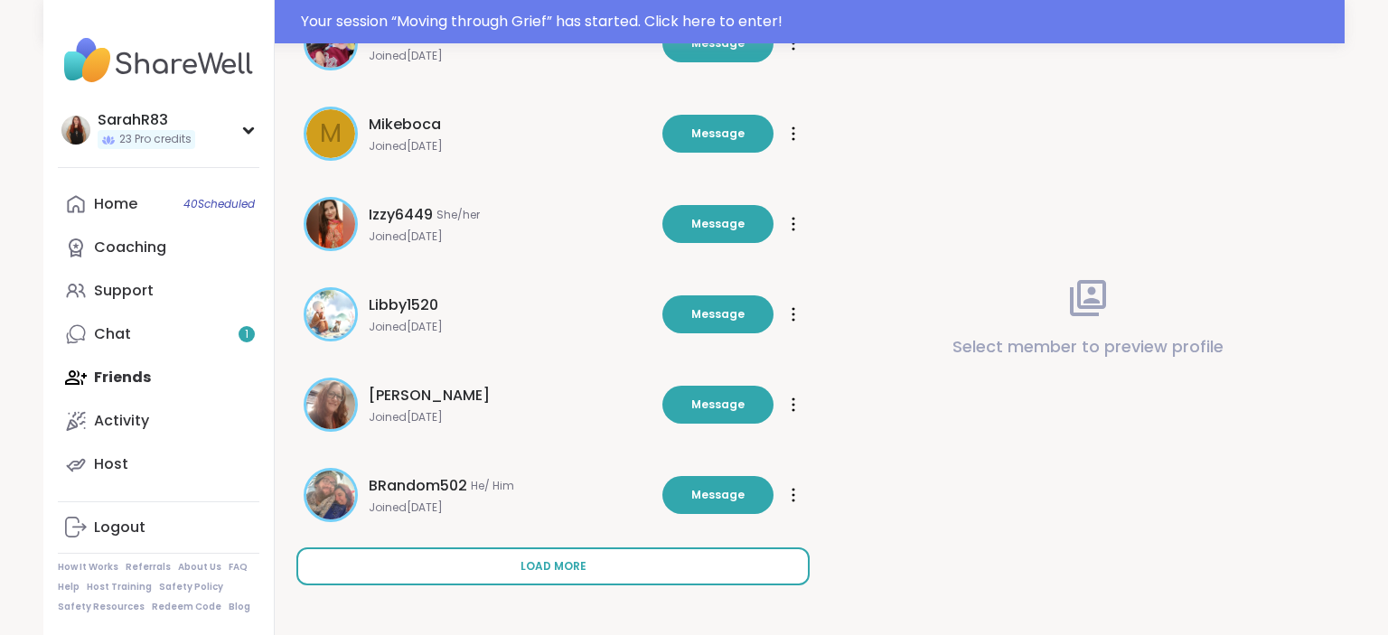
click at [569, 567] on span "Load more" at bounding box center [554, 566] width 66 height 16
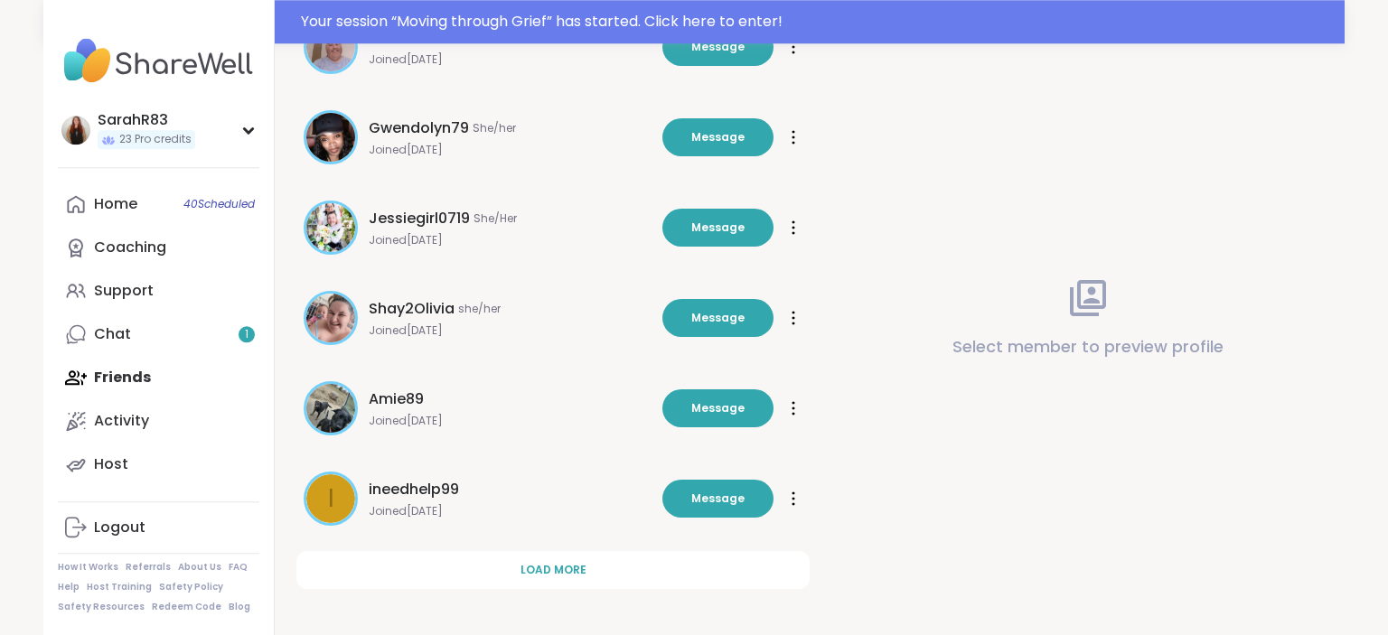
scroll to position [3280, 0]
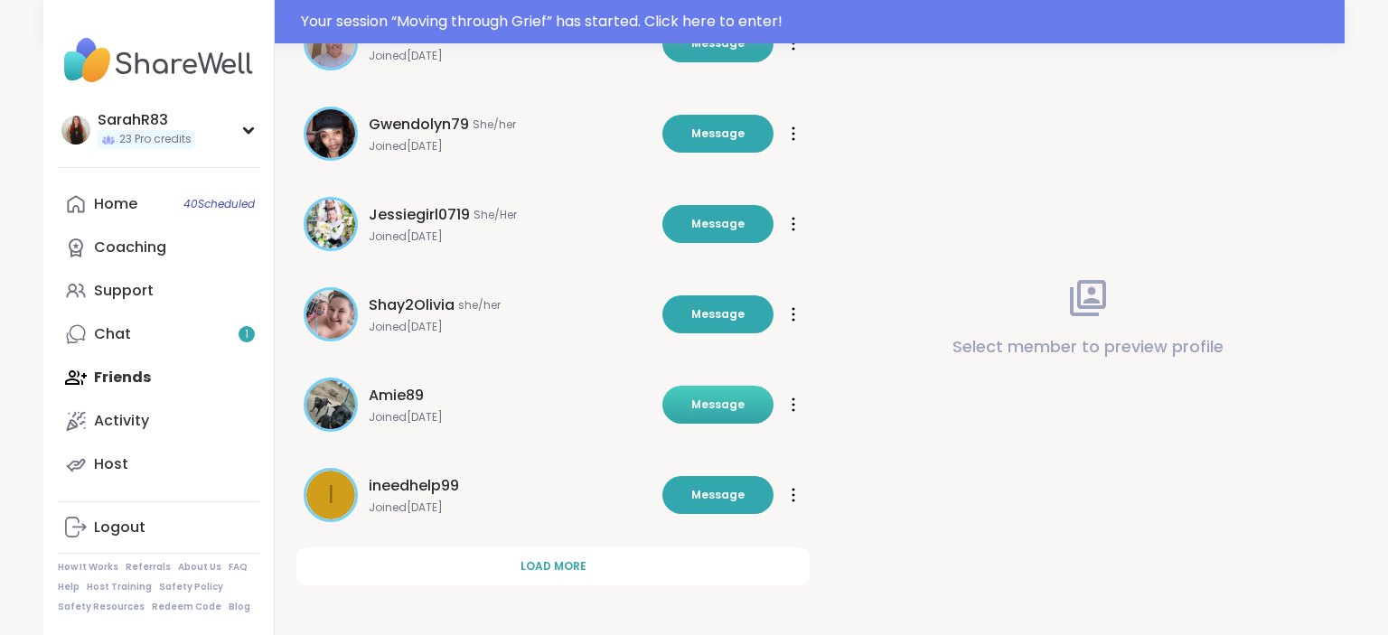
click at [732, 420] on button "Message" at bounding box center [717, 405] width 111 height 38
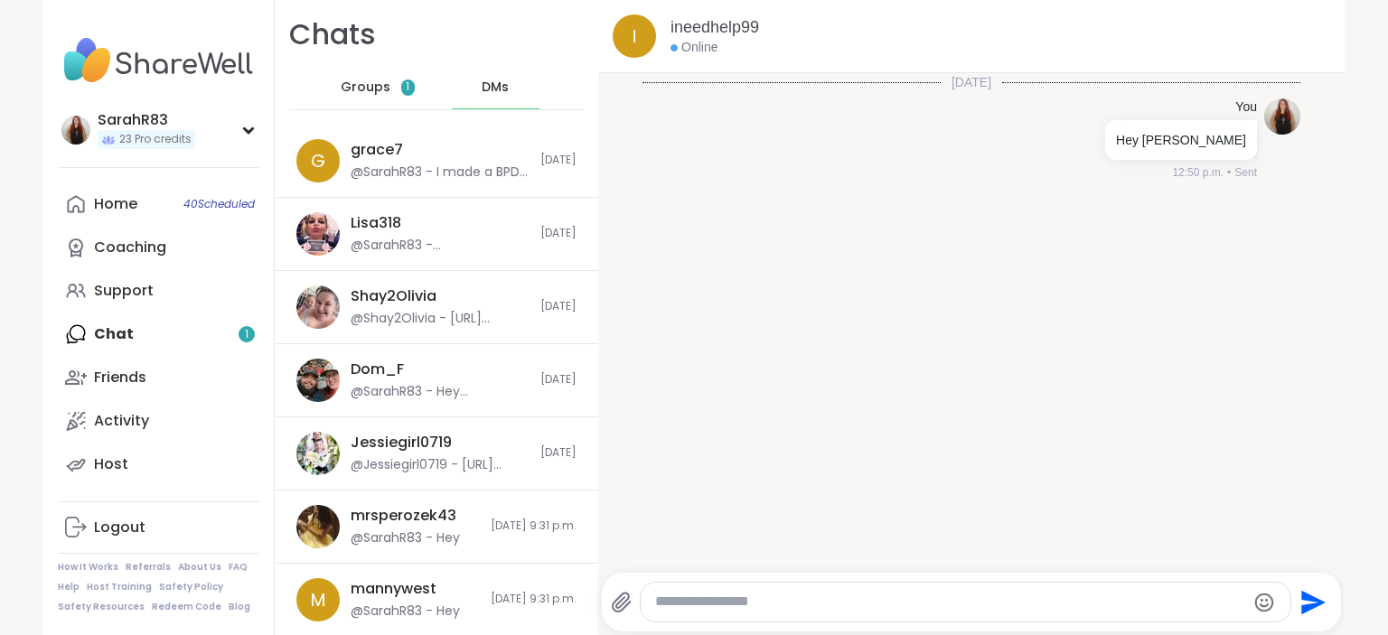
click at [688, 598] on textarea "Type your message" at bounding box center [950, 602] width 590 height 19
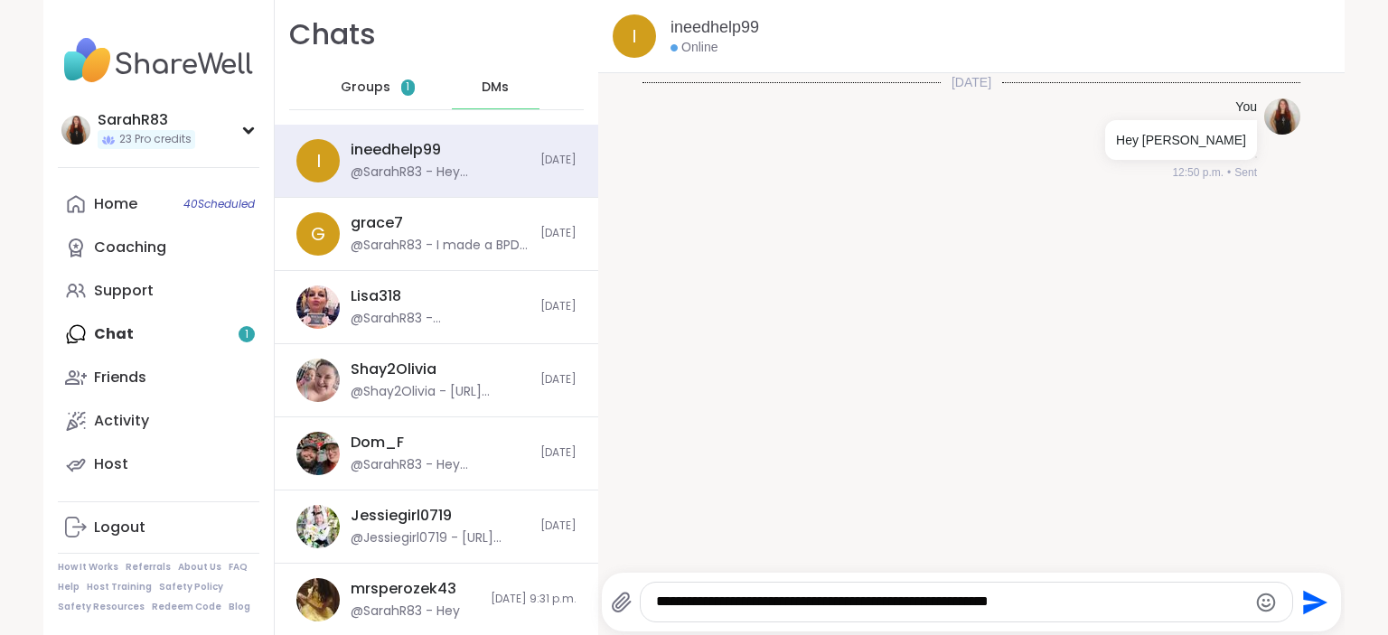
type textarea "**********"
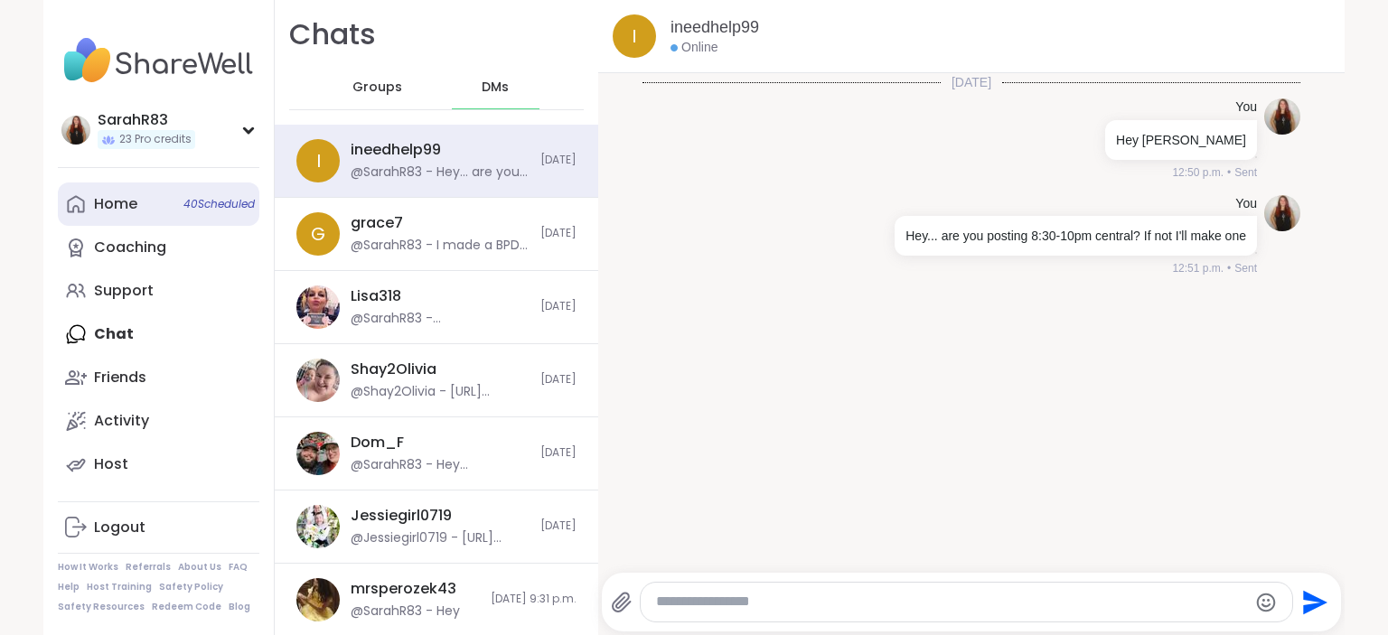
click at [168, 211] on link "Home 40 Scheduled" at bounding box center [159, 204] width 202 height 43
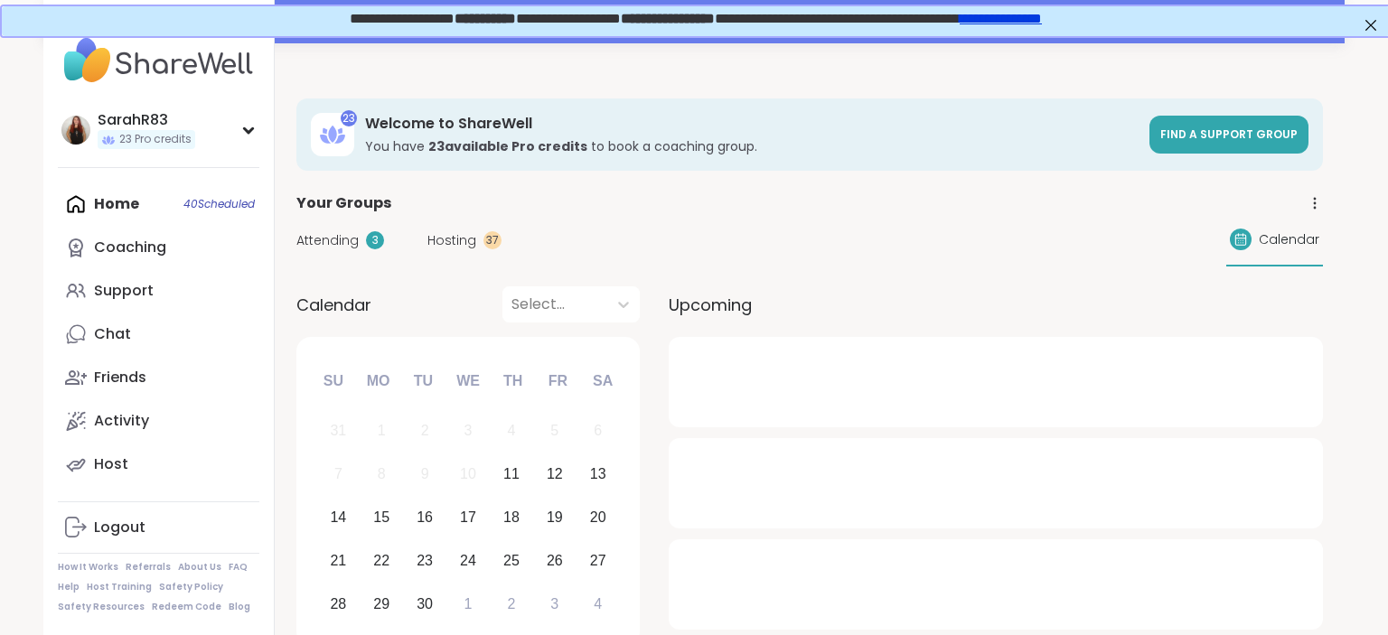
click at [450, 240] on span "Hosting" at bounding box center [451, 240] width 49 height 19
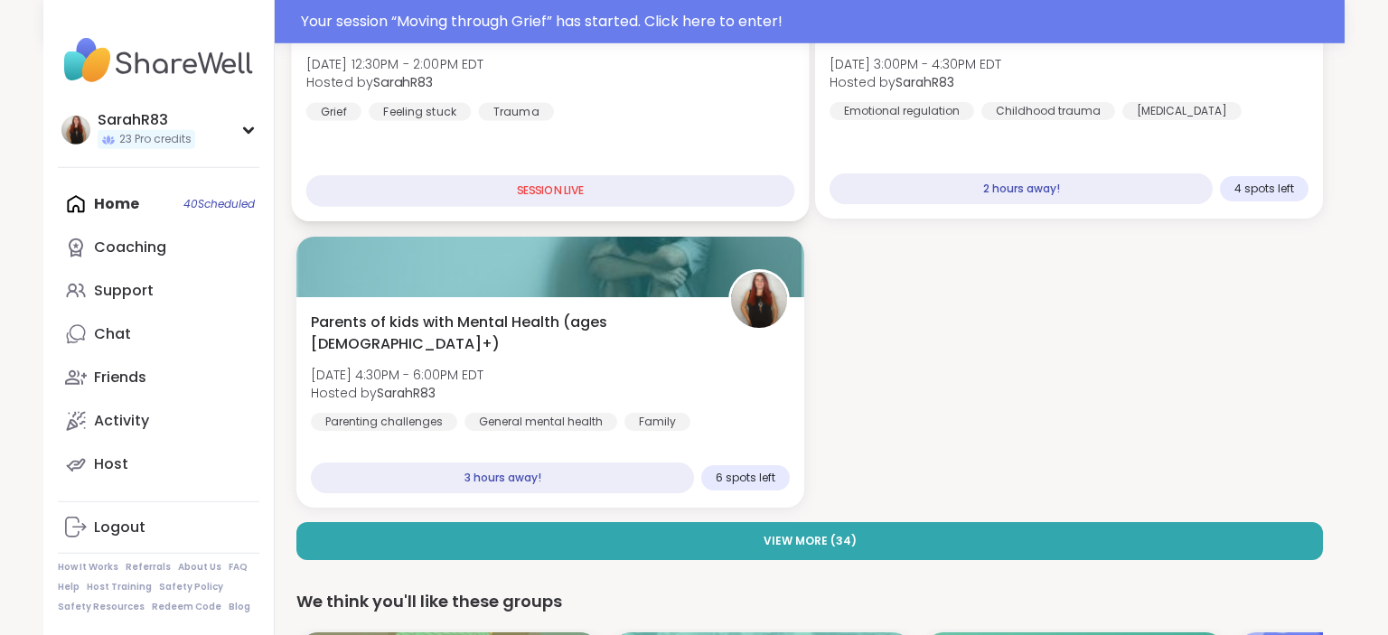
scroll to position [345, 0]
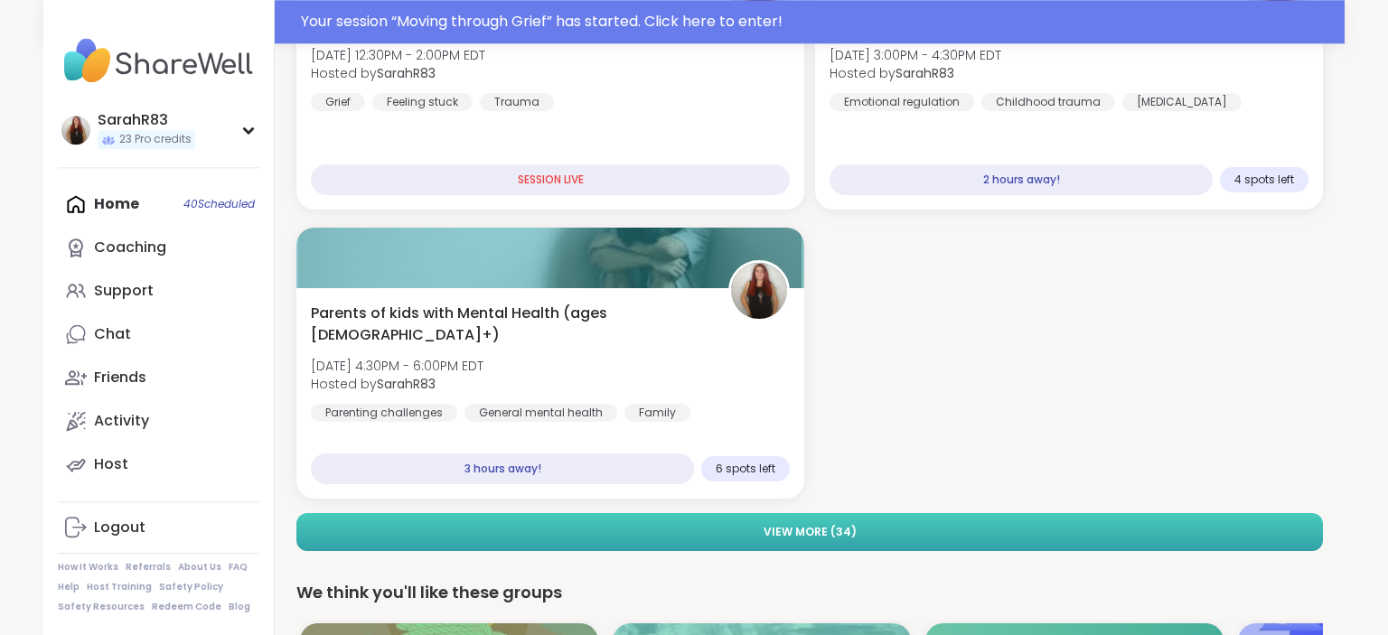
click at [663, 531] on button "View More ( 34 )" at bounding box center [809, 532] width 1027 height 38
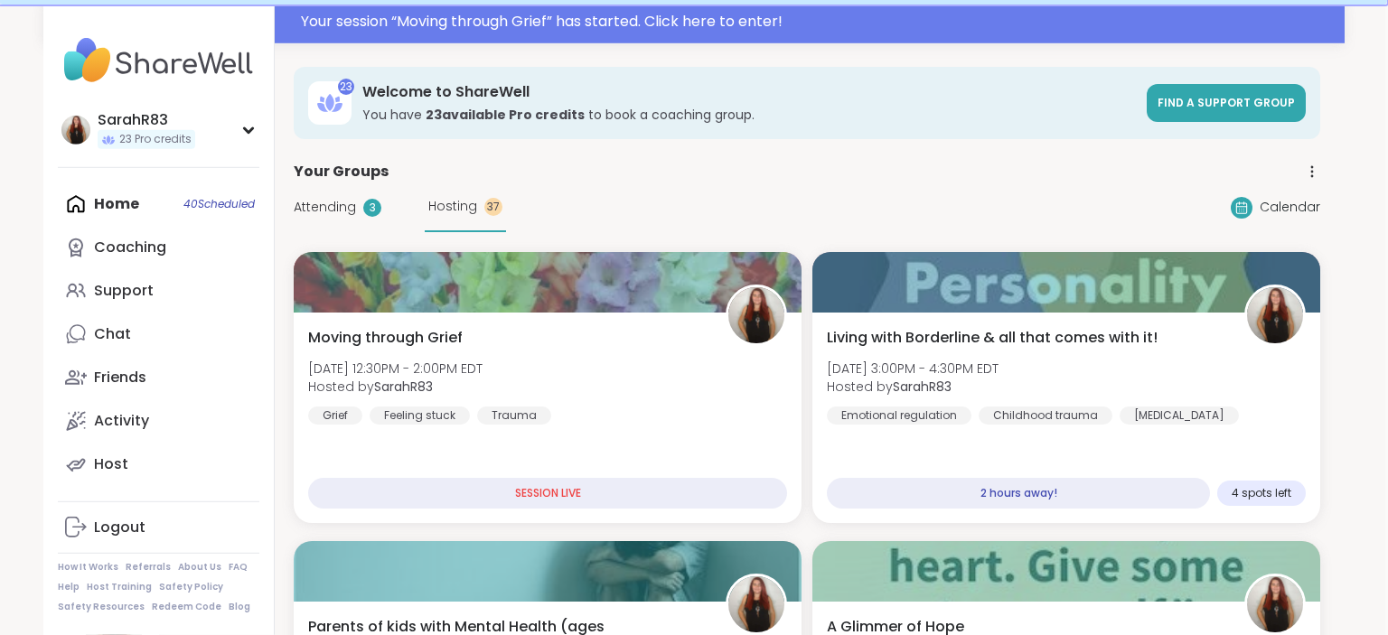
scroll to position [47, 3]
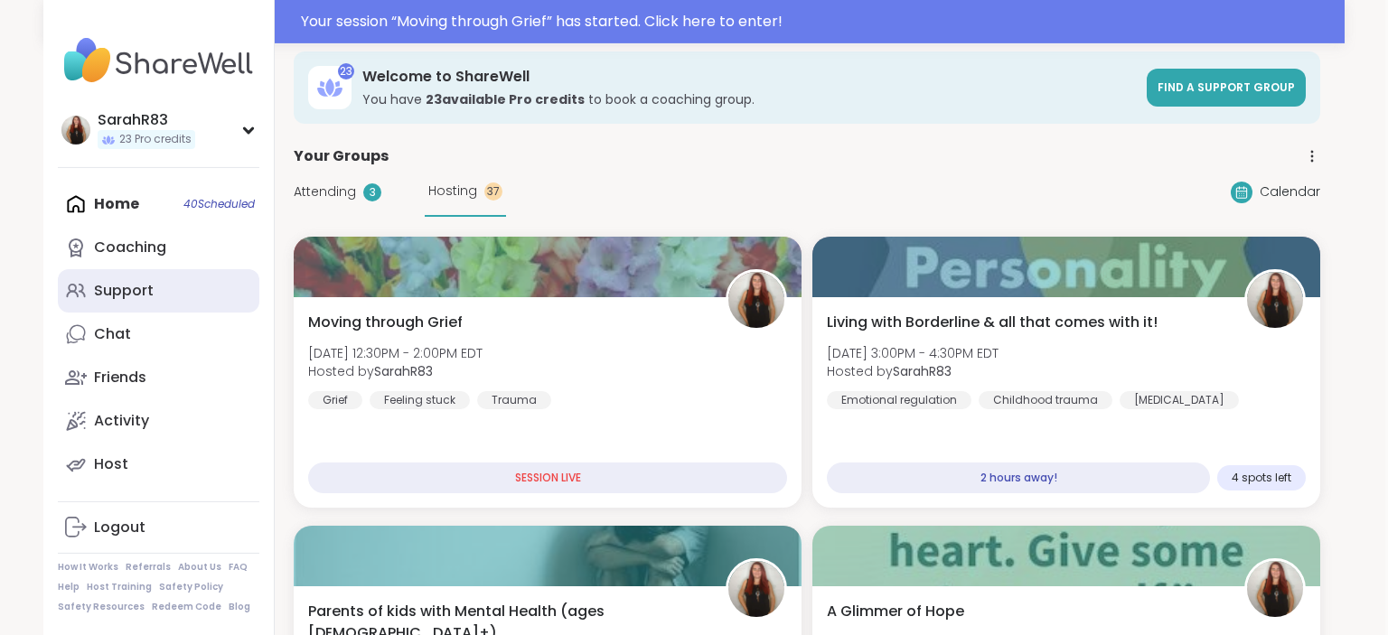
click at [153, 276] on link "Support" at bounding box center [159, 290] width 202 height 43
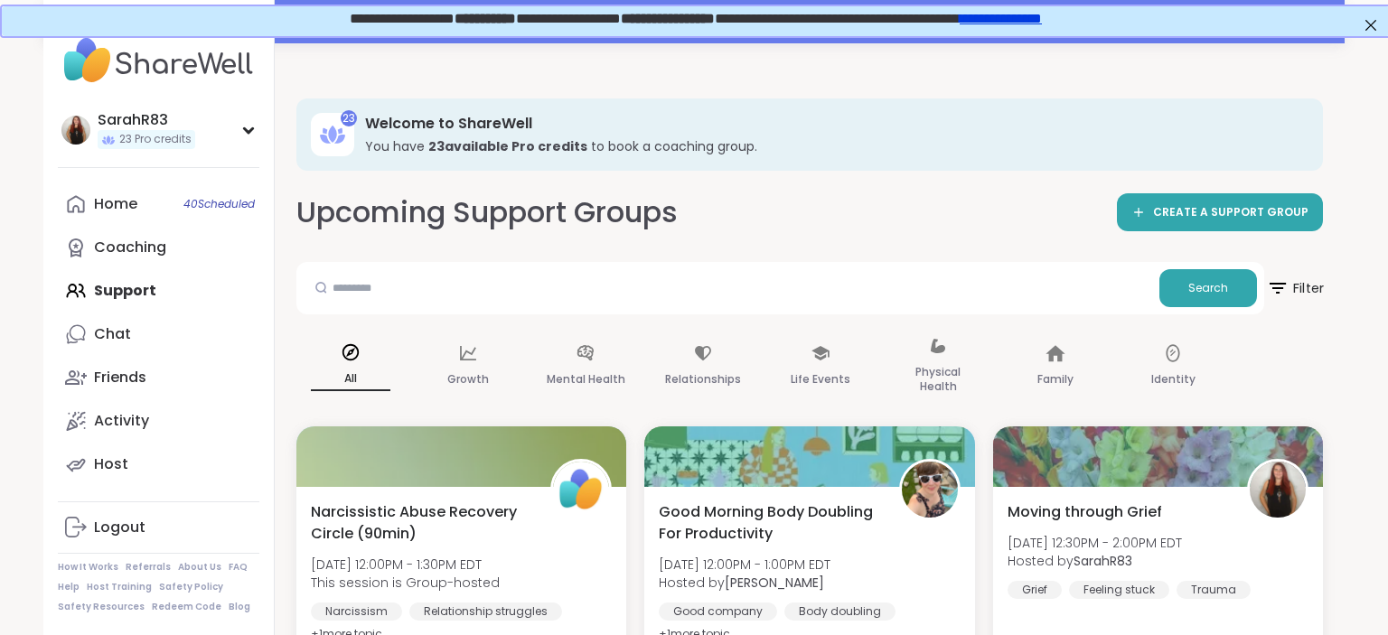
click at [1286, 290] on icon at bounding box center [1277, 288] width 23 height 23
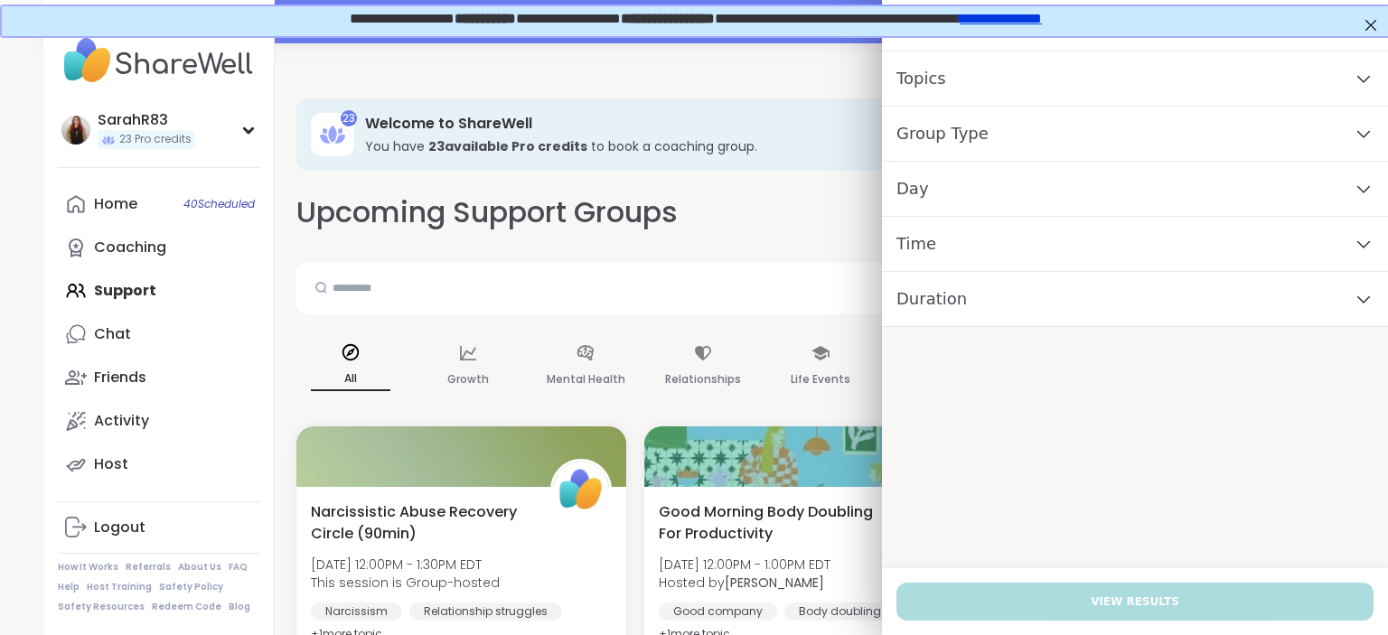
click at [1008, 188] on div "Day" at bounding box center [1135, 189] width 506 height 55
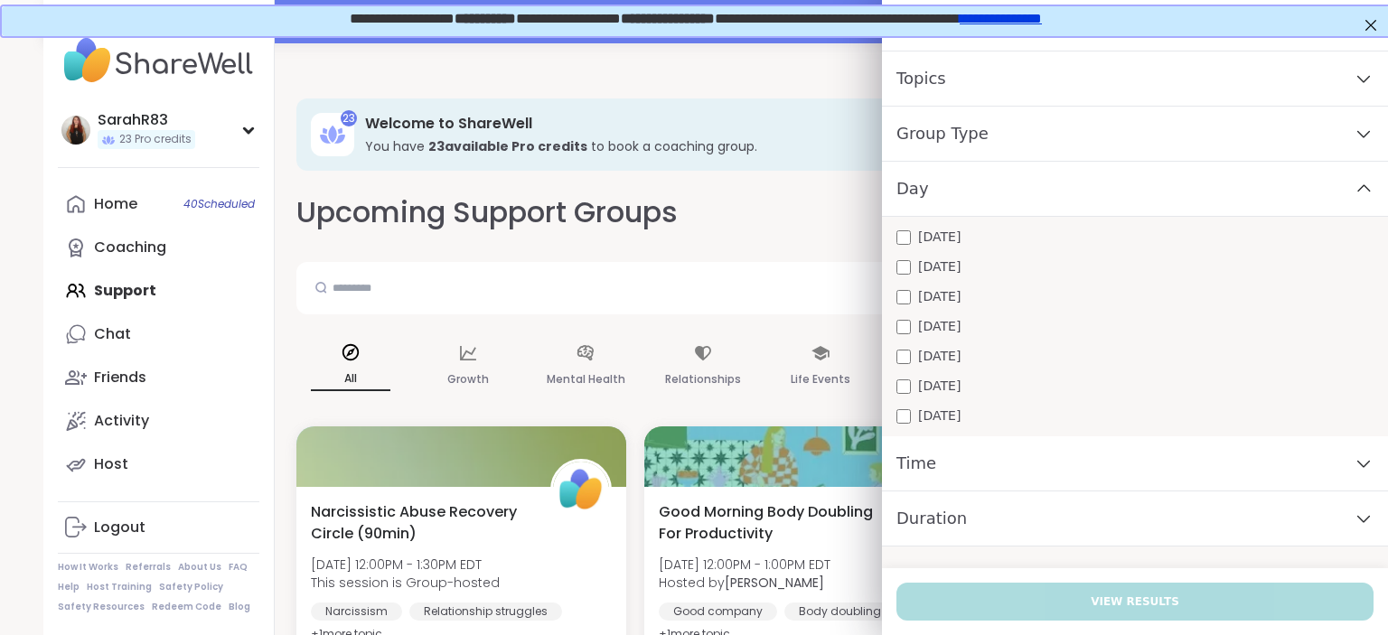
click at [943, 370] on div "Monday Tuesday Wednesday Thursday Friday Saturday Sunday" at bounding box center [1135, 327] width 506 height 220
click at [943, 364] on span "[DATE]" at bounding box center [939, 356] width 42 height 19
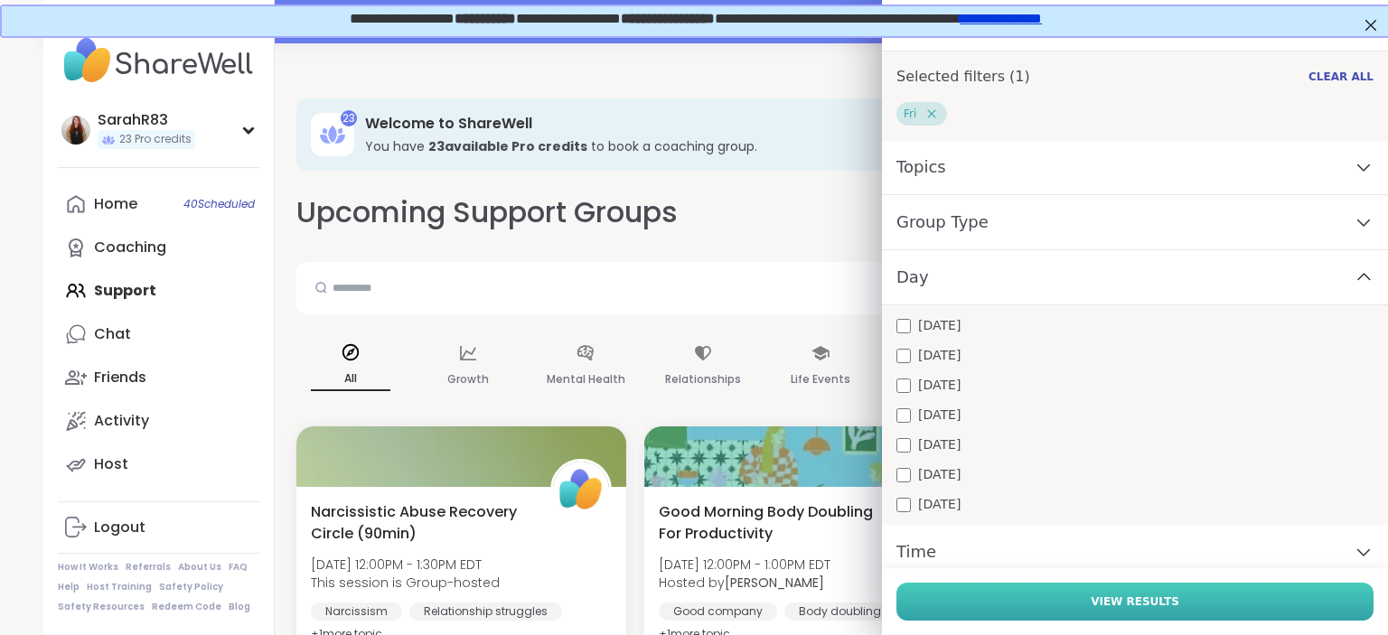
click at [1059, 593] on button "View Results" at bounding box center [1134, 602] width 477 height 38
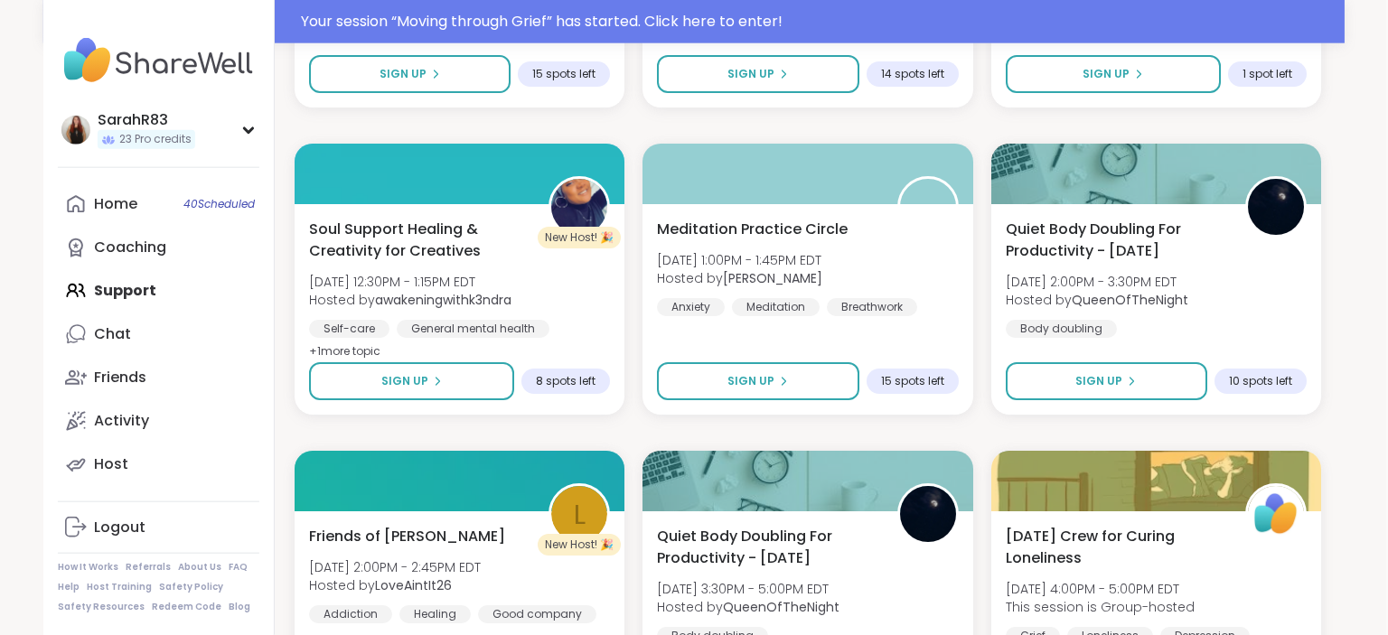
scroll to position [2169, 2]
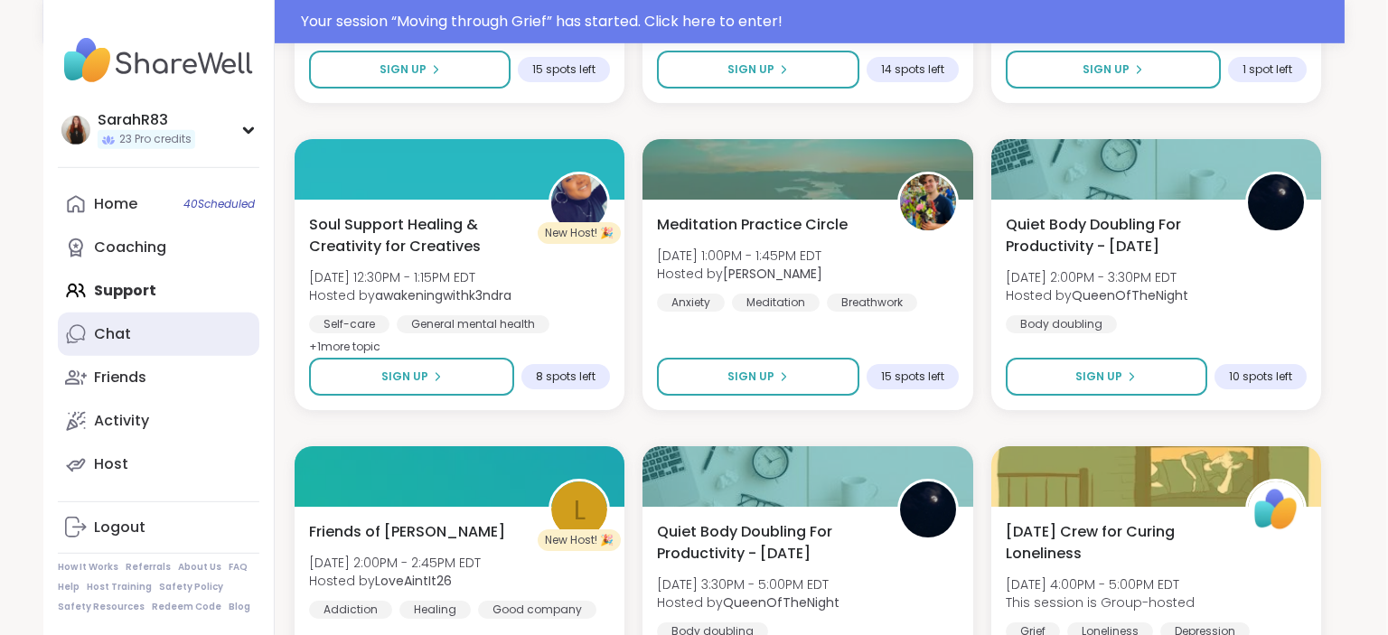
click at [155, 341] on link "Chat" at bounding box center [159, 334] width 202 height 43
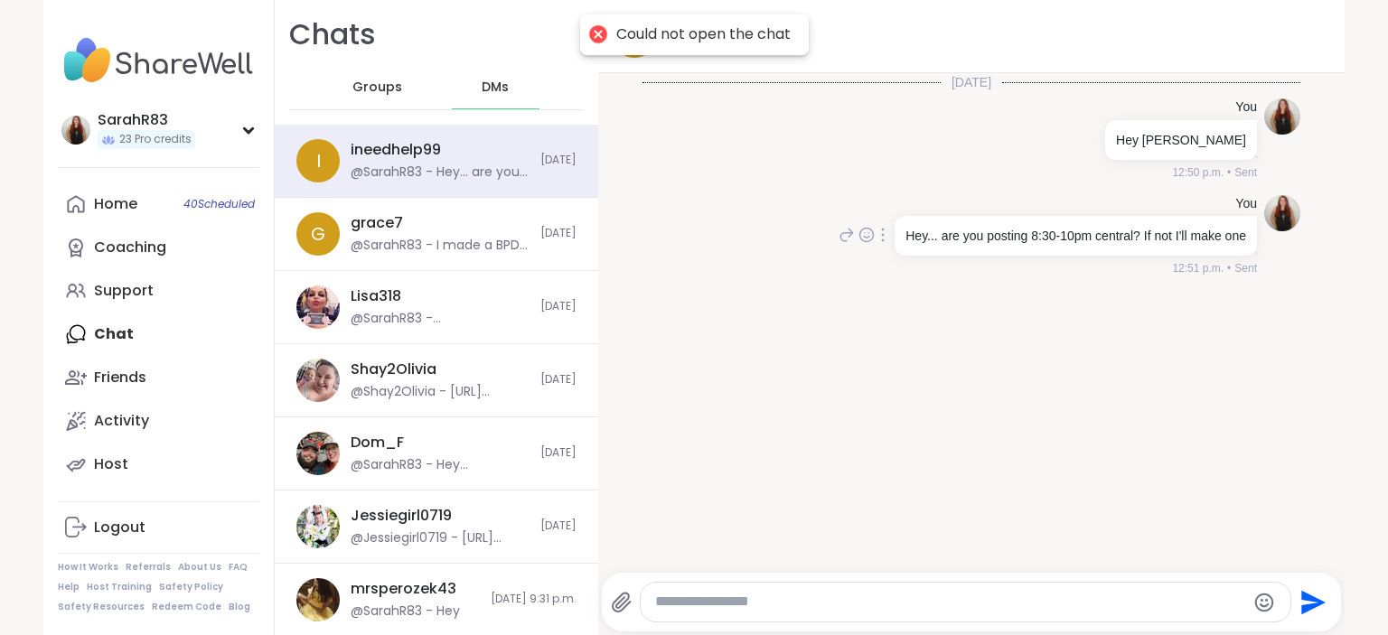
click at [1249, 244] on div "Hey... are you posting 8:30-10pm central? If not I'll make one" at bounding box center [1076, 236] width 362 height 40
drag, startPoint x: 1246, startPoint y: 240, endPoint x: 909, endPoint y: 248, distance: 337.2
click at [909, 248] on div "Hey... are you posting 8:30-10pm central? If not I'll make one" at bounding box center [1076, 236] width 362 height 40
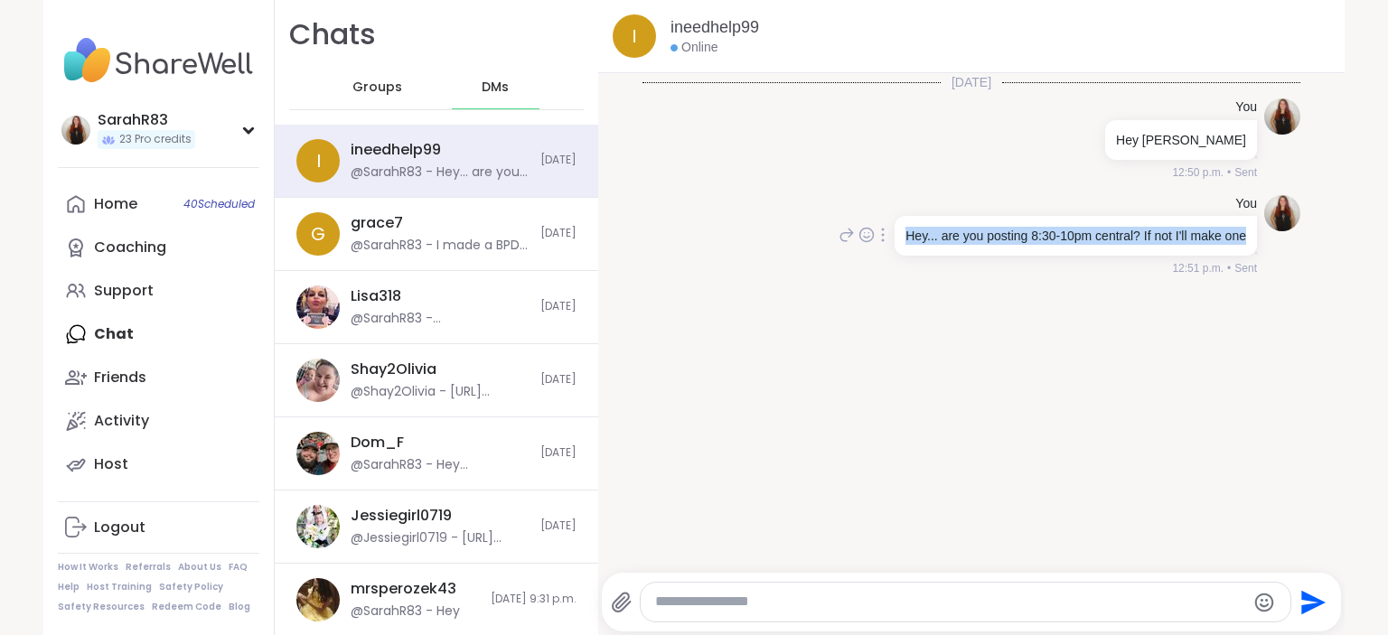
copy p "Hey... are you posting 8:30-10pm central? If not I'll make one"
click at [909, 248] on div "Hey... are you posting 8:30-10pm central? If not I'll make one" at bounding box center [1076, 236] width 362 height 40
click at [844, 587] on div at bounding box center [966, 602] width 650 height 39
click at [844, 604] on textarea "Type your message" at bounding box center [950, 602] width 590 height 19
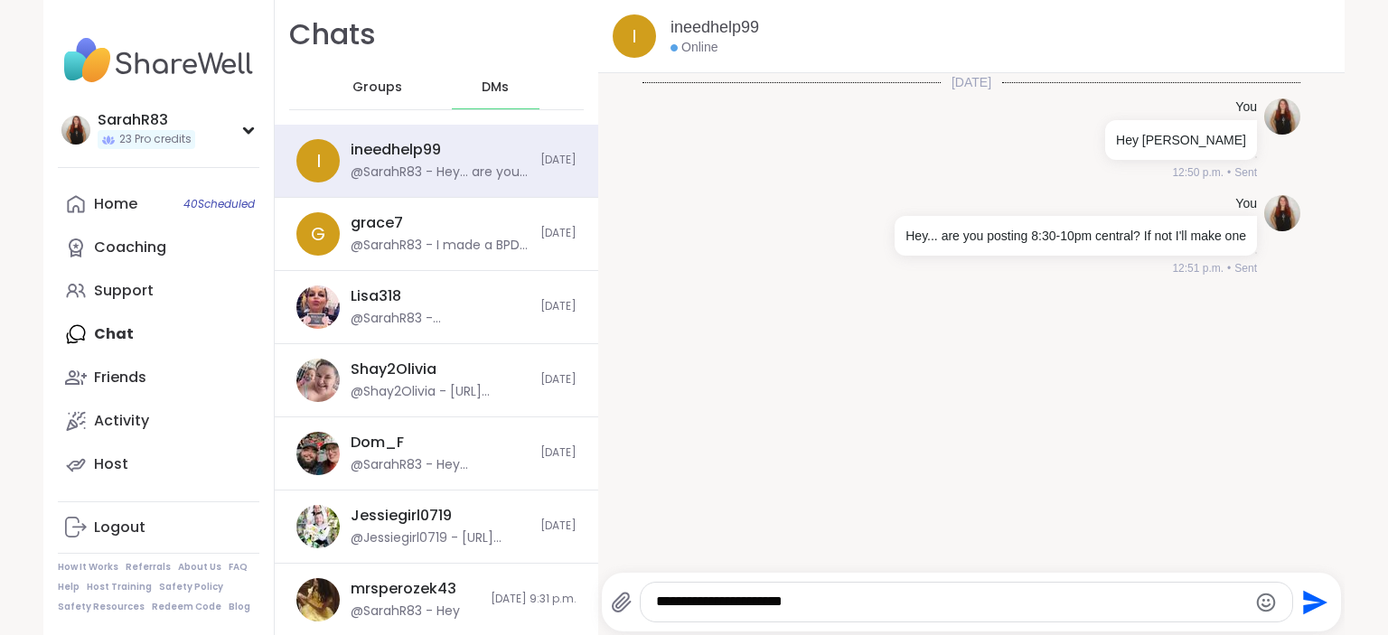
type textarea "**********"
click at [844, 604] on textarea "Type your message" at bounding box center [951, 602] width 590 height 19
type textarea "**********"
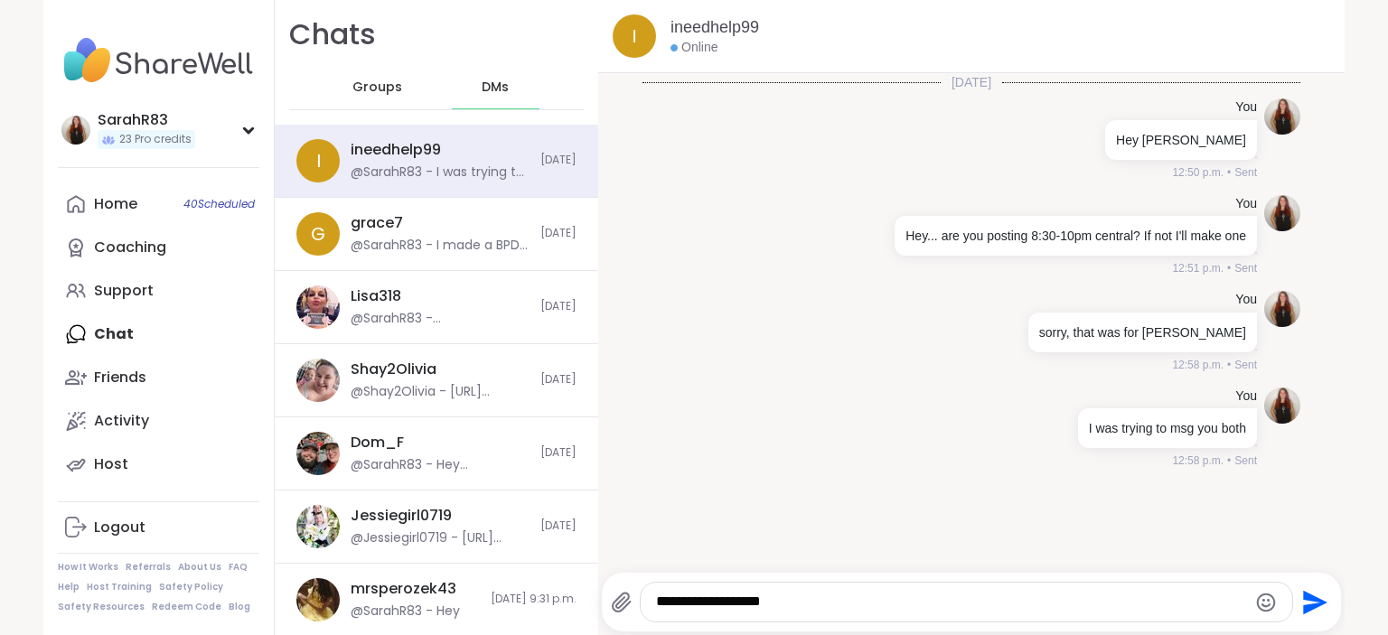
type textarea "**********"
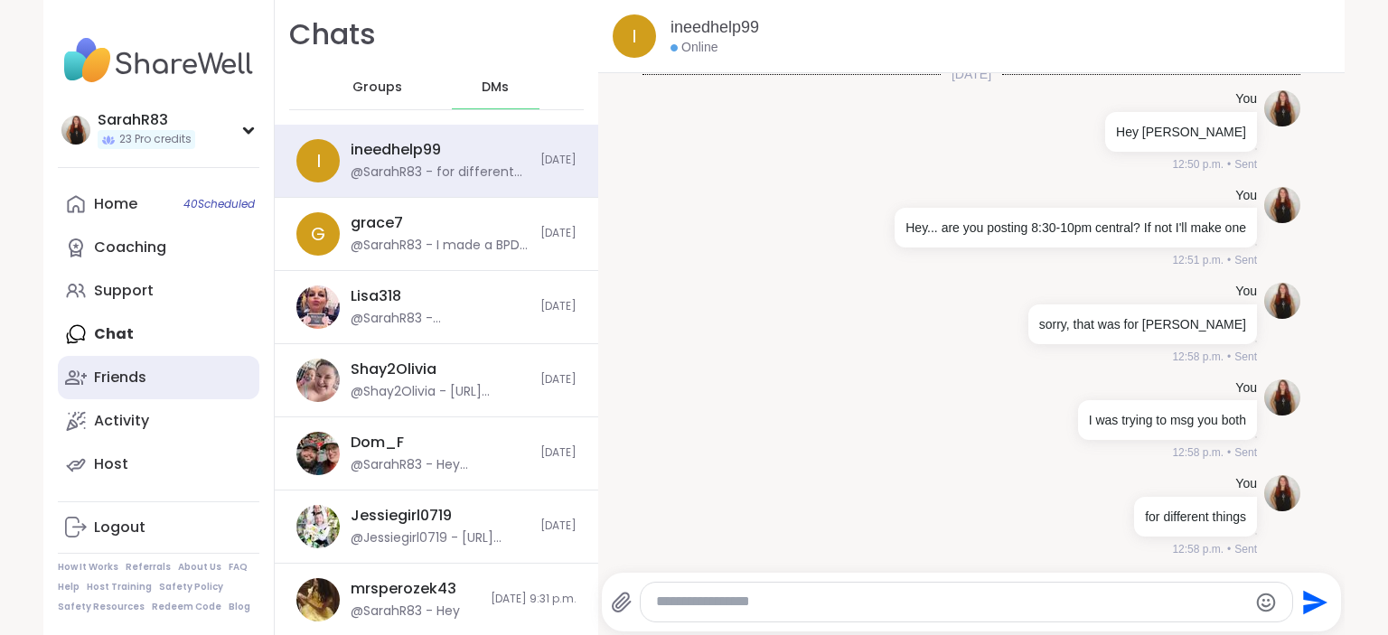
click at [151, 380] on link "Friends" at bounding box center [159, 377] width 202 height 43
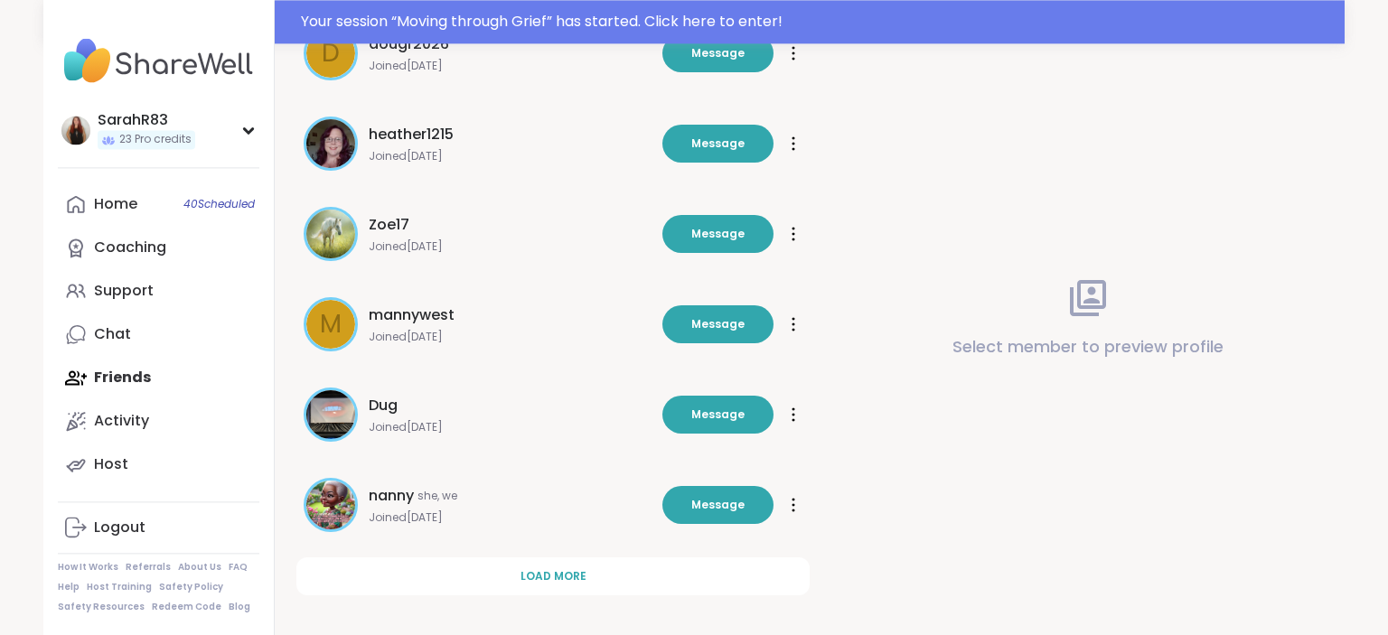
scroll to position [568, 0]
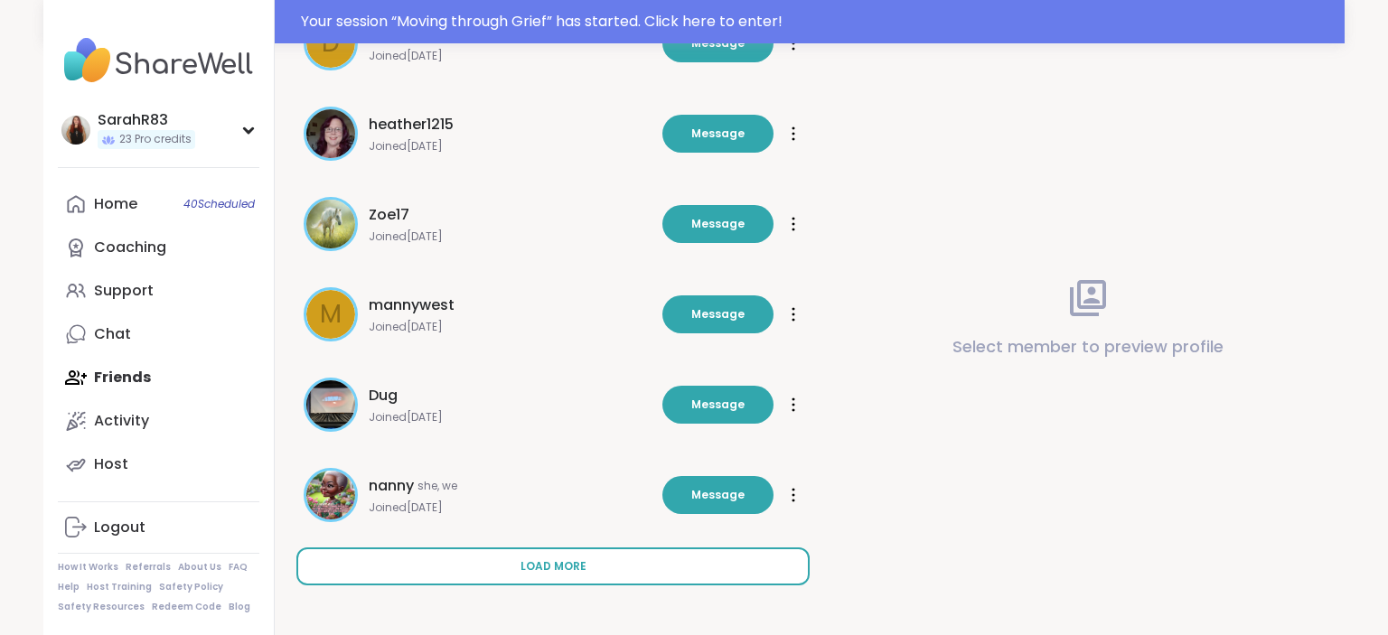
click at [662, 555] on button "Load more" at bounding box center [552, 567] width 513 height 38
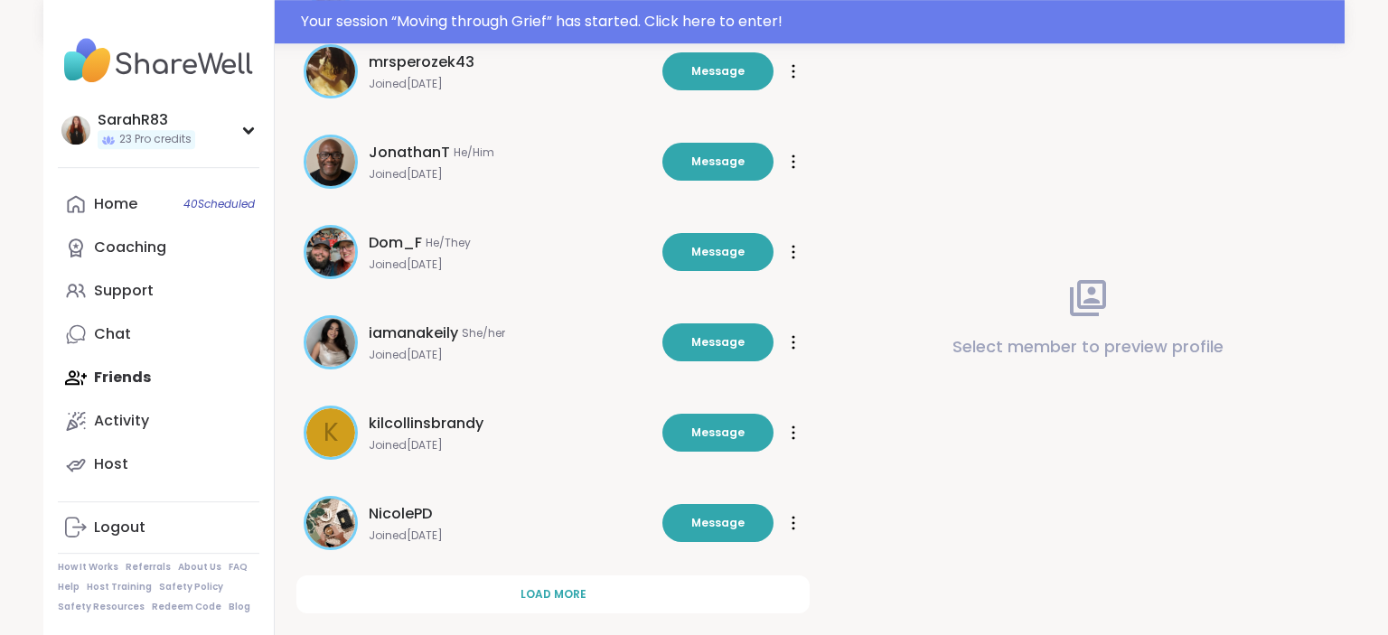
scroll to position [1445, 0]
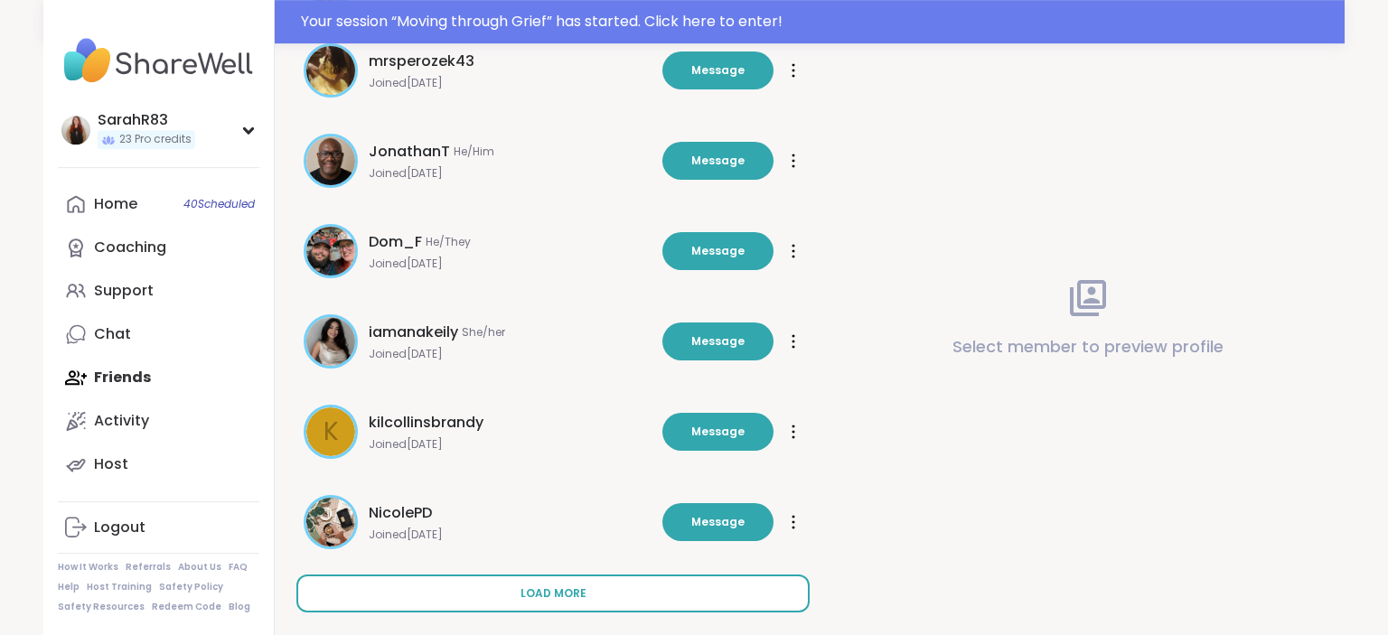
click at [633, 590] on button "Load more" at bounding box center [552, 594] width 513 height 38
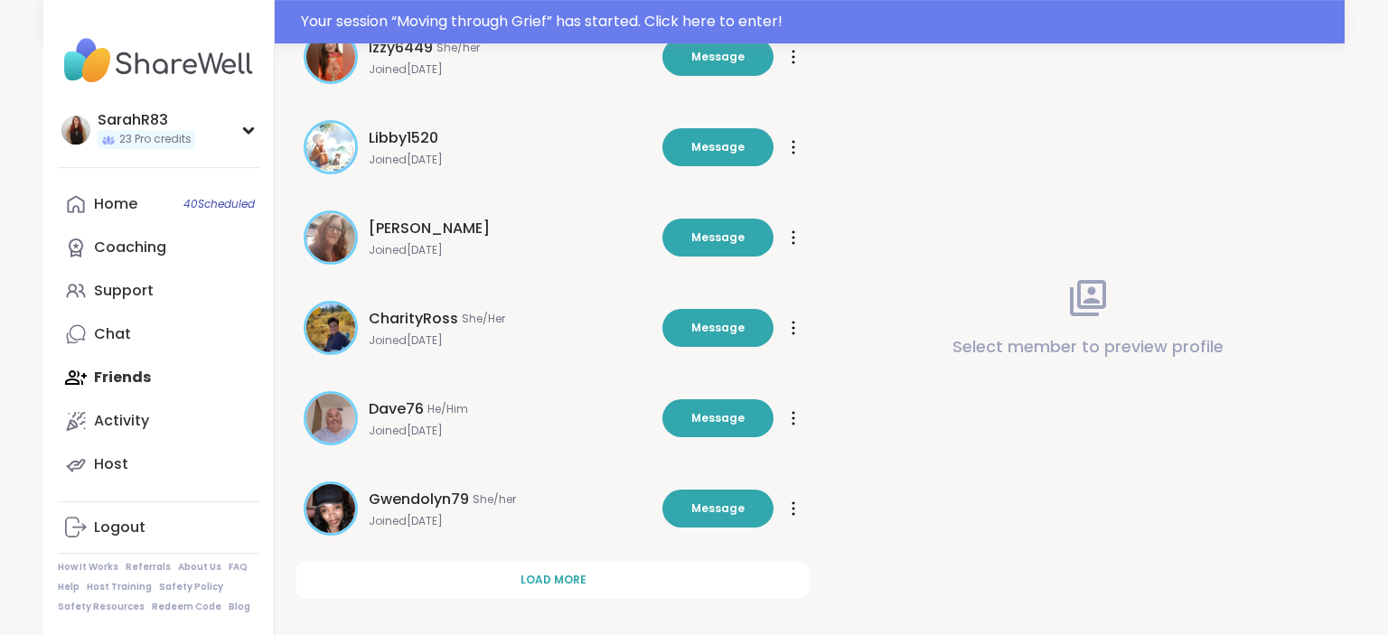
scroll to position [2364, 0]
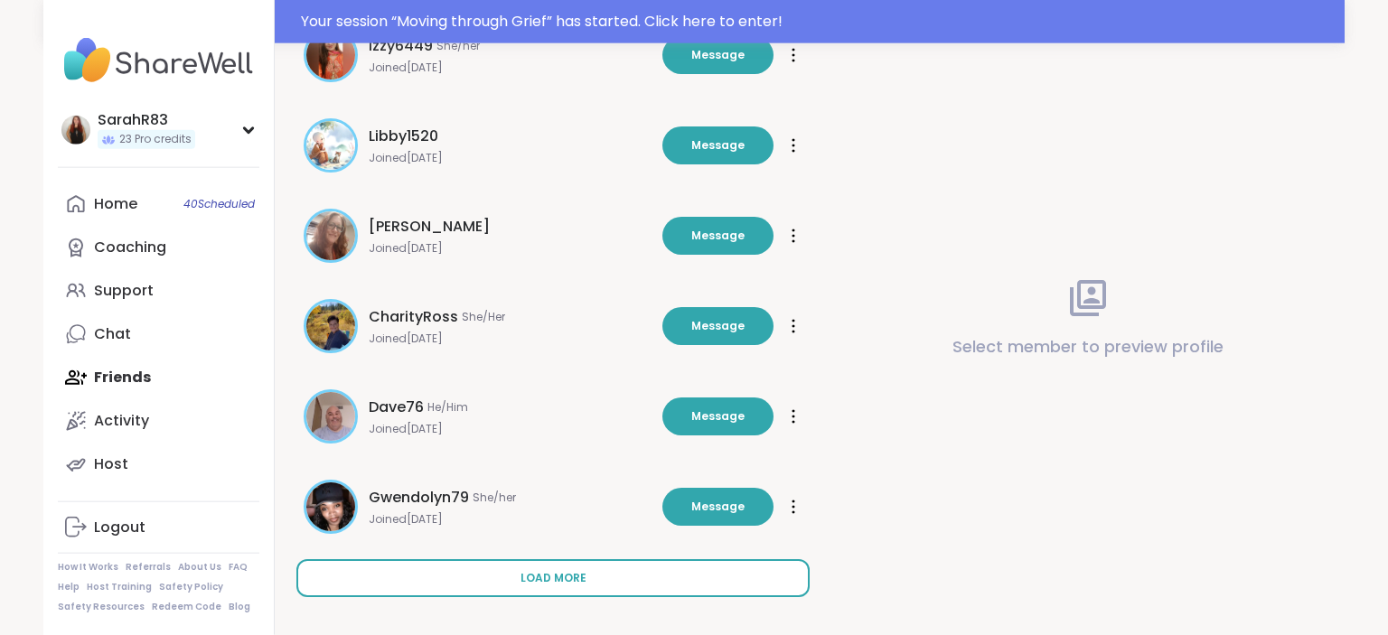
click at [588, 581] on button "Load more" at bounding box center [552, 578] width 513 height 38
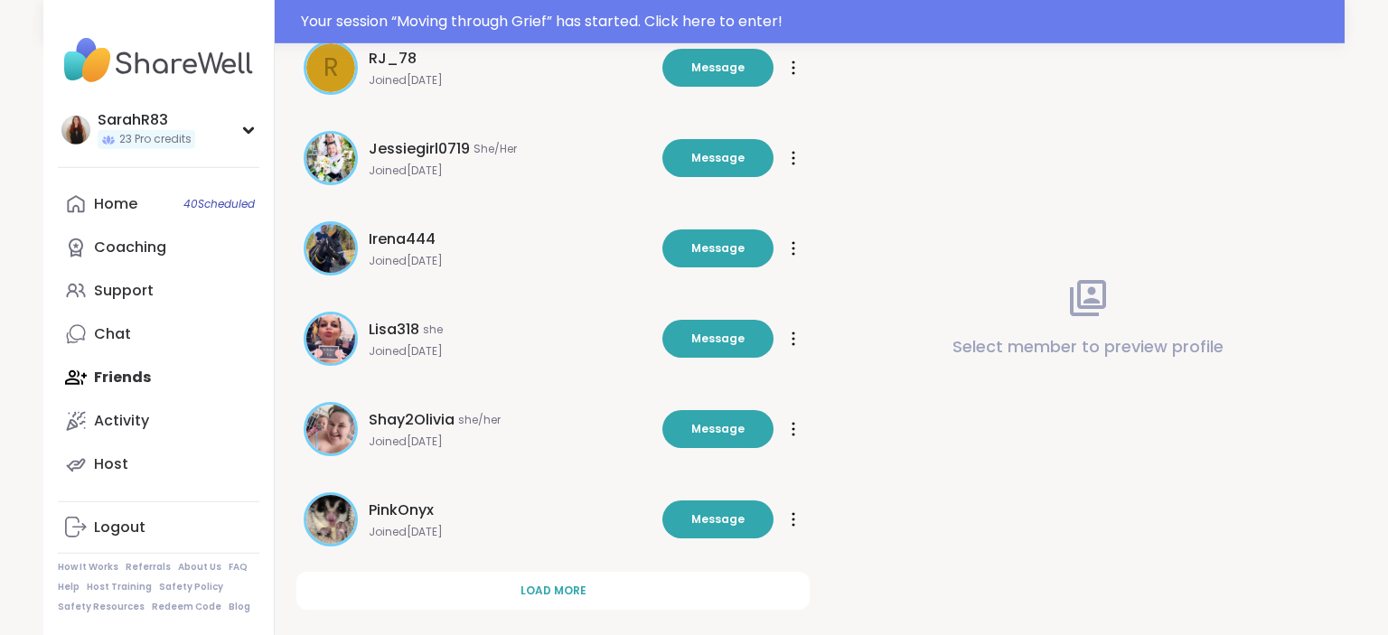
scroll to position [3280, 0]
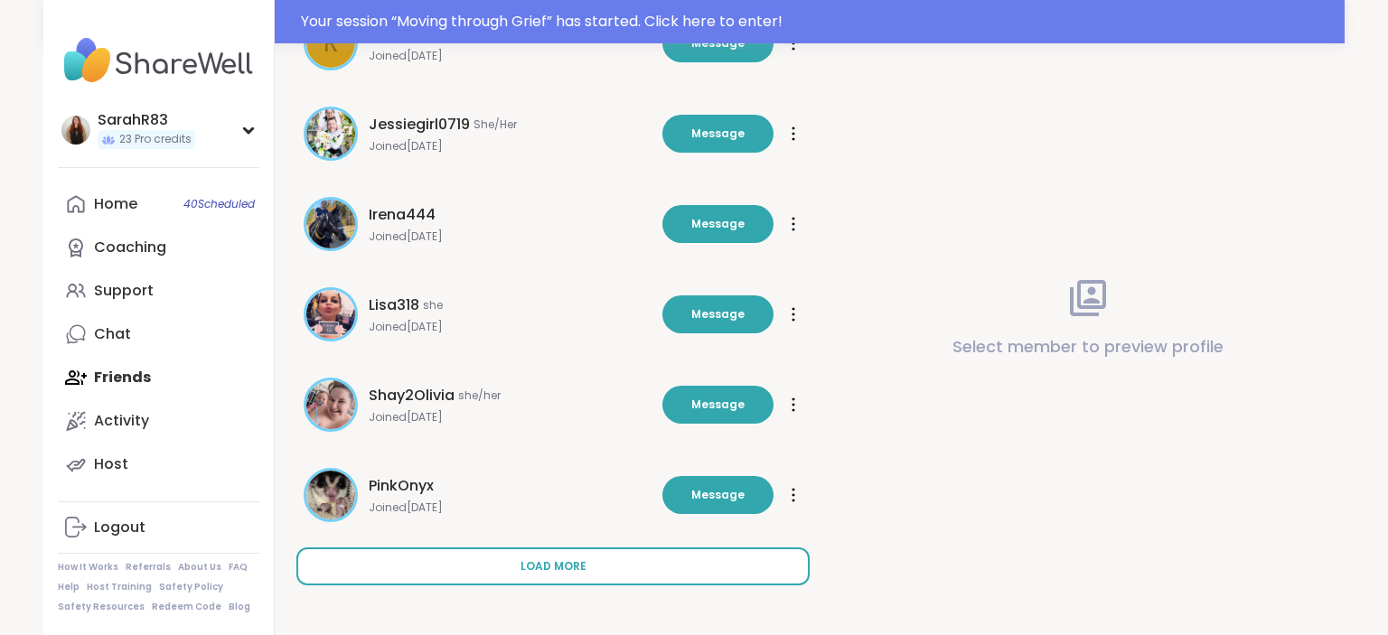
click at [578, 567] on span "Load more" at bounding box center [554, 566] width 66 height 16
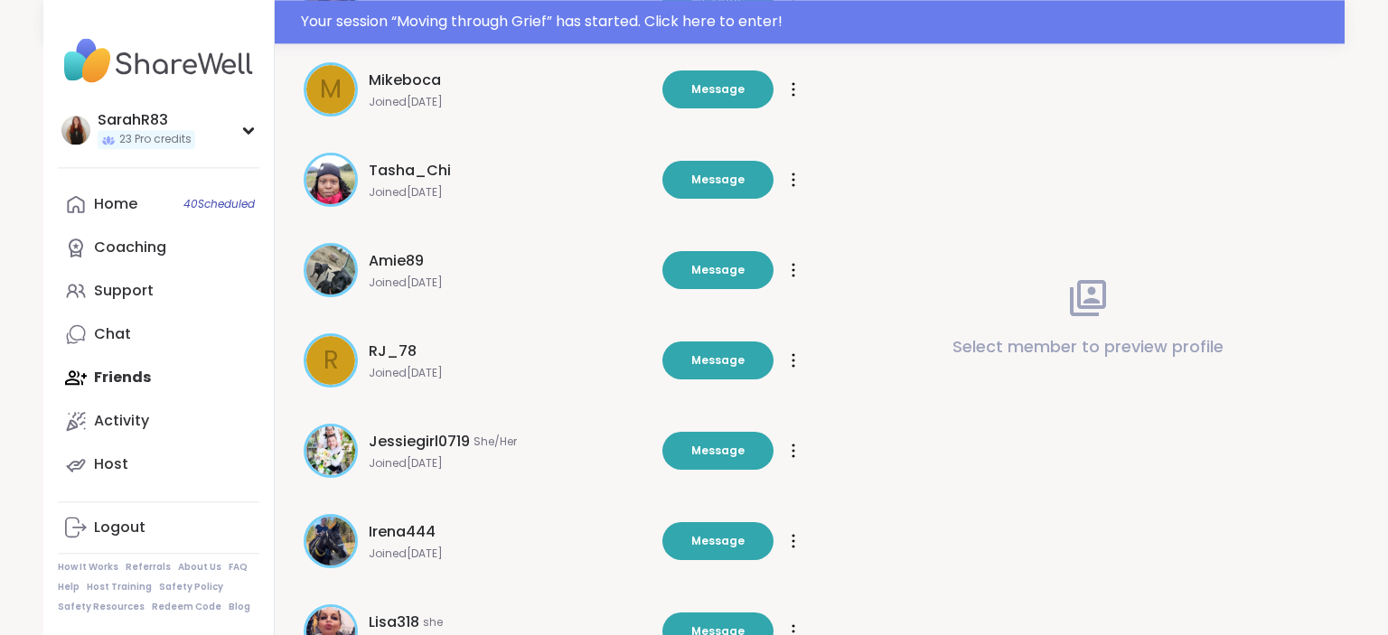
scroll to position [2957, 0]
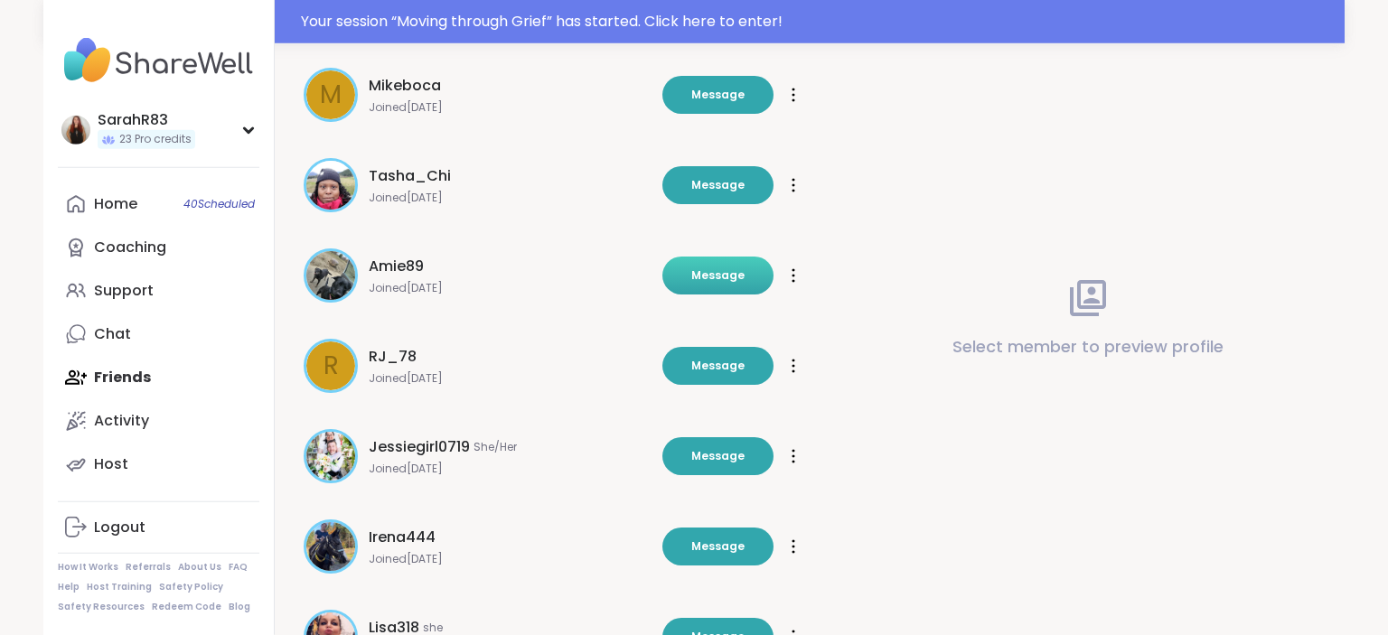
click at [712, 285] on button "Message" at bounding box center [717, 276] width 111 height 38
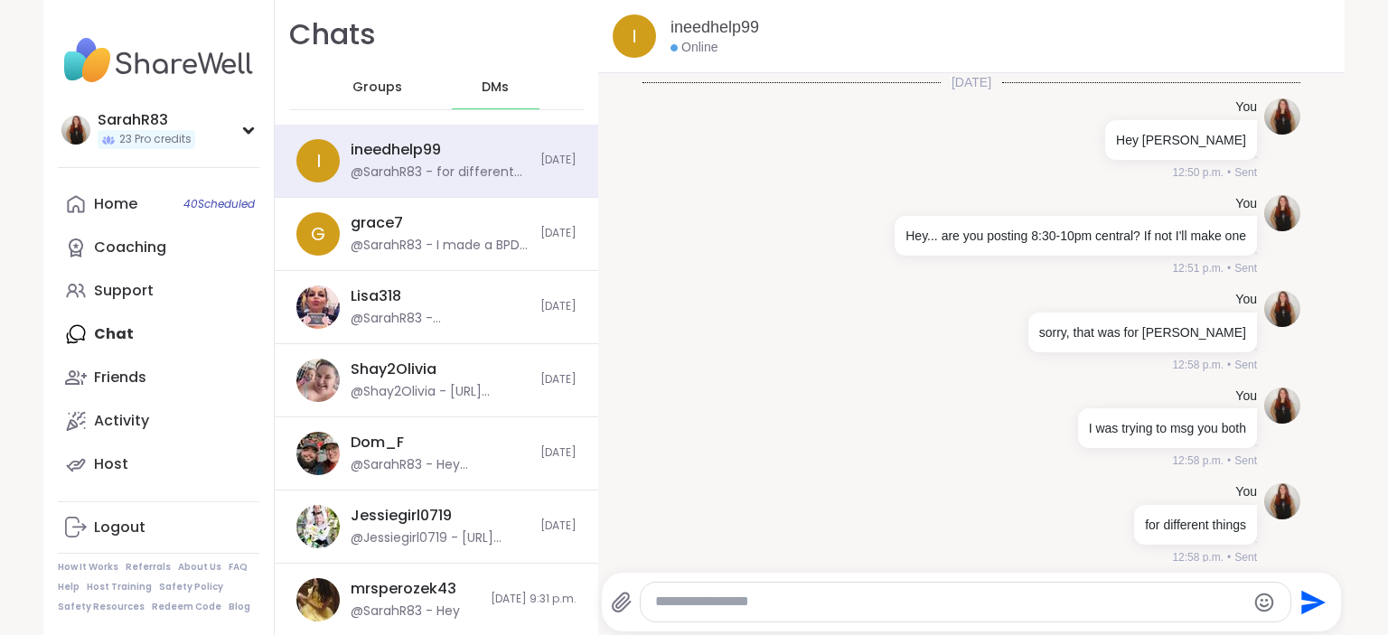
scroll to position [8, 0]
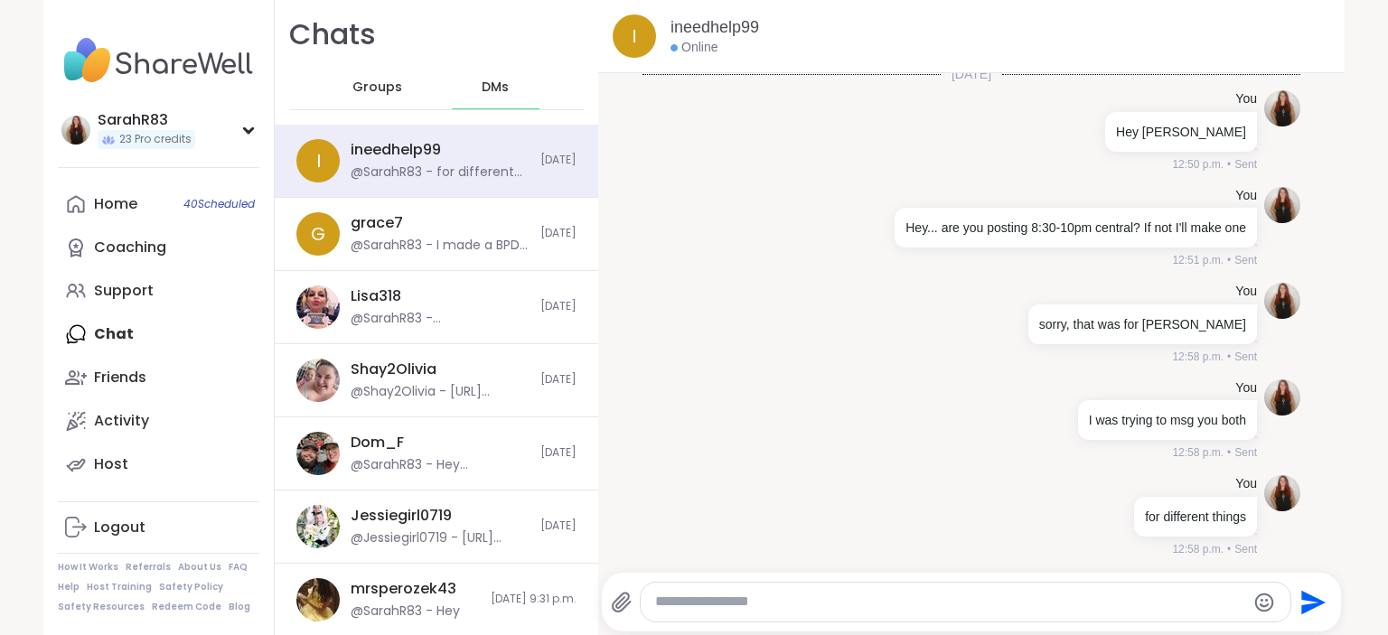
click at [134, 331] on div "Home 40 Scheduled Coaching Support Chat Friends Activity Host" at bounding box center [159, 335] width 202 height 304
click at [134, 346] on div "Home 40 Scheduled Coaching Support Chat Friends Activity Host" at bounding box center [159, 335] width 202 height 304
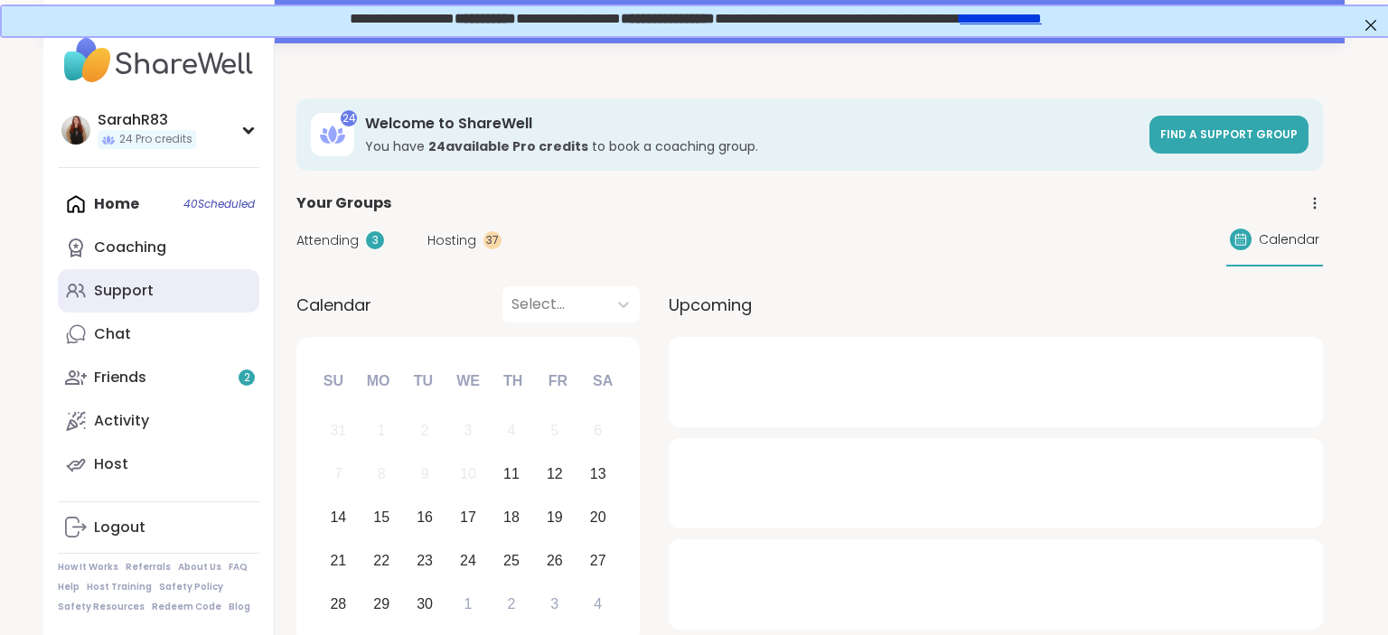
click at [164, 287] on link "Support" at bounding box center [159, 290] width 202 height 43
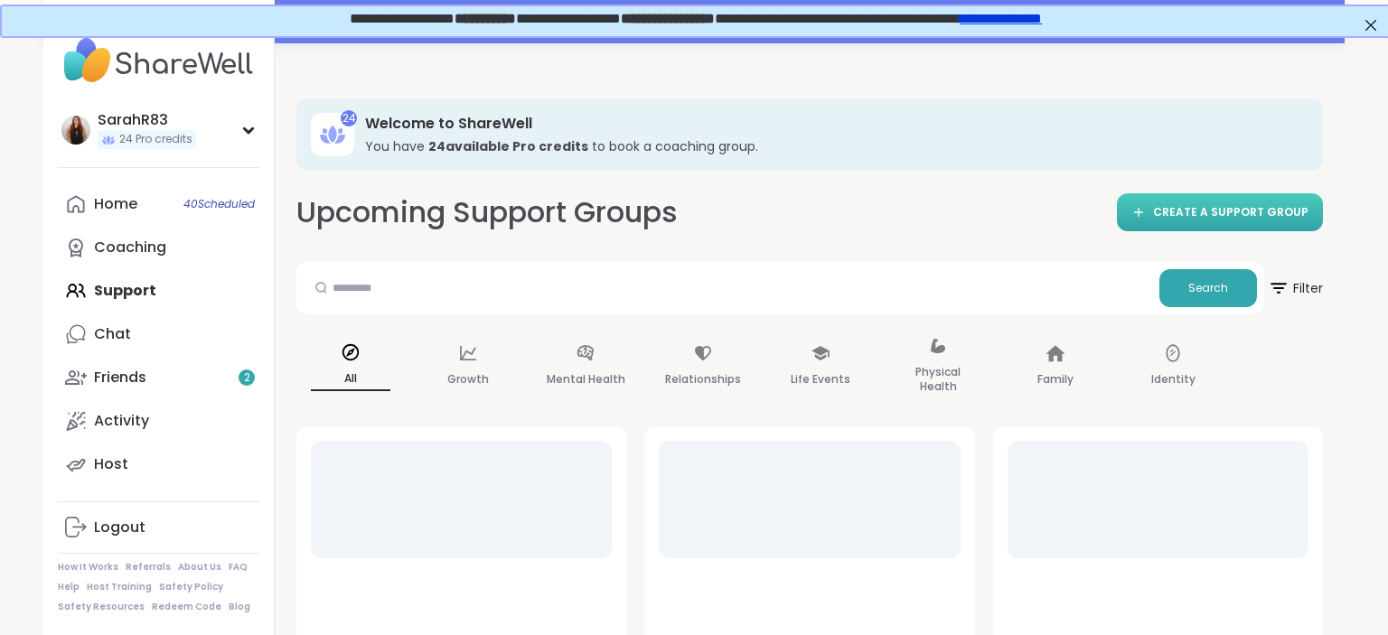
click at [1252, 212] on span "CREATE A SUPPORT GROUP" at bounding box center [1230, 212] width 155 height 15
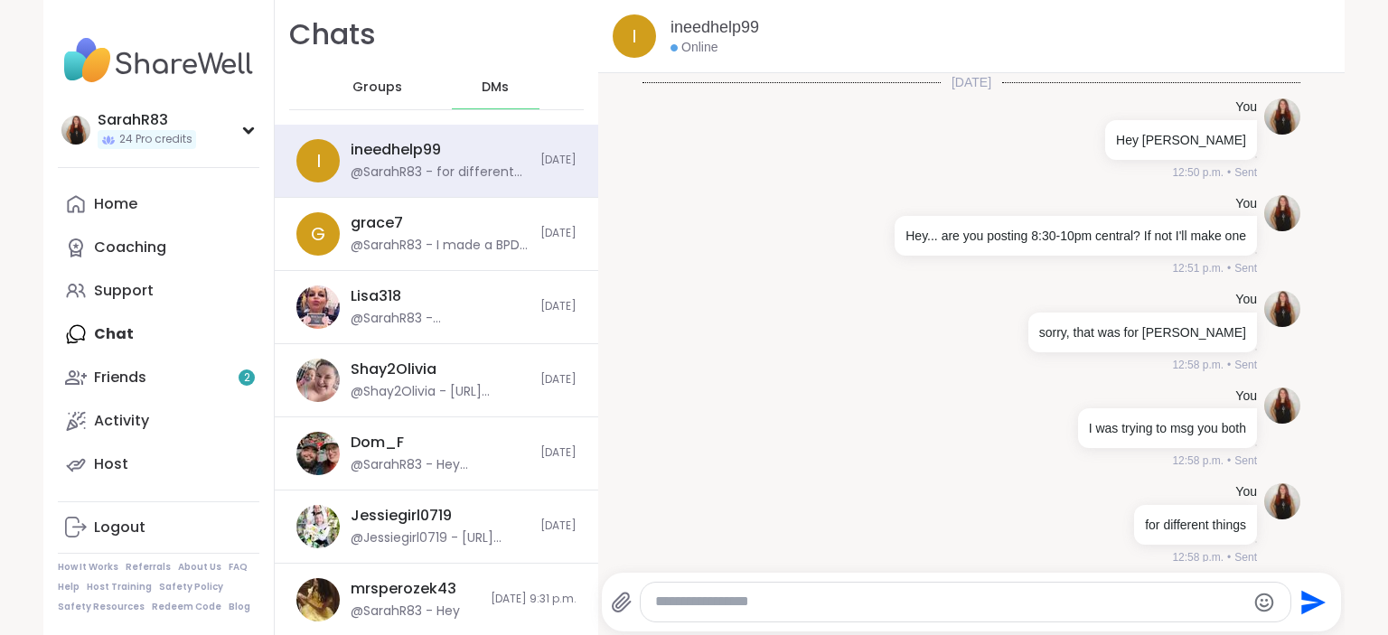
scroll to position [8, 0]
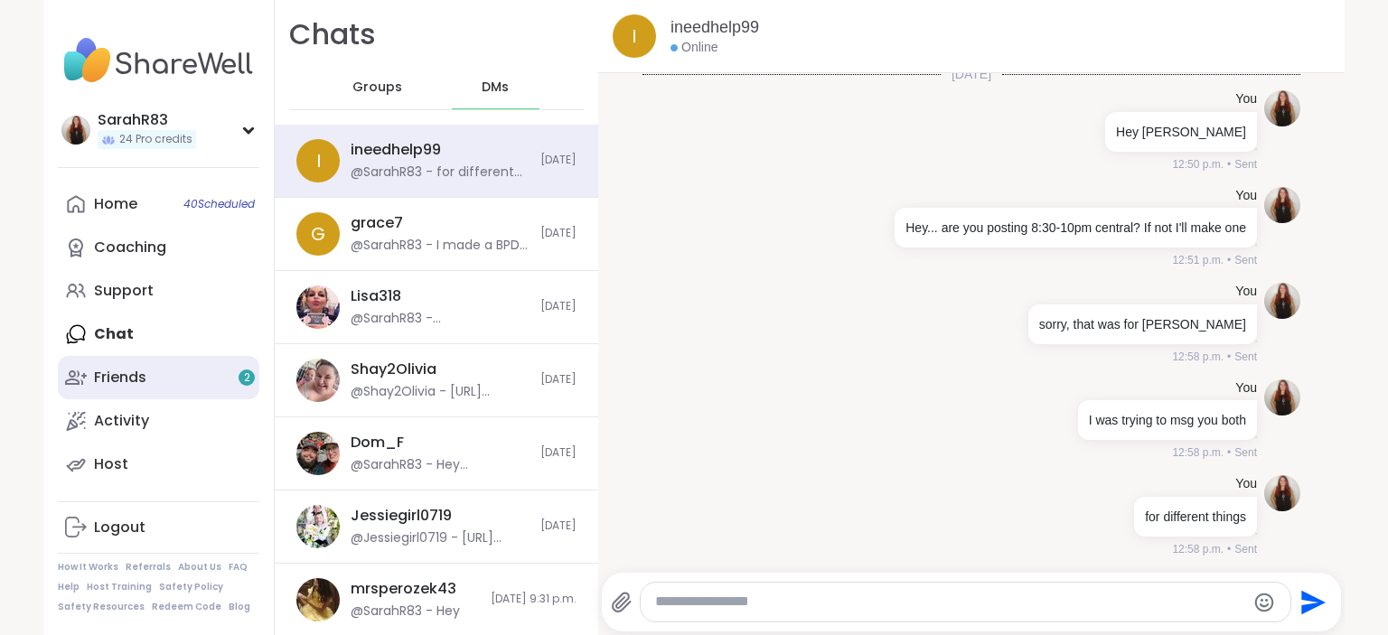
click at [165, 392] on link "Friends 2" at bounding box center [159, 377] width 202 height 43
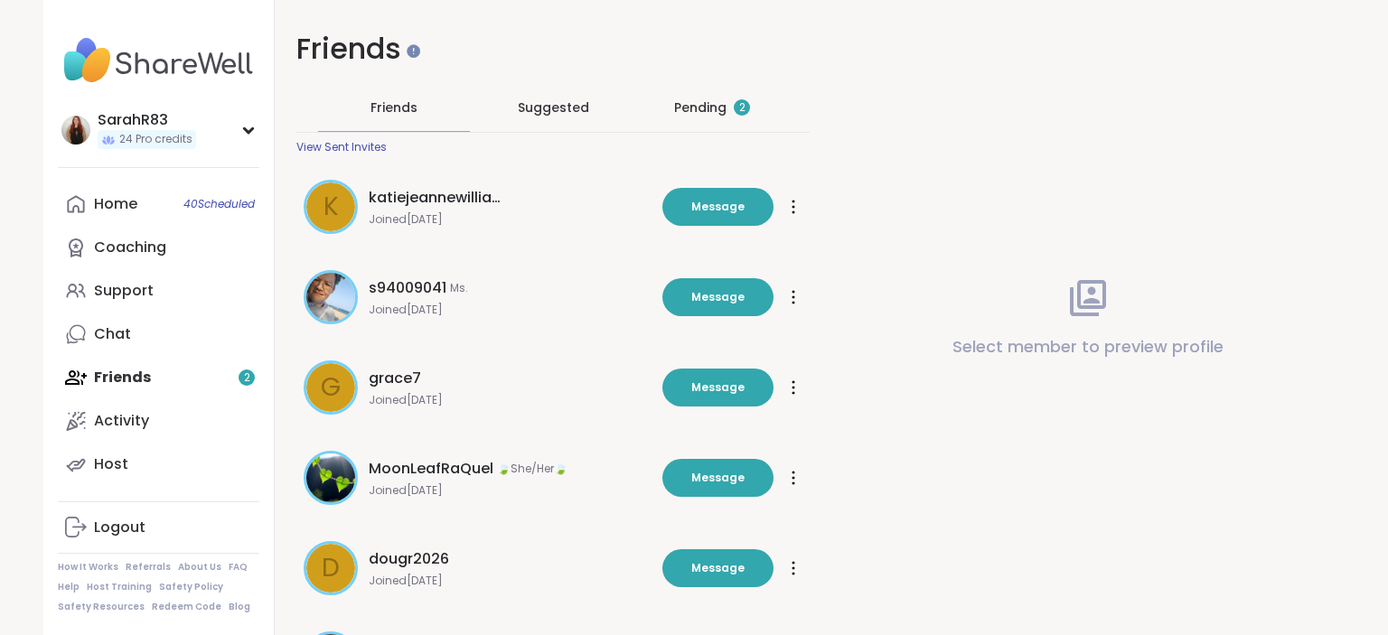
click at [674, 108] on div "Pending 2" at bounding box center [712, 108] width 76 height 18
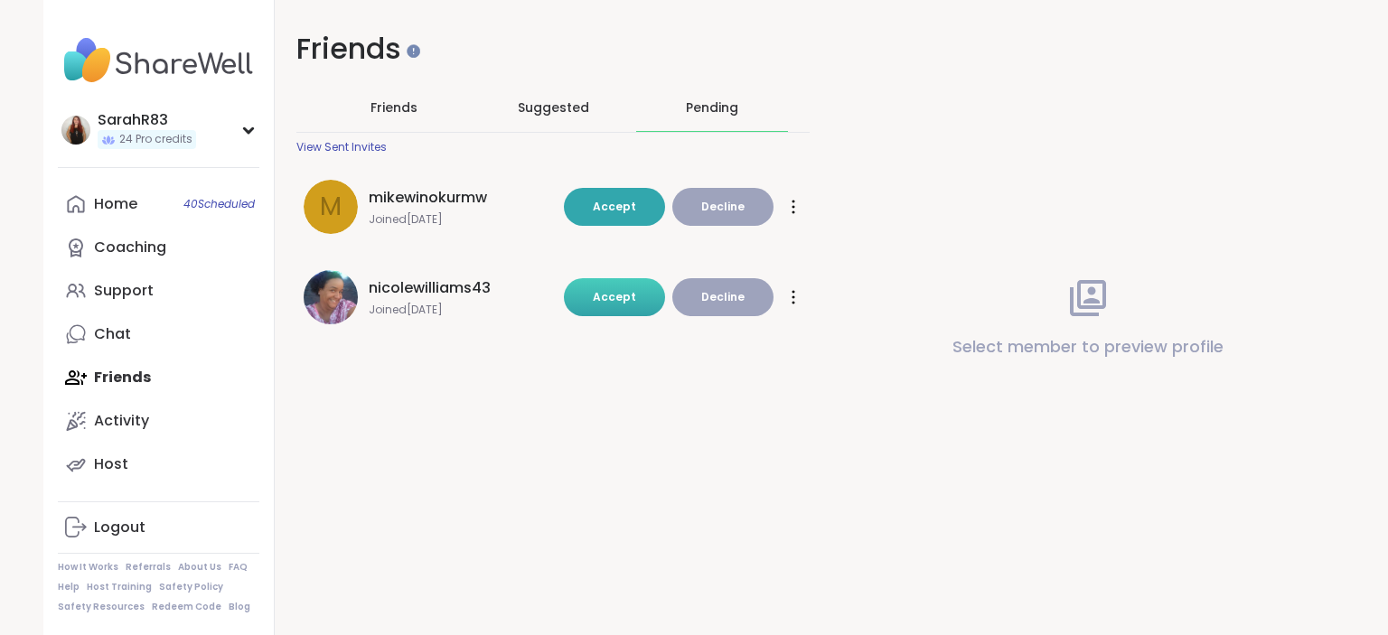
click at [620, 305] on span "Accept" at bounding box center [614, 297] width 43 height 16
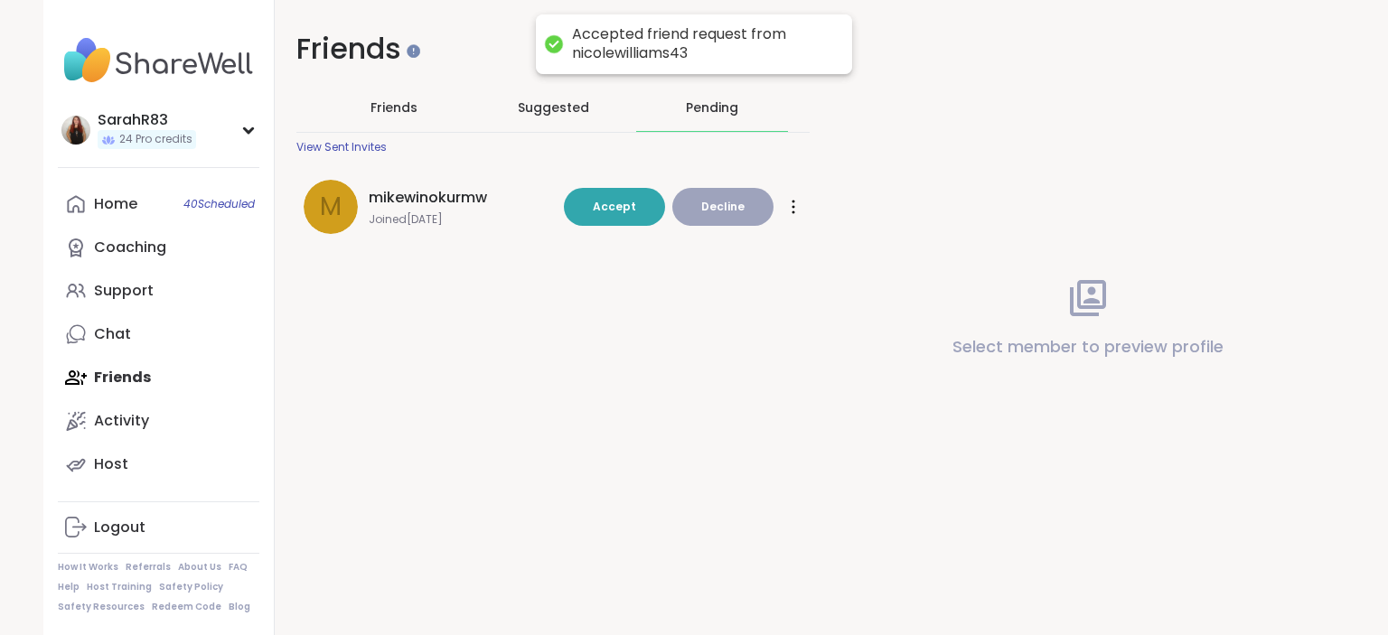
click at [421, 197] on span "mikewinokurmw" at bounding box center [428, 198] width 118 height 22
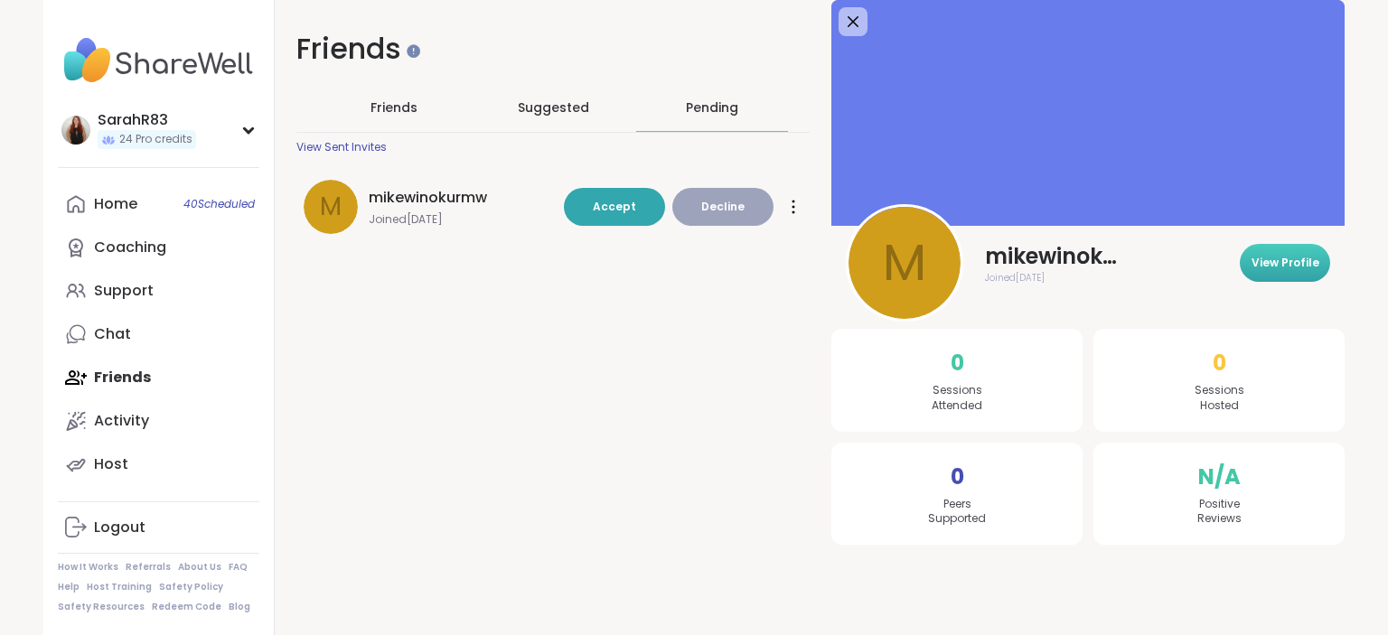
click at [1323, 273] on button "View Profile" at bounding box center [1285, 263] width 90 height 38
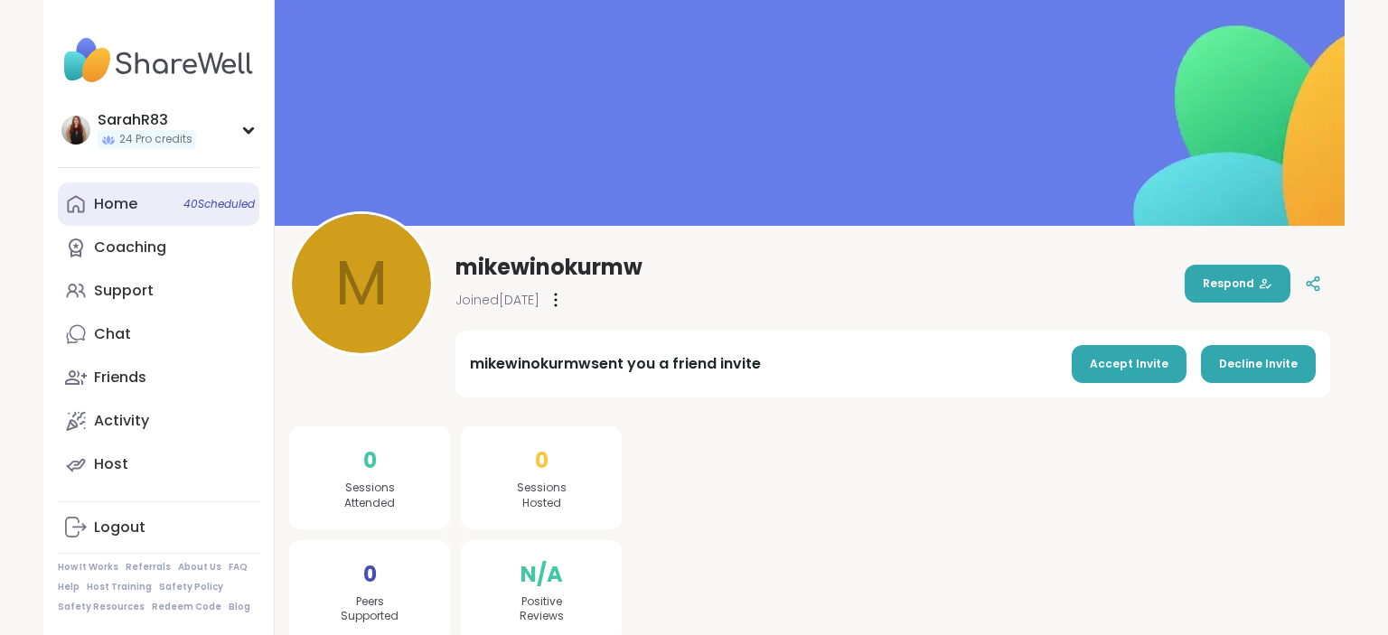
click at [138, 212] on link "Home 40 Scheduled" at bounding box center [159, 204] width 202 height 43
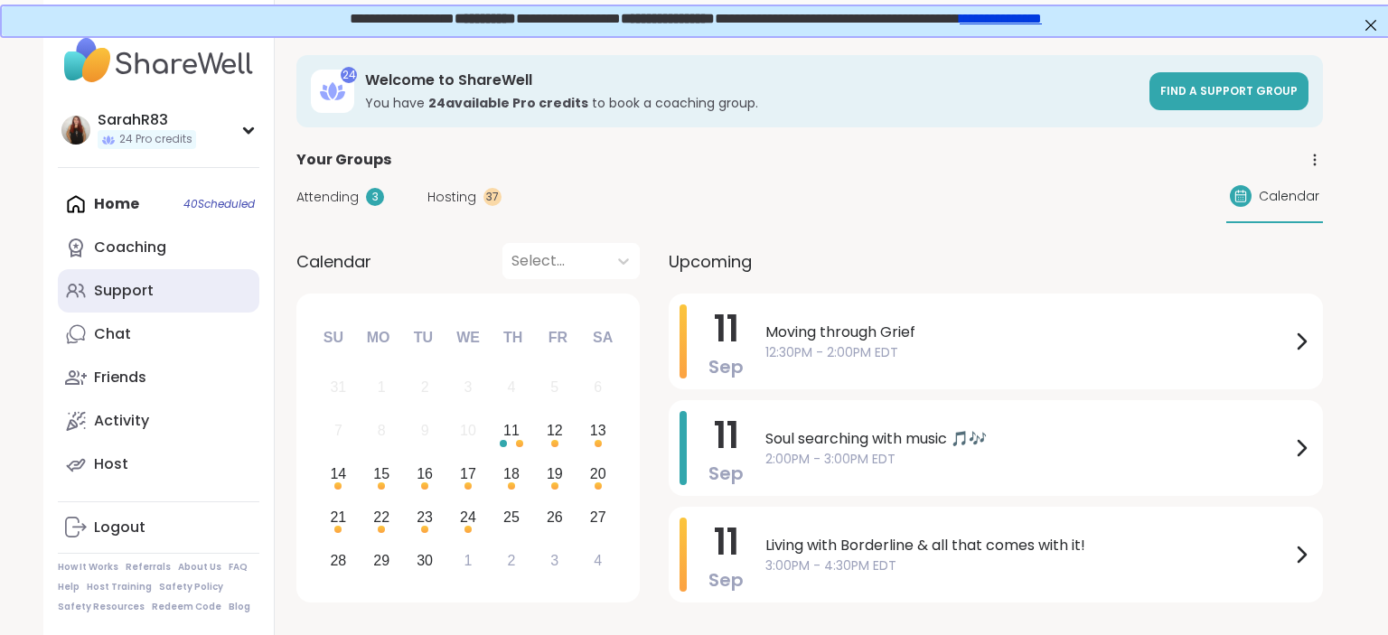
click at [110, 296] on div "Support" at bounding box center [124, 291] width 60 height 20
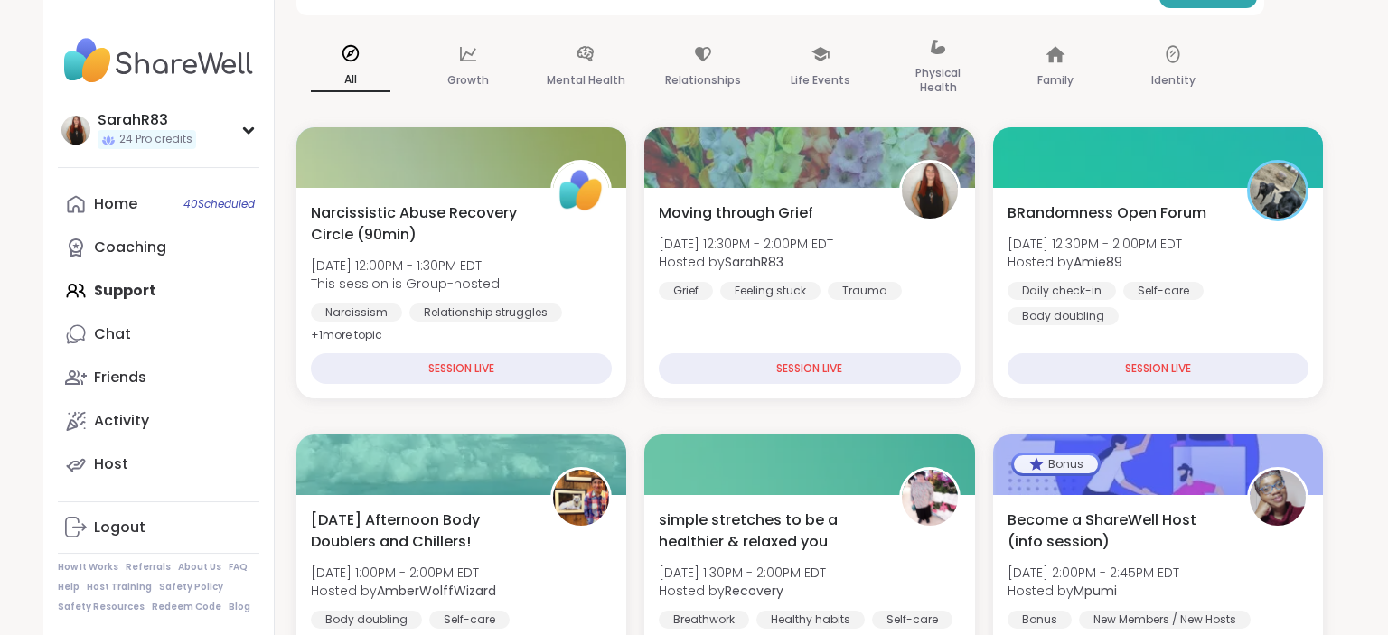
scroll to position [240, 0]
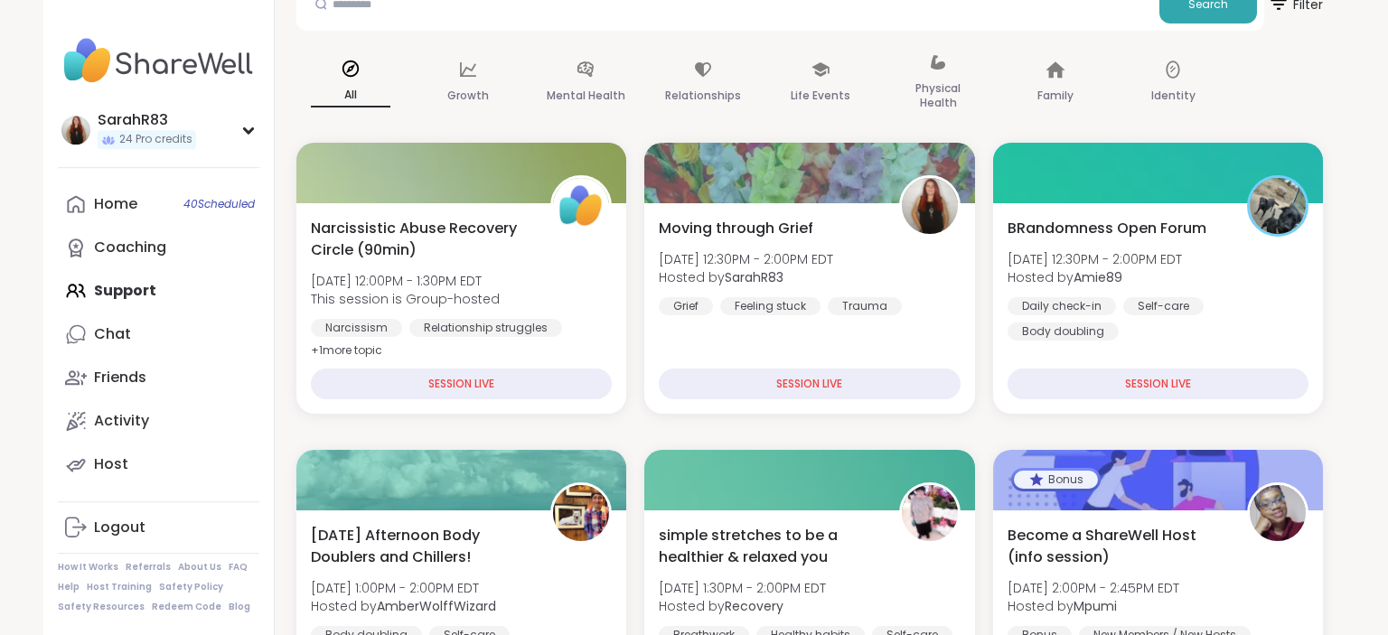
click at [1299, 5] on span "Filter" at bounding box center [1295, 4] width 58 height 45
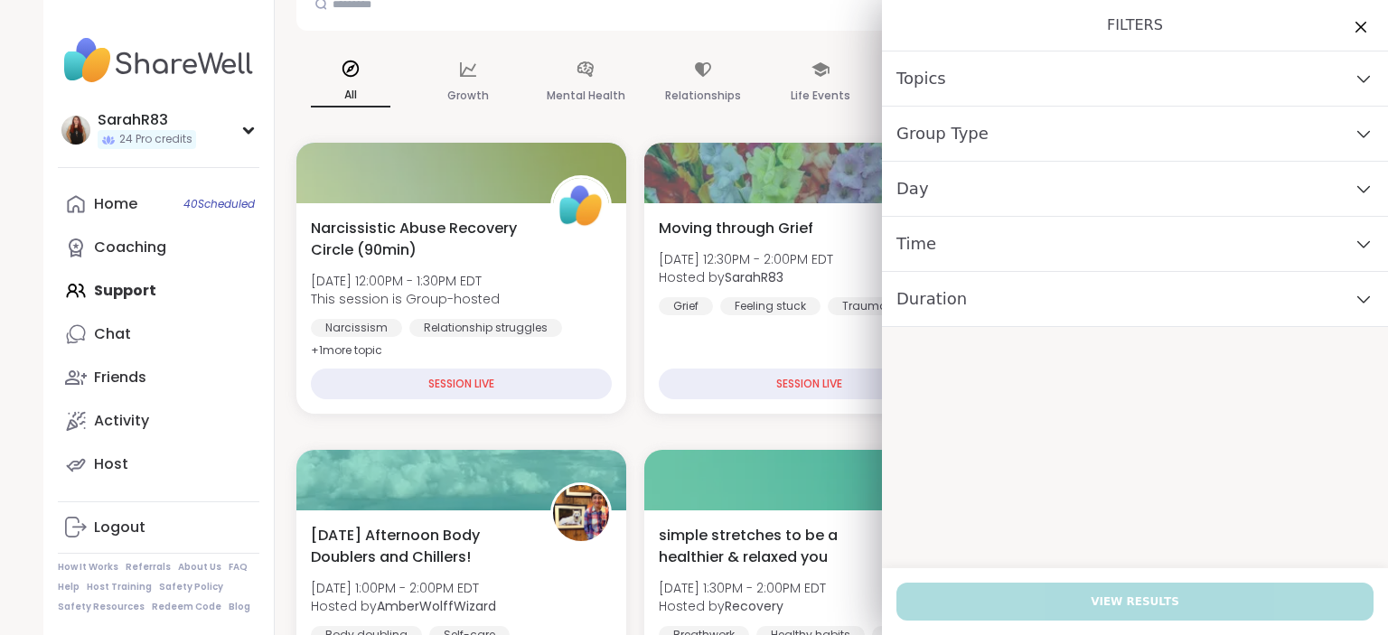
click at [1054, 172] on div "Day" at bounding box center [1135, 189] width 506 height 55
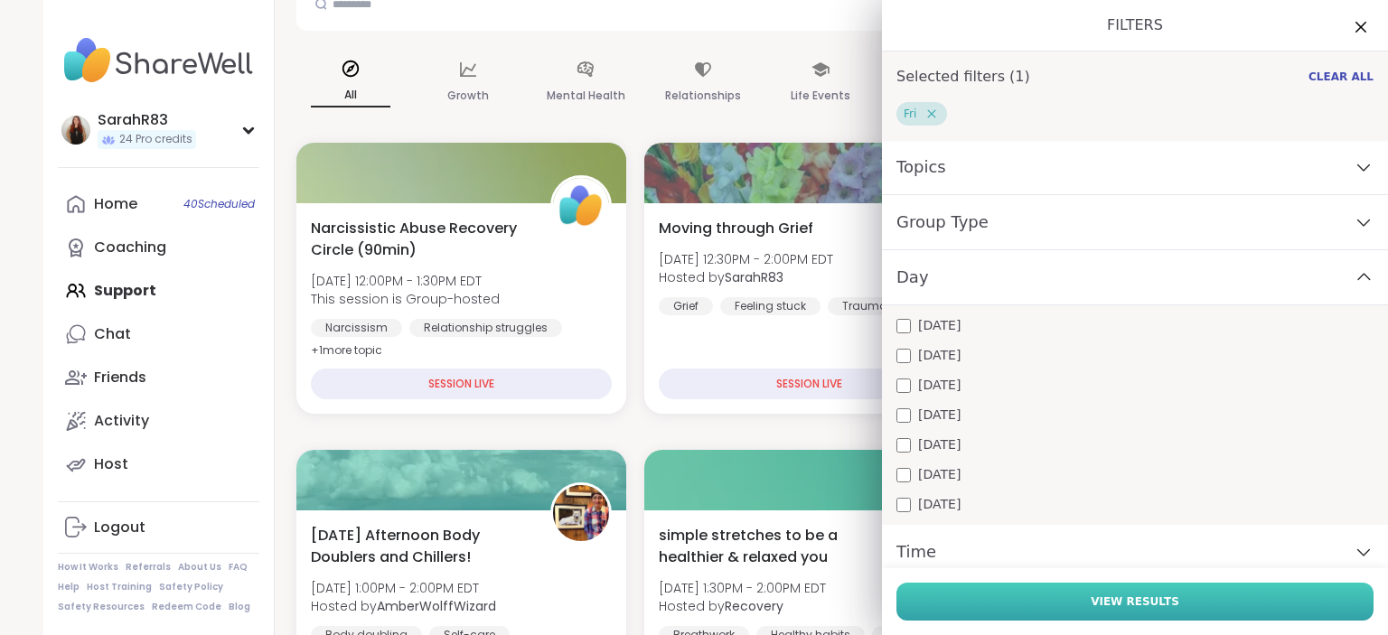
click at [1010, 589] on button "View Results" at bounding box center [1134, 602] width 477 height 38
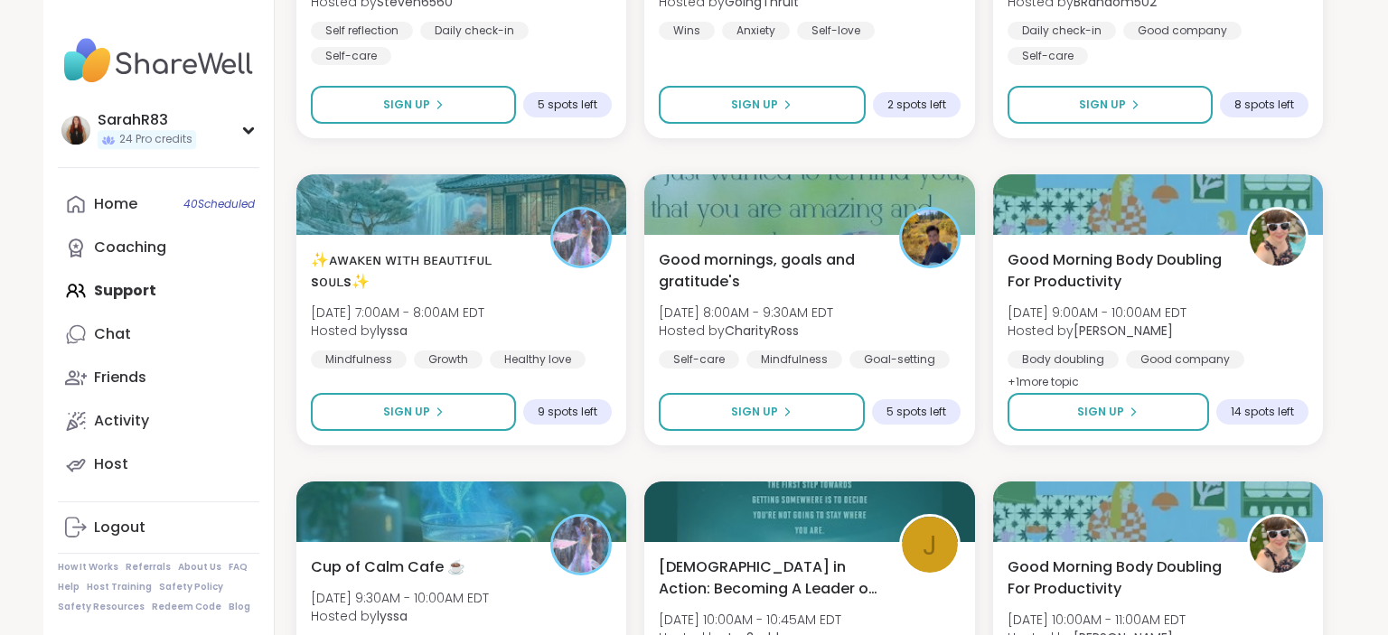
scroll to position [571, 0]
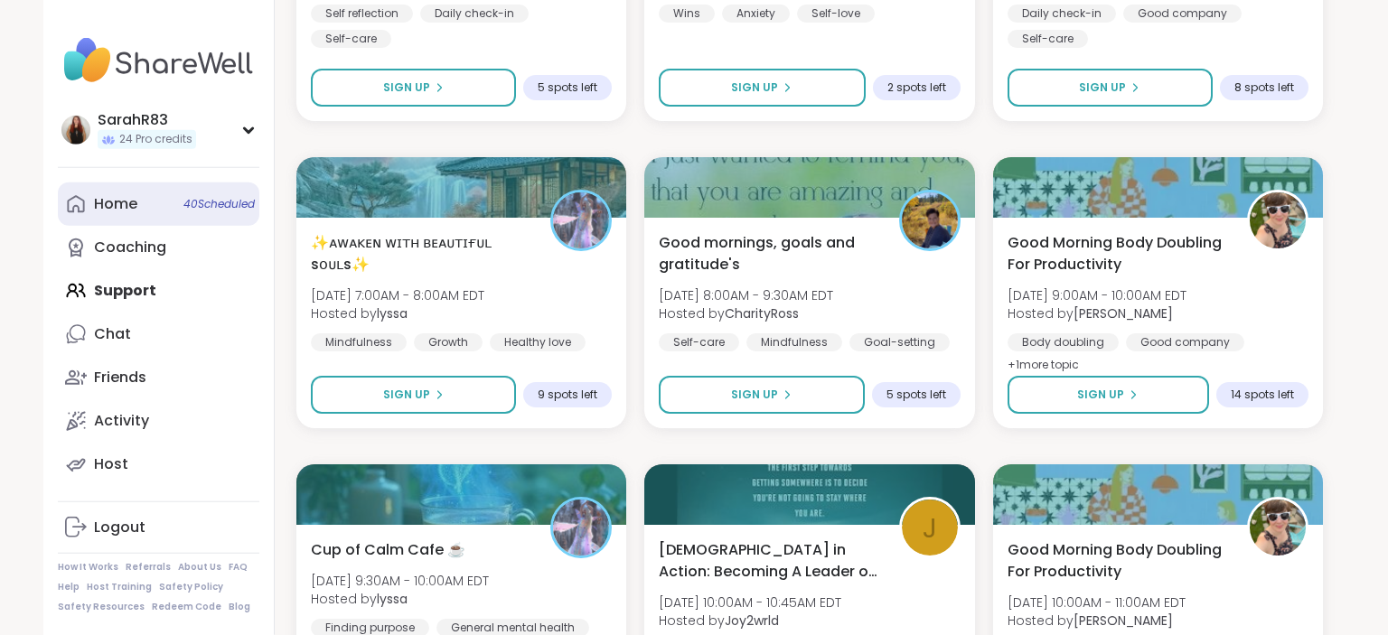
click at [166, 209] on link "Home 40 Scheduled" at bounding box center [159, 204] width 202 height 43
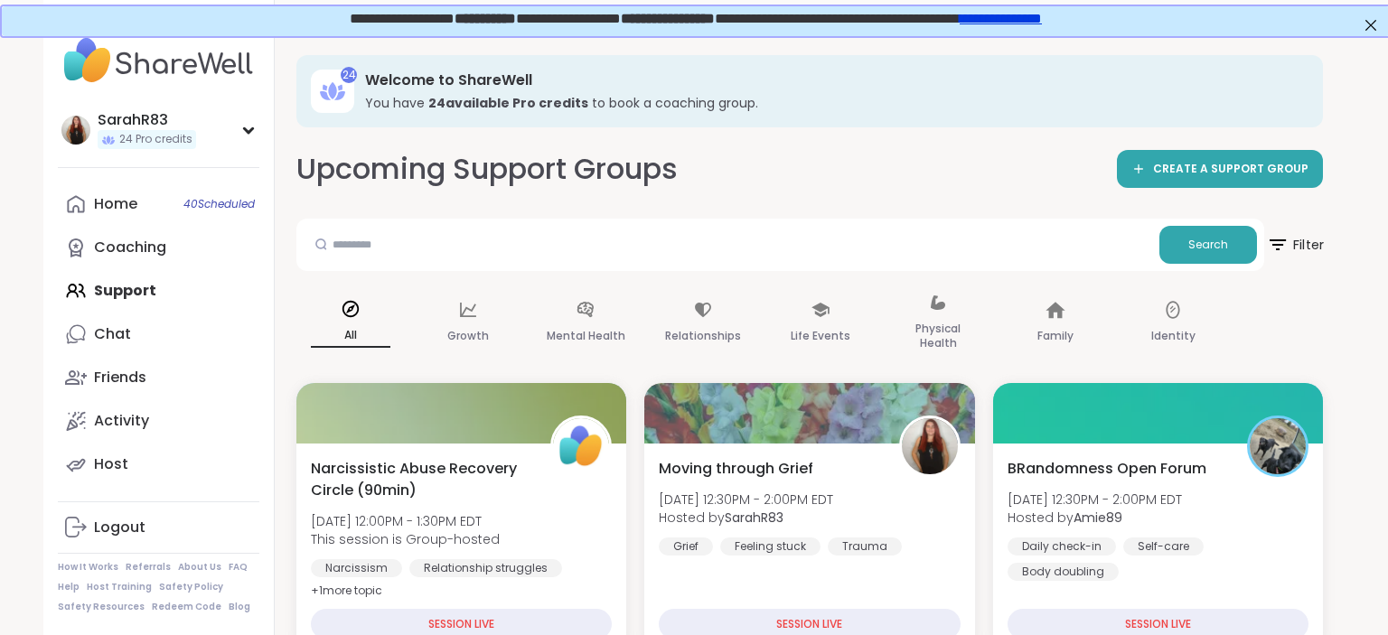
click at [1300, 233] on span "Filter" at bounding box center [1295, 244] width 58 height 45
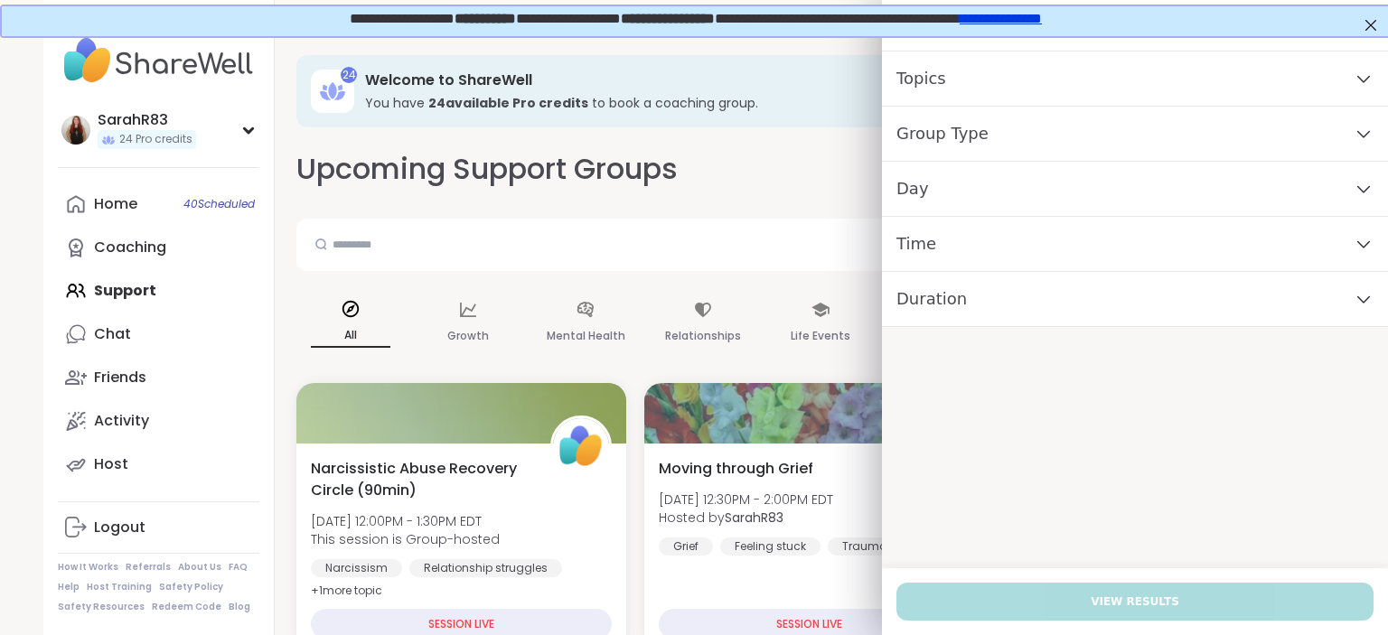
click at [1080, 199] on div "Day" at bounding box center [1135, 189] width 506 height 55
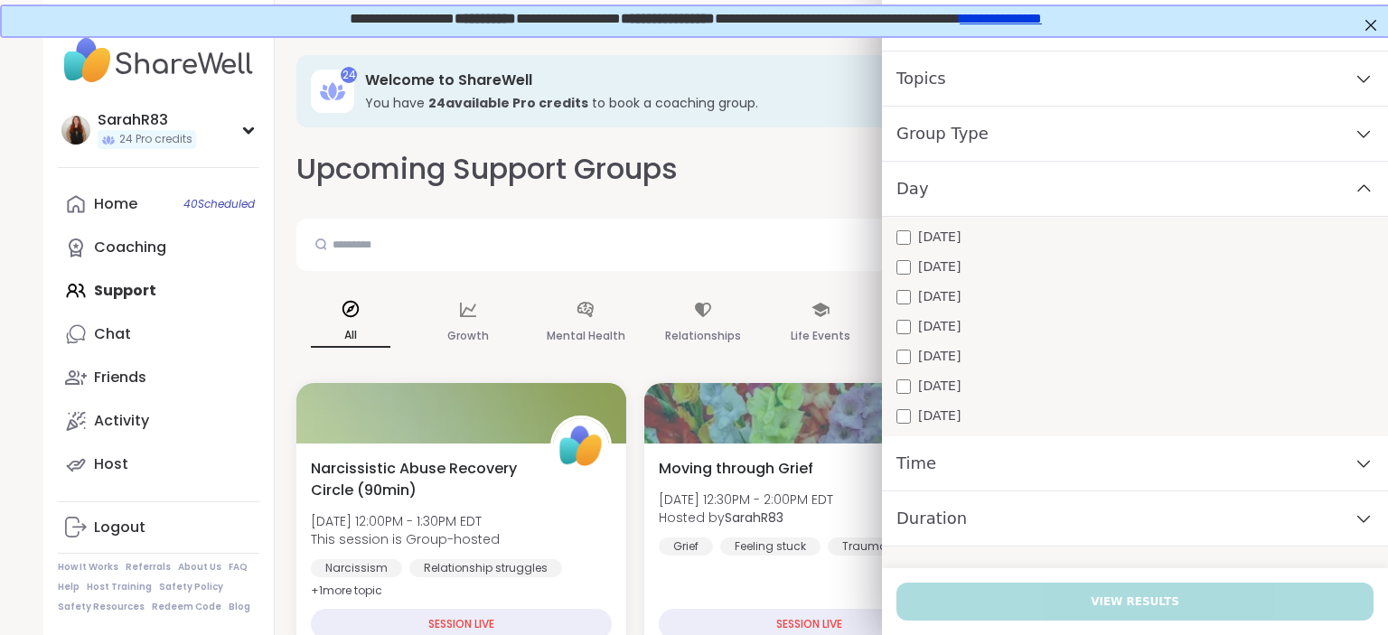
click at [996, 355] on div "[DATE]" at bounding box center [1134, 356] width 477 height 19
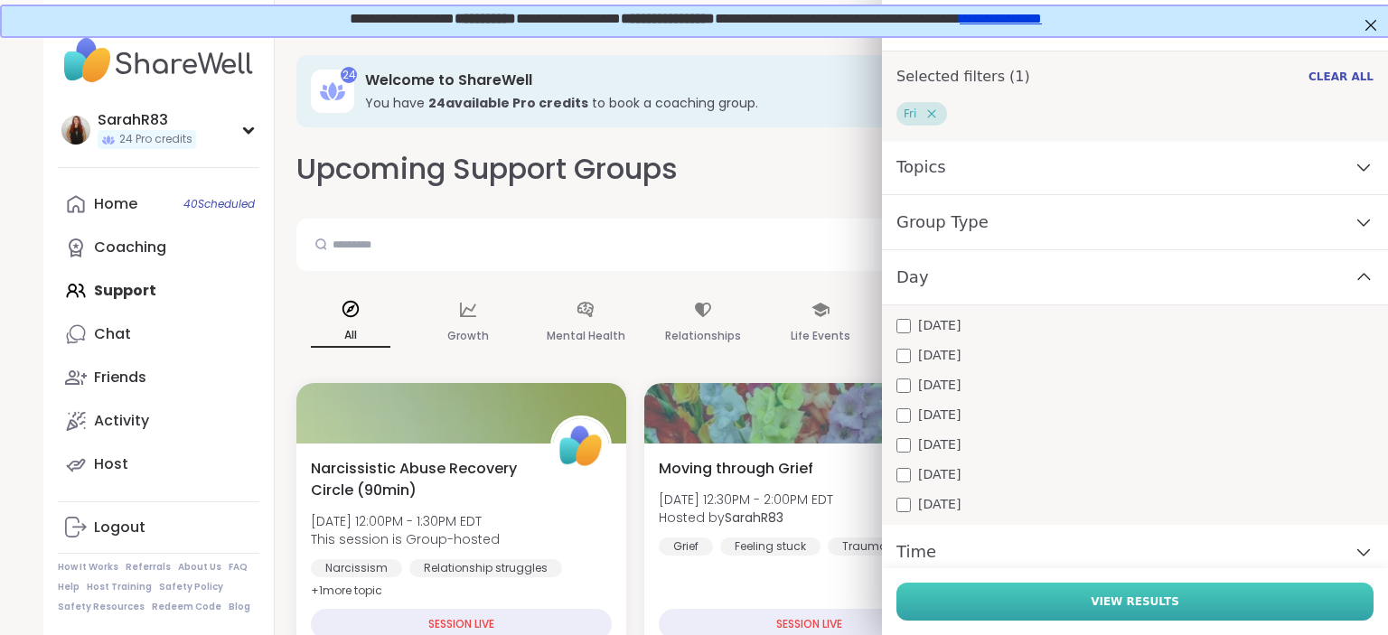
click at [1068, 603] on button "View Results" at bounding box center [1134, 602] width 477 height 38
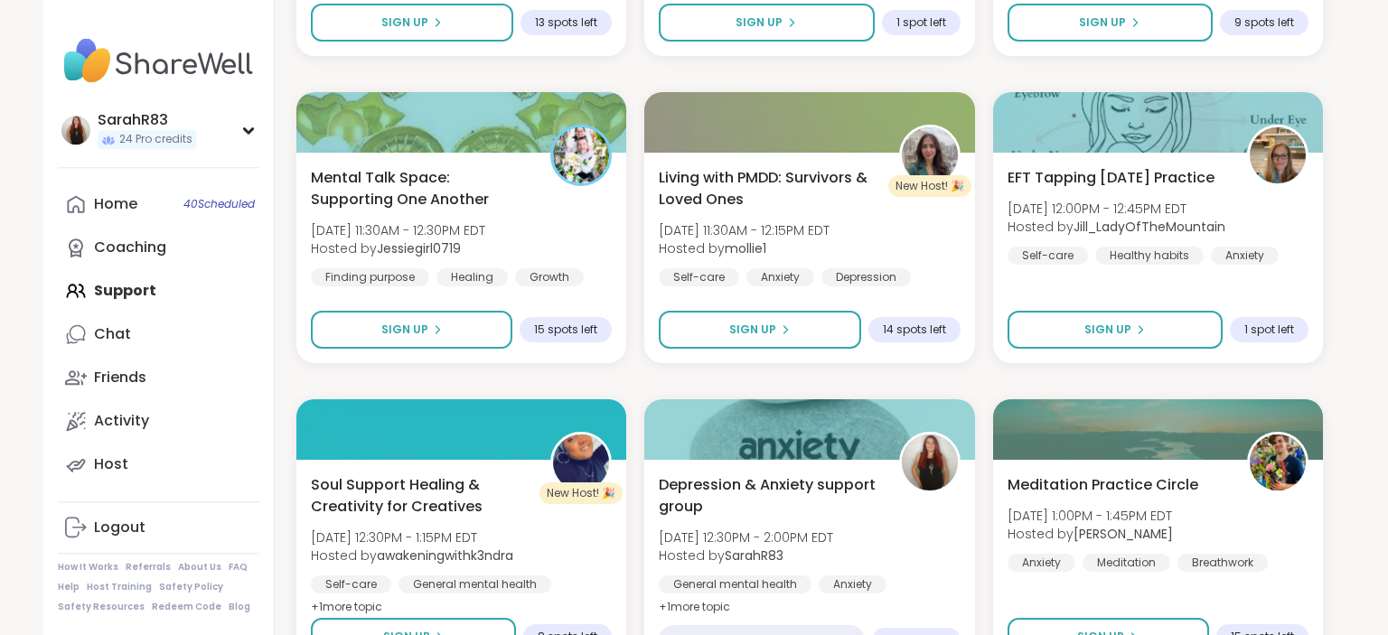
scroll to position [1864, 0]
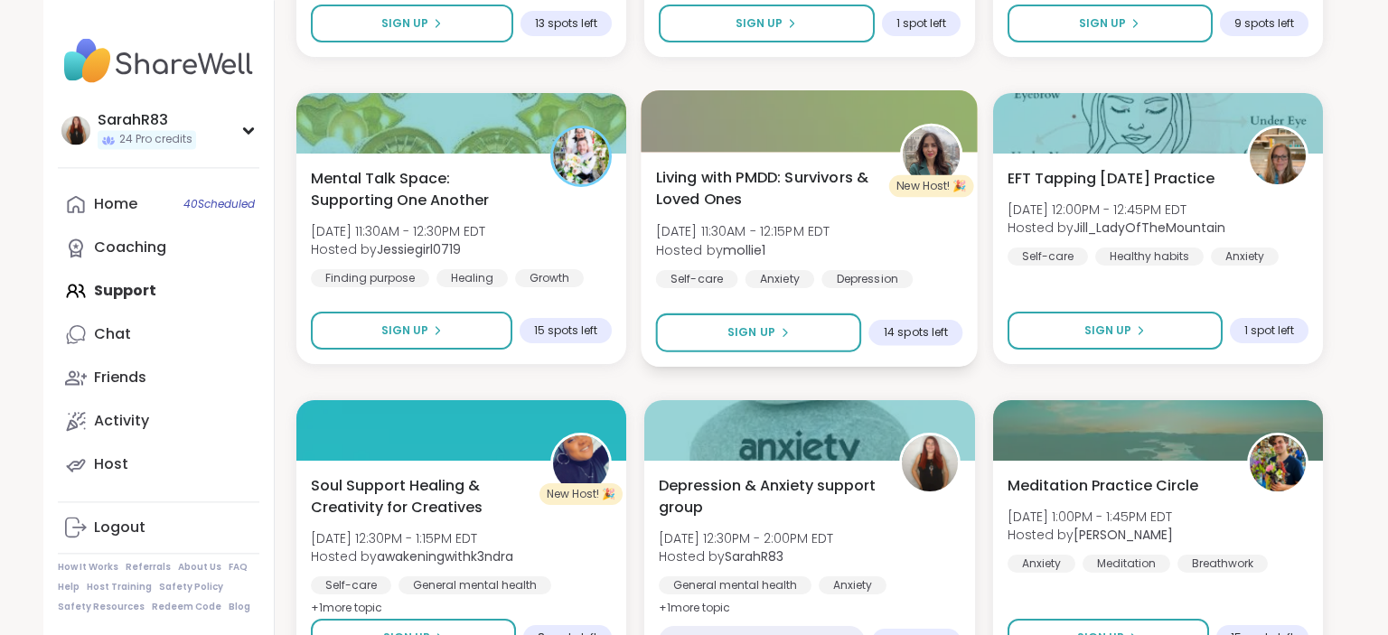
click at [756, 182] on span "Living with PMDD: Survivors & Loved Ones" at bounding box center [768, 188] width 224 height 44
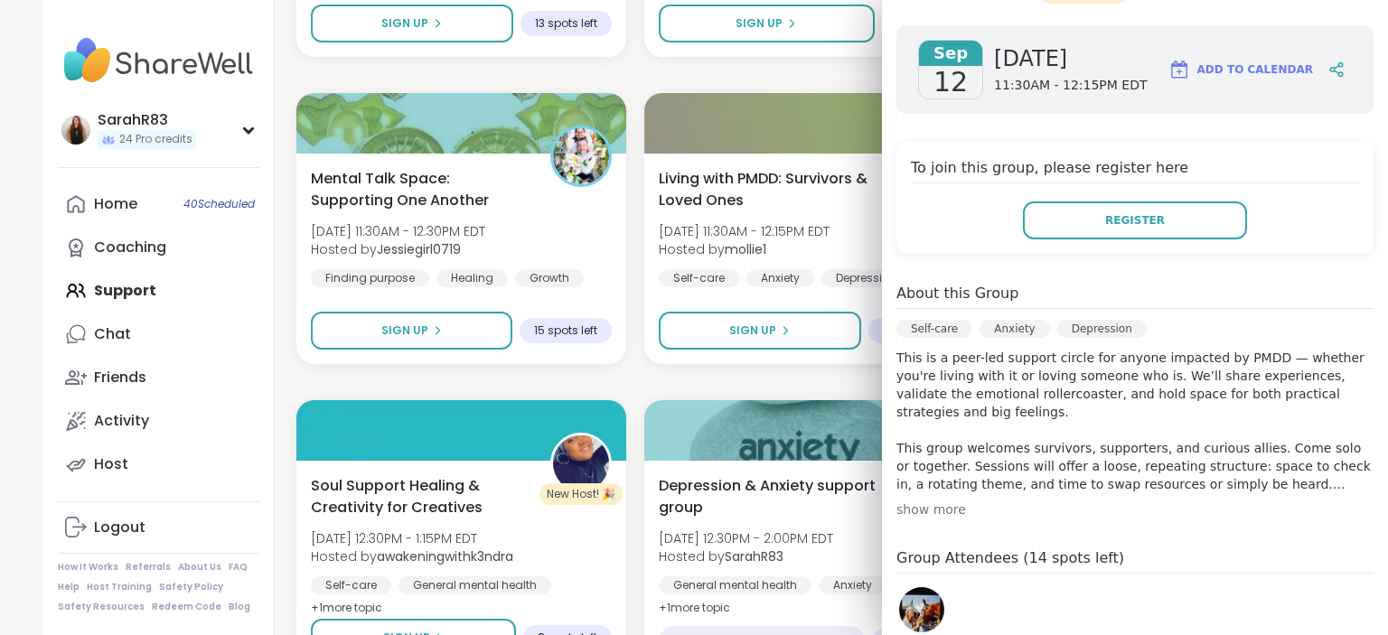
scroll to position [0, 0]
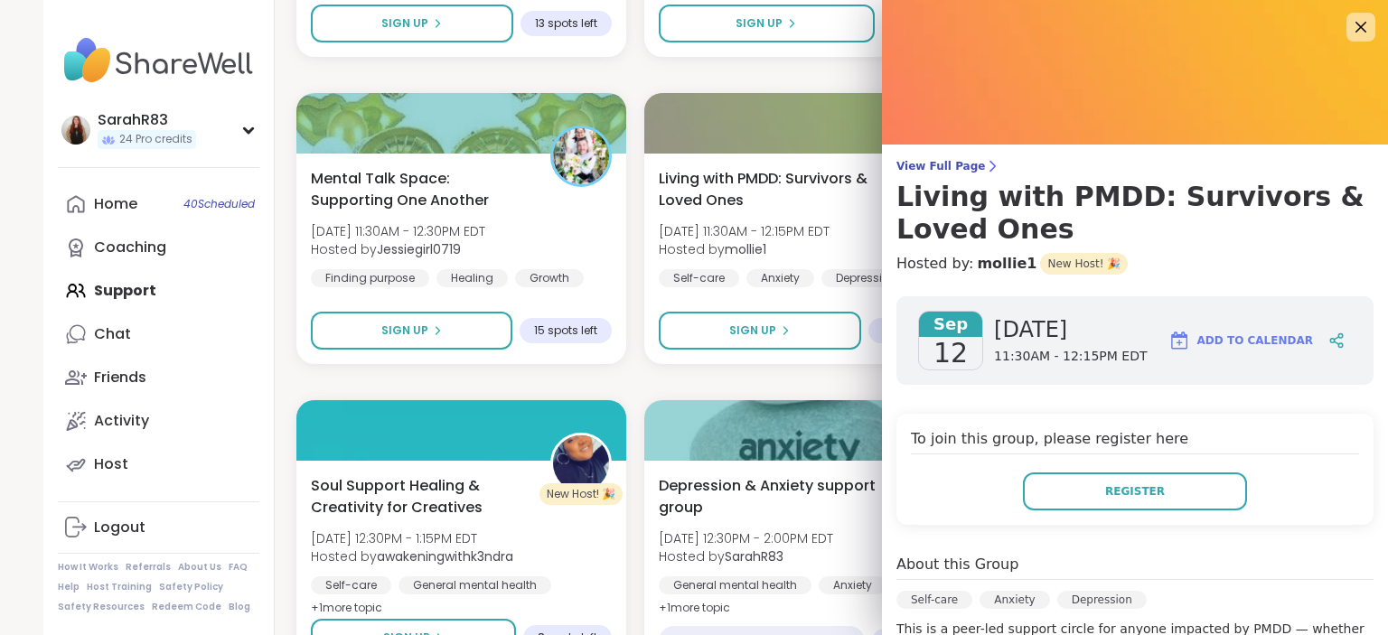
click at [788, 380] on div "After Hours 2 [DATE] 12:00AM - 1:00AM EDT Hosted by Steven6560 Self reflection …" at bounding box center [809, 382] width 1027 height 3651
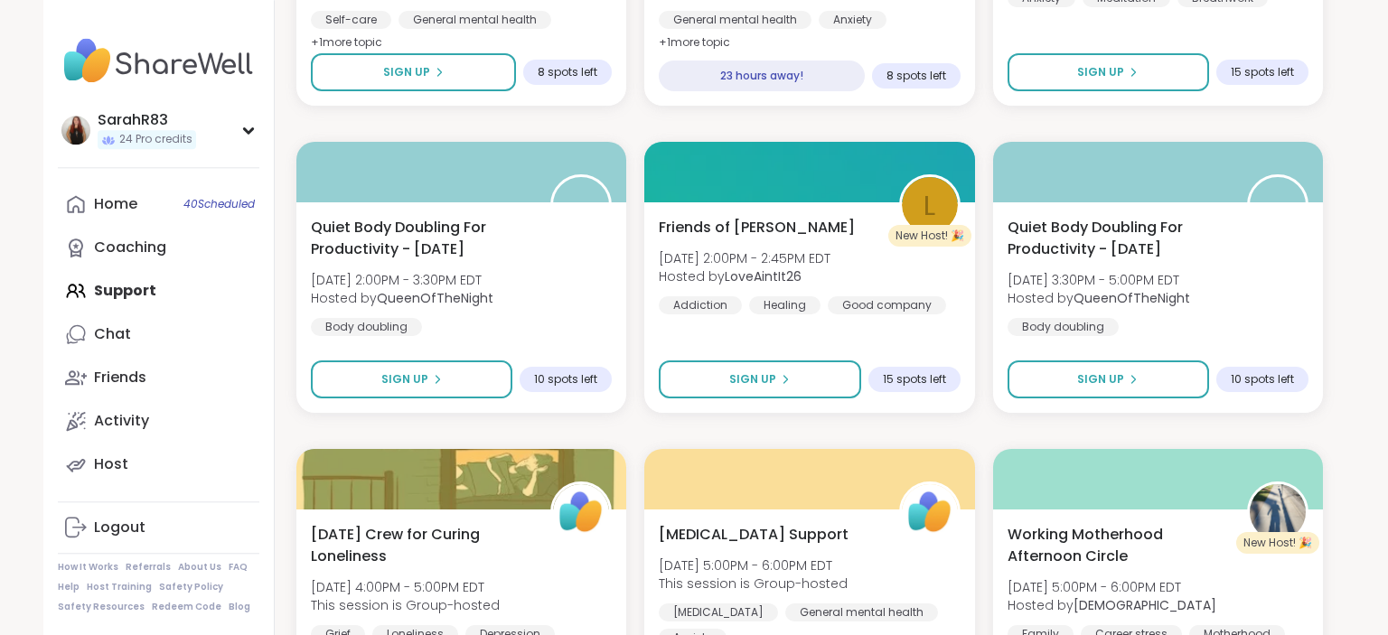
scroll to position [2429, 0]
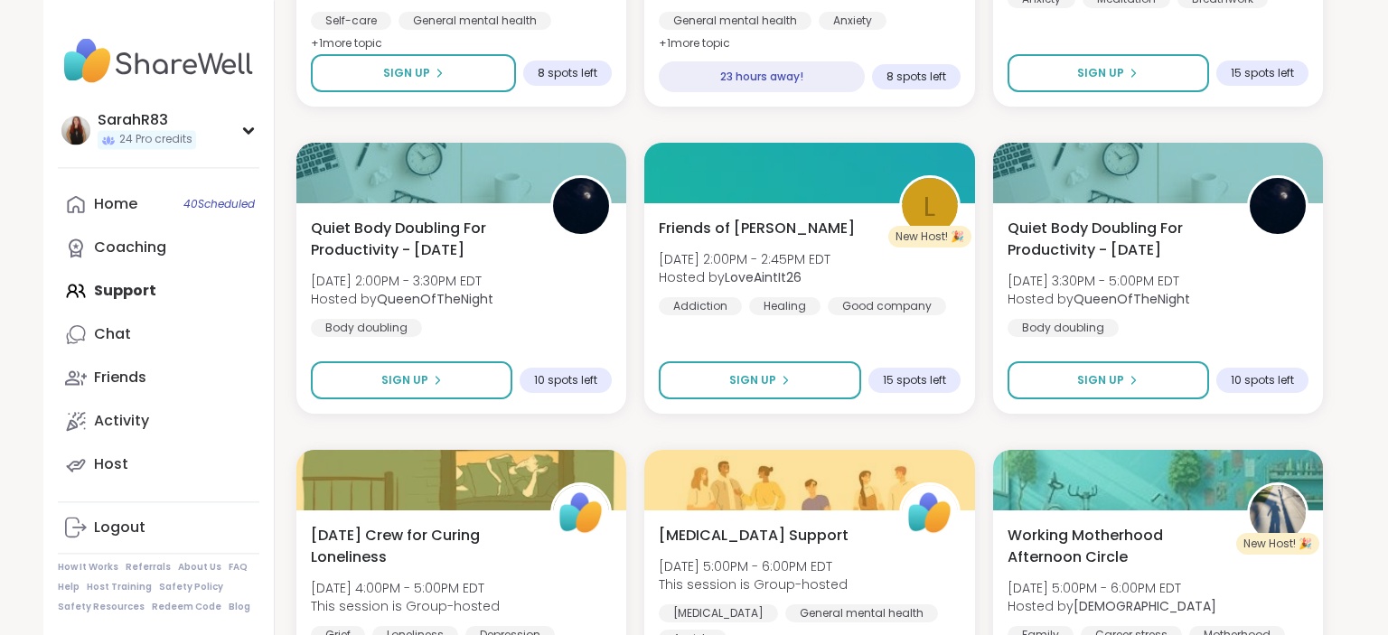
click at [928, 381] on span "15 spots left" at bounding box center [914, 380] width 63 height 14
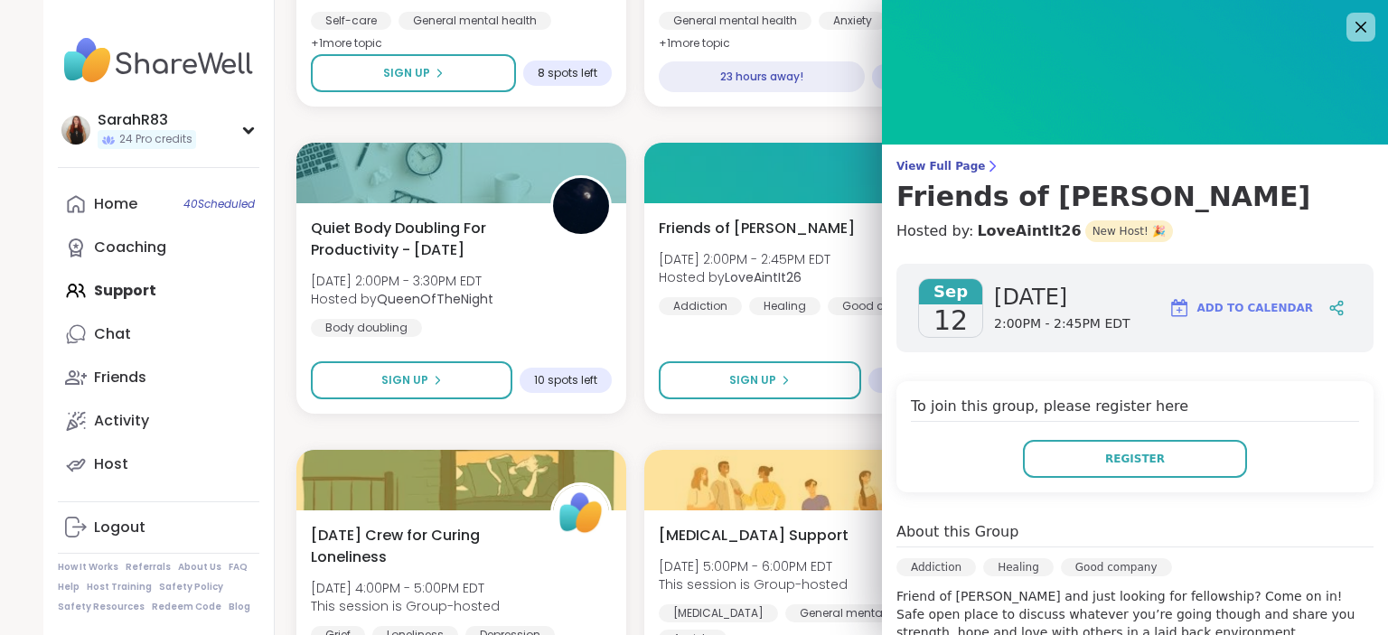
scroll to position [84, 0]
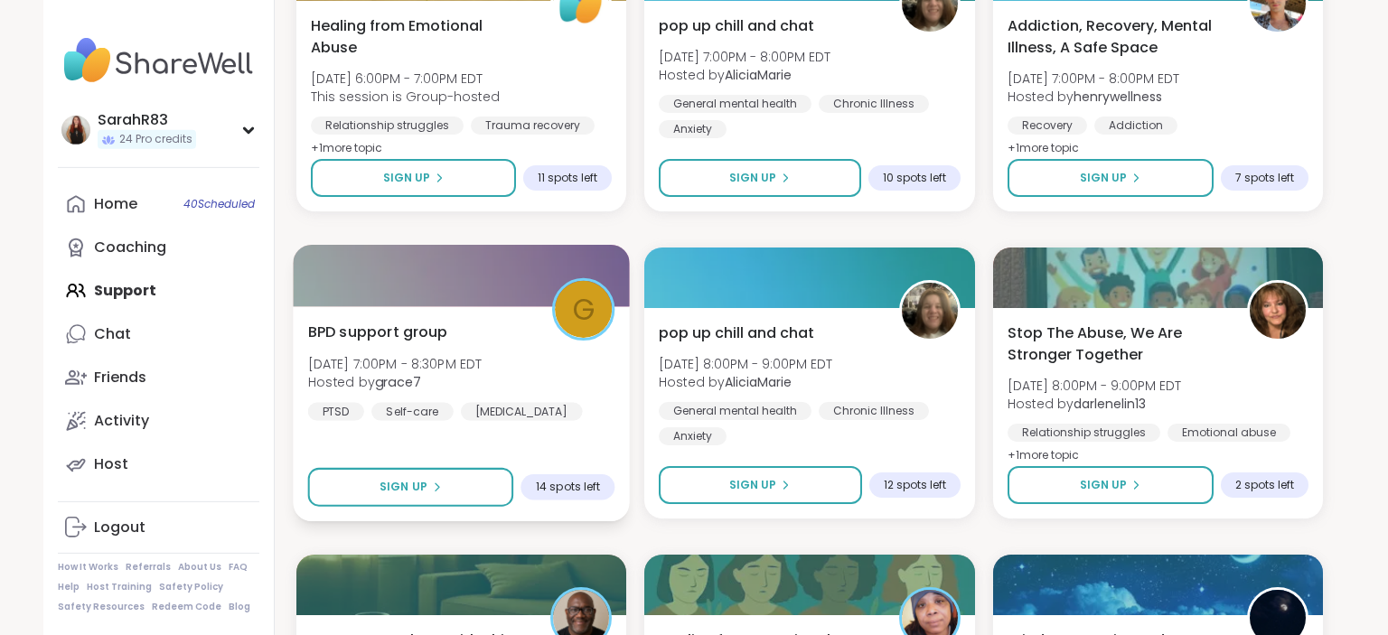
scroll to position [3247, 0]
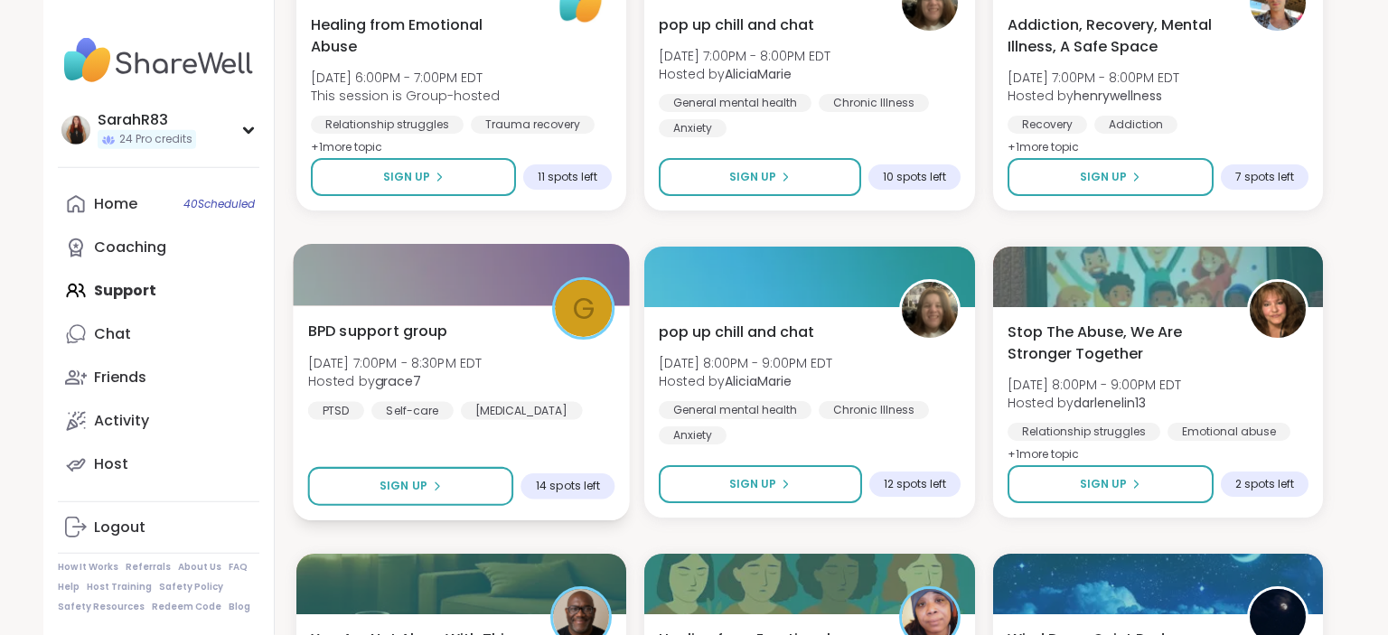
click at [580, 371] on div "BPD support group [DATE] 7:00PM - 8:30PM EDT Hosted by grace7 [MEDICAL_DATA] Se…" at bounding box center [461, 369] width 307 height 99
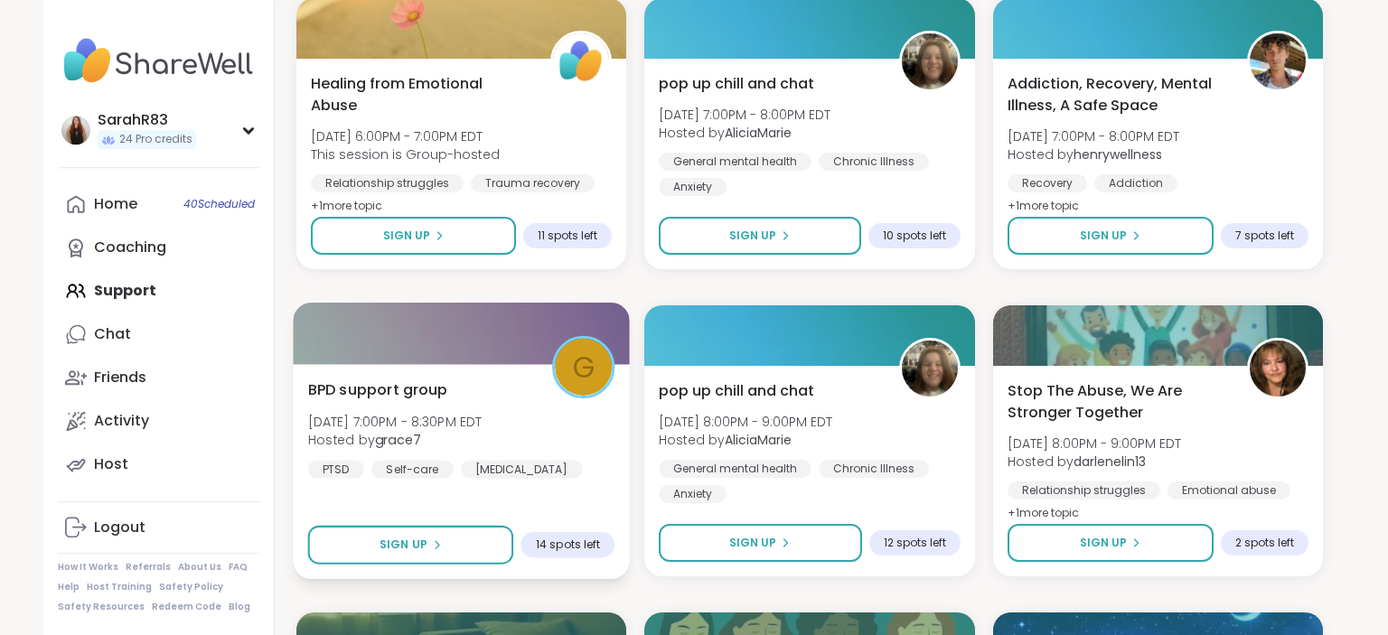
scroll to position [3186, 0]
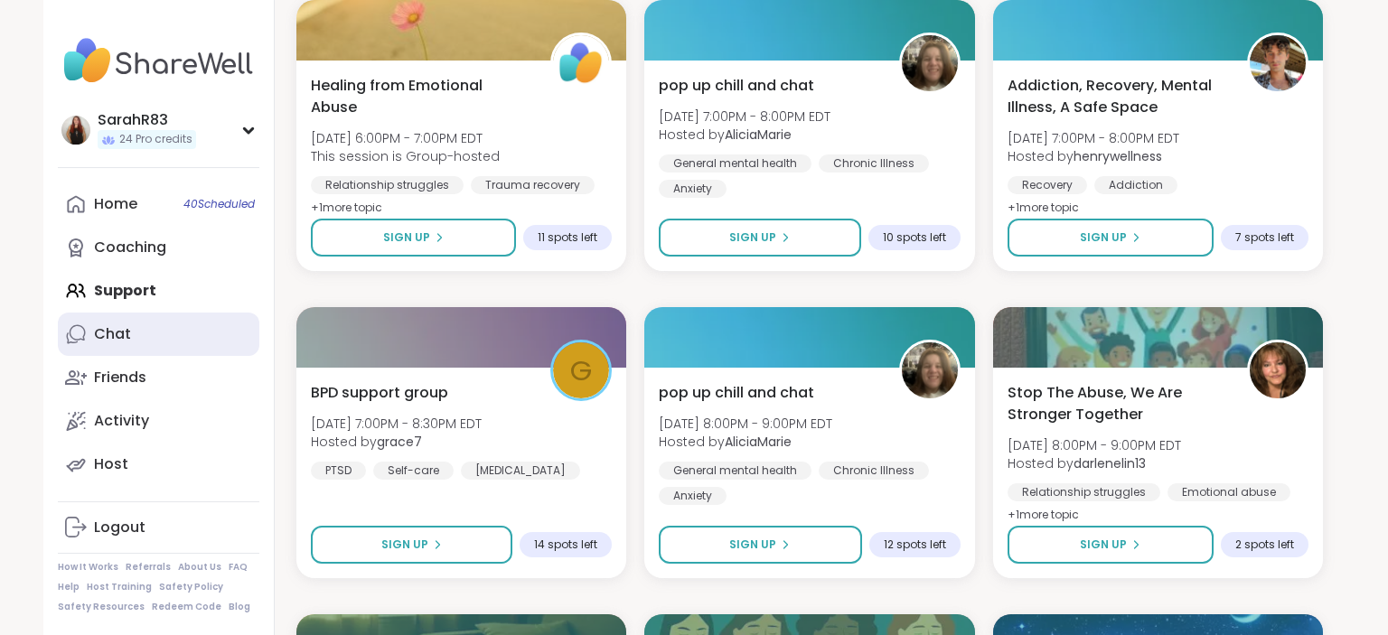
click at [164, 351] on link "Chat" at bounding box center [159, 334] width 202 height 43
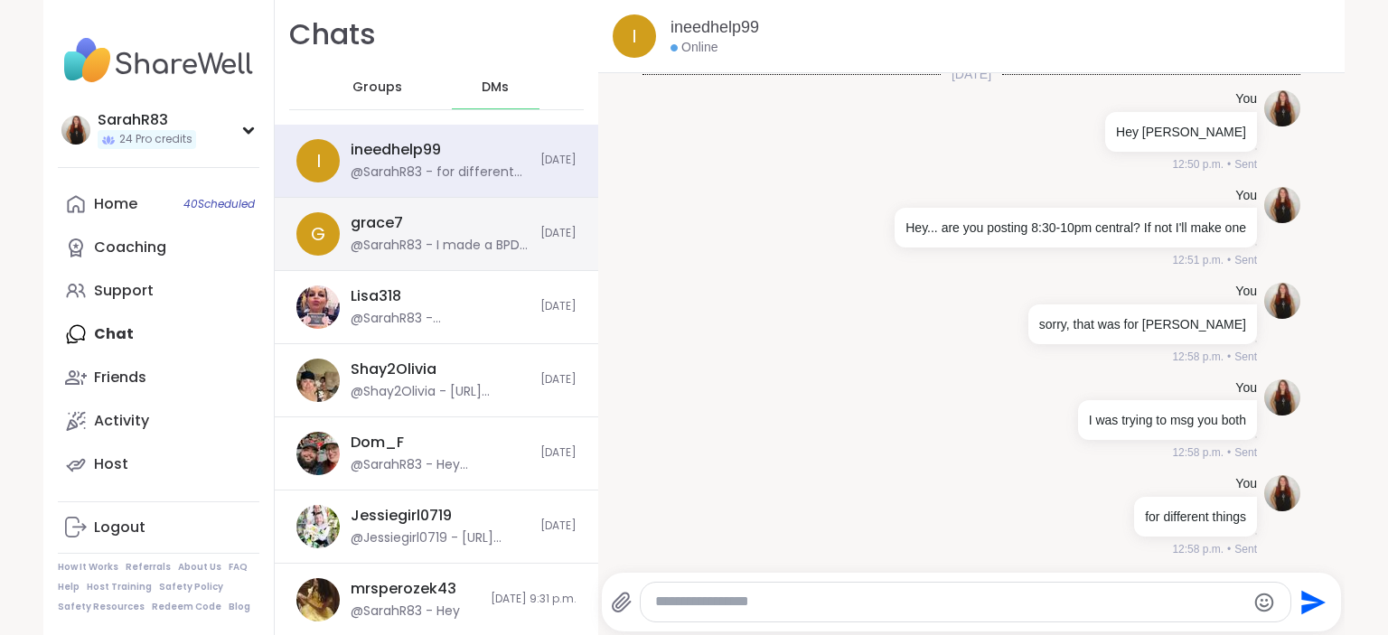
click at [381, 237] on div "@SarahR83 - I made a BPD group for [DATE]" at bounding box center [440, 246] width 179 height 18
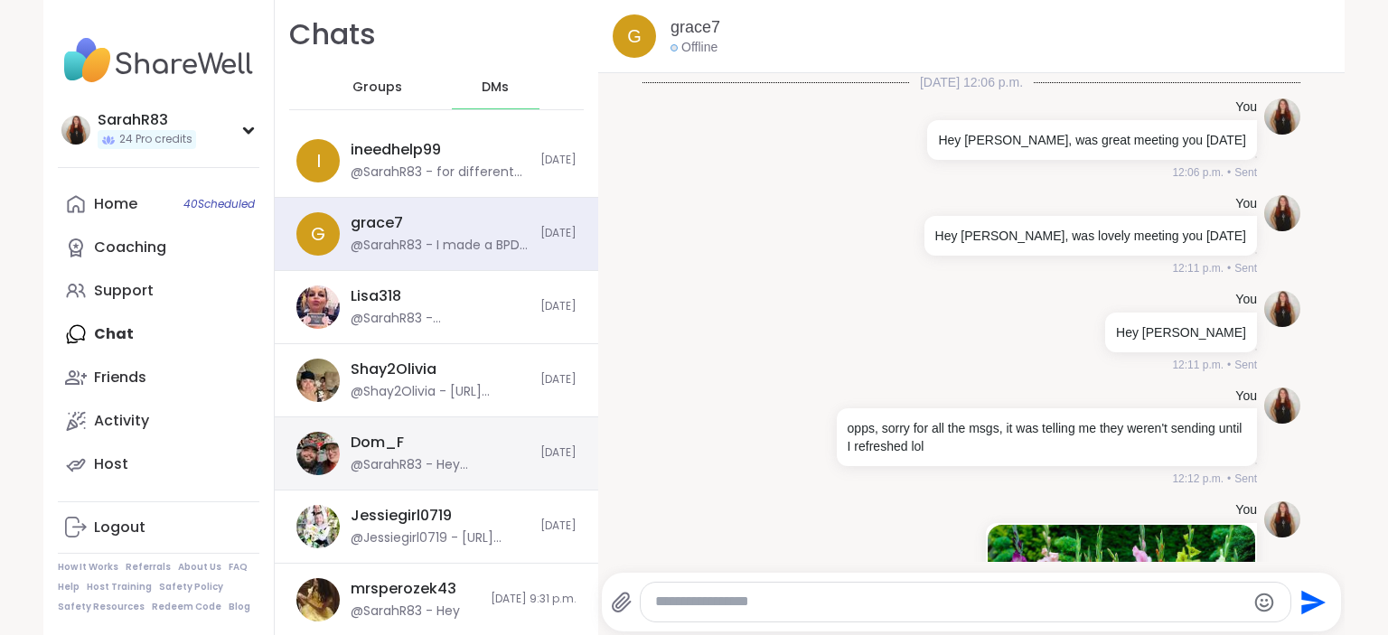
scroll to position [2063, 0]
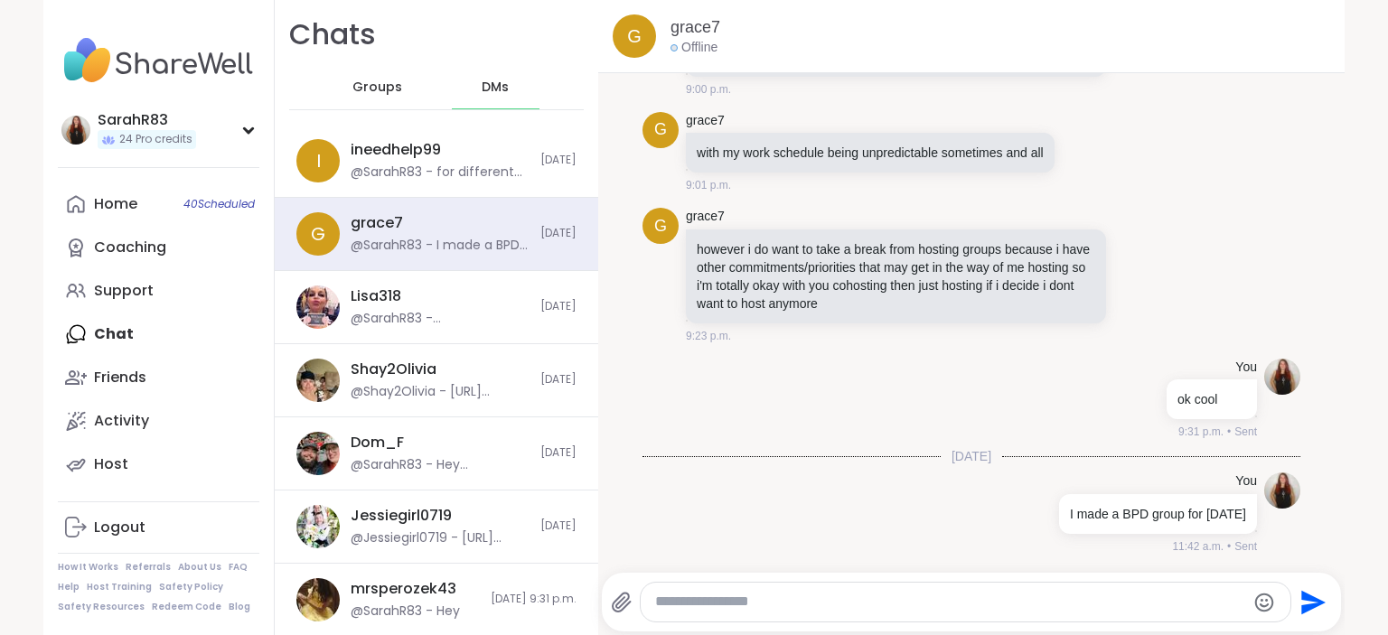
click at [681, 610] on textarea "Type your message" at bounding box center [950, 602] width 590 height 19
type textarea "**********"
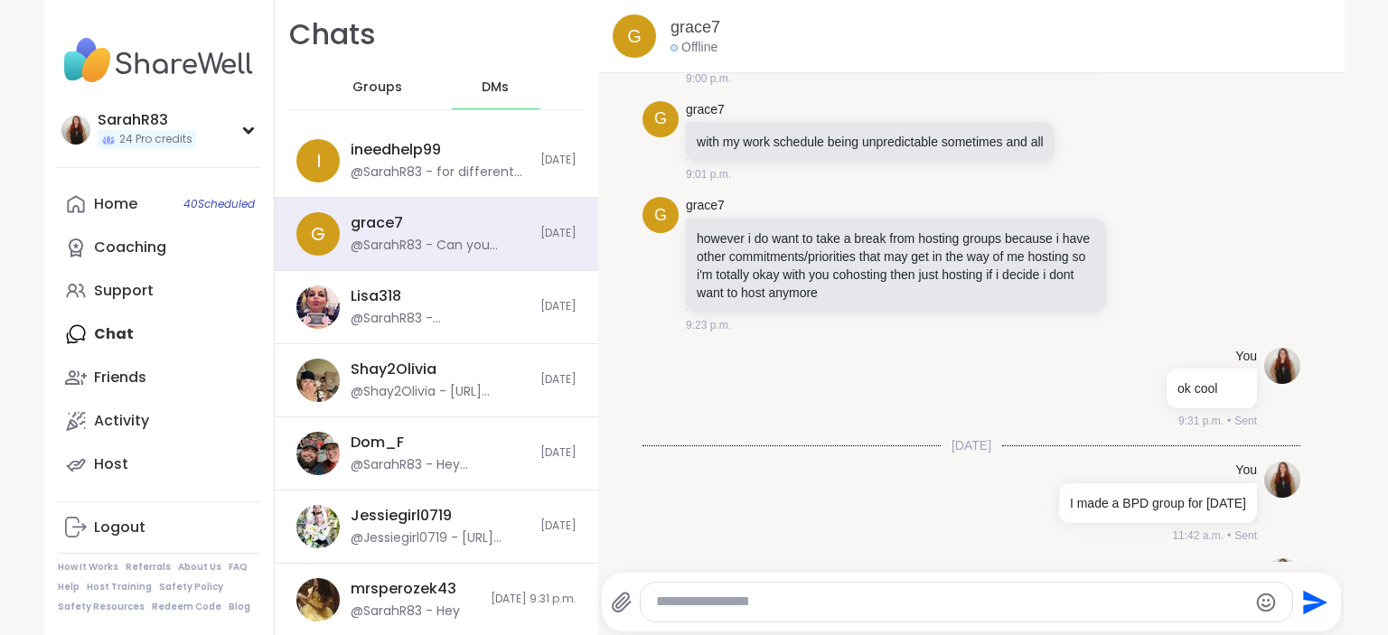
scroll to position [2159, 0]
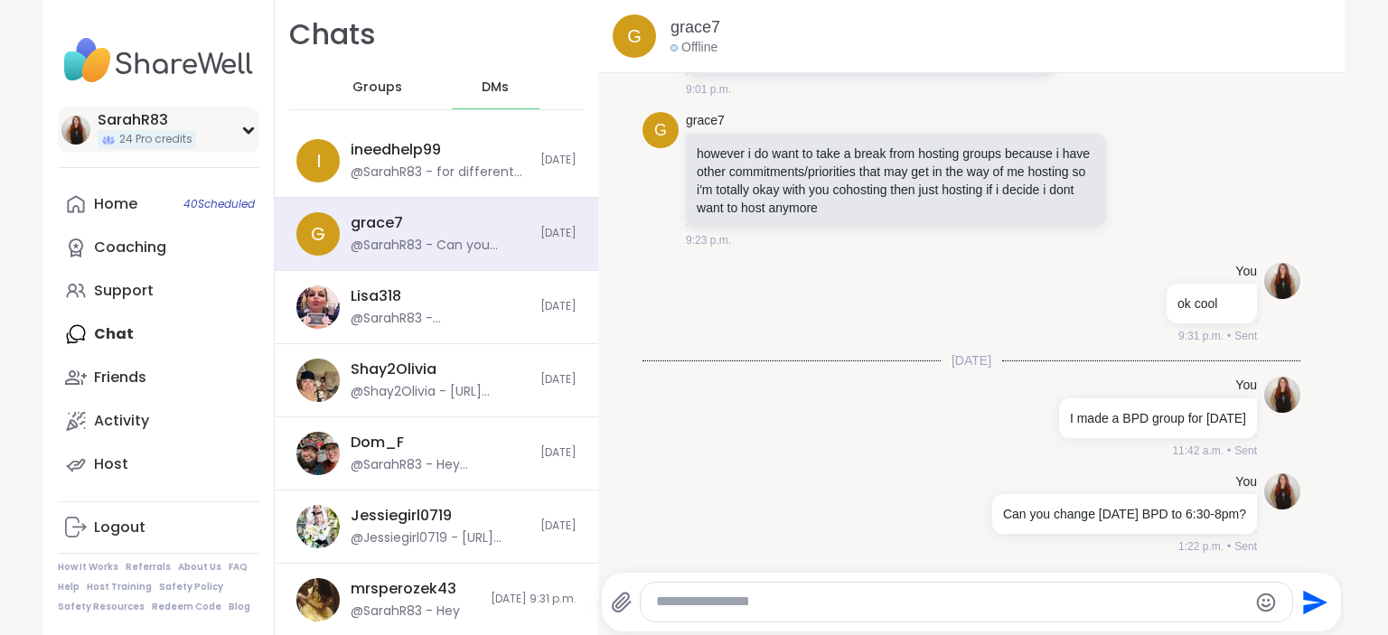
click at [150, 108] on div "SarahR83 24 Pro credits" at bounding box center [159, 130] width 202 height 46
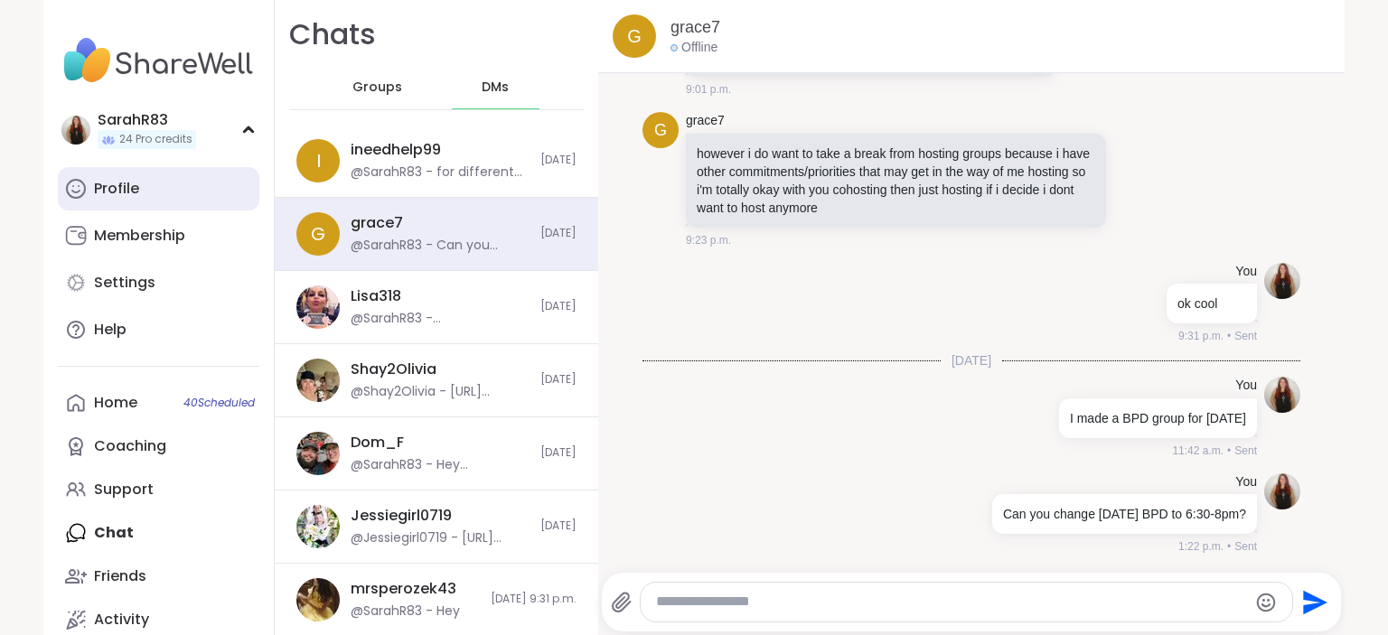
click at [159, 193] on link "Profile" at bounding box center [159, 188] width 202 height 43
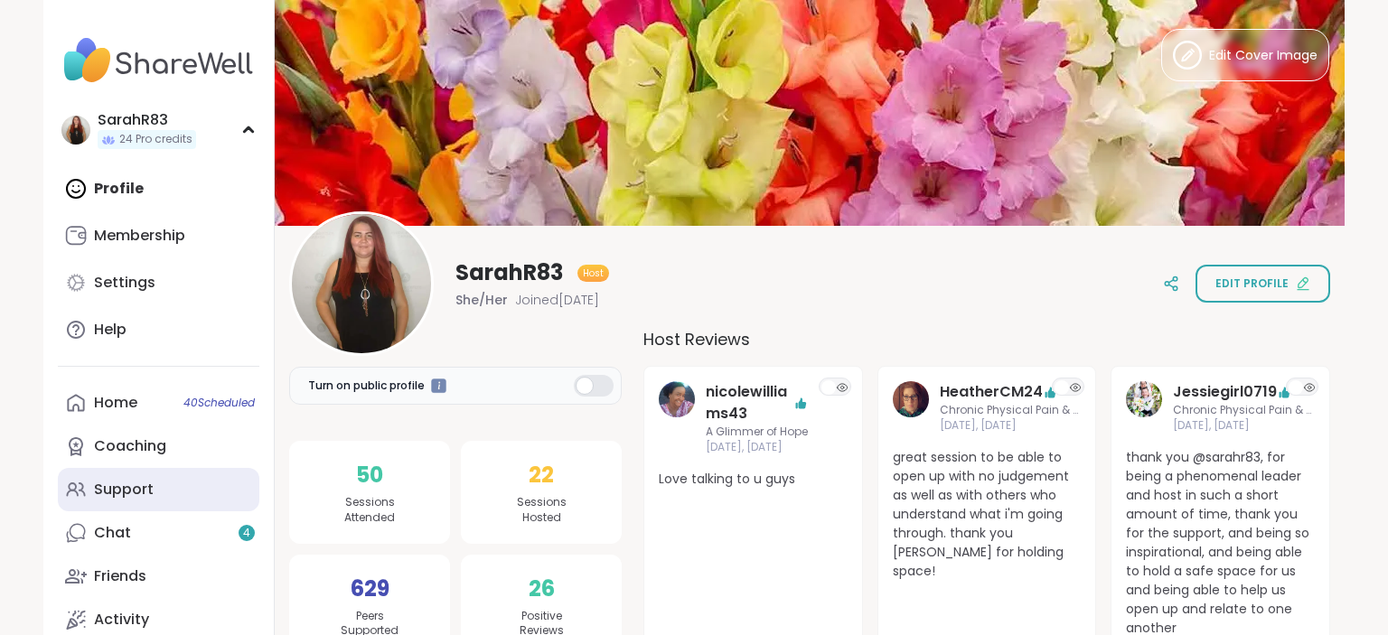
click at [164, 486] on link "Support" at bounding box center [159, 489] width 202 height 43
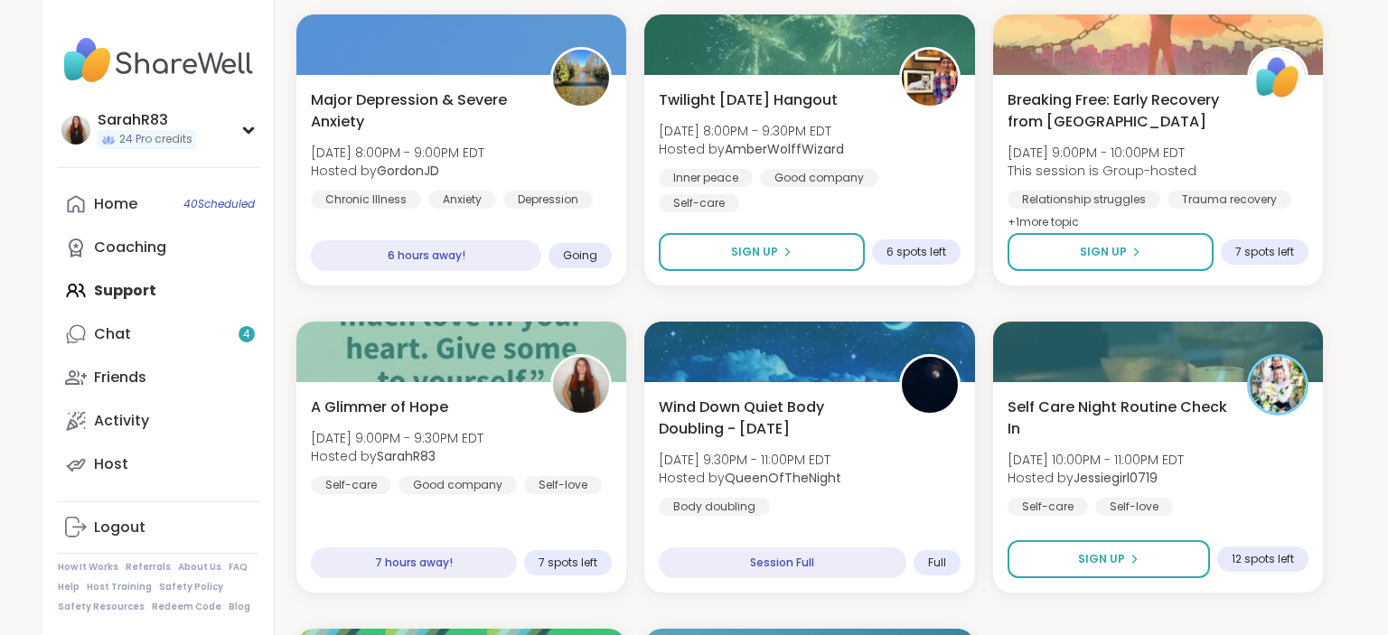
scroll to position [3133, 0]
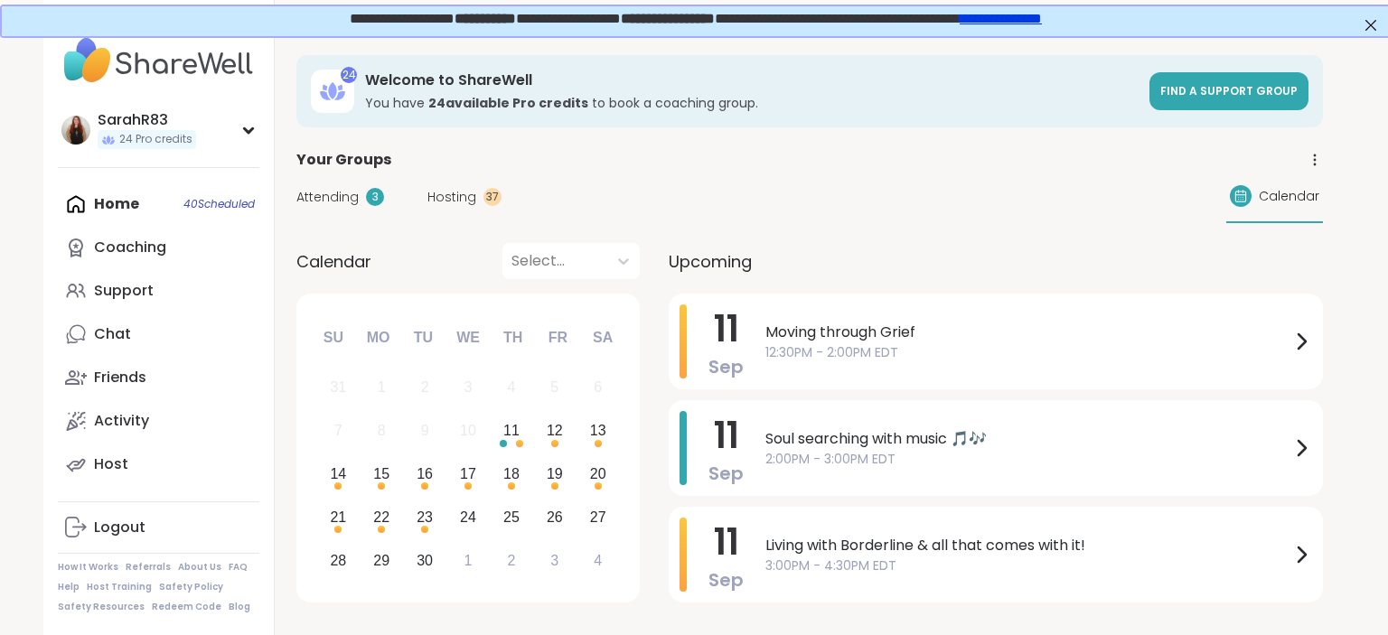
click at [884, 324] on span "Moving through Grief" at bounding box center [1027, 333] width 525 height 22
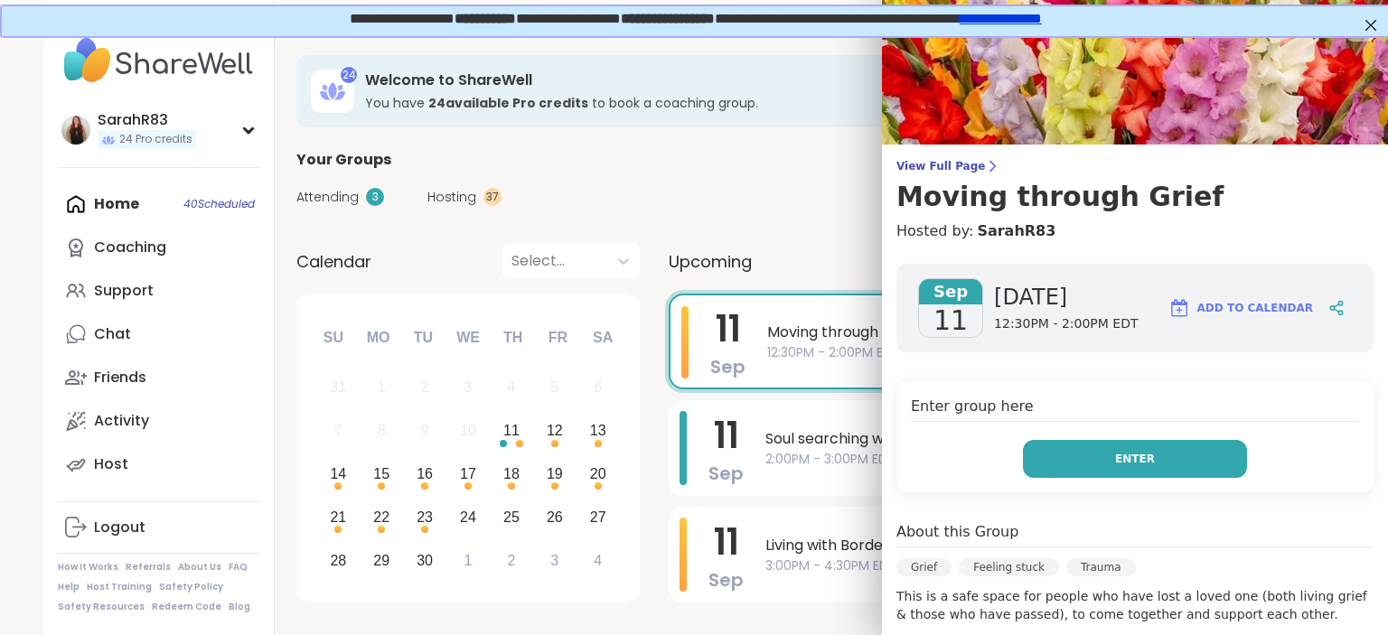
click at [1197, 453] on button "Enter" at bounding box center [1135, 459] width 224 height 38
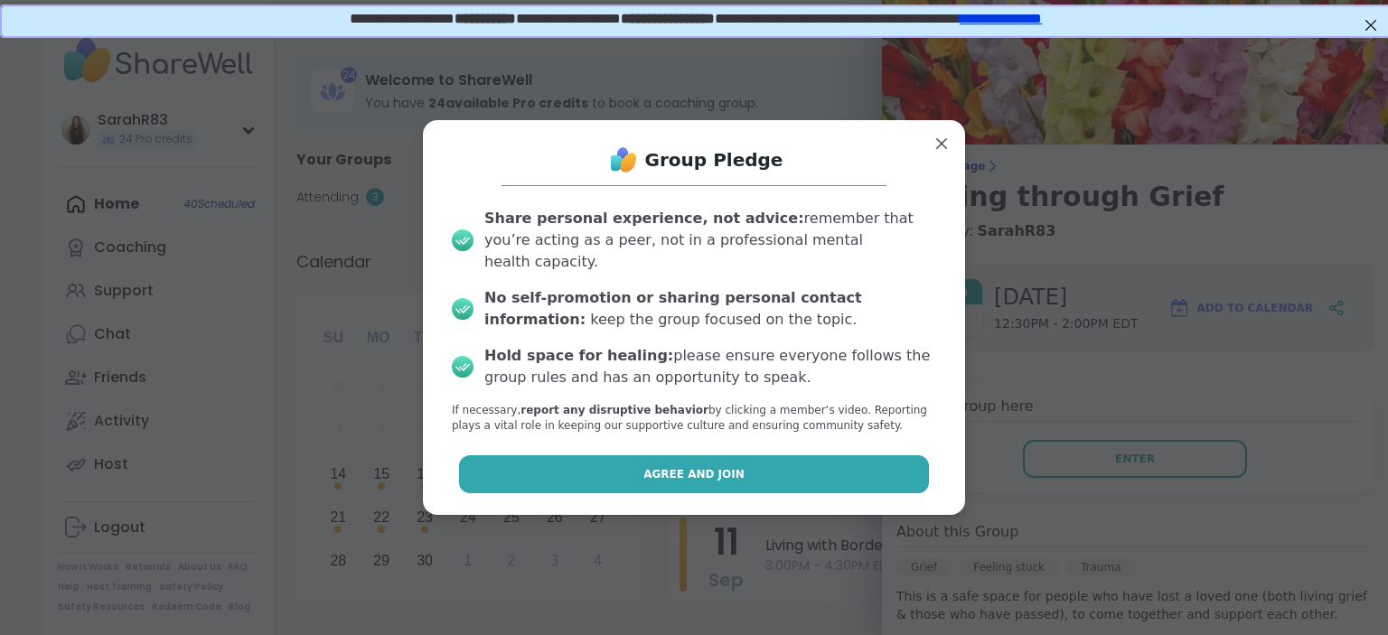
click at [732, 468] on span "Agree and Join" at bounding box center [693, 474] width 101 height 16
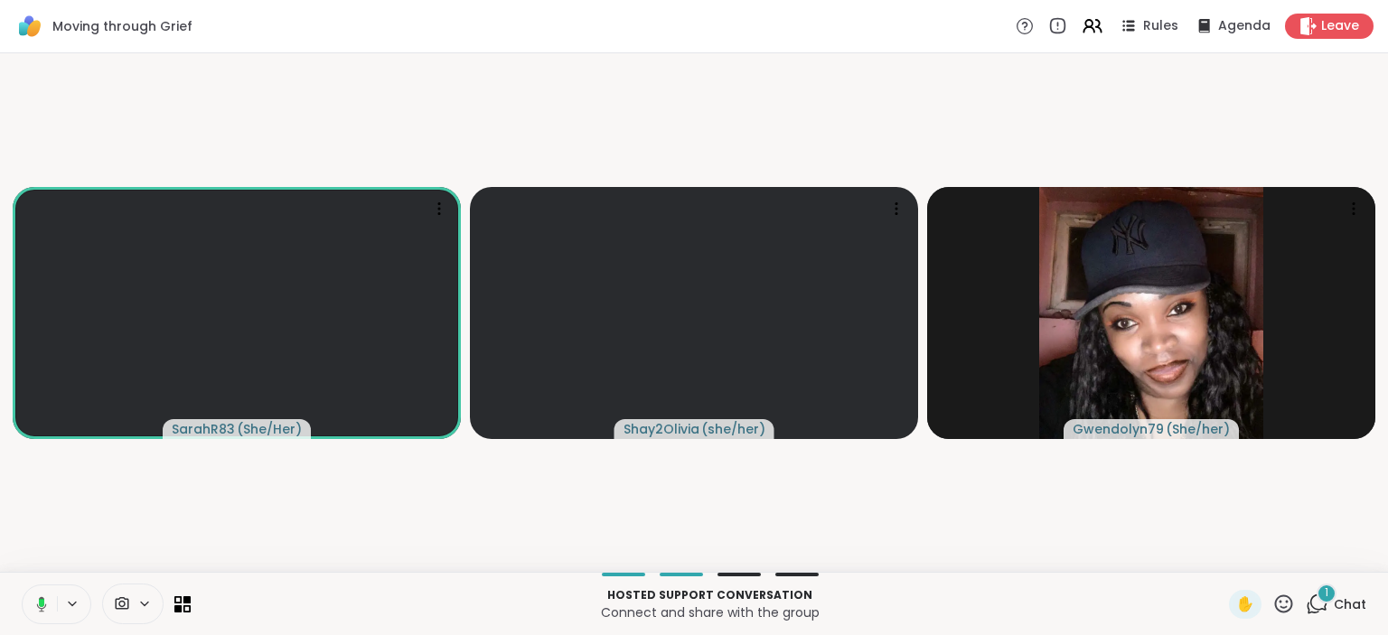
click at [1315, 610] on icon at bounding box center [1317, 604] width 23 height 23
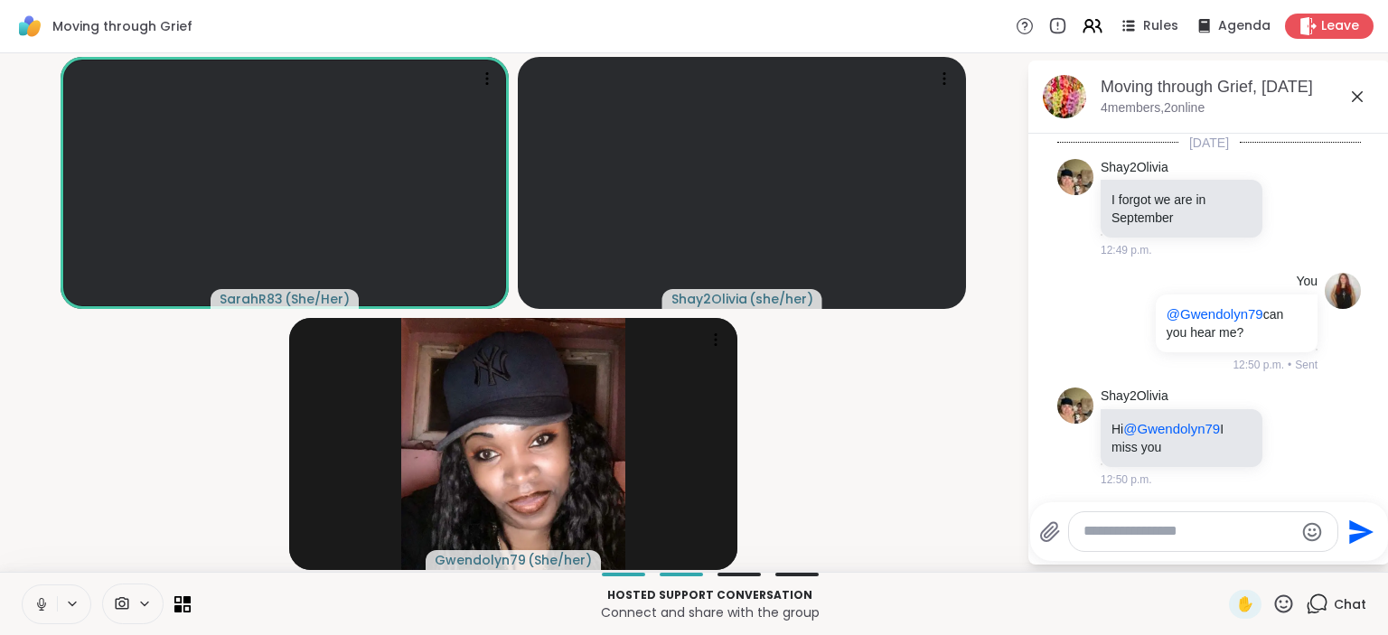
scroll to position [542, 0]
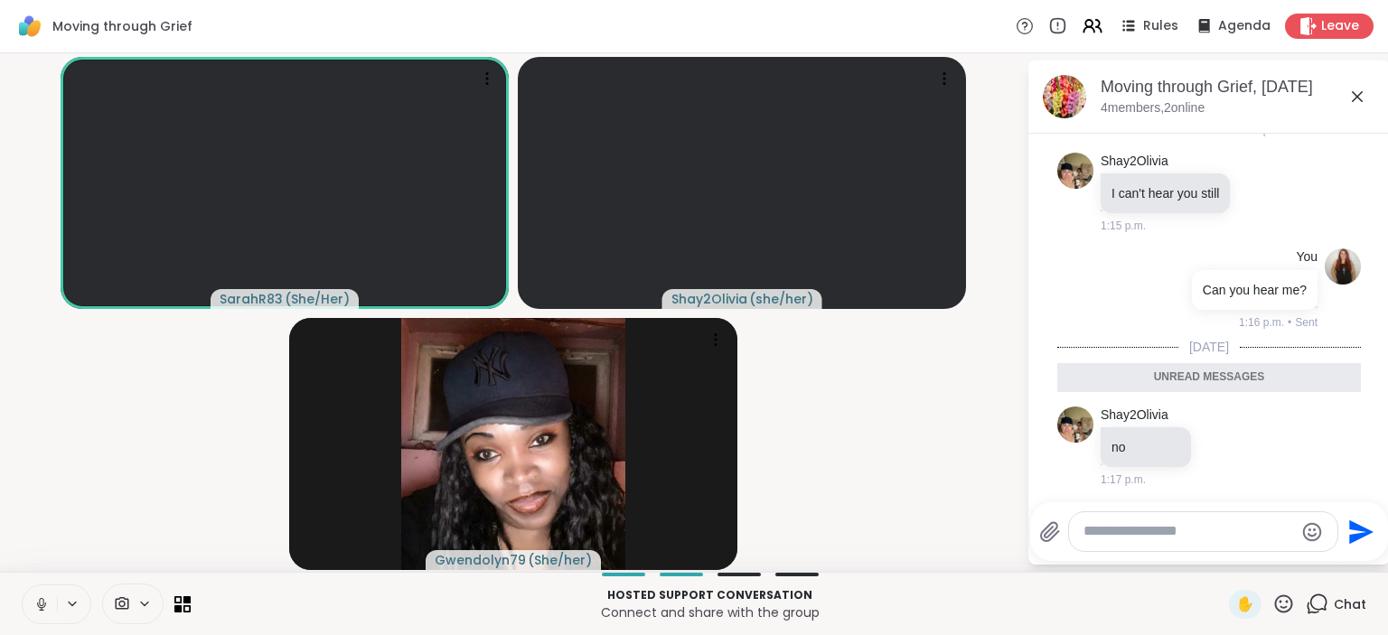
click at [982, 504] on video-player-container "SarahR83 ( She/Her ) Shay2Olivia ( she/her ) Gwendolyn79 ( She/her )" at bounding box center [513, 313] width 1005 height 504
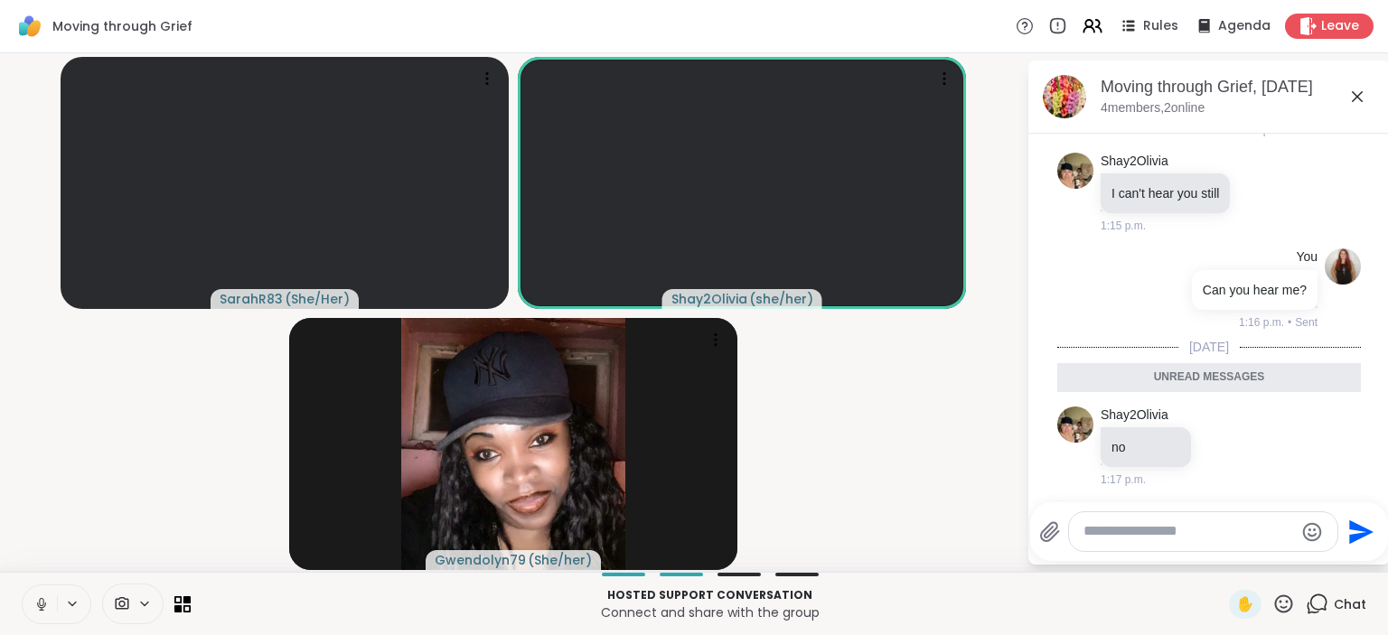
drag, startPoint x: 425, startPoint y: 9, endPoint x: 593, endPoint y: -102, distance: 201.5
click at [593, 0] on html "Moving through Grief Rules Agenda Leave SarahR83 ( She/Her ) Shay2Olivia ( she/…" at bounding box center [694, 317] width 1388 height 635
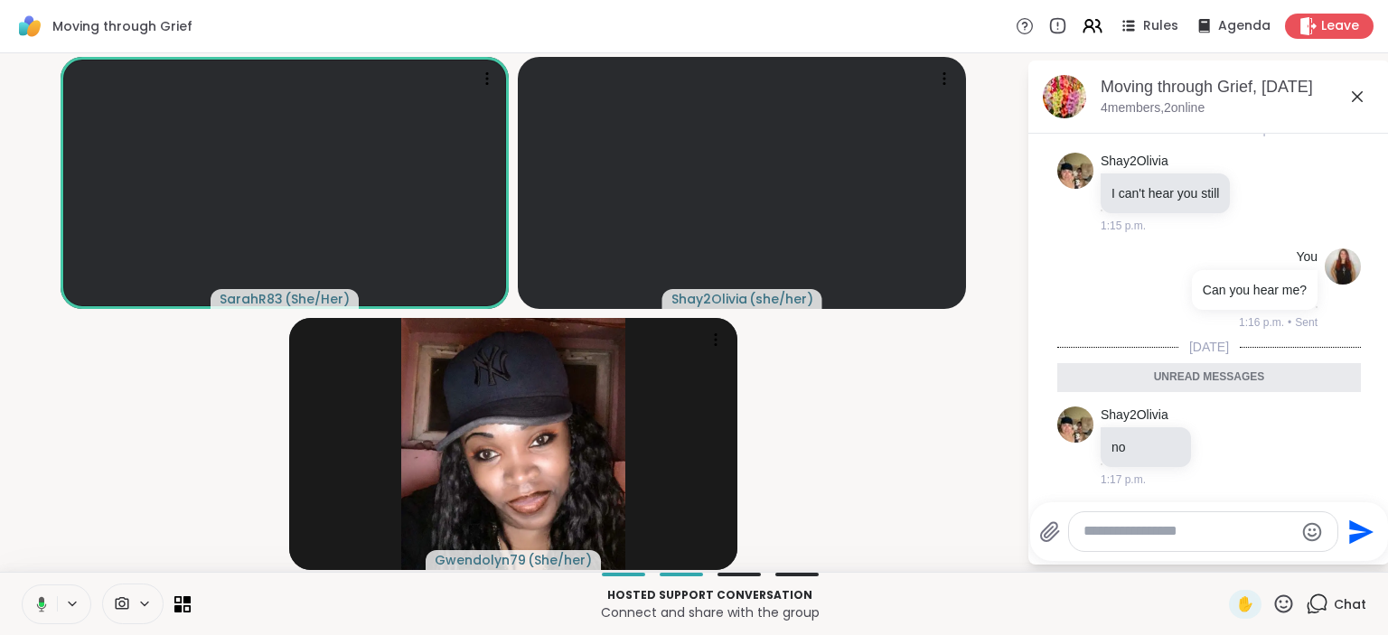
click at [620, 5] on div "Moving through Grief Rules Agenda Leave" at bounding box center [694, 26] width 1388 height 53
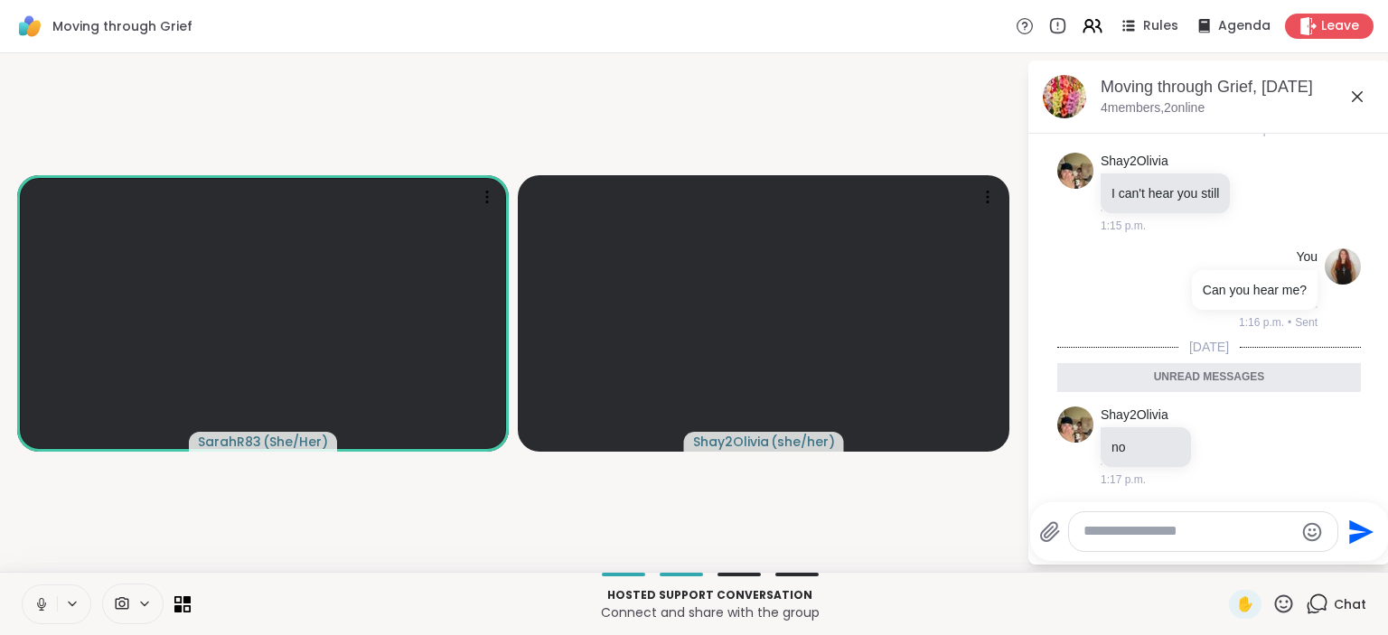
click at [177, 619] on div at bounding box center [106, 604] width 169 height 41
click at [183, 602] on icon at bounding box center [182, 604] width 17 height 17
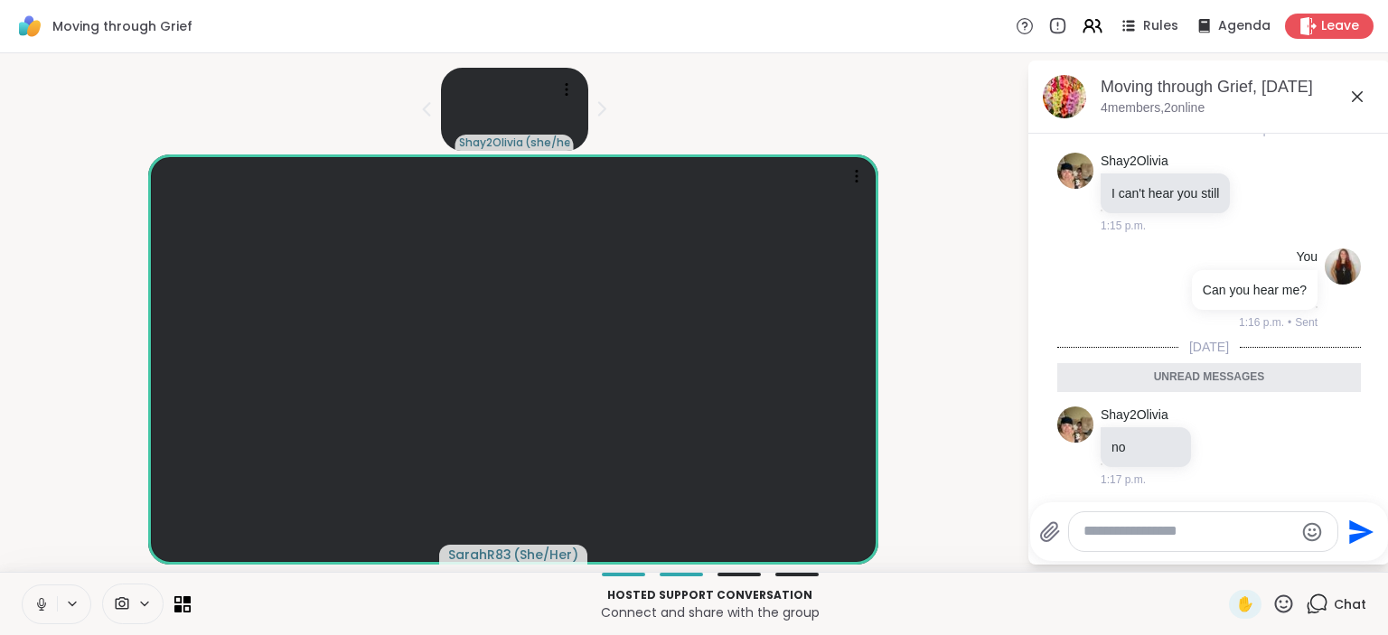
click at [169, 604] on div at bounding box center [106, 604] width 169 height 41
click at [183, 603] on icon at bounding box center [187, 600] width 8 height 8
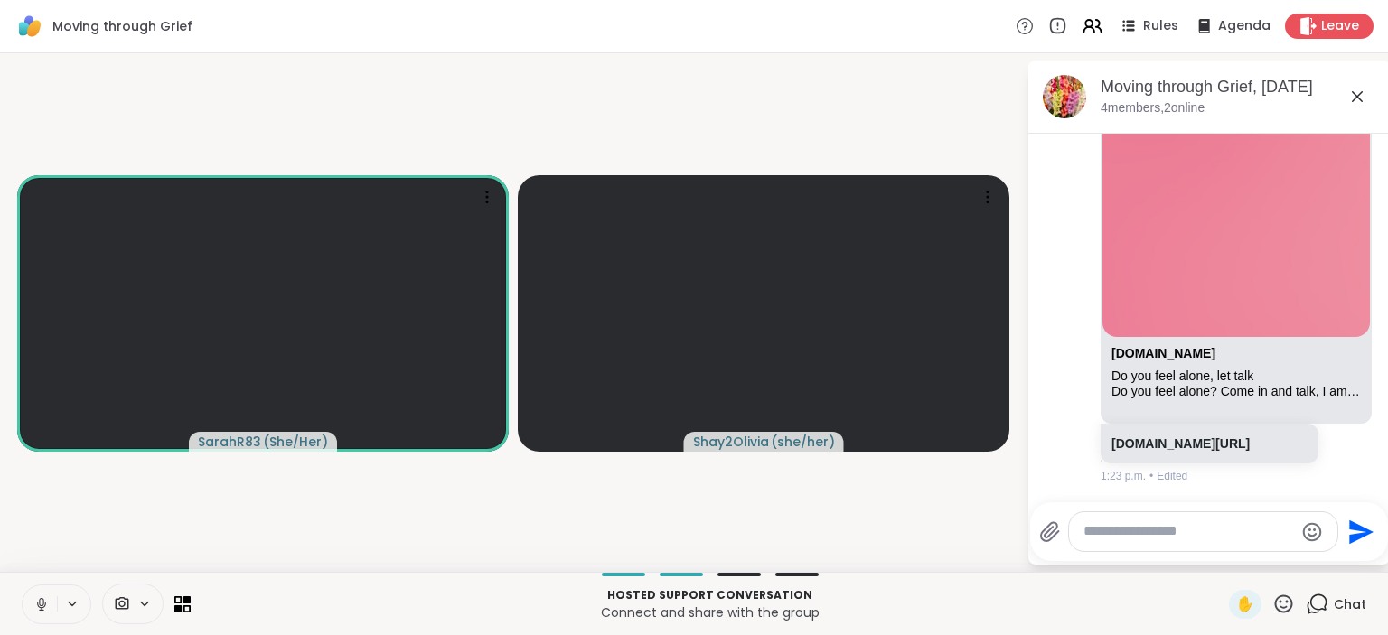
scroll to position [943, 0]
click at [961, 501] on video-player-container "SarahR83 ( She/Her ) Shay2Olivia ( she/her )" at bounding box center [513, 313] width 1005 height 504
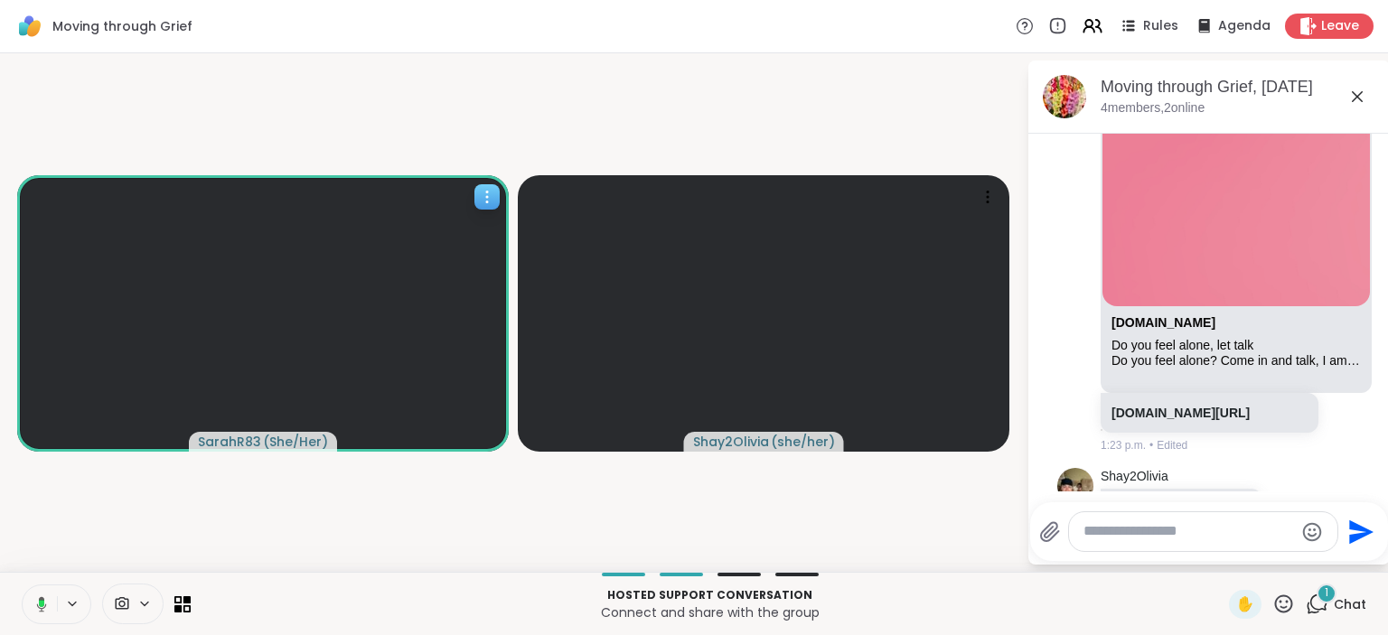
scroll to position [1112, 0]
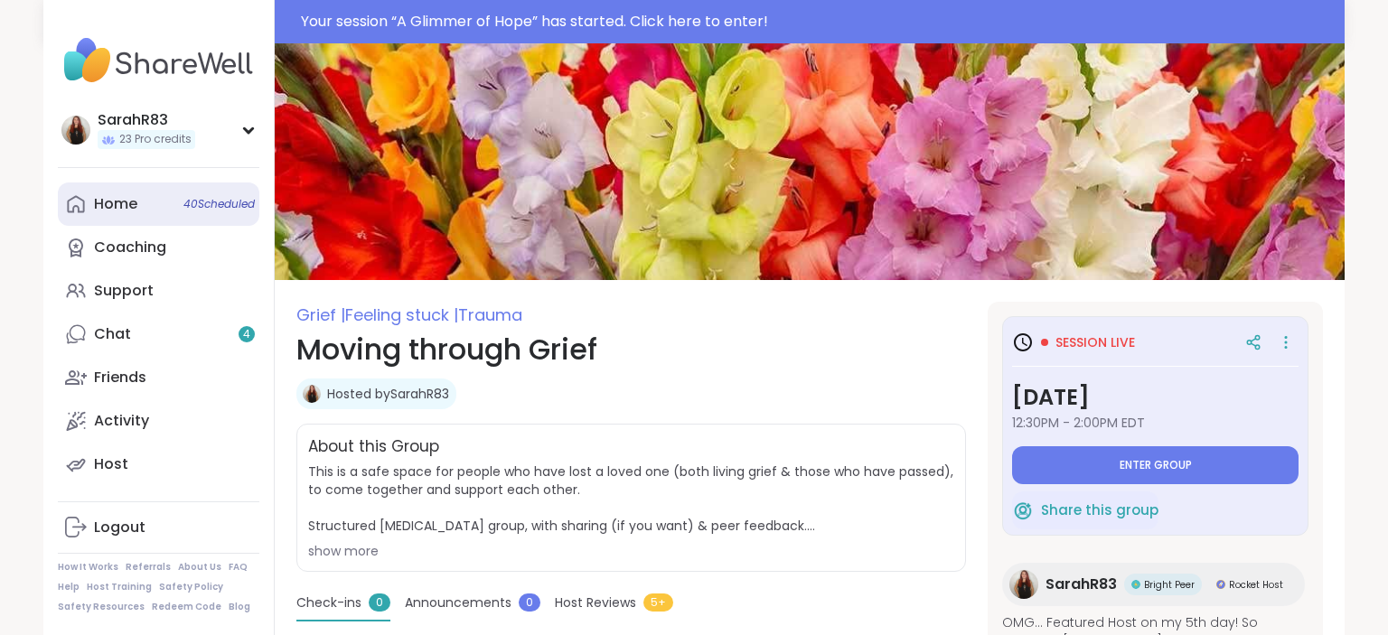
click at [219, 208] on span "40 Scheduled" at bounding box center [218, 204] width 71 height 14
type textarea "*"
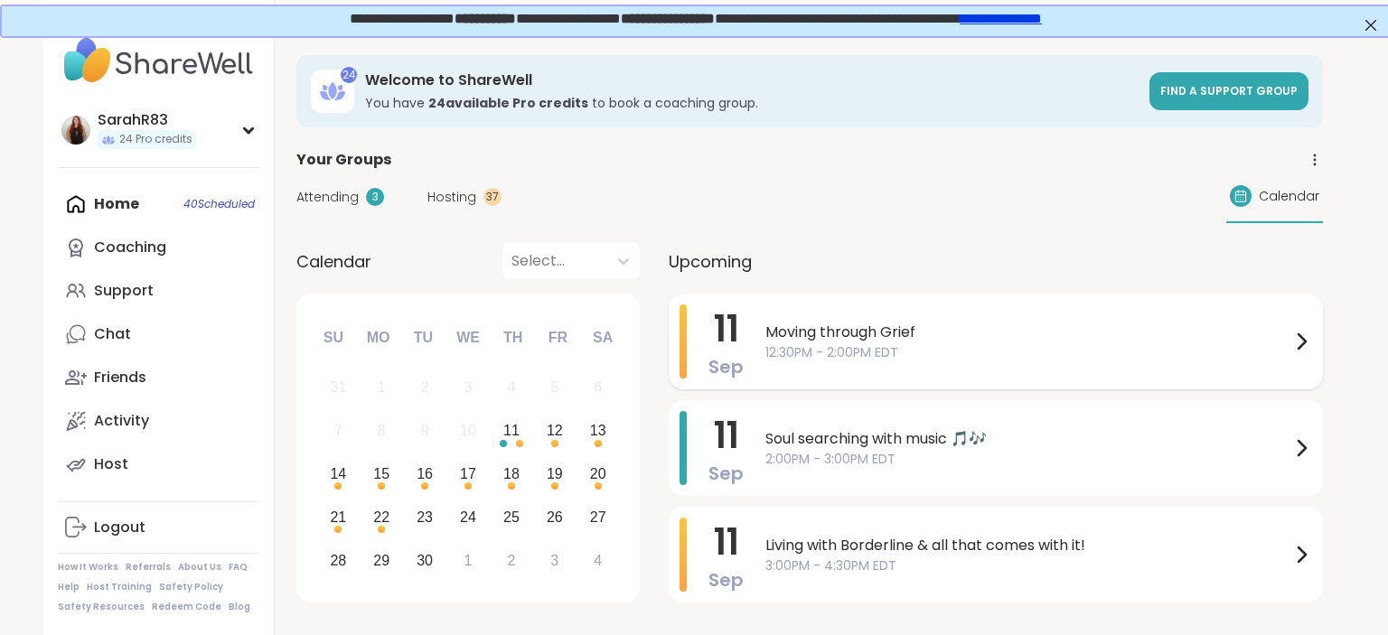
click at [857, 351] on span "12:30PM - 2:00PM EDT" at bounding box center [1027, 352] width 525 height 19
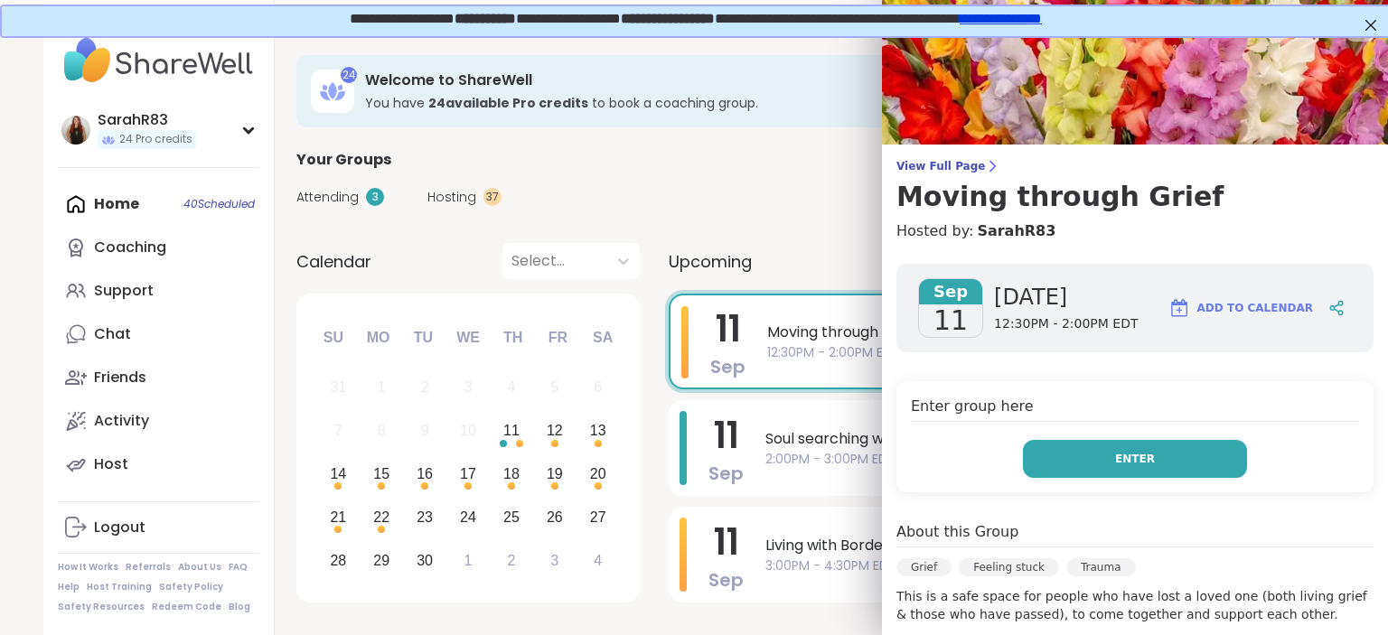
click at [1090, 474] on button "Enter" at bounding box center [1135, 459] width 224 height 38
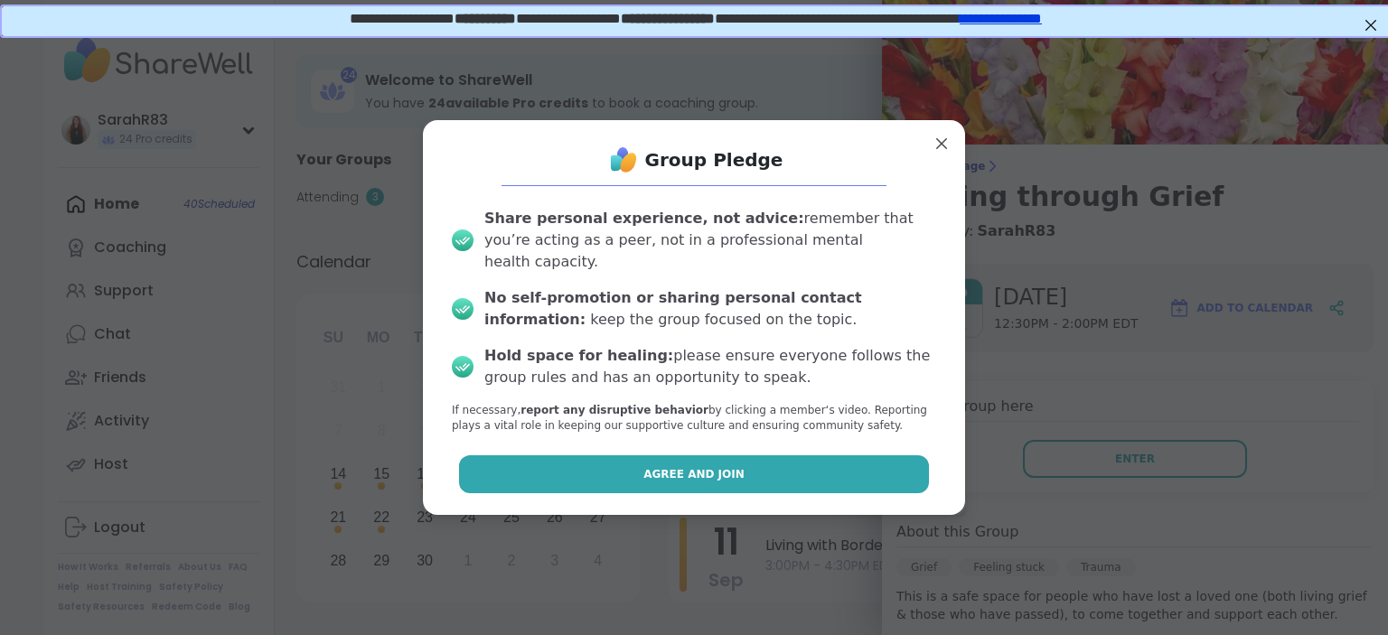
click at [877, 459] on button "Agree and Join" at bounding box center [694, 474] width 471 height 38
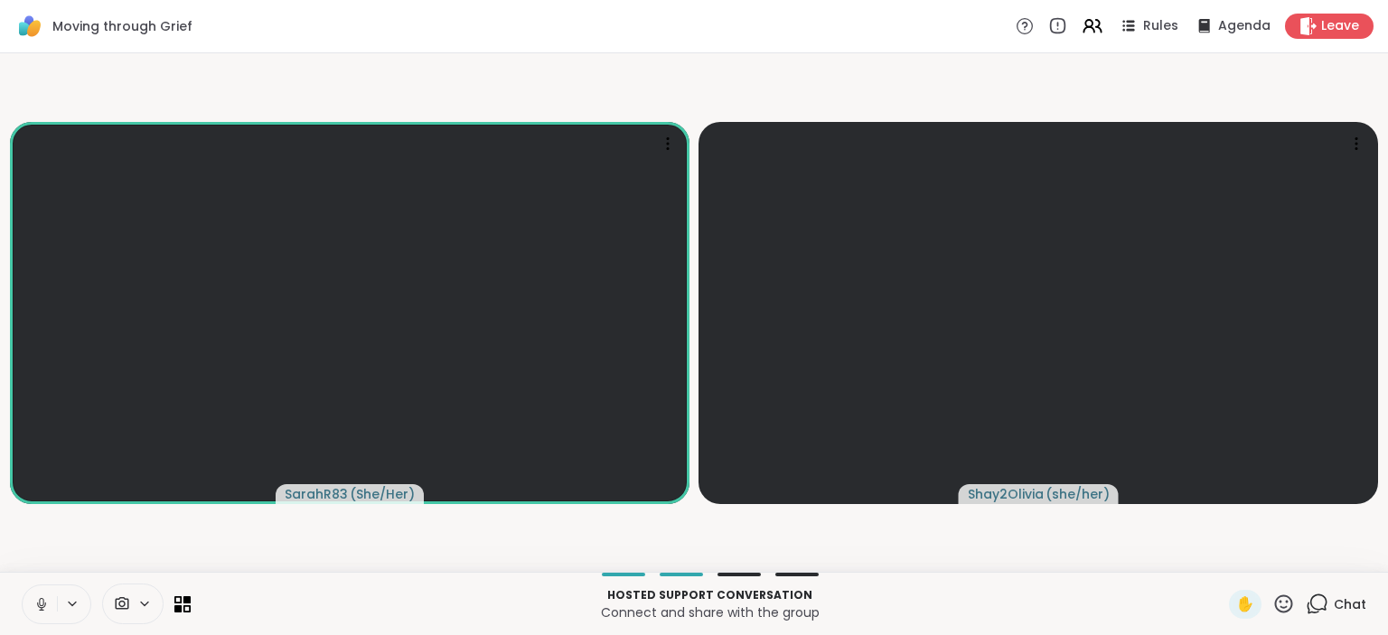
click at [964, 537] on video-player-container "SarahR83 ( She/Her ) Shay2Olivia ( she/her )" at bounding box center [694, 313] width 1366 height 504
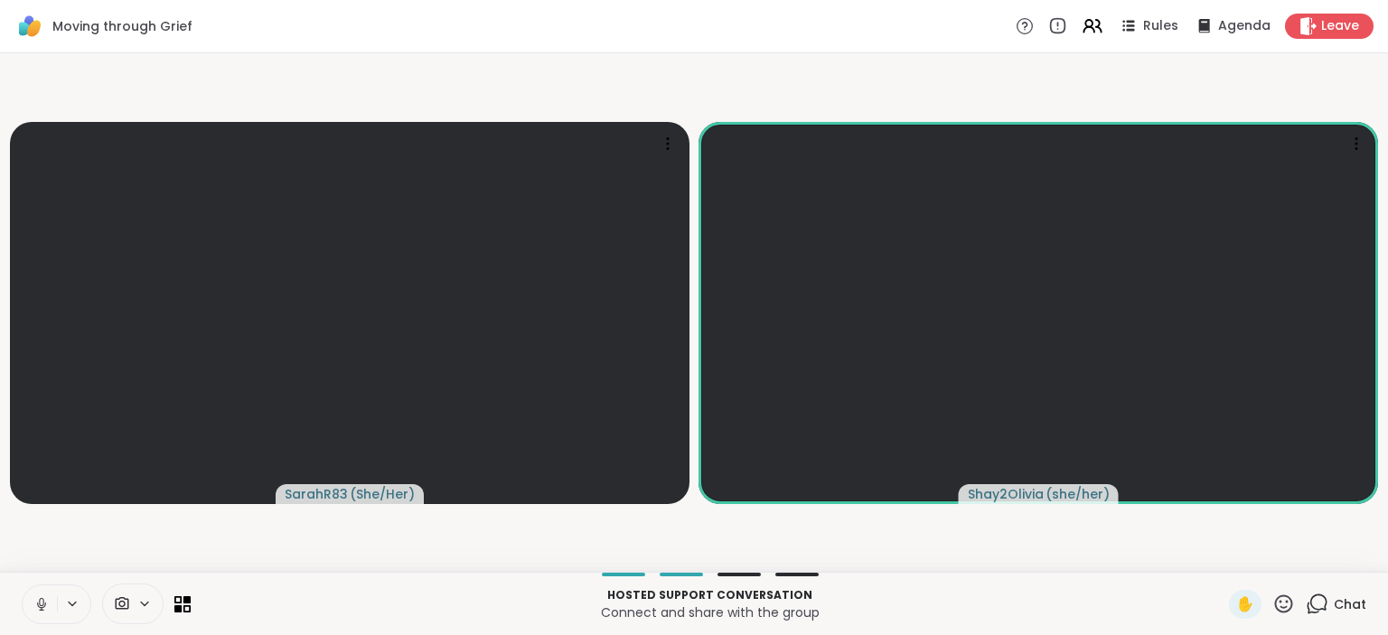
click at [1321, 605] on icon at bounding box center [1317, 604] width 23 height 23
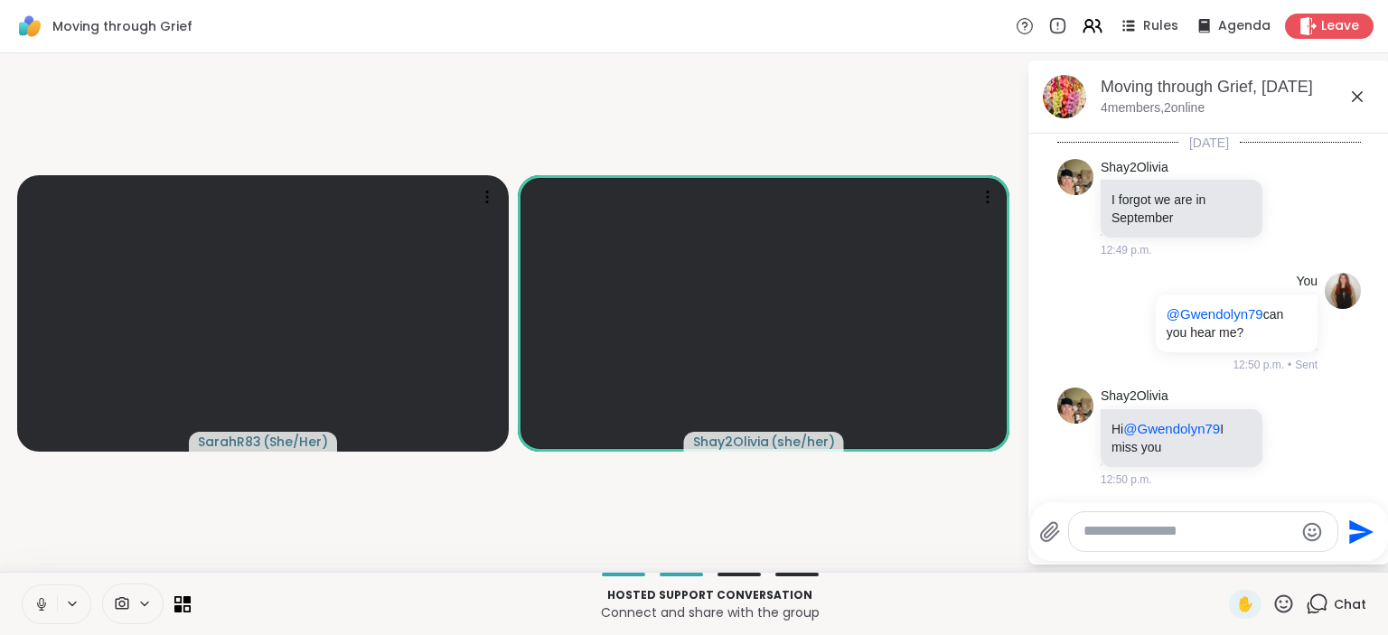
scroll to position [1094, 0]
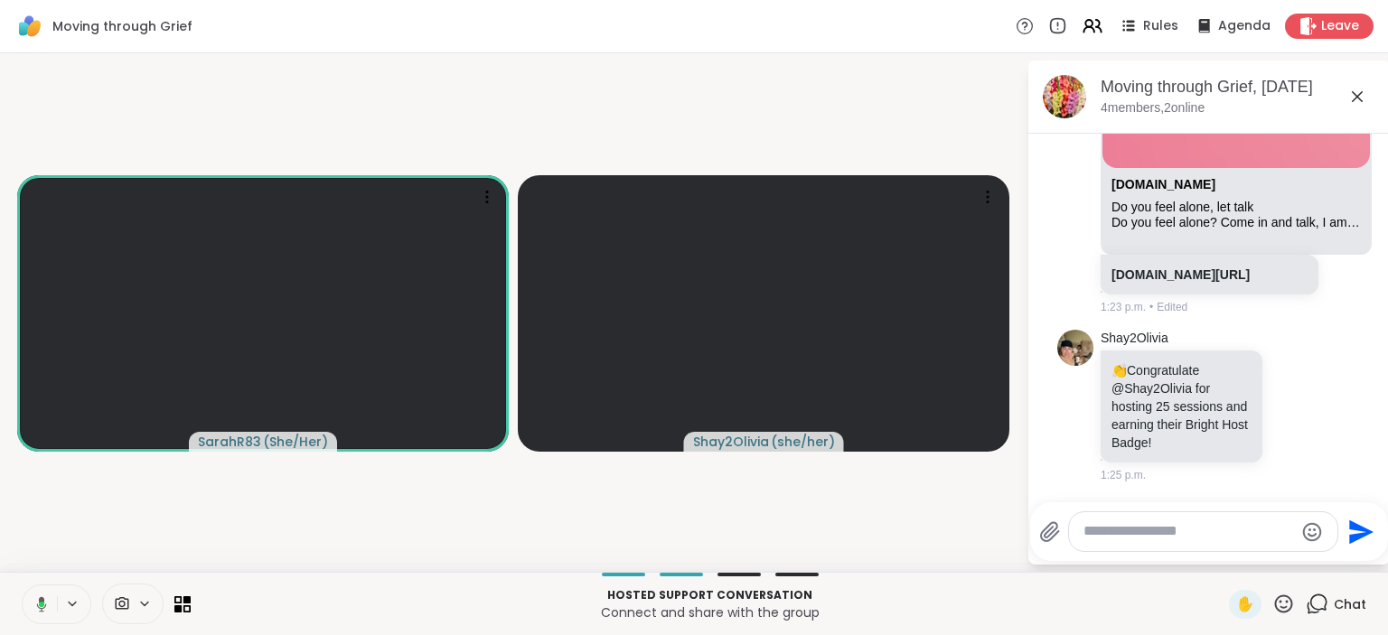
click at [931, 493] on video-player-container "SarahR83 ( She/Her ) Shay2Olivia ( she/her )" at bounding box center [513, 313] width 1005 height 504
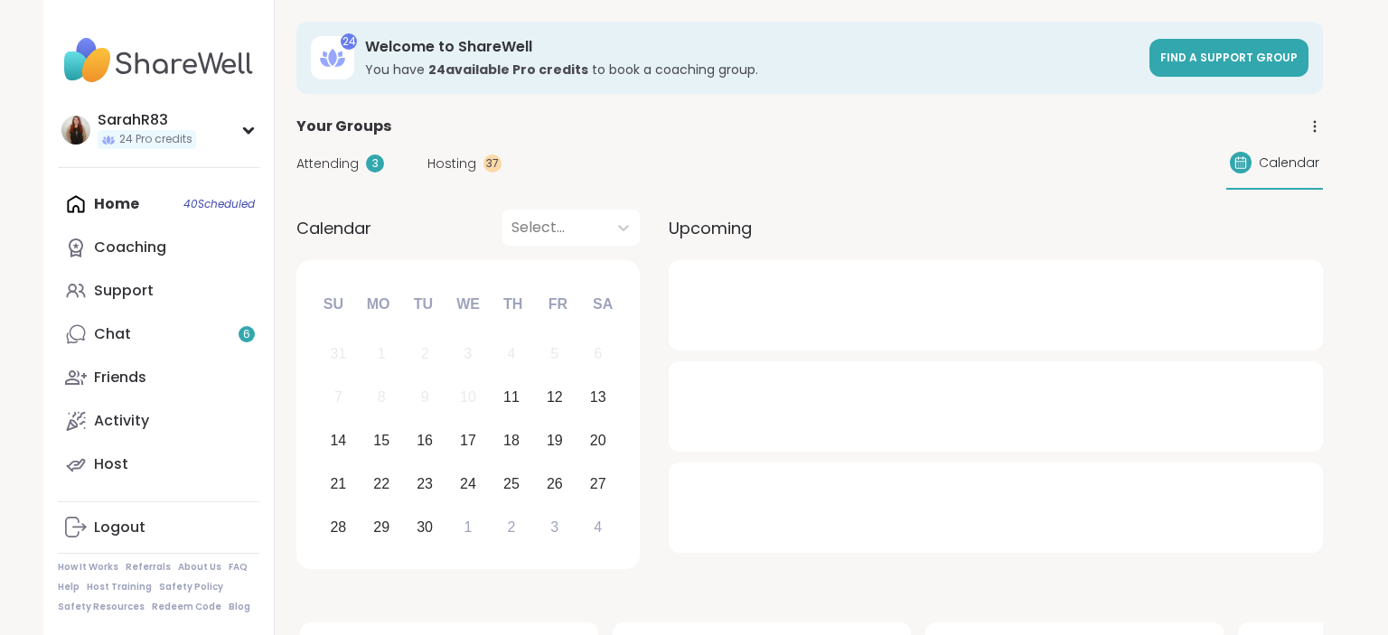
click at [864, 316] on div at bounding box center [996, 305] width 654 height 90
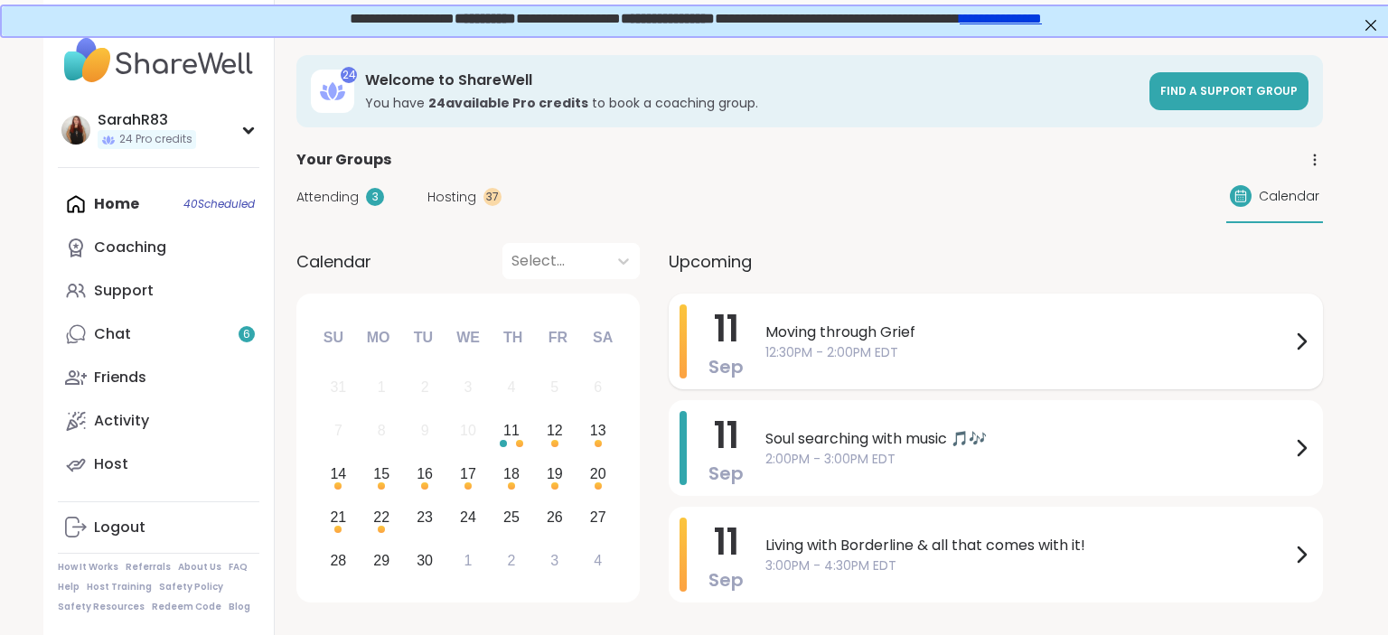
click at [863, 343] on span "12:30PM - 2:00PM EDT" at bounding box center [1027, 352] width 525 height 19
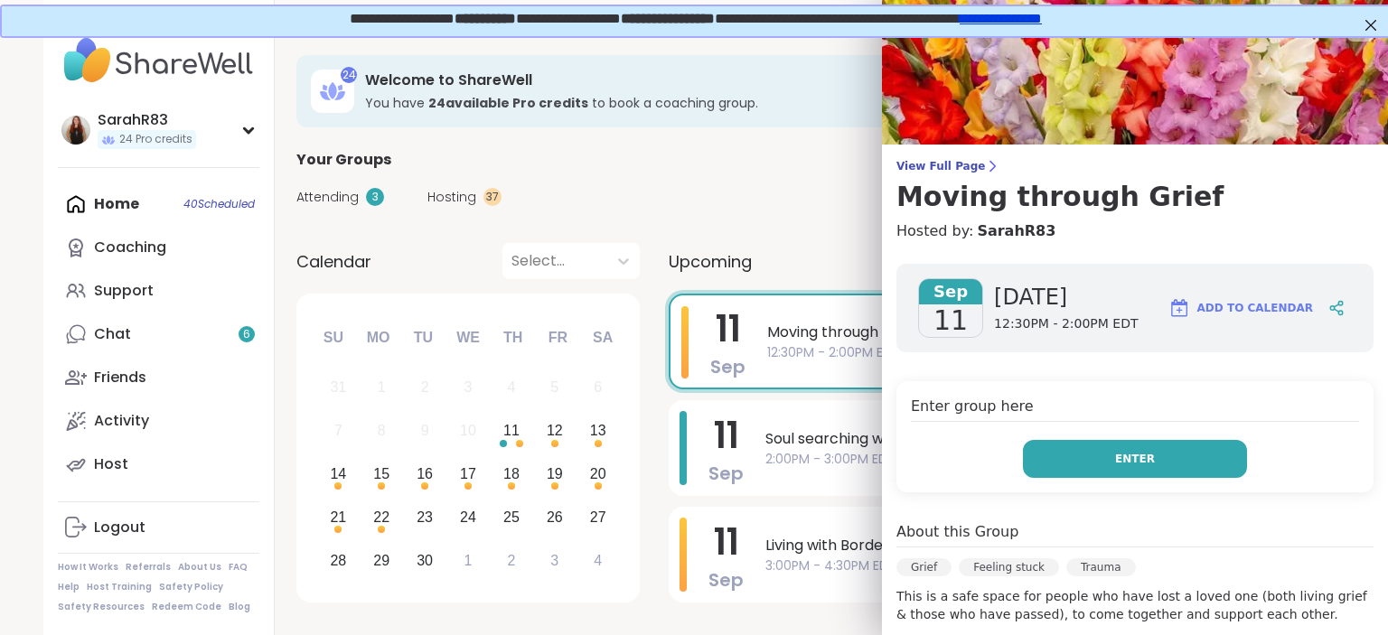
click at [1068, 452] on button "Enter" at bounding box center [1135, 459] width 224 height 38
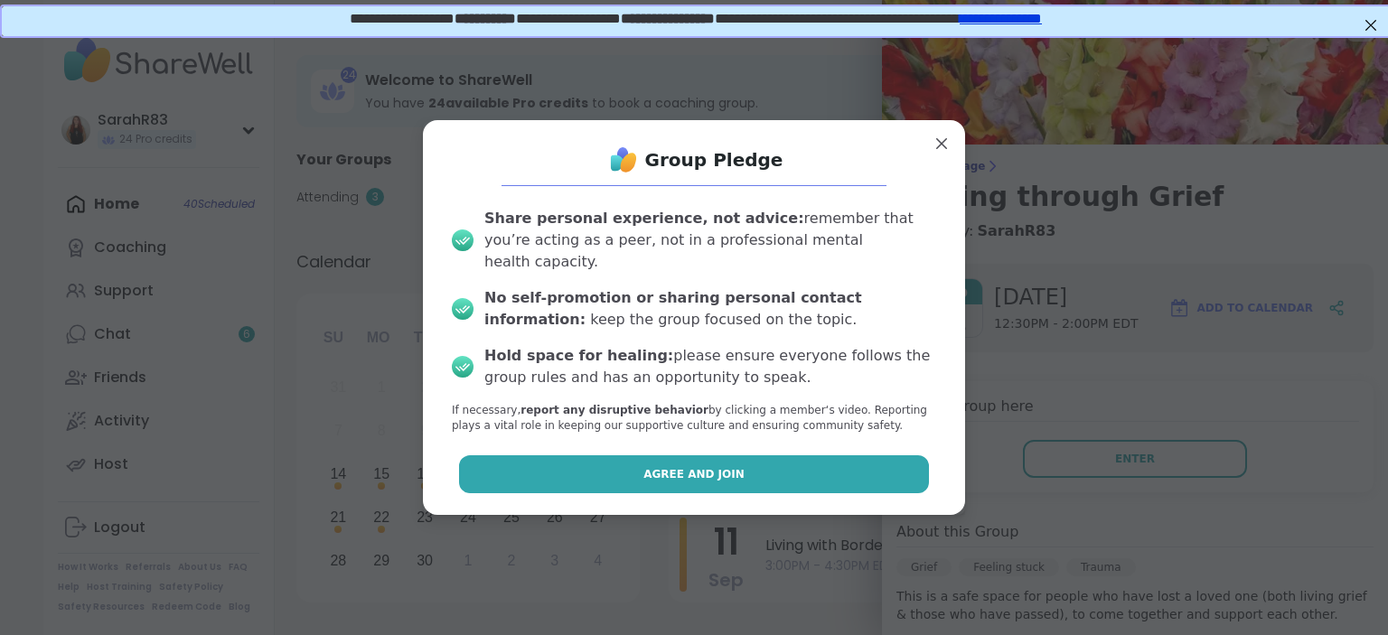
click at [891, 466] on button "Agree and Join" at bounding box center [694, 474] width 471 height 38
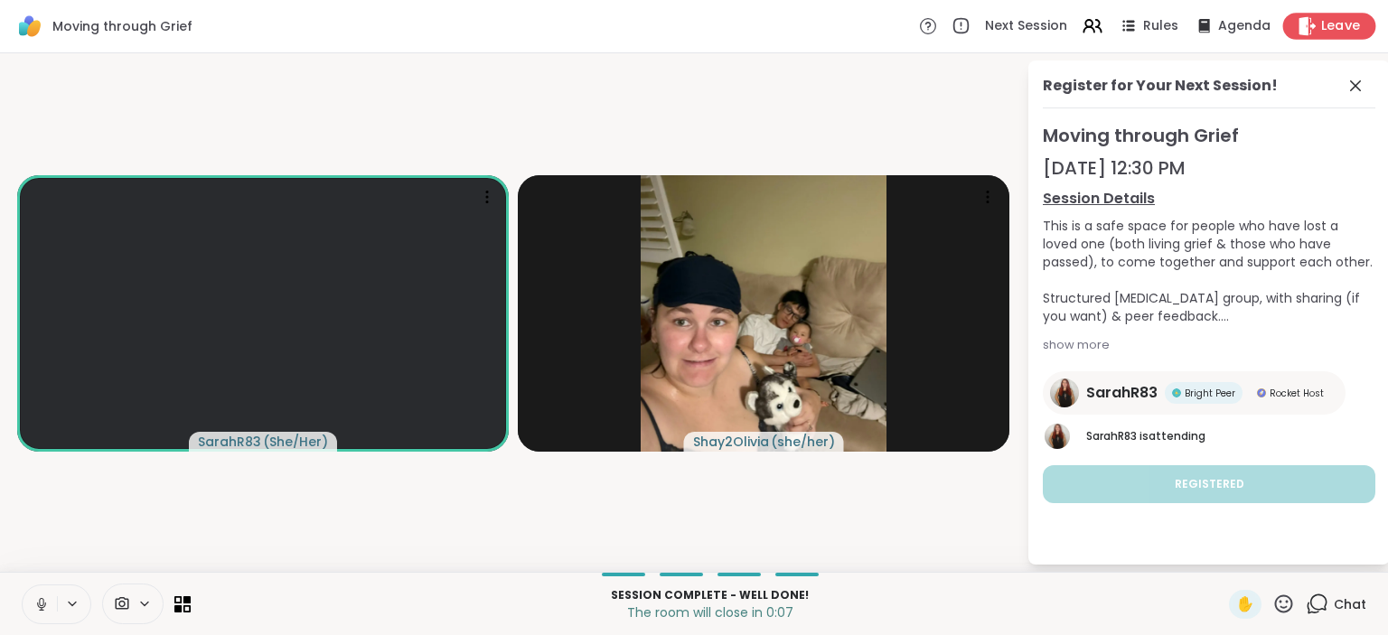
click at [1318, 24] on div "Leave" at bounding box center [1329, 26] width 93 height 26
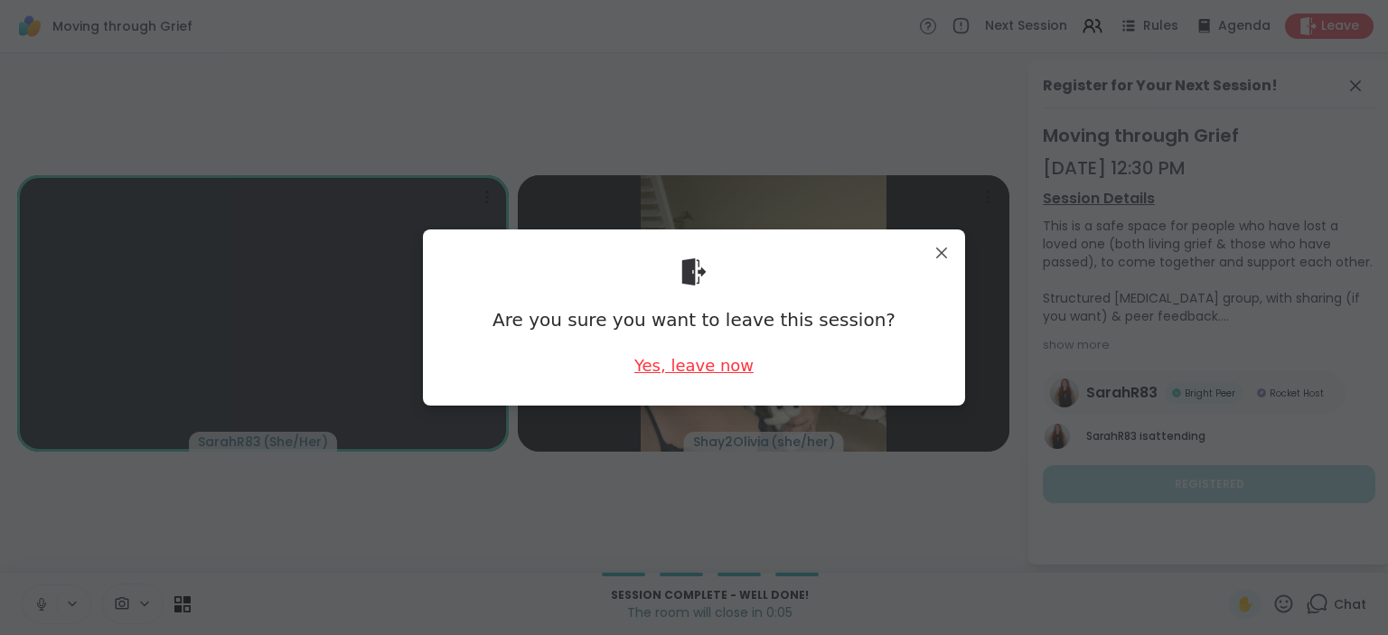
click at [696, 366] on div "Yes, leave now" at bounding box center [693, 365] width 119 height 23
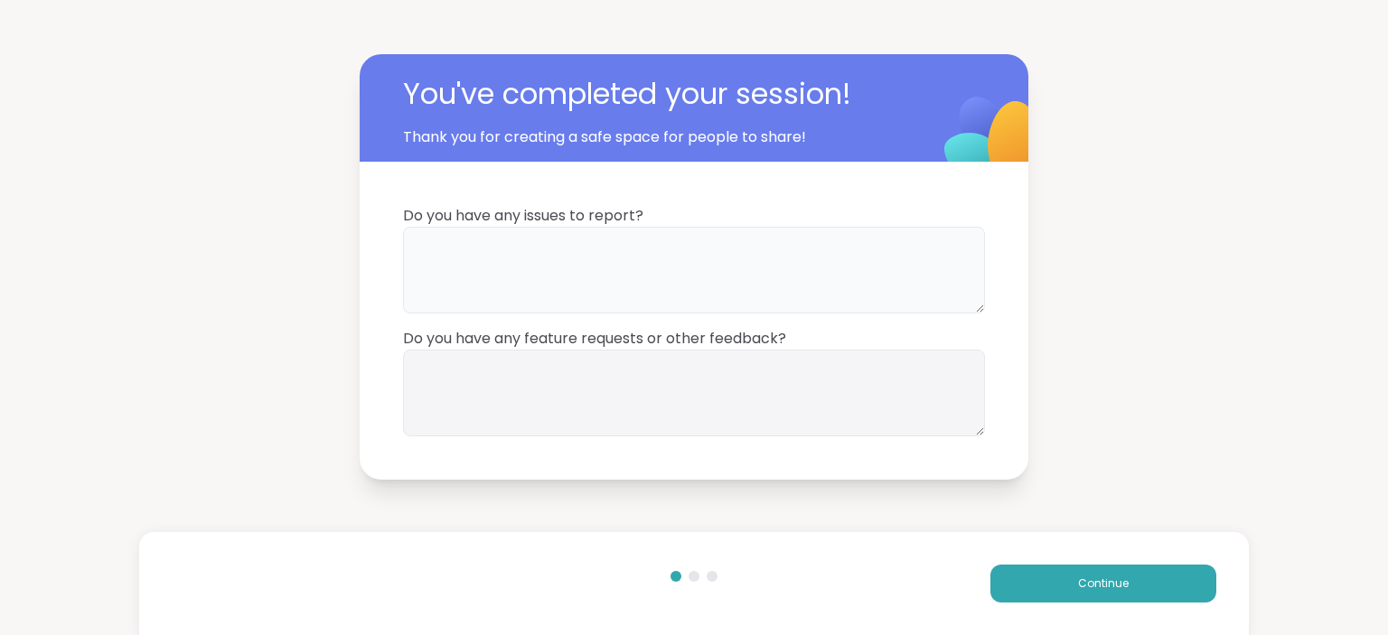
click at [663, 250] on textarea at bounding box center [694, 270] width 582 height 87
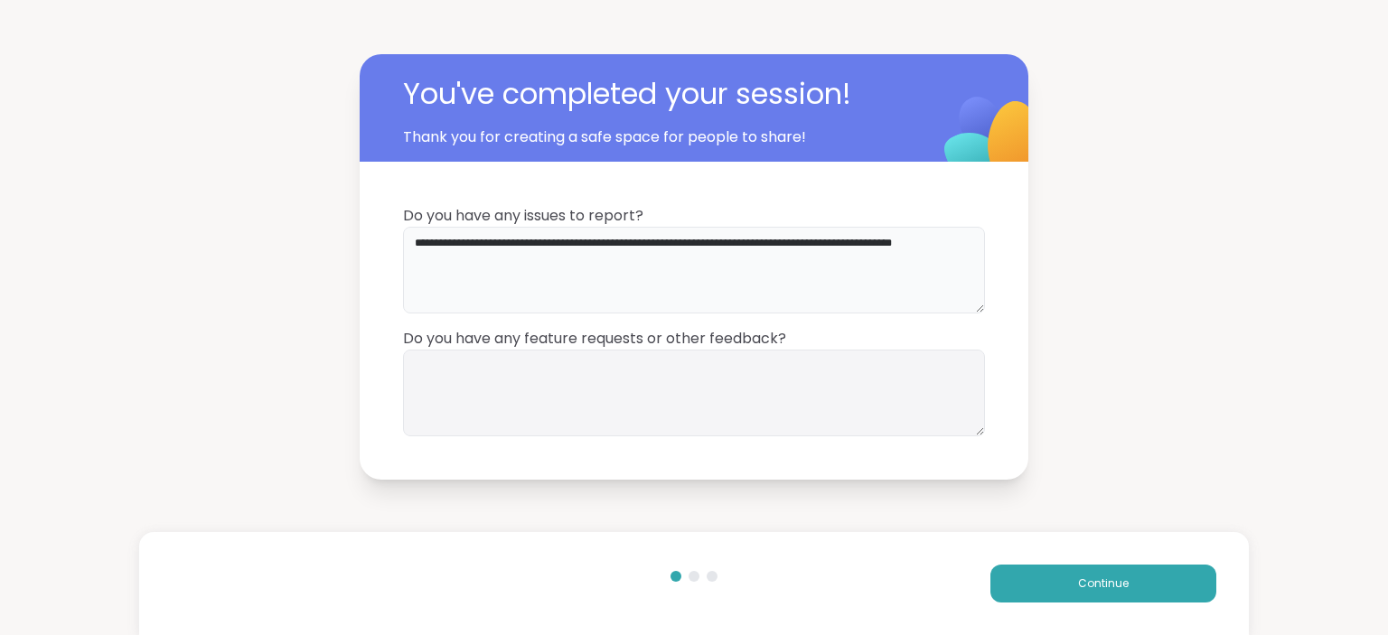
drag, startPoint x: 469, startPoint y: 262, endPoint x: 410, endPoint y: 232, distance: 65.9
click at [410, 232] on textarea "**********" at bounding box center [694, 270] width 582 height 87
type textarea "**********"
click at [457, 393] on textarea at bounding box center [694, 393] width 582 height 87
paste textarea "**********"
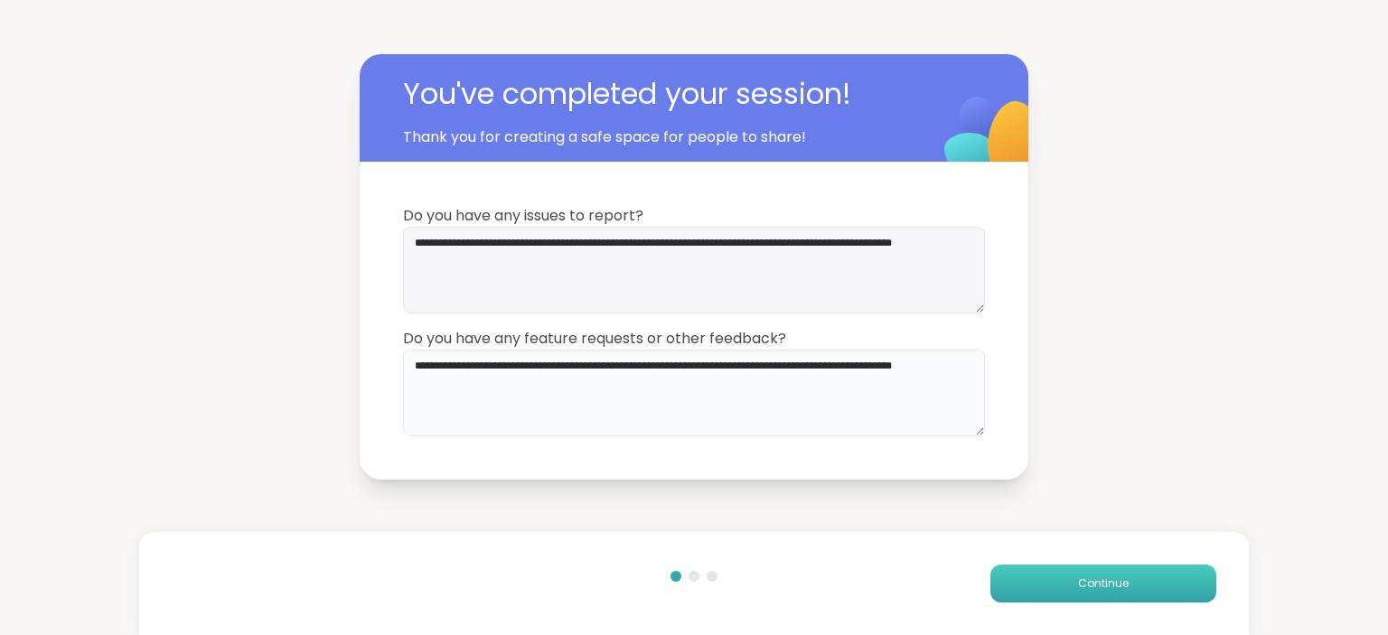
type textarea "**********"
click at [1039, 580] on button "Continue" at bounding box center [1103, 584] width 226 height 38
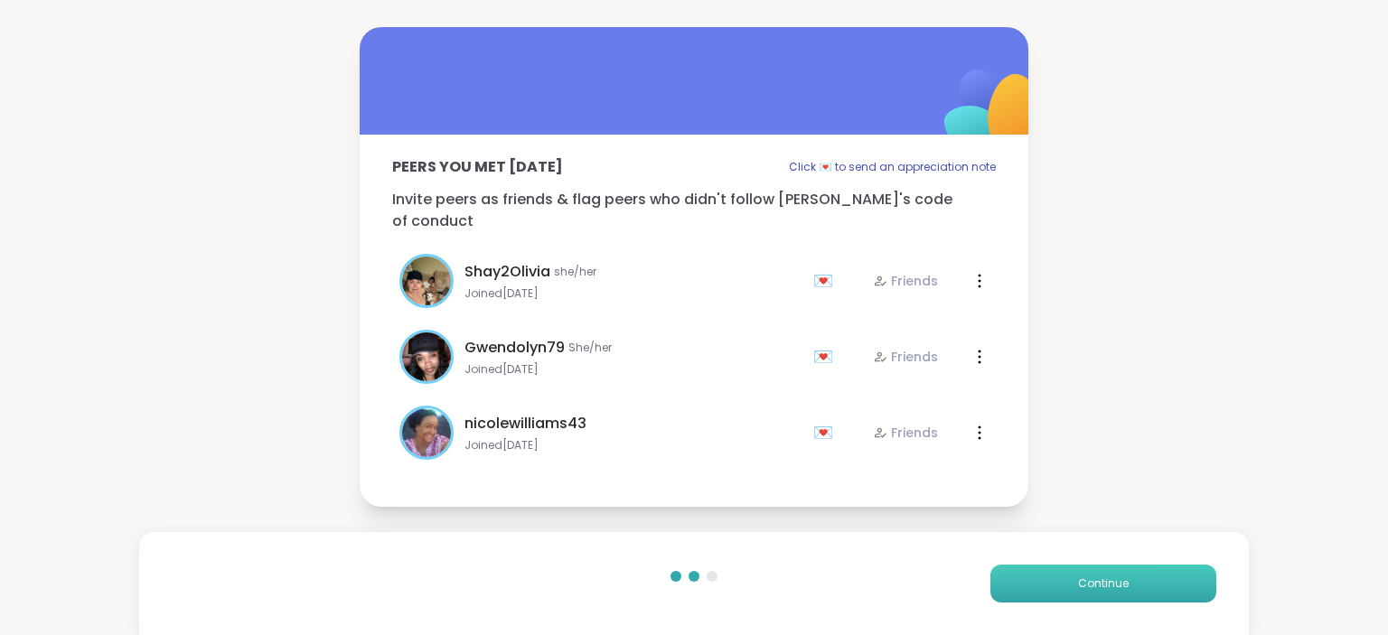
click at [1028, 584] on button "Continue" at bounding box center [1103, 584] width 226 height 38
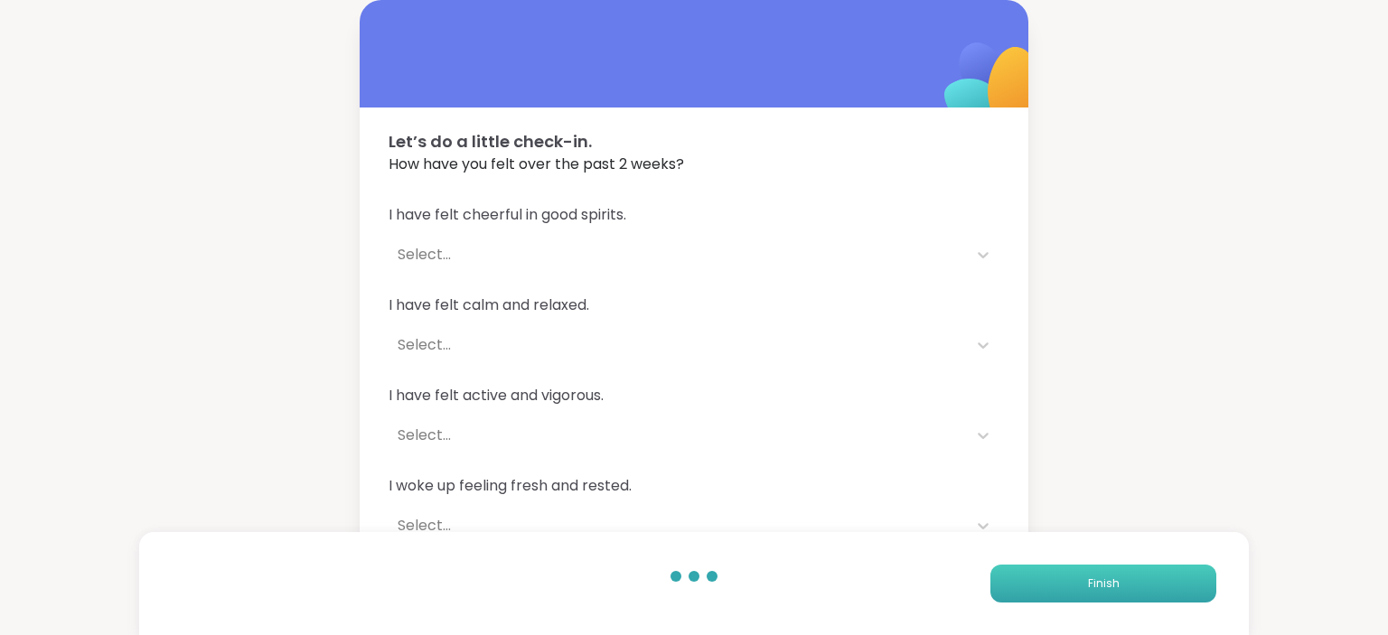
click at [1018, 584] on button "Finish" at bounding box center [1103, 584] width 226 height 38
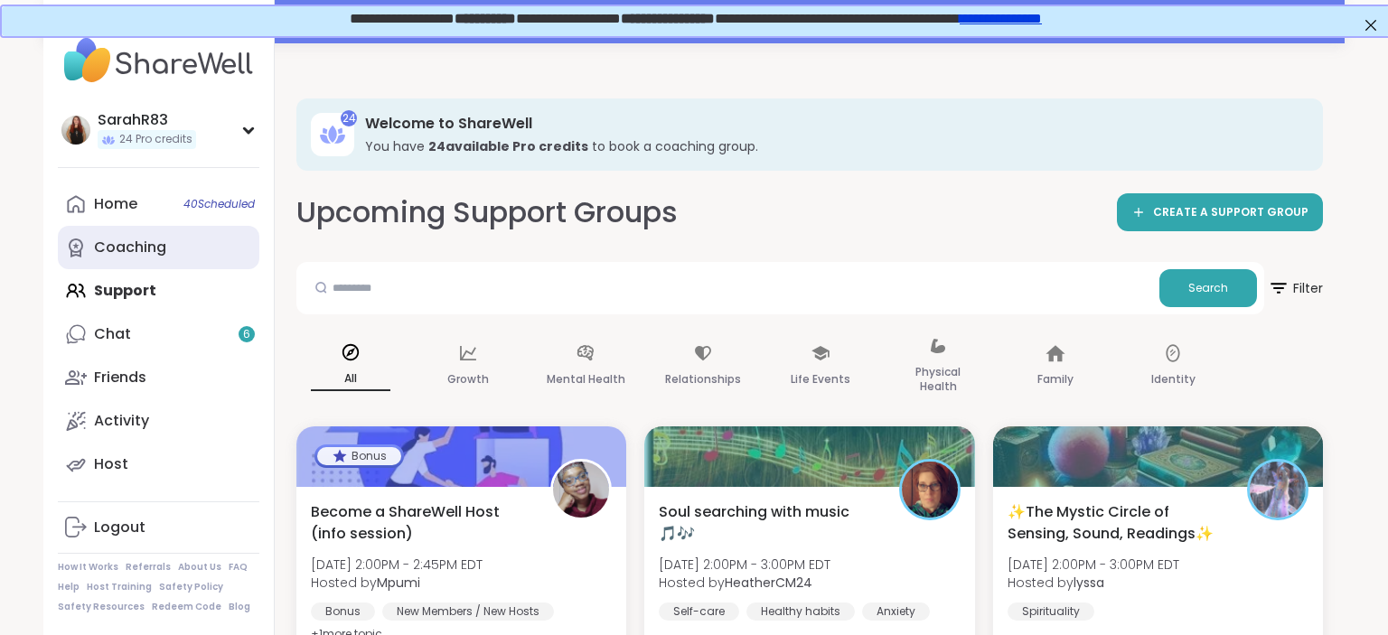
click at [182, 269] on link "Coaching" at bounding box center [159, 247] width 202 height 43
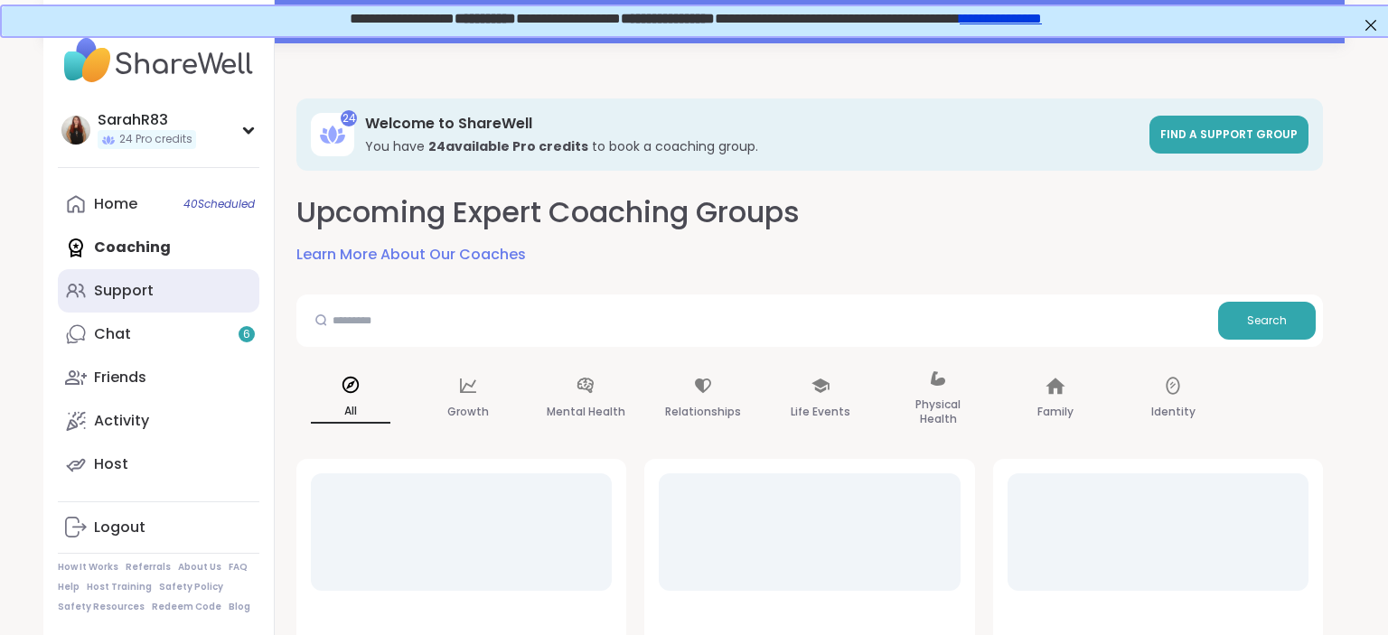
click at [177, 306] on link "Support" at bounding box center [159, 290] width 202 height 43
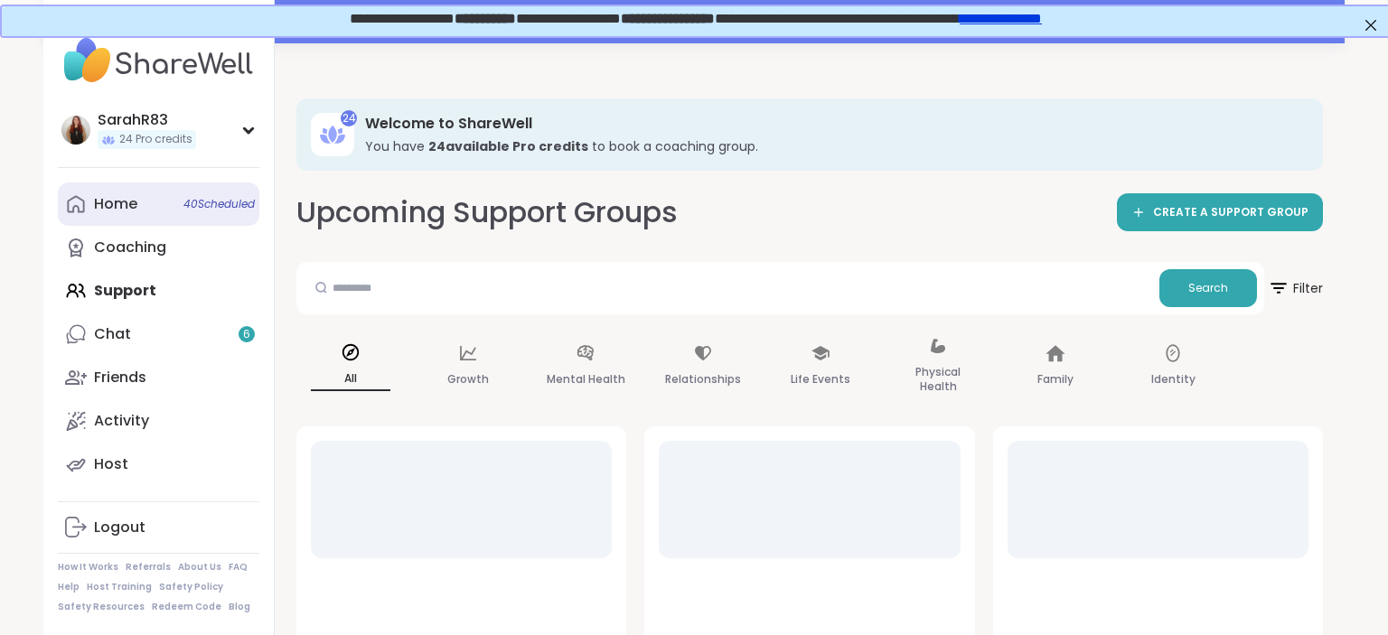
click at [187, 207] on span "40 Scheduled" at bounding box center [218, 204] width 71 height 14
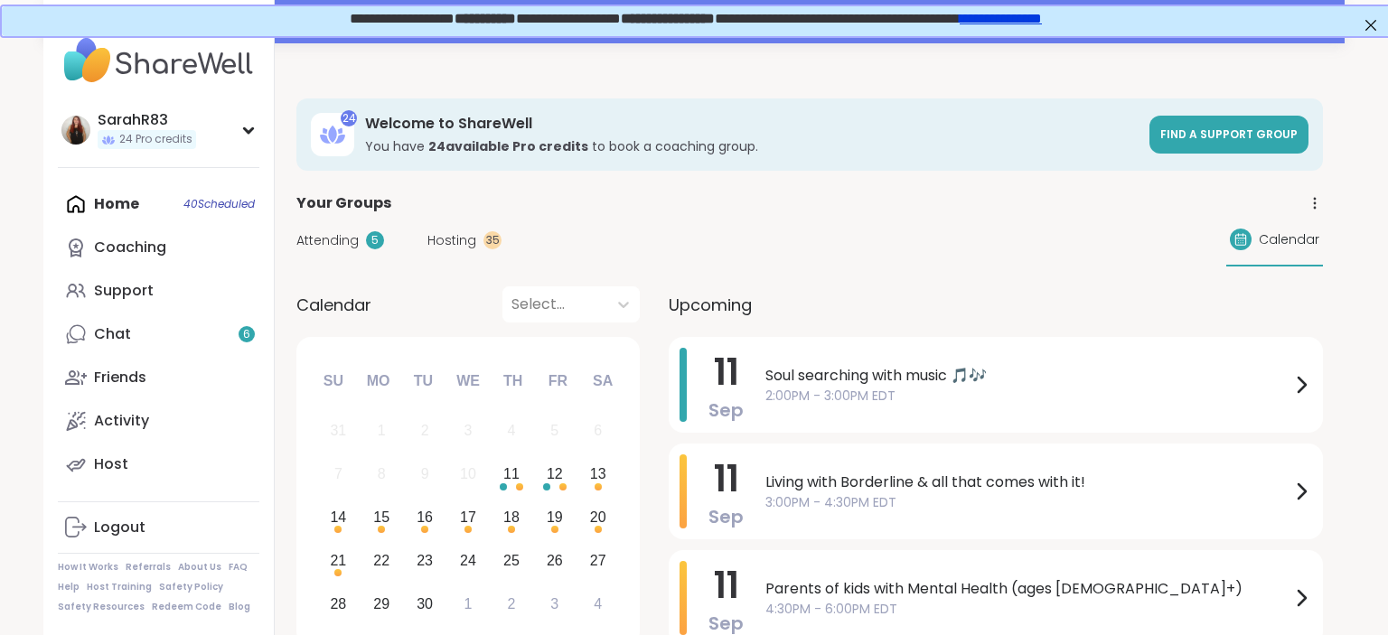
click at [860, 411] on div "Soul searching with music 🎵🎶 2:00PM - 3:00PM EDT" at bounding box center [1038, 385] width 547 height 74
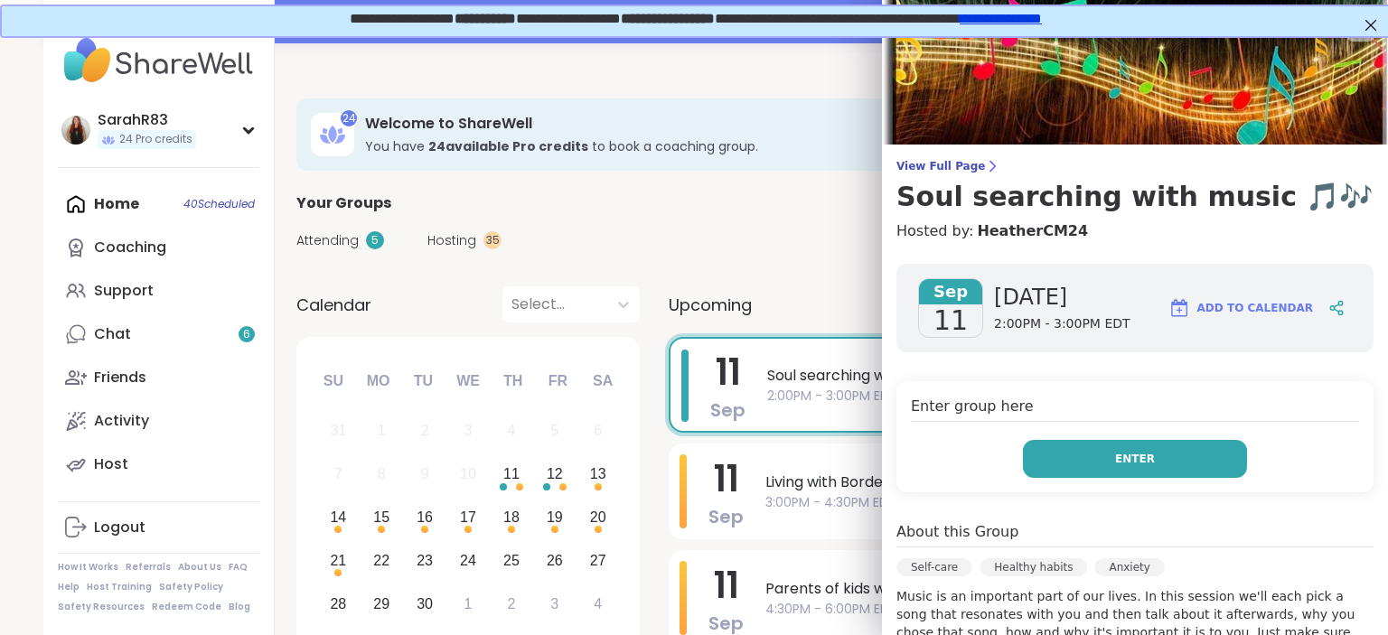
click at [1151, 457] on span "Enter" at bounding box center [1135, 459] width 40 height 16
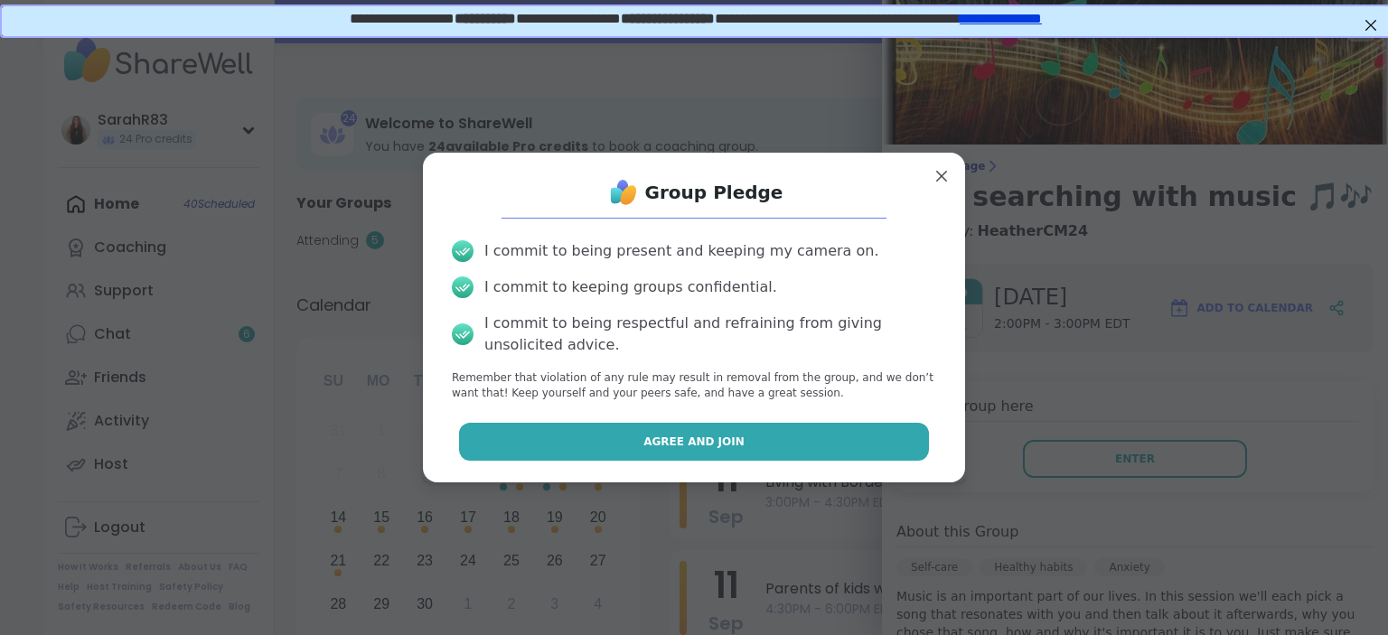
click at [866, 455] on button "Agree and Join" at bounding box center [694, 442] width 471 height 38
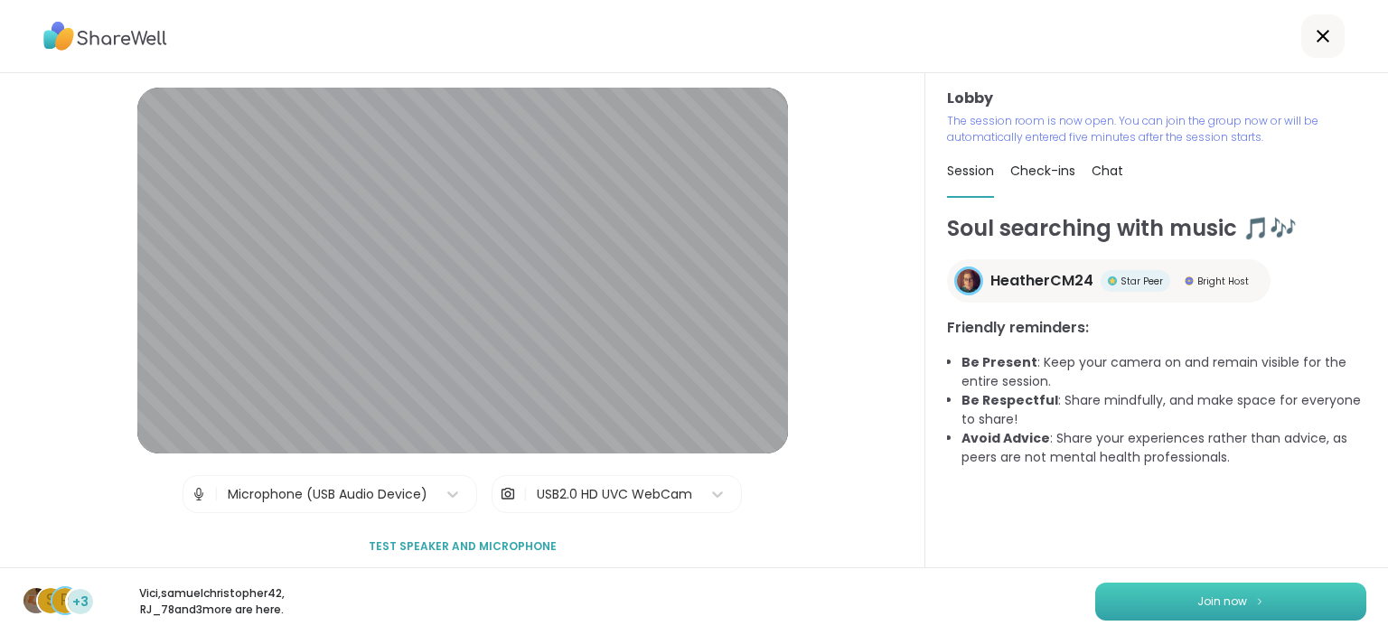
click at [1198, 594] on button "Join now" at bounding box center [1230, 602] width 271 height 38
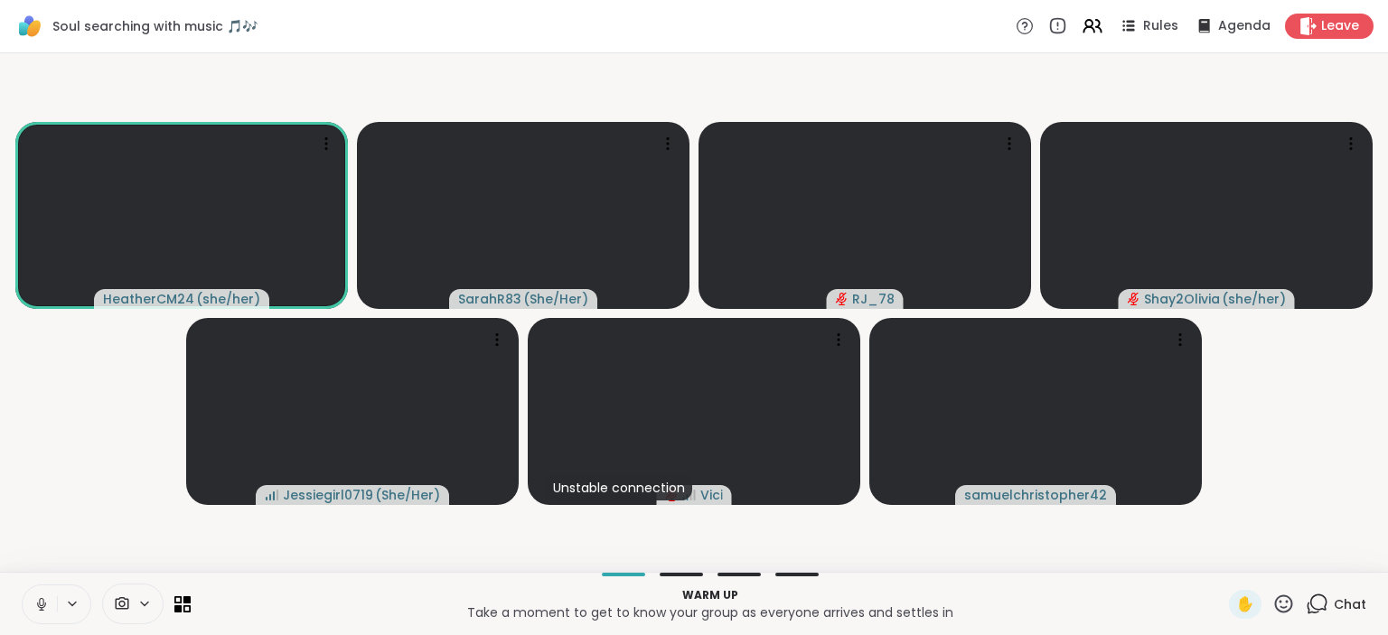
click at [45, 598] on icon at bounding box center [41, 604] width 16 height 16
click at [42, 618] on button at bounding box center [40, 605] width 34 height 38
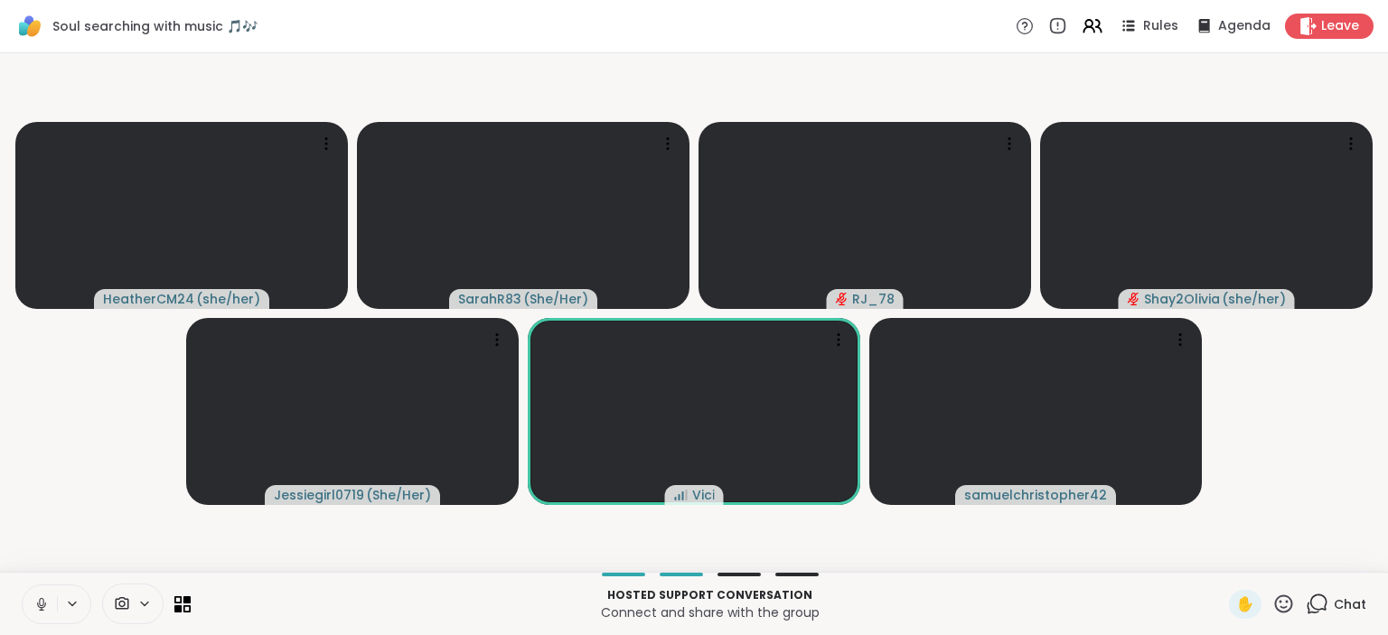
click at [43, 612] on icon at bounding box center [41, 604] width 16 height 16
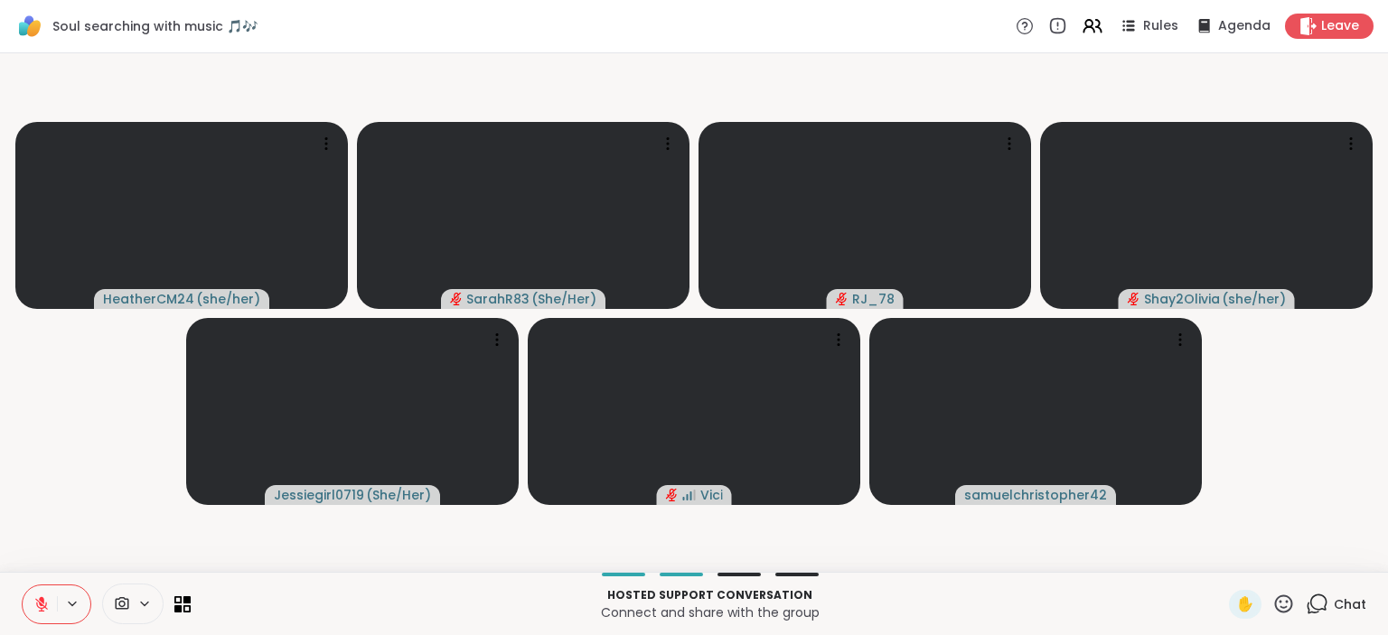
click at [1313, 608] on icon at bounding box center [1317, 604] width 23 height 23
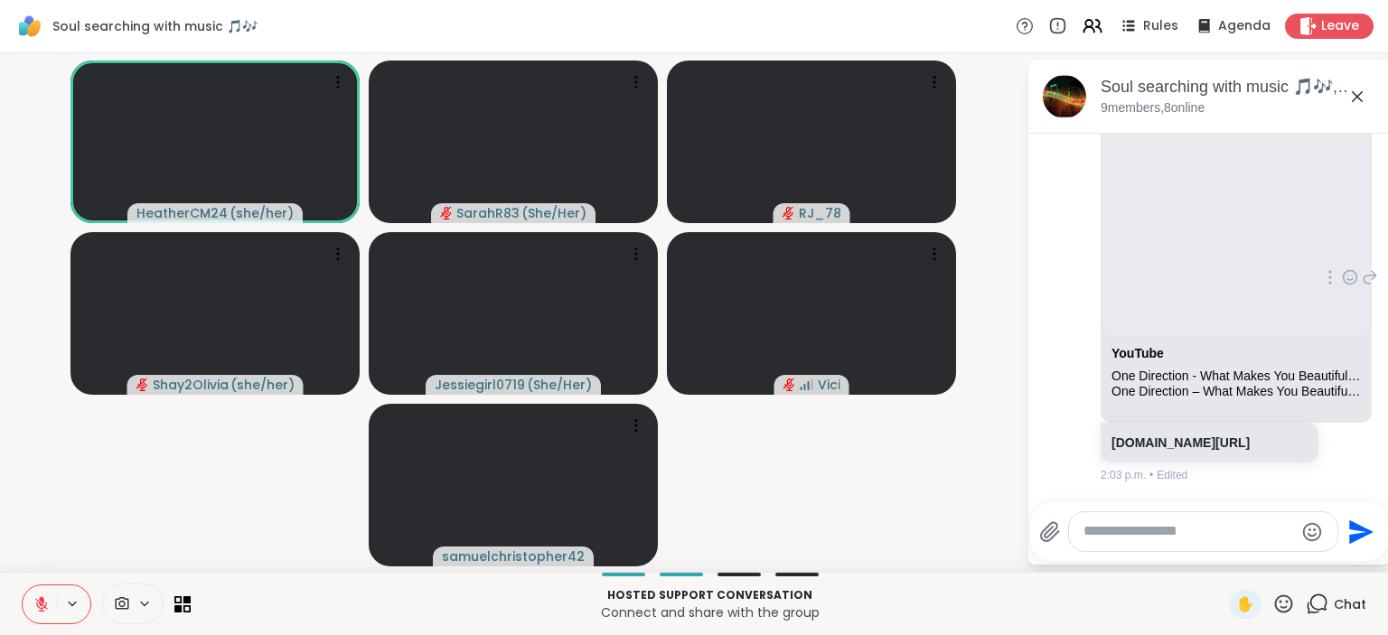
scroll to position [8488, 0]
click at [953, 497] on video-player-container "HeatherCM24 ( she/her ) SarahR83 ( She/Her ) RJ_78 Shay2Olivia ( she/her ) Jess…" at bounding box center [513, 313] width 1005 height 504
click at [36, 609] on icon at bounding box center [41, 604] width 16 height 16
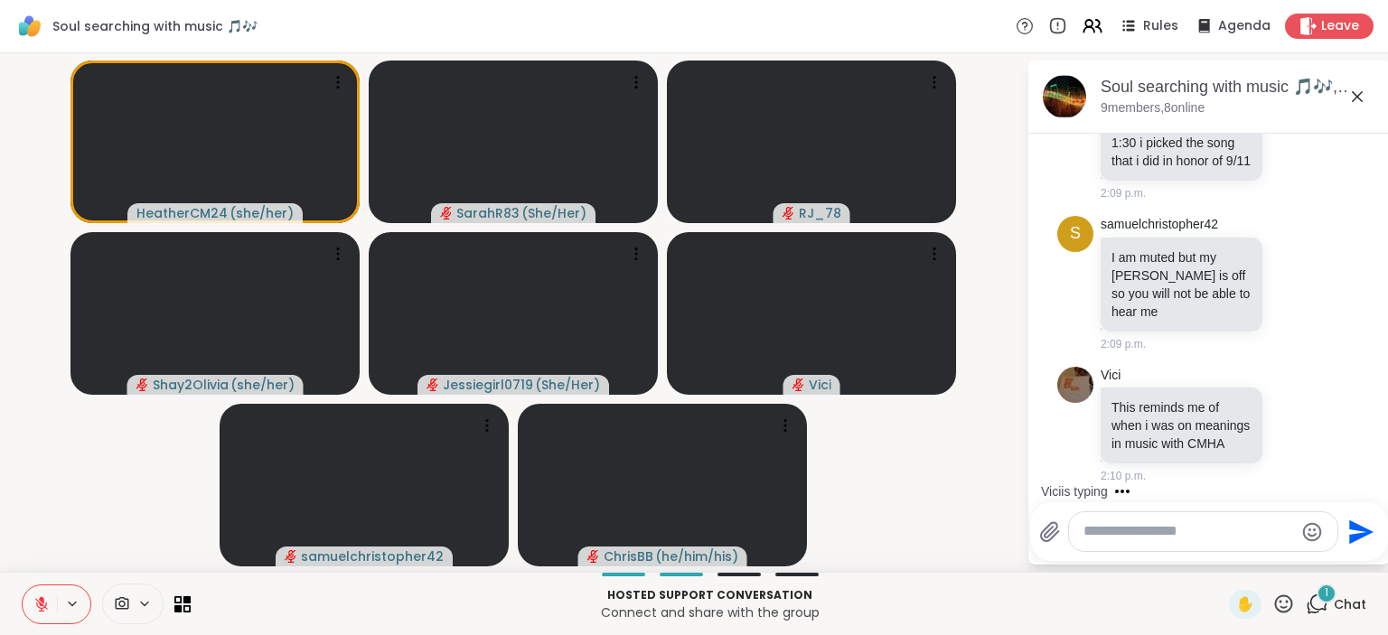
scroll to position [8920, 0]
click at [1336, 612] on span "Chat" at bounding box center [1350, 605] width 33 height 18
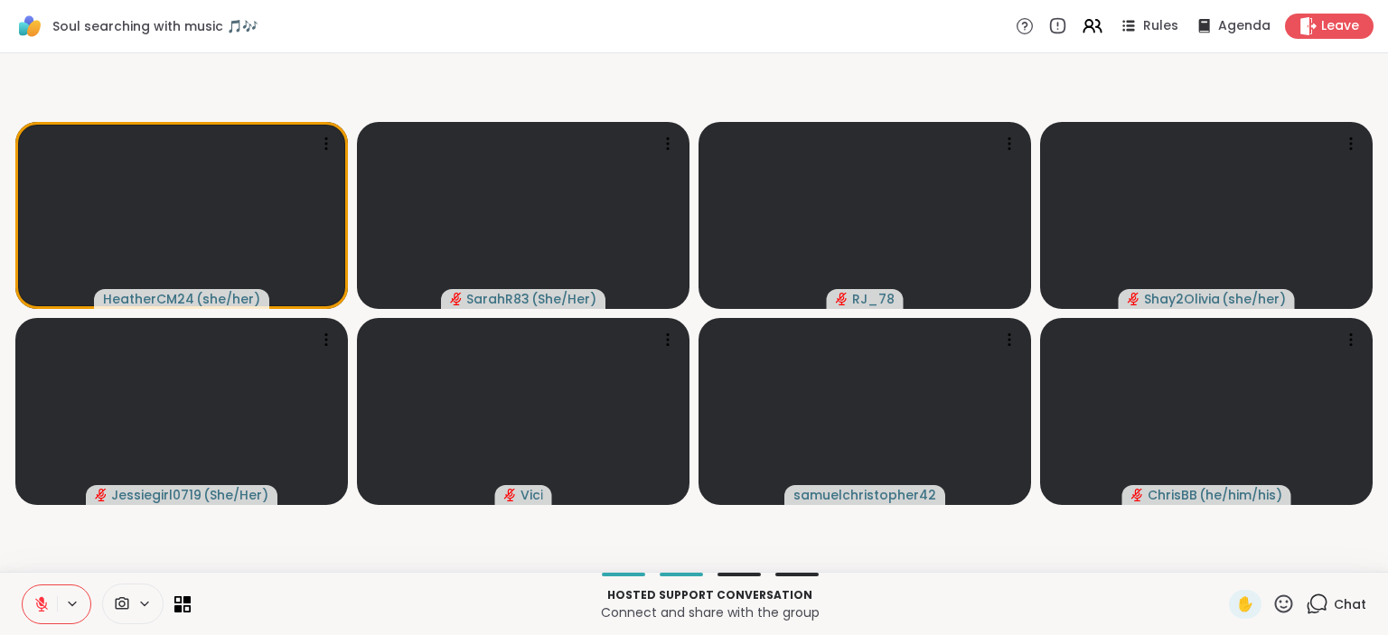
click at [1336, 612] on span "Chat" at bounding box center [1350, 605] width 33 height 18
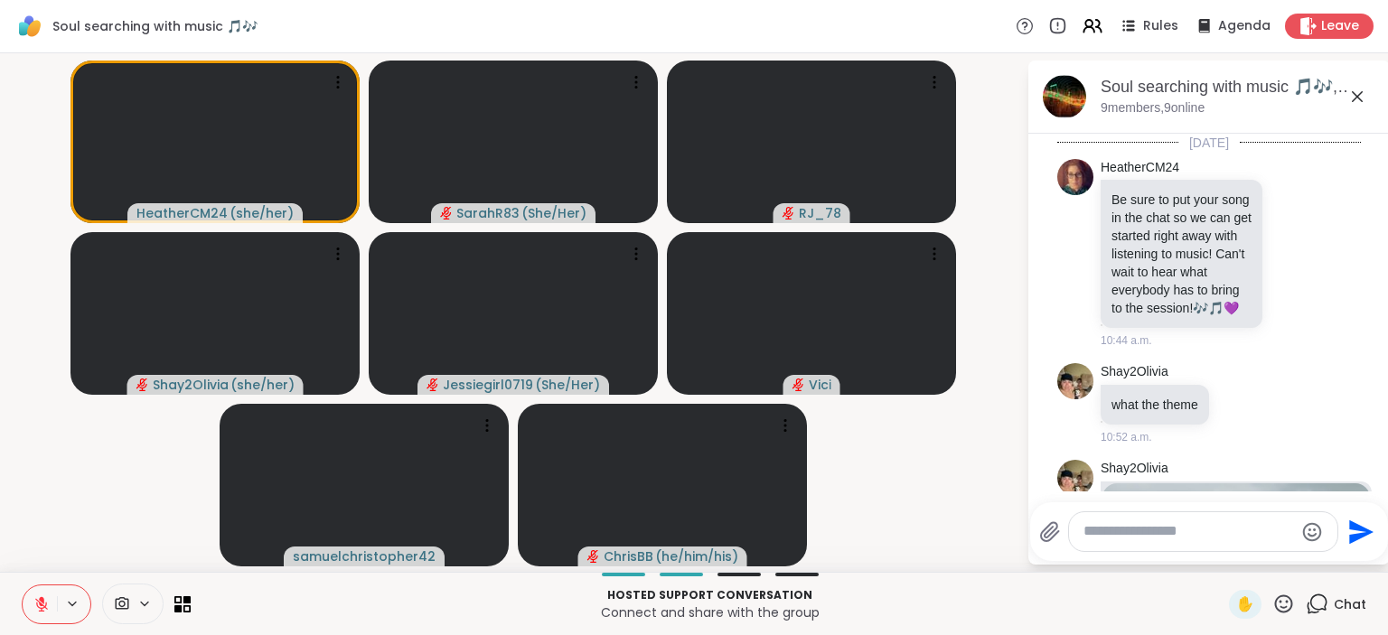
scroll to position [8902, 0]
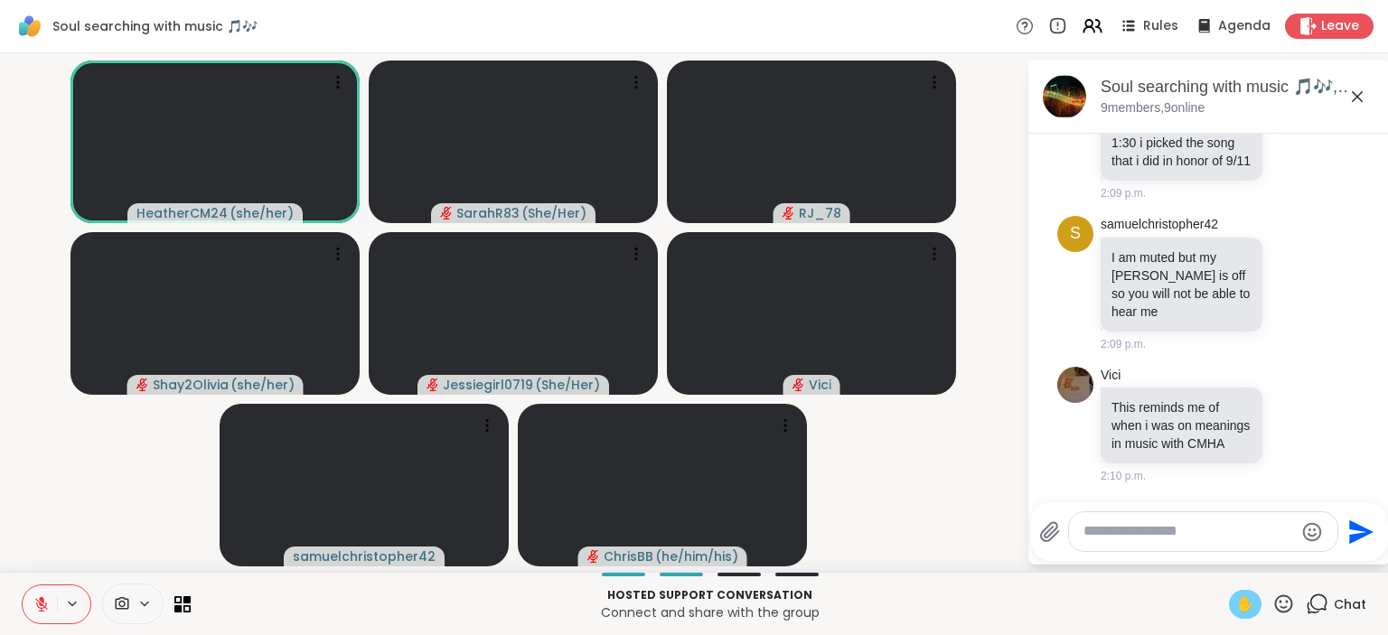
click at [1253, 611] on span "✋" at bounding box center [1245, 605] width 18 height 22
click at [40, 602] on icon at bounding box center [41, 604] width 16 height 16
click at [34, 608] on icon at bounding box center [41, 604] width 16 height 16
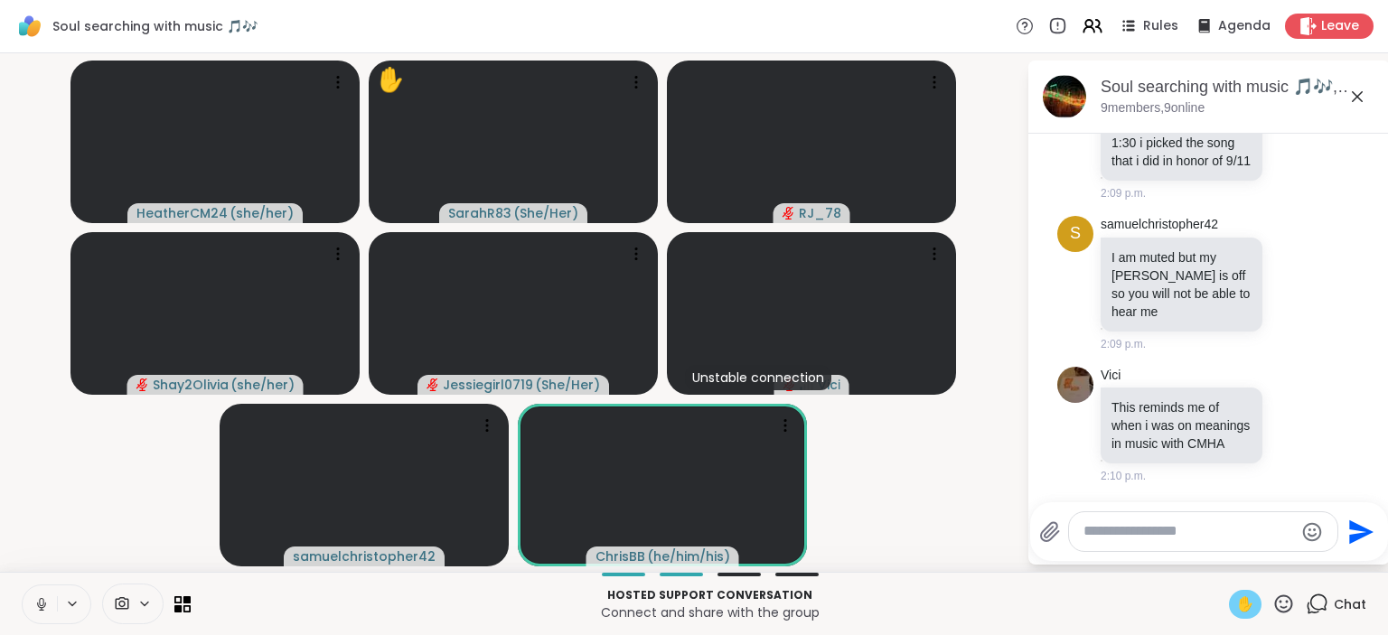
click at [1119, 542] on div at bounding box center [1203, 531] width 268 height 39
click at [323, 3] on div "Soul searching with music 🎵🎶 Rules Agenda Leave" at bounding box center [694, 26] width 1388 height 53
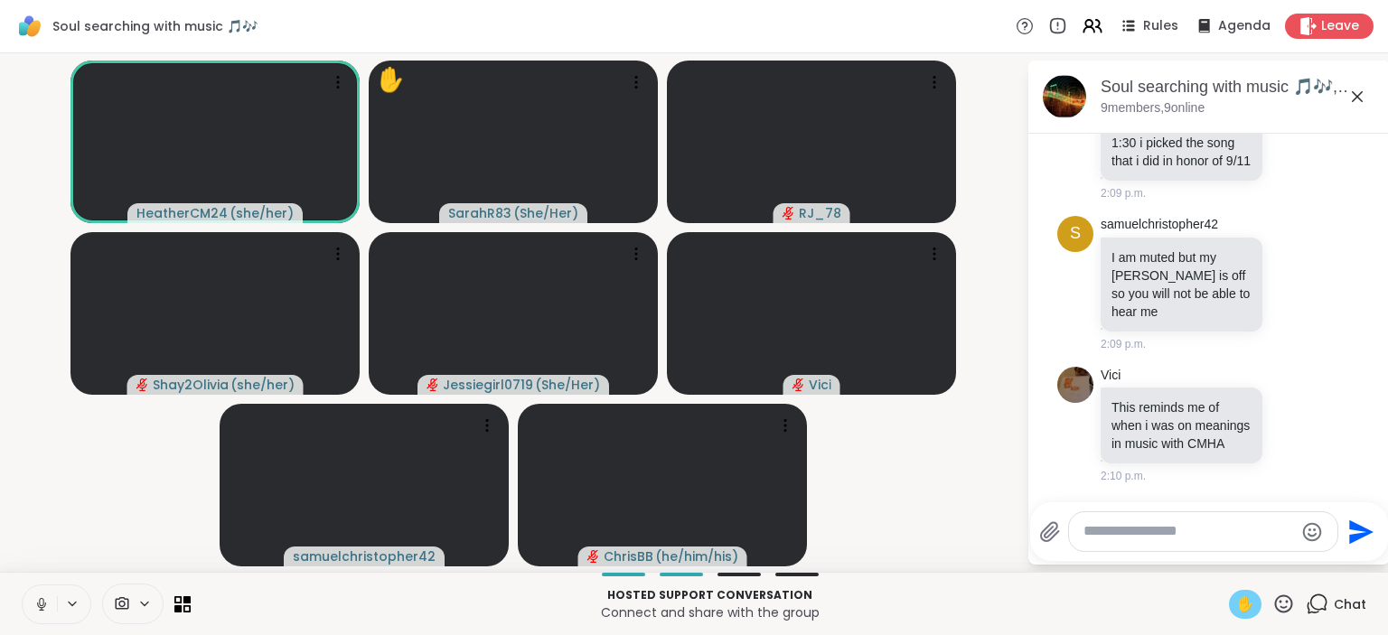
click at [1126, 532] on textarea "Type your message" at bounding box center [1189, 531] width 211 height 19
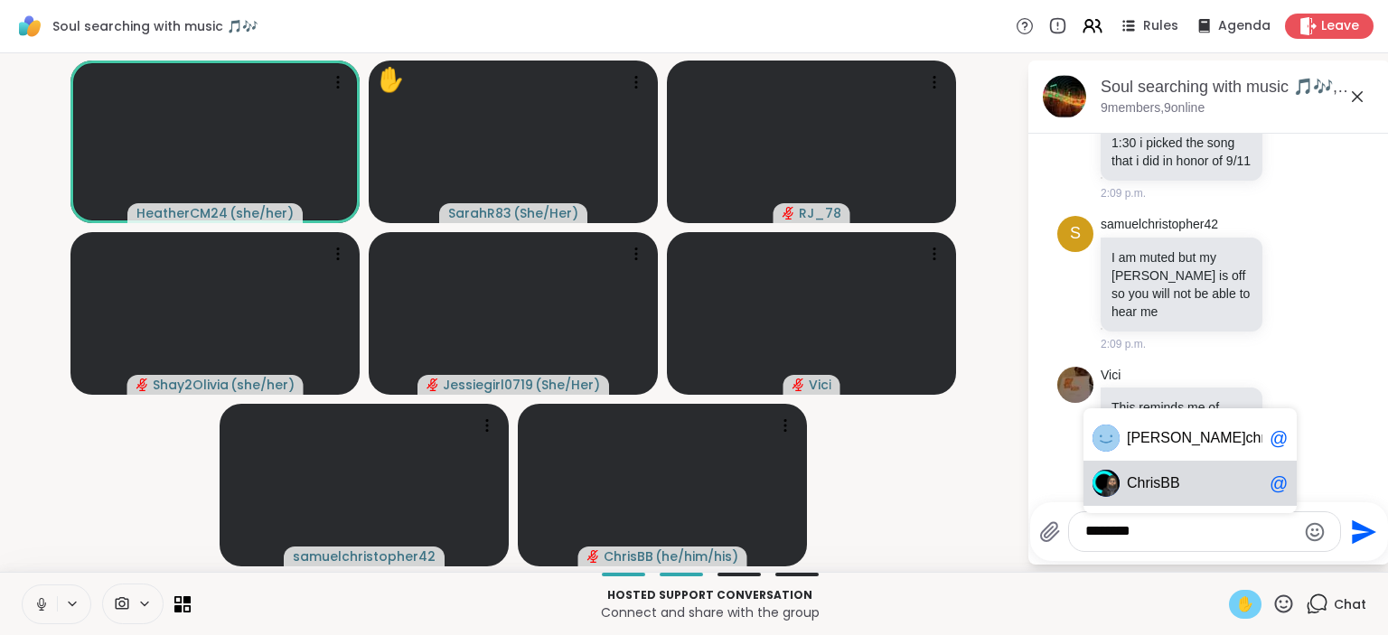
click at [1172, 499] on div "Chr isBB @" at bounding box center [1190, 483] width 213 height 45
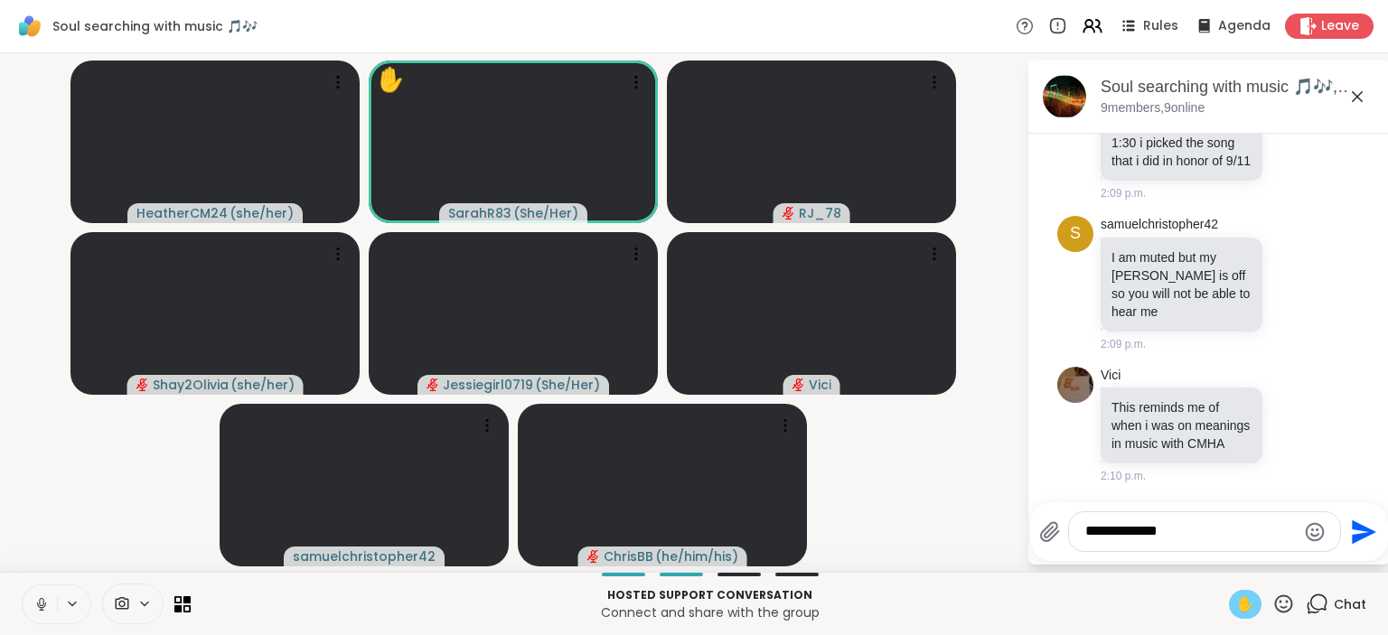
paste textarea "**********"
type textarea "**********"
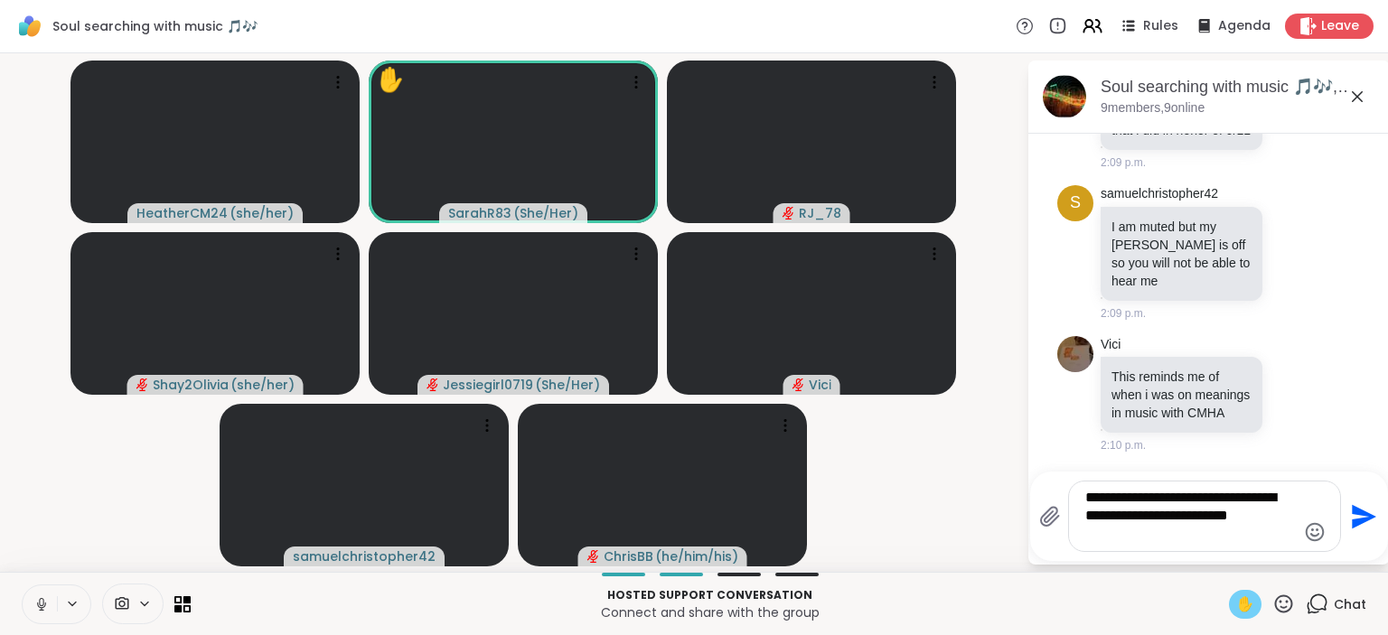
click at [1362, 519] on icon "Send" at bounding box center [1364, 516] width 24 height 24
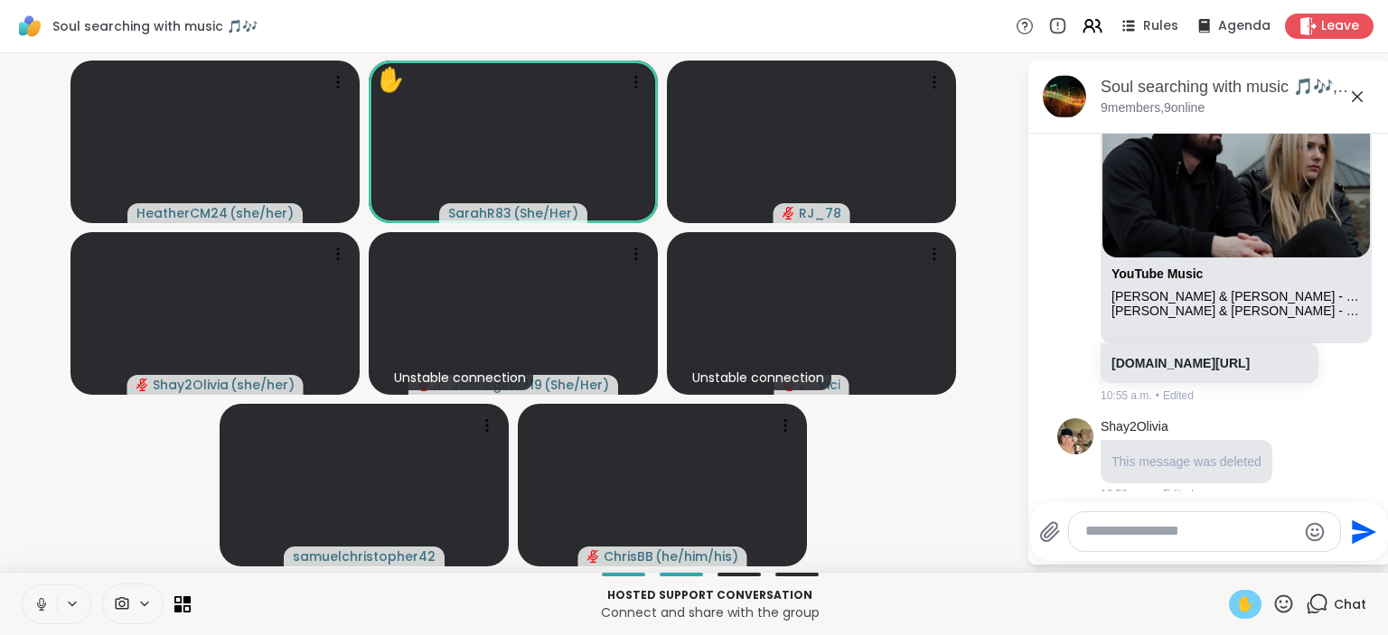
scroll to position [453, 0]
click at [1206, 369] on link "[DOMAIN_NAME][URL]" at bounding box center [1181, 361] width 138 height 14
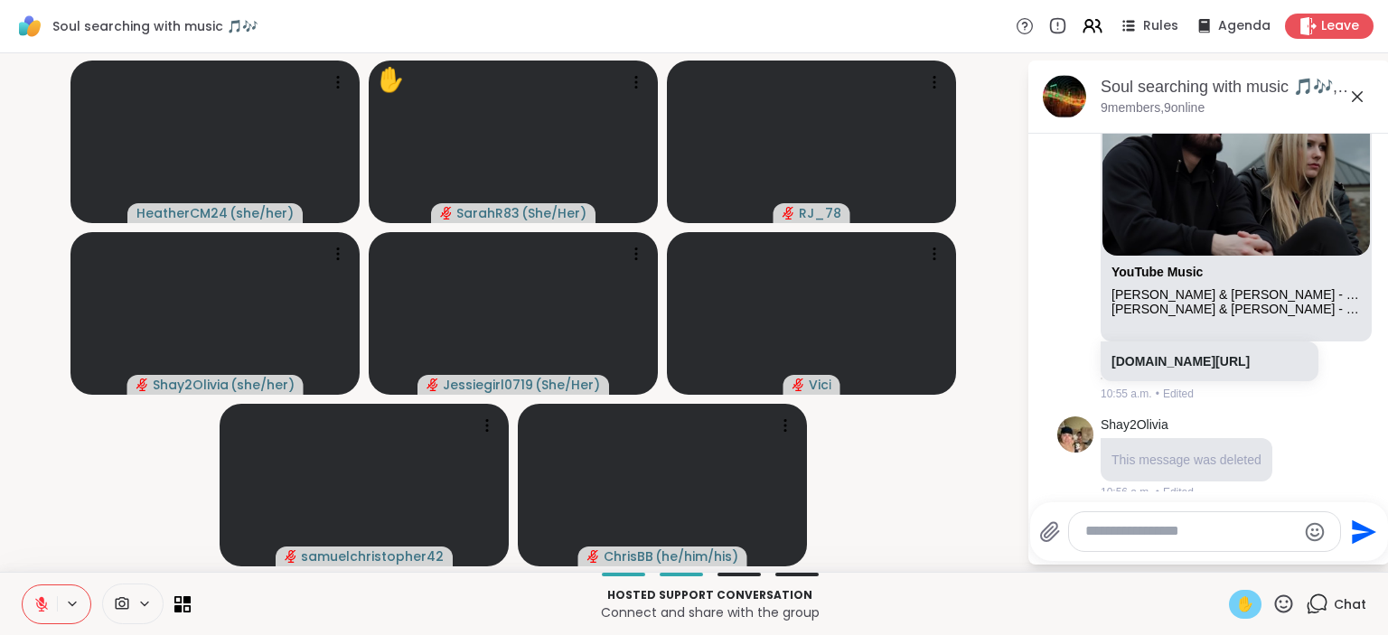
click at [1245, 608] on span "✋" at bounding box center [1245, 605] width 18 height 22
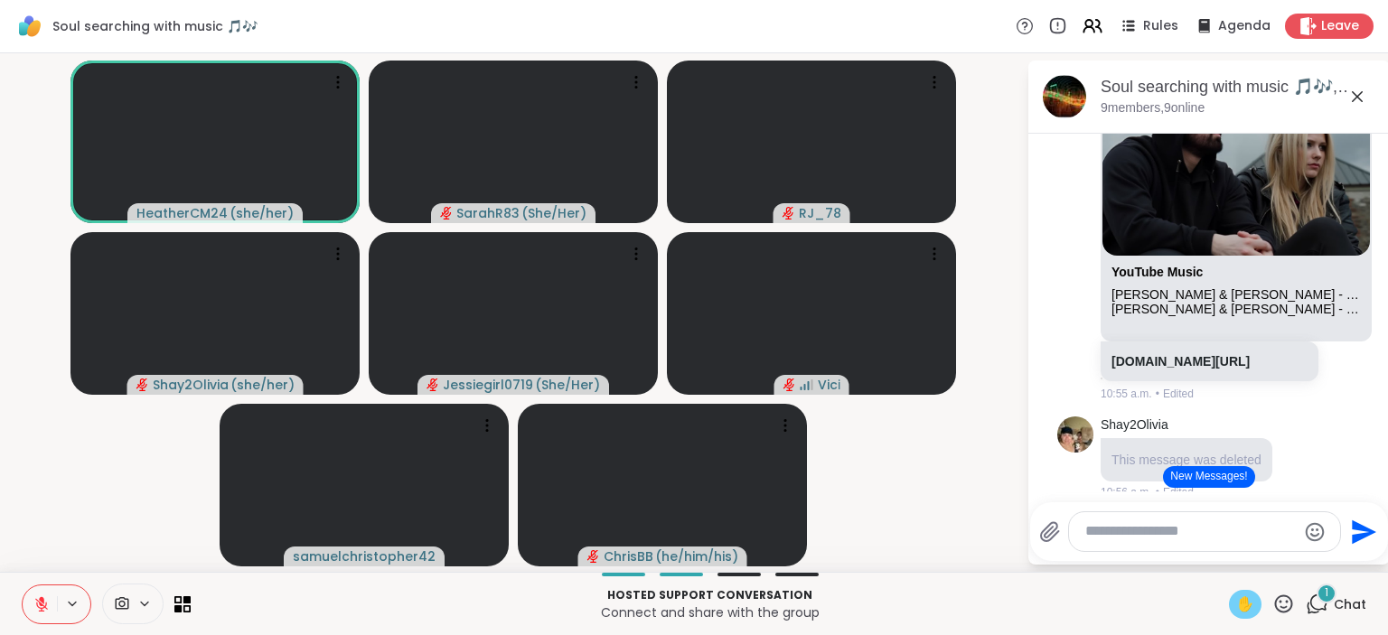
click at [1257, 605] on div "✋" at bounding box center [1245, 604] width 33 height 29
click at [46, 606] on icon at bounding box center [41, 604] width 16 height 16
click at [41, 607] on icon at bounding box center [41, 604] width 9 height 5
click at [1251, 605] on span "✋" at bounding box center [1245, 605] width 18 height 22
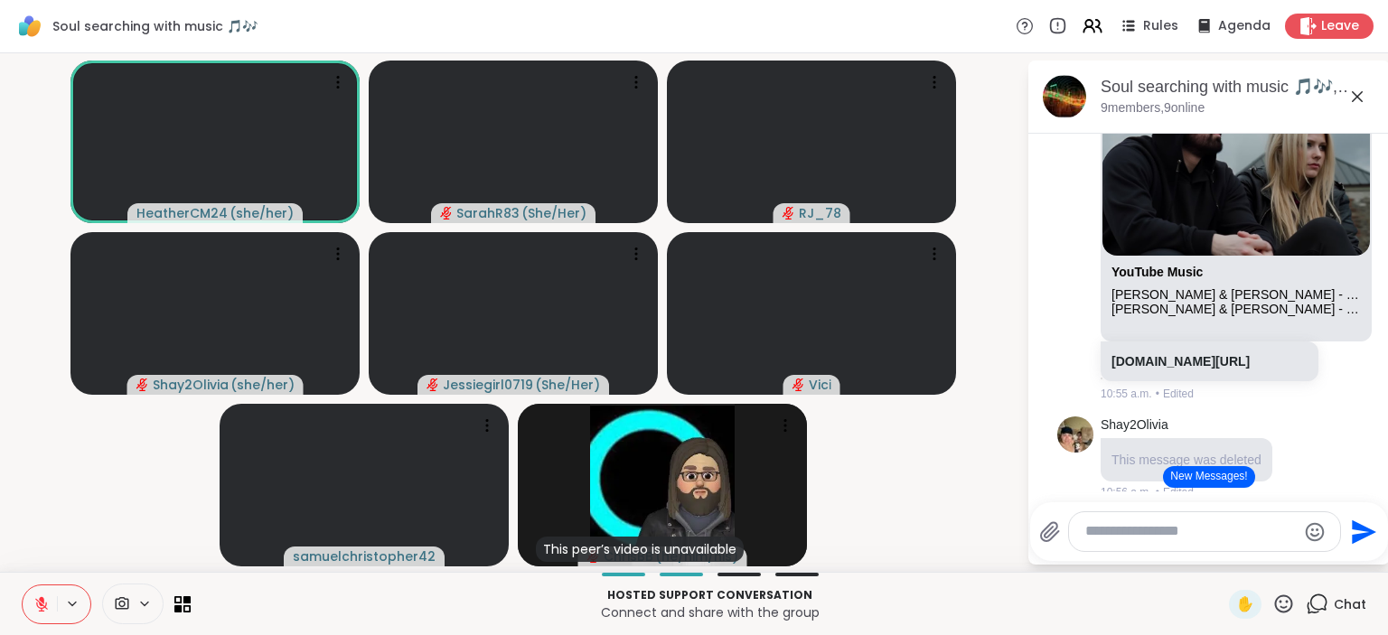
click at [1215, 470] on button "New Messages!" at bounding box center [1208, 477] width 91 height 22
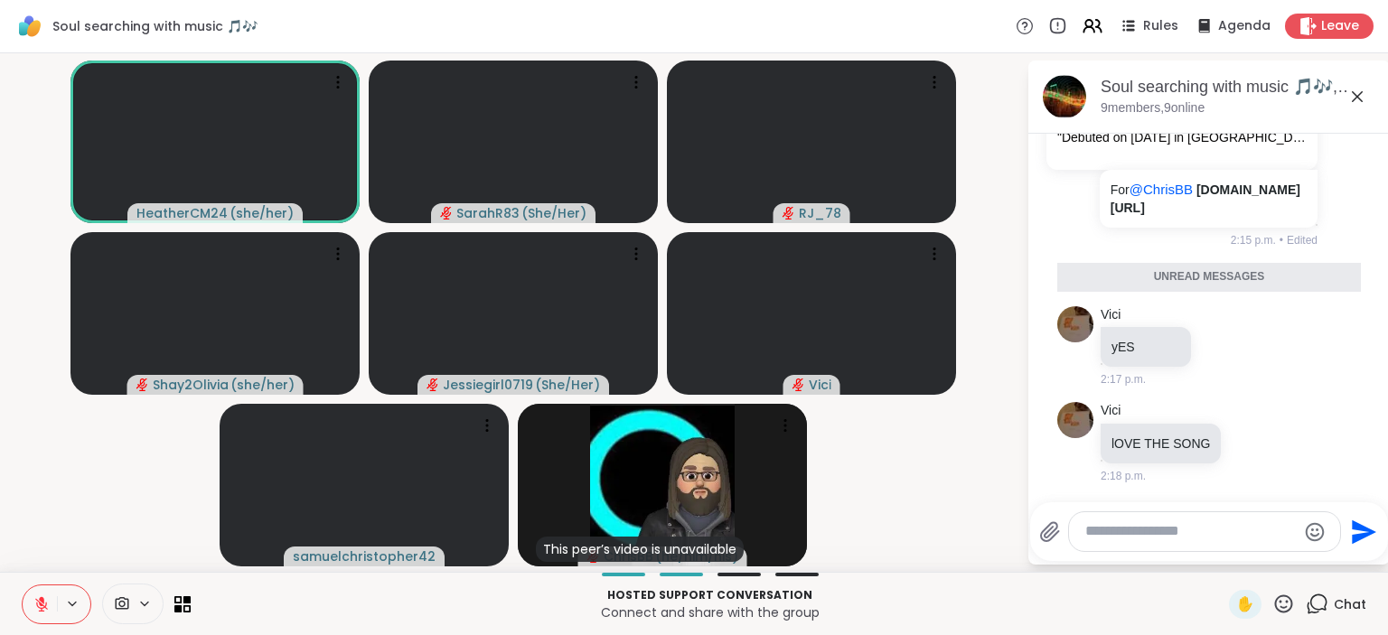
click at [1124, 537] on textarea "Type your message" at bounding box center [1190, 531] width 211 height 19
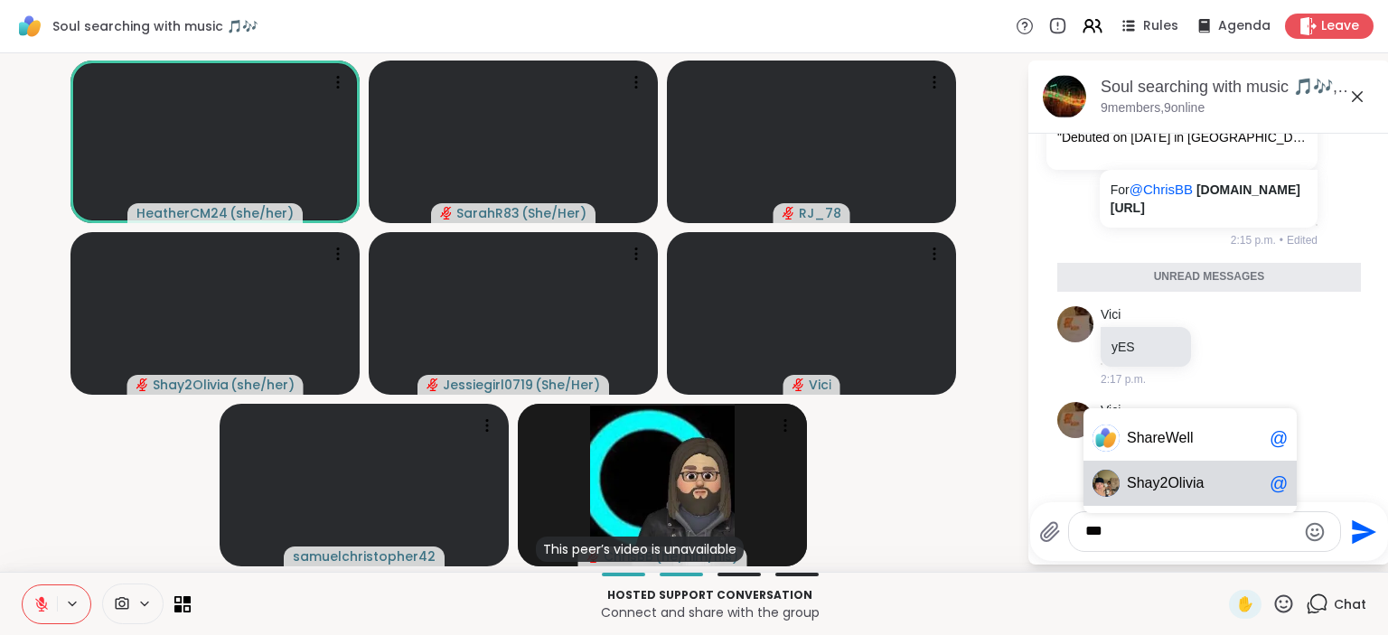
click at [1150, 486] on span "ay2Olivia" at bounding box center [1175, 483] width 60 height 18
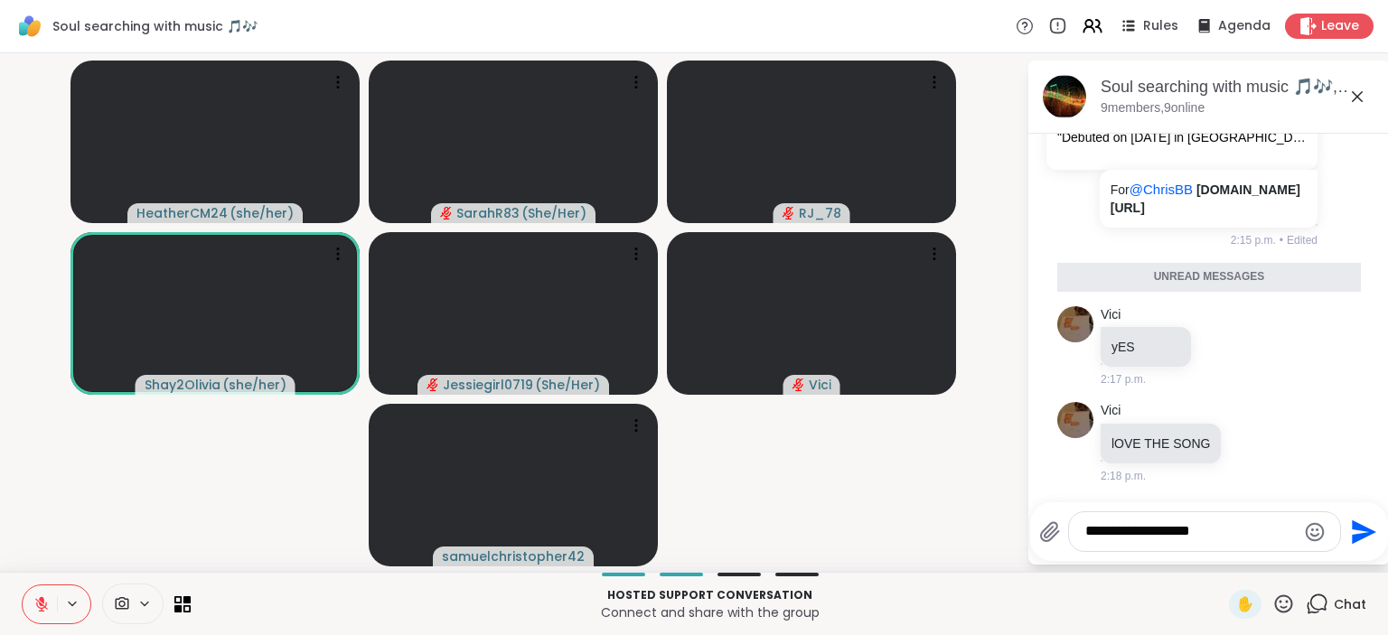
type textarea "**********"
click at [1352, 526] on icon "Send" at bounding box center [1364, 532] width 24 height 24
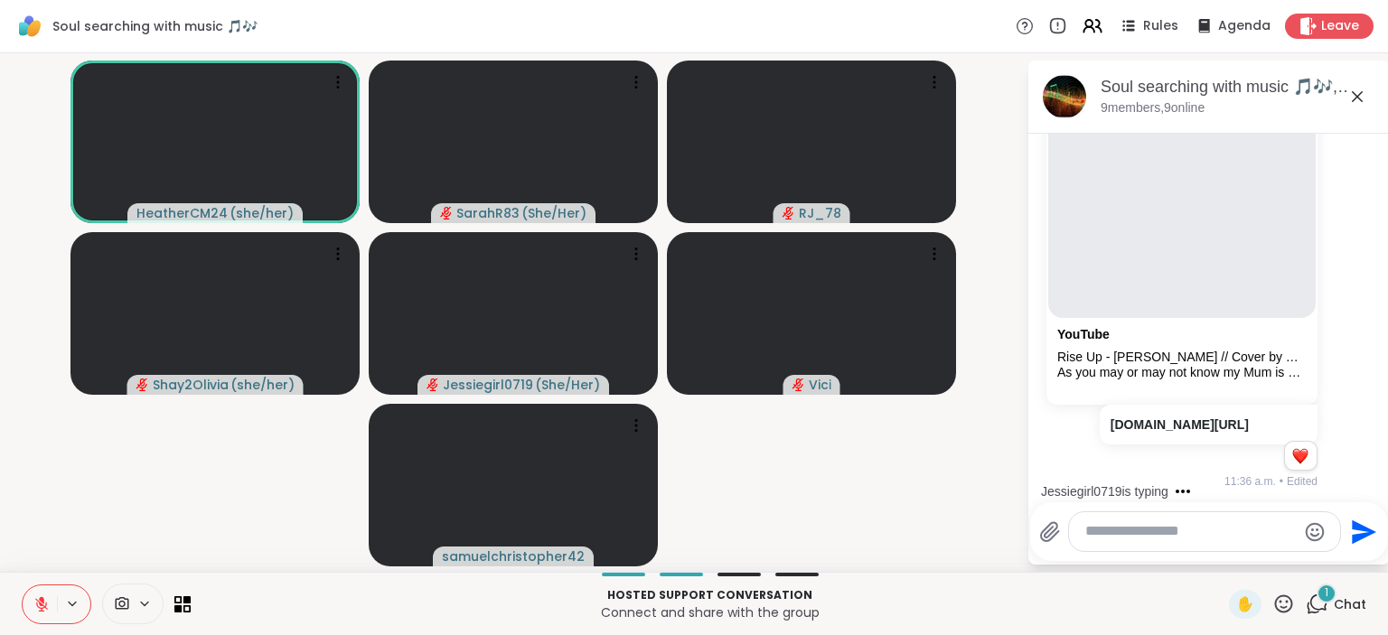
scroll to position [1319, 0]
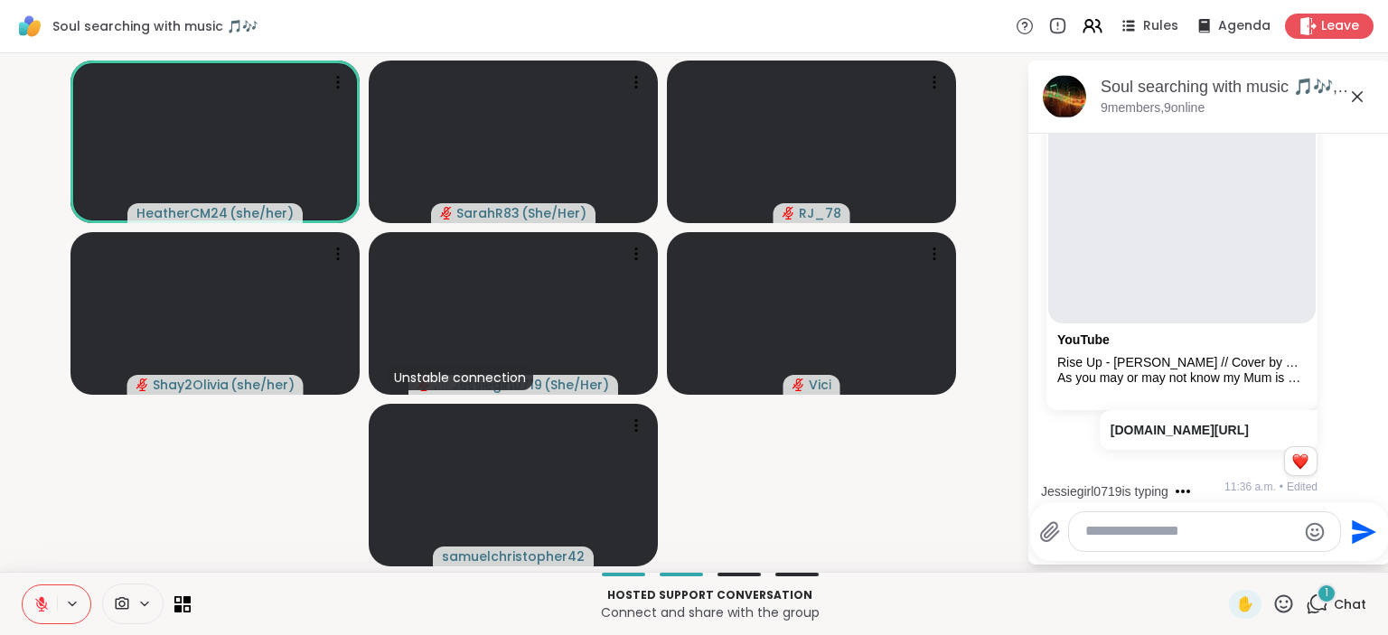
click at [40, 615] on button at bounding box center [40, 605] width 34 height 38
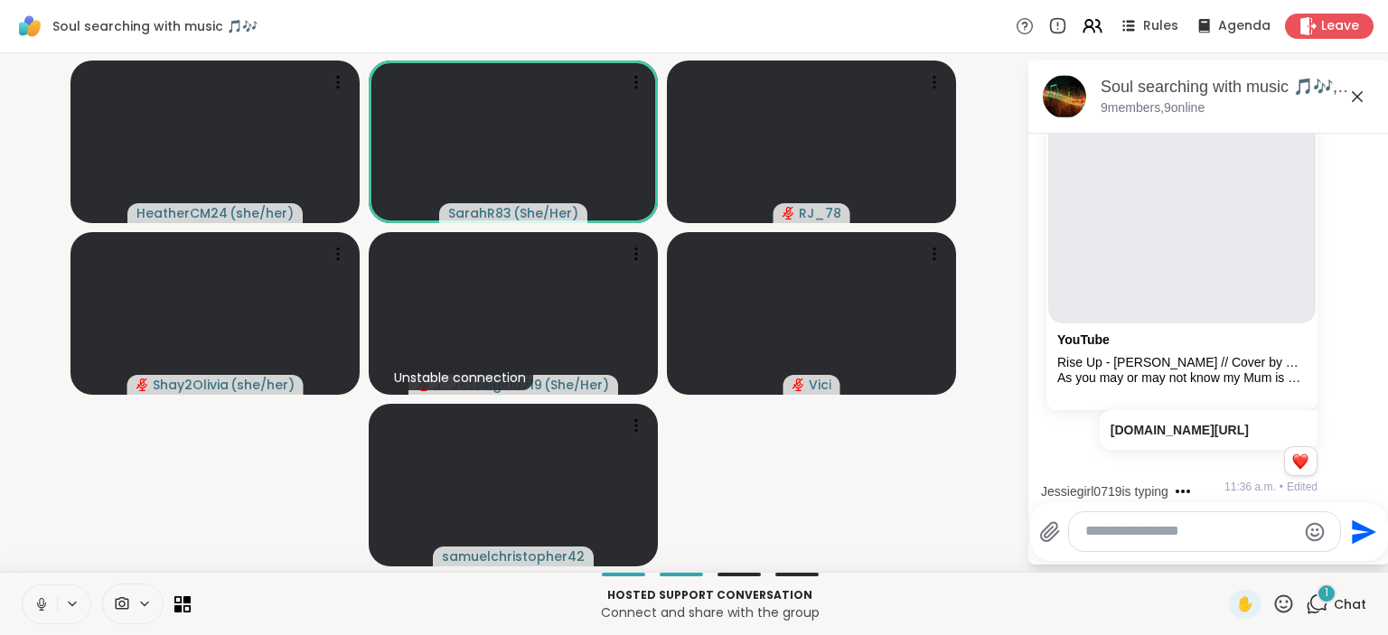
click at [42, 601] on icon at bounding box center [41, 604] width 16 height 16
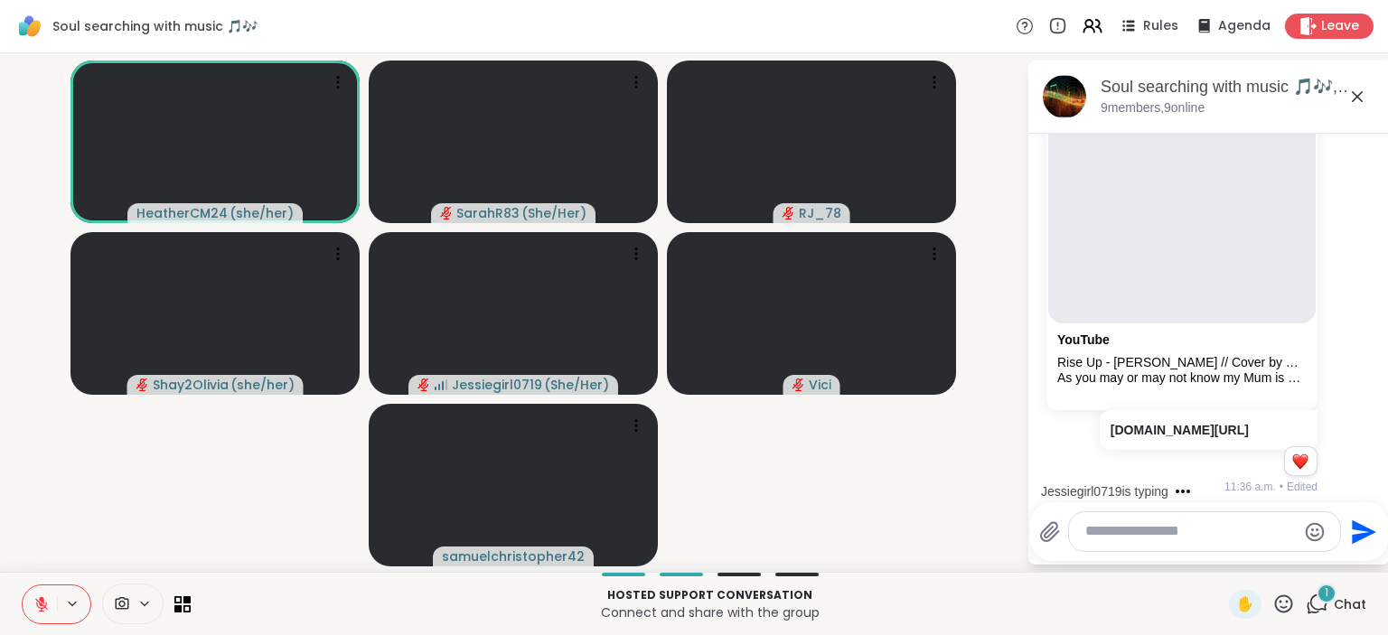
click at [37, 609] on icon at bounding box center [41, 604] width 16 height 16
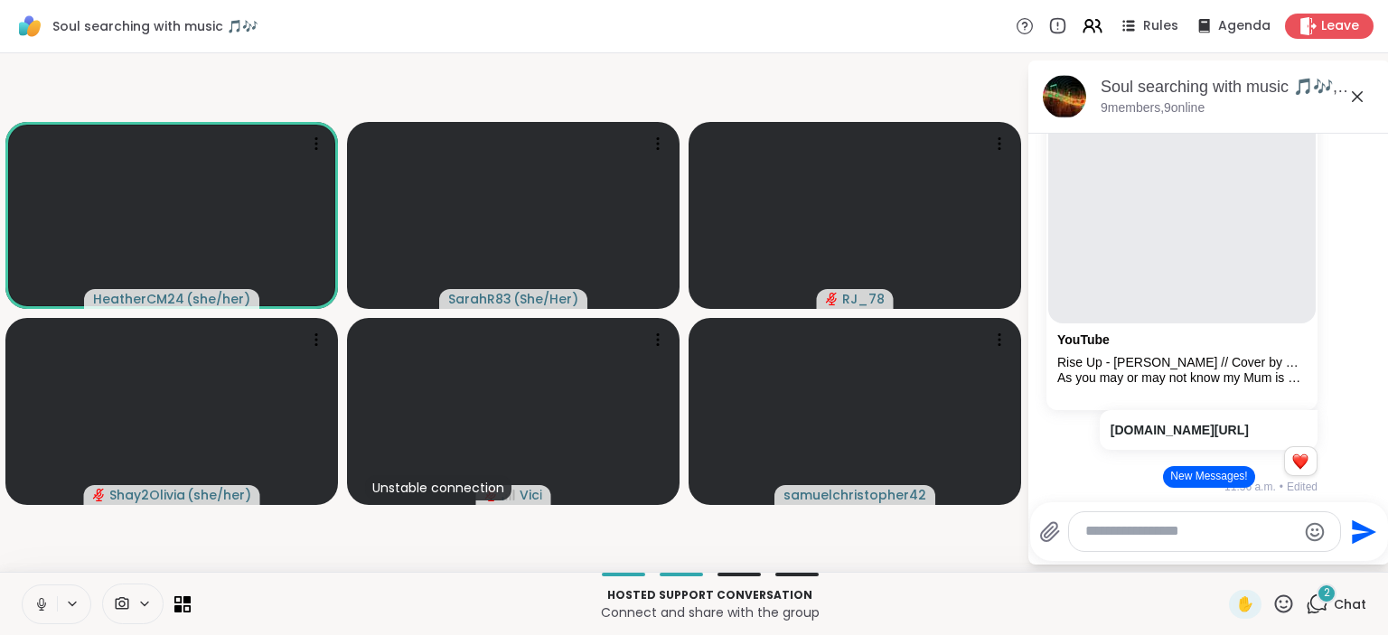
click at [45, 602] on icon at bounding box center [41, 604] width 16 height 16
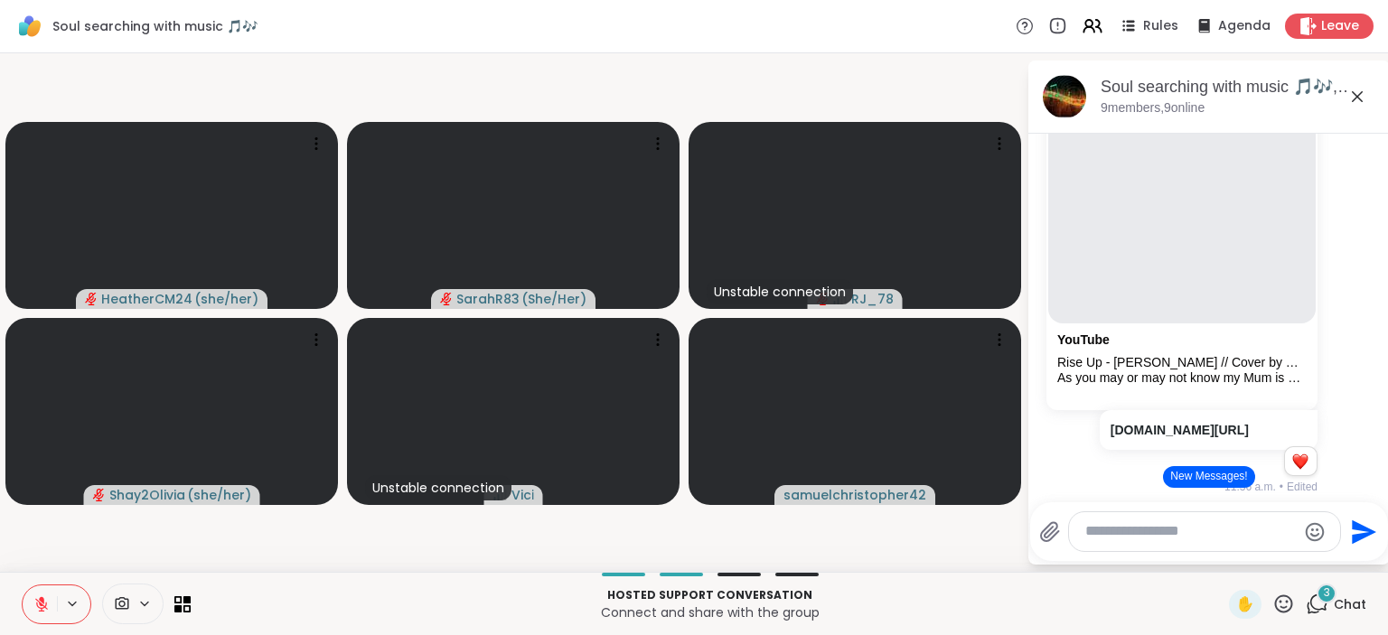
click at [987, 593] on p "Hosted support conversation" at bounding box center [710, 595] width 1017 height 16
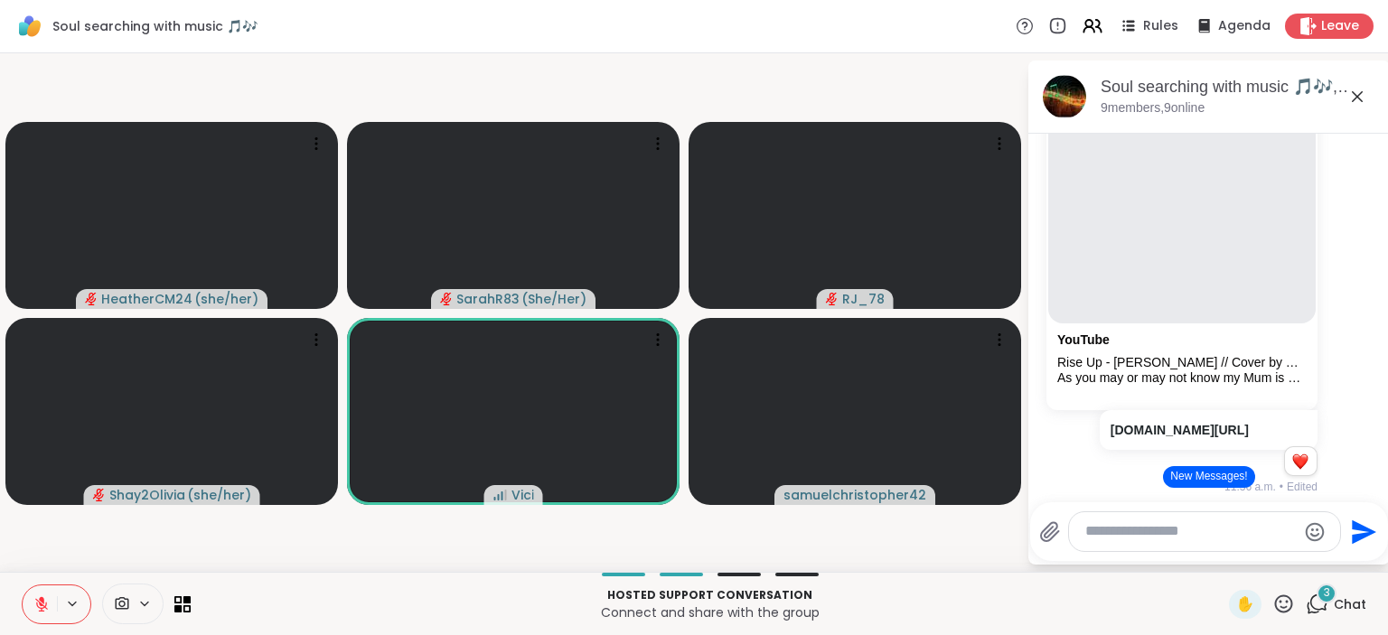
click at [1119, 533] on textarea "Type your message" at bounding box center [1190, 531] width 211 height 19
type textarea "*********"
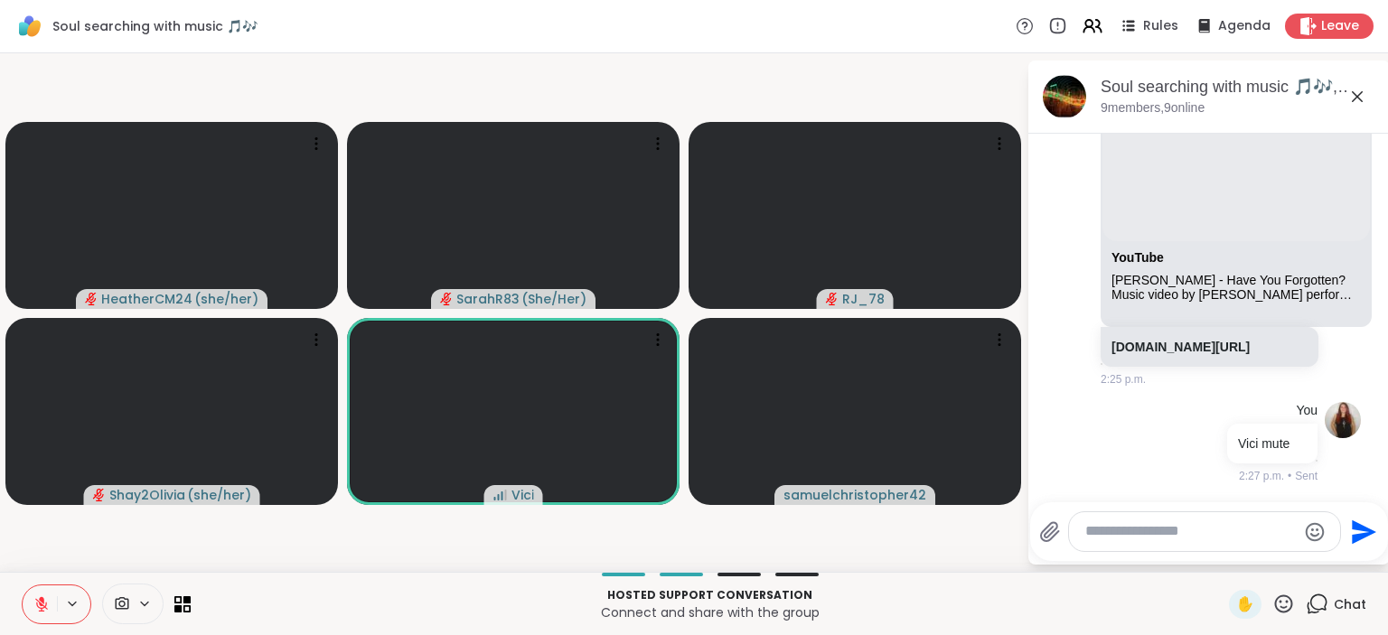
click at [44, 602] on icon at bounding box center [41, 604] width 16 height 16
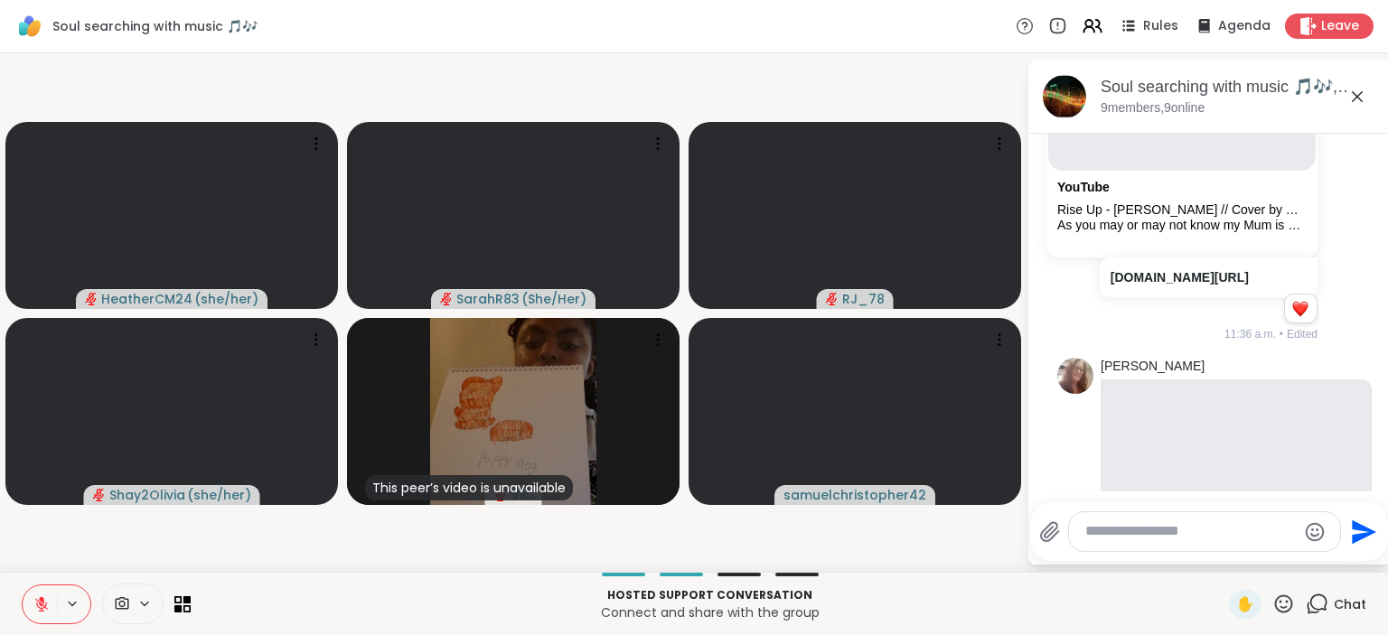
scroll to position [1473, 0]
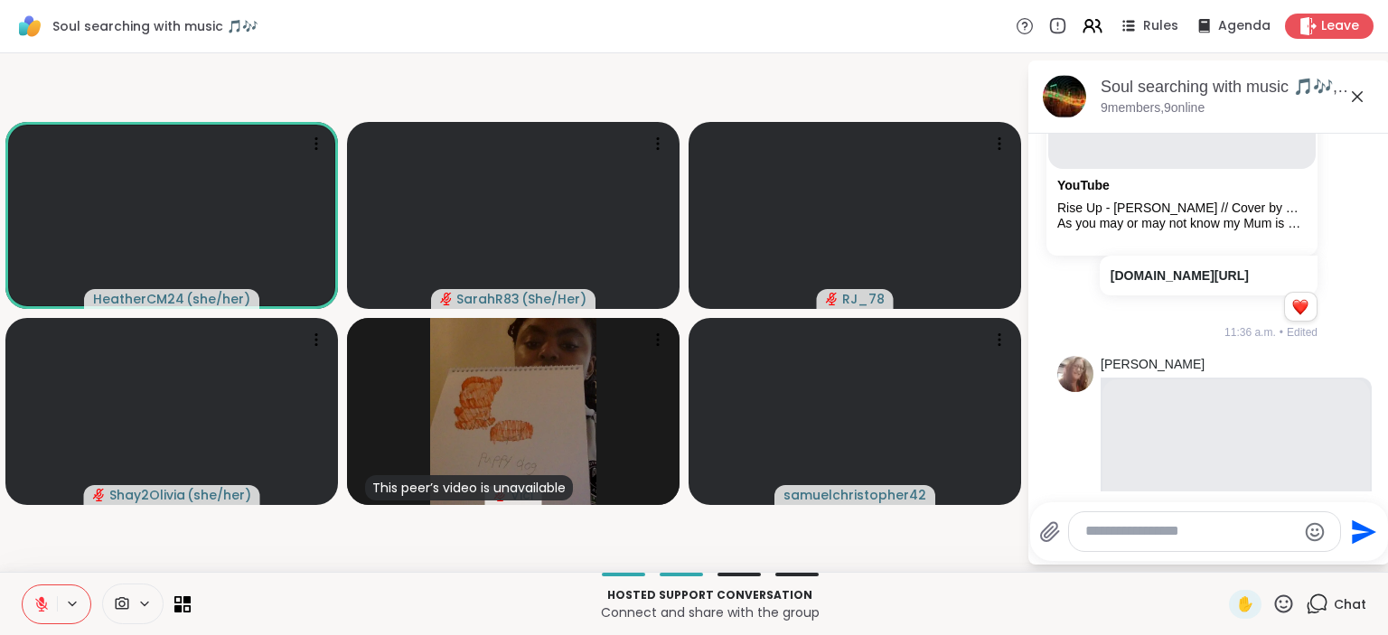
click at [34, 605] on icon at bounding box center [41, 604] width 16 height 16
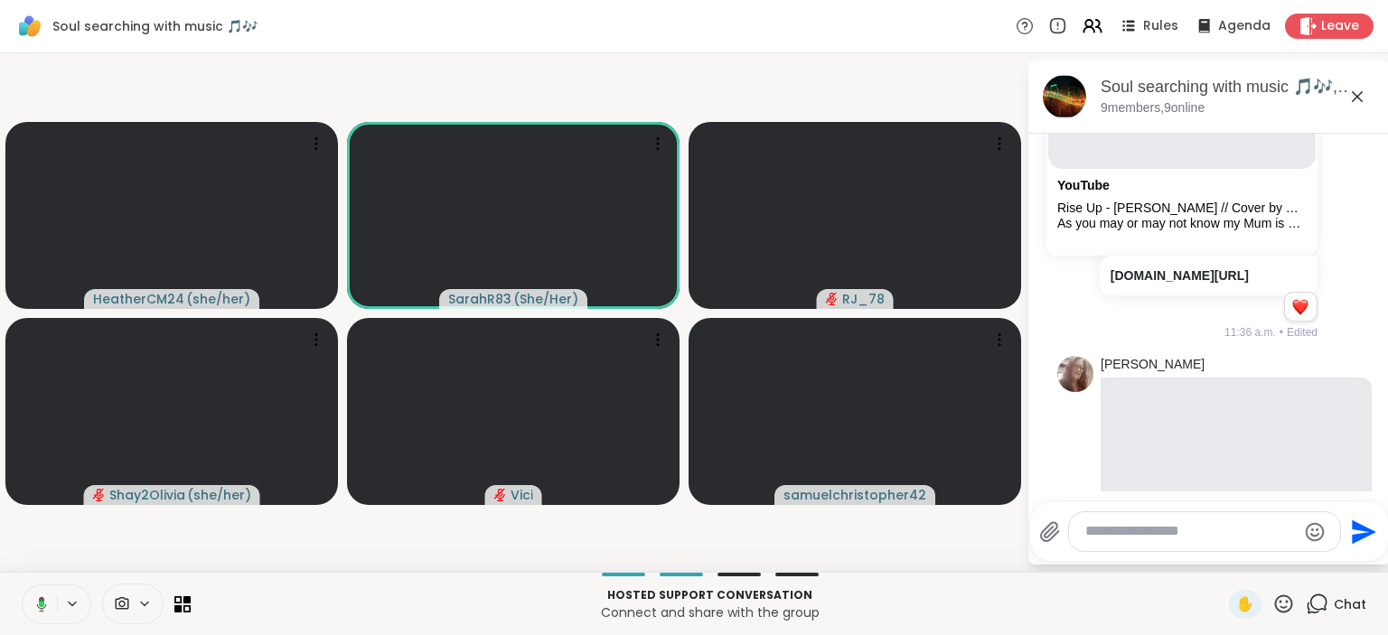
click at [46, 602] on icon at bounding box center [39, 604] width 16 height 16
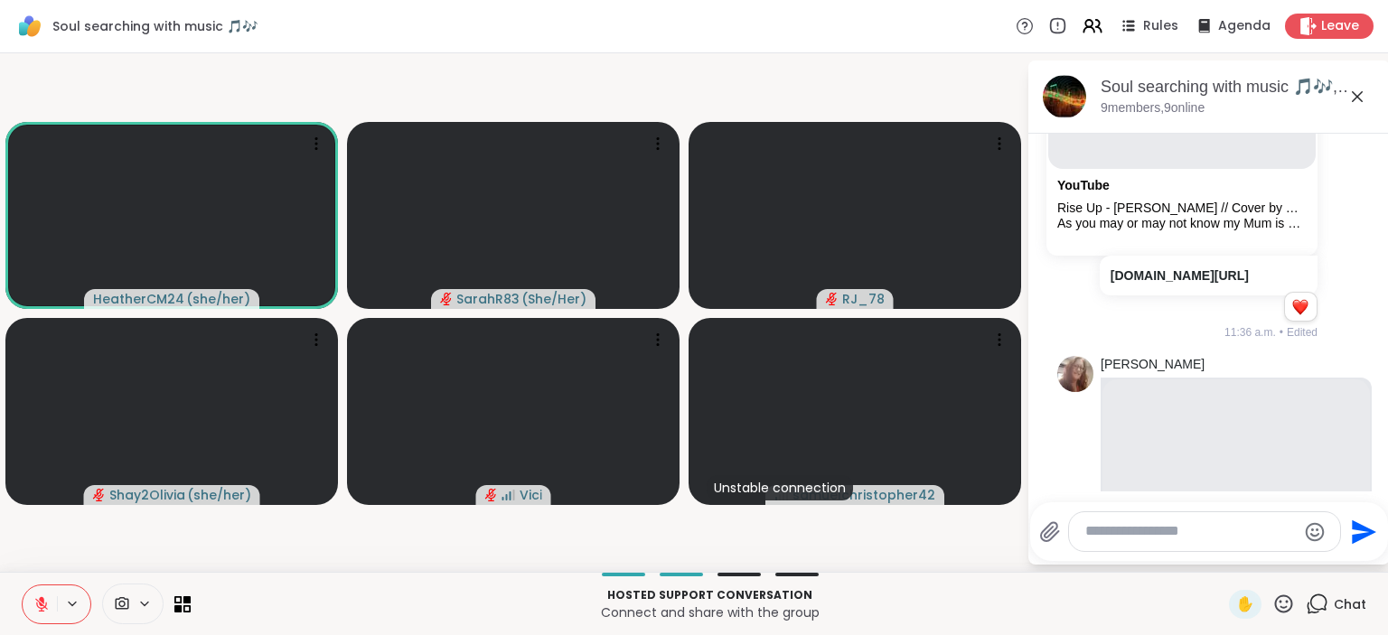
click at [1164, 534] on textarea "Type your message" at bounding box center [1190, 531] width 211 height 19
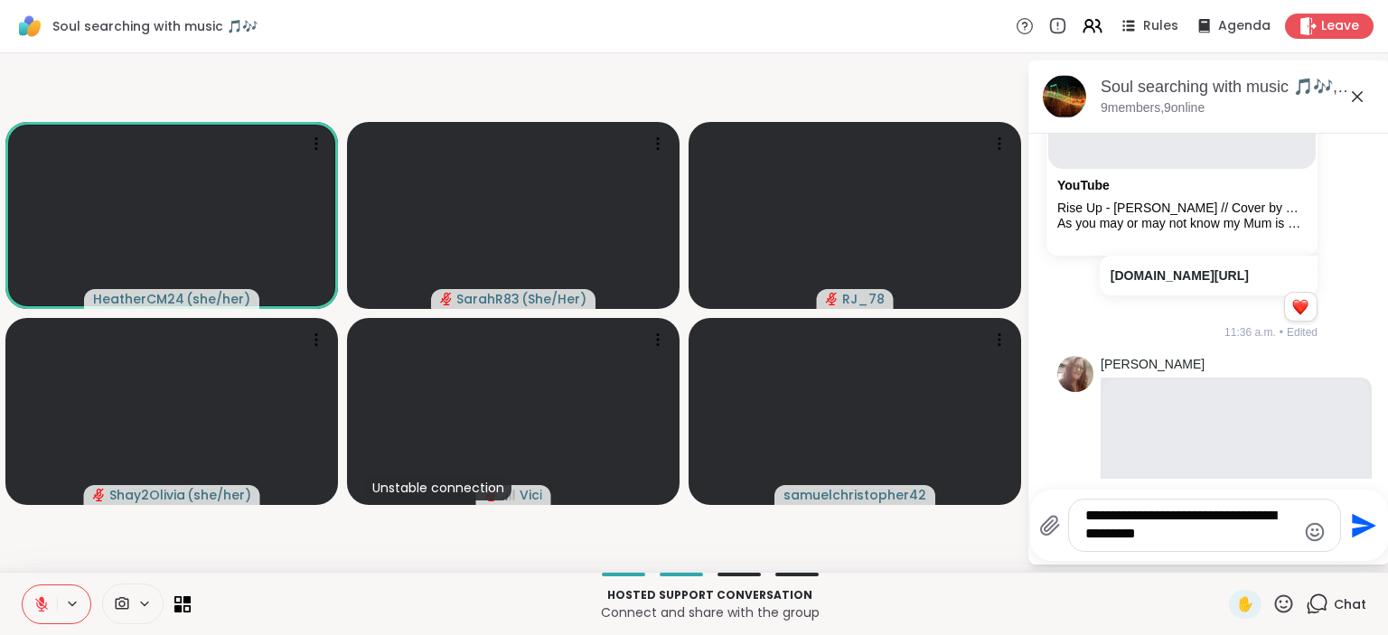
type textarea "**********"
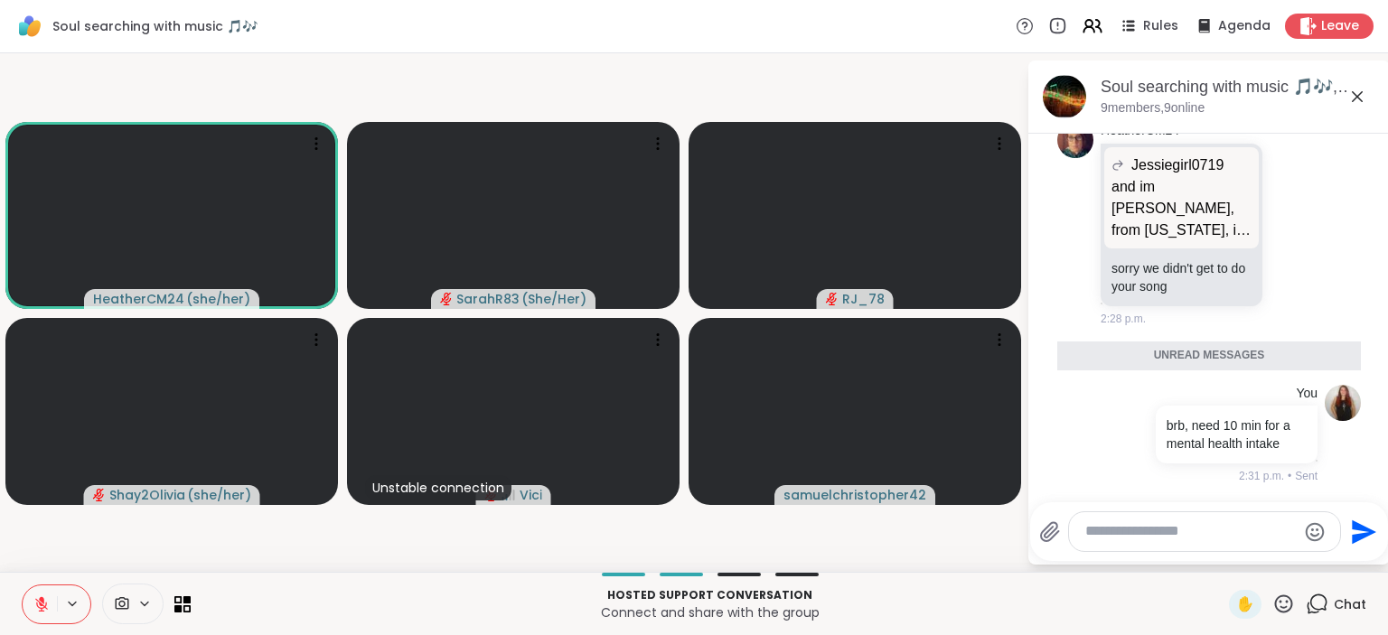
scroll to position [11045, 0]
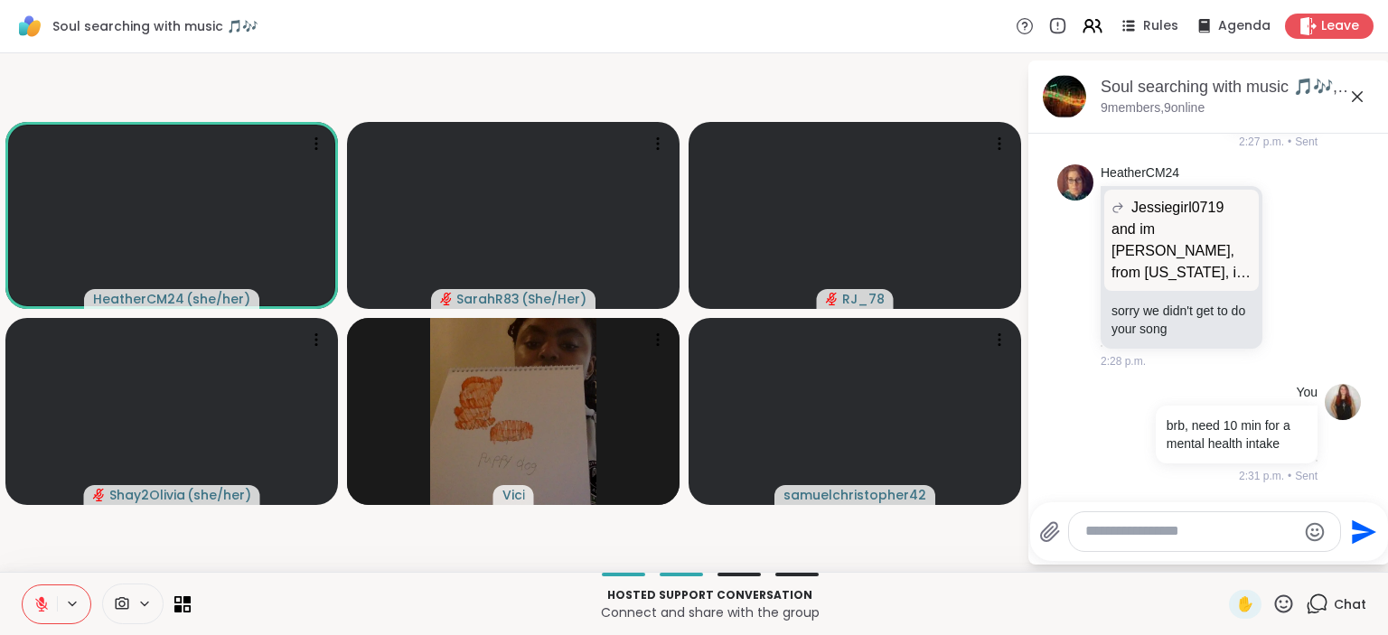
click at [869, 79] on video-player-container "HeatherCM24 ( she/her ) SarahR83 ( She/Her ) RJ_78 Shay2Olivia ( she/her ) Vici…" at bounding box center [513, 313] width 1005 height 504
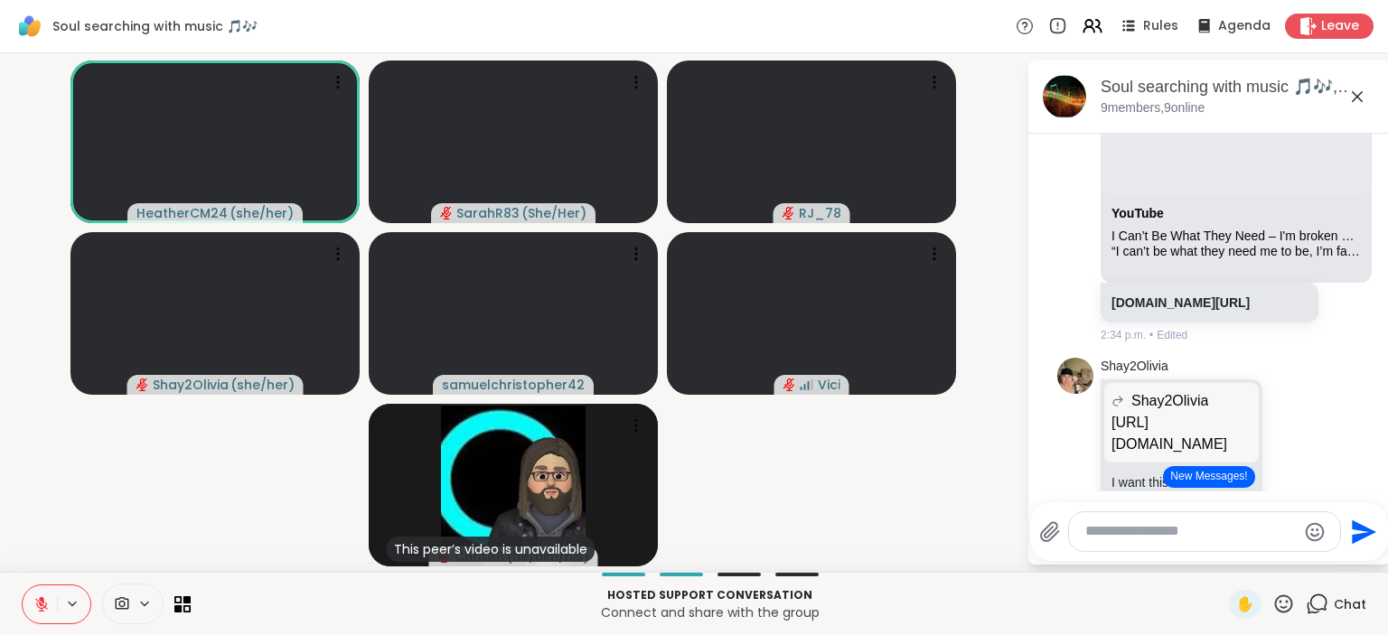
scroll to position [11198, 0]
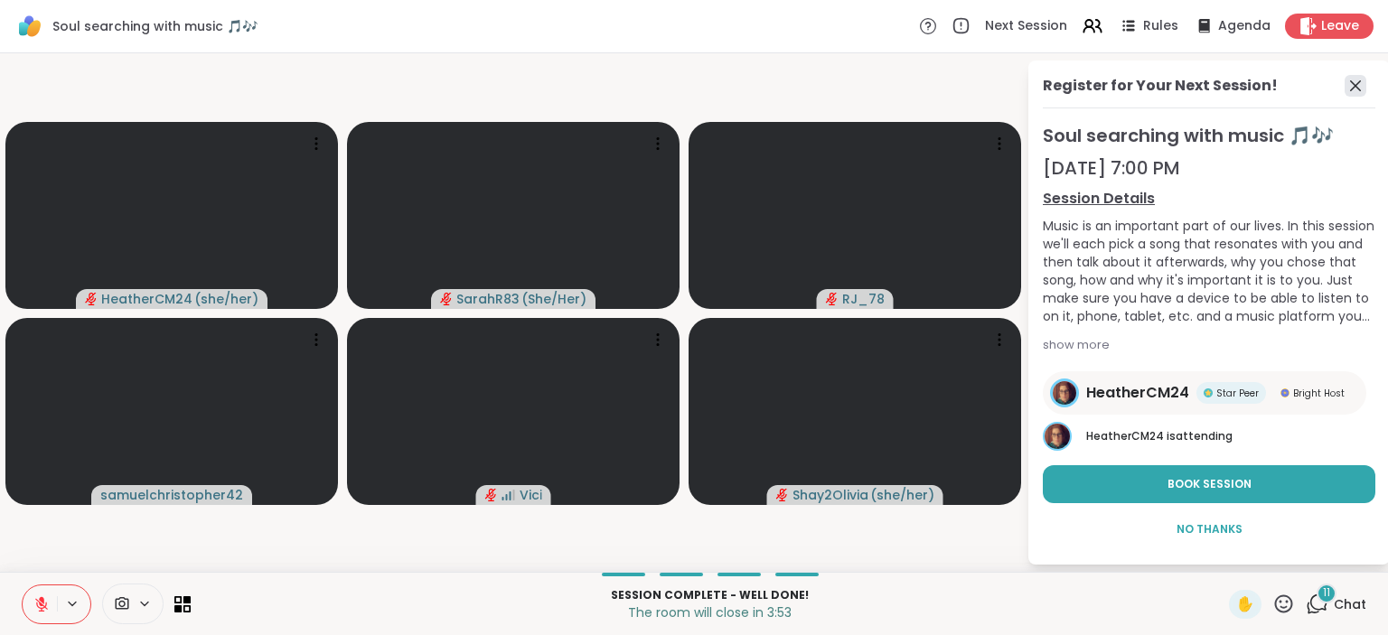
click at [1352, 92] on icon at bounding box center [1356, 86] width 22 height 22
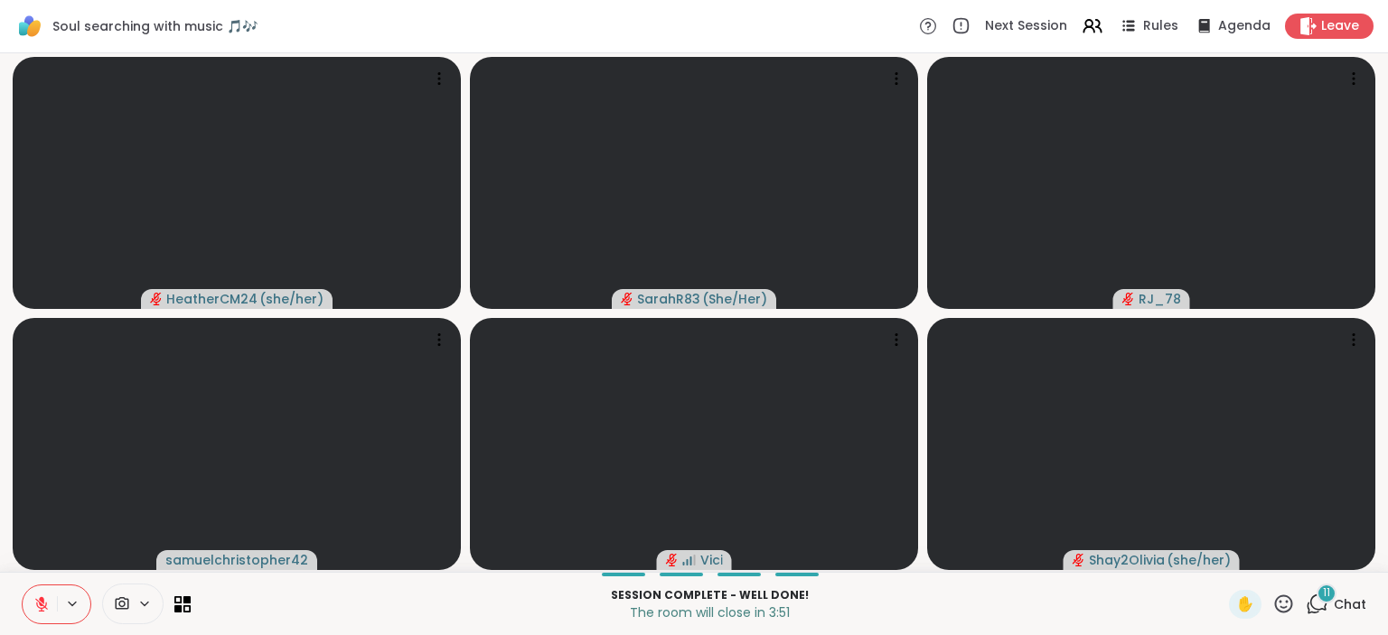
click at [1317, 602] on icon at bounding box center [1317, 604] width 23 height 23
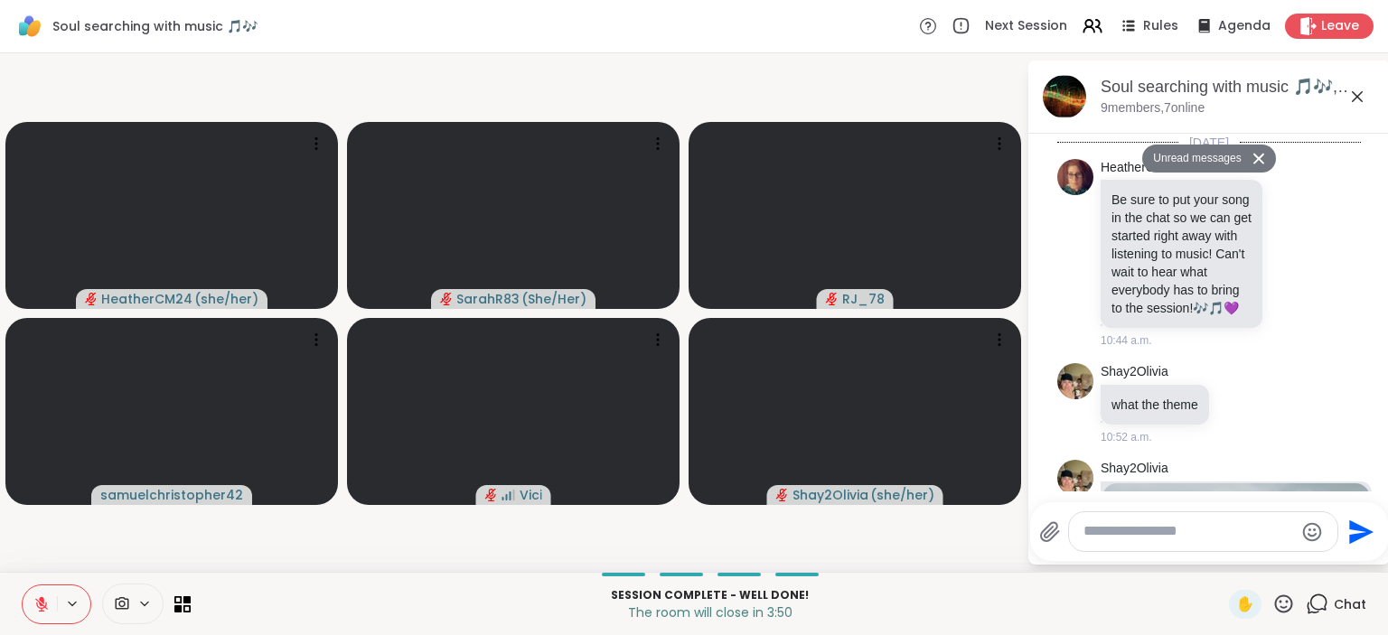
click at [1150, 521] on div at bounding box center [1203, 531] width 268 height 39
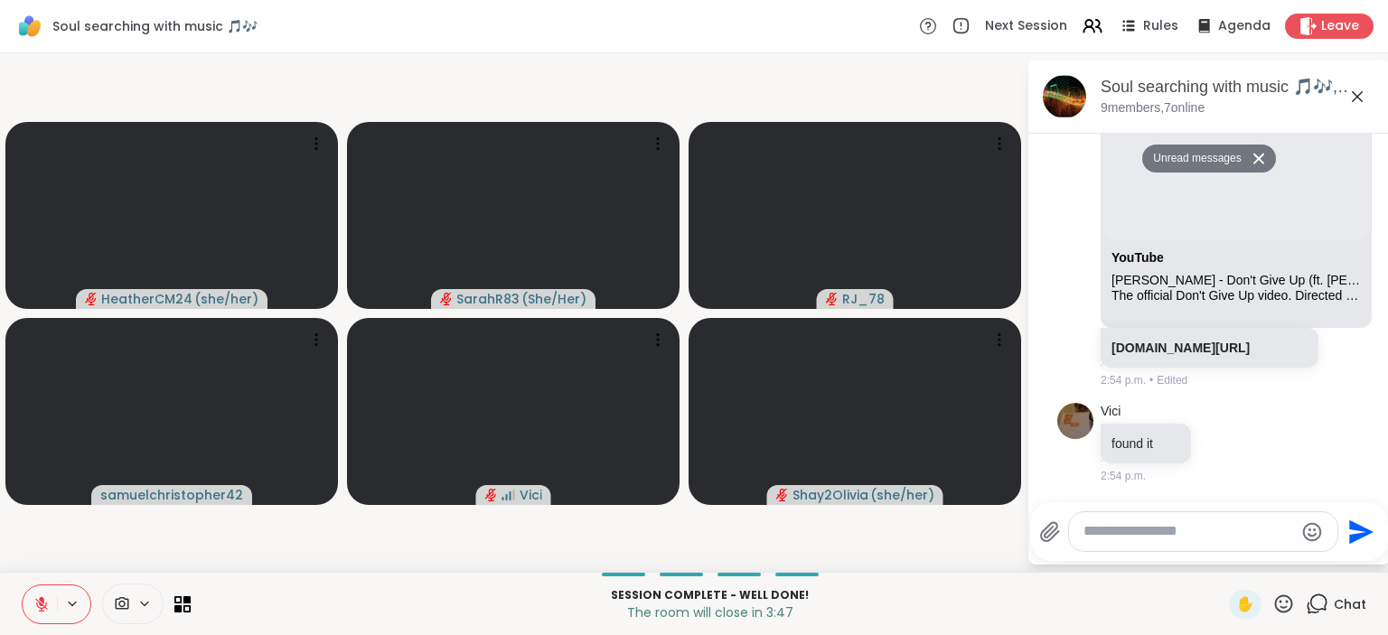
click at [1133, 522] on div at bounding box center [1203, 531] width 268 height 39
click at [1133, 533] on textarea "Type your message" at bounding box center [1189, 531] width 211 height 19
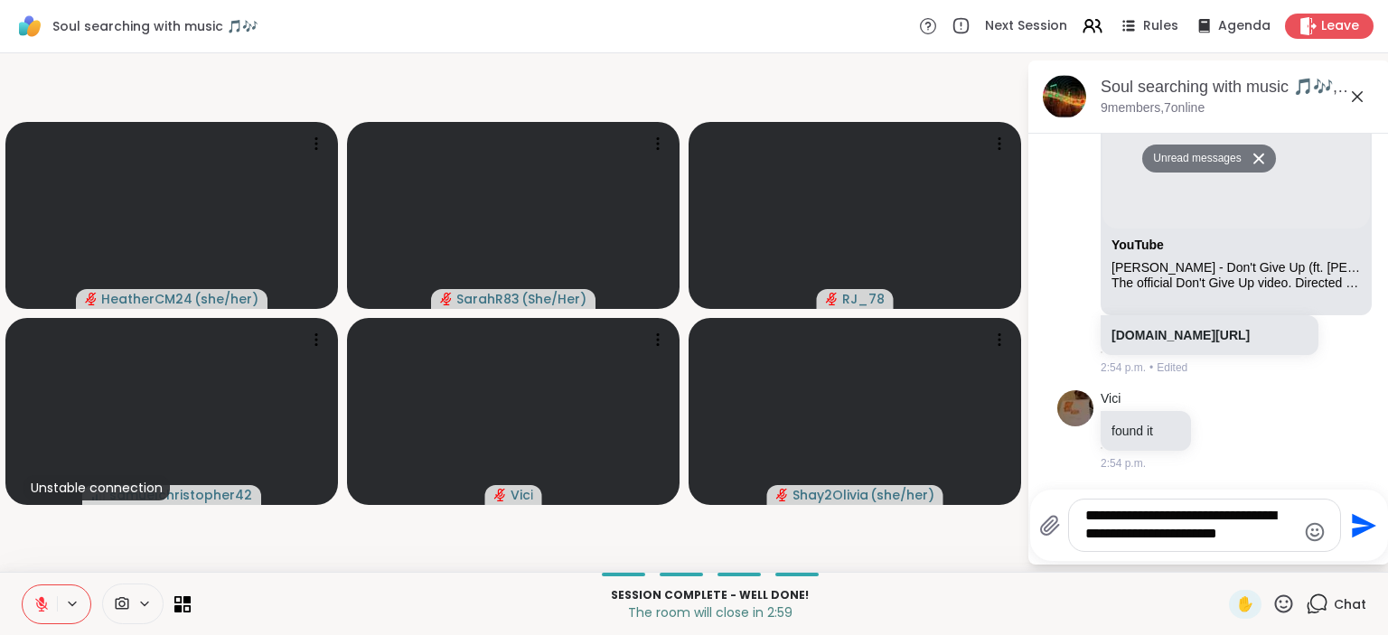
type textarea "**********"
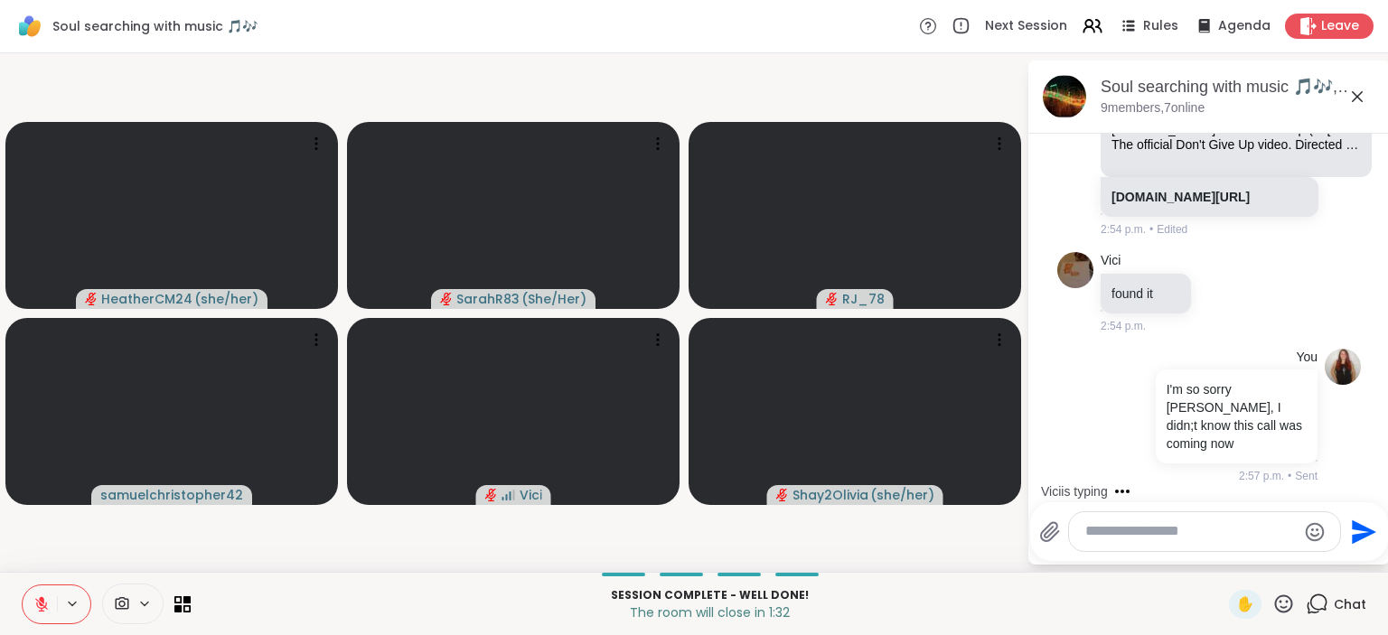
scroll to position [14329, 0]
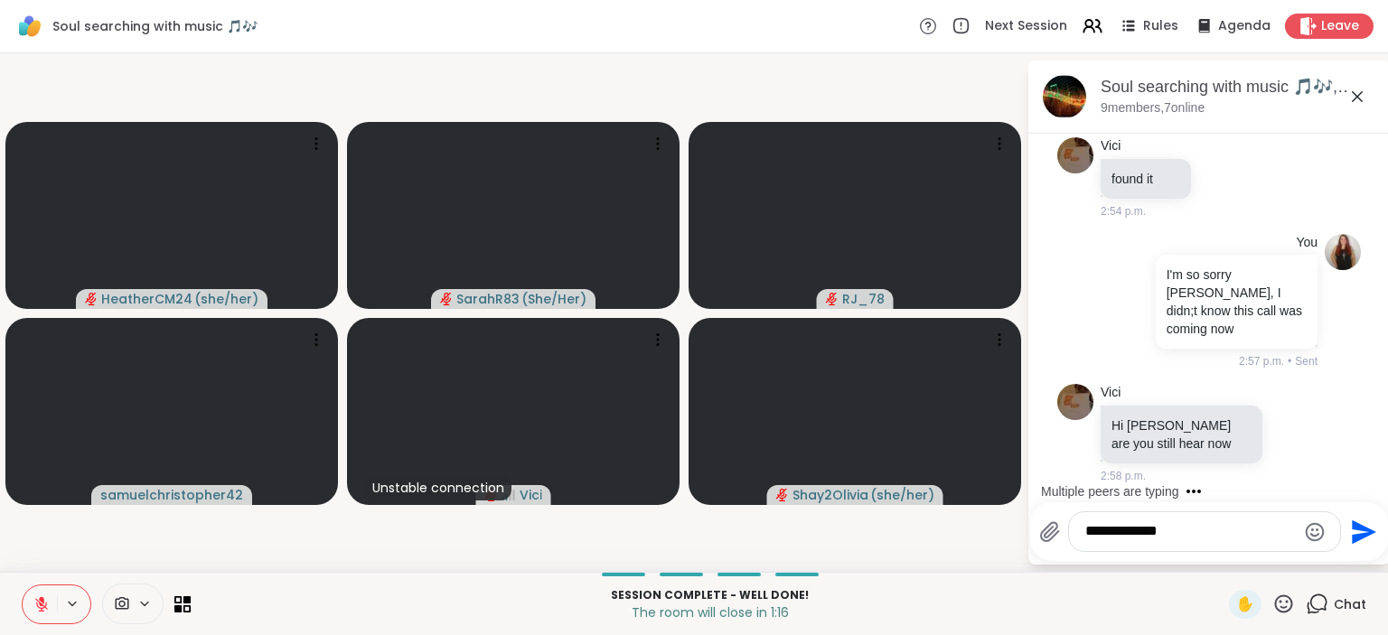
type textarea "**********"
type textarea "*"
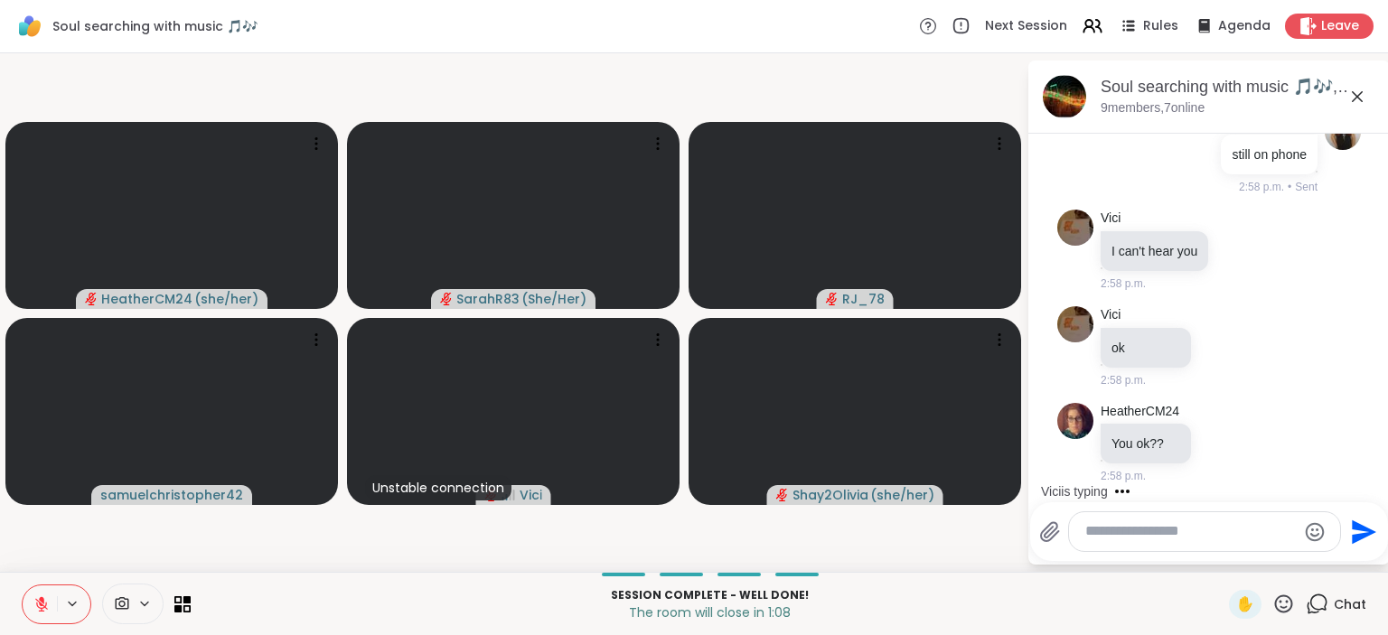
scroll to position [14712, 0]
type textarea "***"
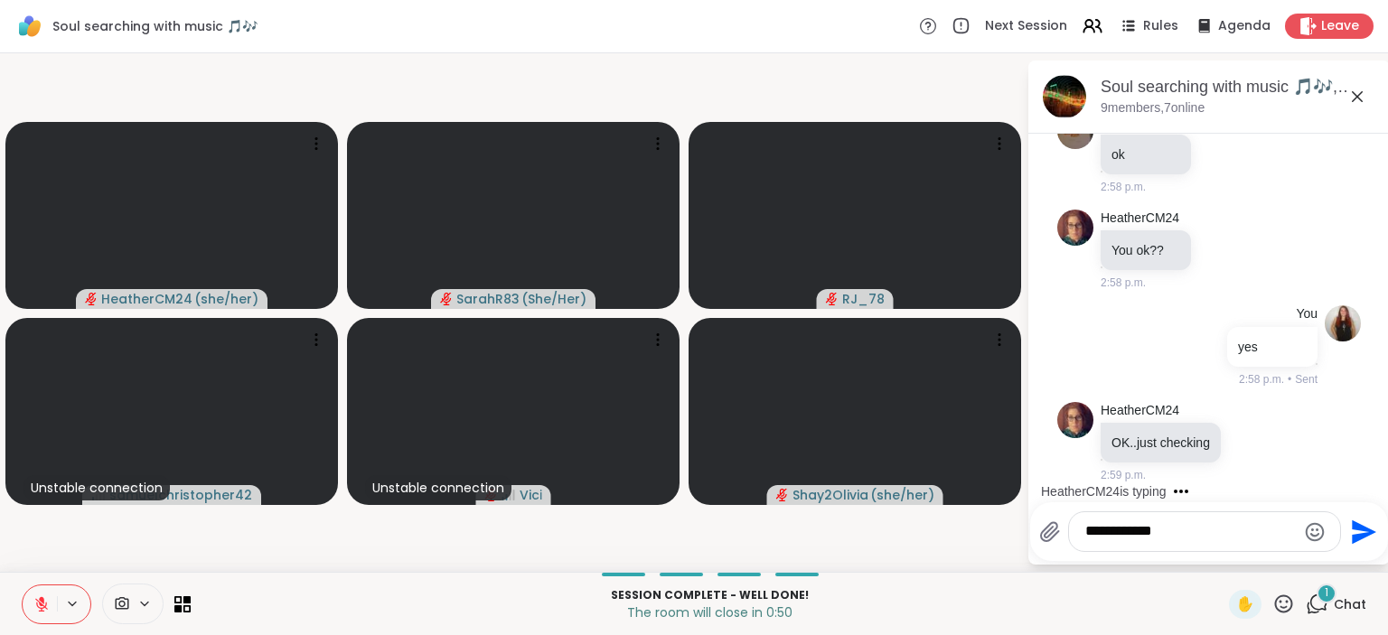
scroll to position [14905, 0]
type textarea "**********"
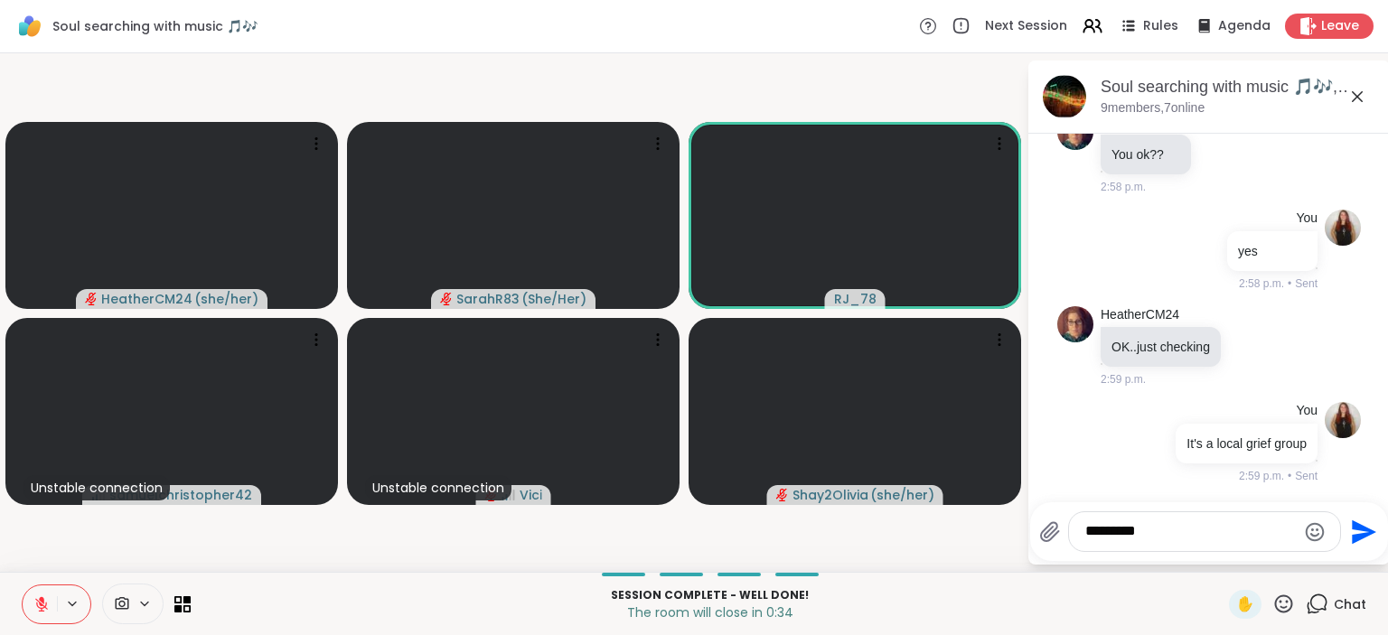
type textarea "**********"
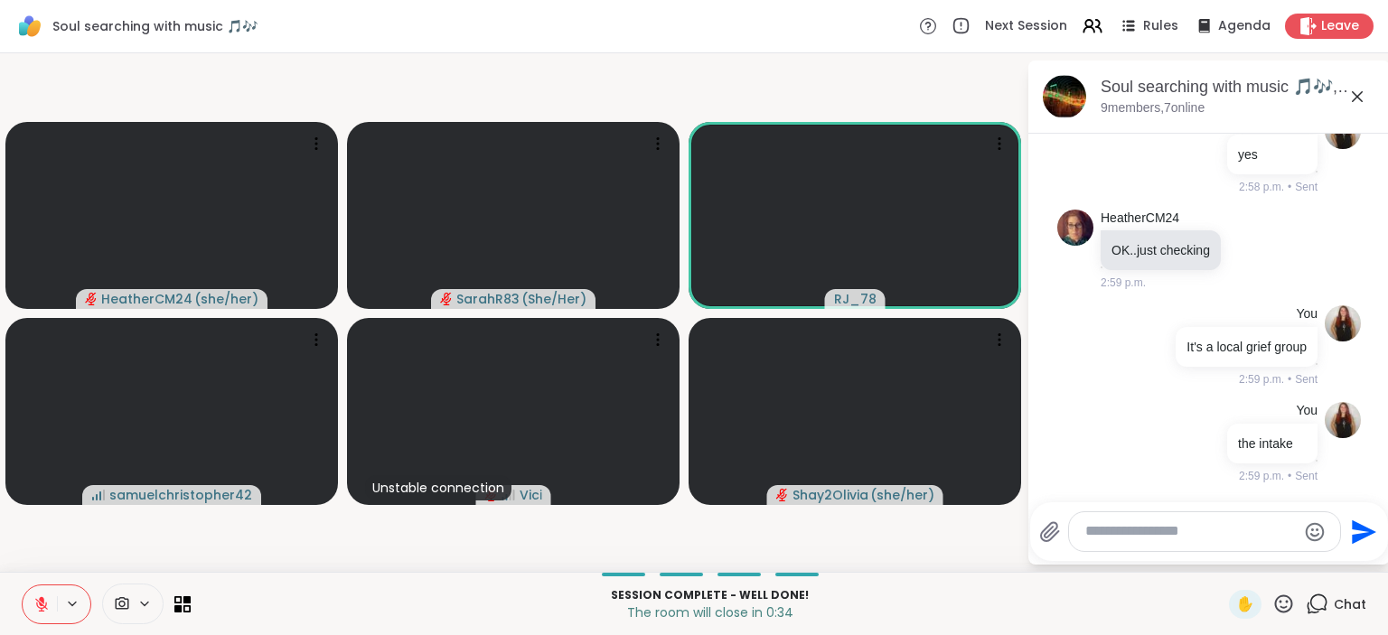
scroll to position [15096, 0]
click at [42, 597] on icon at bounding box center [41, 604] width 16 height 16
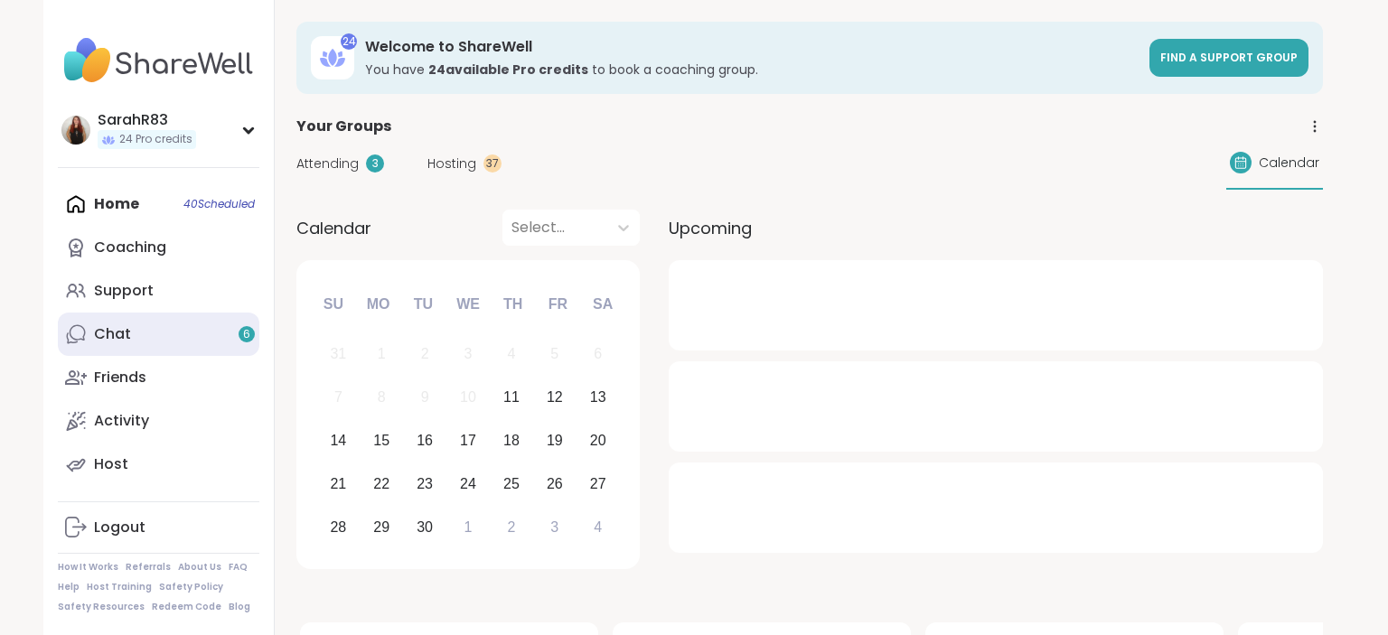
click at [122, 338] on div "Chat 6" at bounding box center [112, 334] width 37 height 20
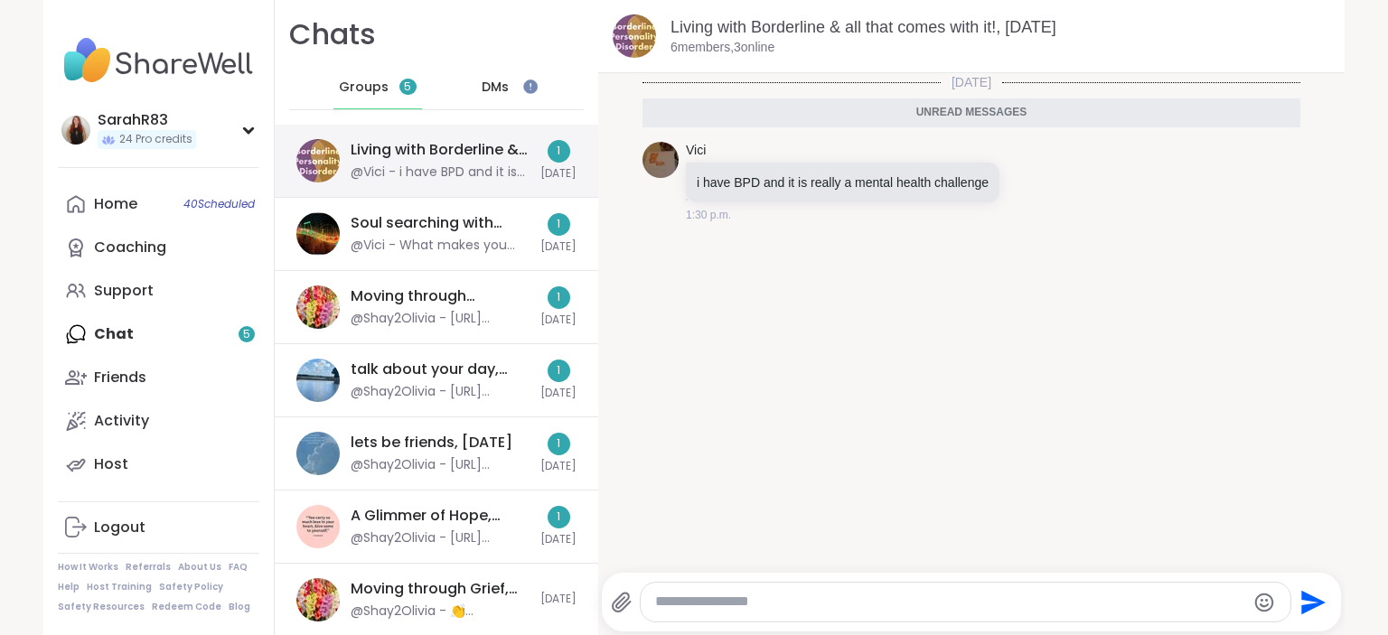
click at [411, 152] on div "Living with Borderline & all that comes with it!, [DATE]" at bounding box center [440, 150] width 179 height 20
click at [432, 166] on div "@Vici - i have BPD and it is really a mental health challenge" at bounding box center [440, 173] width 179 height 18
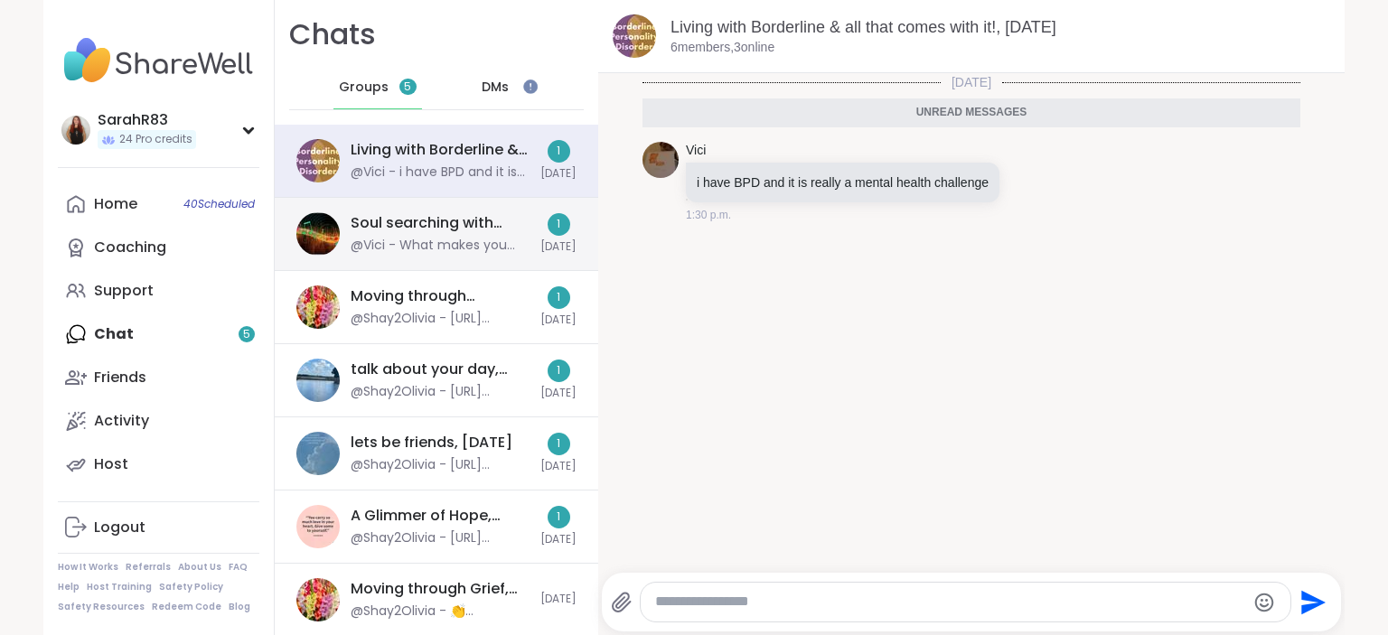
click at [432, 248] on div "@Vici - What makes you beautiful one direction" at bounding box center [440, 246] width 179 height 18
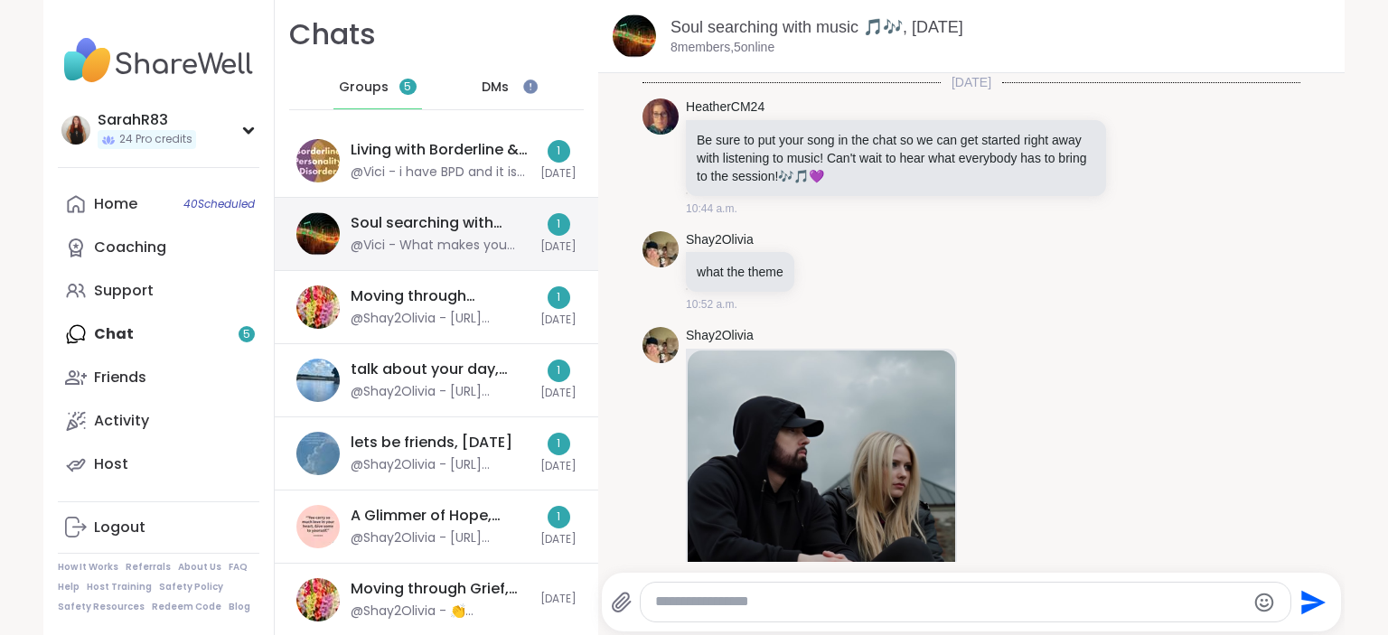
scroll to position [2188, 0]
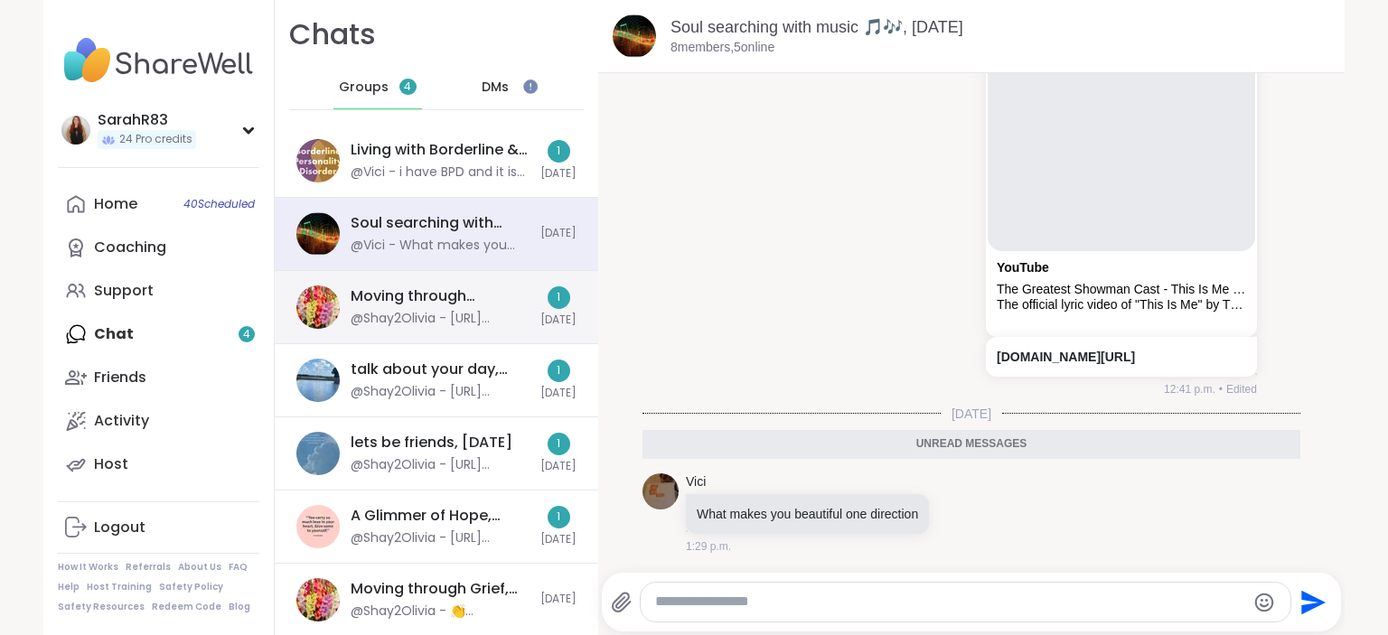
click at [427, 309] on div "Moving through Grief, [DATE] @Shay2Olivia - [URL][DOMAIN_NAME]" at bounding box center [440, 307] width 179 height 42
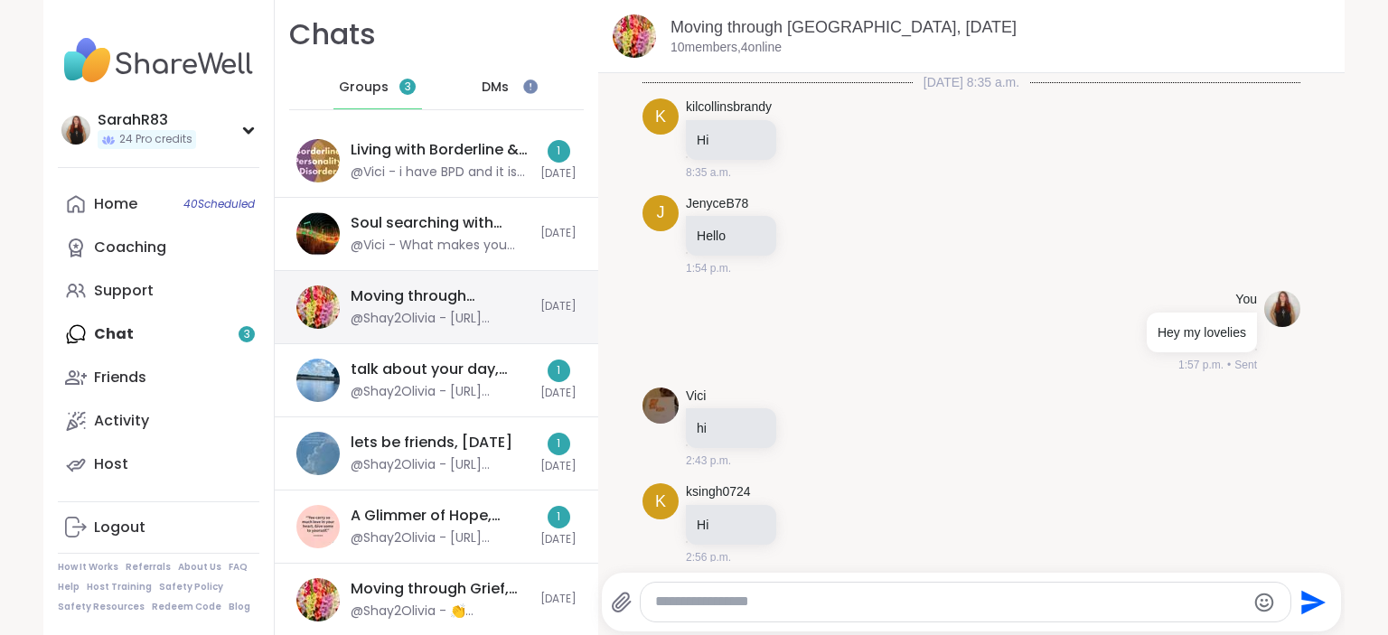
scroll to position [8723, 0]
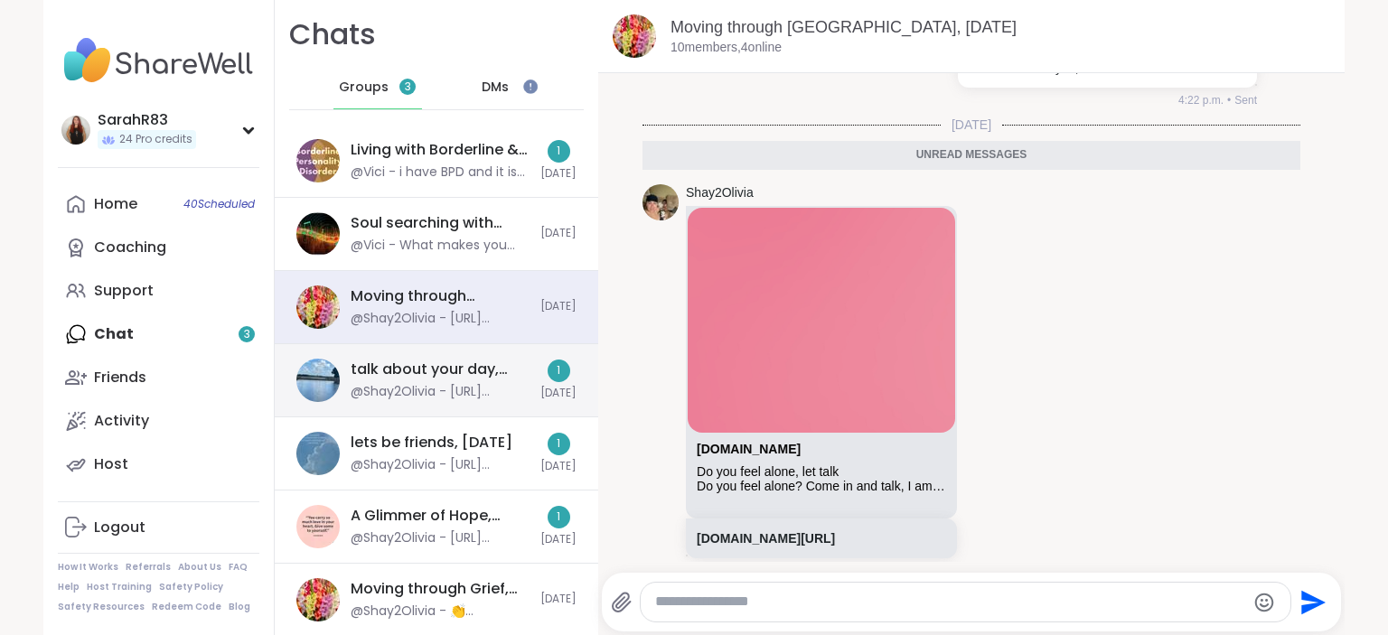
click at [427, 370] on div "talk about your day, [DATE]" at bounding box center [440, 370] width 179 height 20
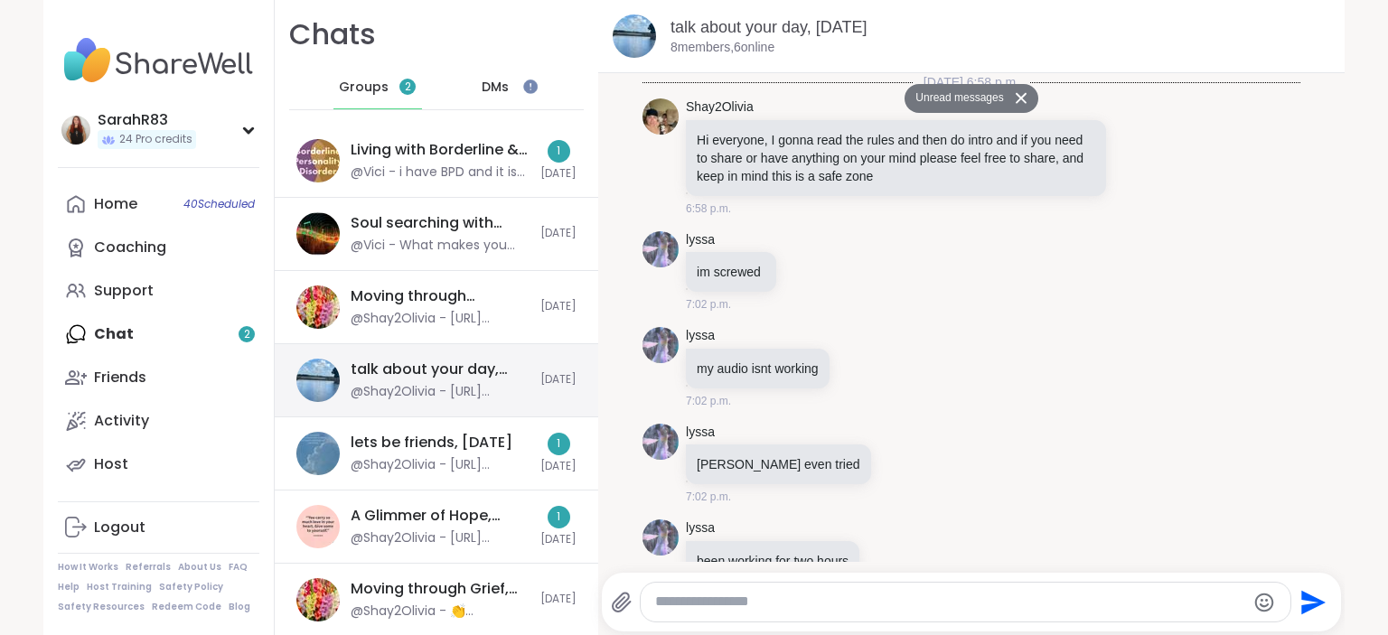
scroll to position [11312, 0]
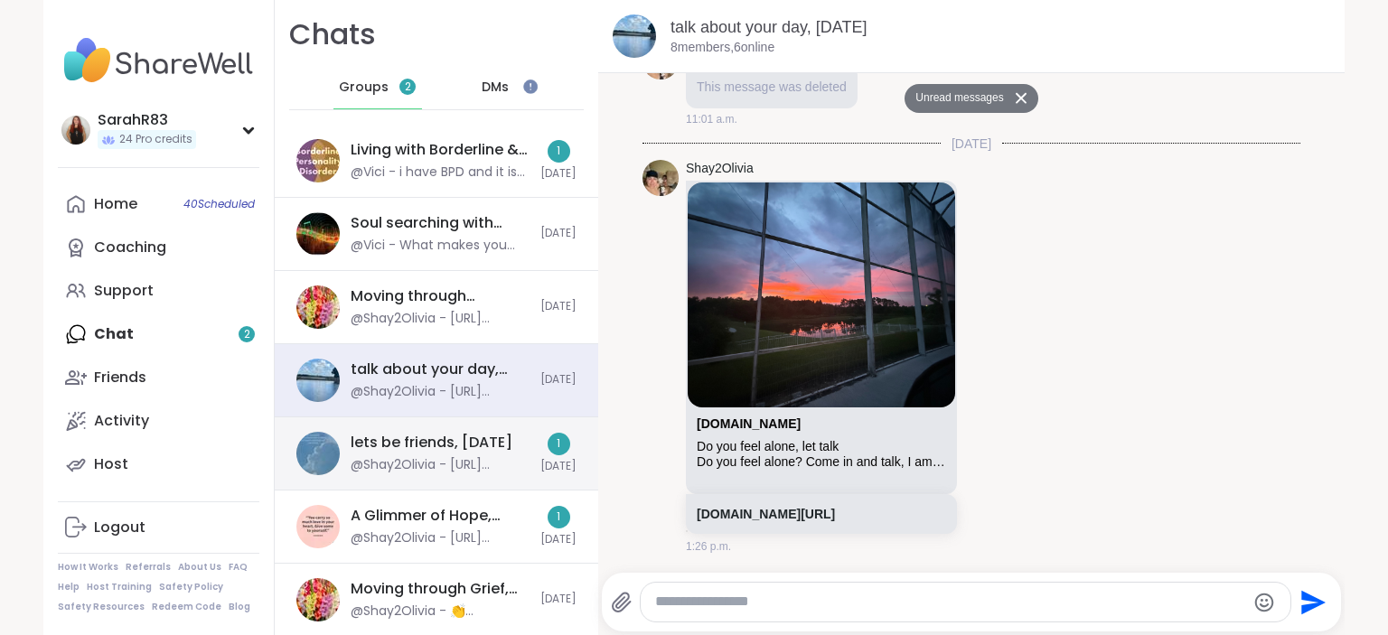
click at [429, 453] on div "lets be friends, [DATE] @Shay2Olivia - [URL][DOMAIN_NAME]" at bounding box center [440, 454] width 179 height 42
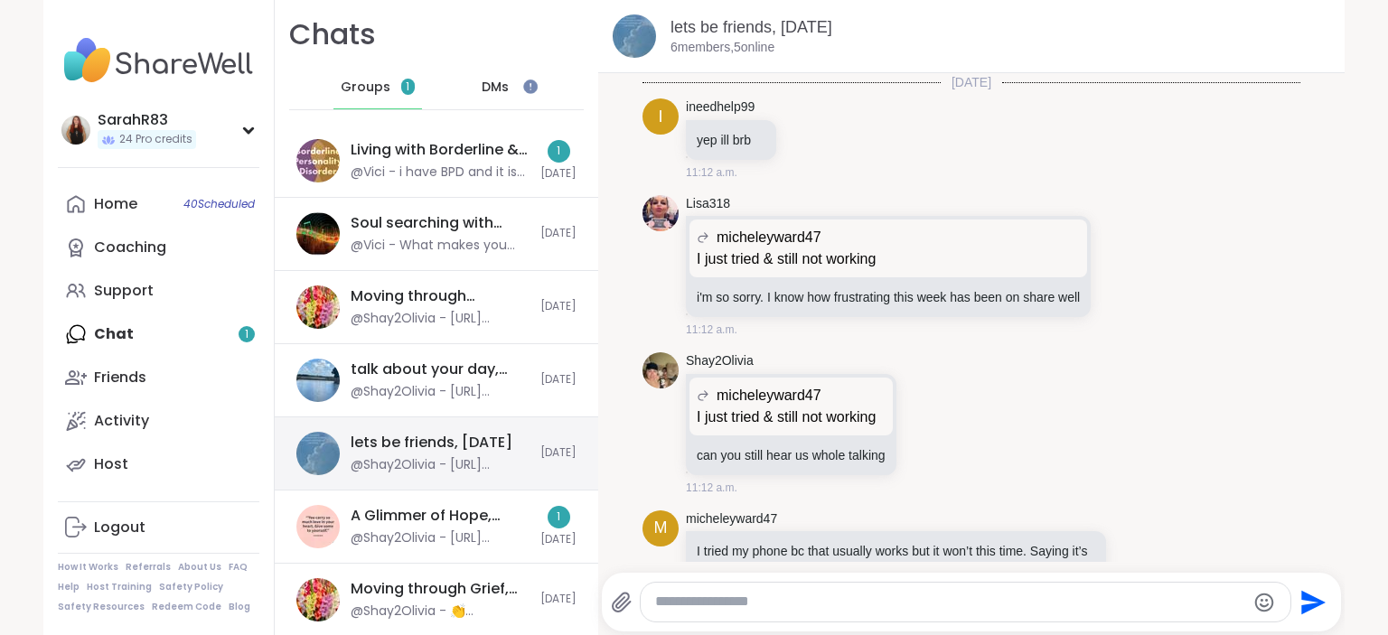
scroll to position [16841, 0]
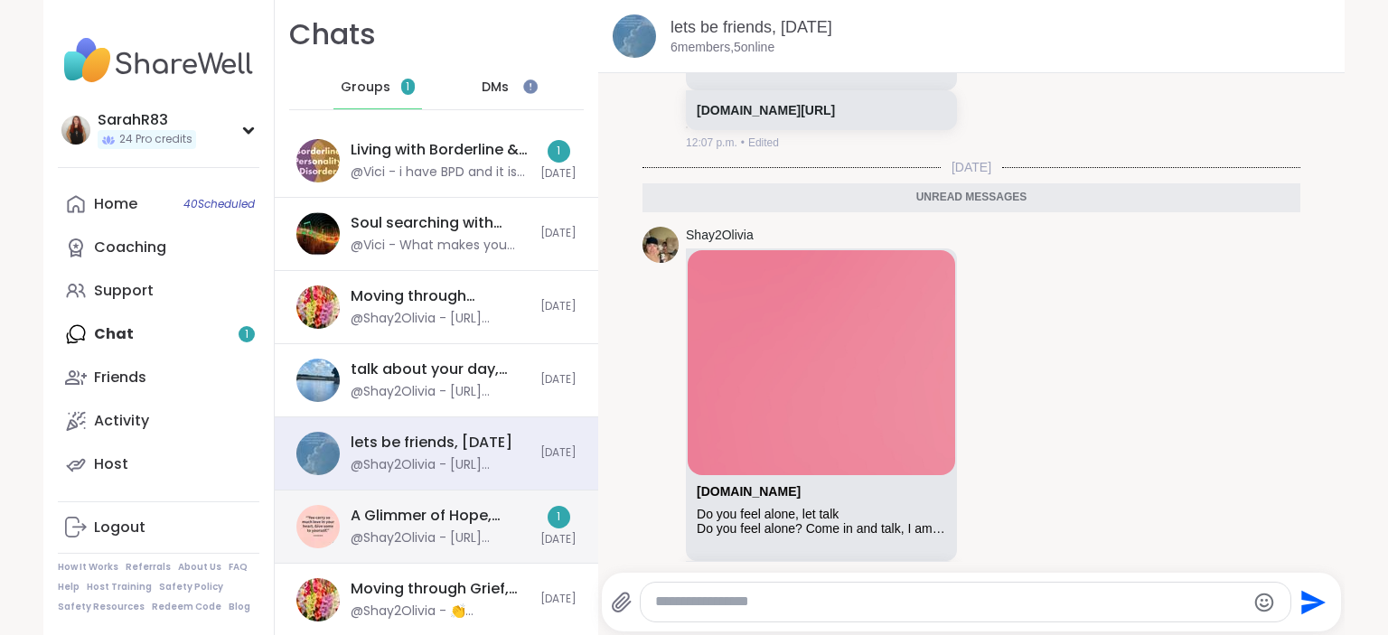
click at [428, 511] on div "A Glimmer of Hope, [DATE]" at bounding box center [440, 516] width 179 height 20
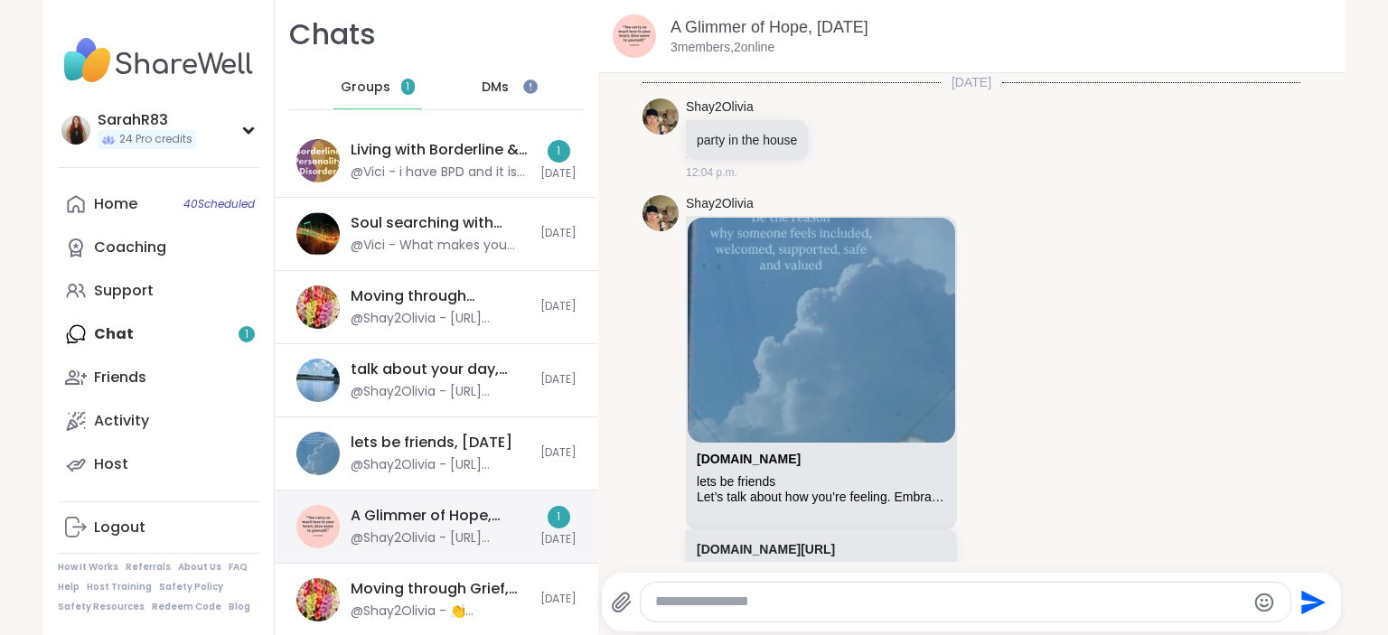
scroll to position [2017, 0]
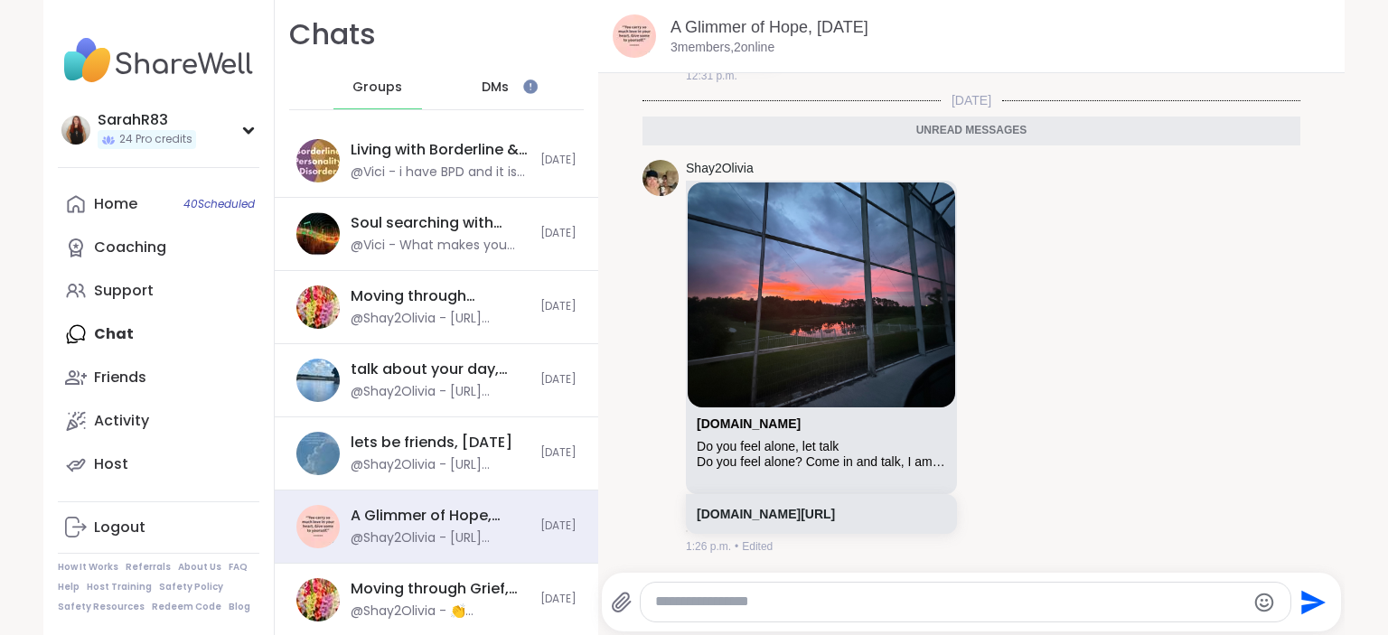
click at [497, 92] on span "DMs" at bounding box center [495, 88] width 27 height 18
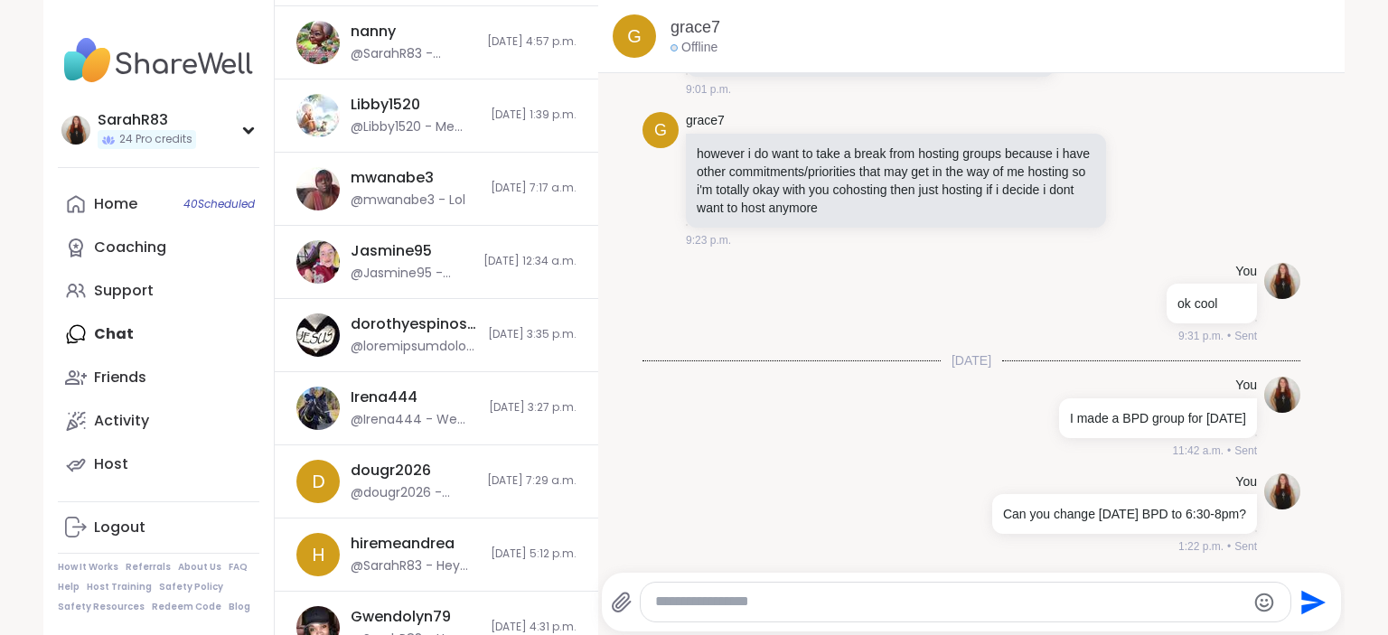
scroll to position [1314, 0]
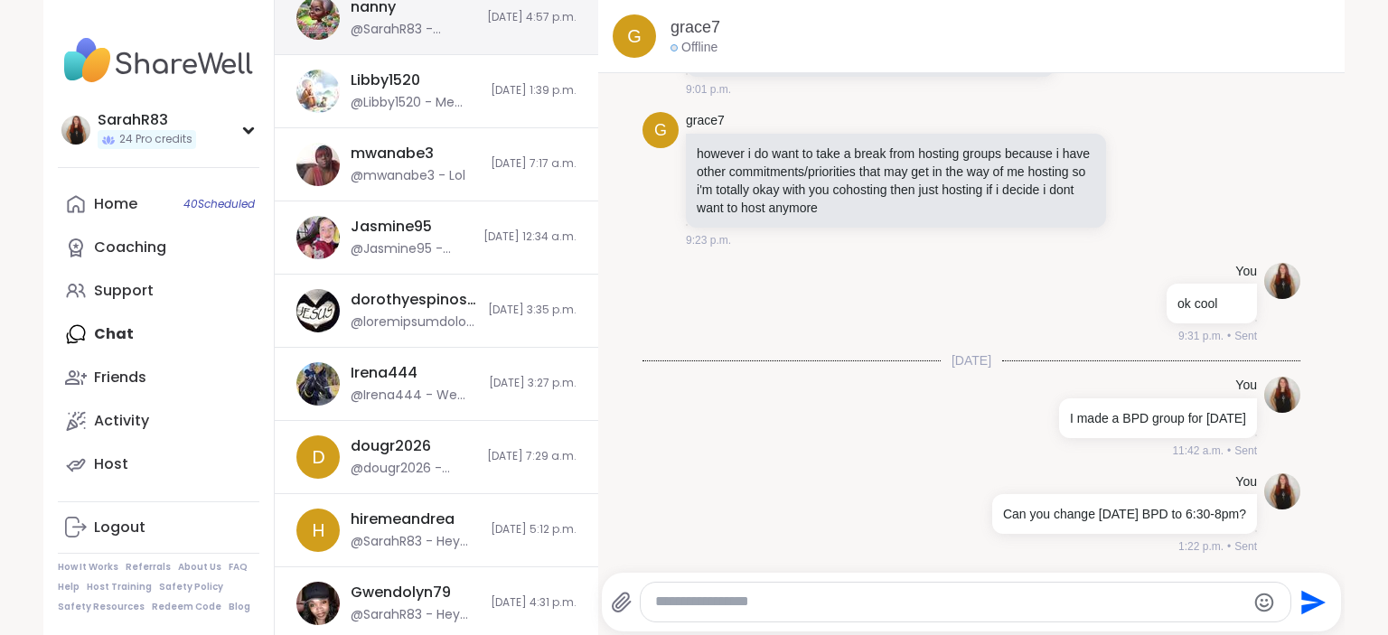
drag, startPoint x: 457, startPoint y: 356, endPoint x: 399, endPoint y: 19, distance: 342.0
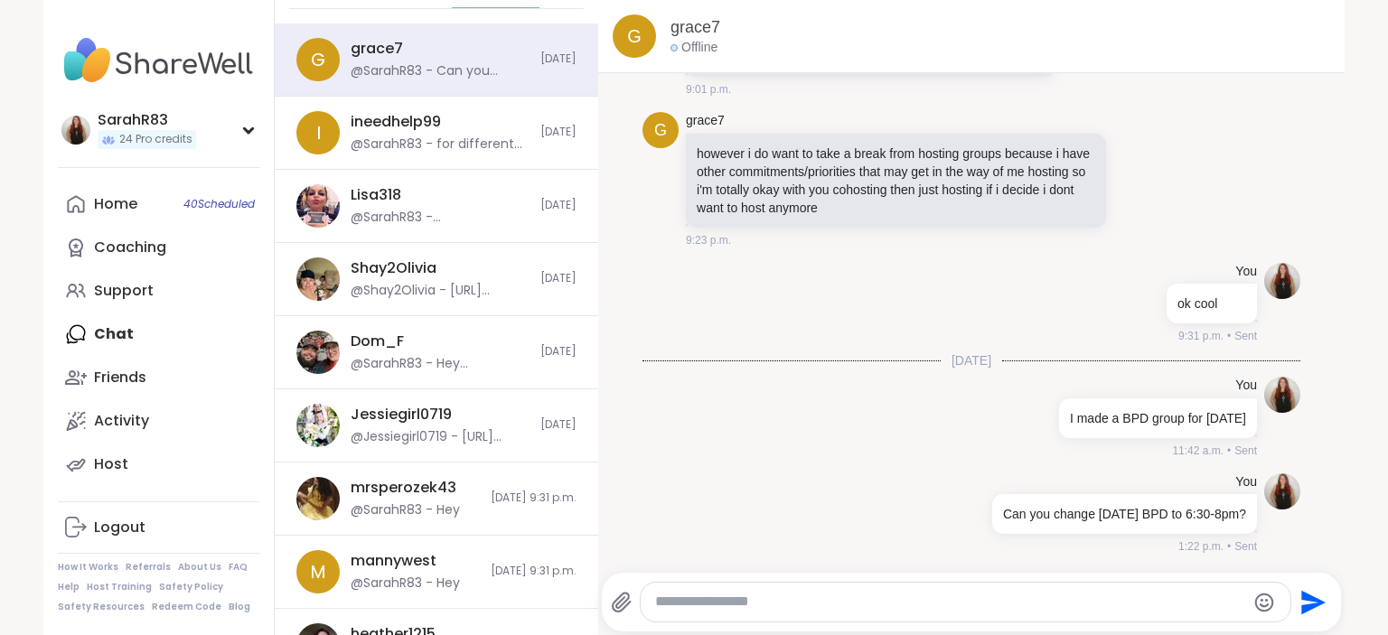
scroll to position [0, 0]
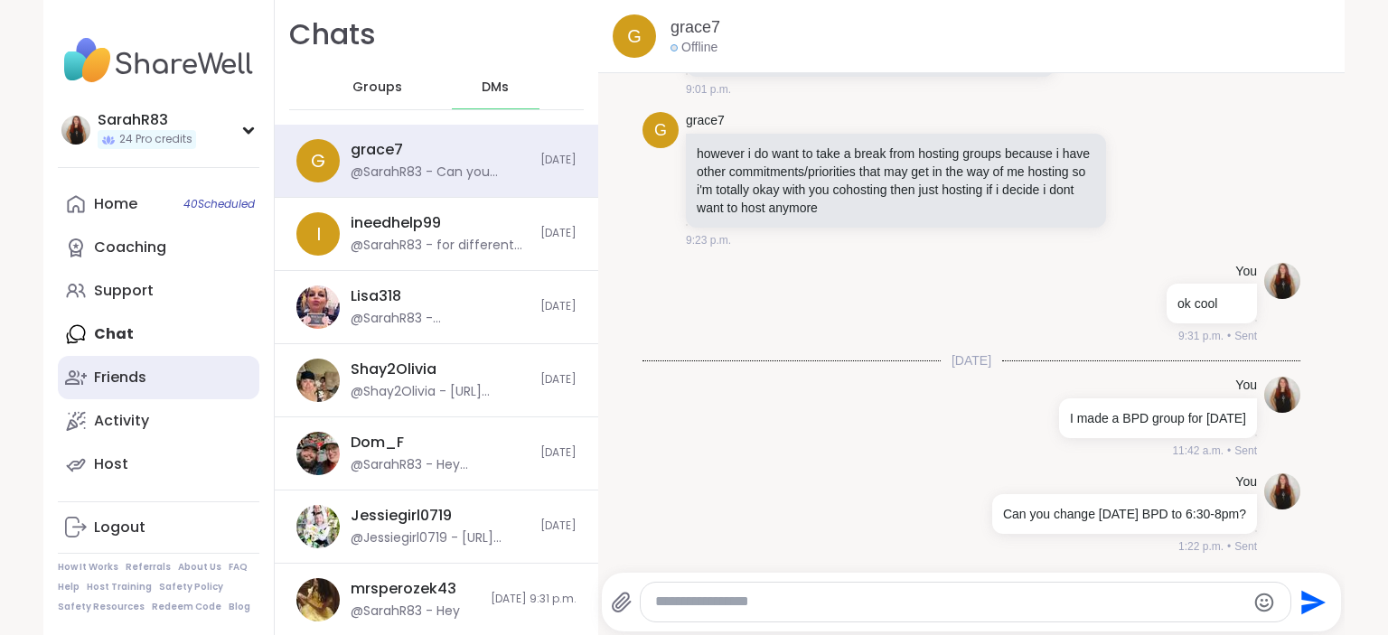
click at [149, 388] on link "Friends" at bounding box center [159, 377] width 202 height 43
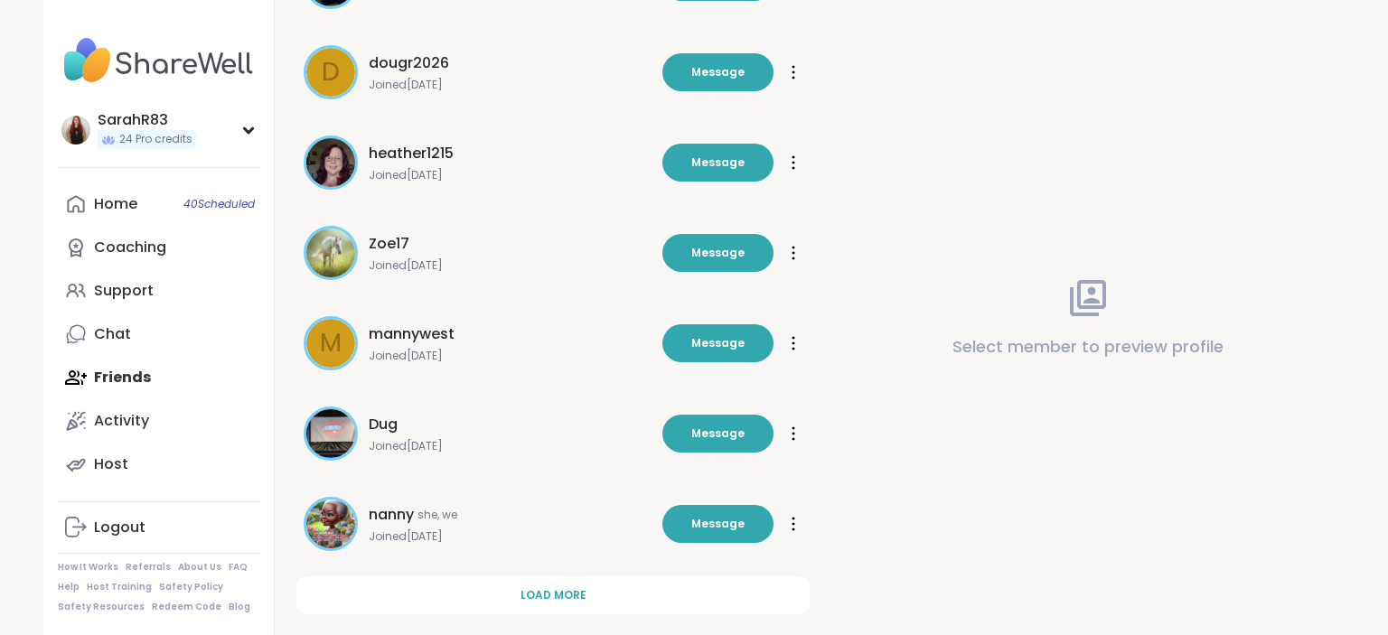
scroll to position [525, 0]
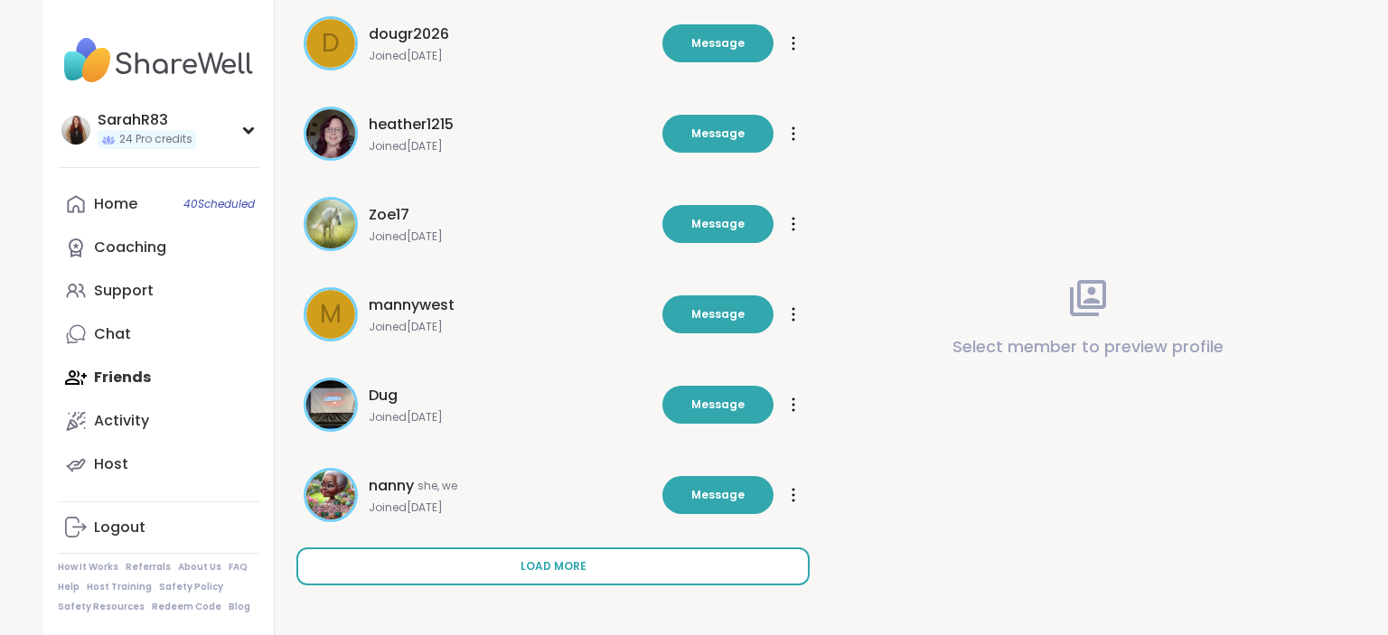
click at [538, 575] on button "Load more" at bounding box center [552, 567] width 513 height 38
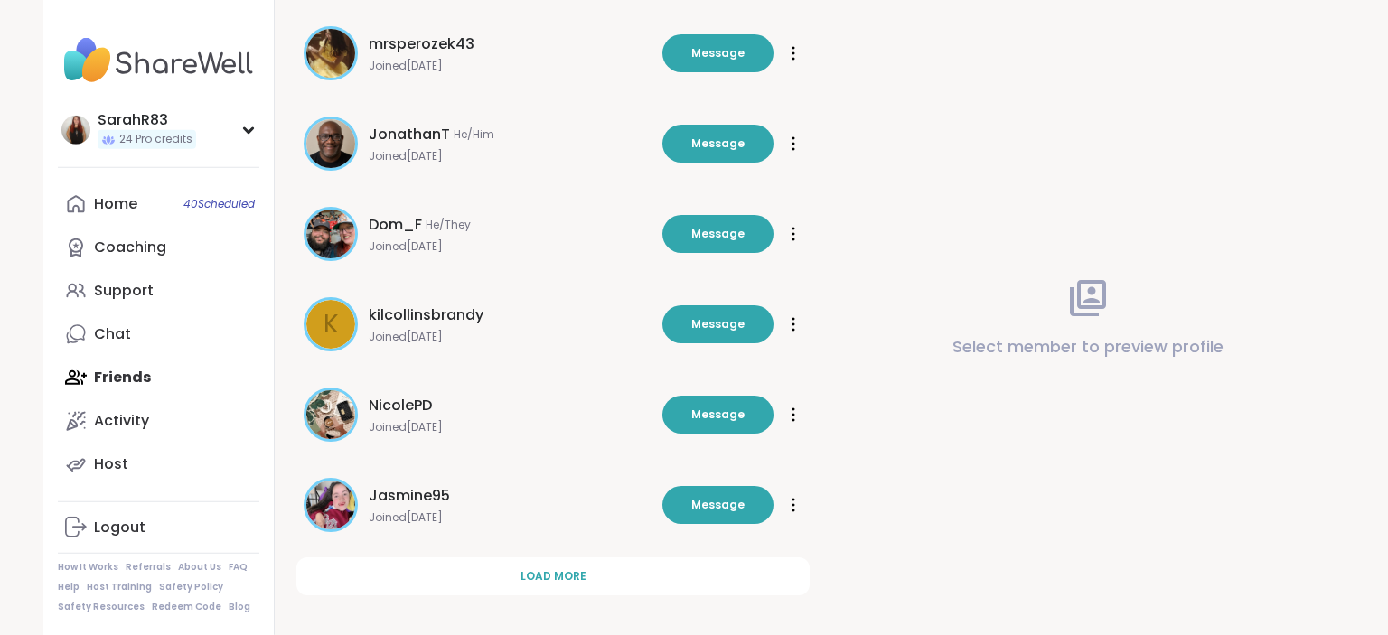
scroll to position [1429, 0]
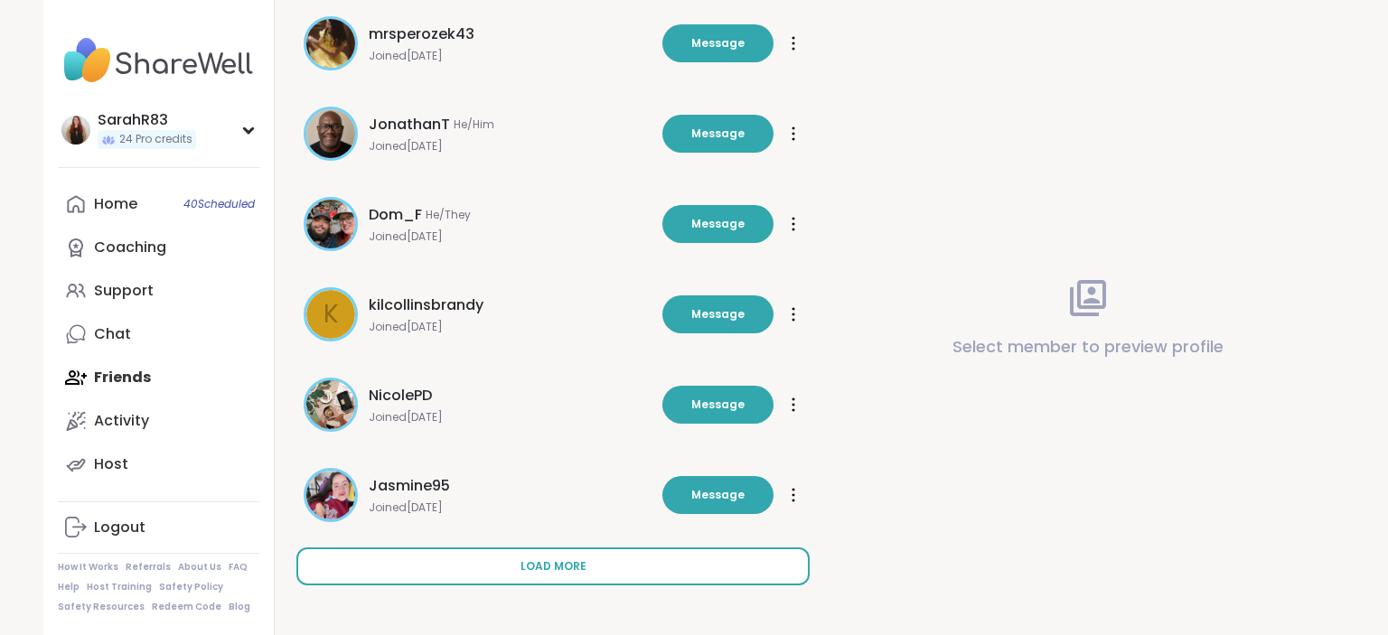
click at [542, 556] on button "Load more" at bounding box center [552, 567] width 513 height 38
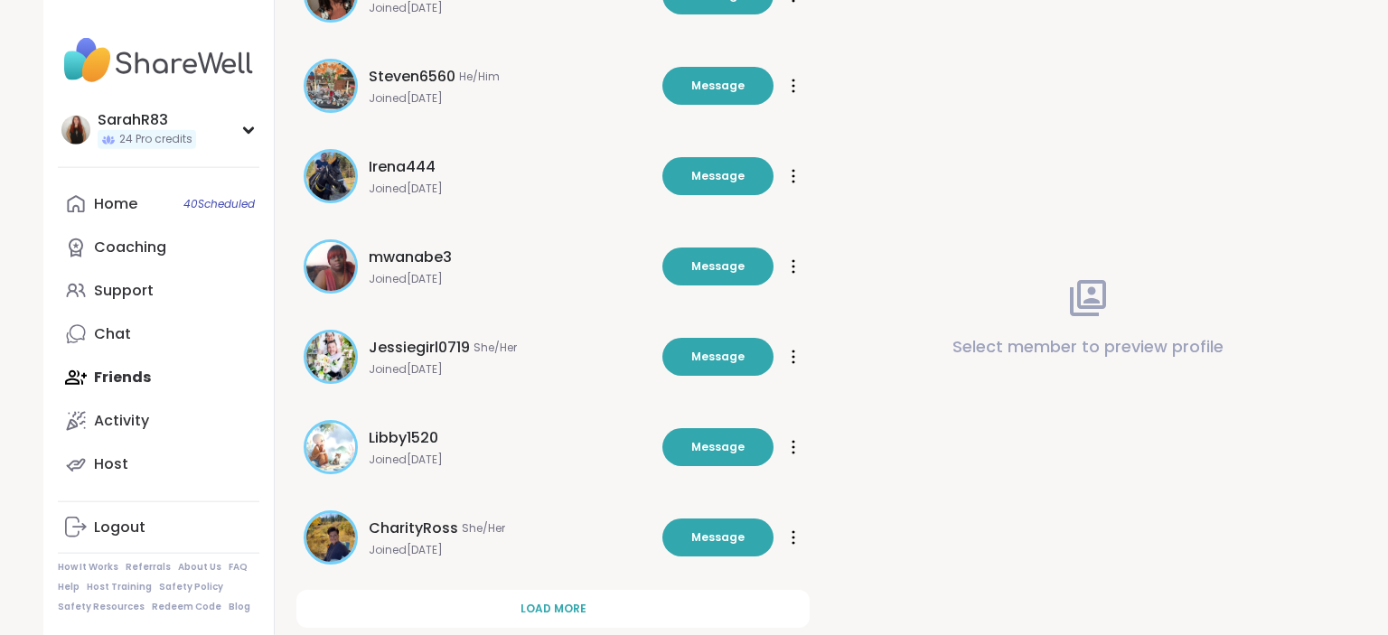
scroll to position [2332, 0]
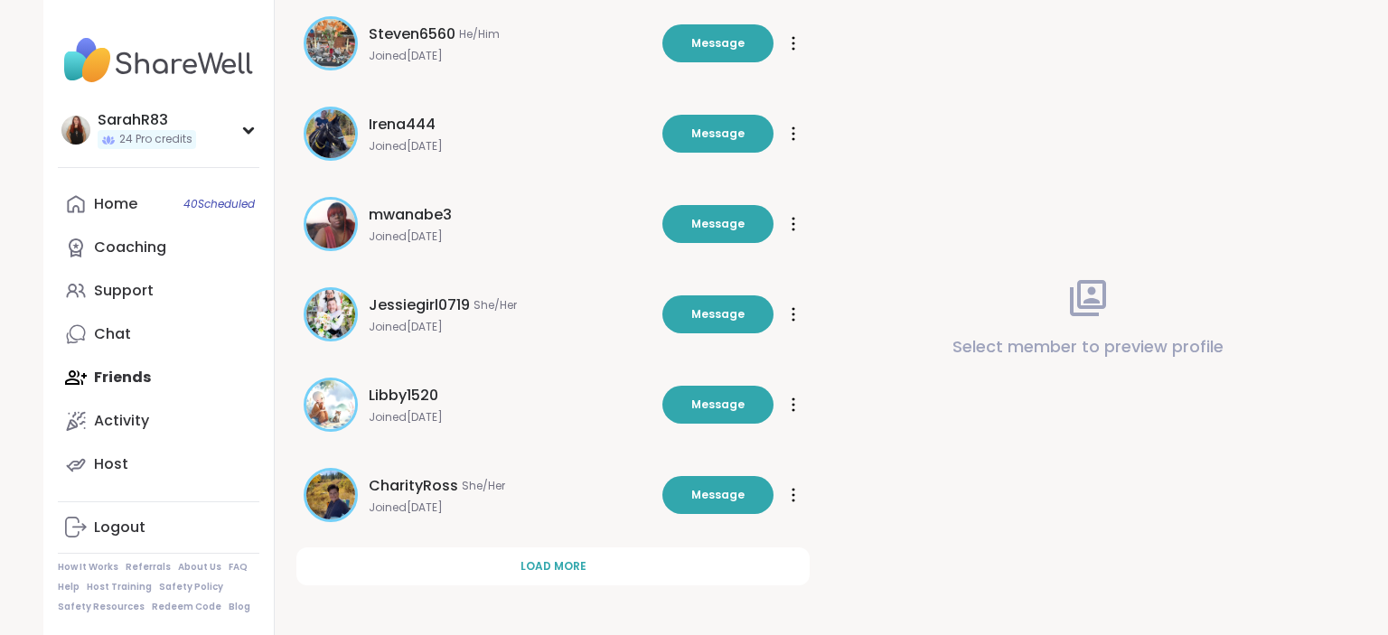
click at [542, 556] on button "Load more" at bounding box center [552, 567] width 513 height 38
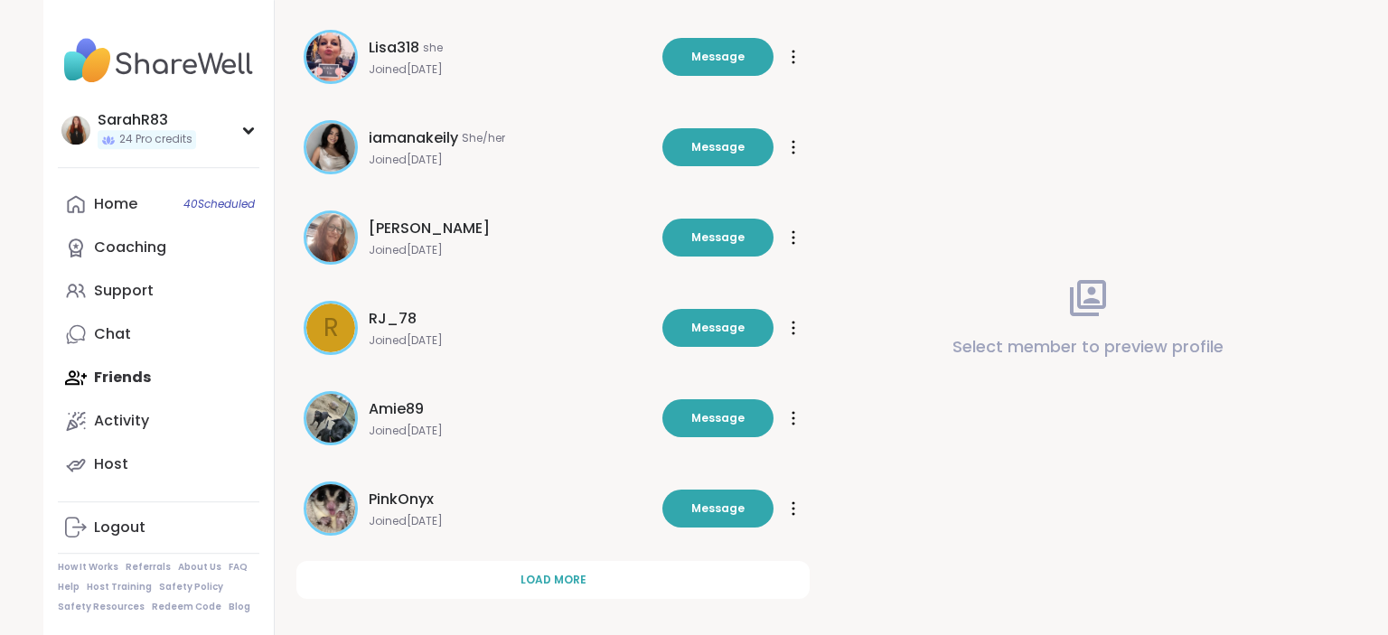
scroll to position [3236, 0]
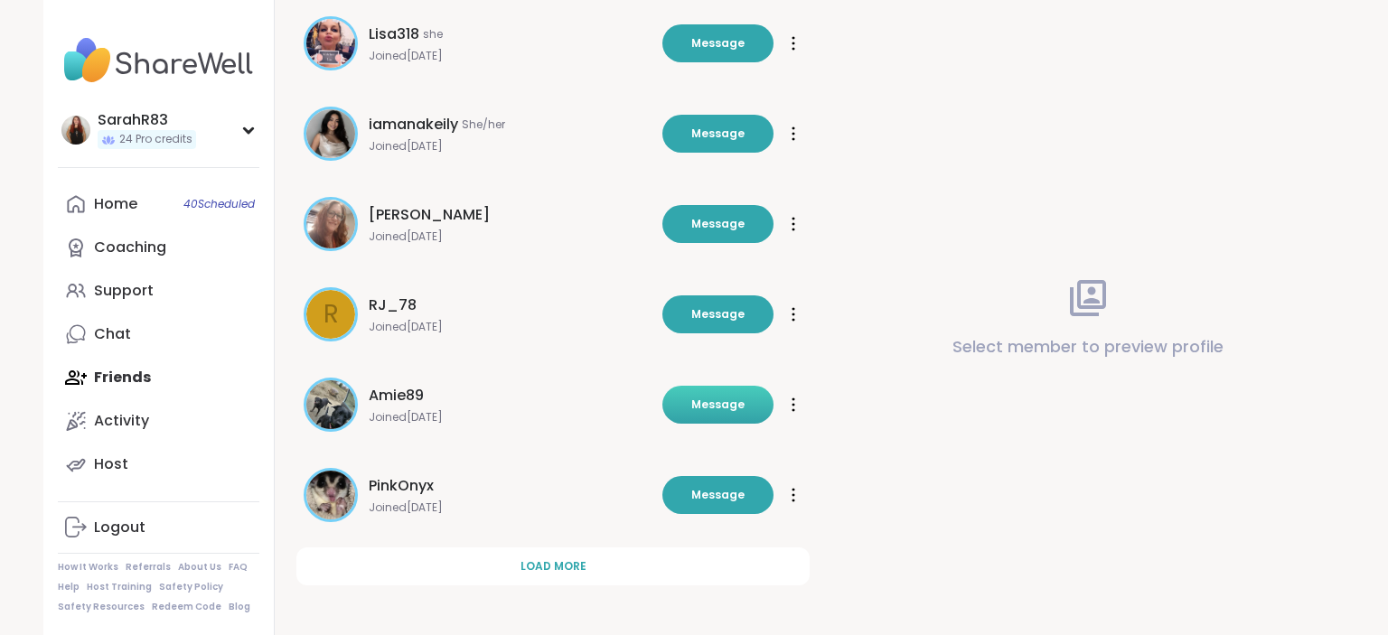
click at [699, 412] on button "Message" at bounding box center [717, 405] width 111 height 38
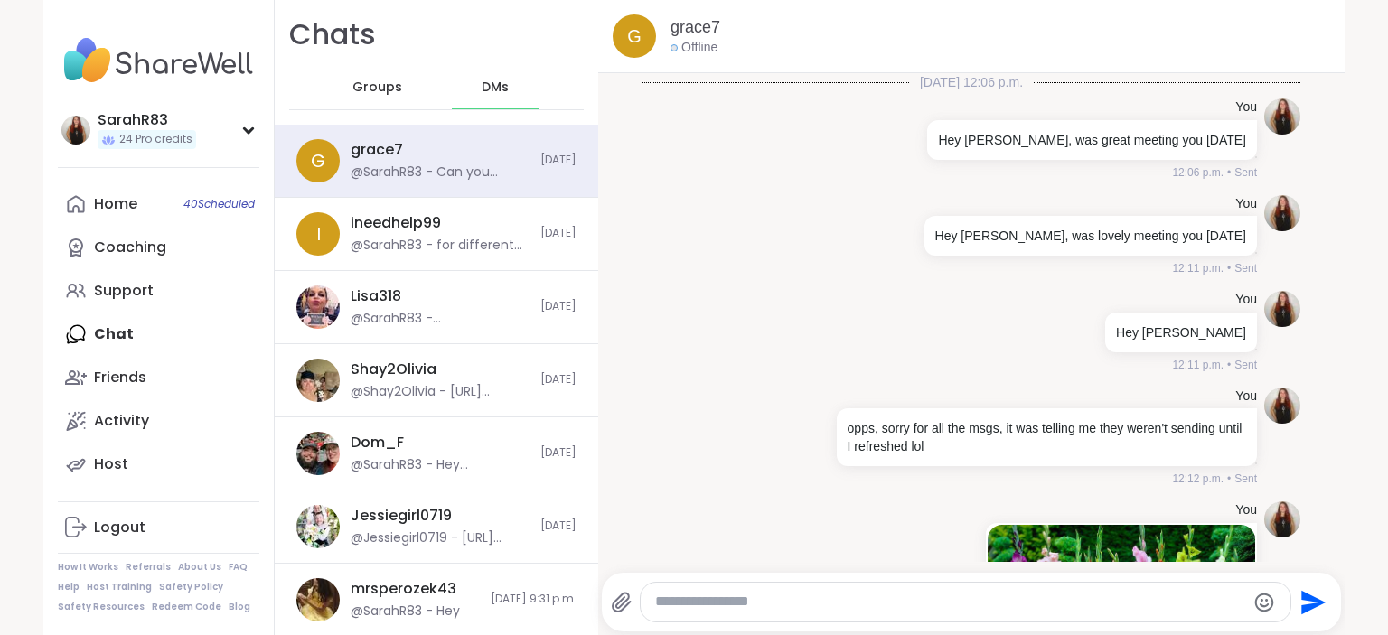
scroll to position [2159, 0]
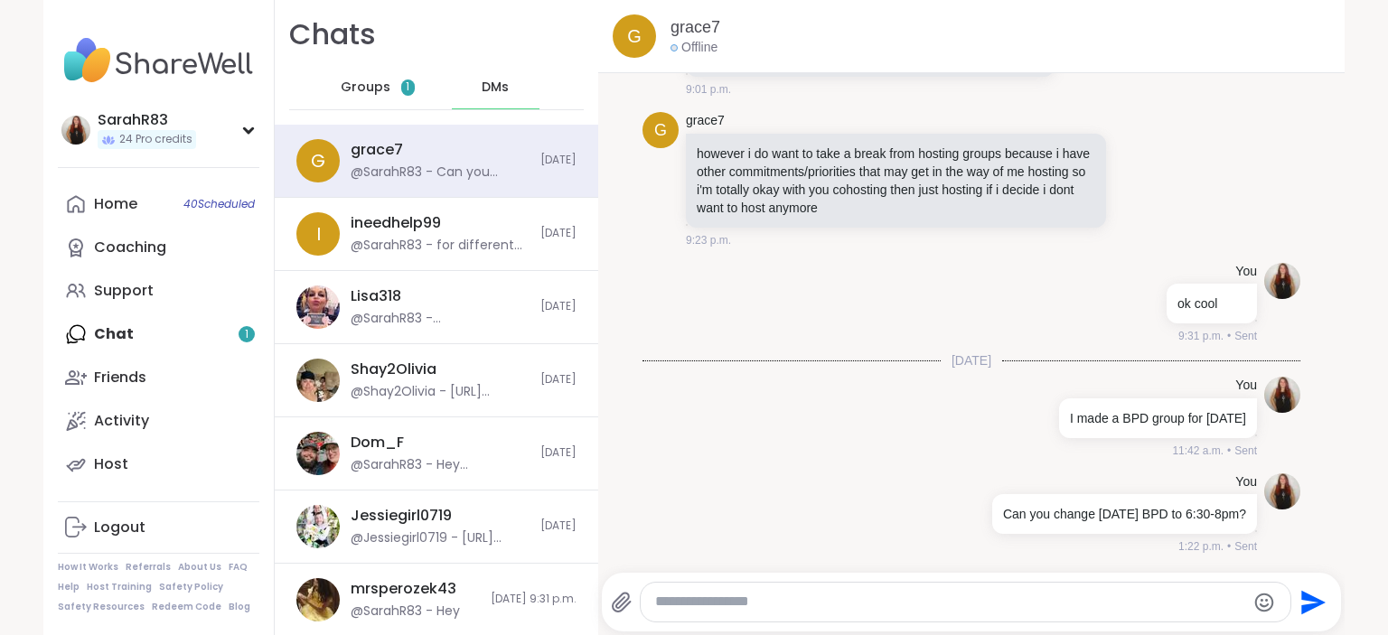
click at [403, 80] on div "Groups 1" at bounding box center [377, 87] width 89 height 43
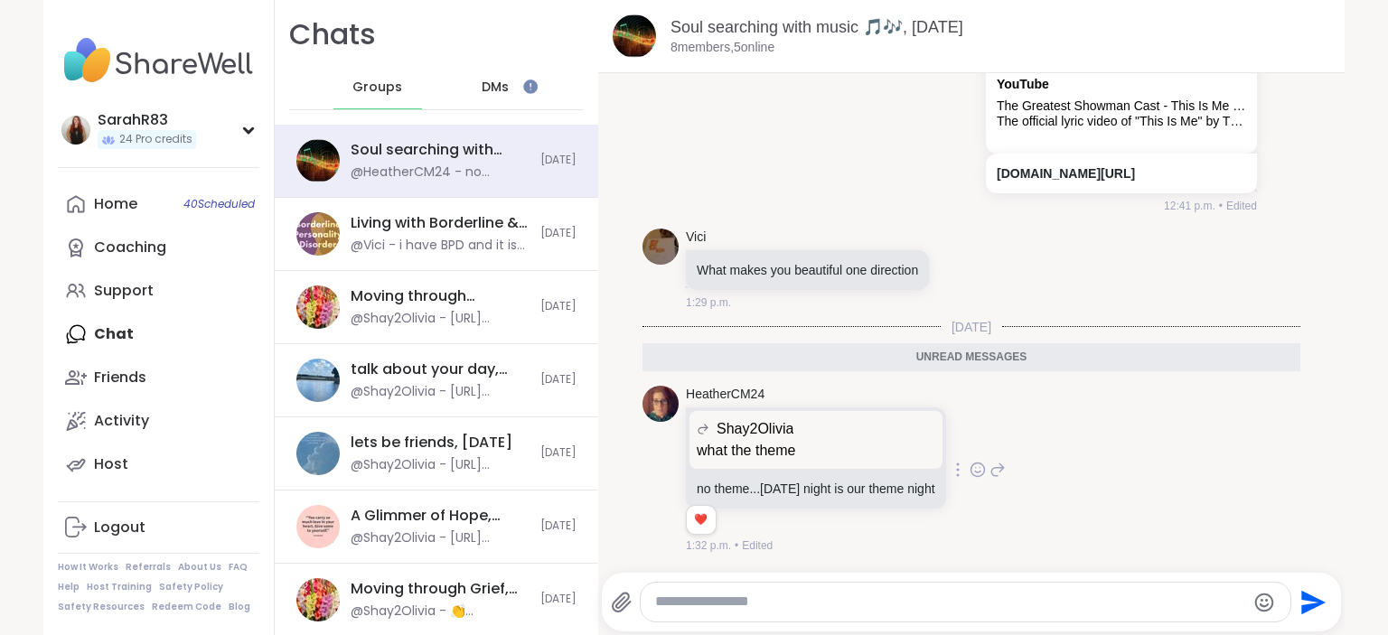
scroll to position [2371, 0]
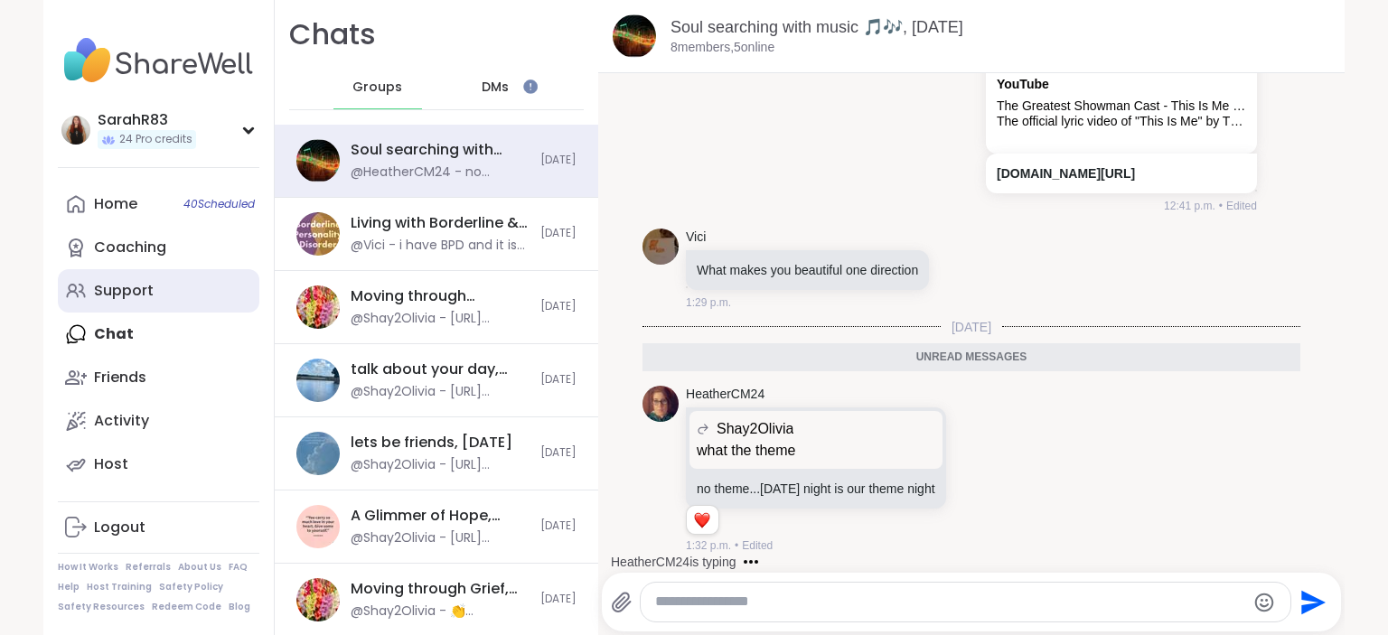
click at [154, 293] on link "Support" at bounding box center [159, 290] width 202 height 43
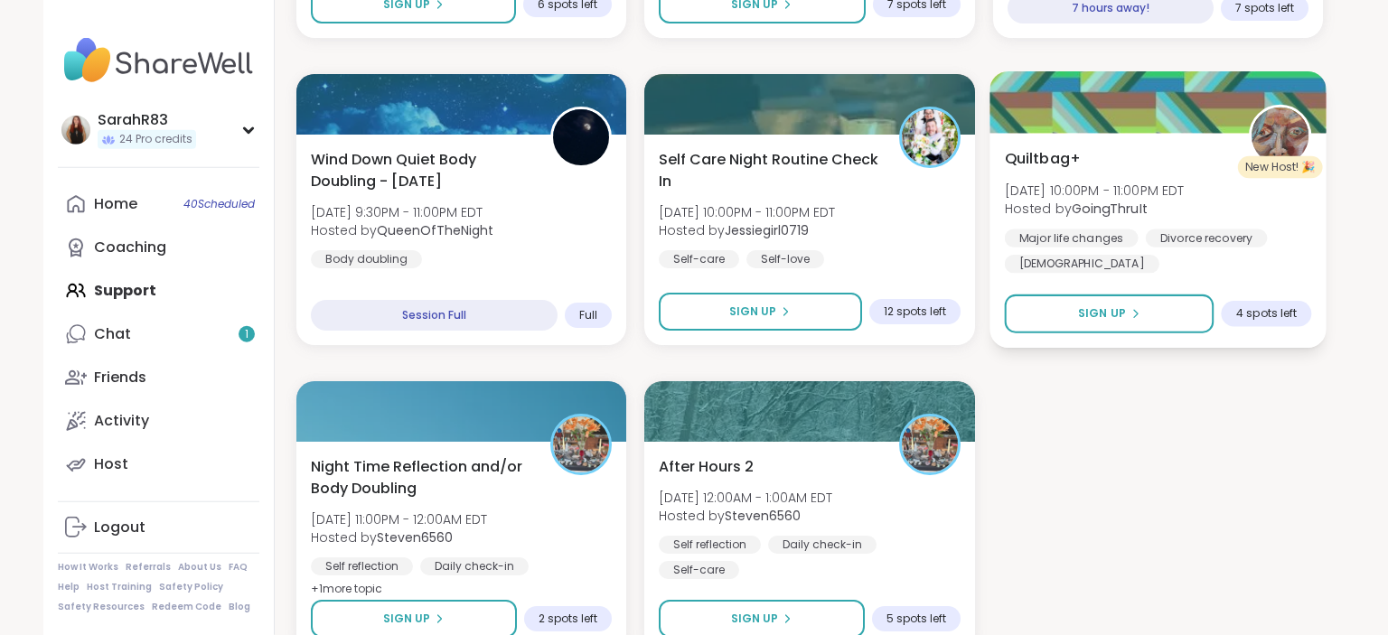
scroll to position [3471, 0]
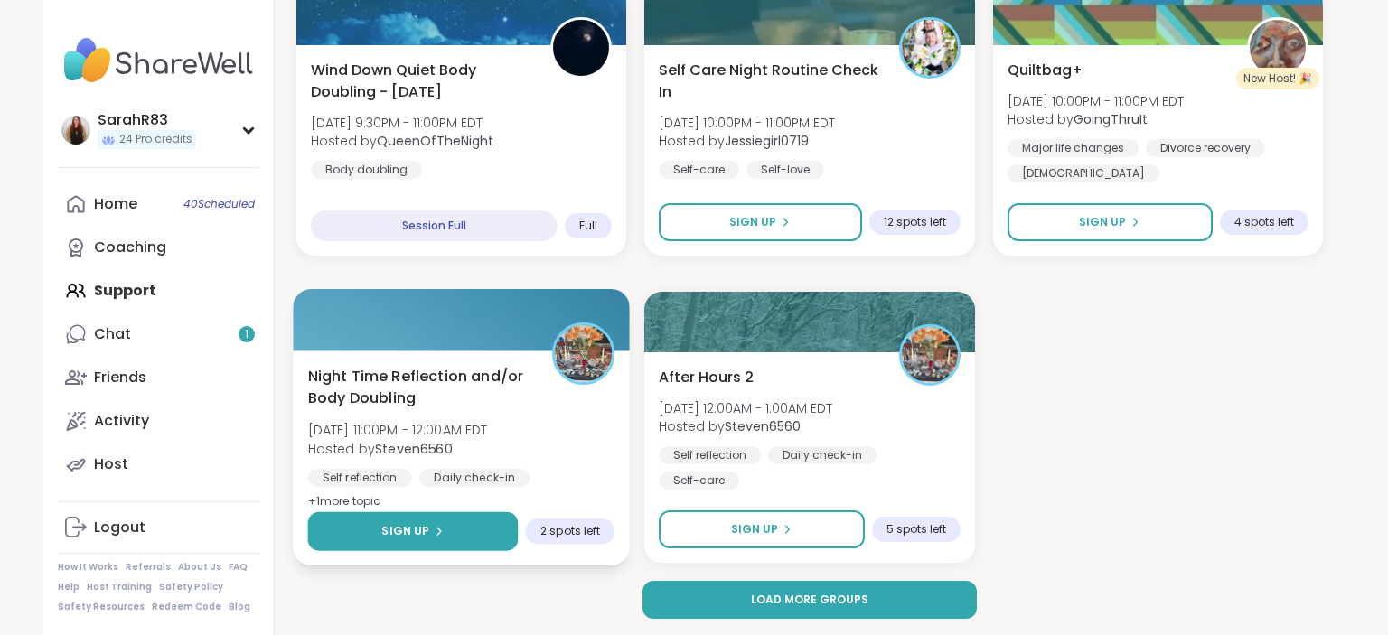
click at [400, 544] on button "Sign Up" at bounding box center [413, 531] width 211 height 39
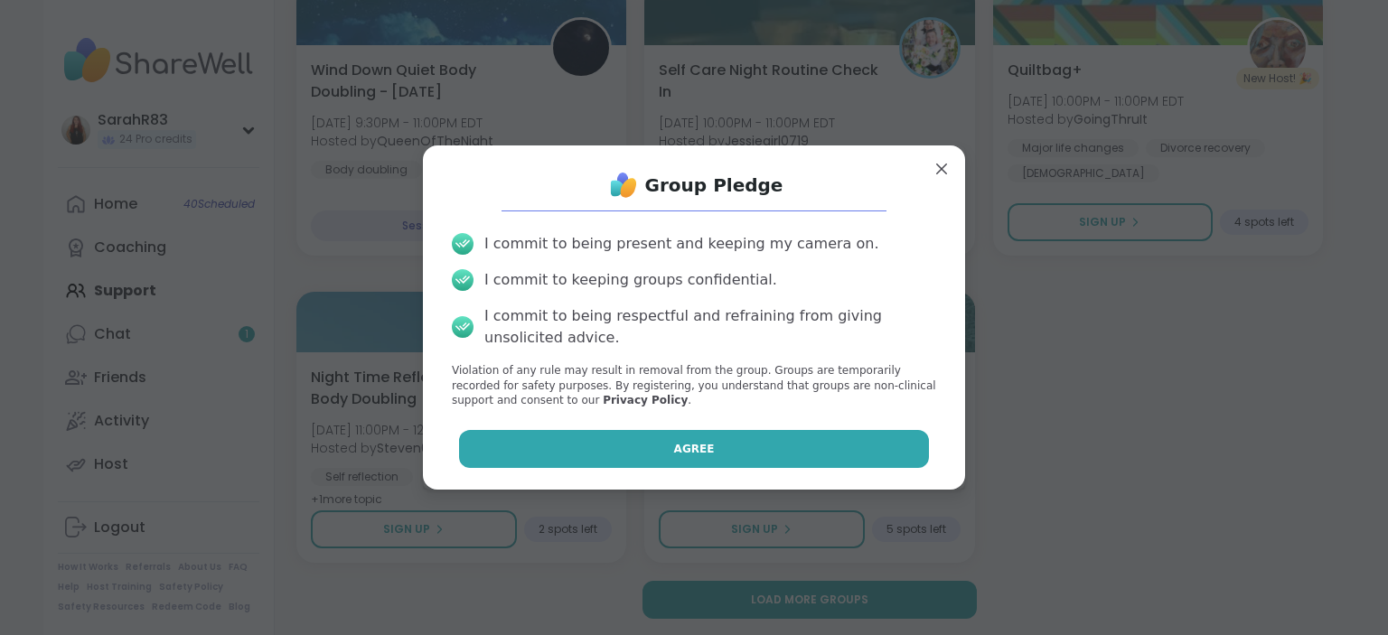
click at [578, 447] on button "Agree" at bounding box center [694, 449] width 471 height 38
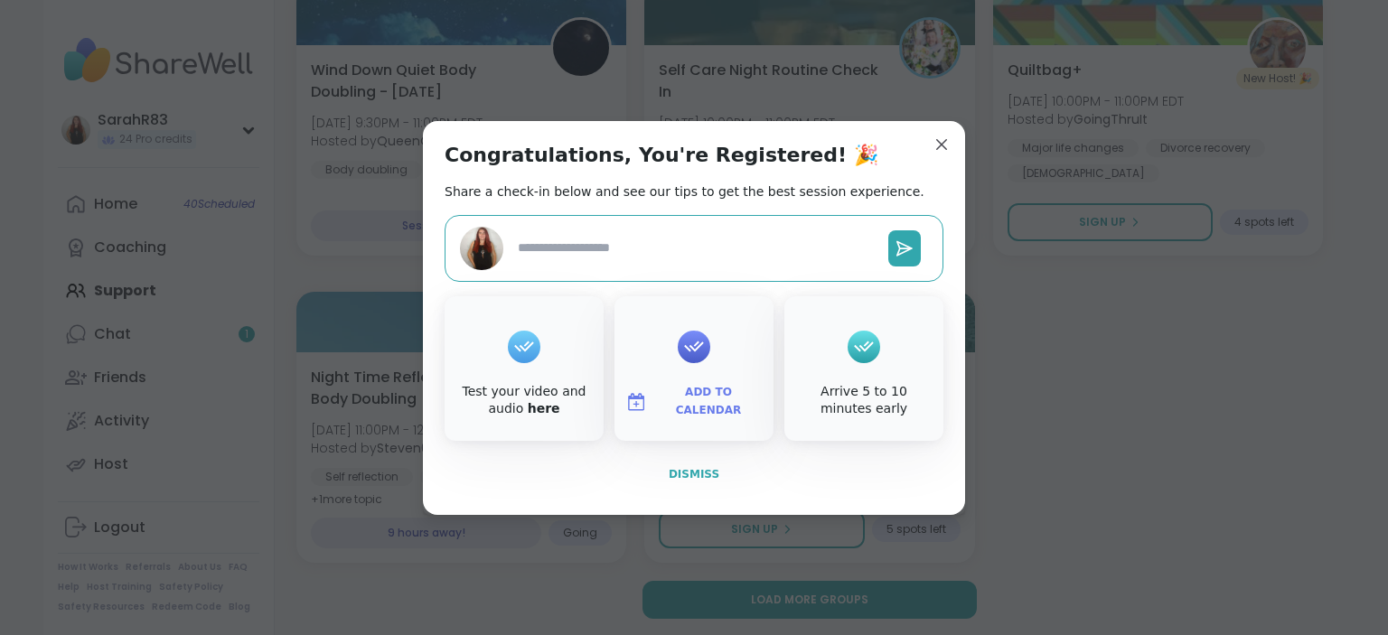
click at [674, 475] on span "Dismiss" at bounding box center [694, 474] width 51 height 13
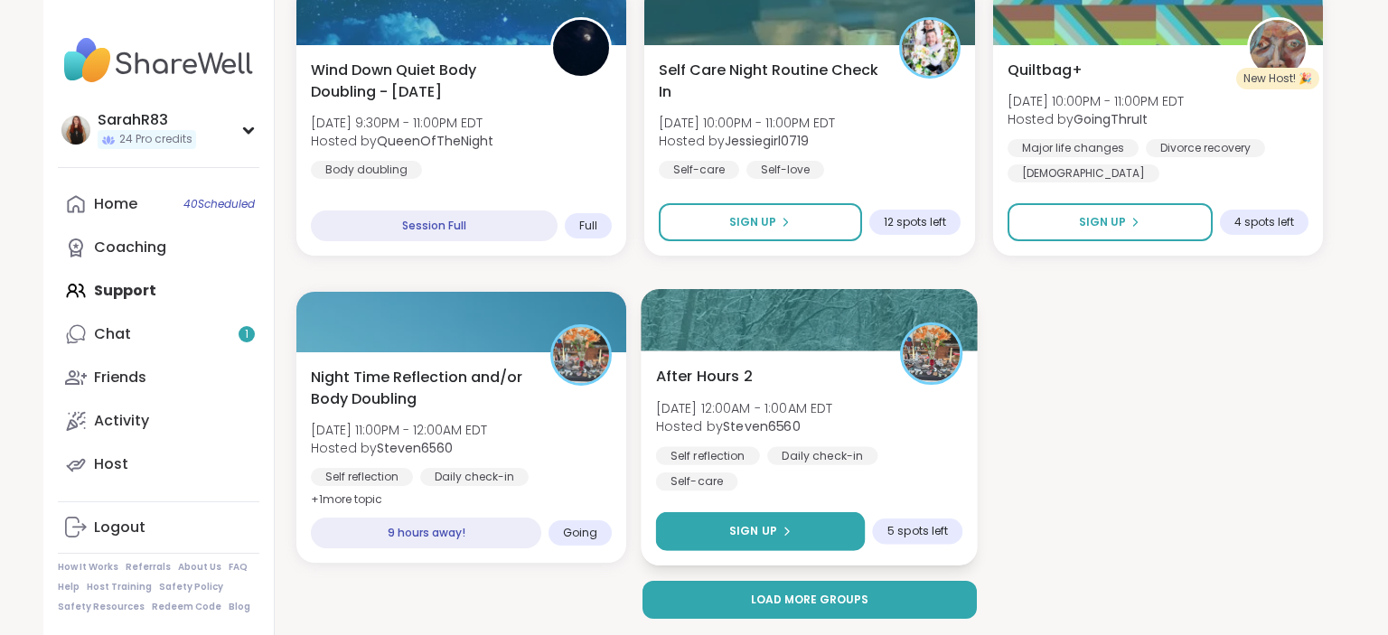
click at [689, 530] on button "Sign Up" at bounding box center [761, 531] width 210 height 39
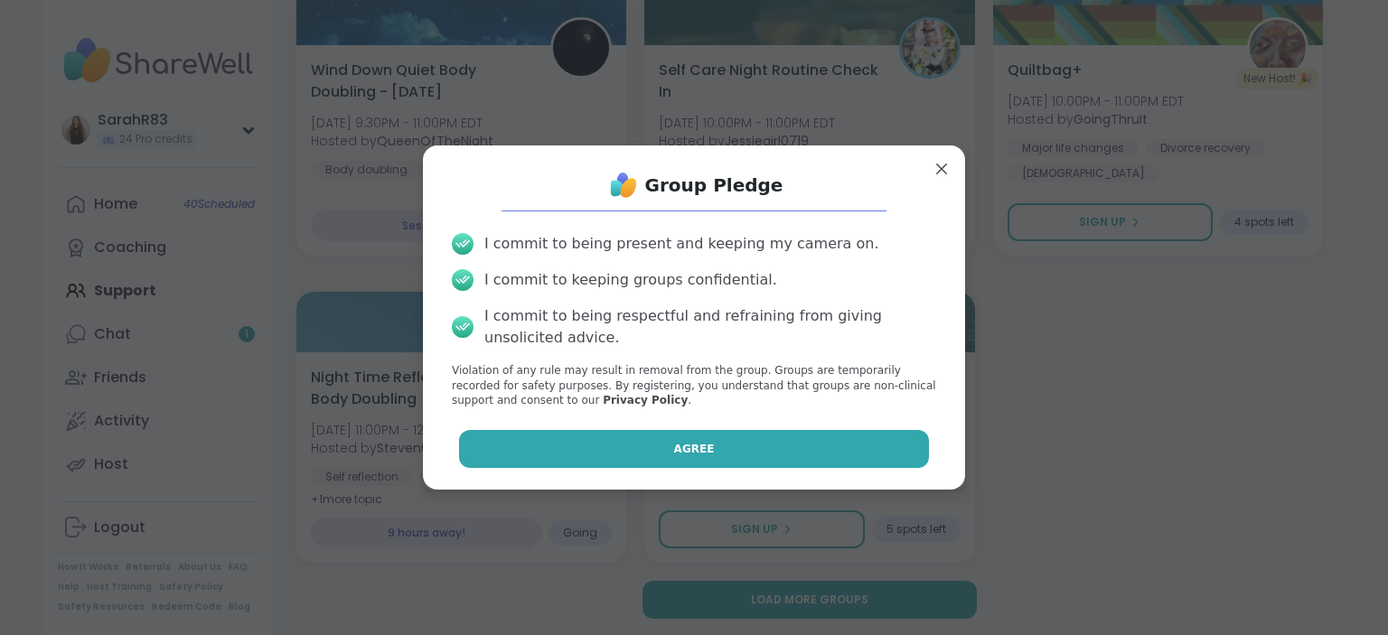
click at [699, 432] on button "Agree" at bounding box center [694, 449] width 471 height 38
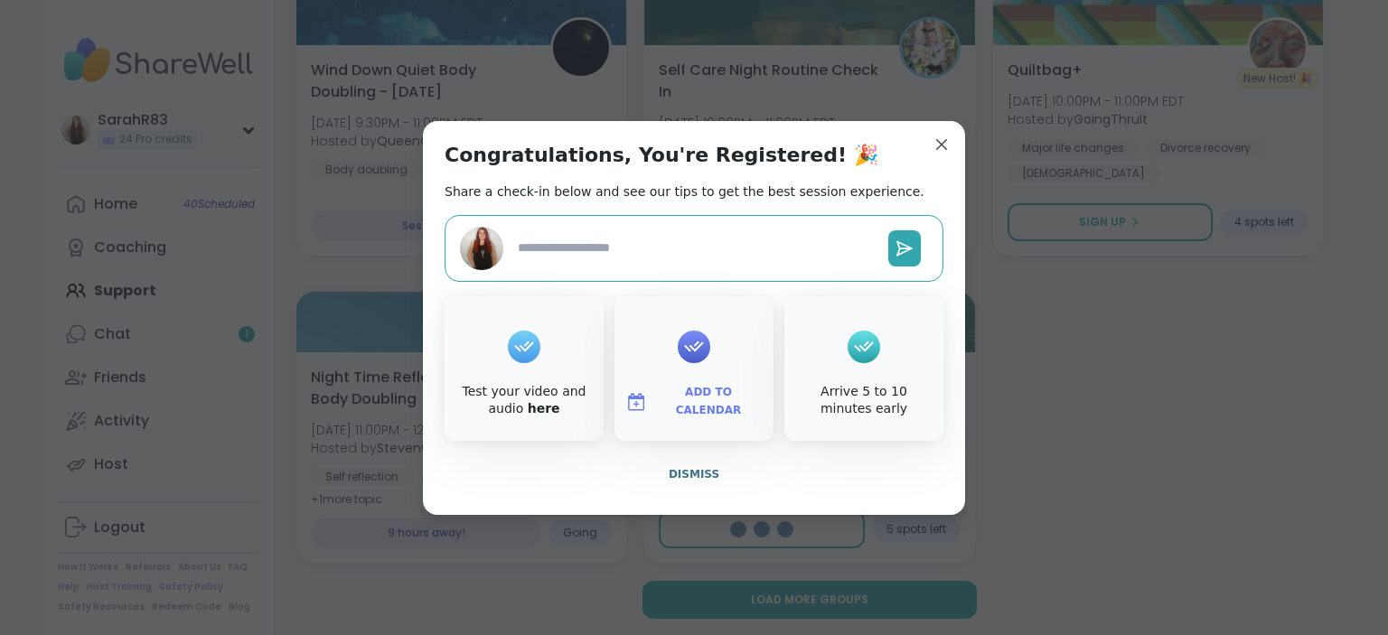
type textarea "*"
click at [713, 465] on button "Dismiss" at bounding box center [694, 474] width 499 height 38
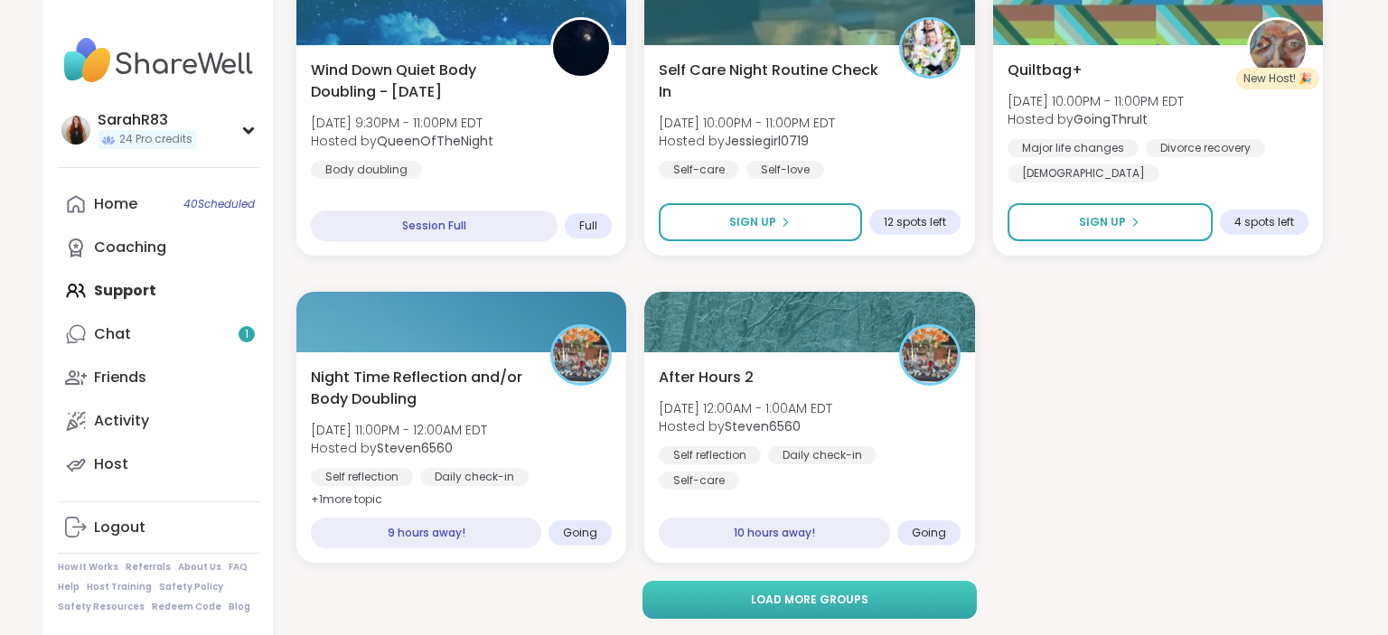
click at [844, 598] on span "Load more groups" at bounding box center [809, 600] width 117 height 16
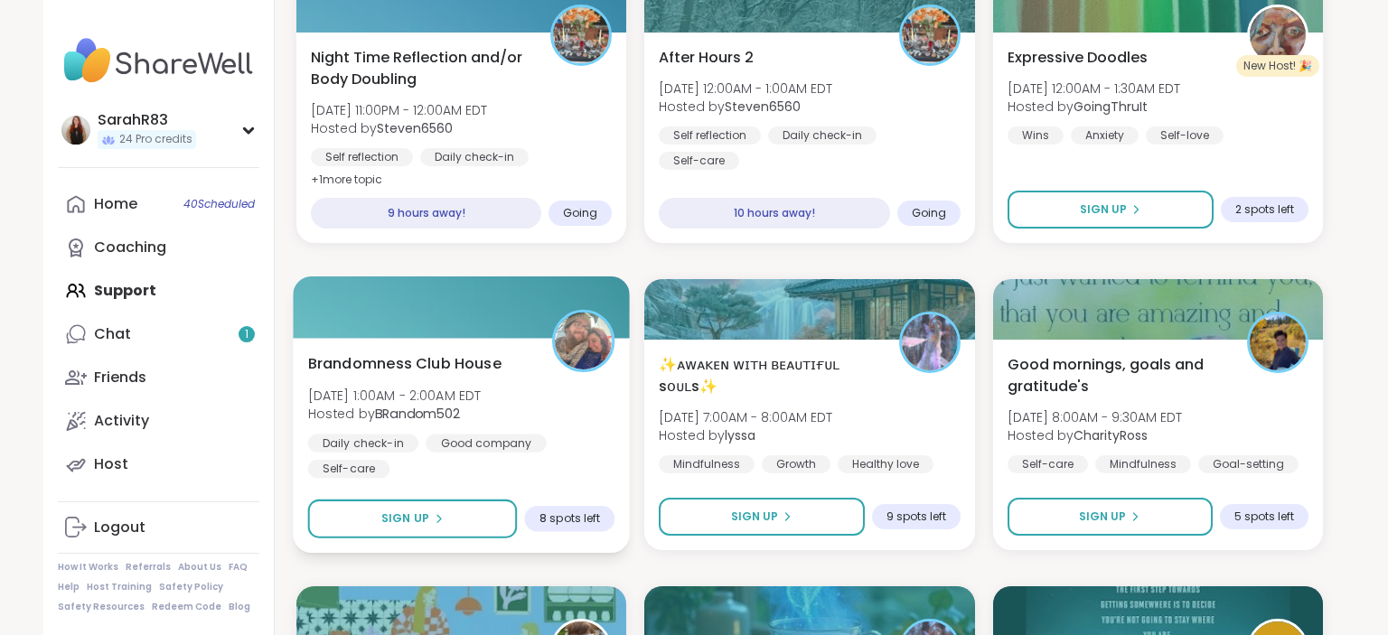
scroll to position [3792, 0]
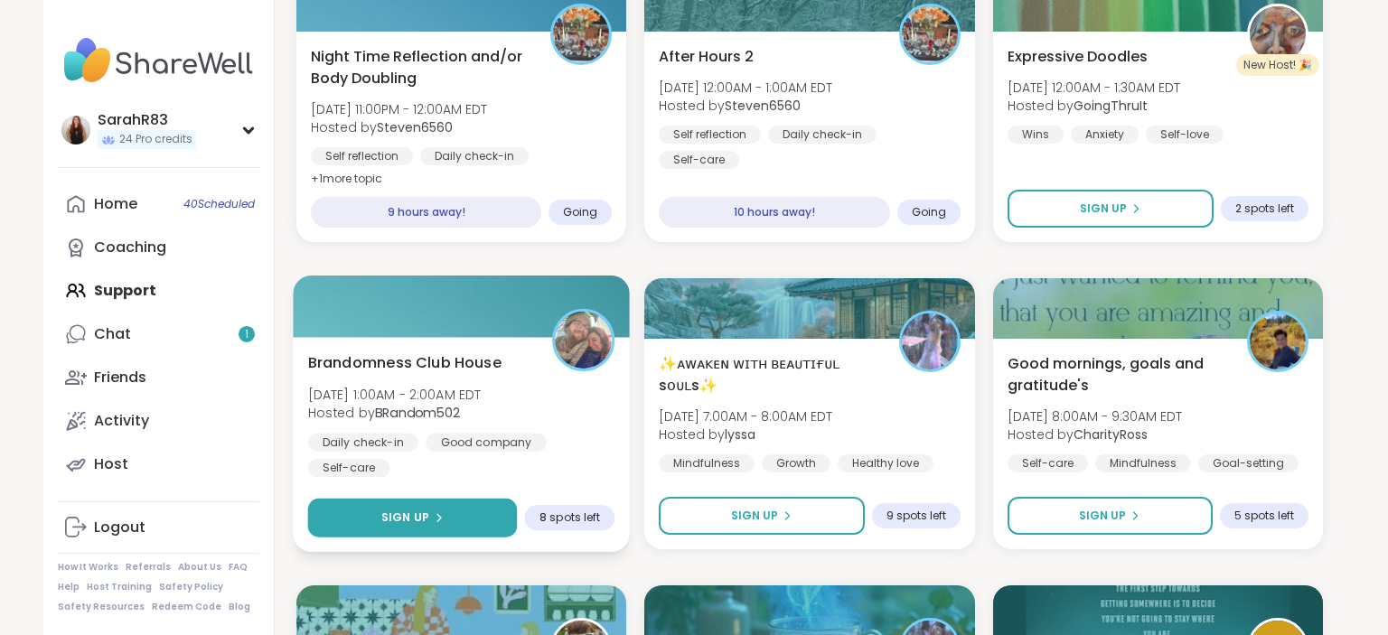
click at [429, 518] on div "Sign Up" at bounding box center [412, 518] width 62 height 16
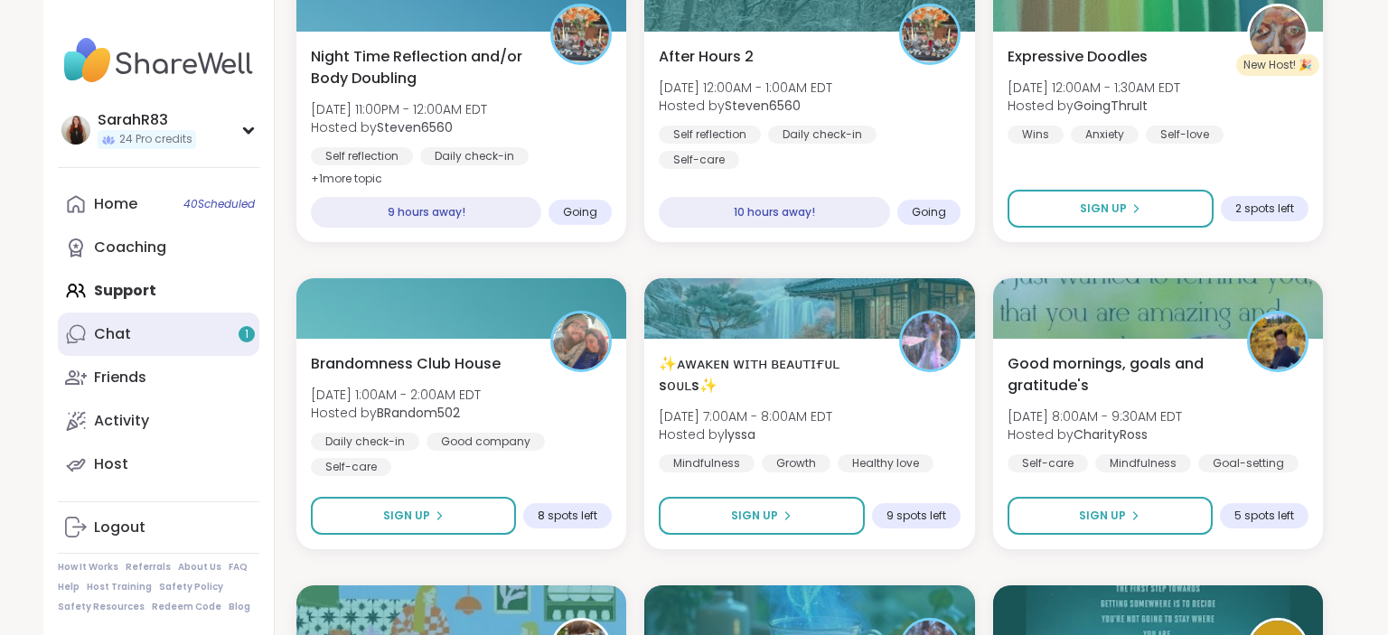
click at [116, 341] on div "Chat 1" at bounding box center [112, 334] width 37 height 20
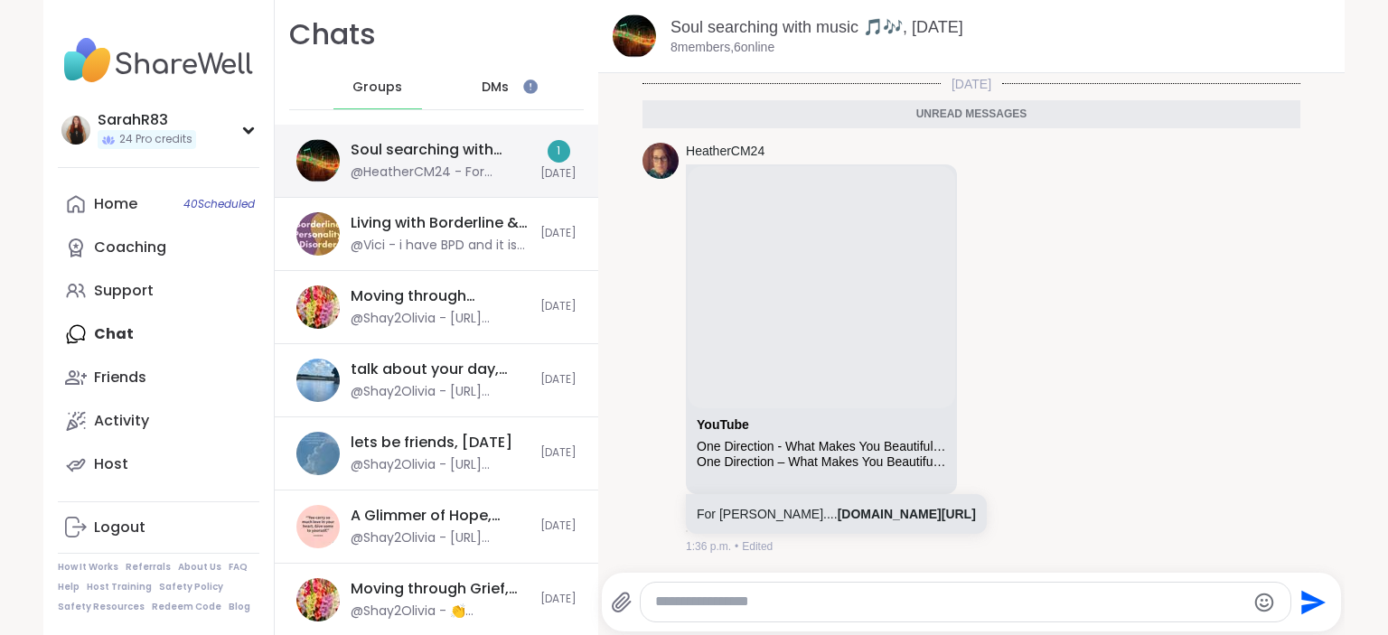
click at [466, 173] on div "@HeatherCM24 - For Vick....https://youtu.be/QJO3ROT-A4E?si=HAHQ0LmXaxbhbjCi" at bounding box center [440, 173] width 179 height 18
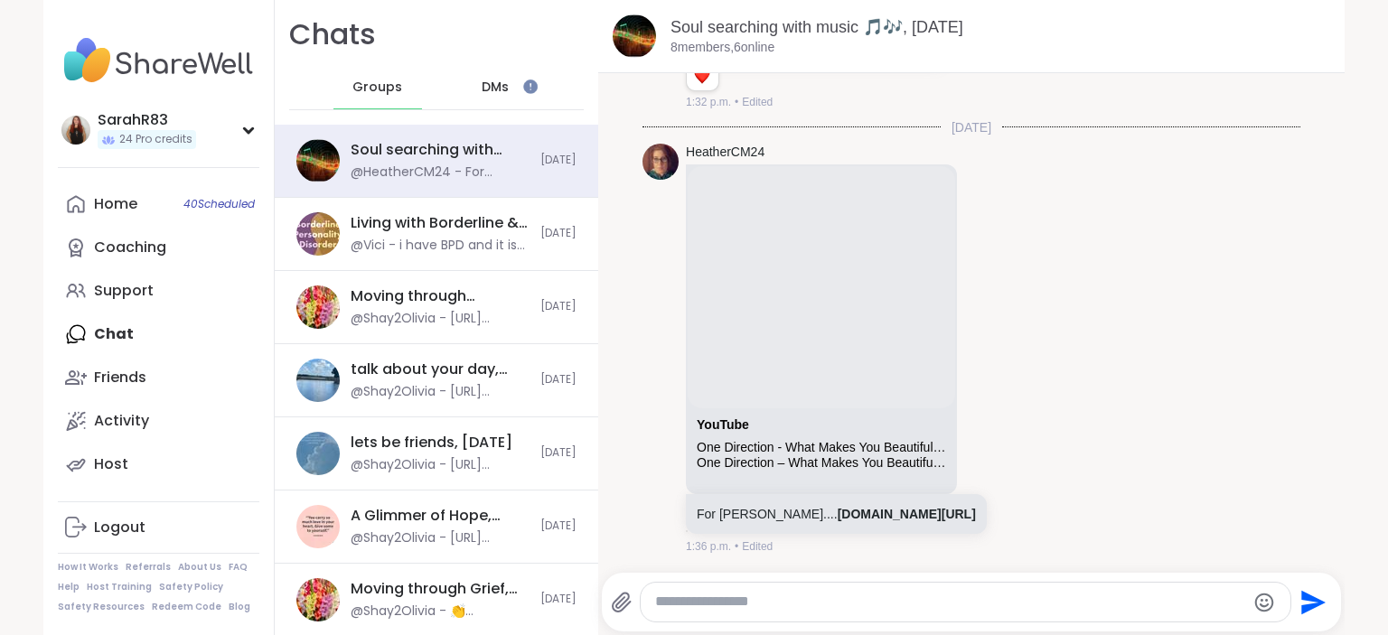
scroll to position [2754, 0]
click at [750, 602] on textarea "Type your message" at bounding box center [950, 602] width 590 height 19
paste textarea "**********"
type textarea "**********"
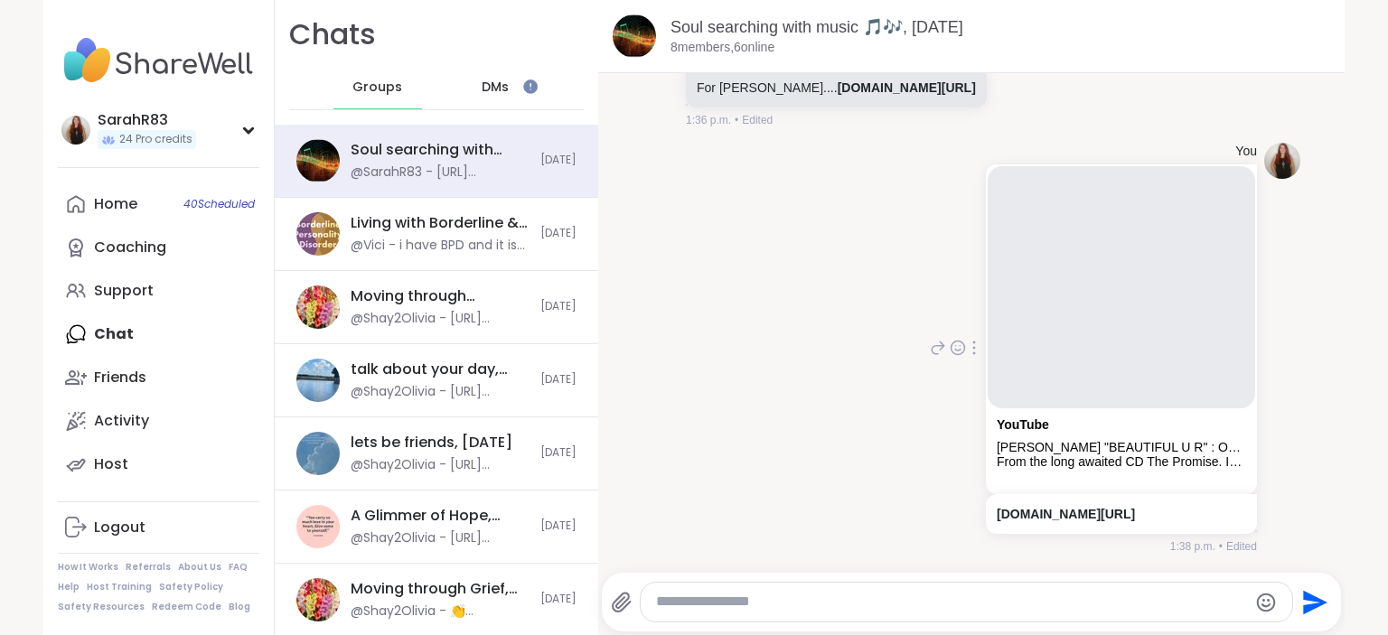
scroll to position [3180, 0]
click at [772, 598] on textarea "Type your message" at bounding box center [951, 602] width 590 height 19
paste textarea "**********"
type textarea "**********"
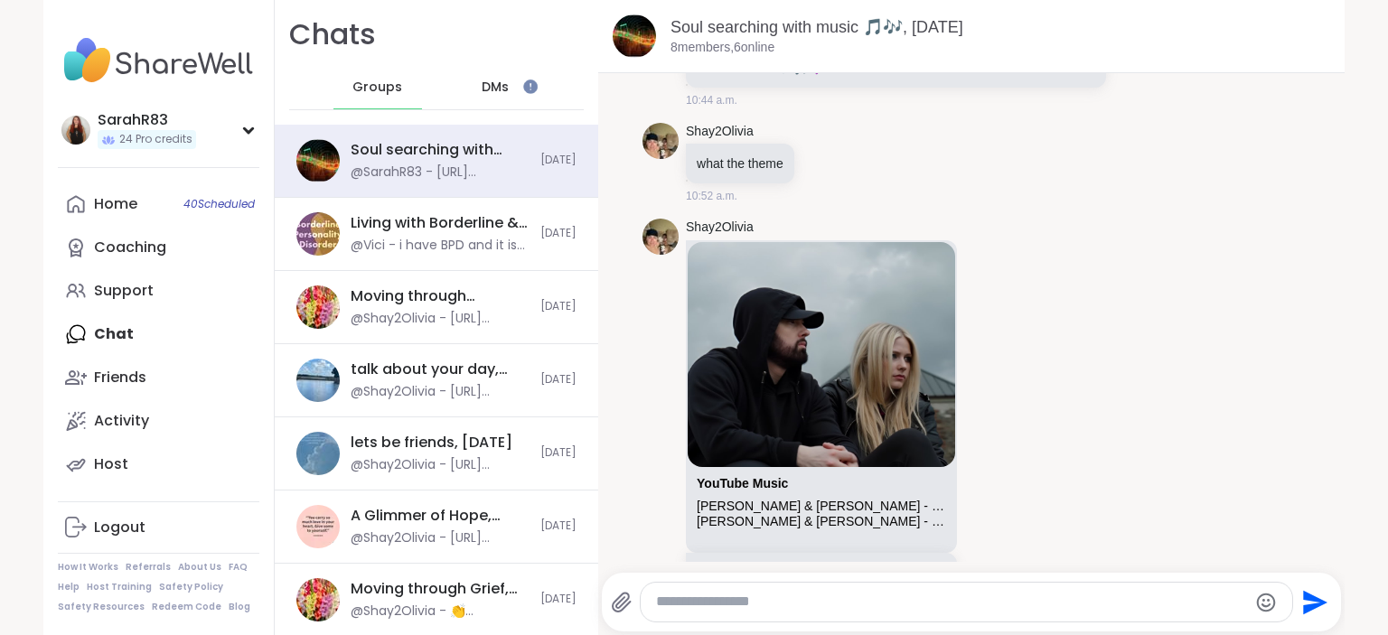
scroll to position [0, 0]
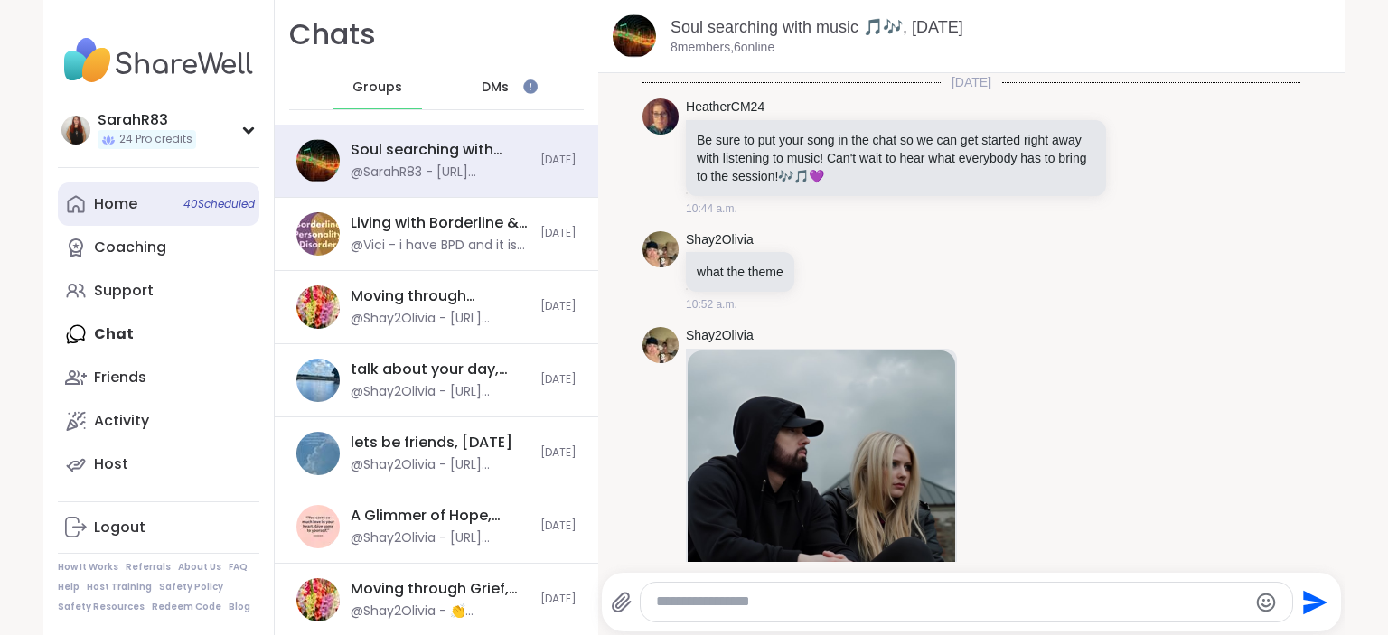
click at [145, 204] on link "Home 40 Scheduled" at bounding box center [159, 204] width 202 height 43
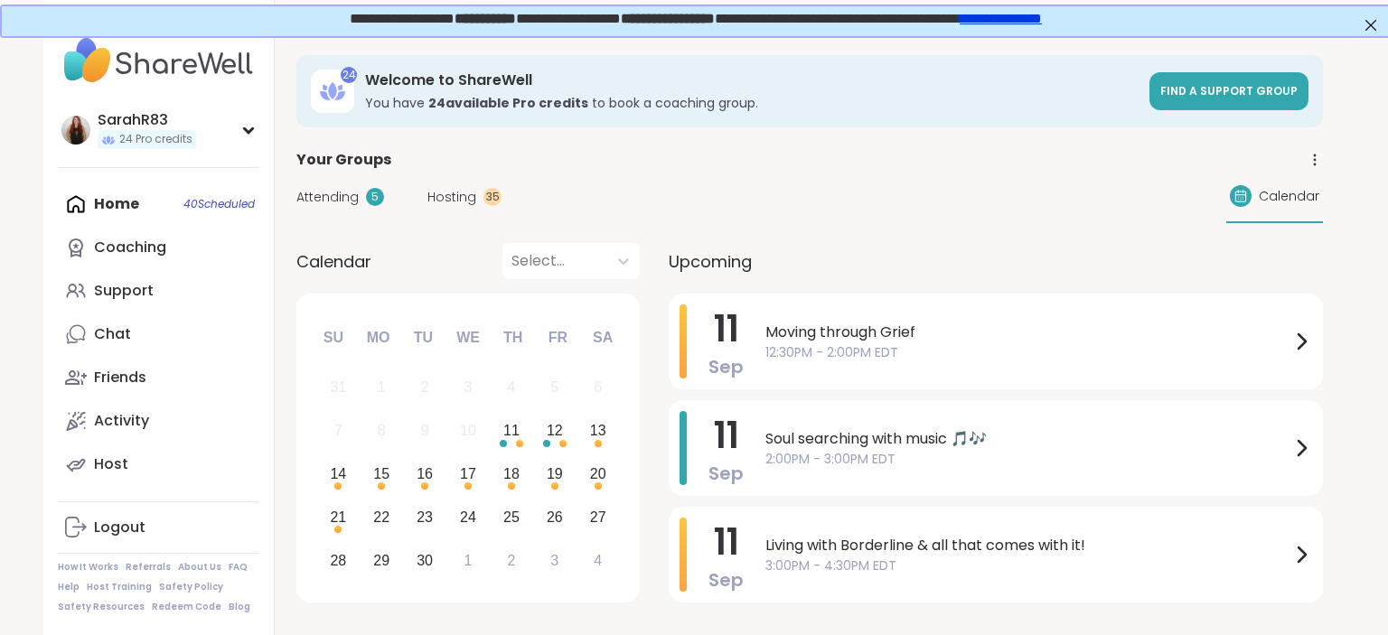
click at [163, 208] on div "Home 40 Scheduled Coaching Support Chat Friends Activity Host" at bounding box center [159, 335] width 202 height 304
click at [132, 204] on div "Home 40 Scheduled Coaching Support Chat Friends Activity Host" at bounding box center [159, 335] width 202 height 304
click at [175, 301] on link "Support" at bounding box center [159, 290] width 202 height 43
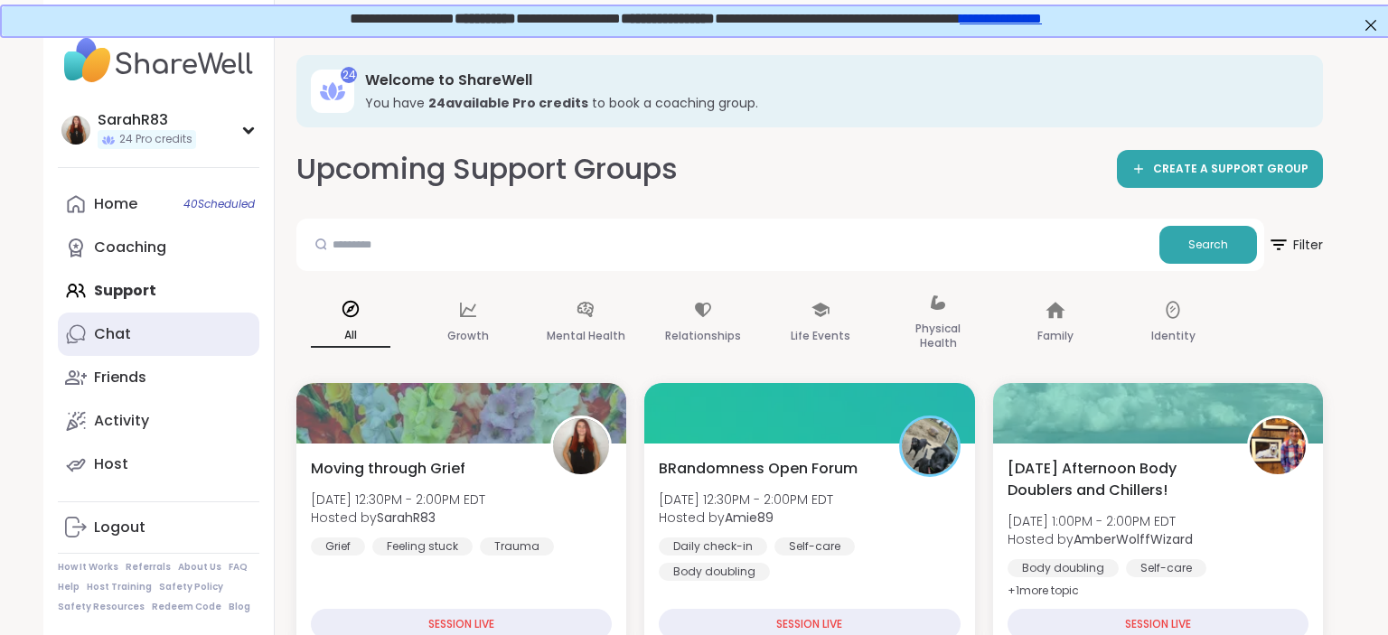
click at [172, 334] on link "Chat" at bounding box center [159, 334] width 202 height 43
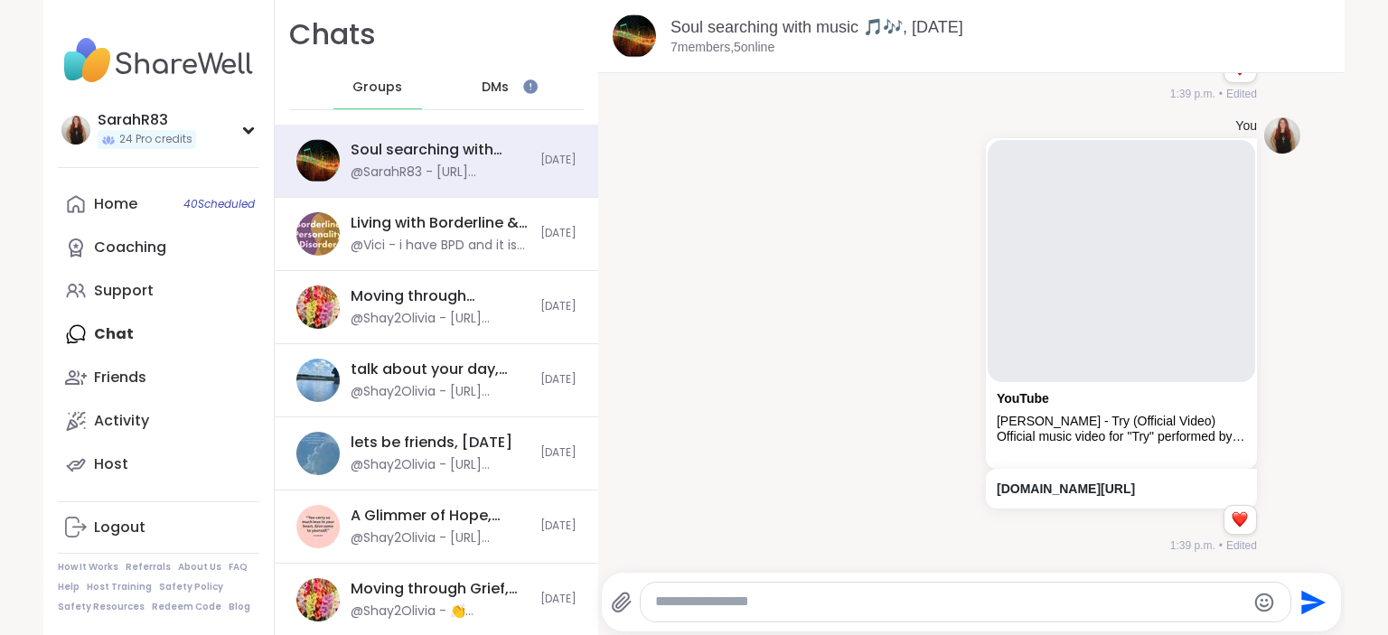
click at [775, 605] on textarea "Type your message" at bounding box center [950, 602] width 590 height 19
paste textarea "**********"
type textarea "**********"
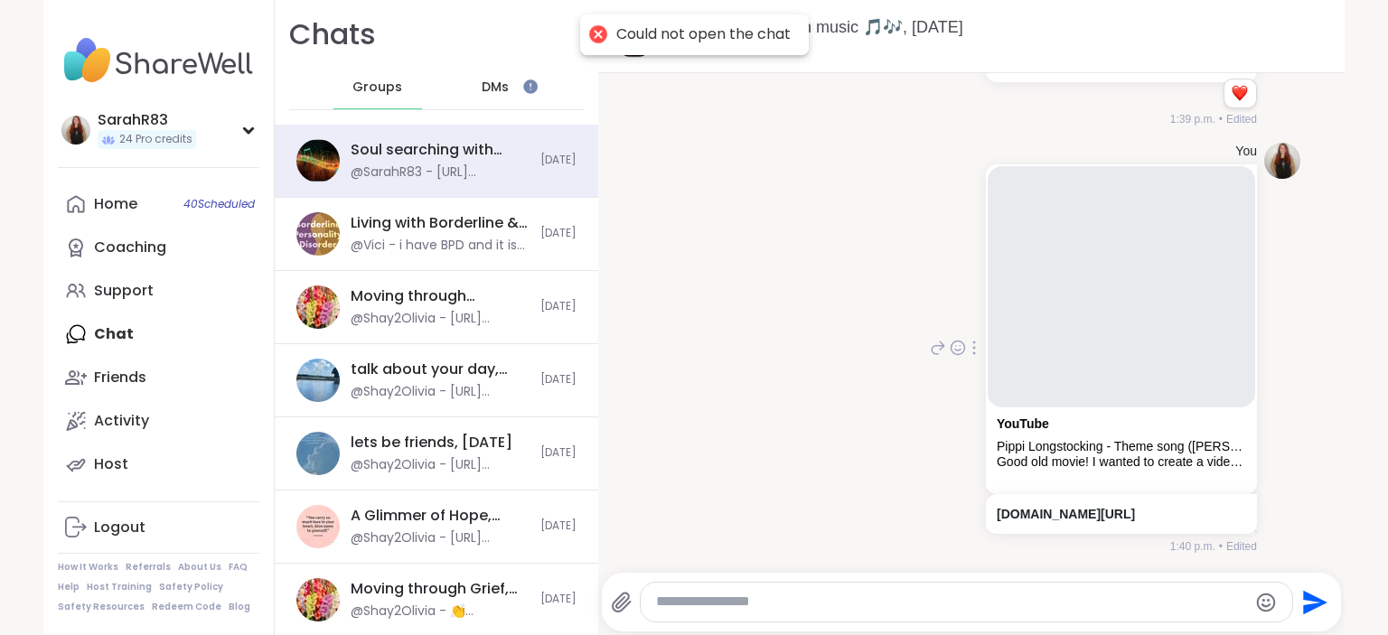
scroll to position [4066, 0]
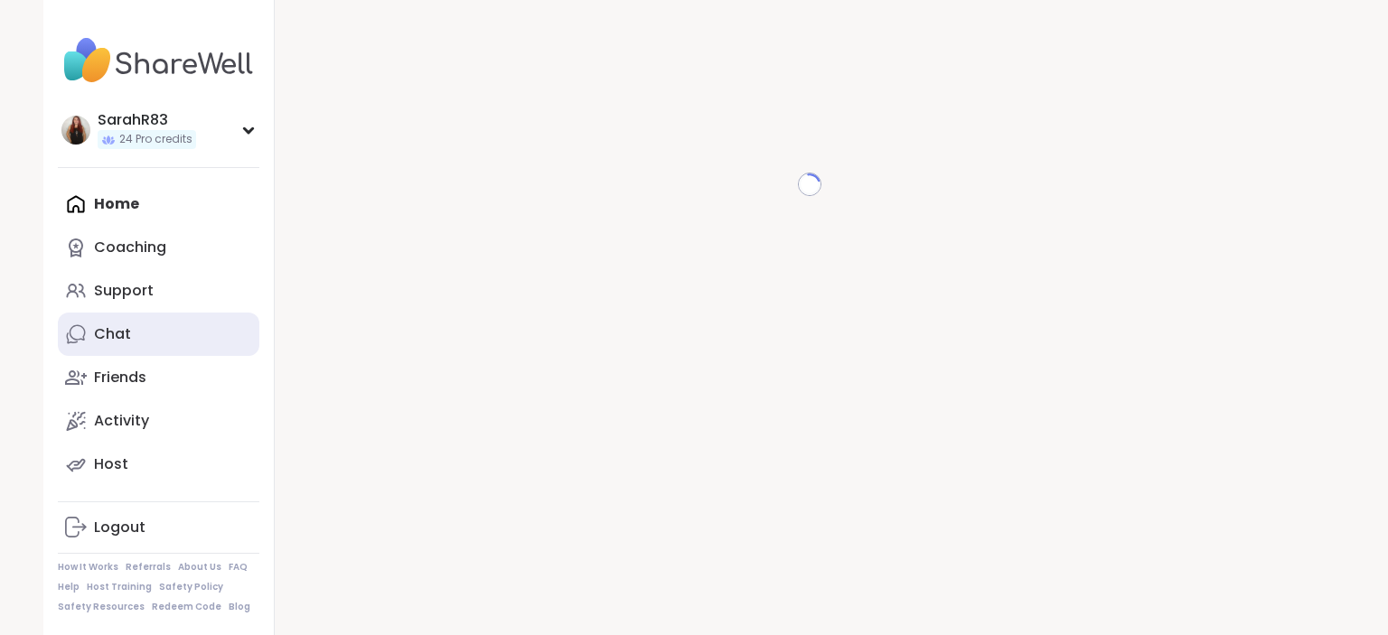
click at [186, 316] on link "Chat" at bounding box center [159, 334] width 202 height 43
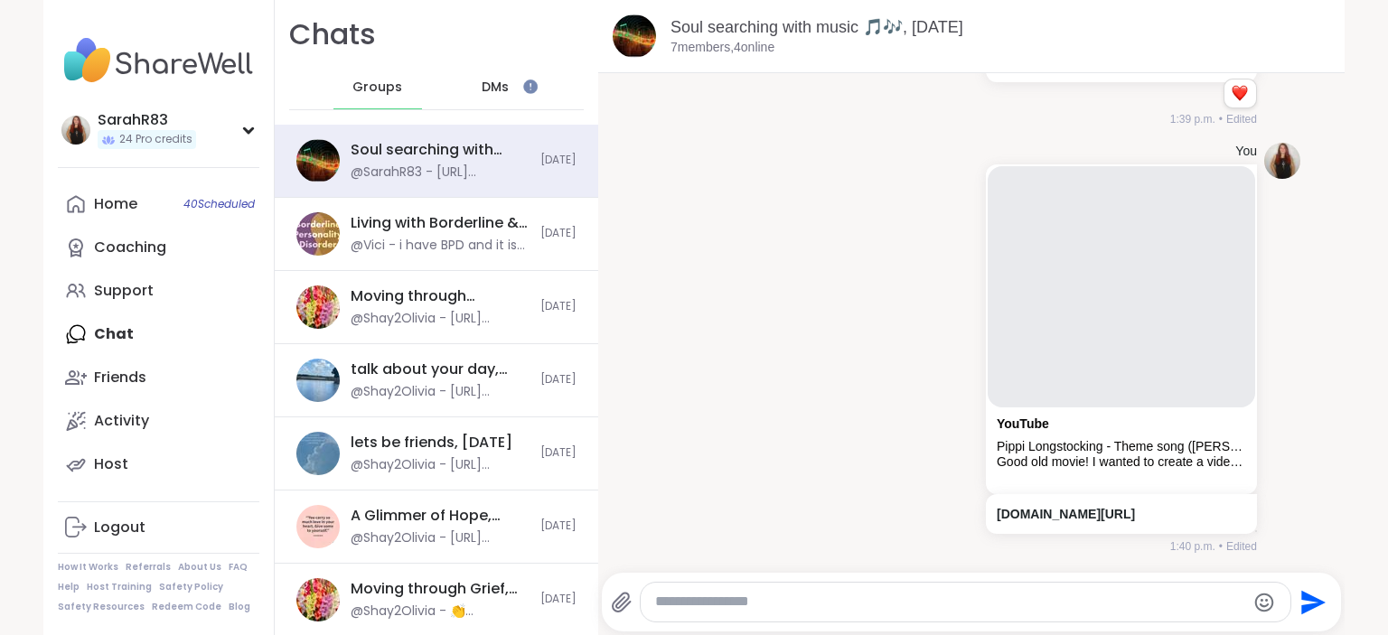
click at [690, 600] on textarea "Type your message" at bounding box center [950, 602] width 590 height 19
click at [716, 609] on textarea "Type your message" at bounding box center [950, 602] width 590 height 19
paste textarea "**********"
type textarea "**********"
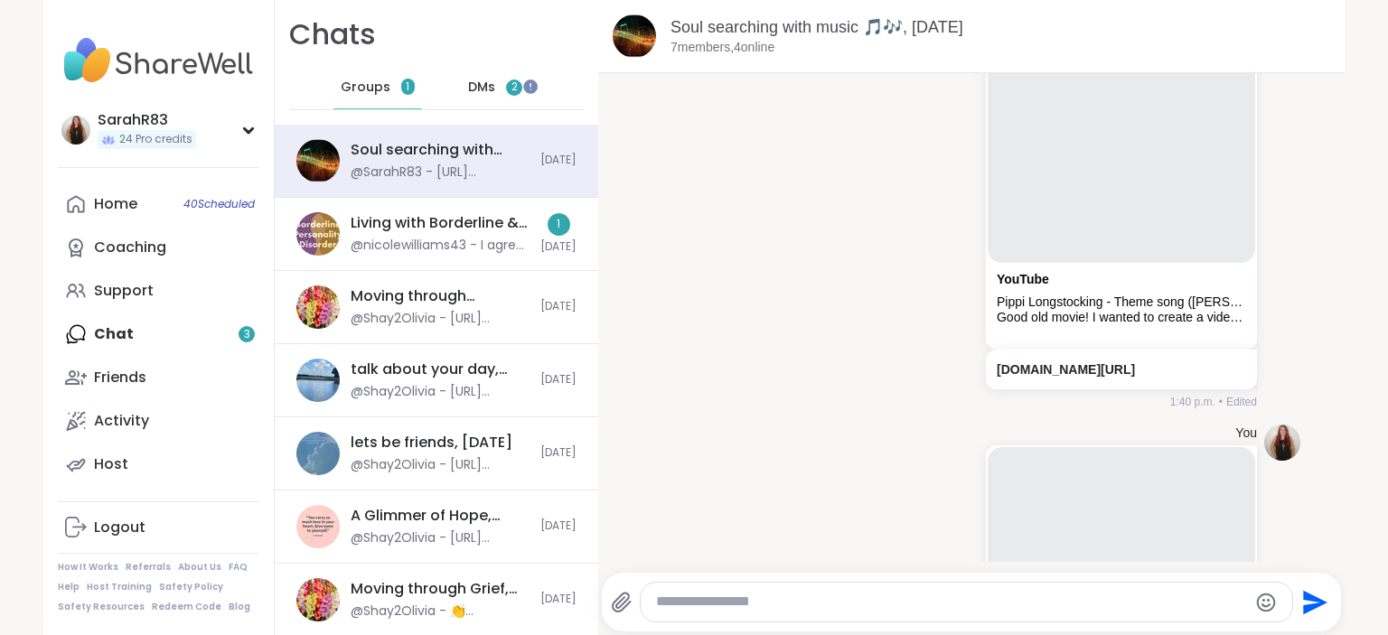
click at [479, 89] on span "DMs" at bounding box center [481, 88] width 27 height 18
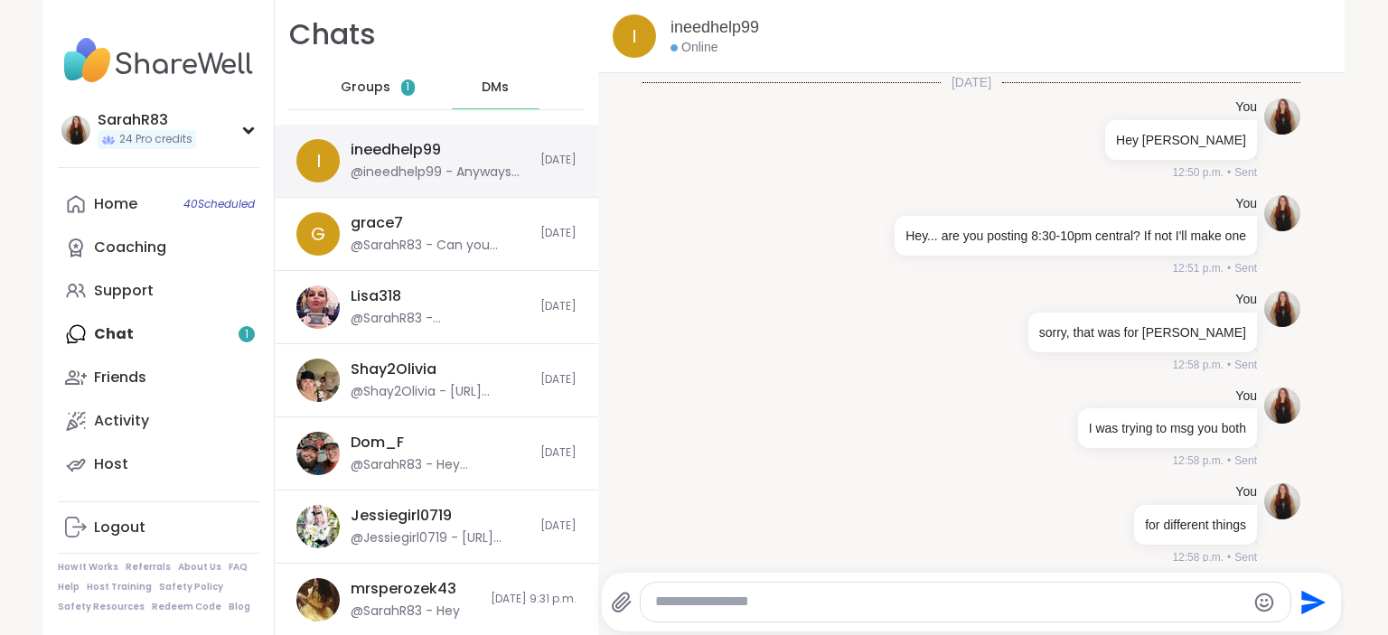
scroll to position [297, 0]
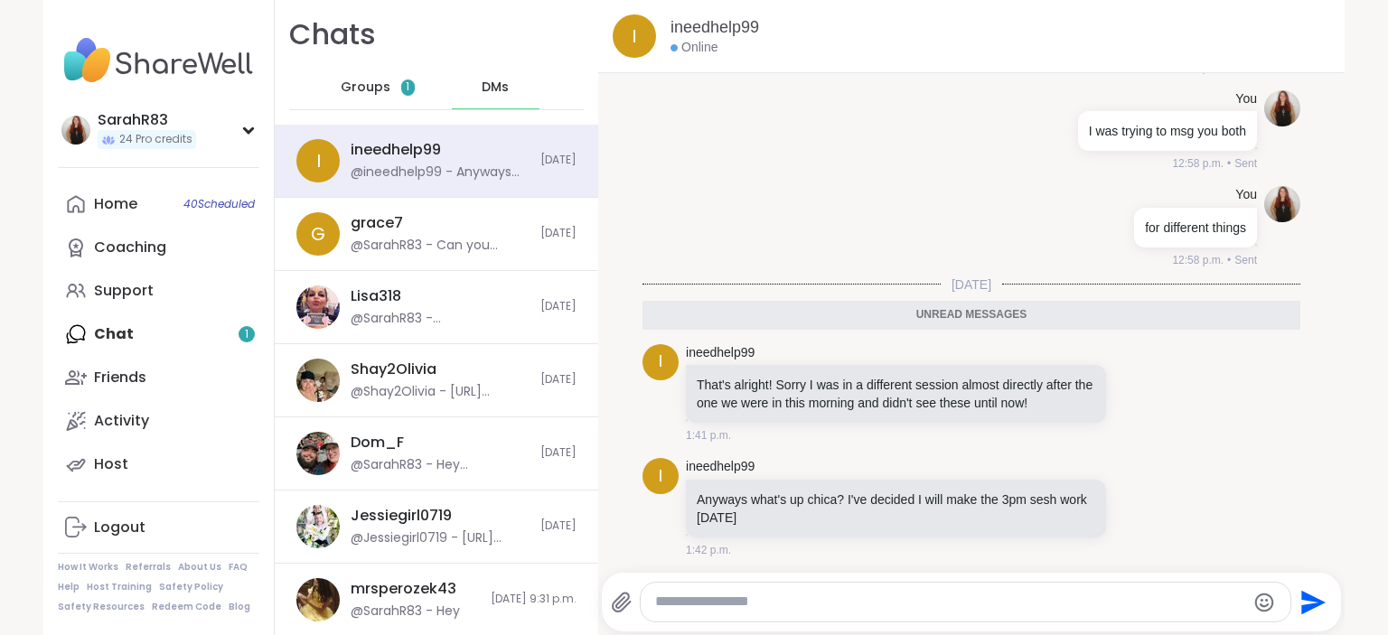
click at [800, 599] on textarea "Type your message" at bounding box center [950, 602] width 590 height 19
type textarea "*******"
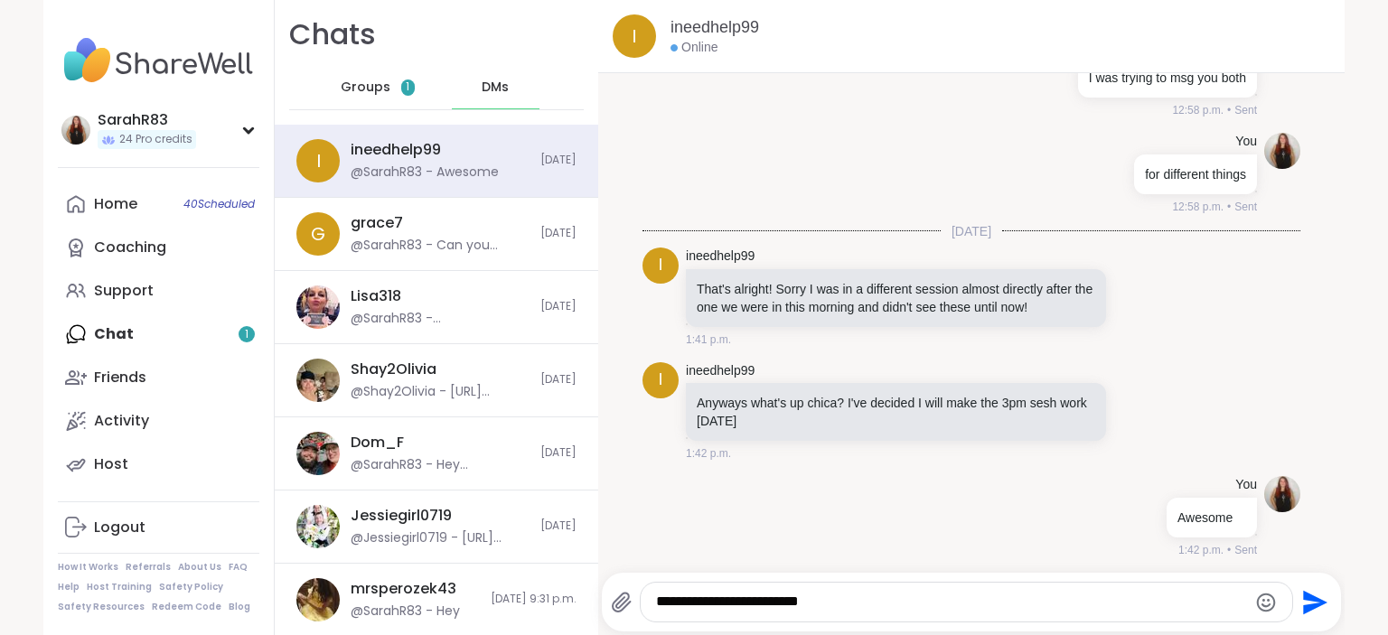
type textarea "**********"
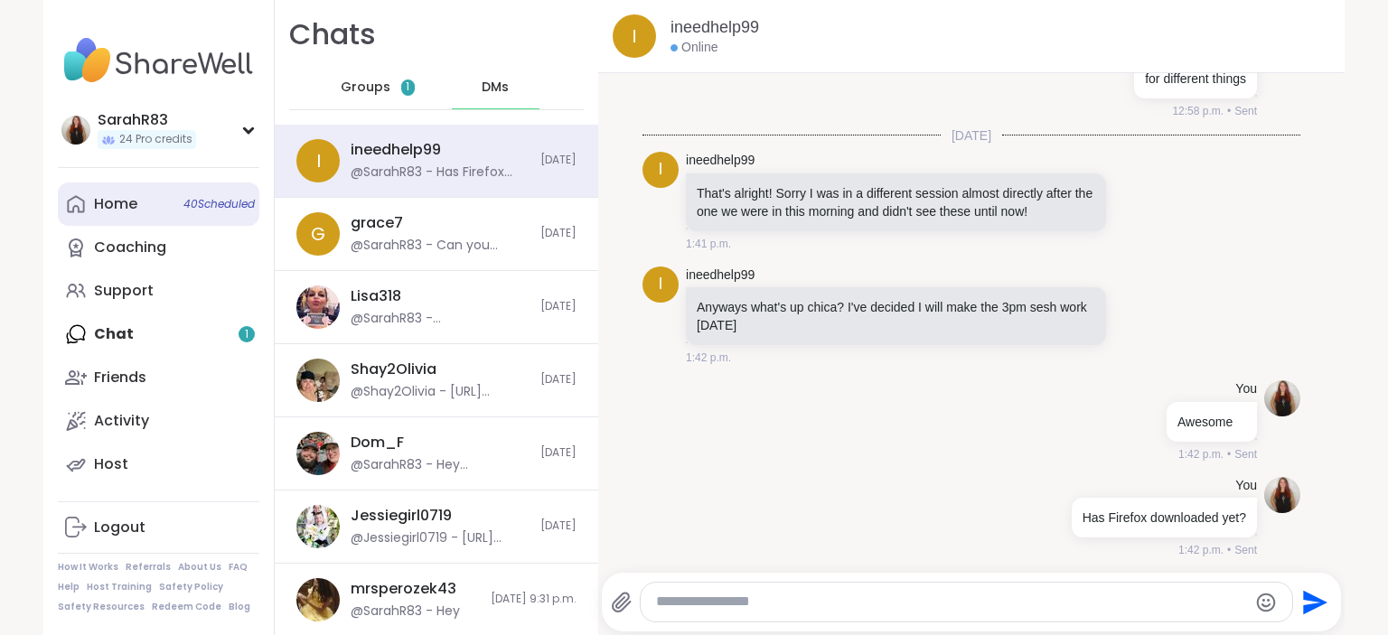
click at [125, 206] on div "Home 40 Scheduled" at bounding box center [115, 204] width 43 height 20
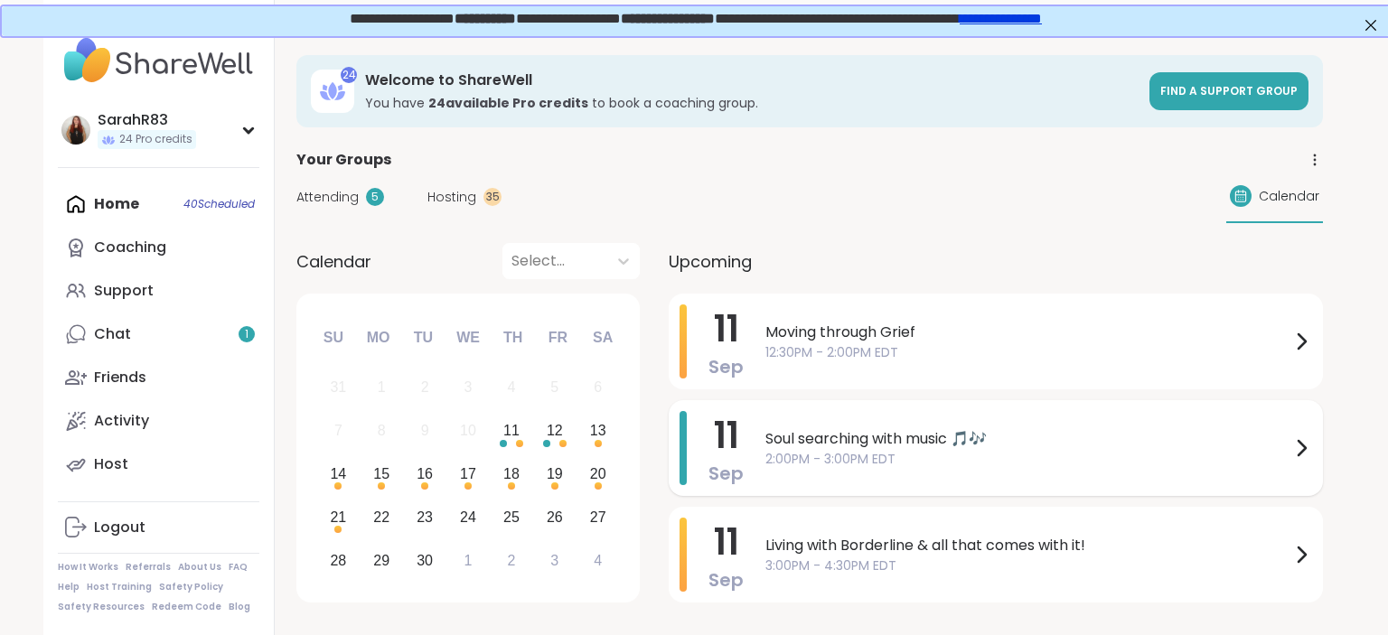
click at [801, 439] on span "Soul searching with music 🎵🎶" at bounding box center [1027, 439] width 525 height 22
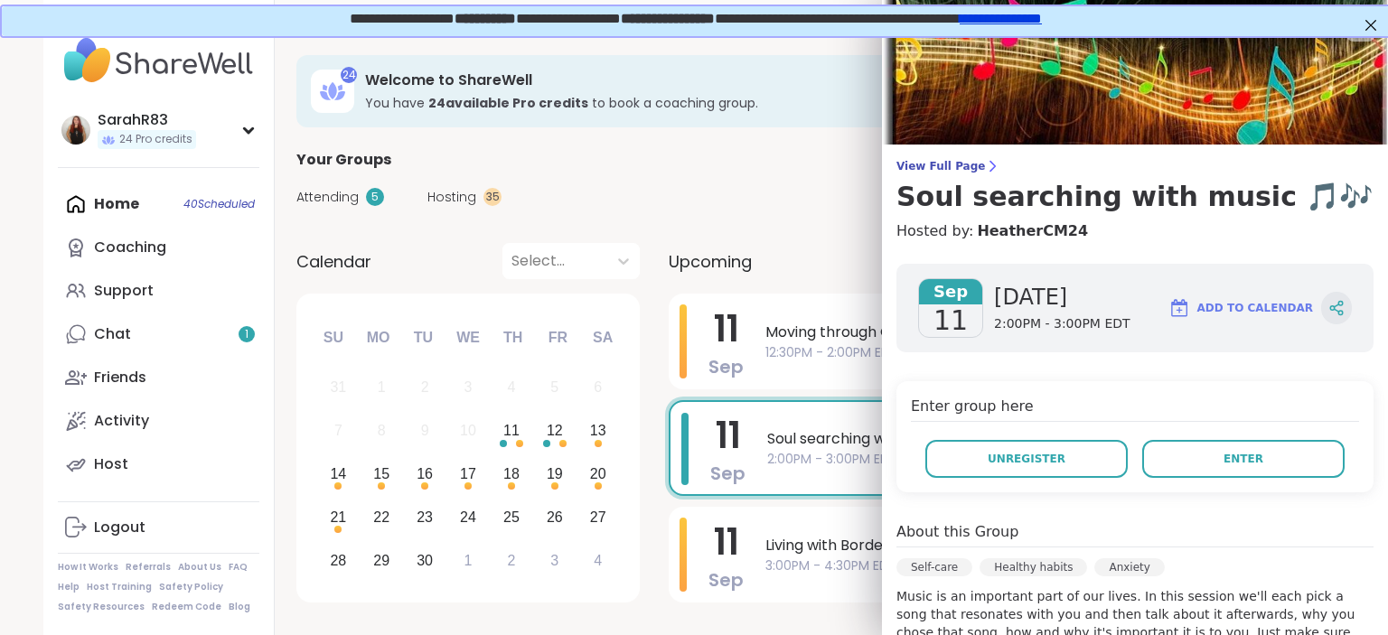
click at [1328, 311] on icon at bounding box center [1336, 308] width 16 height 16
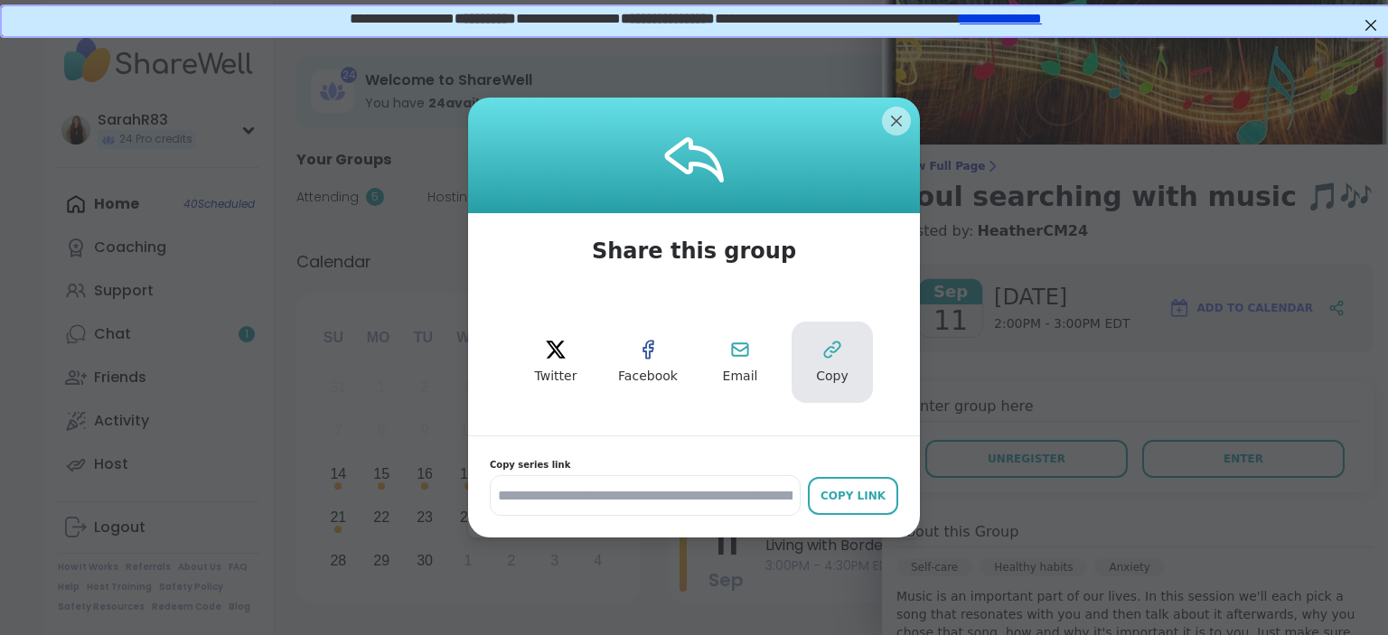
click at [823, 356] on icon at bounding box center [832, 350] width 22 height 22
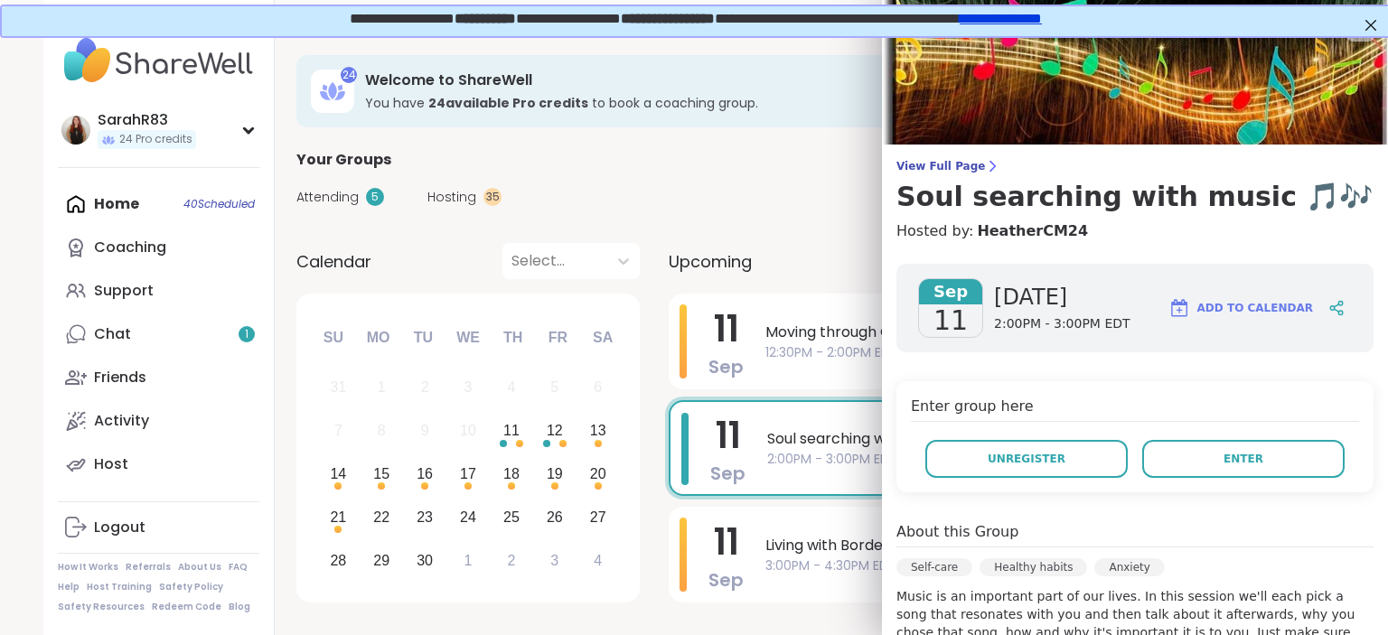
click at [790, 220] on div "Attending 5 Hosting 35 Calendar" at bounding box center [809, 197] width 1027 height 52
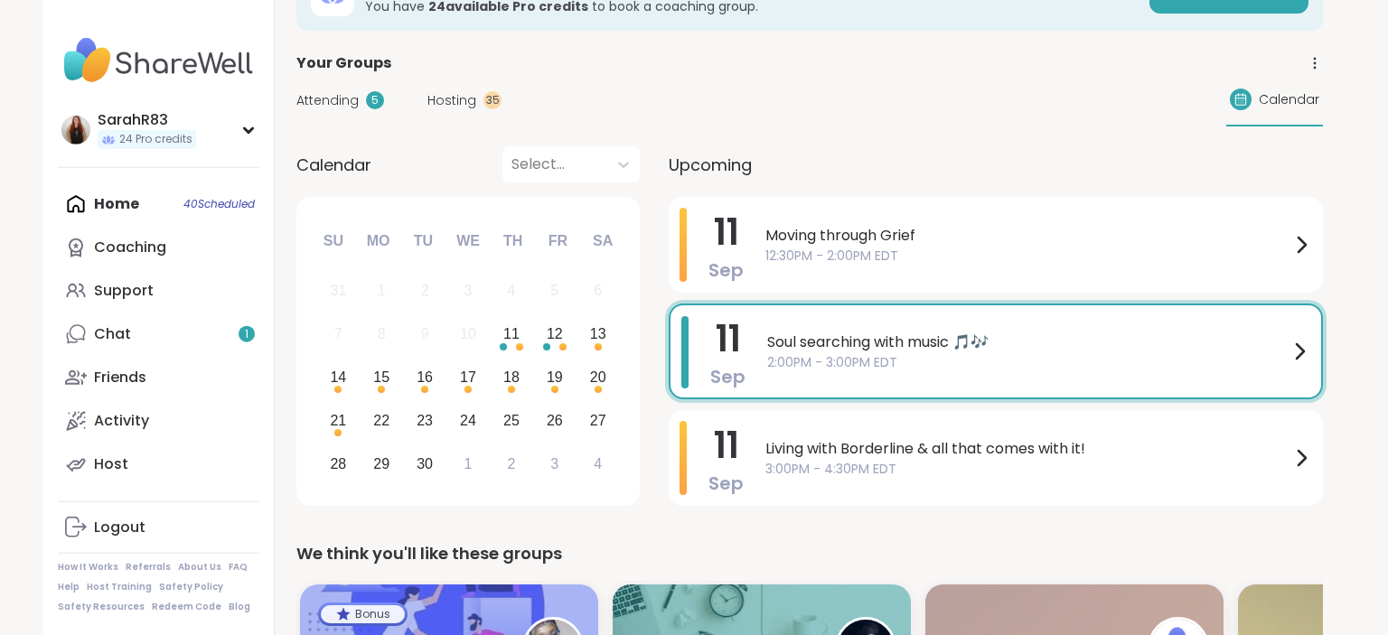
scroll to position [94, 0]
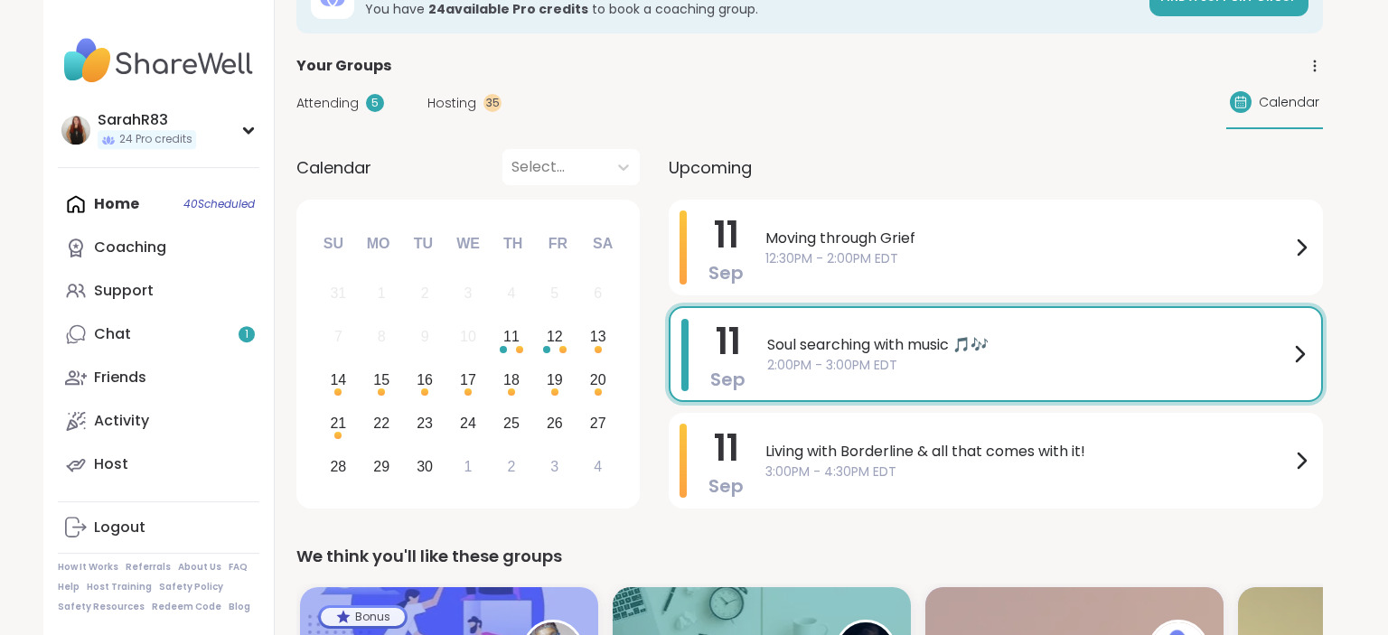
click at [968, 343] on span "Soul searching with music 🎵🎶" at bounding box center [1027, 345] width 521 height 22
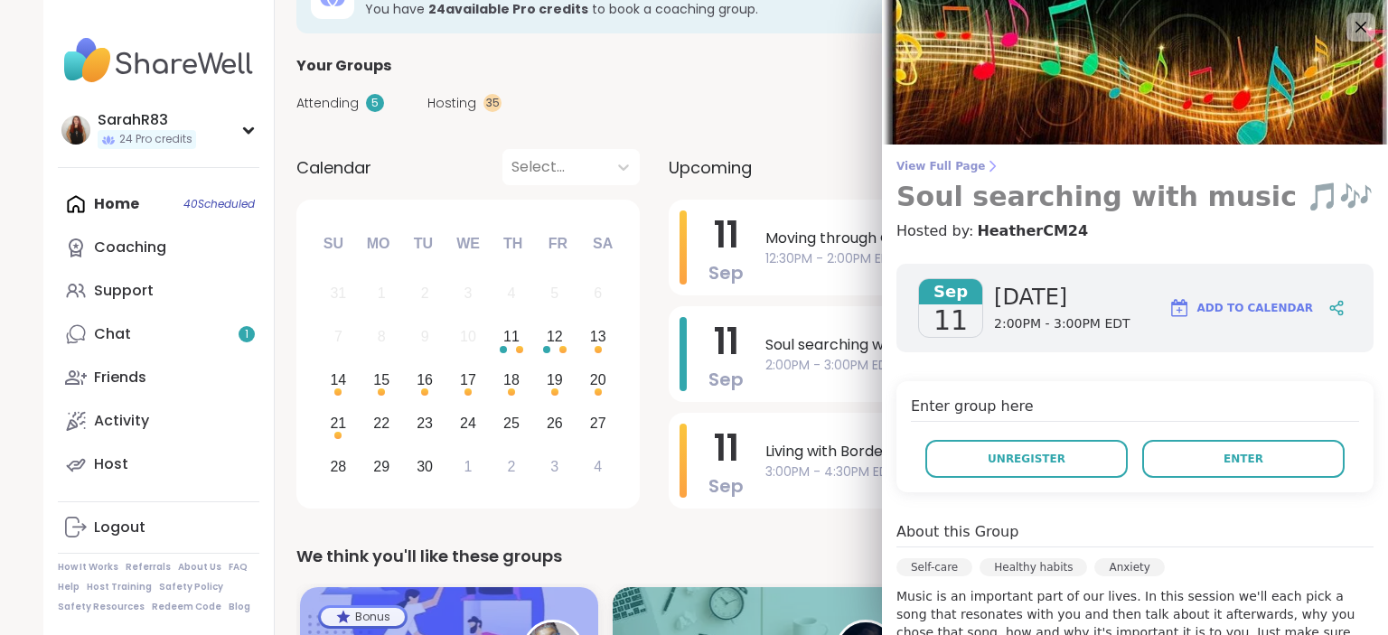
click at [962, 166] on span "View Full Page" at bounding box center [1134, 166] width 477 height 14
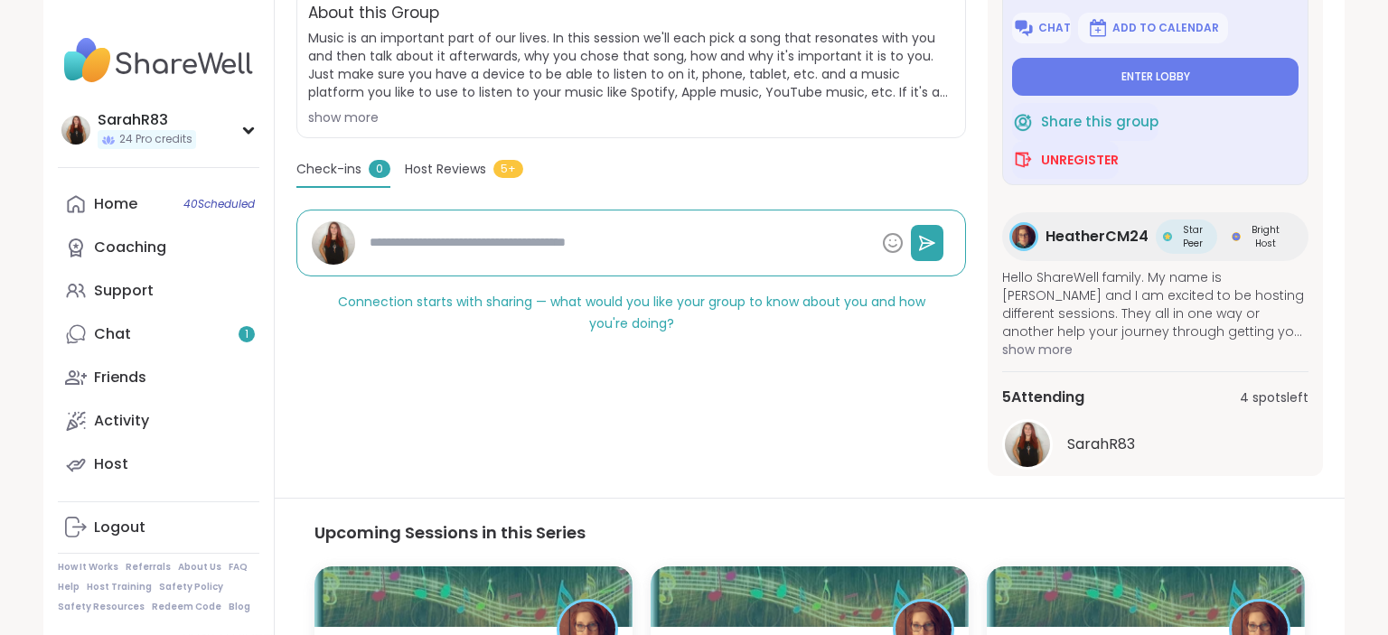
scroll to position [391, 0]
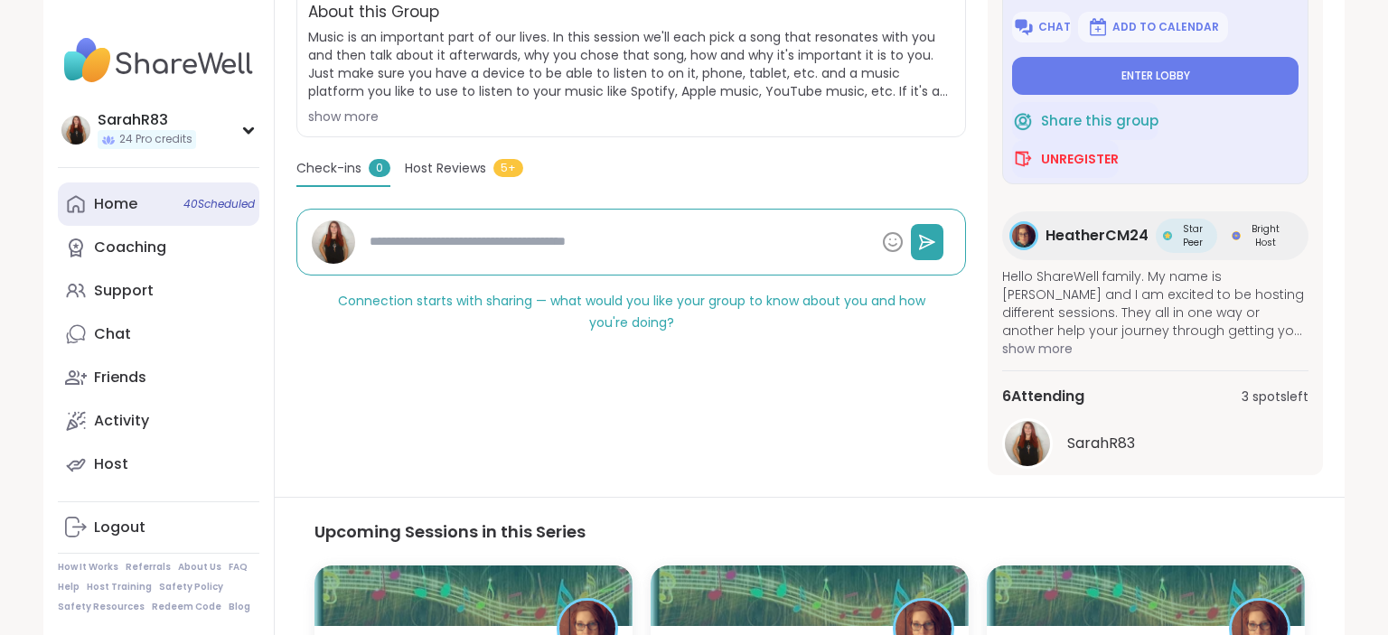
click at [139, 202] on link "Home 40 Scheduled" at bounding box center [159, 204] width 202 height 43
type textarea "*"
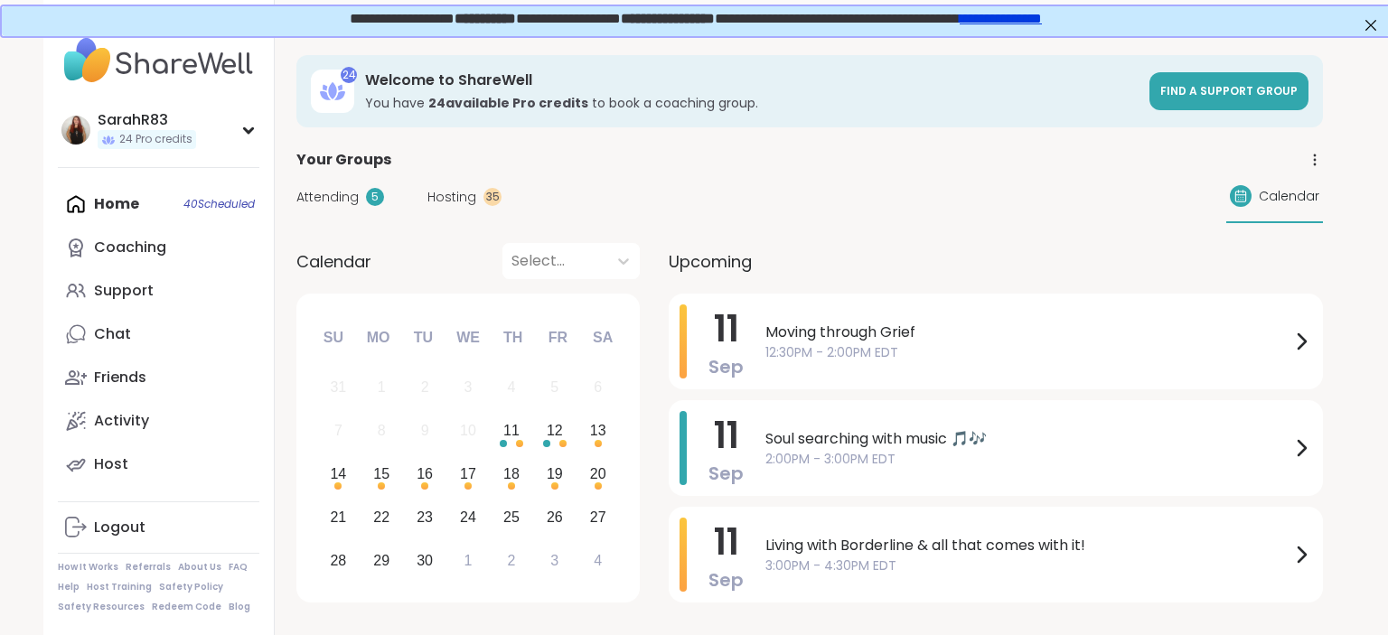
click at [463, 192] on span "Hosting" at bounding box center [451, 197] width 49 height 19
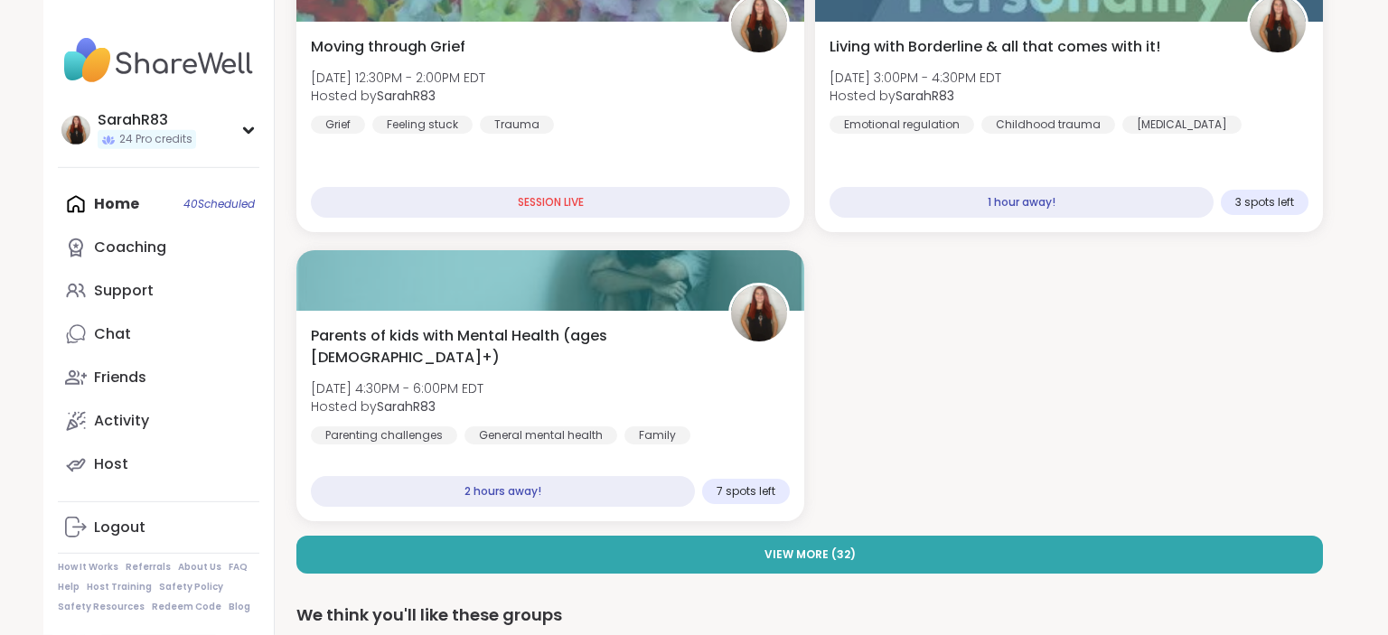
scroll to position [280, 0]
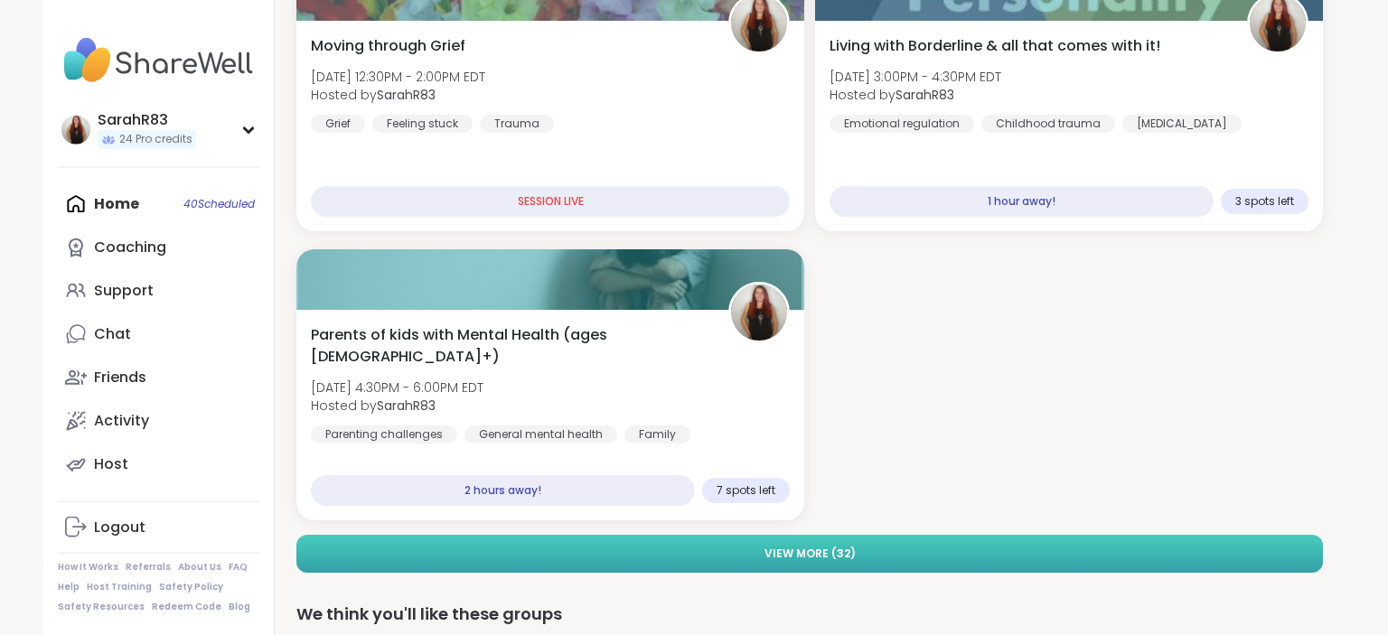
click at [862, 549] on button "View More ( 32 )" at bounding box center [809, 554] width 1027 height 38
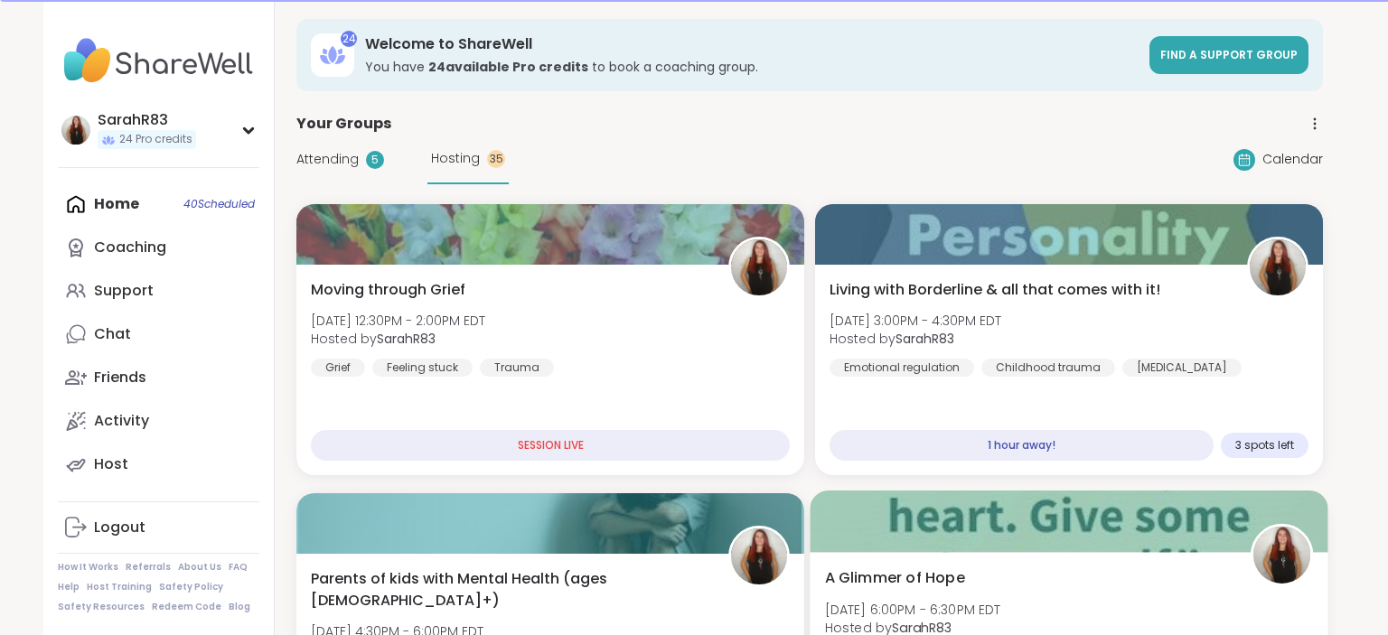
scroll to position [0, 0]
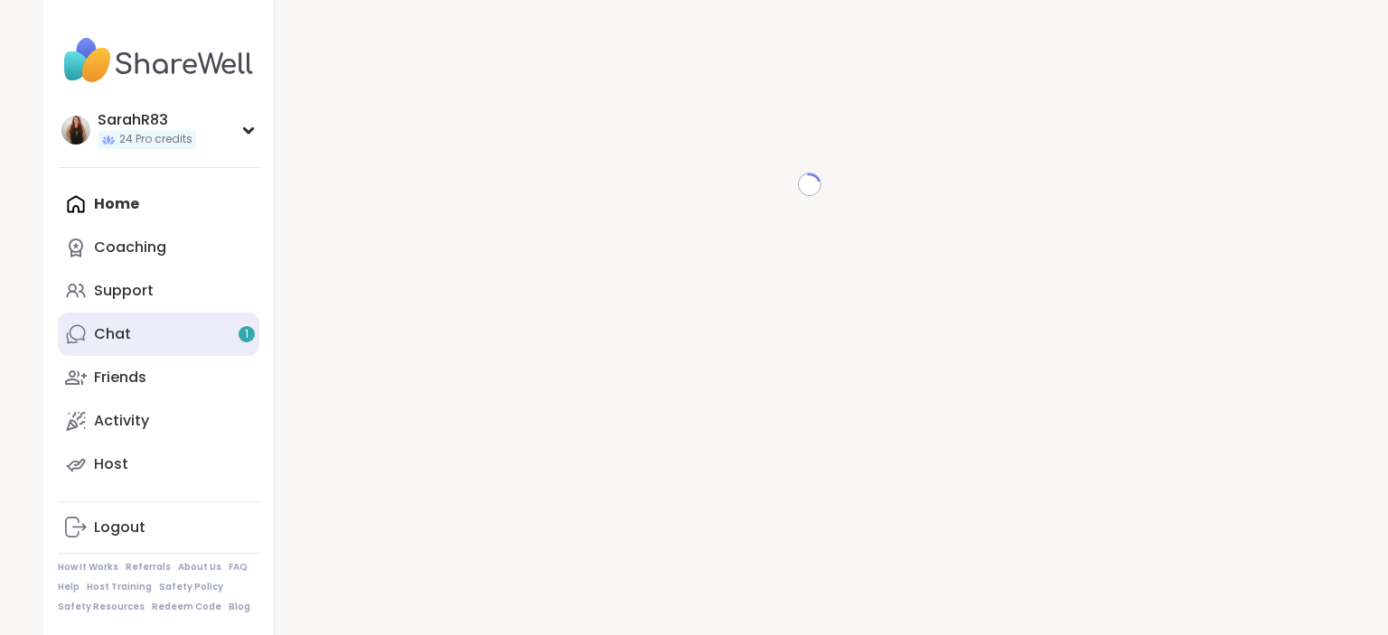
click at [193, 338] on link "Chat 1" at bounding box center [159, 334] width 202 height 43
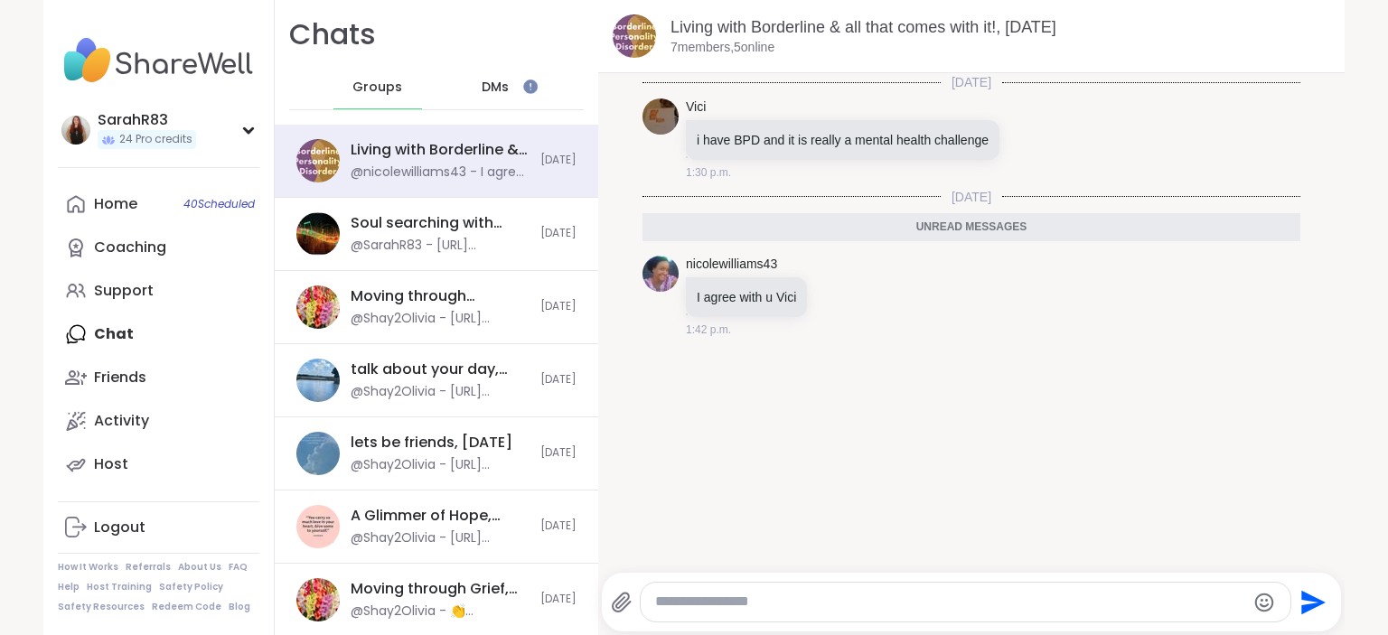
click at [503, 83] on span "DMs" at bounding box center [495, 88] width 27 height 18
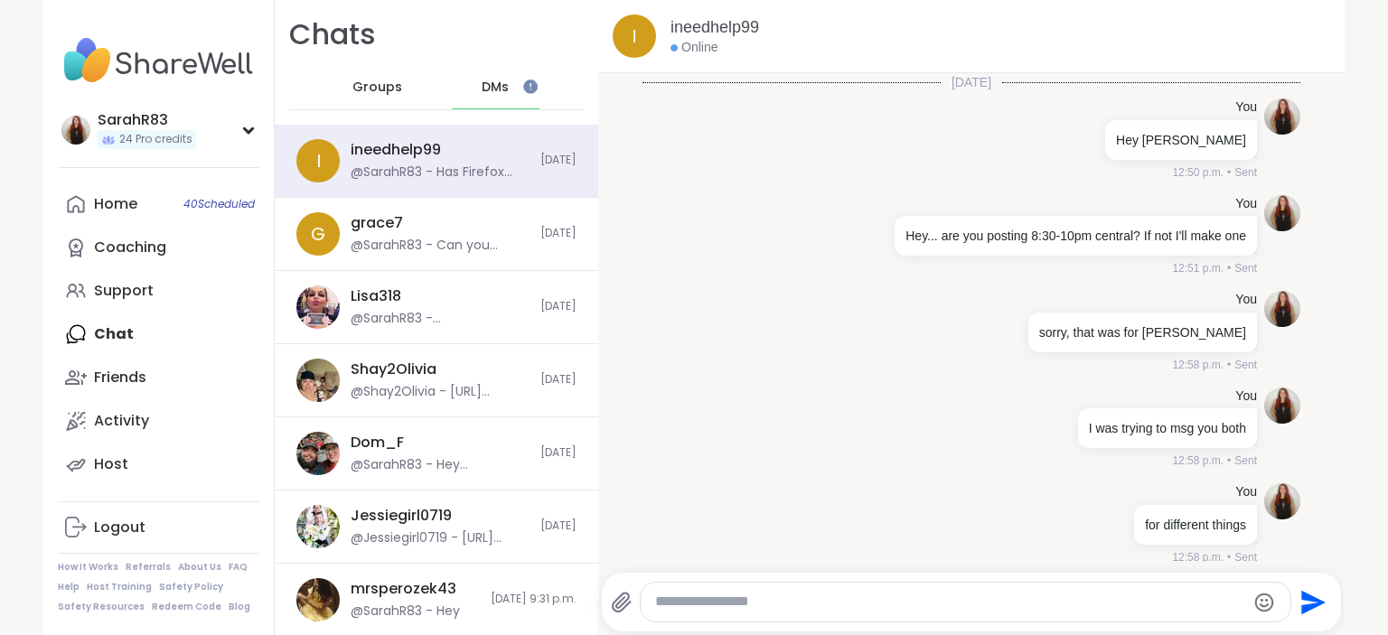
scroll to position [428, 0]
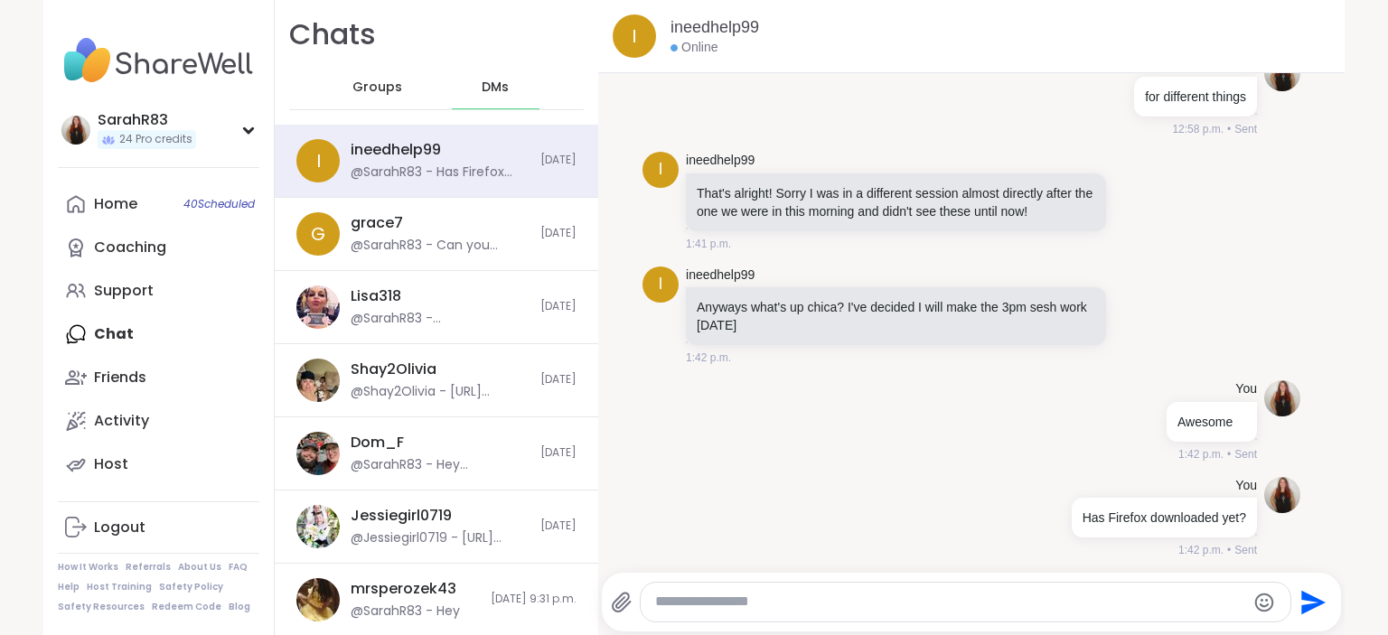
click at [752, 605] on textarea "Type your message" at bounding box center [950, 602] width 590 height 19
paste textarea "**********"
type textarea "**********"
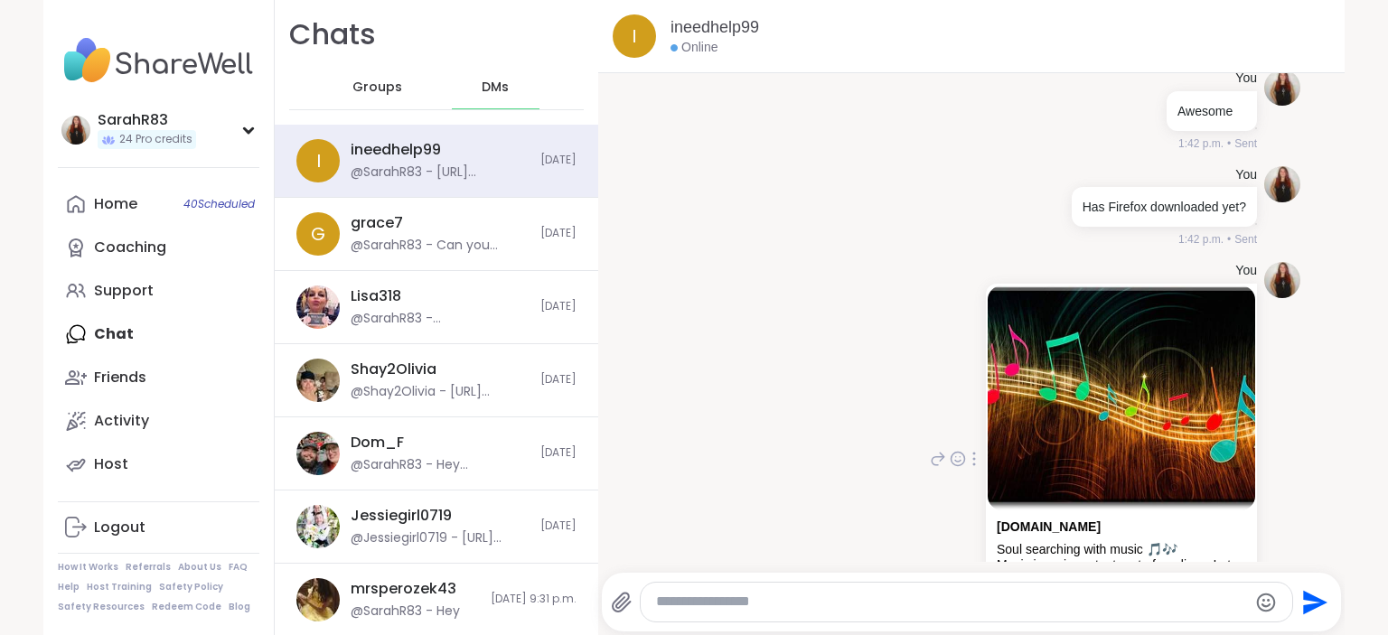
scroll to position [838, 0]
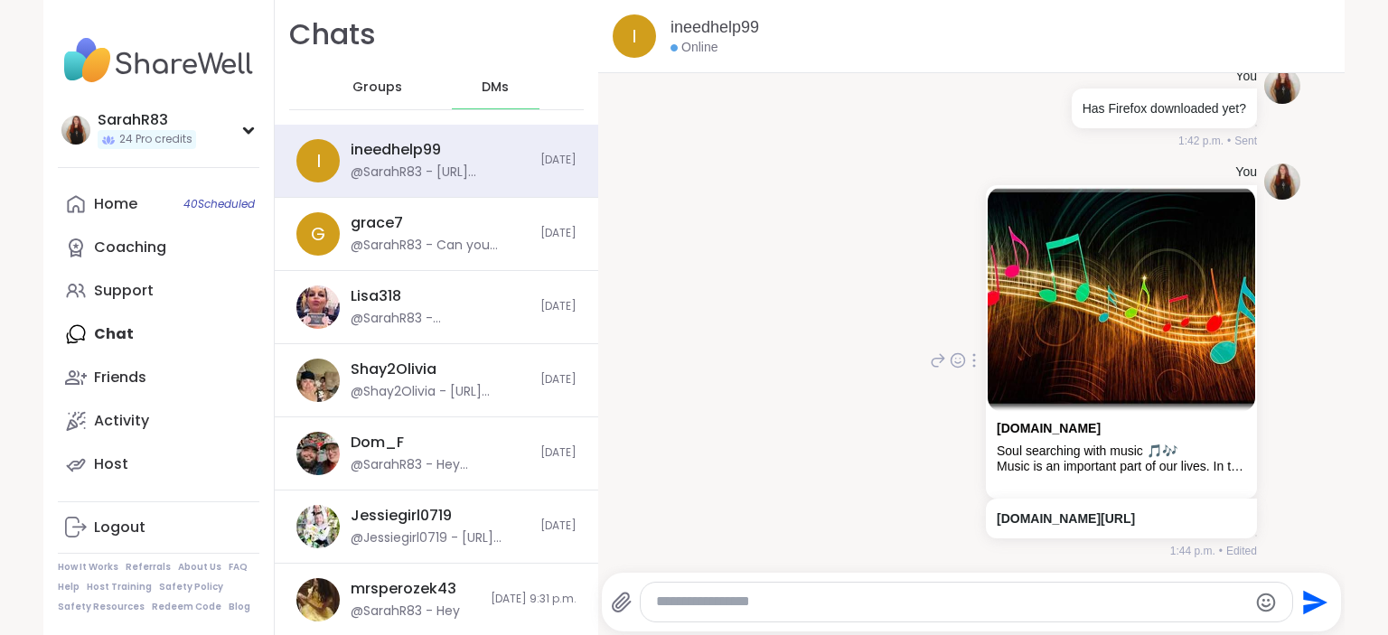
click at [723, 532] on div "You [DOMAIN_NAME] Soul searching with music 🎵🎶 Music is an important part of ou…" at bounding box center [972, 360] width 658 height 409
click at [680, 606] on textarea "Type your message" at bounding box center [951, 602] width 590 height 19
type textarea "**********"
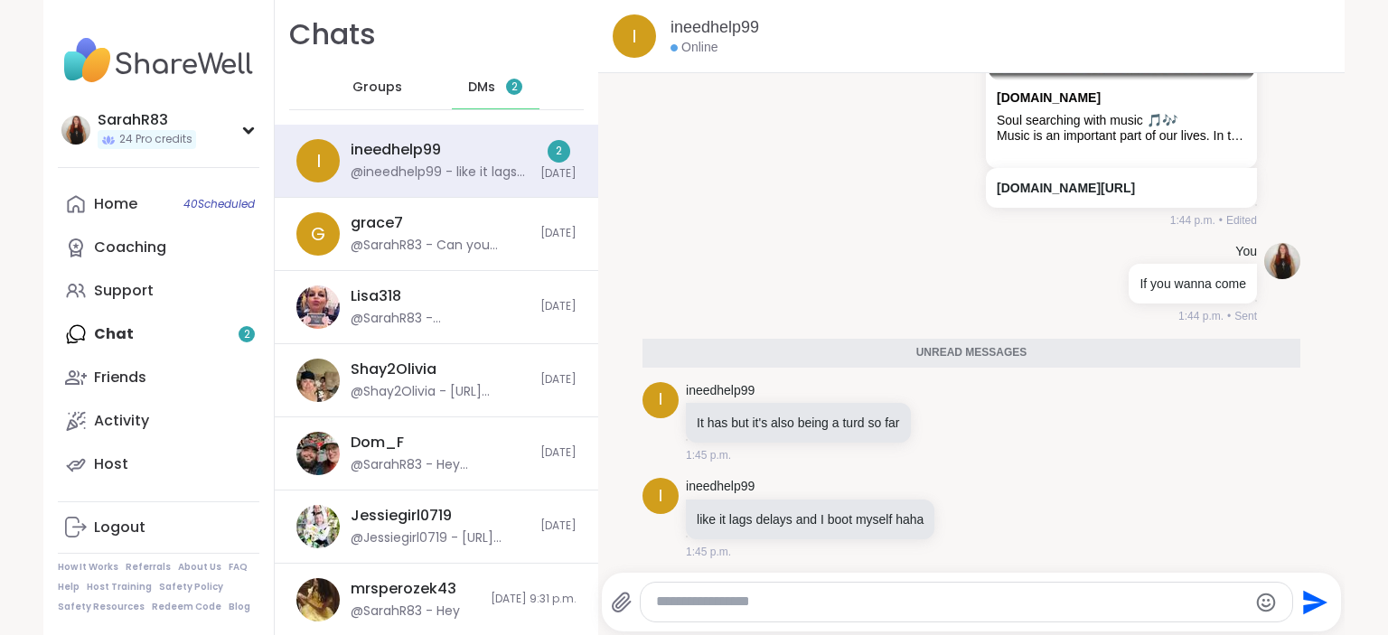
scroll to position [1125, 0]
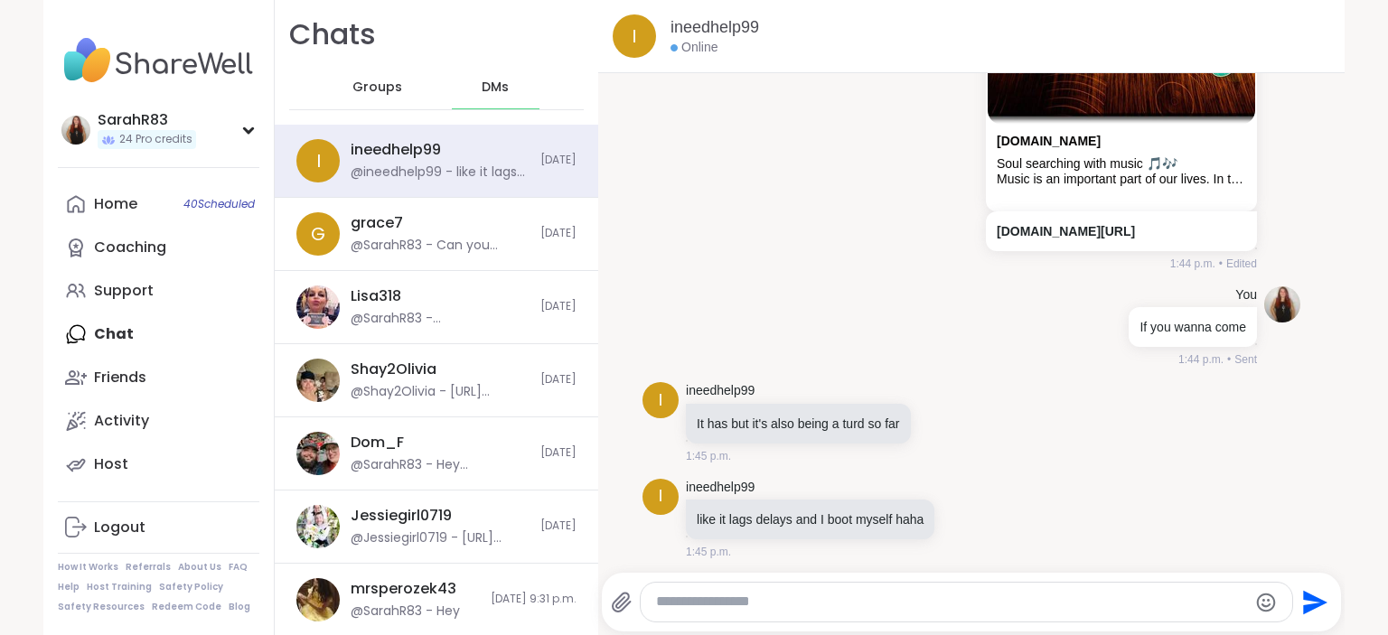
click at [174, 325] on div "Home 40 Scheduled Coaching Support Chat Friends Activity Host" at bounding box center [159, 335] width 202 height 304
click at [174, 341] on div "Home 40 Scheduled Coaching Support Chat Friends Activity Host" at bounding box center [159, 335] width 202 height 304
click at [103, 337] on div "Home 40 Scheduled Coaching Support Chat Friends Activity Host" at bounding box center [159, 335] width 202 height 304
click at [492, 75] on div "DMs" at bounding box center [496, 87] width 89 height 43
click at [753, 597] on textarea "Type your message" at bounding box center [951, 602] width 590 height 19
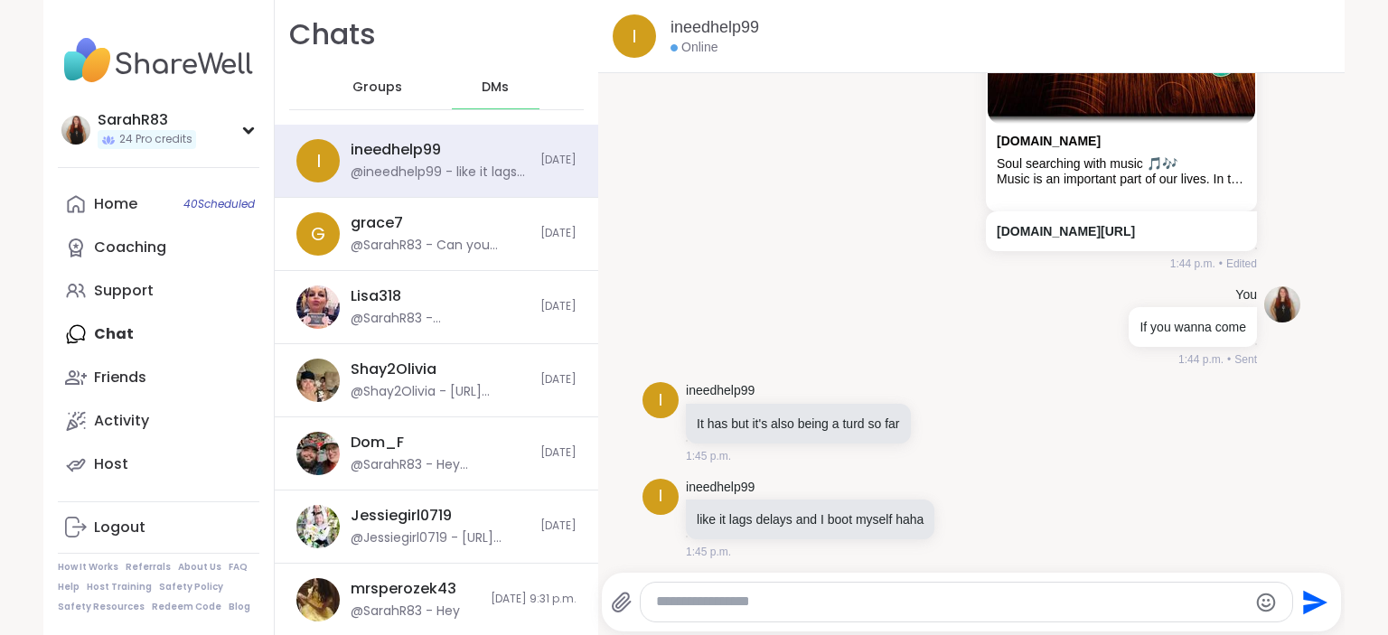
paste textarea "**********"
type textarea "**********"
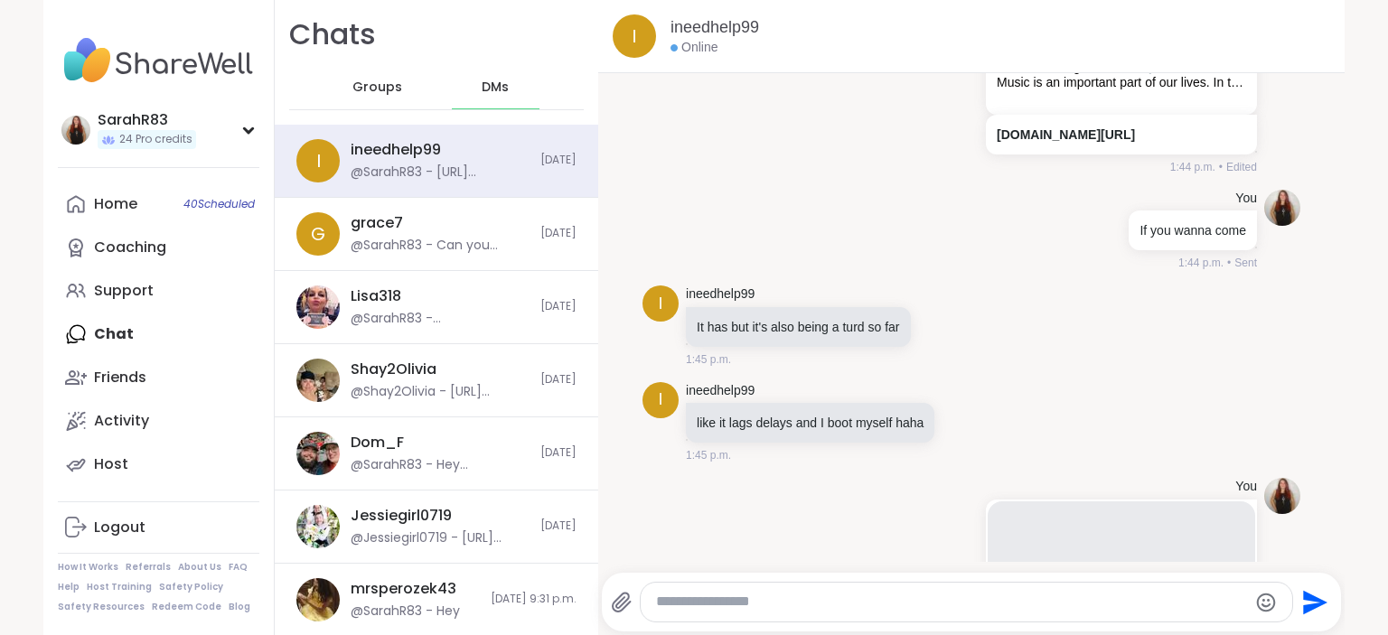
click at [376, 99] on div "Groups" at bounding box center [377, 87] width 89 height 43
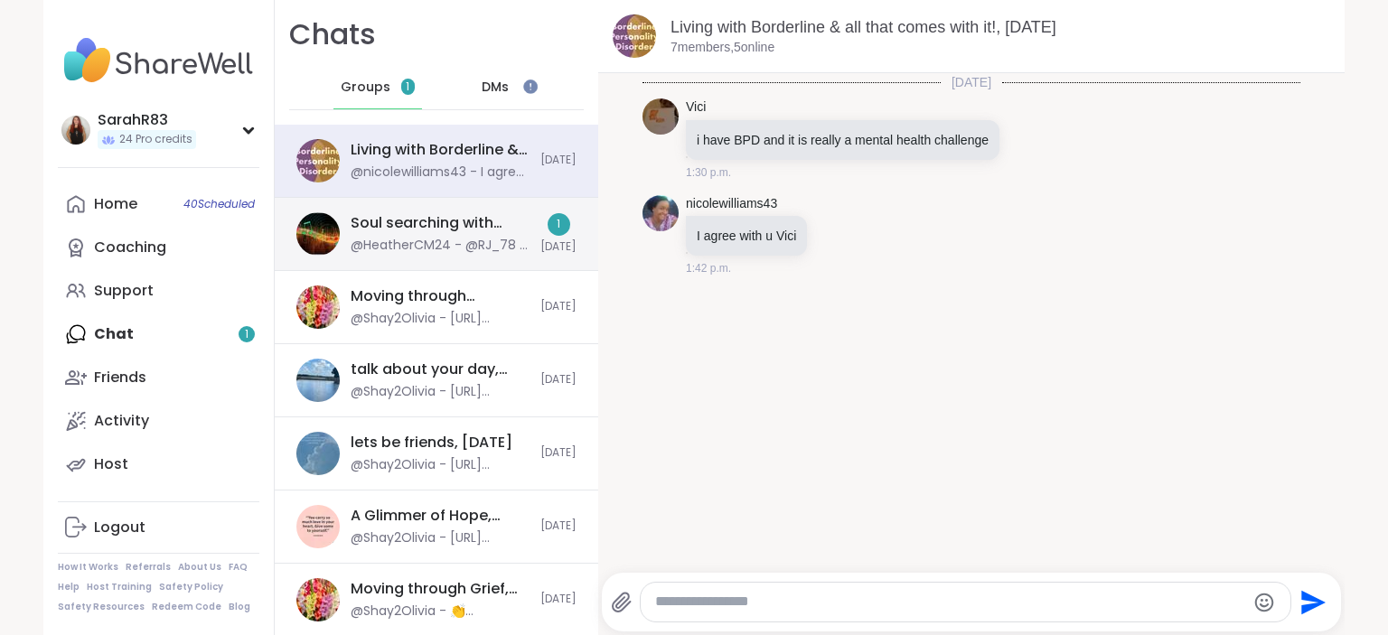
click at [443, 219] on div "Soul searching with music 🎵🎶, [DATE]" at bounding box center [440, 223] width 179 height 20
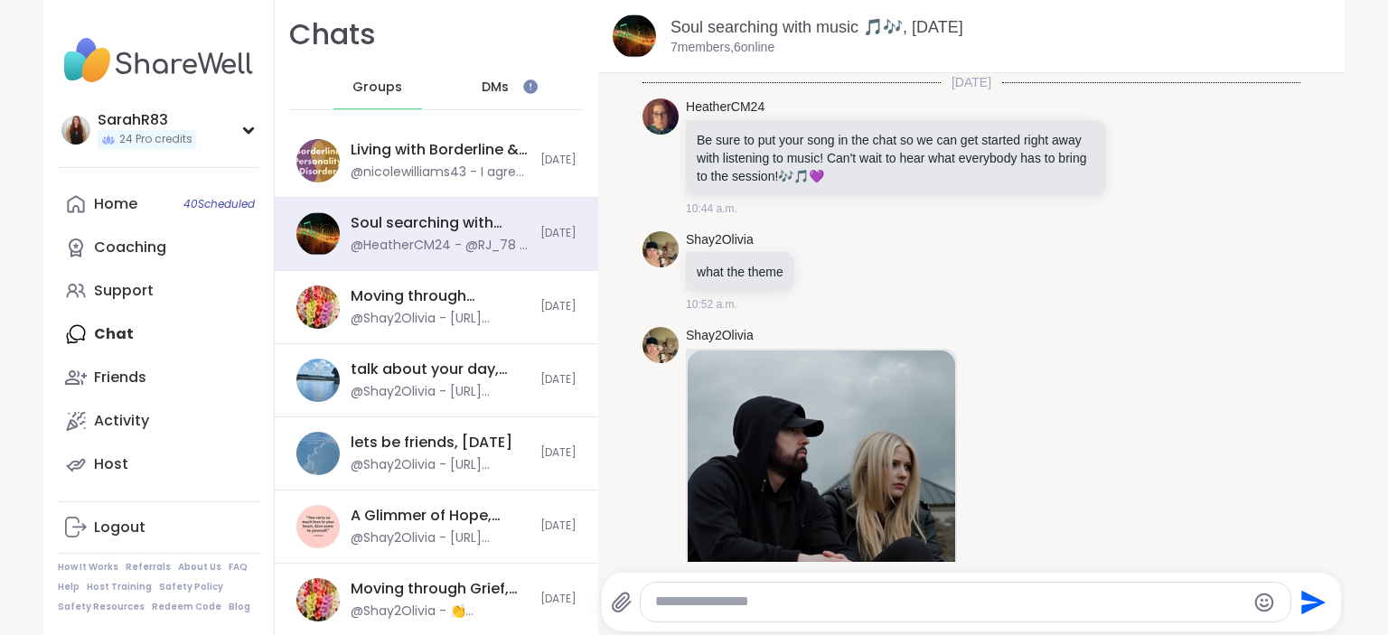
scroll to position [4667, 0]
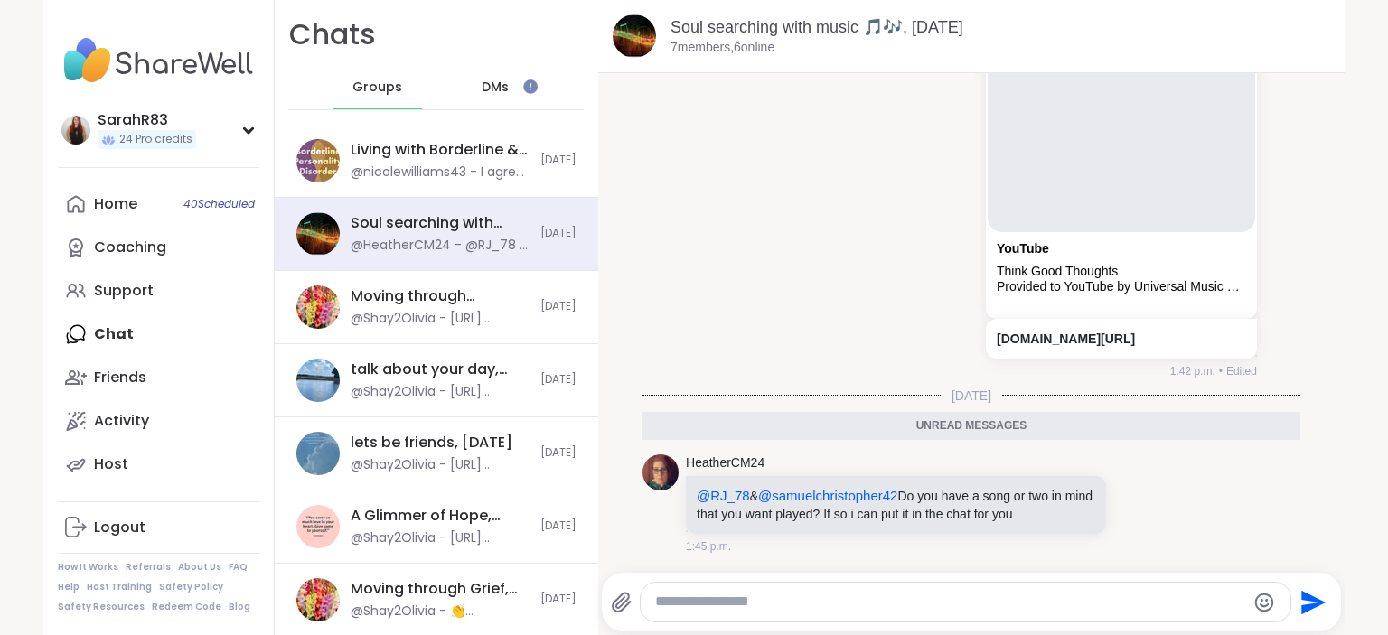
click at [819, 611] on textarea "Type your message" at bounding box center [950, 602] width 590 height 19
paste textarea "**********"
type textarea "**********"
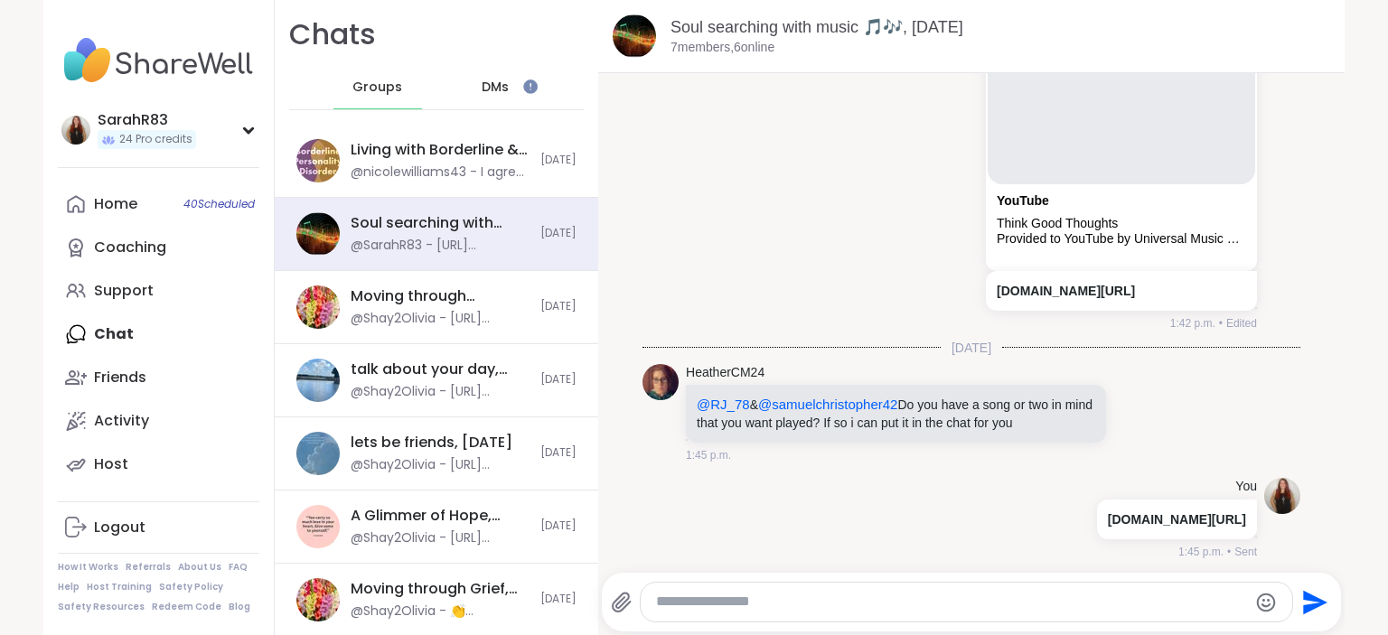
scroll to position [4720, 0]
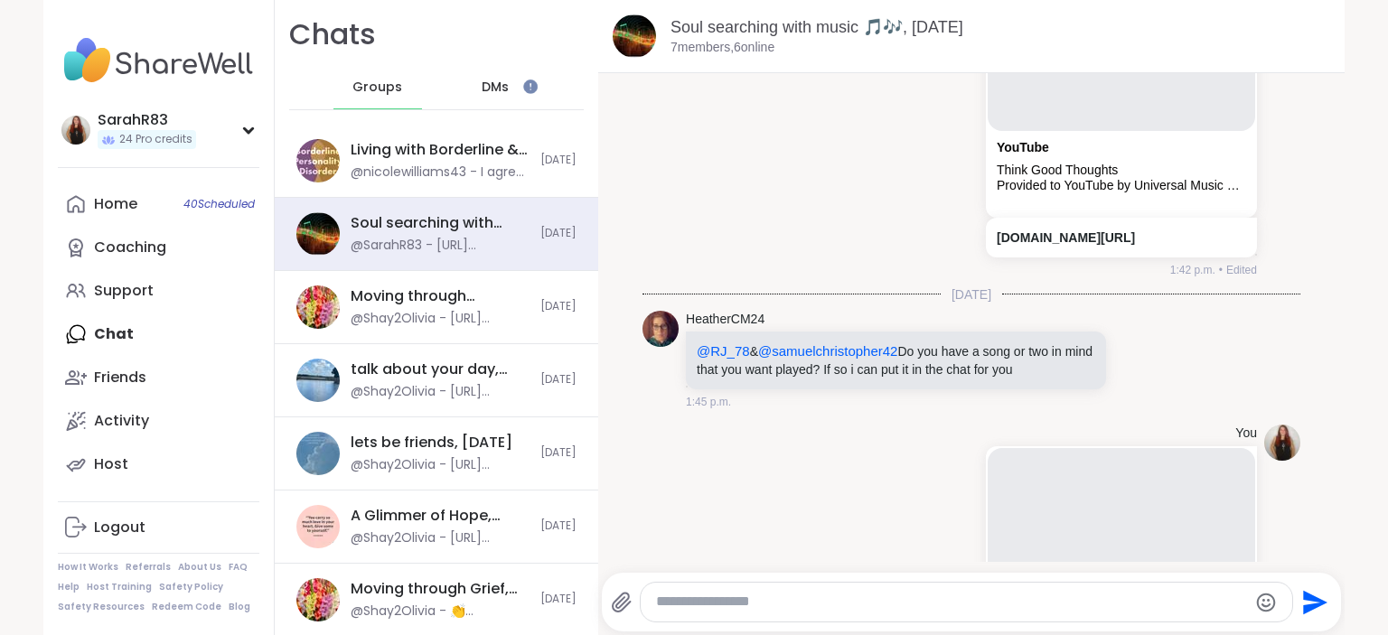
click at [475, 94] on div "DMs" at bounding box center [496, 87] width 89 height 43
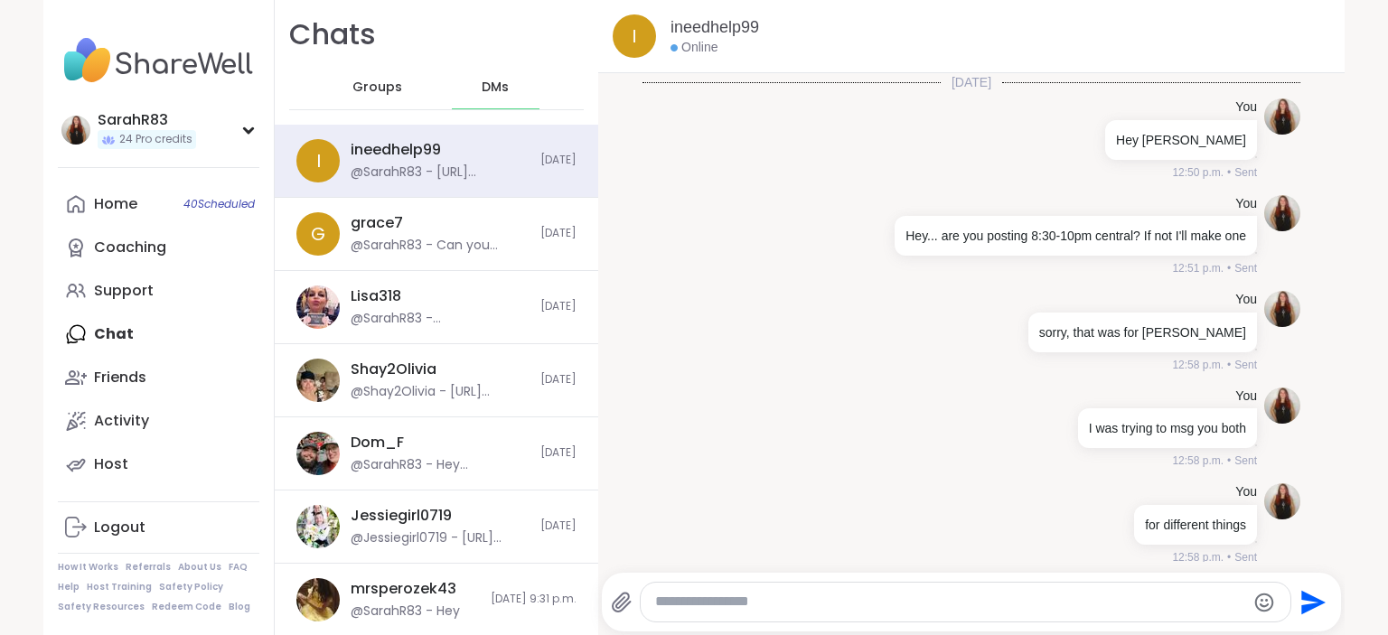
scroll to position [1551, 0]
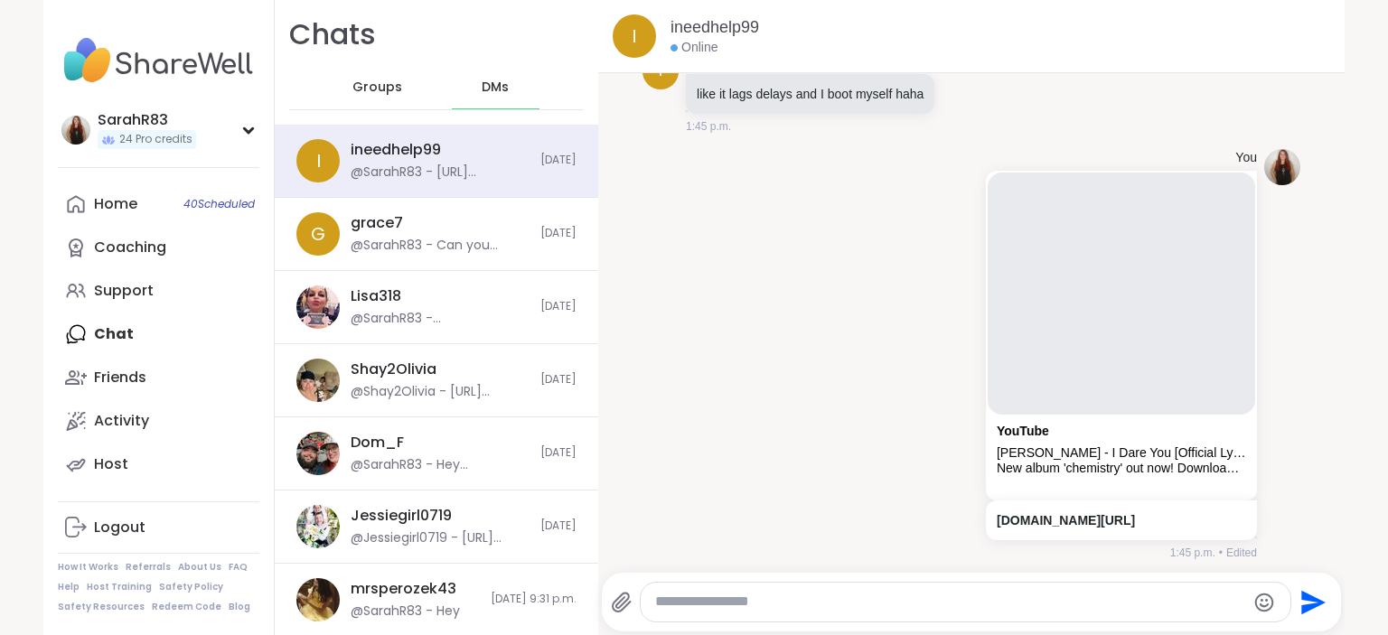
click at [812, 607] on textarea "Type your message" at bounding box center [950, 602] width 590 height 19
type textarea "*"
type textarea "**********"
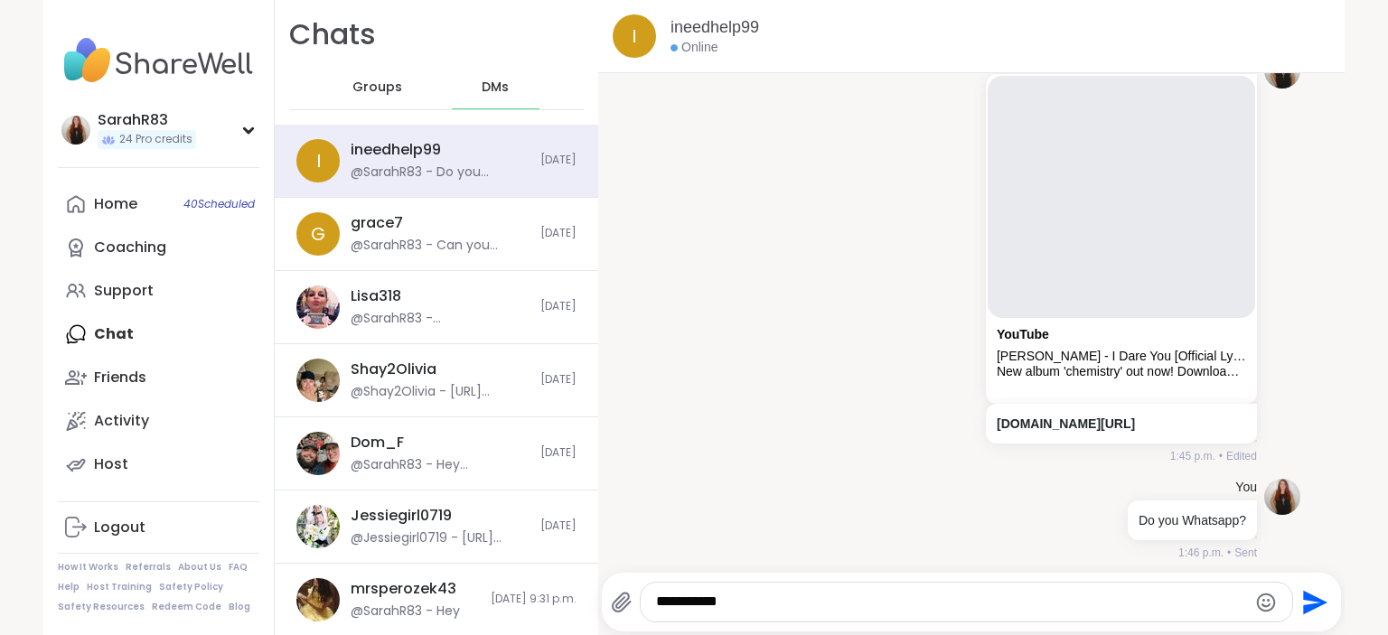
type textarea "**********"
click at [353, 92] on div "Groups" at bounding box center [377, 87] width 89 height 43
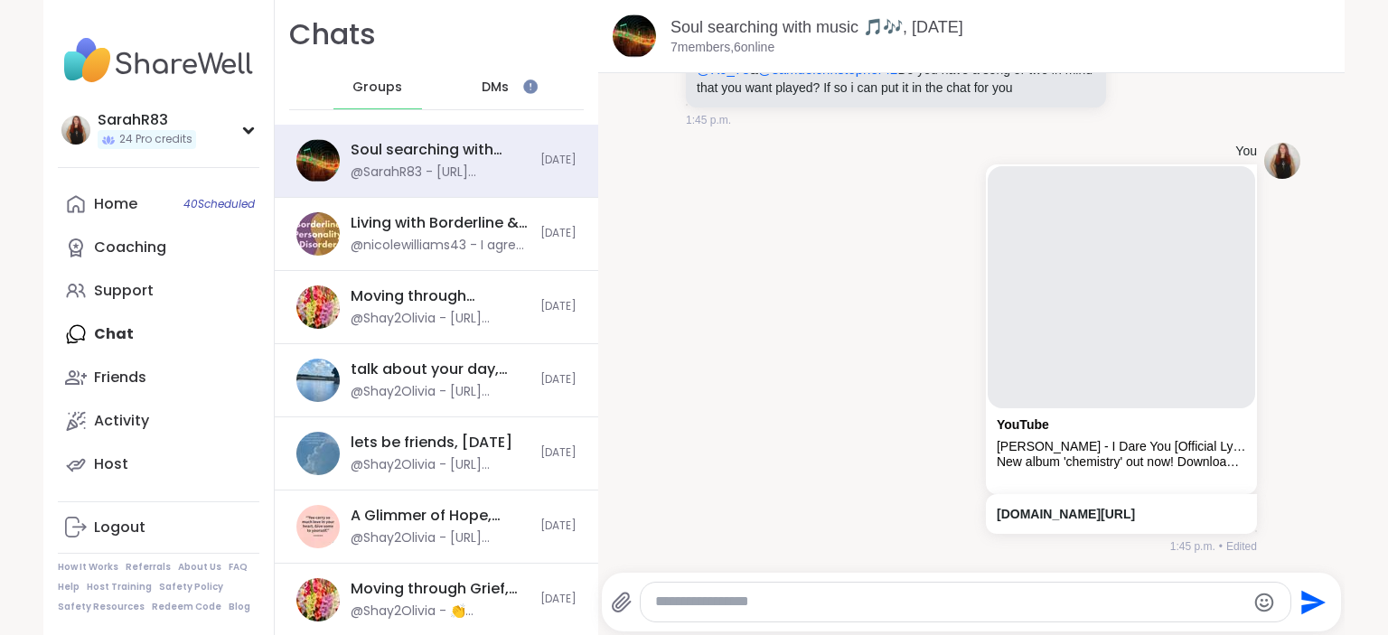
click at [743, 598] on textarea "Type your message" at bounding box center [950, 602] width 590 height 19
paste textarea "**********"
type textarea "**********"
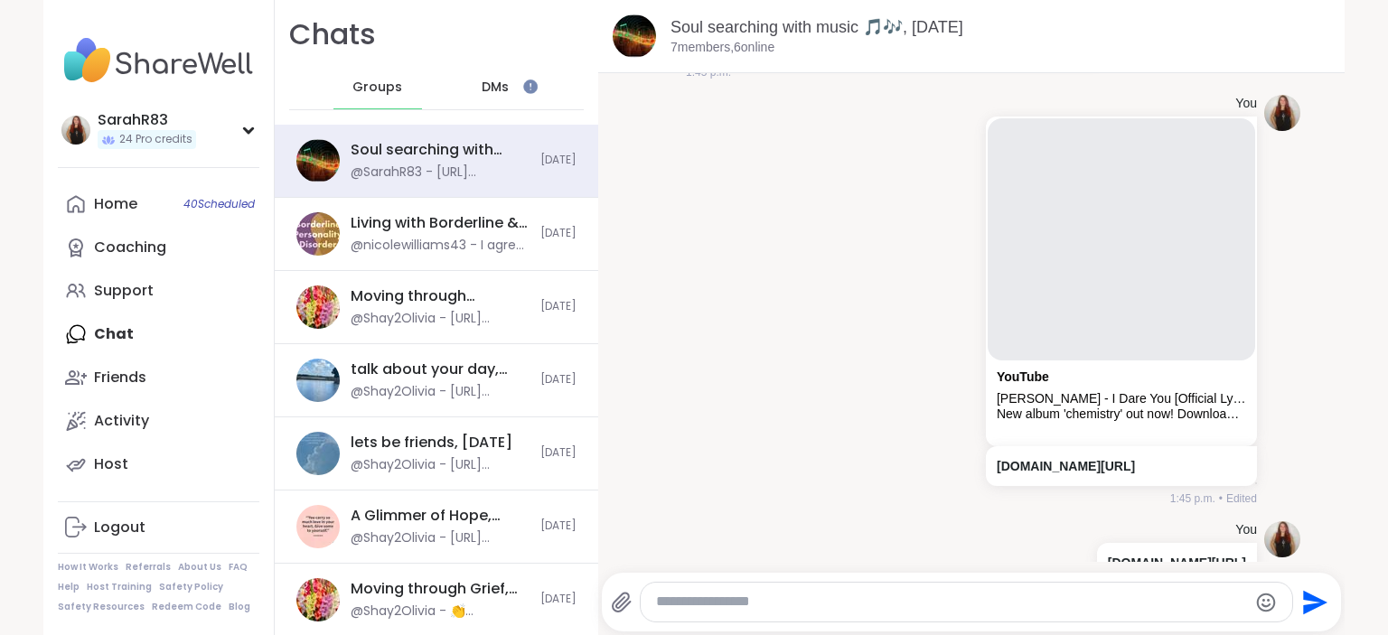
scroll to position [5128, 0]
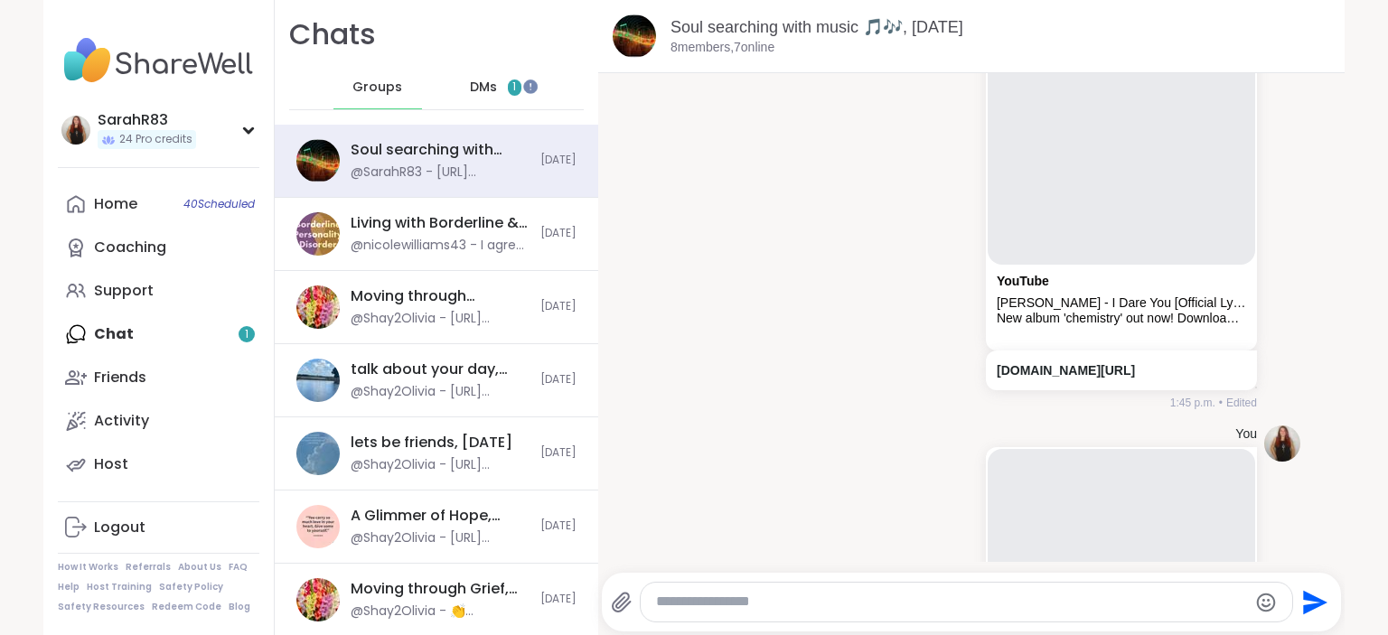
click at [493, 77] on div "DMs 1" at bounding box center [496, 87] width 89 height 43
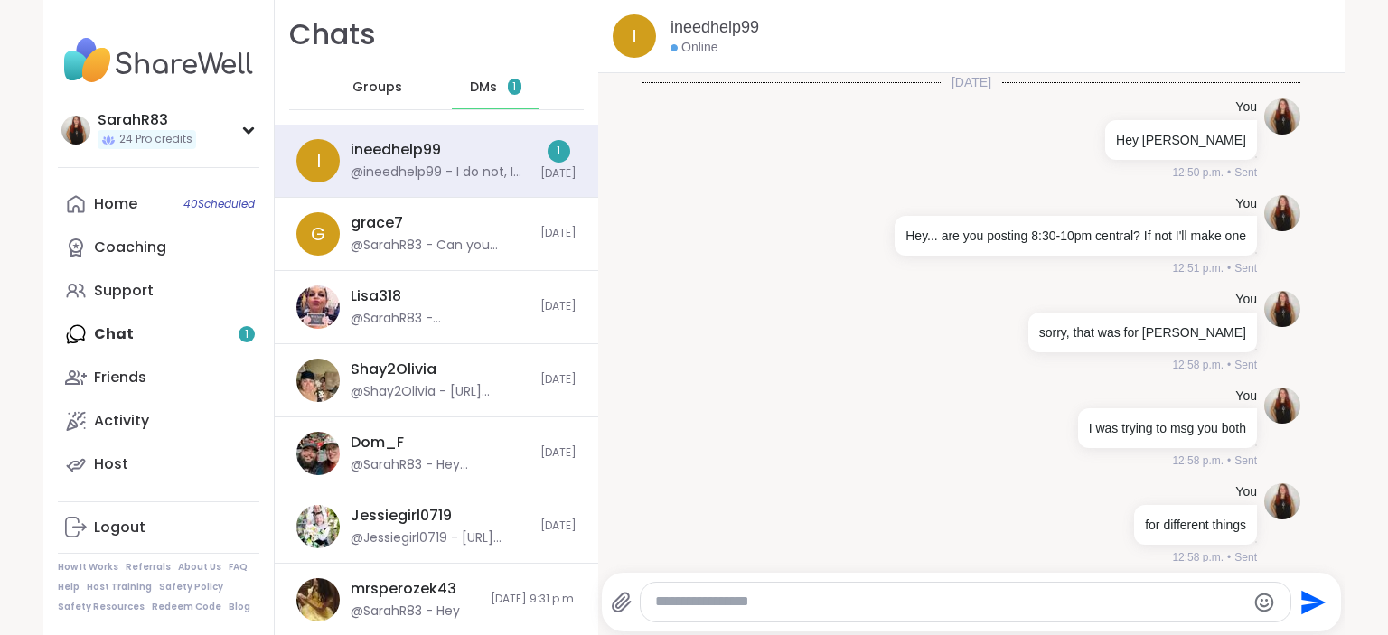
scroll to position [1804, 0]
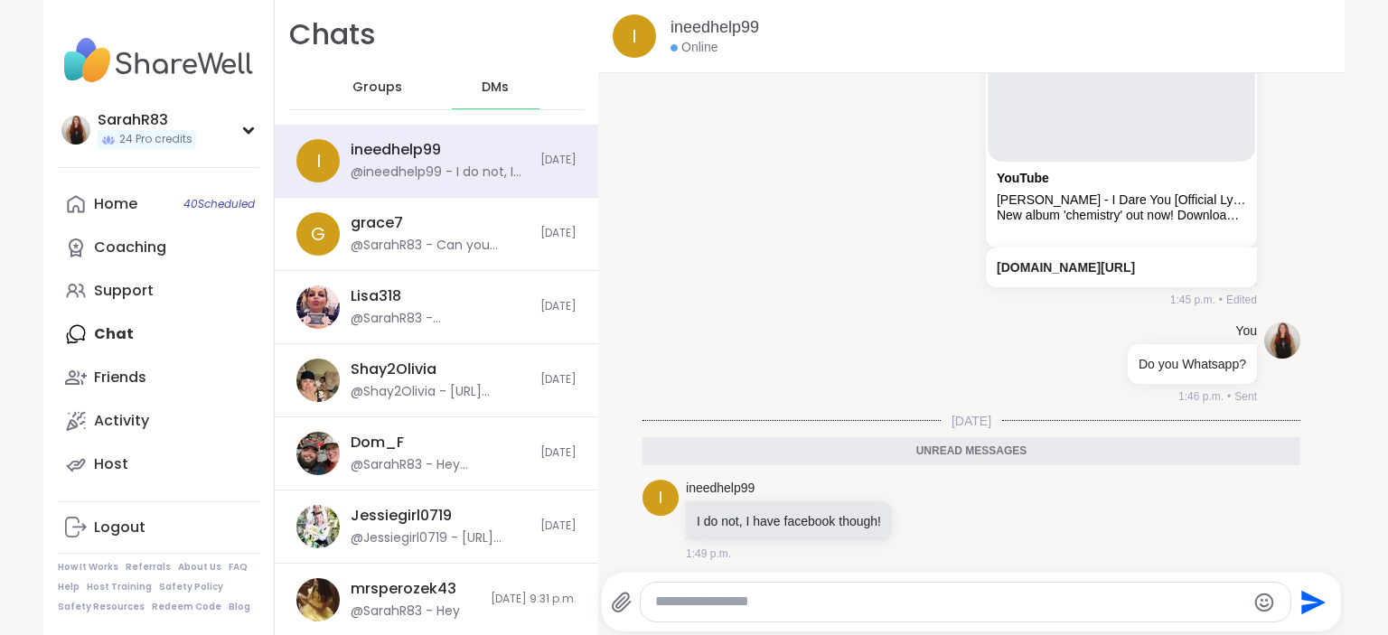
click at [789, 605] on textarea "Type your message" at bounding box center [950, 602] width 590 height 19
type textarea "**********"
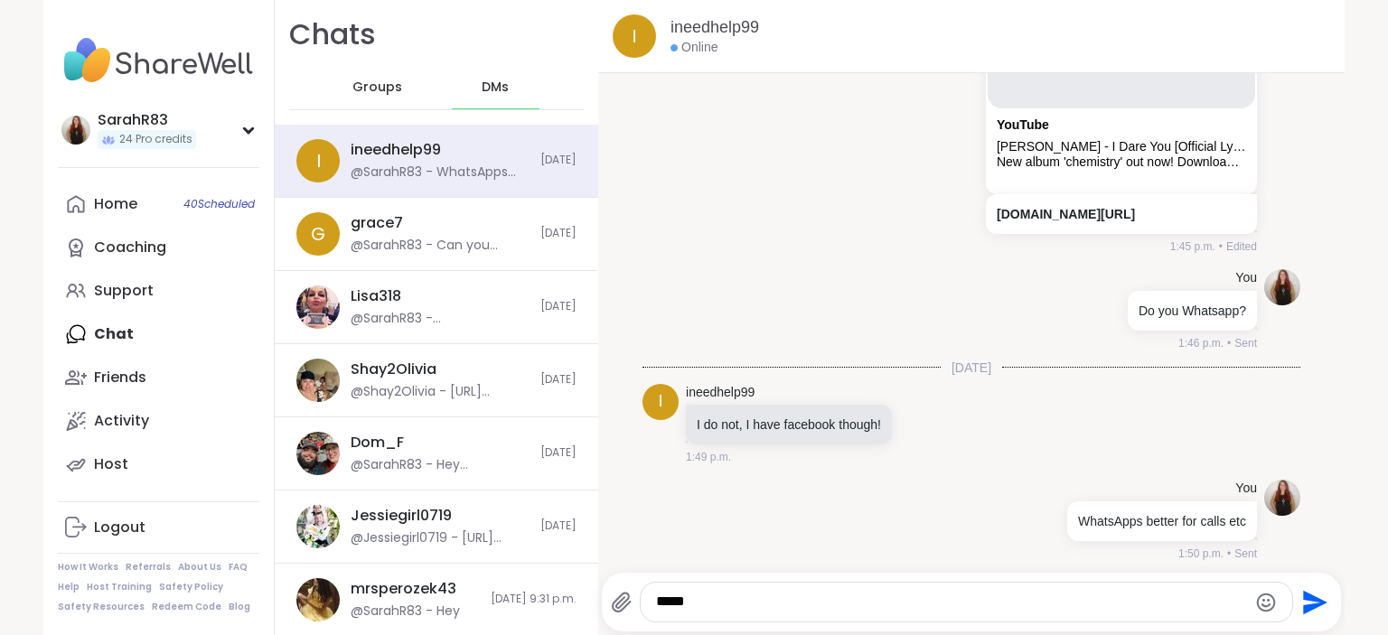
scroll to position [1953, 0]
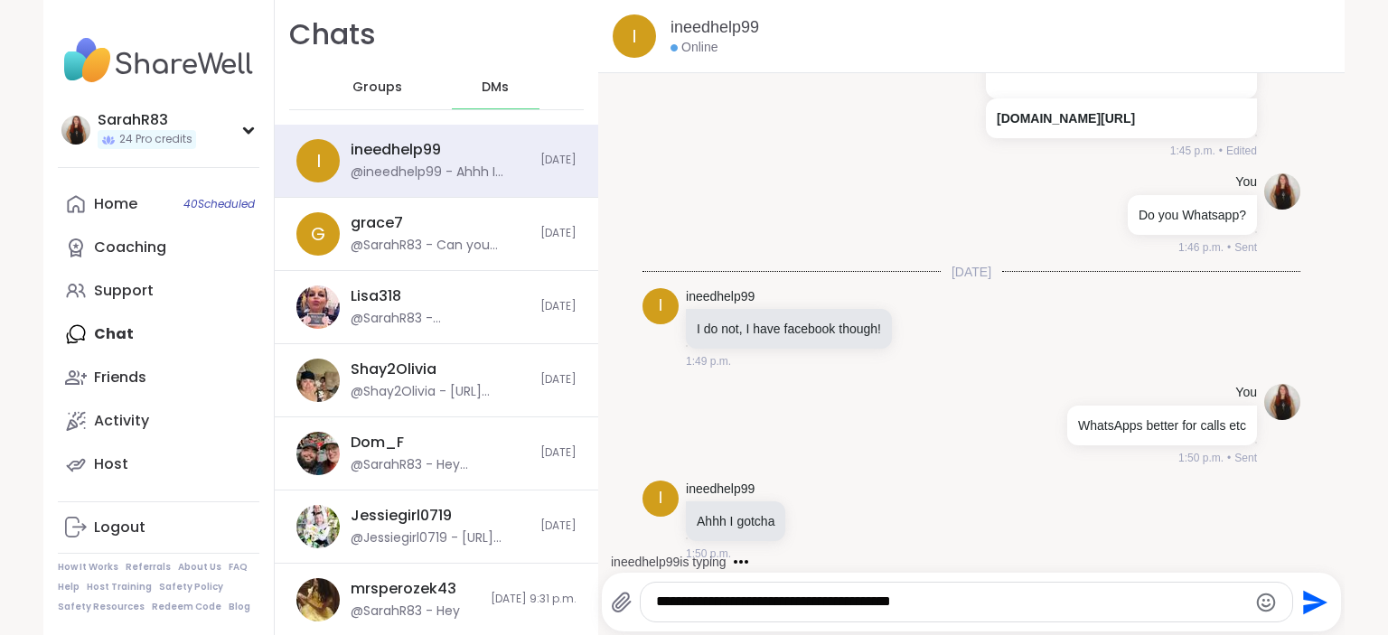
type textarea "**********"
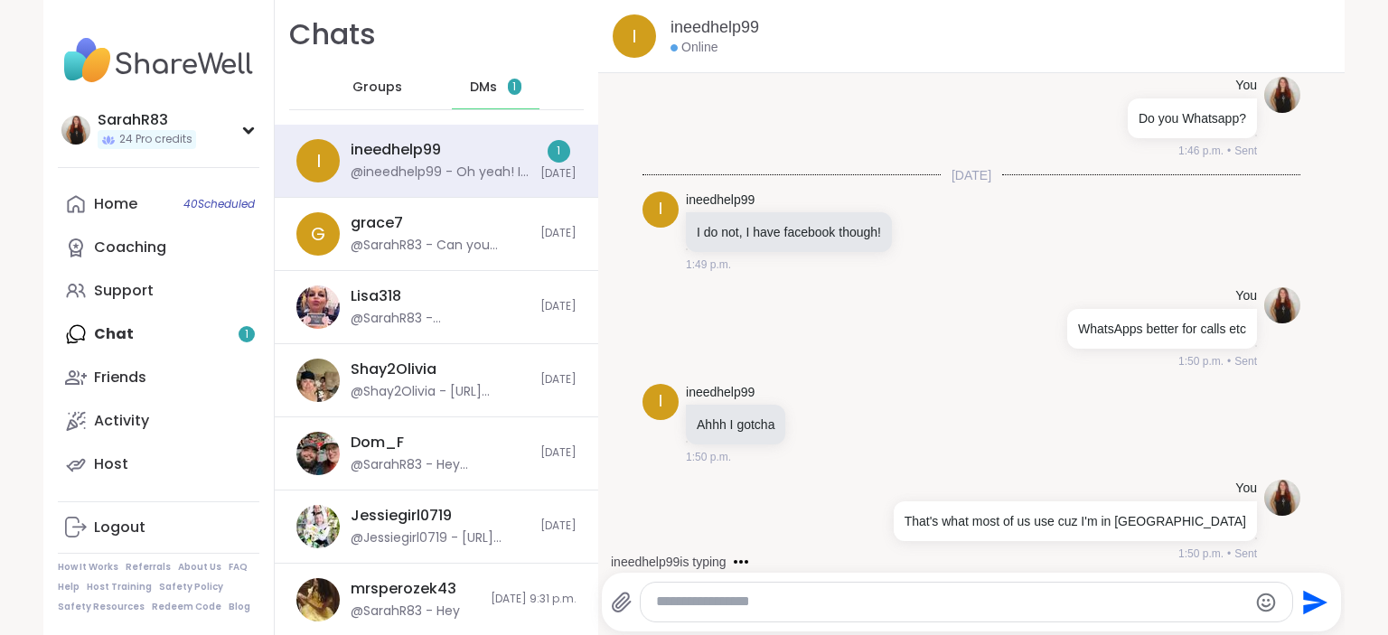
scroll to position [2200, 0]
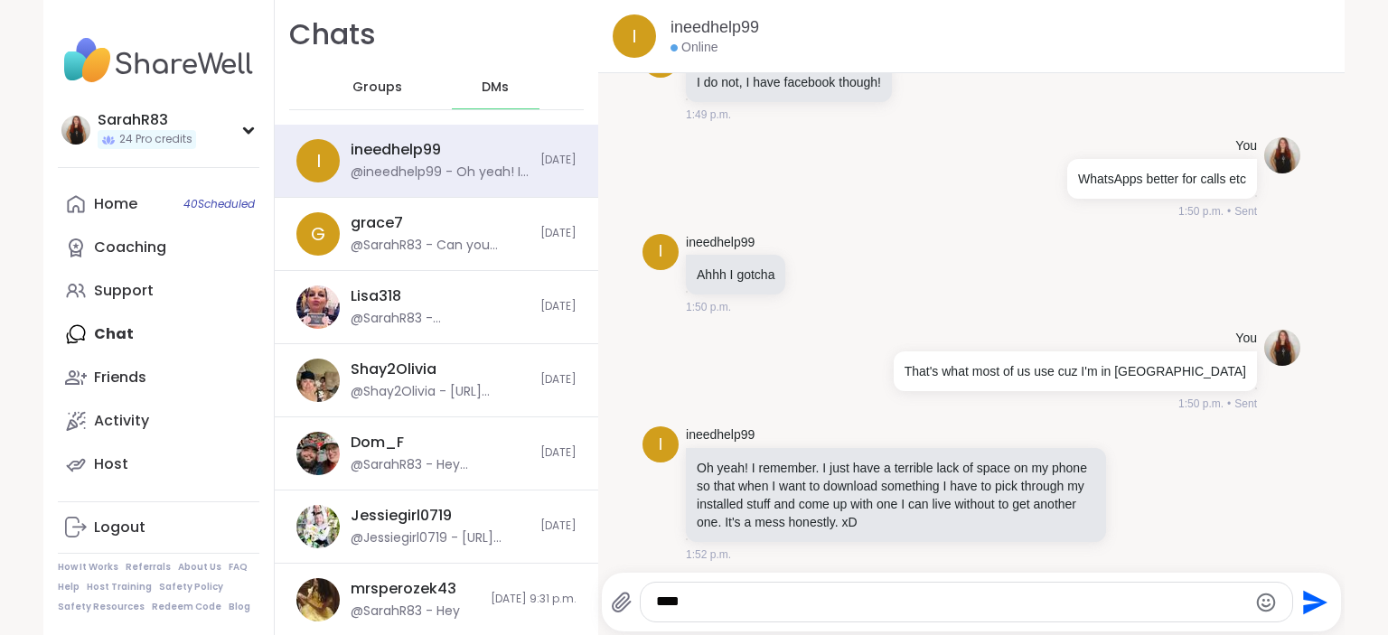
type textarea "*****"
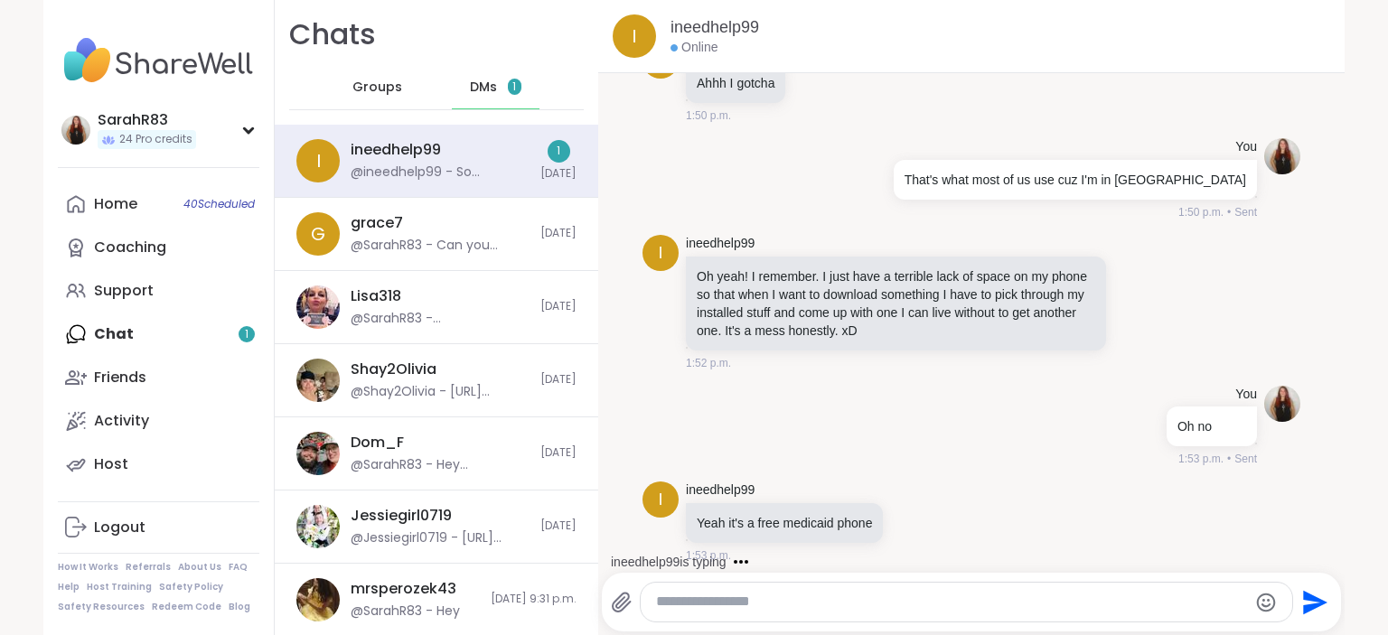
scroll to position [2487, 0]
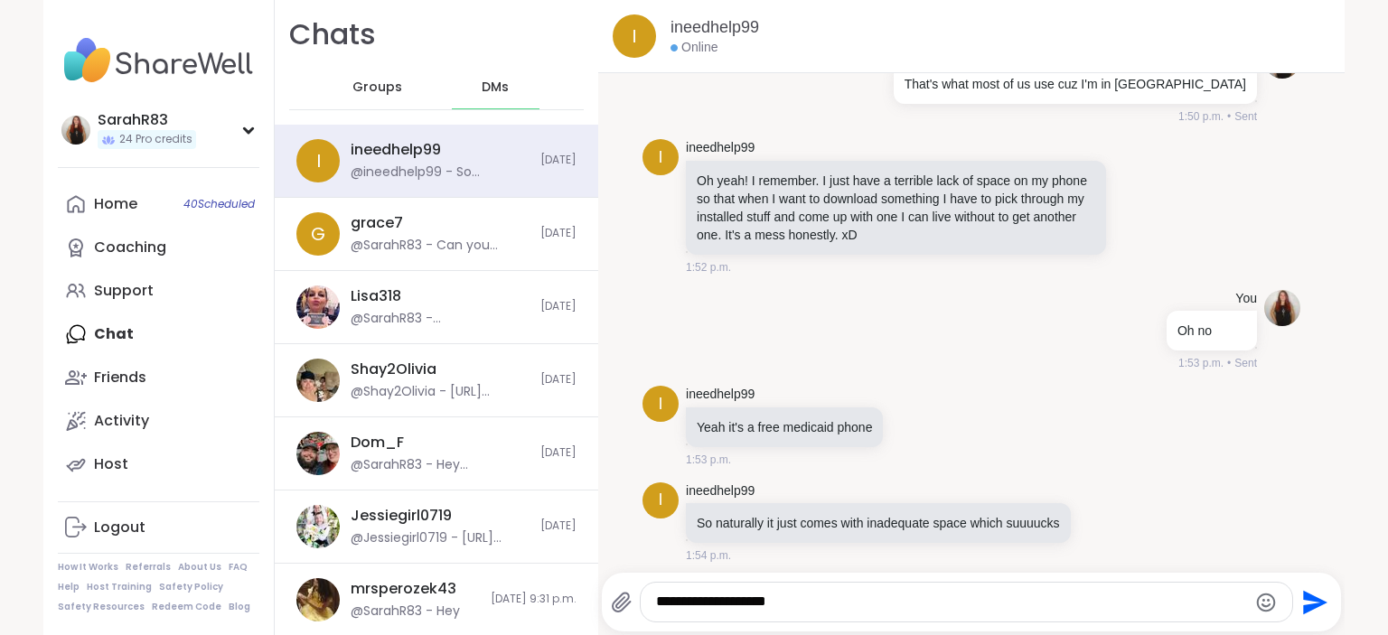
type textarea "**********"
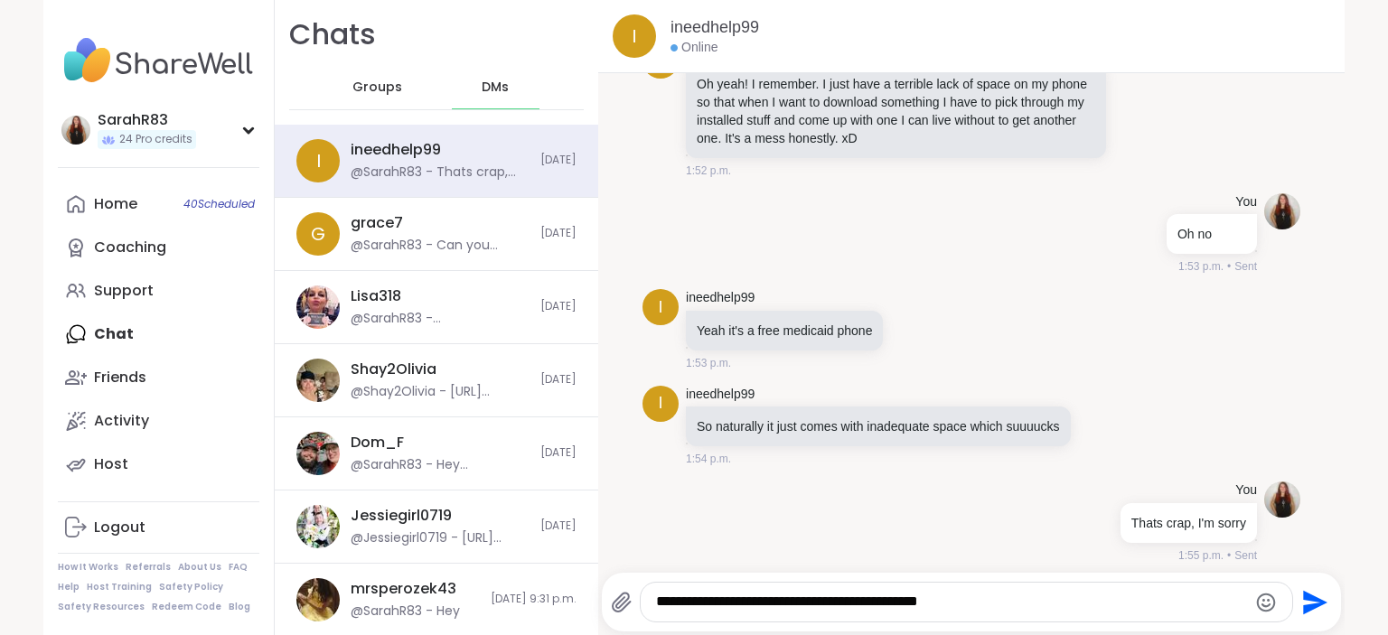
type textarea "**********"
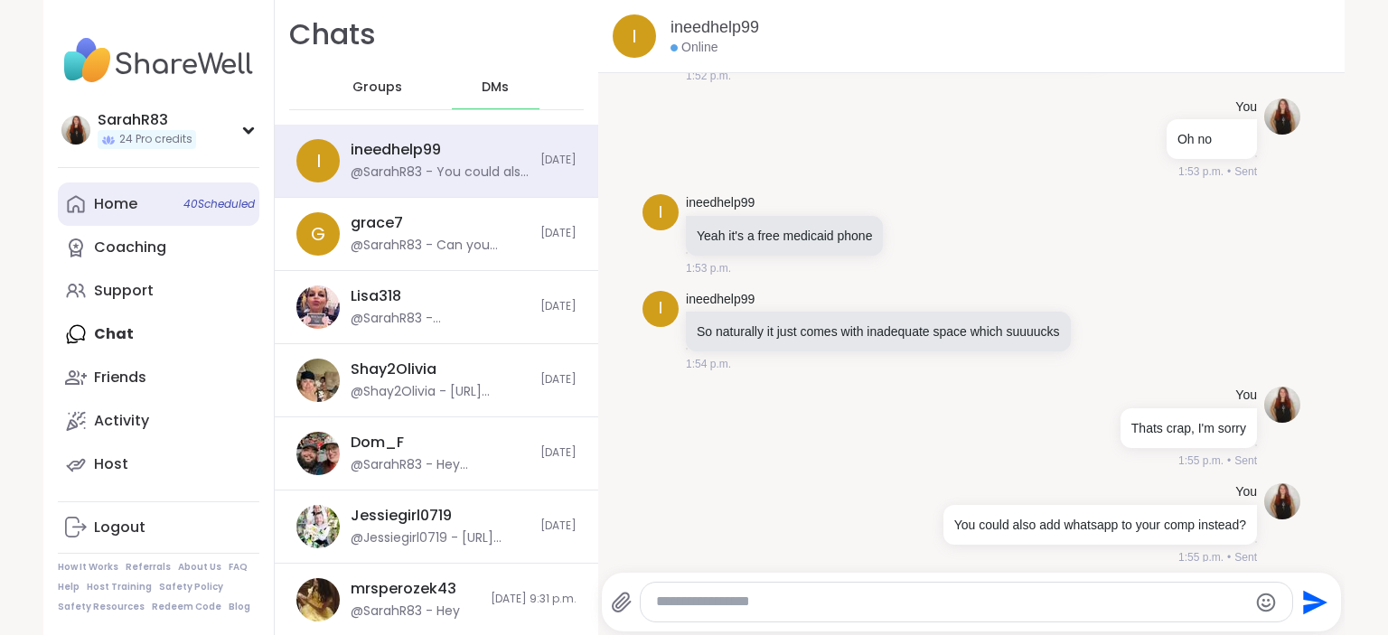
click at [136, 204] on div "Home 40 Scheduled" at bounding box center [115, 204] width 43 height 20
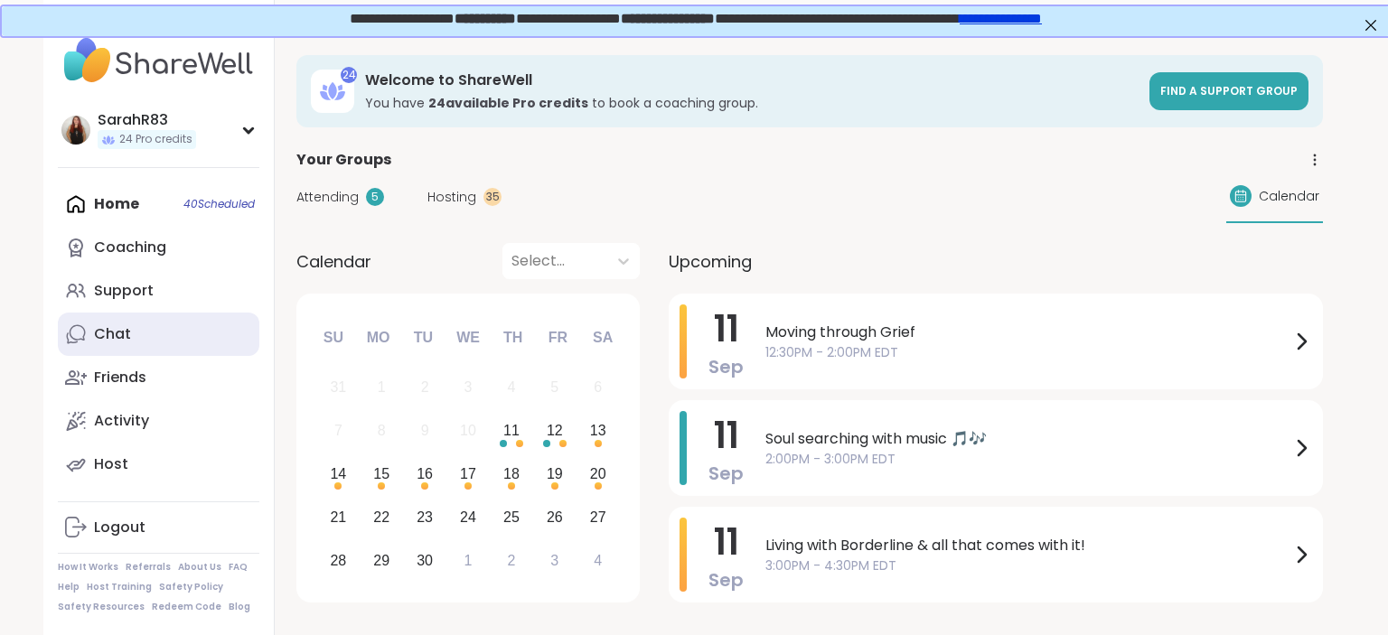
click at [222, 343] on link "Chat" at bounding box center [159, 334] width 202 height 43
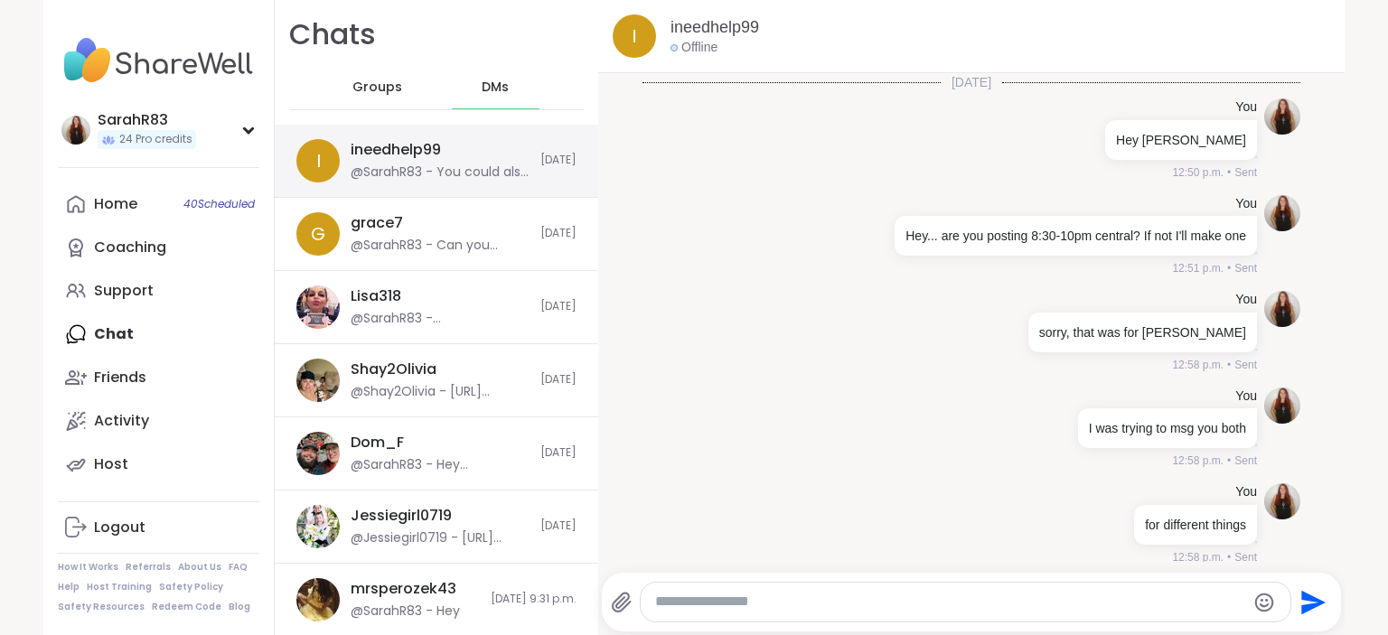
scroll to position [2660, 0]
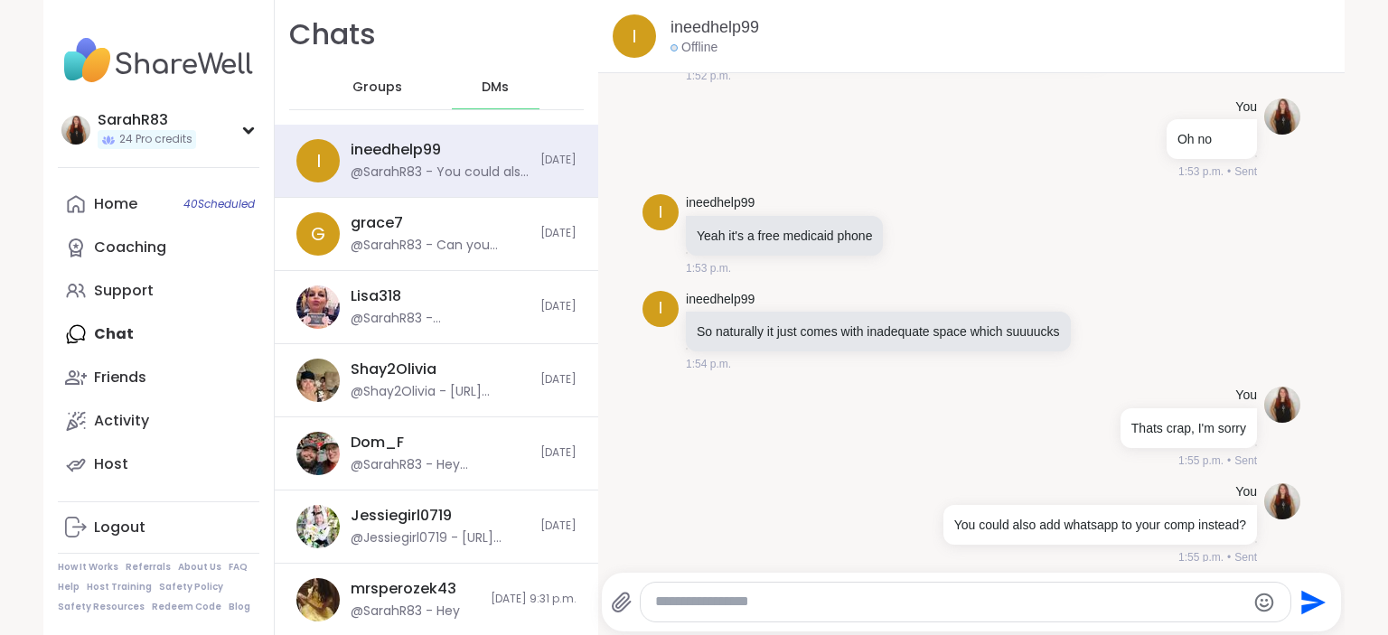
click at [399, 101] on div "Groups" at bounding box center [377, 87] width 89 height 43
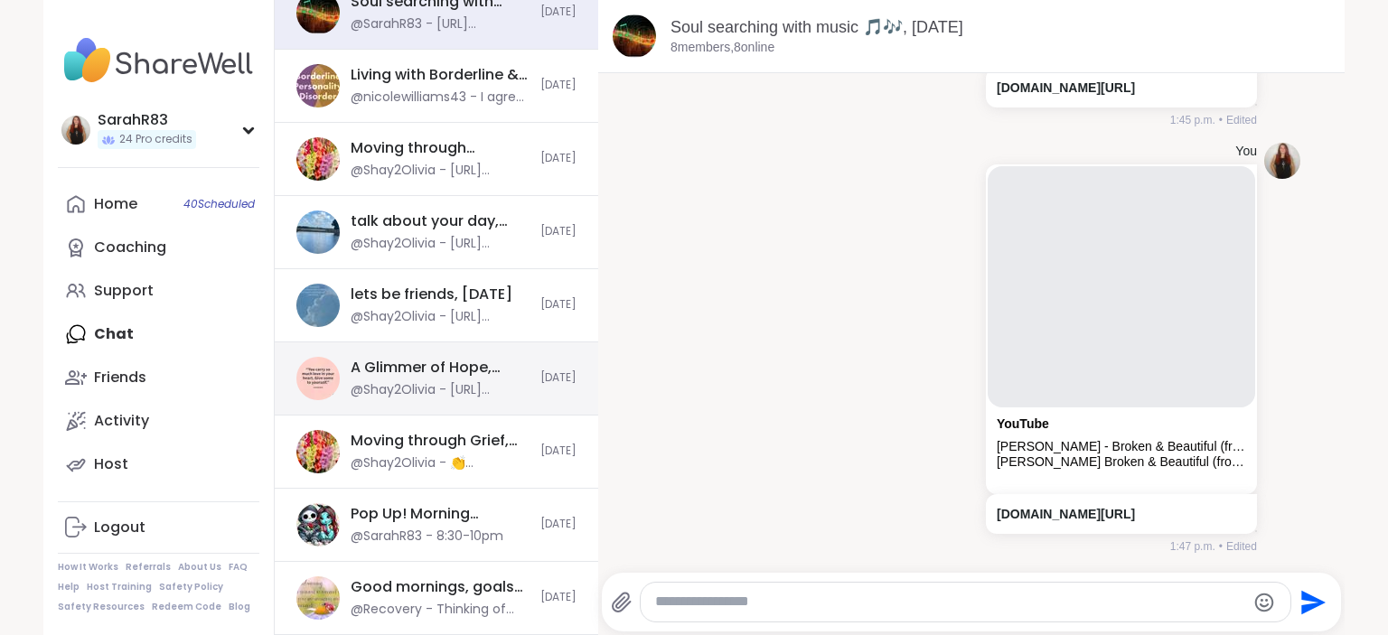
scroll to position [188, 0]
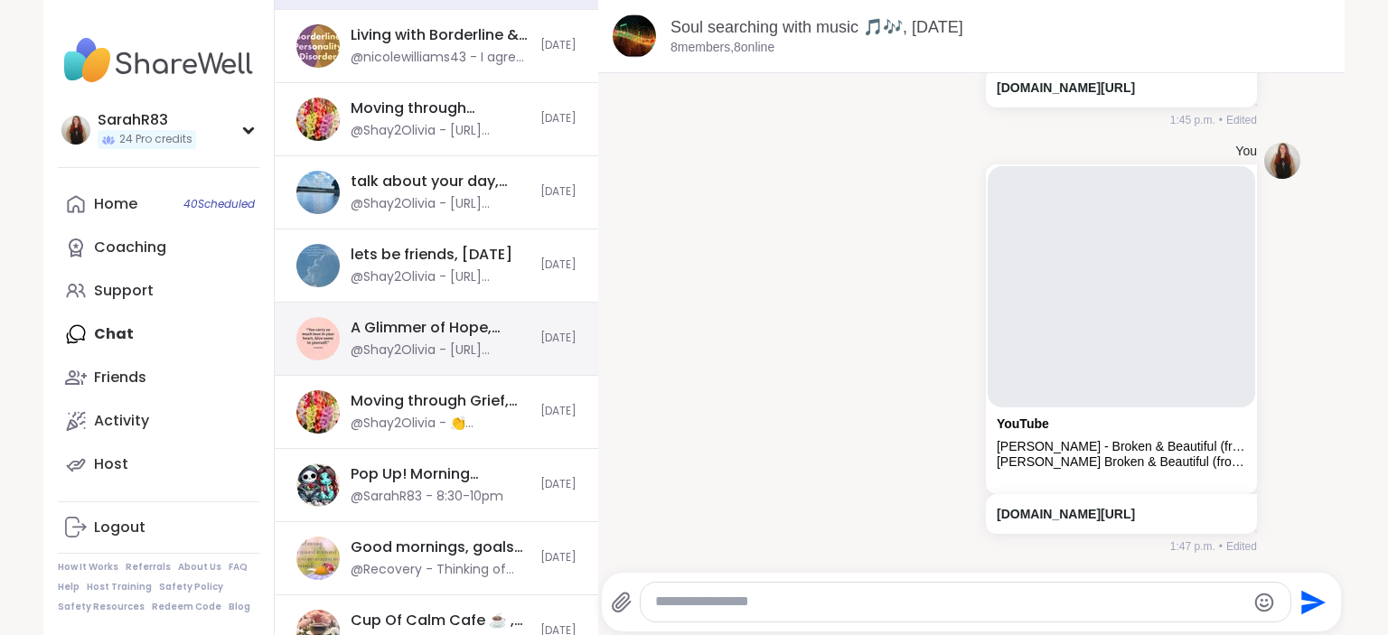
click at [479, 515] on div "Pop Up! Morning Session!, [DATE] @SarahR83 - 8:30-10pm [DATE]" at bounding box center [437, 485] width 324 height 73
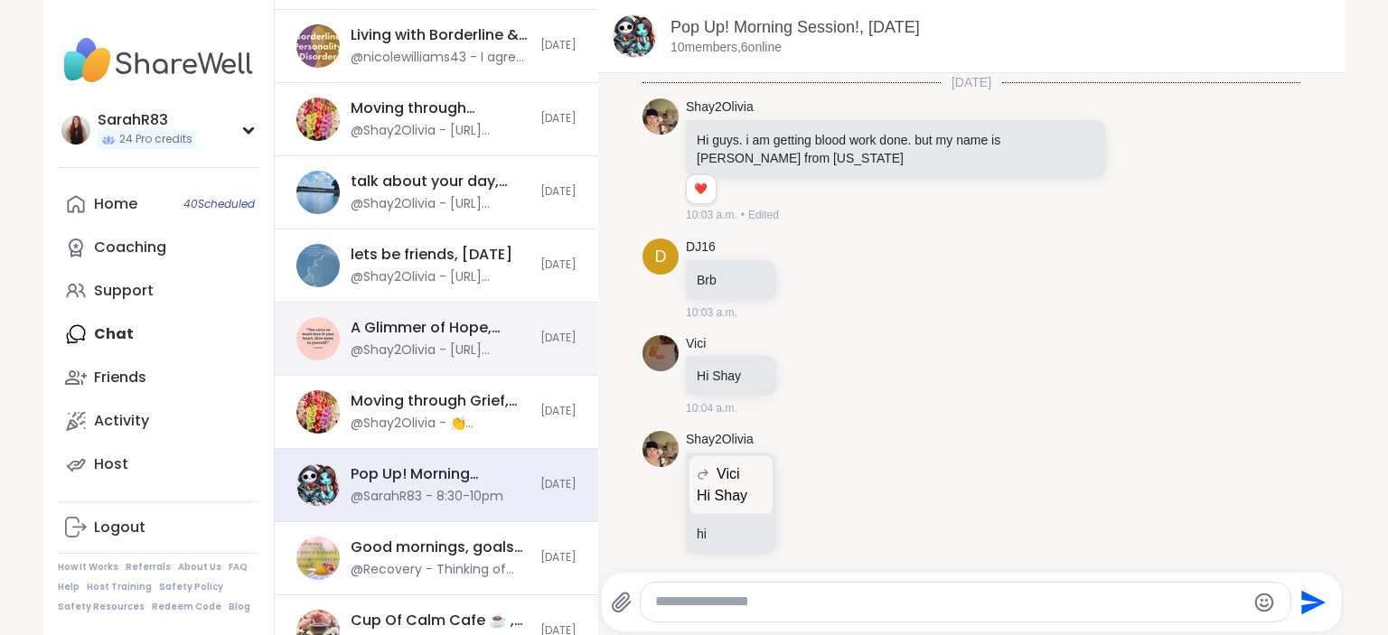
scroll to position [7941, 0]
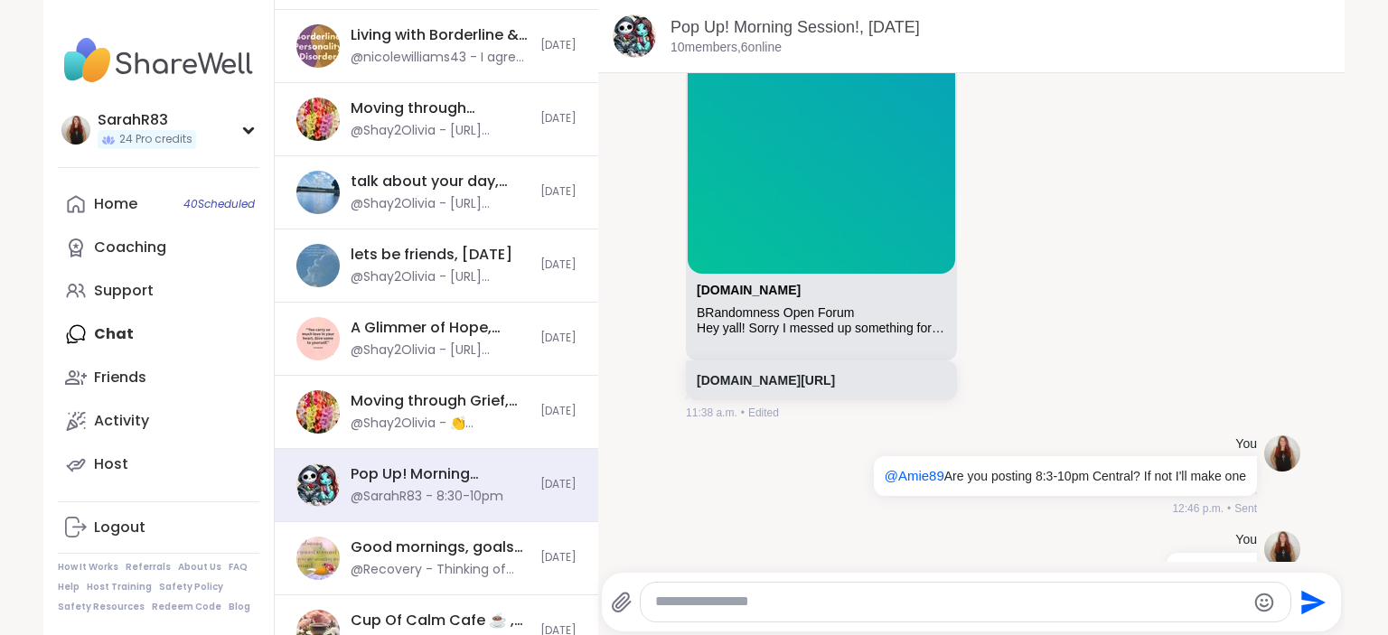
click at [763, 601] on textarea "Type your message" at bounding box center [950, 602] width 590 height 19
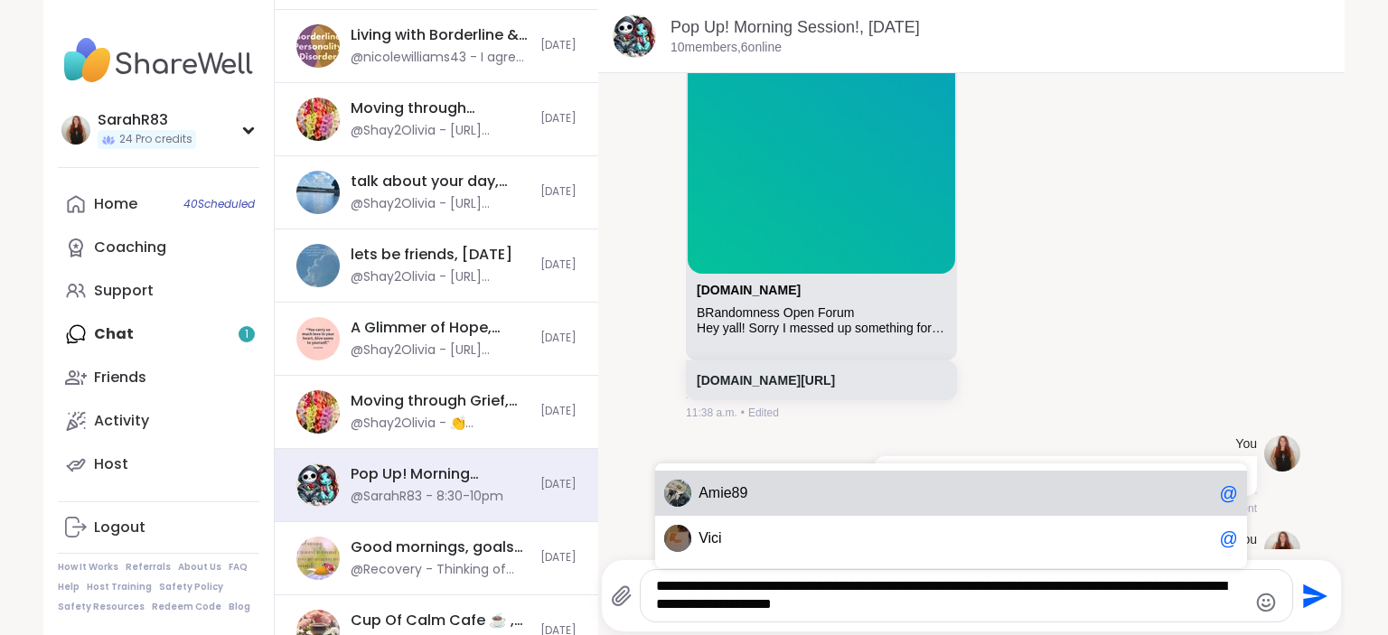
click at [751, 502] on span "Ami e89" at bounding box center [955, 493] width 513 height 18
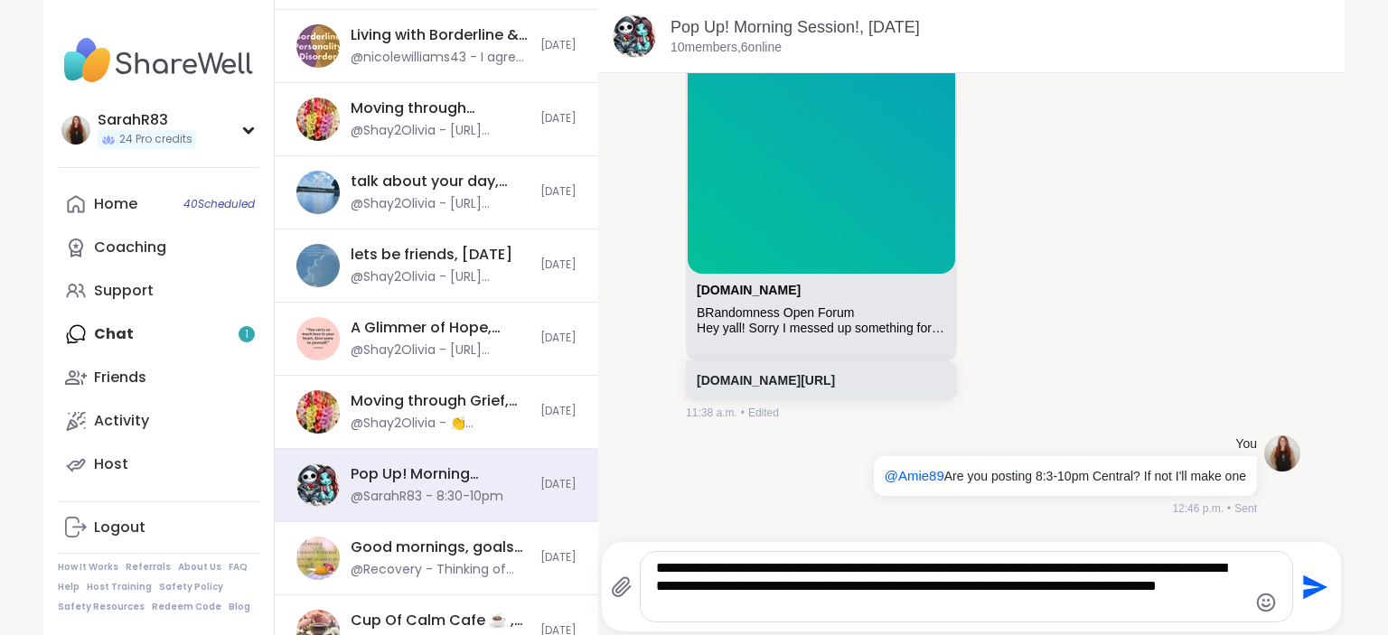
click at [746, 527] on div "You 8:30-10pm 12:46 p.m. • Sent" at bounding box center [972, 572] width 658 height 97
click at [766, 609] on textarea "**********" at bounding box center [951, 586] width 590 height 55
paste textarea "**********"
type textarea "**********"
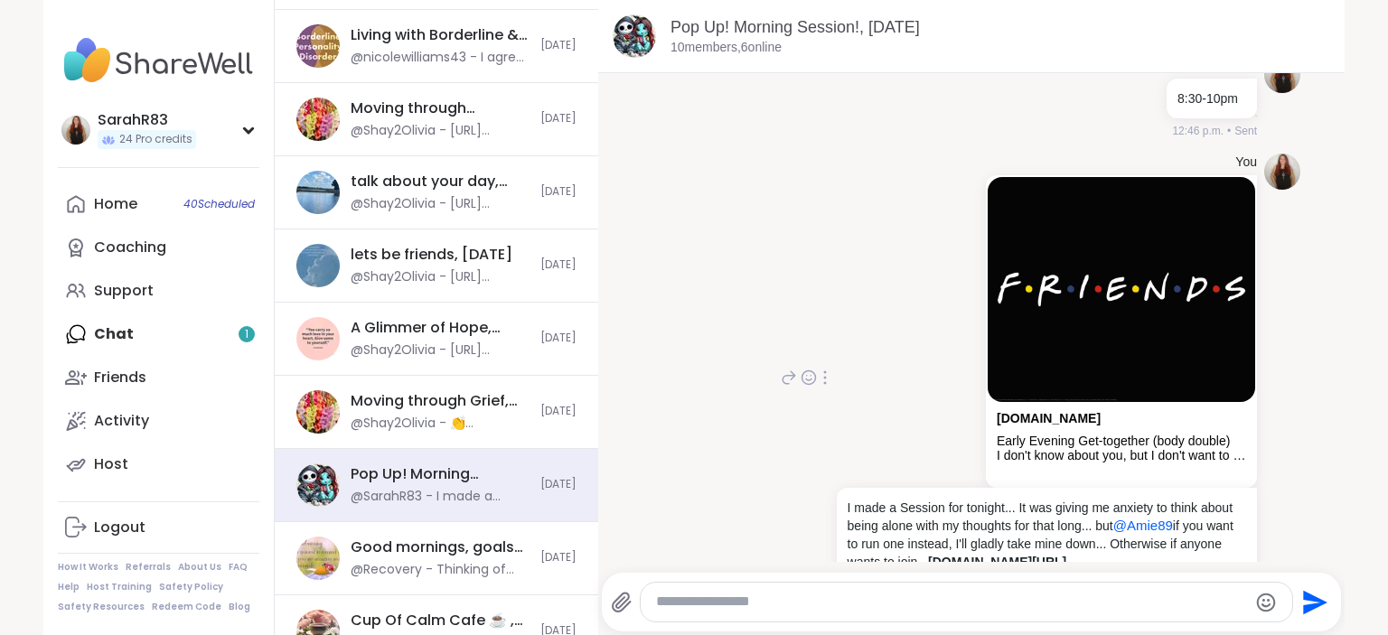
scroll to position [8422, 0]
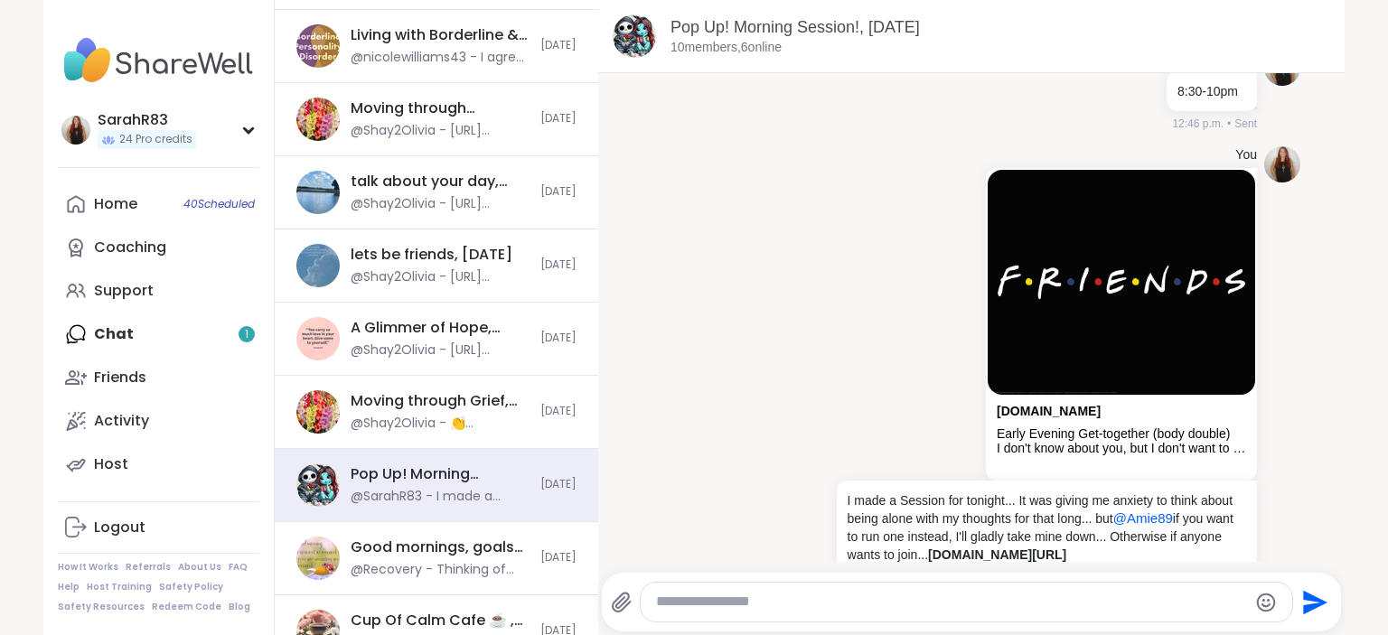
click at [183, 339] on div "Home 40 Scheduled Coaching Support Chat 1 Friends Activity Host" at bounding box center [159, 335] width 202 height 304
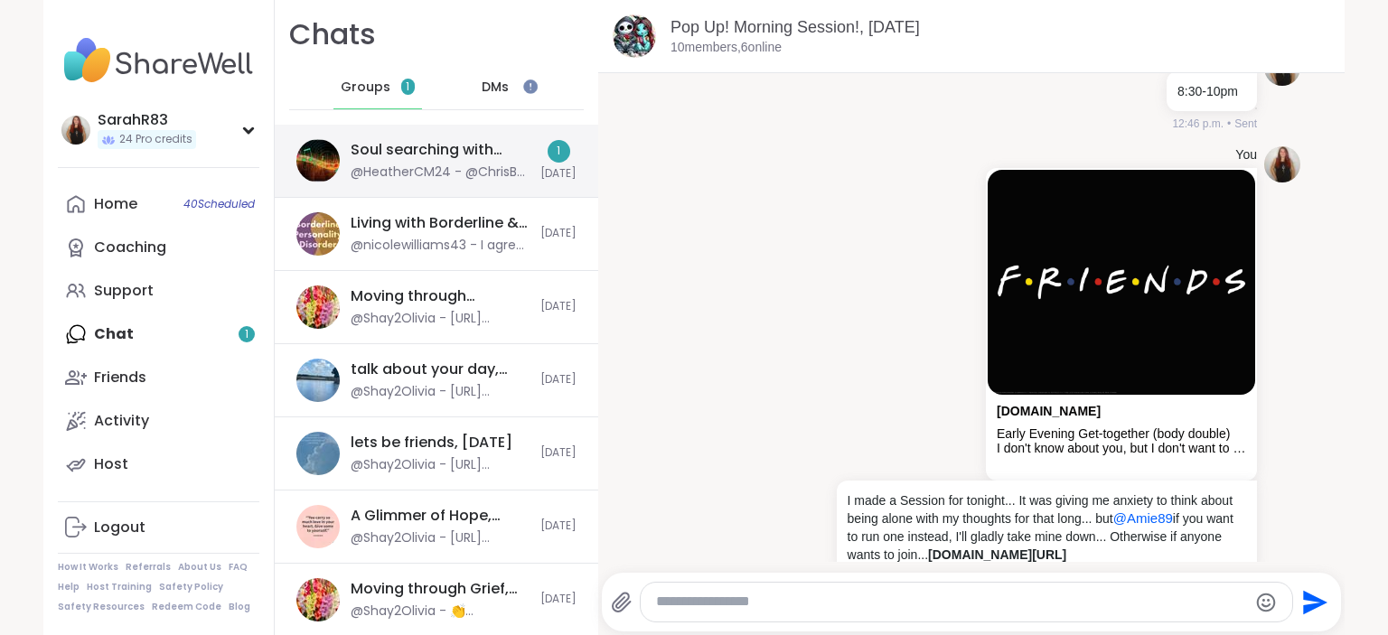
click at [533, 175] on div "Soul searching with music 🎵🎶, [DATE] @HeatherCM24 - @ChrisBB if you have a song…" at bounding box center [437, 161] width 324 height 73
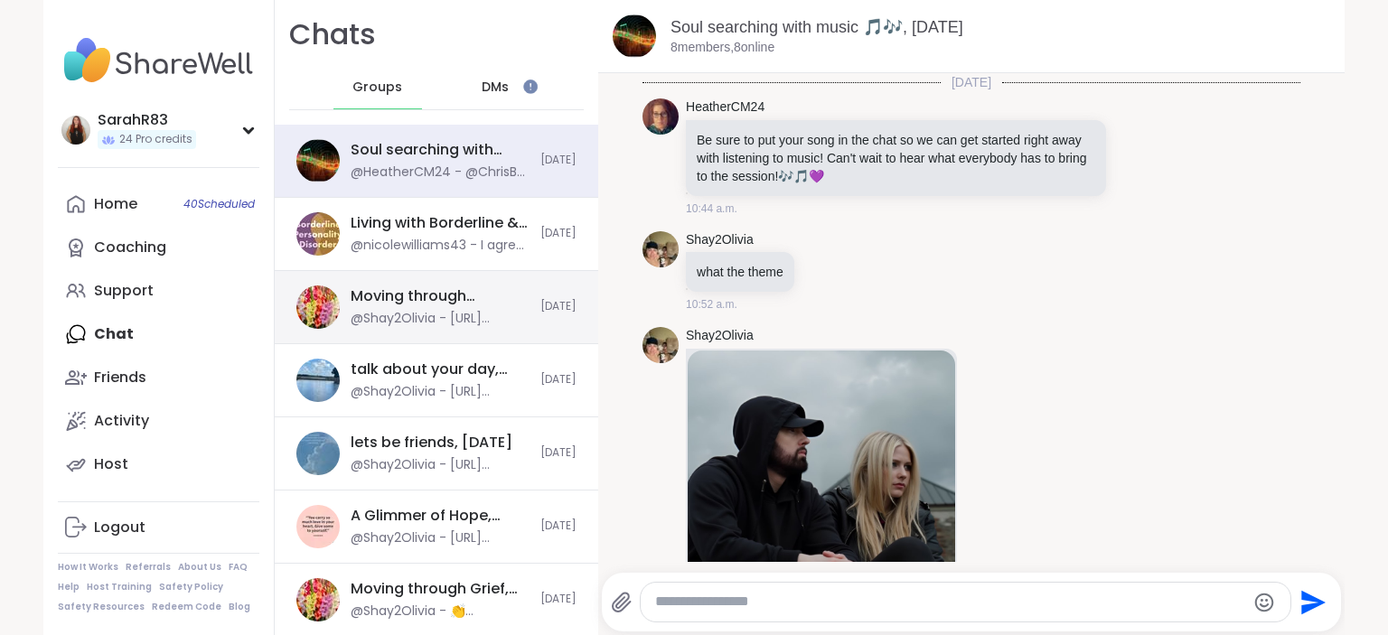
scroll to position [5633, 0]
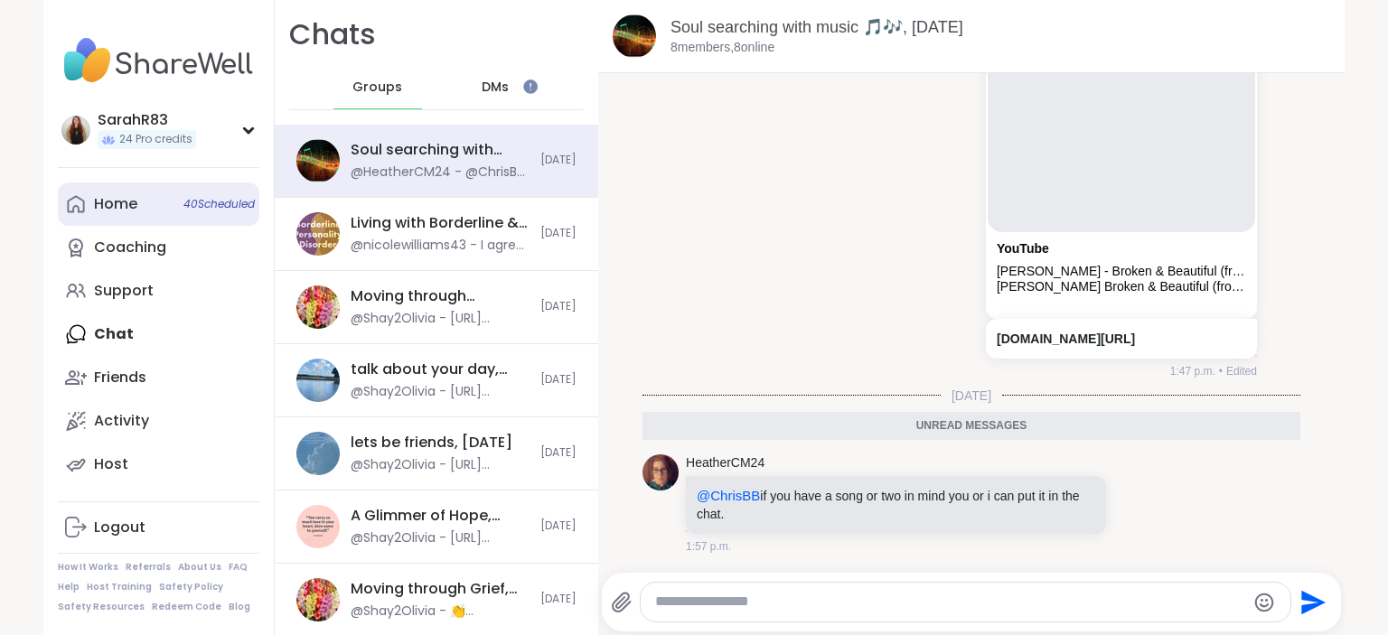
click at [156, 203] on link "Home 40 Scheduled" at bounding box center [159, 204] width 202 height 43
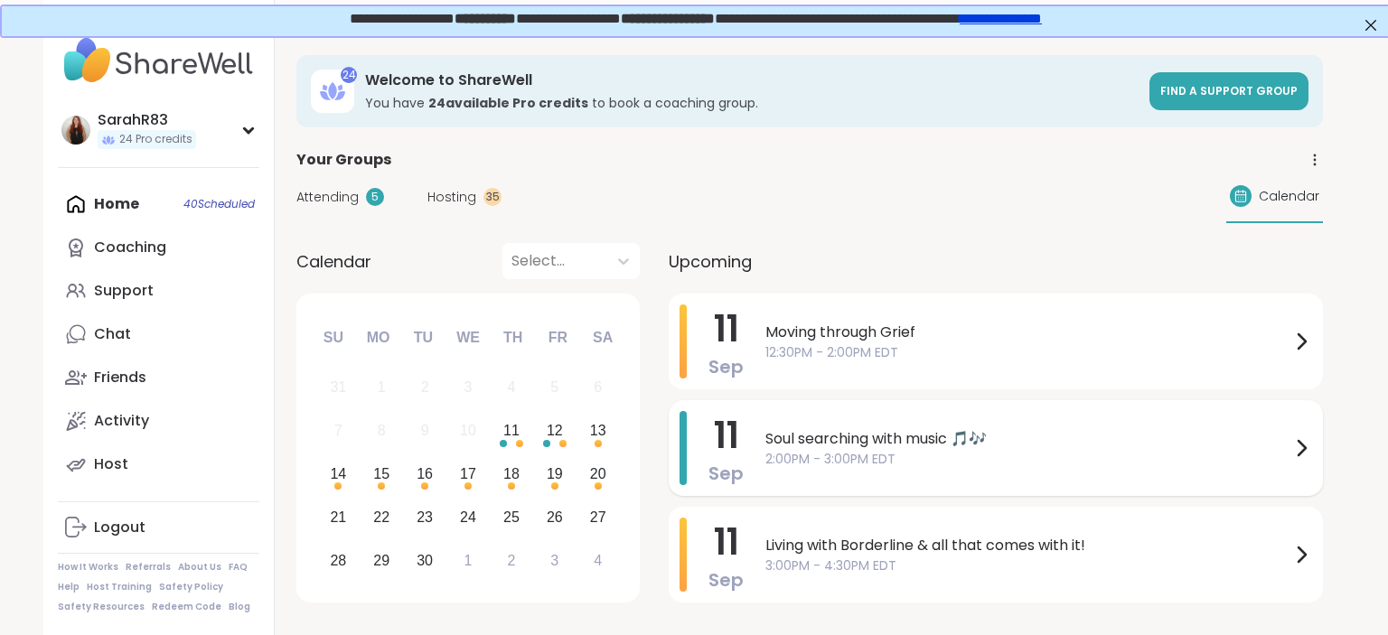
click at [765, 425] on div "Soul searching with music 🎵🎶 2:00PM - 3:00PM EDT" at bounding box center [1038, 448] width 547 height 74
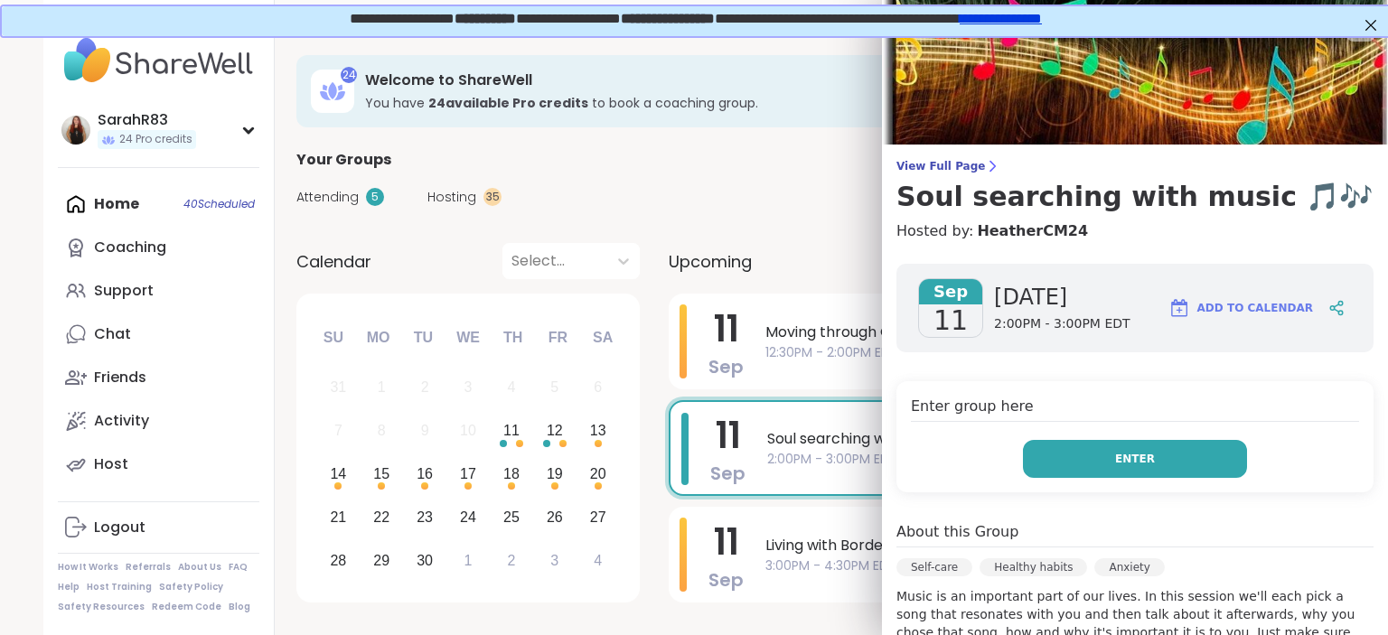
click at [1054, 467] on button "Enter" at bounding box center [1135, 459] width 224 height 38
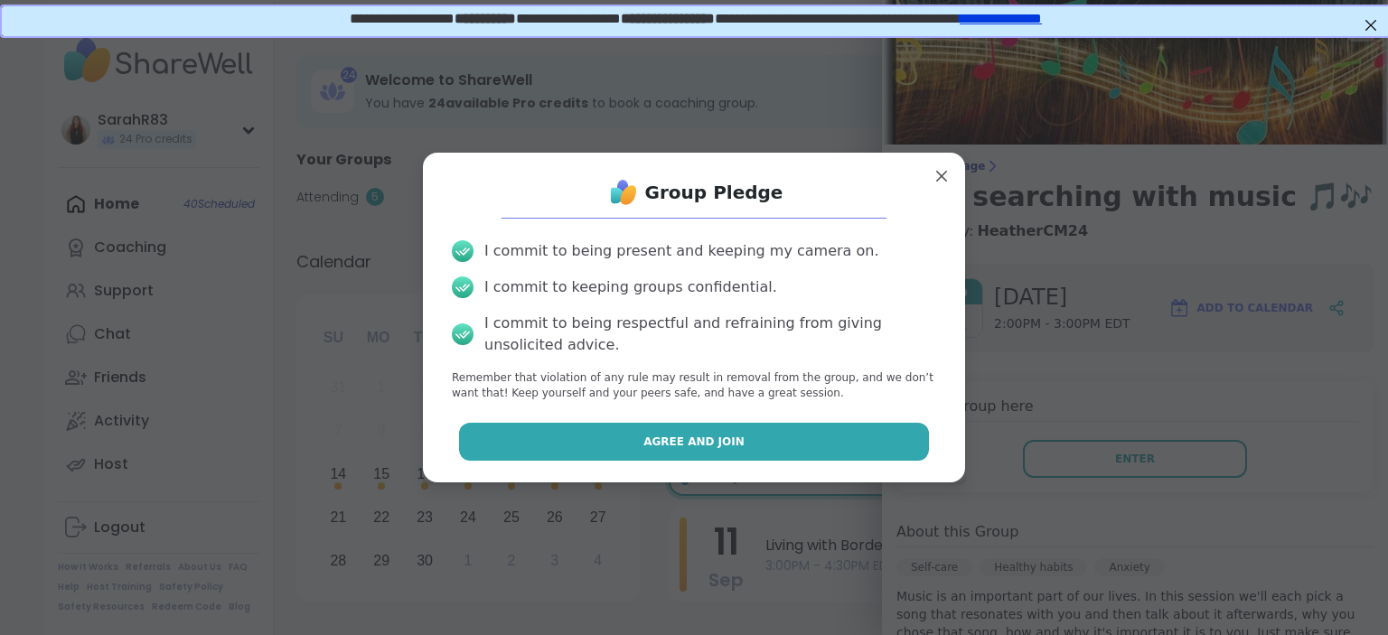
click at [879, 444] on button "Agree and Join" at bounding box center [694, 442] width 471 height 38
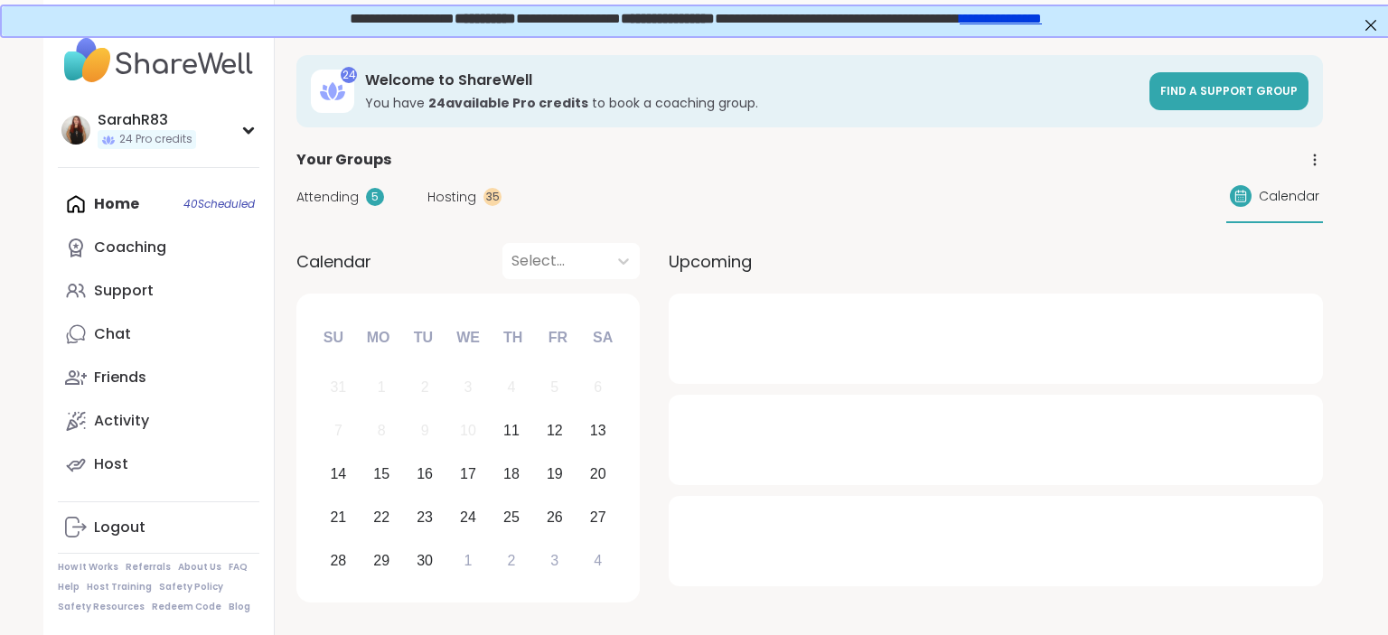
click at [457, 191] on span "Hosting" at bounding box center [451, 197] width 49 height 19
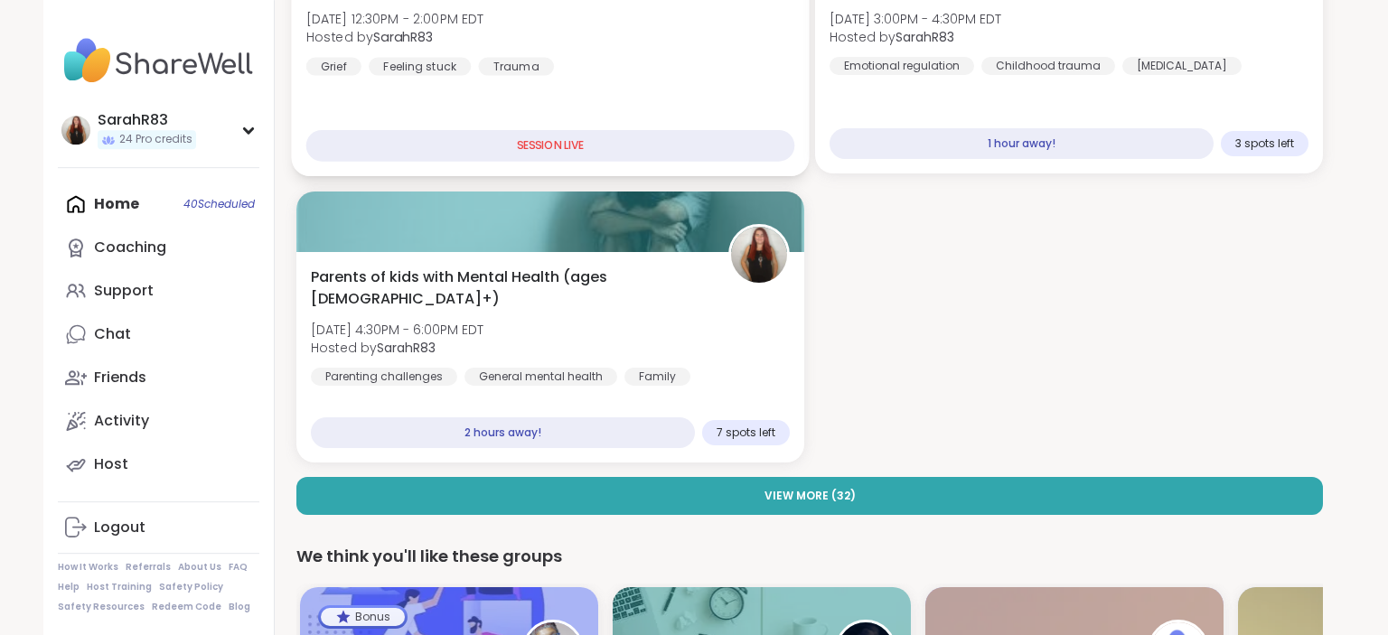
scroll to position [350, 0]
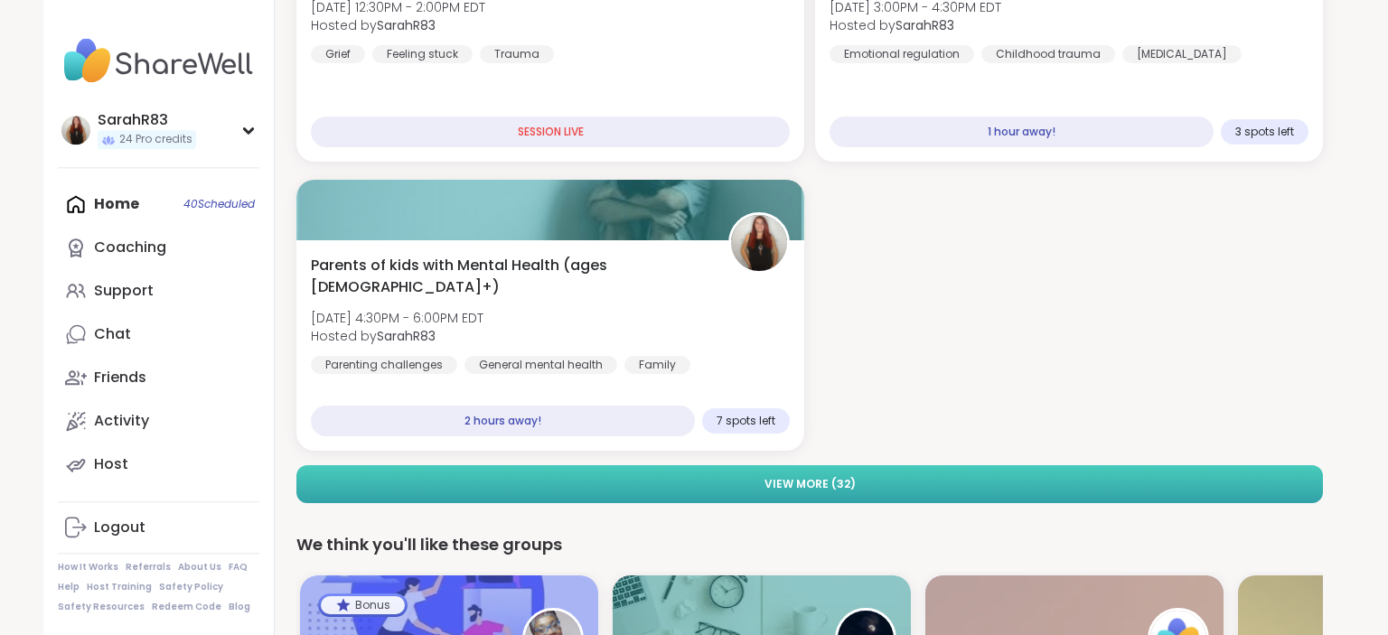
click at [712, 481] on button "View More ( 32 )" at bounding box center [809, 484] width 1027 height 38
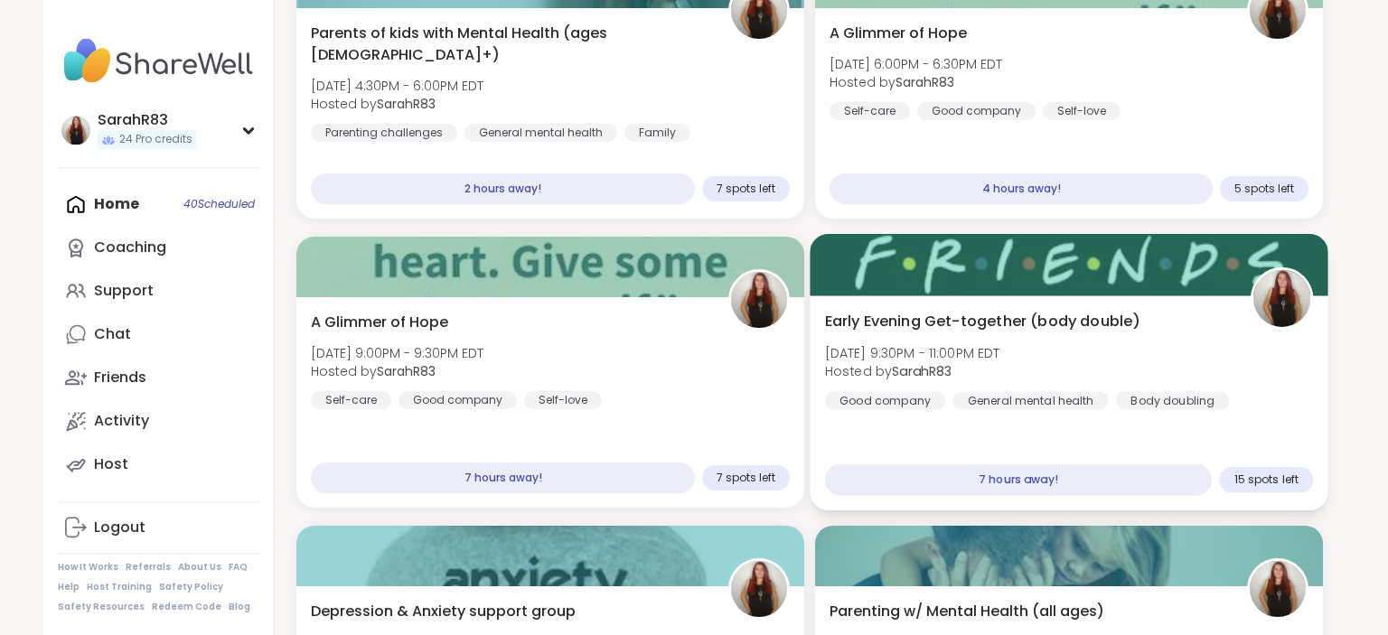
scroll to position [583, 0]
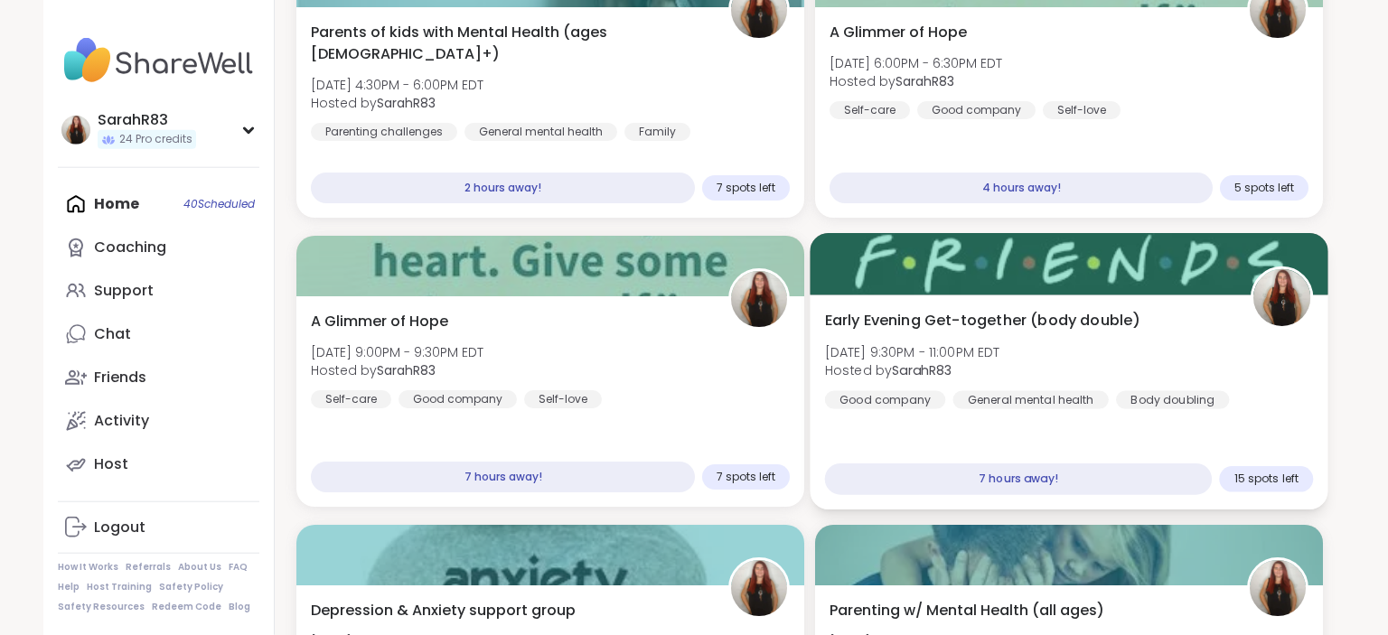
click at [1213, 423] on div "Early Evening Get-together (body double) [DATE] 9:30PM - 11:00PM EDT Hosted by …" at bounding box center [1069, 402] width 518 height 215
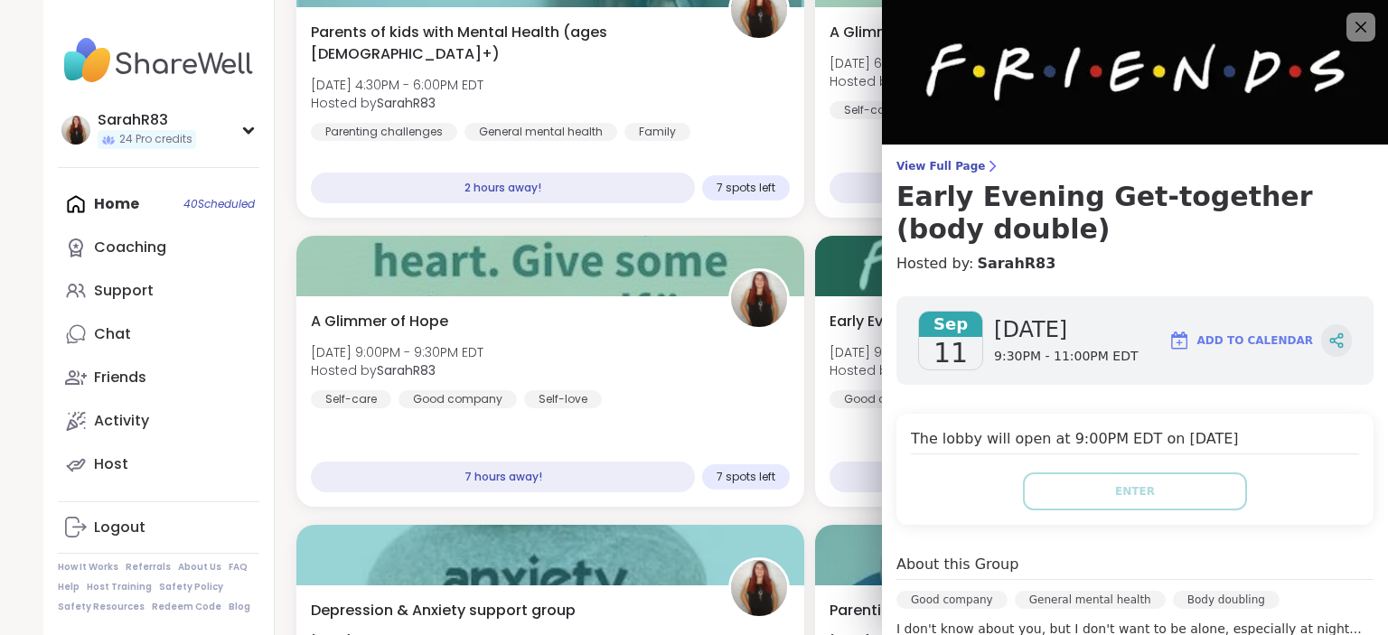
click at [1343, 345] on icon at bounding box center [1340, 345] width 5 height 5
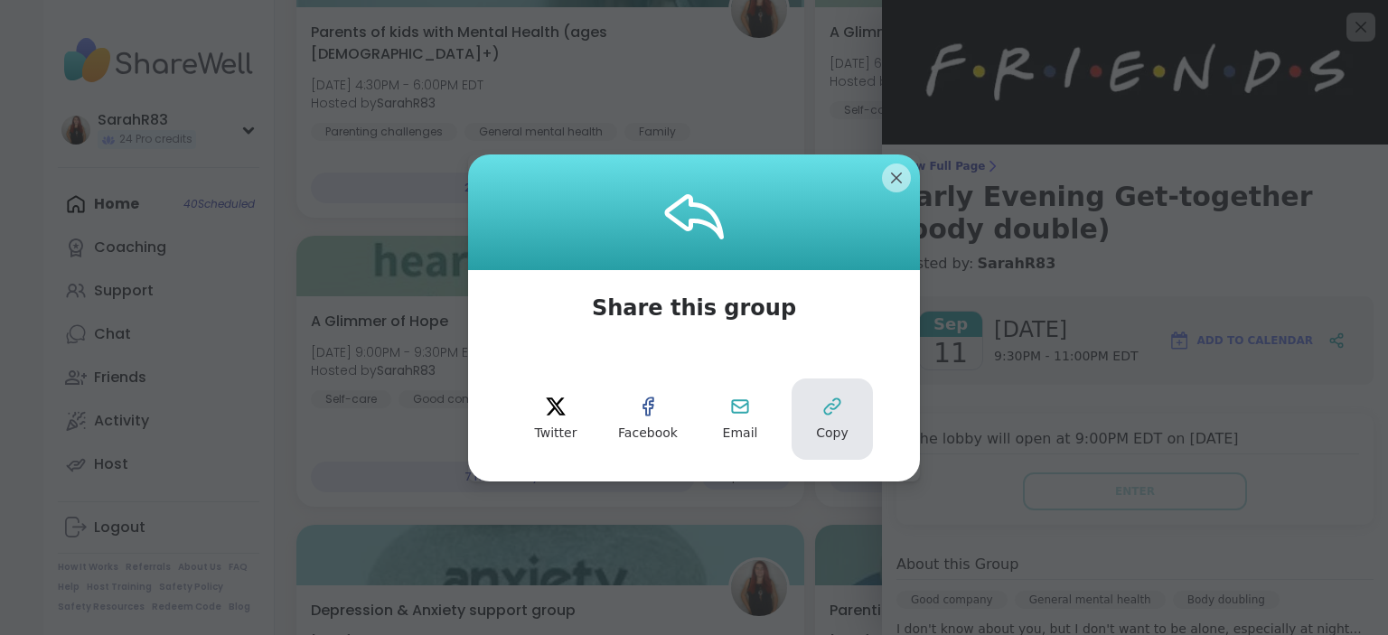
click at [836, 419] on button "Copy" at bounding box center [832, 419] width 81 height 81
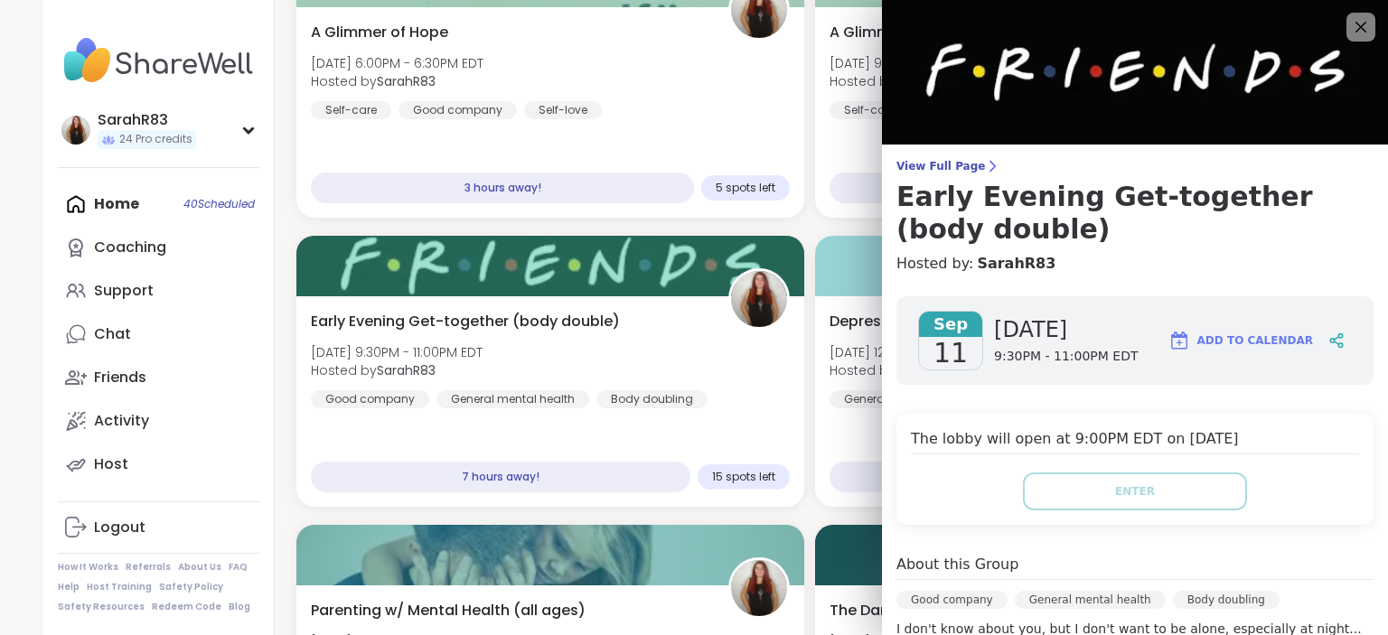
scroll to position [626, 0]
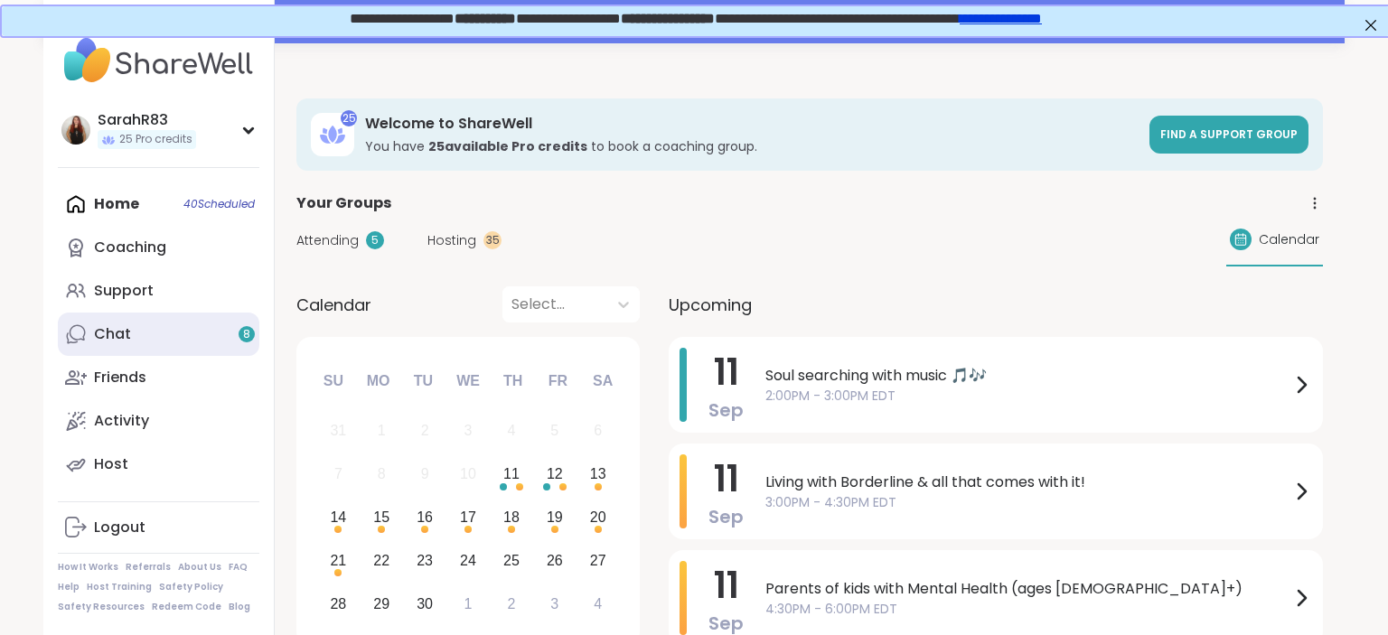
click at [182, 329] on link "Chat 8" at bounding box center [159, 334] width 202 height 43
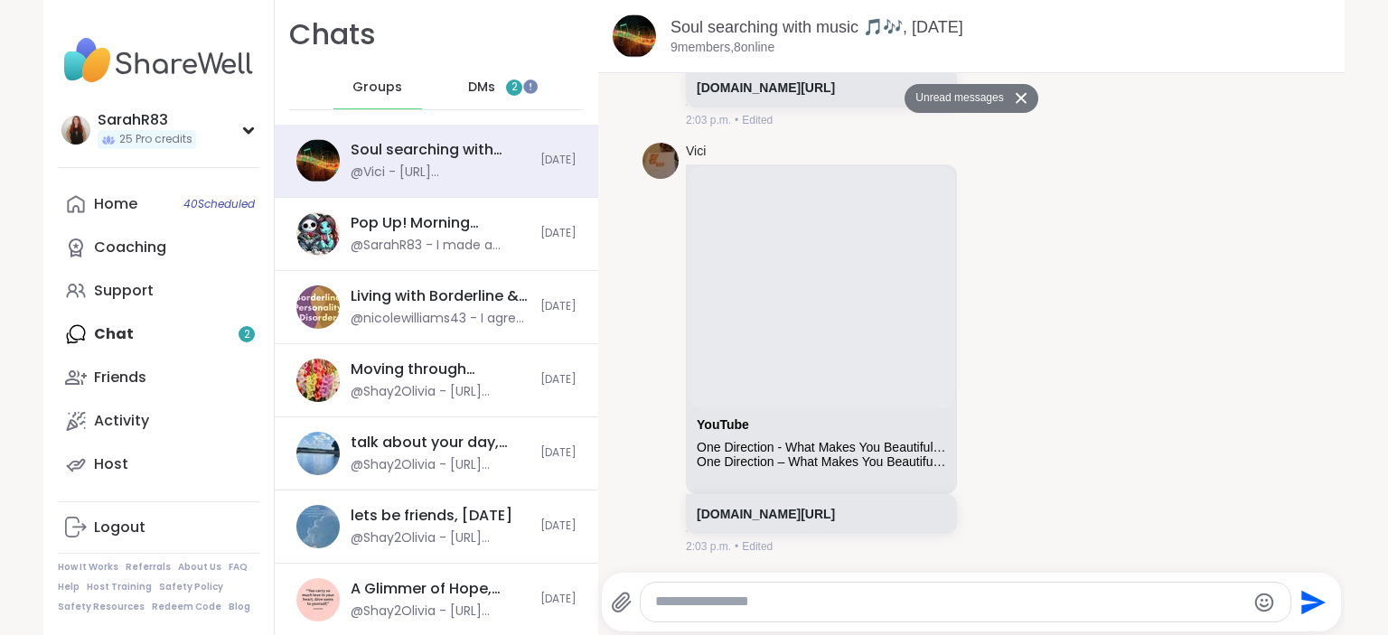
click at [499, 100] on div "DMs 2" at bounding box center [496, 87] width 89 height 43
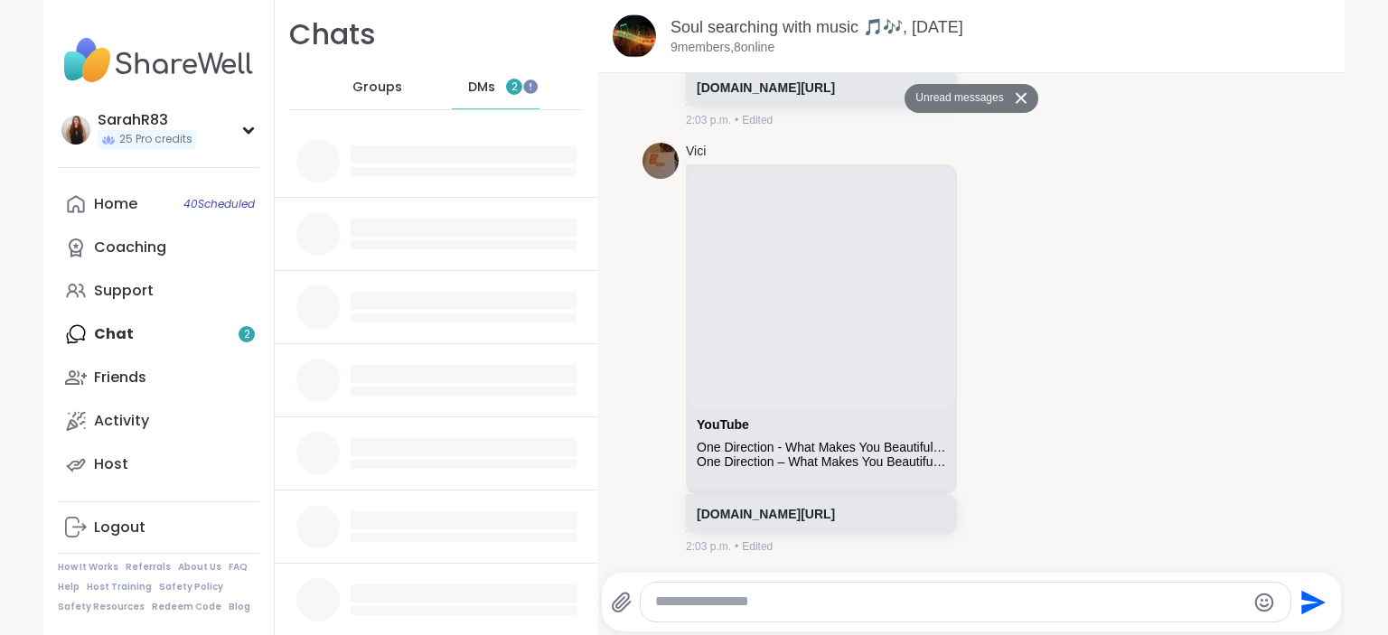
click at [499, 100] on div "DMs 2" at bounding box center [496, 87] width 89 height 43
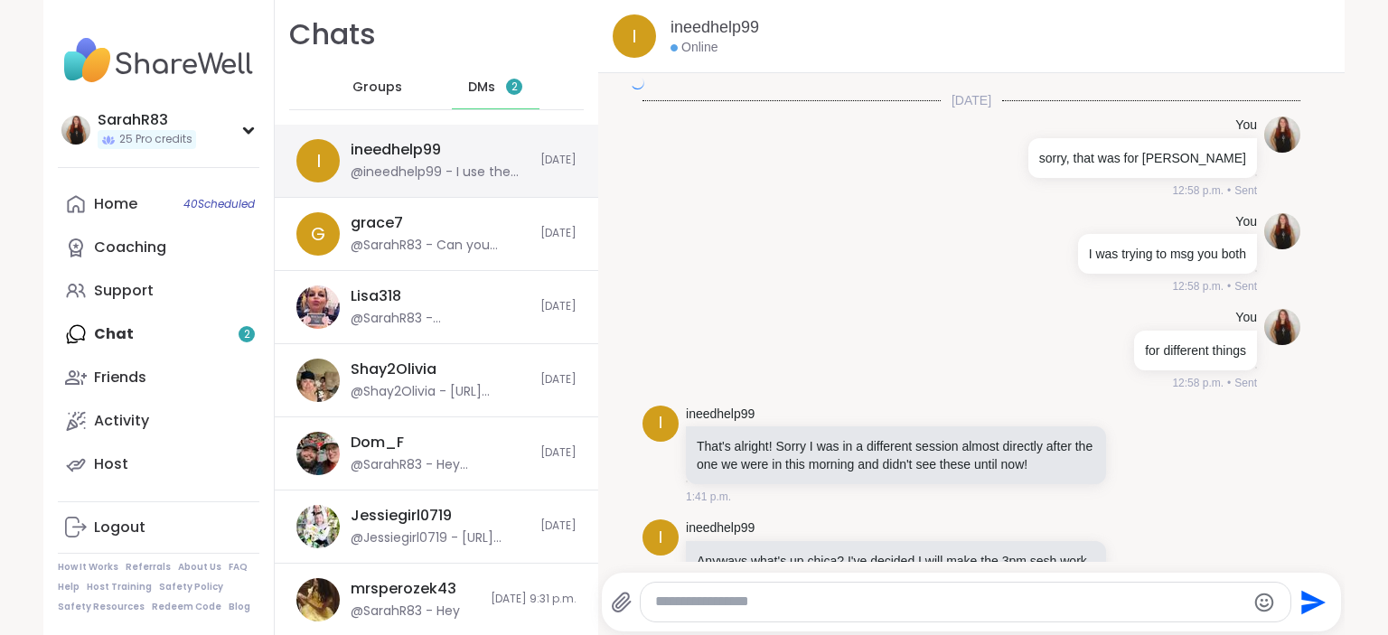
scroll to position [2950, 0]
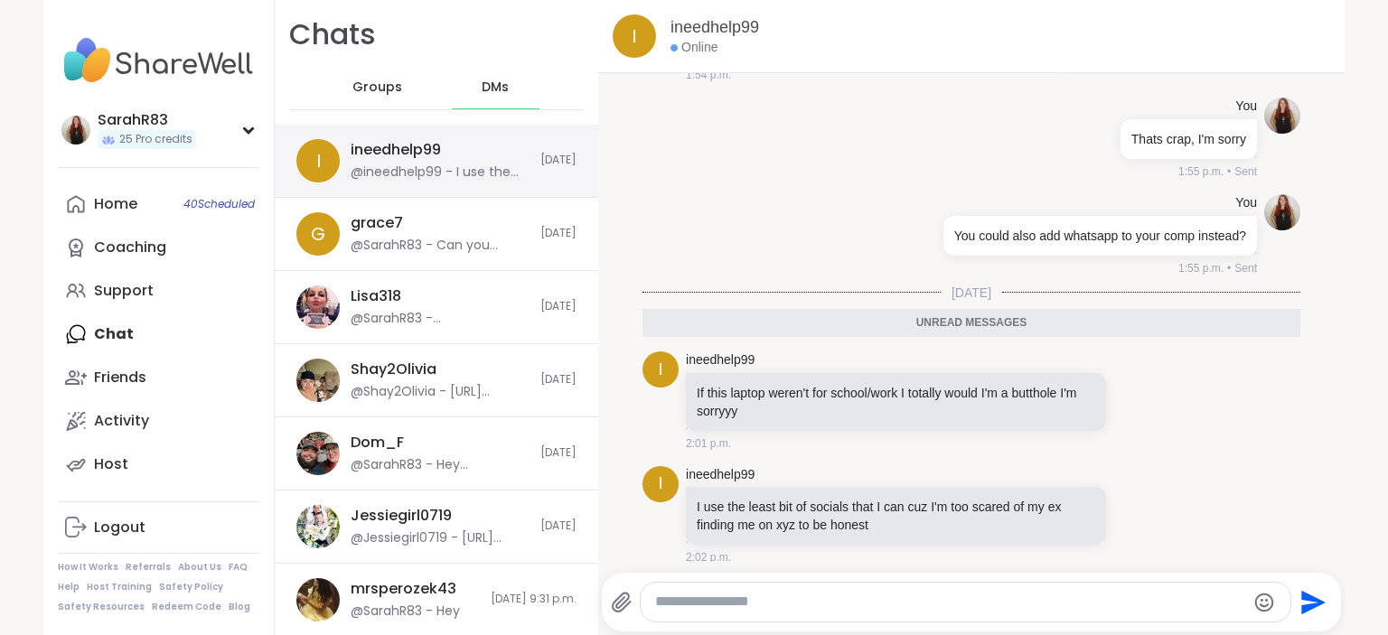
click at [483, 155] on div "ineedhelp99 @ineedhelp99 - I use the least bit of socials that I can cuz I'm to…" at bounding box center [440, 161] width 179 height 42
click at [757, 609] on textarea "Type your message" at bounding box center [950, 602] width 590 height 19
type textarea "**********"
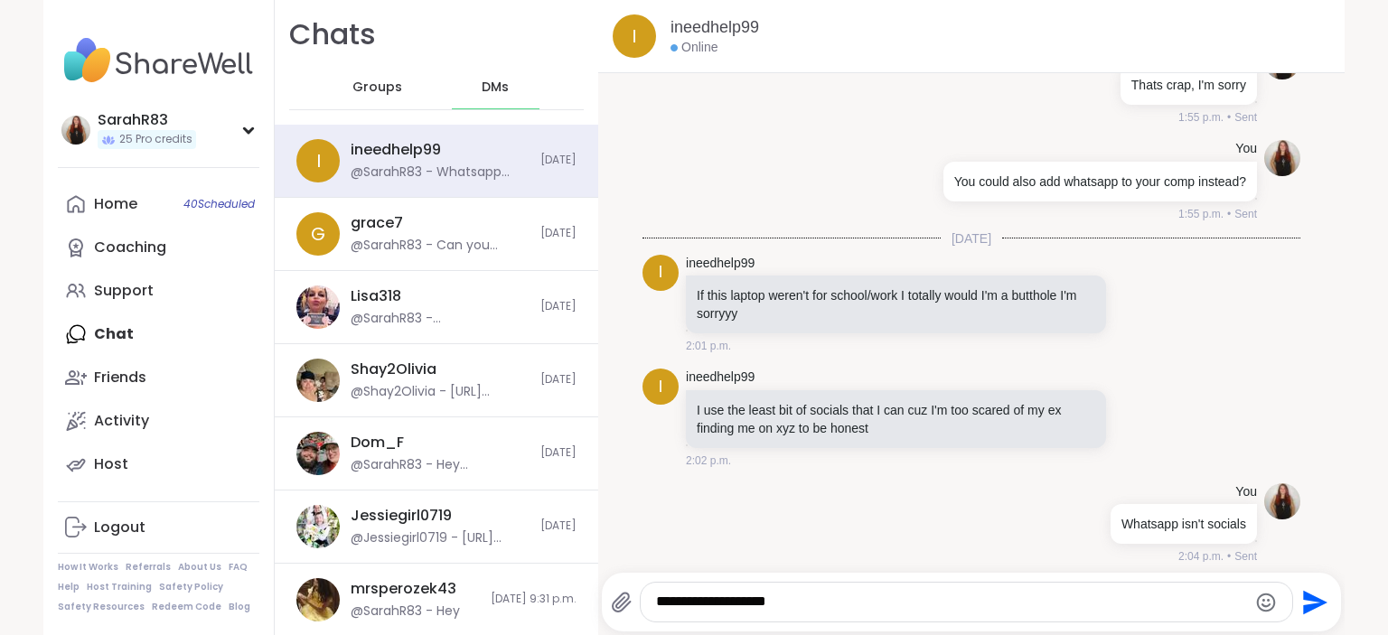
type textarea "**********"
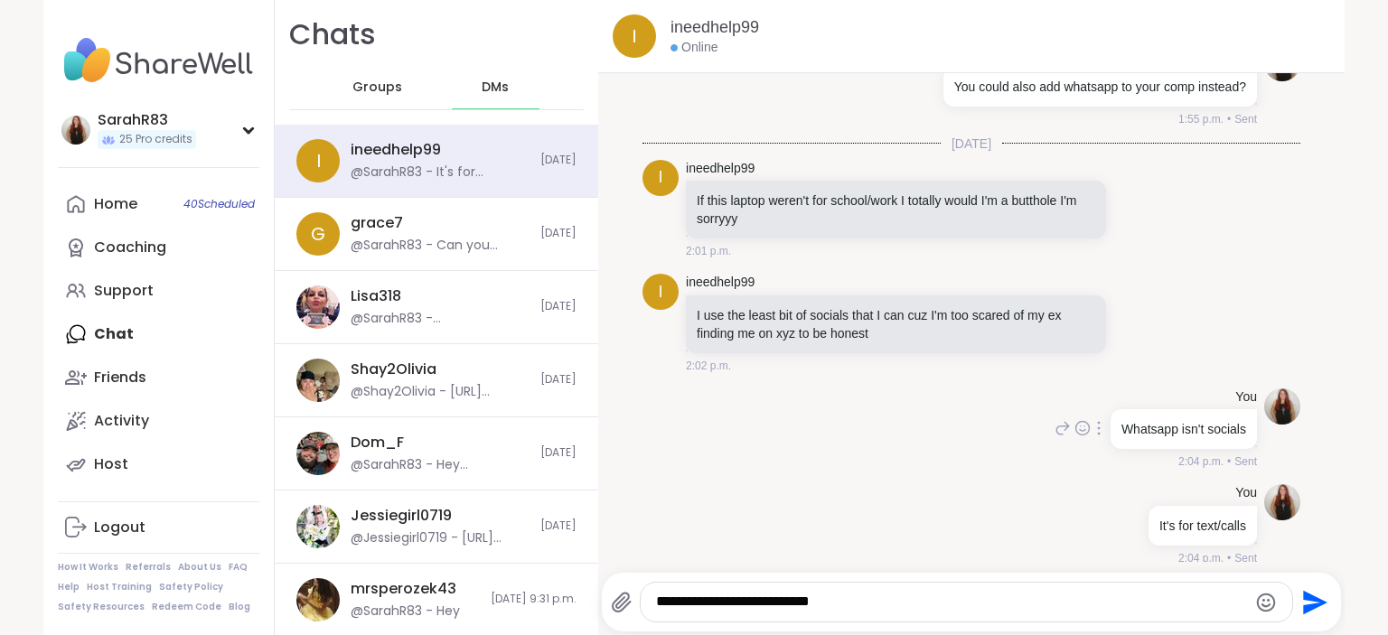
type textarea "**********"
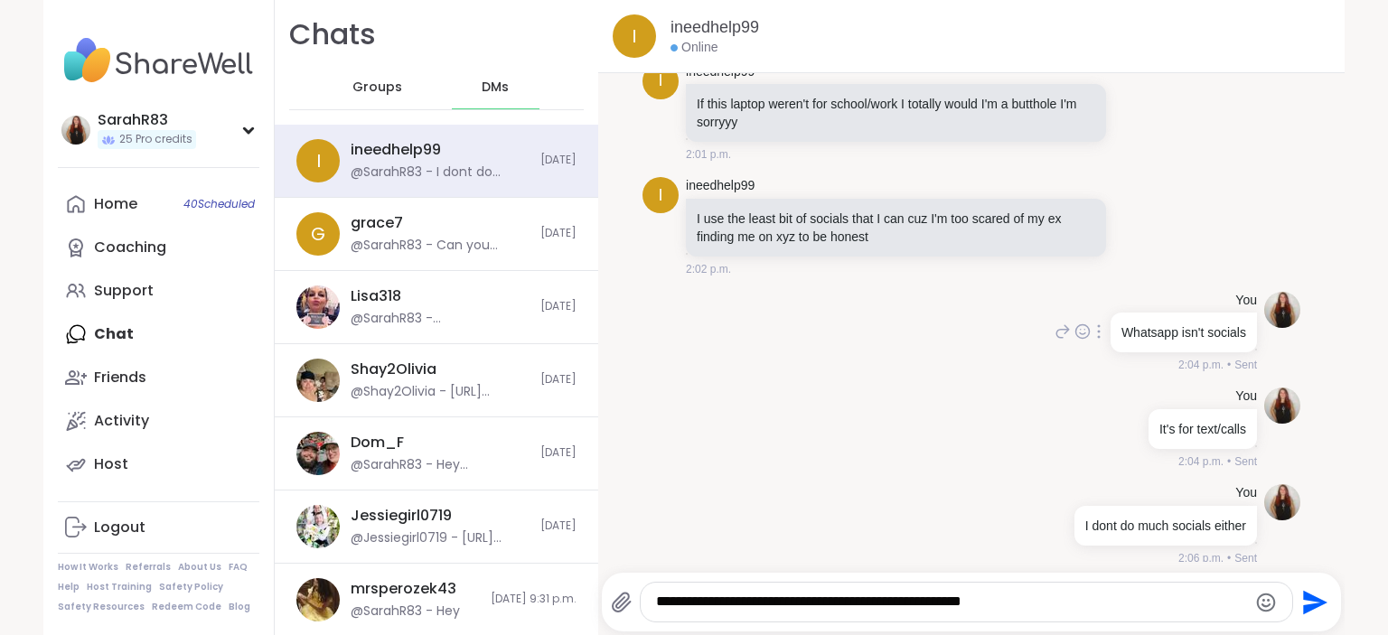
type textarea "**********"
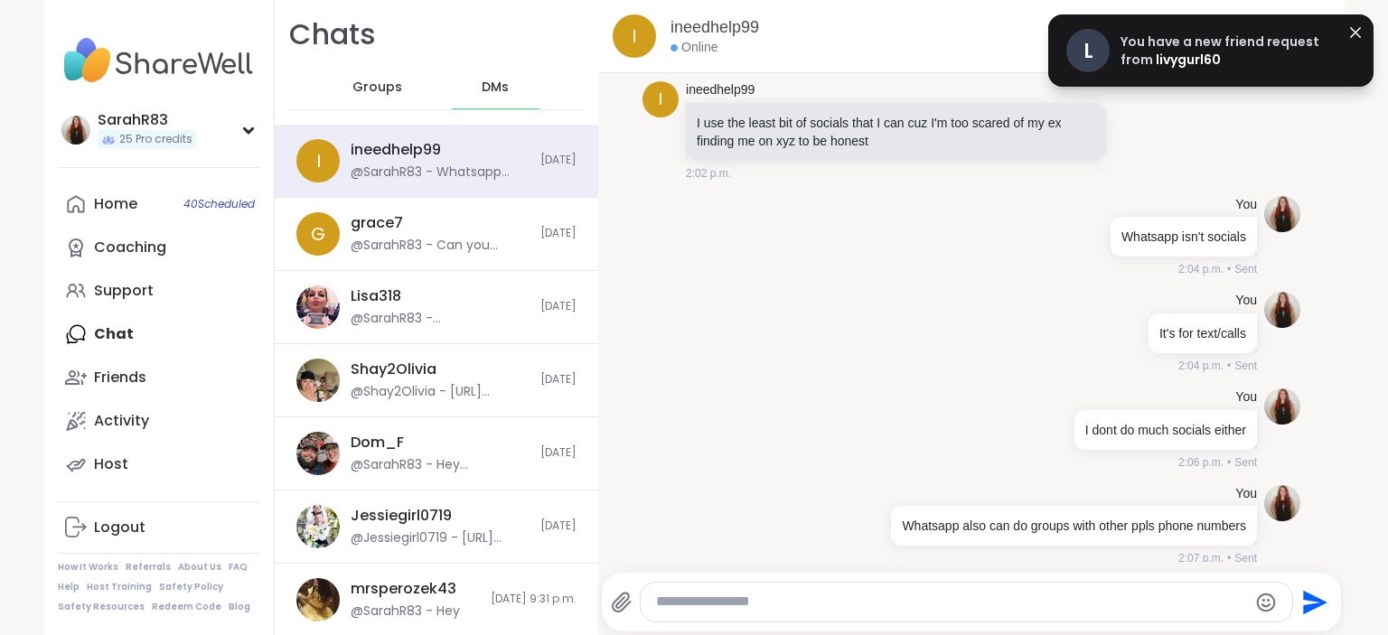
click at [502, 92] on span "DMs" at bounding box center [495, 88] width 27 height 18
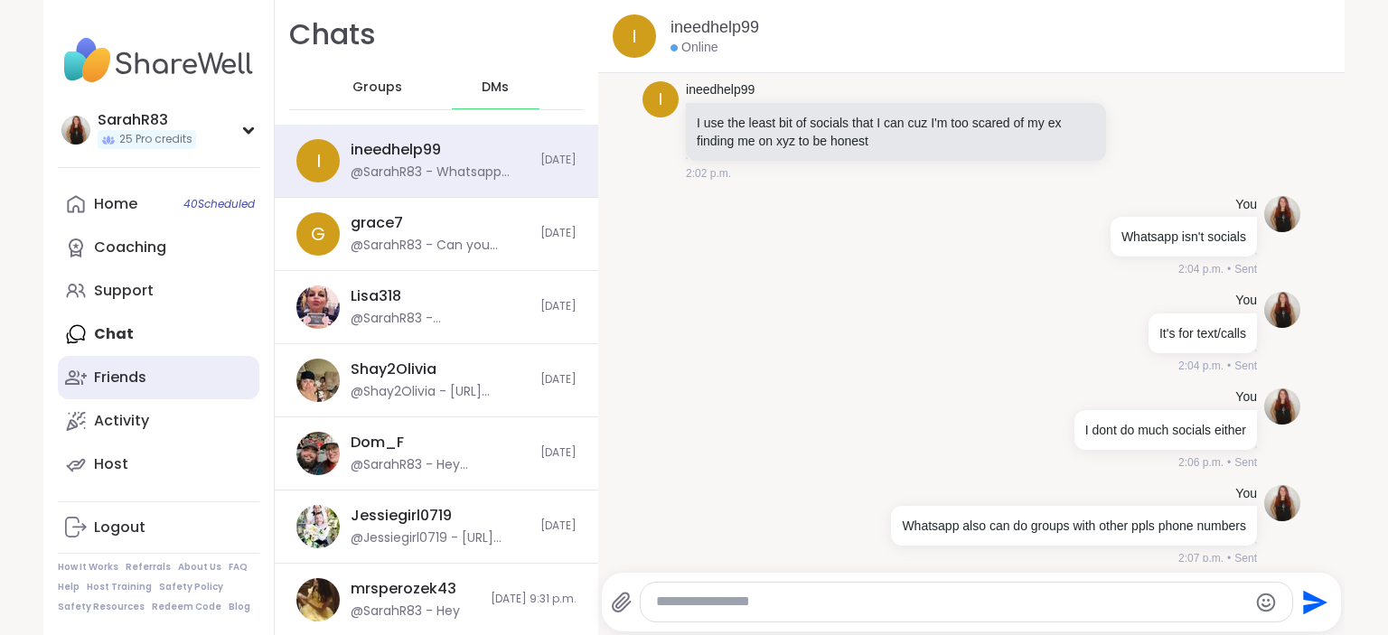
click at [146, 371] on link "Friends" at bounding box center [159, 377] width 202 height 43
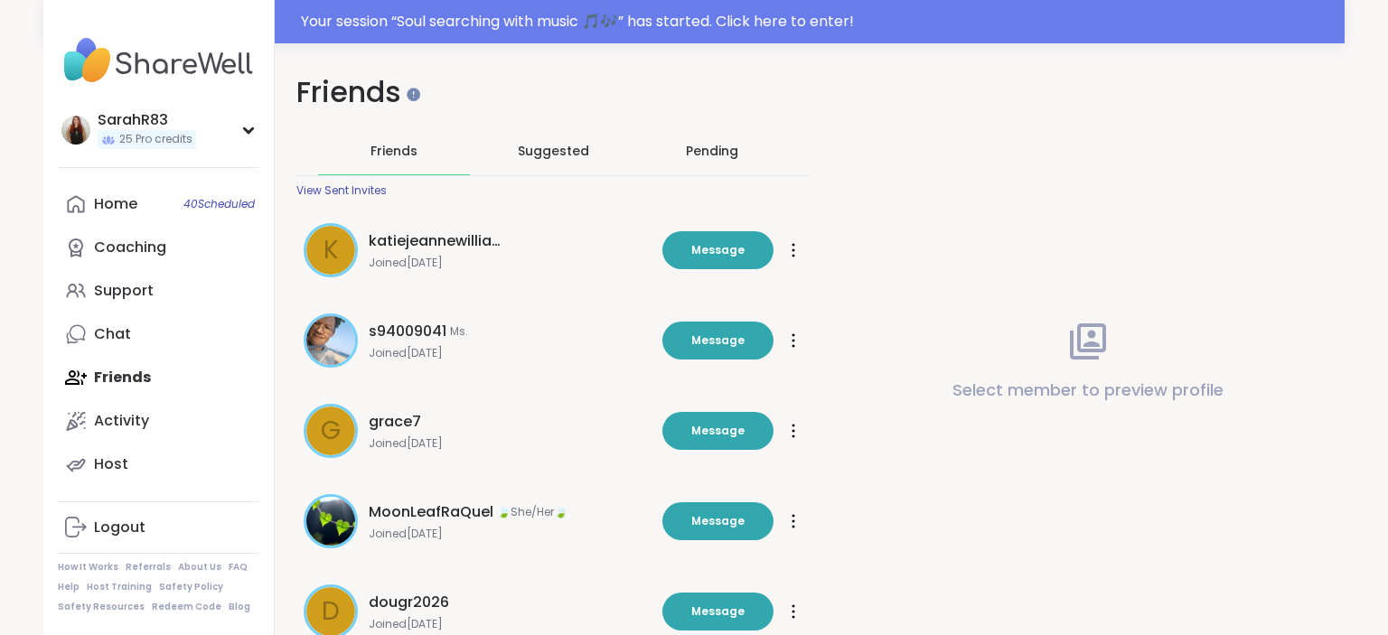
click at [701, 158] on div "Pending" at bounding box center [712, 151] width 52 height 18
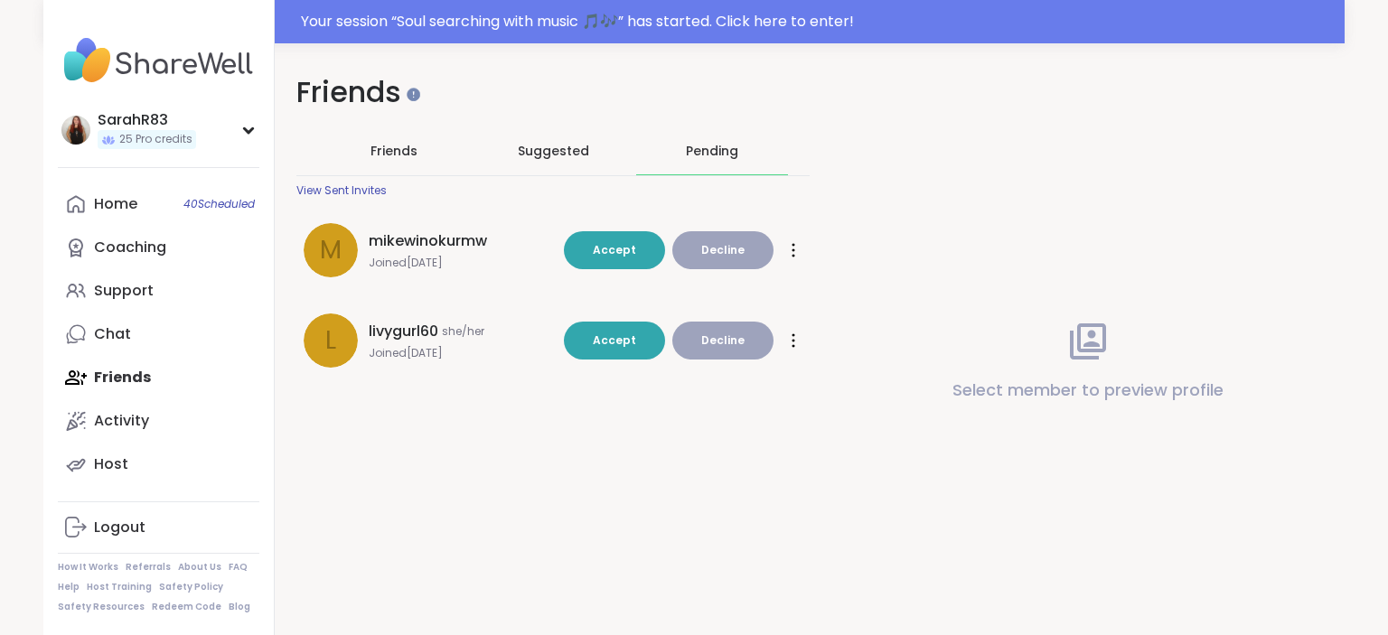
click at [448, 336] on span "she/her" at bounding box center [463, 331] width 42 height 14
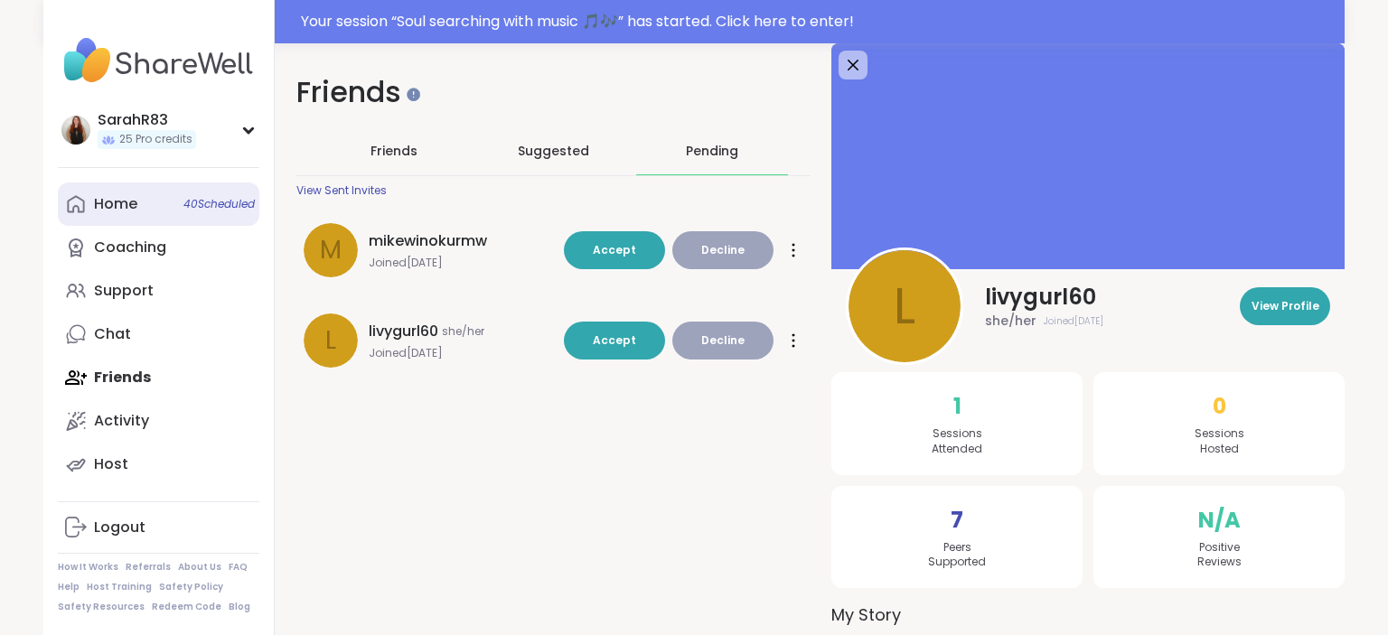
click at [128, 204] on div "Home 40 Scheduled" at bounding box center [115, 204] width 43 height 20
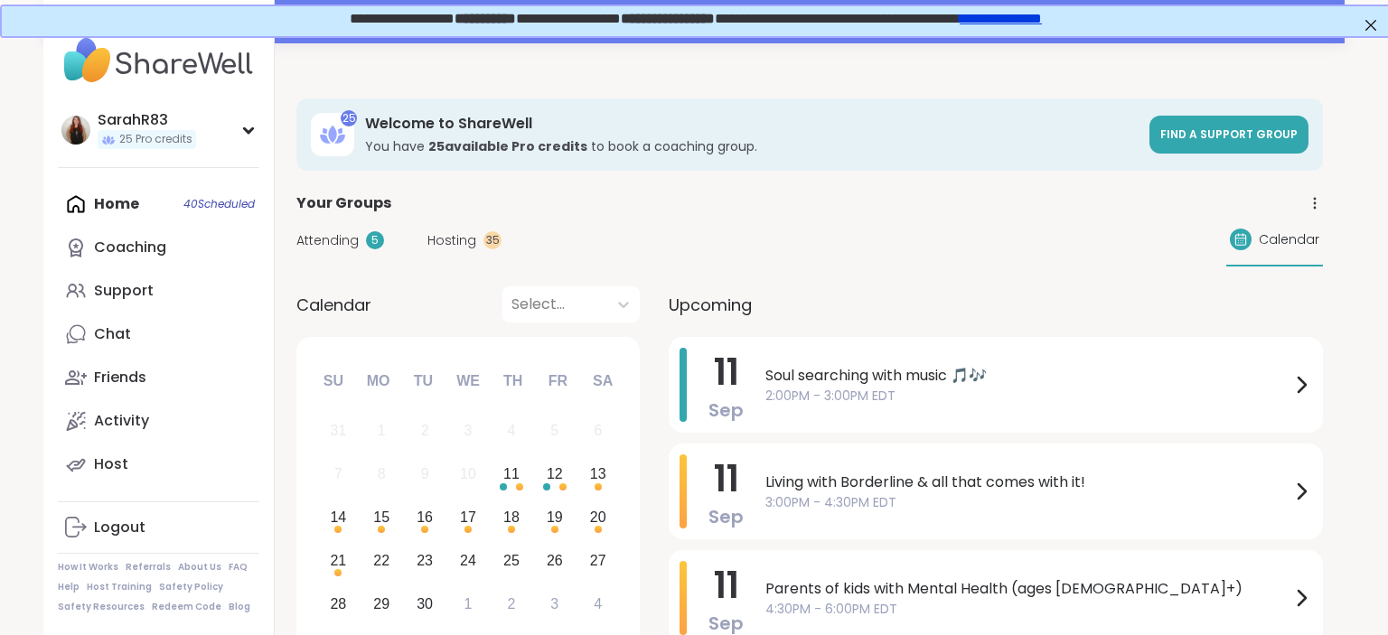
click at [454, 235] on span "Hosting" at bounding box center [451, 240] width 49 height 19
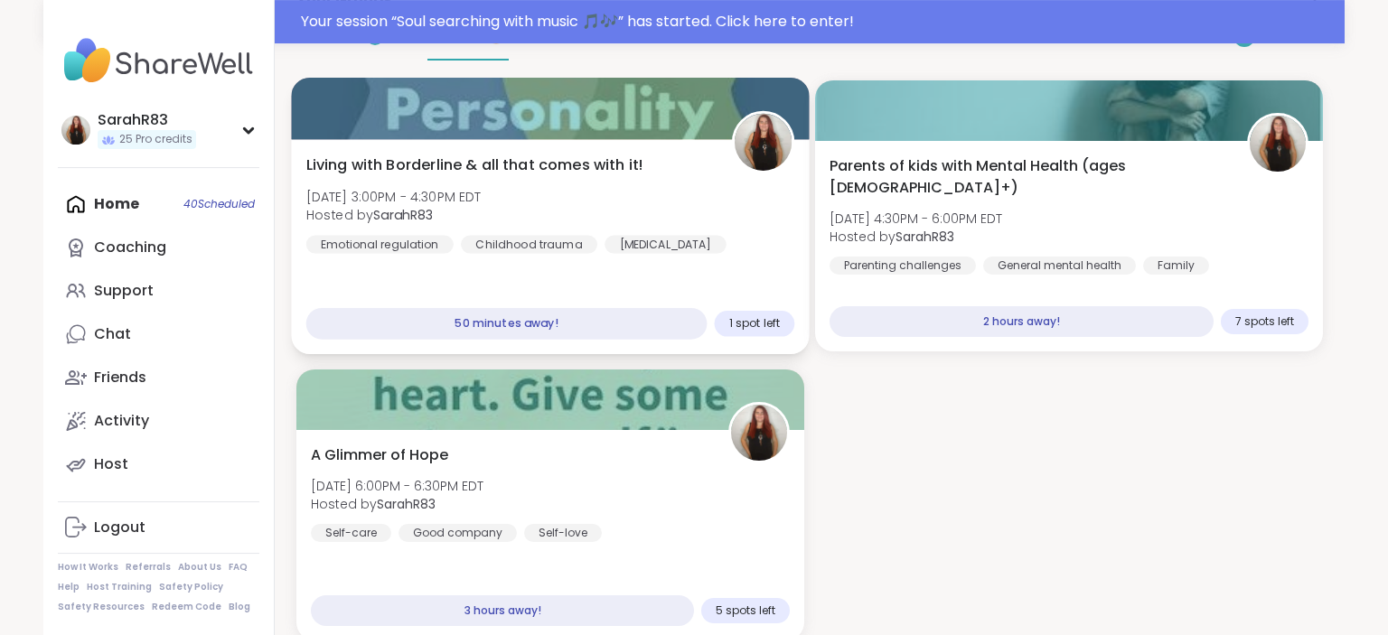
scroll to position [202, 0]
click at [720, 236] on div "Emotional regulation Childhood trauma [MEDICAL_DATA]" at bounding box center [516, 245] width 420 height 18
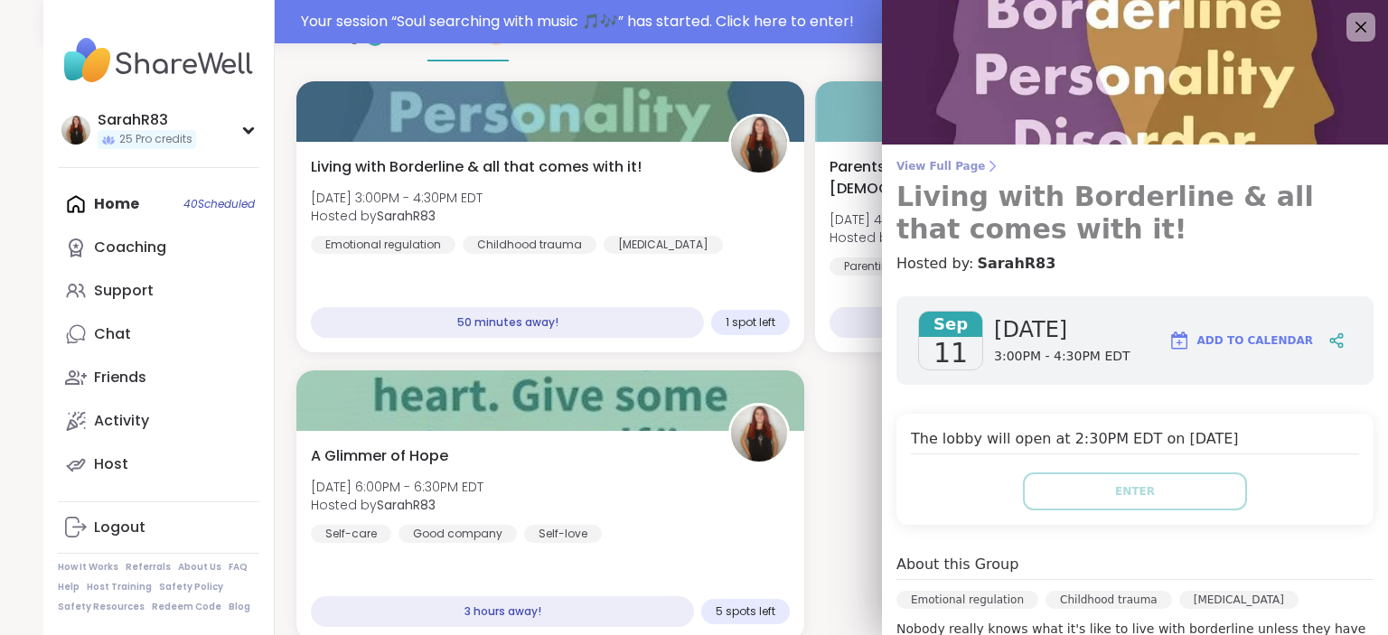
click at [940, 159] on span "View Full Page" at bounding box center [1134, 166] width 477 height 14
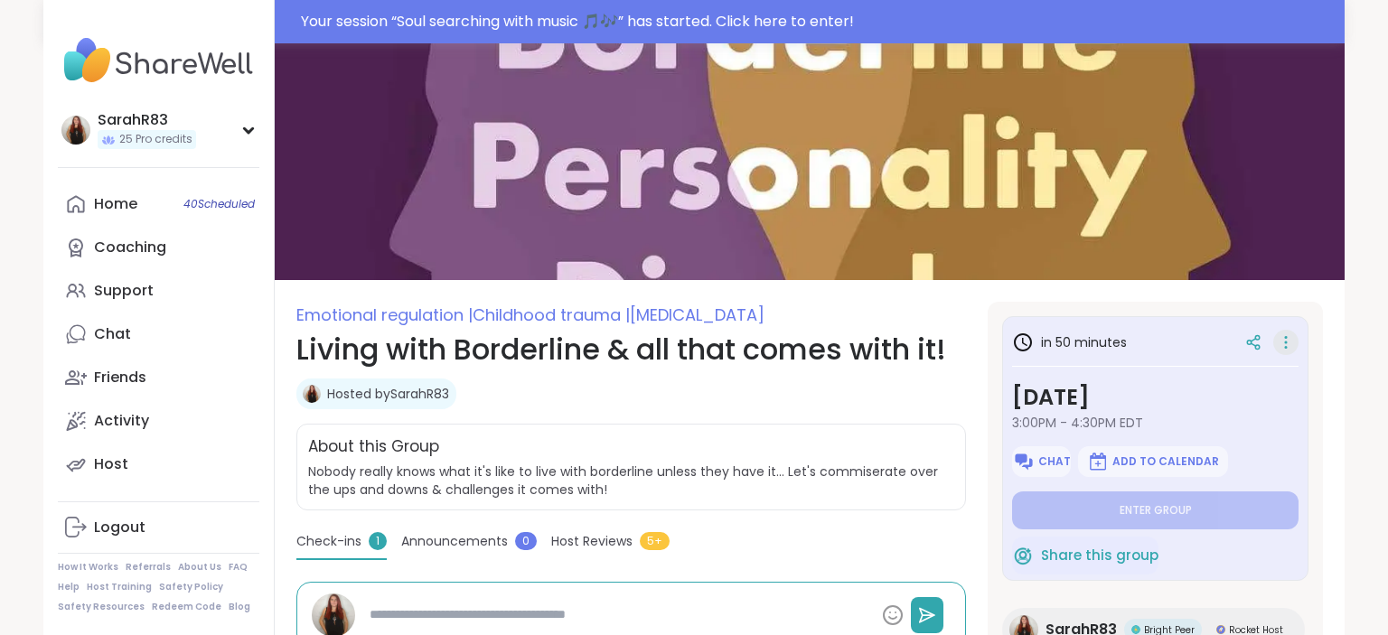
click at [1285, 348] on icon at bounding box center [1286, 348] width 2 height 2
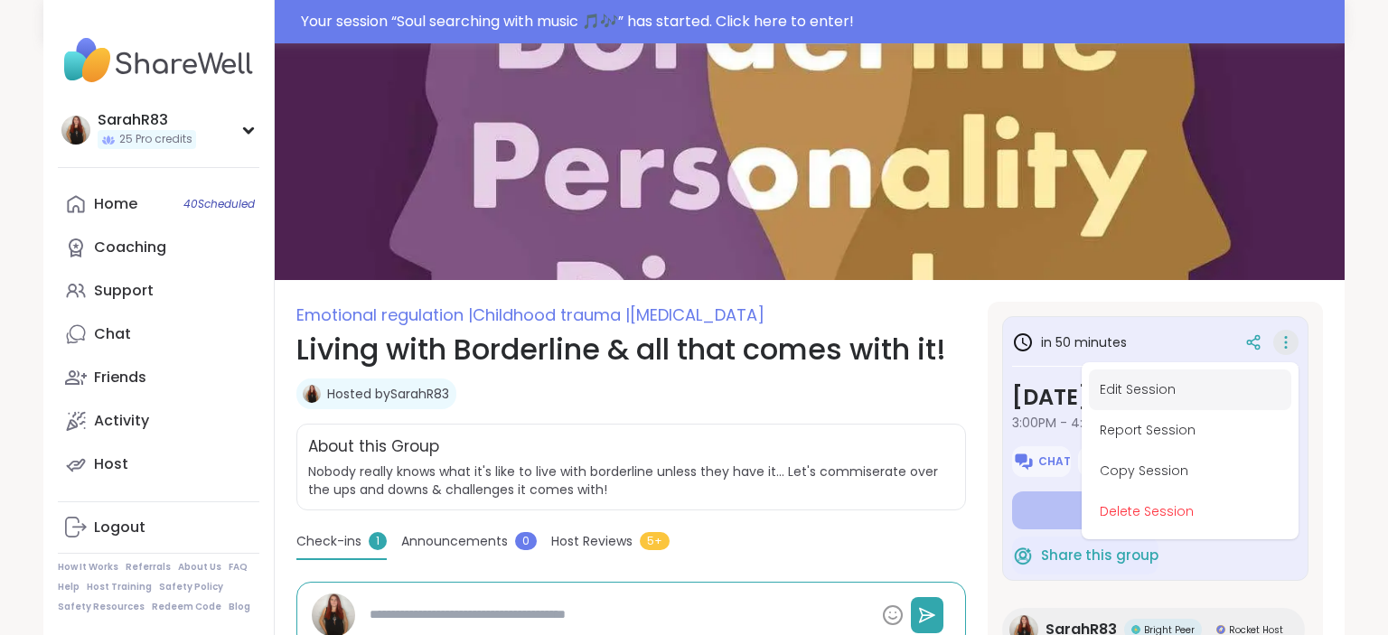
click at [1195, 389] on button "Edit Session" at bounding box center [1190, 390] width 202 height 41
type textarea "*"
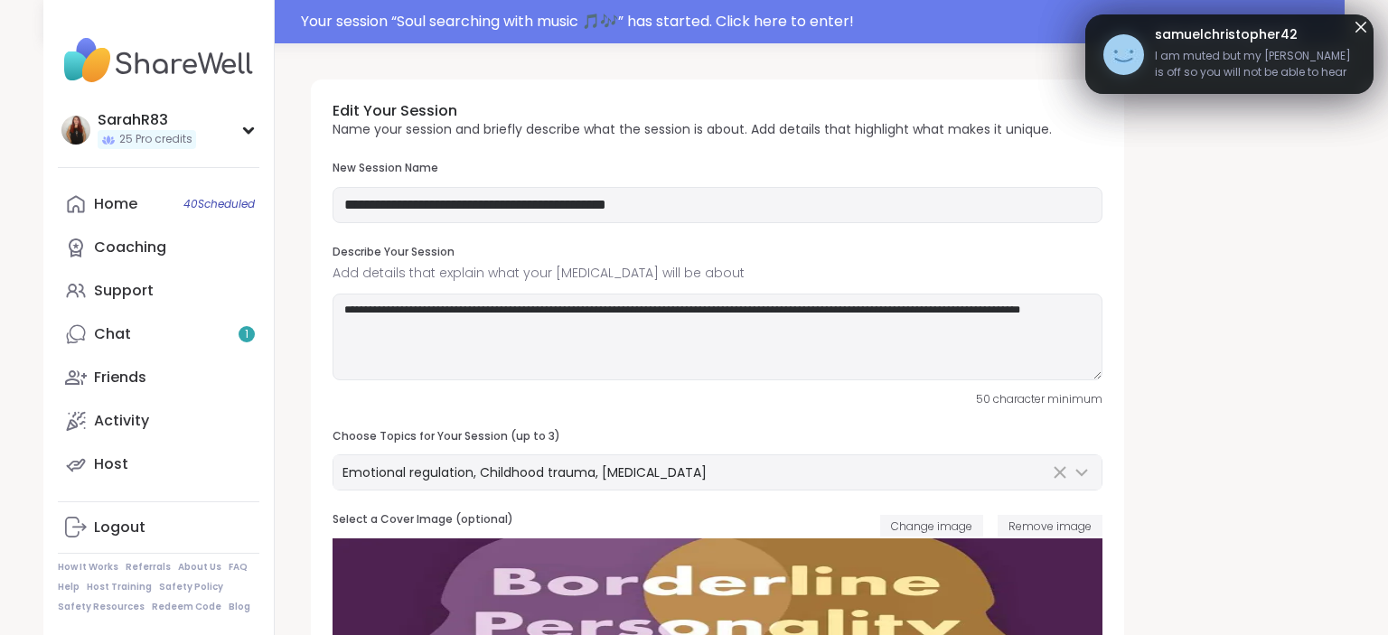
type input "**********"
type textarea "**********"
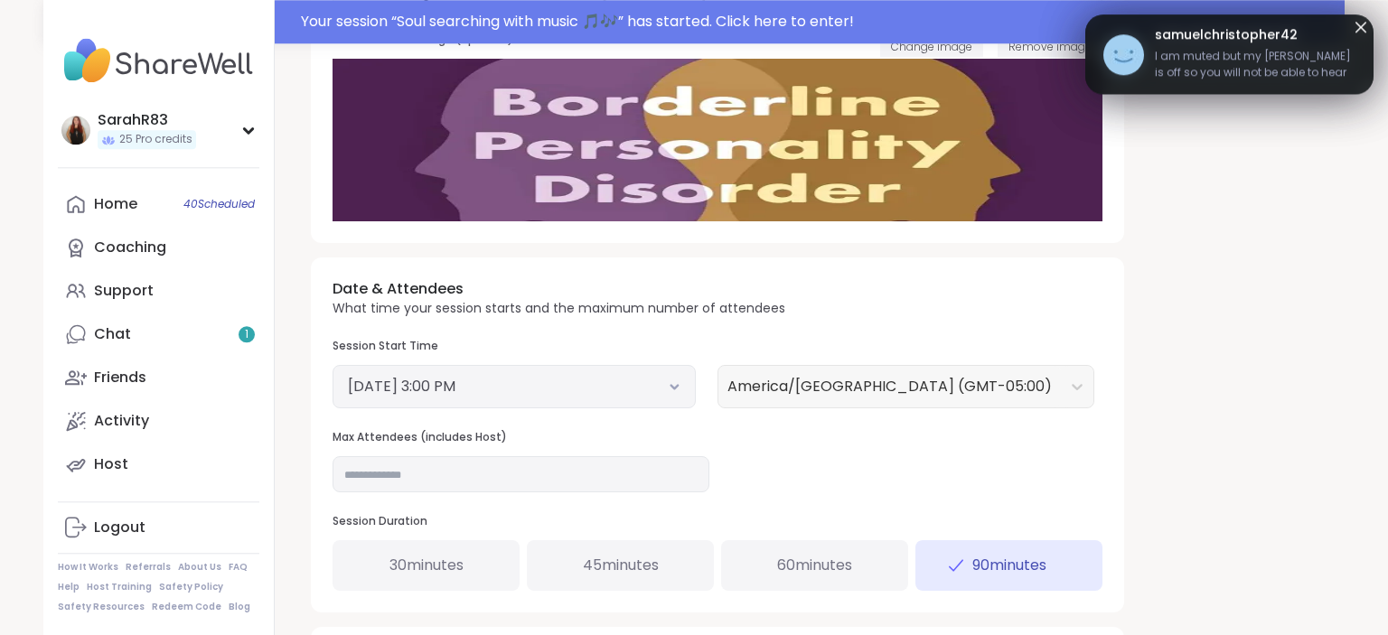
scroll to position [484, 0]
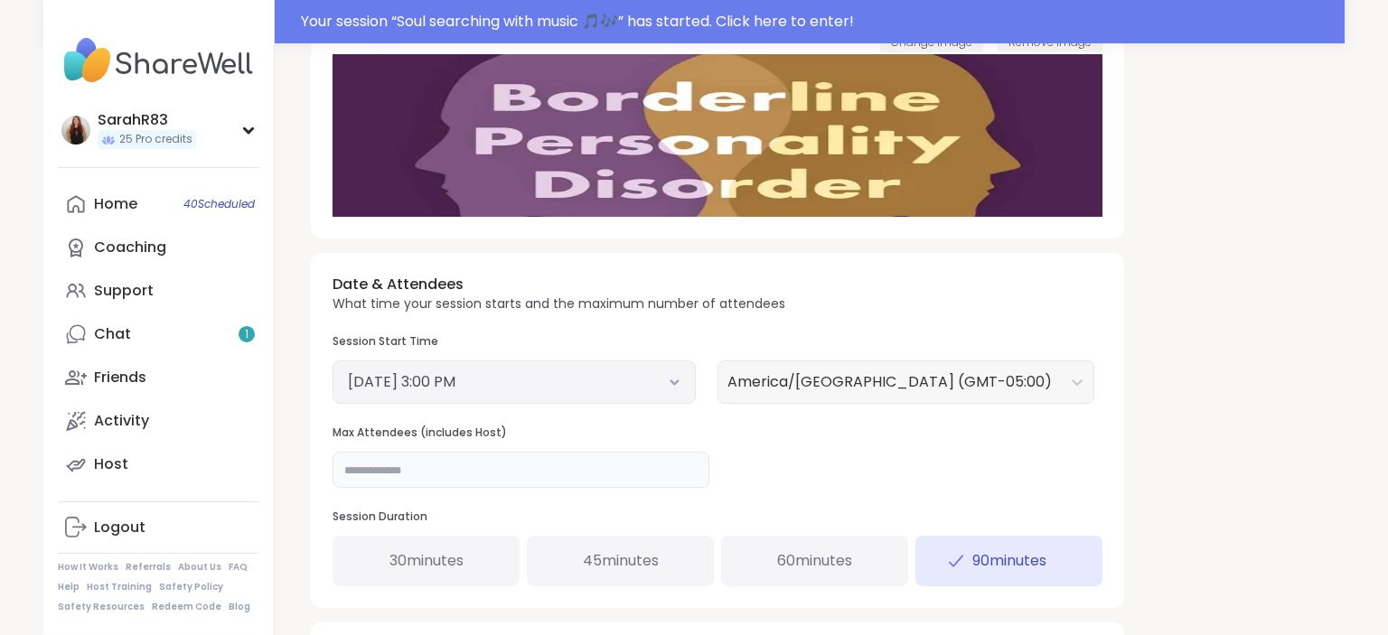
click at [572, 467] on input "**" at bounding box center [521, 470] width 377 height 36
type input "**"
click at [812, 490] on div "Date & Attendees What time your session starts and the maximum number of attend…" at bounding box center [717, 430] width 813 height 354
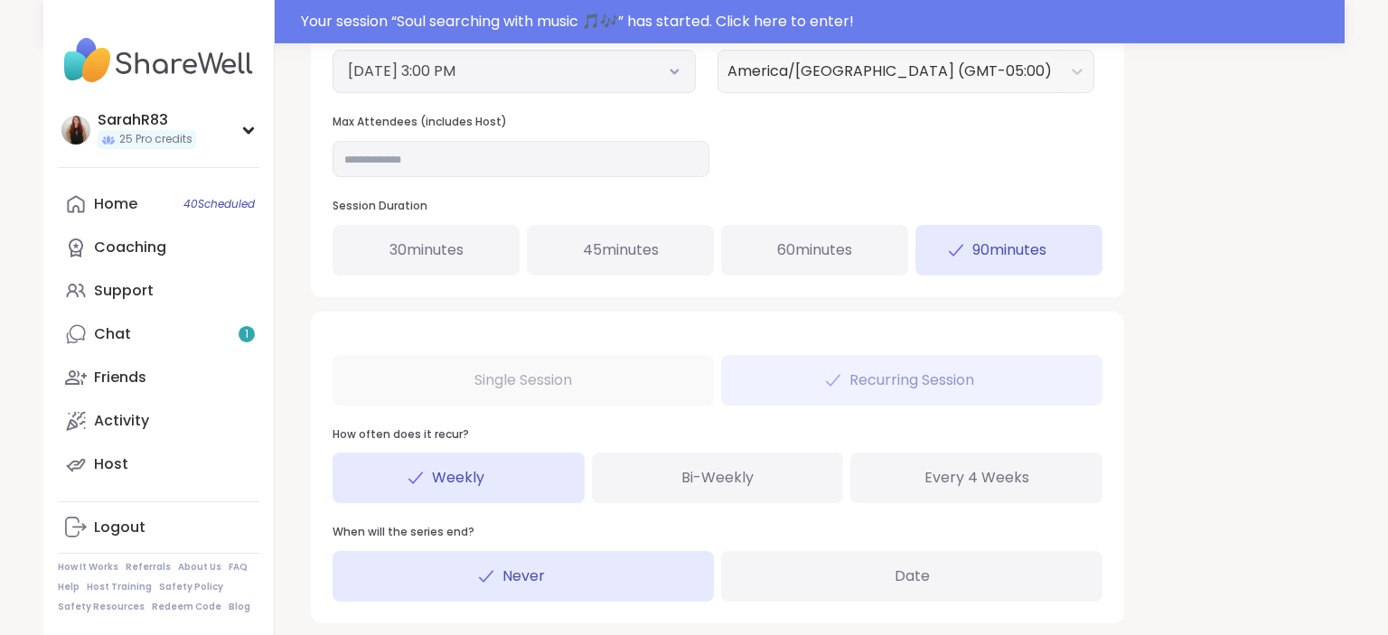
scroll to position [911, 0]
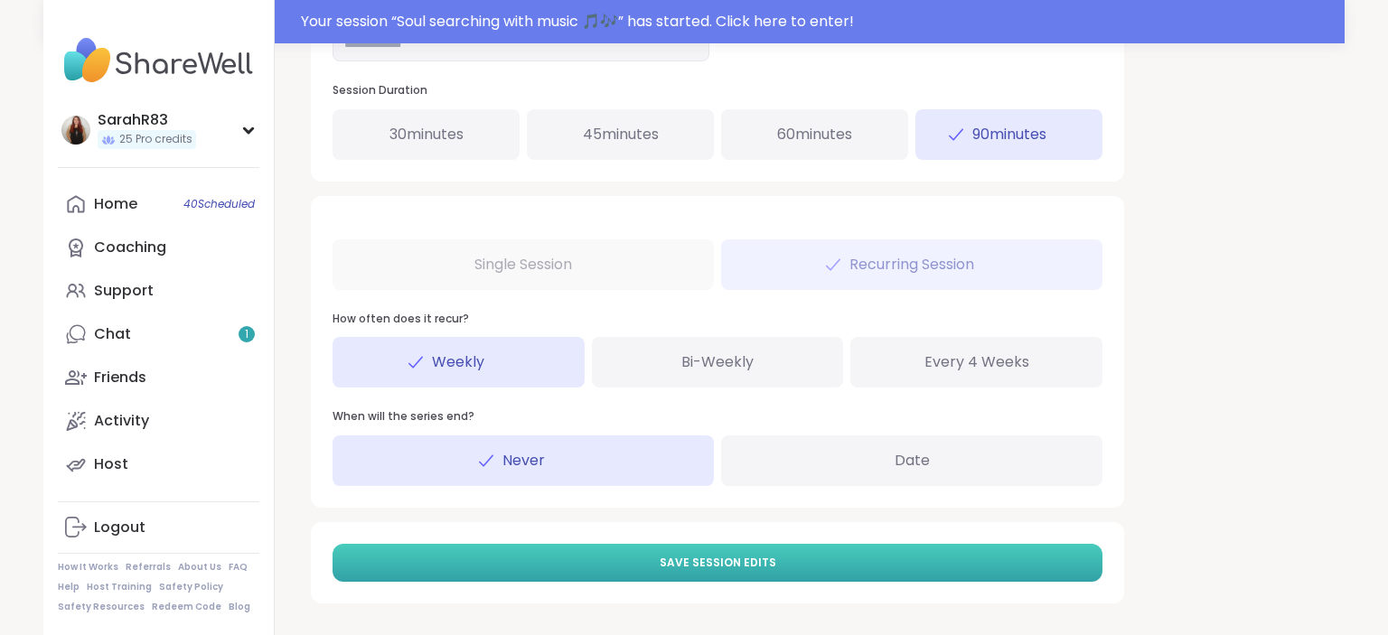
click at [793, 570] on button "Save Session Edits" at bounding box center [718, 563] width 770 height 38
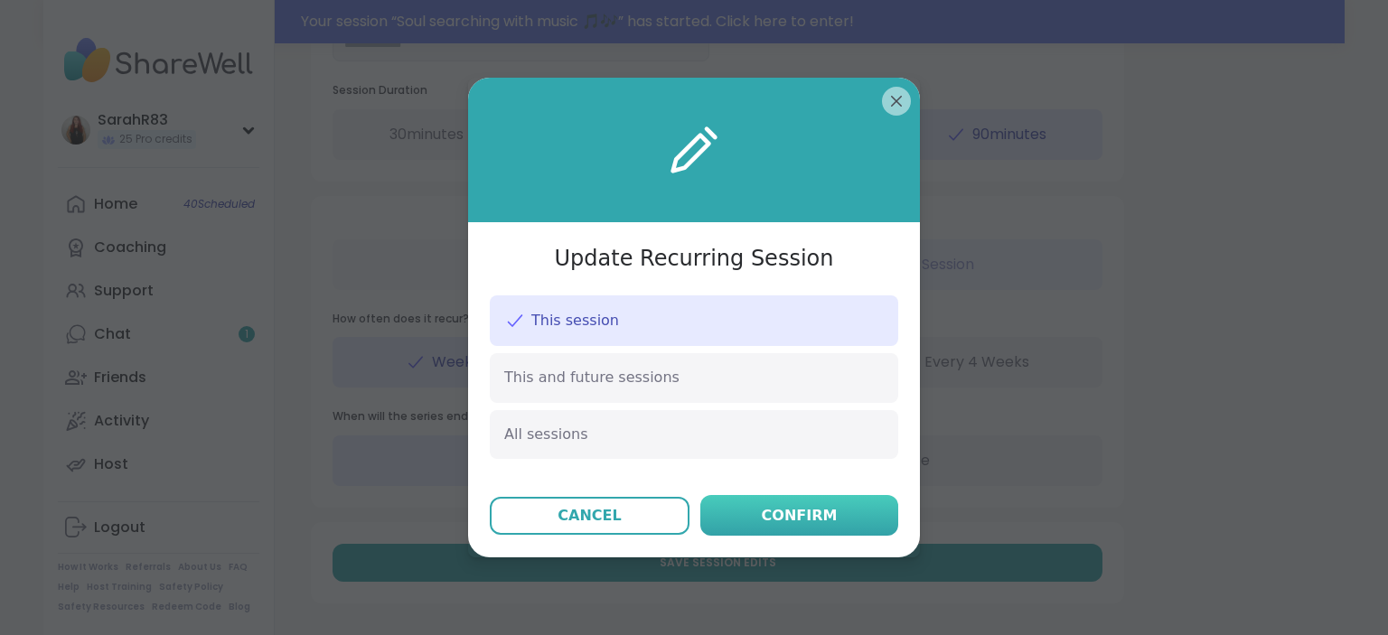
click at [780, 528] on button "Confirm" at bounding box center [799, 515] width 198 height 41
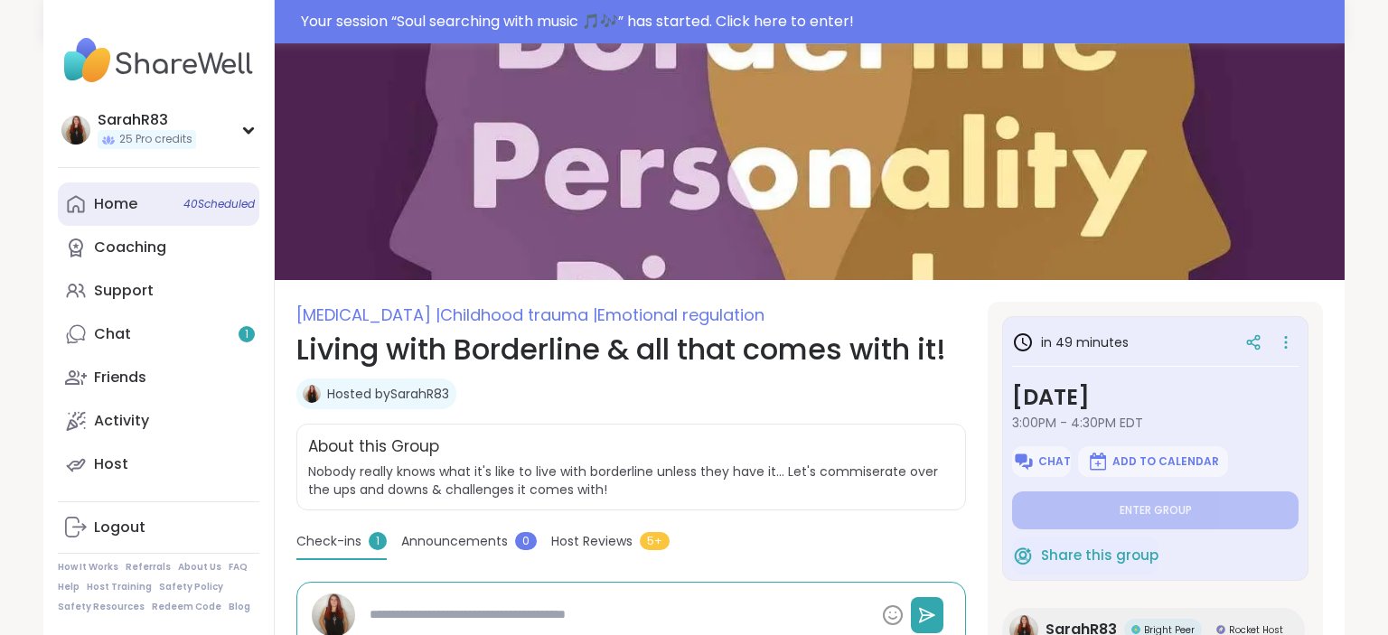
click at [128, 200] on div "Home 40 Scheduled" at bounding box center [115, 204] width 43 height 20
type textarea "*"
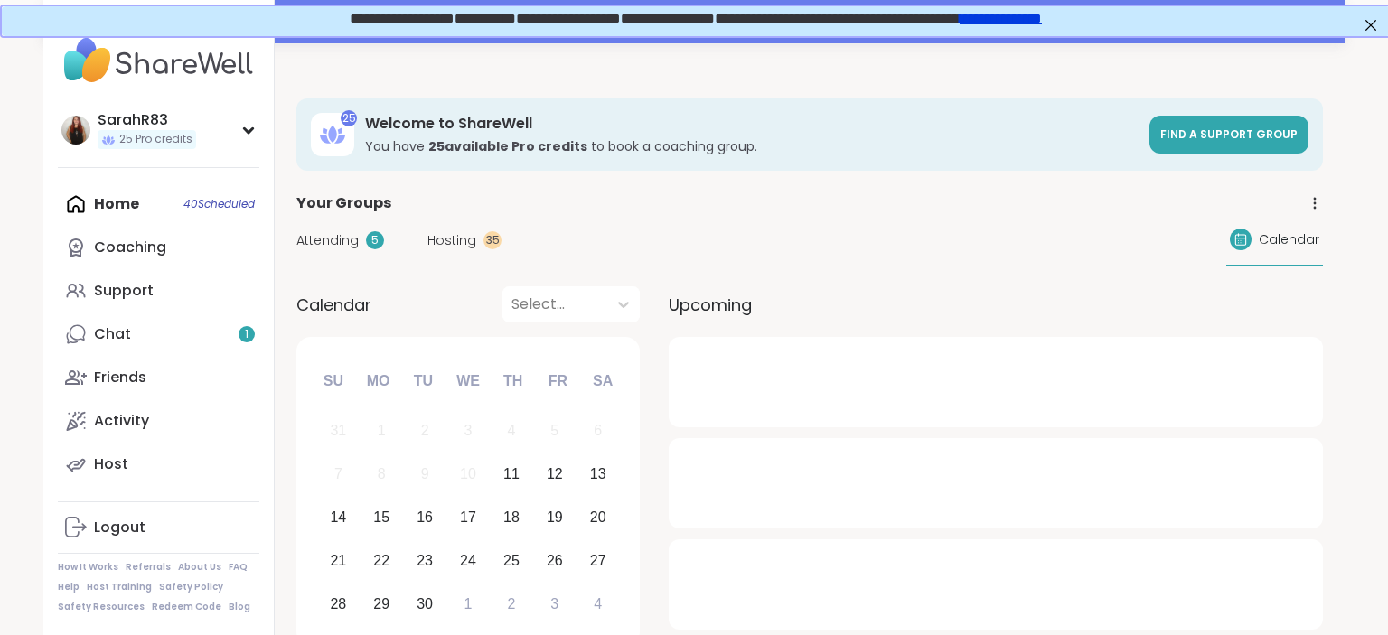
click at [436, 237] on span "Hosting" at bounding box center [451, 240] width 49 height 19
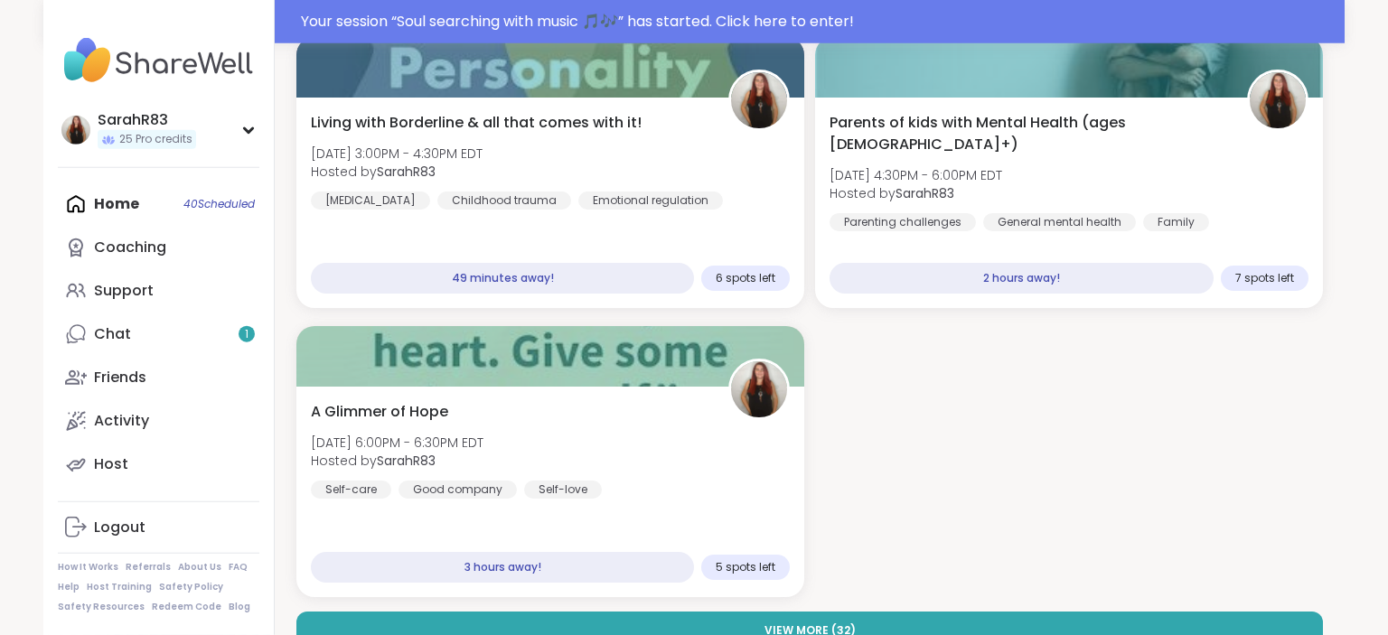
scroll to position [256, 0]
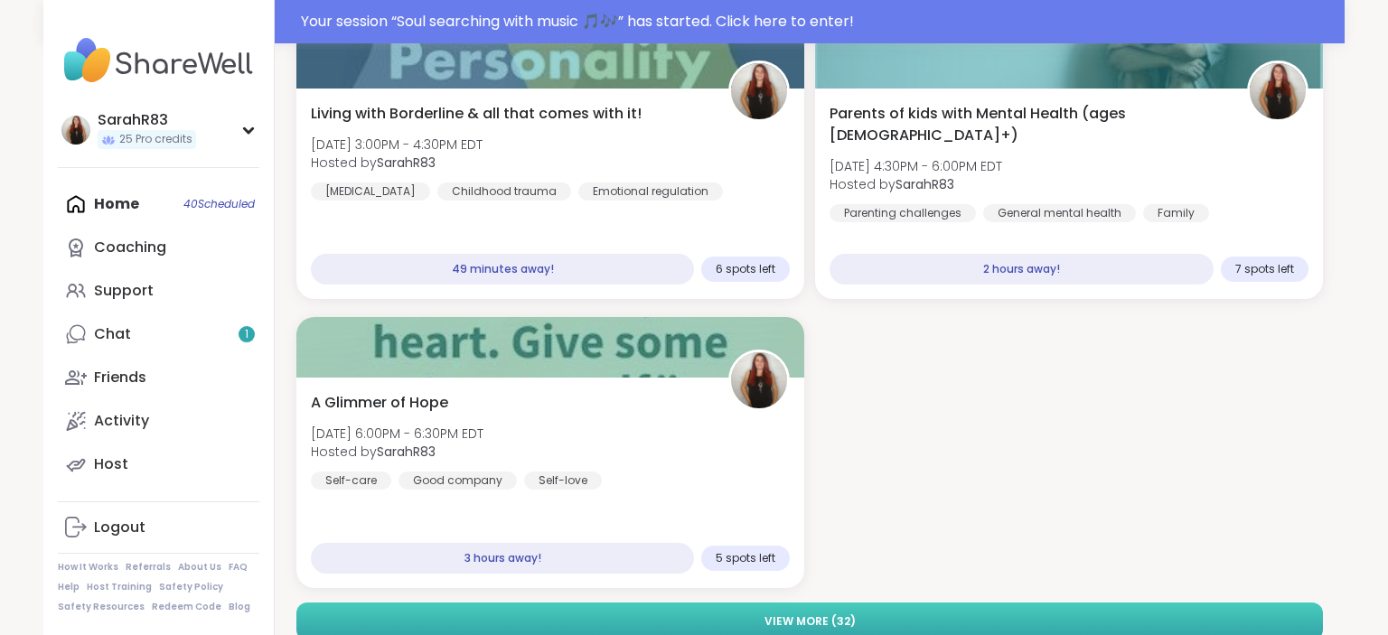
click at [819, 619] on span "View More ( 32 )" at bounding box center [810, 622] width 91 height 16
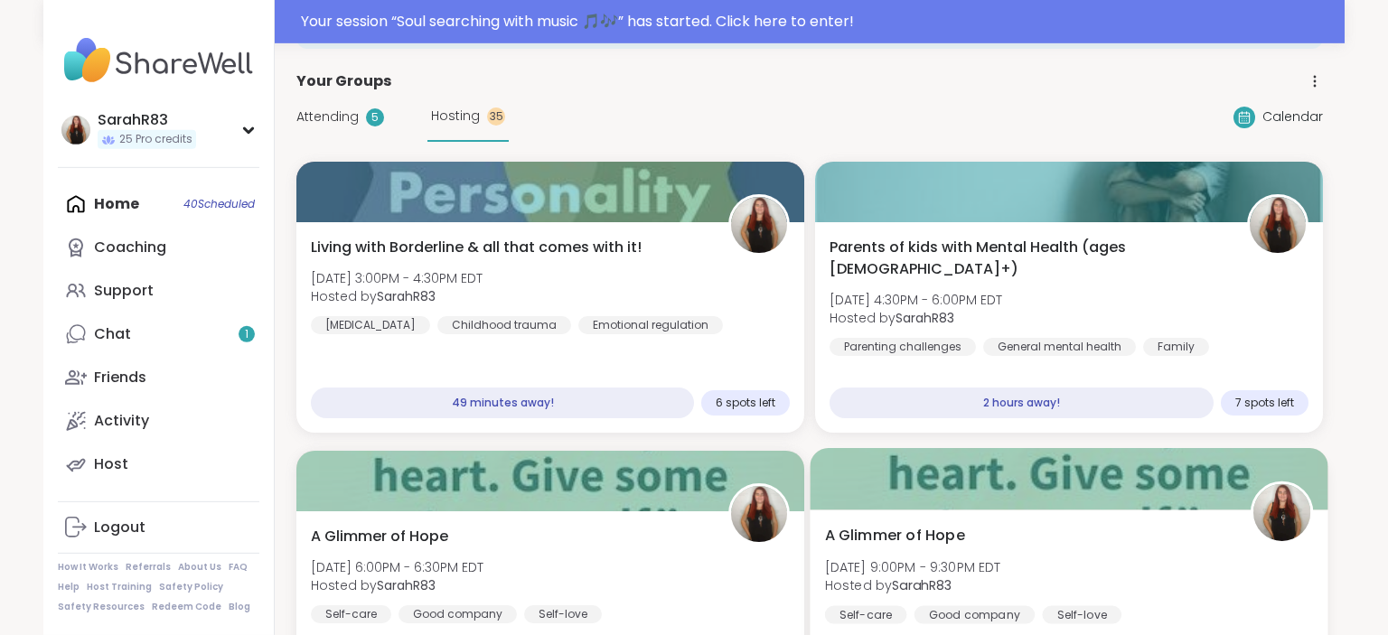
scroll to position [0, 0]
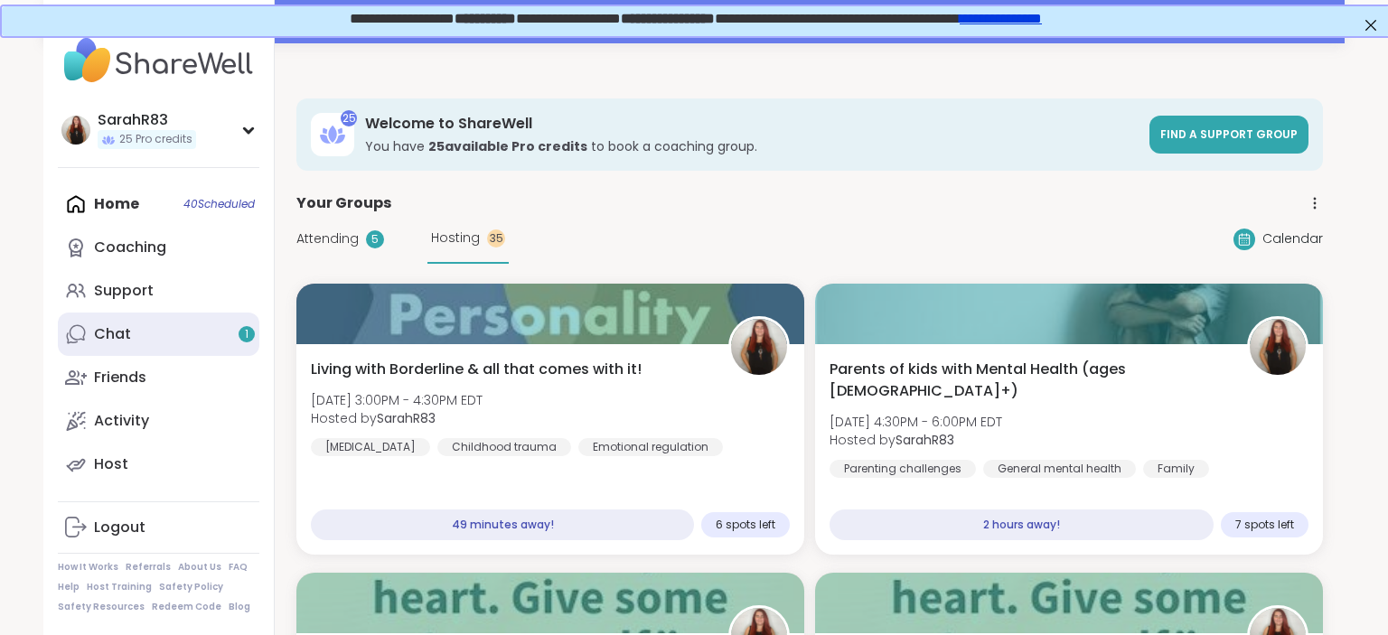
click at [190, 335] on link "Chat 1" at bounding box center [159, 334] width 202 height 43
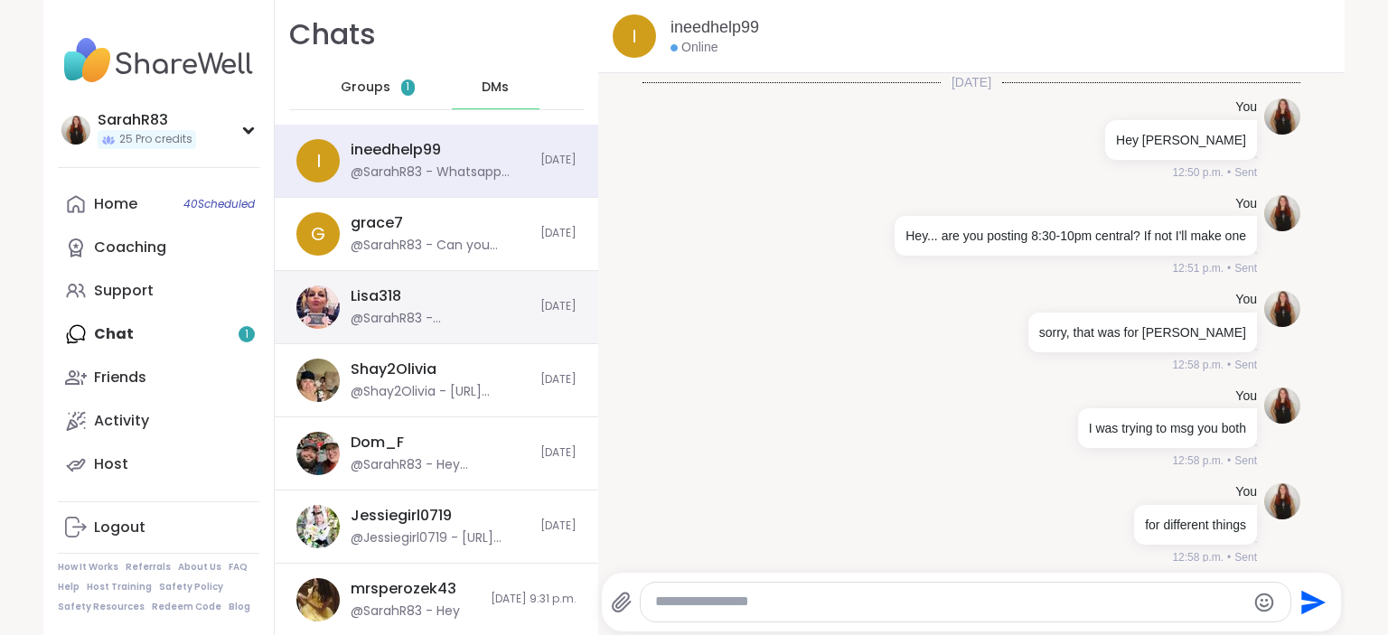
scroll to position [3273, 0]
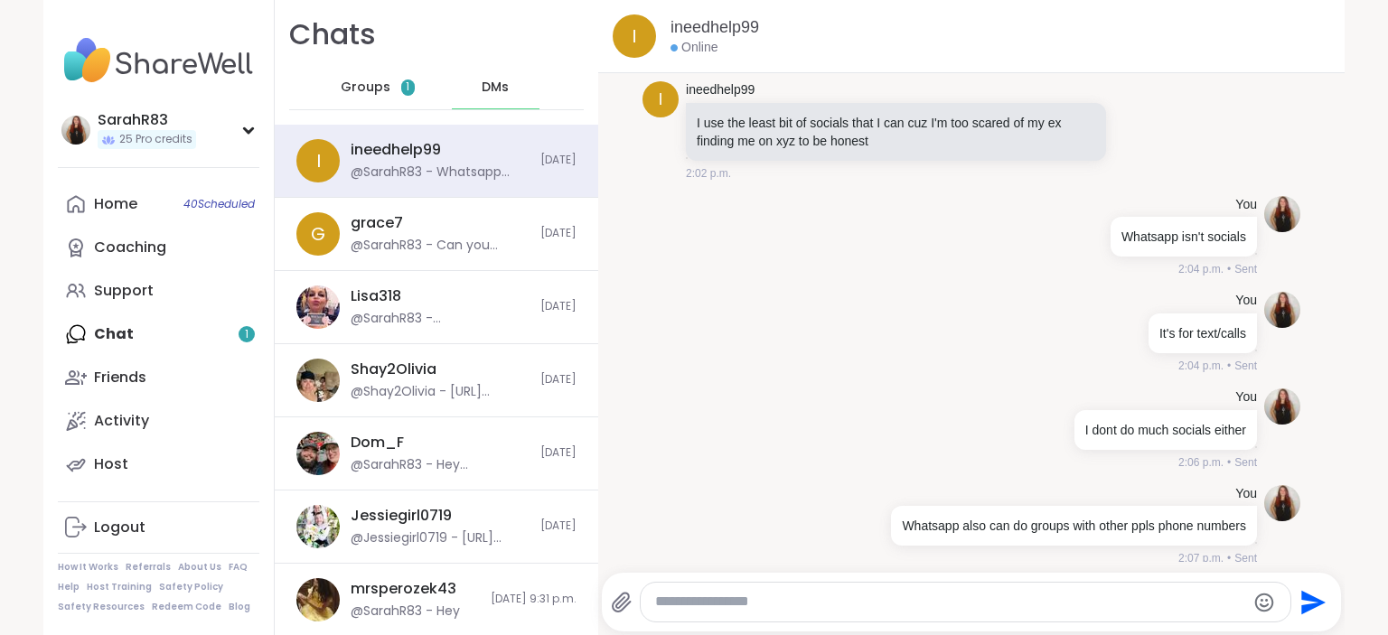
click at [385, 91] on span "Groups" at bounding box center [366, 88] width 50 height 18
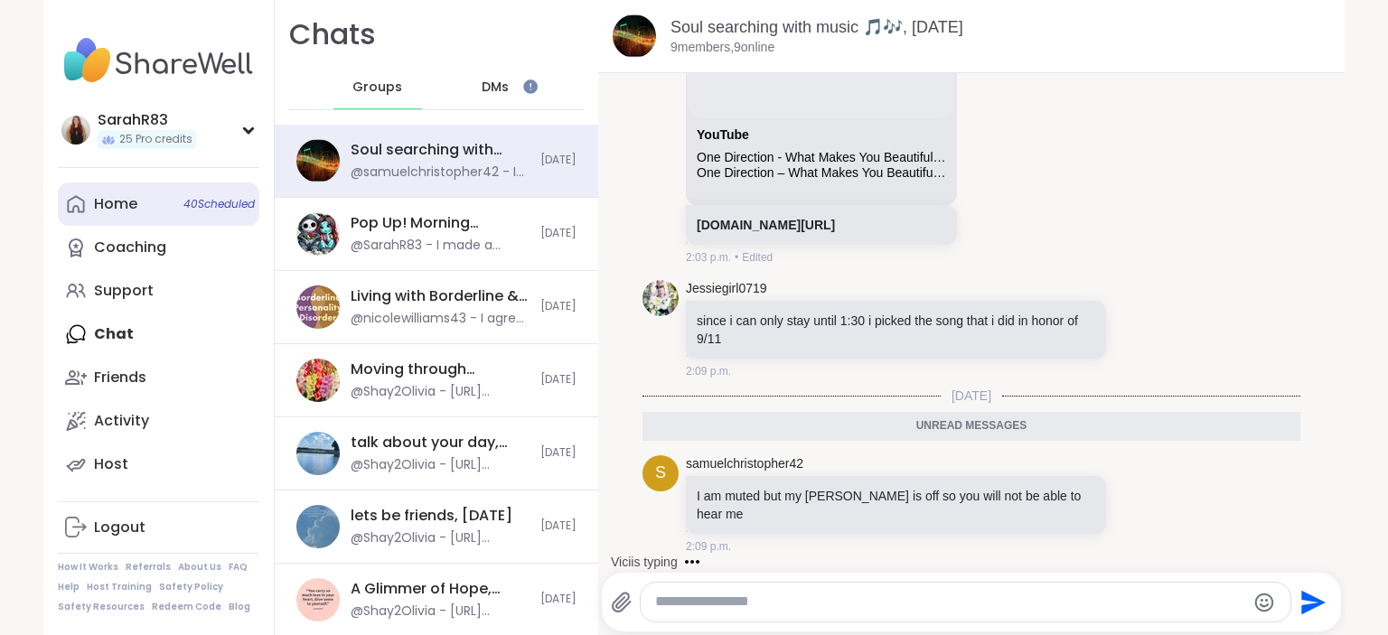
click at [148, 195] on link "Home 40 Scheduled" at bounding box center [159, 204] width 202 height 43
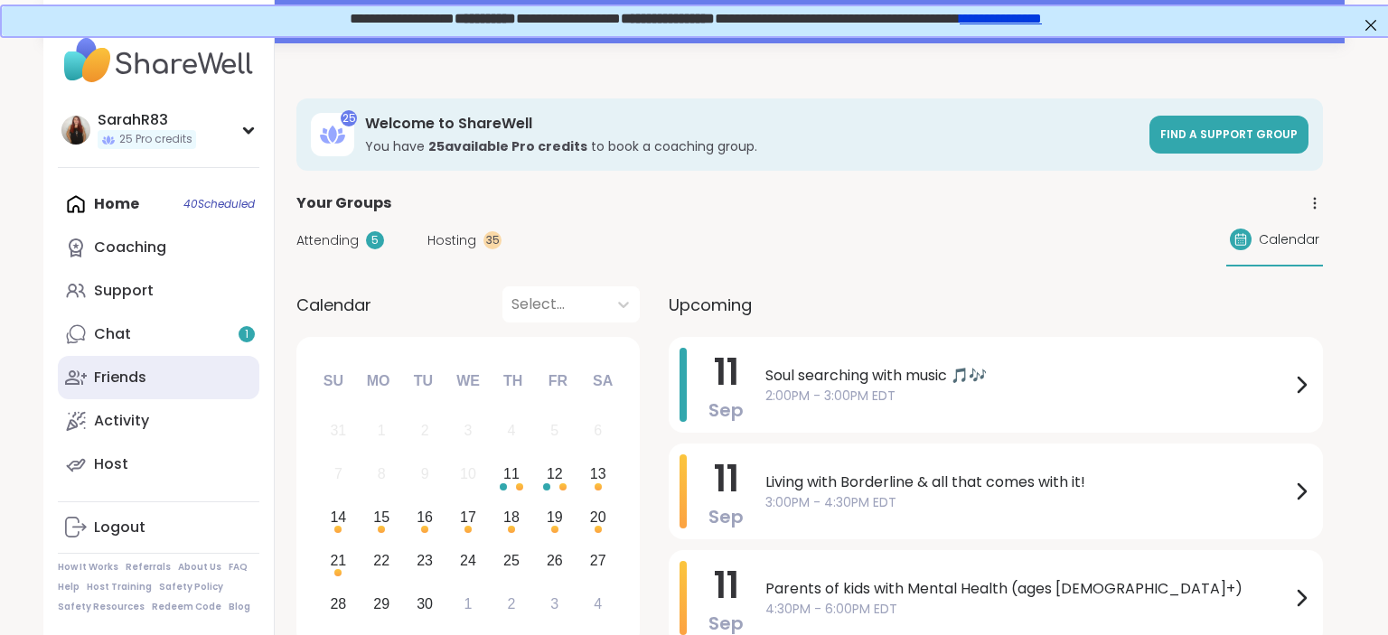
click at [107, 356] on link "Friends" at bounding box center [159, 377] width 202 height 43
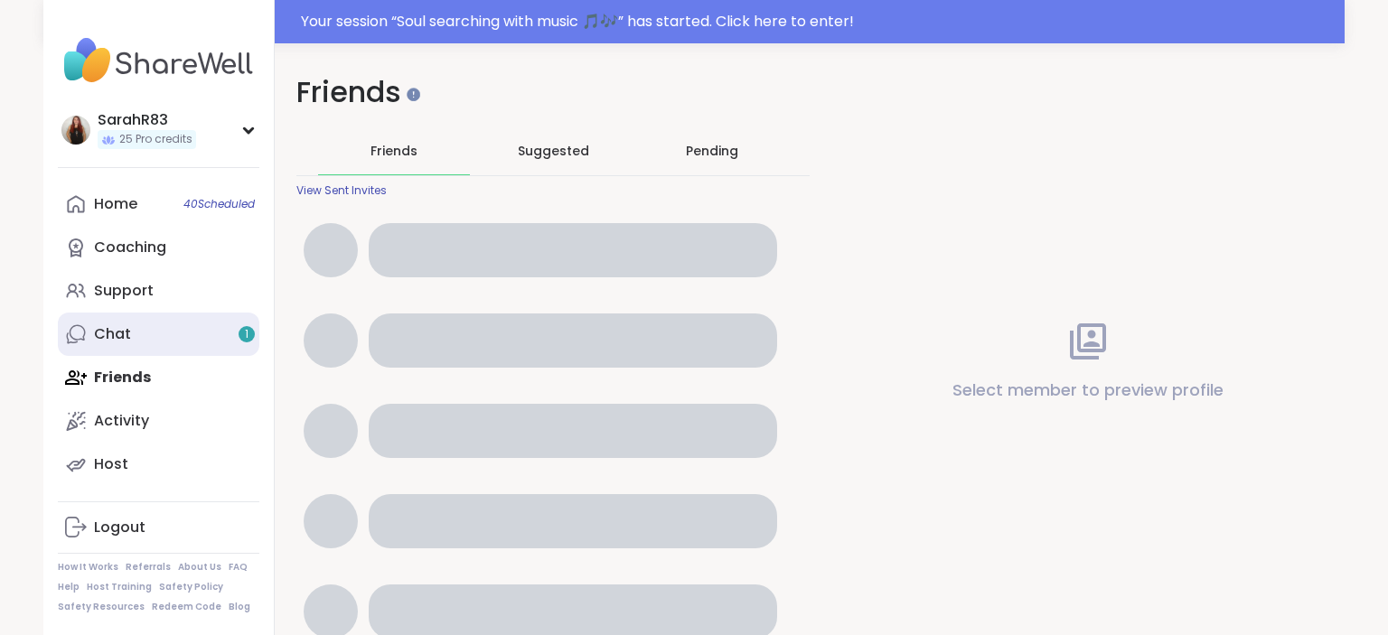
click at [101, 324] on div "Chat 1" at bounding box center [112, 334] width 37 height 20
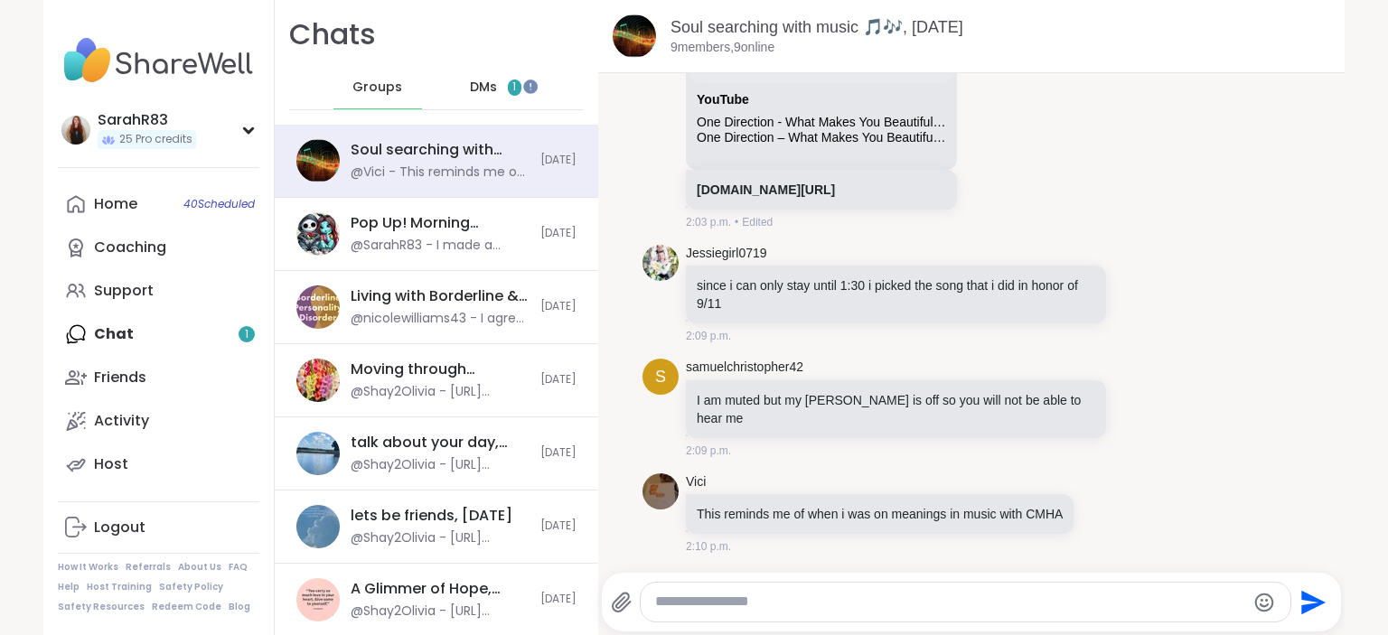
click at [493, 62] on div "Chats Groups DMs 1" at bounding box center [437, 62] width 324 height 125
click at [493, 74] on div "DMs 1" at bounding box center [496, 87] width 89 height 43
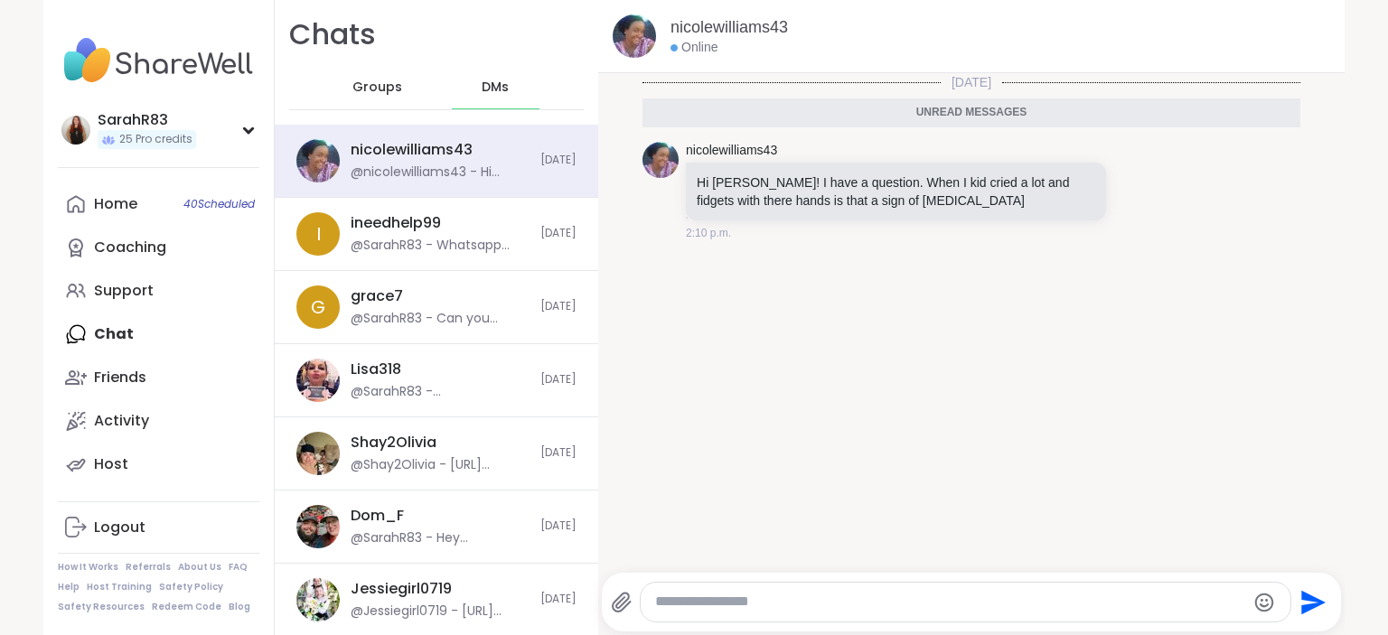
scroll to position [4, 0]
click at [728, 609] on textarea "Type your message" at bounding box center [950, 602] width 590 height 19
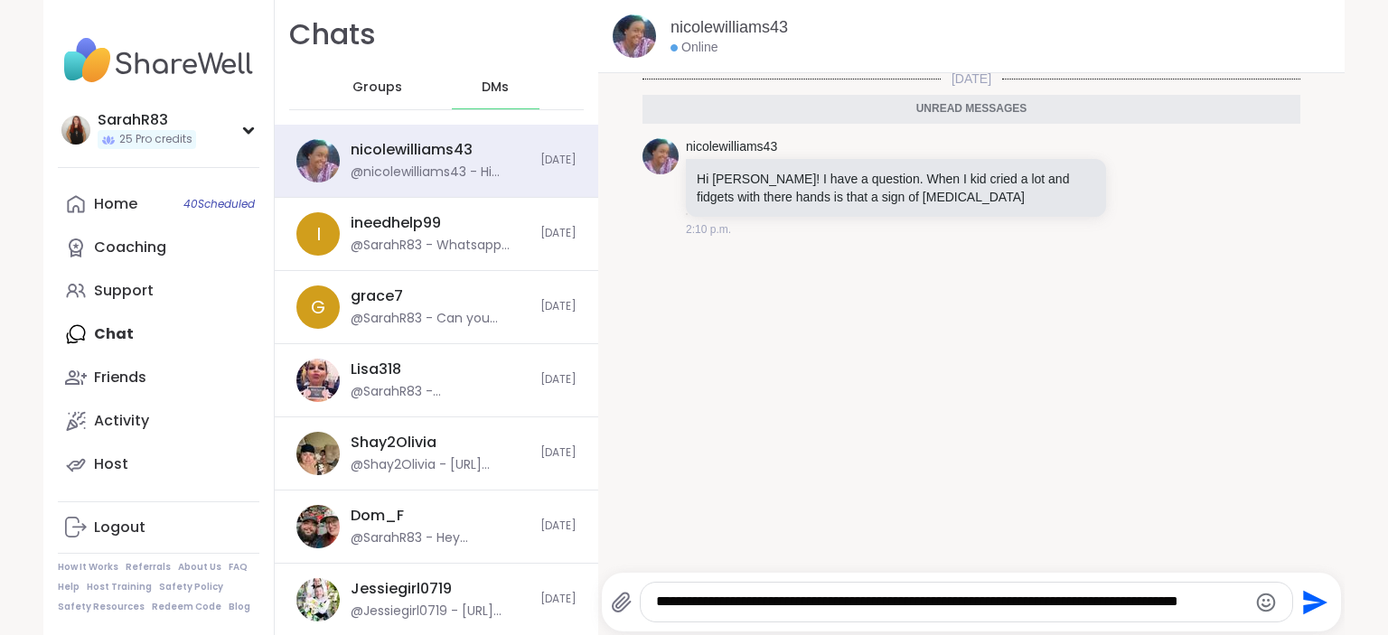
type textarea "**********"
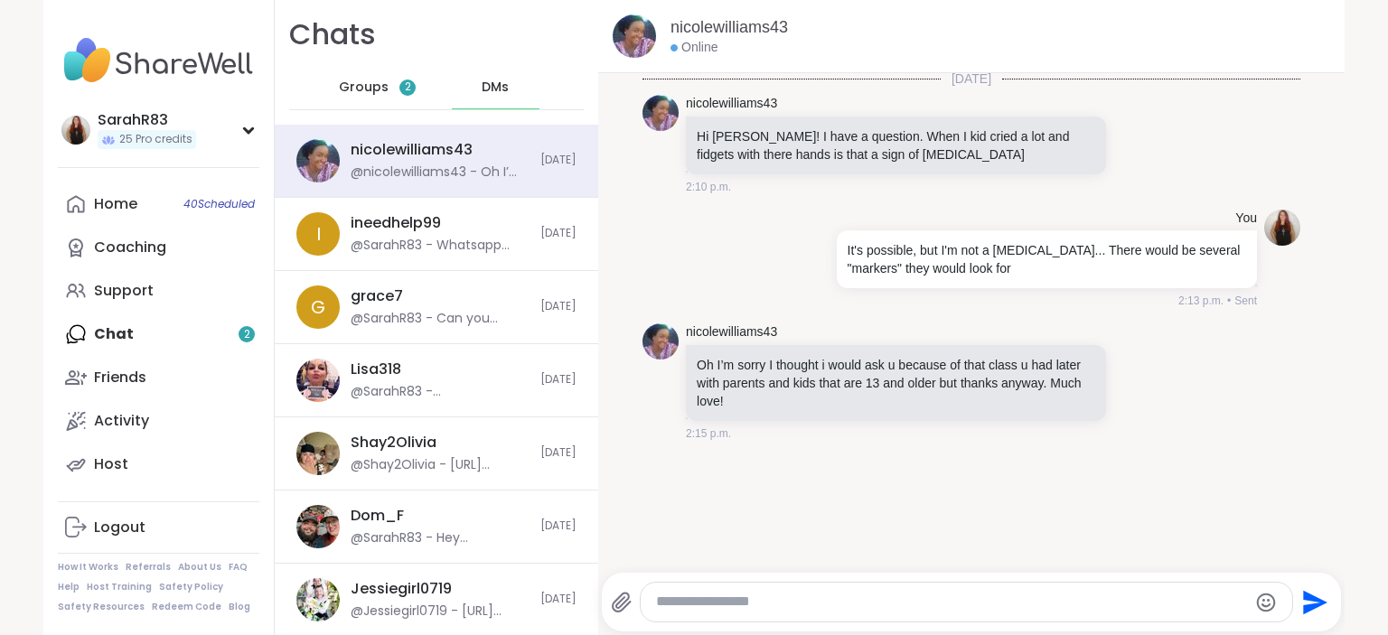
click at [131, 333] on div "Home 40 Scheduled Coaching Support Chat 2 Friends Activity Host" at bounding box center [159, 335] width 202 height 304
click at [389, 78] on div "Groups 2" at bounding box center [377, 87] width 89 height 43
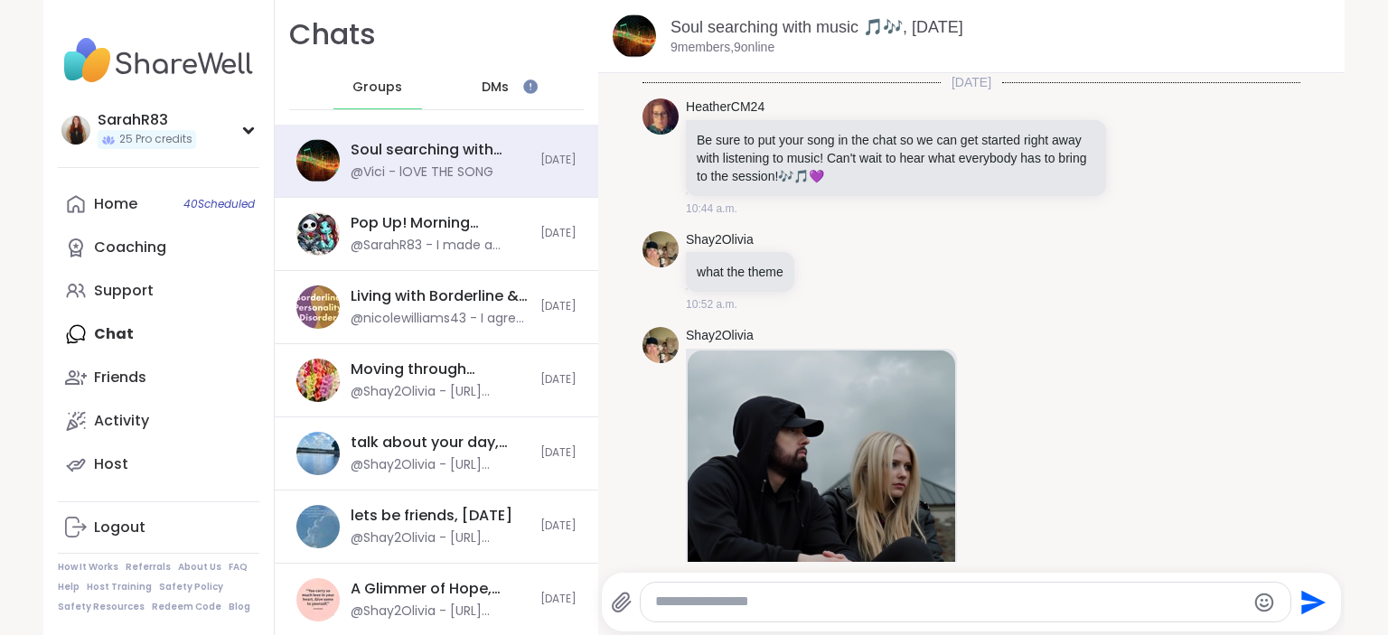
scroll to position [8818, 0]
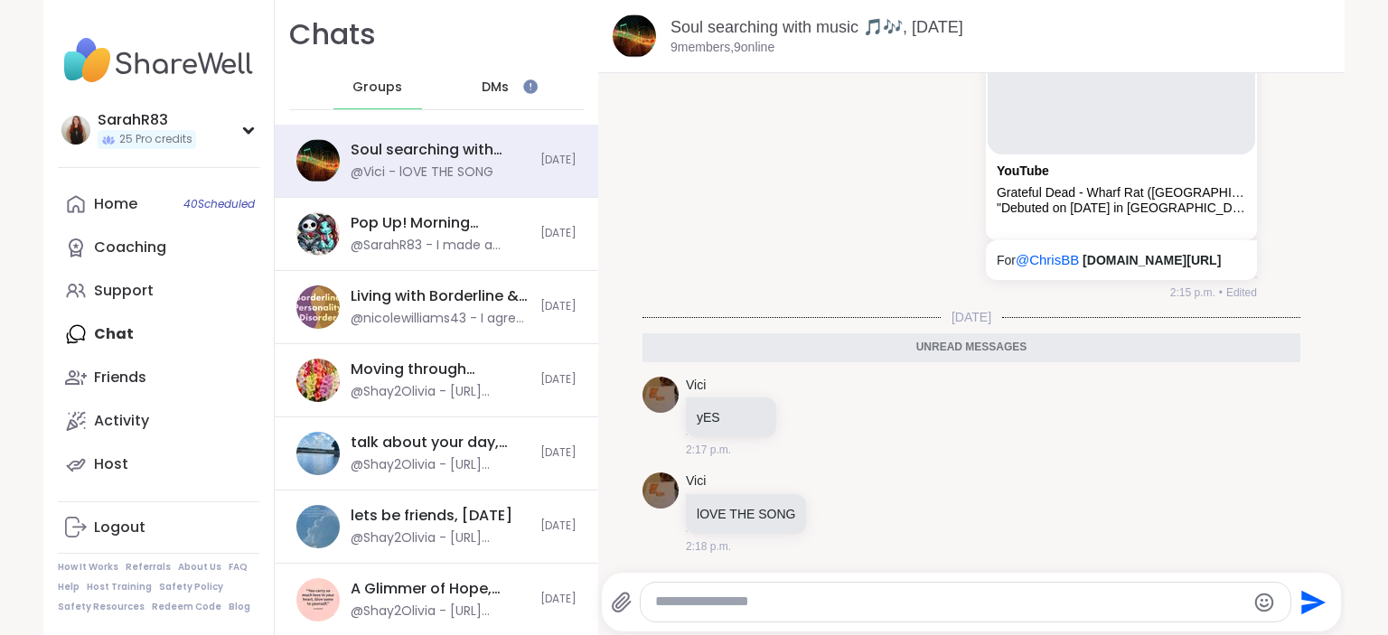
click at [505, 82] on span "DMs" at bounding box center [495, 88] width 27 height 18
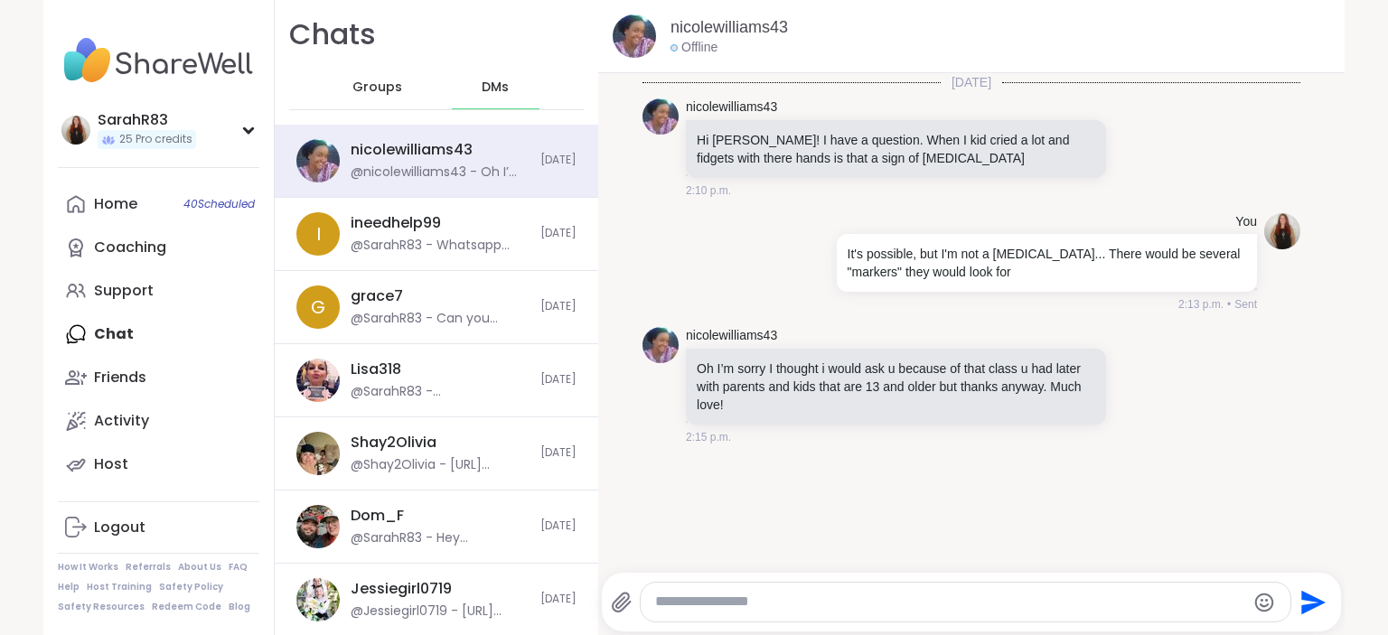
click at [750, 601] on textarea "Type your message" at bounding box center [950, 602] width 590 height 19
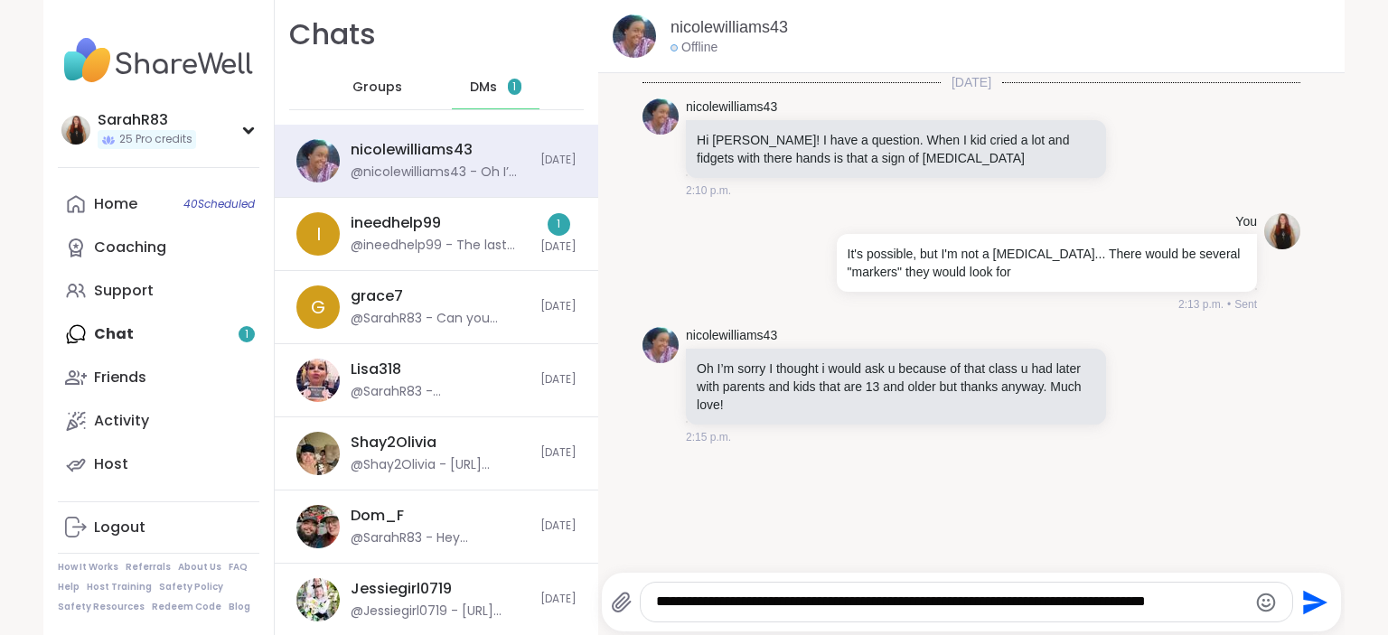
type textarea "**********"
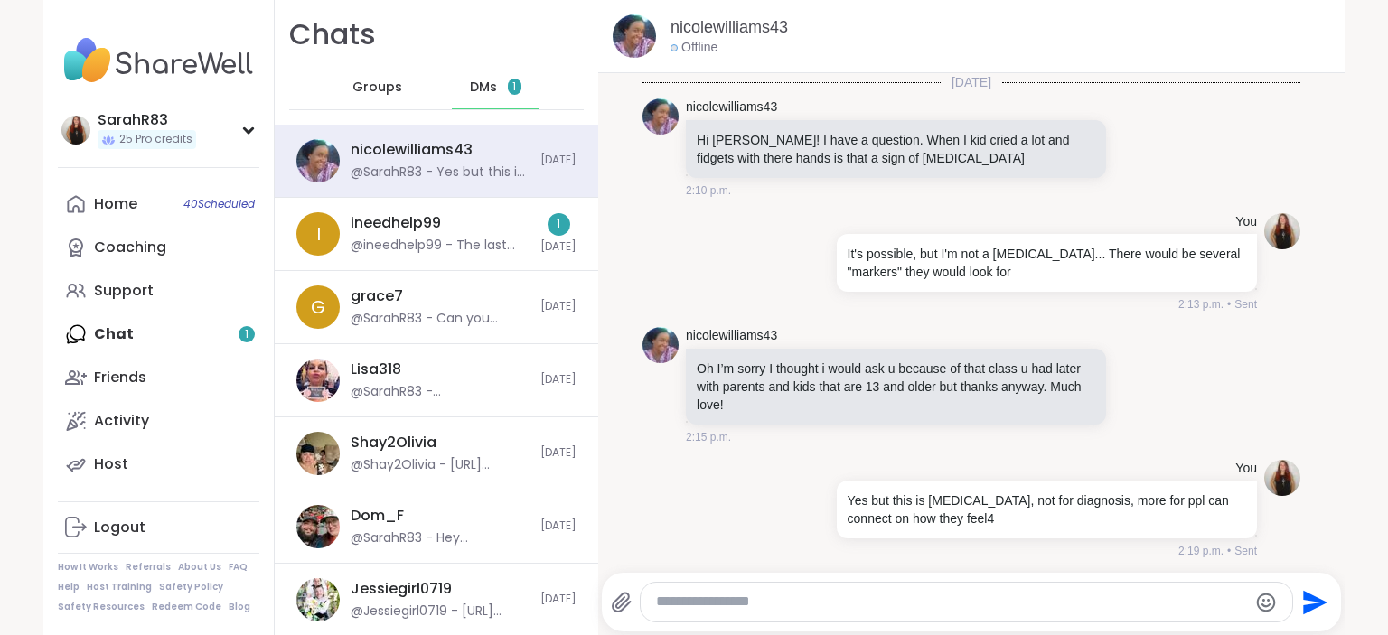
scroll to position [3, 0]
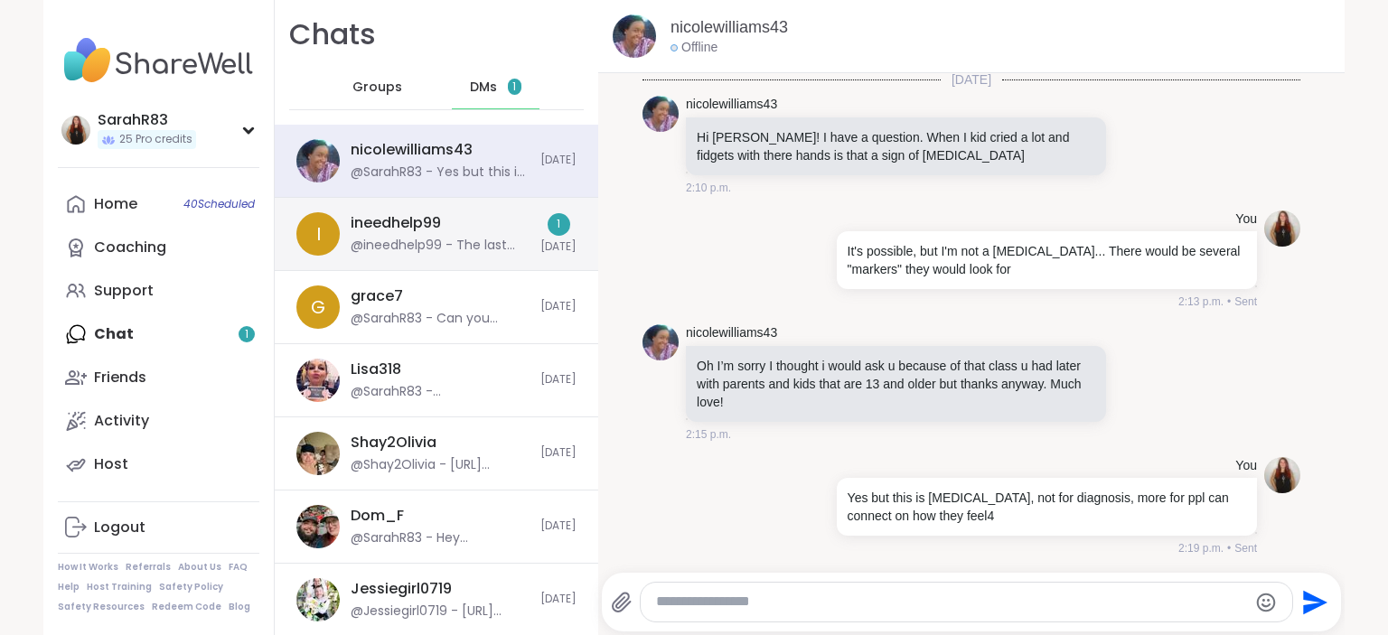
click at [497, 258] on div "i ineedhelp99 @ineedhelp99 - The last message is the part that scares me like w…" at bounding box center [437, 234] width 324 height 73
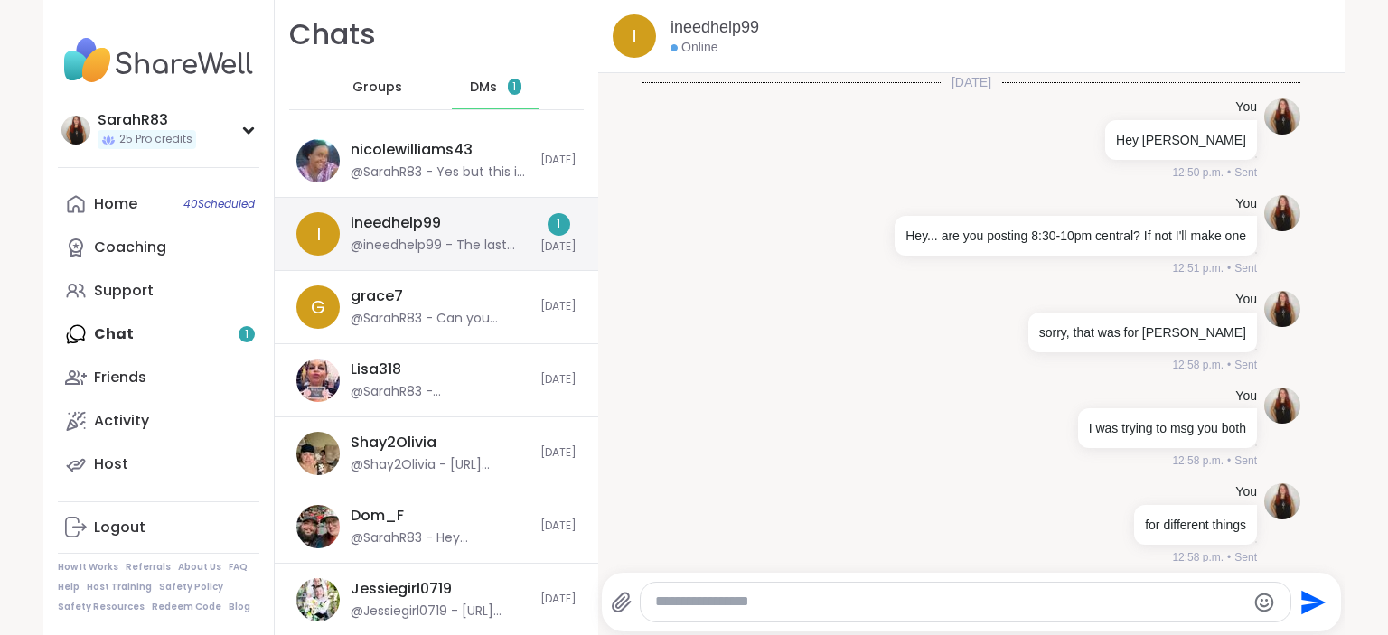
scroll to position [3485, 0]
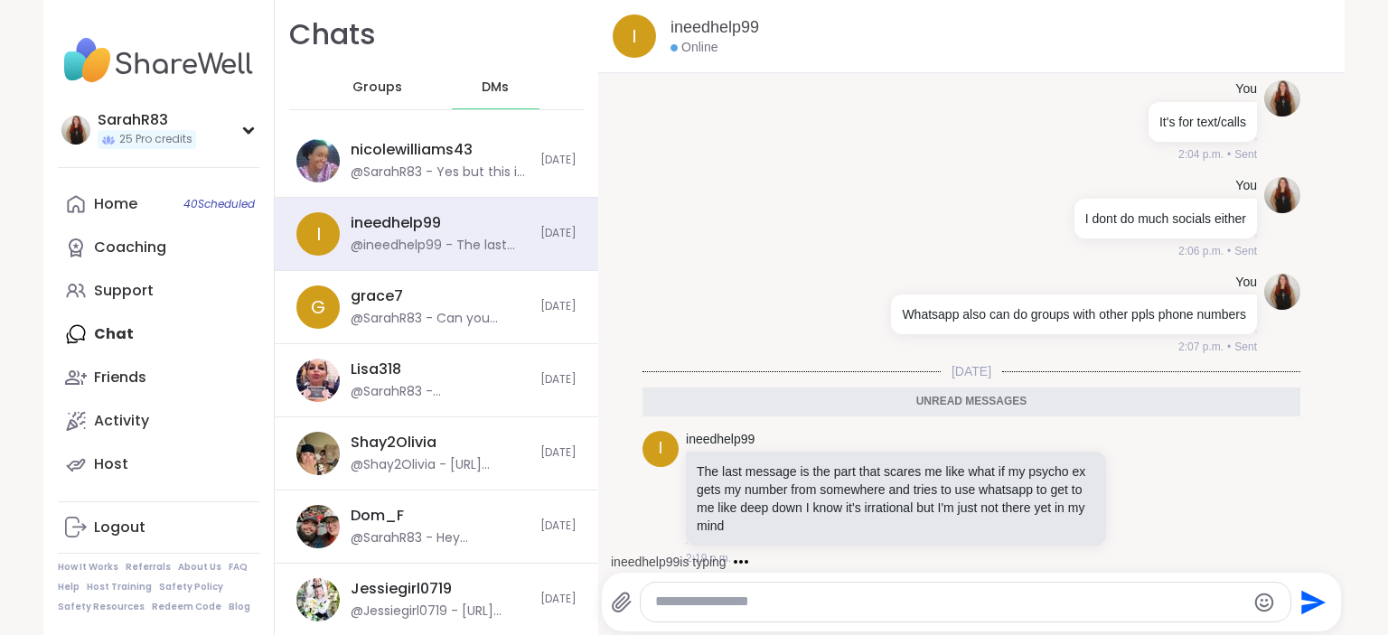
click at [674, 605] on textarea "Type your message" at bounding box center [950, 602] width 590 height 19
type textarea "*****"
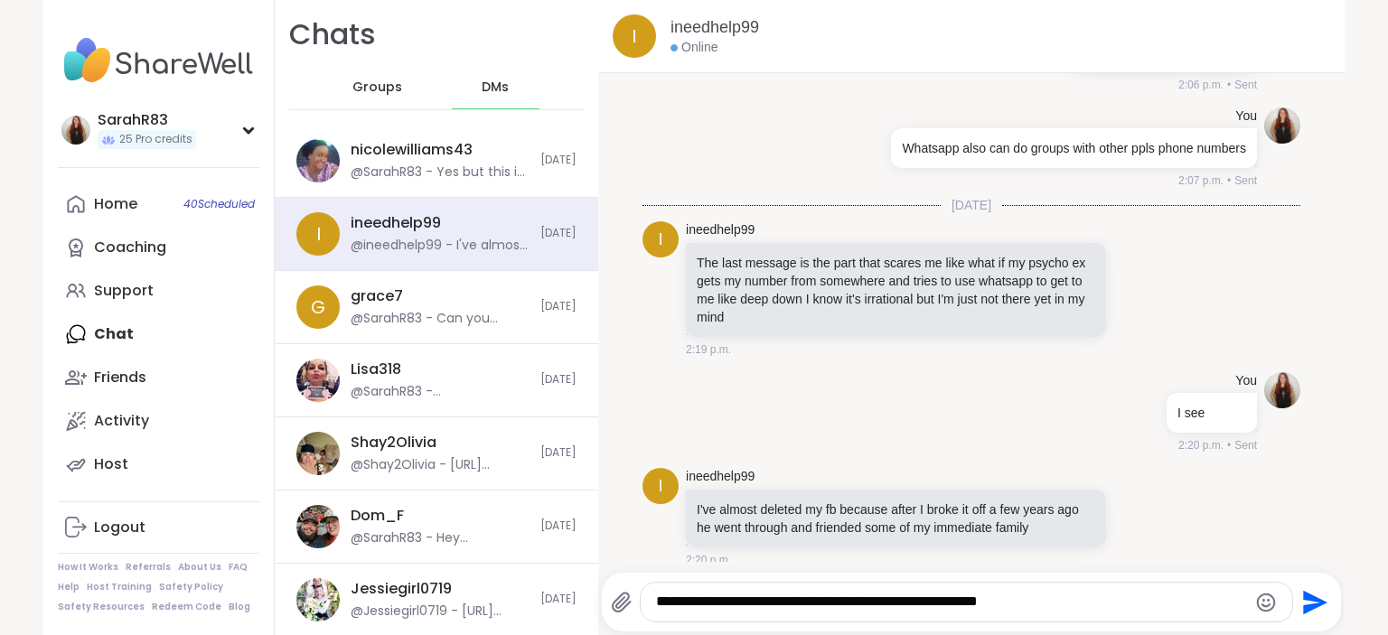
scroll to position [3748, 0]
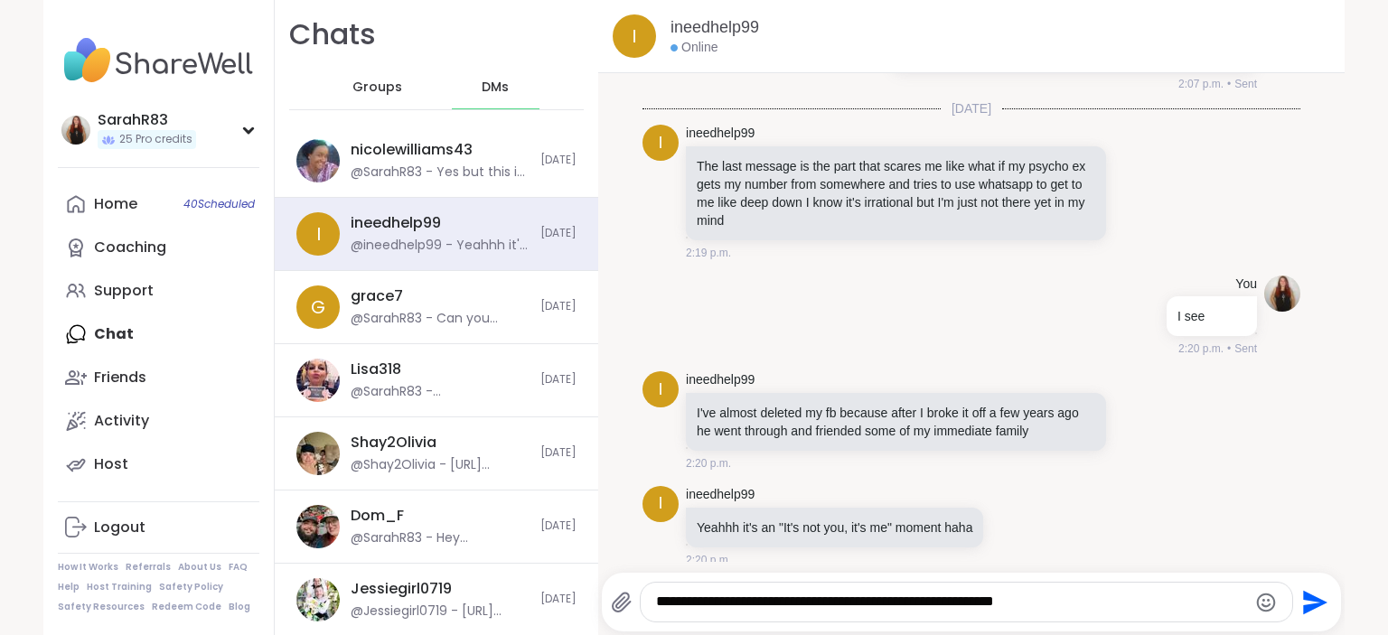
type textarea "**********"
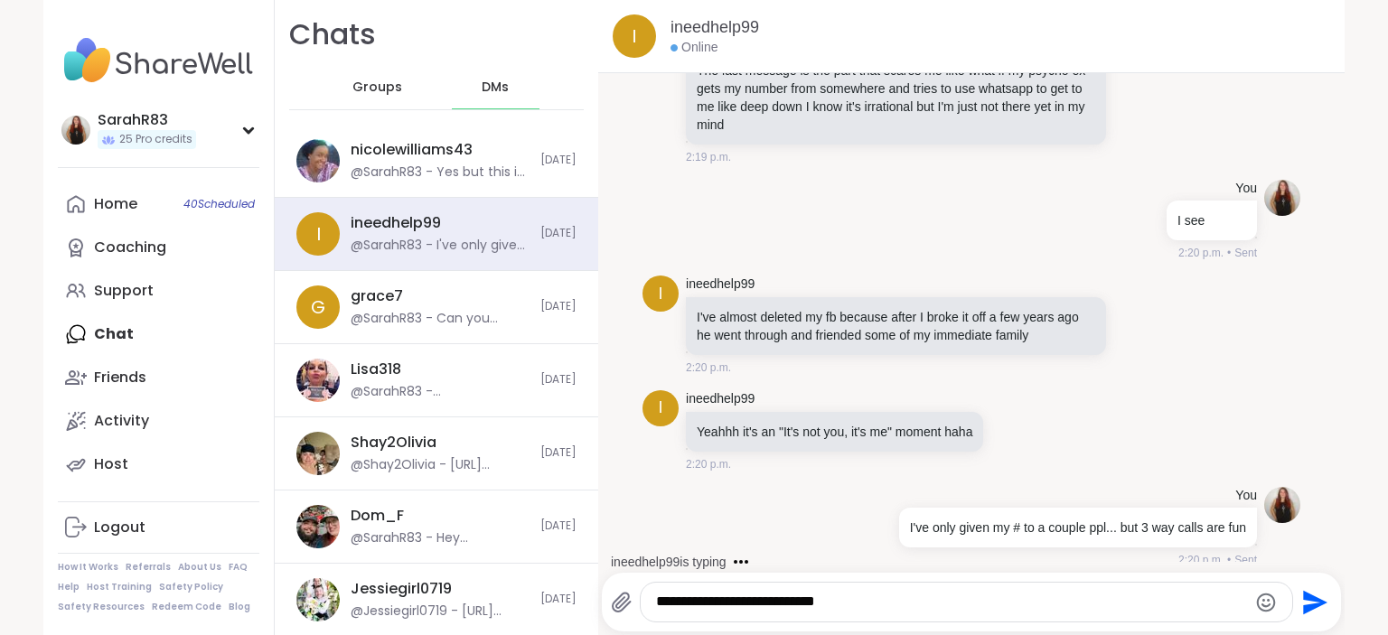
type textarea "**********"
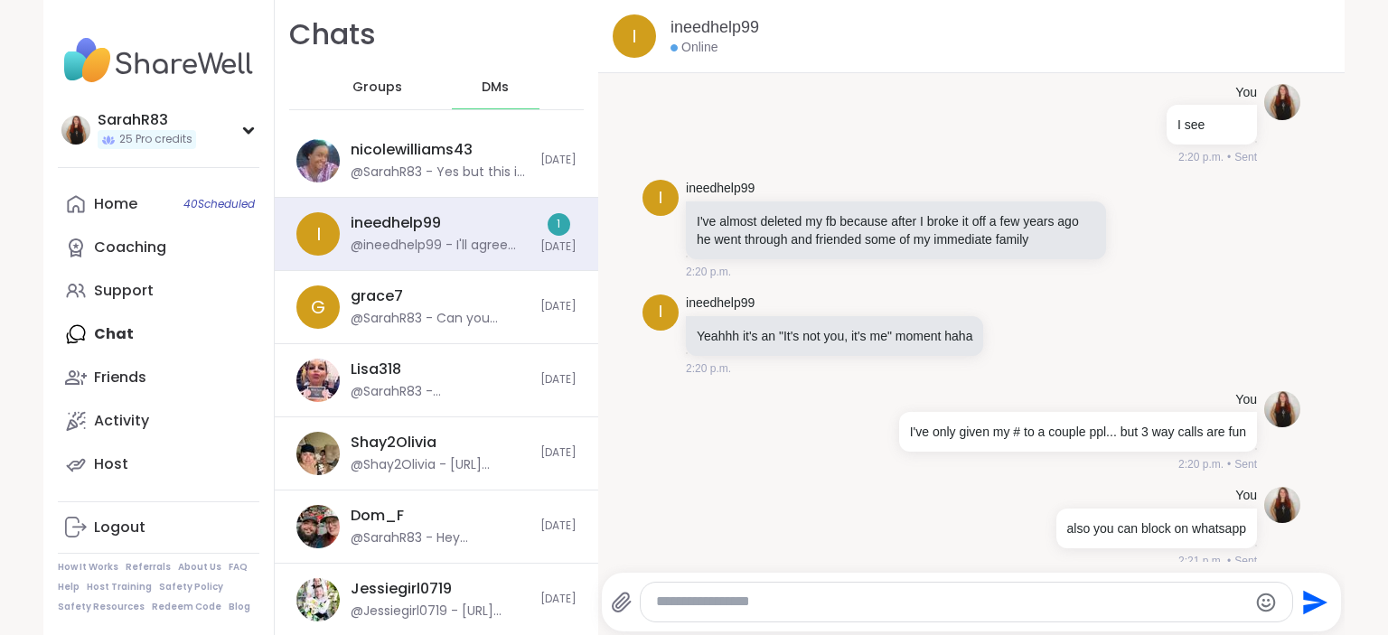
scroll to position [4053, 0]
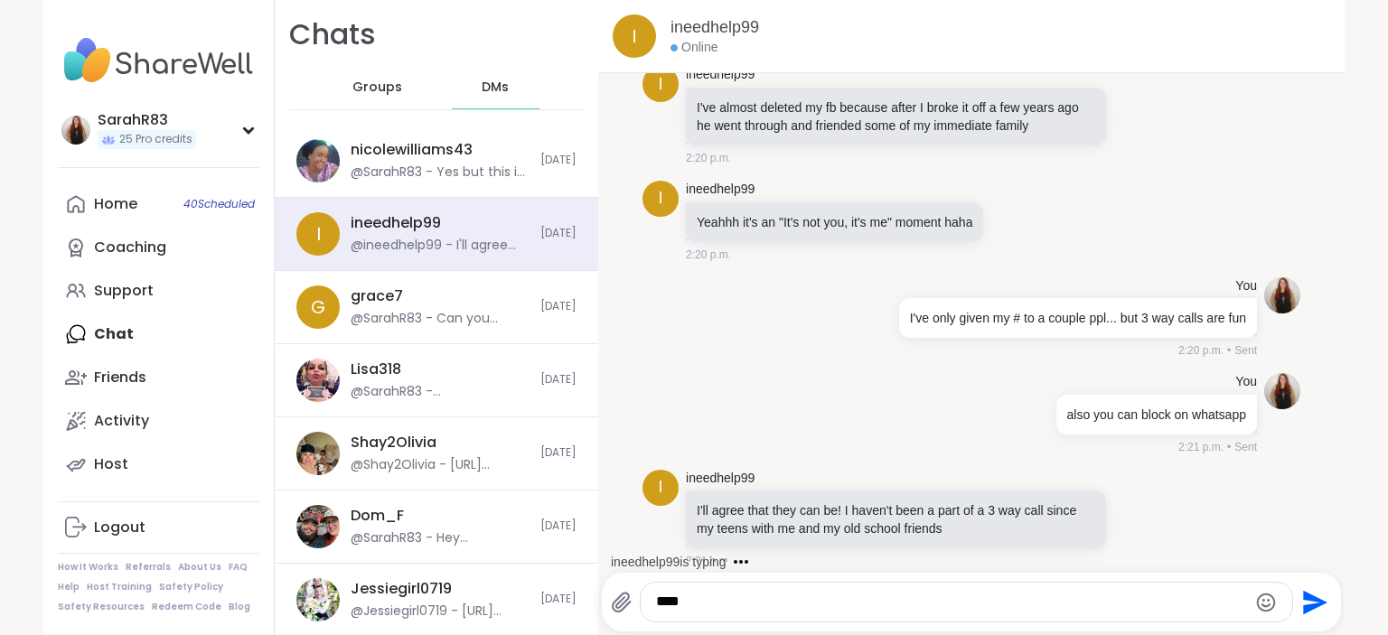
type textarea "*****"
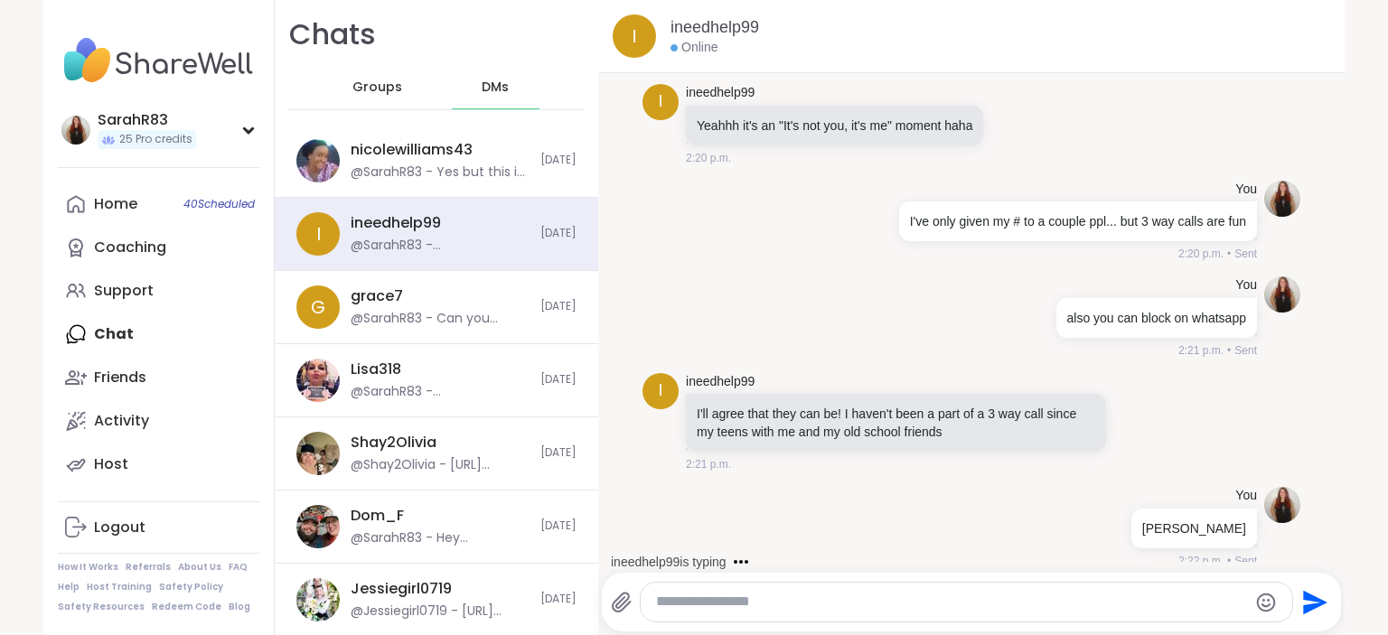
click at [916, 599] on textarea "Type your message" at bounding box center [951, 602] width 590 height 19
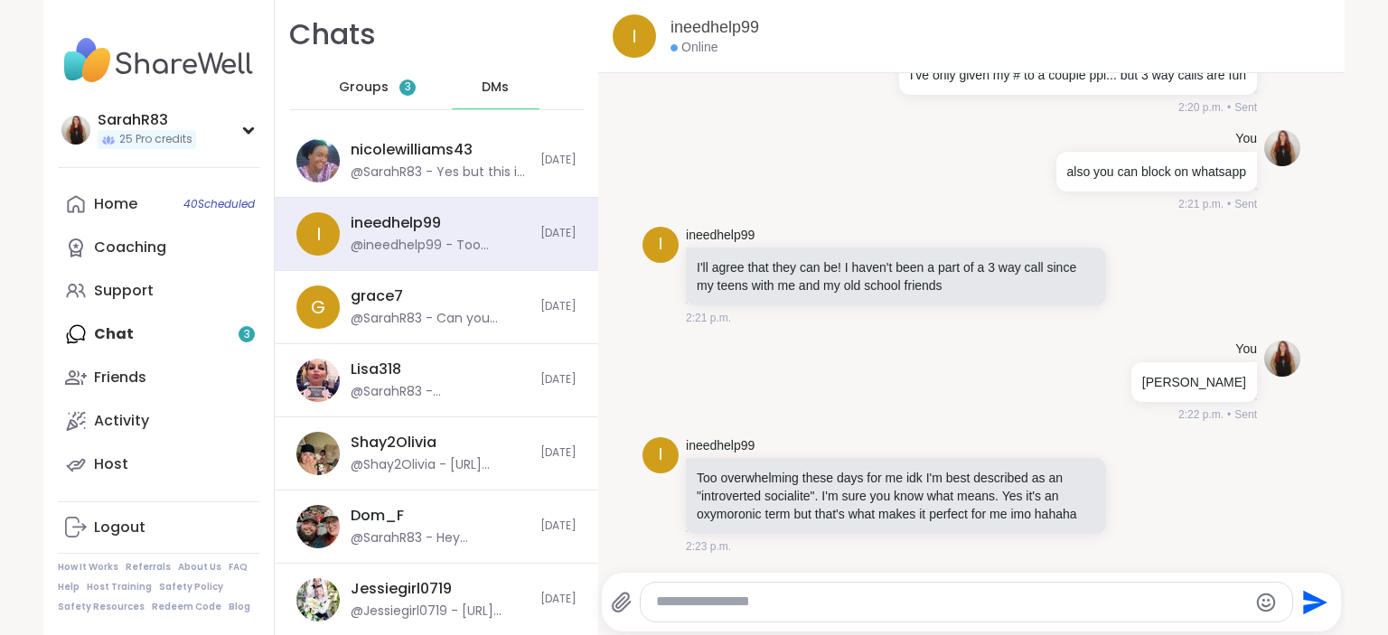
scroll to position [4282, 0]
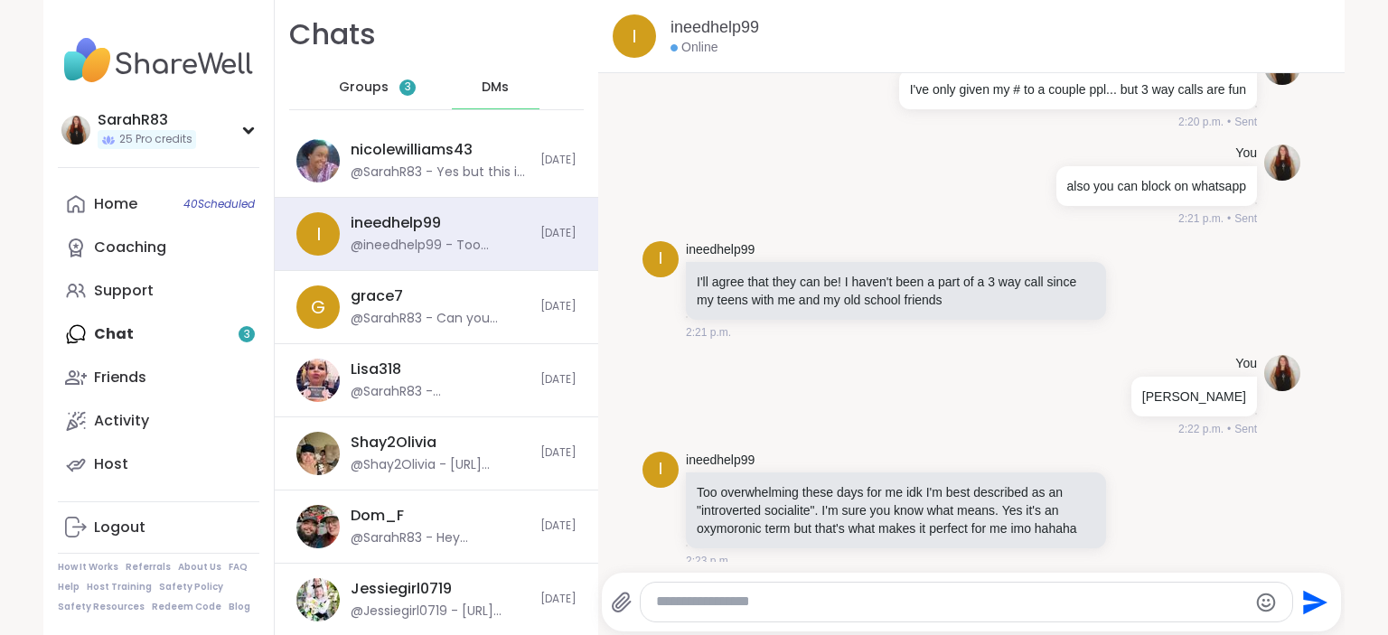
click at [739, 602] on textarea "Type your message" at bounding box center [951, 602] width 590 height 19
type textarea "*********"
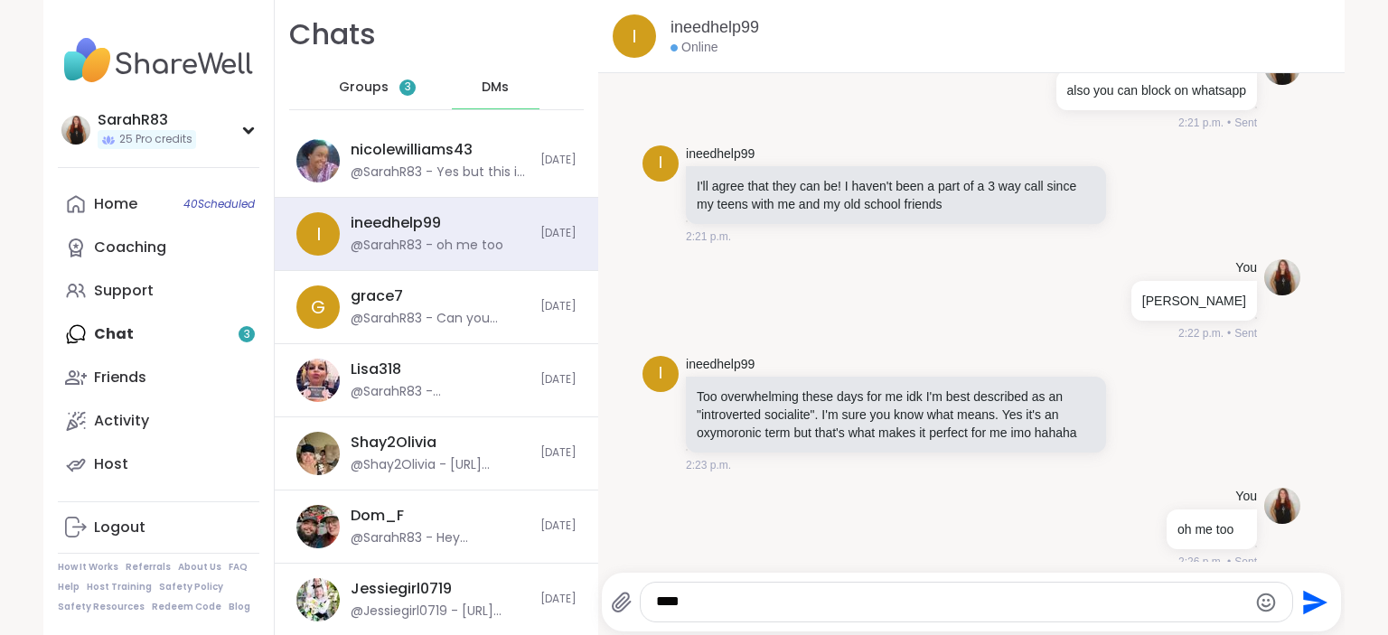
click at [739, 602] on textarea "***" at bounding box center [951, 602] width 590 height 19
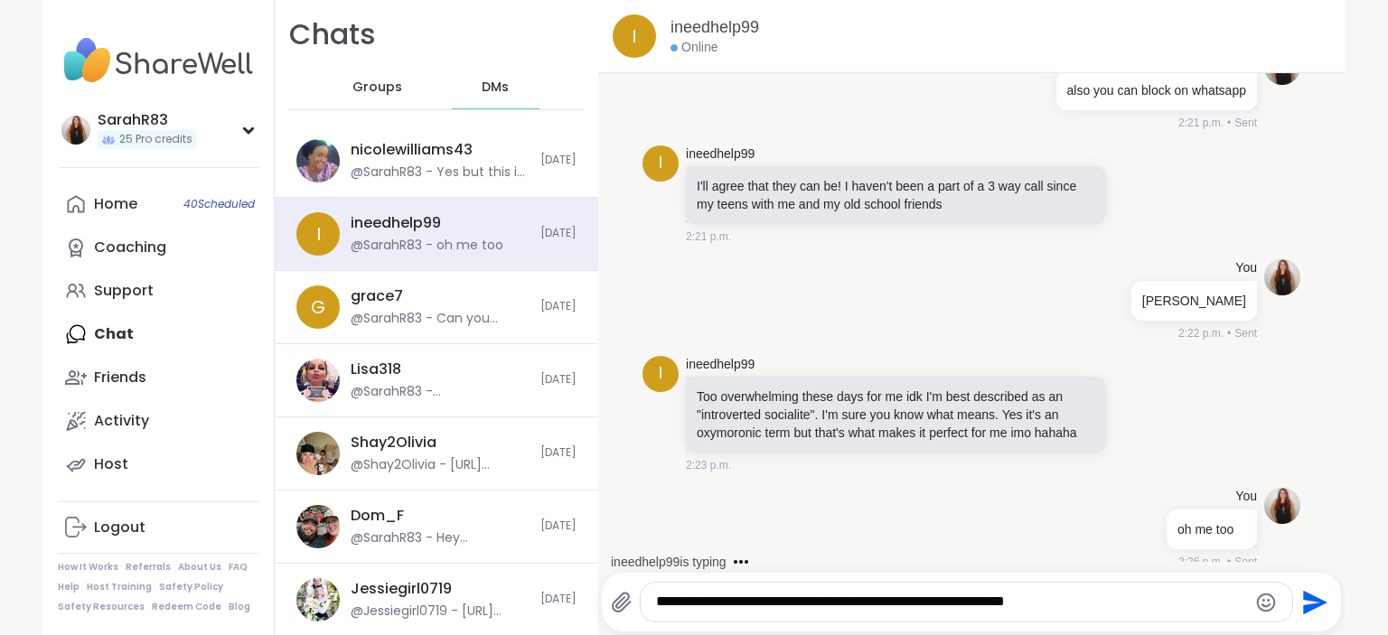
type textarea "**********"
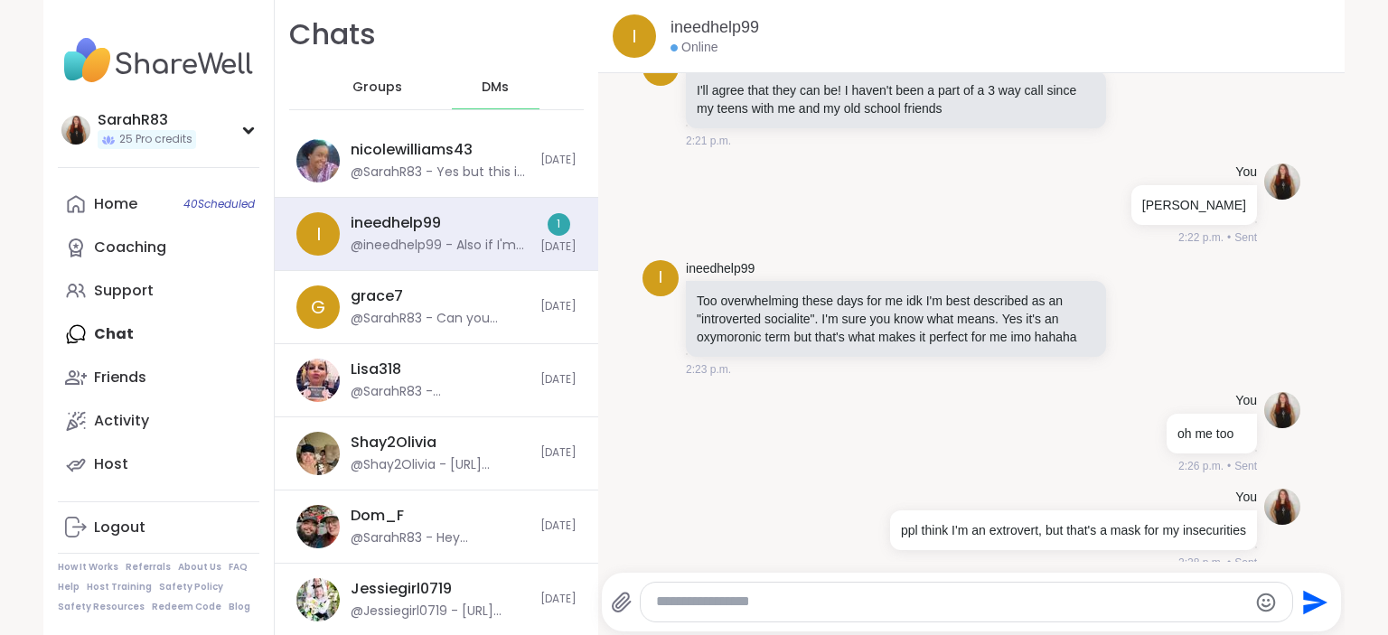
scroll to position [4587, 0]
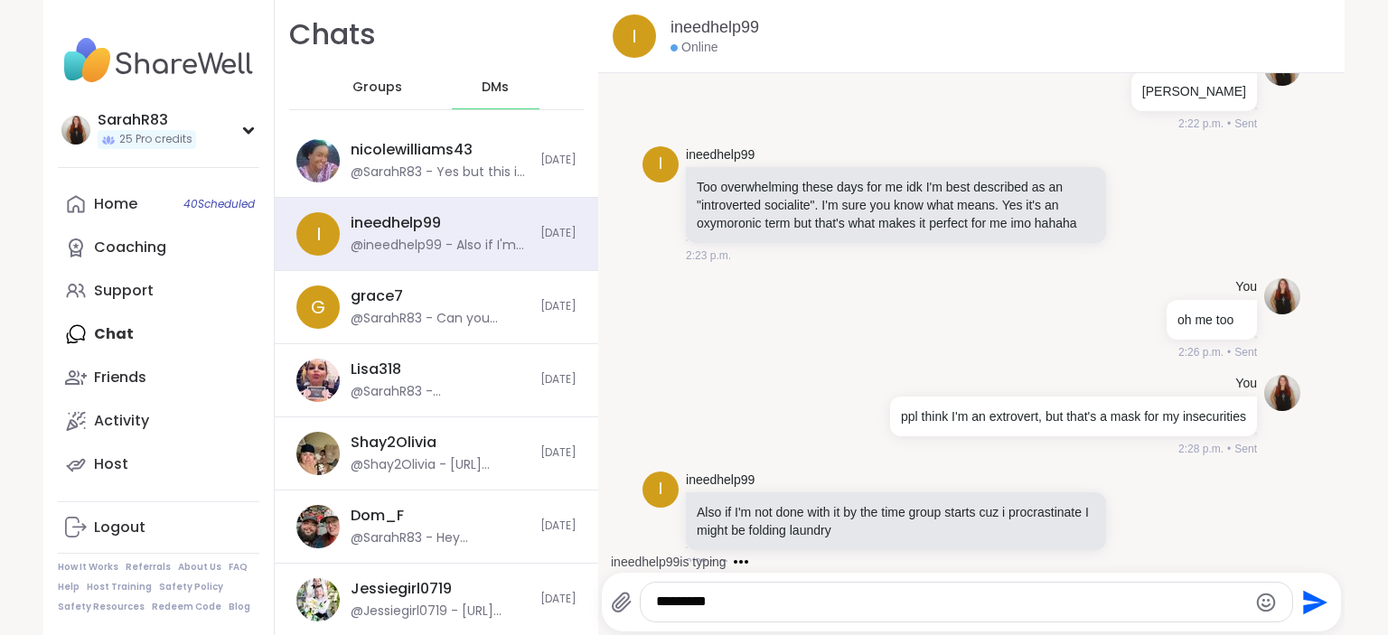
type textarea "**********"
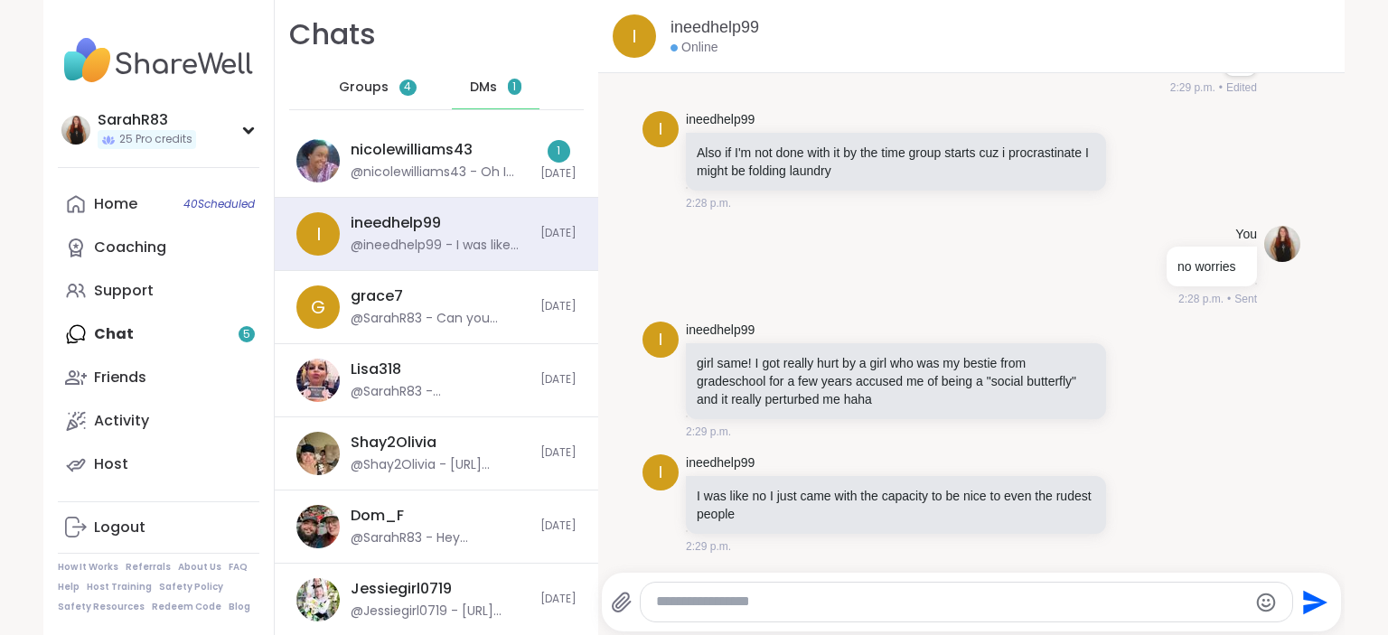
scroll to position [4956, 0]
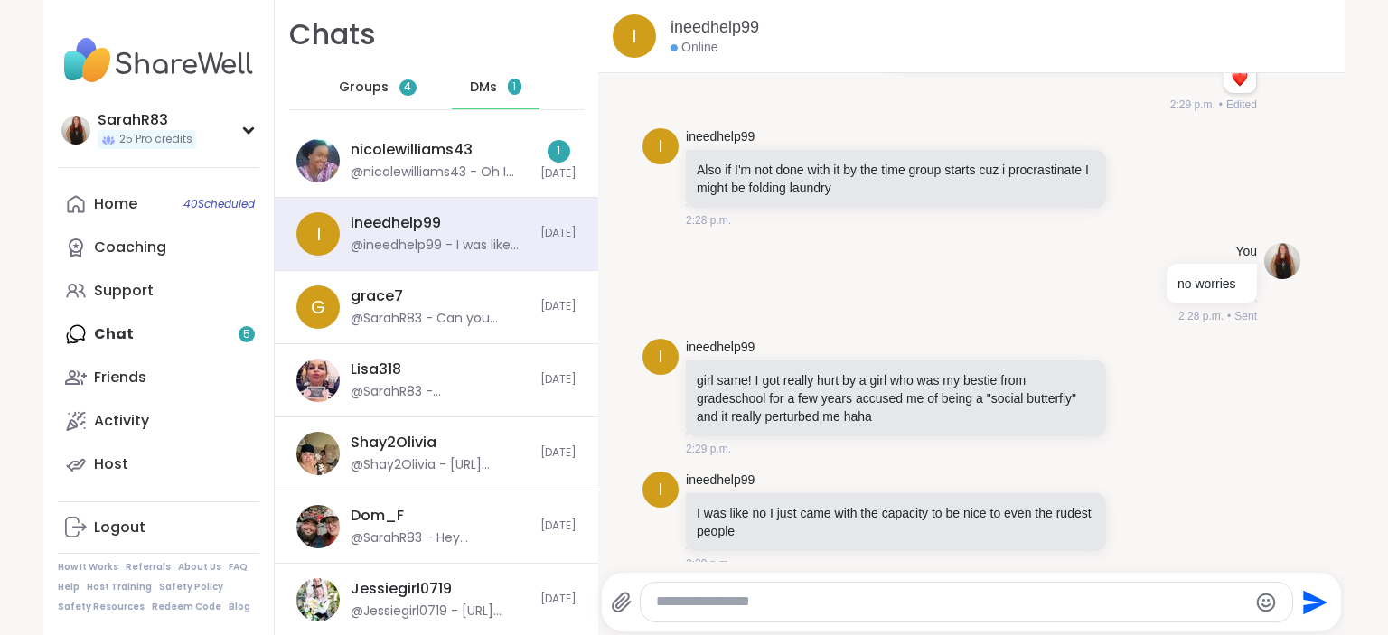
click at [160, 343] on div "Home 40 Scheduled Coaching Support Chat 5 Friends Activity Host" at bounding box center [159, 335] width 202 height 304
click at [154, 218] on link "Home 40 Scheduled" at bounding box center [159, 204] width 202 height 43
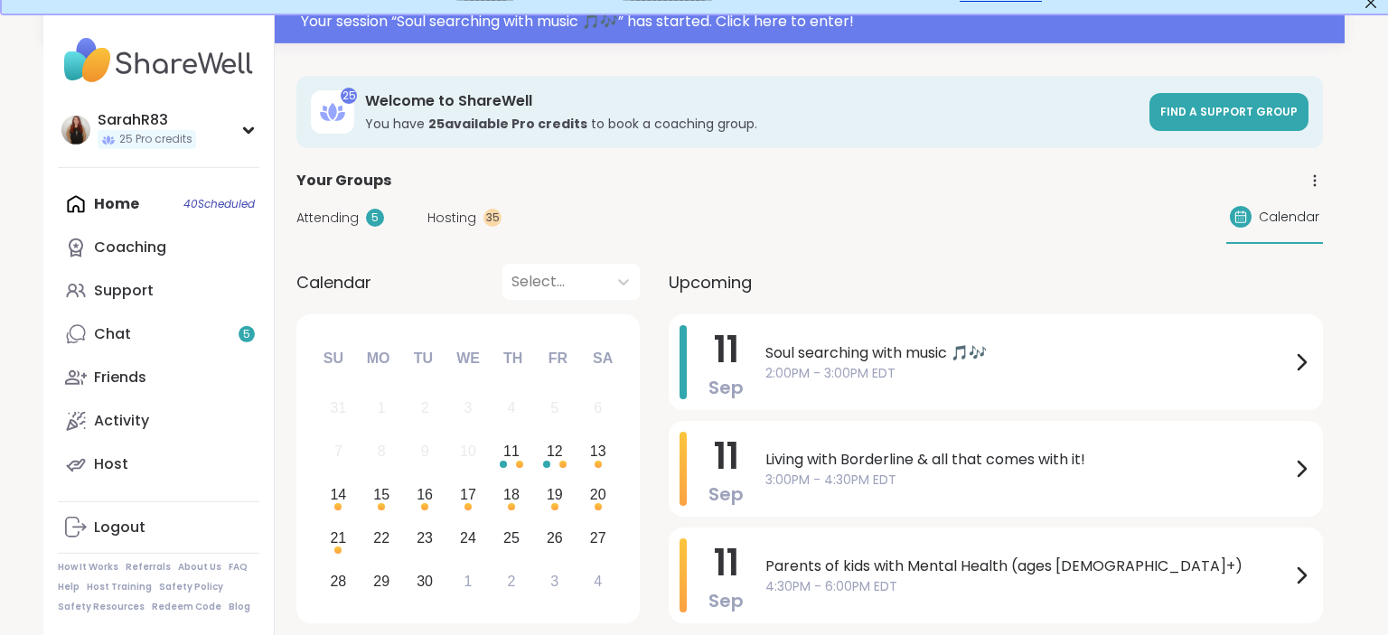
scroll to position [25, 0]
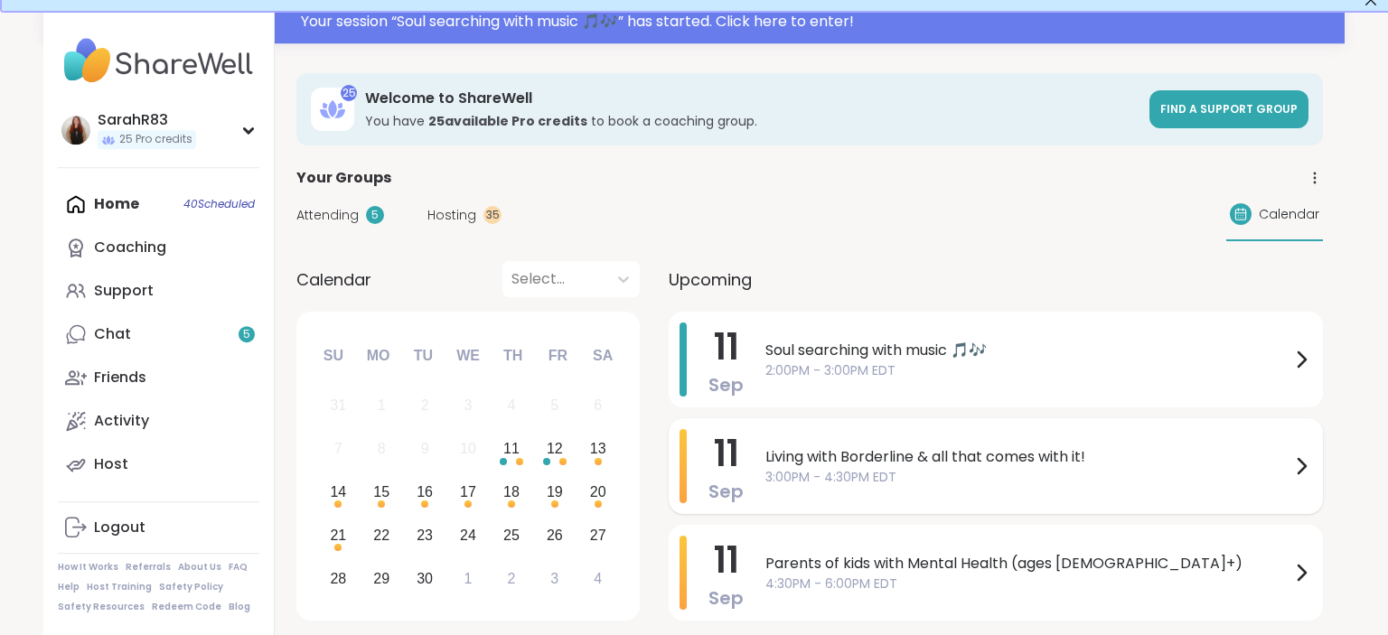
click at [982, 504] on div "[DATE] Living with Borderline & all that comes with it! 3:00PM - 4:30PM EDT" at bounding box center [996, 466] width 654 height 96
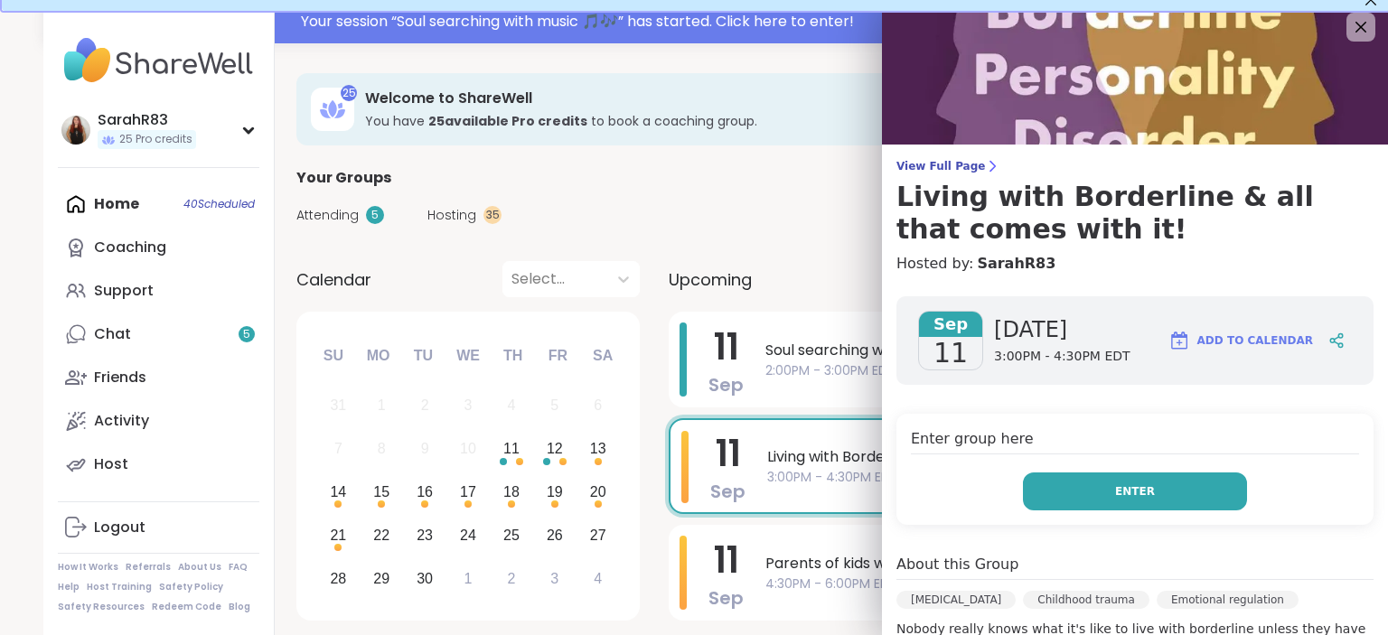
click at [1042, 486] on button "Enter" at bounding box center [1135, 492] width 224 height 38
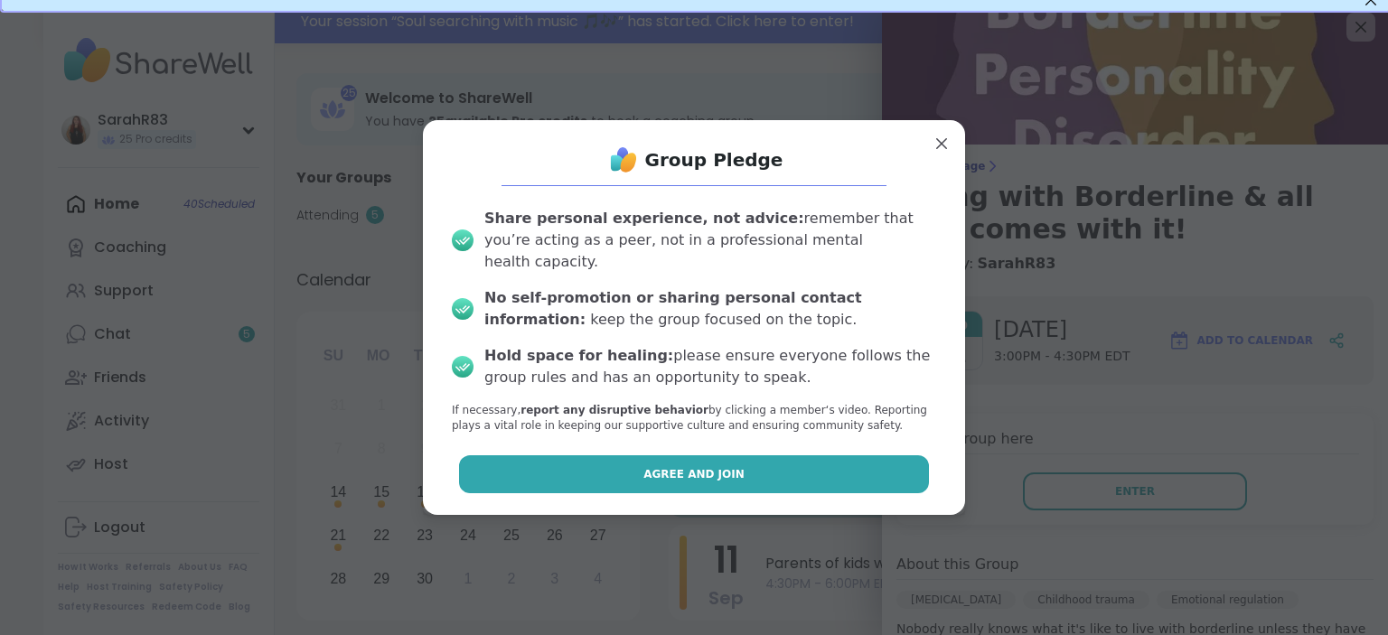
click at [804, 459] on button "Agree and Join" at bounding box center [694, 474] width 471 height 38
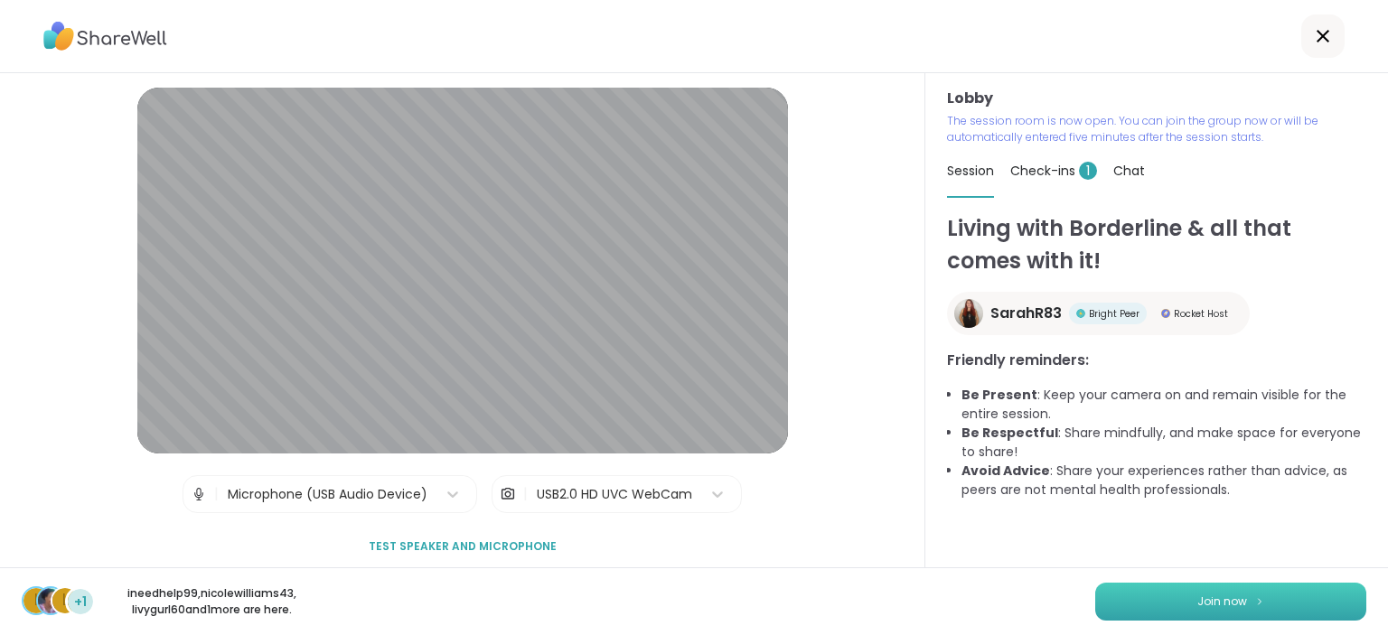
click at [1159, 607] on button "Join now" at bounding box center [1230, 602] width 271 height 38
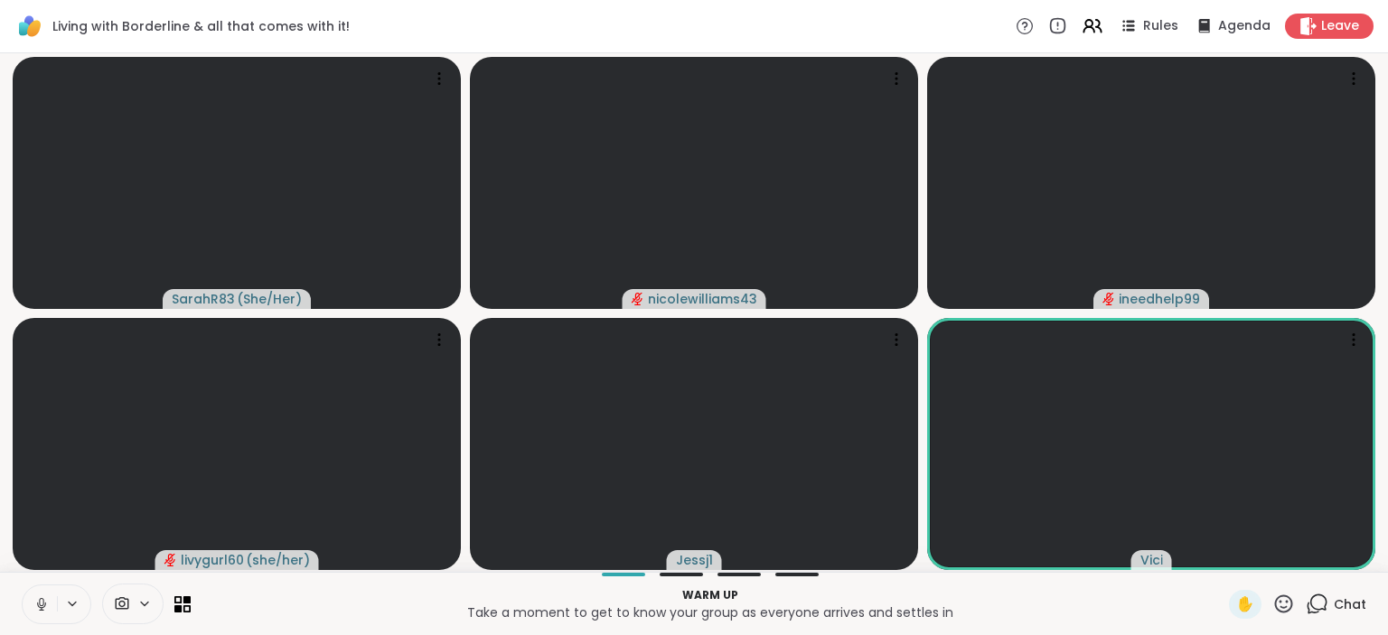
click at [37, 603] on icon at bounding box center [41, 604] width 16 height 16
click at [27, 617] on button at bounding box center [40, 605] width 34 height 38
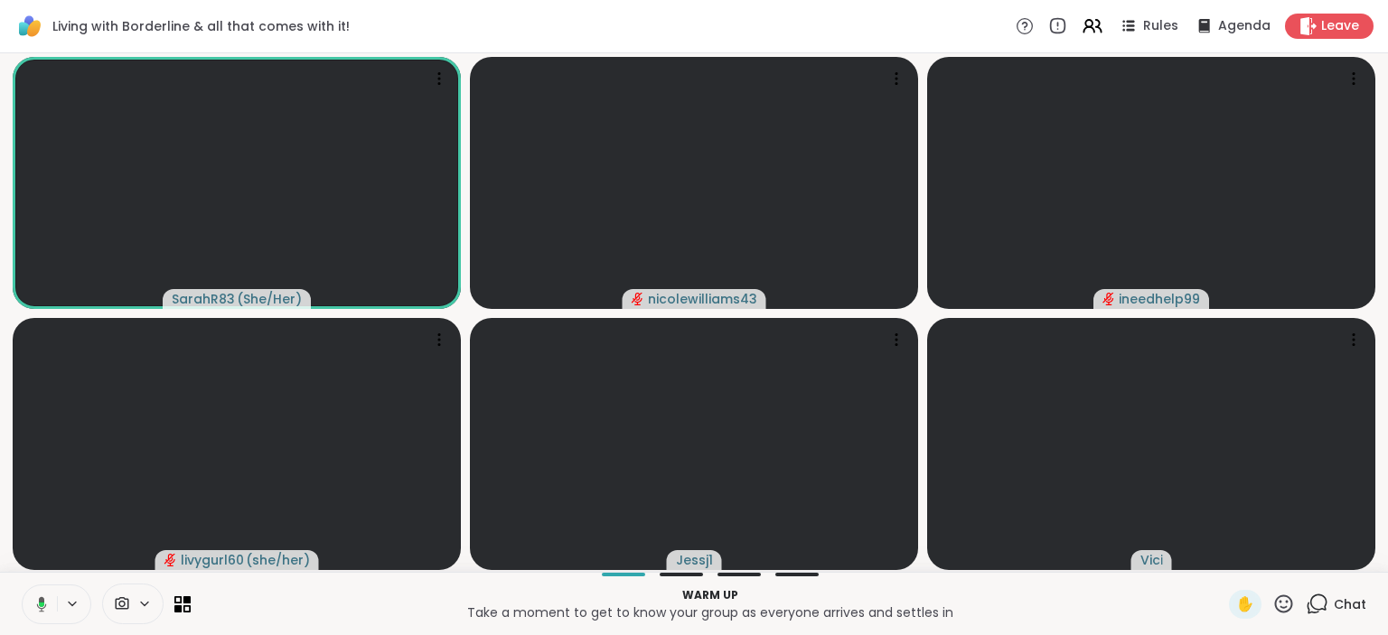
click at [1331, 602] on div "Chat" at bounding box center [1336, 604] width 61 height 29
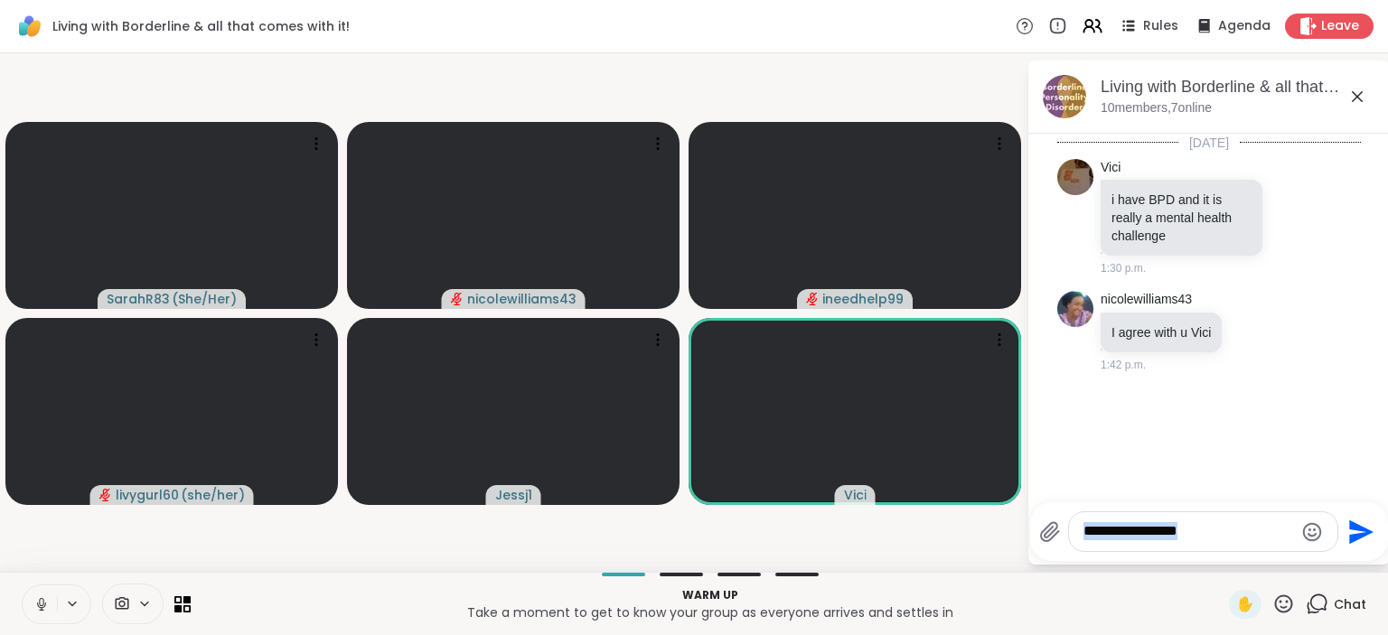
drag, startPoint x: 1331, startPoint y: 602, endPoint x: 1307, endPoint y: 502, distance: 102.4
click at [1307, 502] on div "Living with Borderline & all that comes with it! Rules Agenda Leave SarahR83 ( …" at bounding box center [694, 317] width 1388 height 635
click at [1284, 382] on div "[DATE] Vici i have BPD and it is really a mental health challenge 1:30 p.m. nic…" at bounding box center [1208, 313] width 361 height 358
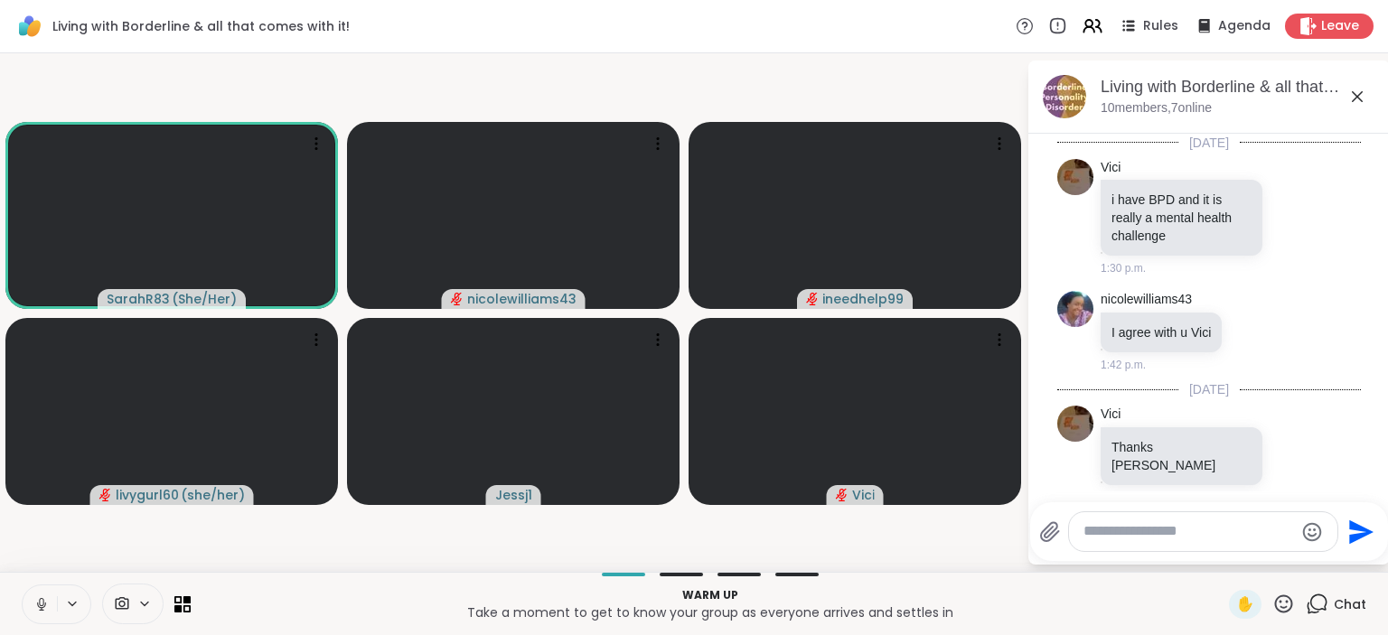
click at [1132, 532] on textarea "Type your message" at bounding box center [1189, 531] width 211 height 19
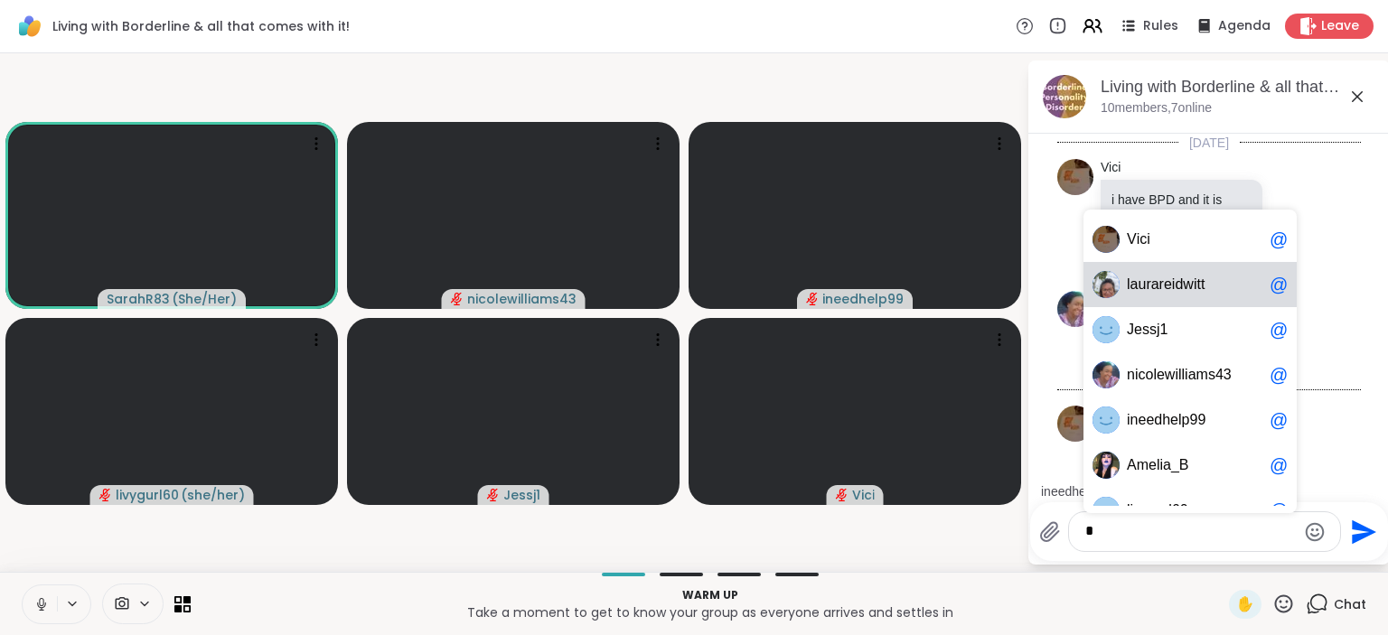
click at [1153, 291] on span "a" at bounding box center [1155, 285] width 8 height 18
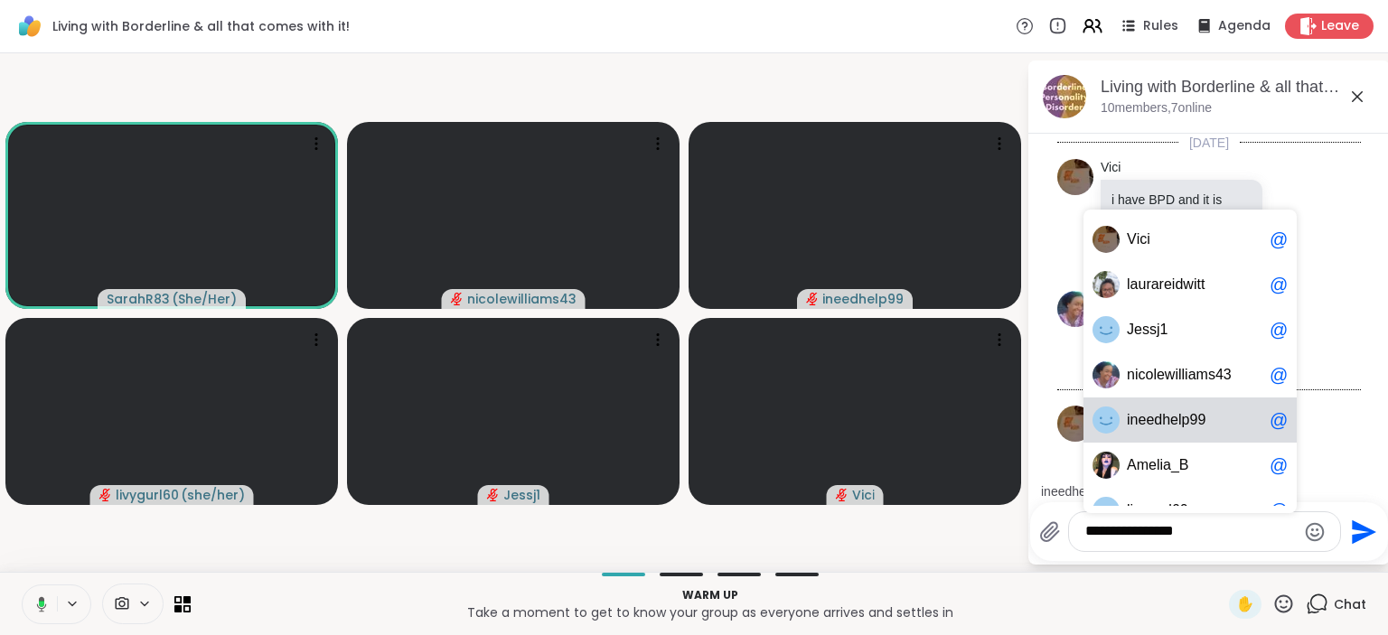
scroll to position [26, 0]
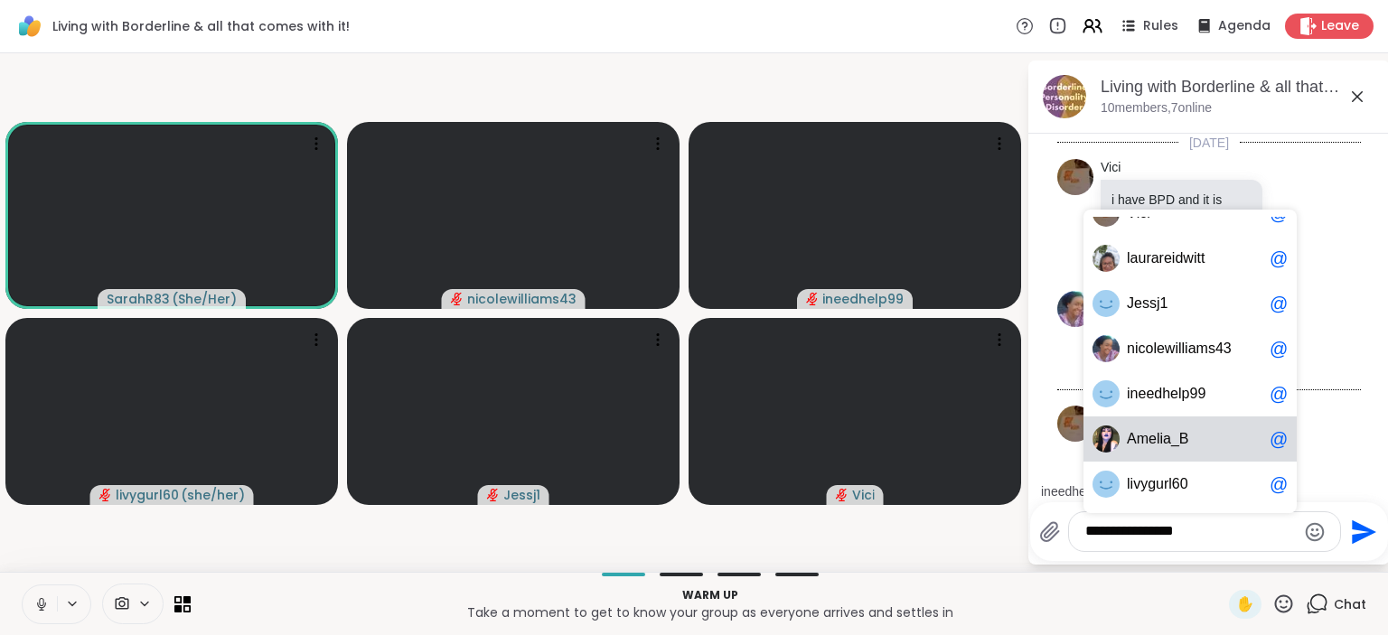
click at [1202, 440] on span "A m e l i a _ B" at bounding box center [1195, 439] width 136 height 18
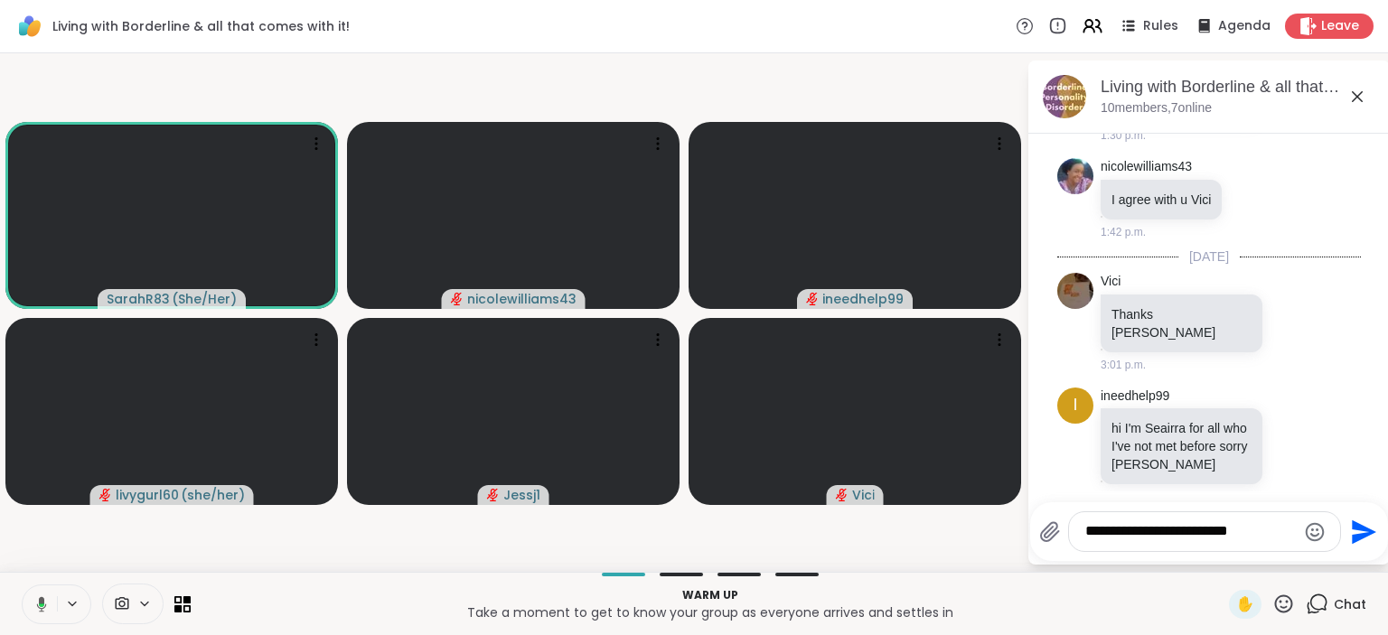
click at [1213, 564] on div "**********" at bounding box center [1208, 313] width 361 height 504
click at [1288, 531] on textarea "**********" at bounding box center [1190, 531] width 211 height 19
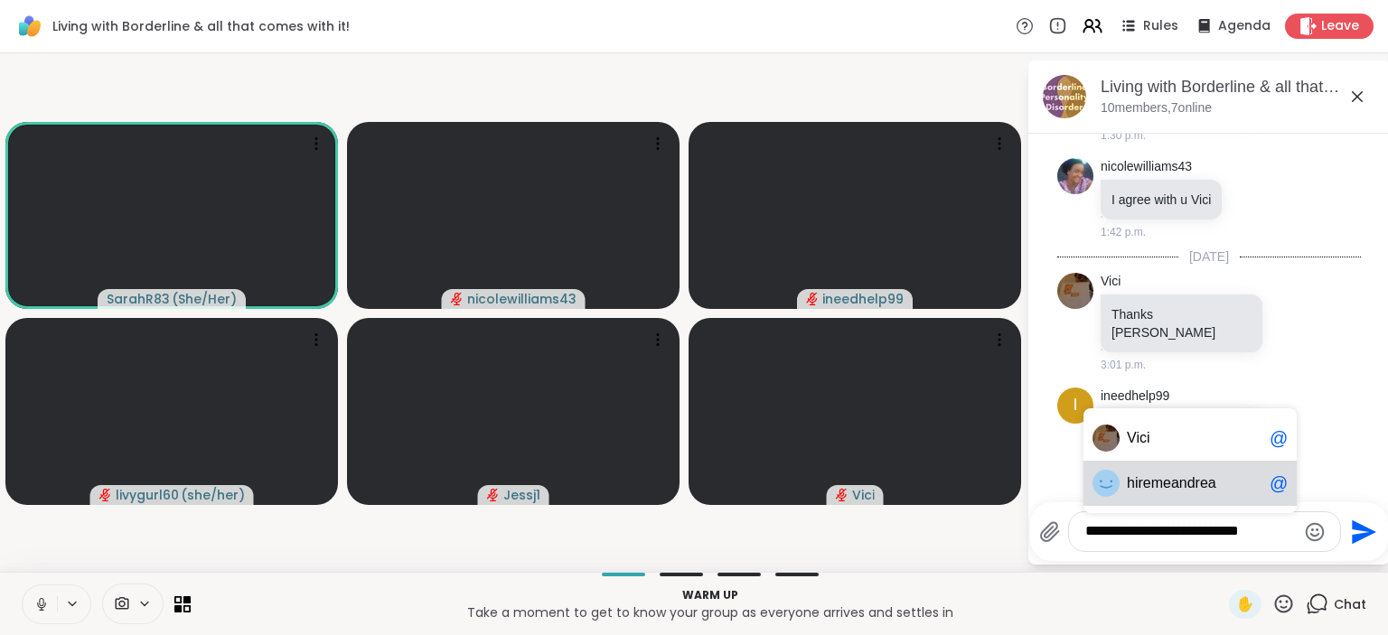
click at [1224, 483] on span "hi remeandrea" at bounding box center [1195, 483] width 136 height 18
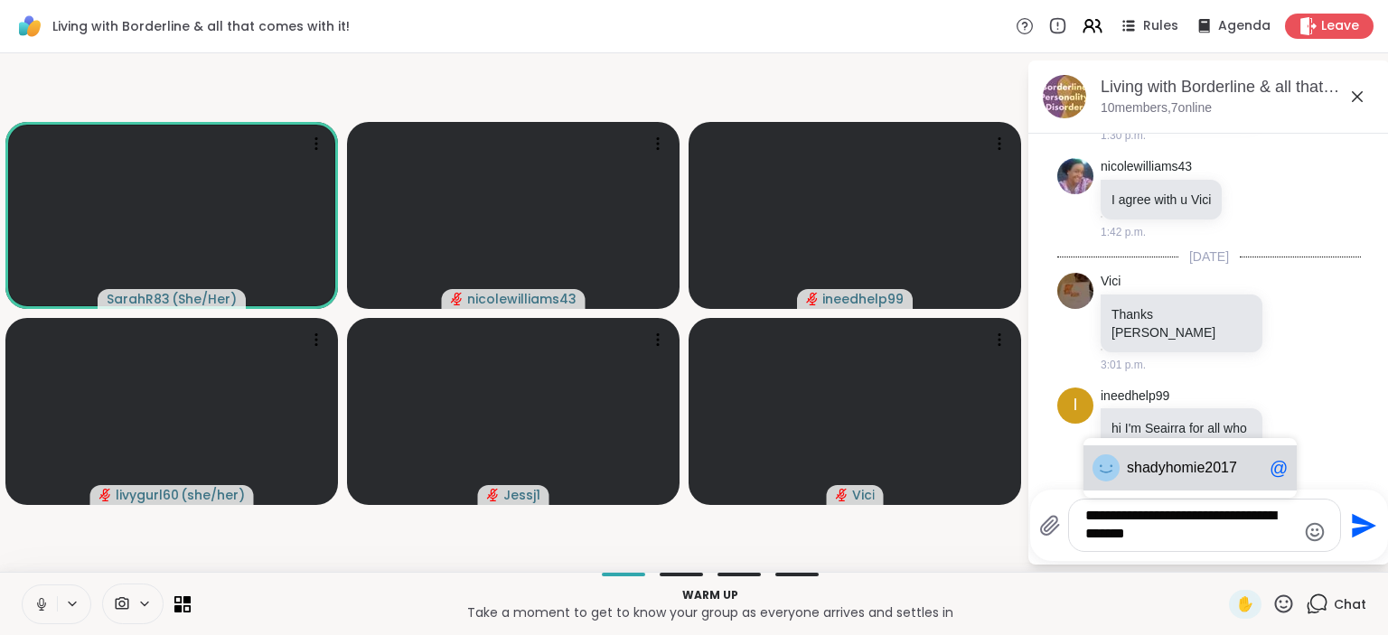
click at [1211, 468] on span "adyhomie2017" at bounding box center [1189, 468] width 95 height 18
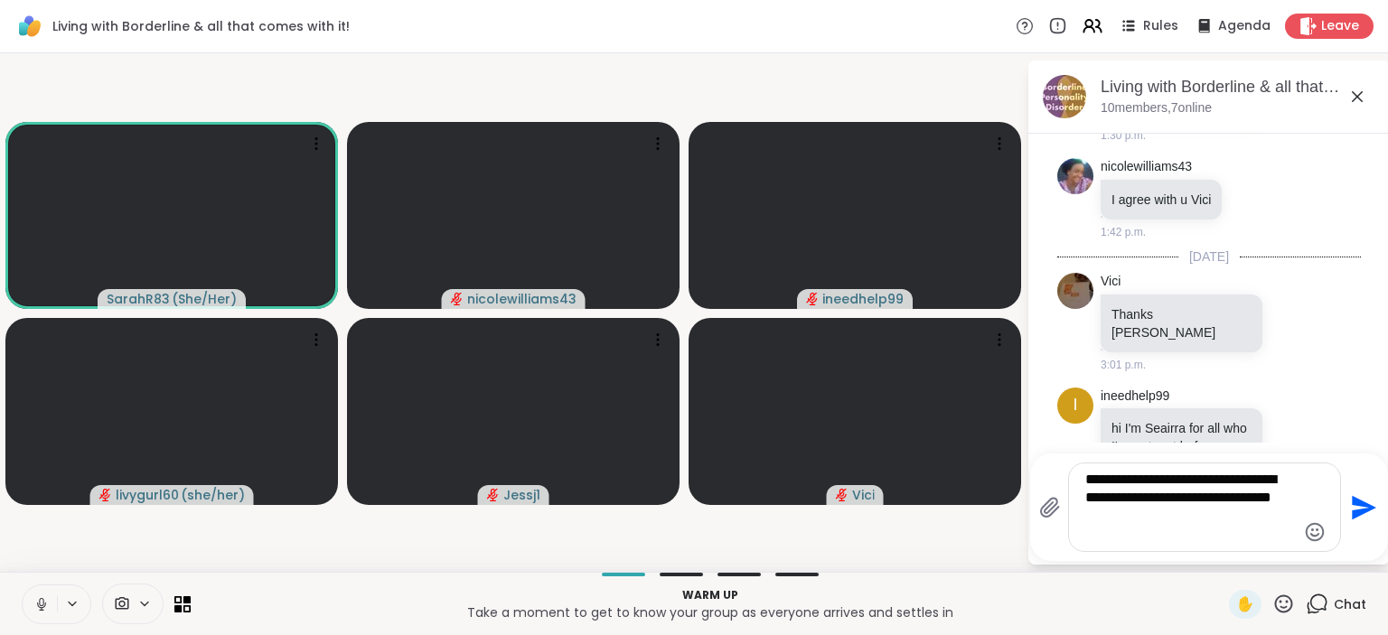
type textarea "**********"
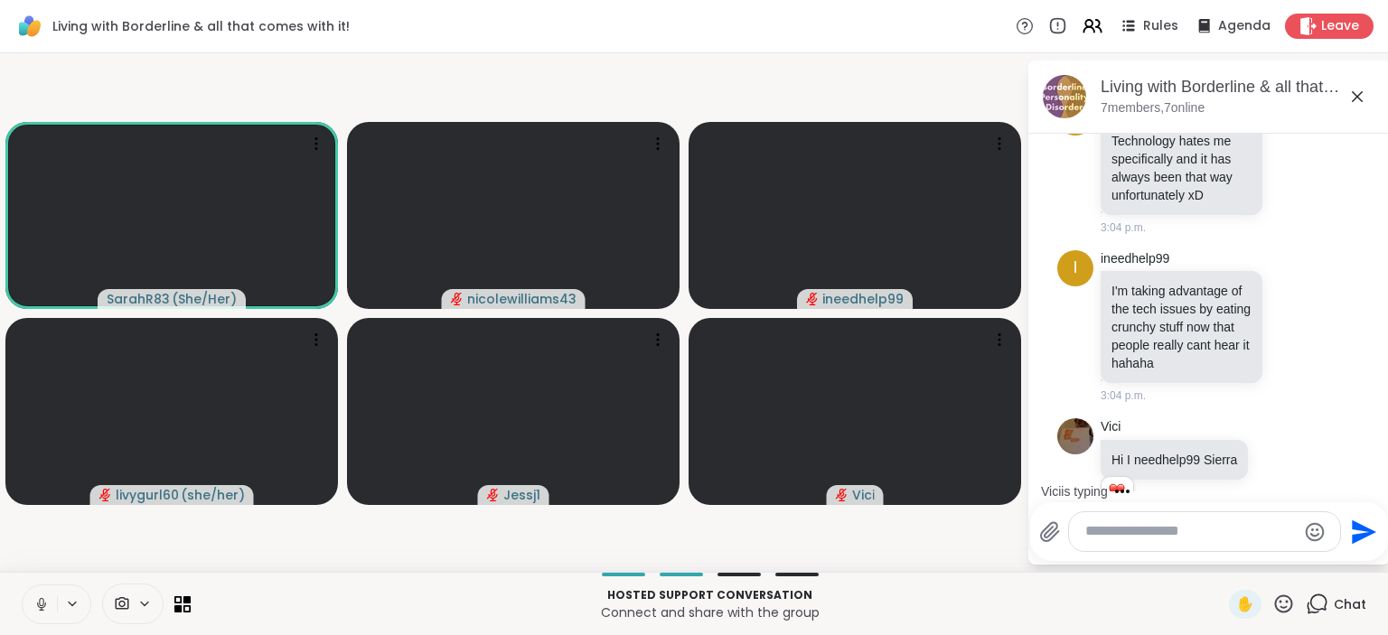
scroll to position [1065, 0]
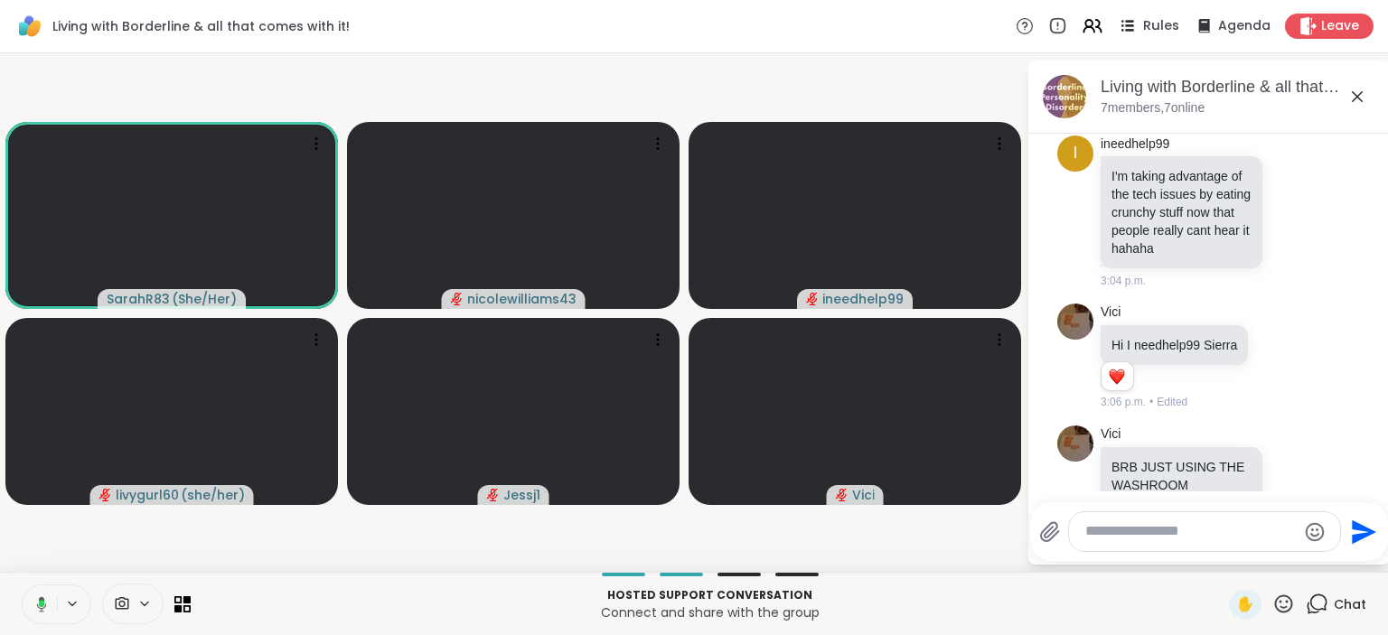
click at [1147, 27] on div "Rules" at bounding box center [1147, 25] width 63 height 23
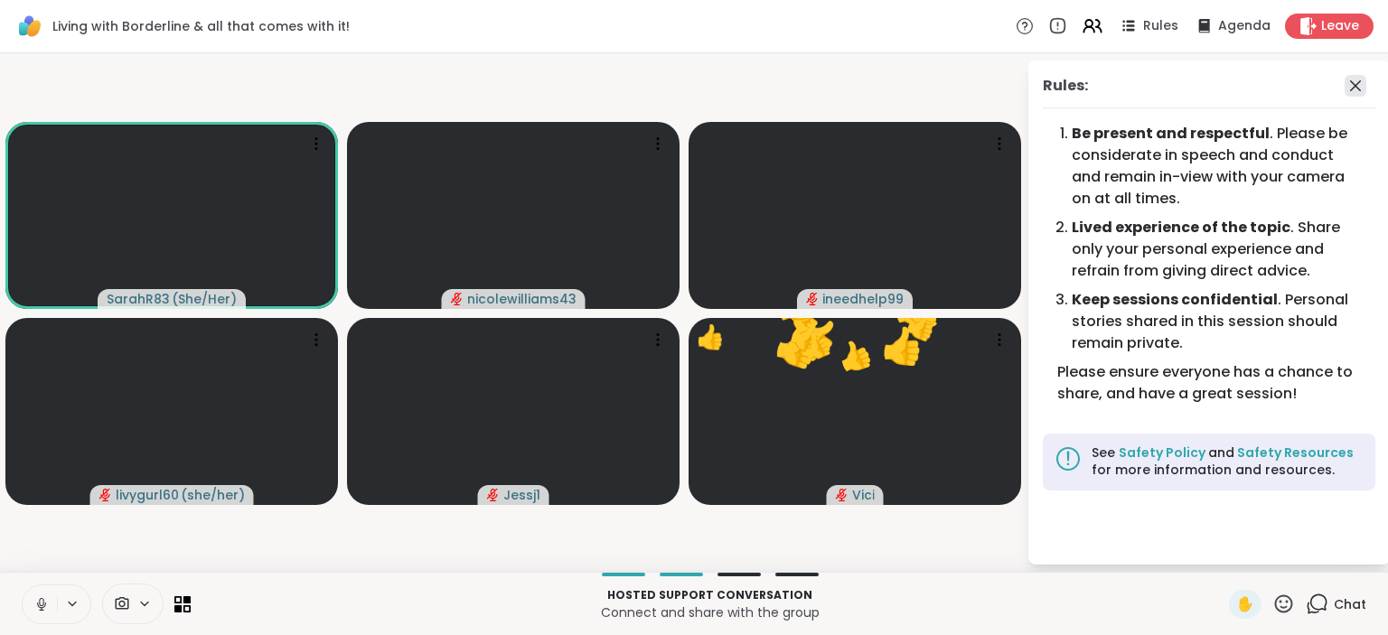
click at [1359, 87] on icon at bounding box center [1356, 86] width 22 height 22
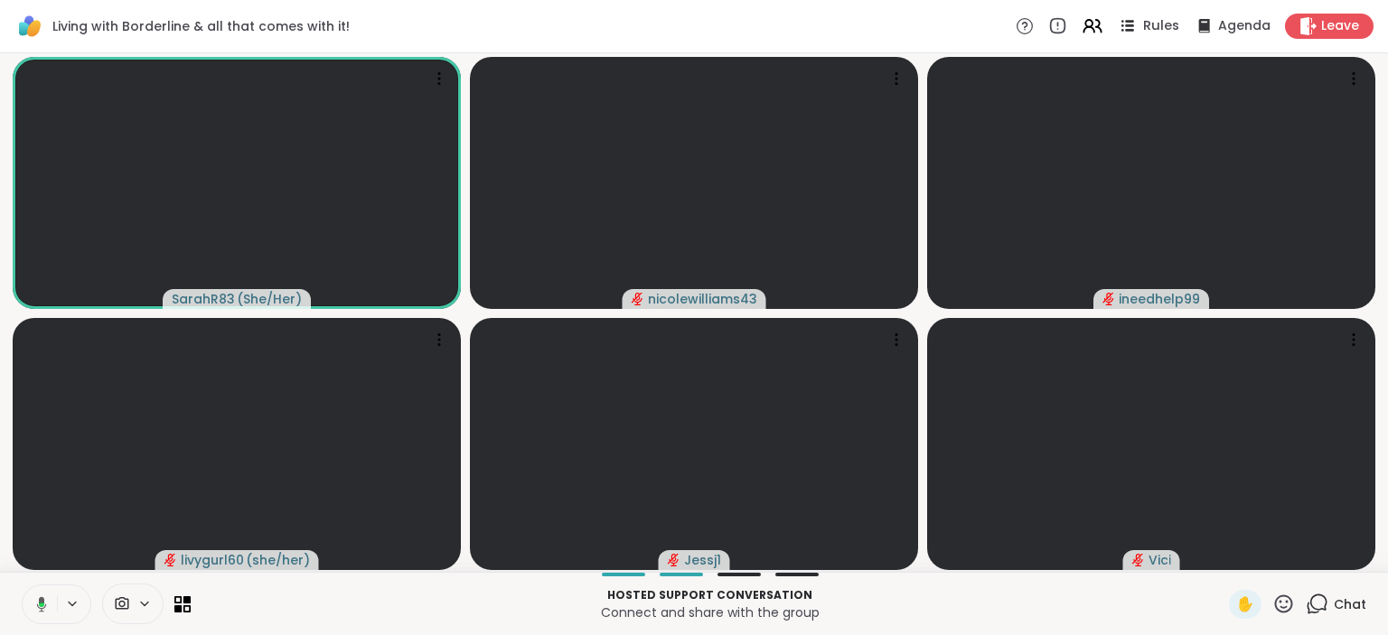
click at [1162, 36] on div "Rules" at bounding box center [1147, 25] width 63 height 23
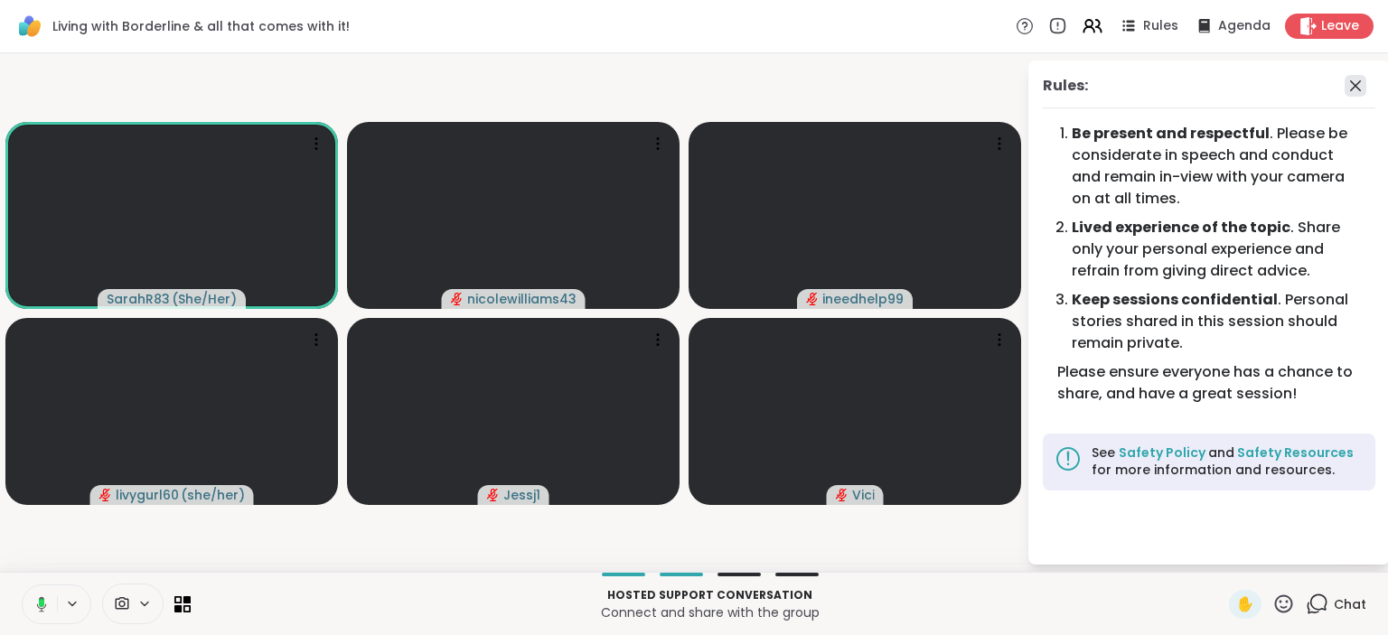
click at [1356, 87] on icon at bounding box center [1356, 86] width 22 height 22
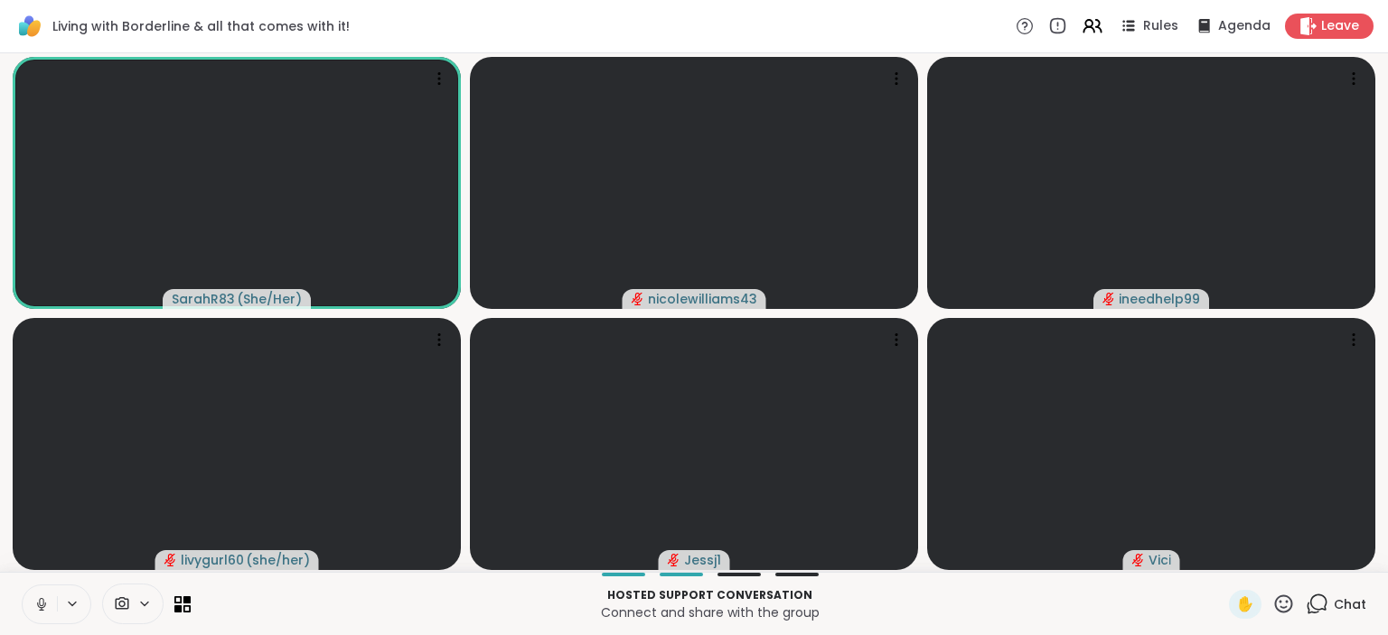
click at [1328, 605] on icon at bounding box center [1318, 603] width 17 height 16
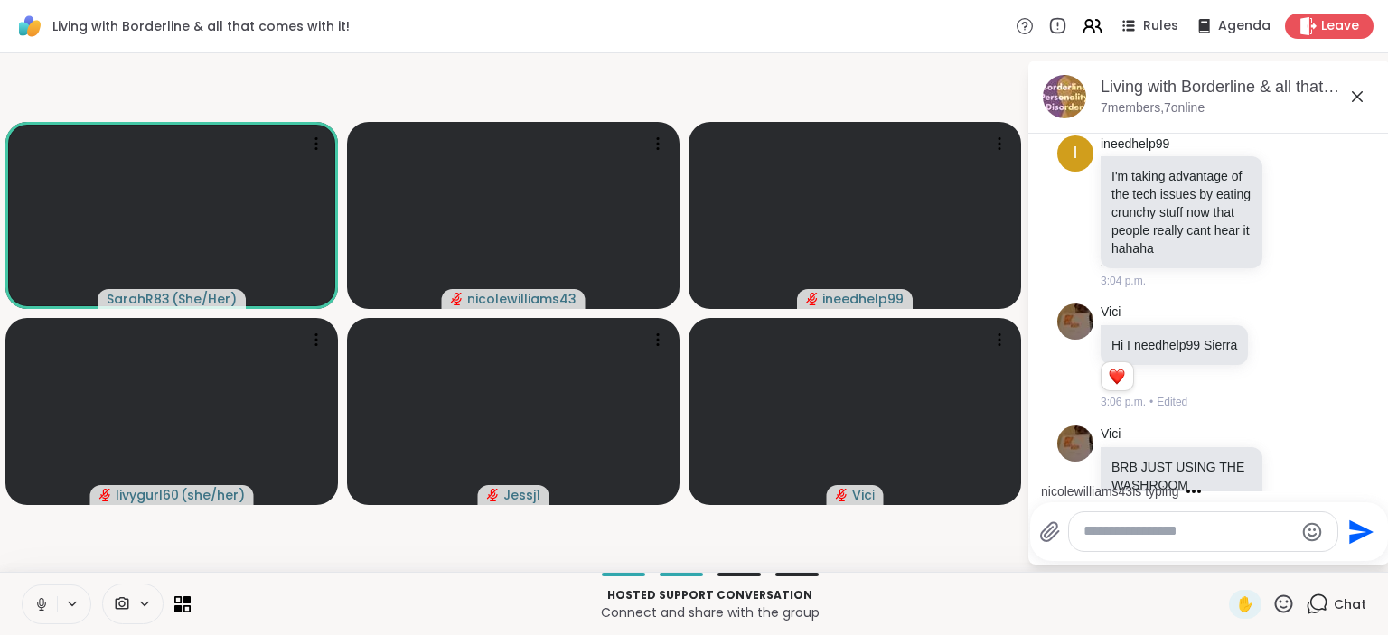
scroll to position [1179, 0]
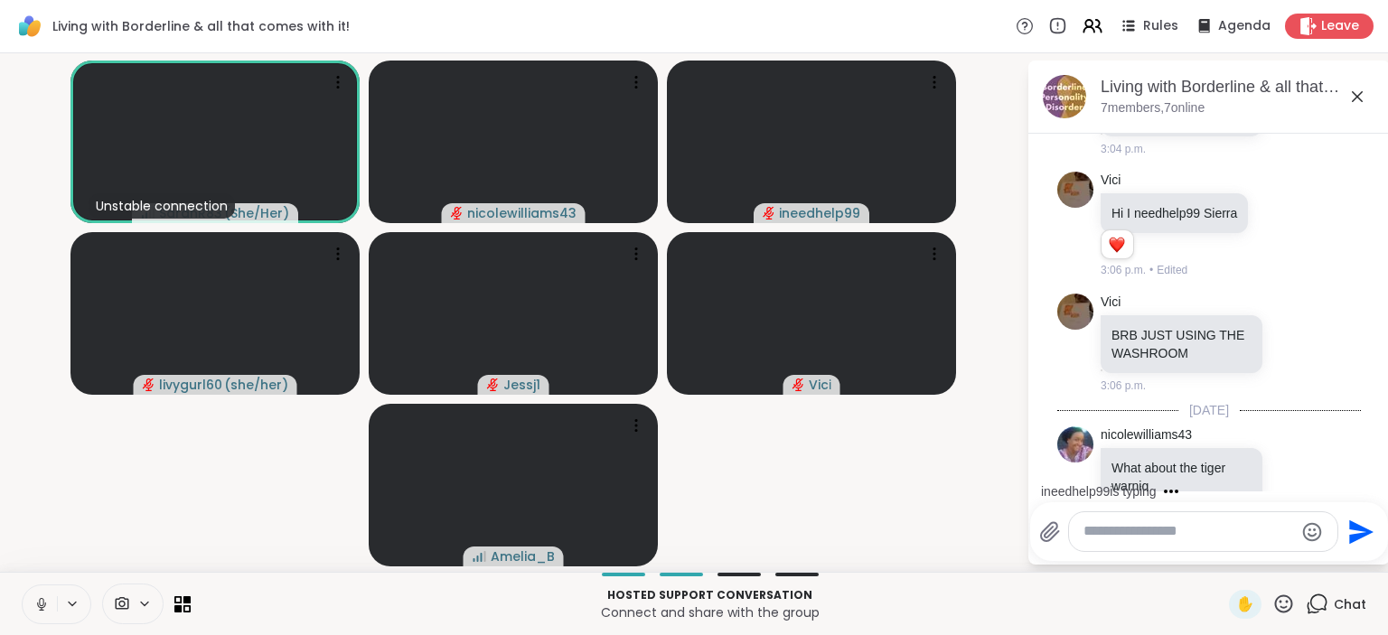
click at [1164, 533] on textarea "Type your message" at bounding box center [1189, 531] width 211 height 19
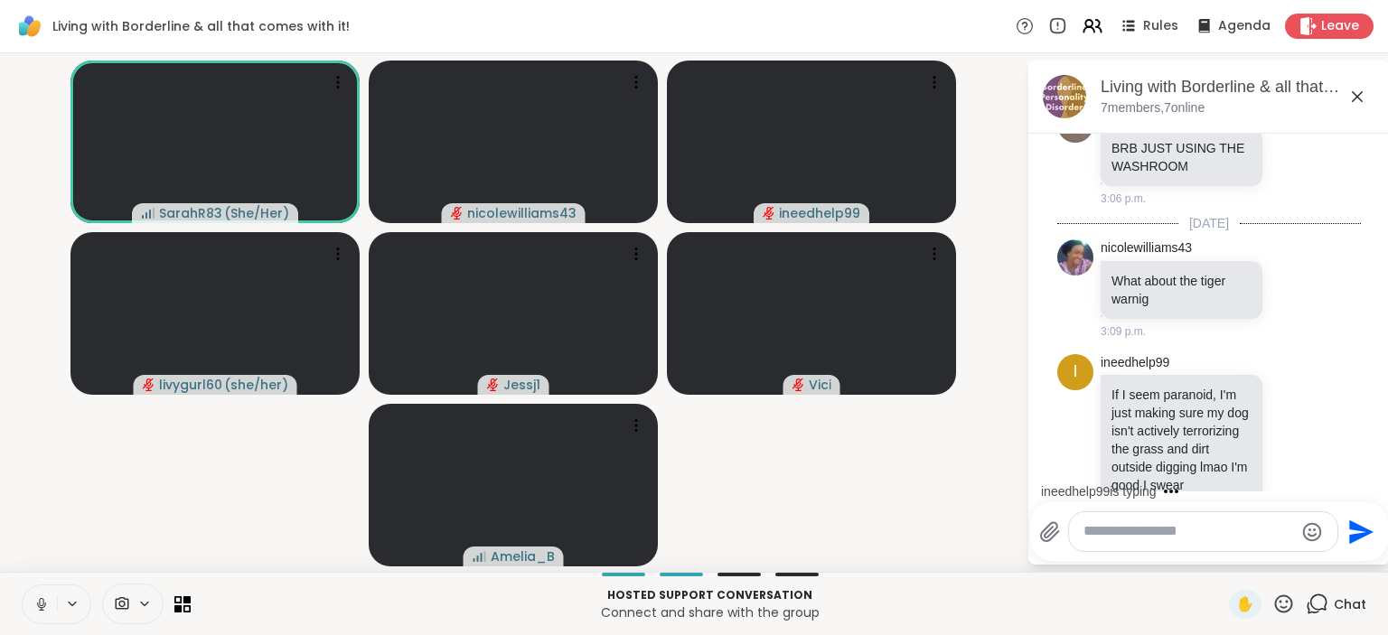
paste textarea "**********"
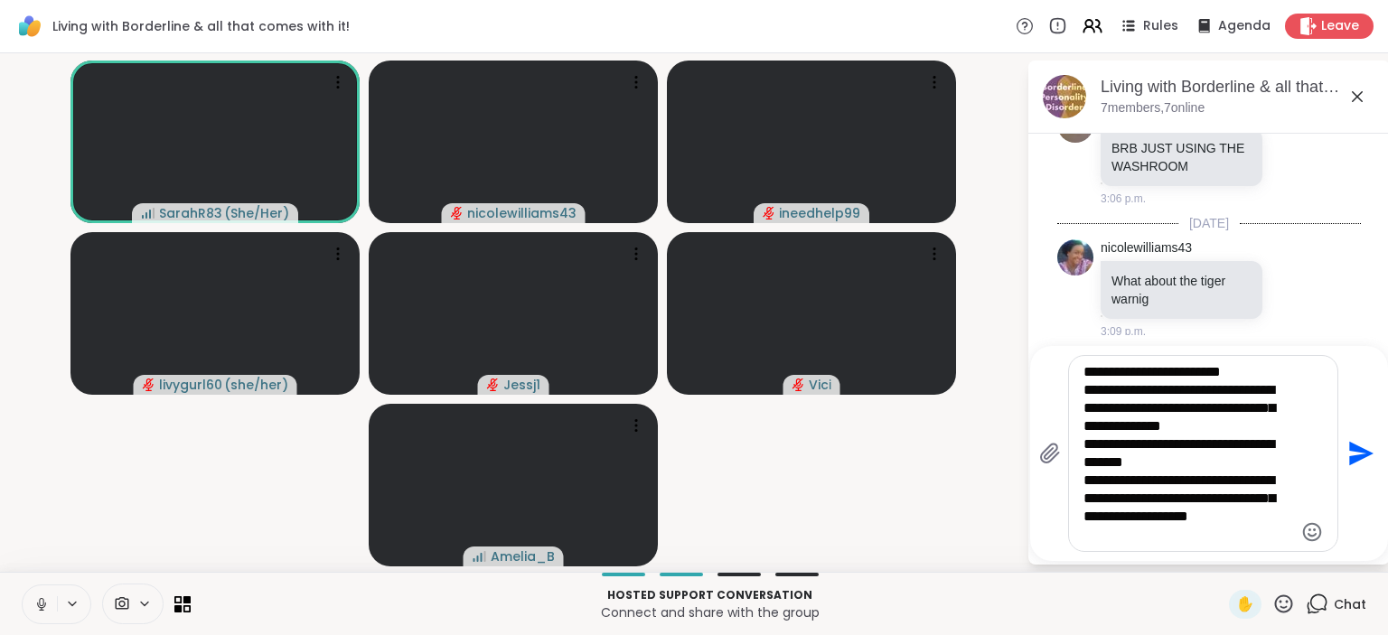
type textarea "**********"
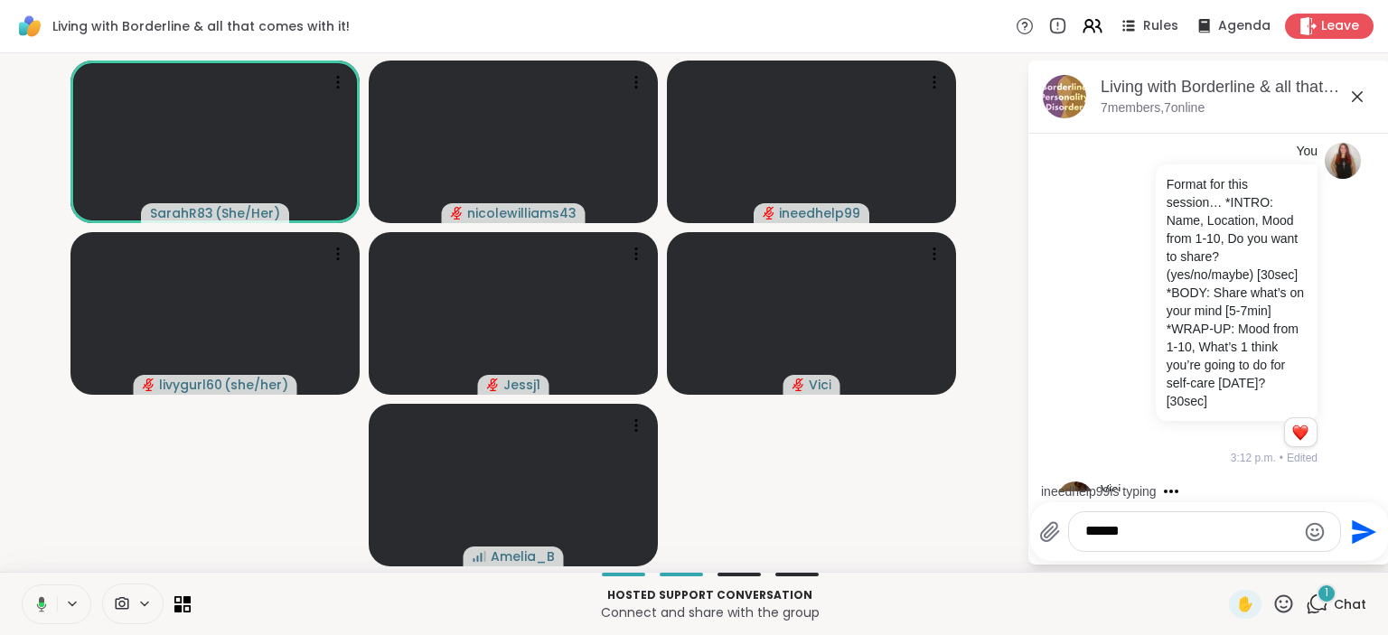
scroll to position [1915, 0]
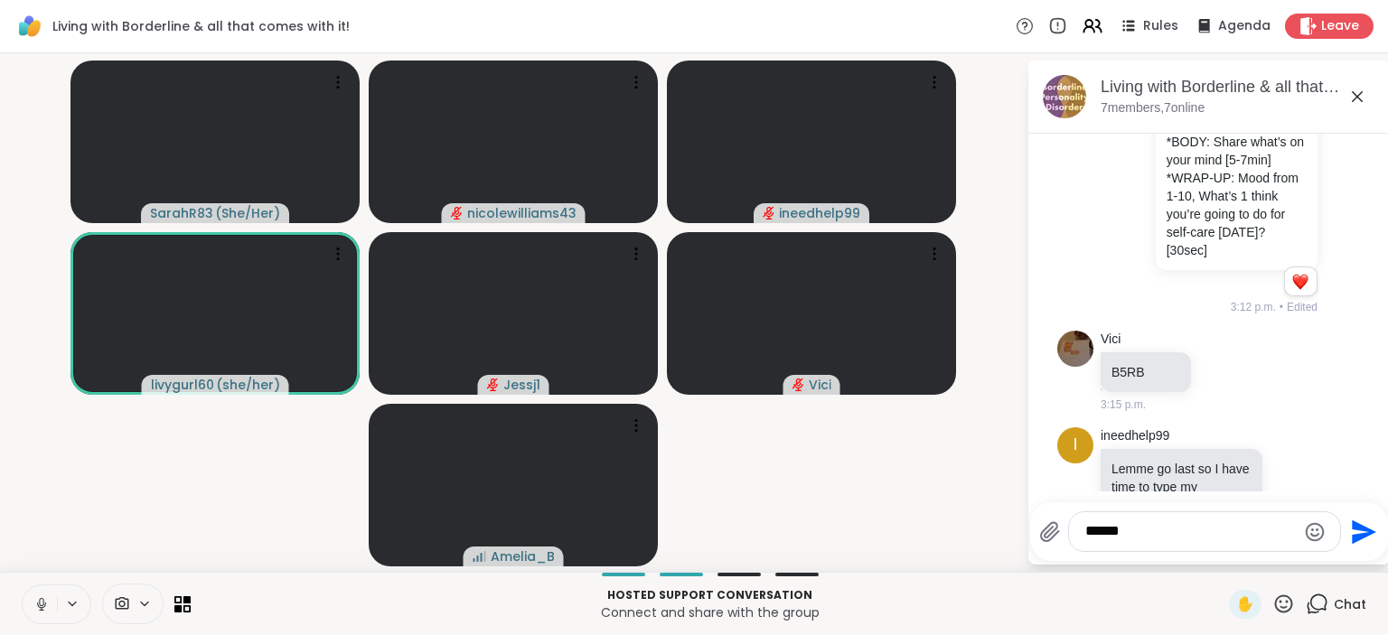
click at [1150, 534] on textarea "******" at bounding box center [1190, 531] width 211 height 19
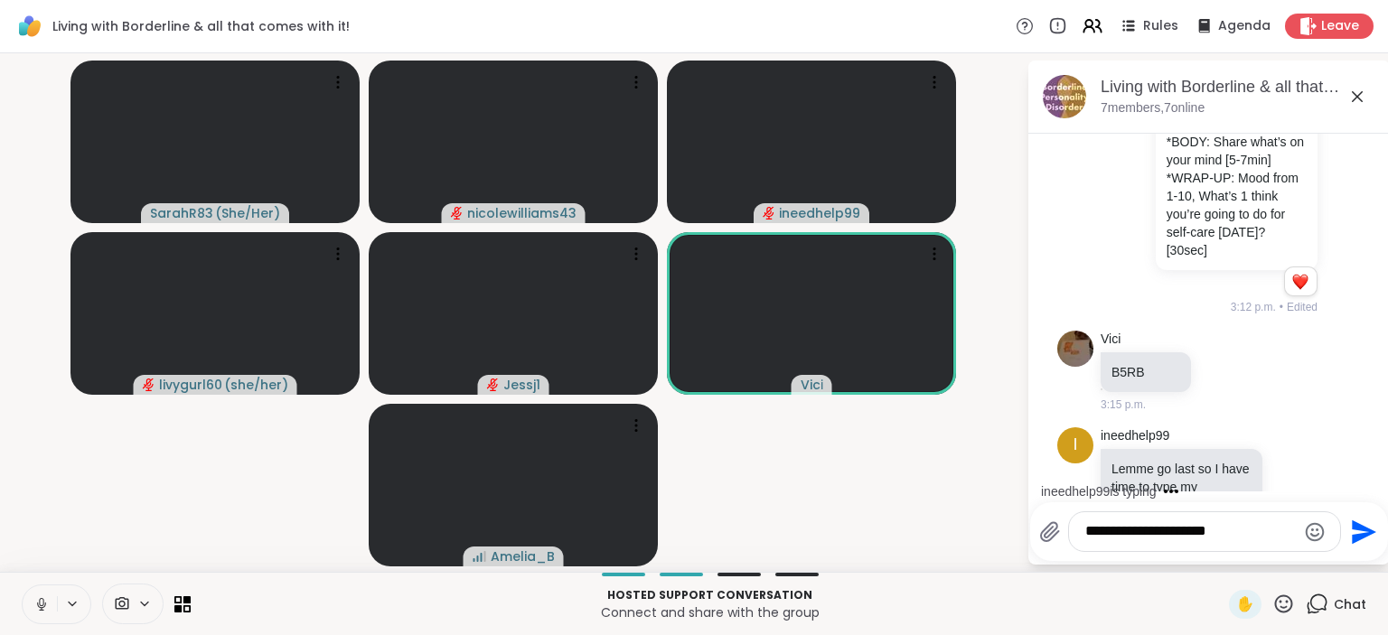
click at [1085, 530] on textarea "**********" at bounding box center [1190, 531] width 211 height 19
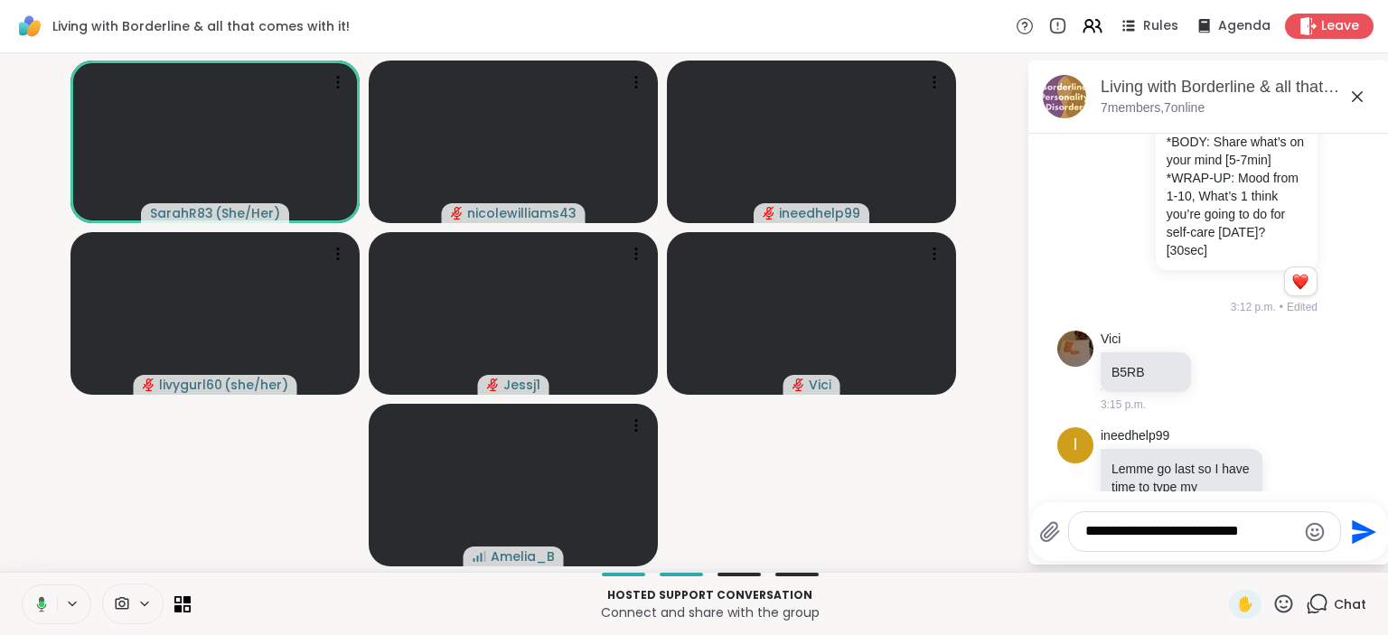
click at [1238, 539] on textarea "**********" at bounding box center [1190, 531] width 211 height 19
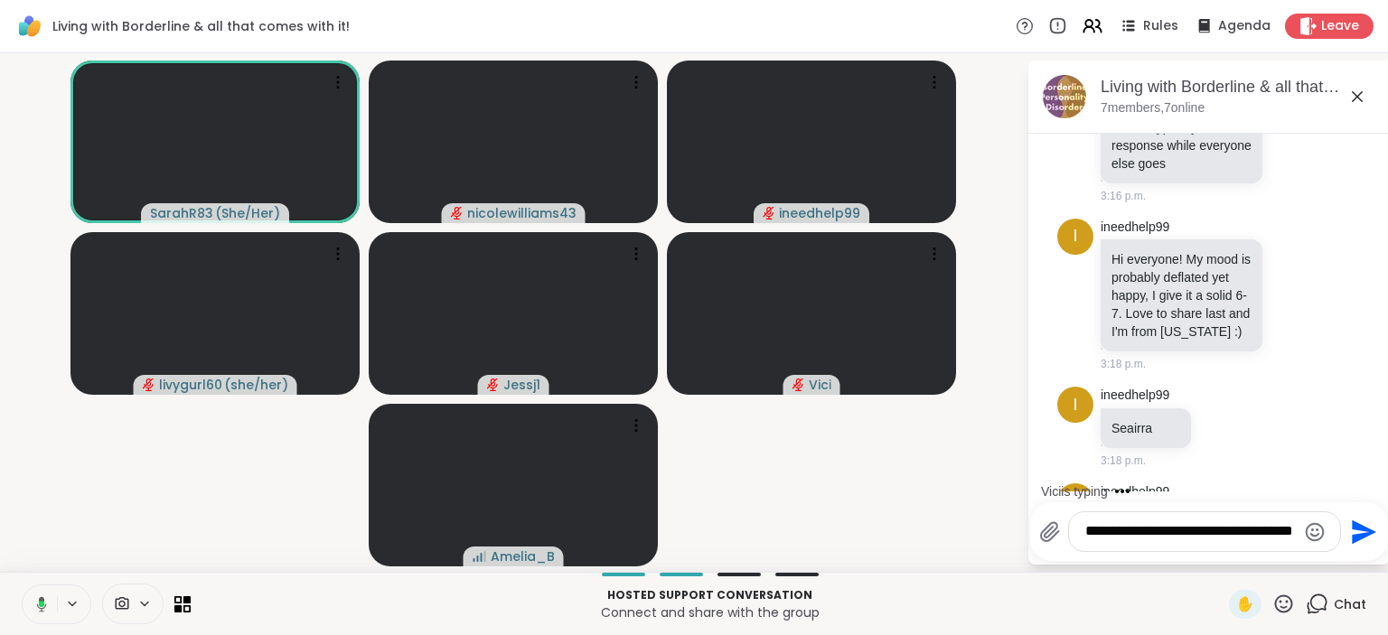
scroll to position [2371, 0]
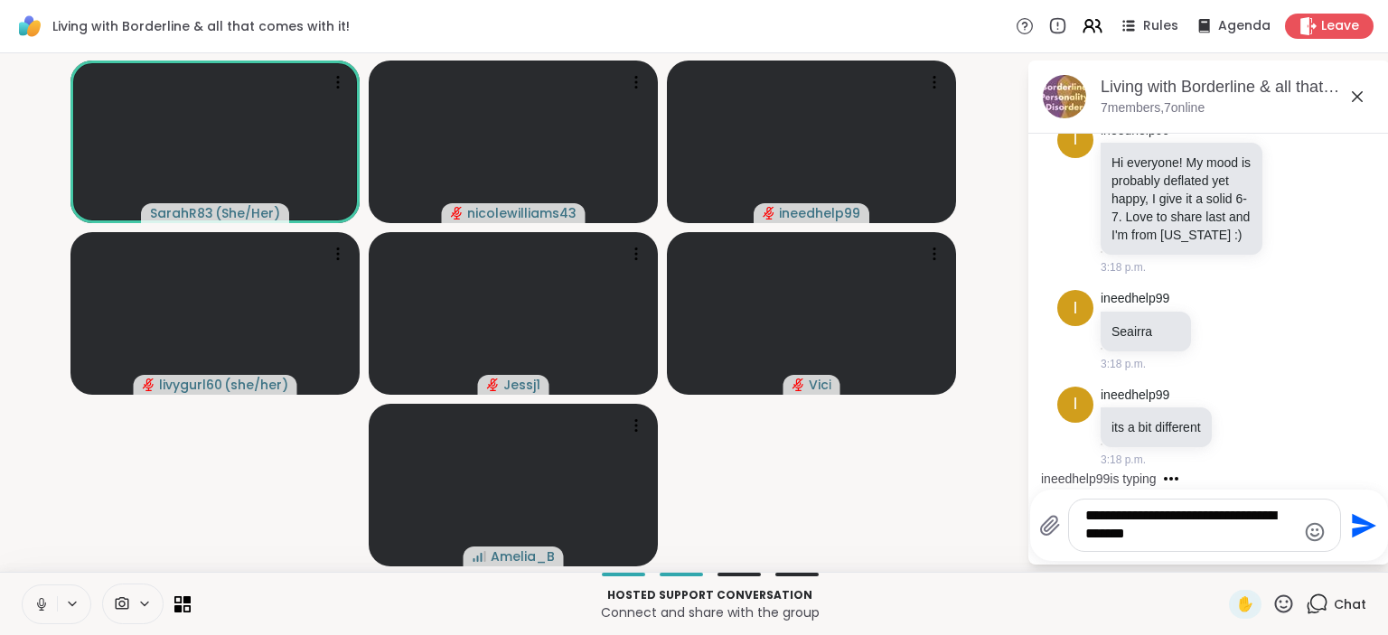
type textarea "**********"
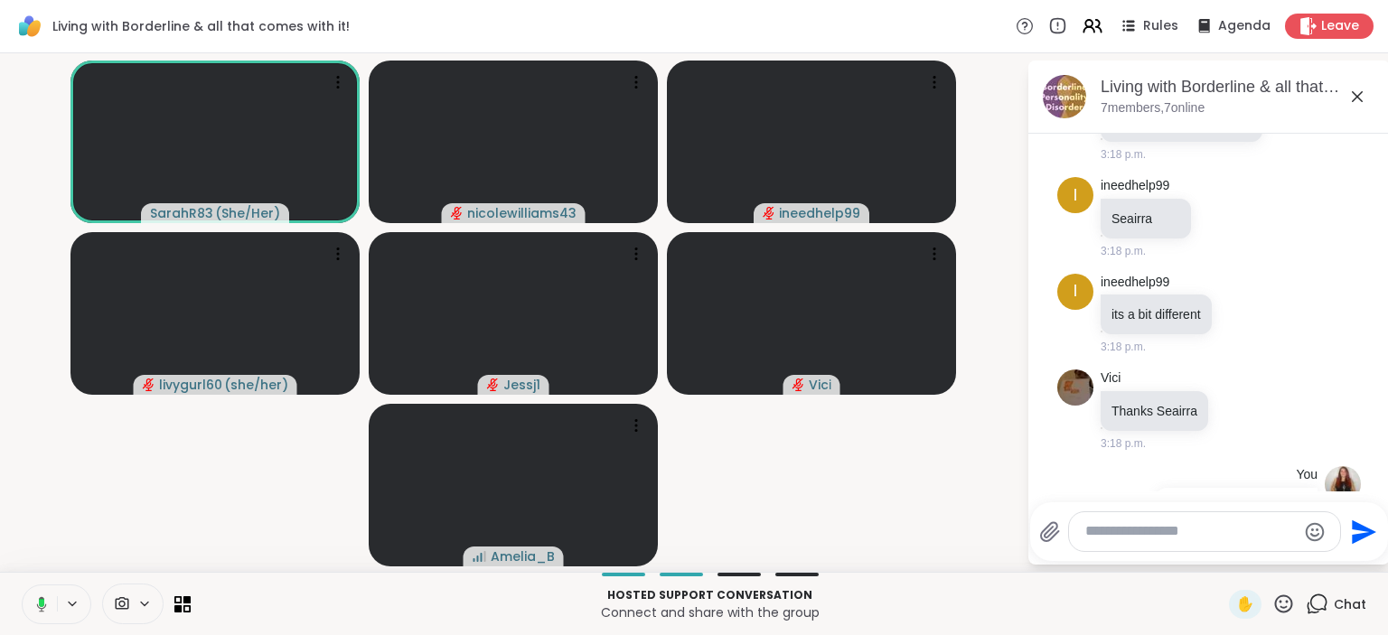
click at [1113, 532] on textarea "Type your message" at bounding box center [1190, 531] width 211 height 19
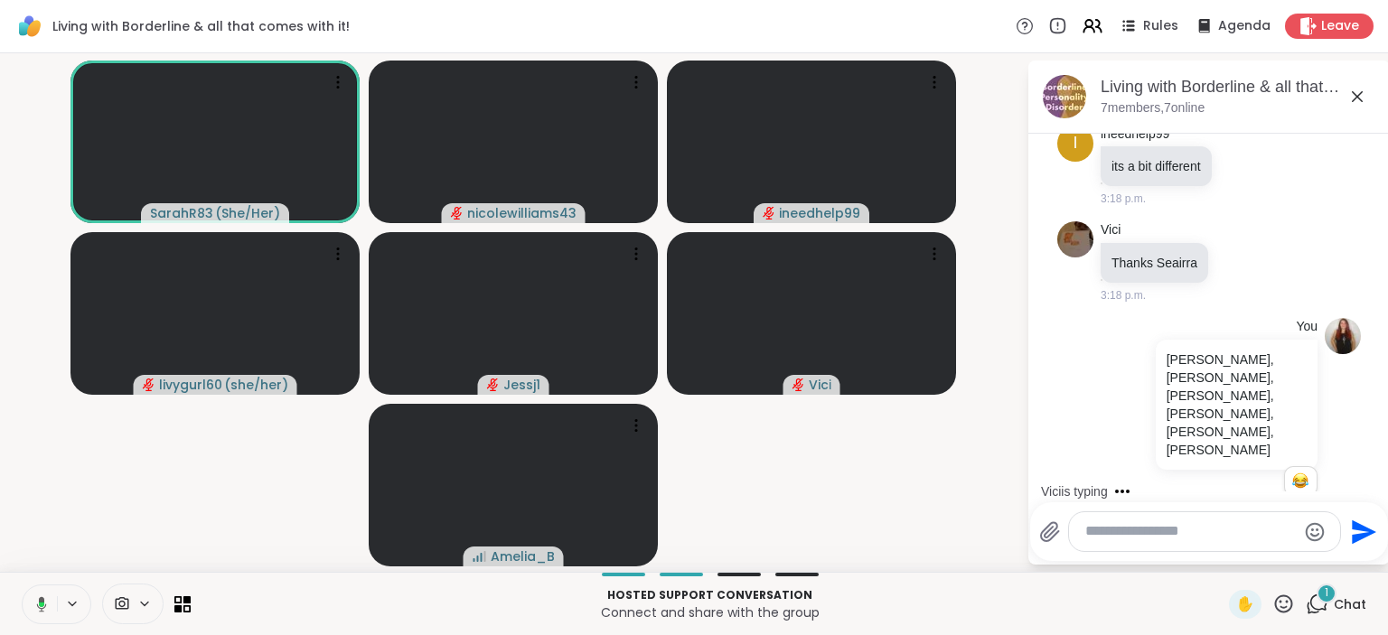
scroll to position [2746, 0]
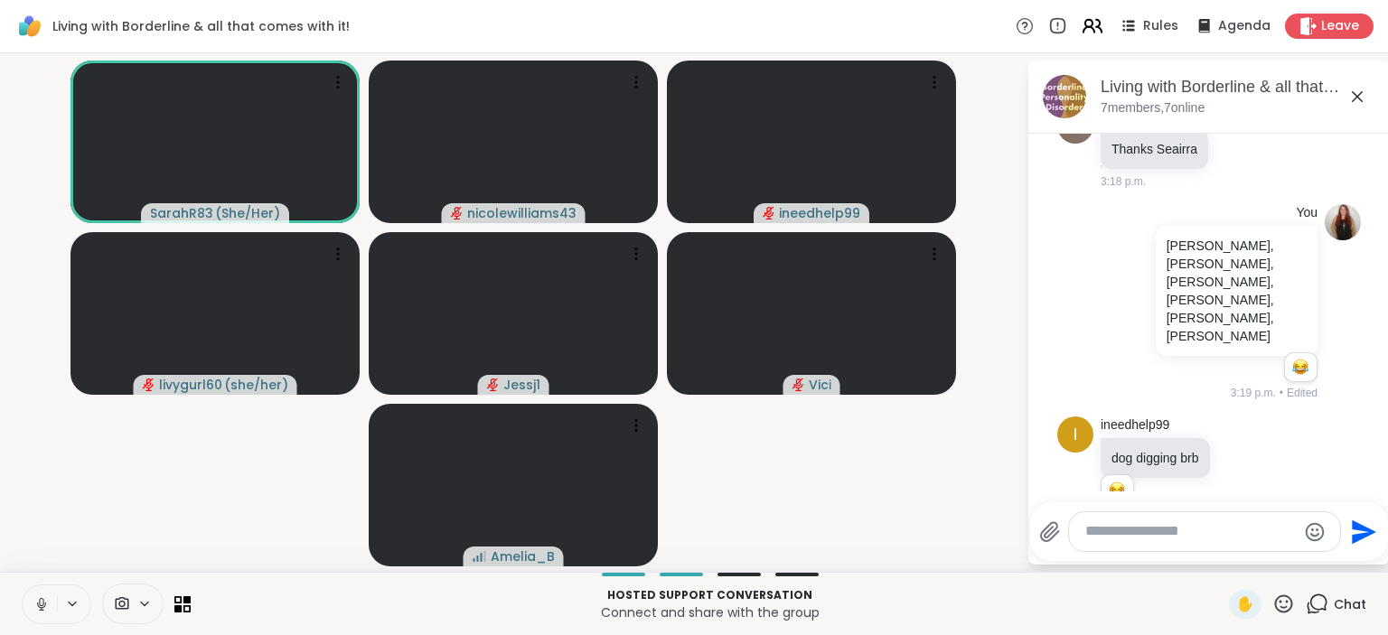
click at [1093, 27] on icon at bounding box center [1088, 23] width 7 height 7
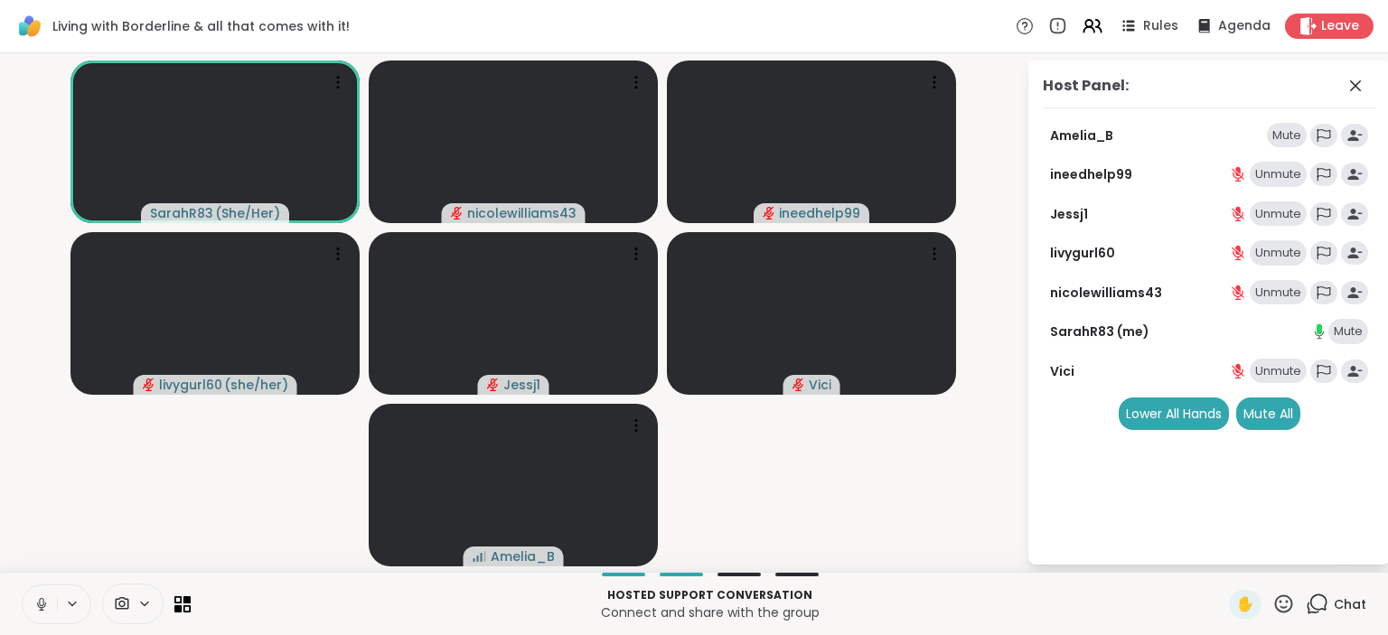
click at [1278, 143] on div "Mute" at bounding box center [1287, 135] width 40 height 25
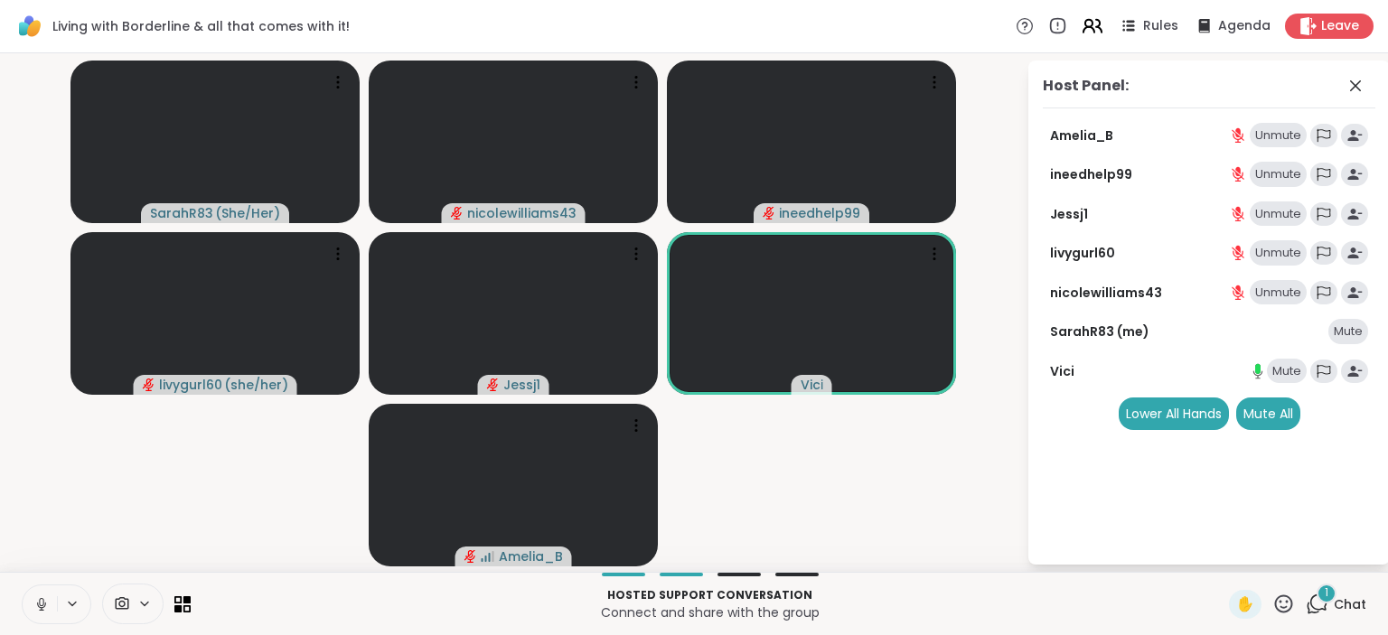
click at [1088, 29] on icon at bounding box center [1089, 29] width 11 height 5
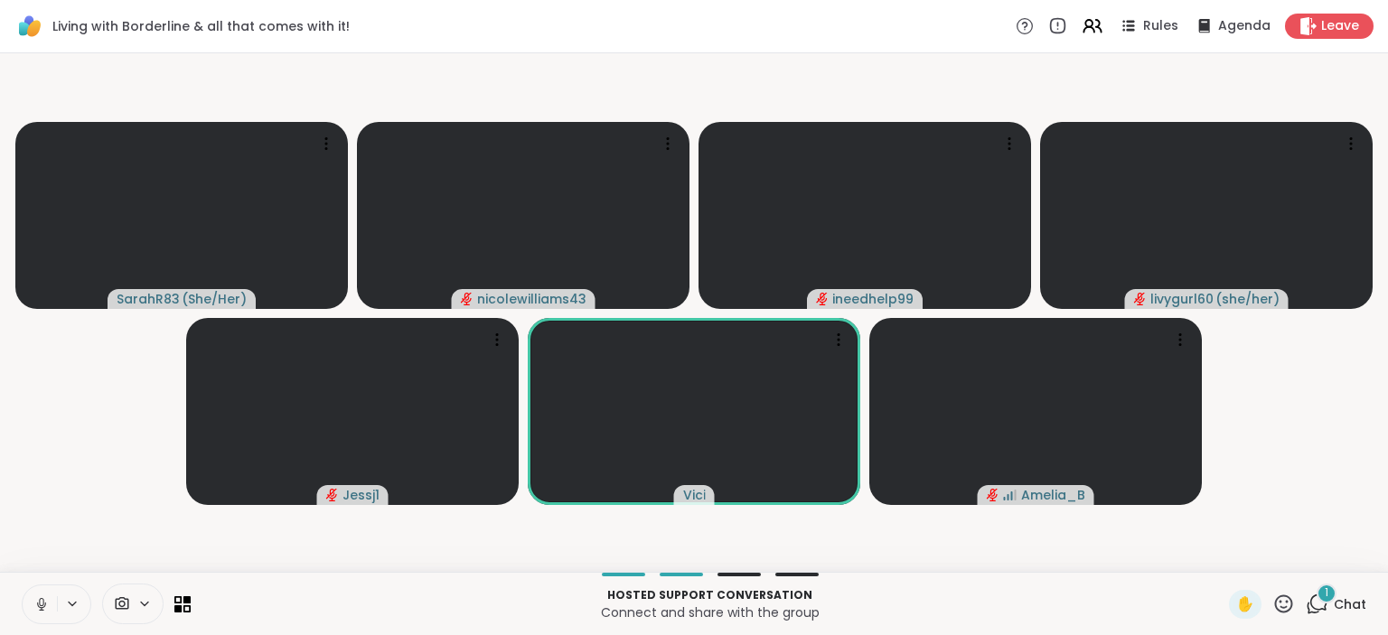
click at [1336, 608] on span "Chat" at bounding box center [1350, 605] width 33 height 18
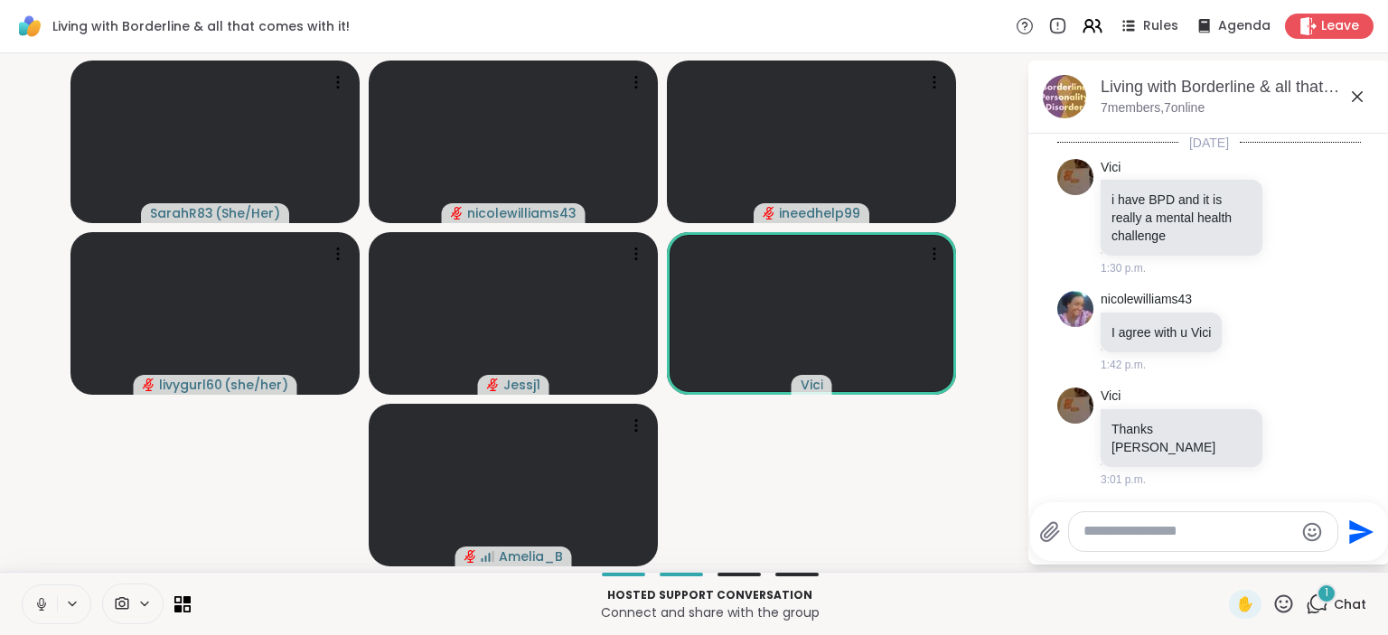
scroll to position [2904, 0]
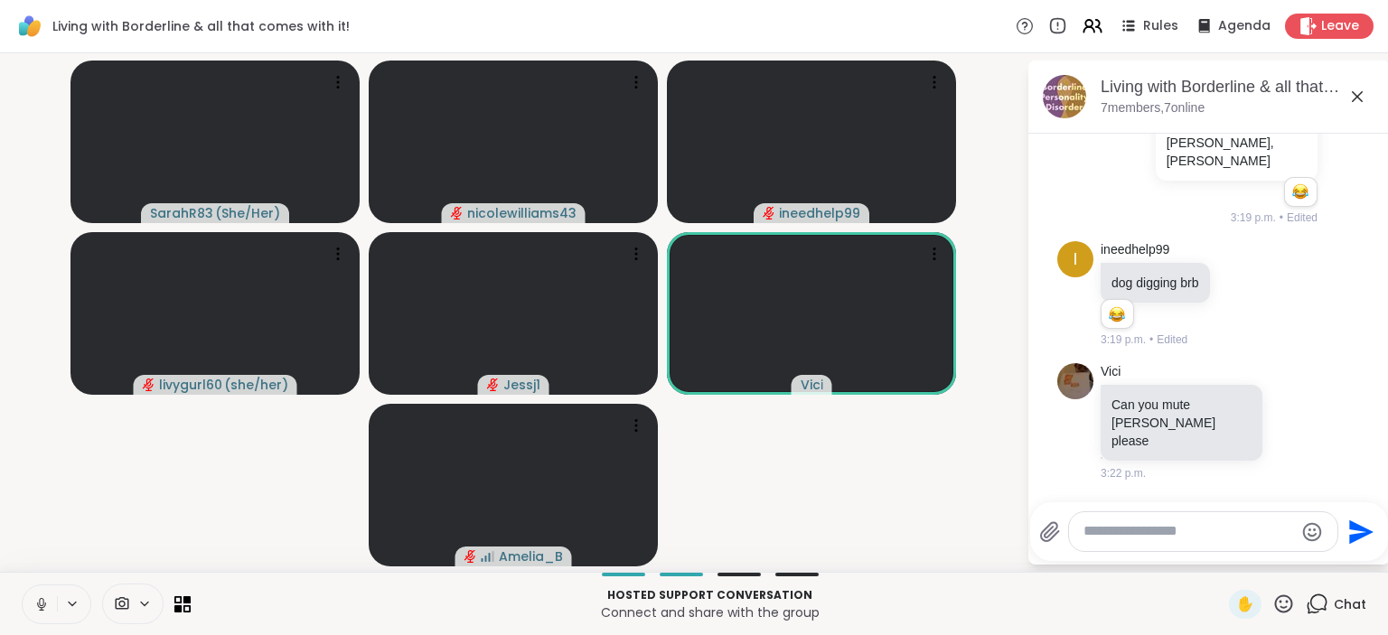
click at [1300, 597] on icon at bounding box center [1294, 606] width 16 height 18
click at [1151, 568] on span "Select Reaction: Heart" at bounding box center [1150, 577] width 16 height 18
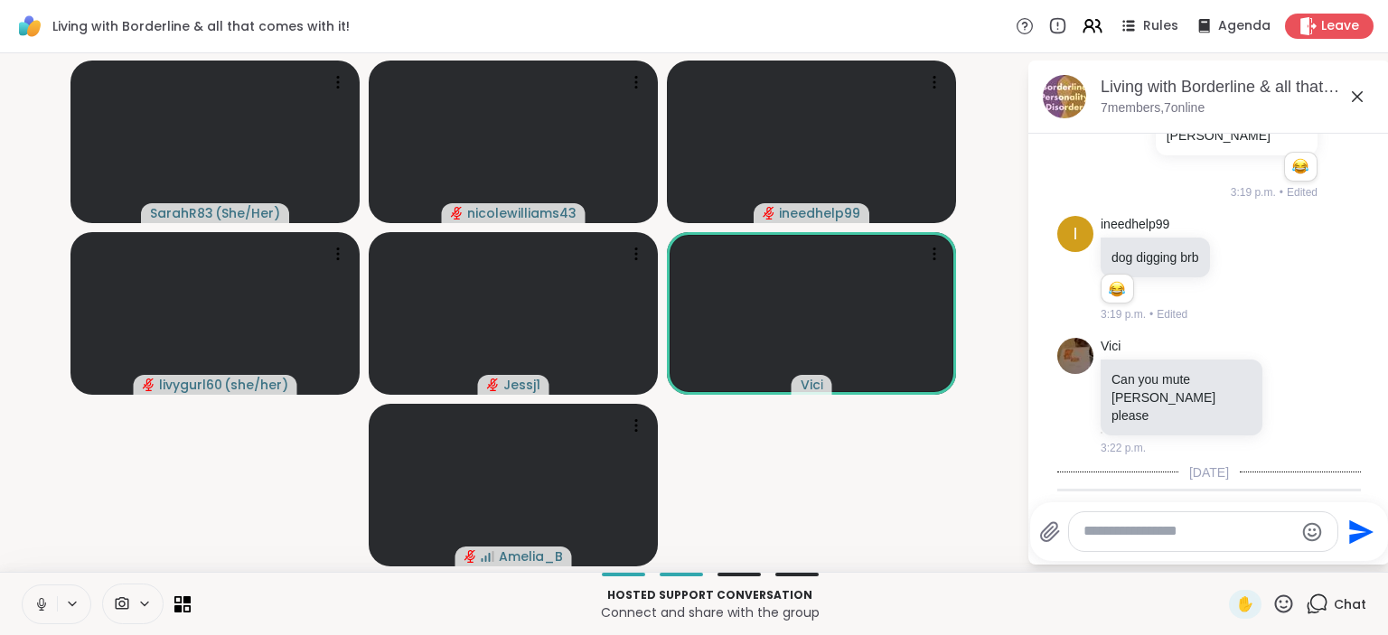
click at [1177, 530] on textarea "Type your message" at bounding box center [1189, 531] width 211 height 19
click at [38, 600] on icon at bounding box center [41, 604] width 16 height 16
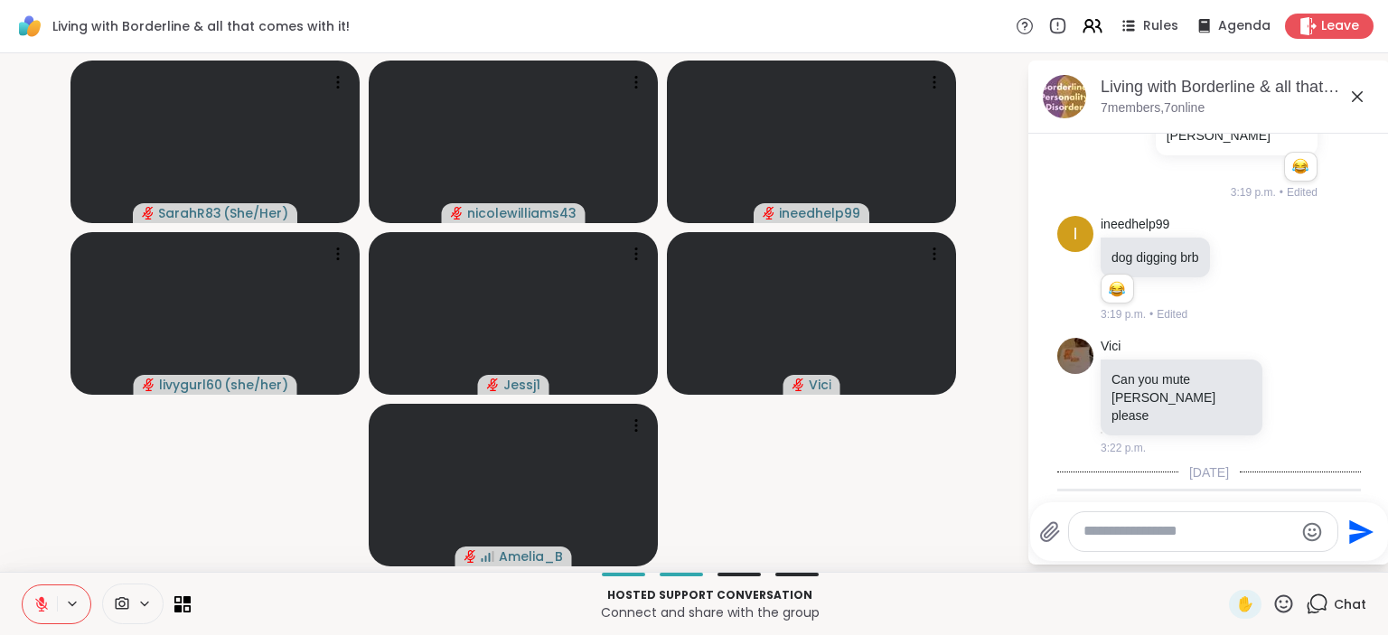
click at [51, 599] on button at bounding box center [40, 605] width 34 height 38
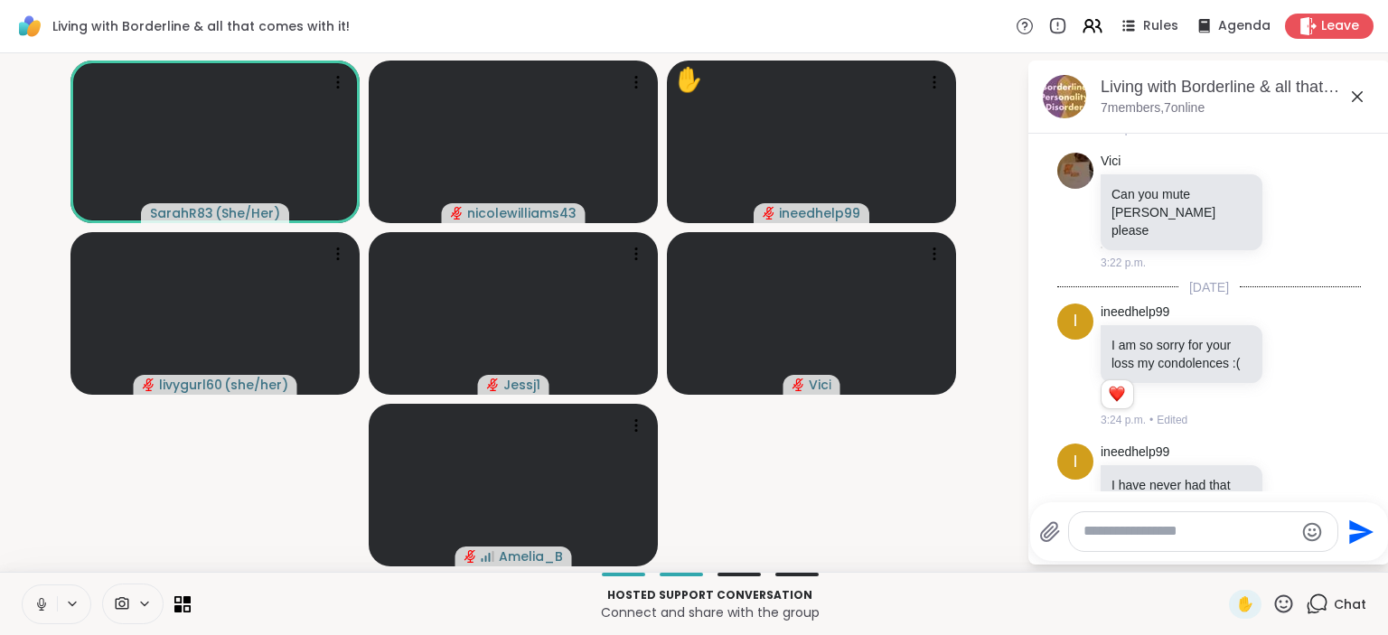
scroll to position [3140, 0]
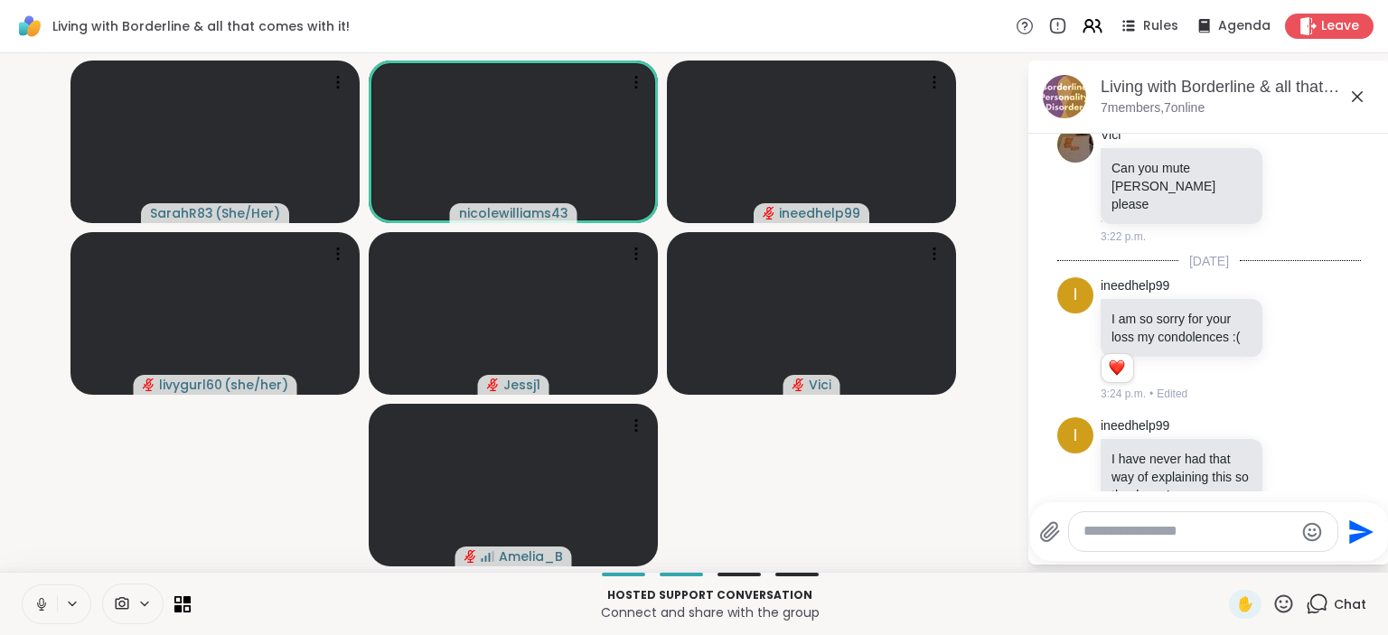
click at [39, 603] on icon at bounding box center [41, 602] width 5 height 8
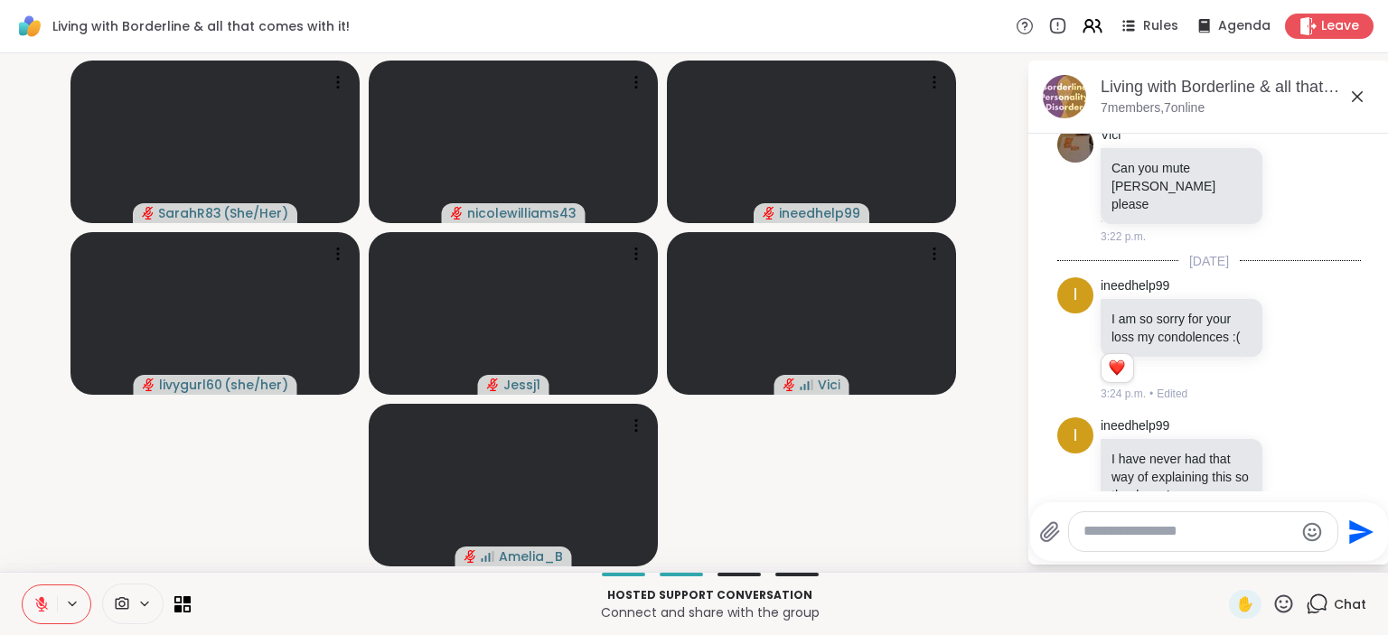
click at [40, 607] on icon at bounding box center [41, 604] width 16 height 16
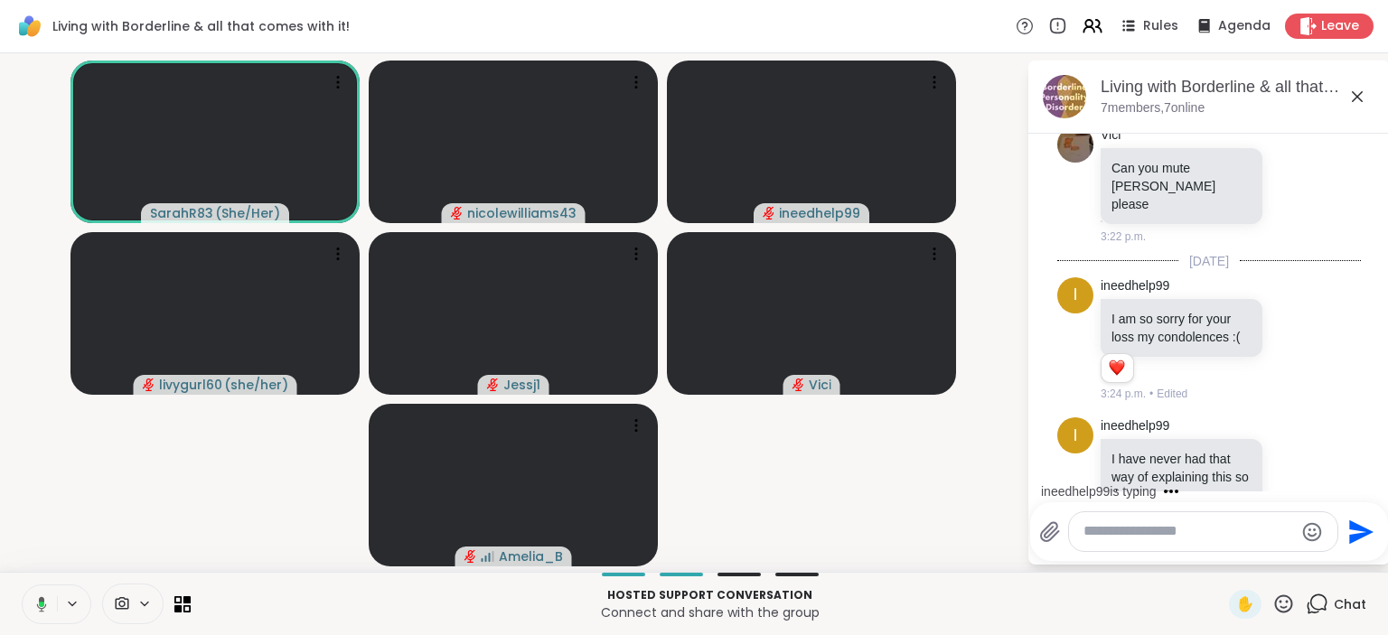
scroll to position [3644, 0]
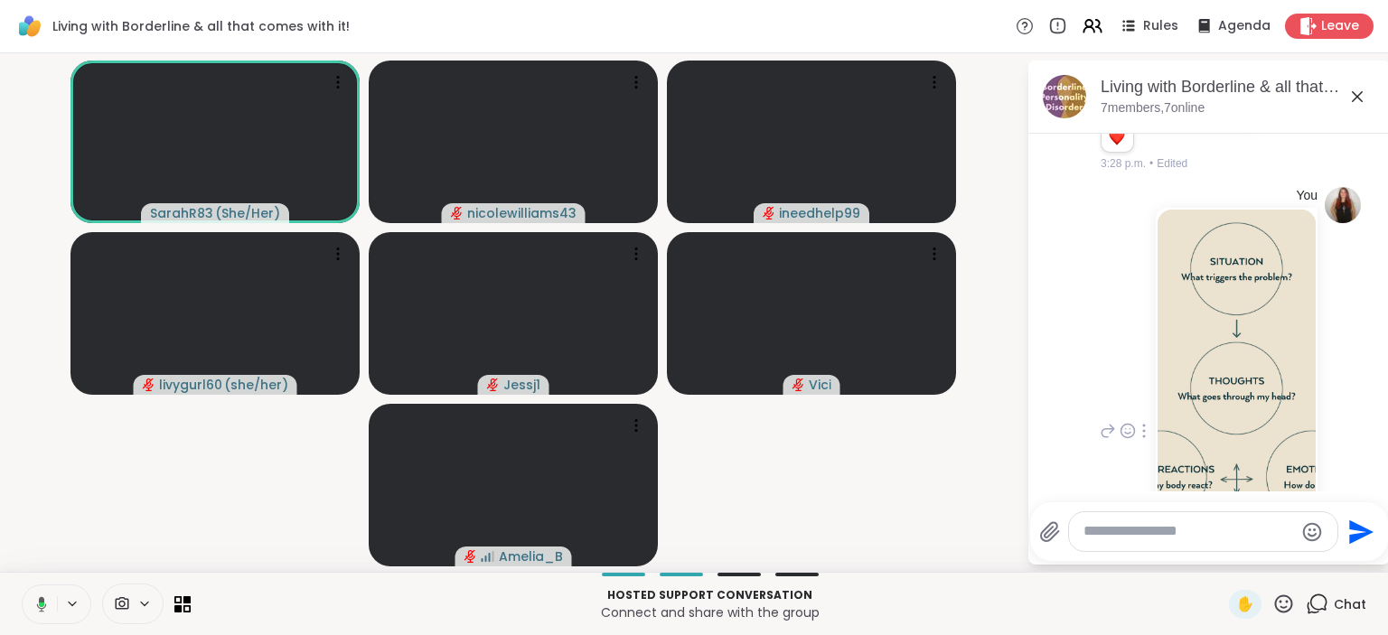
click at [1251, 351] on img at bounding box center [1237, 425] width 158 height 430
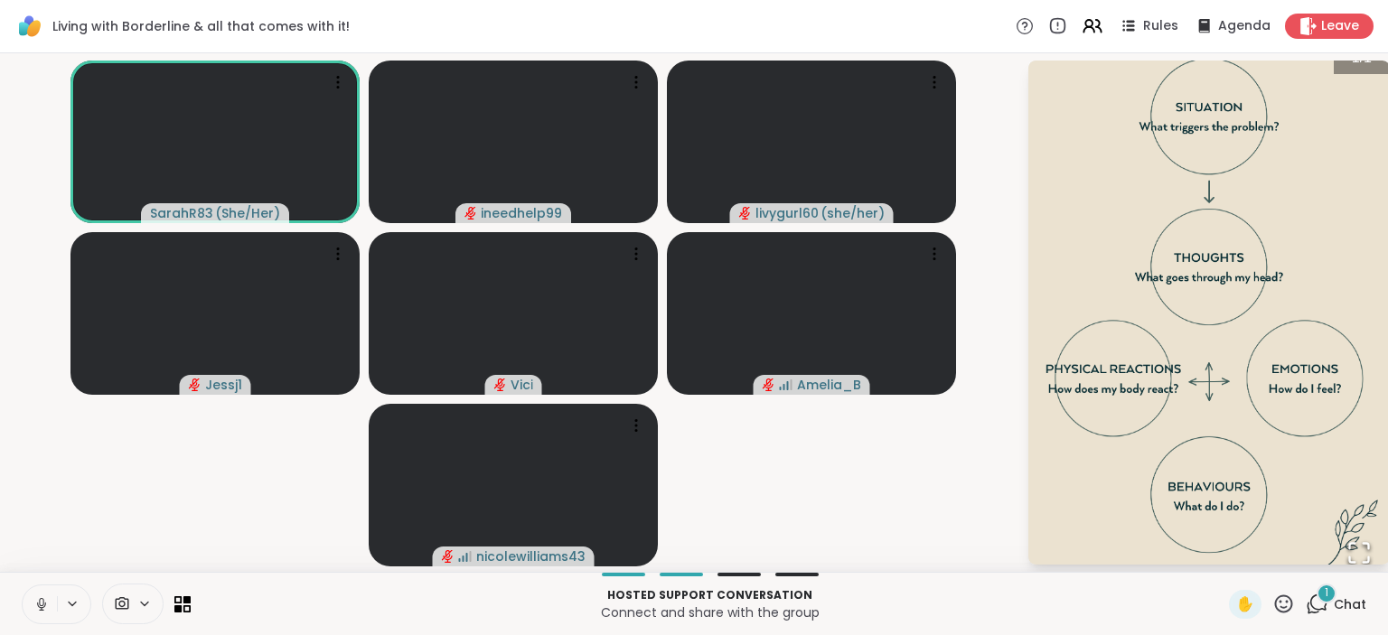
scroll to position [4591, 0]
click at [997, 295] on video-player-container "SarahR83 ( She/Her ) ineedhelp99 livygurl60 ( she/her ) Jessj1 [PERSON_NAME] ni…" at bounding box center [513, 313] width 1005 height 504
click at [984, 169] on video-player-container "SarahR83 ( She/Her ) ineedhelp99 livygurl60 ( she/her ) Jessj1 [PERSON_NAME] ni…" at bounding box center [513, 313] width 1005 height 504
click at [1311, 611] on icon at bounding box center [1317, 604] width 23 height 23
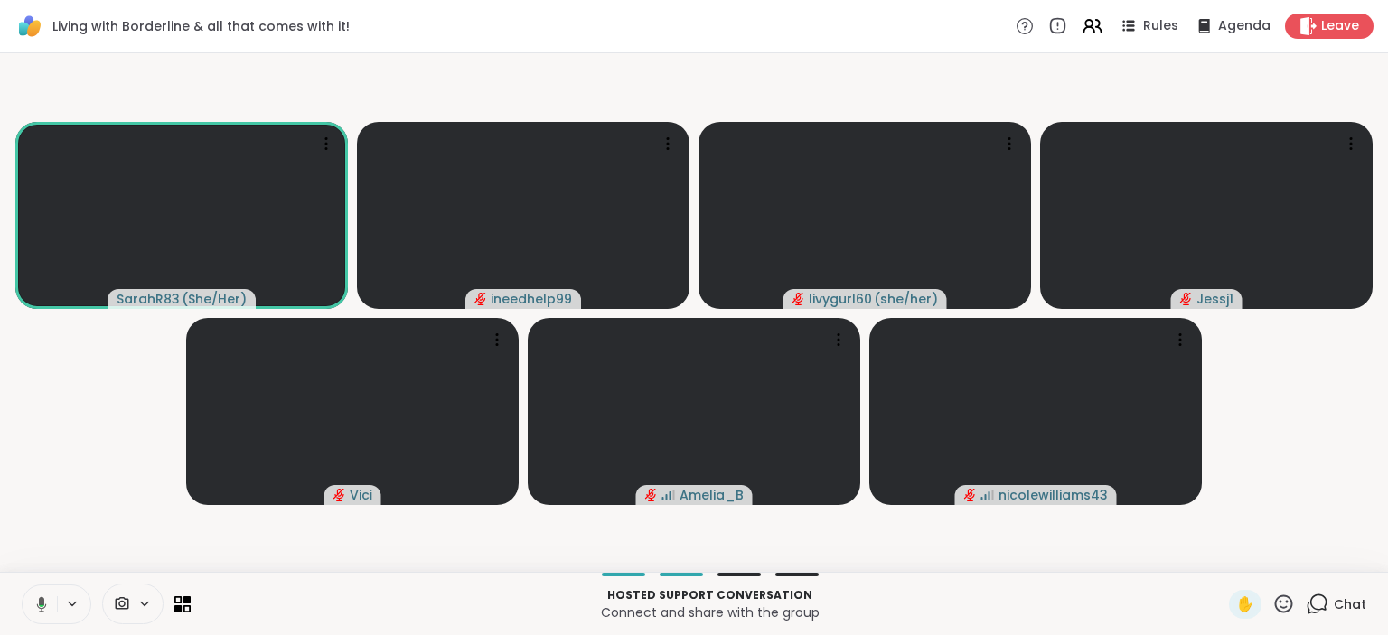
click at [1313, 611] on icon at bounding box center [1317, 604] width 23 height 23
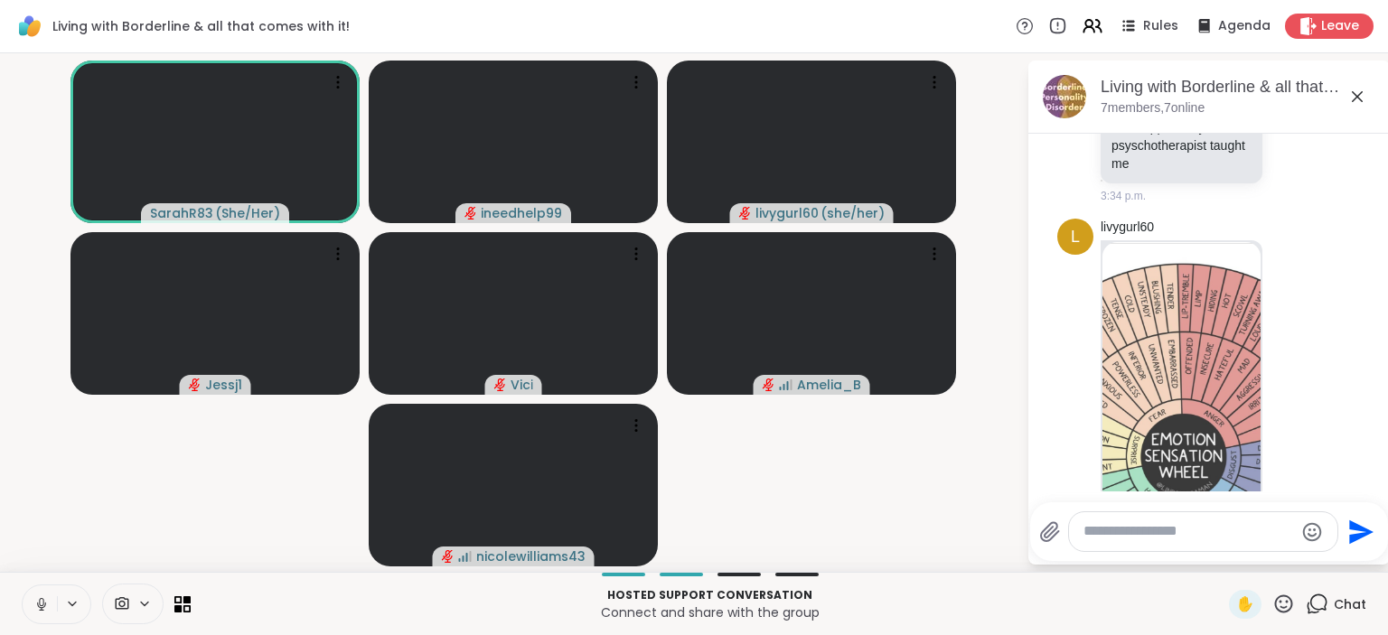
scroll to position [4265, 0]
click at [1206, 300] on img at bounding box center [1182, 459] width 158 height 430
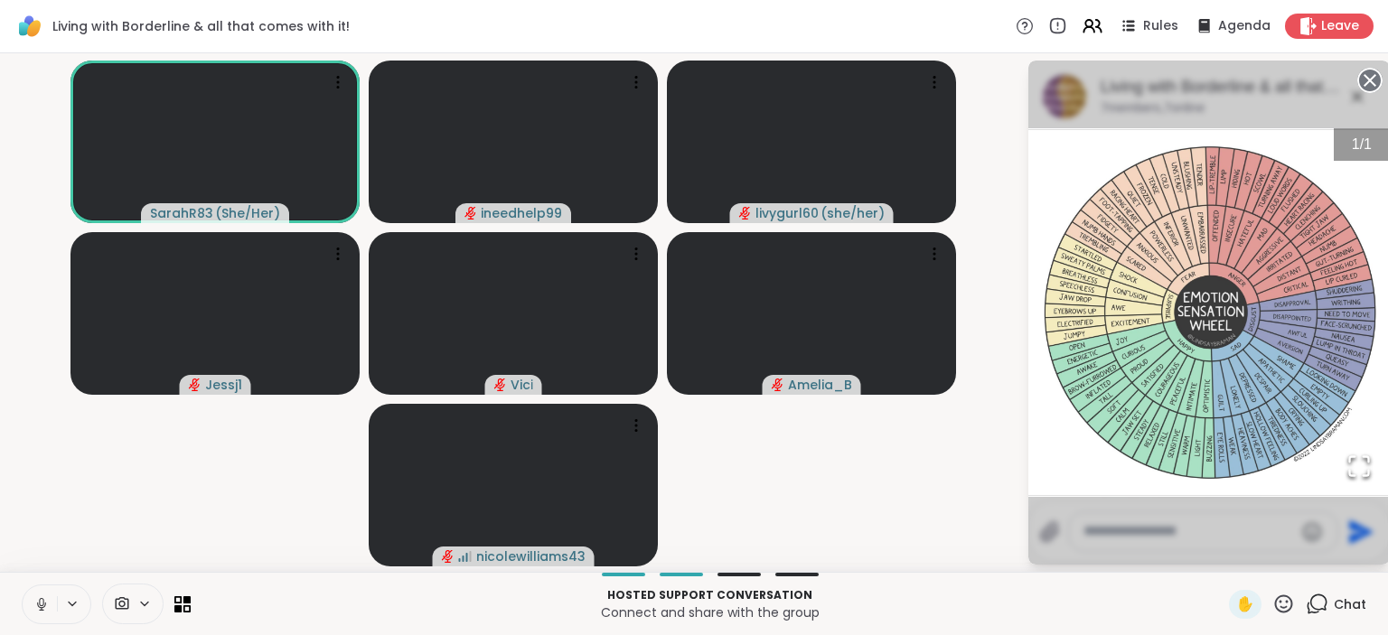
click at [974, 418] on video-player-container "SarahR83 ( She/Her ) ineedhelp99 livygurl60 ( she/her ) Jessj1 [PERSON_NAME] ni…" at bounding box center [513, 313] width 1005 height 504
click at [1372, 84] on circle at bounding box center [1370, 81] width 22 height 22
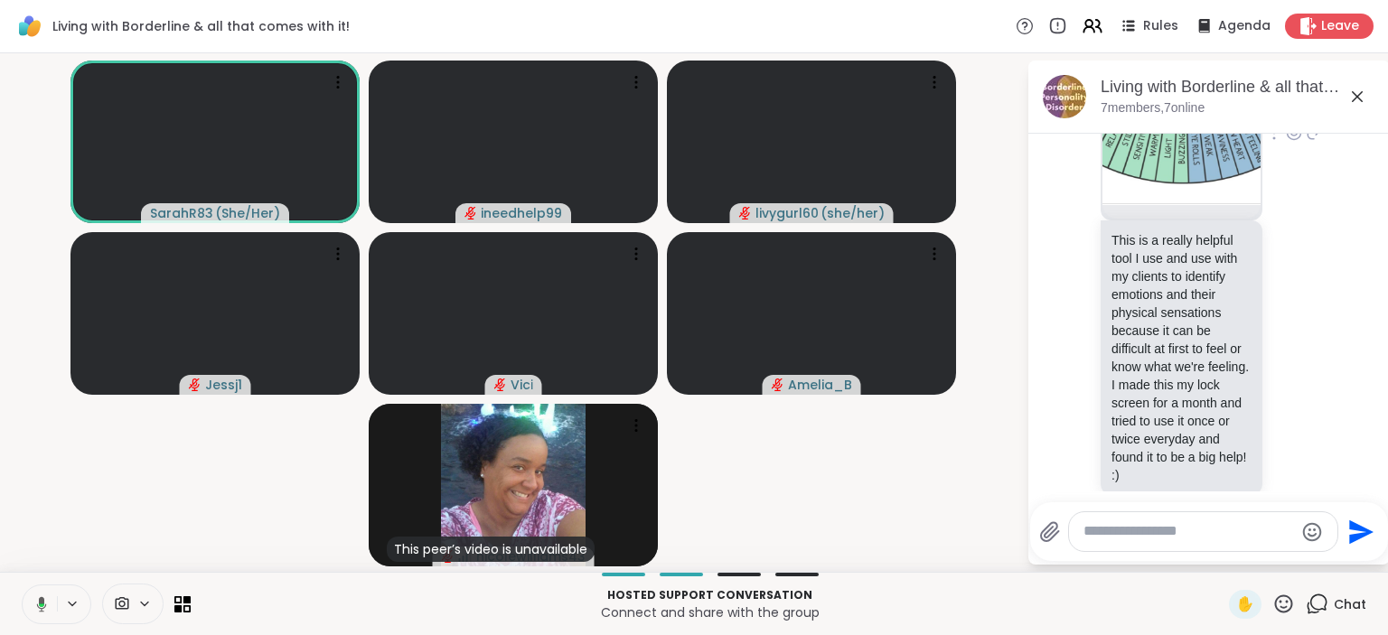
scroll to position [4748, 0]
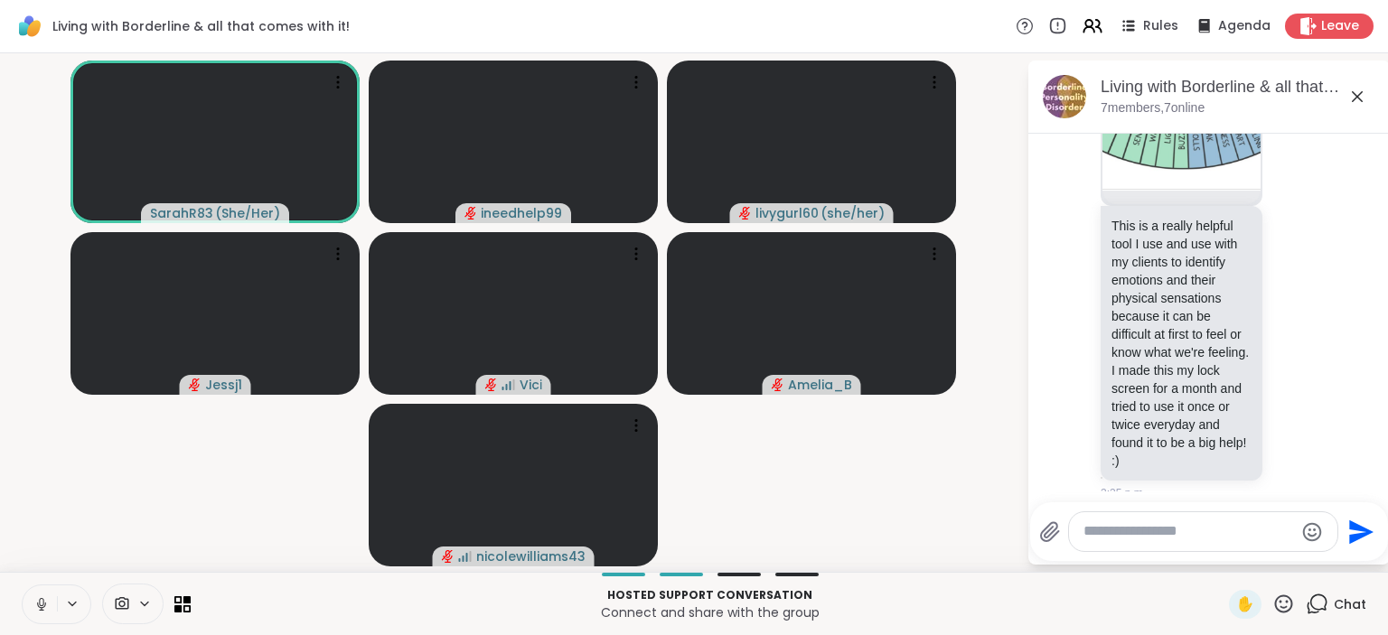
click at [686, 530] on video-player-container "SarahR83 ( She/Her ) ineedhelp99 livygurl60 ( she/her ) Jessj1 [PERSON_NAME] ni…" at bounding box center [513, 313] width 1005 height 504
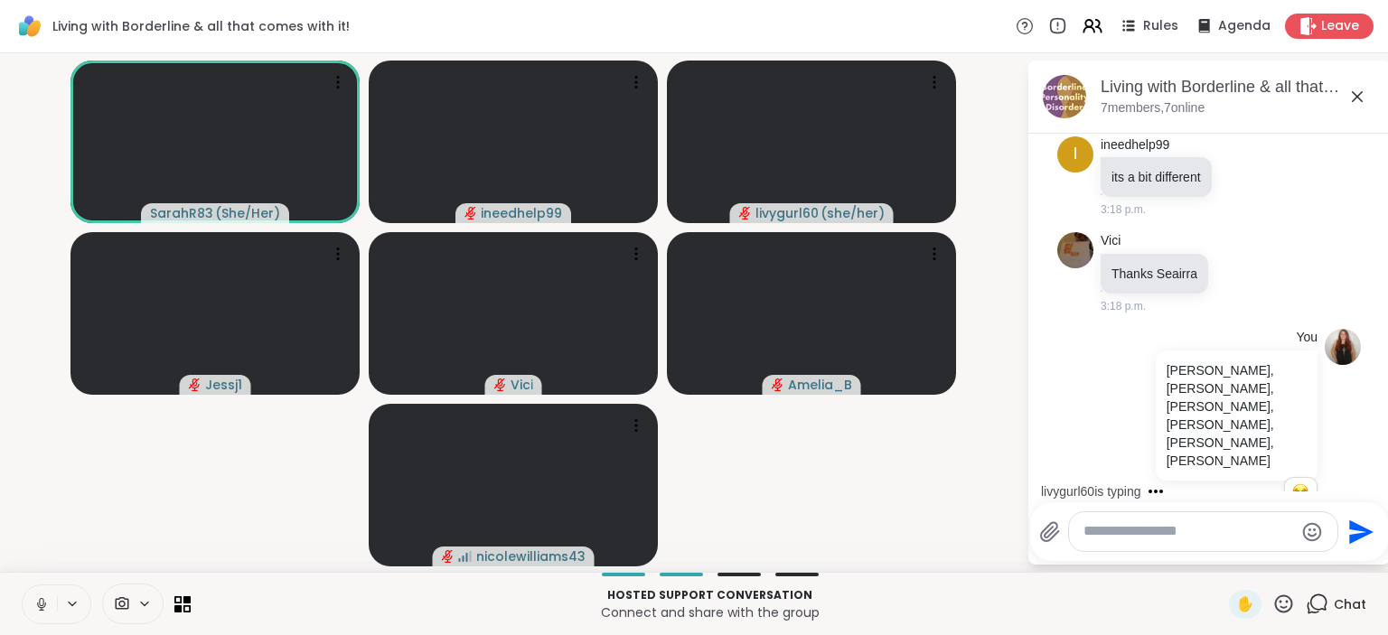
scroll to position [2605, 0]
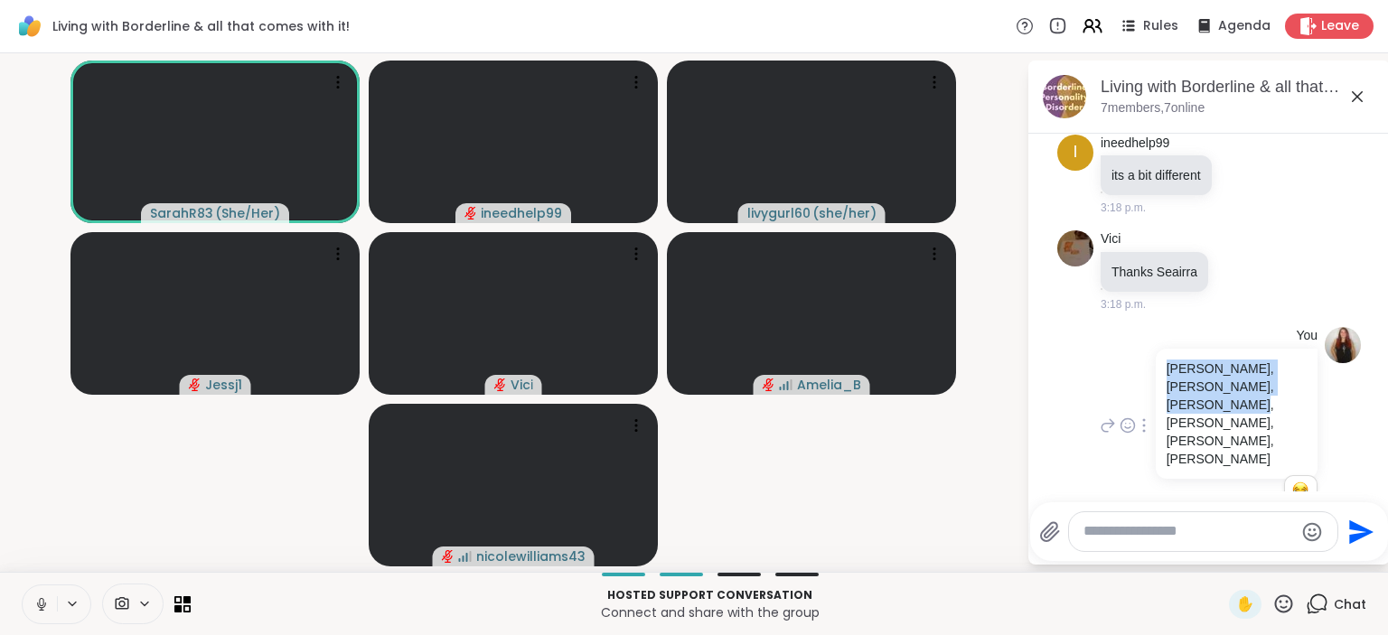
drag, startPoint x: 1256, startPoint y: 308, endPoint x: 1158, endPoint y: 283, distance: 101.7
click at [1158, 349] on div "[PERSON_NAME], [PERSON_NAME], [PERSON_NAME], [PERSON_NAME], [PERSON_NAME], [PER…" at bounding box center [1237, 414] width 162 height 130
copy p "[PERSON_NAME], [PERSON_NAME], [PERSON_NAME], [PERSON_NAME], [PERSON_NAME], [PER…"
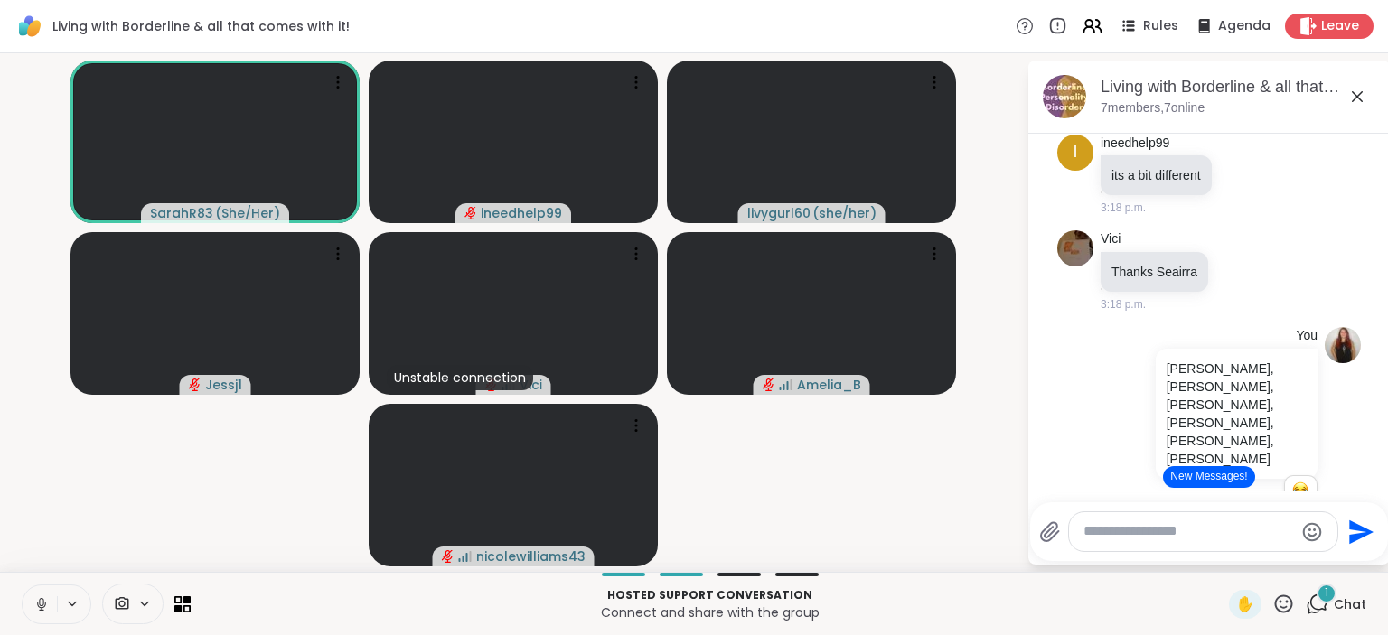
click at [1090, 528] on textarea "Type your message" at bounding box center [1189, 531] width 211 height 19
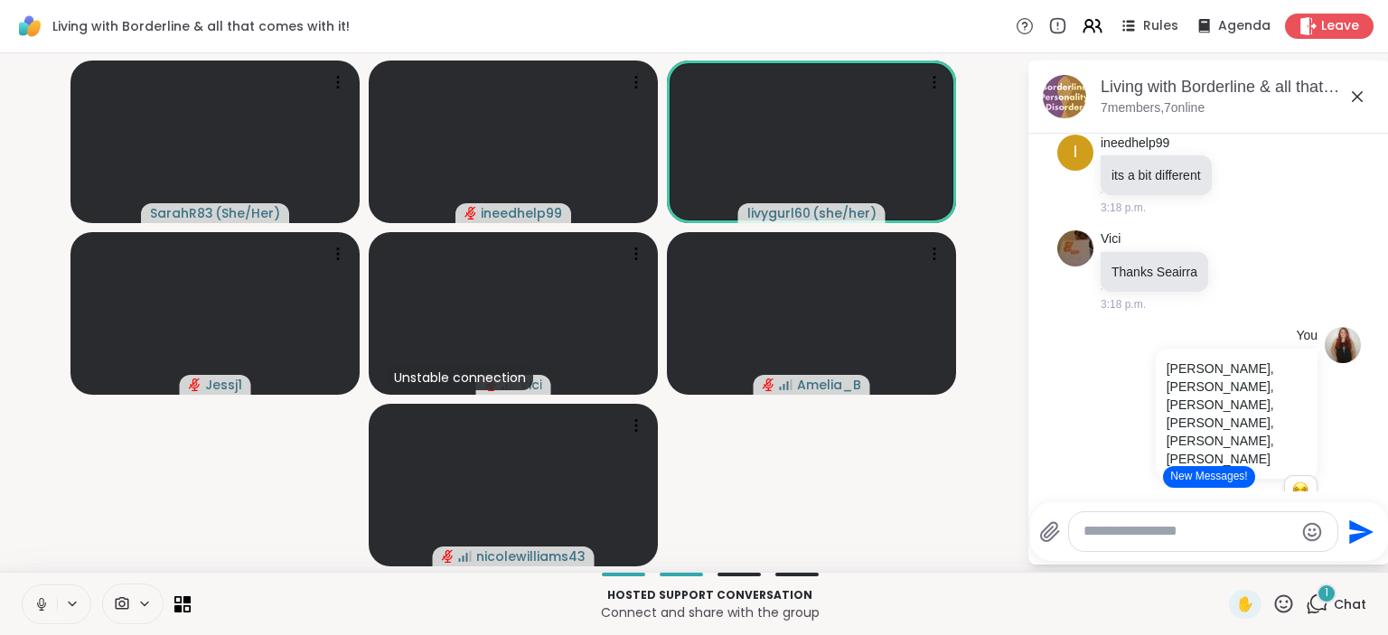
paste textarea "**********"
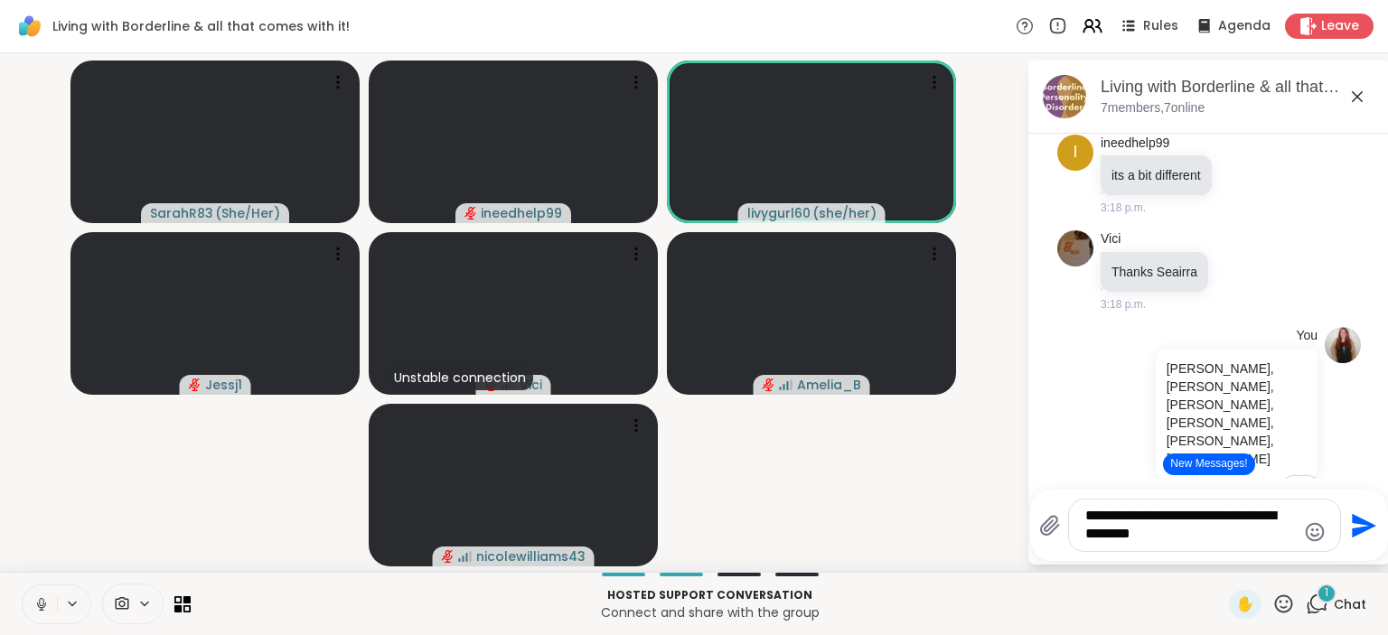
click at [1165, 525] on textarea "**********" at bounding box center [1190, 525] width 211 height 37
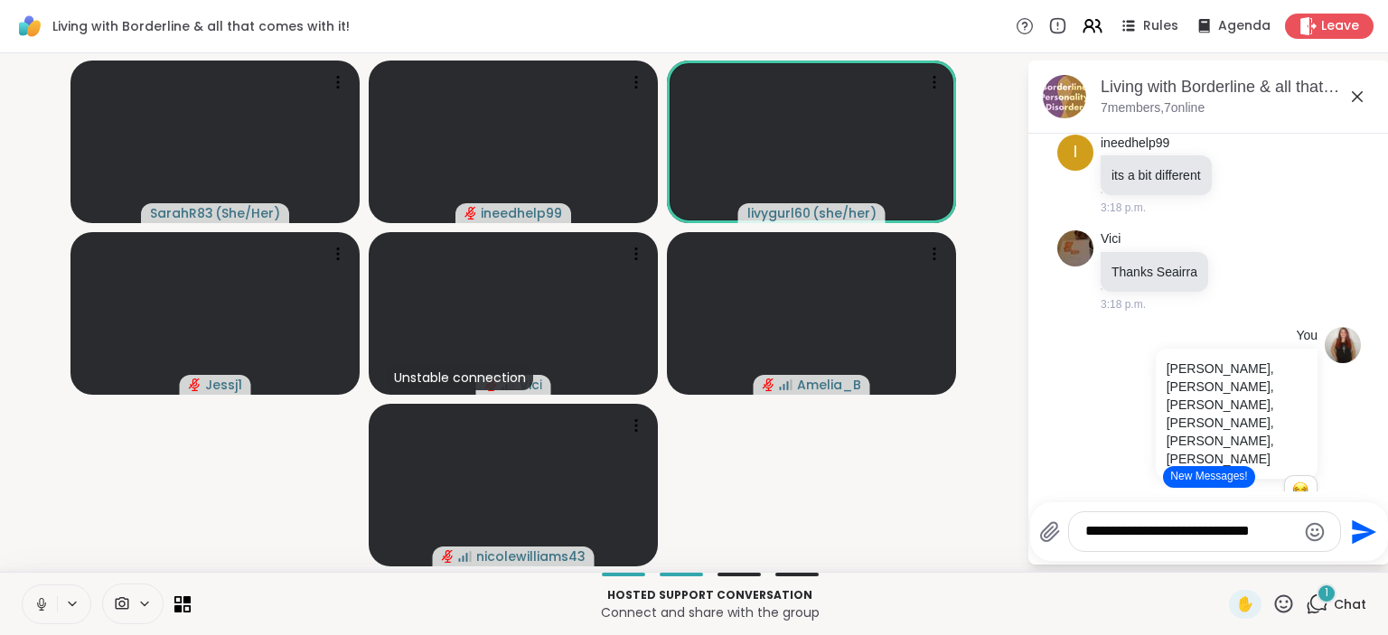
type textarea "**********"
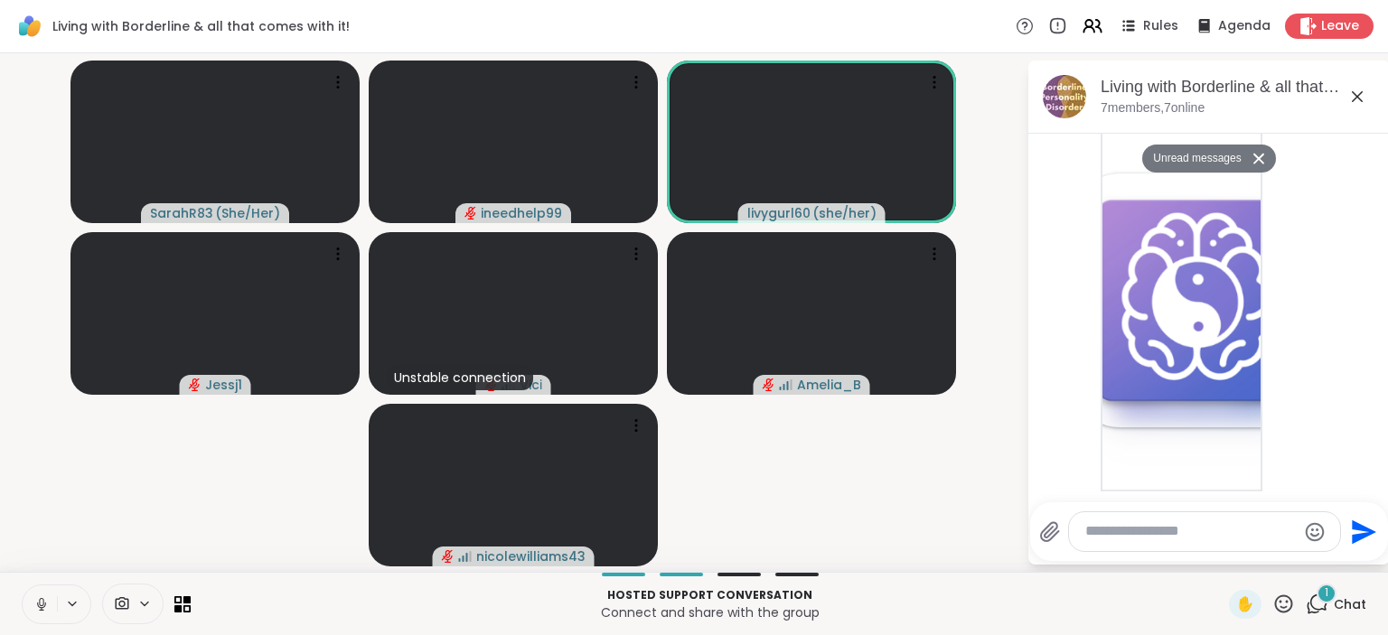
scroll to position [6571, 0]
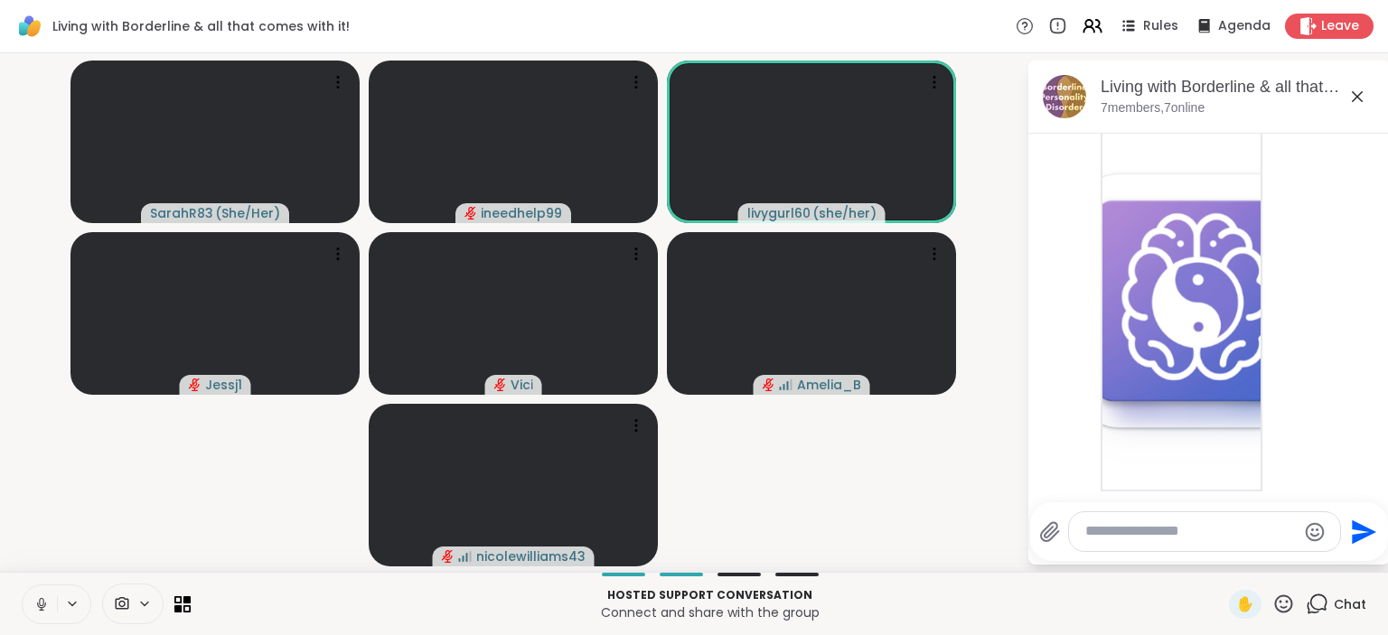
click at [42, 607] on icon at bounding box center [41, 604] width 9 height 5
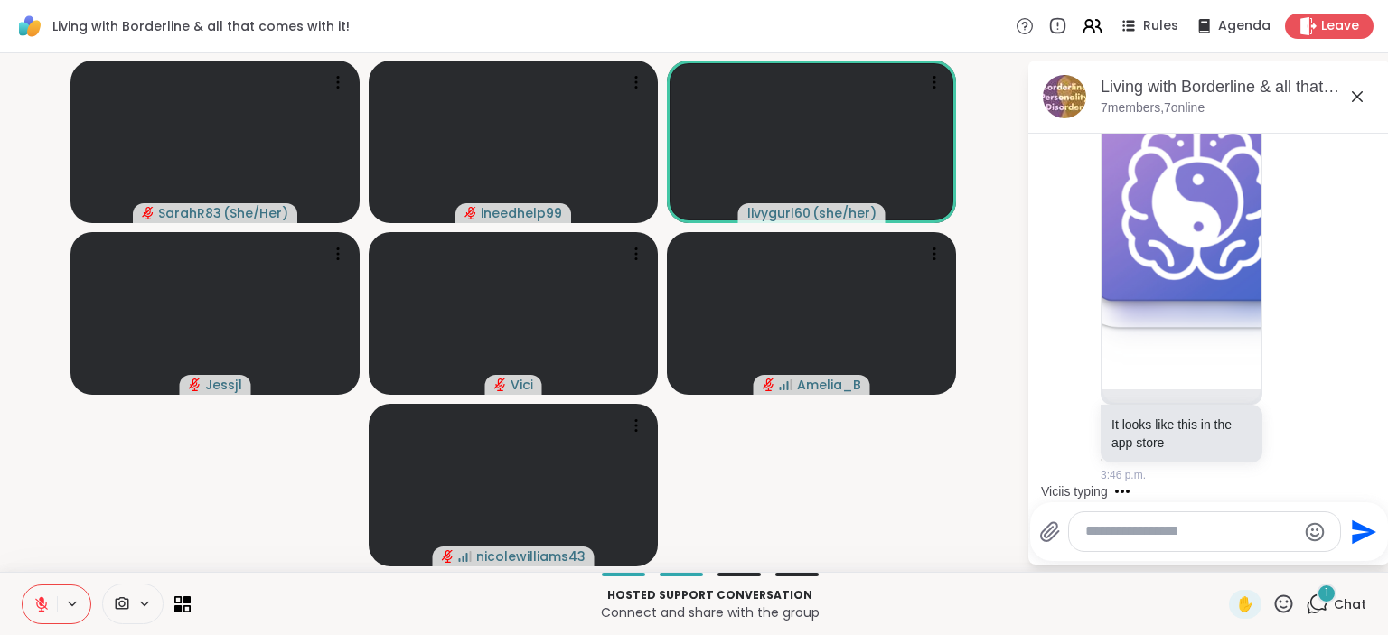
scroll to position [6864, 0]
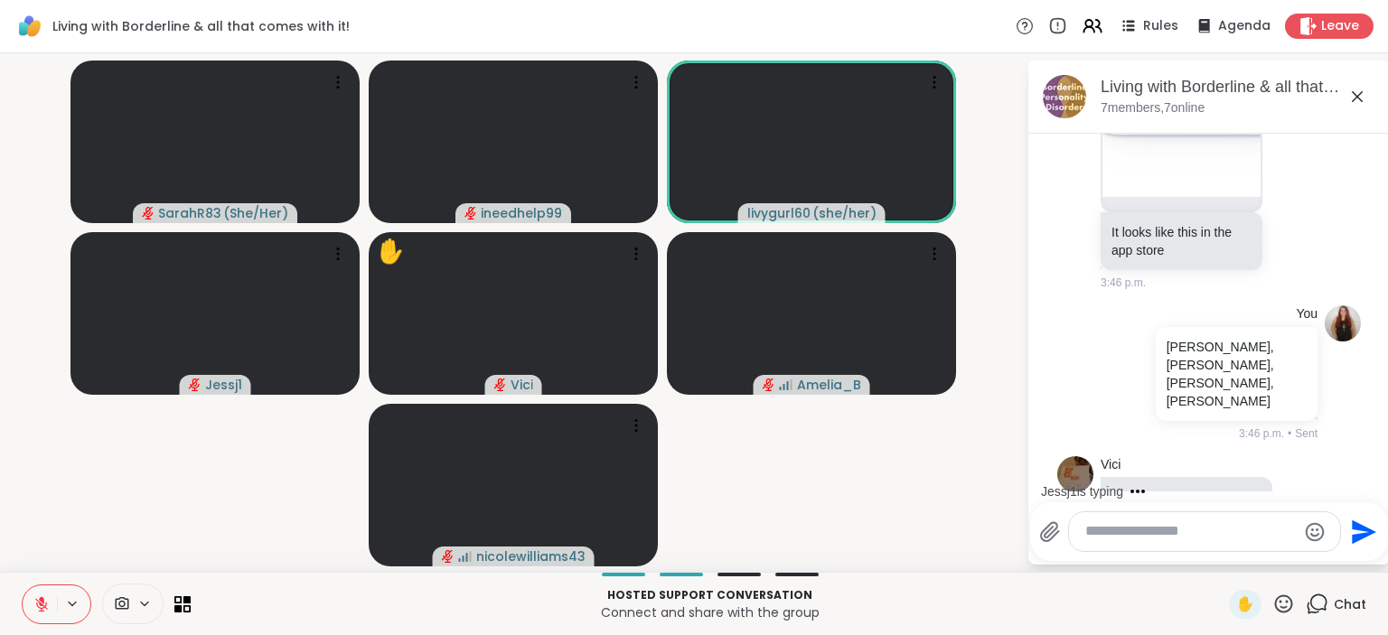
click at [1281, 547] on div "Vici This message was deleted 3:48 p.m." at bounding box center [1209, 596] width 304 height 99
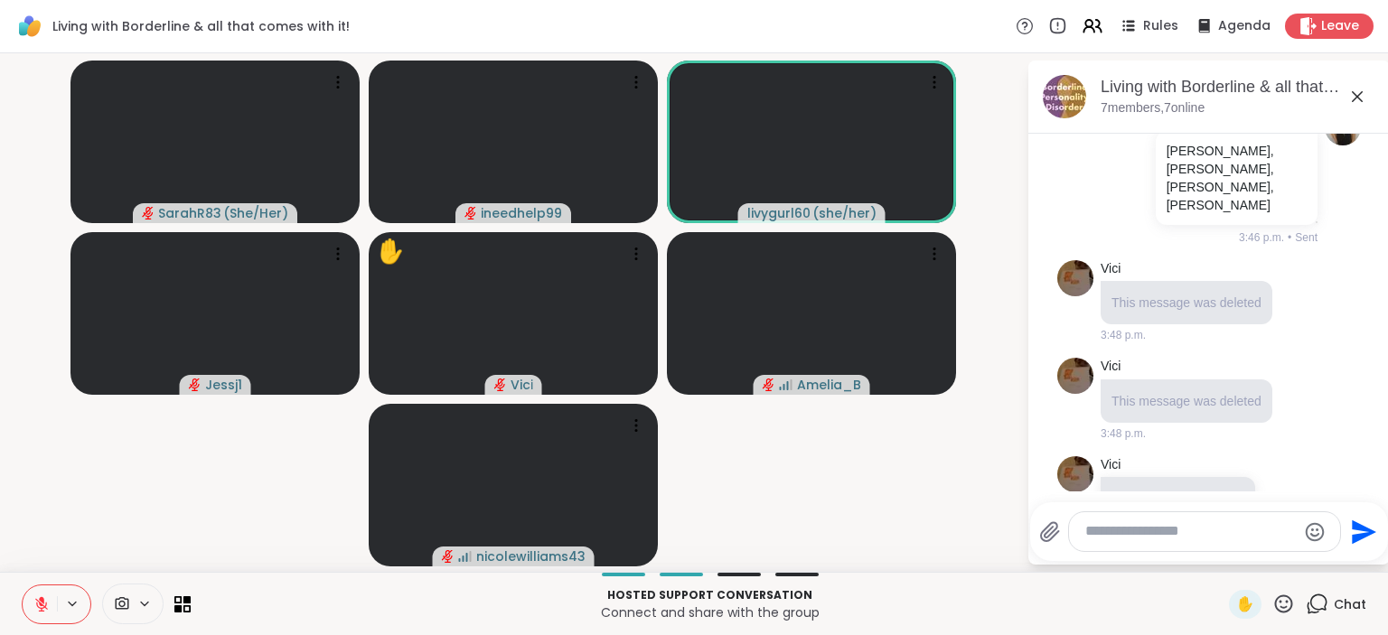
click at [42, 611] on icon at bounding box center [41, 604] width 13 height 13
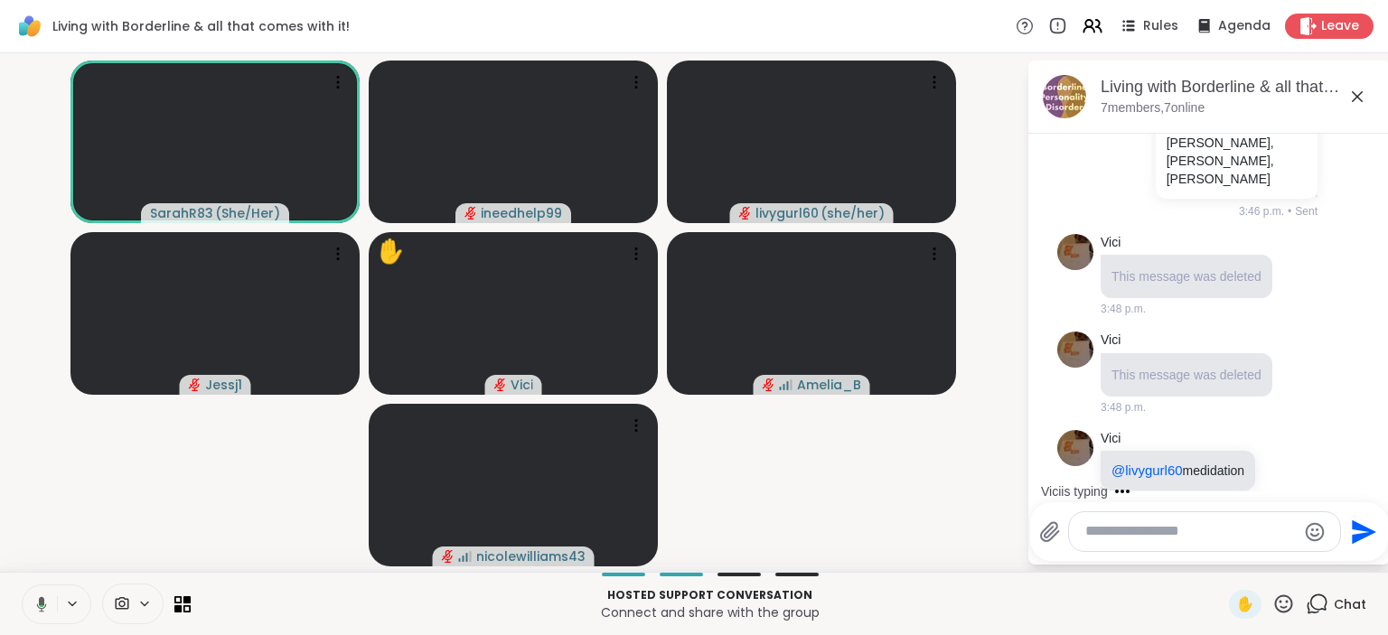
scroll to position [7183, 0]
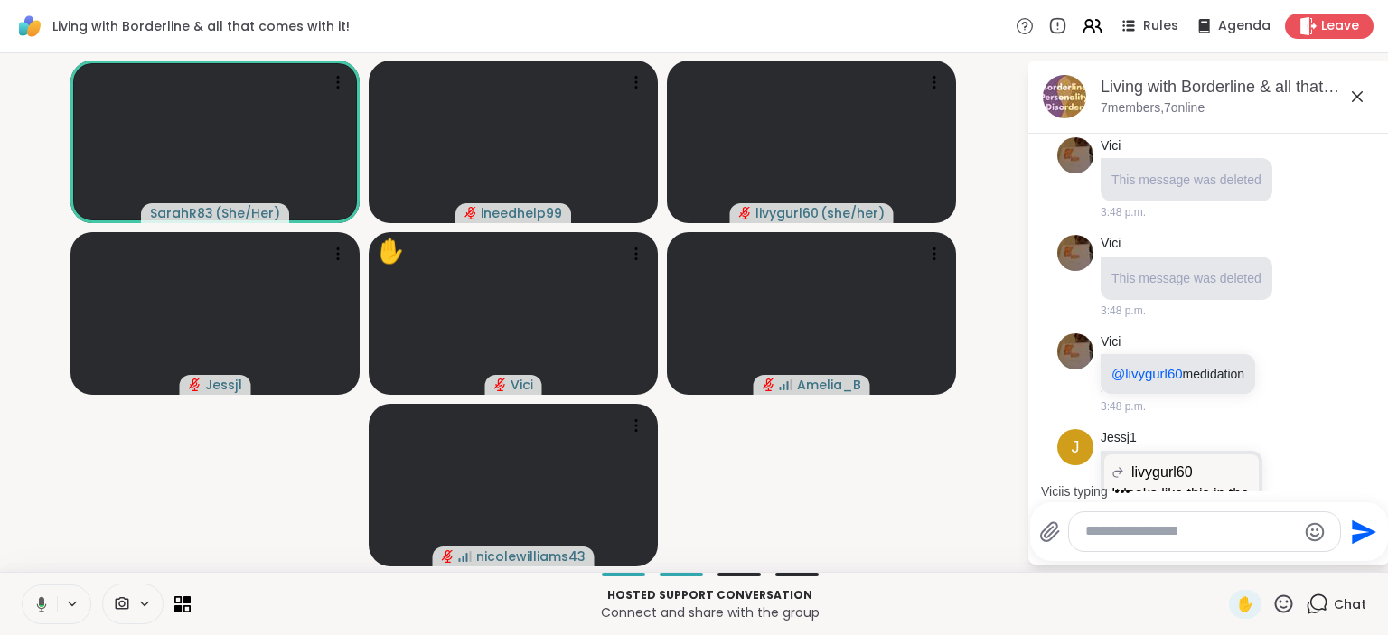
click at [27, 602] on button at bounding box center [38, 605] width 37 height 38
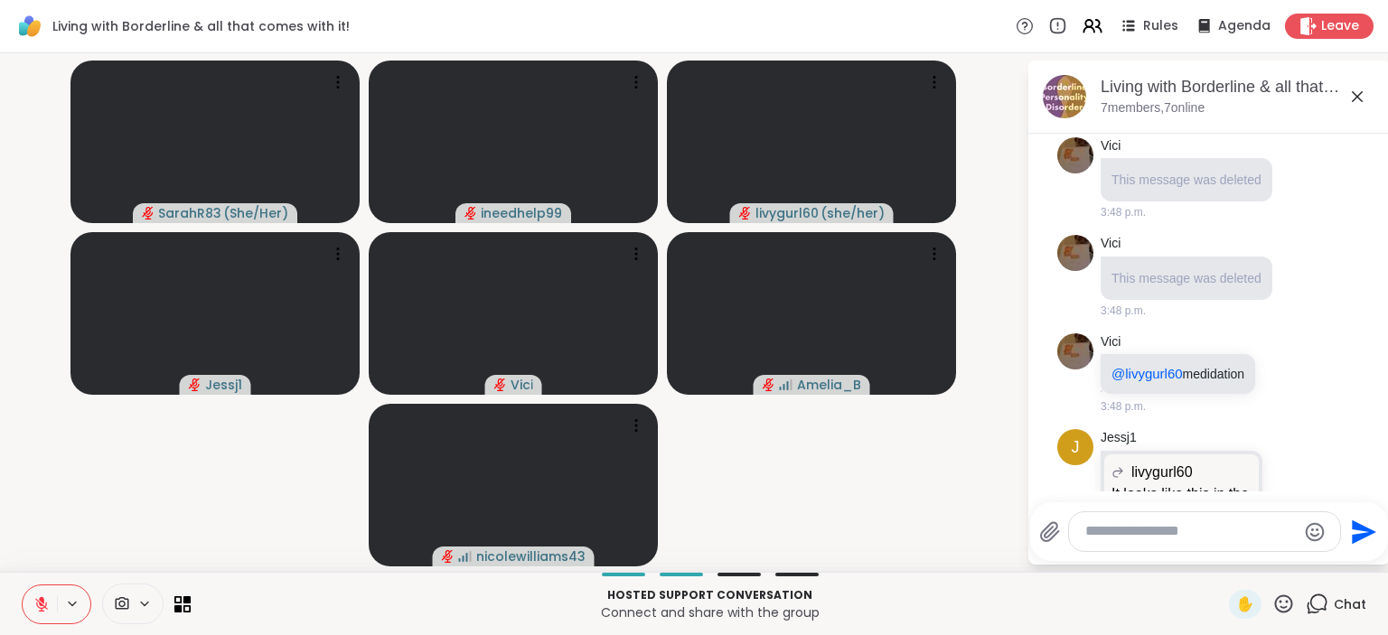
click at [47, 602] on icon at bounding box center [41, 604] width 16 height 16
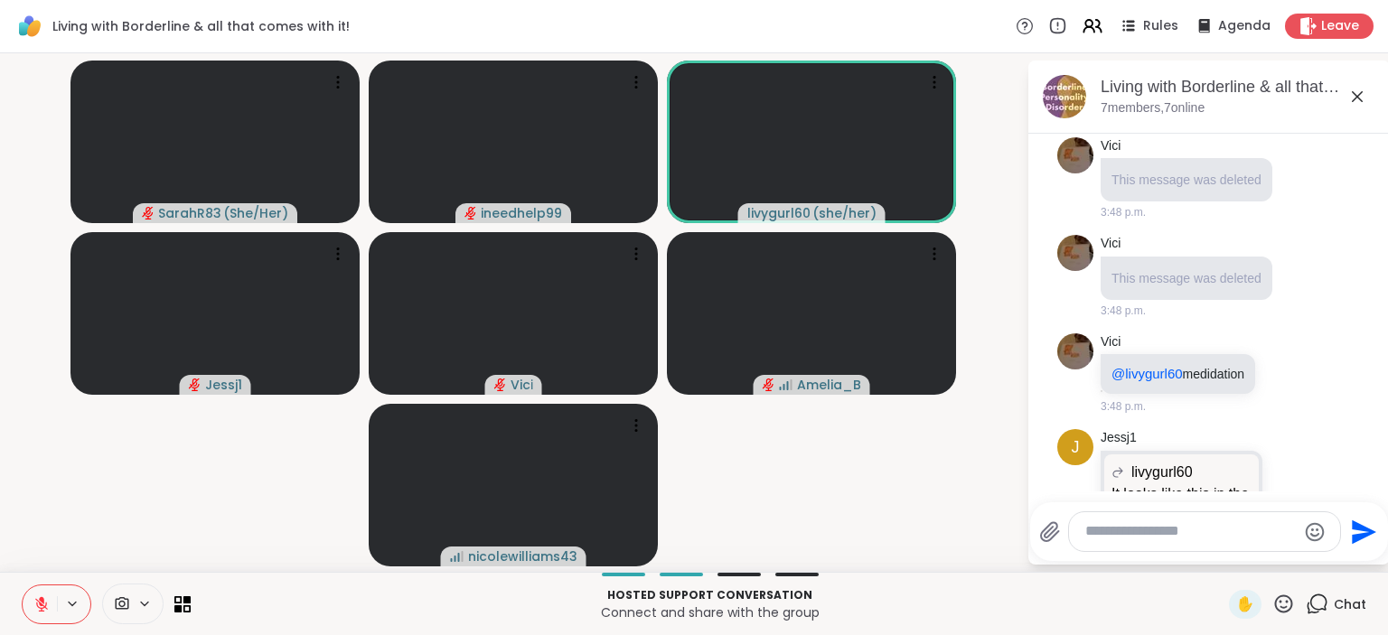
click at [52, 605] on button at bounding box center [40, 605] width 34 height 38
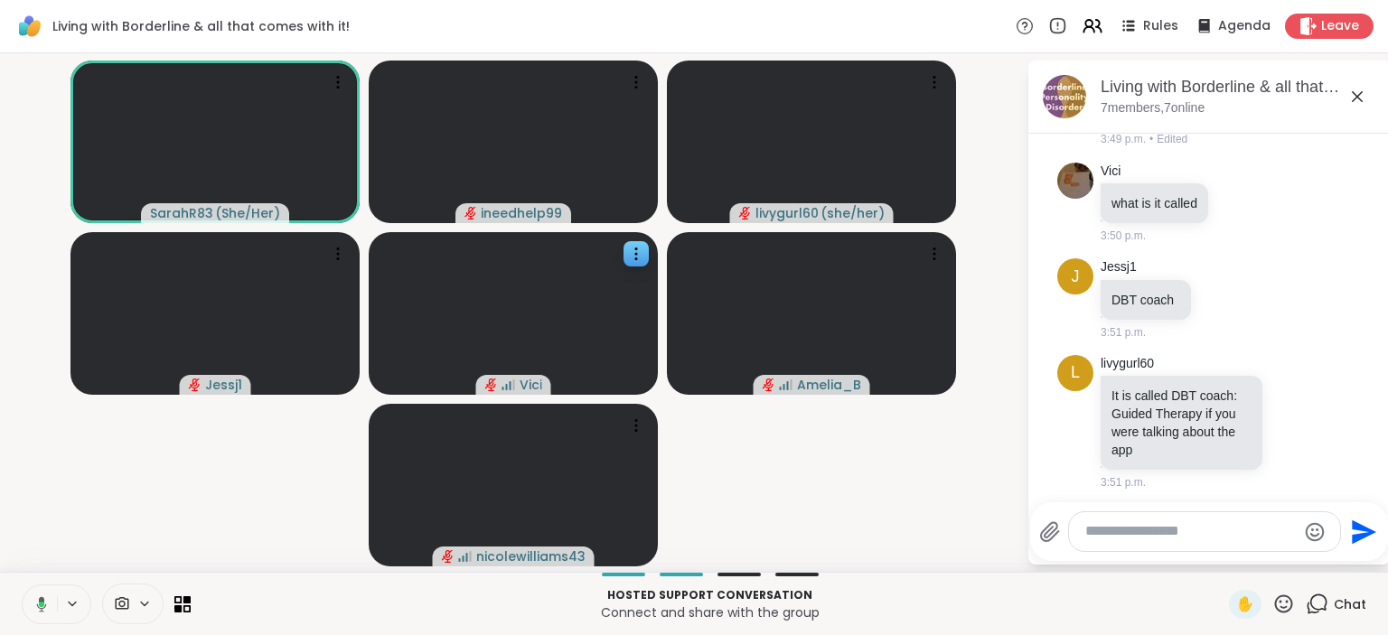
scroll to position [7681, 0]
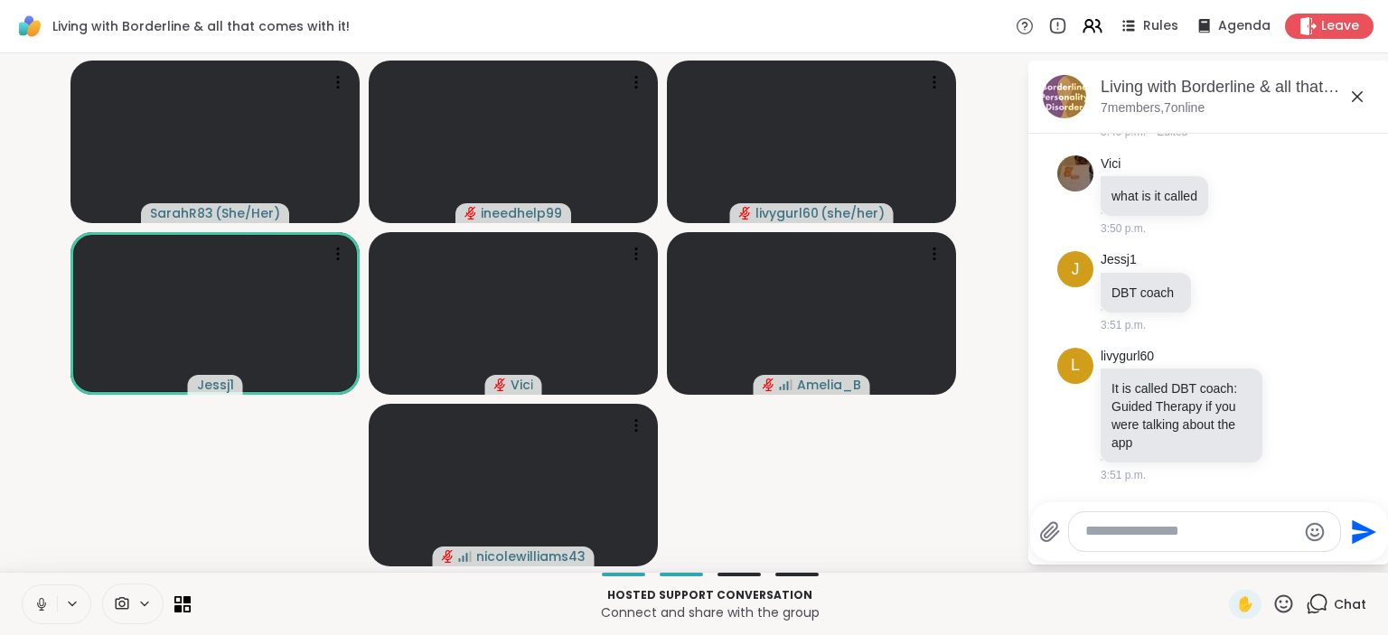
click at [44, 614] on button at bounding box center [40, 605] width 34 height 38
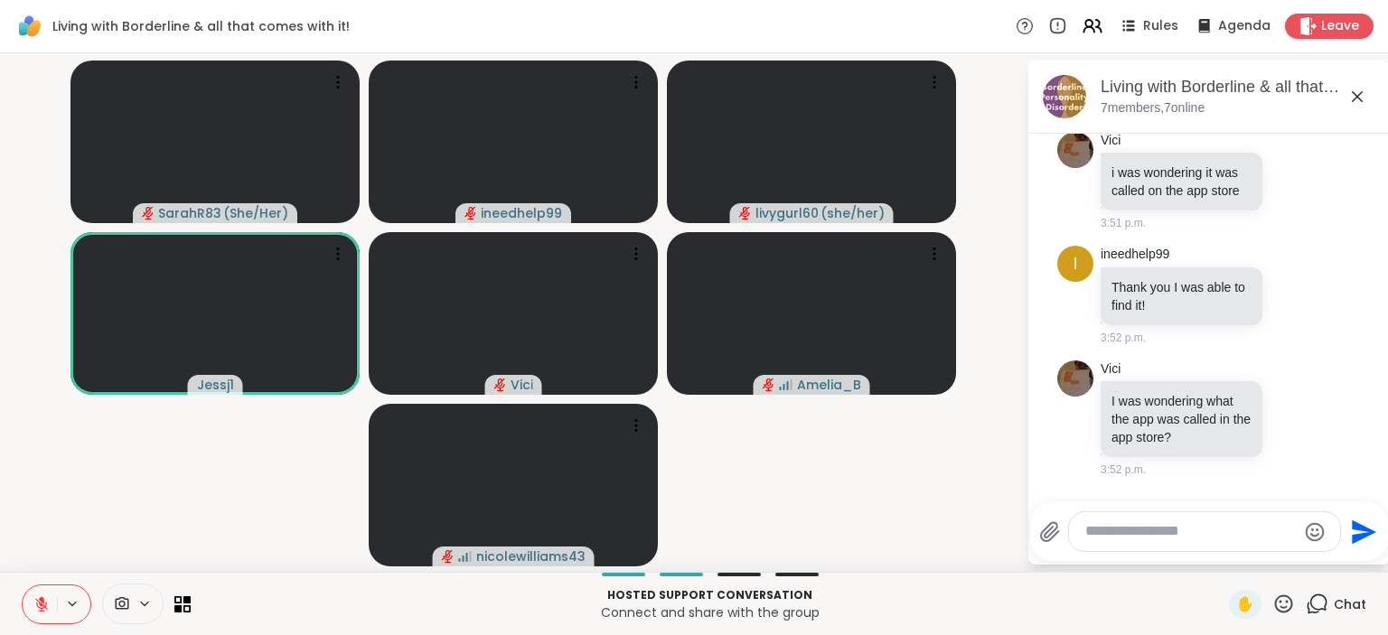
scroll to position [8426, 0]
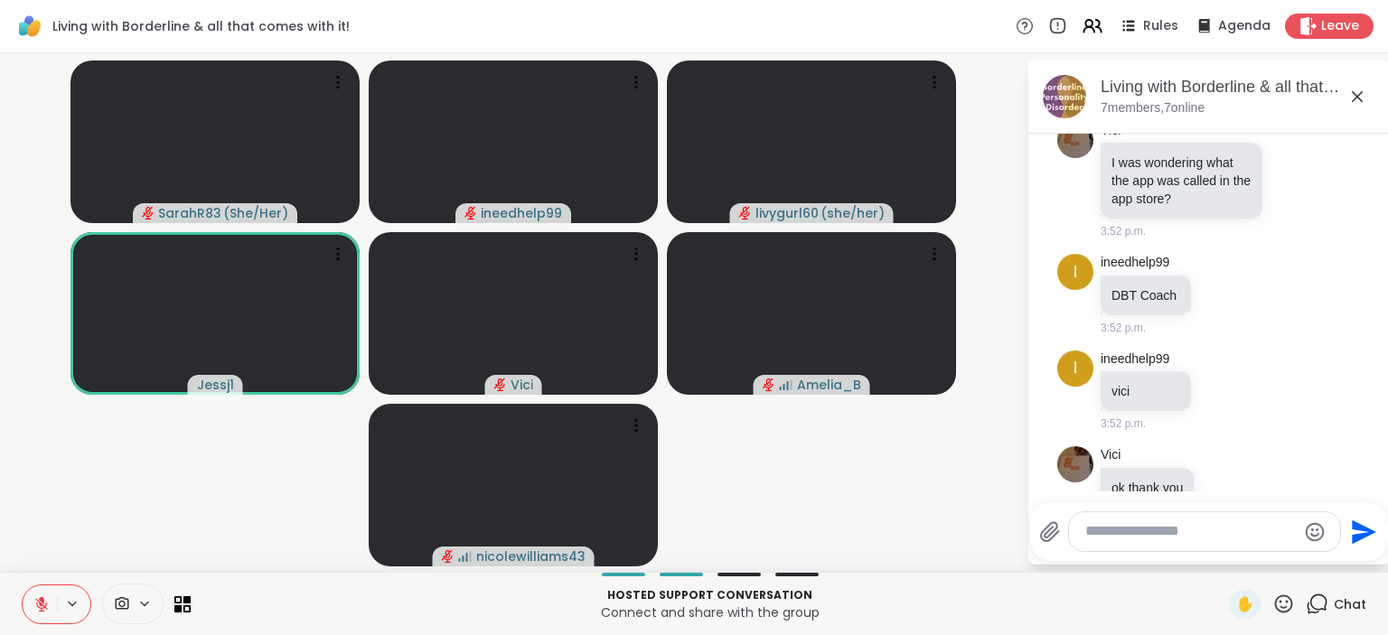
click at [934, 468] on video-player-container "SarahR83 ( She/Her ) ineedhelp99 livygurl60 ( she/her ) Jessj1 [PERSON_NAME] ni…" at bounding box center [513, 313] width 1005 height 504
click at [1284, 607] on icon at bounding box center [1283, 604] width 23 height 23
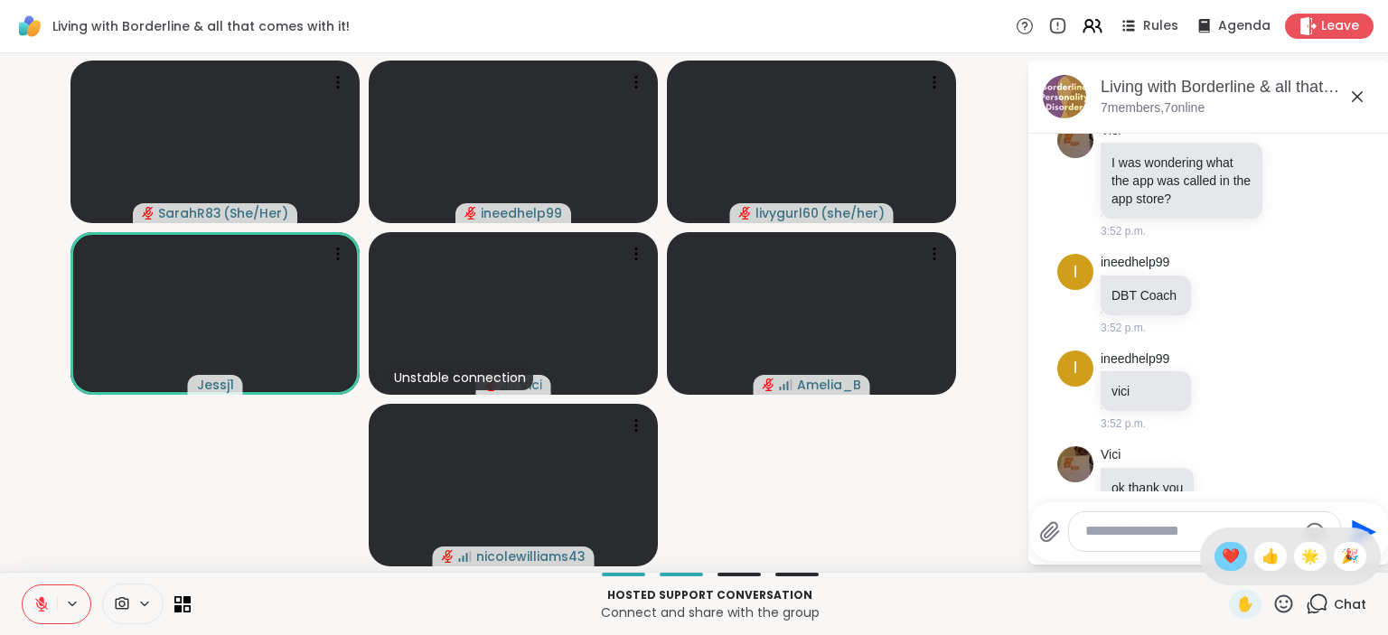
click at [1225, 561] on span "❤️" at bounding box center [1231, 557] width 18 height 22
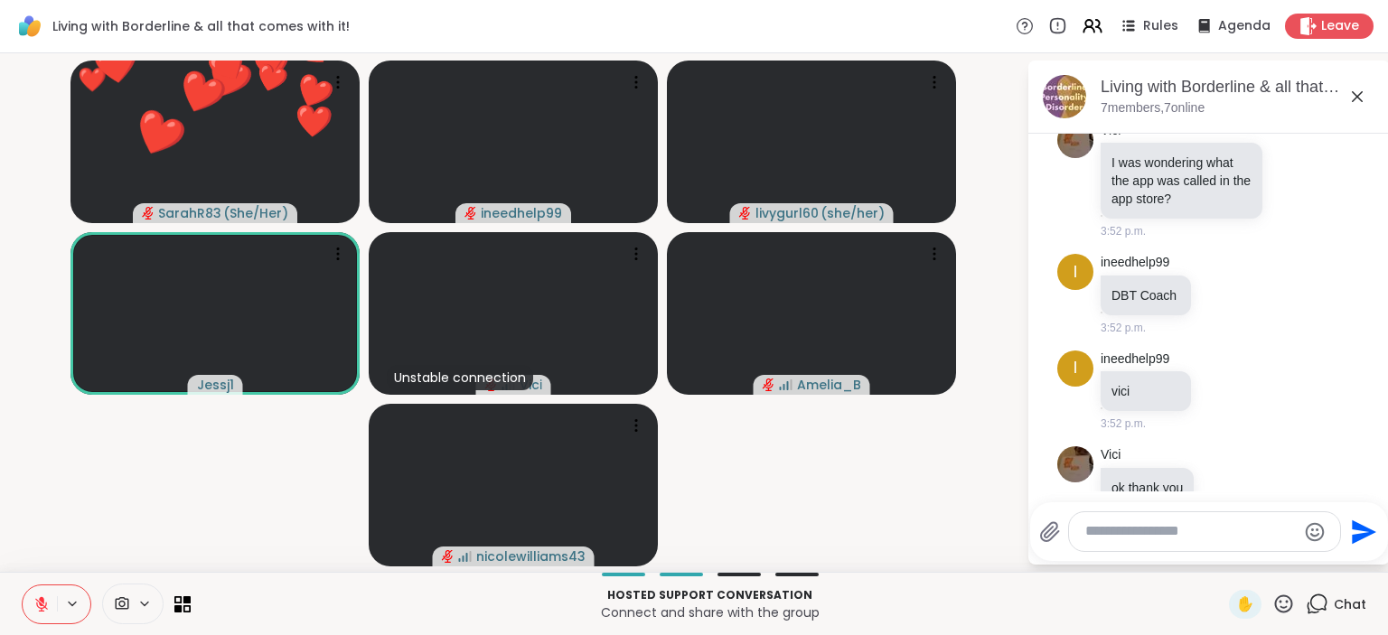
click at [1281, 606] on icon at bounding box center [1283, 604] width 23 height 23
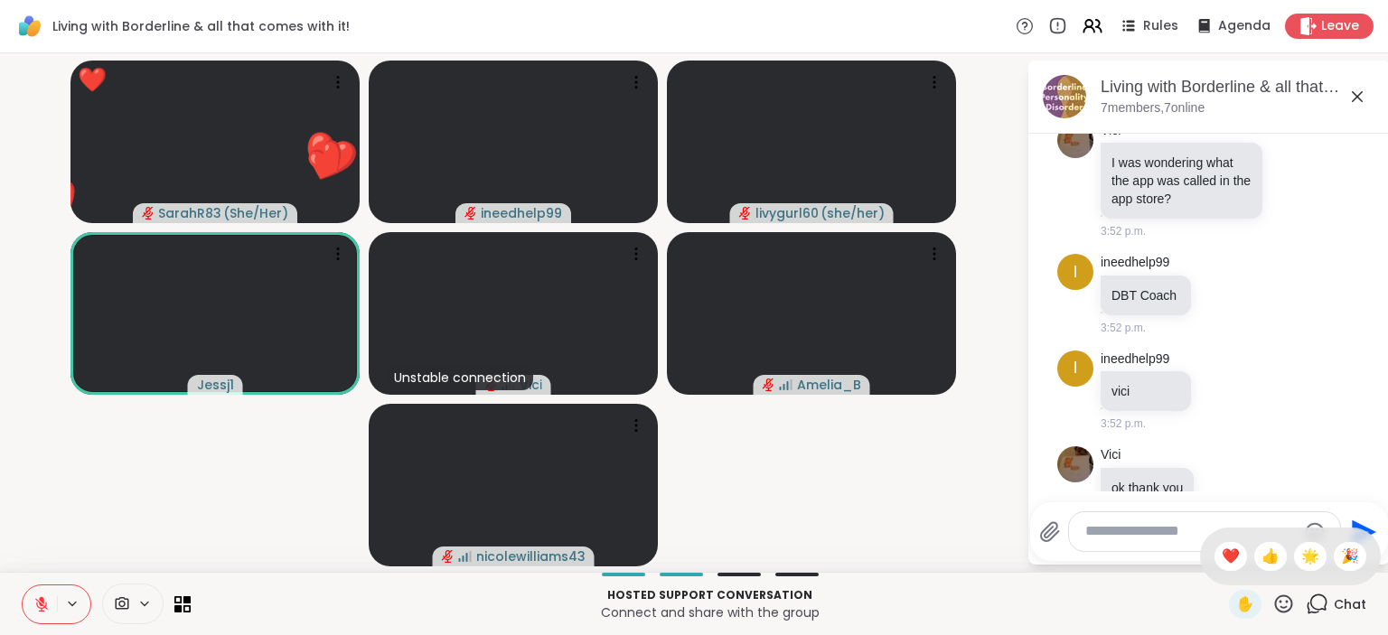
click at [1330, 558] on div "✋ ❤️ 👍 🌟 🎉" at bounding box center [1290, 557] width 181 height 58
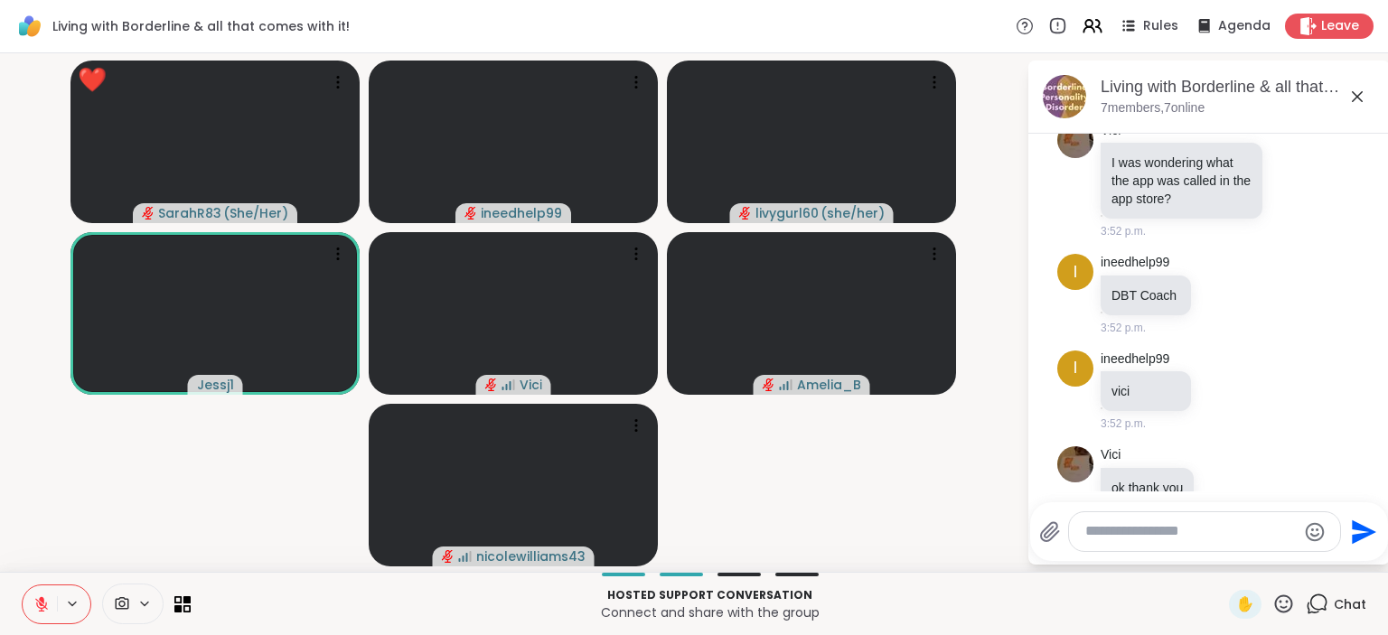
click at [1281, 595] on icon at bounding box center [1283, 604] width 23 height 23
click at [1346, 567] on span "🎉" at bounding box center [1350, 557] width 18 height 22
click at [1289, 606] on icon at bounding box center [1283, 604] width 23 height 23
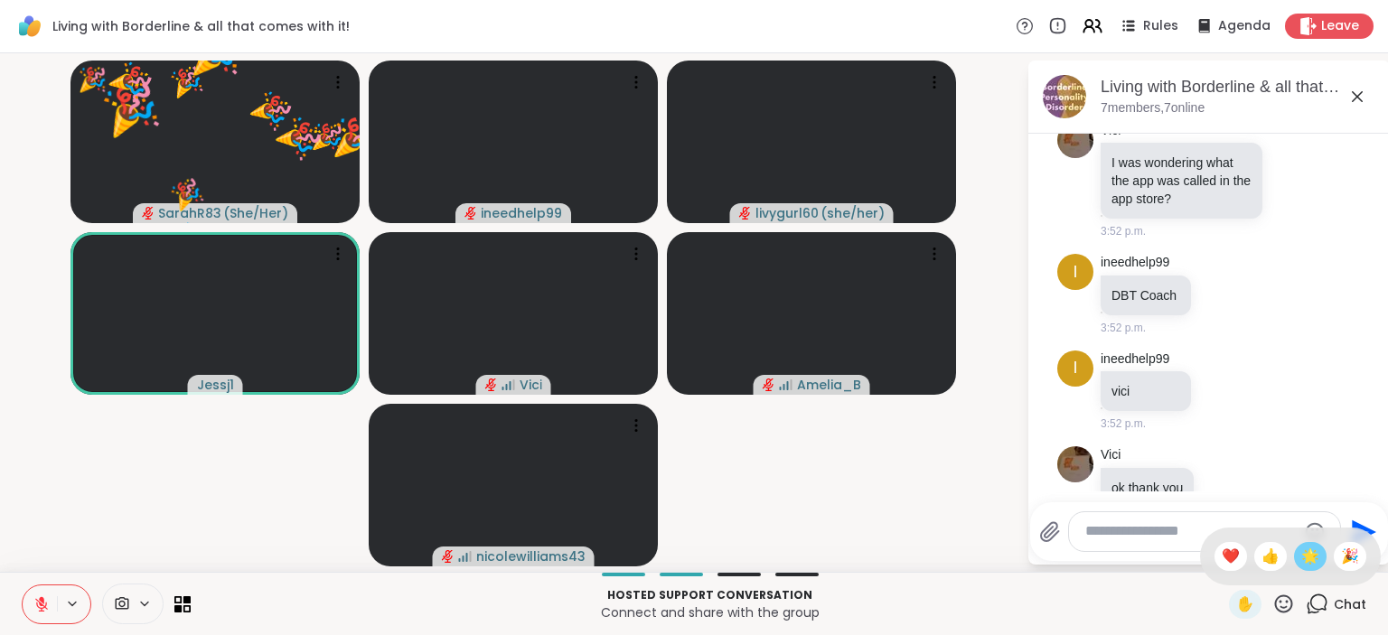
click at [1307, 567] on span "🌟" at bounding box center [1310, 557] width 18 height 22
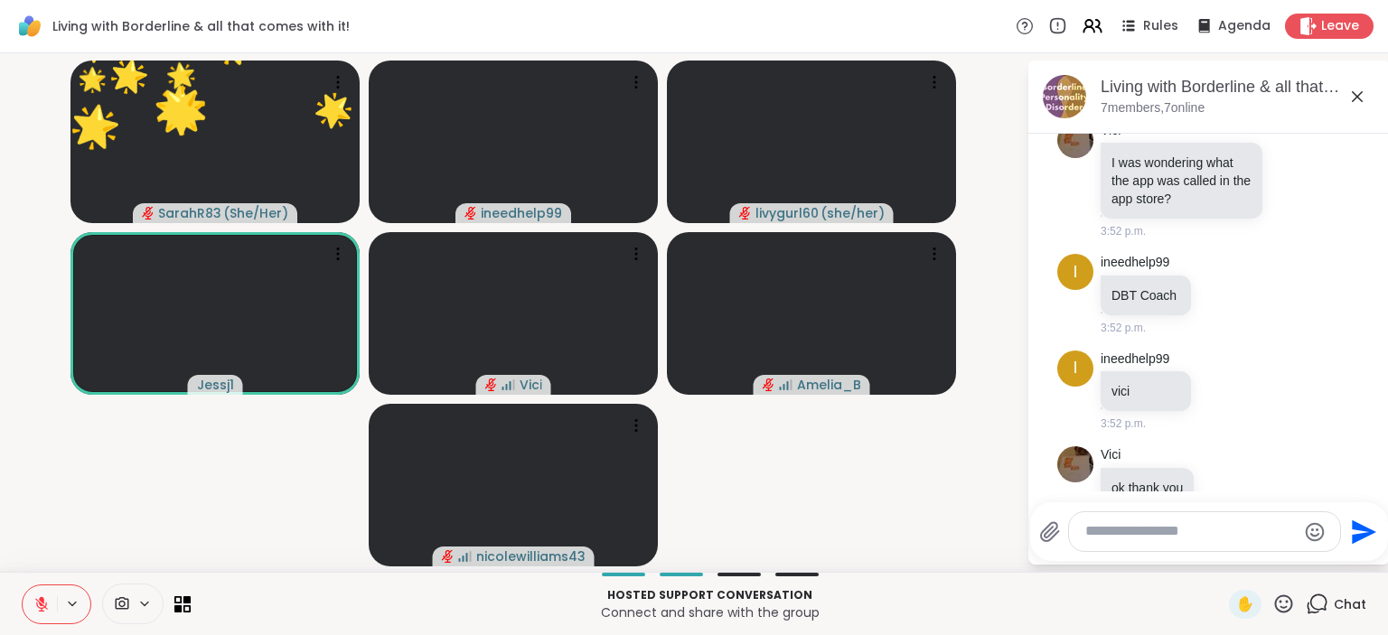
click at [1290, 602] on icon at bounding box center [1283, 604] width 23 height 23
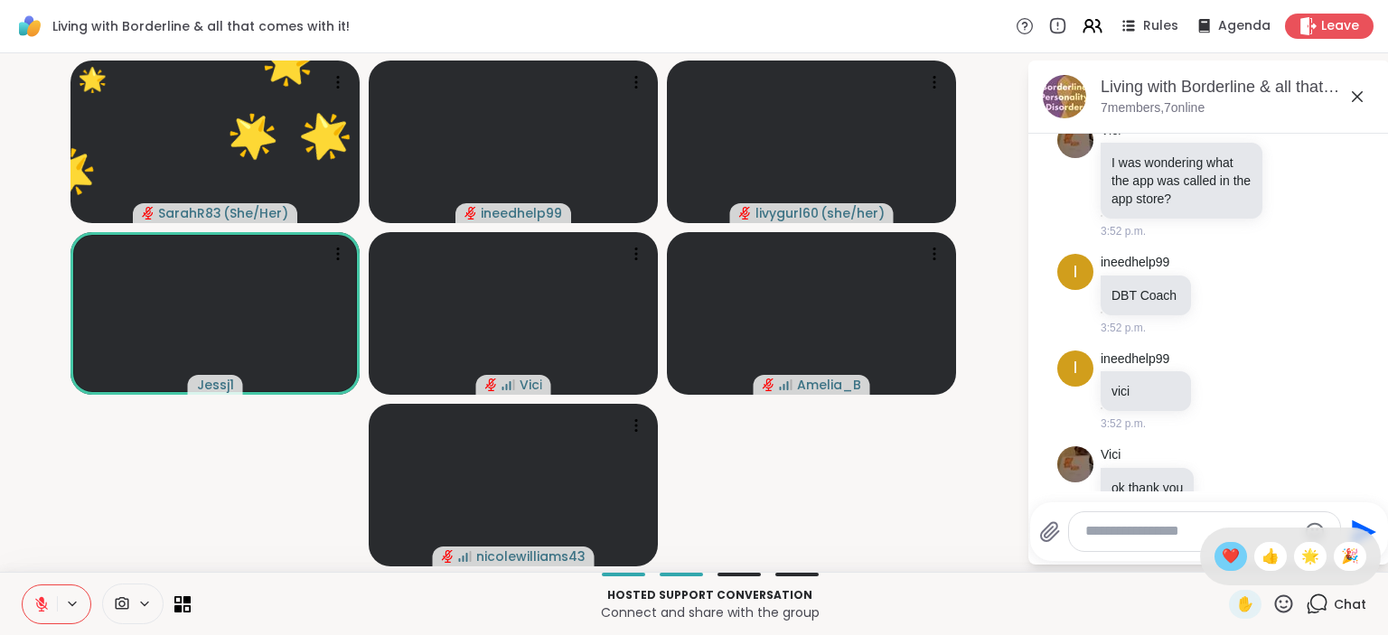
click at [1236, 556] on div "❤️" at bounding box center [1231, 556] width 33 height 29
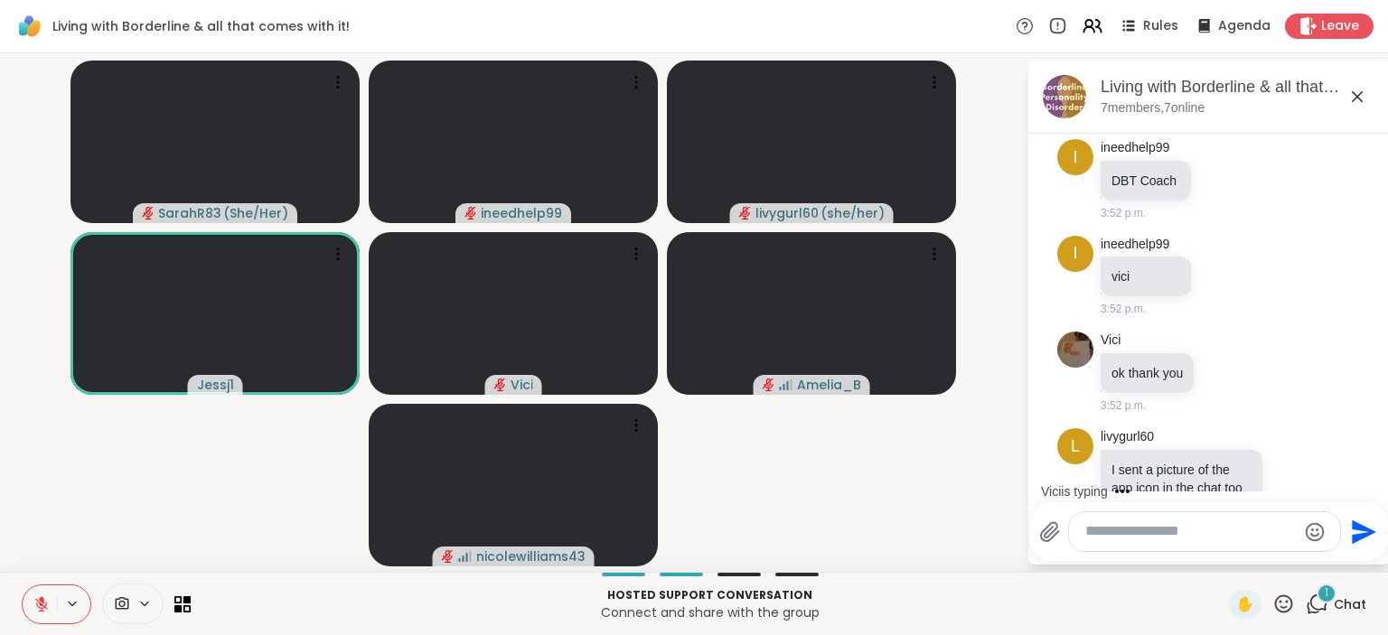
scroll to position [8654, 0]
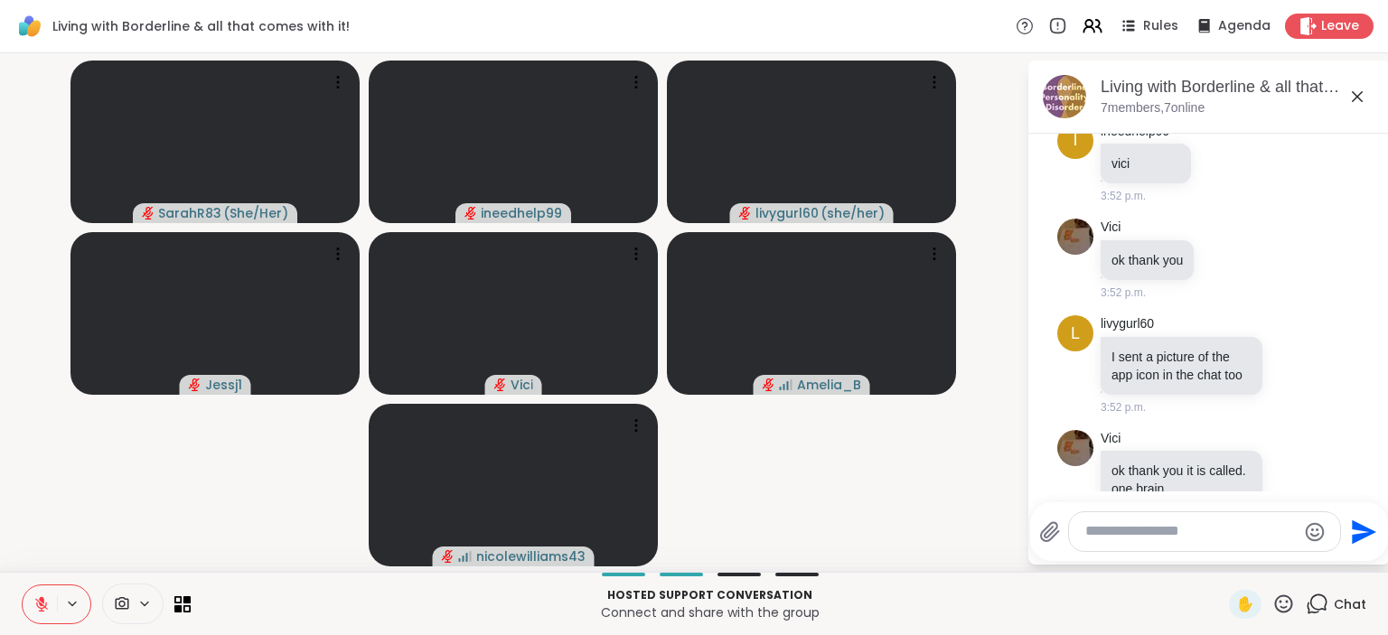
click at [34, 606] on icon at bounding box center [41, 604] width 16 height 16
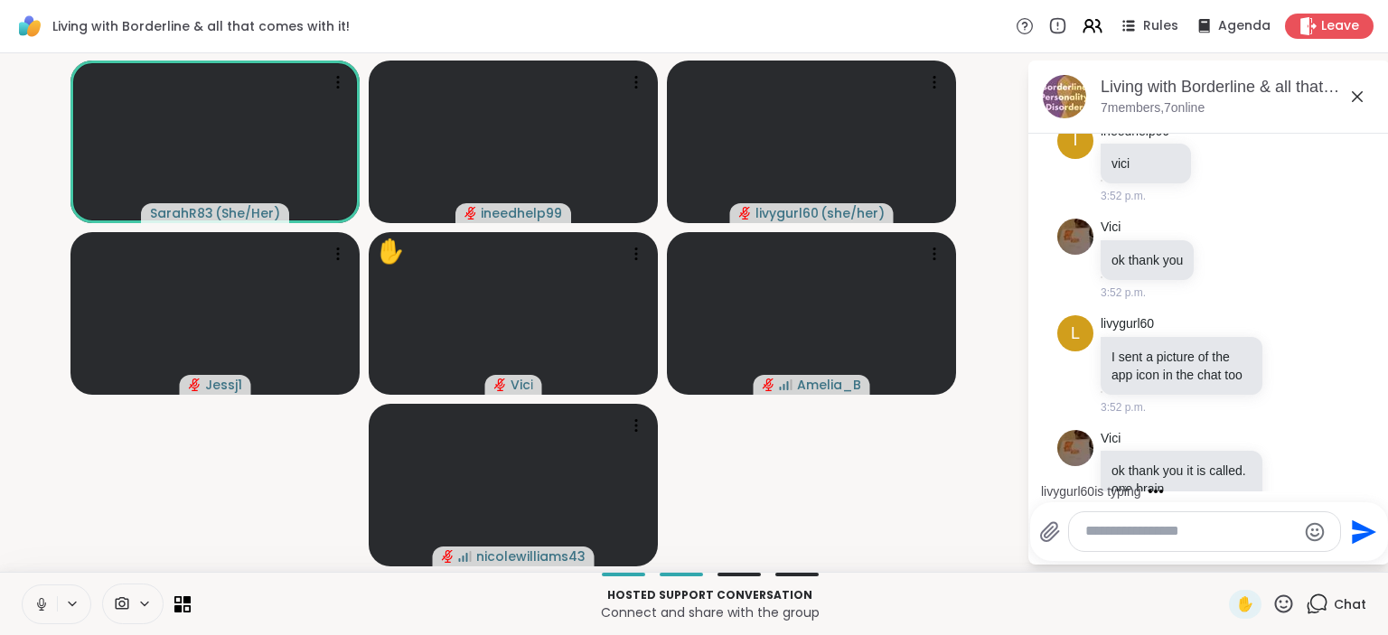
scroll to position [8787, 0]
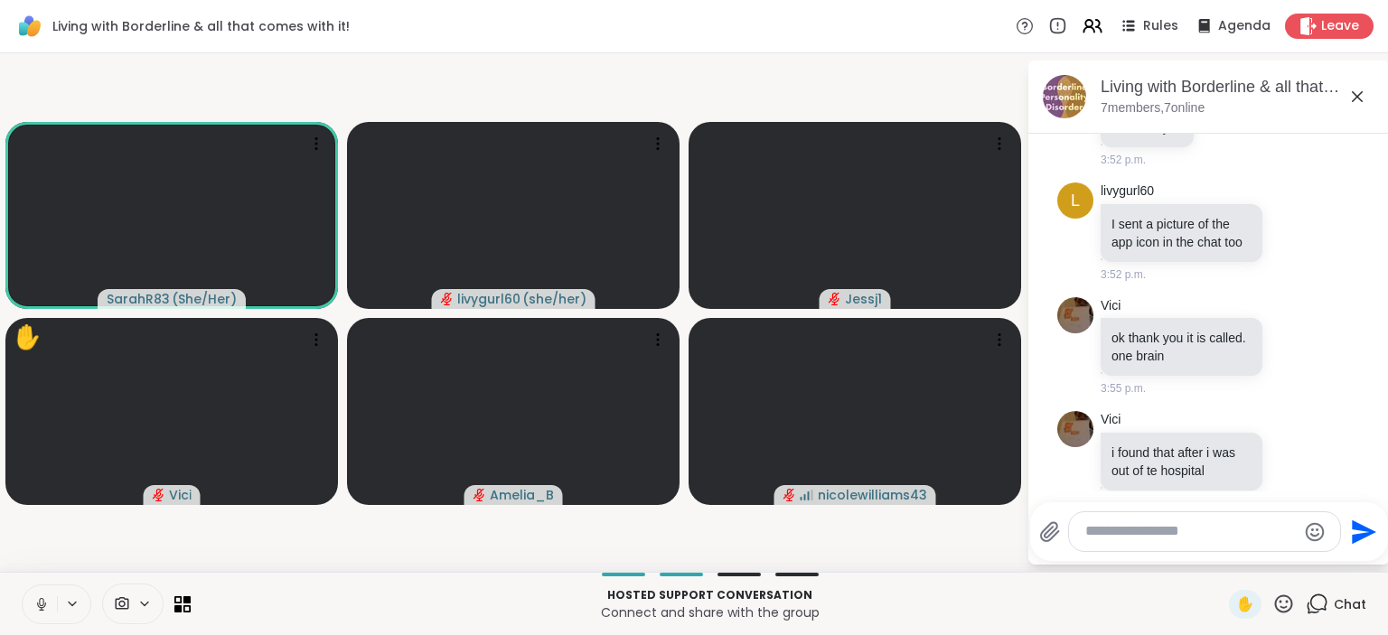
click at [44, 605] on icon at bounding box center [41, 604] width 16 height 16
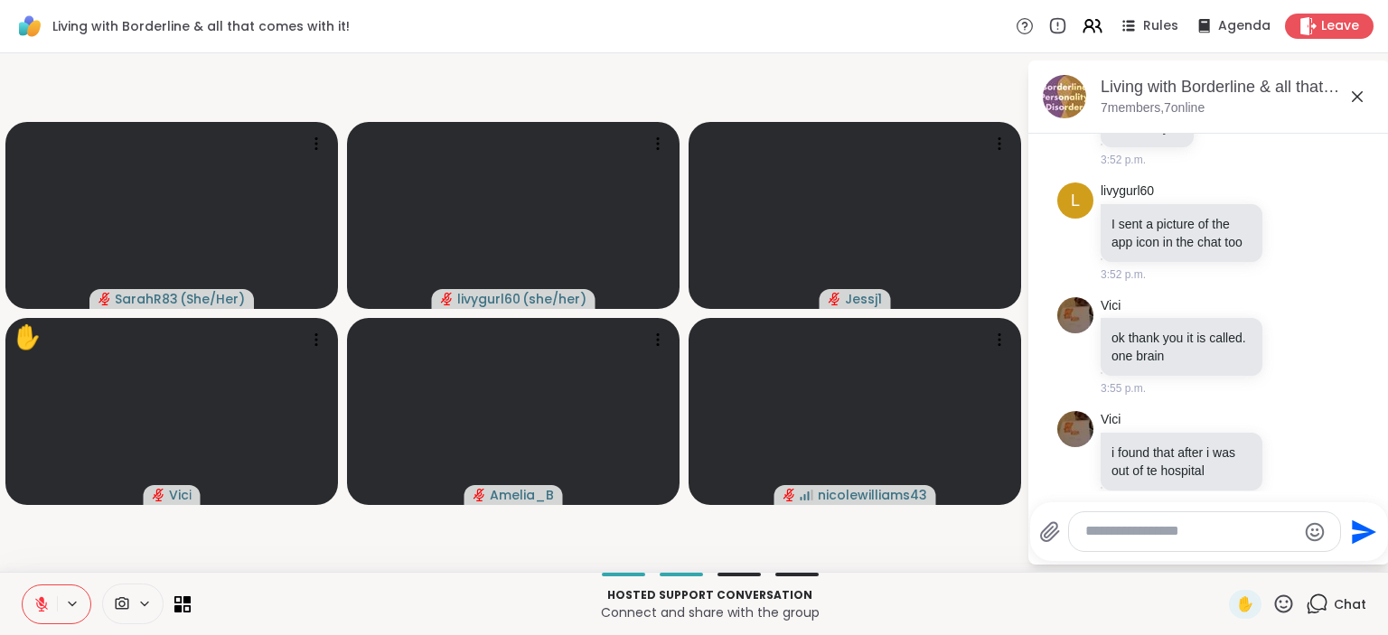
click at [44, 605] on icon at bounding box center [41, 604] width 16 height 16
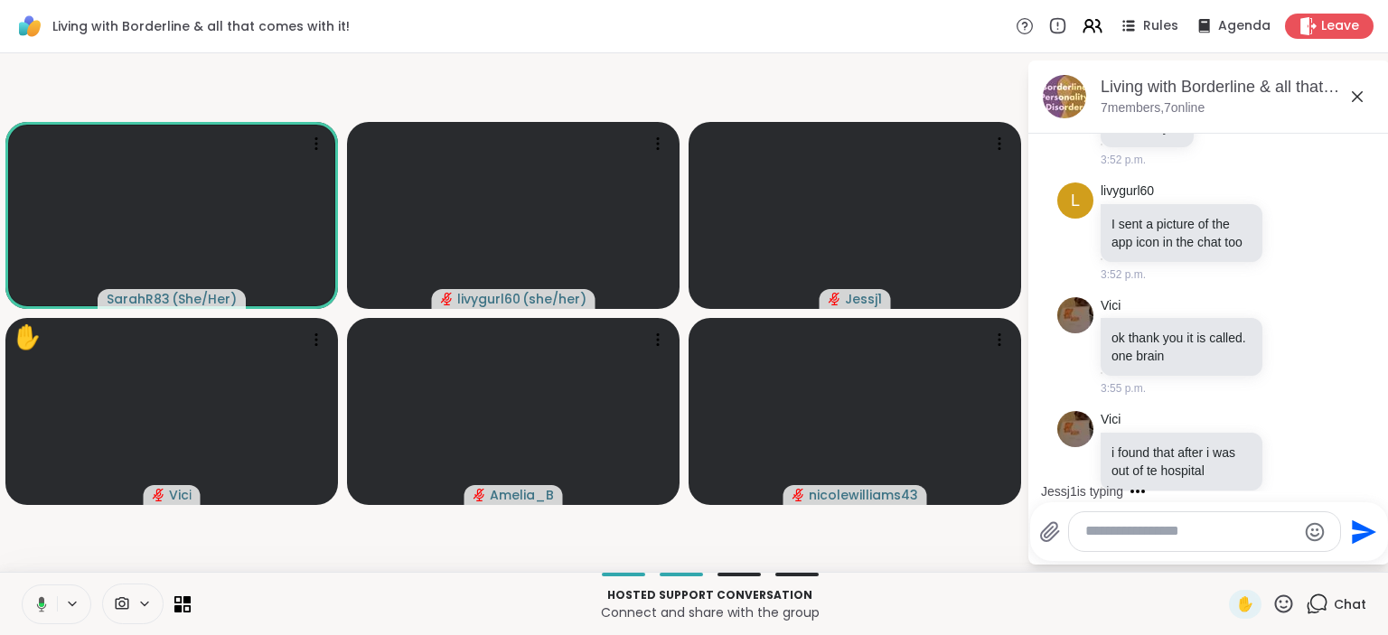
click at [44, 605] on icon at bounding box center [39, 604] width 16 height 16
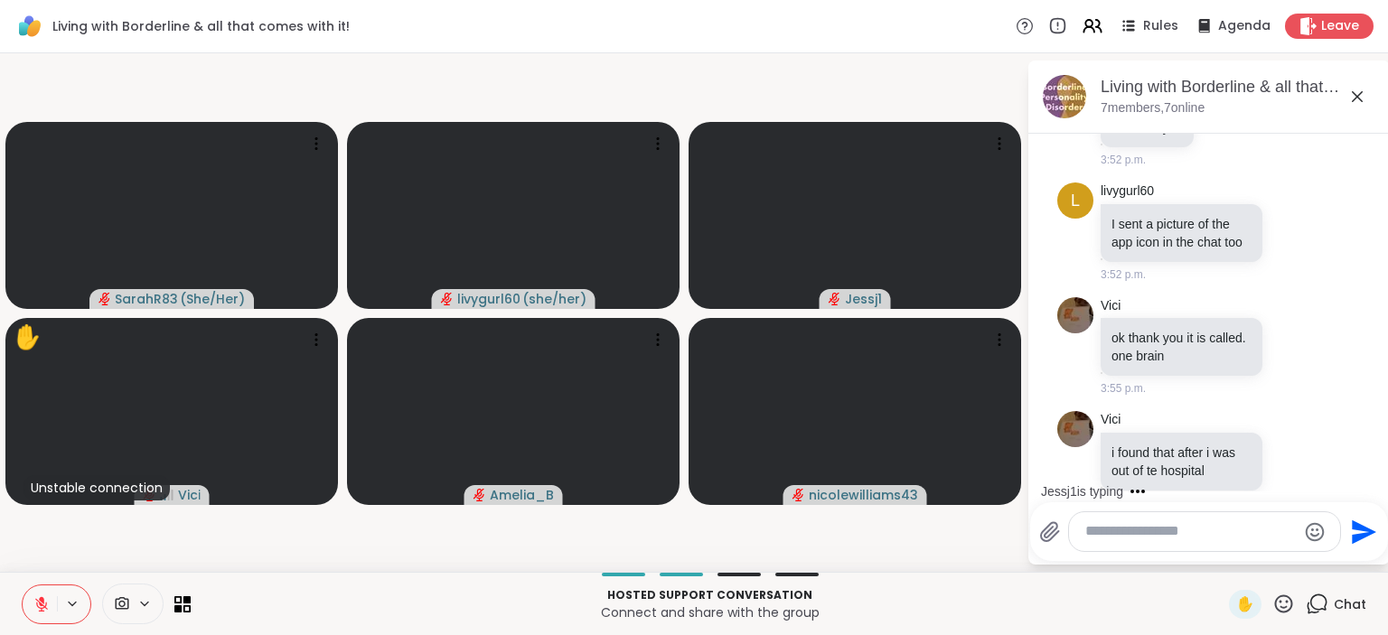
click at [42, 605] on icon at bounding box center [41, 604] width 13 height 13
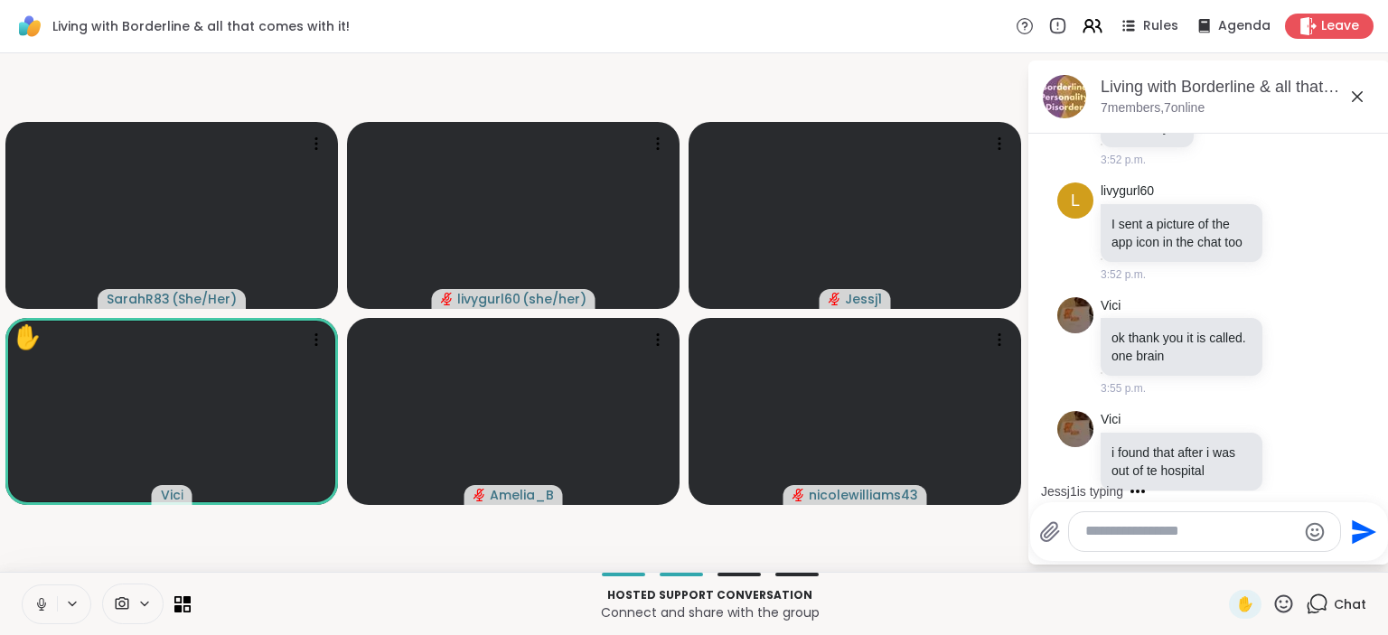
click at [42, 605] on icon at bounding box center [41, 602] width 5 height 8
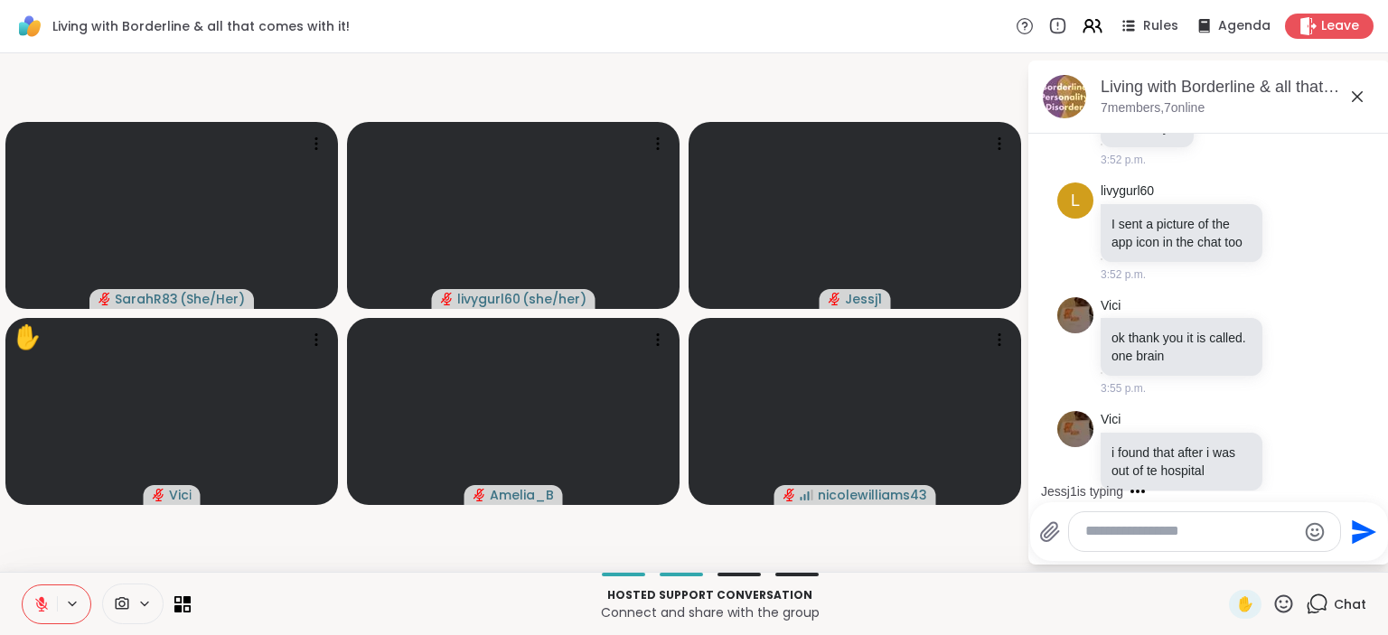
click at [38, 598] on icon at bounding box center [41, 604] width 16 height 16
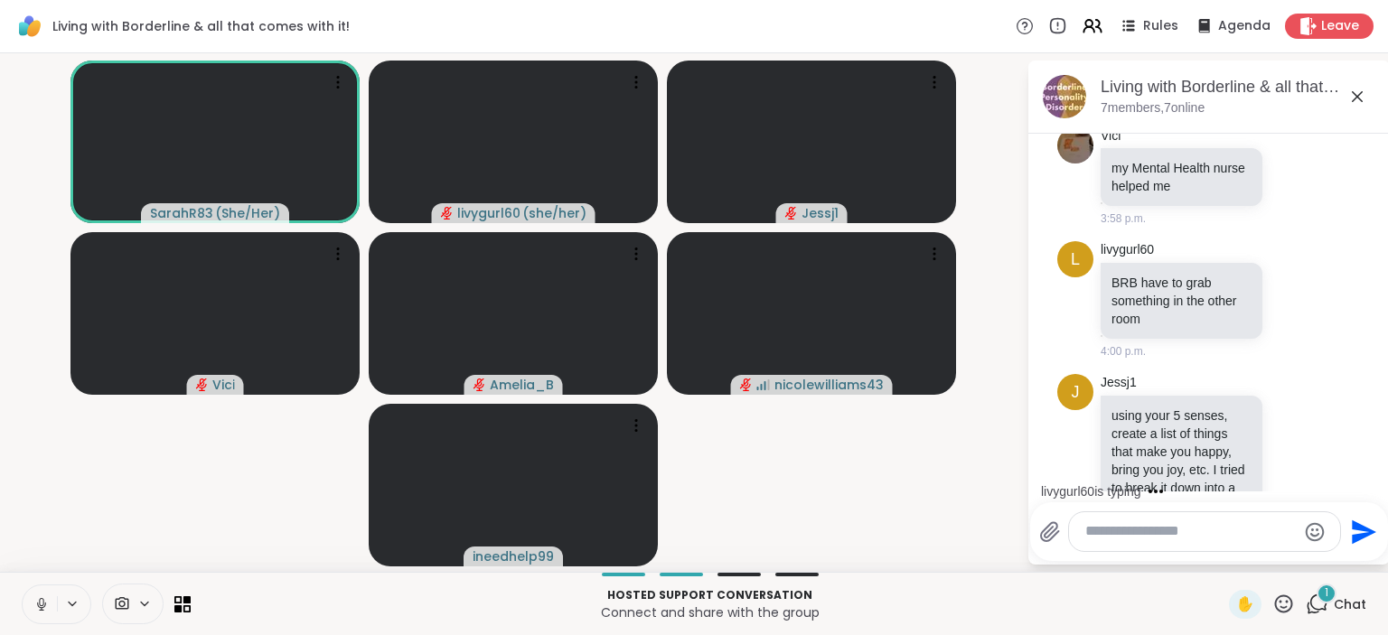
scroll to position [9317, 0]
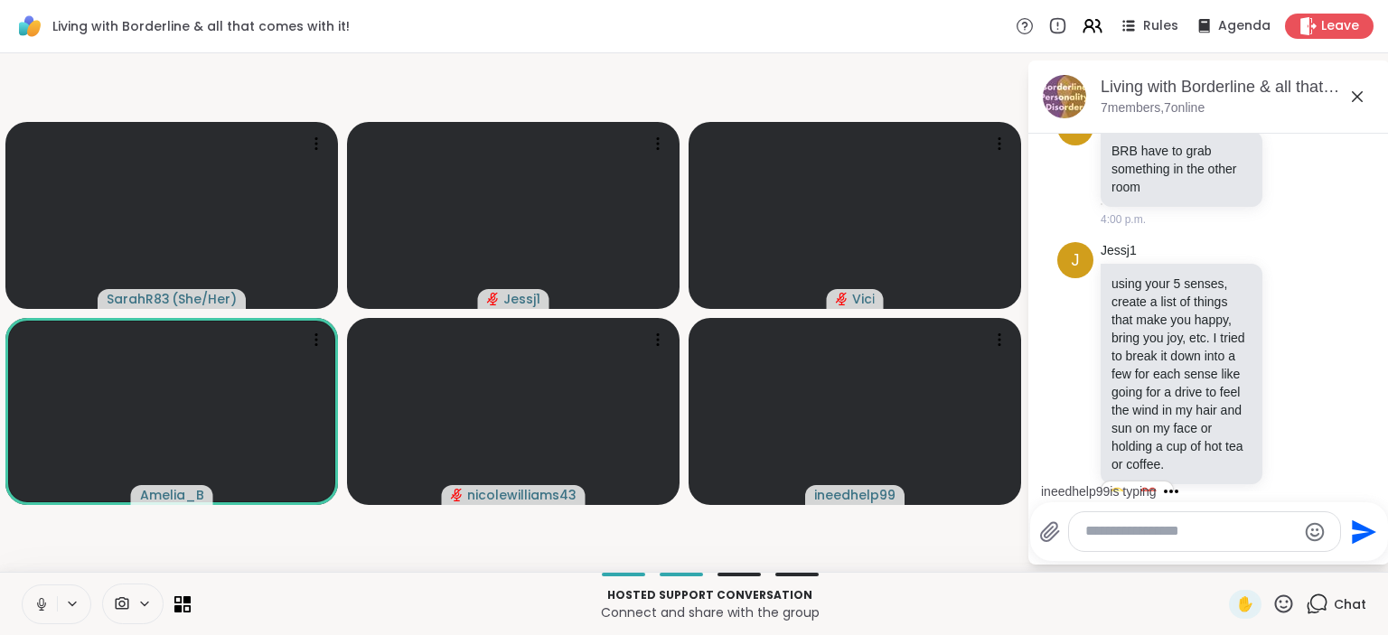
click at [33, 607] on icon at bounding box center [41, 604] width 16 height 16
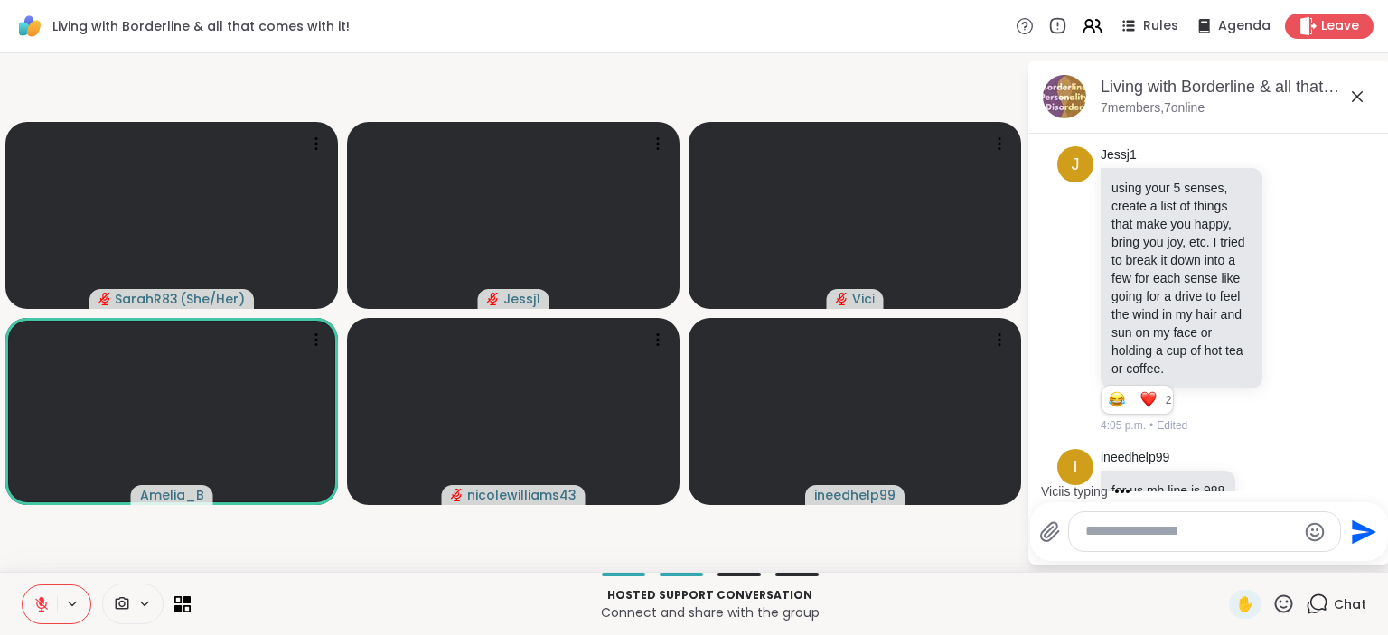
scroll to position [9510, 0]
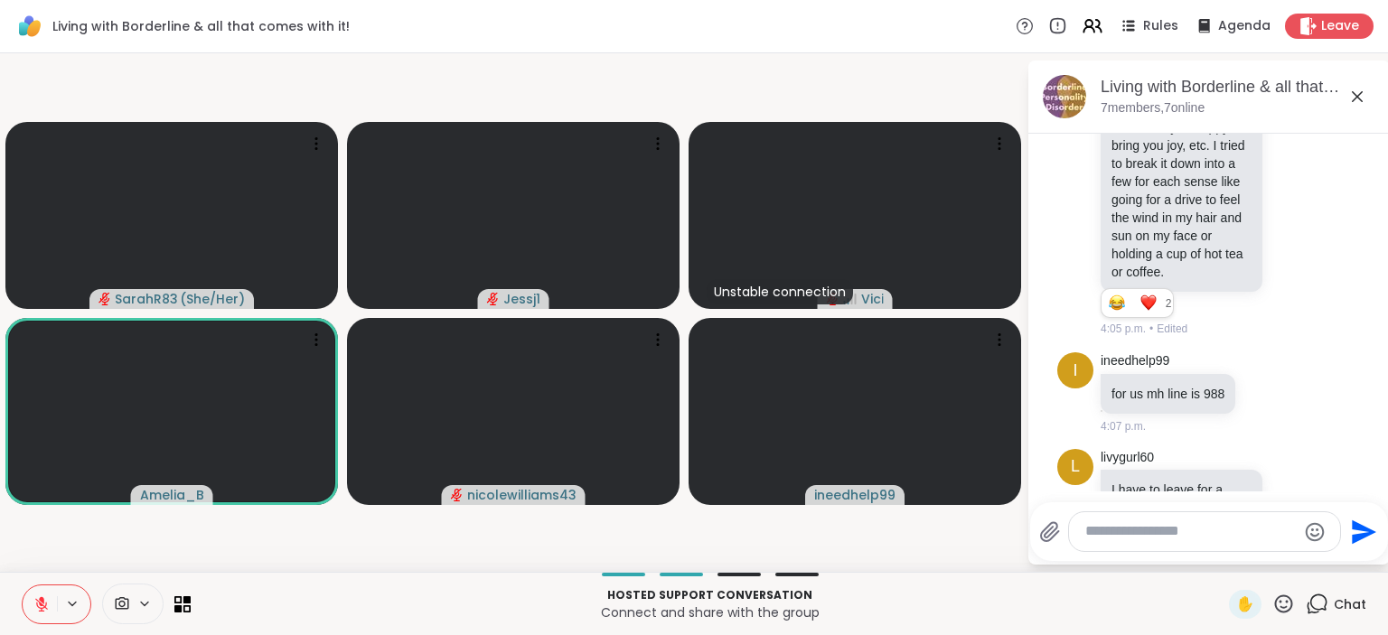
click at [1155, 524] on textarea "Type your message" at bounding box center [1190, 531] width 211 height 19
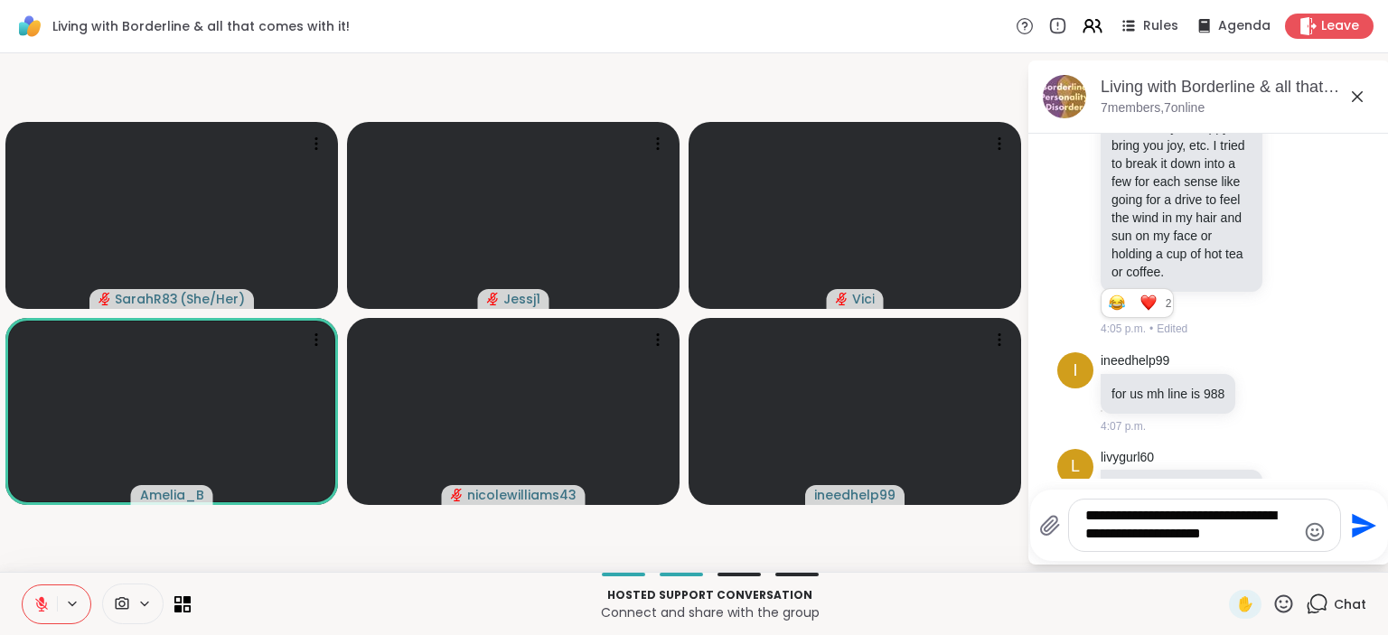
type textarea "**********"
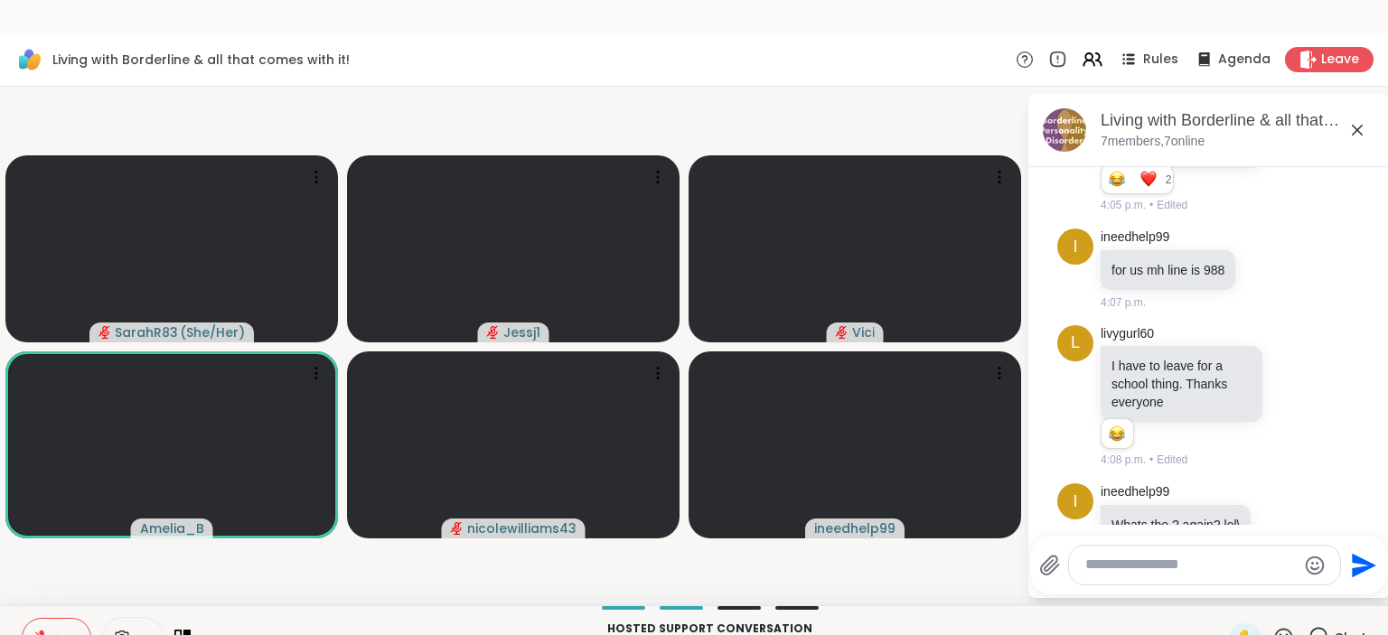
scroll to position [0, 0]
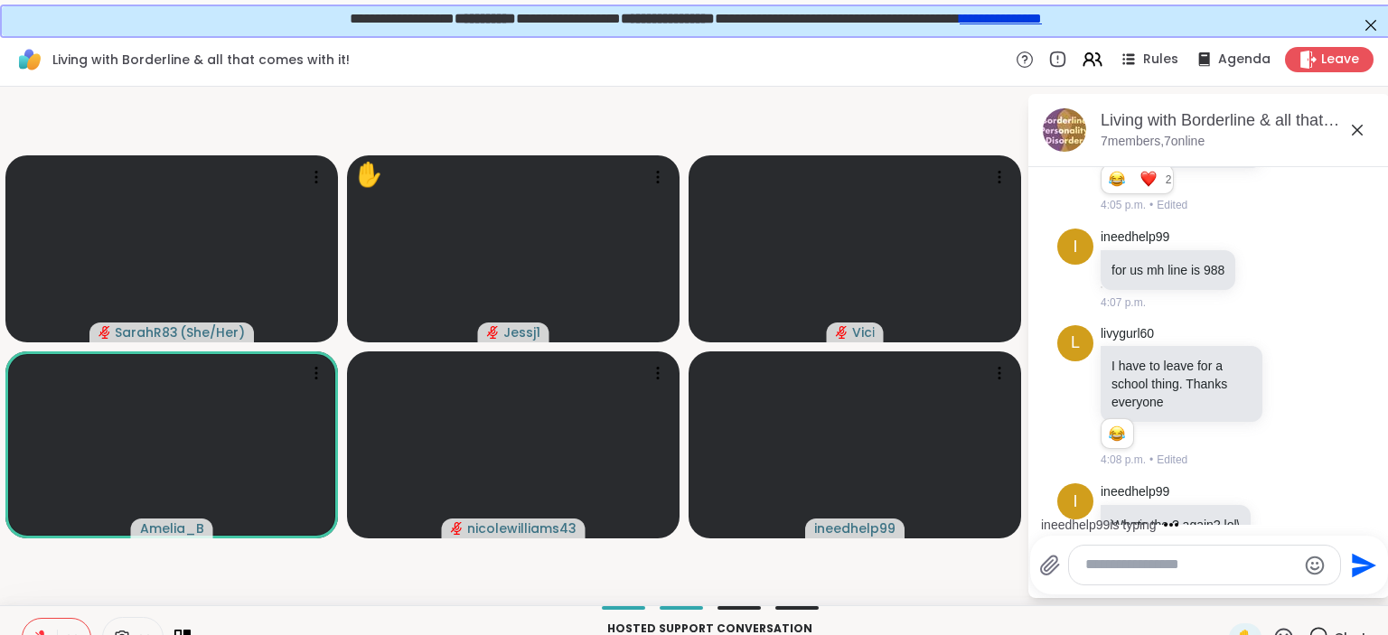
click at [64, 624] on div at bounding box center [57, 638] width 70 height 40
click at [45, 620] on button at bounding box center [40, 638] width 34 height 38
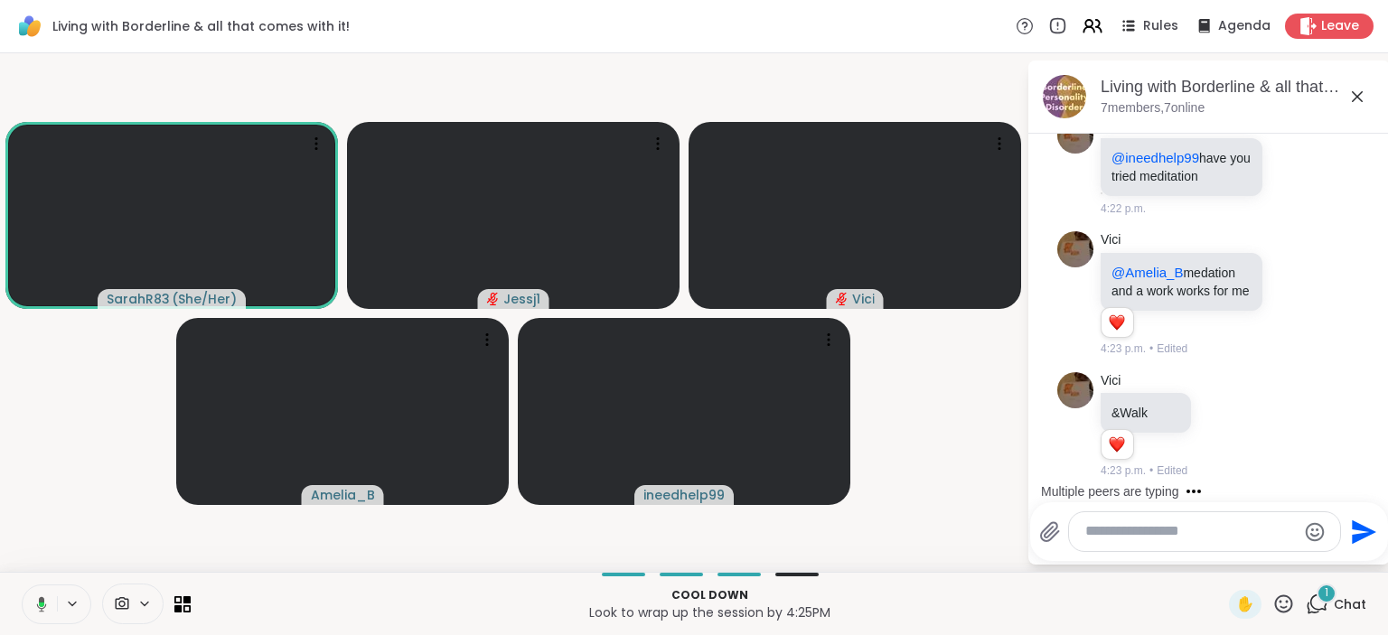
scroll to position [13160, 0]
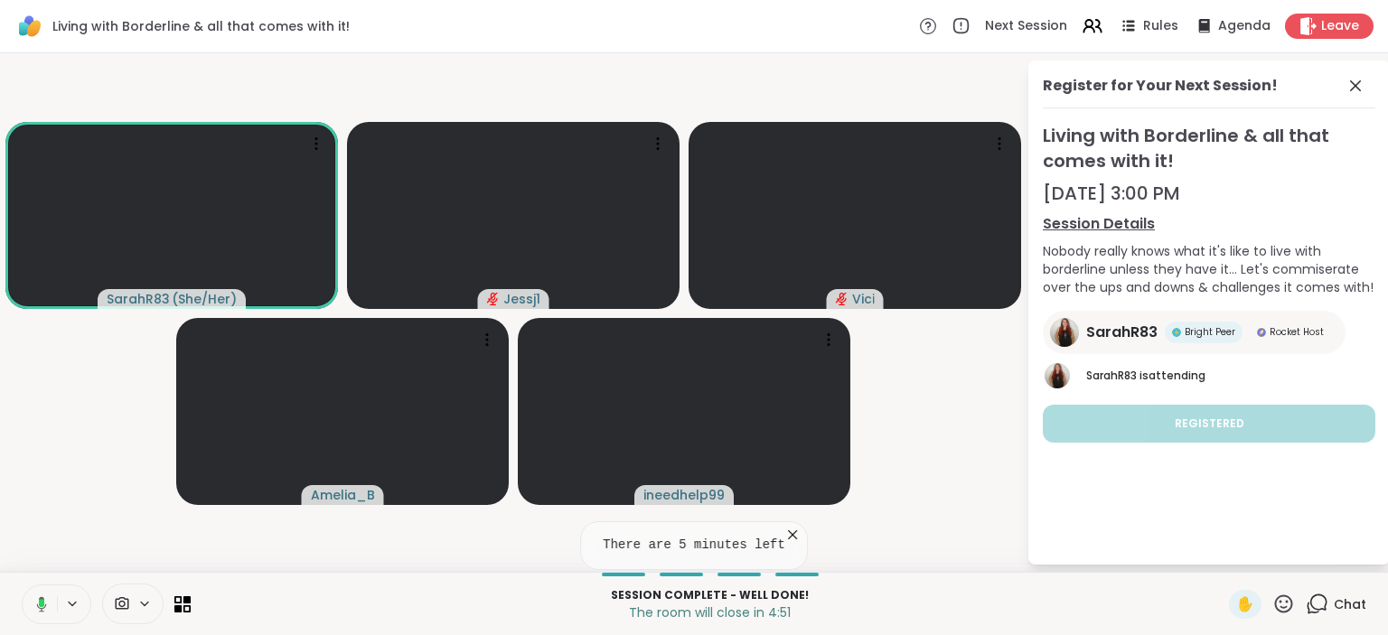
click at [1309, 616] on div "Chat" at bounding box center [1336, 604] width 61 height 29
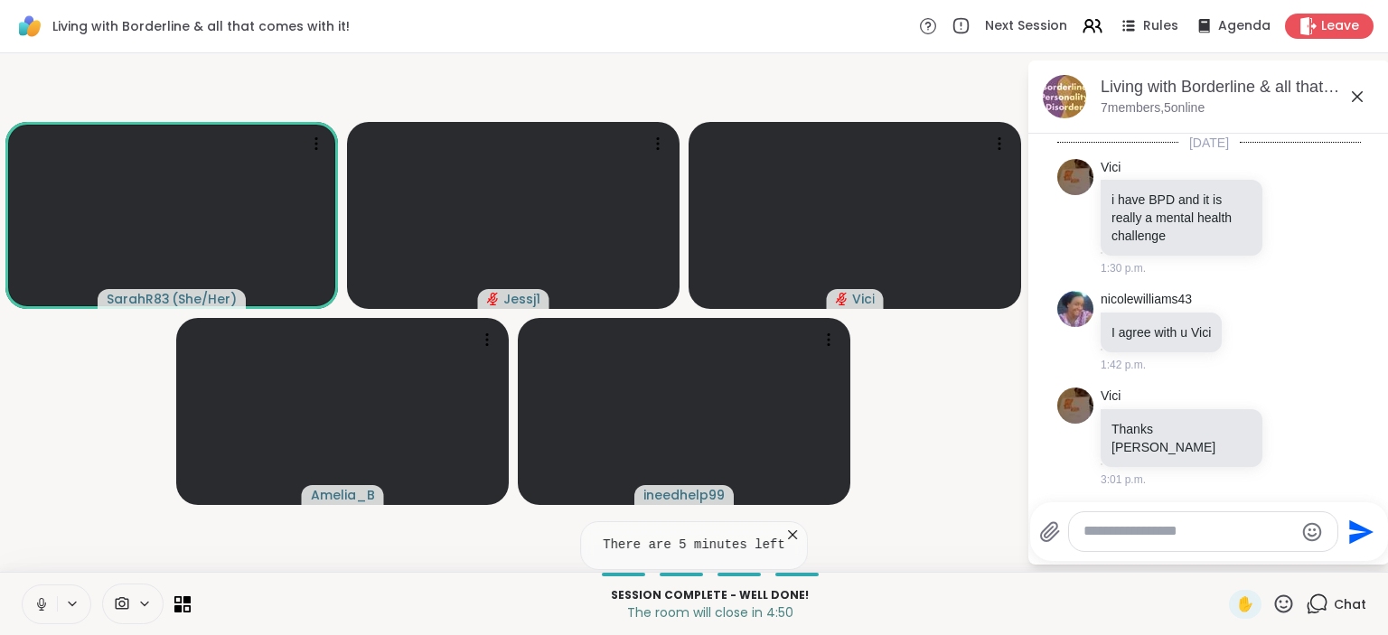
scroll to position [13142, 0]
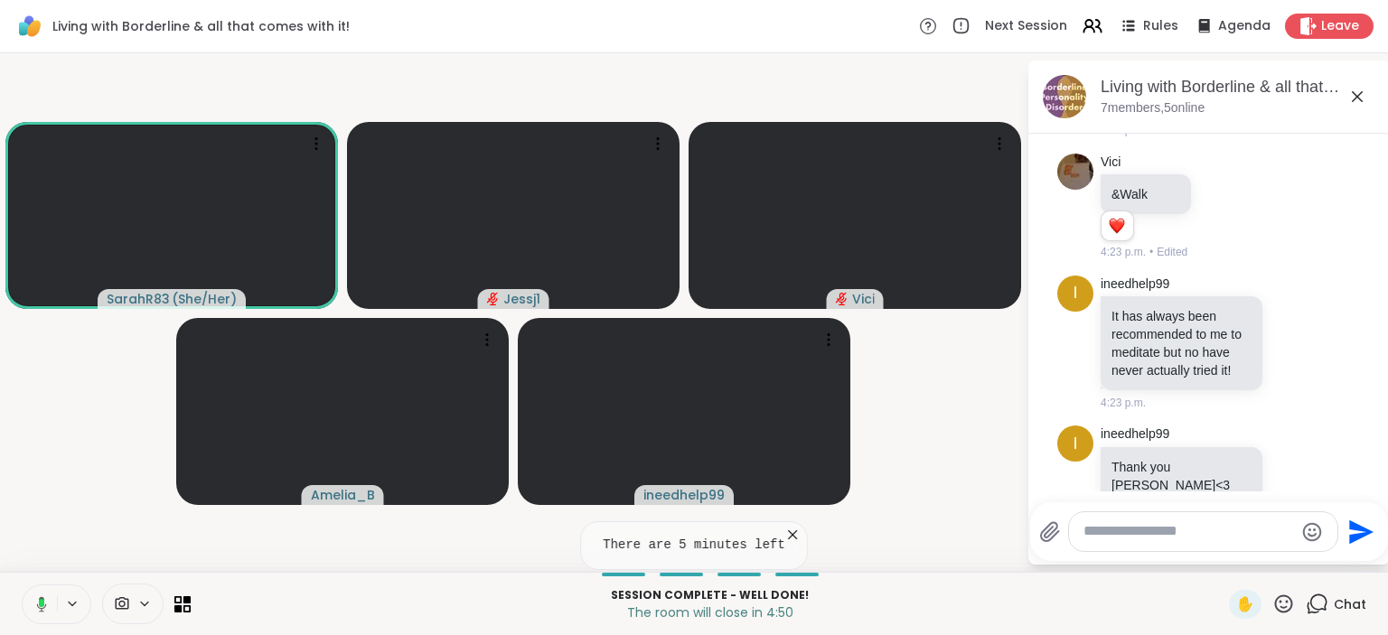
click at [1177, 534] on textarea "Type your message" at bounding box center [1189, 531] width 211 height 19
type textarea "**********"
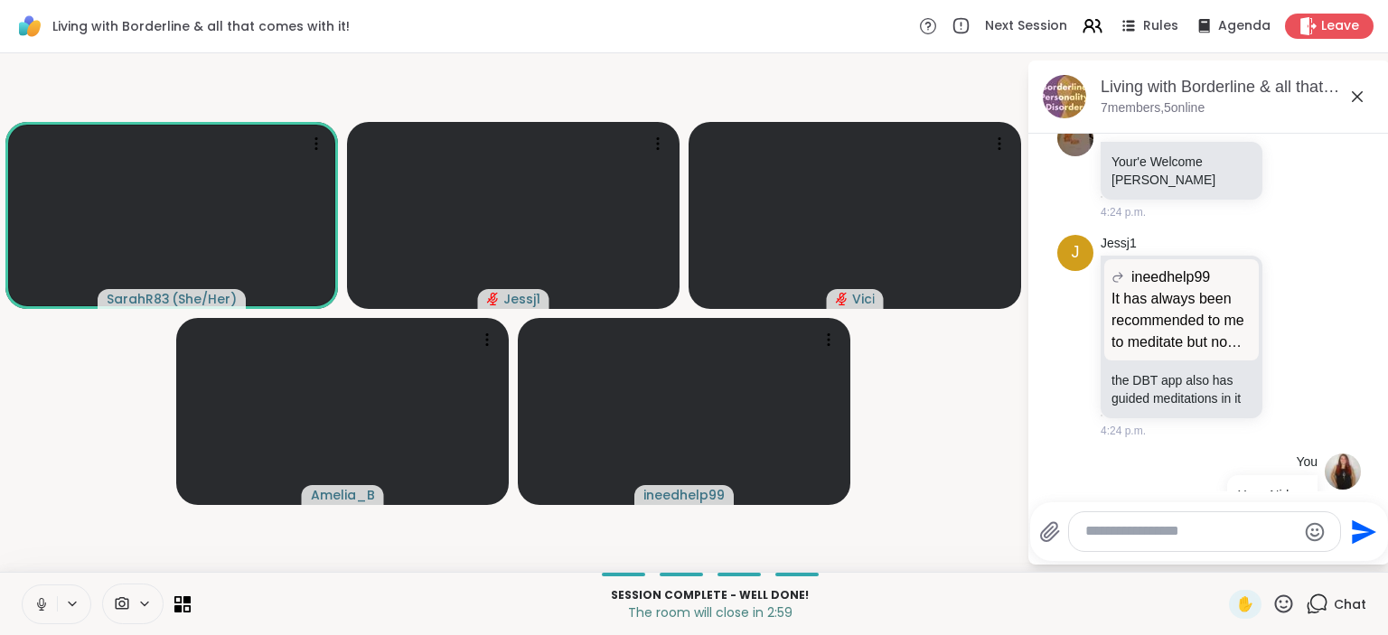
scroll to position [13720, 0]
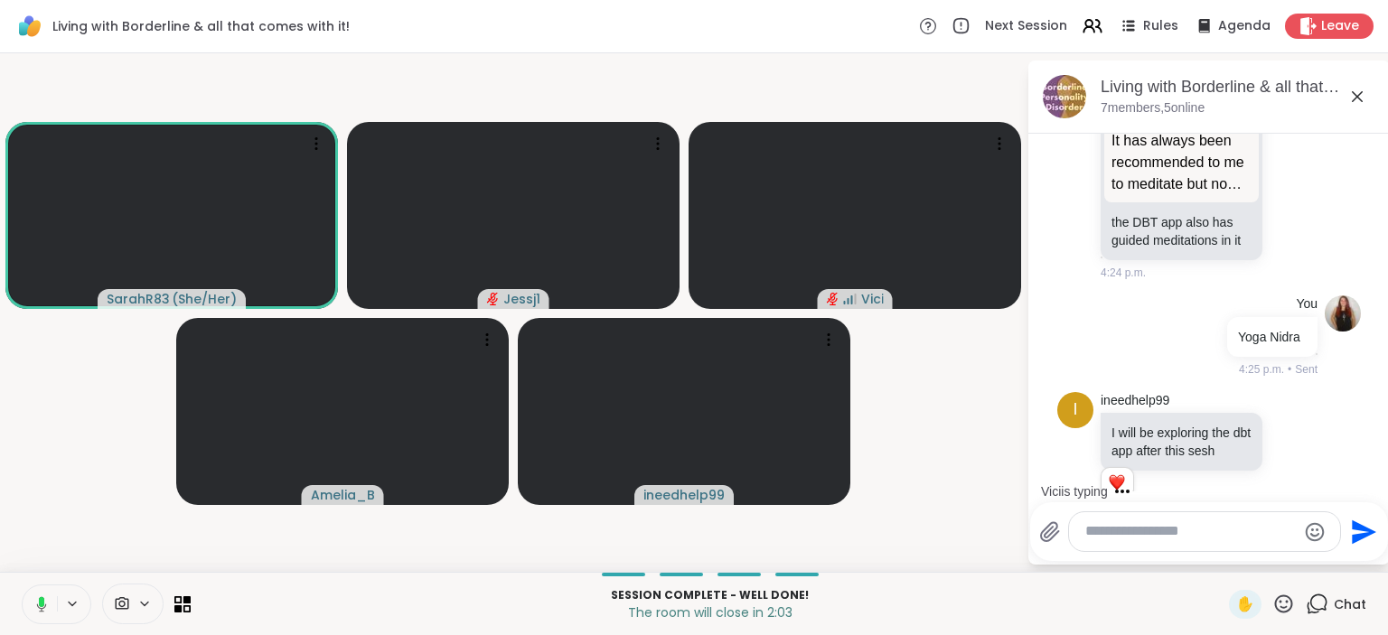
click at [922, 434] on video-player-container "SarahR83 ( She/Her ) Jessj1 Vici Amelia_B ineedhelp99" at bounding box center [513, 313] width 1005 height 504
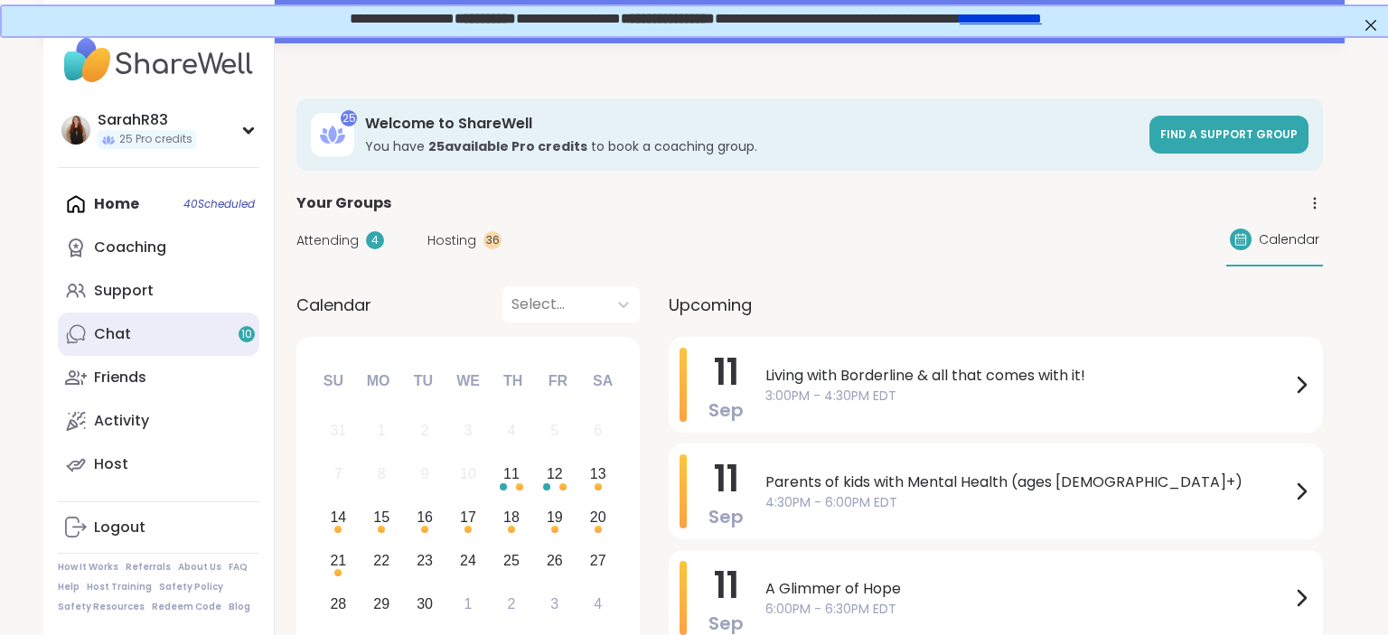
click at [139, 342] on link "Chat 10" at bounding box center [159, 334] width 202 height 43
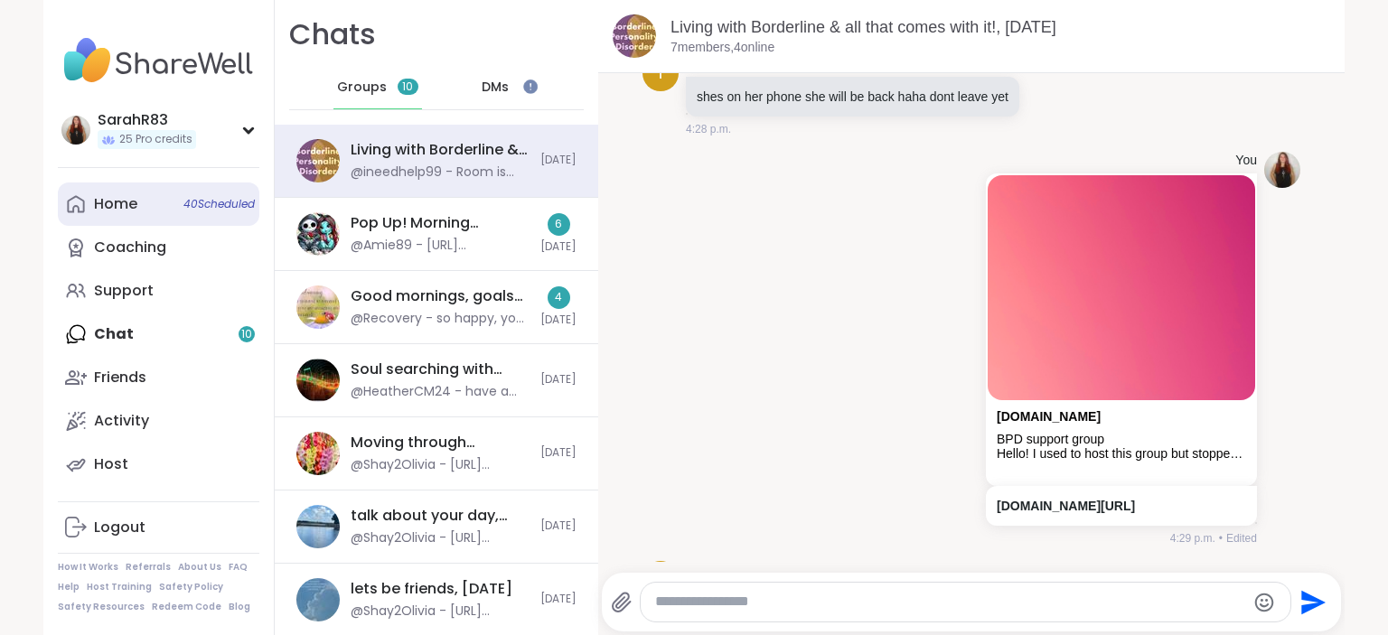
click at [124, 192] on link "Home 40 Scheduled" at bounding box center [159, 204] width 202 height 43
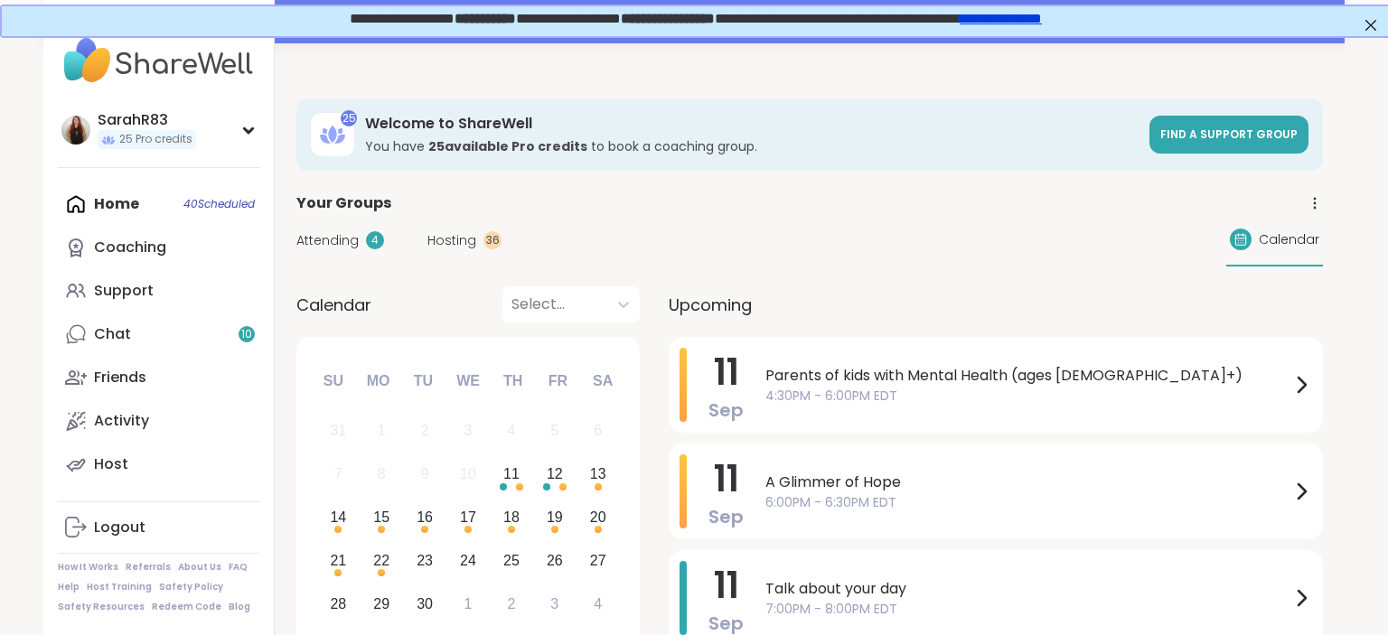
click at [792, 381] on span "Parents of kids with Mental Health (ages [DEMOGRAPHIC_DATA]+)" at bounding box center [1027, 376] width 525 height 22
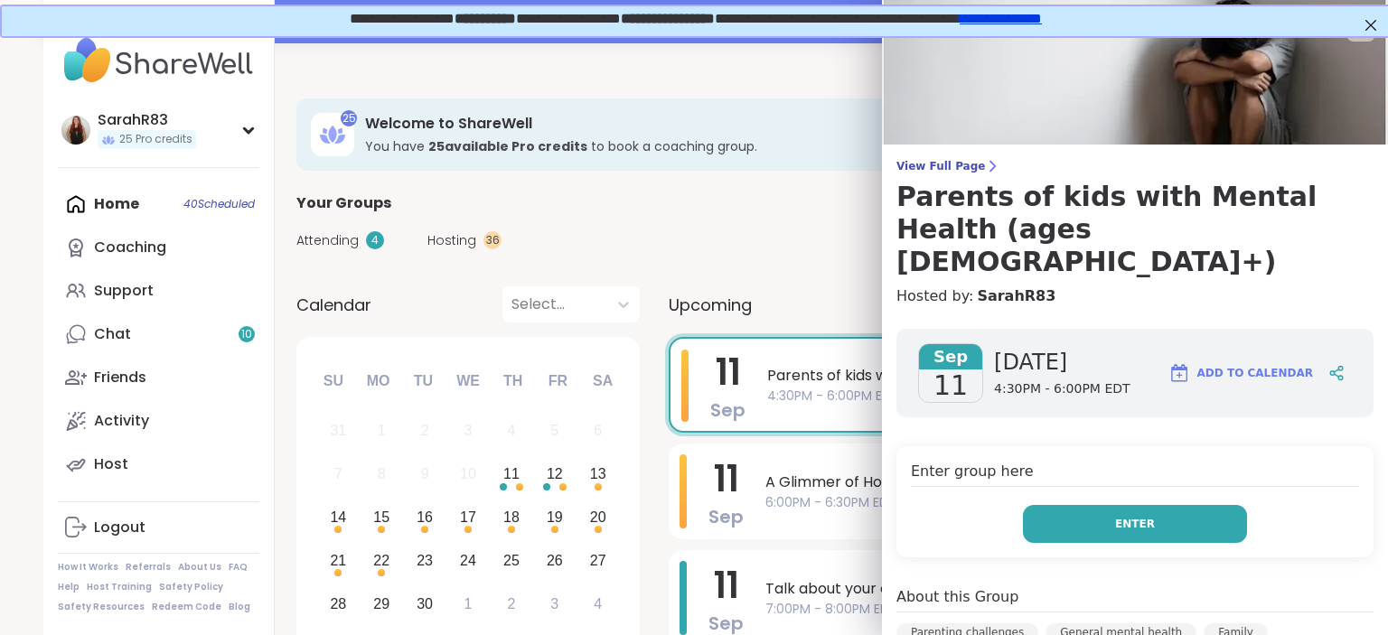
click at [1159, 505] on button "Enter" at bounding box center [1135, 524] width 224 height 38
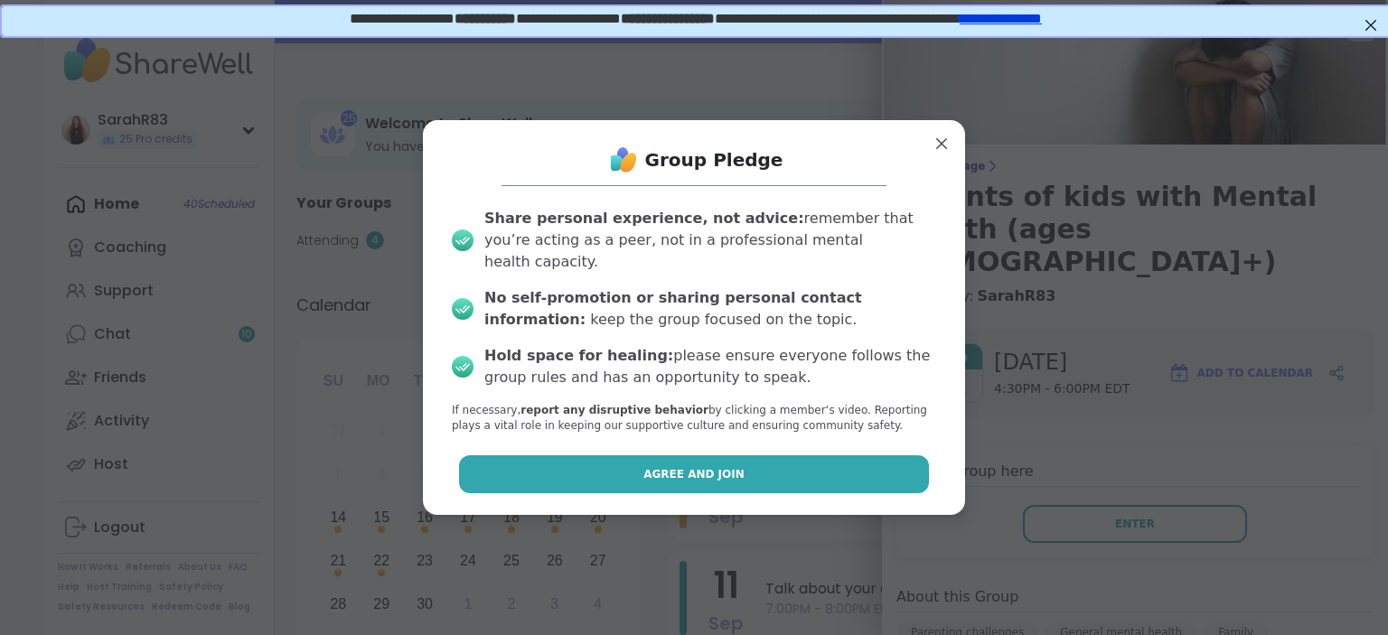
click at [856, 461] on button "Agree and Join" at bounding box center [694, 474] width 471 height 38
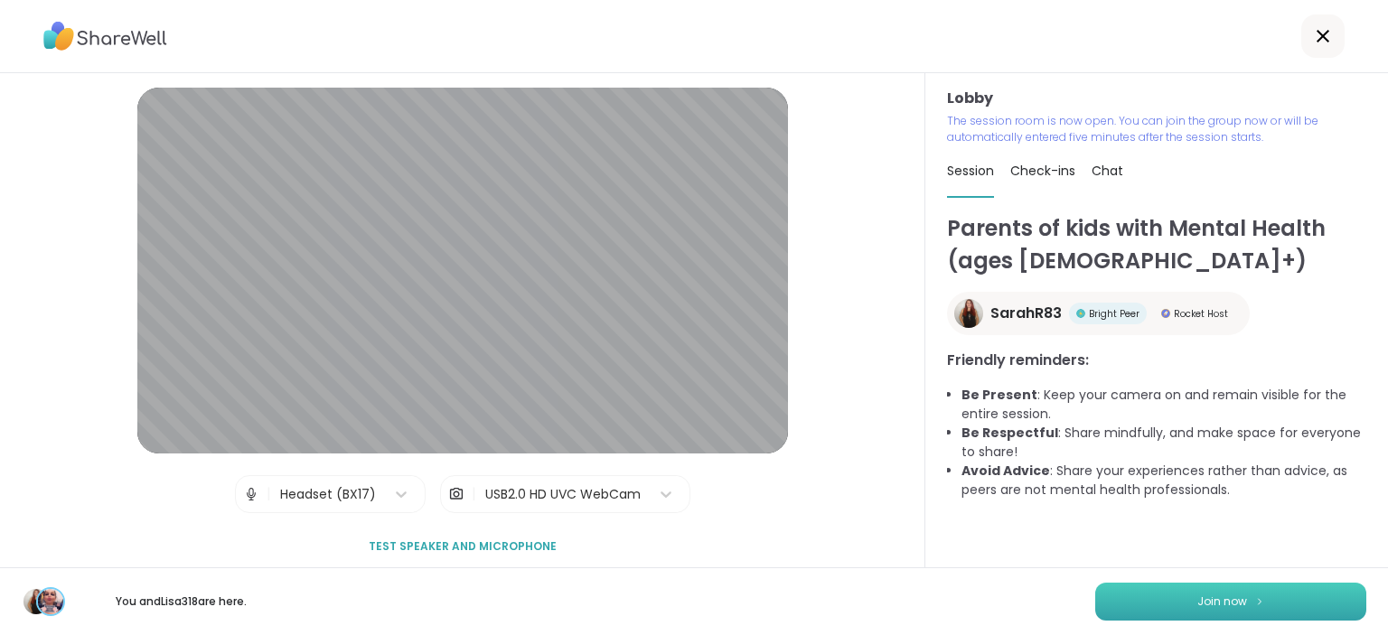
click at [1144, 595] on button "Join now" at bounding box center [1230, 602] width 271 height 38
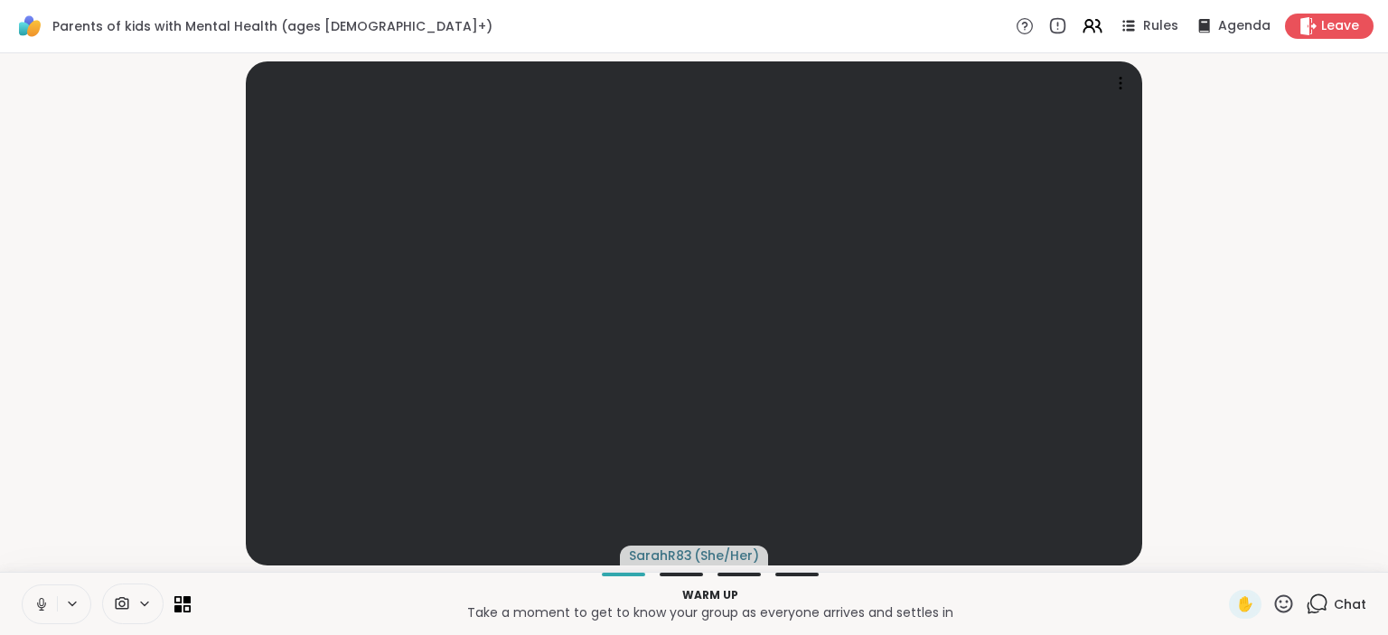
click at [1317, 603] on icon at bounding box center [1317, 604] width 23 height 23
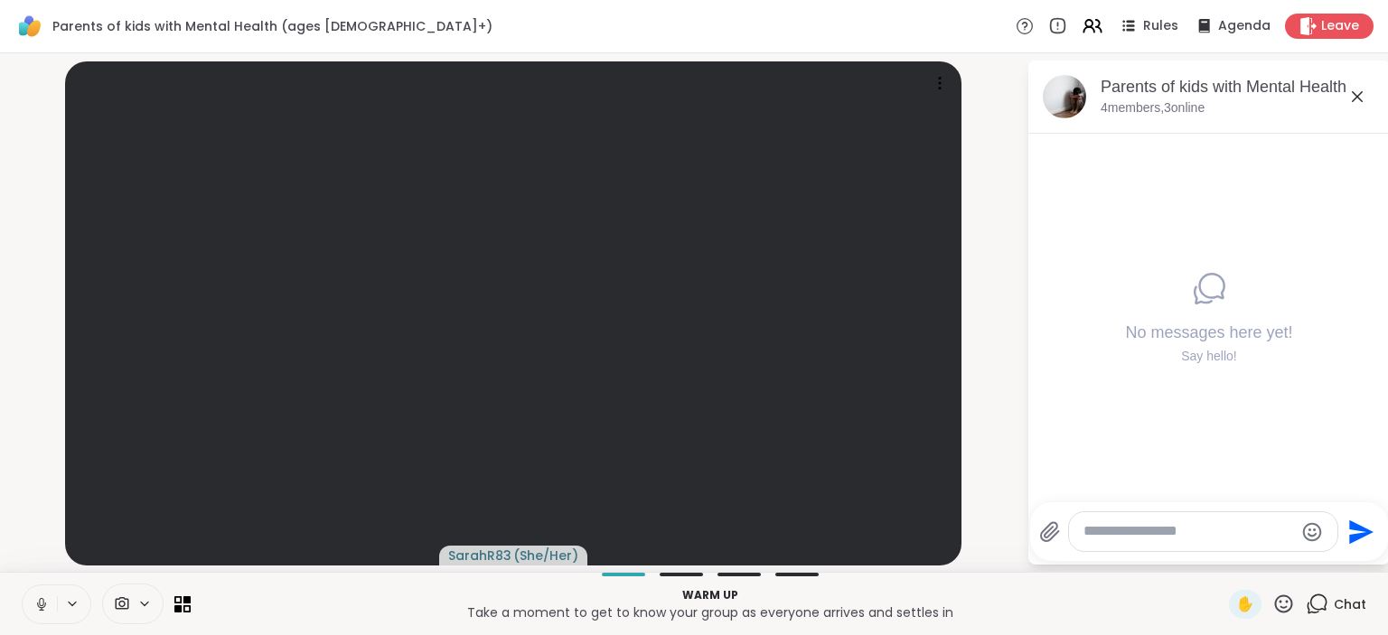
click at [1177, 535] on textarea "Type your message" at bounding box center [1189, 531] width 211 height 19
type textarea "**********"
click at [72, 610] on icon at bounding box center [72, 603] width 14 height 15
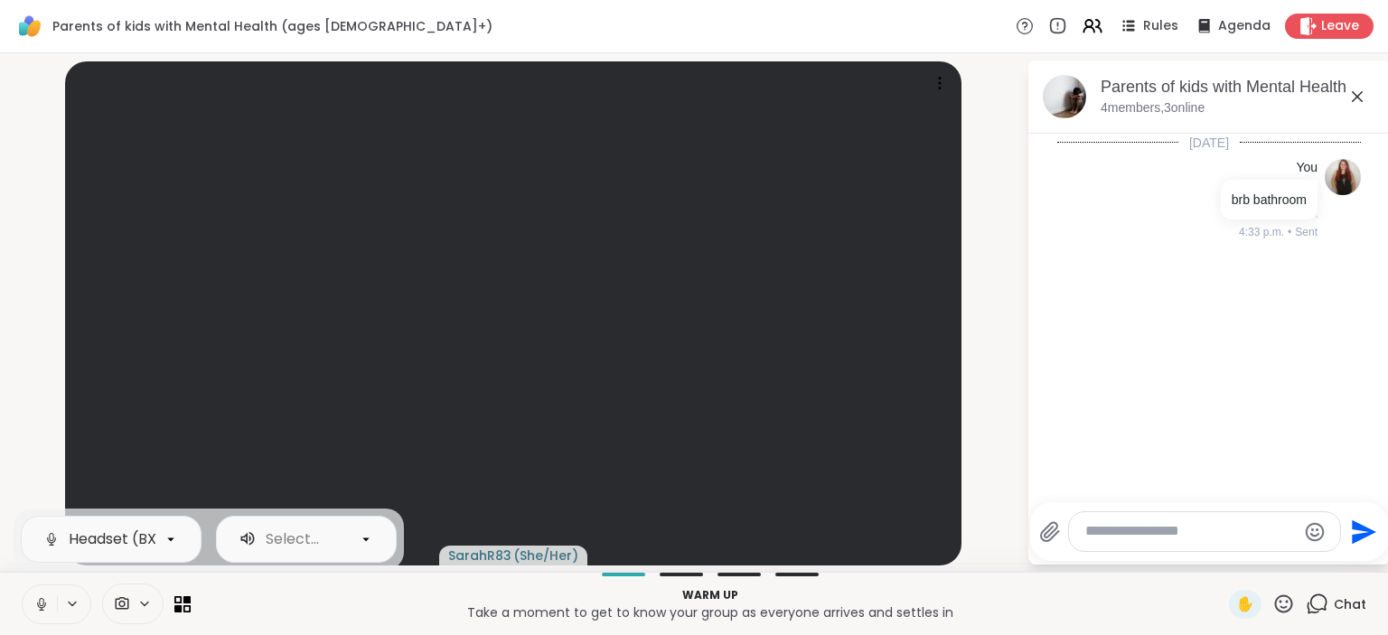
click at [47, 605] on icon at bounding box center [41, 604] width 16 height 16
click at [996, 406] on video-player-container "SarahR83 ( She/Her )" at bounding box center [513, 313] width 1005 height 504
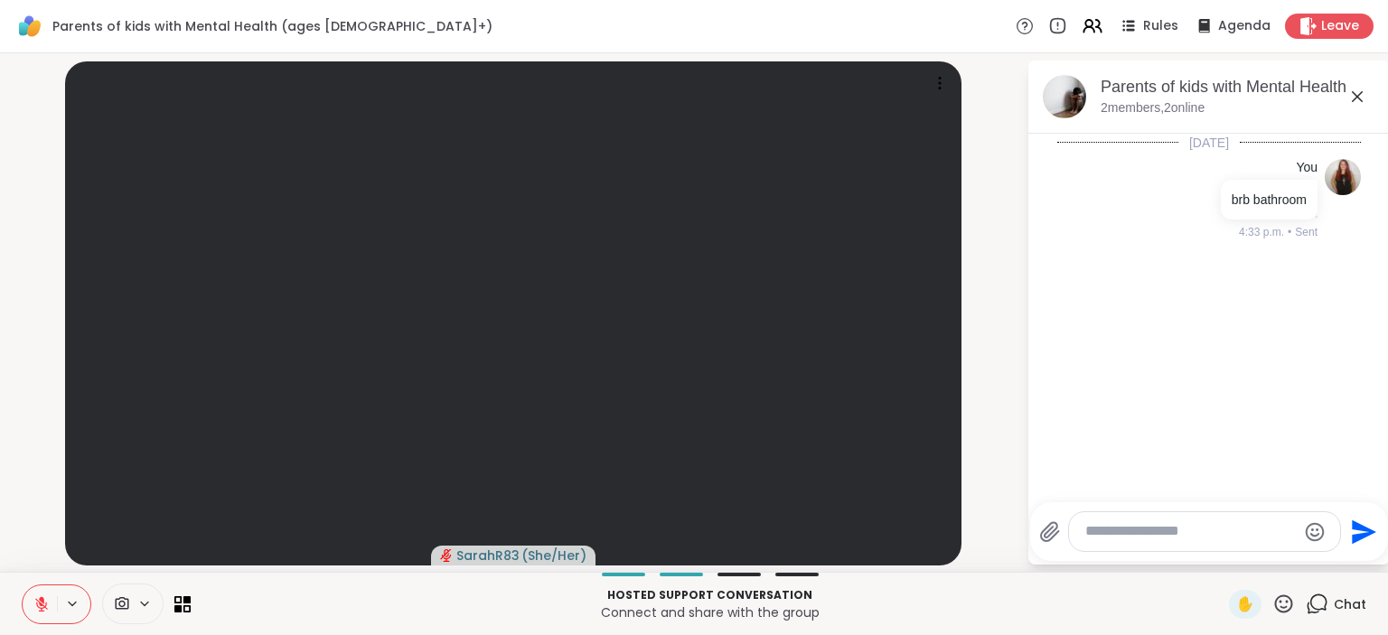
click at [1352, 98] on icon at bounding box center [1358, 97] width 22 height 22
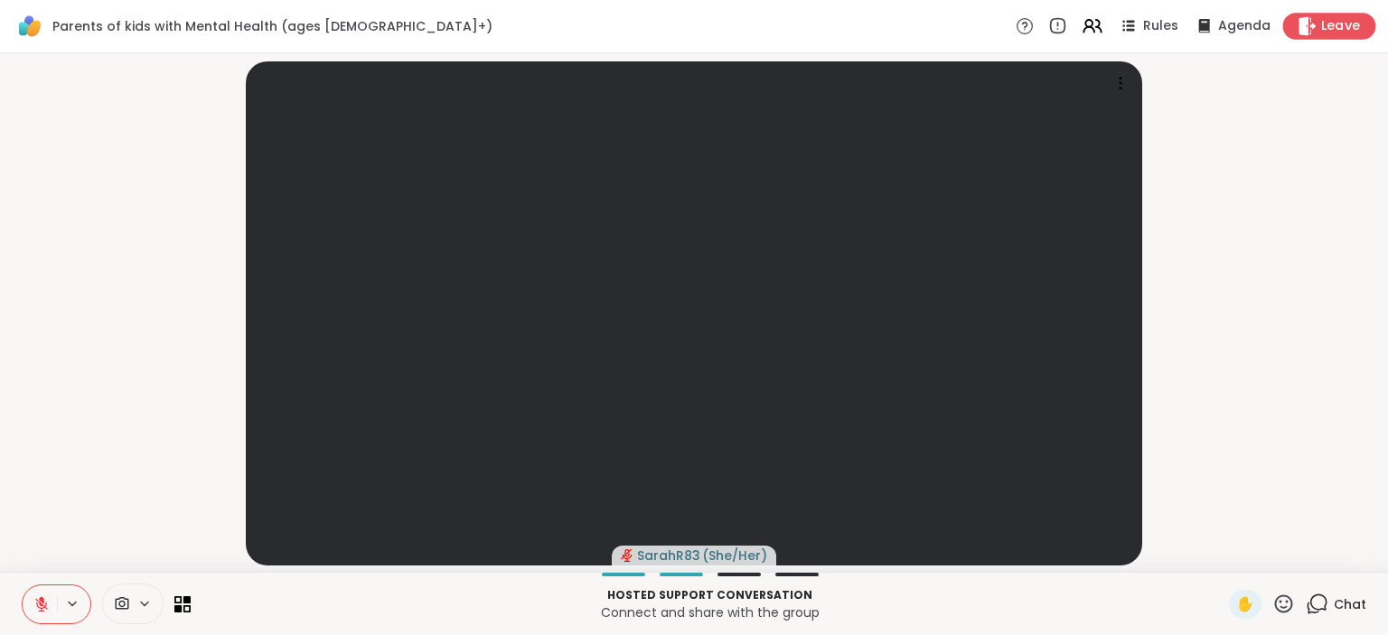
click at [1332, 30] on span "Leave" at bounding box center [1341, 26] width 40 height 19
click at [1273, 181] on video-player-container "SarahR83 ( She/Her )" at bounding box center [694, 313] width 1366 height 504
click at [1319, 597] on icon at bounding box center [1317, 604] width 23 height 23
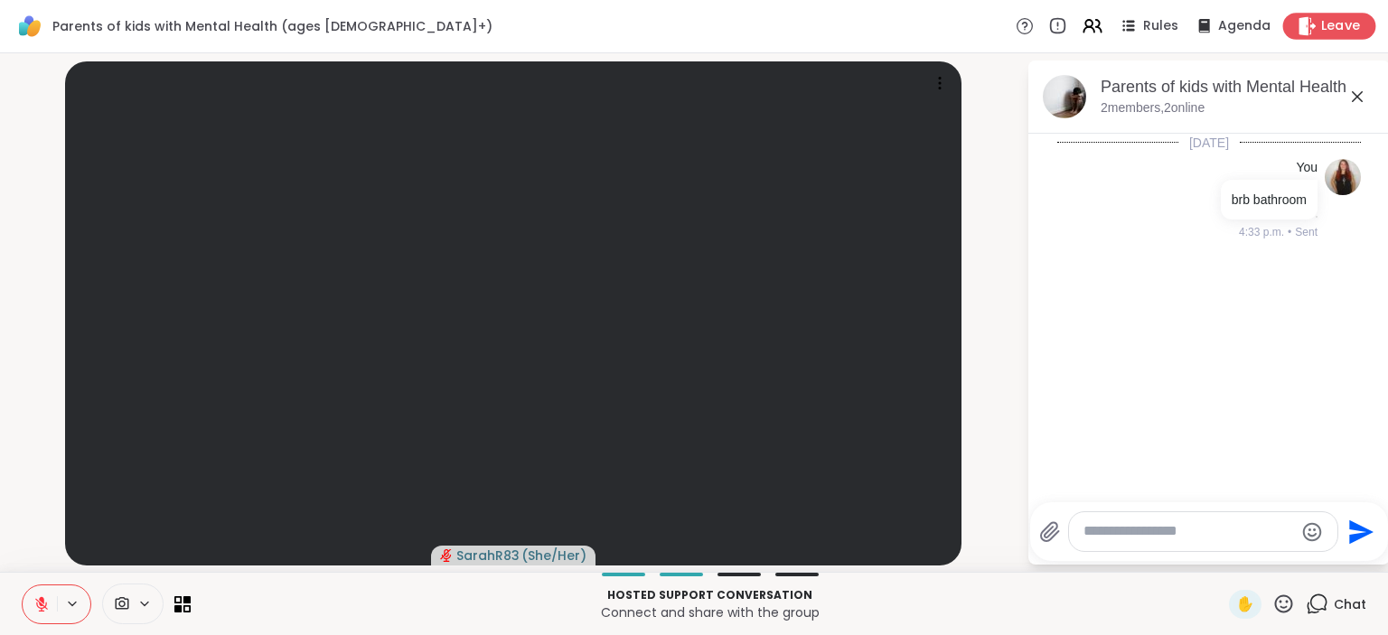
click at [1322, 31] on span "Leave" at bounding box center [1341, 26] width 40 height 19
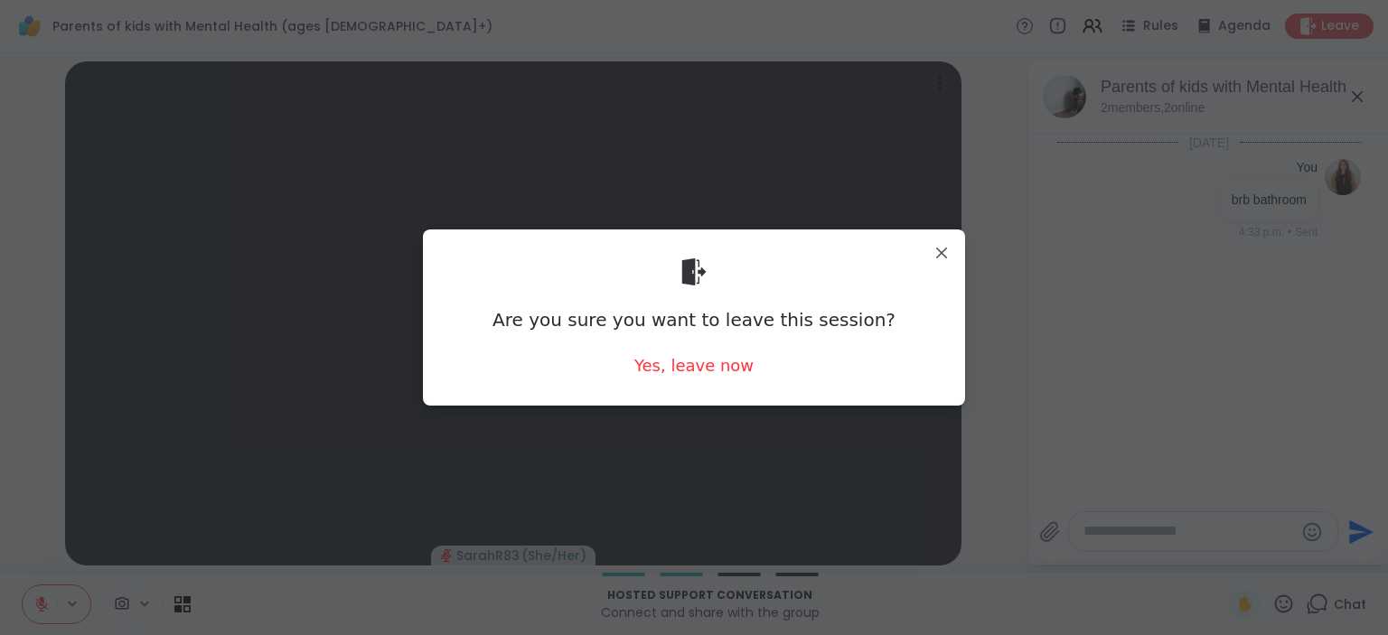
click at [754, 369] on div "Are you sure you want to leave this session? Yes, leave now" at bounding box center [693, 317] width 513 height 147
click at [741, 369] on div "Yes, leave now" at bounding box center [693, 365] width 119 height 23
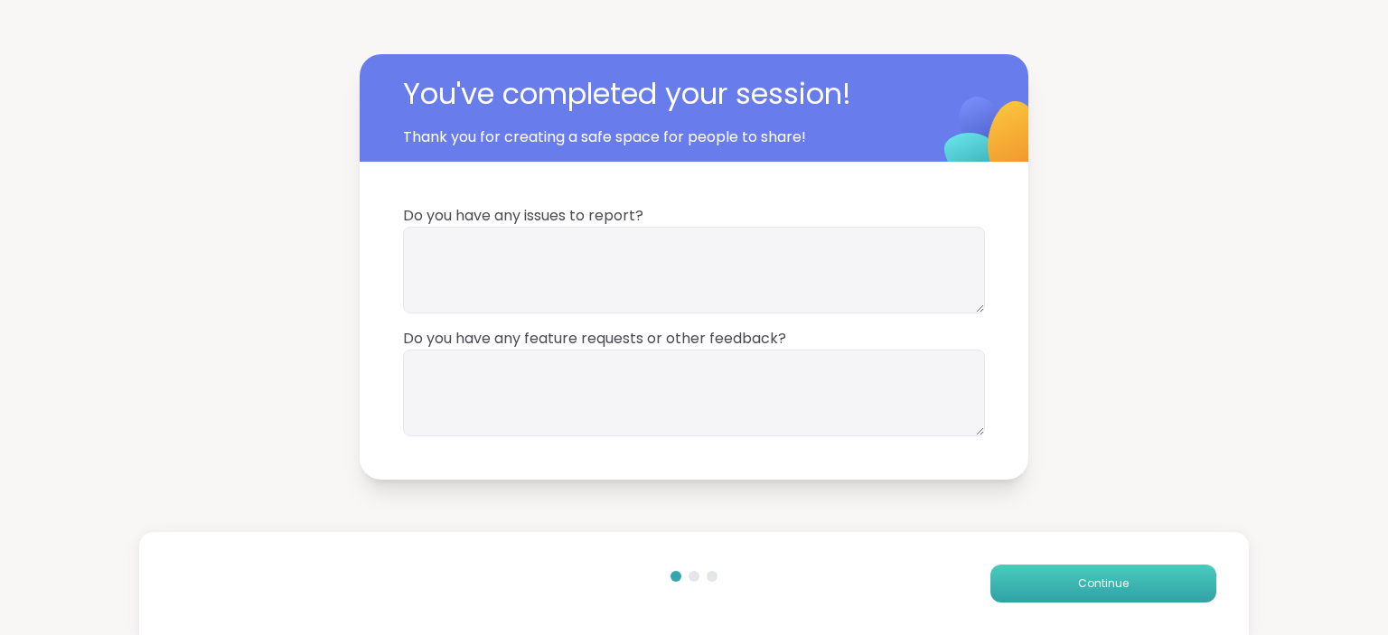
click at [1162, 584] on button "Continue" at bounding box center [1103, 584] width 226 height 38
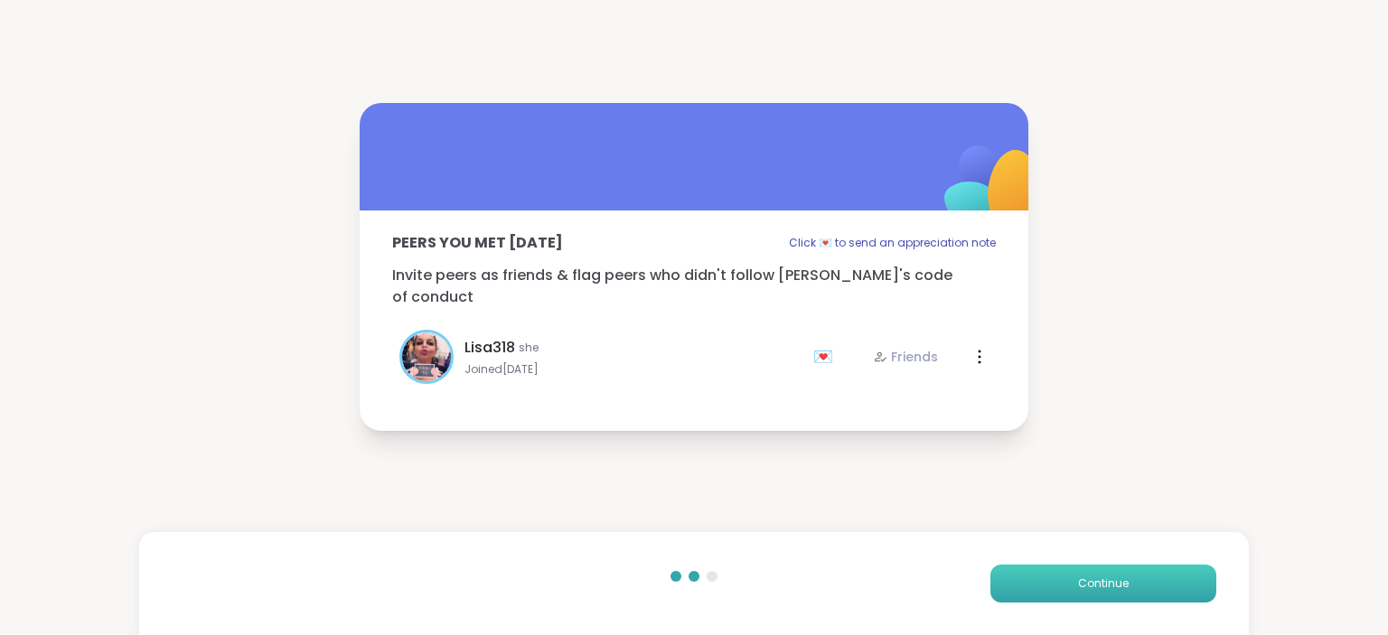
click at [1162, 585] on button "Continue" at bounding box center [1103, 584] width 226 height 38
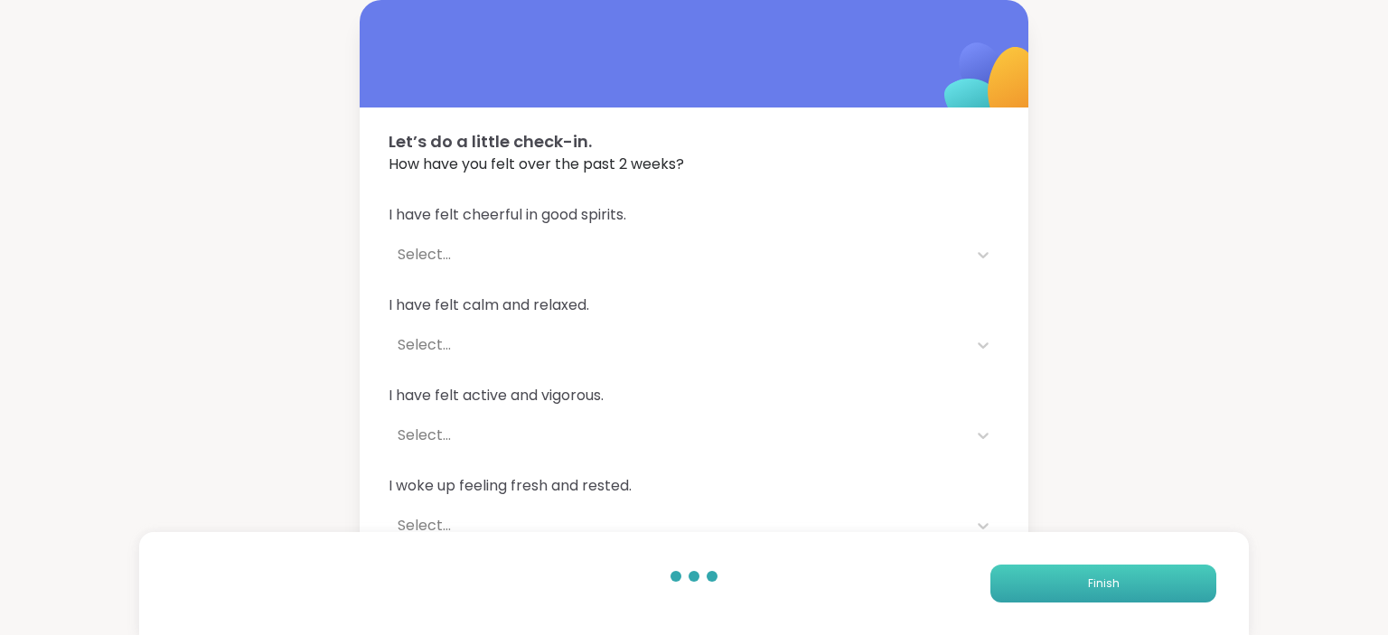
click at [1159, 584] on button "Finish" at bounding box center [1103, 584] width 226 height 38
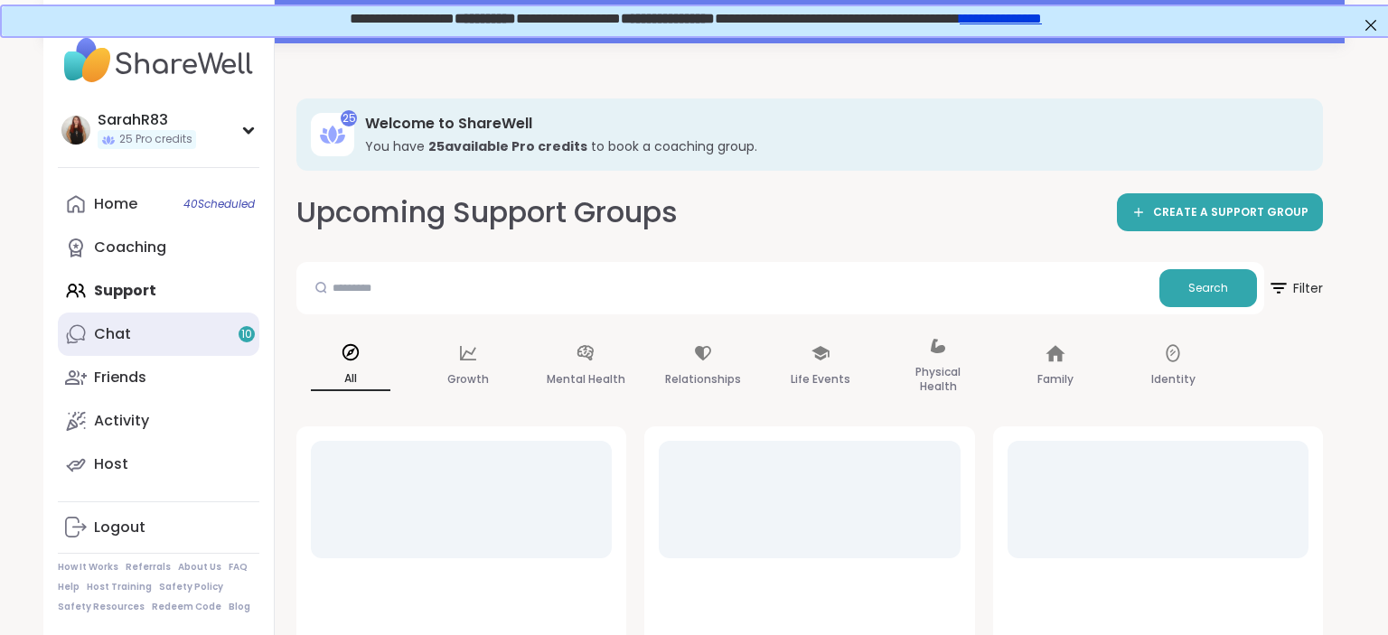
click at [202, 331] on link "Chat 10" at bounding box center [159, 334] width 202 height 43
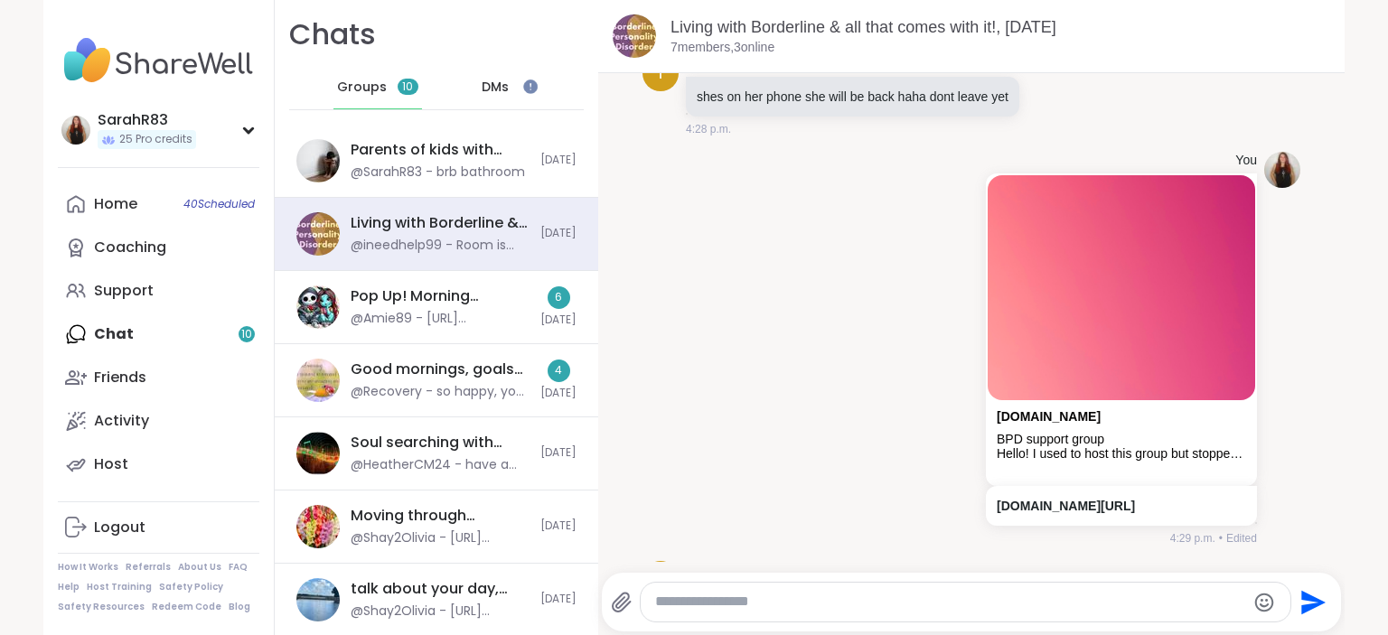
click at [510, 86] on div "DMs" at bounding box center [496, 87] width 89 height 43
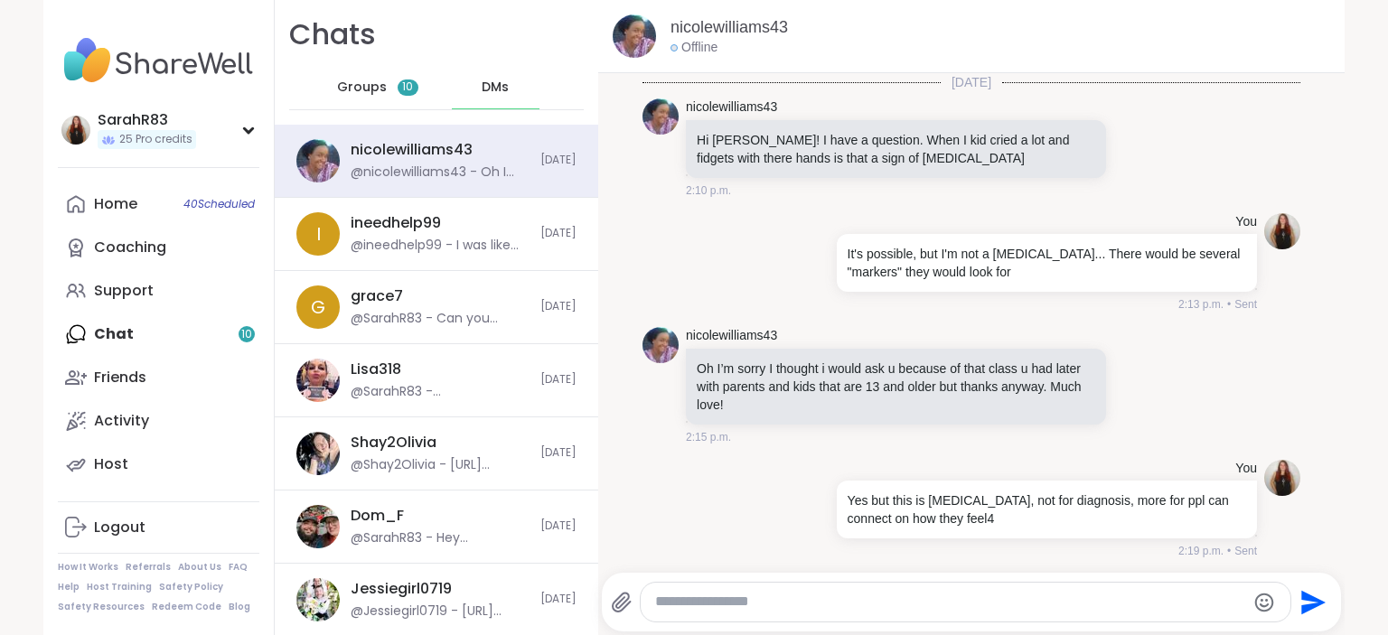
scroll to position [99, 0]
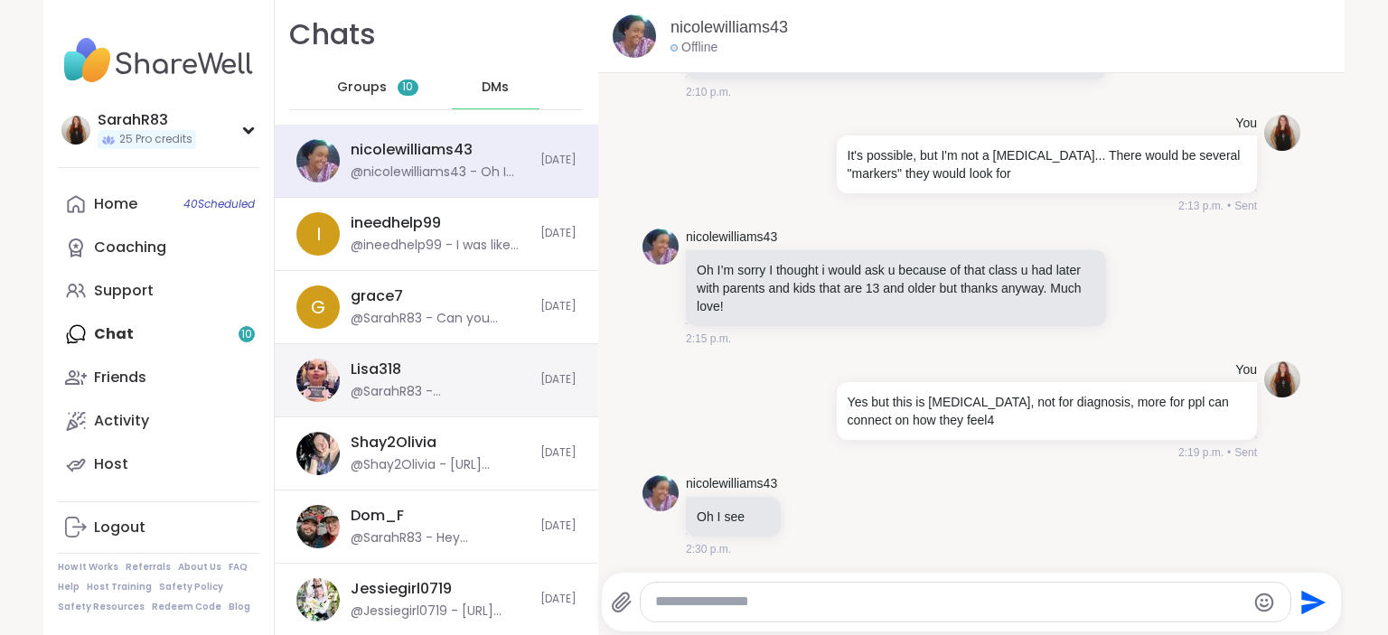
click at [475, 370] on div "Lisa318 @SarahR83 - NP hunn, excited to have you" at bounding box center [440, 381] width 179 height 42
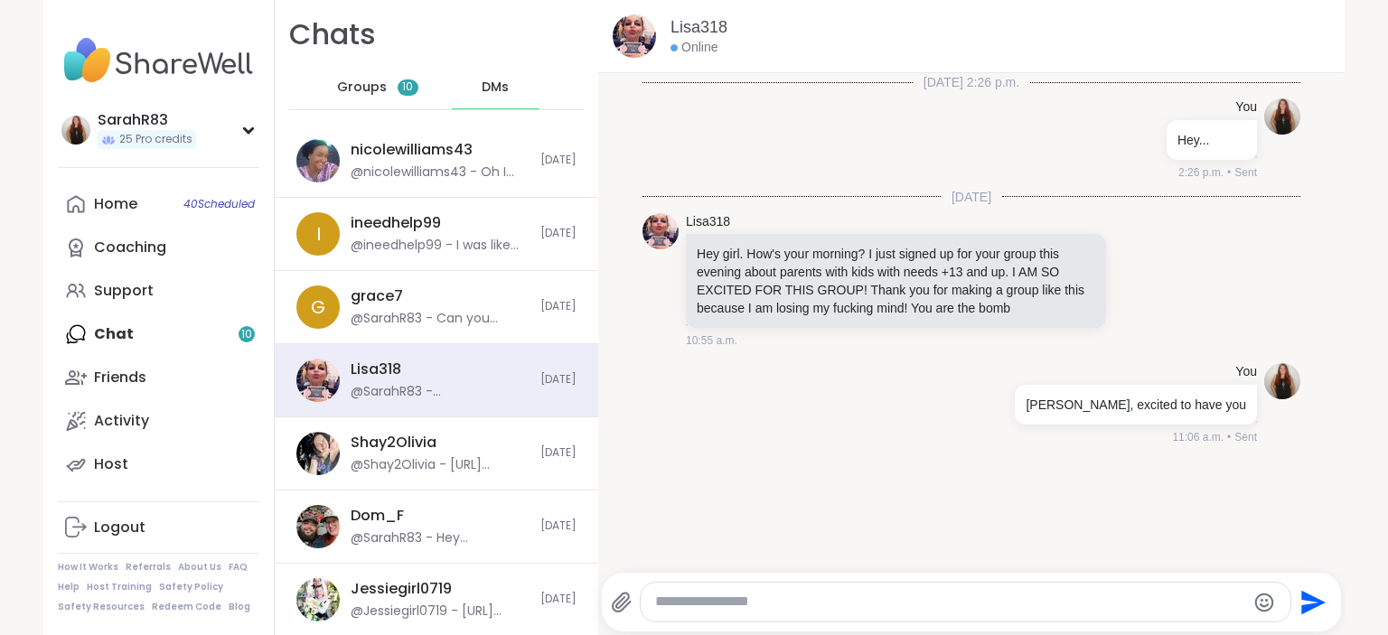
click at [728, 609] on textarea "Type your message" at bounding box center [950, 602] width 590 height 19
type textarea "***"
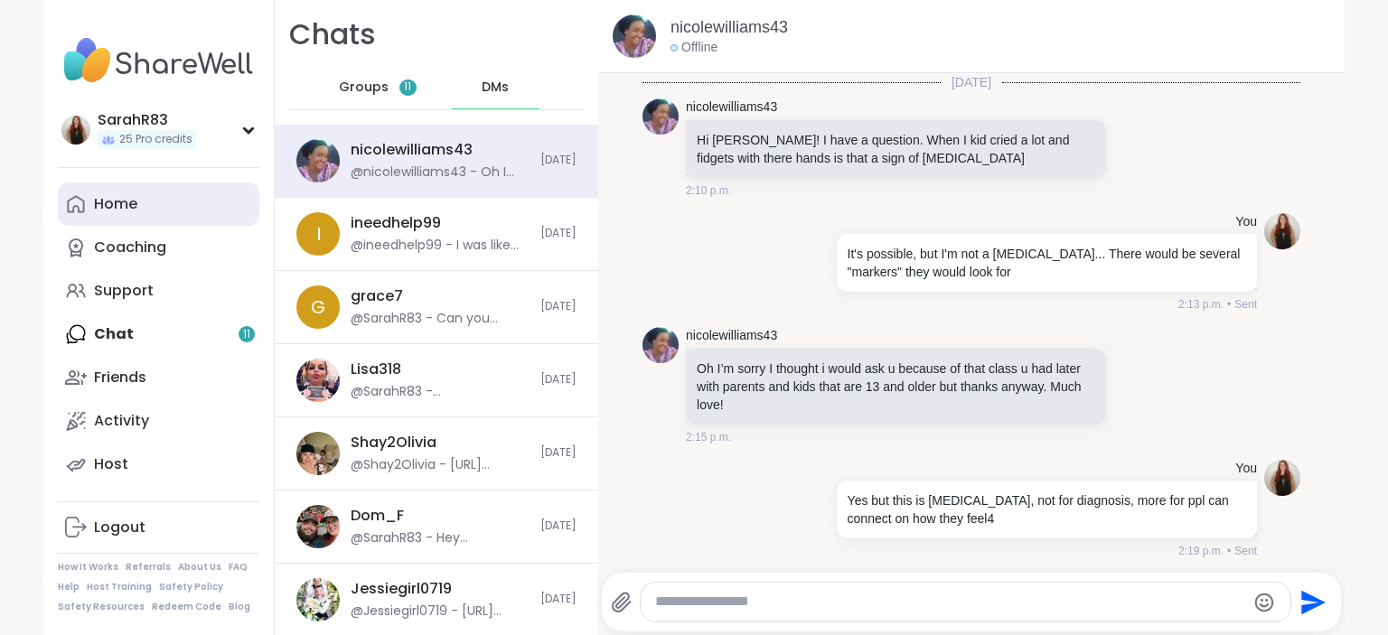
scroll to position [159, 0]
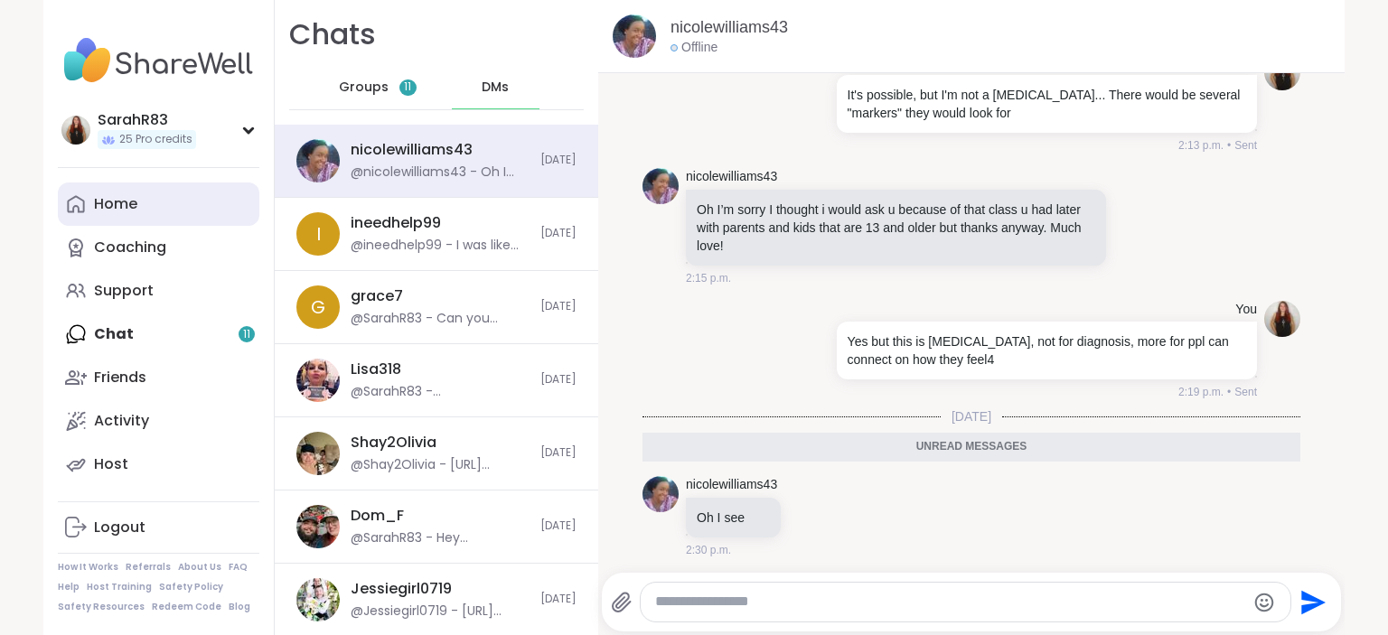
click at [101, 197] on div "Home" at bounding box center [115, 204] width 43 height 20
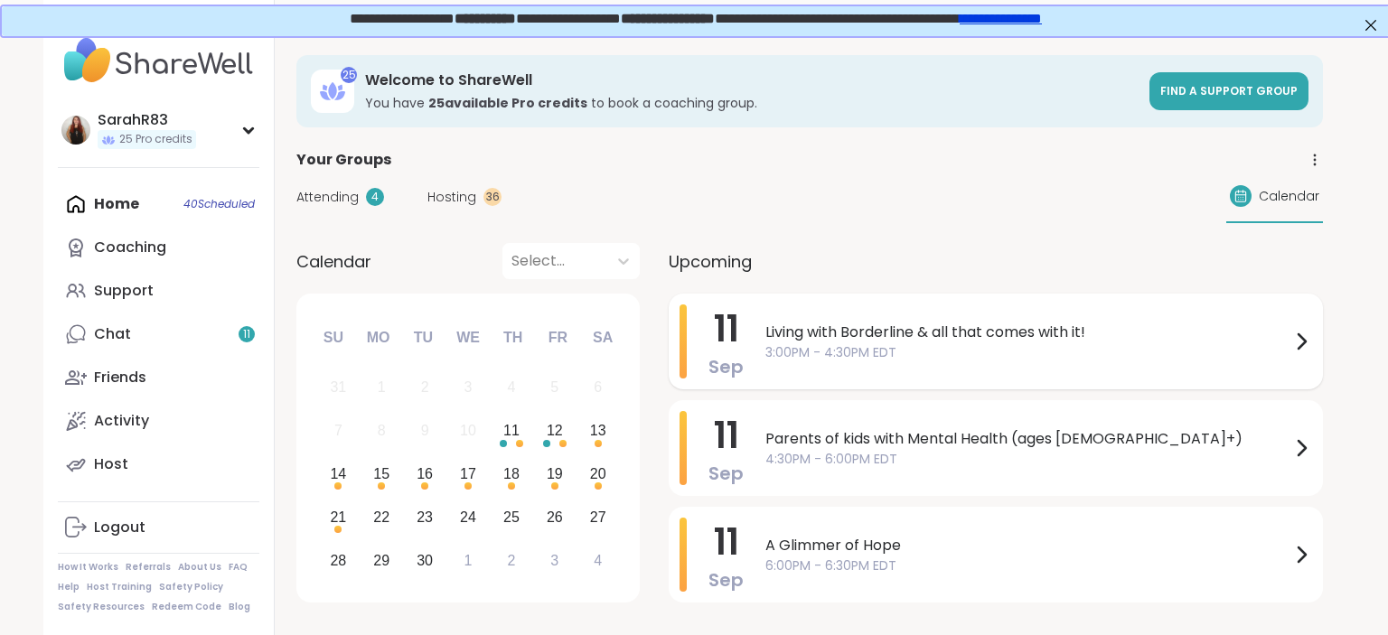
click at [762, 355] on div "[DATE] Living with Borderline & all that comes with it! 3:00PM - 4:30PM EDT" at bounding box center [996, 342] width 654 height 96
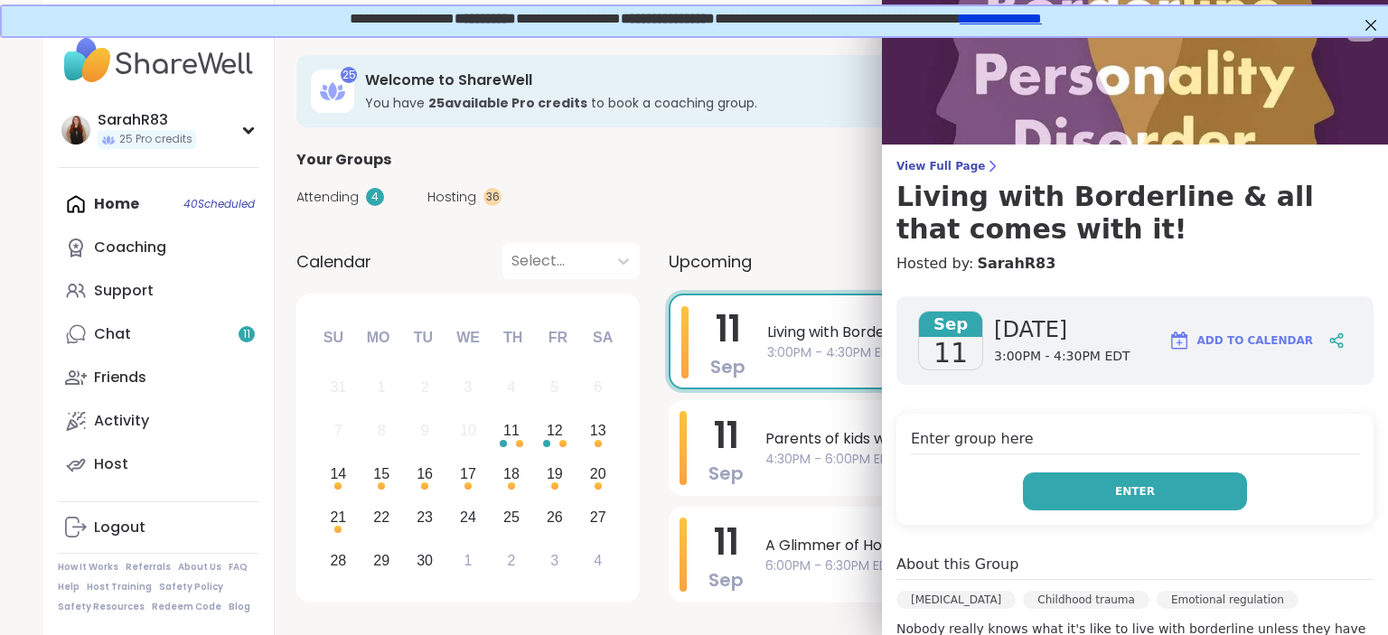
click at [1098, 479] on button "Enter" at bounding box center [1135, 492] width 224 height 38
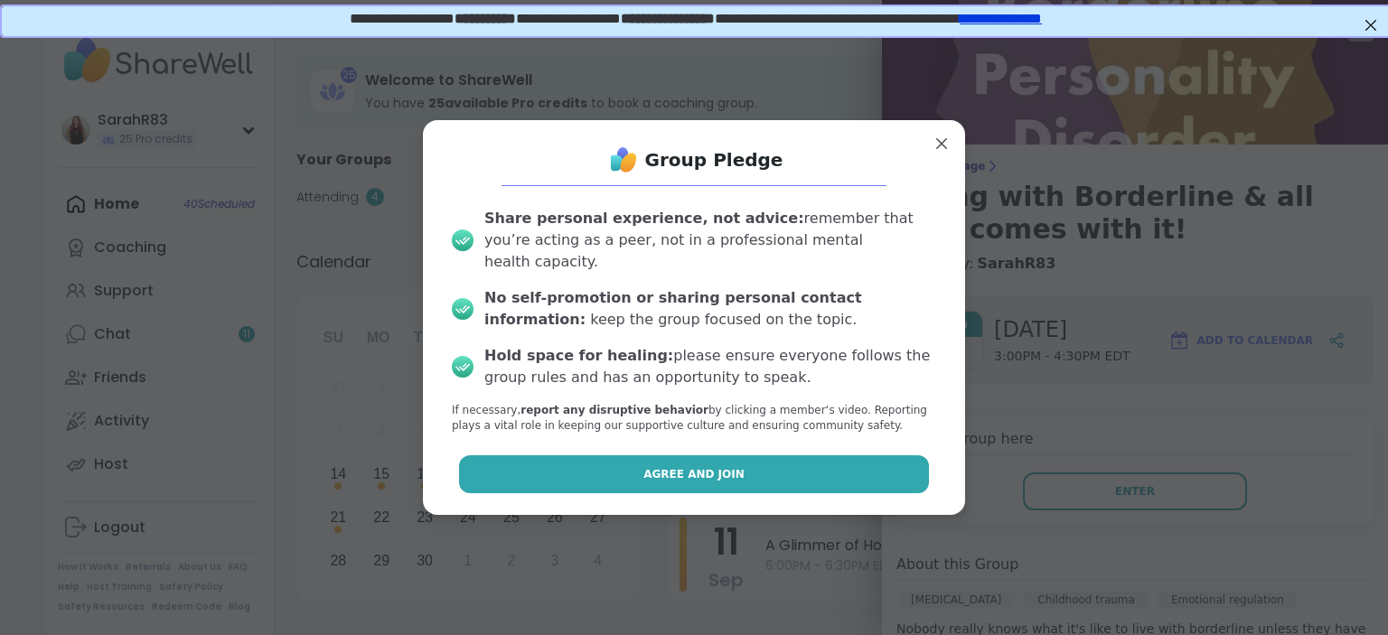
click at [866, 465] on button "Agree and Join" at bounding box center [694, 474] width 471 height 38
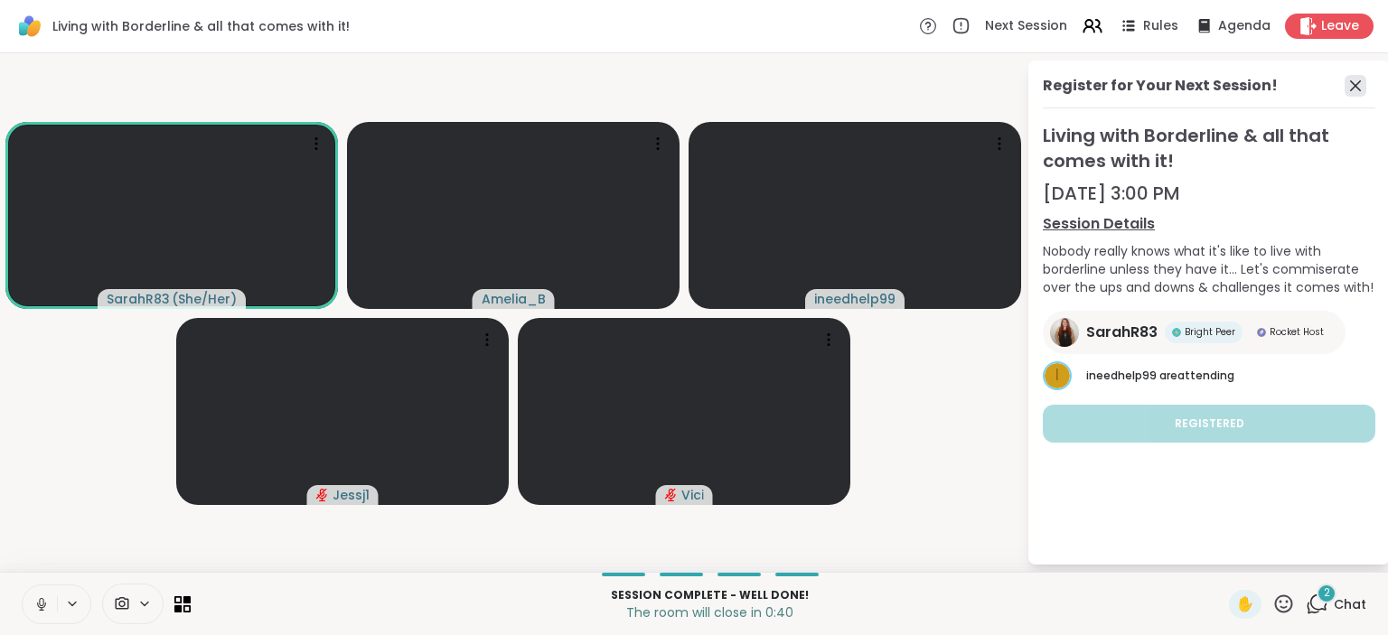
click at [1357, 82] on icon at bounding box center [1356, 86] width 22 height 22
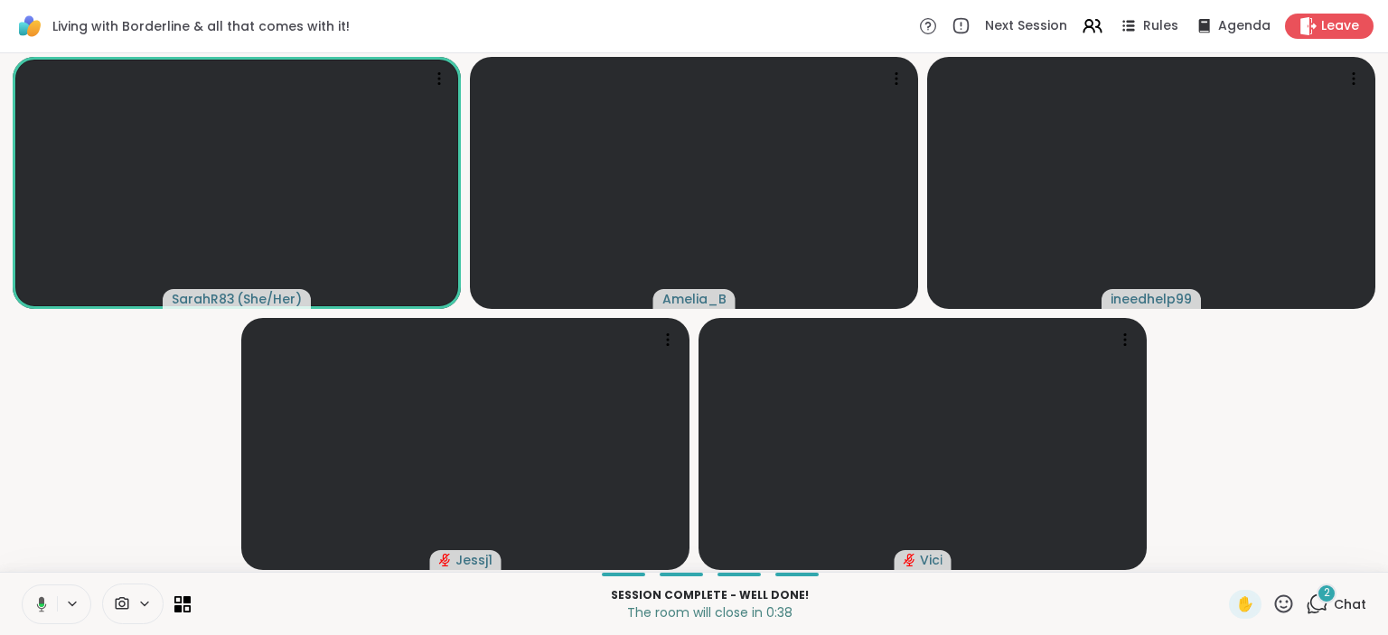
click at [1314, 609] on icon at bounding box center [1317, 604] width 23 height 23
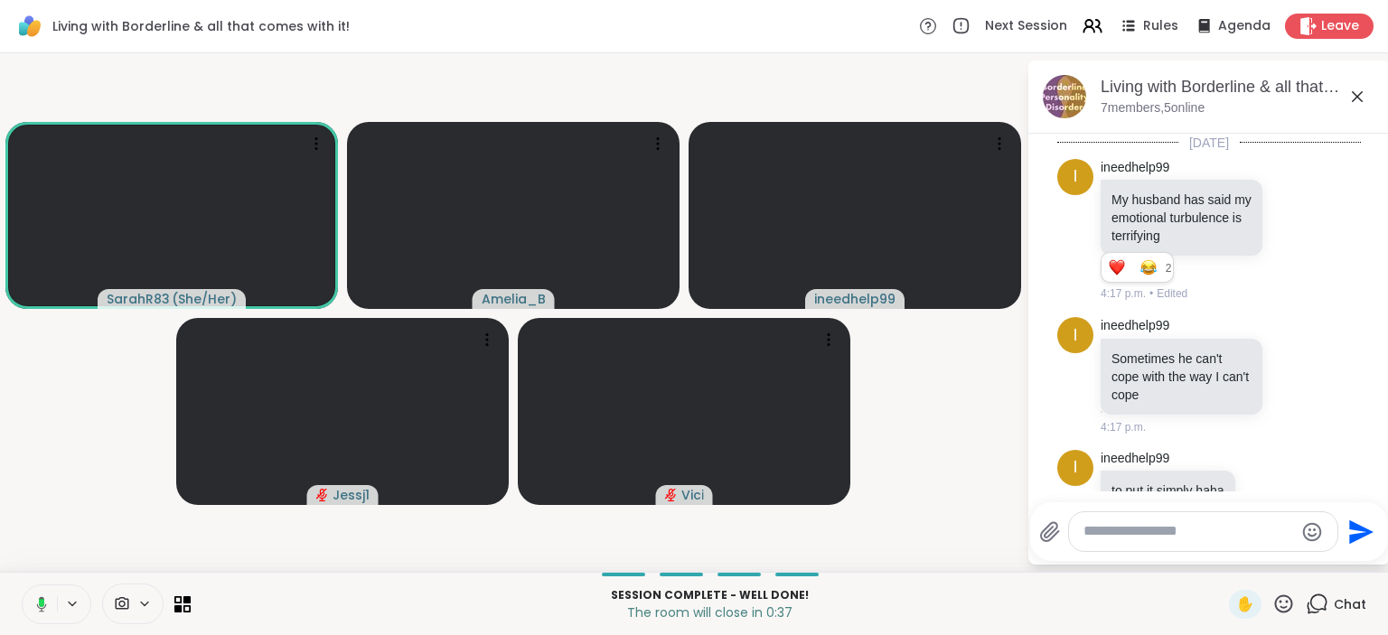
scroll to position [3358, 0]
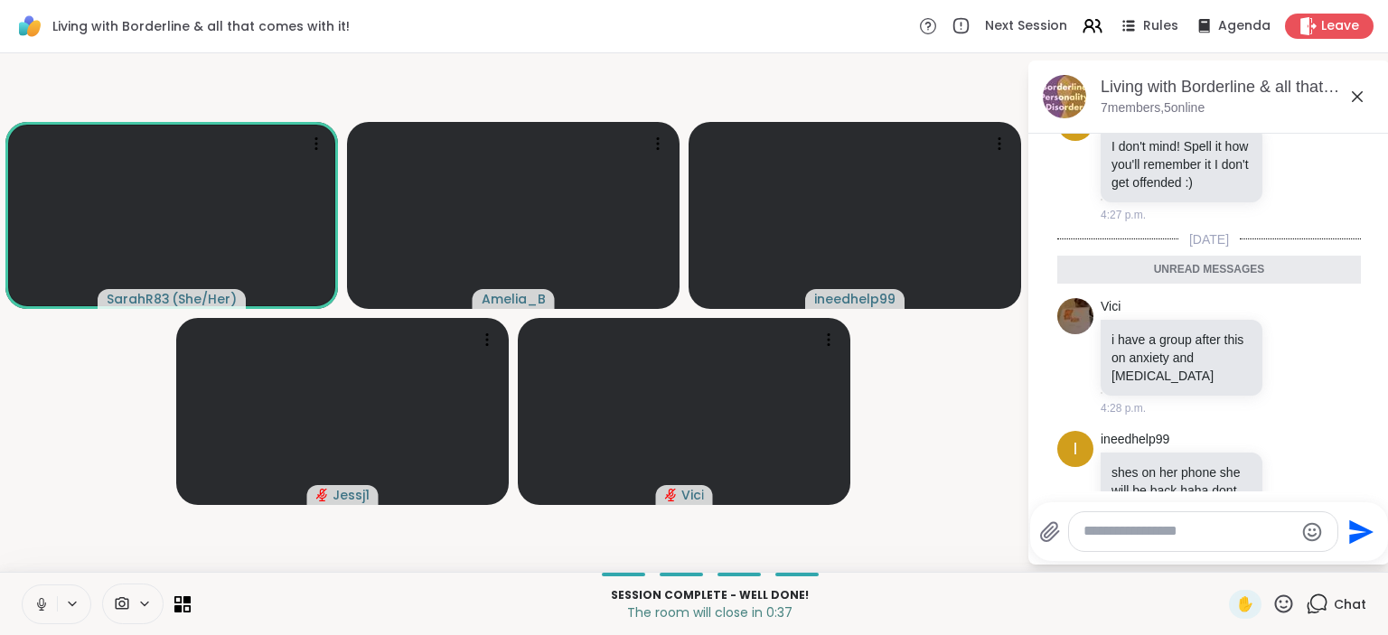
click at [1214, 535] on textarea "Type your message" at bounding box center [1189, 531] width 211 height 19
paste textarea "**********"
type textarea "**********"
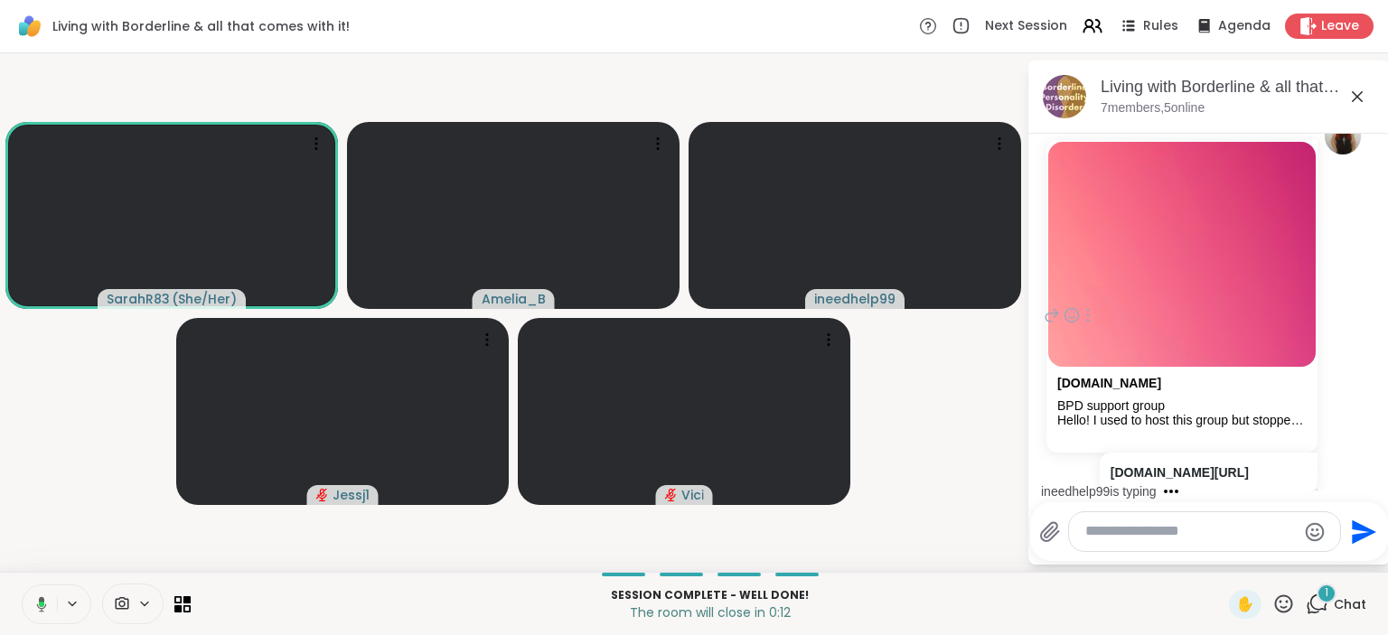
scroll to position [3928, 0]
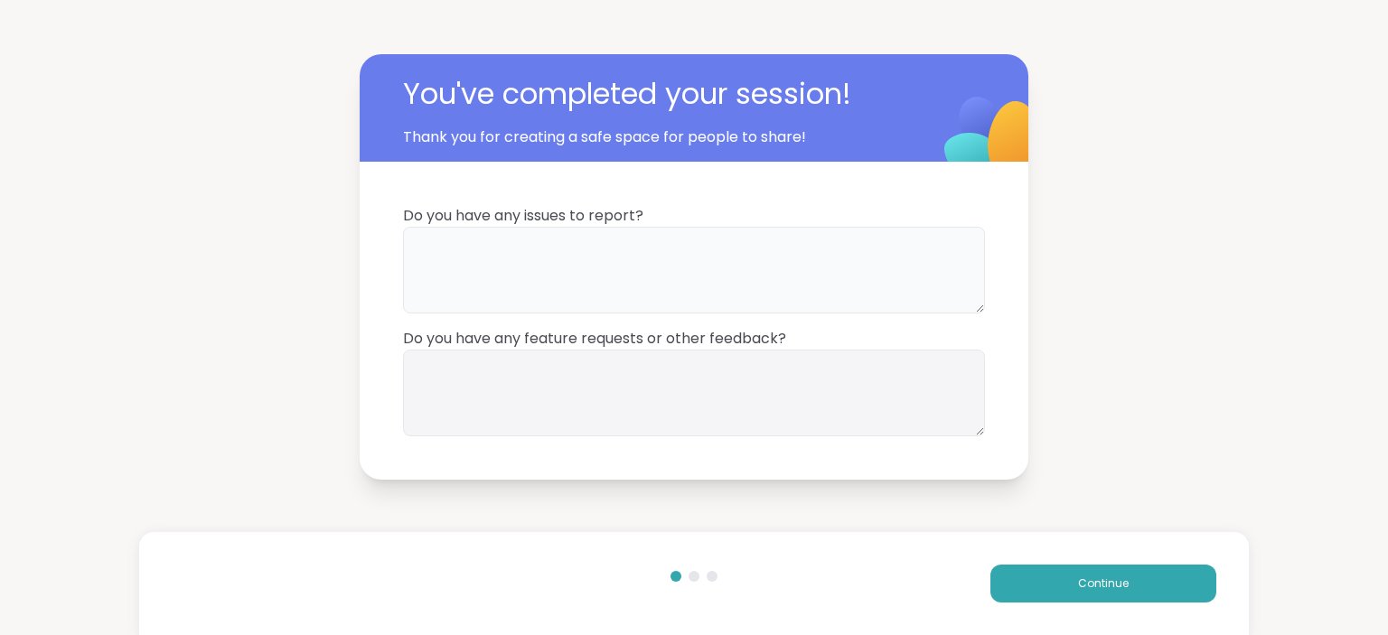
click at [779, 260] on textarea at bounding box center [694, 270] width 582 height 87
type textarea "**********"
click at [764, 389] on textarea at bounding box center [694, 393] width 582 height 87
type textarea "**"
click at [1043, 575] on button "Continue" at bounding box center [1103, 584] width 226 height 38
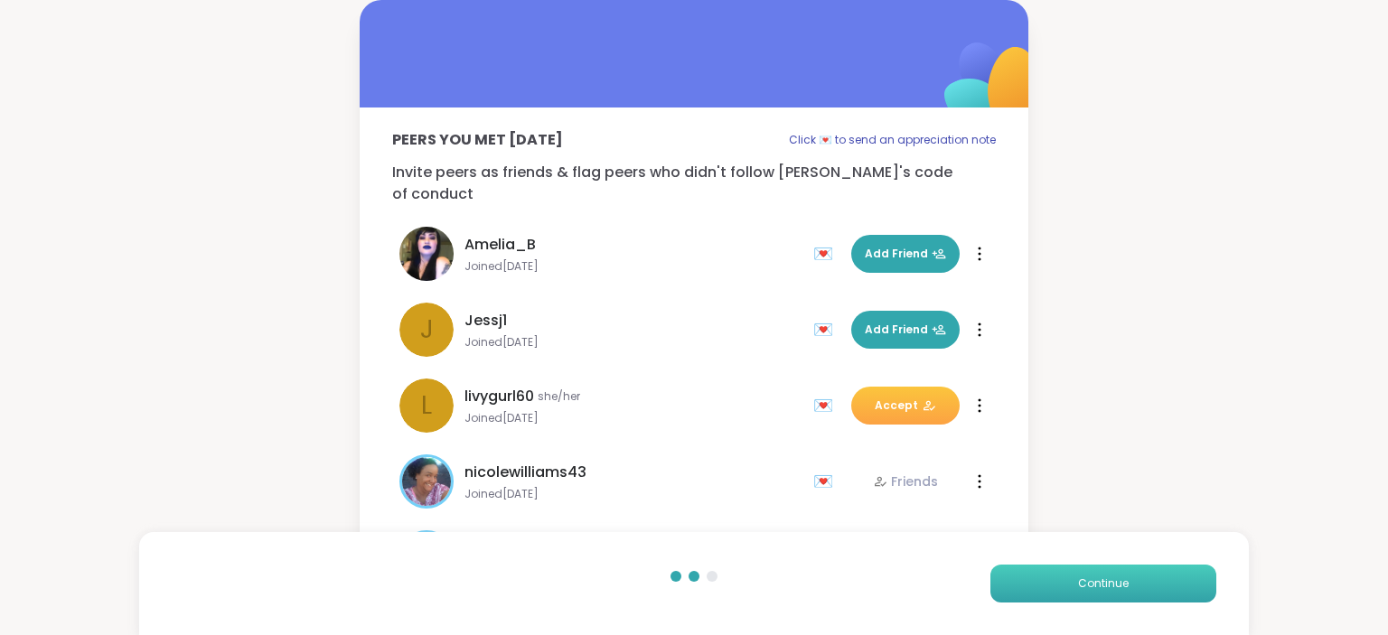
click at [1043, 575] on button "Continue" at bounding box center [1103, 584] width 226 height 38
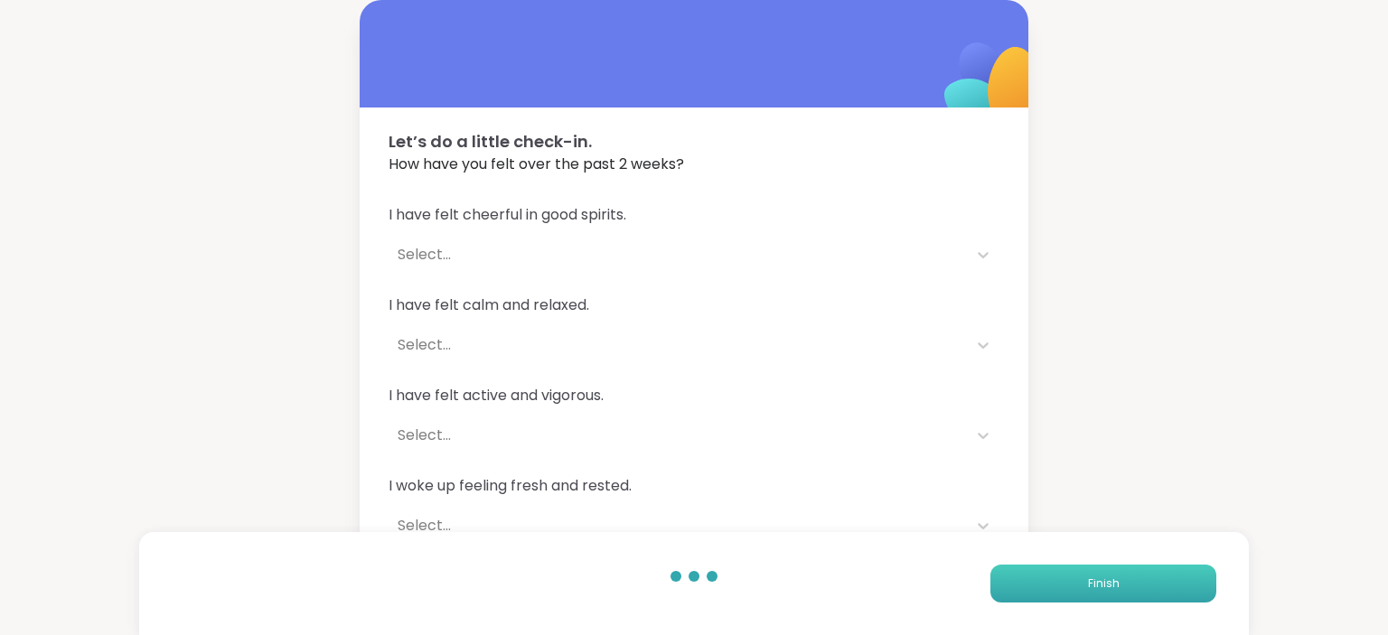
click at [1043, 575] on button "Finish" at bounding box center [1103, 584] width 226 height 38
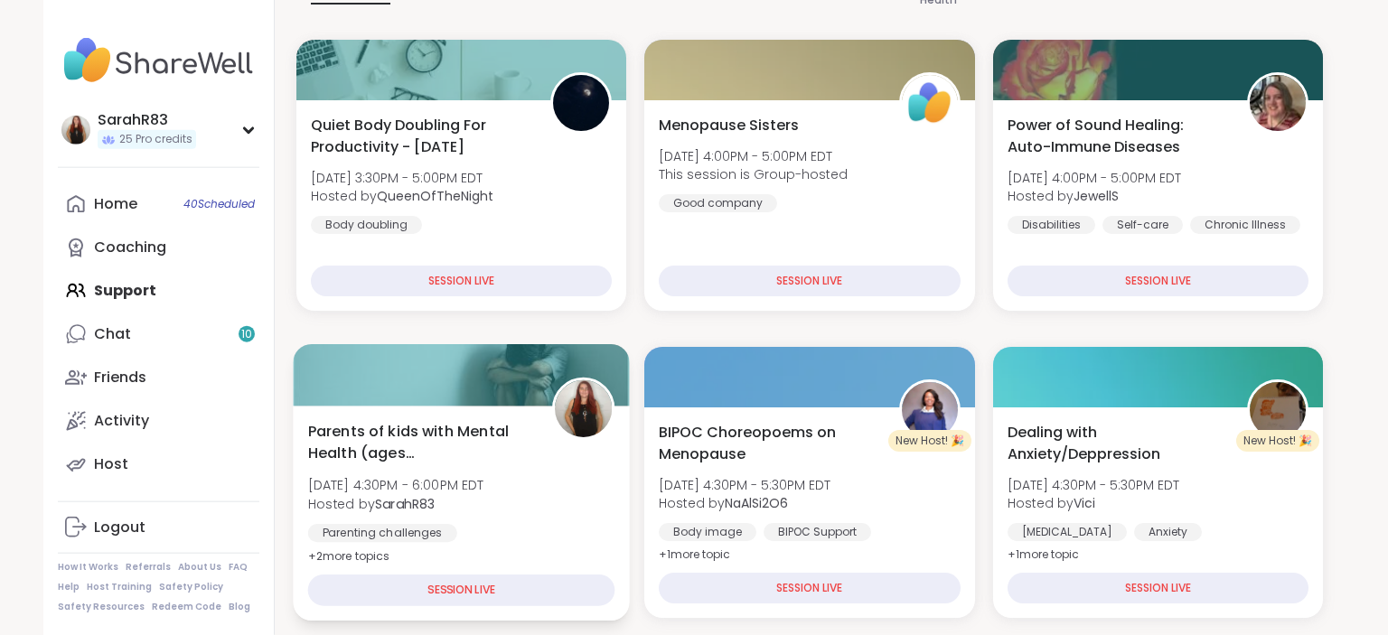
scroll to position [344, 0]
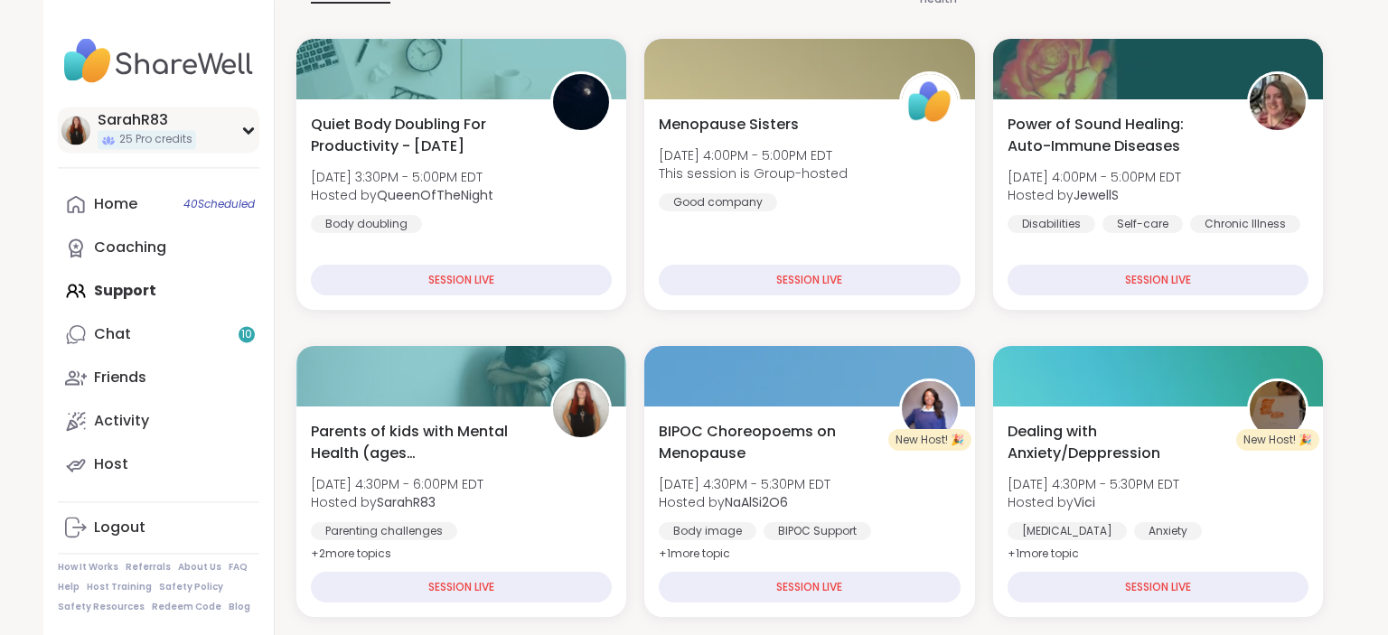
click at [127, 122] on div "SarahR83" at bounding box center [147, 120] width 99 height 20
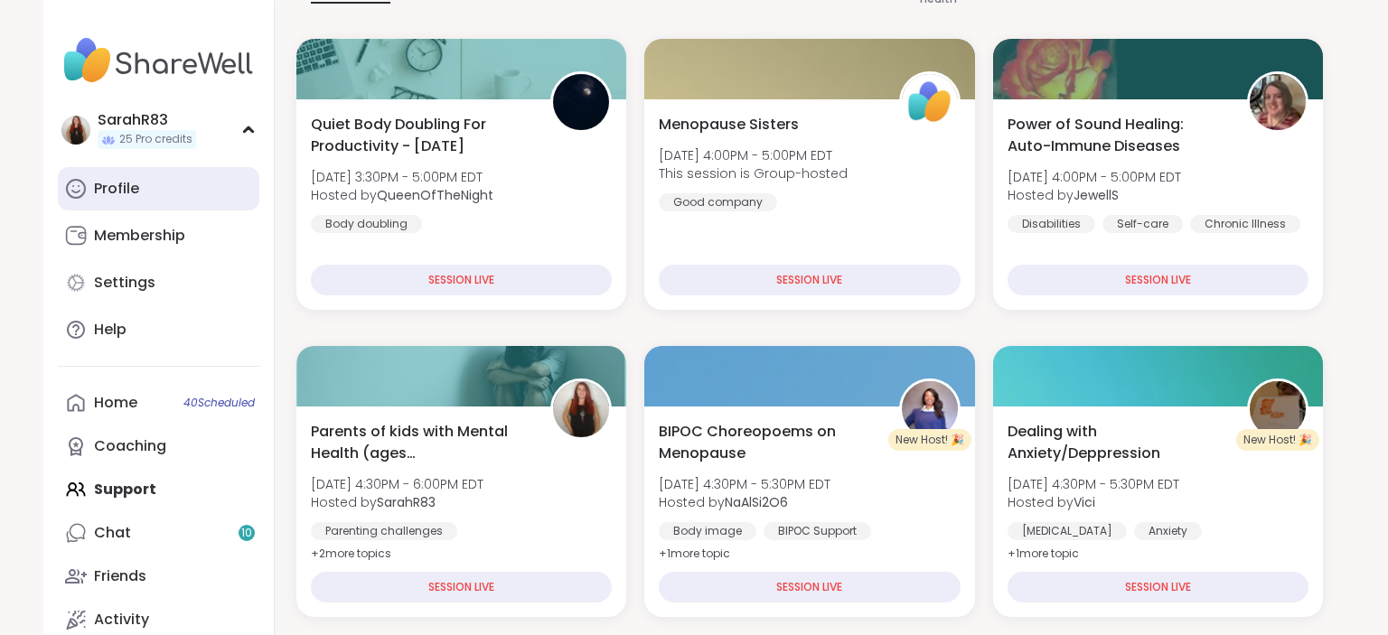
click at [154, 183] on link "Profile" at bounding box center [159, 188] width 202 height 43
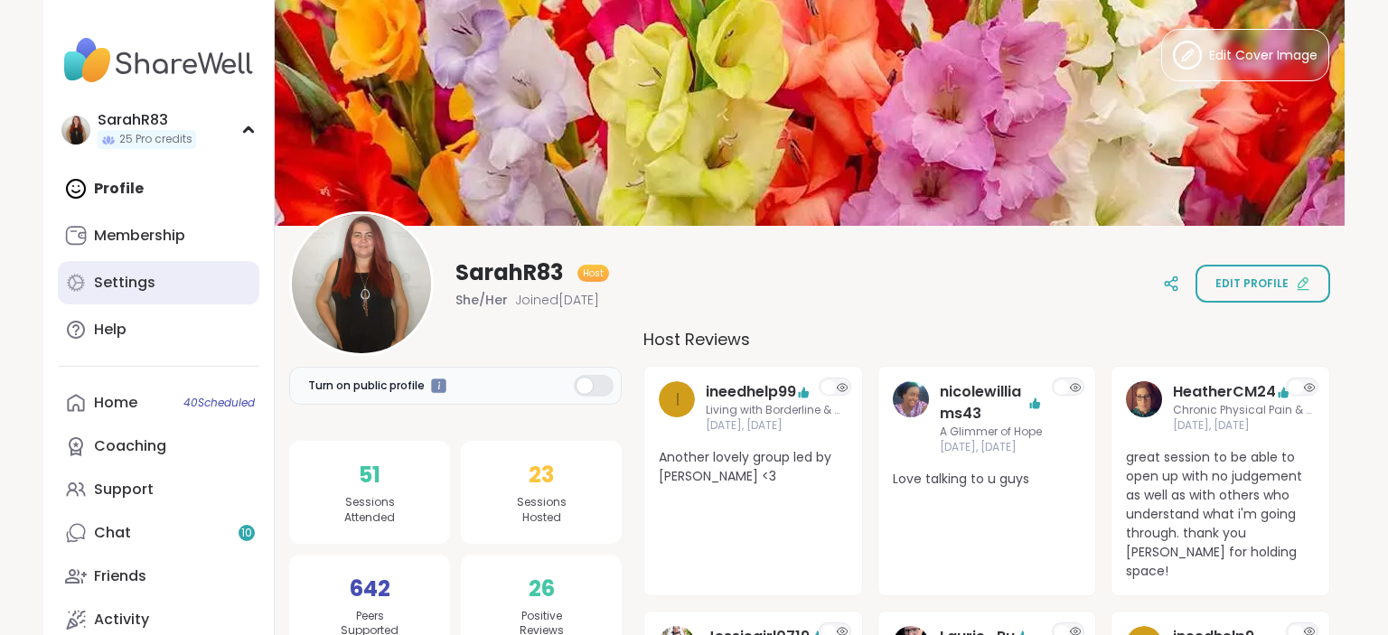
click at [163, 285] on link "Settings" at bounding box center [159, 282] width 202 height 43
select select "**"
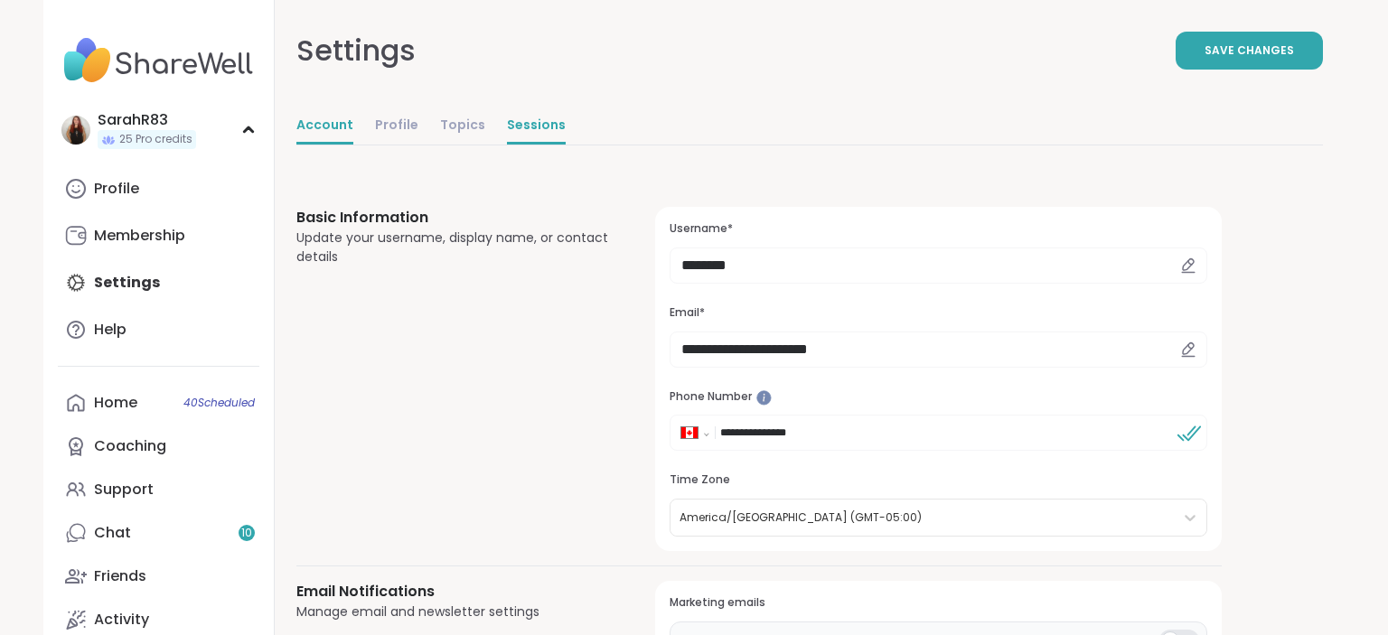
click at [507, 126] on link "Sessions" at bounding box center [536, 126] width 59 height 36
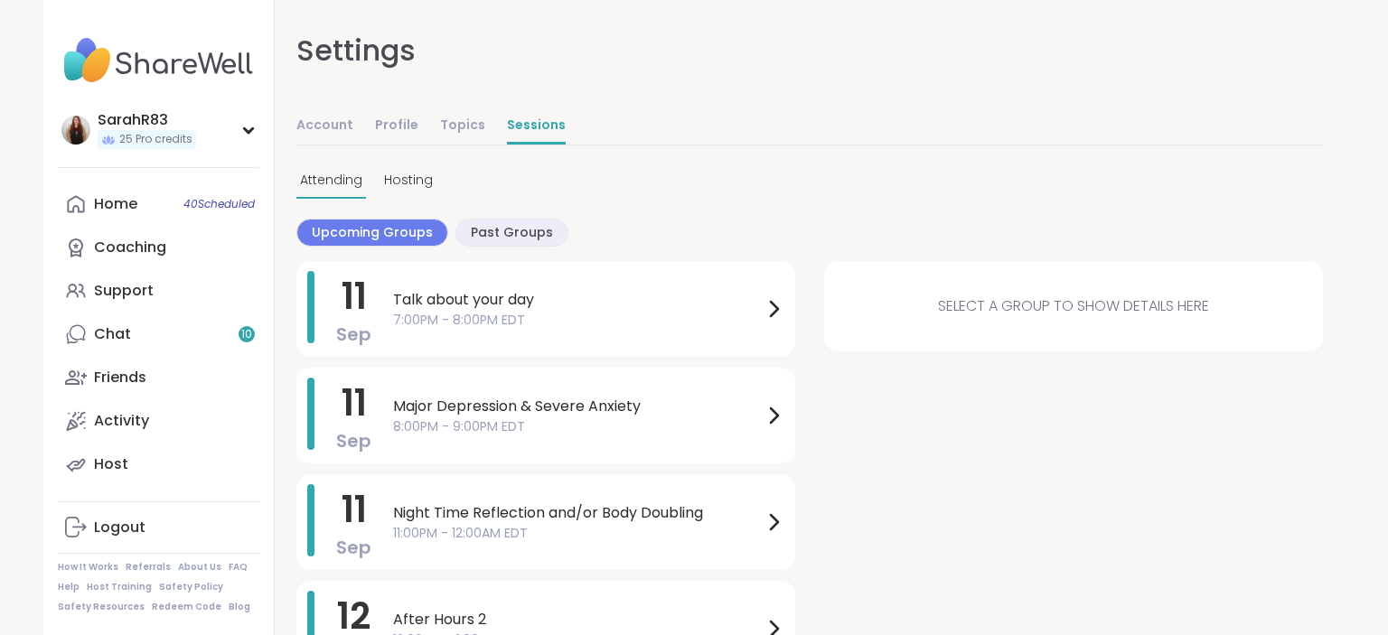
click at [594, 221] on div "Settings Account Profile Topics Sessions Attending Hosting Upcoming Groups Past…" at bounding box center [809, 338] width 1027 height 677
click at [486, 237] on span "Past Groups" at bounding box center [512, 232] width 82 height 19
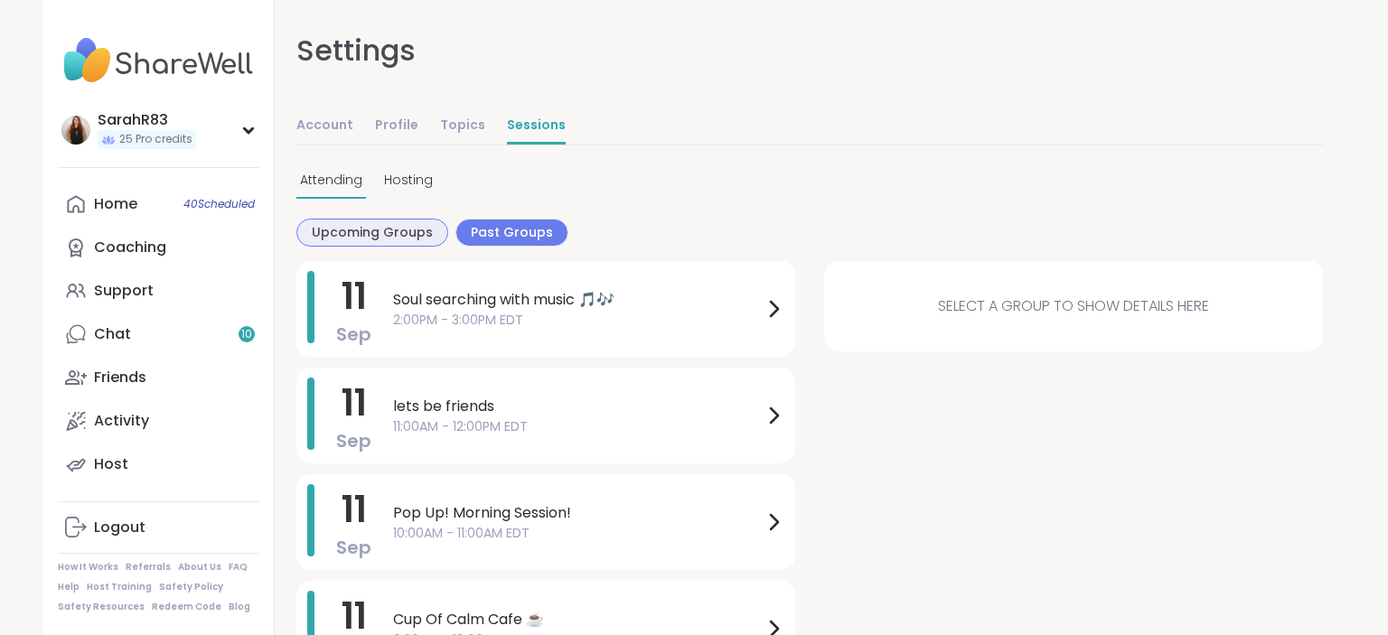
click at [418, 238] on span "Upcoming Groups" at bounding box center [372, 232] width 121 height 19
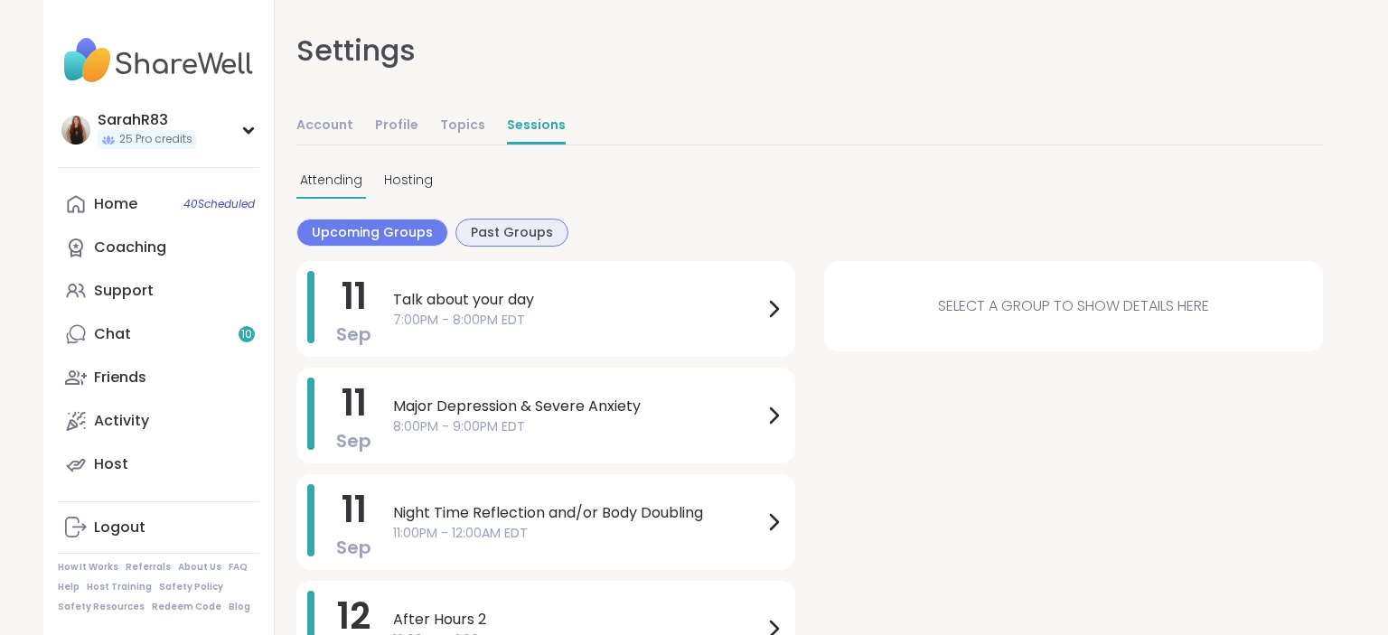
click at [493, 228] on span "Past Groups" at bounding box center [512, 232] width 82 height 19
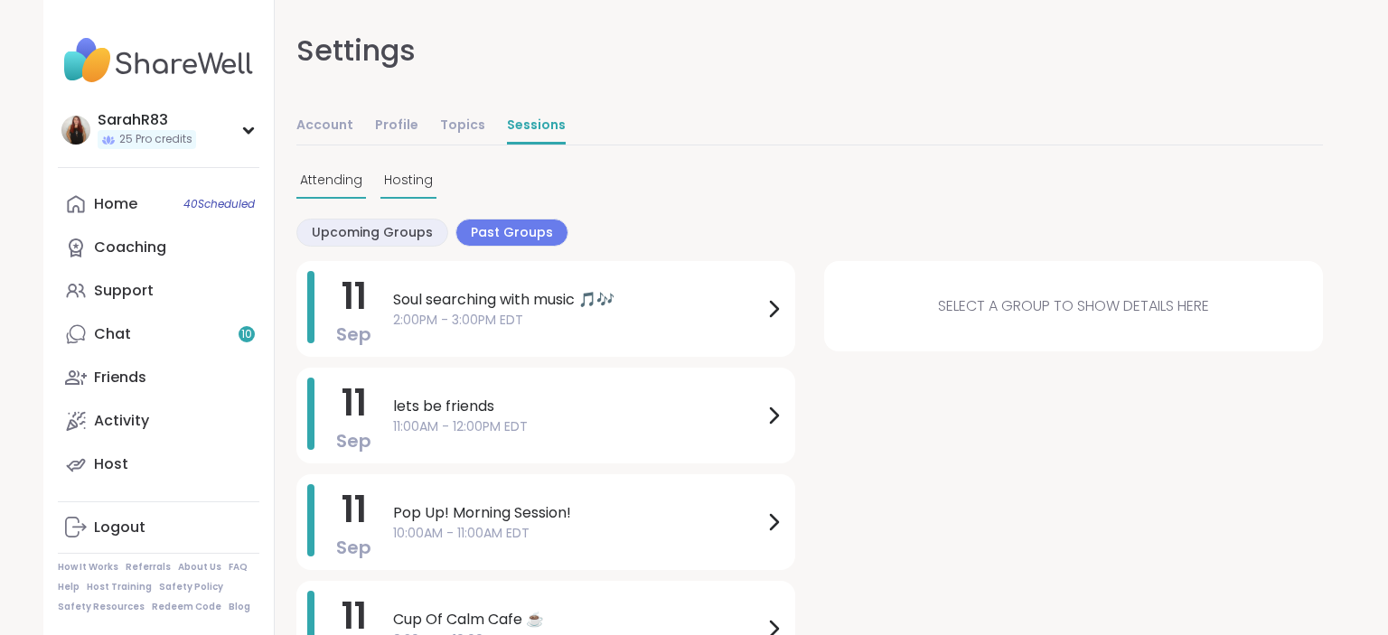
click at [425, 177] on span "Hosting" at bounding box center [408, 180] width 49 height 19
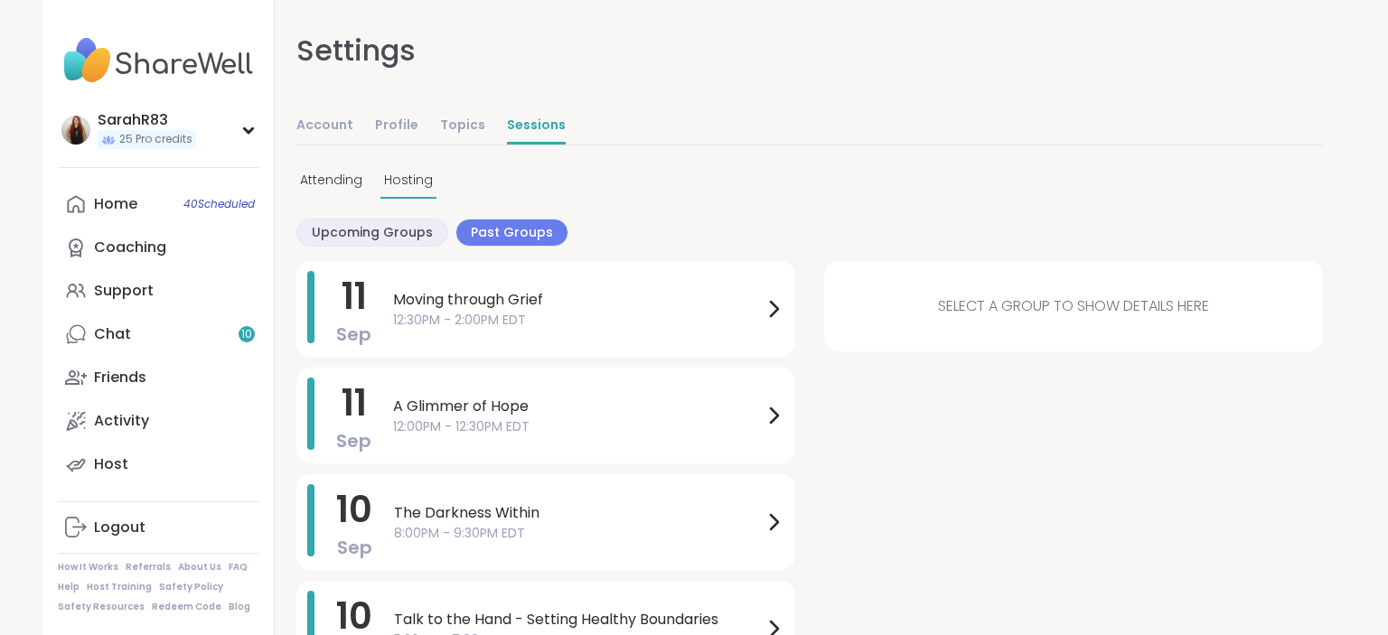
click at [495, 297] on span "Moving through Grief" at bounding box center [578, 300] width 370 height 22
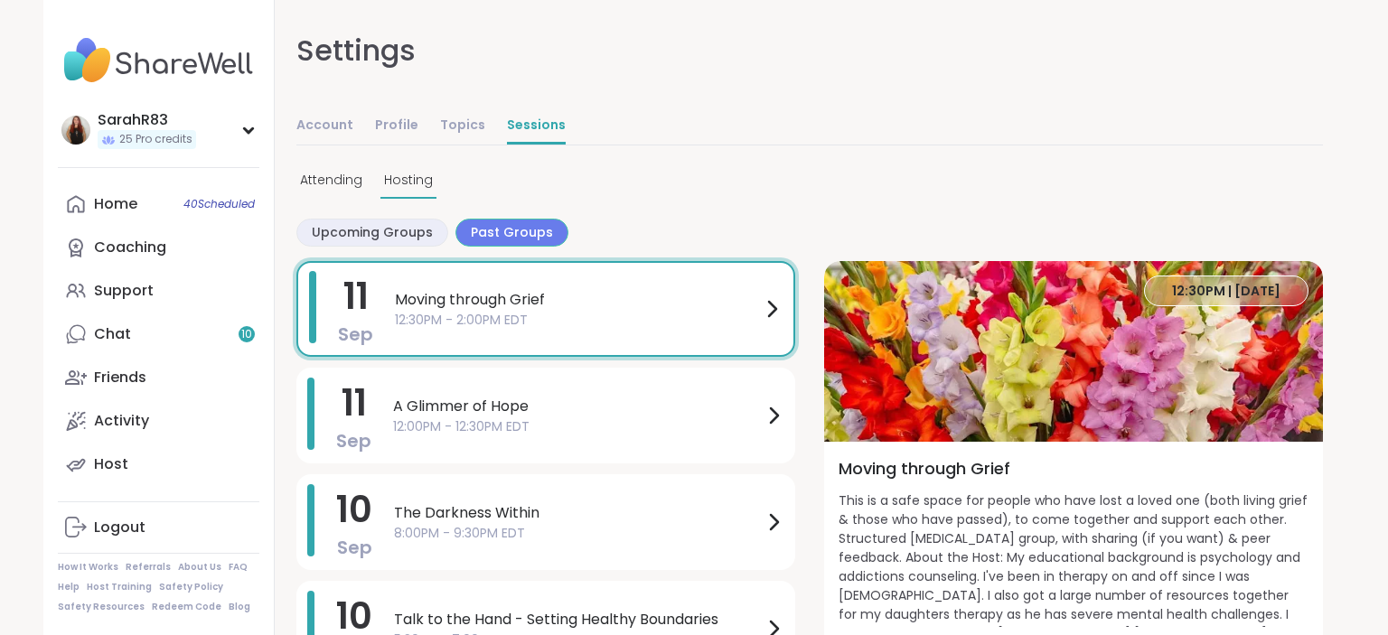
click at [471, 233] on span "Past Groups" at bounding box center [512, 232] width 82 height 19
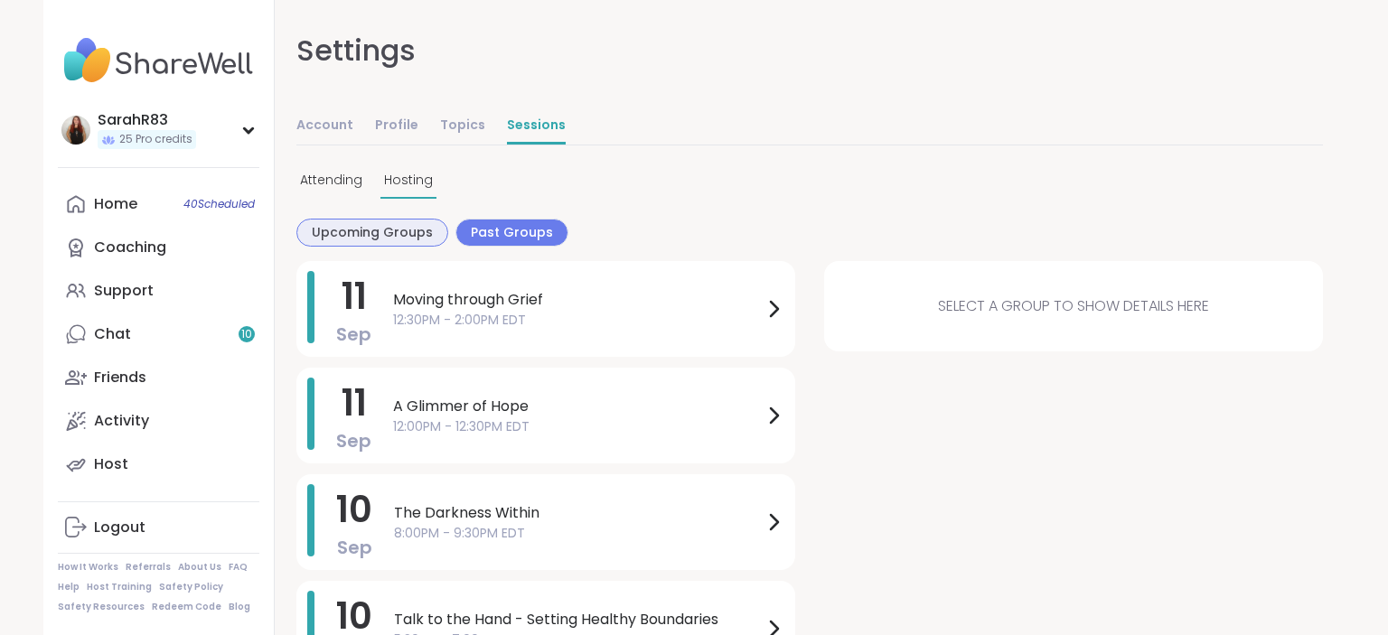
click at [401, 235] on span "Upcoming Groups" at bounding box center [372, 232] width 121 height 19
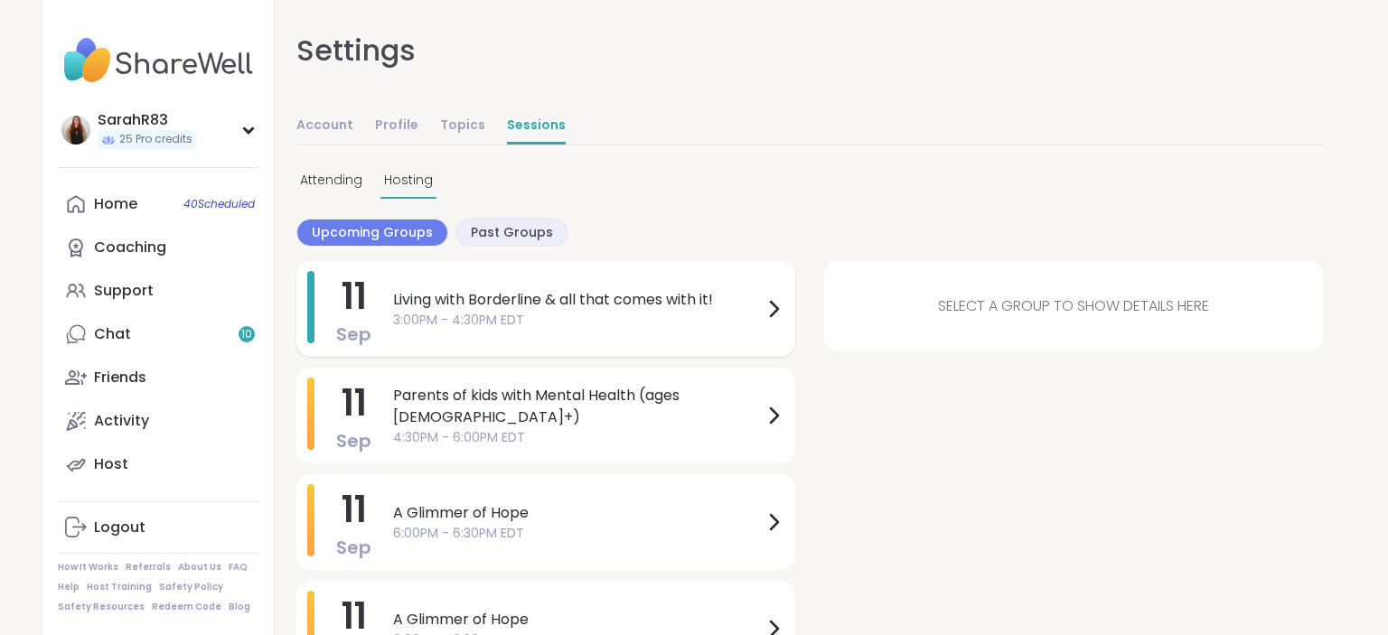
click at [446, 306] on span "Living with Borderline & all that comes with it!" at bounding box center [578, 300] width 370 height 22
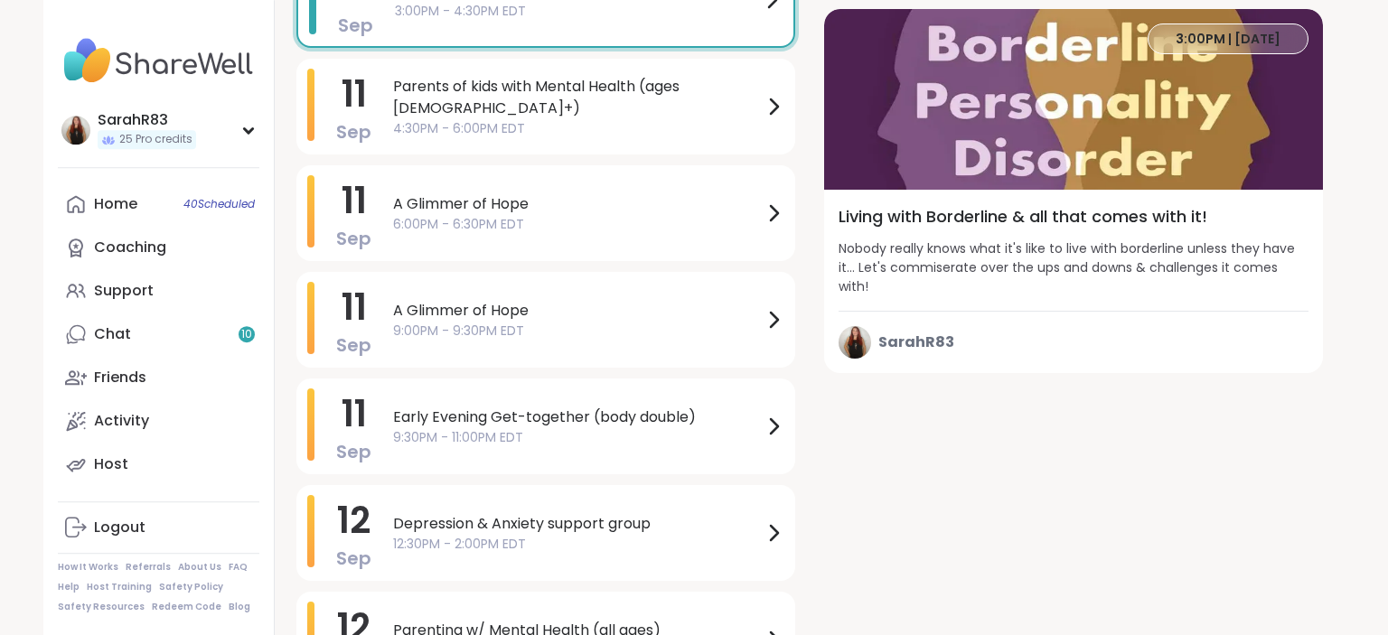
scroll to position [311, 0]
click at [994, 296] on div "Living with Borderline & all that comes with it! Nobody really knows what it's …" at bounding box center [1073, 281] width 499 height 183
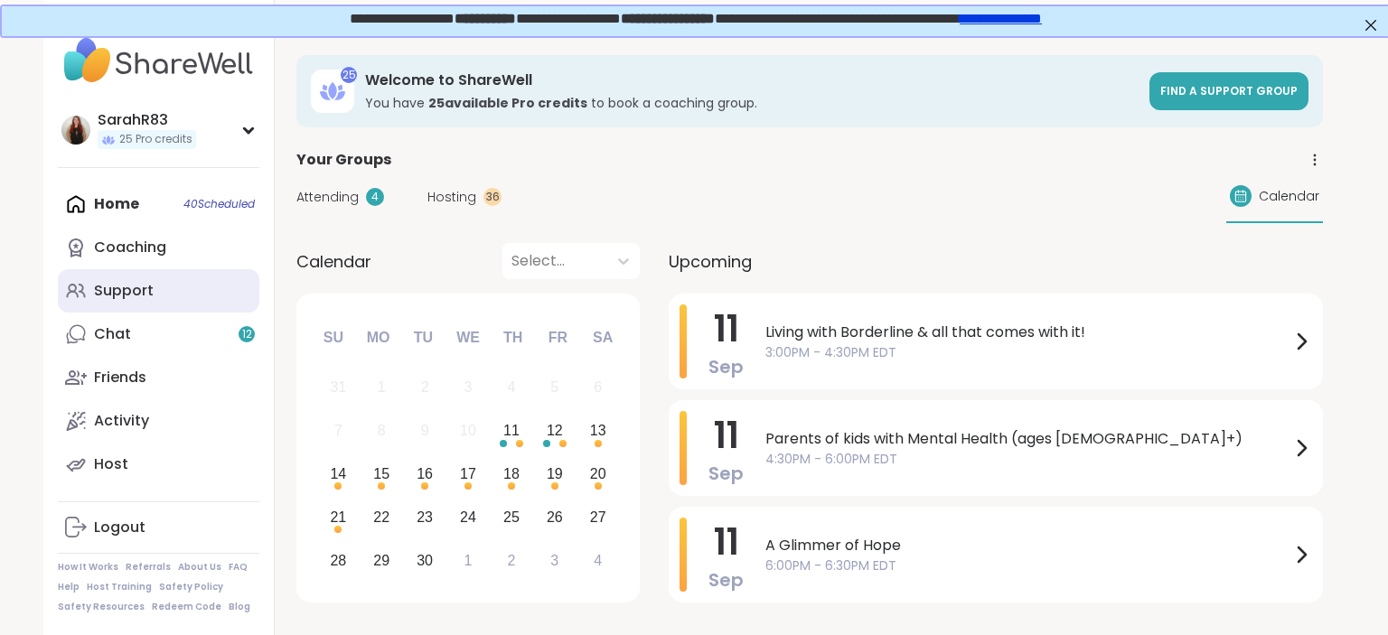
click at [130, 301] on div "Support" at bounding box center [124, 291] width 60 height 20
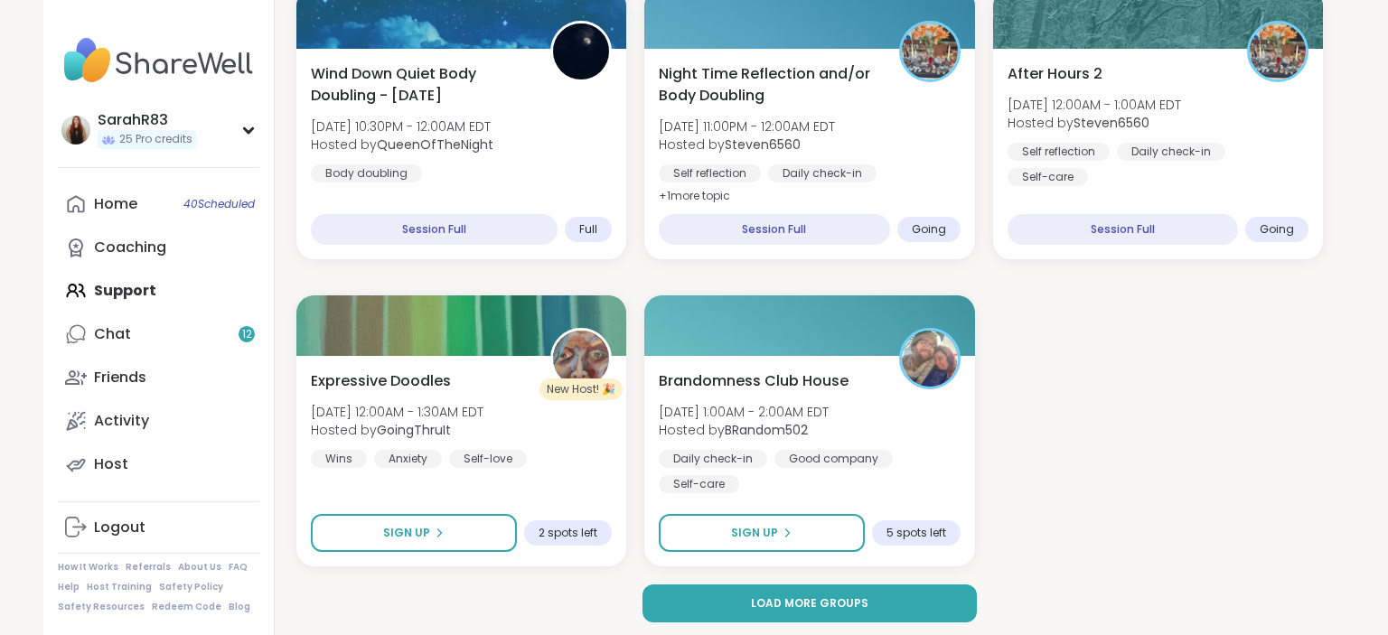
scroll to position [3471, 0]
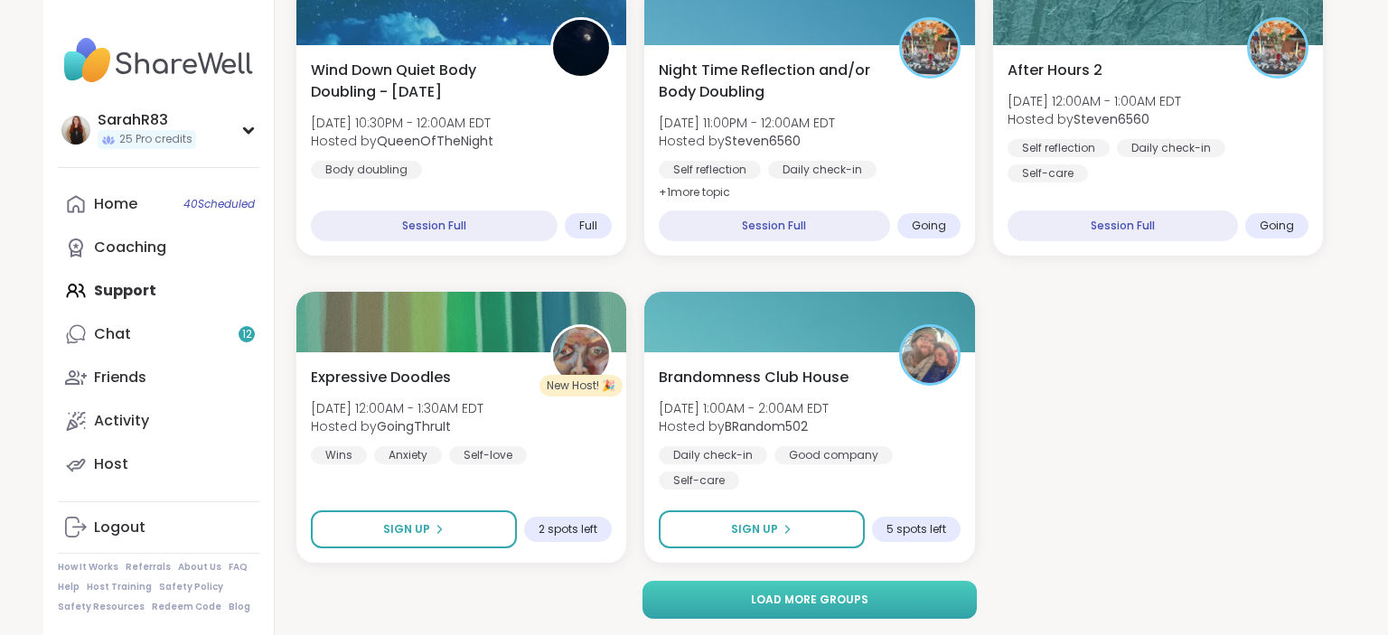
drag, startPoint x: 754, startPoint y: 540, endPoint x: 771, endPoint y: 588, distance: 50.9
click at [771, 588] on button "Load more groups" at bounding box center [810, 600] width 335 height 38
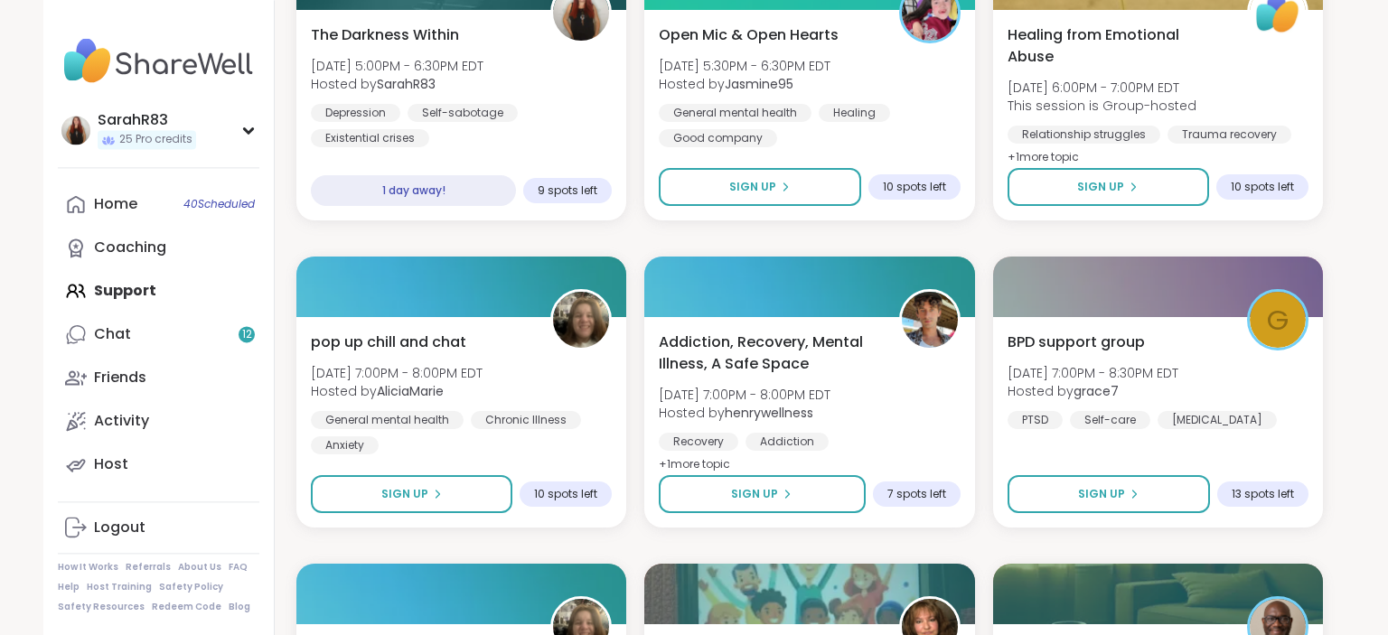
scroll to position [6583, 0]
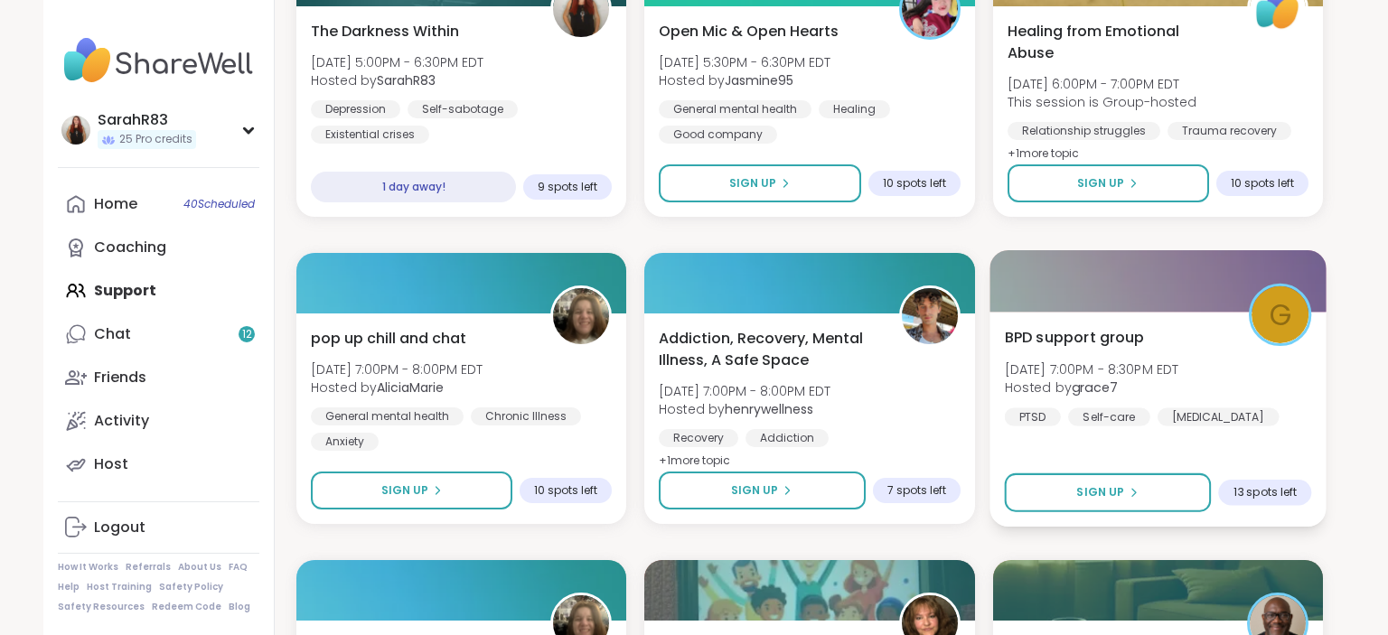
click at [1234, 353] on div "BPD support group [DATE] 7:00PM - 8:30PM EDT Hosted by grace7 [MEDICAL_DATA] Se…" at bounding box center [1157, 375] width 307 height 99
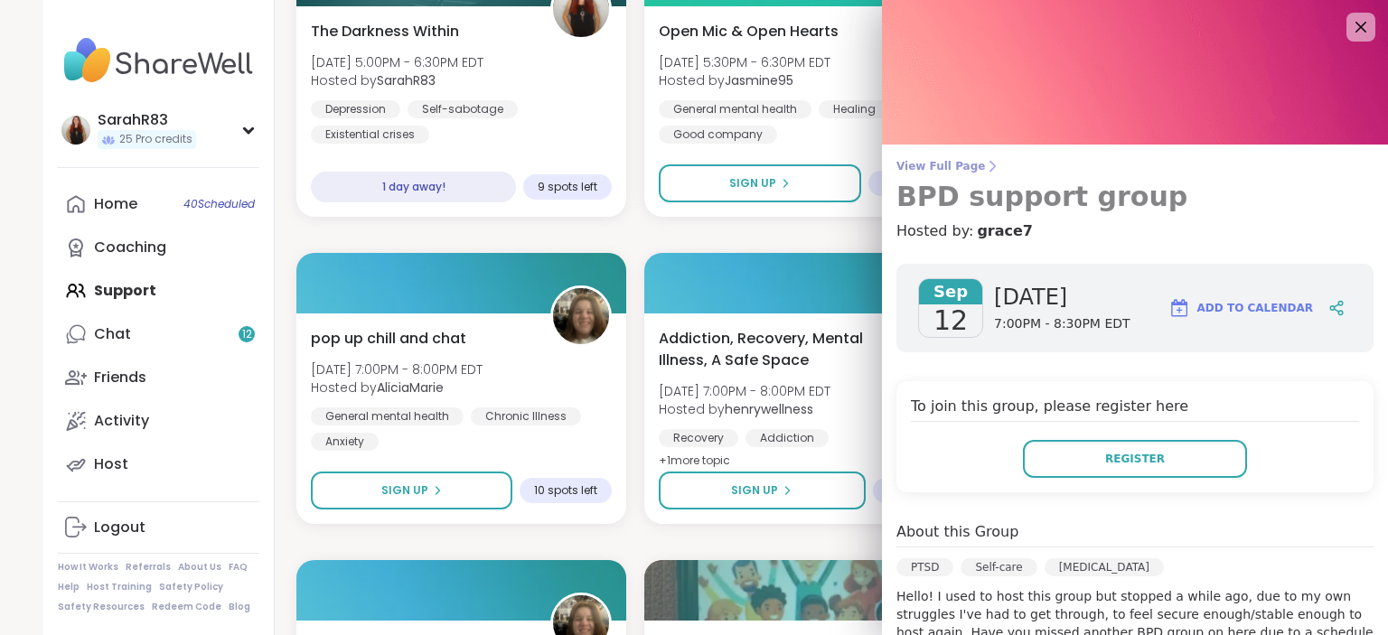
click at [929, 170] on span "View Full Page" at bounding box center [1134, 166] width 477 height 14
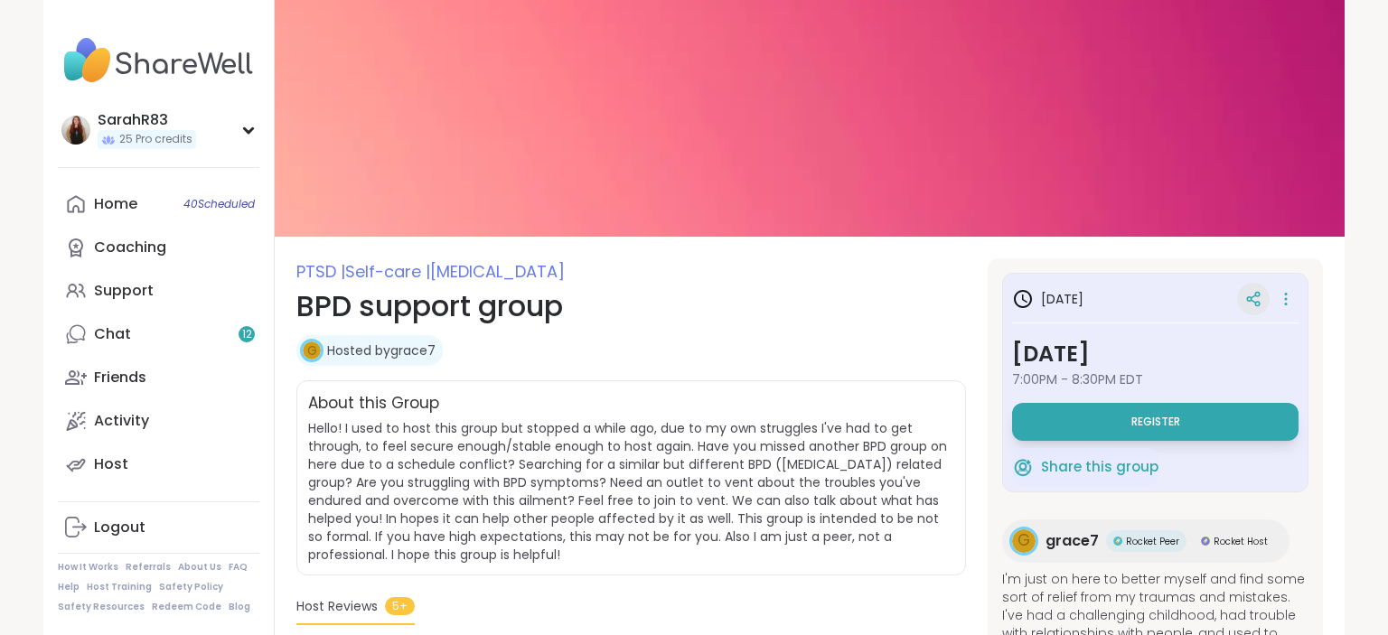
click at [1256, 298] on icon at bounding box center [1253, 299] width 16 height 16
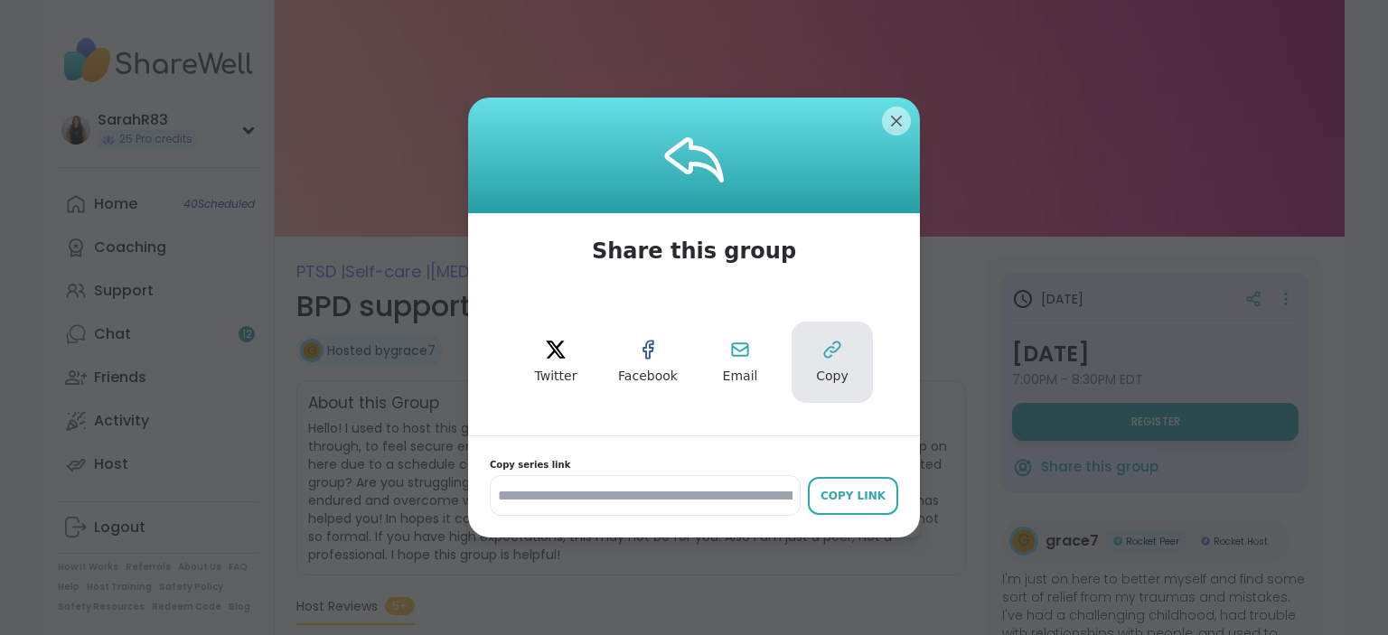
click at [831, 354] on icon at bounding box center [832, 350] width 22 height 22
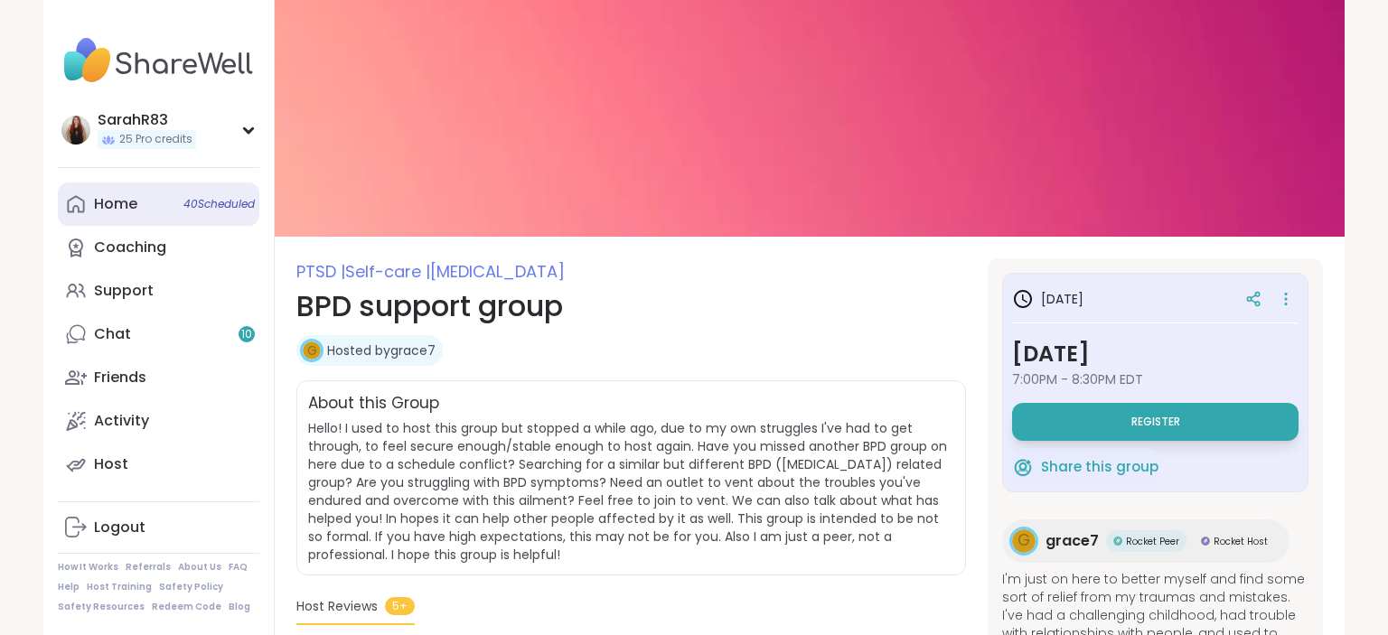
click at [132, 211] on div "Home 40 Scheduled" at bounding box center [115, 204] width 43 height 20
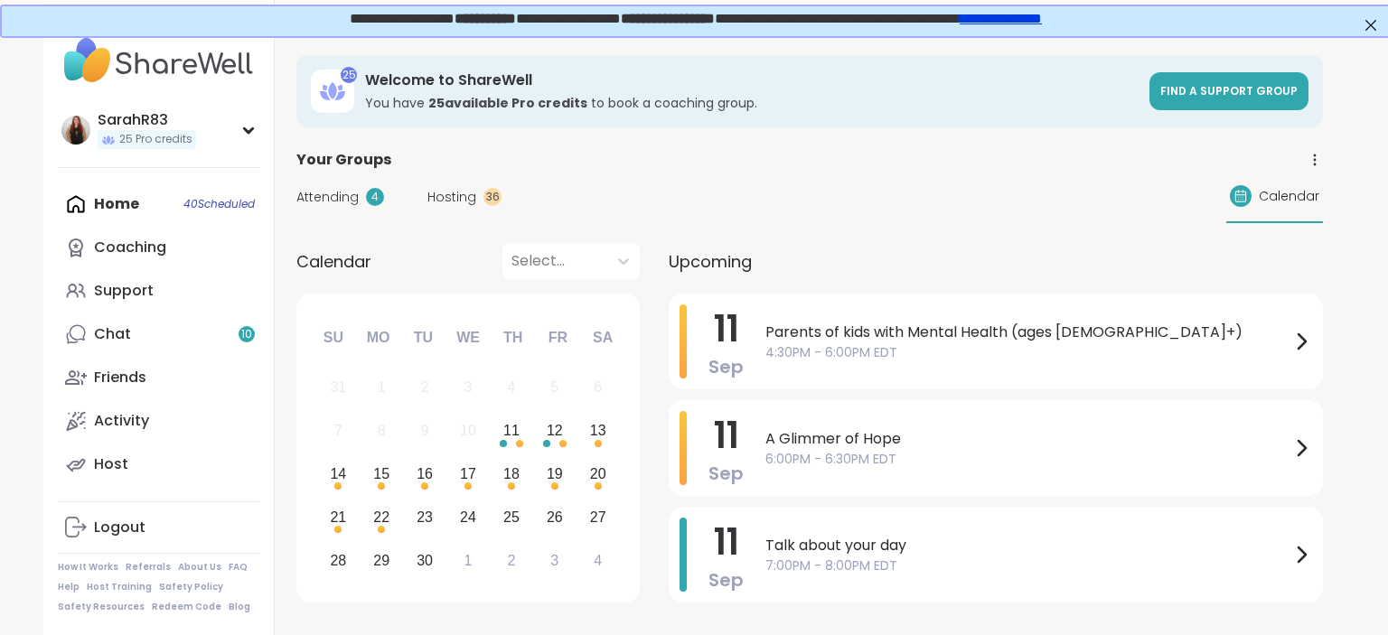
click at [123, 206] on div "Home 40 Scheduled Coaching Support Chat 10 Friends Activity Host" at bounding box center [159, 335] width 202 height 304
click at [124, 210] on div "Home 40 Scheduled Coaching Support Chat 10 Friends Activity Host" at bounding box center [159, 335] width 202 height 304
click at [135, 302] on link "Support" at bounding box center [159, 290] width 202 height 43
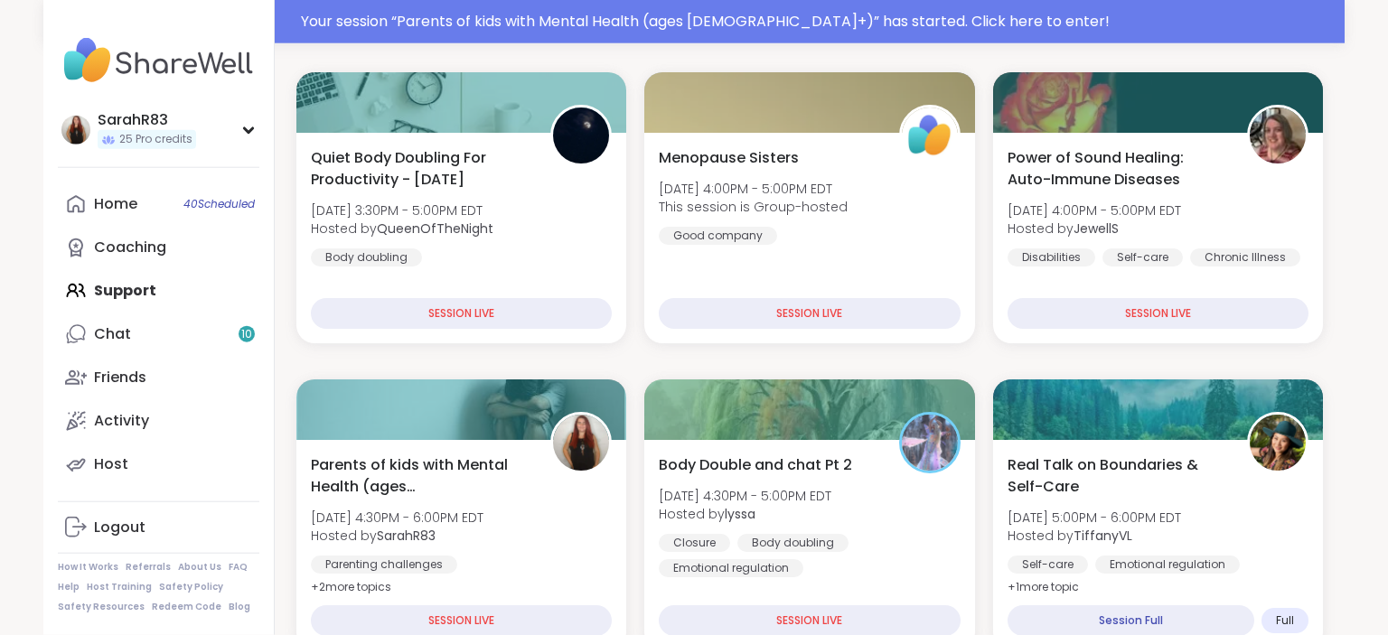
scroll to position [465, 0]
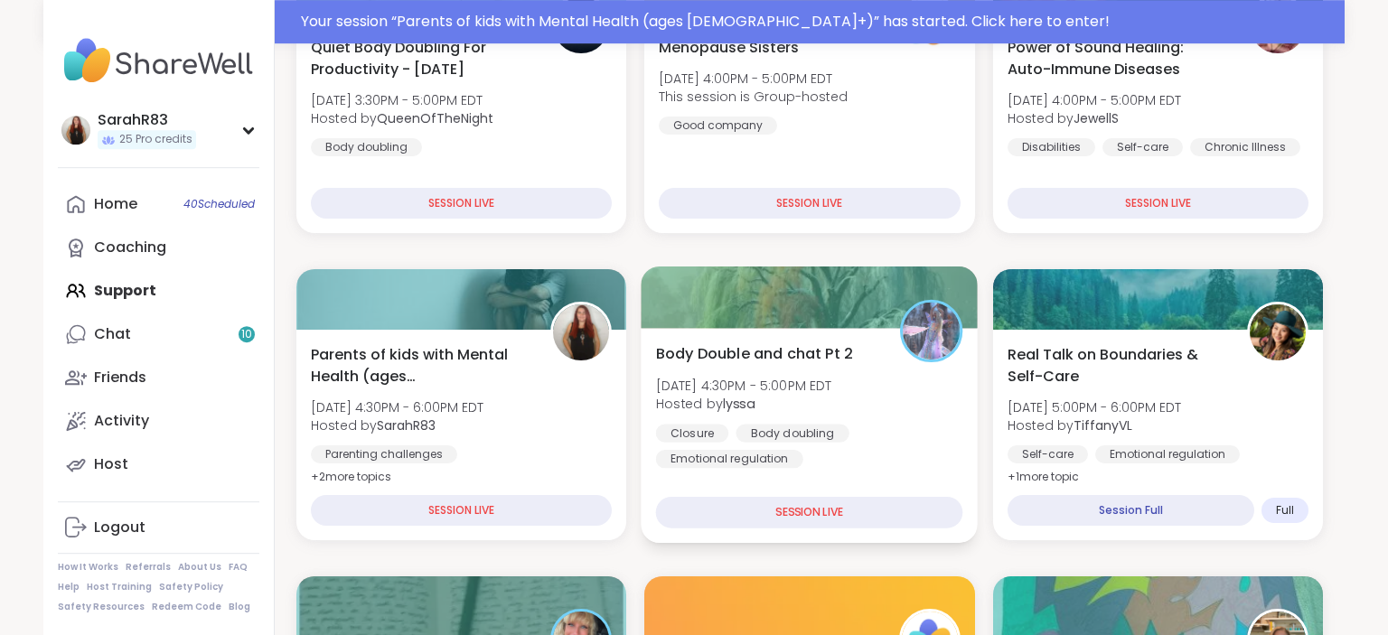
click at [895, 413] on div "Body Double and chat Pt 2 Thu, Sep 11 | 4:30PM - 5:00PM EDT Hosted by lyssa Clo…" at bounding box center [809, 406] width 307 height 126
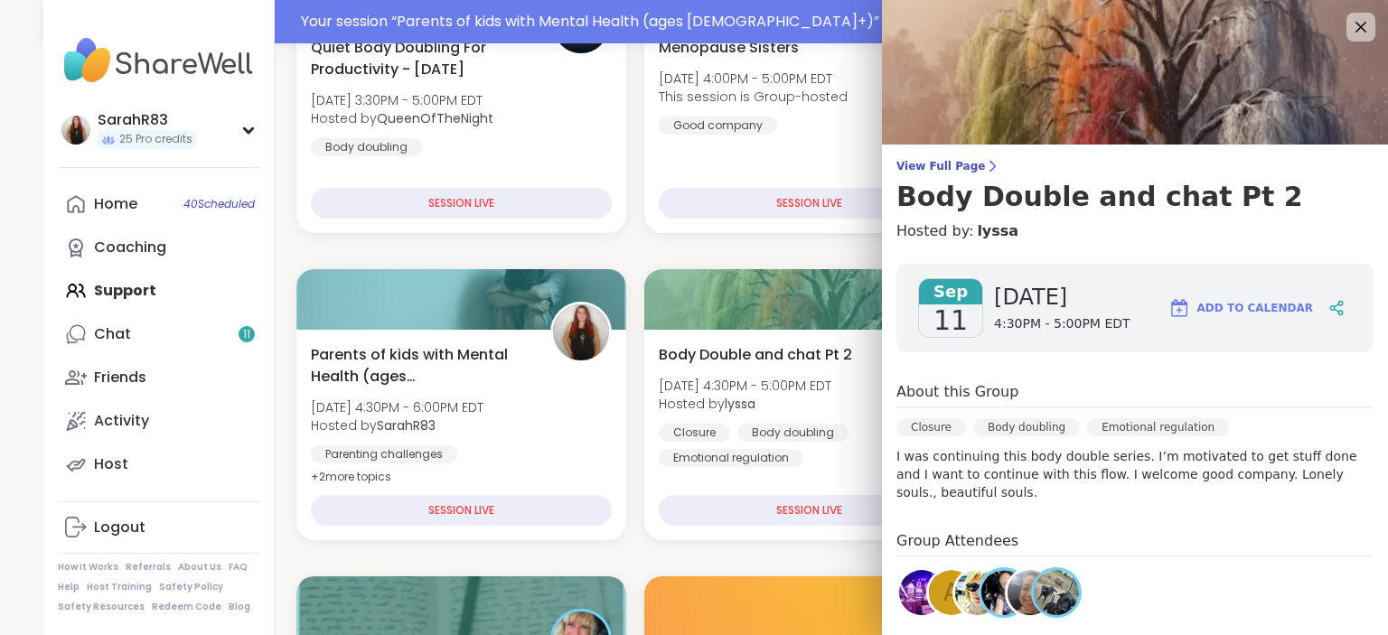
click at [960, 578] on img at bounding box center [977, 592] width 45 height 45
click at [173, 331] on link "Chat 11" at bounding box center [159, 334] width 202 height 43
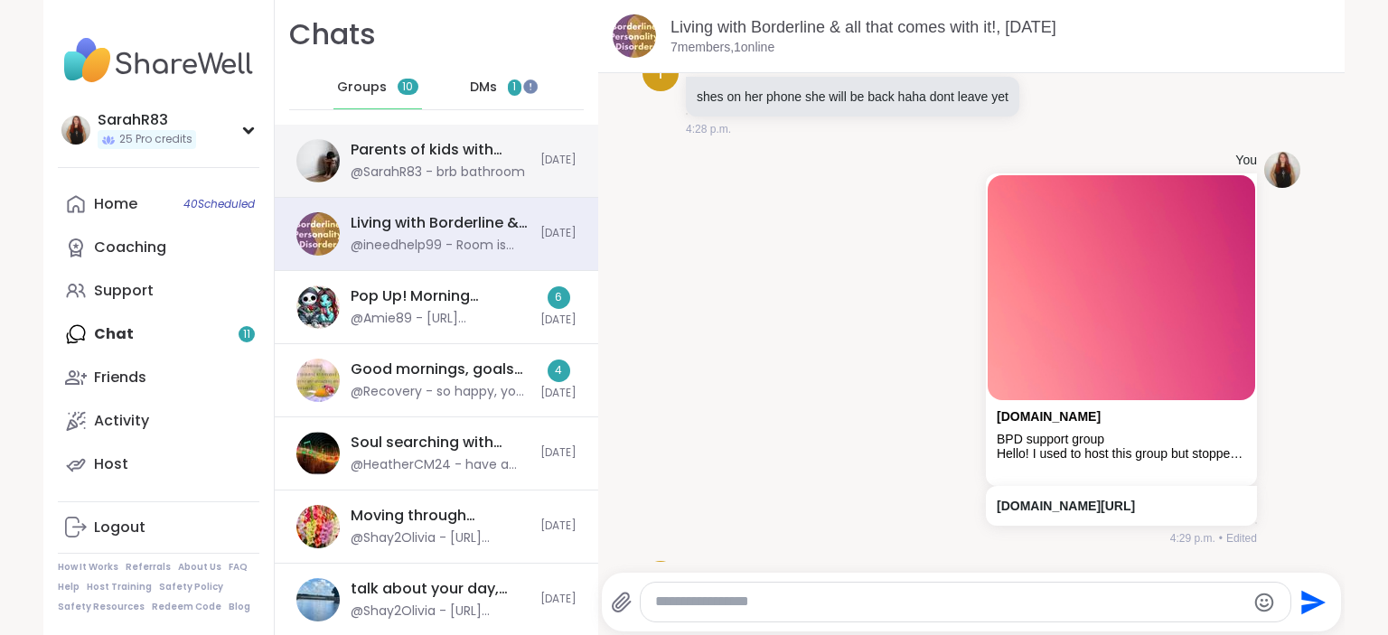
click at [483, 162] on div "Parents of kids with Mental Health (ages 13+), Sep 11 @SarahR83 - brb bathroom" at bounding box center [440, 161] width 179 height 42
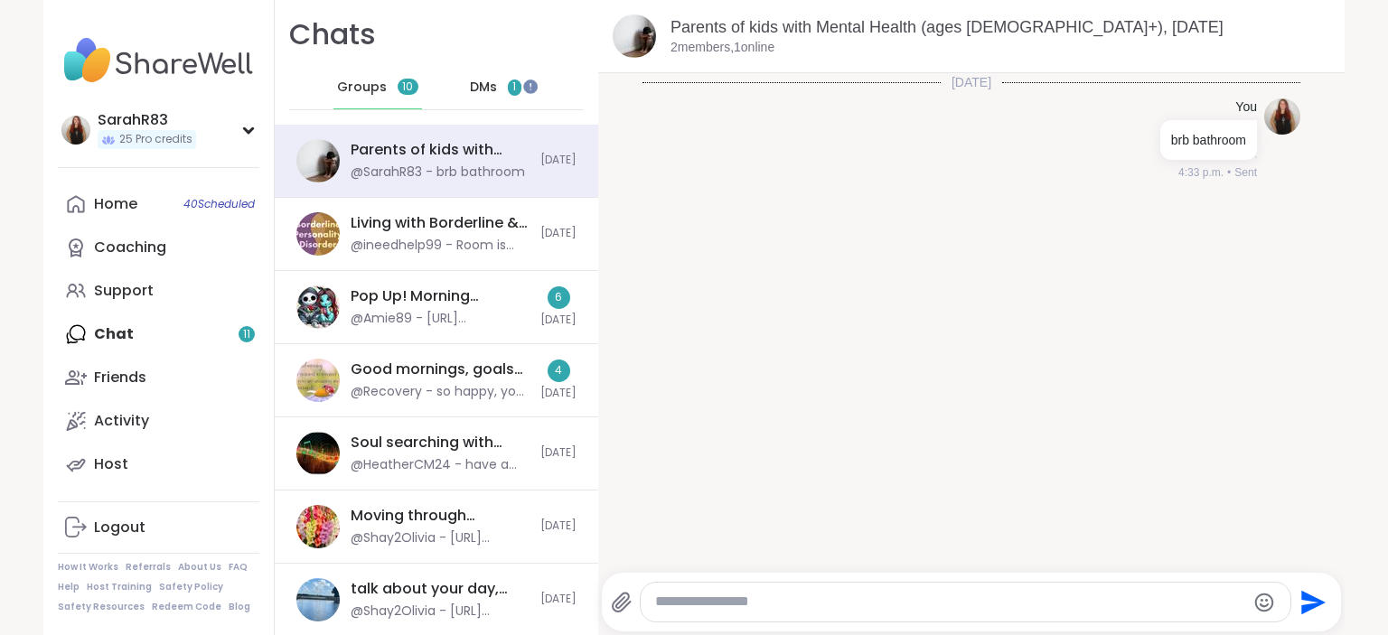
click at [501, 84] on div "DMs 1" at bounding box center [496, 87] width 89 height 43
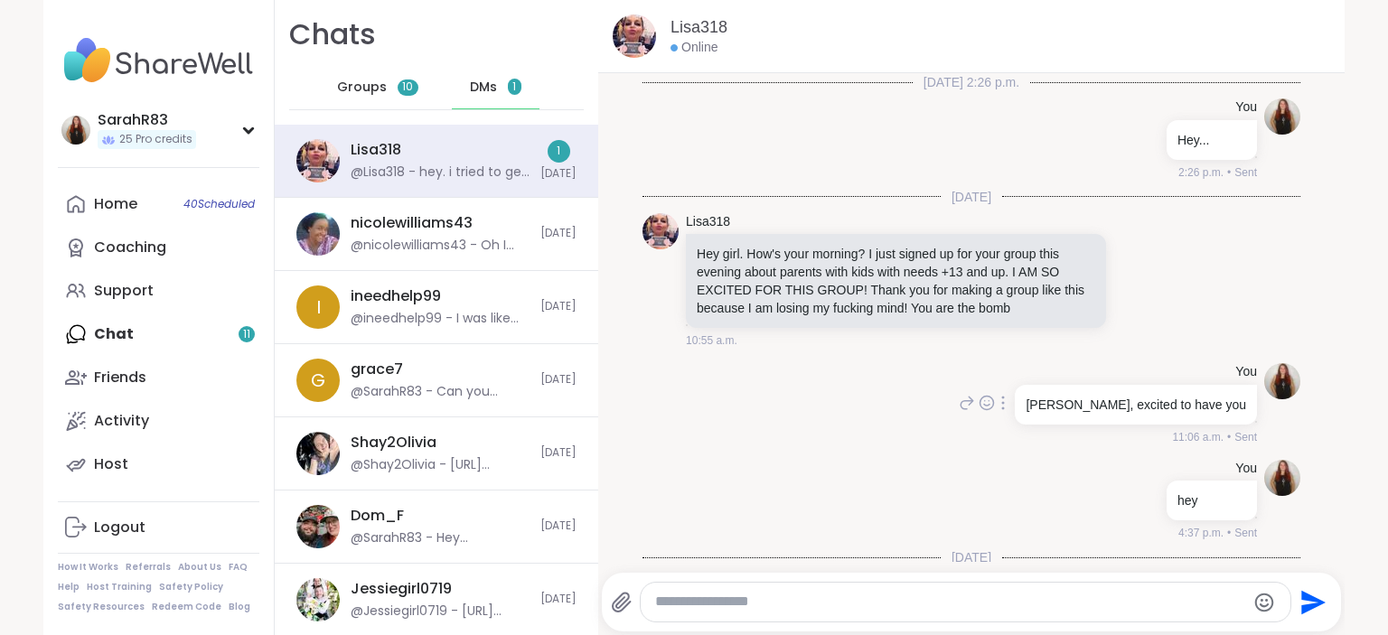
scroll to position [159, 0]
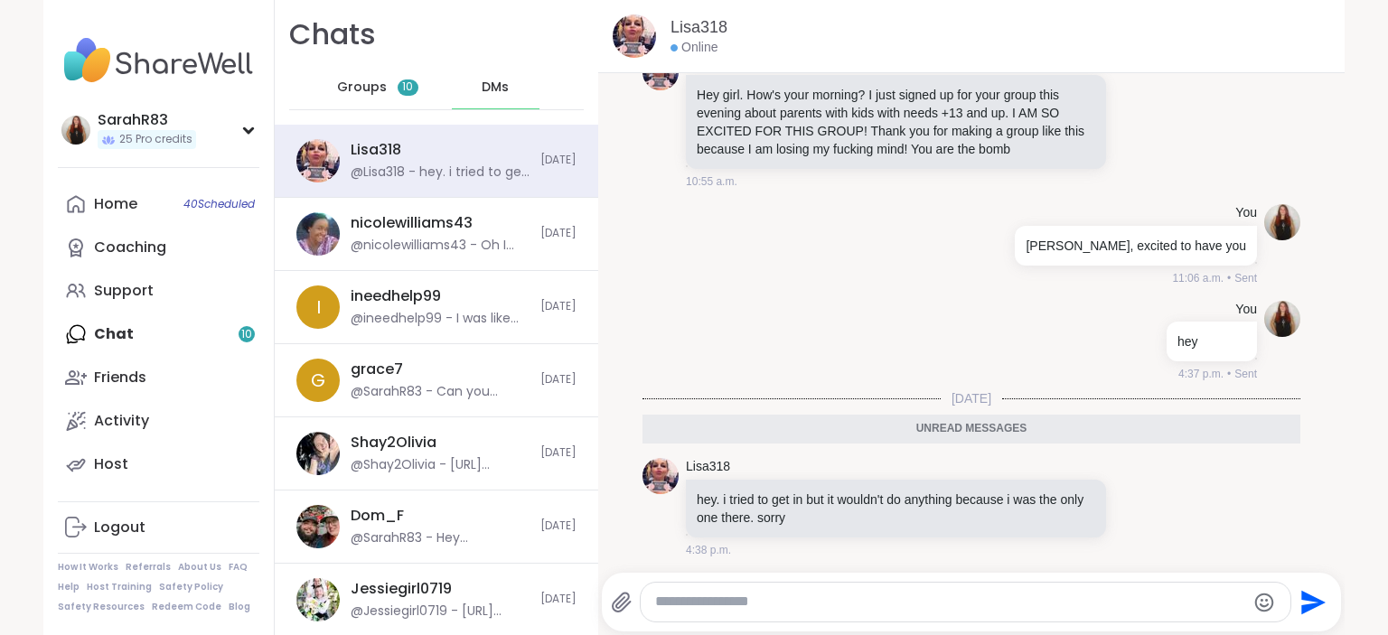
click at [789, 604] on textarea "Type your message" at bounding box center [950, 602] width 590 height 19
type textarea "**********"
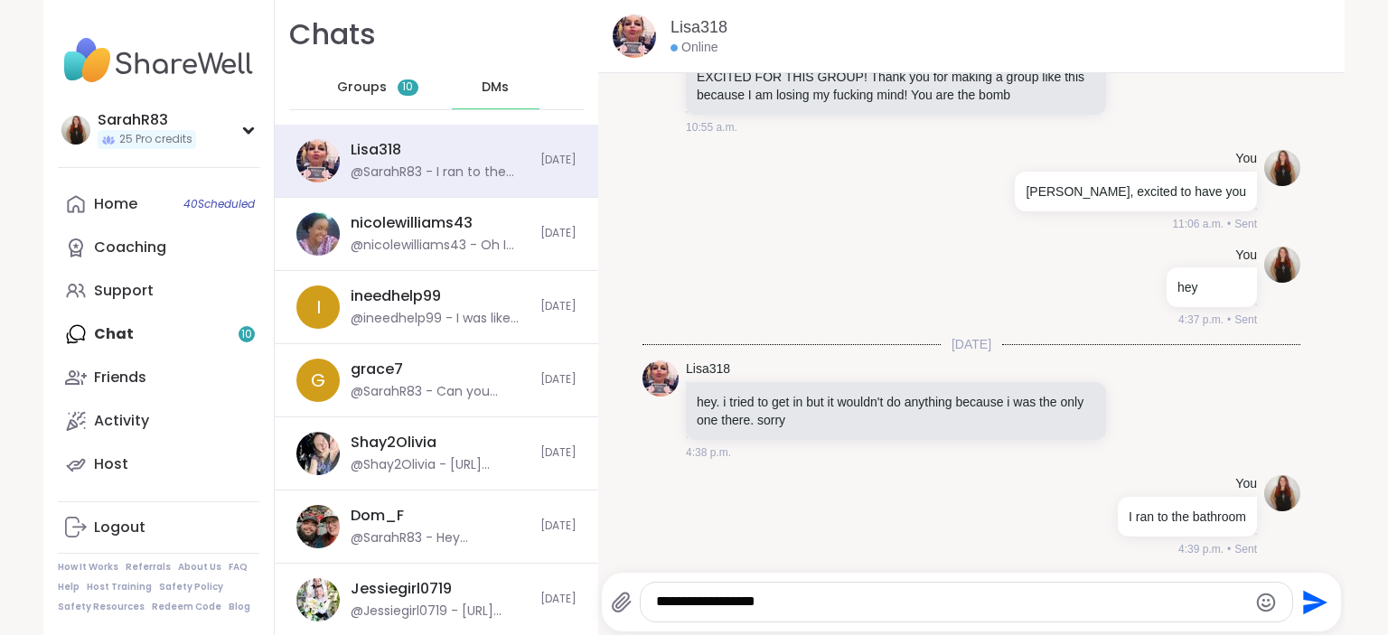
type textarea "**********"
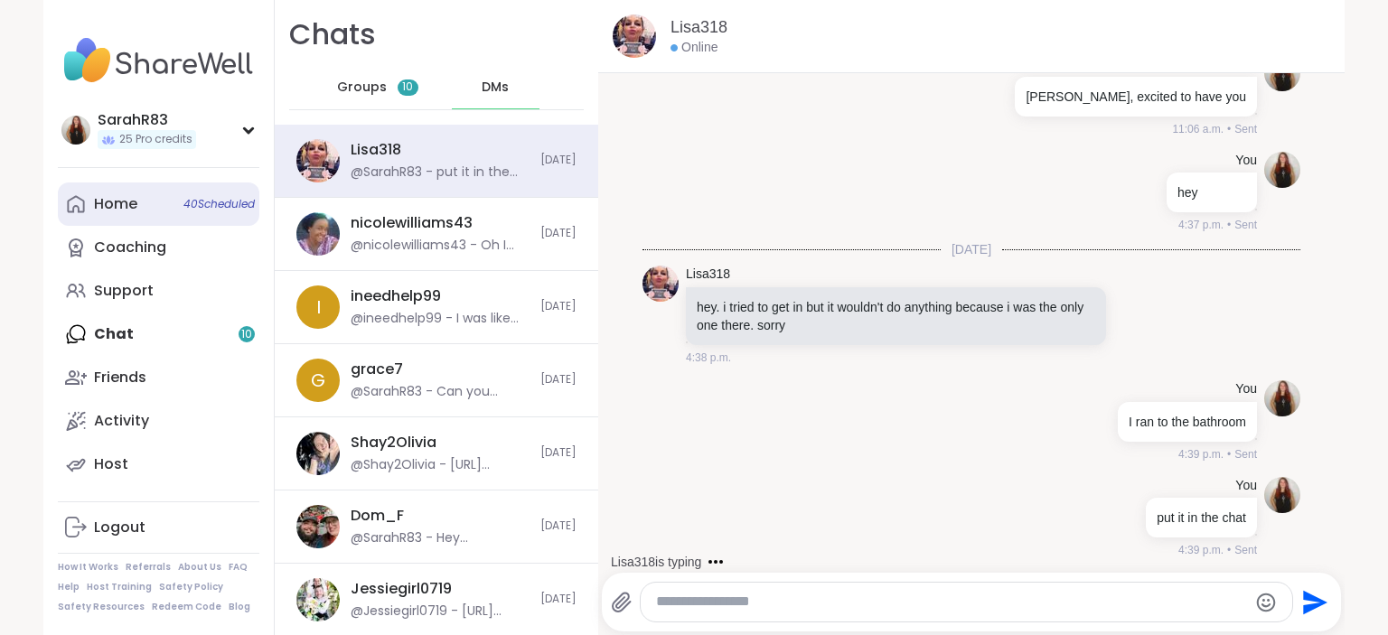
click at [150, 205] on link "Home 40 Scheduled" at bounding box center [159, 204] width 202 height 43
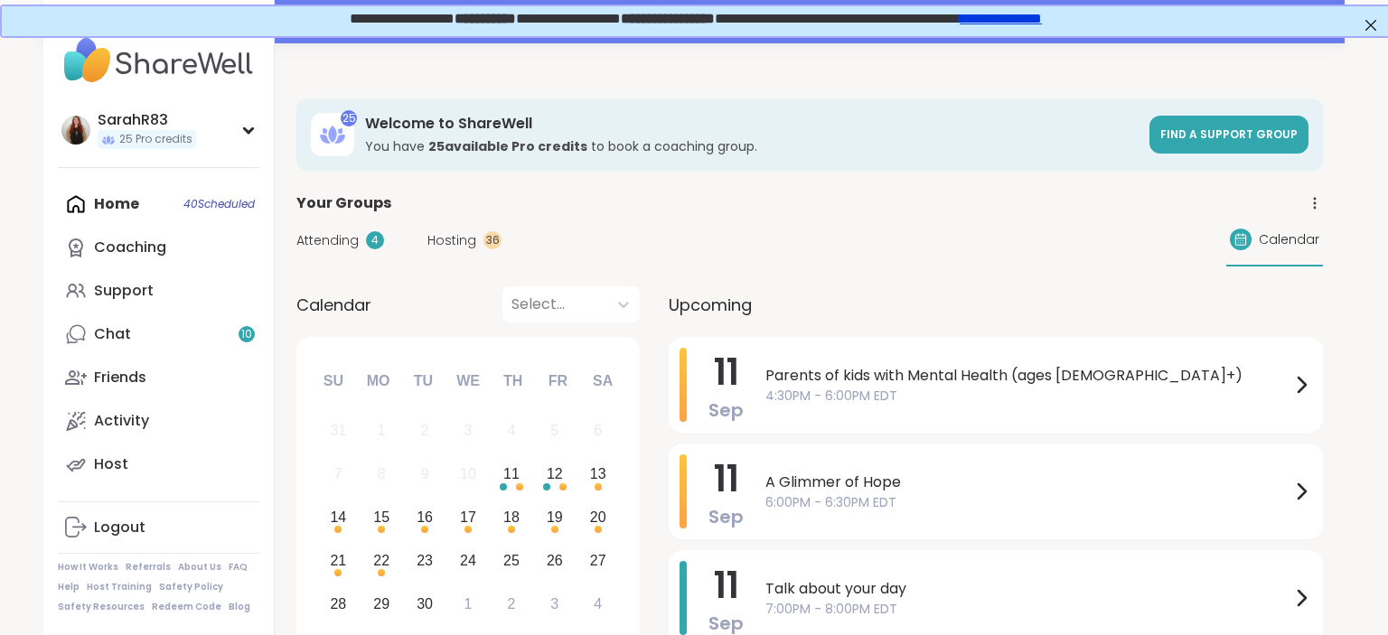
click at [318, 242] on span "Attending" at bounding box center [327, 240] width 62 height 19
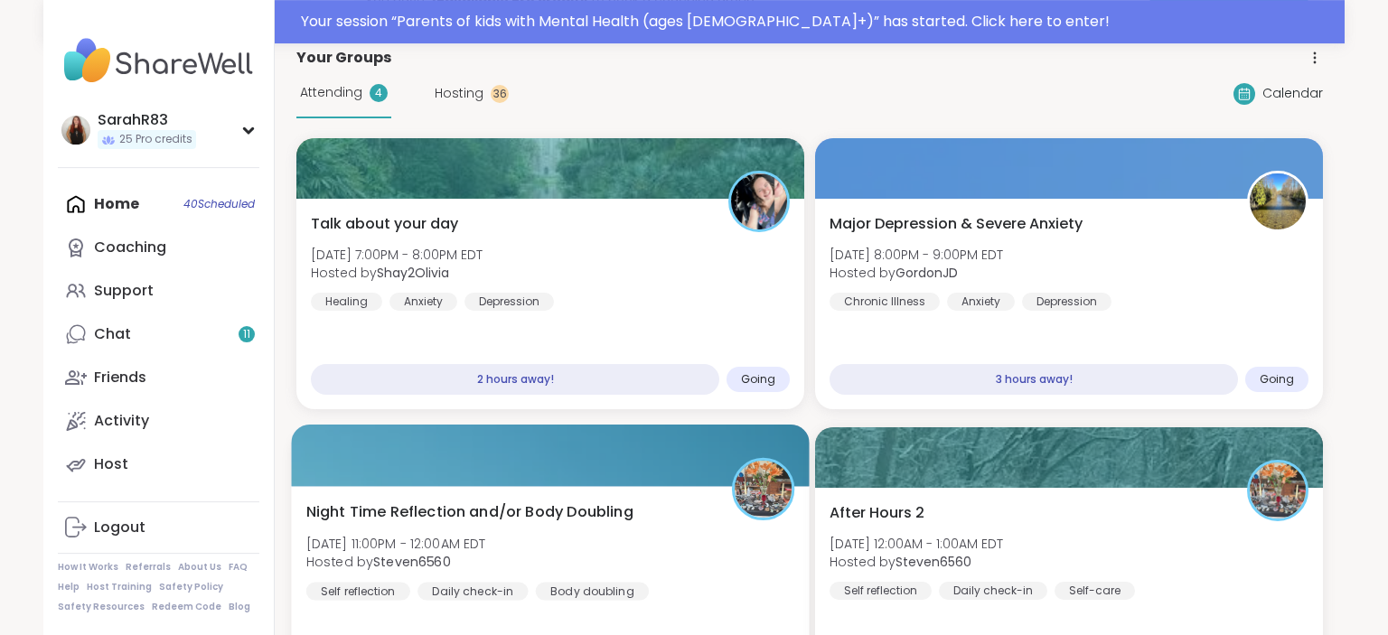
scroll to position [128, 0]
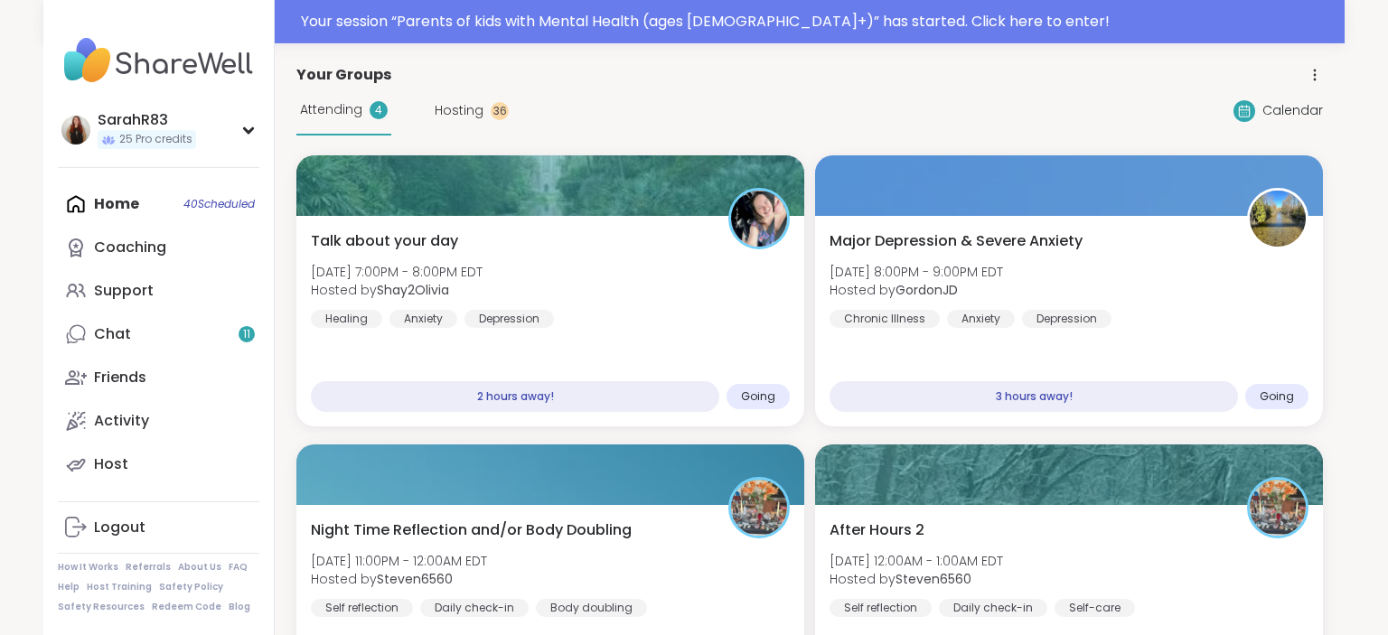
click at [460, 114] on span "Hosting" at bounding box center [459, 110] width 49 height 19
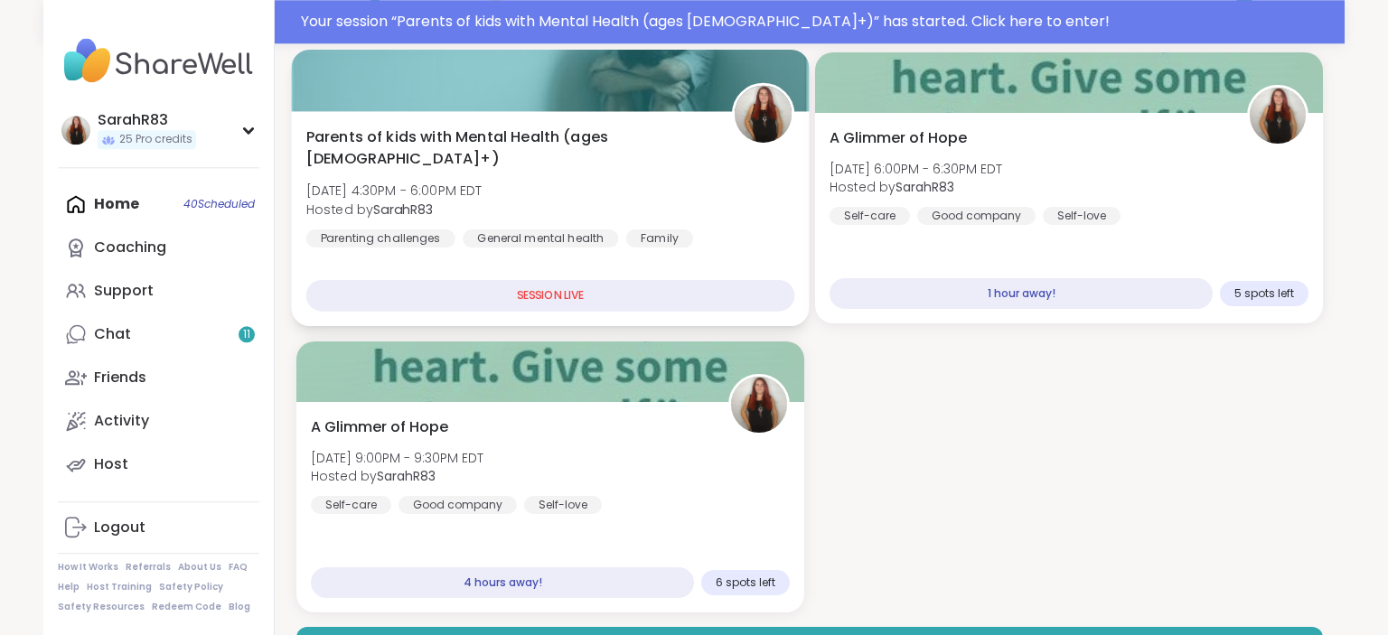
scroll to position [189, 0]
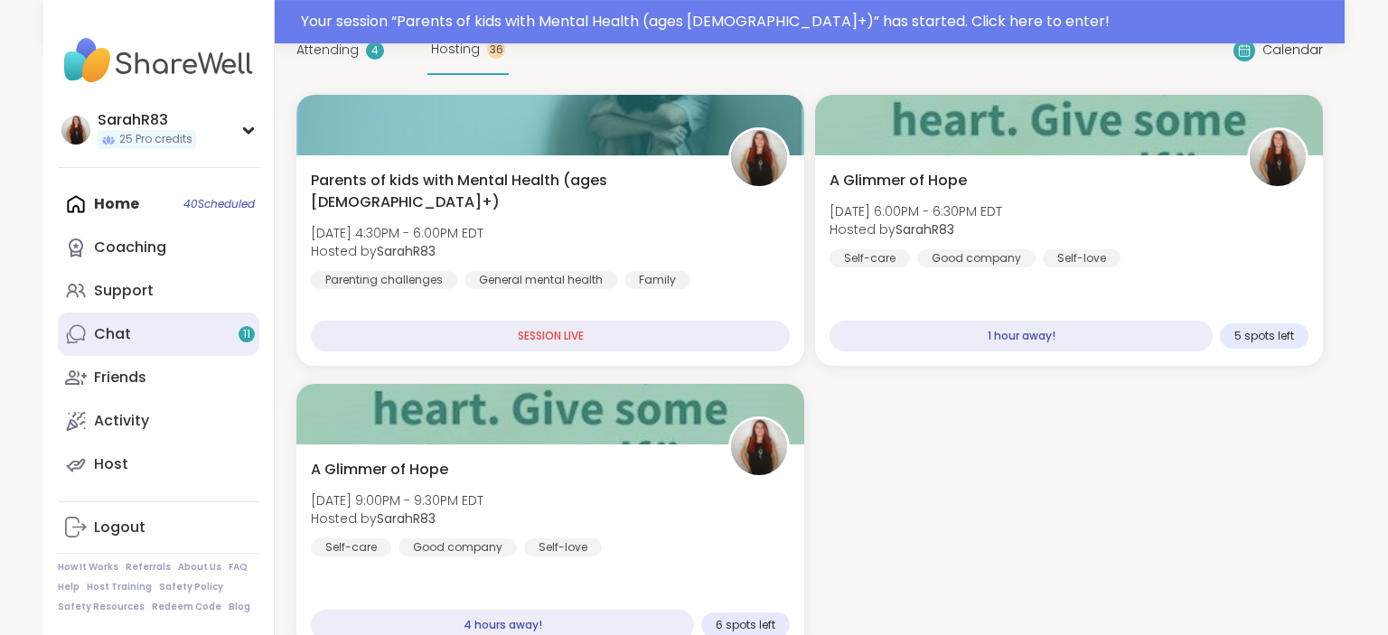
click at [194, 330] on link "Chat 11" at bounding box center [159, 334] width 202 height 43
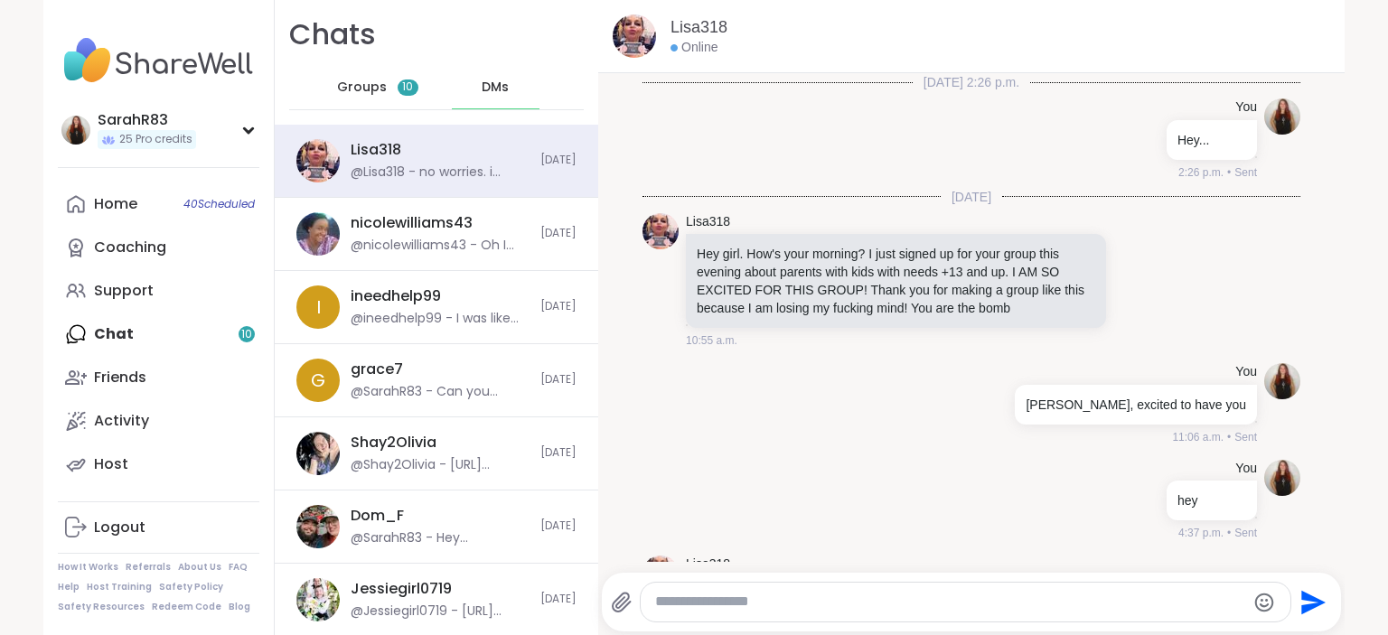
scroll to position [466, 0]
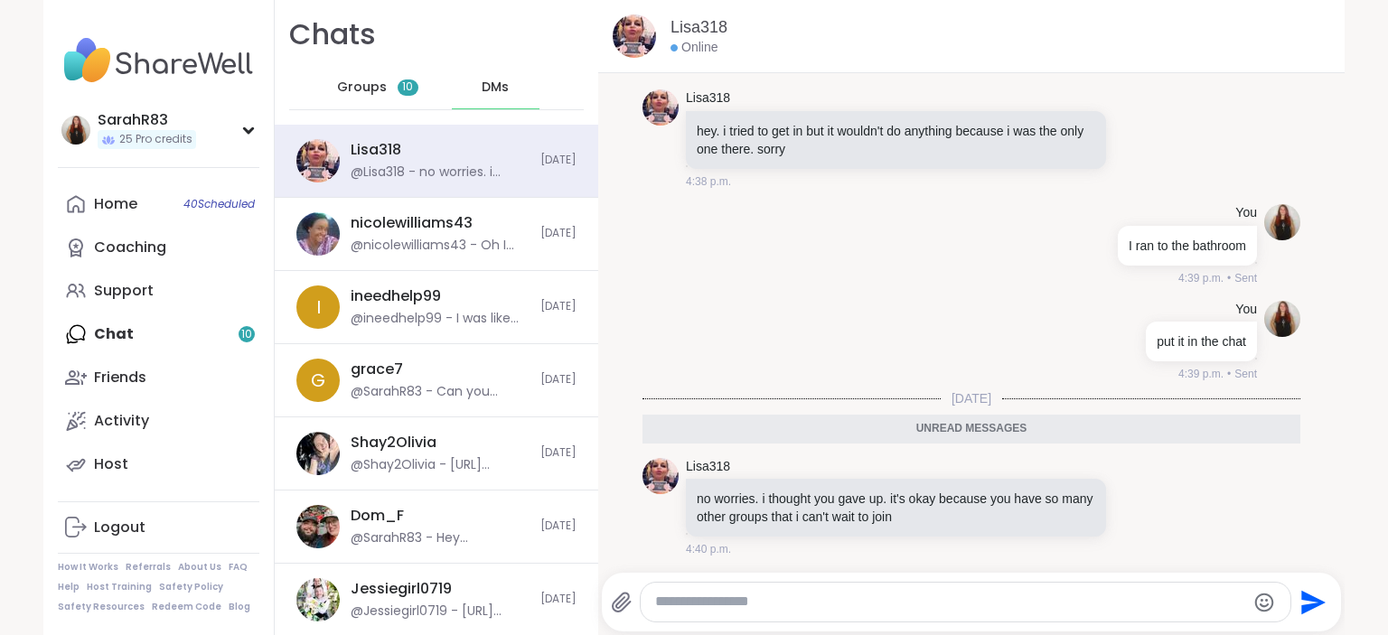
click at [695, 598] on textarea "Type your message" at bounding box center [950, 602] width 590 height 19
type textarea "****"
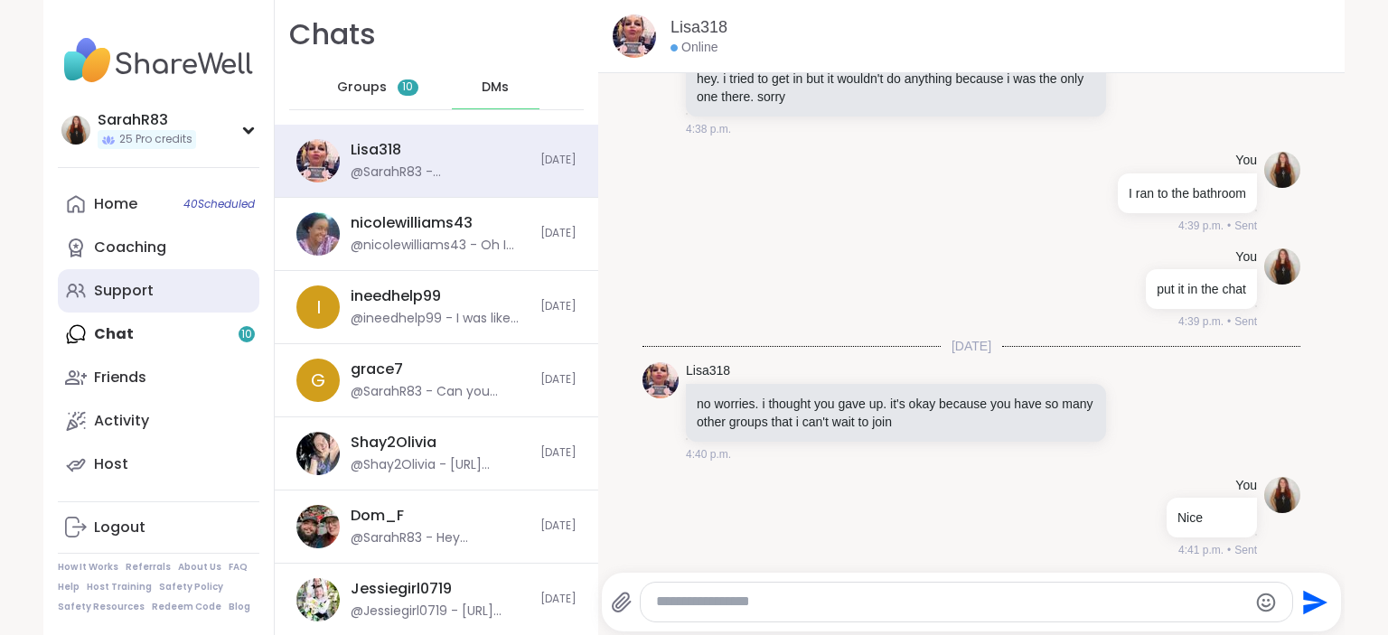
click at [174, 305] on link "Support" at bounding box center [159, 290] width 202 height 43
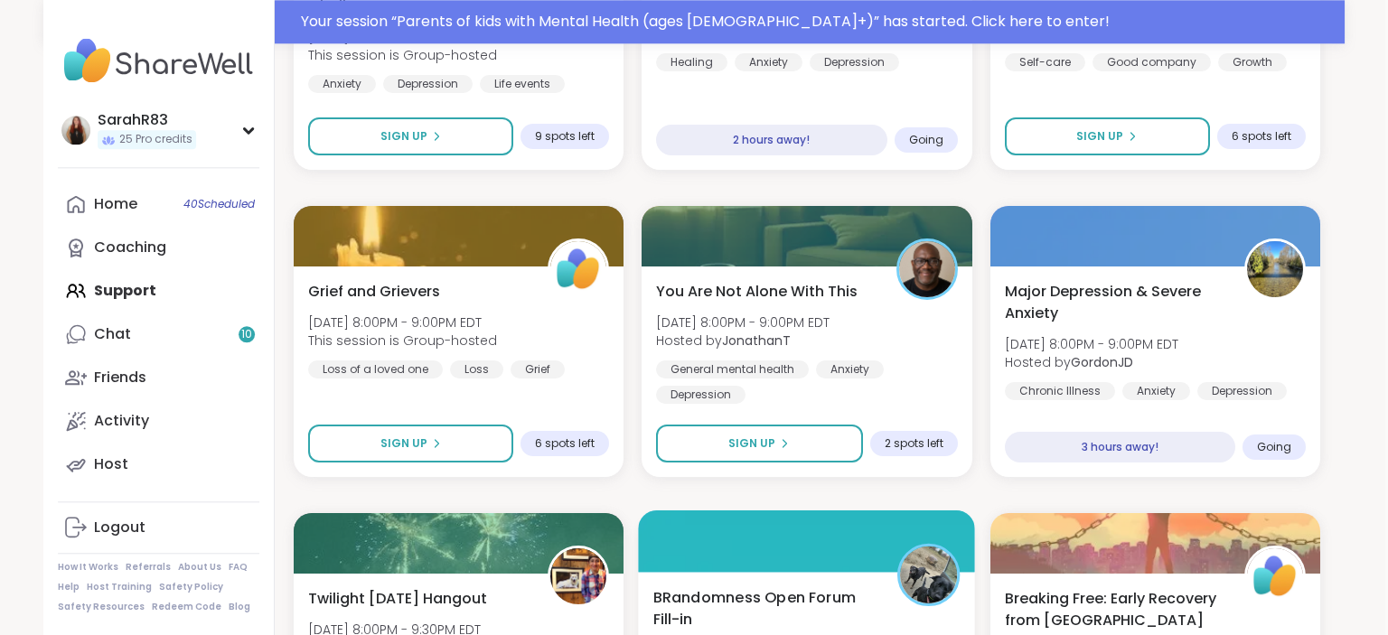
scroll to position [1757, 3]
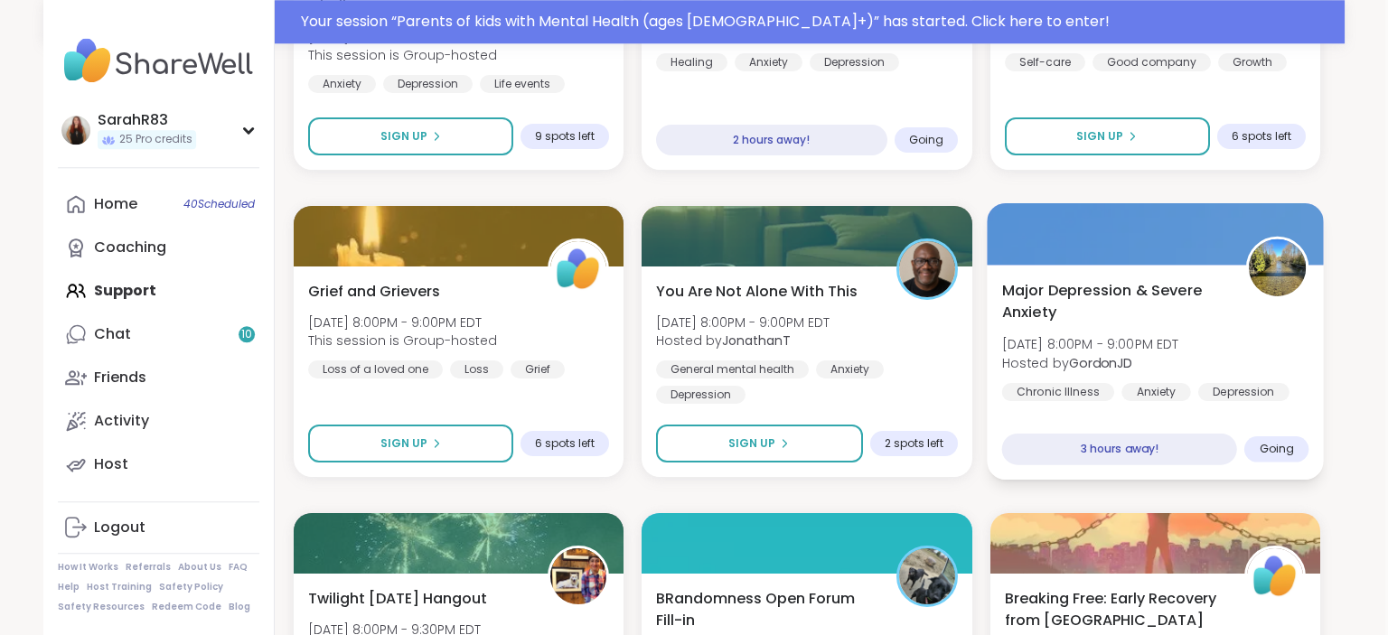
click at [1168, 306] on span "Major Depression & Severe Anxiety" at bounding box center [1113, 301] width 224 height 44
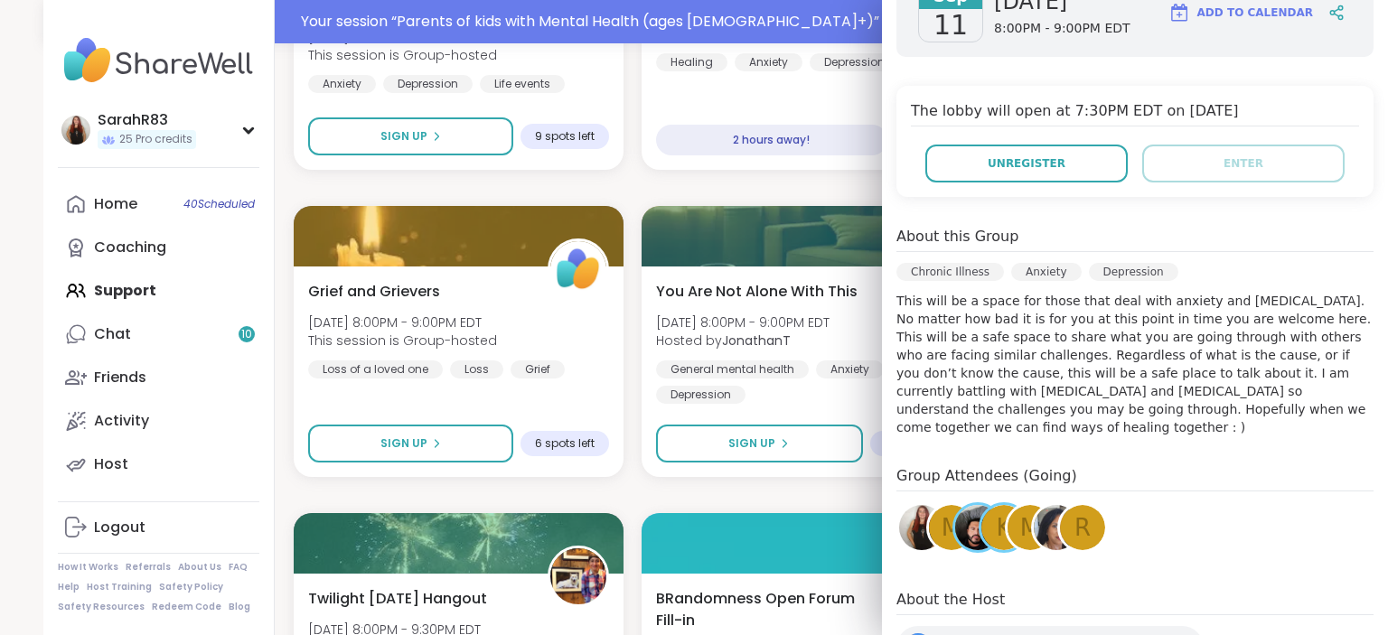
scroll to position [0, 0]
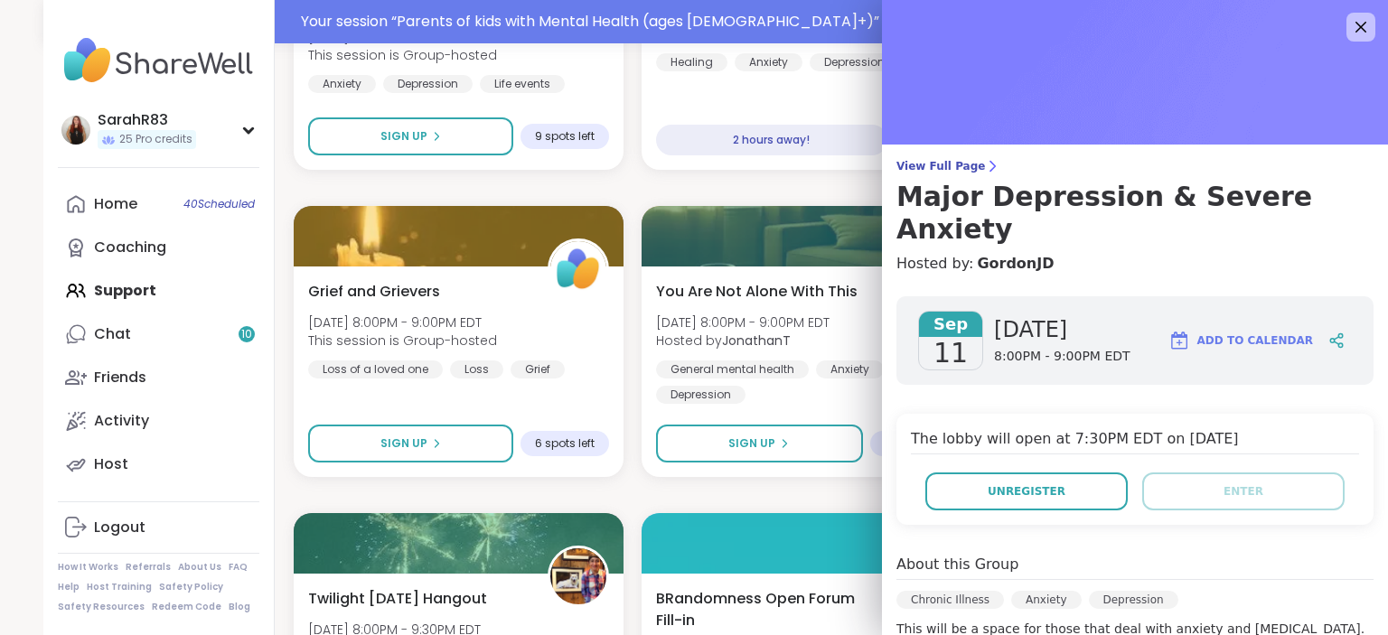
click at [826, 185] on div "Quiet Body Doubling For Productivity - Thursday Thu, Sep 11 | 3:30PM - 5:00PM E…" at bounding box center [807, 495] width 1027 height 3651
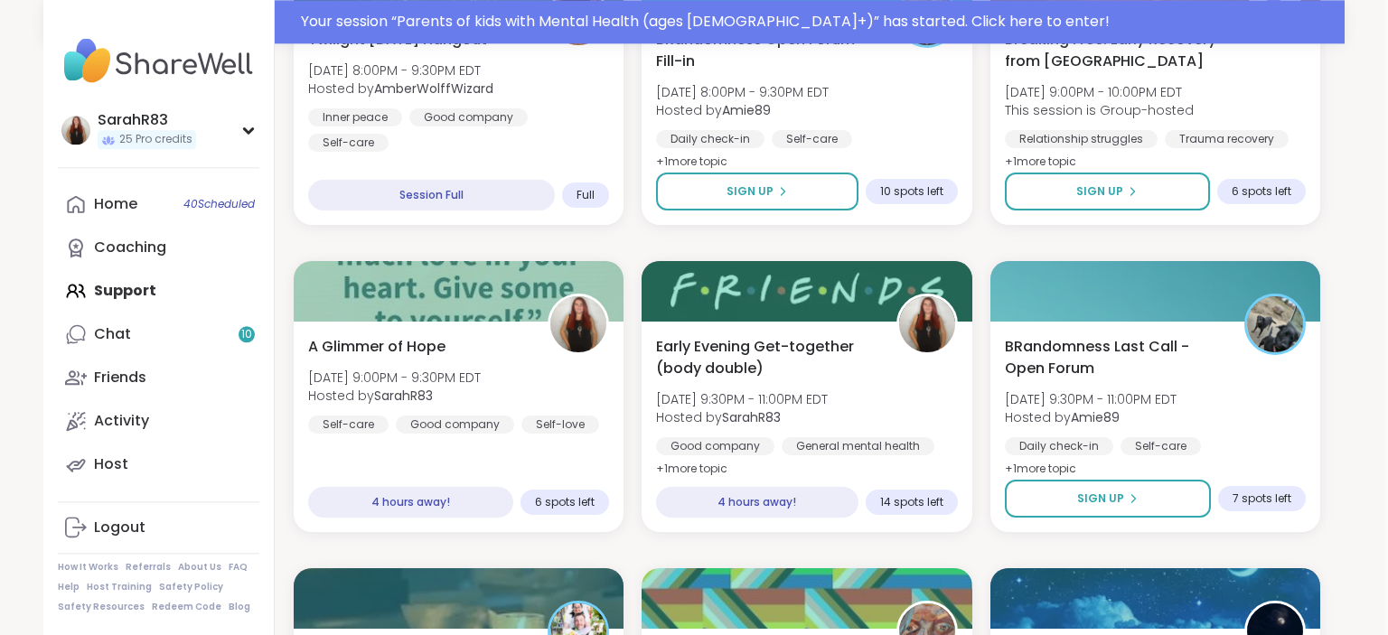
scroll to position [2317, 3]
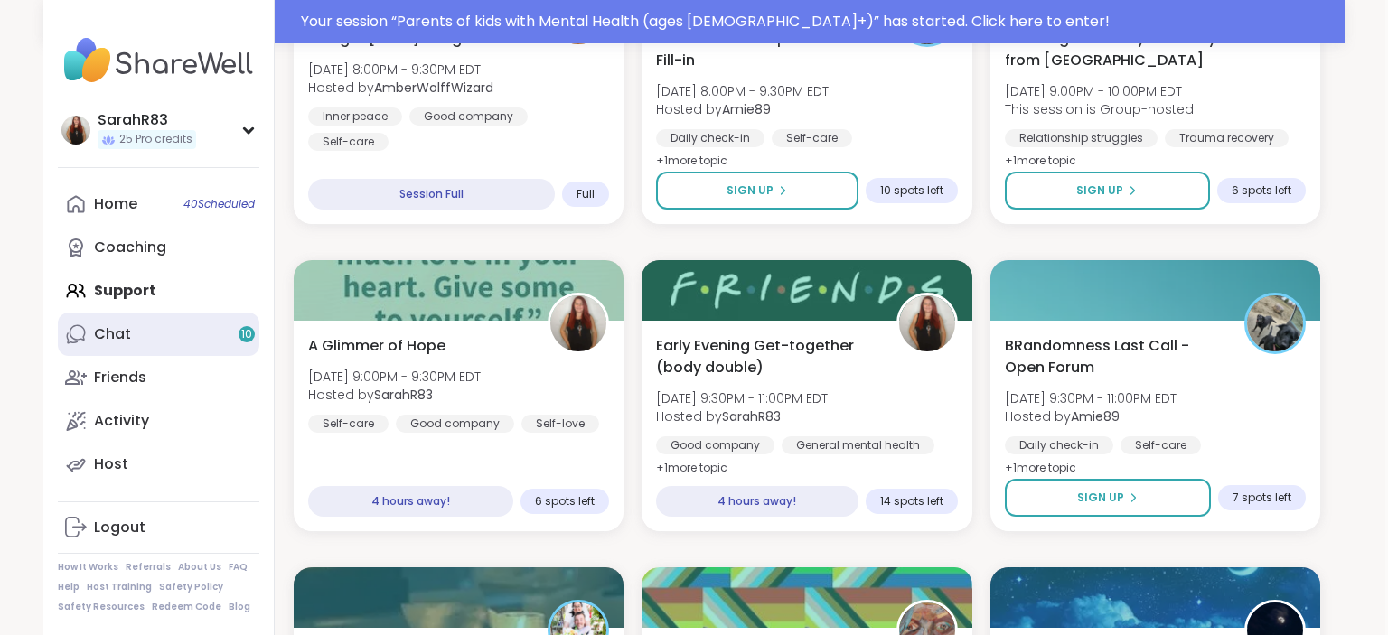
click at [174, 333] on link "Chat 10" at bounding box center [159, 334] width 202 height 43
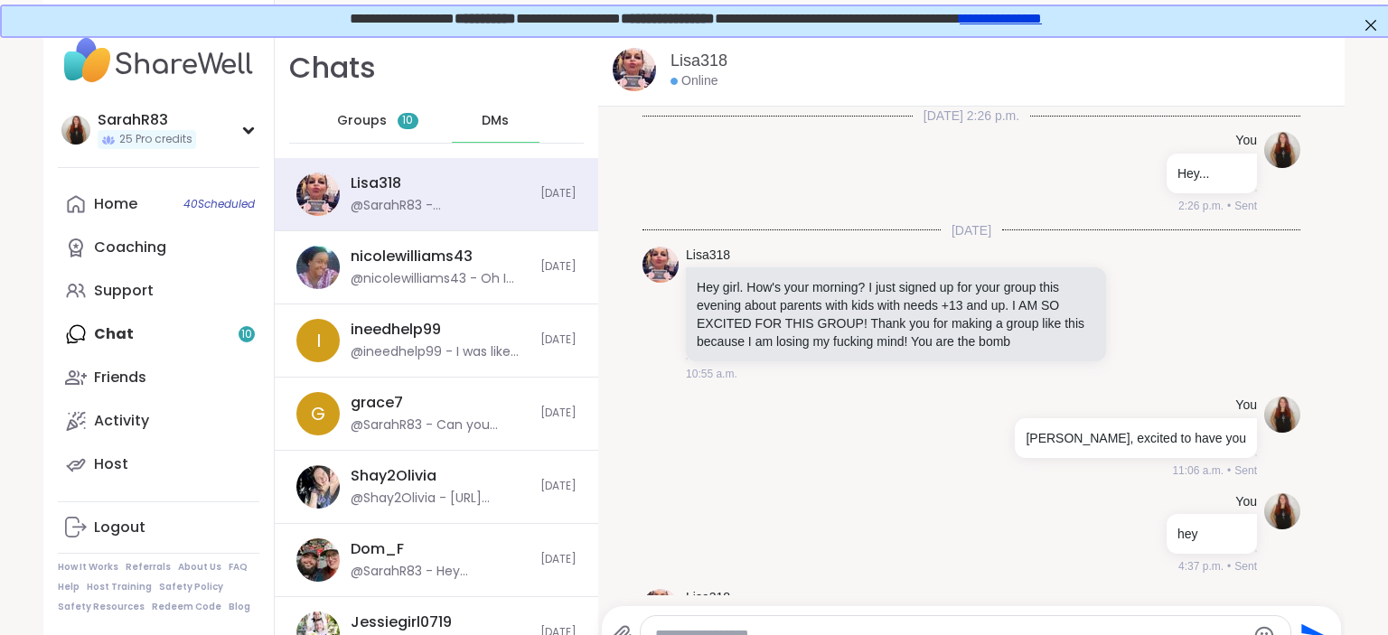
scroll to position [501, 0]
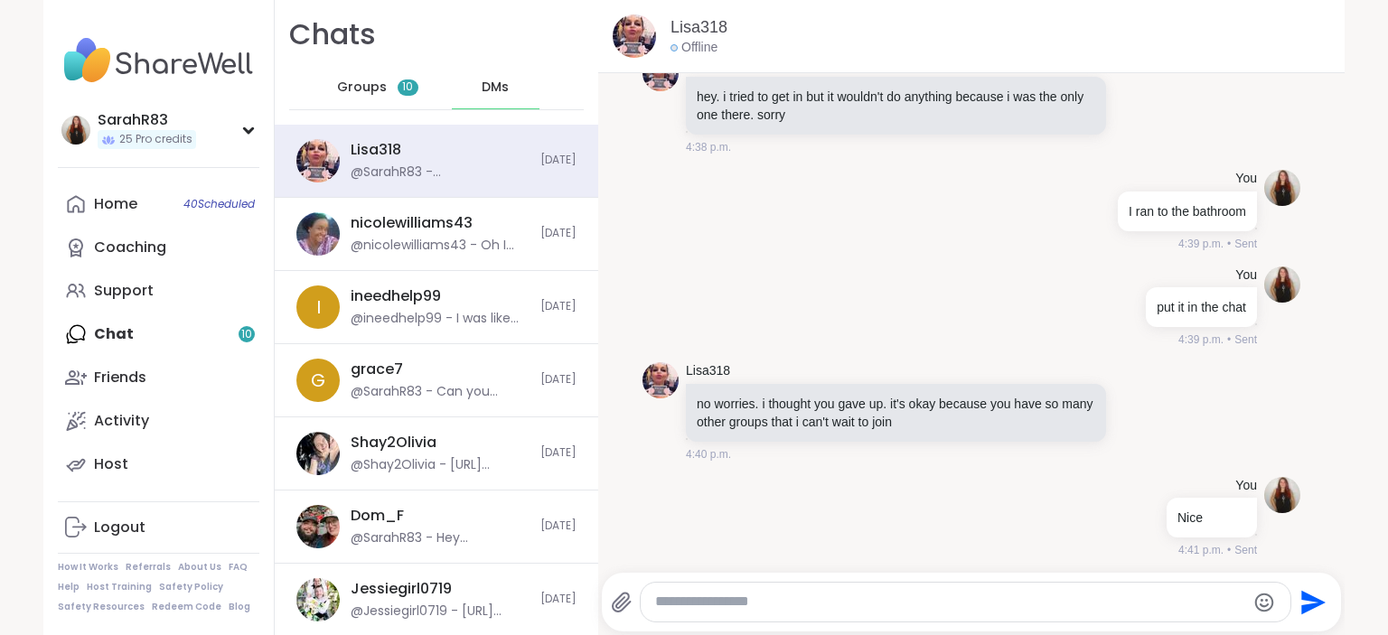
click at [379, 81] on span "Groups" at bounding box center [362, 88] width 50 height 18
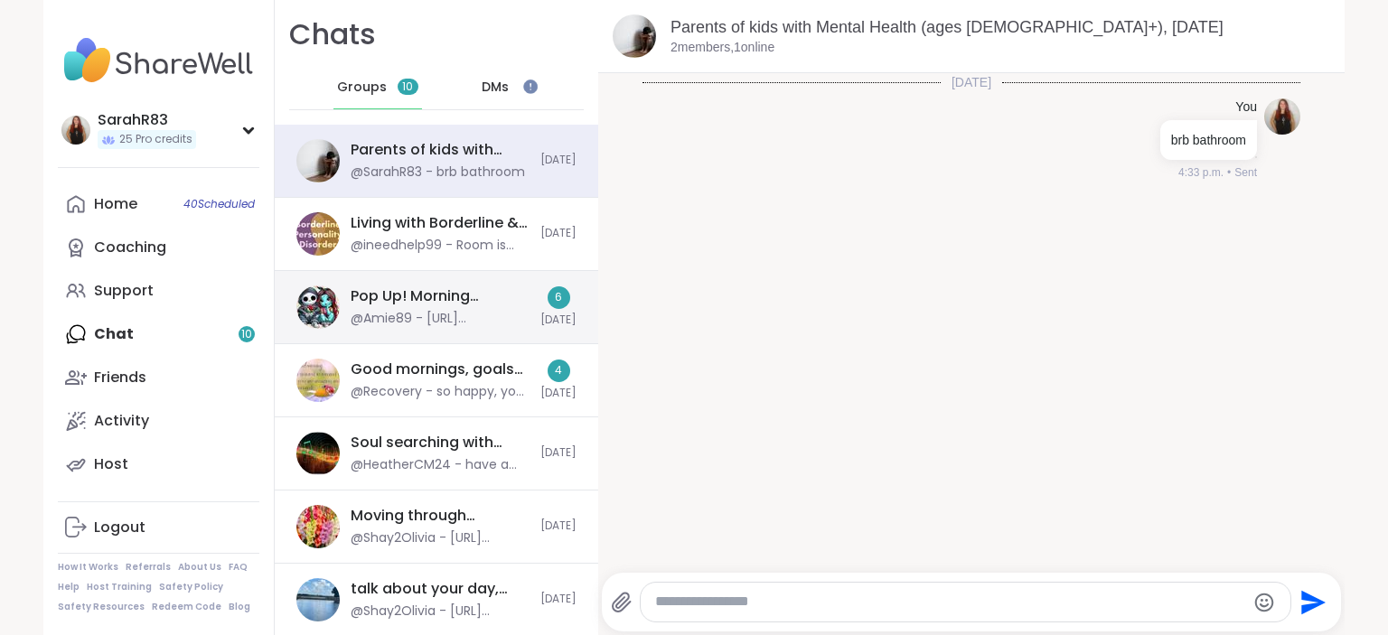
click at [490, 296] on div "Pop Up! Morning Session!, [DATE]" at bounding box center [440, 296] width 179 height 20
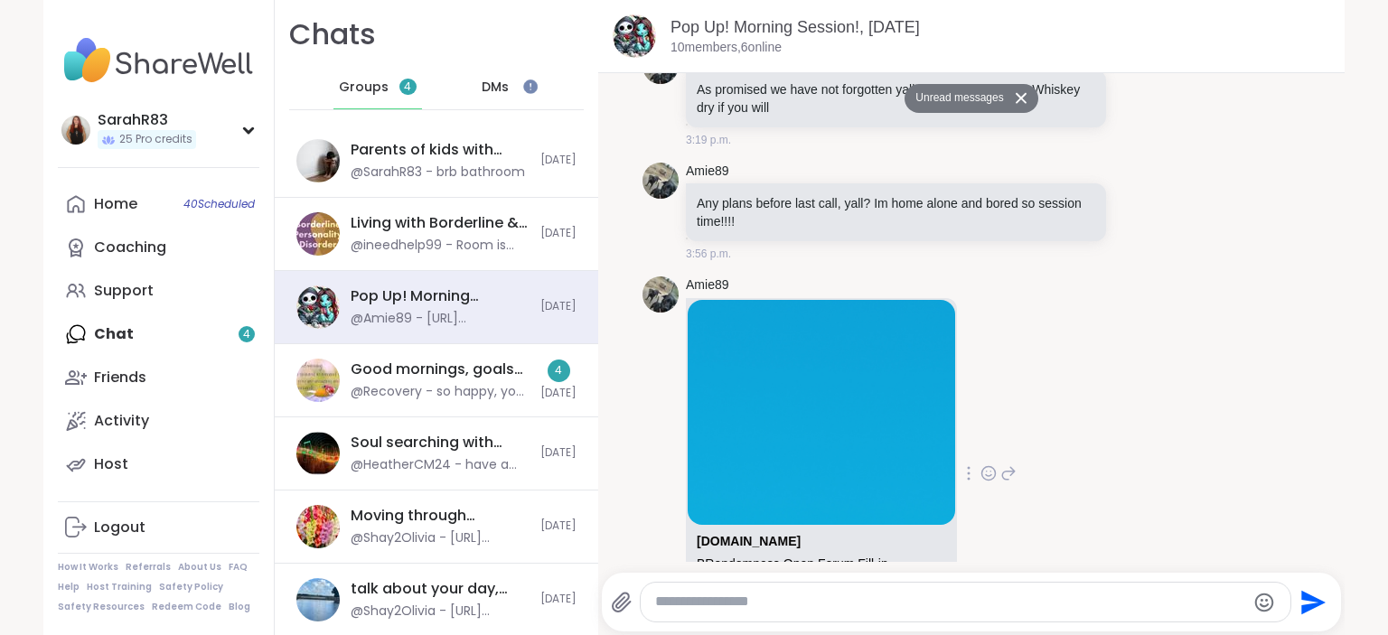
scroll to position [9821, 0]
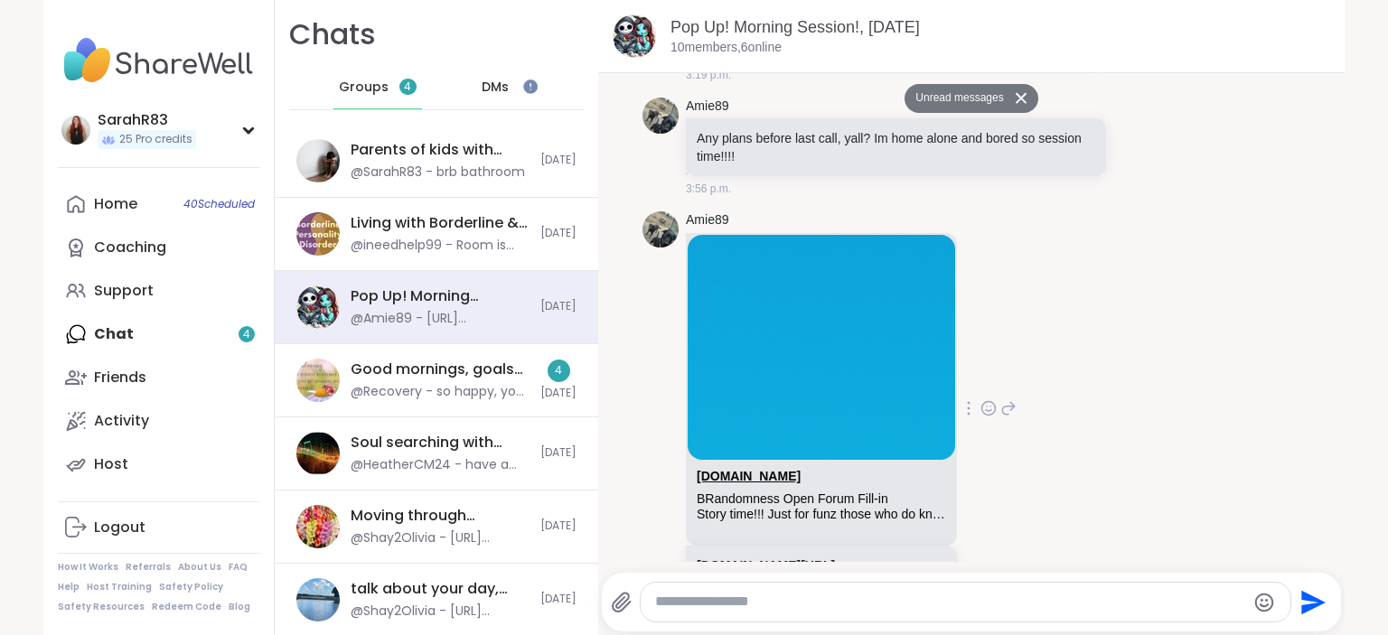
click at [729, 469] on link "[DOMAIN_NAME]" at bounding box center [749, 476] width 104 height 14
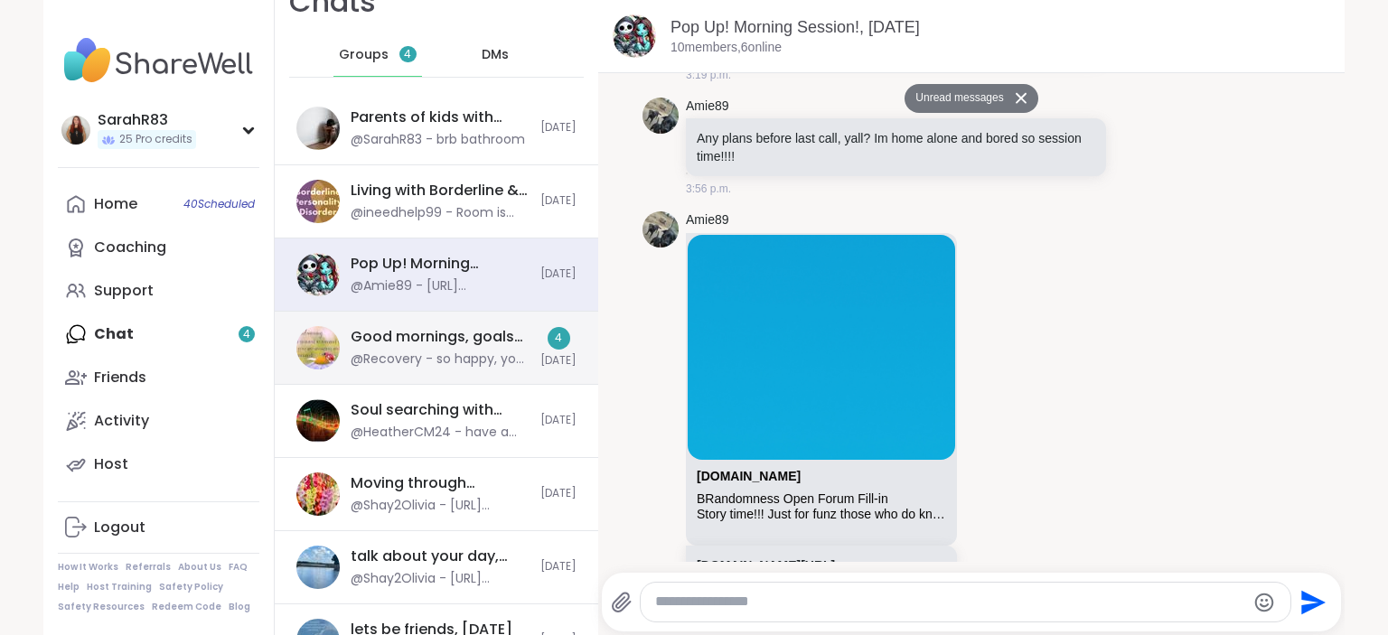
scroll to position [0, 0]
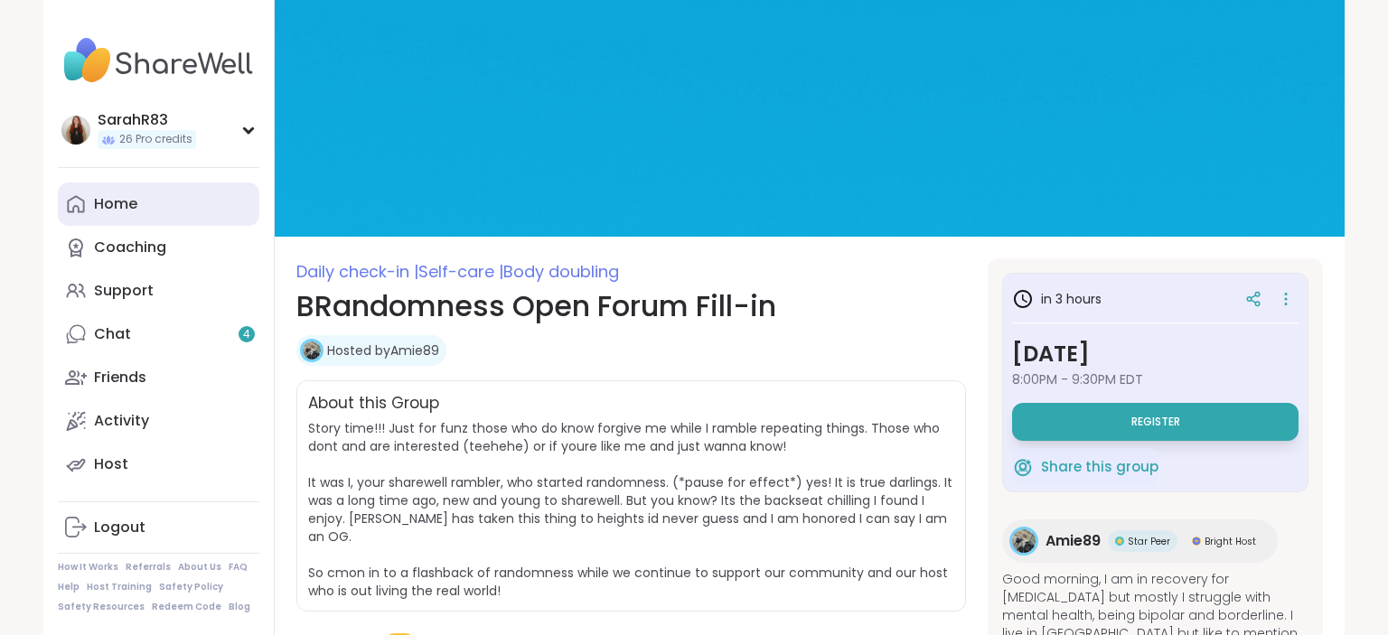
click at [154, 213] on link "Home" at bounding box center [159, 204] width 202 height 43
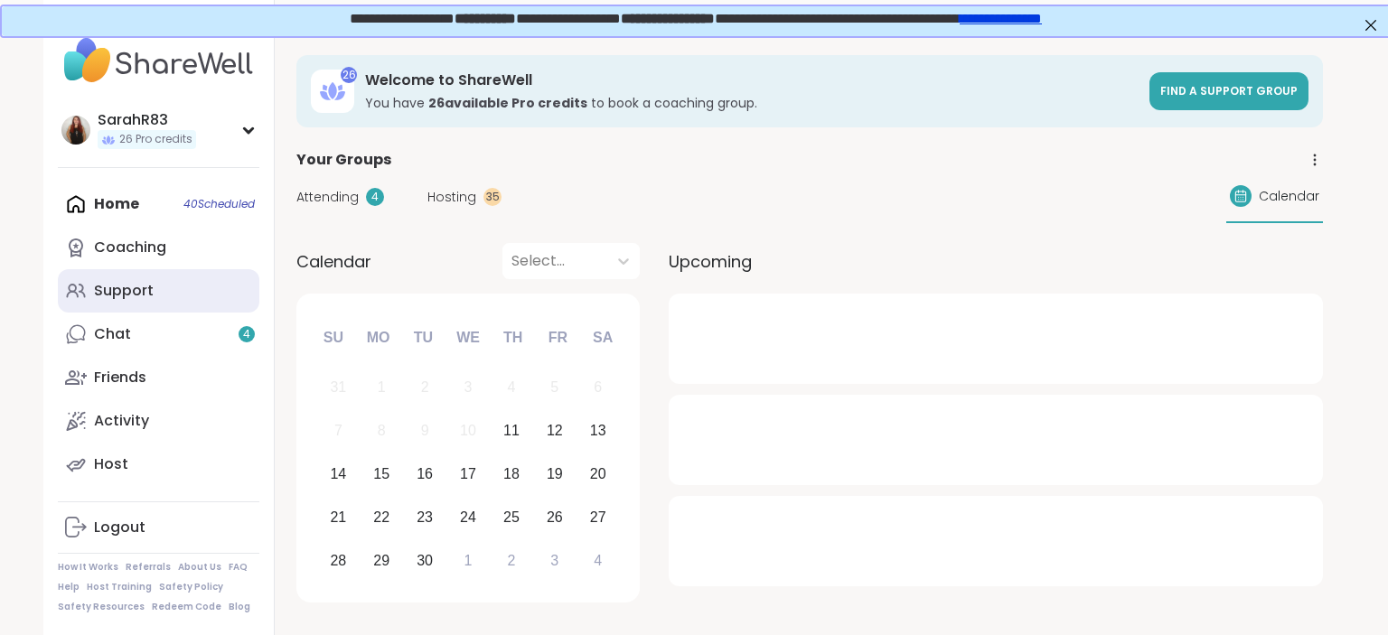
click at [157, 305] on link "Support" at bounding box center [159, 290] width 202 height 43
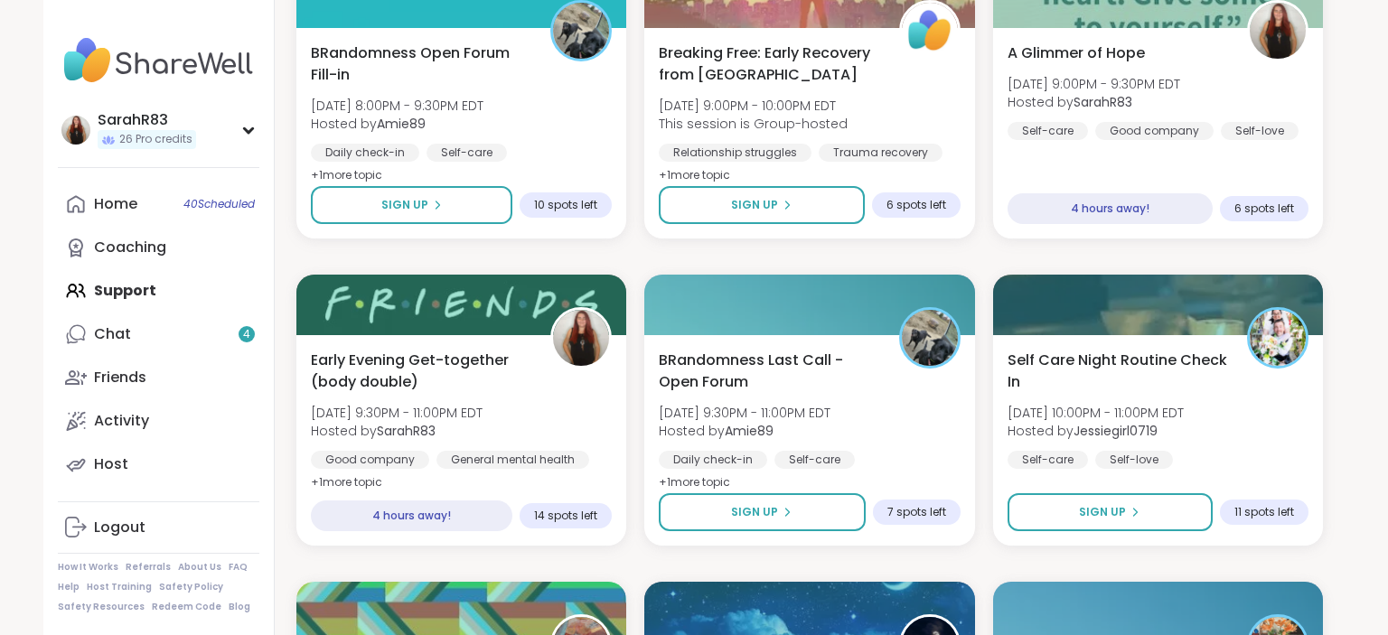
scroll to position [2279, 0]
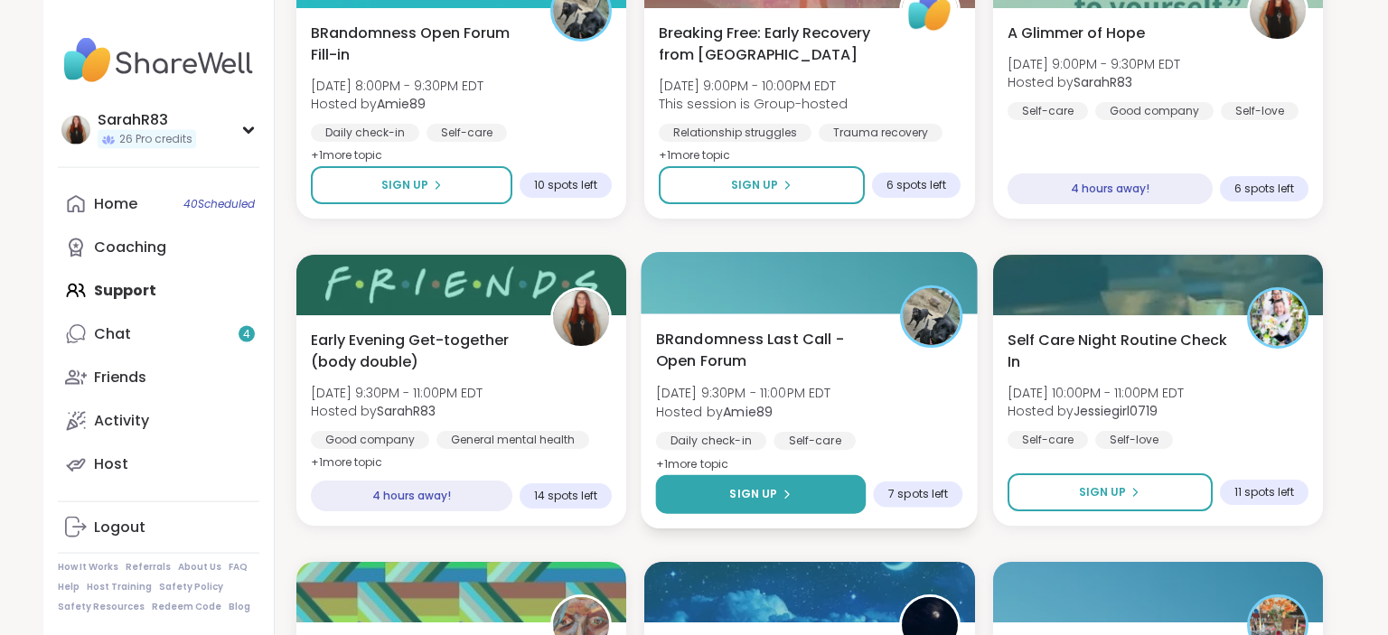
click at [852, 497] on button "Sign Up" at bounding box center [761, 494] width 211 height 39
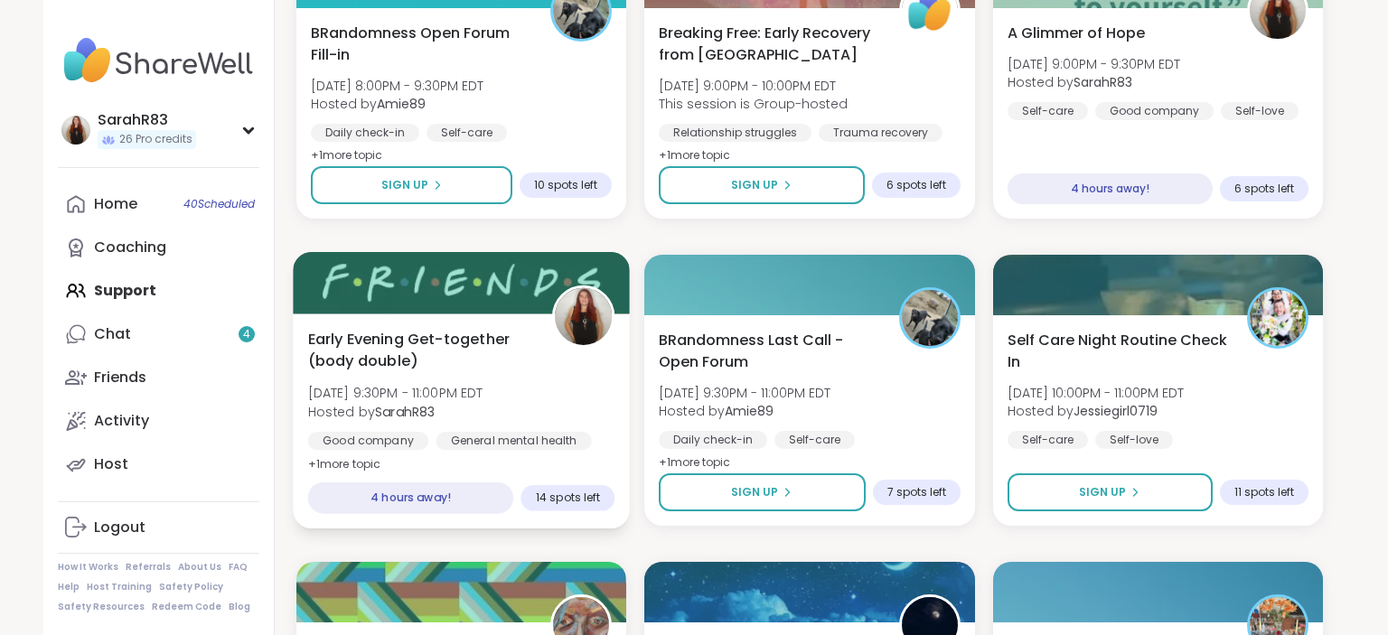
click at [565, 401] on div "Early Evening Get-together (body double) [DATE] 9:30PM - 11:00PM EDT Hosted by …" at bounding box center [461, 401] width 307 height 147
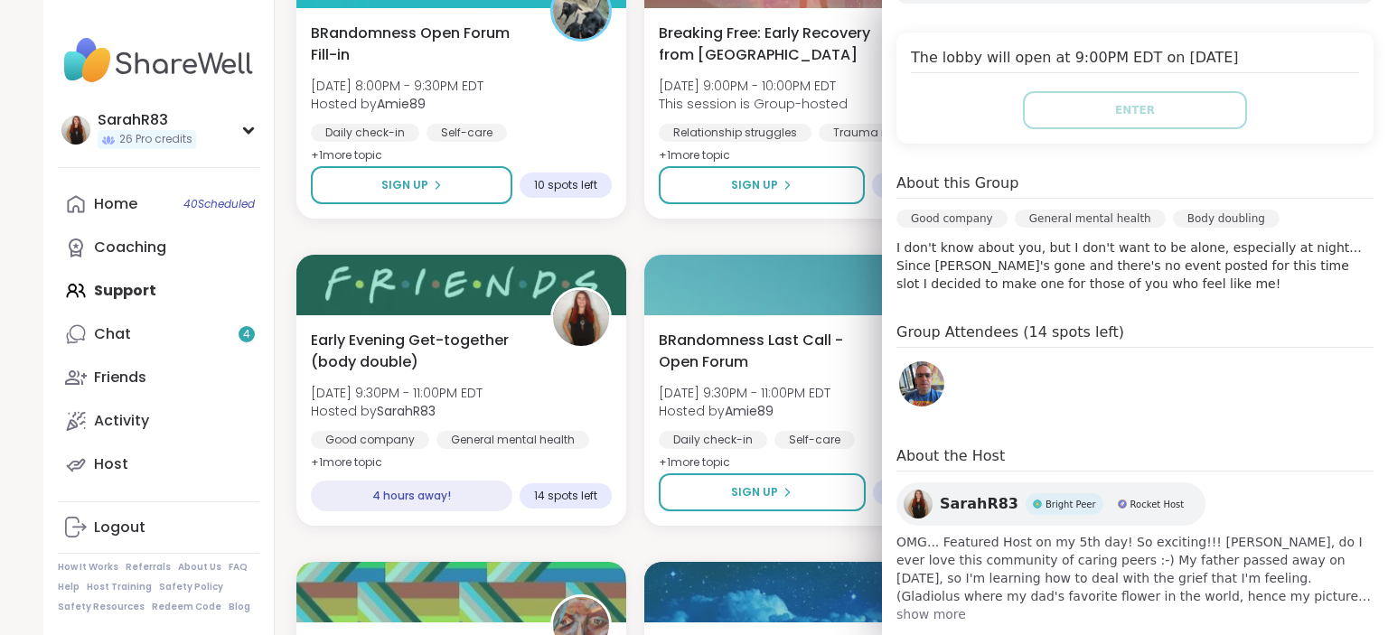
scroll to position [412, 0]
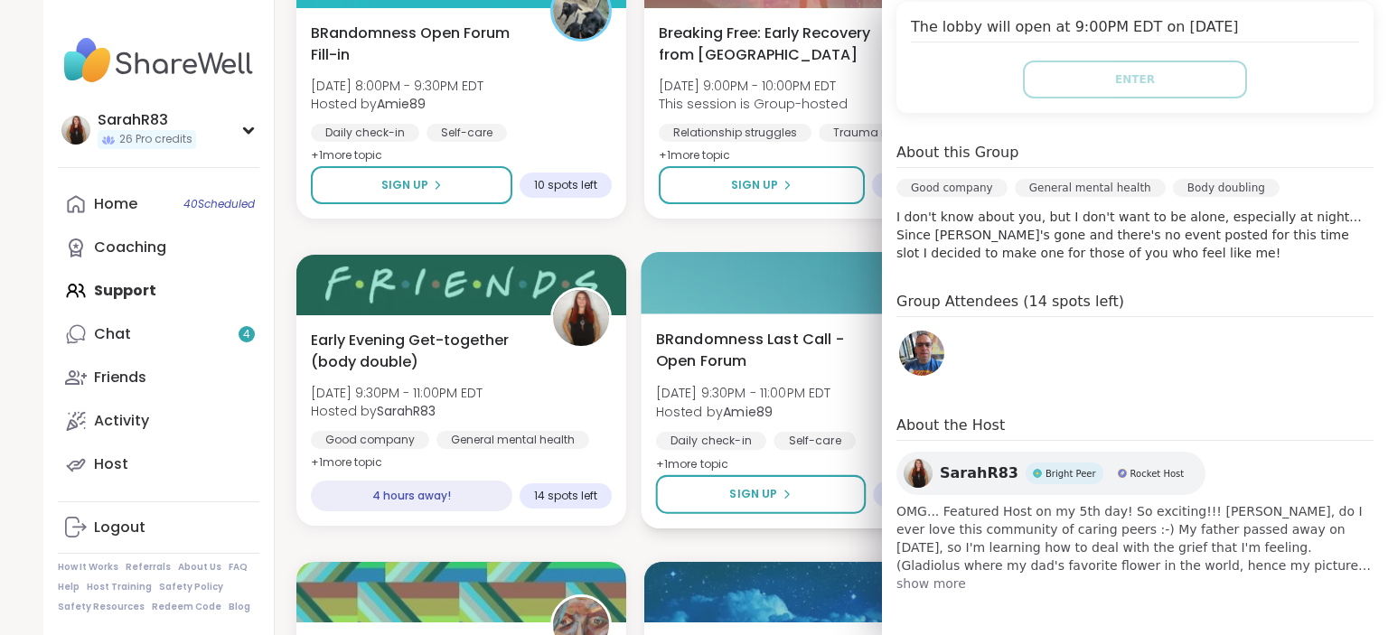
click at [773, 285] on div at bounding box center [810, 282] width 337 height 61
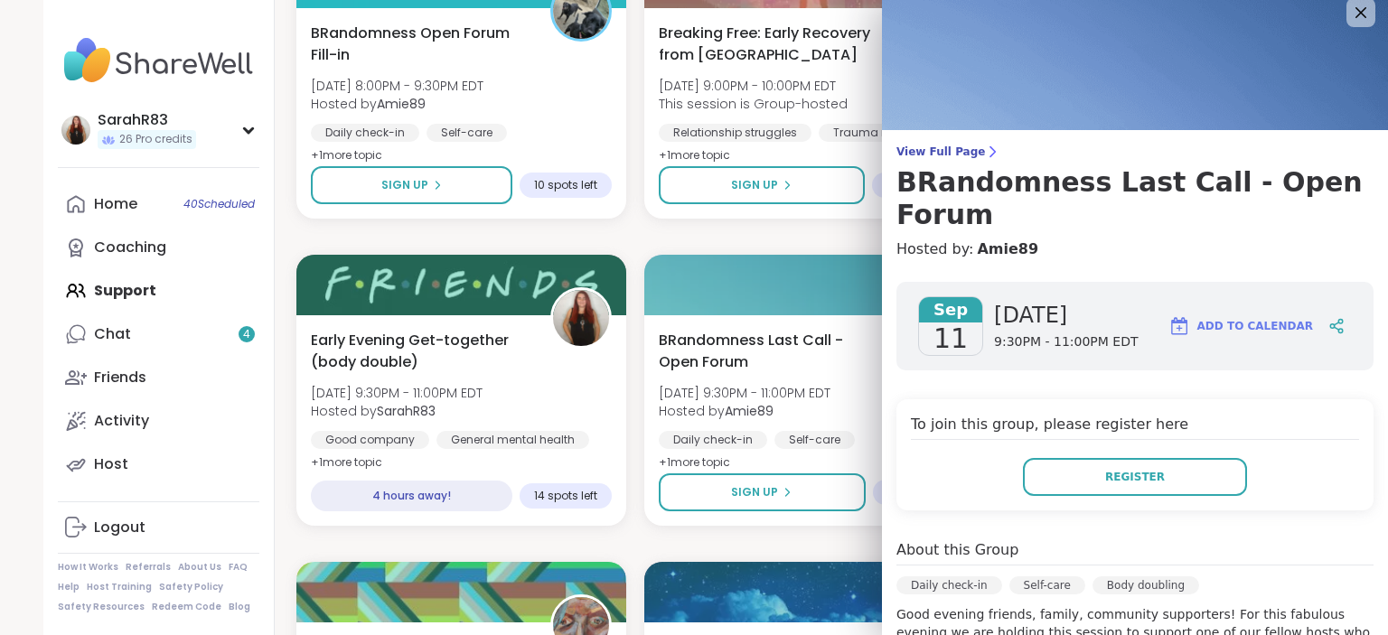
scroll to position [14, 0]
click at [1335, 319] on icon at bounding box center [1336, 327] width 16 height 16
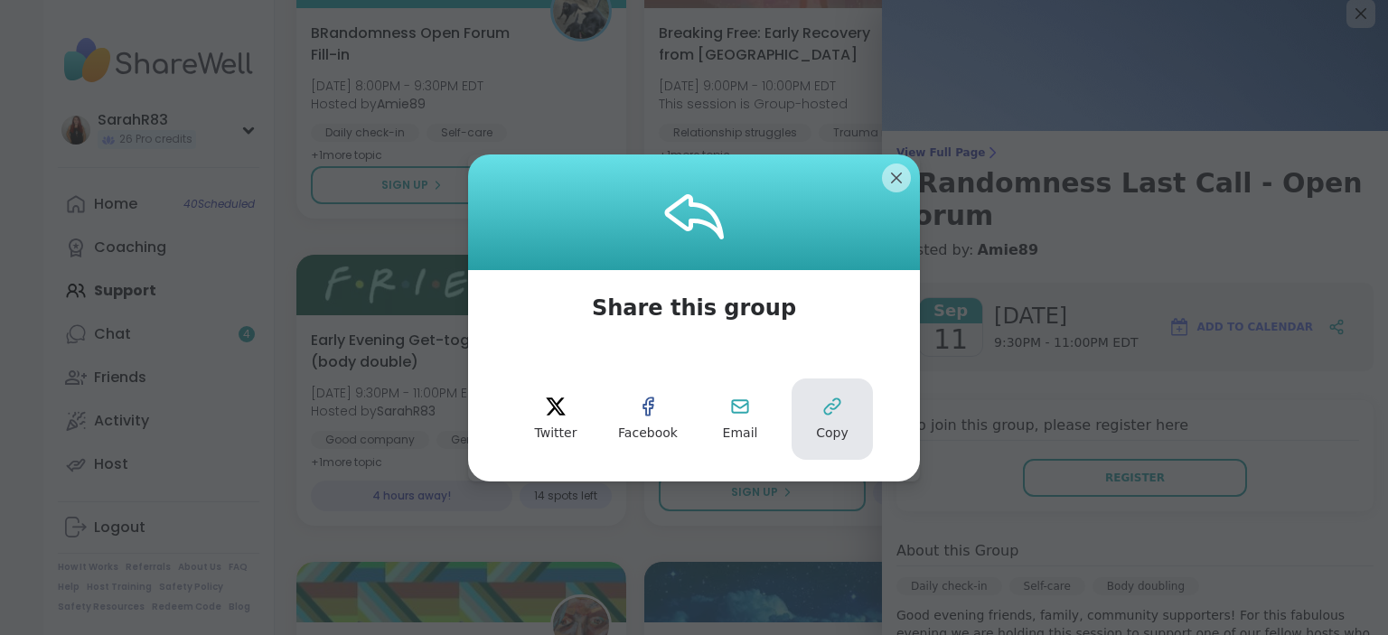
click at [817, 424] on button "Copy" at bounding box center [832, 419] width 81 height 81
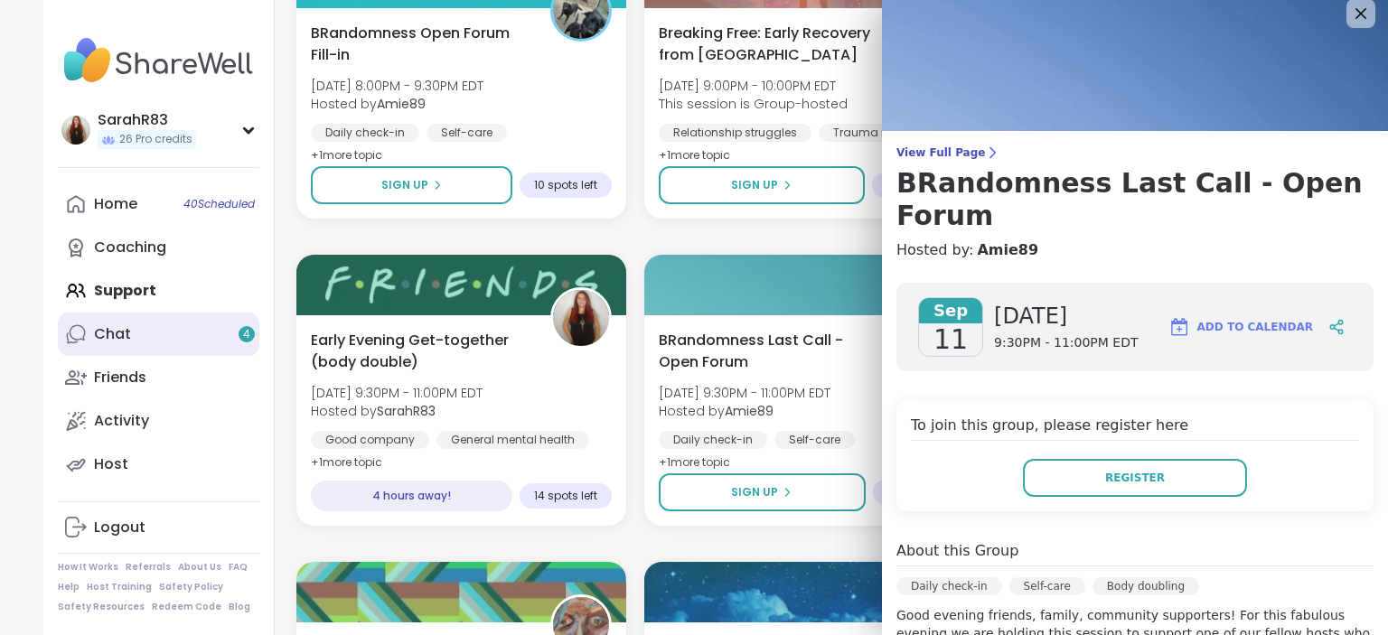
click at [181, 345] on link "Chat 4" at bounding box center [159, 334] width 202 height 43
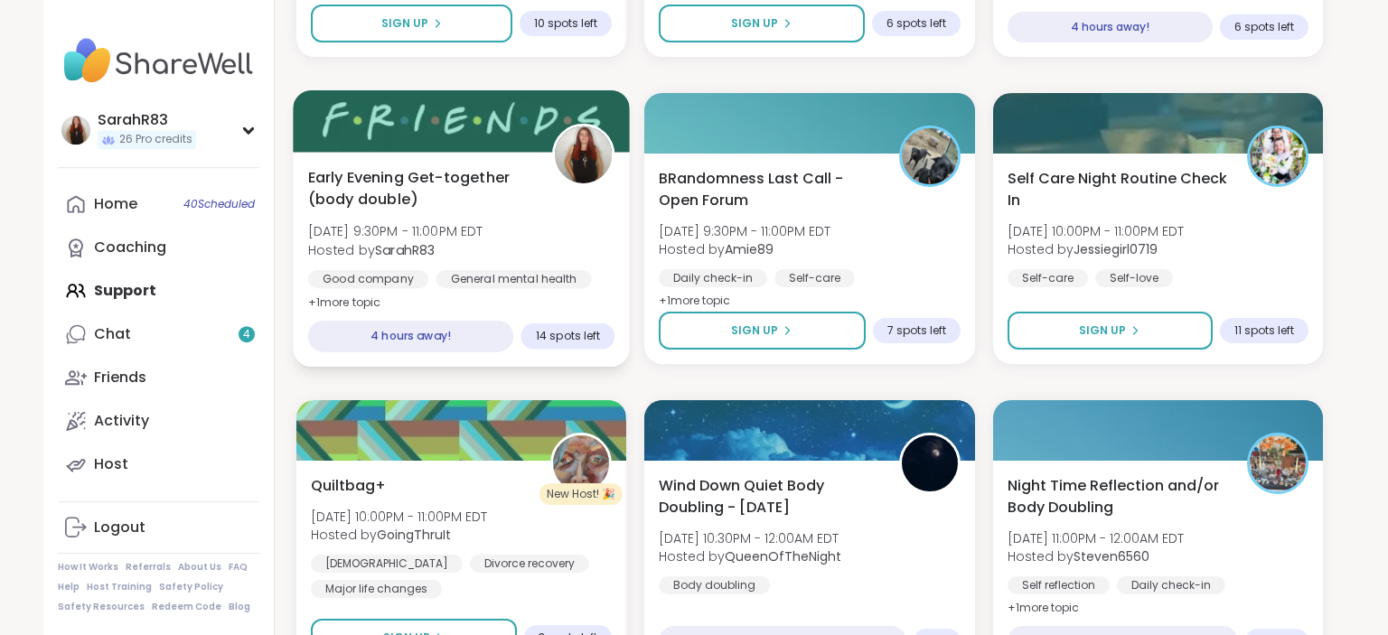
scroll to position [2447, 0]
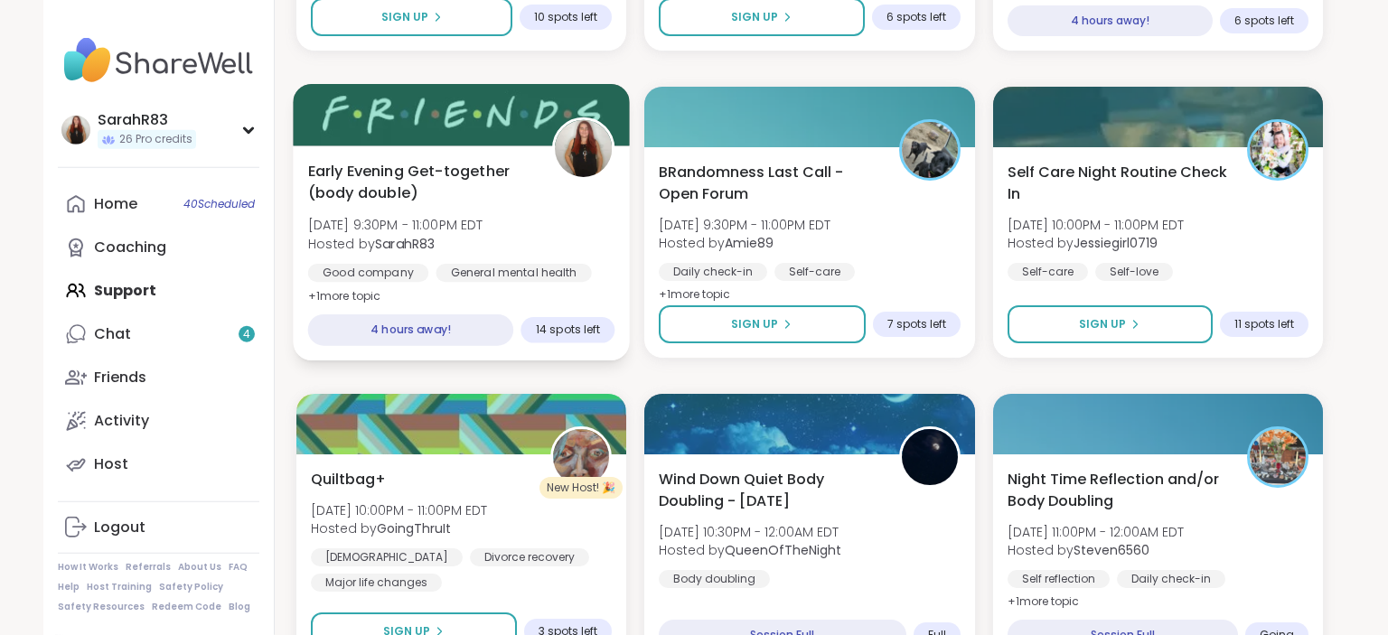
click at [527, 299] on div "Early Evening Get-together (body double) [DATE] 9:30PM - 11:00PM EDT Hosted by …" at bounding box center [461, 252] width 337 height 215
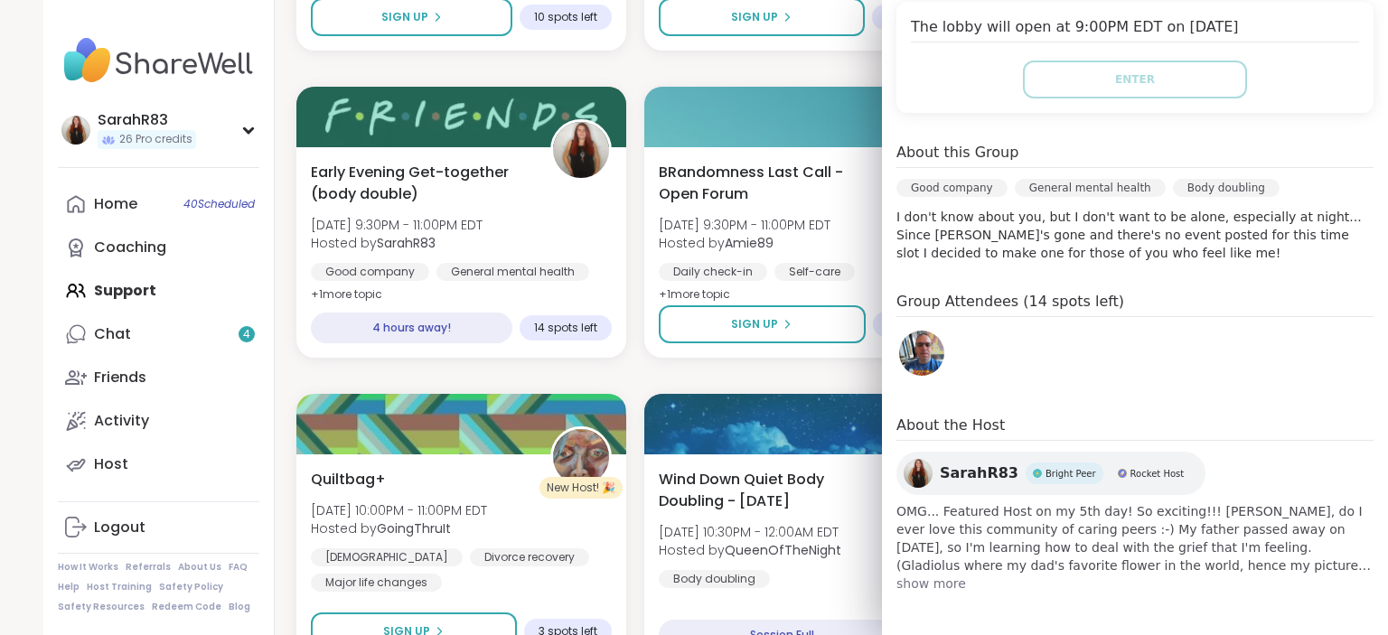
scroll to position [0, 0]
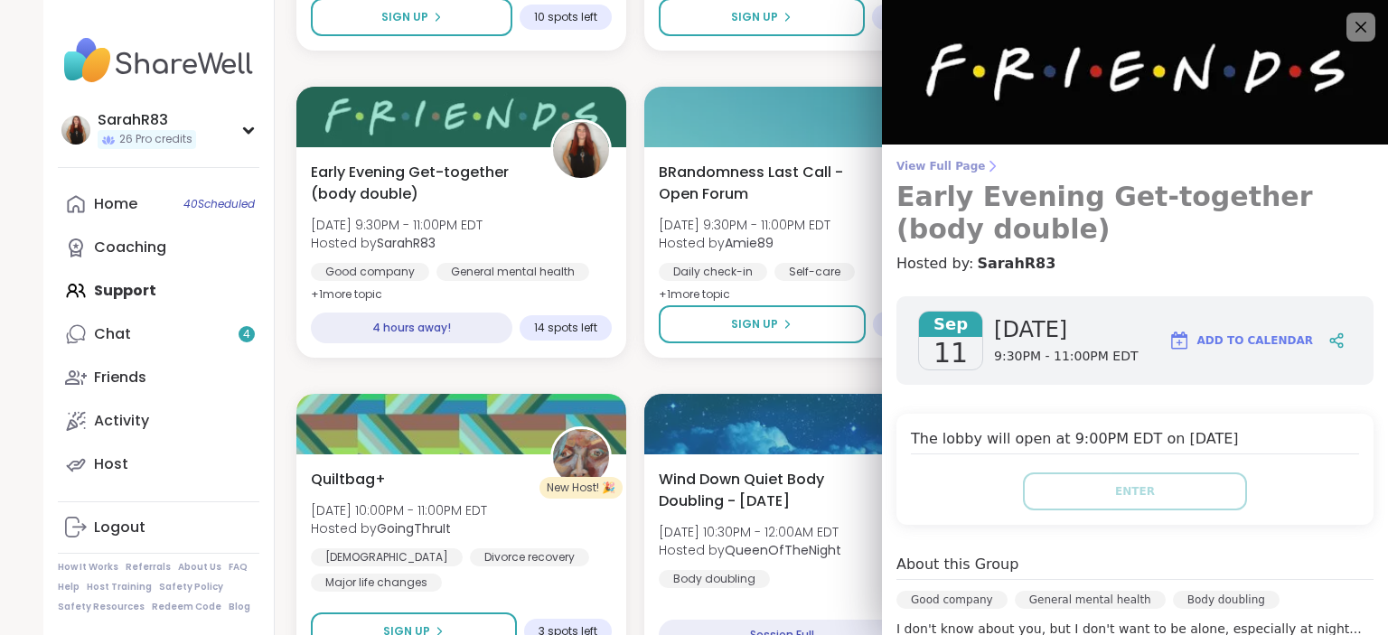
click at [917, 164] on span "View Full Page" at bounding box center [1134, 166] width 477 height 14
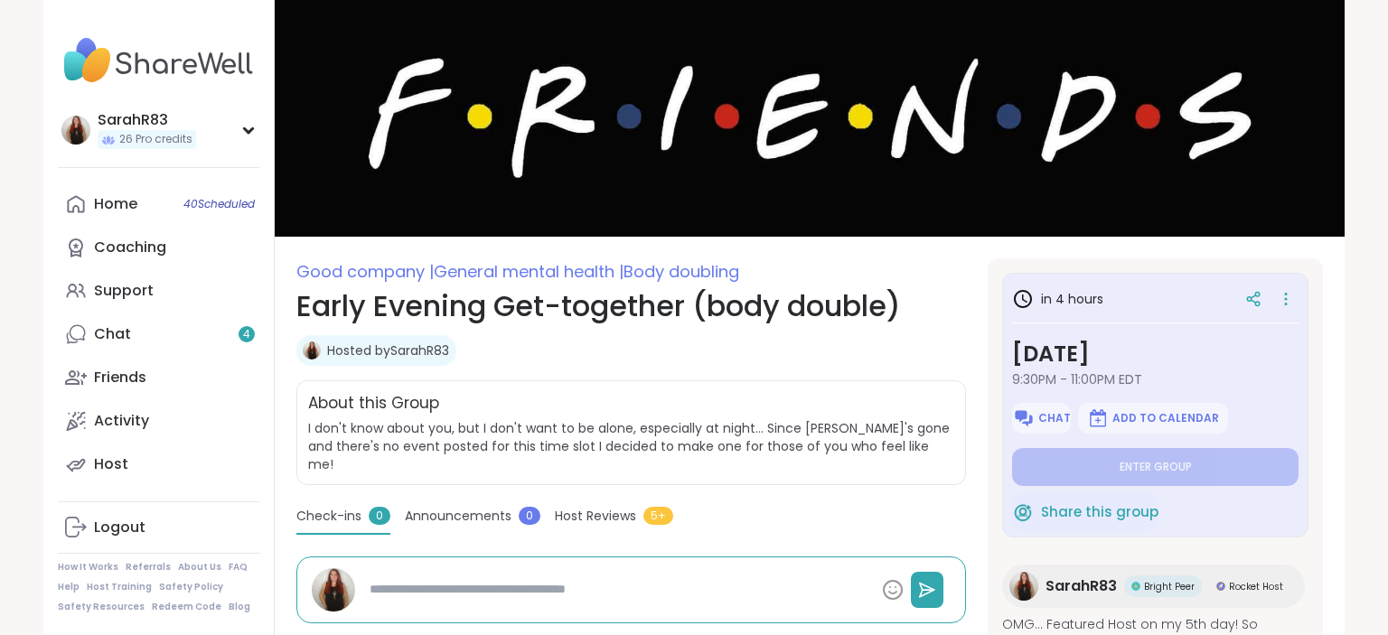
scroll to position [45, 0]
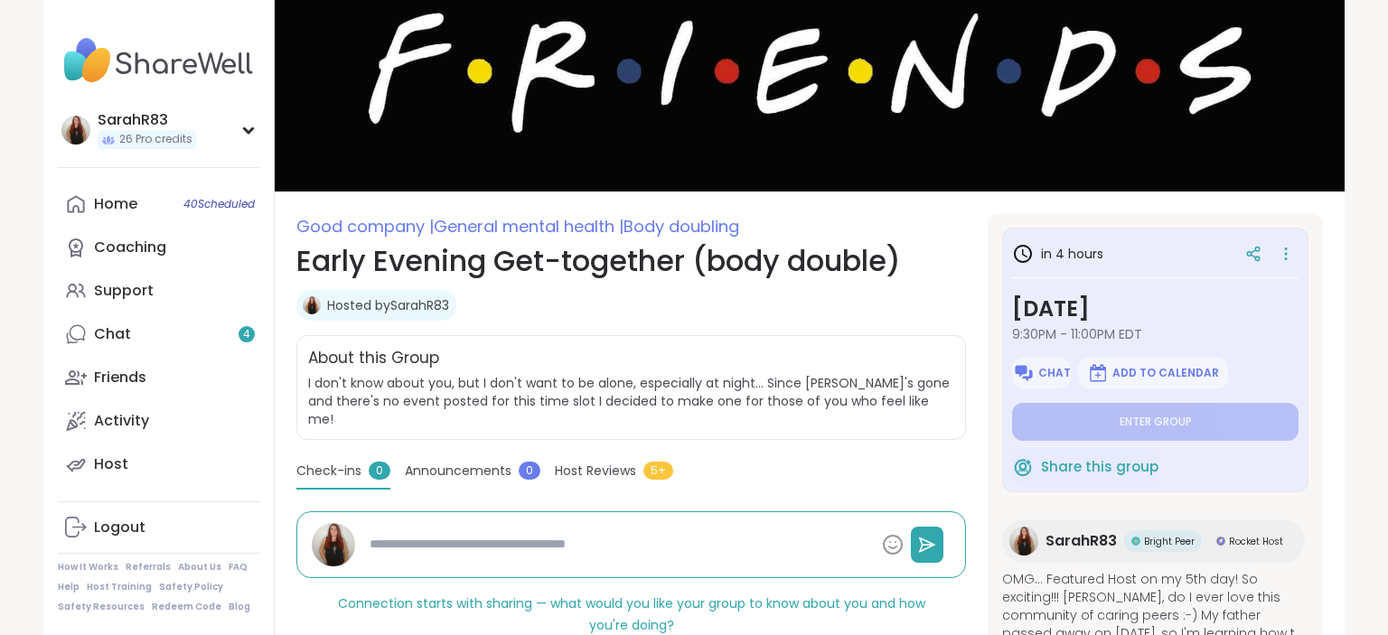
click at [517, 537] on textarea at bounding box center [618, 544] width 512 height 33
click at [486, 462] on span "Announcements" at bounding box center [458, 471] width 107 height 19
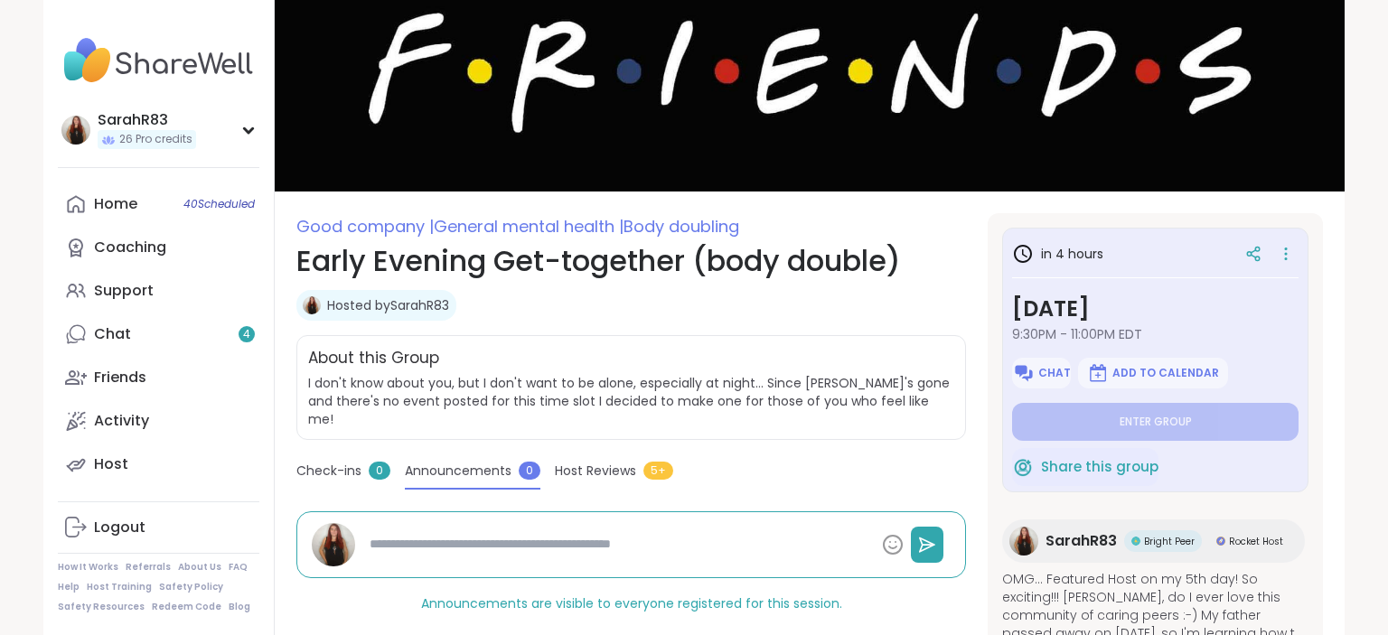
click at [517, 544] on div at bounding box center [631, 544] width 670 height 67
click at [507, 533] on textarea at bounding box center [618, 544] width 512 height 33
type textarea "*"
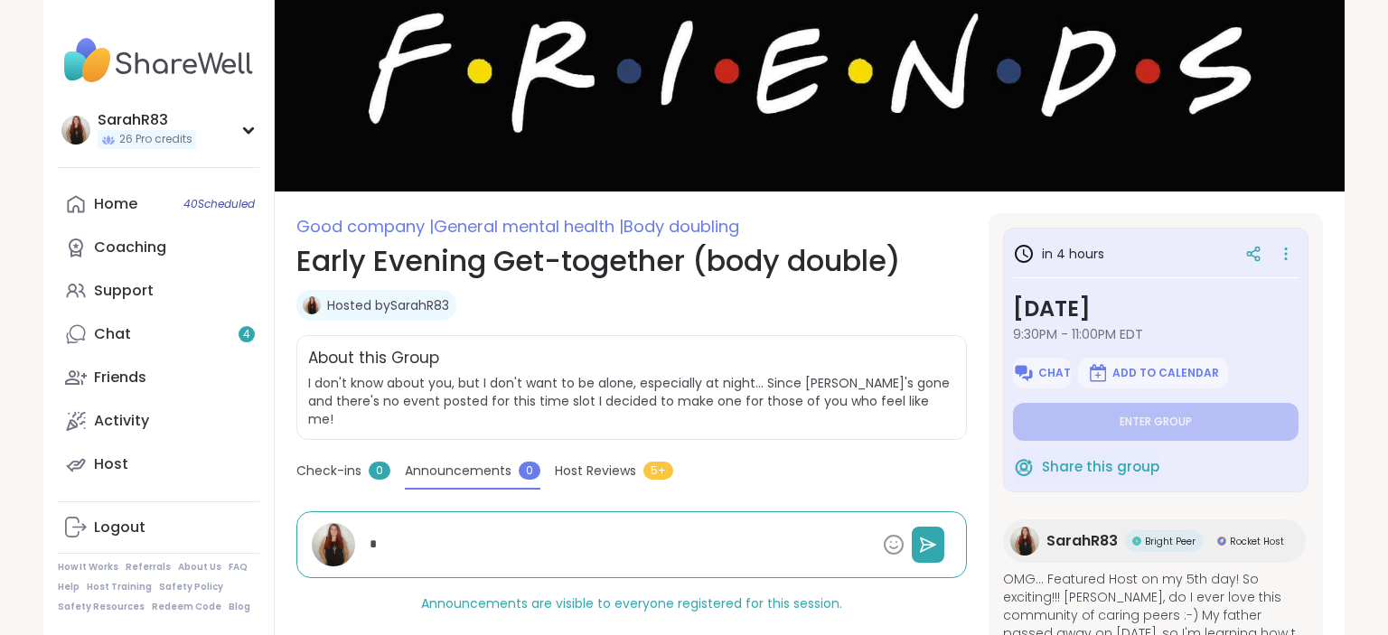
type textarea "**"
type textarea "*"
type textarea "***"
type textarea "*"
type textarea "****"
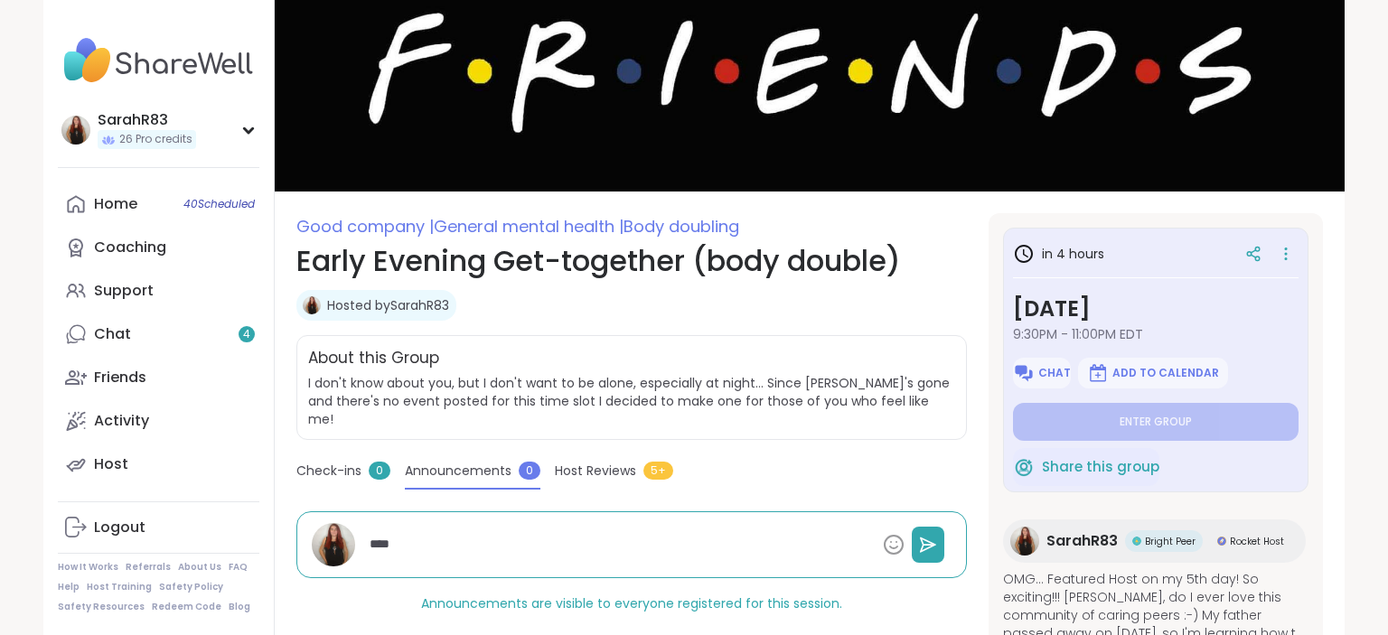
type textarea "*"
type textarea "*****"
type textarea "*"
type textarea "******"
type textarea "*"
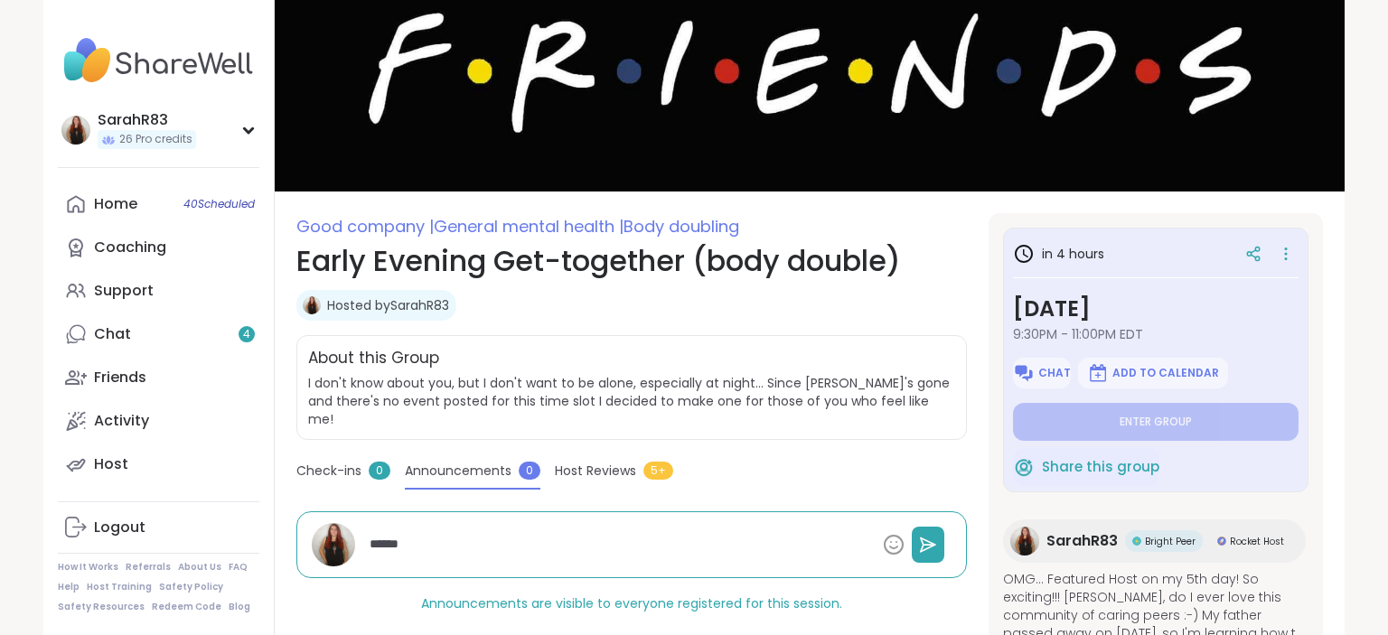
type textarea "*******"
type textarea "*"
type textarea "********"
type textarea "*"
type textarea "*********"
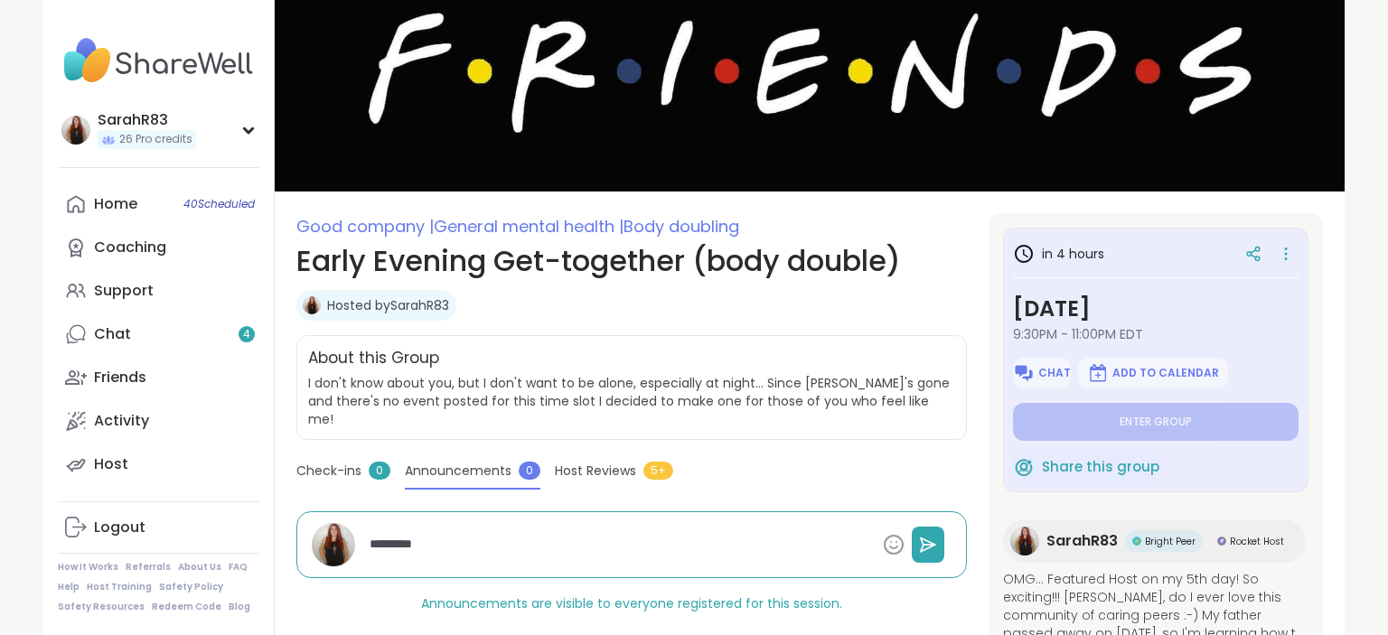
type textarea "*"
type textarea "*********"
type textarea "*"
type textarea "**********"
type textarea "*"
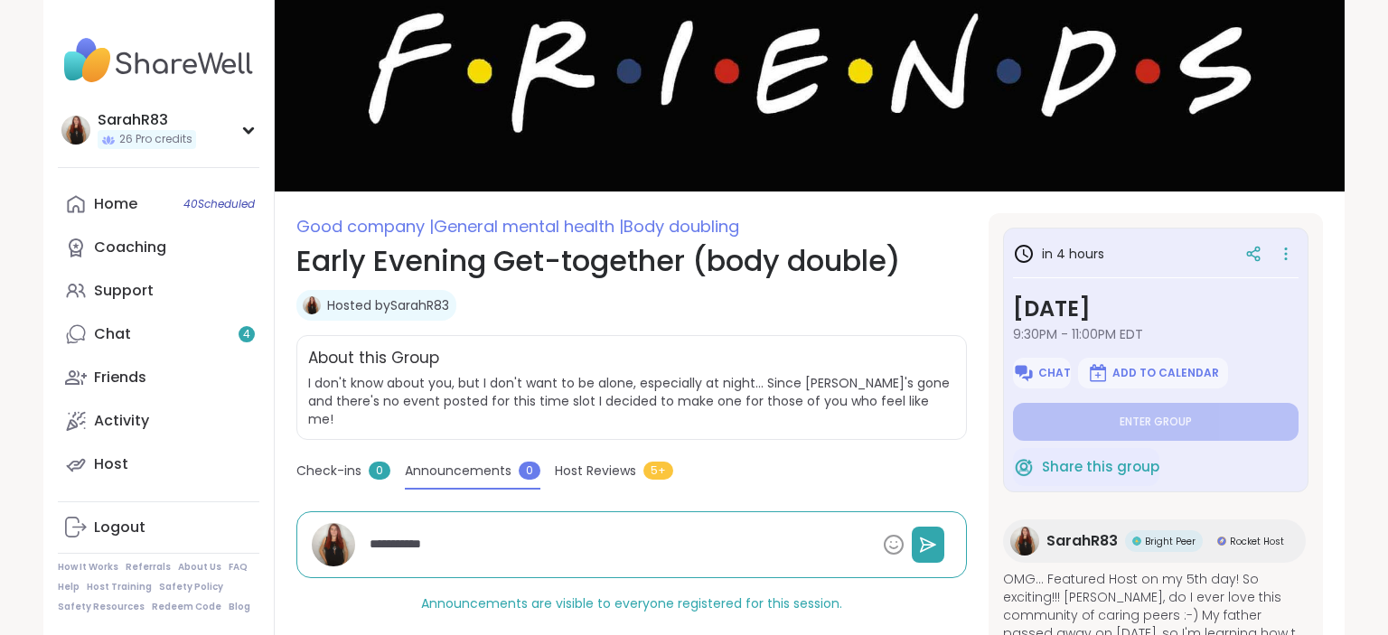
type textarea "**********"
type textarea "*"
type textarea "**********"
type textarea "*"
type textarea "*********"
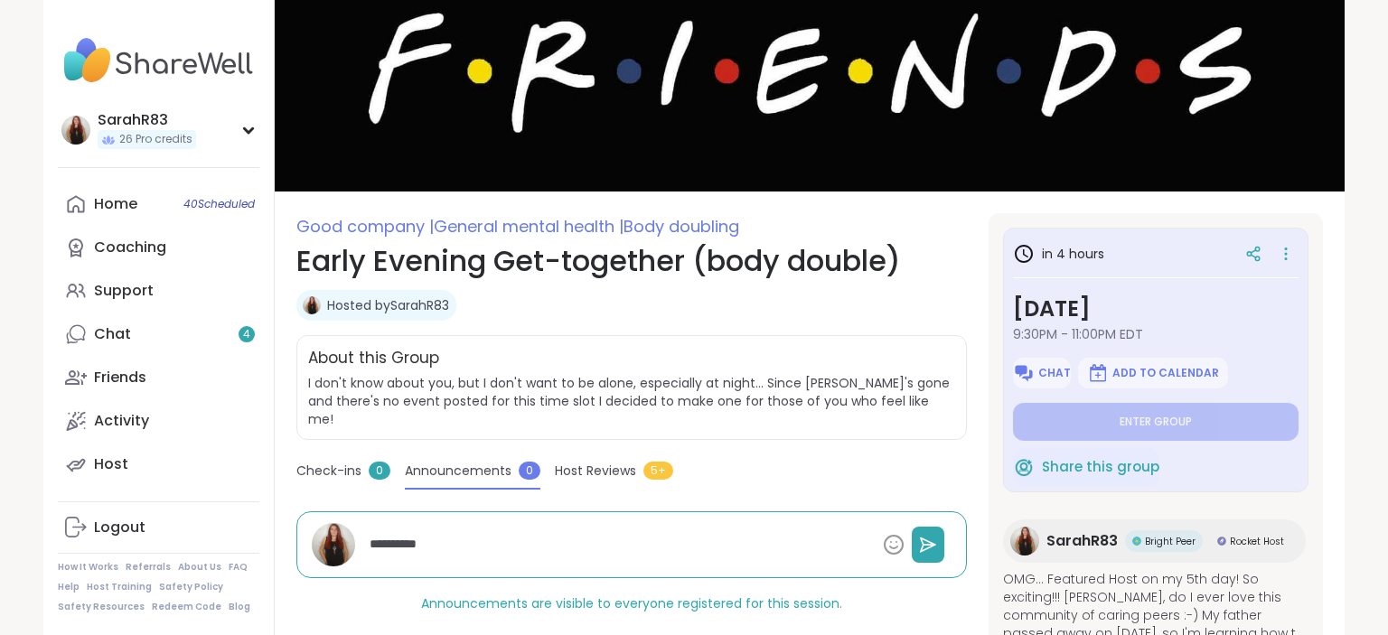
type textarea "*"
type textarea "**********"
type textarea "*"
type textarea "**********"
type textarea "*"
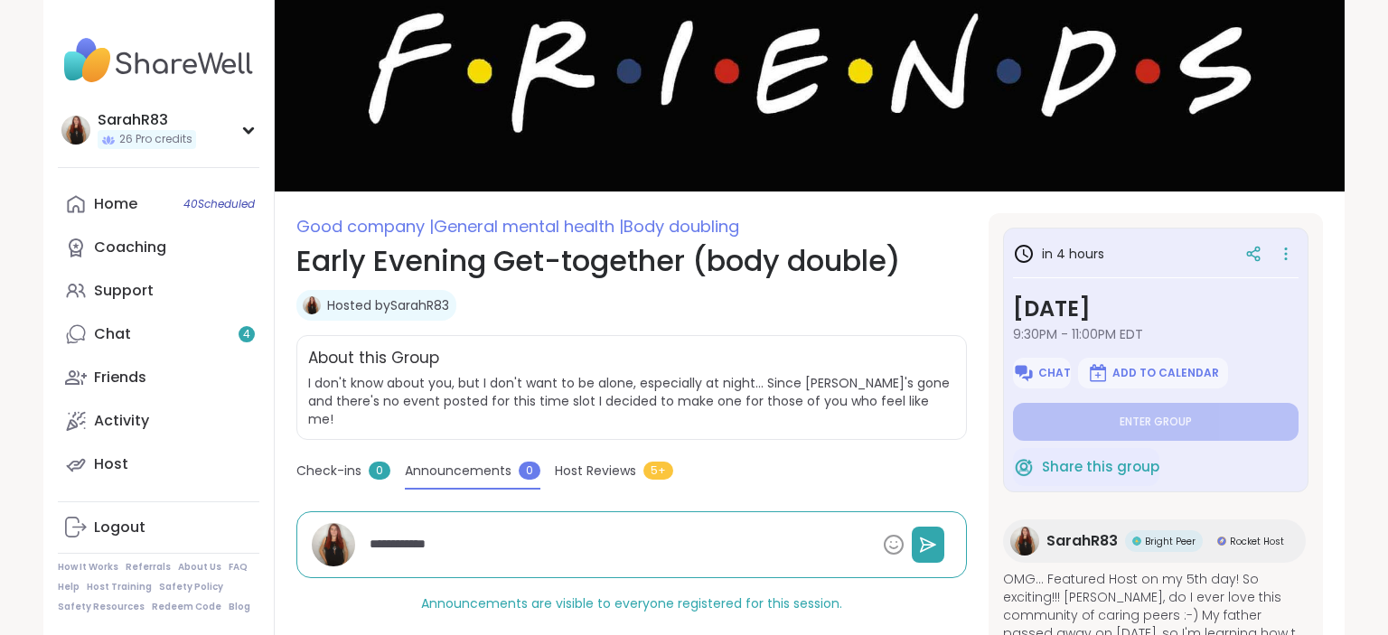
type textarea "**********"
type textarea "*"
type textarea "**********"
type textarea "*"
type textarea "**********"
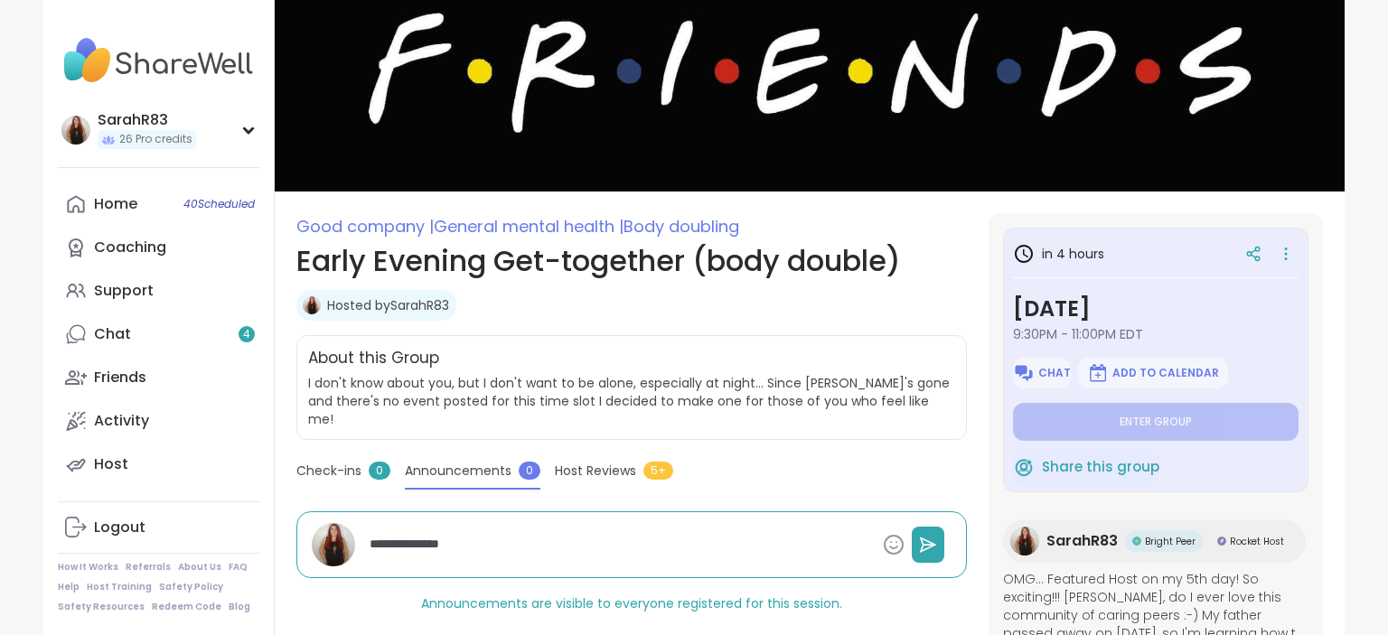
paste textarea "**********"
type textarea "*"
type textarea "**********"
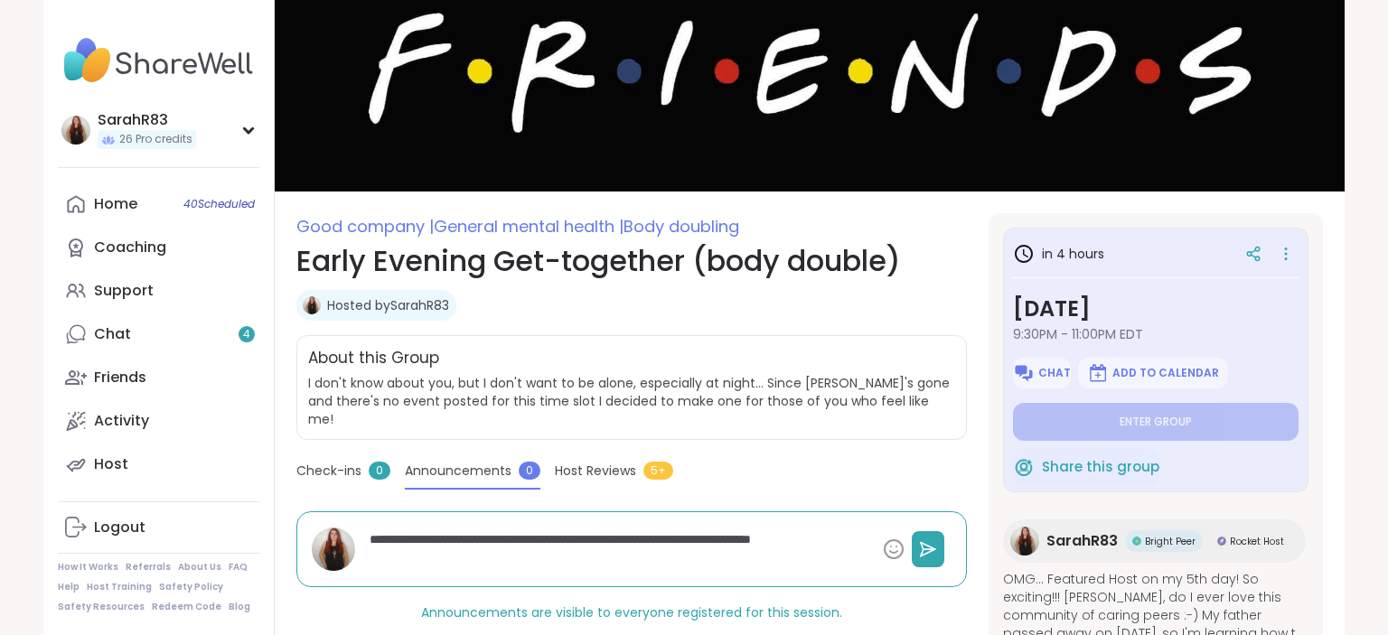
type textarea "*"
type textarea "**********"
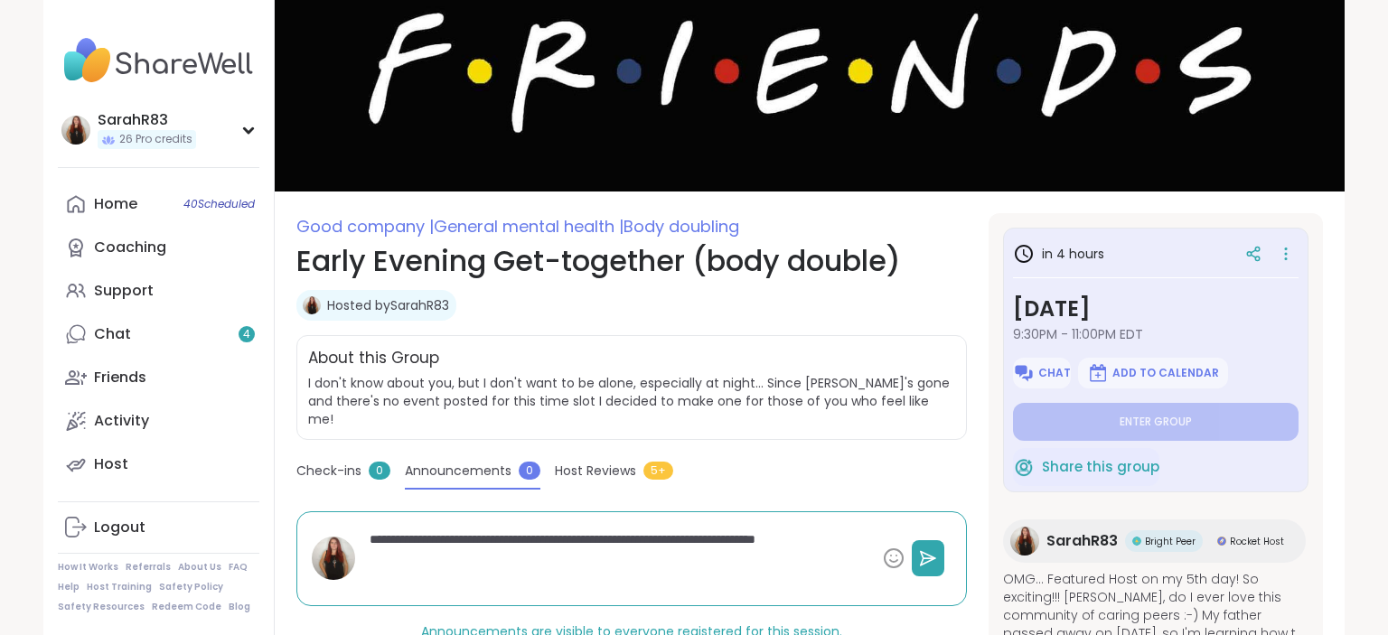
type textarea "*"
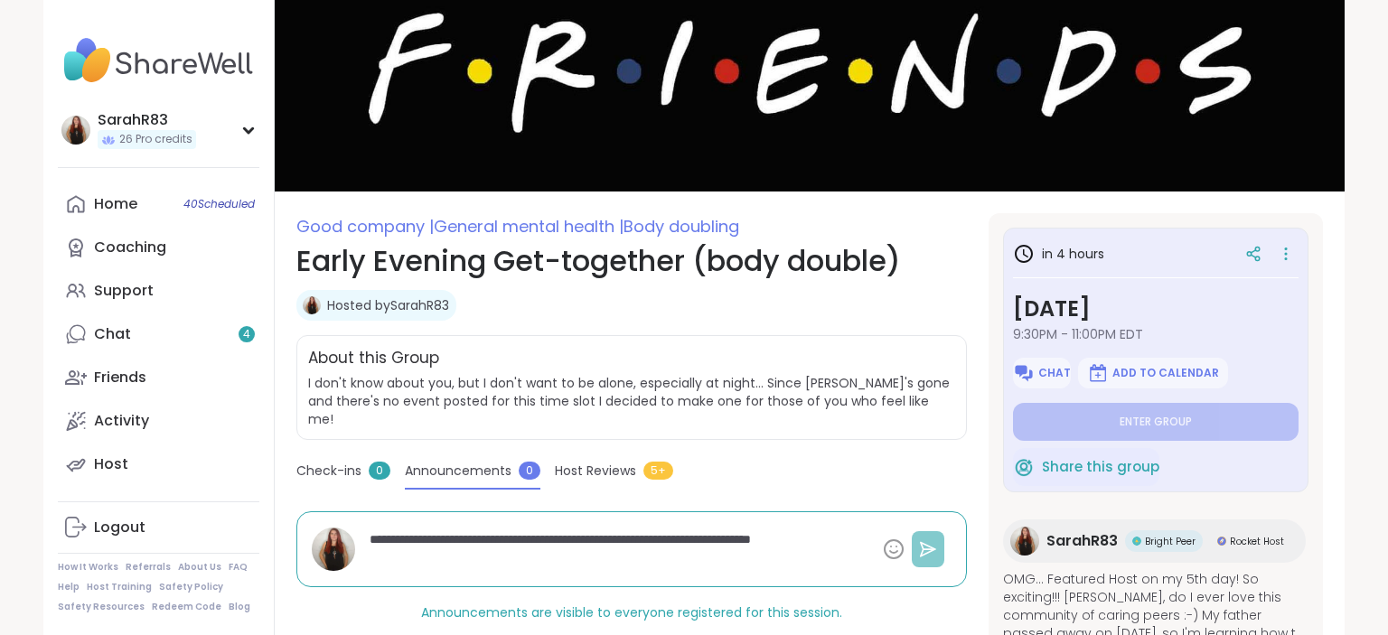
type textarea "**********"
click at [930, 542] on icon at bounding box center [928, 549] width 14 height 14
type textarea "*"
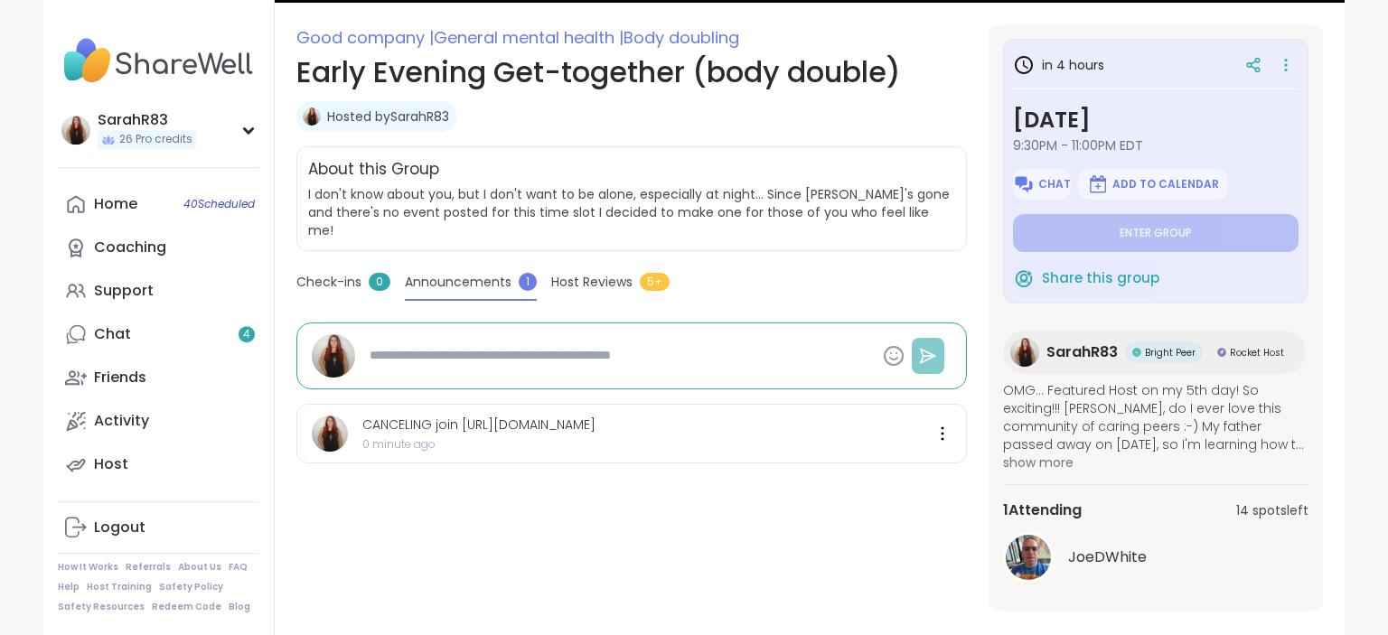
scroll to position [260, 0]
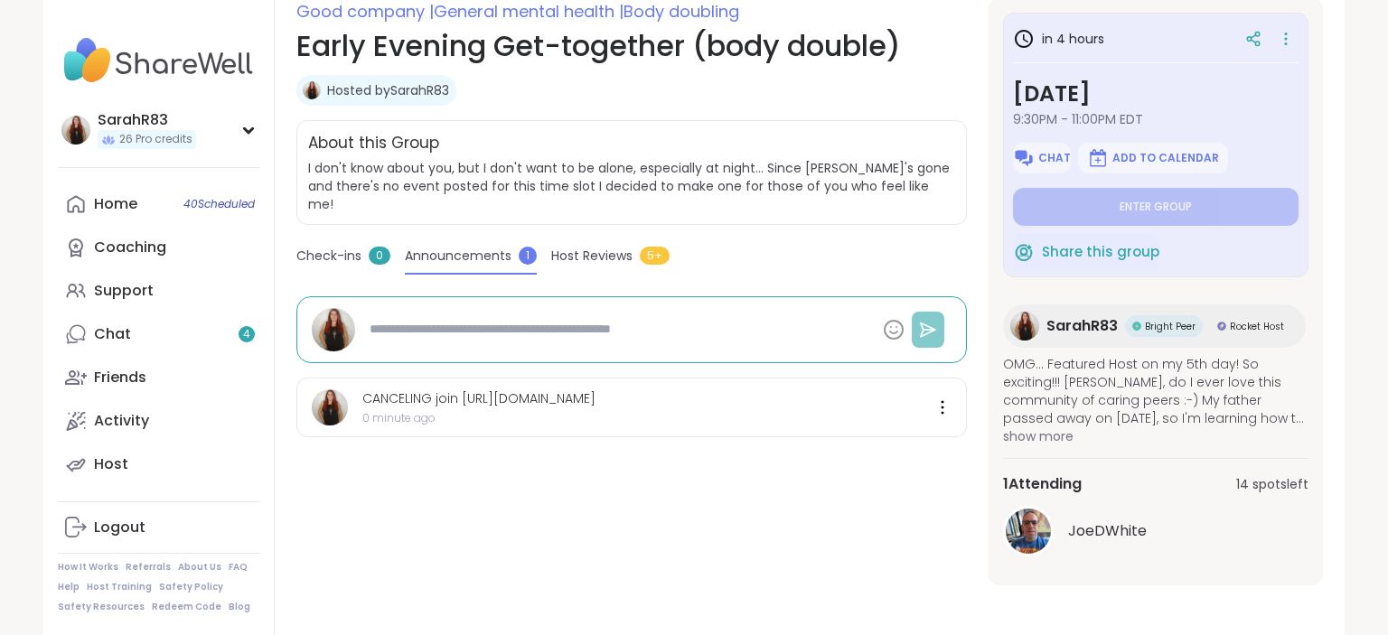
click at [569, 333] on div at bounding box center [631, 329] width 671 height 67
click at [566, 329] on div at bounding box center [631, 329] width 671 height 67
click at [562, 316] on textarea at bounding box center [618, 329] width 513 height 33
click at [128, 217] on link "Home 40 Scheduled" at bounding box center [159, 204] width 202 height 43
type textarea "*"
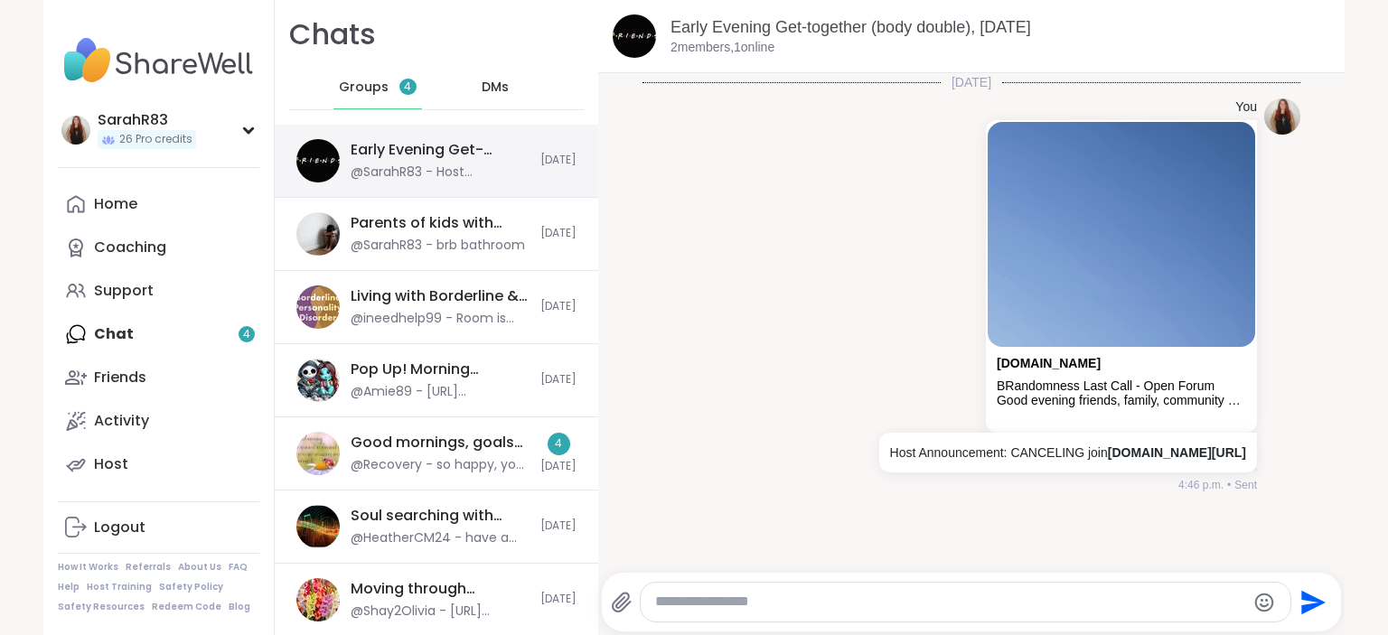
click at [475, 178] on div "@SarahR83 - Host Announcement: CANCELING join [URL][DOMAIN_NAME]" at bounding box center [440, 173] width 179 height 18
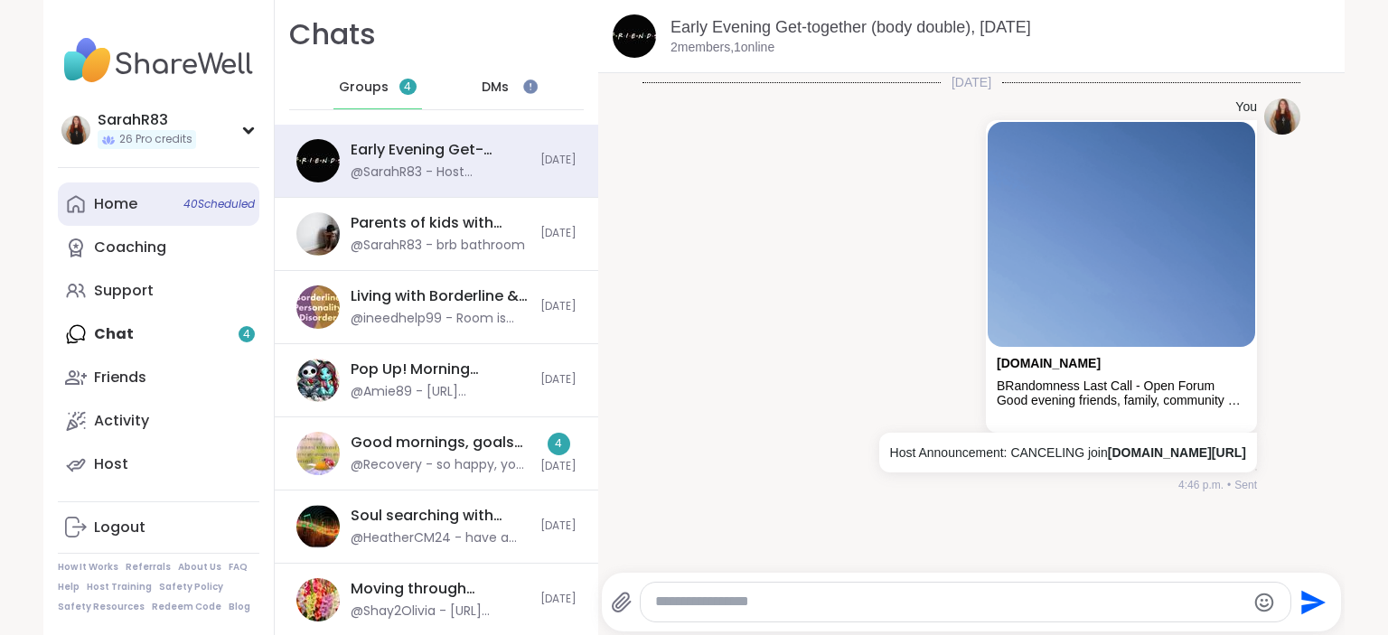
click at [164, 203] on link "Home 40 Scheduled" at bounding box center [159, 204] width 202 height 43
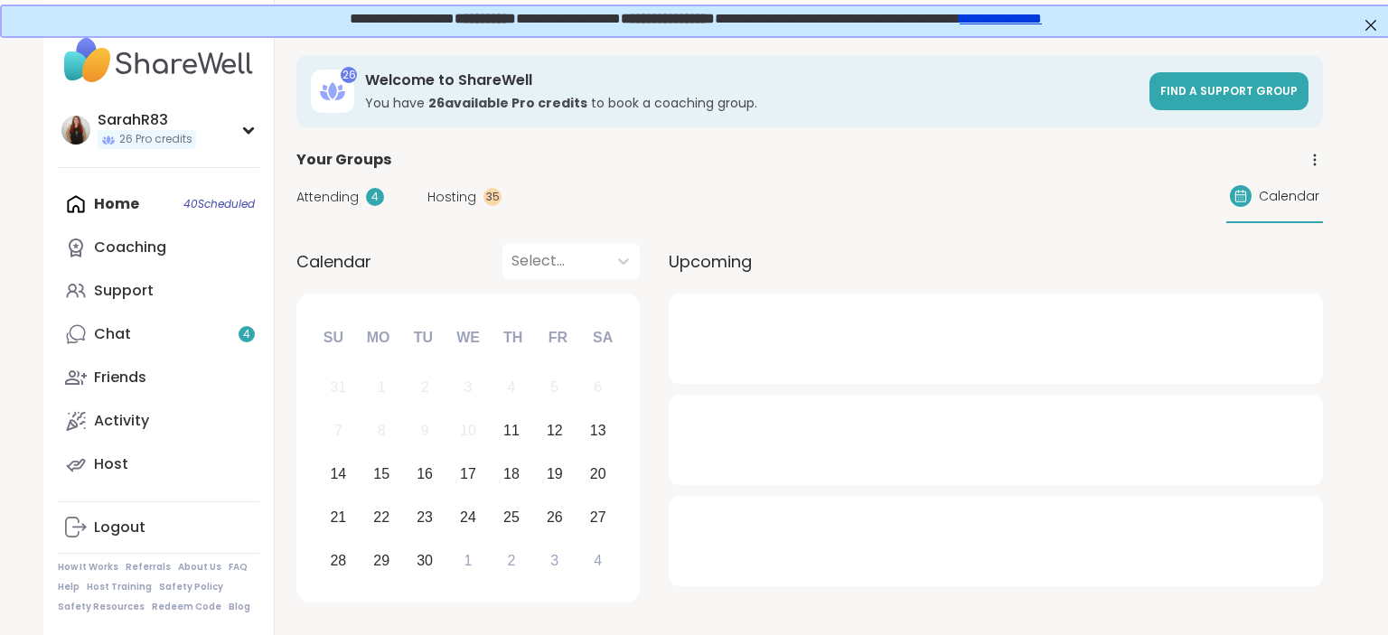
click at [457, 202] on span "Hosting" at bounding box center [451, 197] width 49 height 19
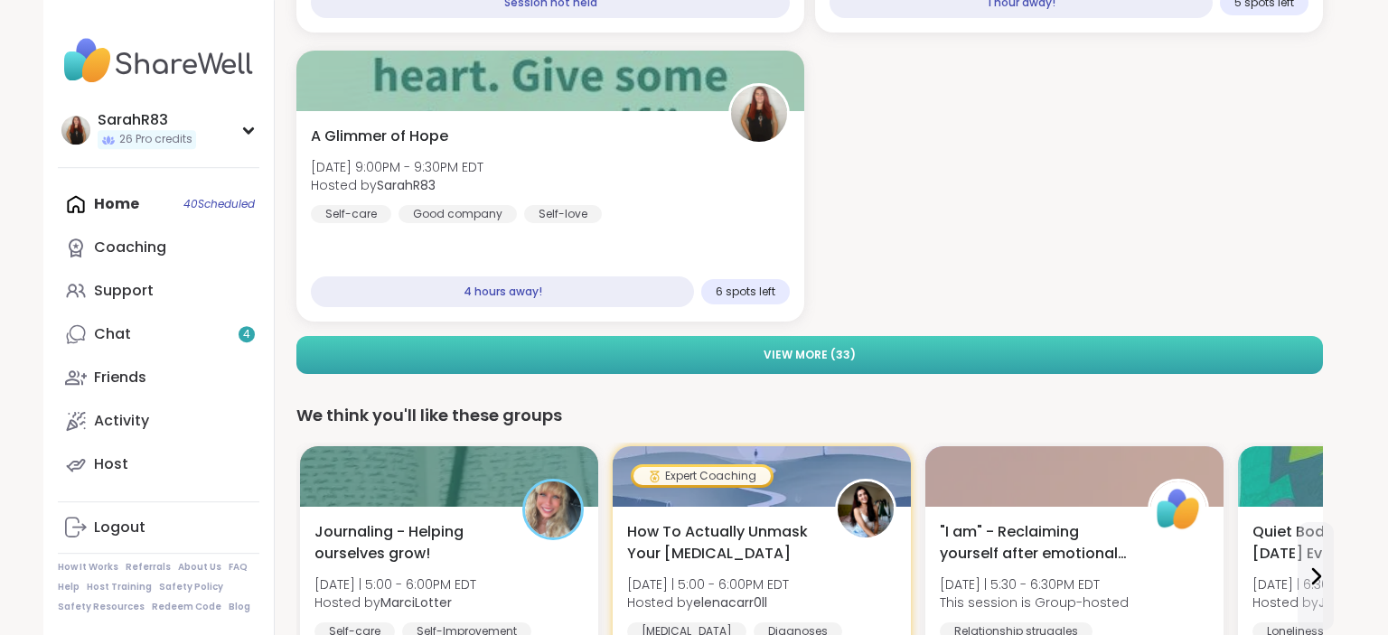
scroll to position [480, 0]
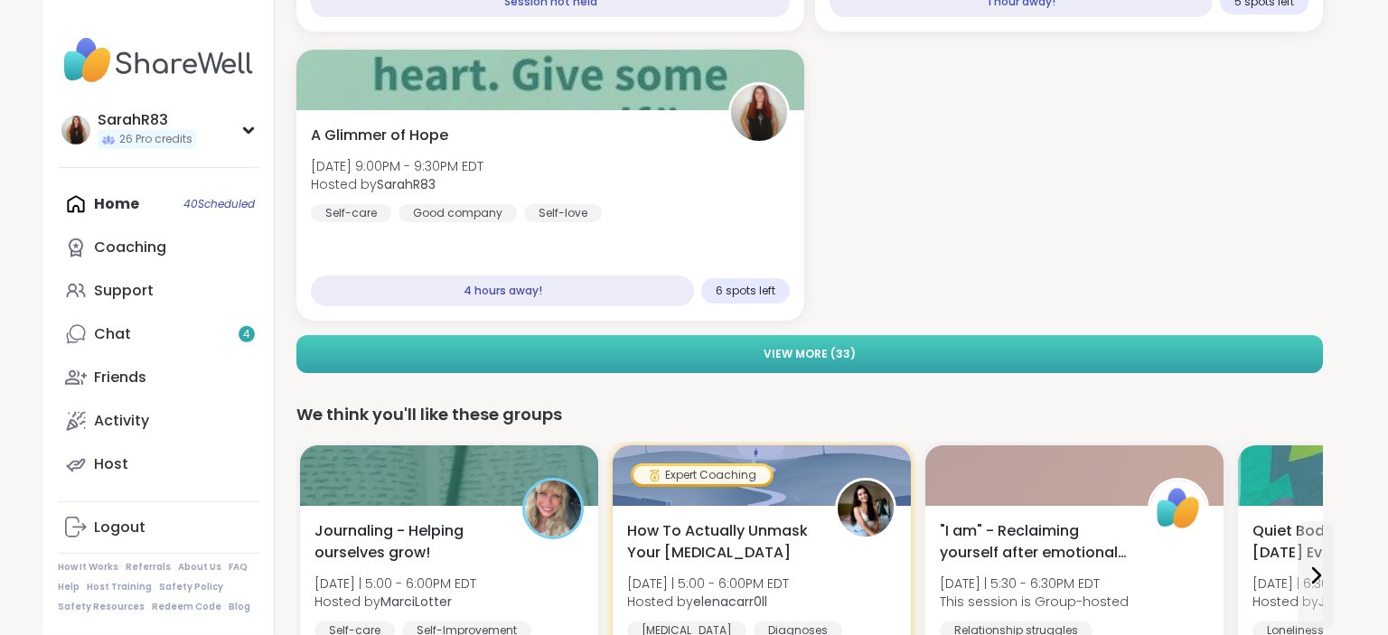
click at [865, 354] on button "View More ( 33 )" at bounding box center [809, 354] width 1027 height 38
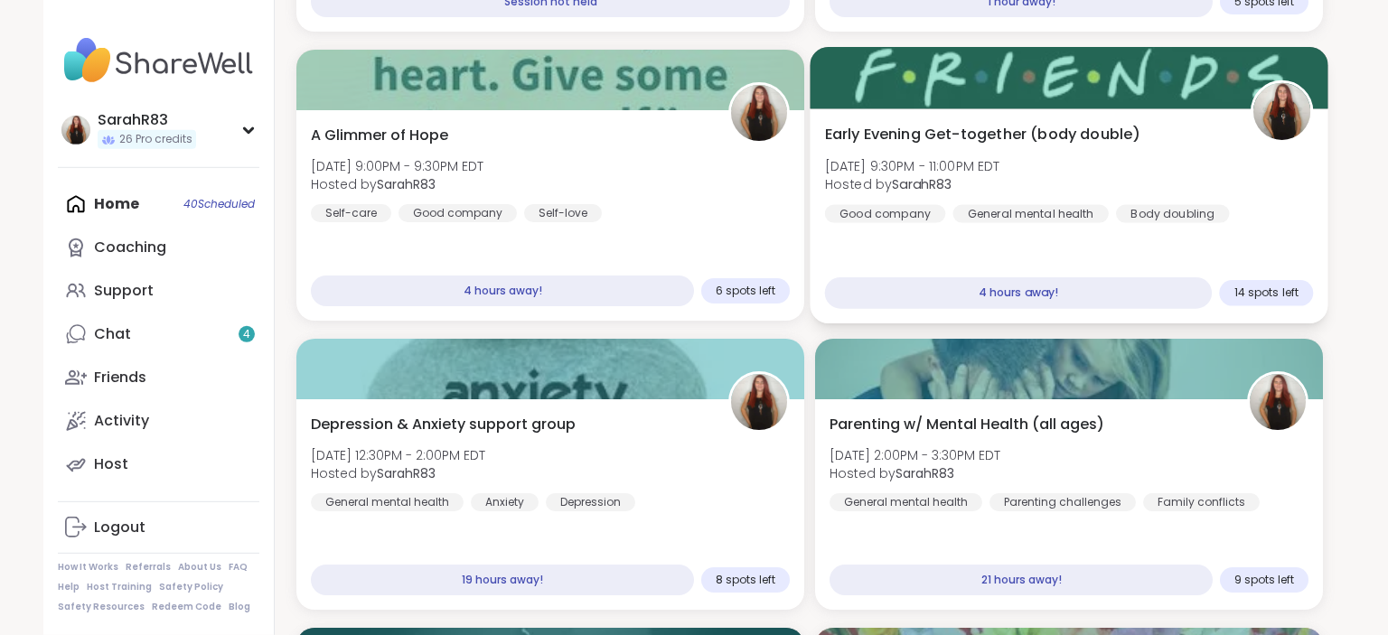
click at [1260, 286] on span "14 spots left" at bounding box center [1266, 293] width 64 height 14
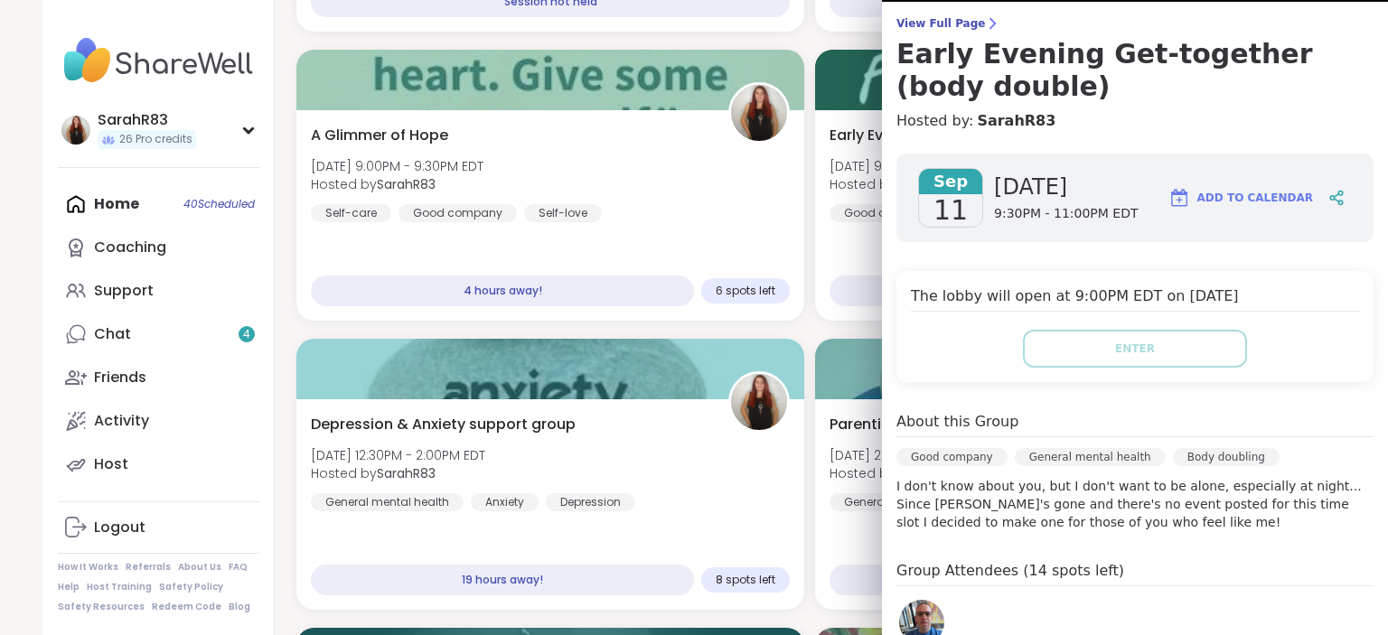
scroll to position [0, 0]
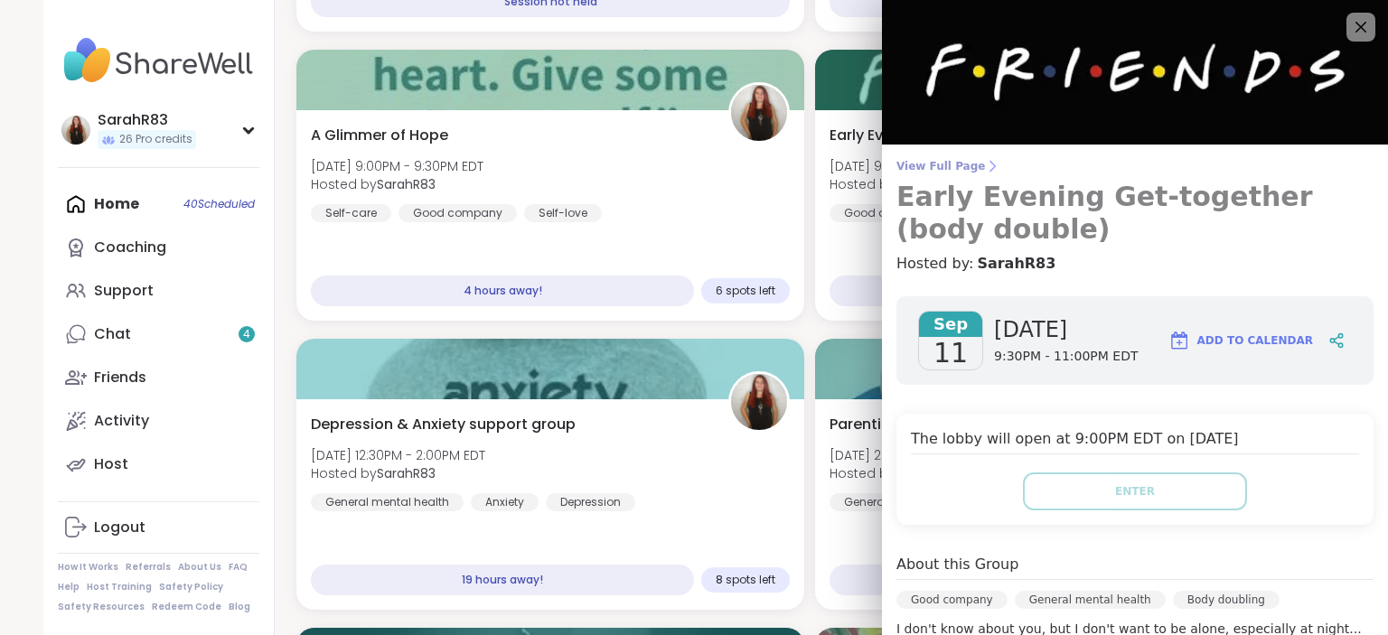
click at [905, 170] on span "View Full Page" at bounding box center [1134, 166] width 477 height 14
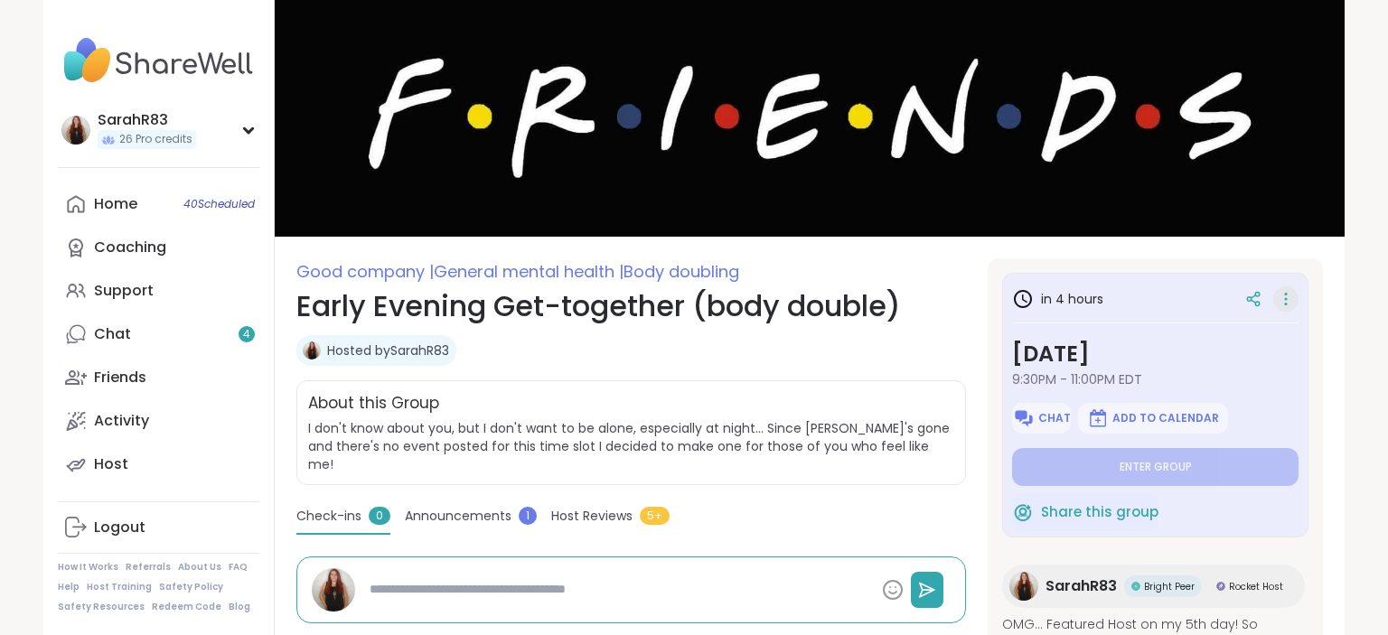
click at [1276, 305] on div at bounding box center [1285, 298] width 25 height 25
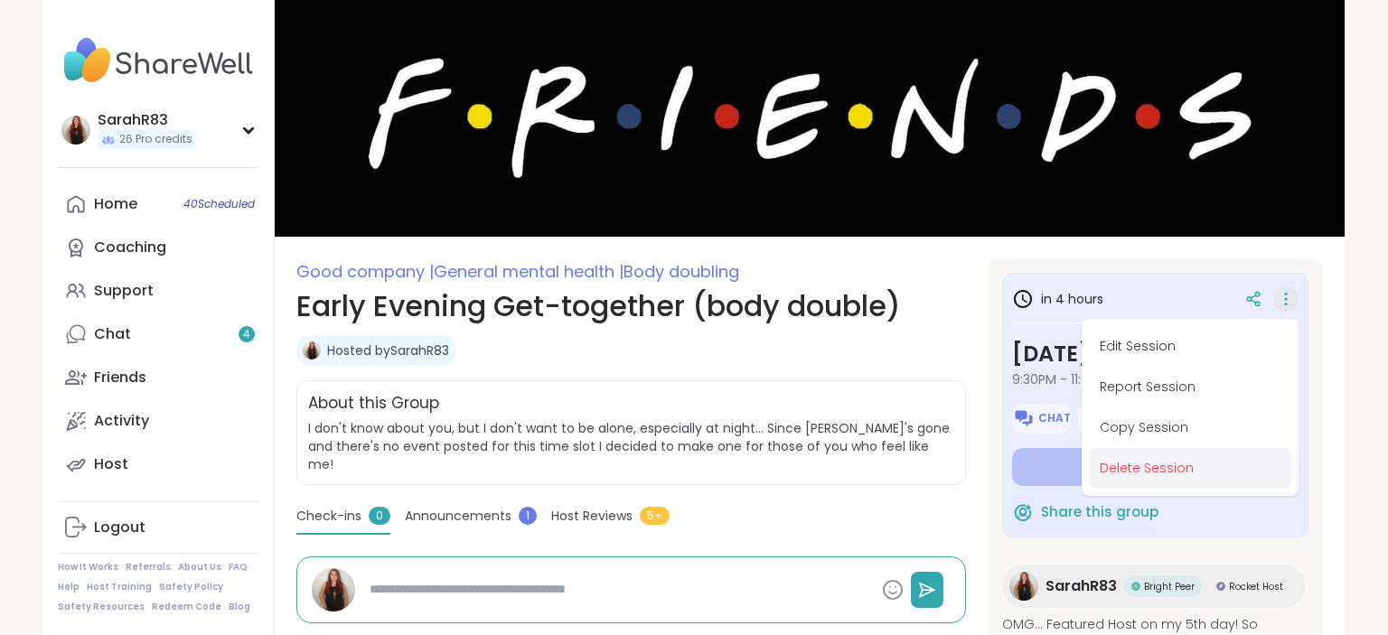
click at [1188, 465] on button "Delete Session" at bounding box center [1190, 468] width 202 height 41
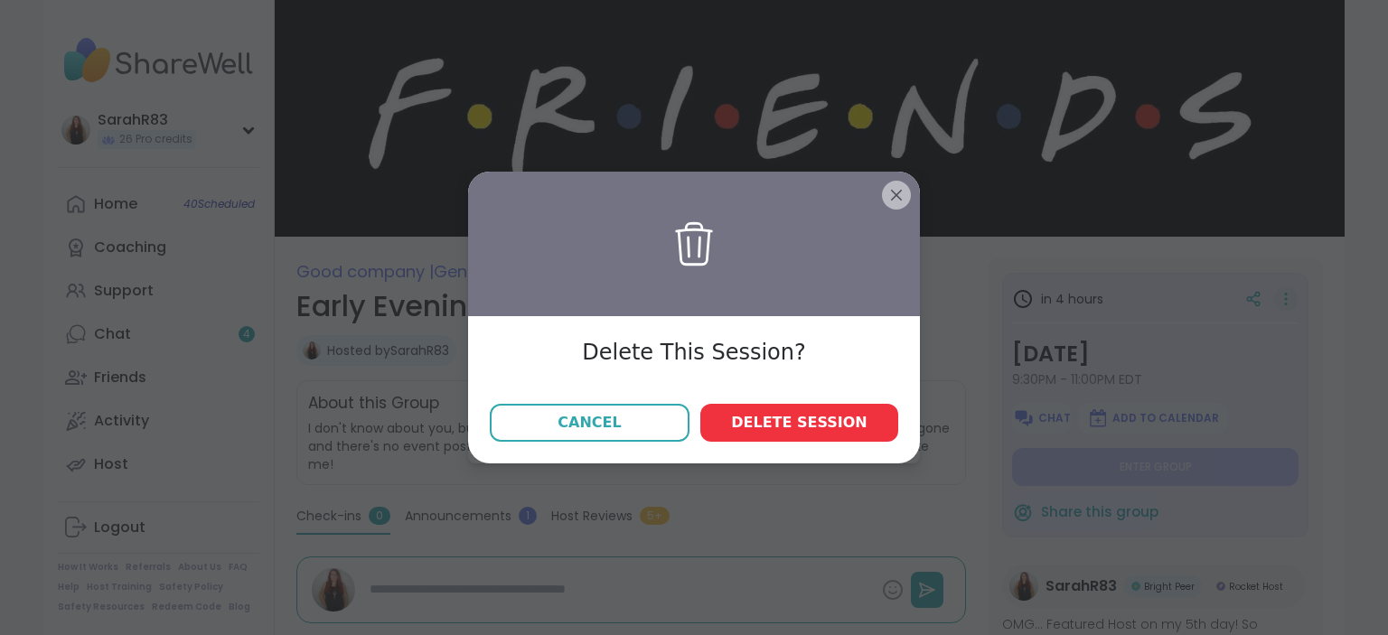
click at [808, 430] on span "Delete session" at bounding box center [799, 423] width 136 height 22
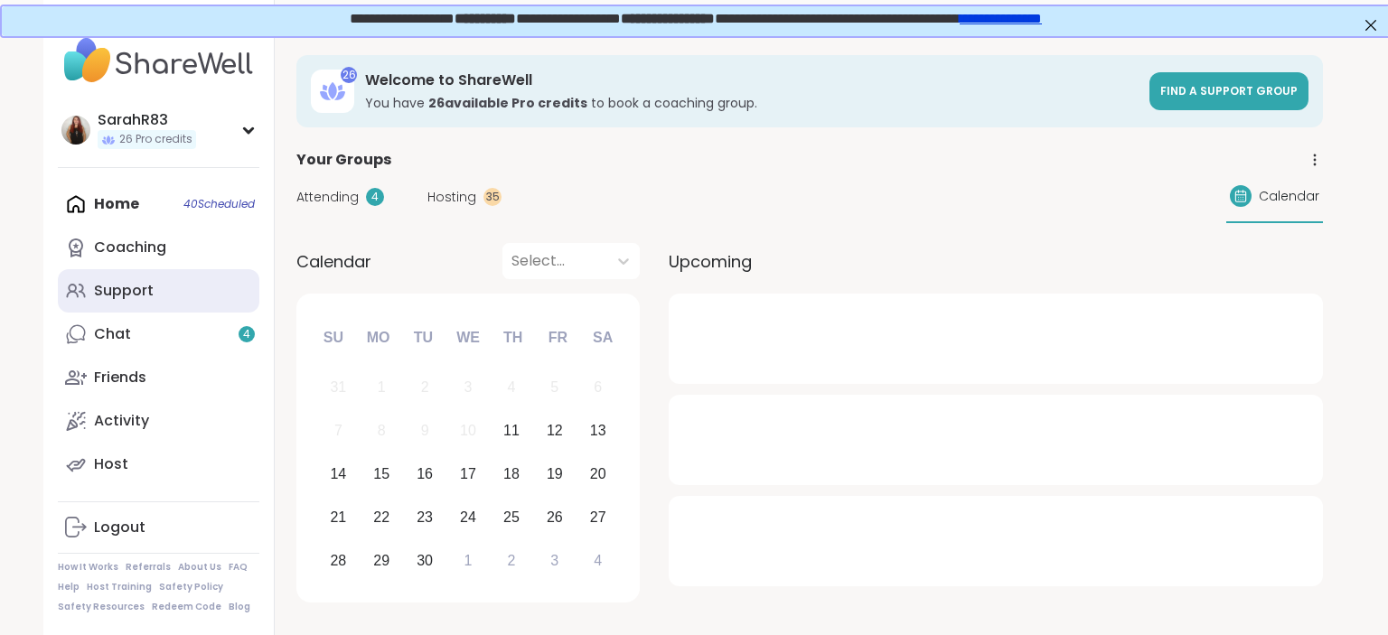
click at [132, 294] on div "Support" at bounding box center [124, 291] width 60 height 20
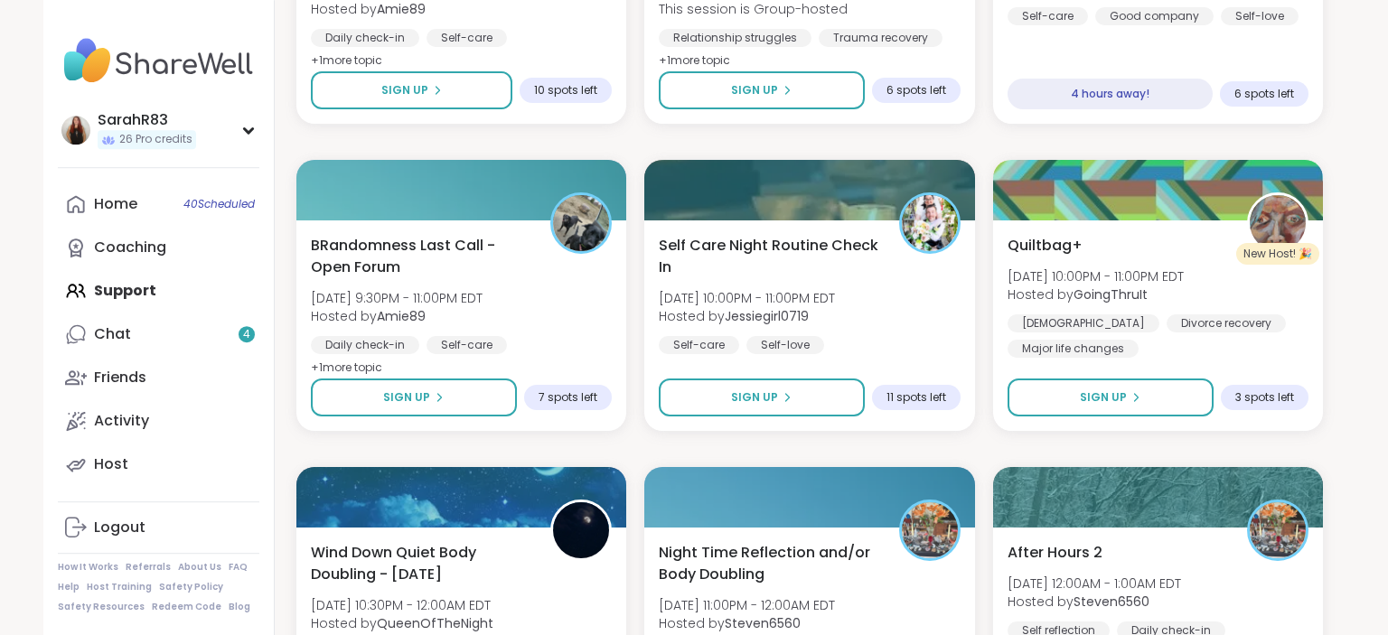
scroll to position [2367, 0]
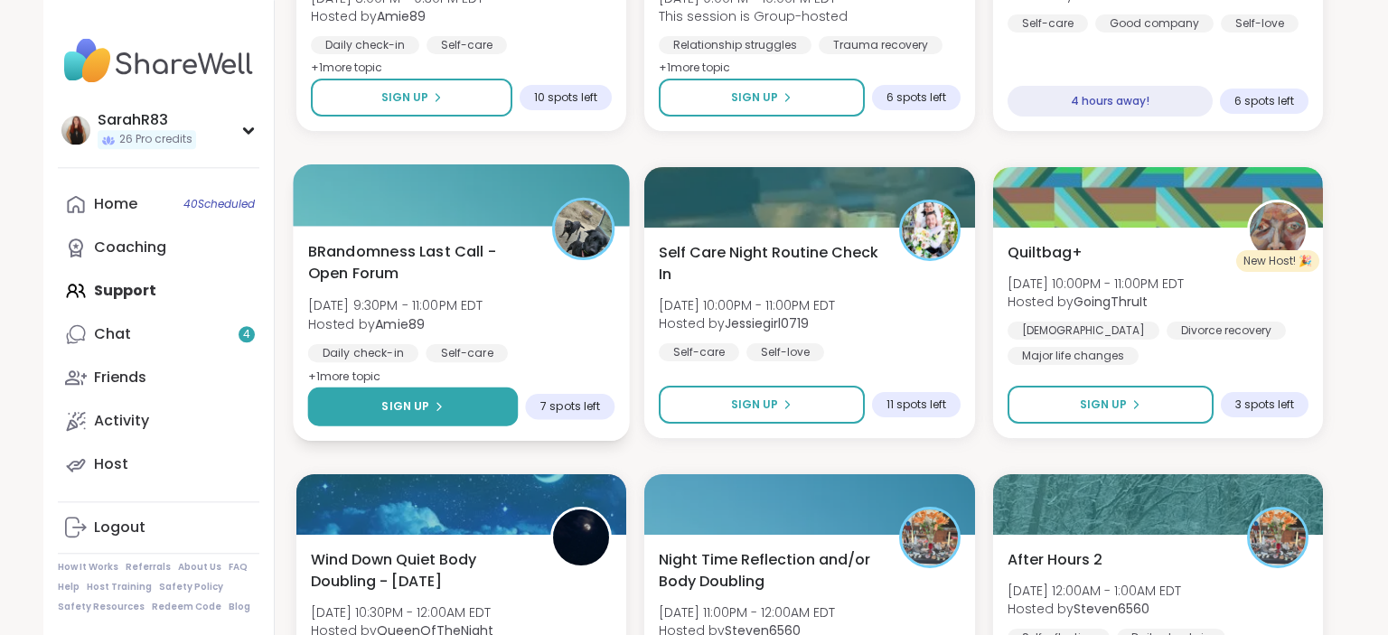
click at [446, 412] on button "Sign Up" at bounding box center [413, 407] width 211 height 39
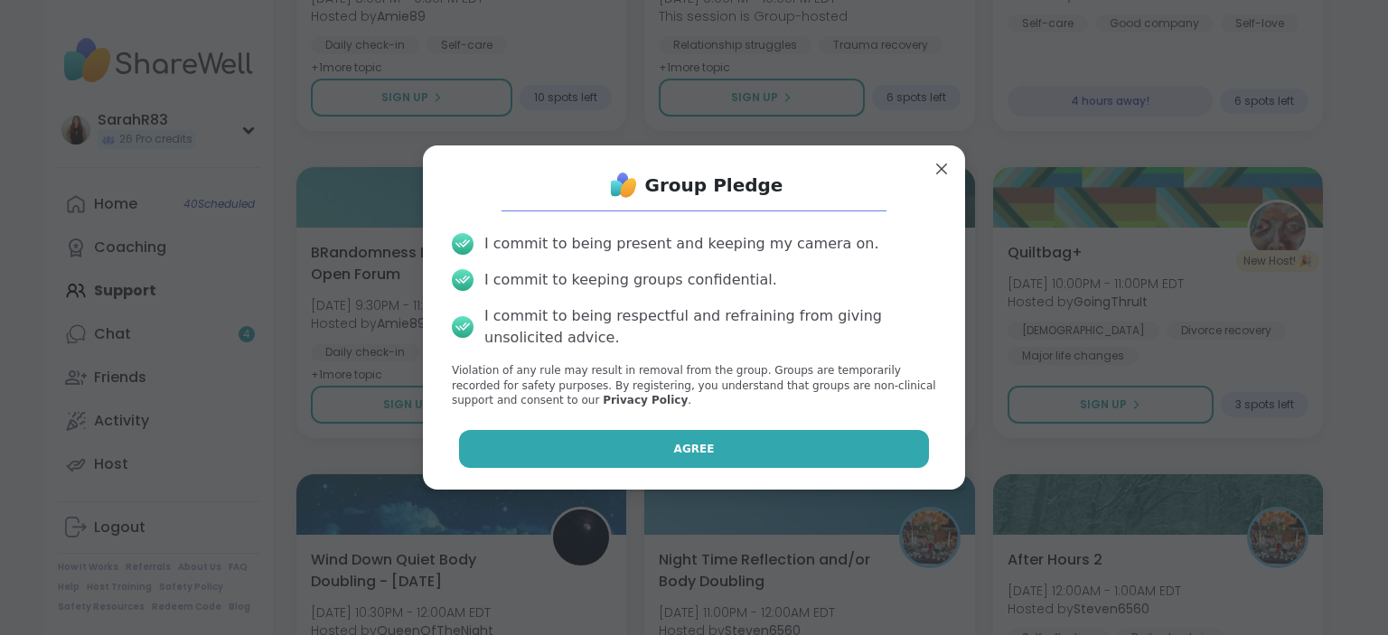
click at [631, 431] on button "Agree" at bounding box center [694, 449] width 471 height 38
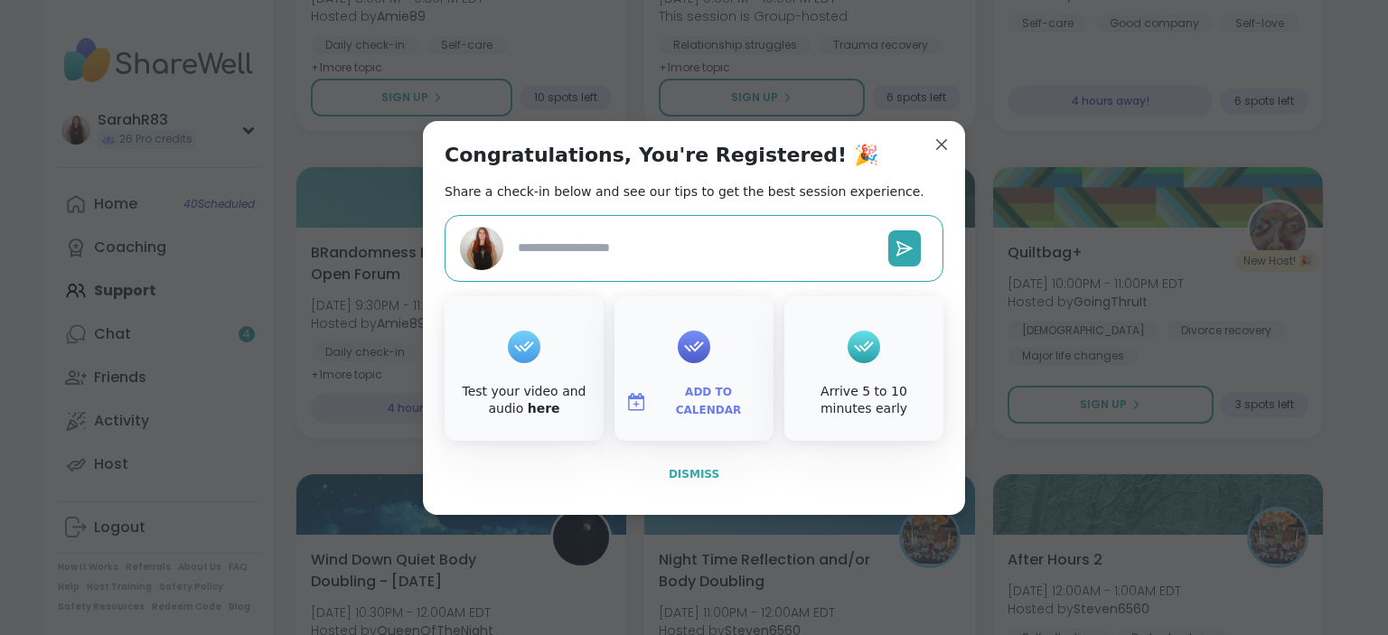
click at [692, 472] on span "Dismiss" at bounding box center [694, 474] width 51 height 13
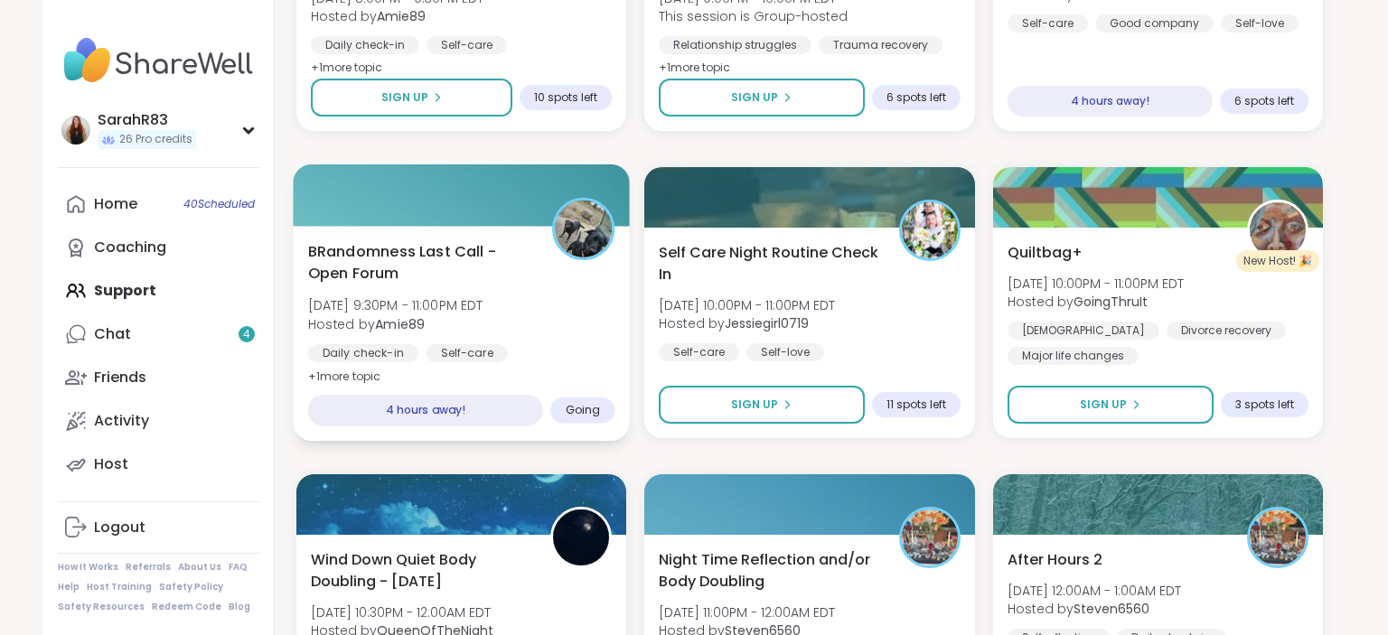
click at [529, 363] on div "Daily check-in Self-care Body doubling" at bounding box center [461, 366] width 307 height 44
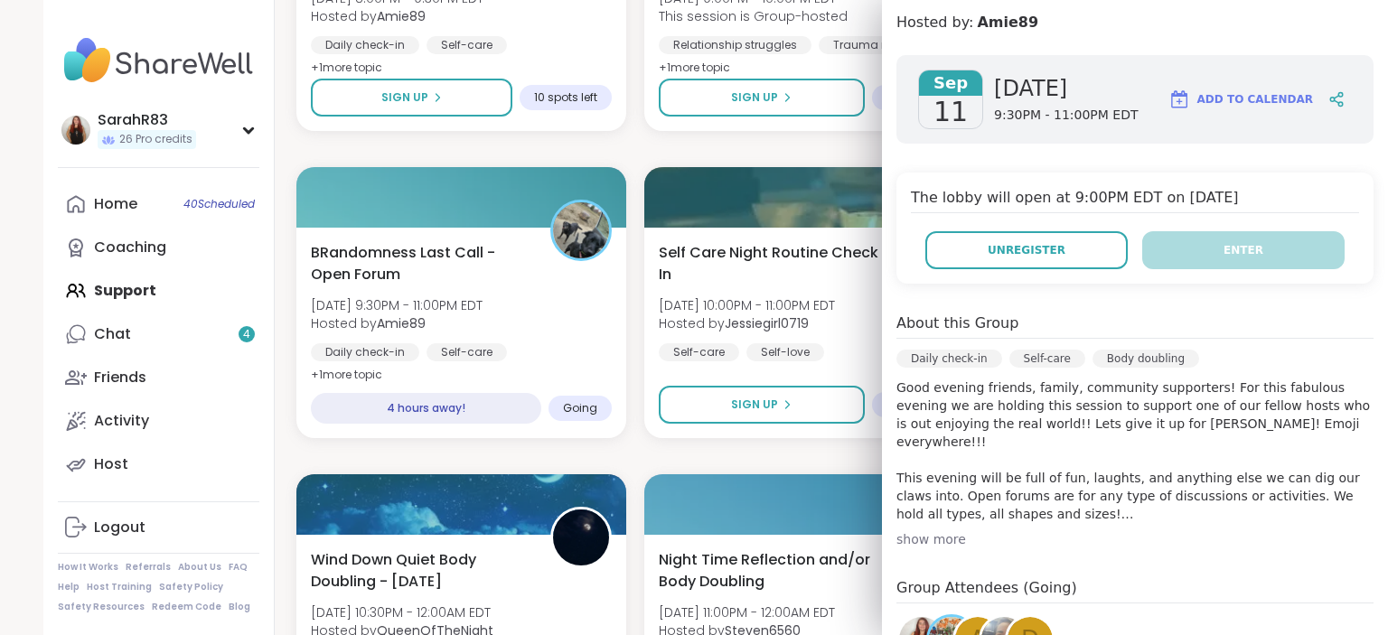
scroll to position [0, 0]
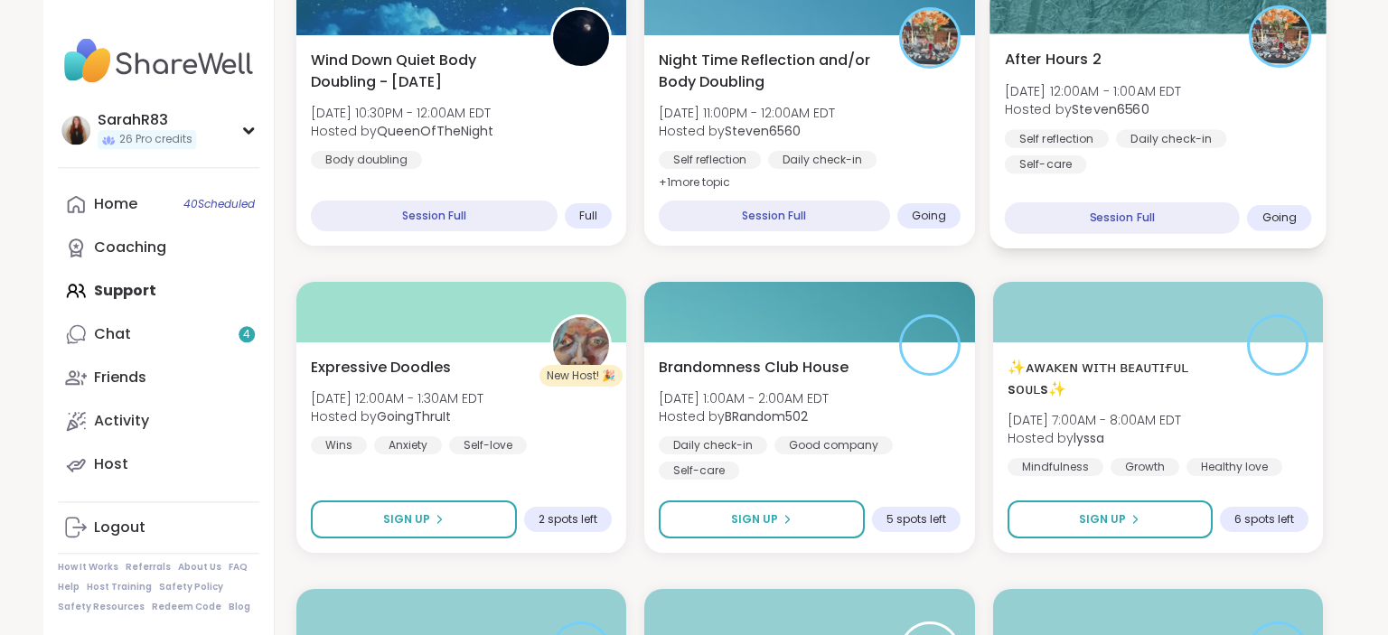
scroll to position [2880, 0]
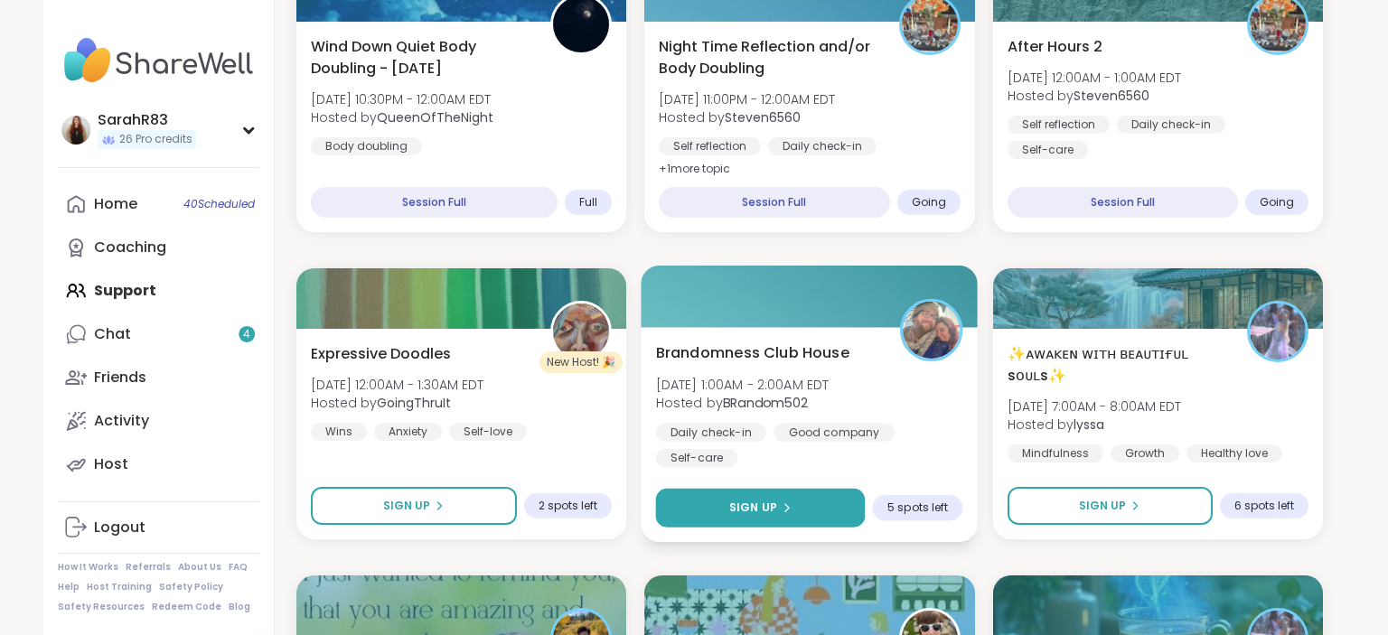
click at [803, 504] on button "Sign Up" at bounding box center [761, 508] width 210 height 39
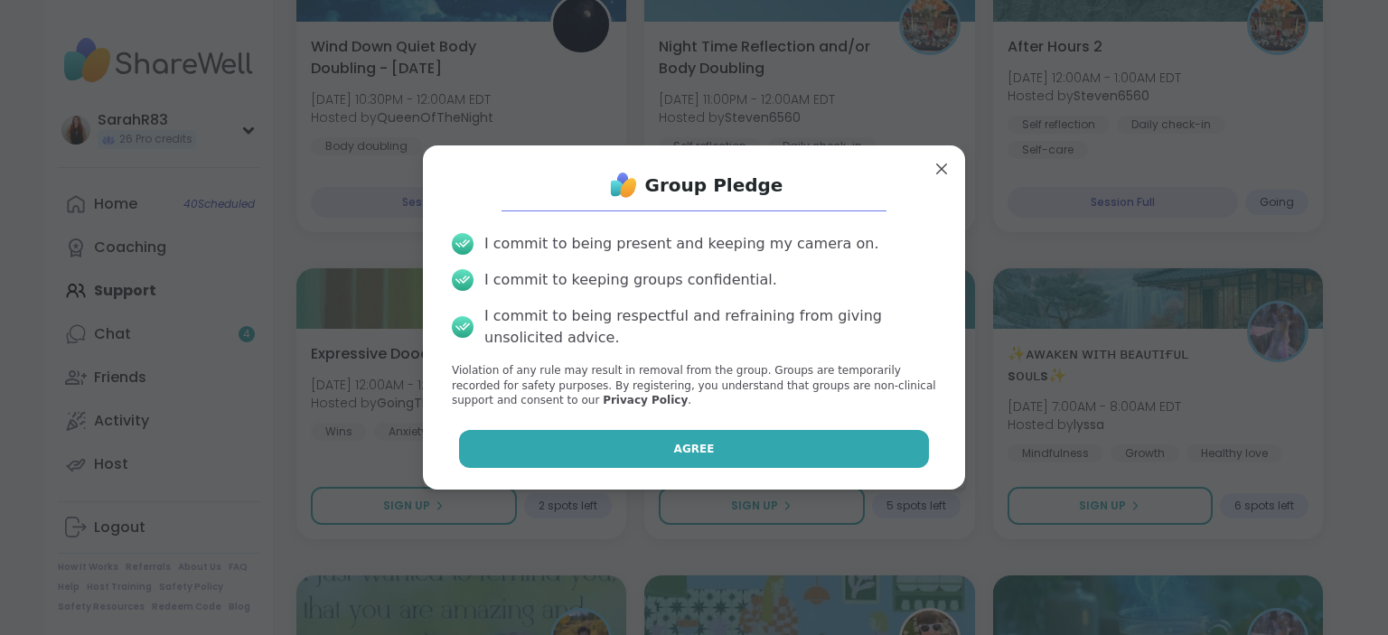
click at [760, 452] on button "Agree" at bounding box center [694, 449] width 471 height 38
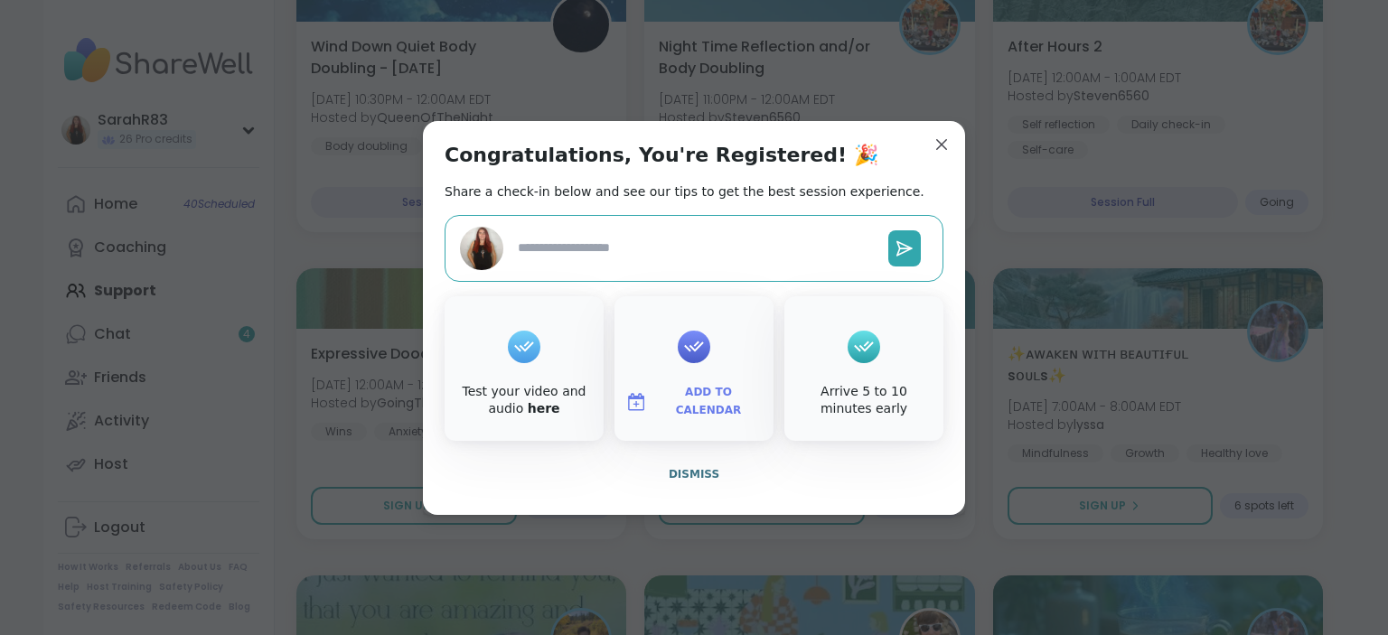
type textarea "*"
click at [702, 474] on span "Dismiss" at bounding box center [694, 474] width 51 height 13
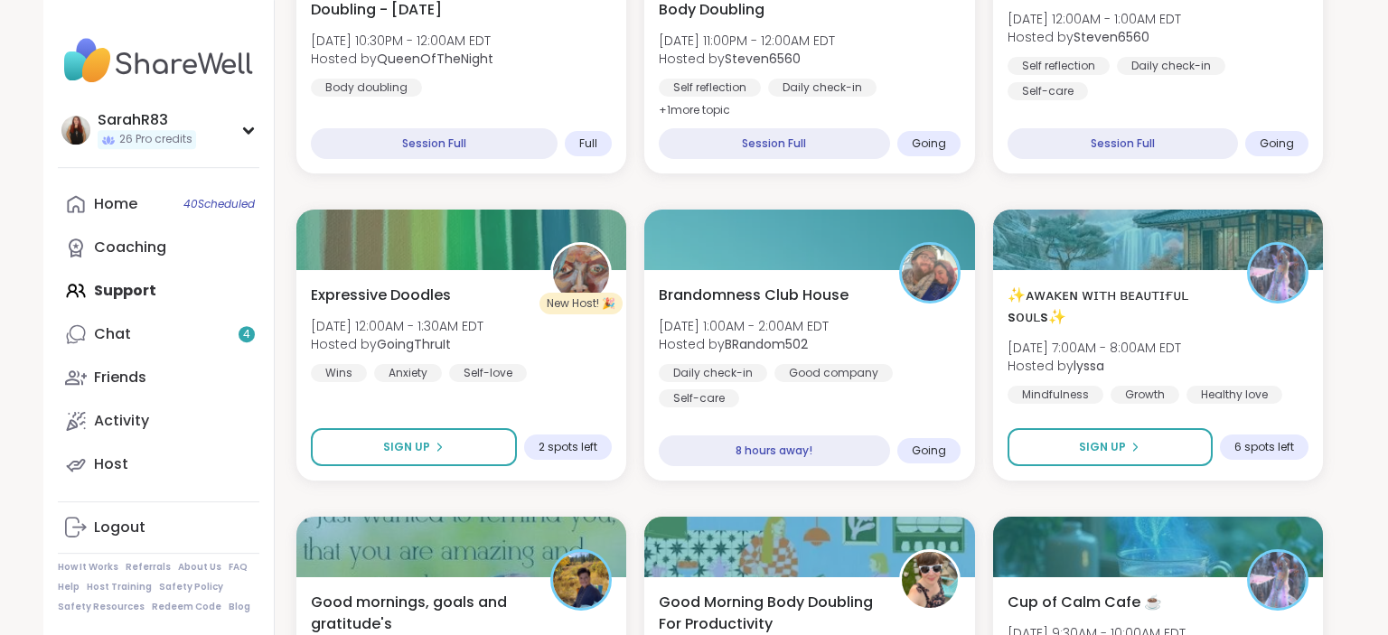
scroll to position [2940, 0]
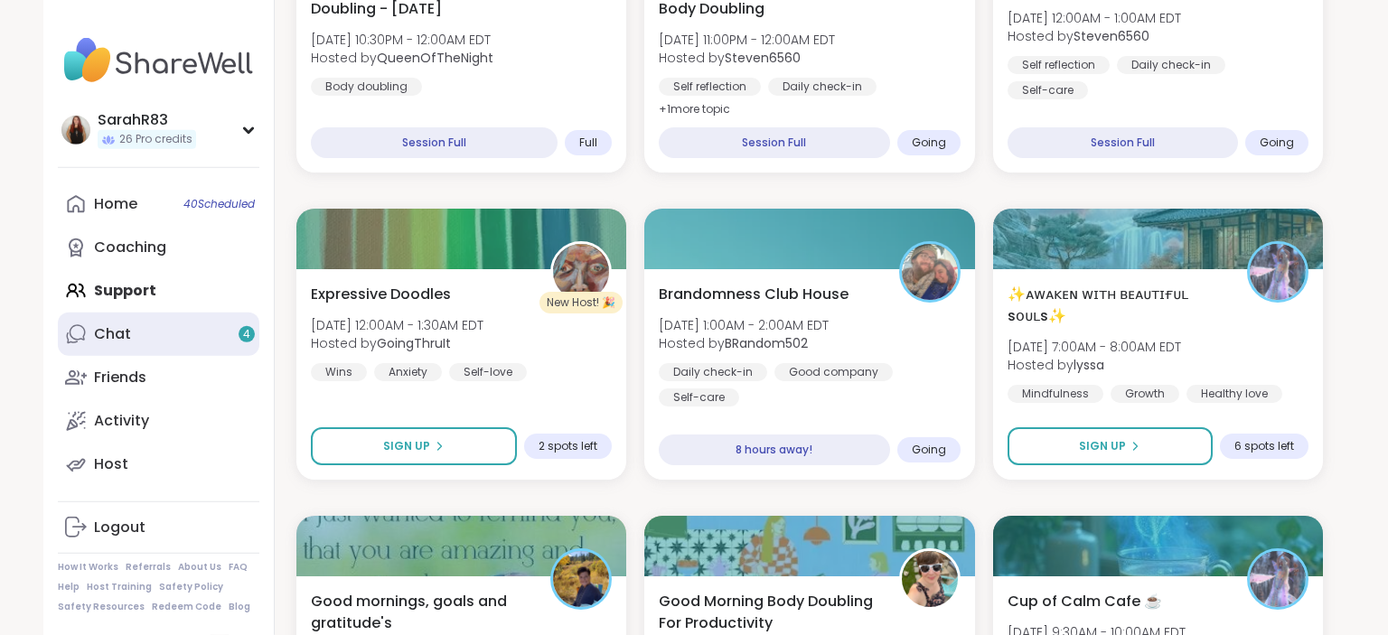
click at [136, 338] on link "Chat 4" at bounding box center [159, 334] width 202 height 43
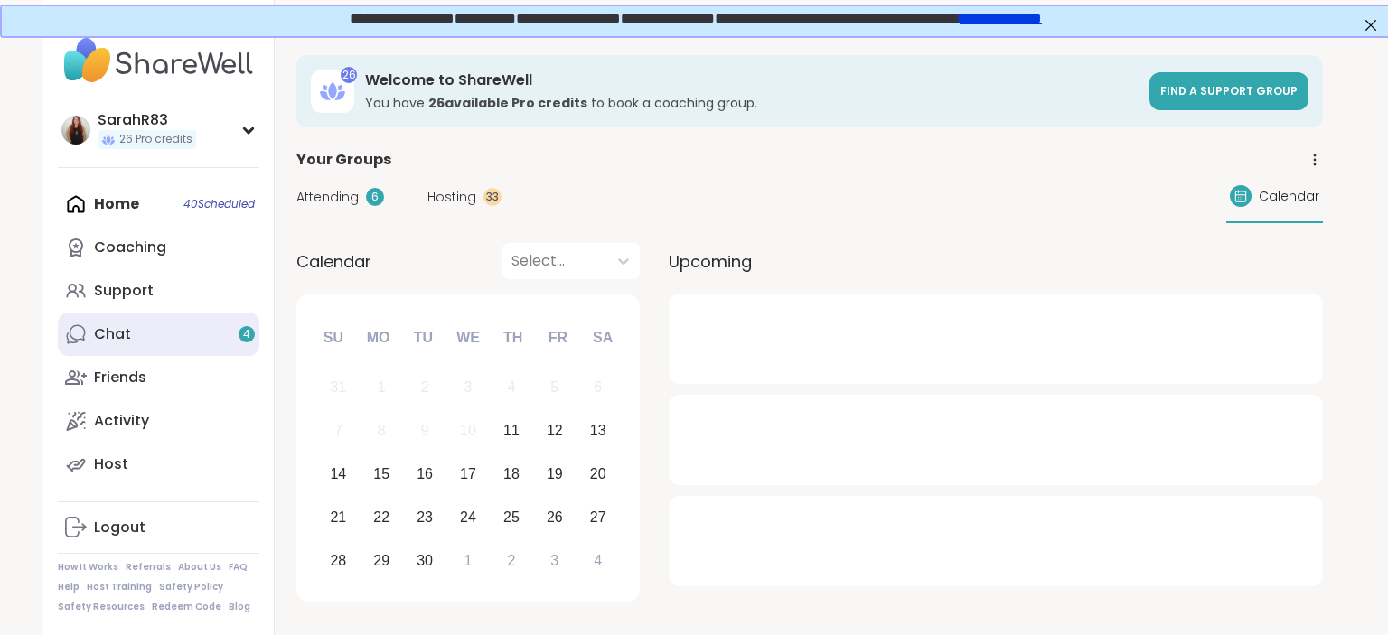
click at [248, 330] on span "4" at bounding box center [246, 334] width 7 height 15
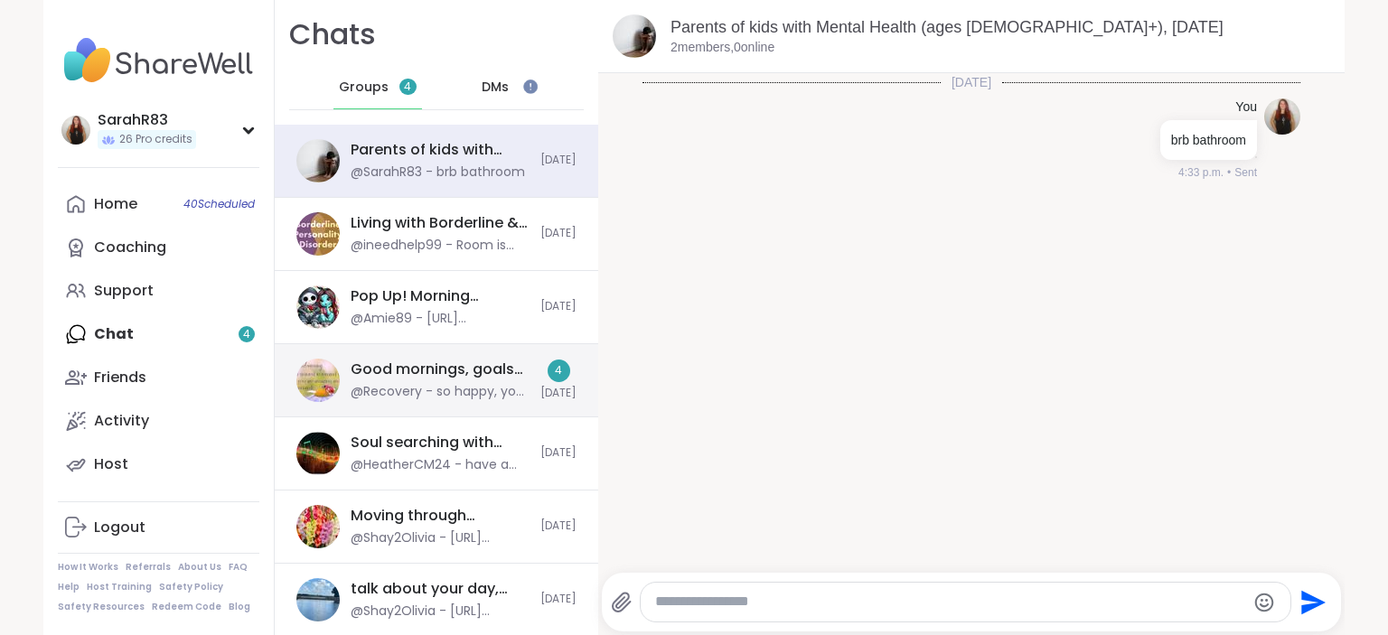
click at [481, 373] on div "Good mornings, goals and gratitude's, [DATE]" at bounding box center [440, 370] width 179 height 20
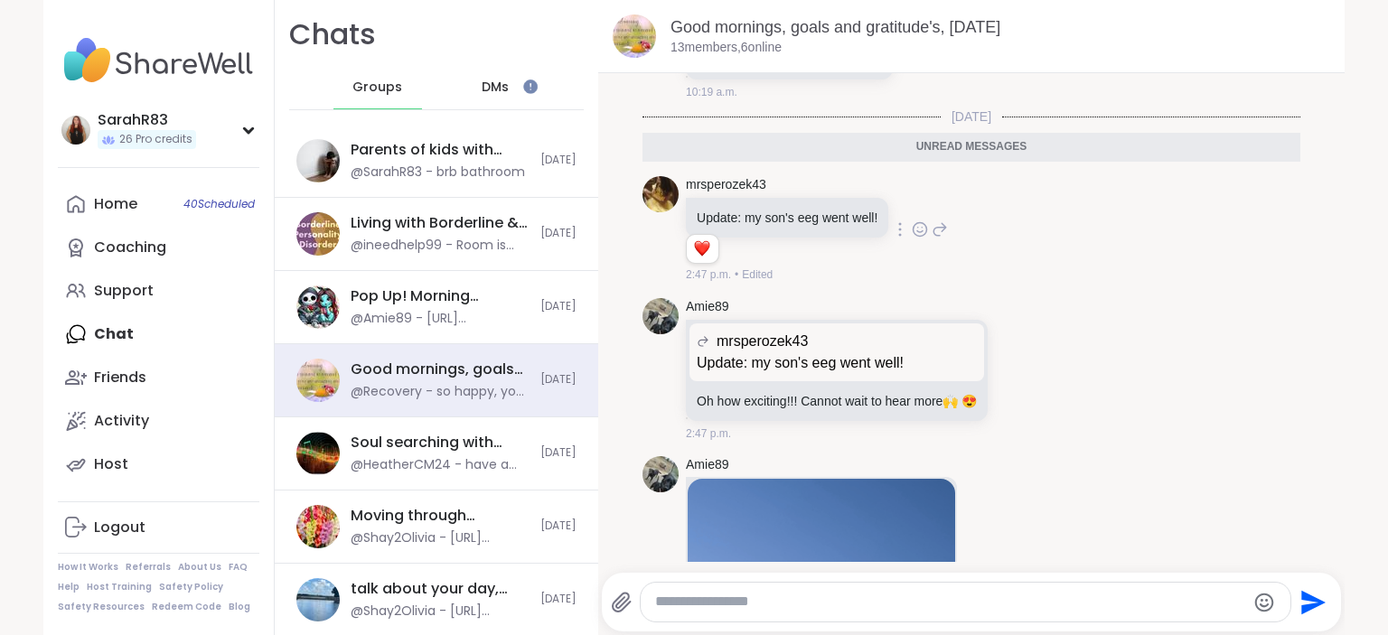
scroll to position [5617, 0]
click at [915, 235] on icon at bounding box center [921, 228] width 14 height 14
click at [779, 218] on button "Select Reaction: Heart" at bounding box center [776, 200] width 36 height 36
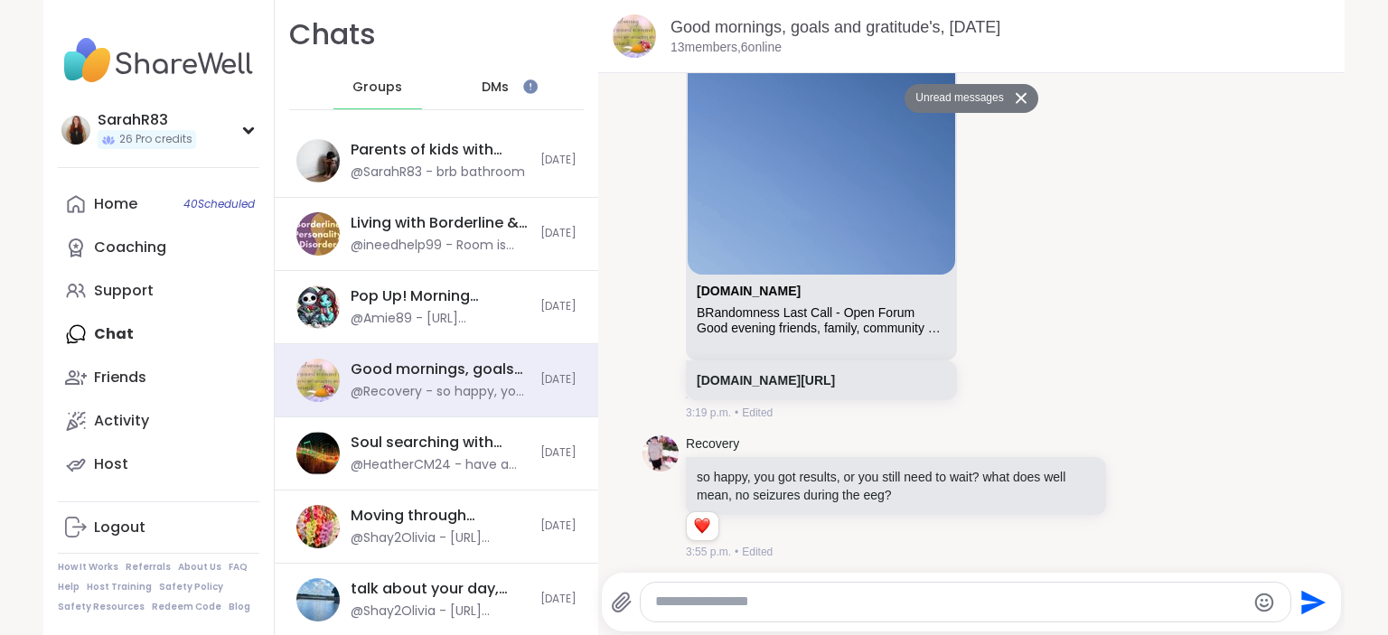
scroll to position [6111, 0]
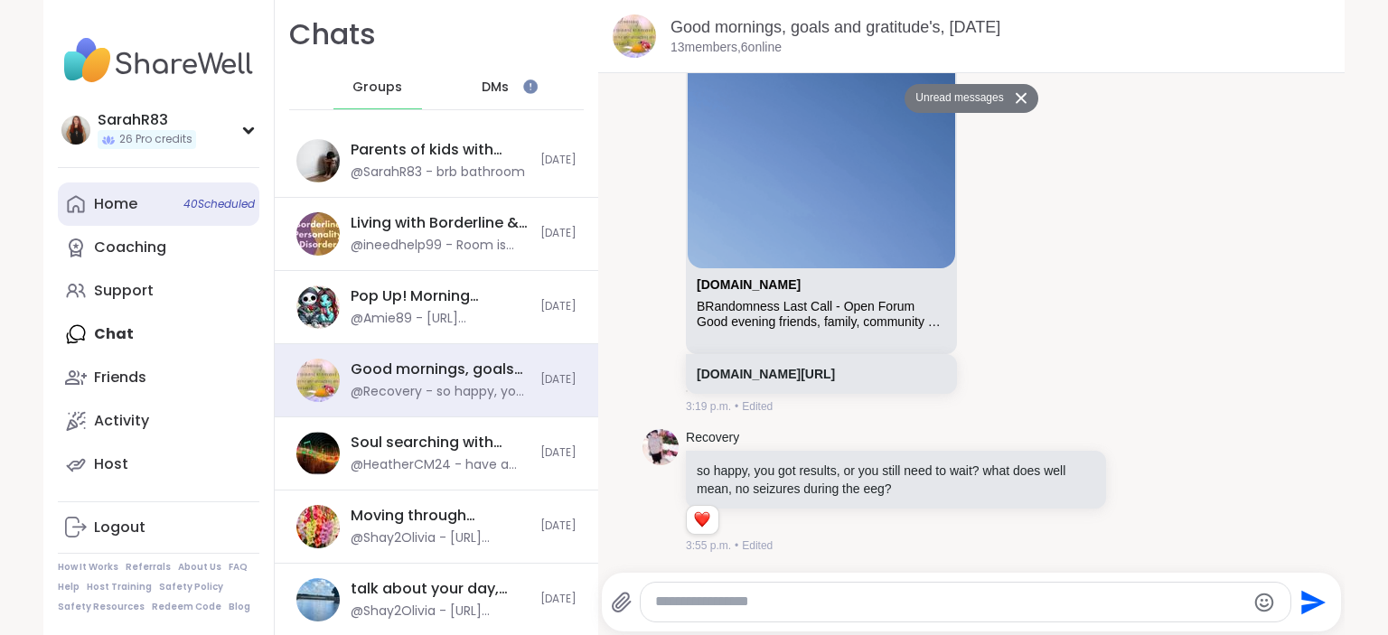
click at [145, 216] on link "Home 40 Scheduled" at bounding box center [159, 204] width 202 height 43
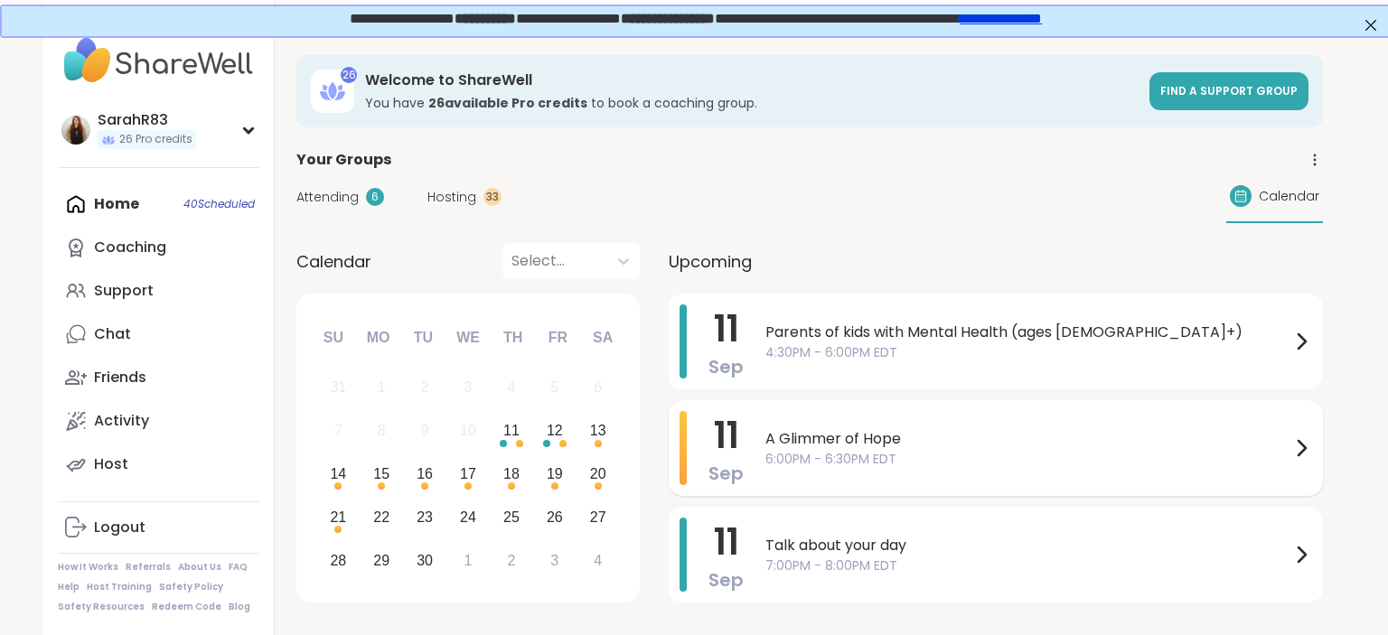
click at [996, 462] on span "6:00PM - 6:30PM EDT" at bounding box center [1027, 459] width 525 height 19
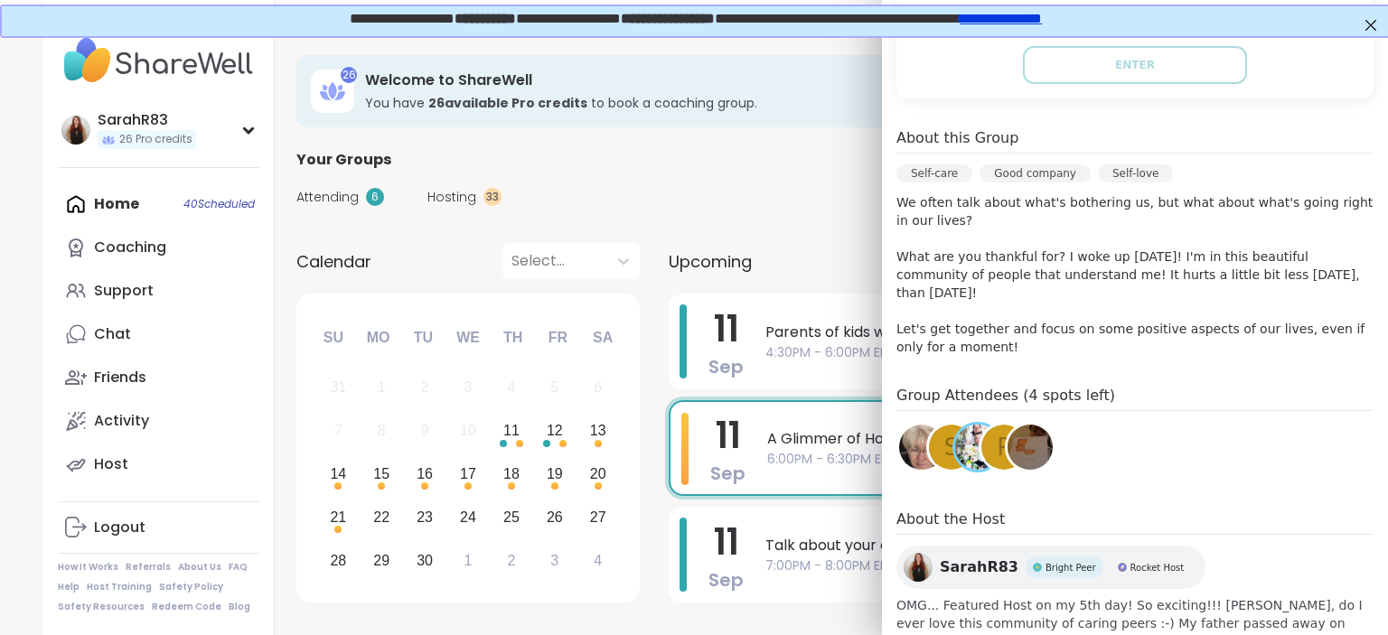
scroll to position [470, 0]
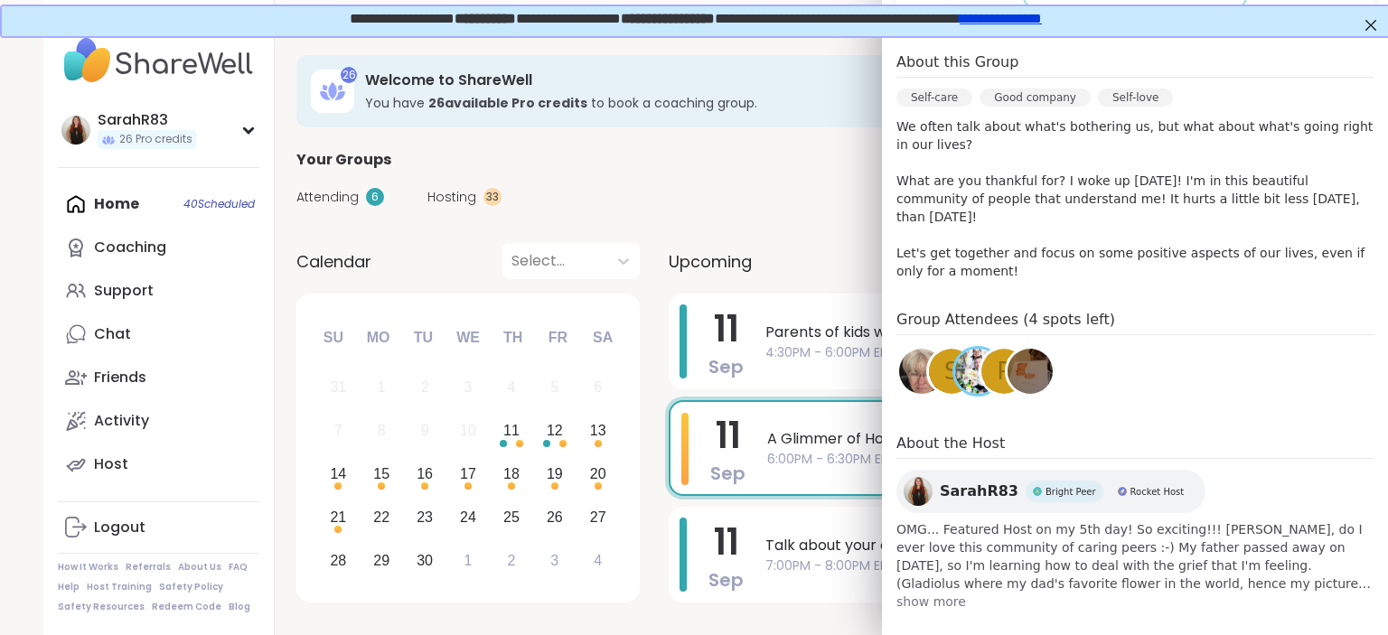
click at [973, 368] on img at bounding box center [977, 371] width 45 height 45
click at [906, 349] on img at bounding box center [921, 371] width 45 height 45
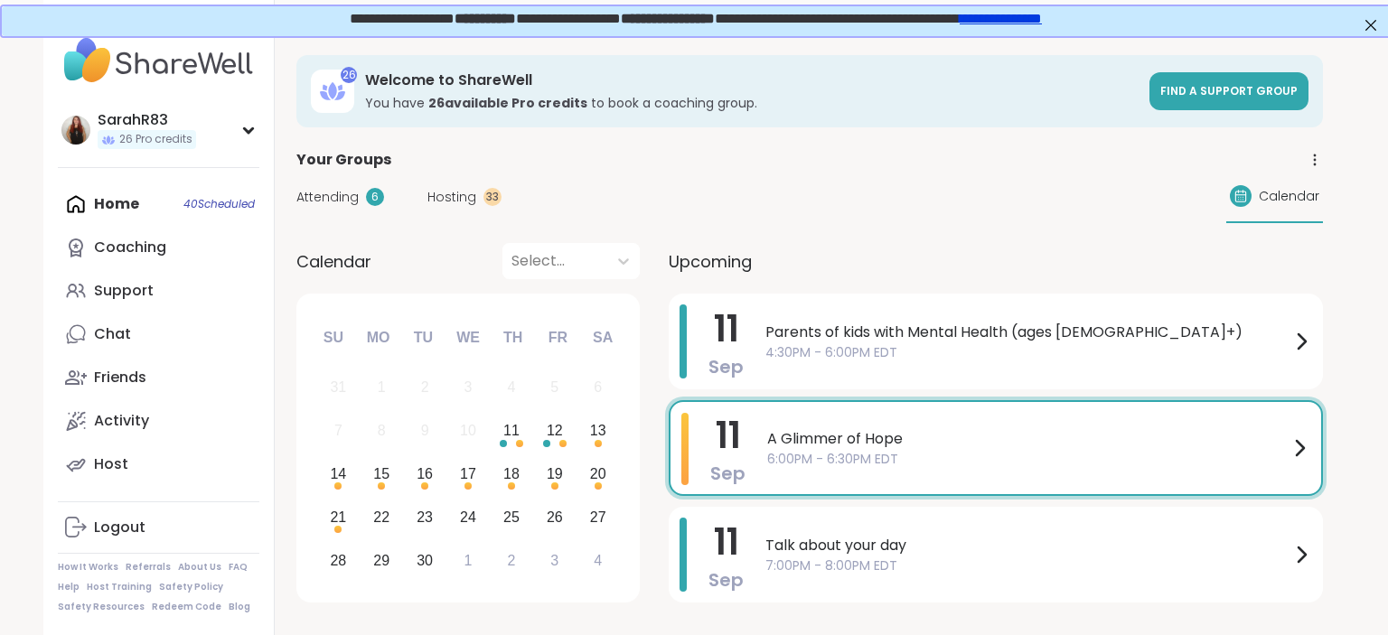
click at [140, 203] on div "Home 40 Scheduled Coaching Support Chat Friends Activity Host" at bounding box center [159, 335] width 202 height 304
click at [115, 204] on div "Home 40 Scheduled Coaching Support Chat Friends Activity Host" at bounding box center [159, 335] width 202 height 304
click at [159, 296] on link "Support" at bounding box center [159, 290] width 202 height 43
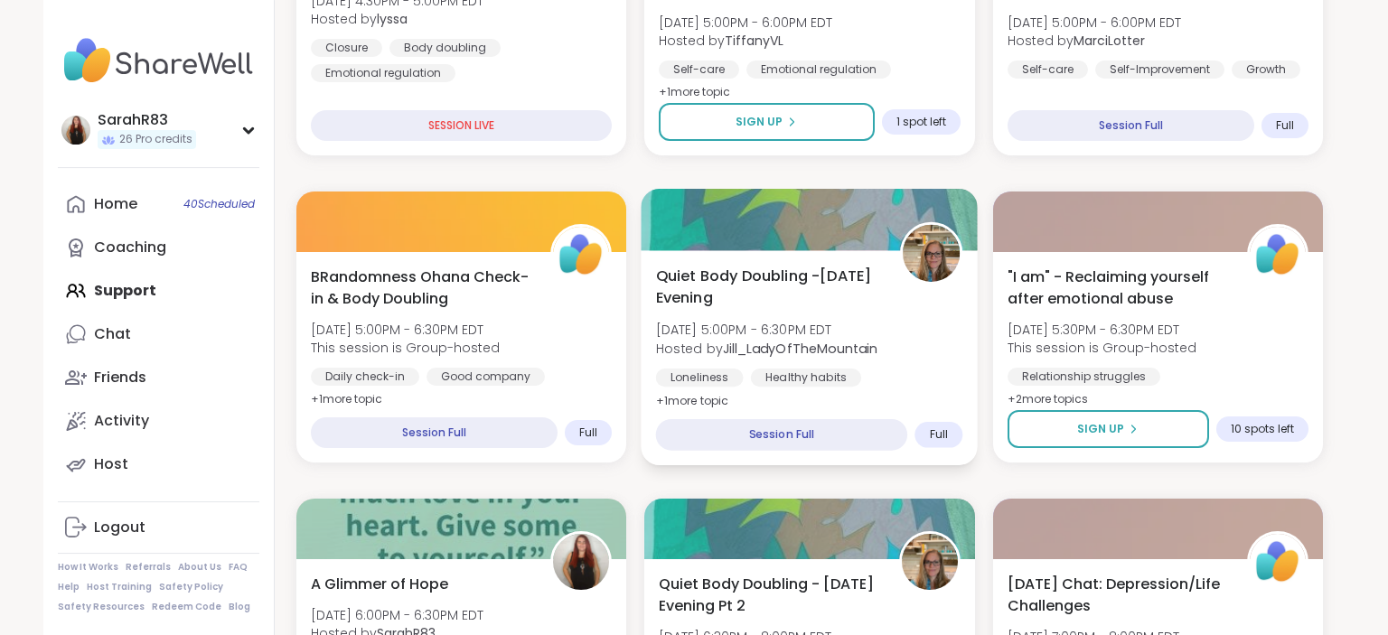
scroll to position [807, 0]
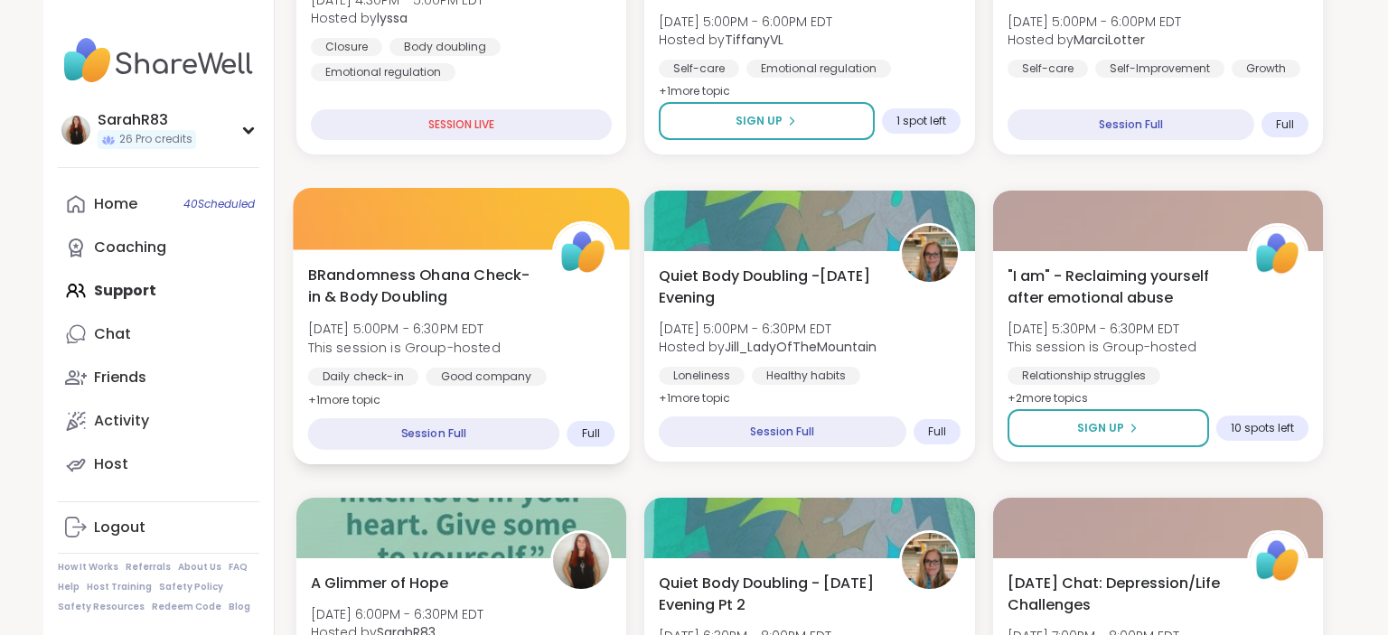
click at [585, 343] on div "BRandomness Ohana Check-in & Body Doubling Thu, Sep 11 | 5:00PM - 6:30PM EDT Th…" at bounding box center [461, 337] width 307 height 147
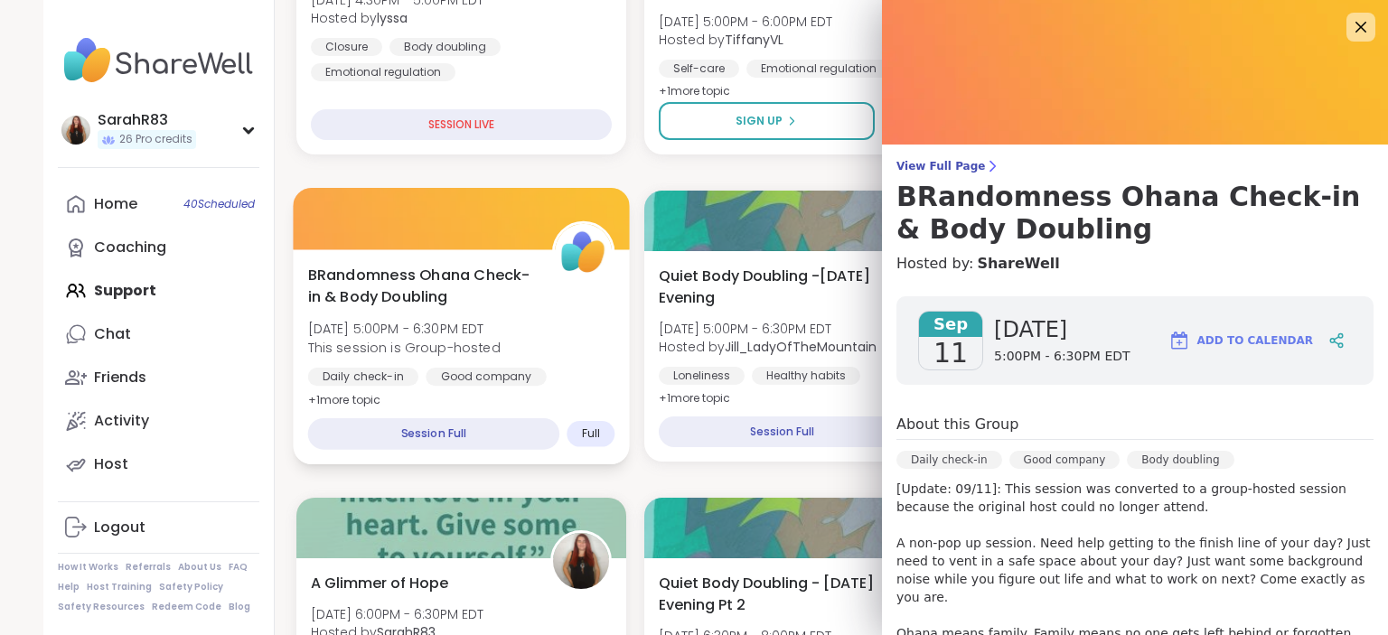
click at [585, 343] on div "BRandomness Ohana Check-in & Body Doubling Thu, Sep 11 | 5:00PM - 6:30PM EDT Th…" at bounding box center [461, 337] width 307 height 147
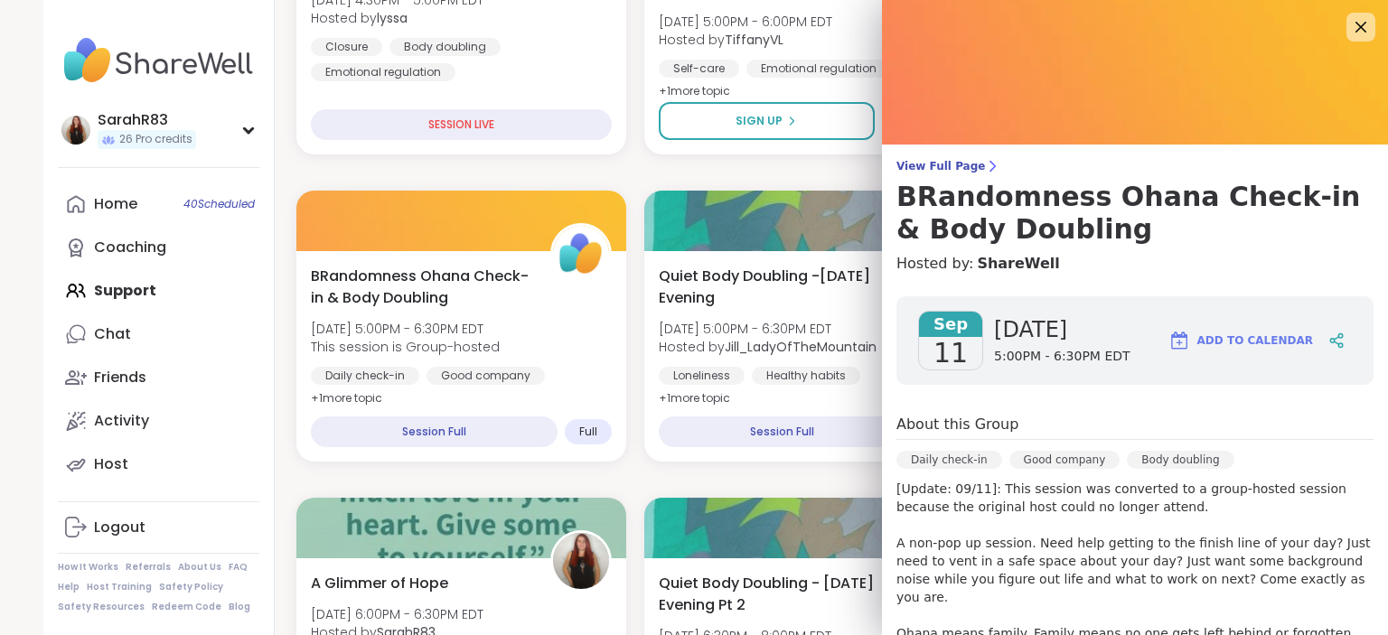
click at [945, 455] on div "Daily check-in" at bounding box center [949, 460] width 106 height 18
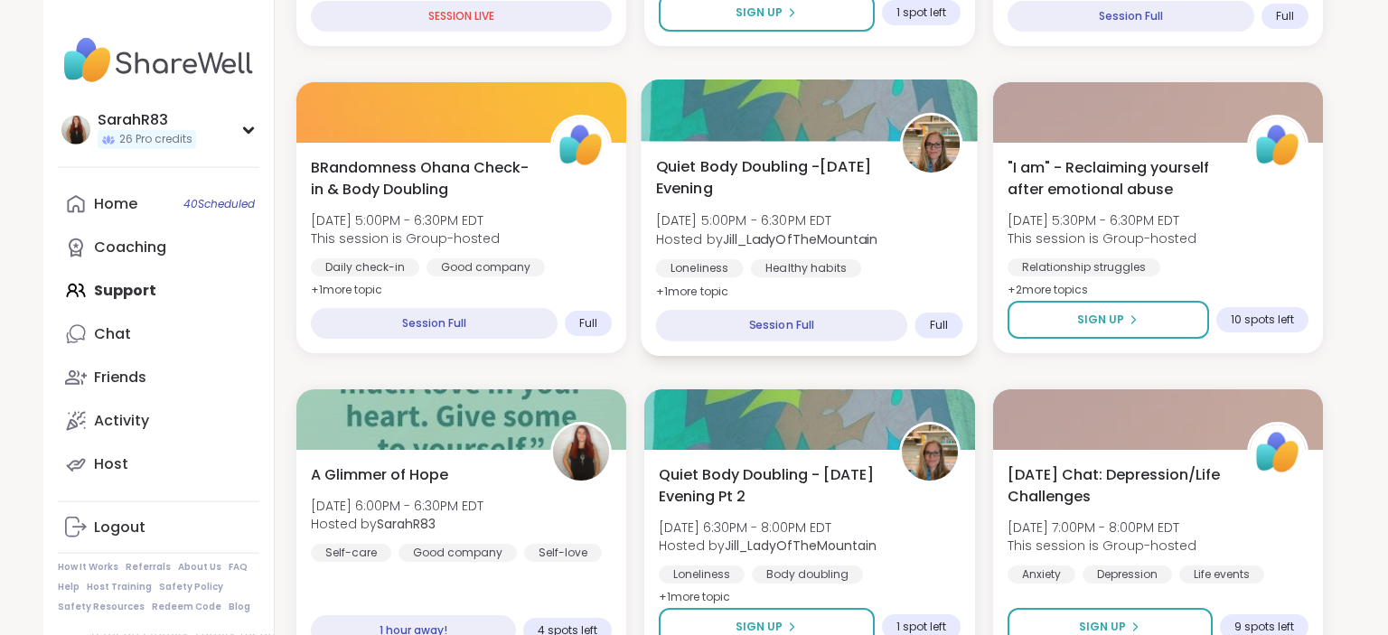
scroll to position [918, 0]
